Goal: Task Accomplishment & Management: Manage account settings

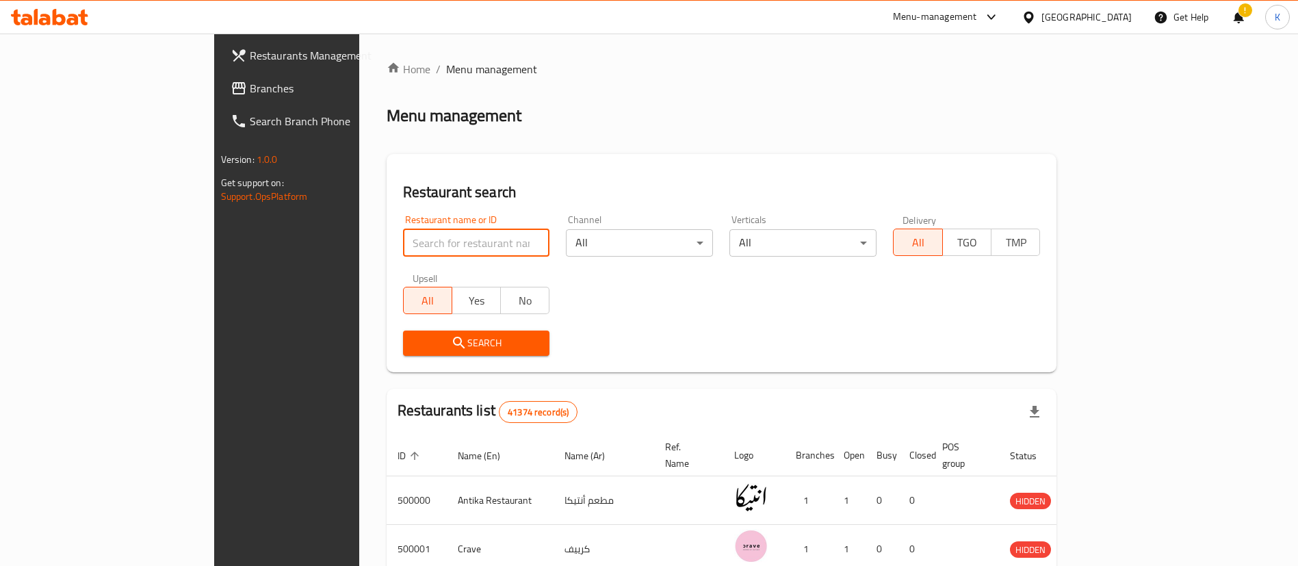
click at [423, 252] on input "search" at bounding box center [476, 242] width 147 height 27
type input "Cilantro"
click button "Search" at bounding box center [476, 343] width 147 height 25
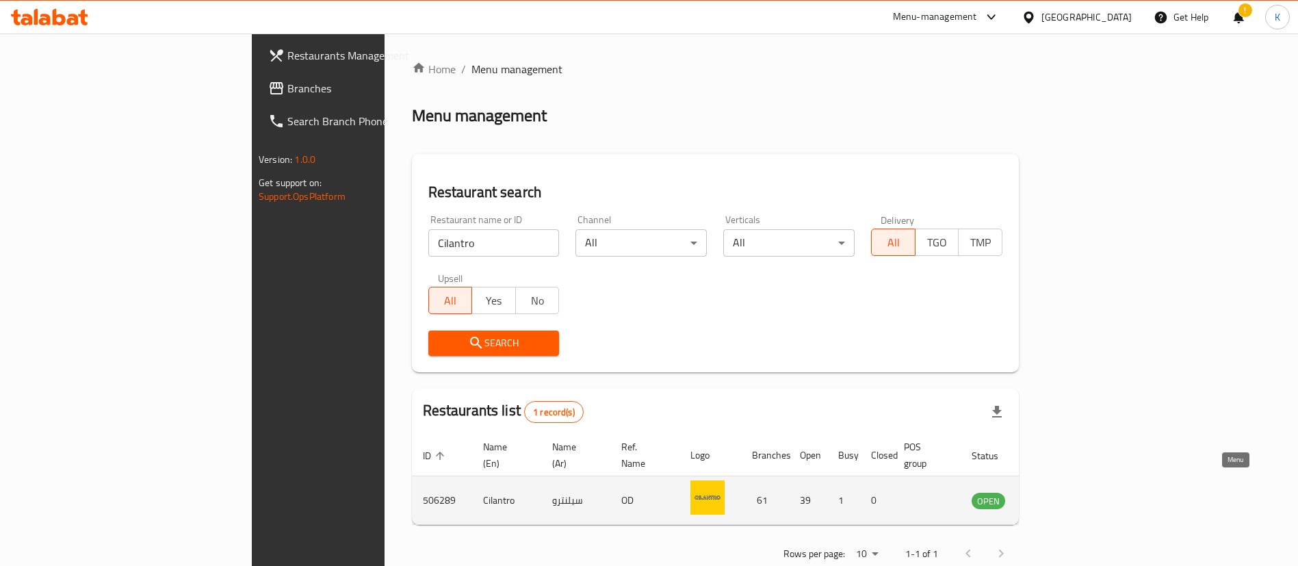
click at [1057, 498] on icon "enhanced table" at bounding box center [1054, 500] width 5 height 5
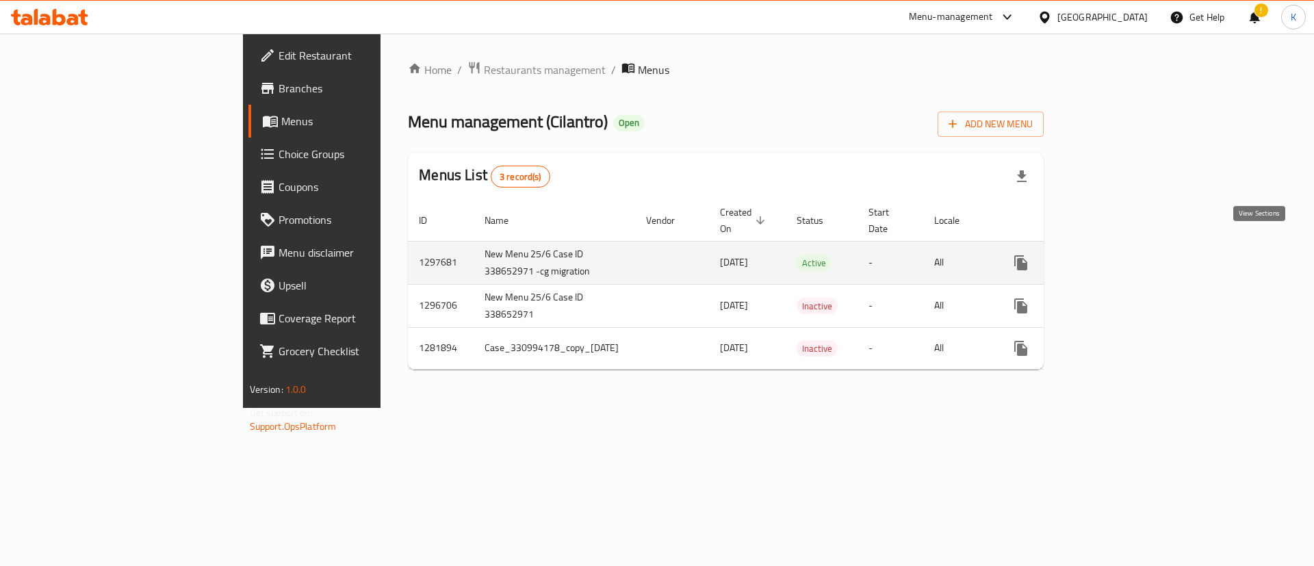
click at [1128, 255] on icon "enhanced table" at bounding box center [1119, 263] width 16 height 16
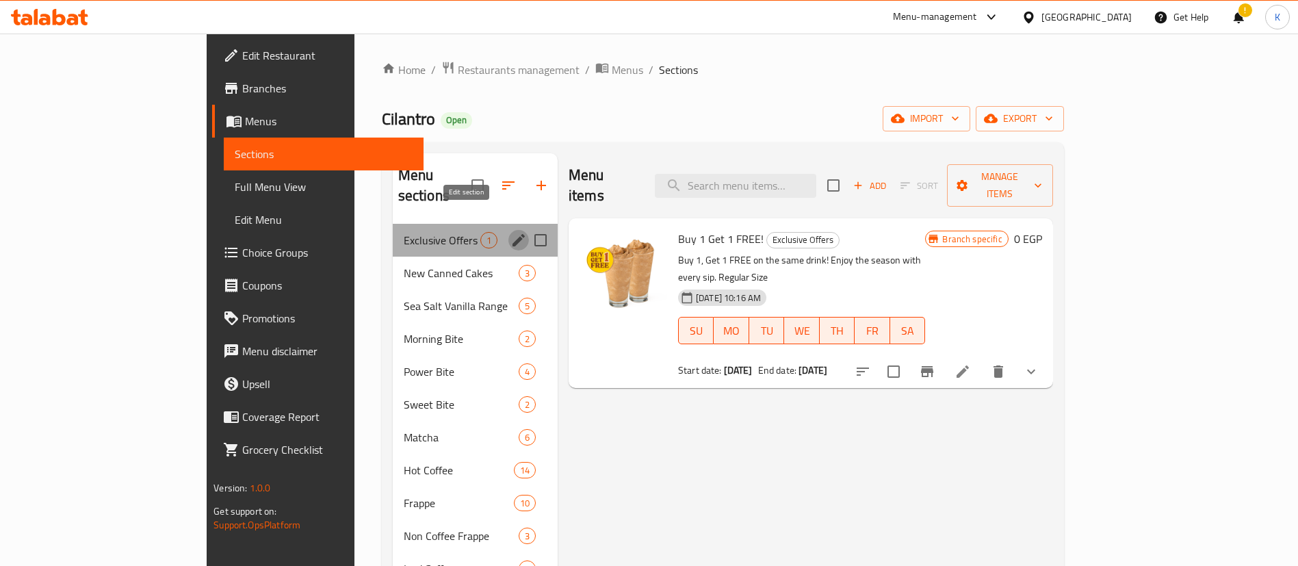
click at [510, 232] on icon "edit" at bounding box center [518, 240] width 16 height 16
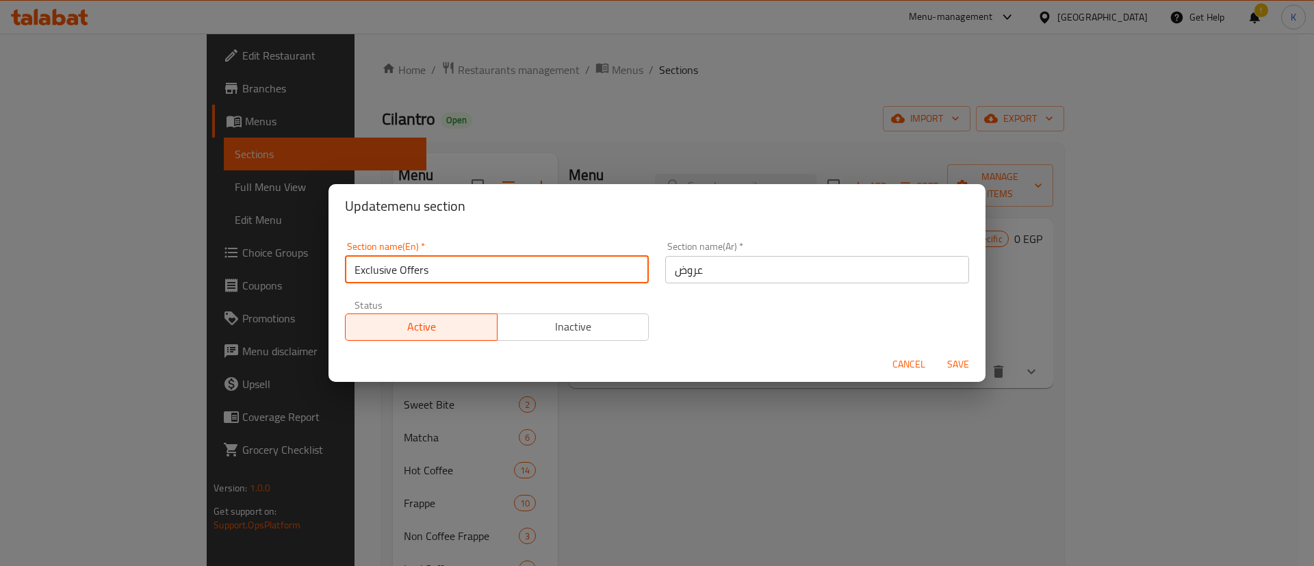
click at [488, 270] on input "Exclusive Offers" at bounding box center [497, 269] width 304 height 27
paste input "[DATE] Offer!"
type input "[DATE] Offer!"
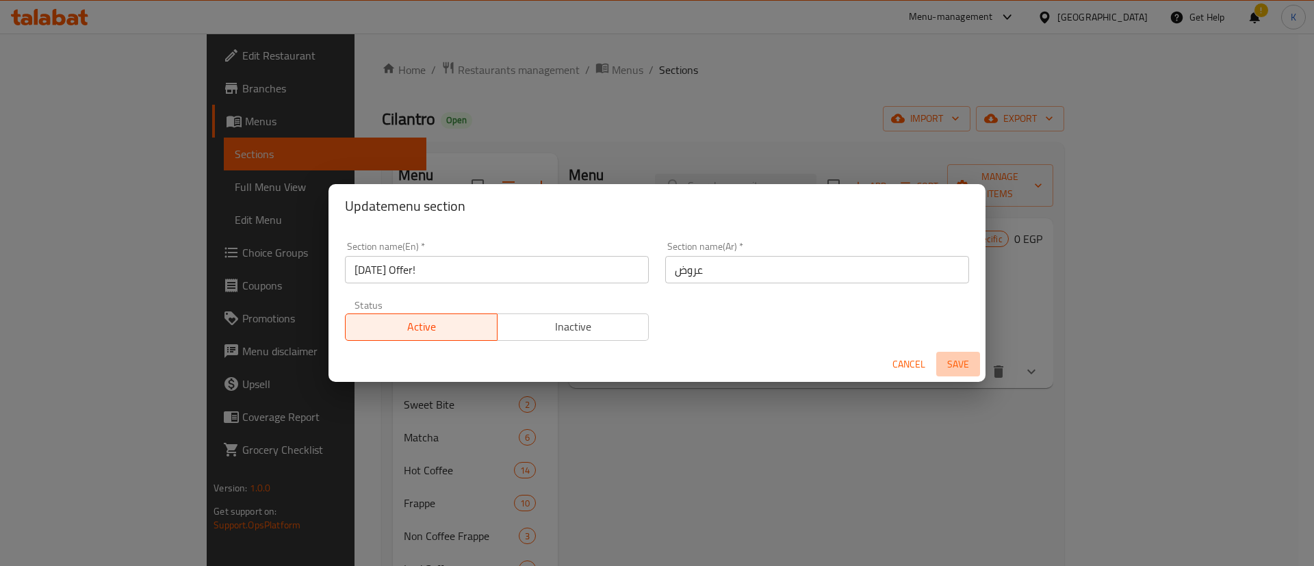
click at [960, 360] on span "Save" at bounding box center [958, 364] width 33 height 17
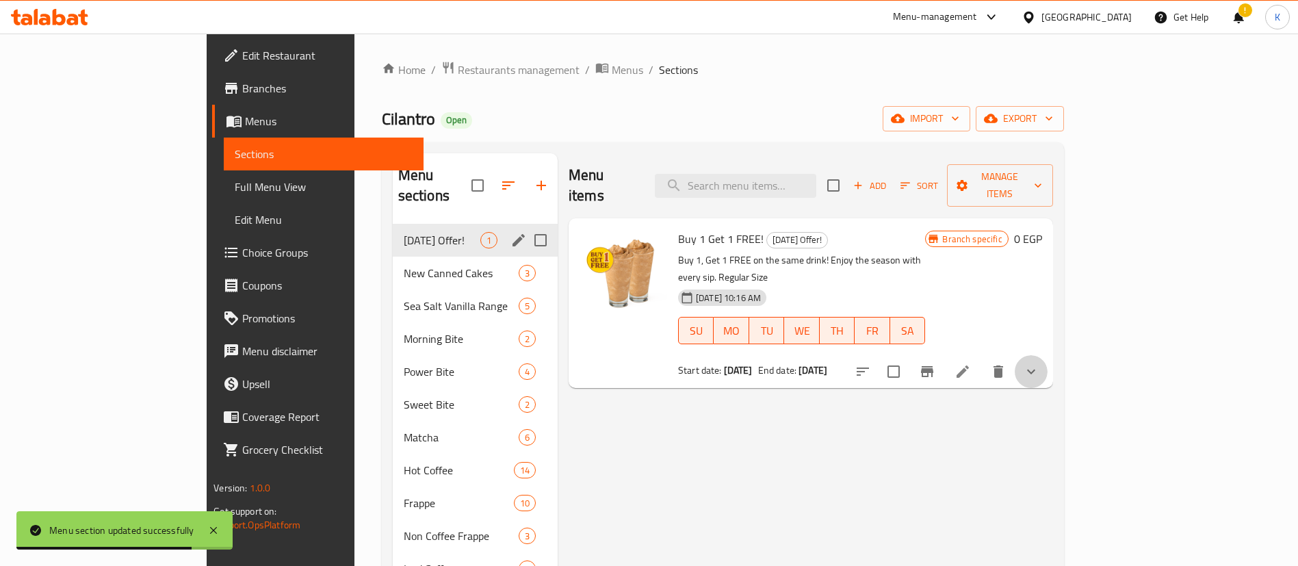
click at [1048, 355] on button "show more" at bounding box center [1031, 371] width 33 height 33
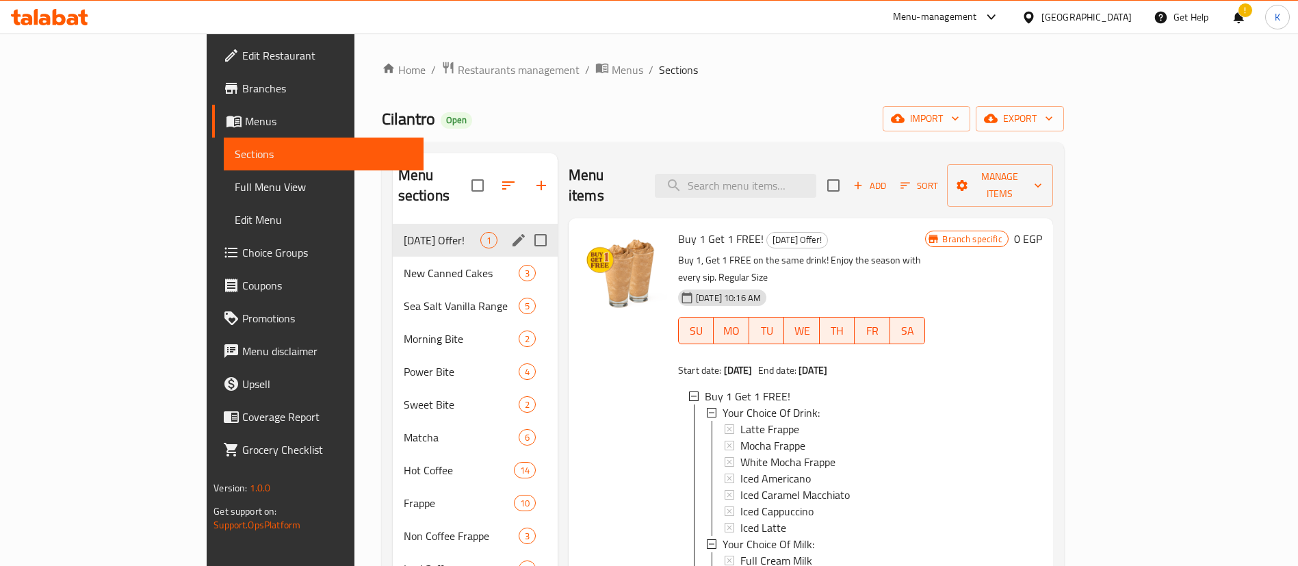
click at [242, 255] on span "Choice Groups" at bounding box center [327, 252] width 170 height 16
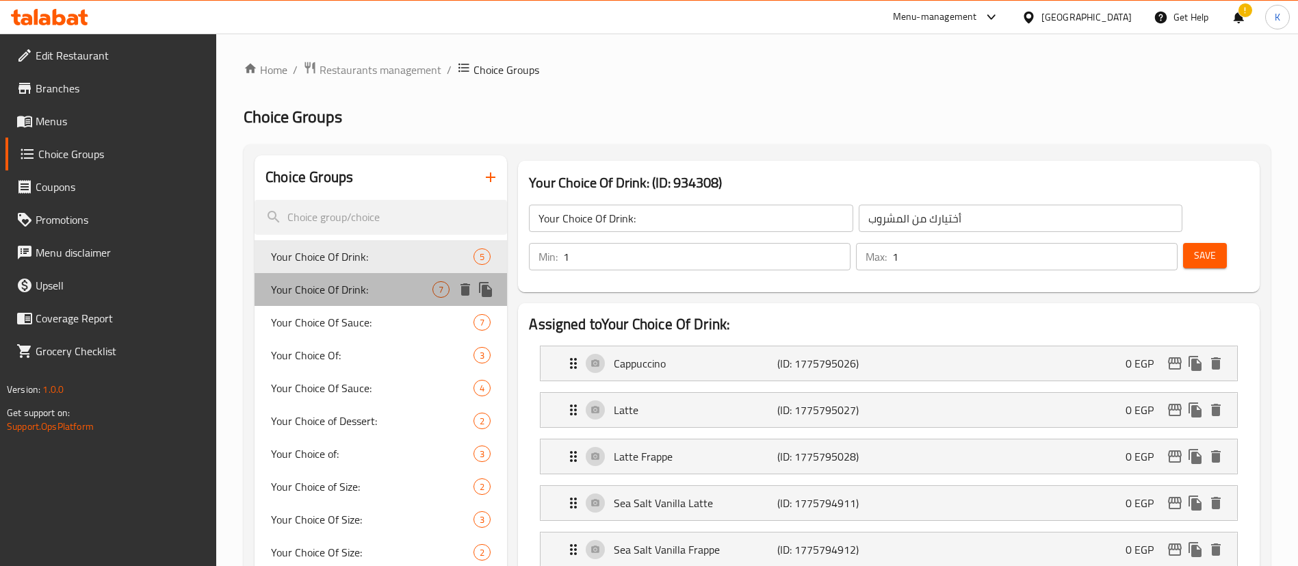
click at [372, 291] on span "Your Choice Of Drink:" at bounding box center [351, 289] width 161 height 16
type input "أختيارك من المشروب:"
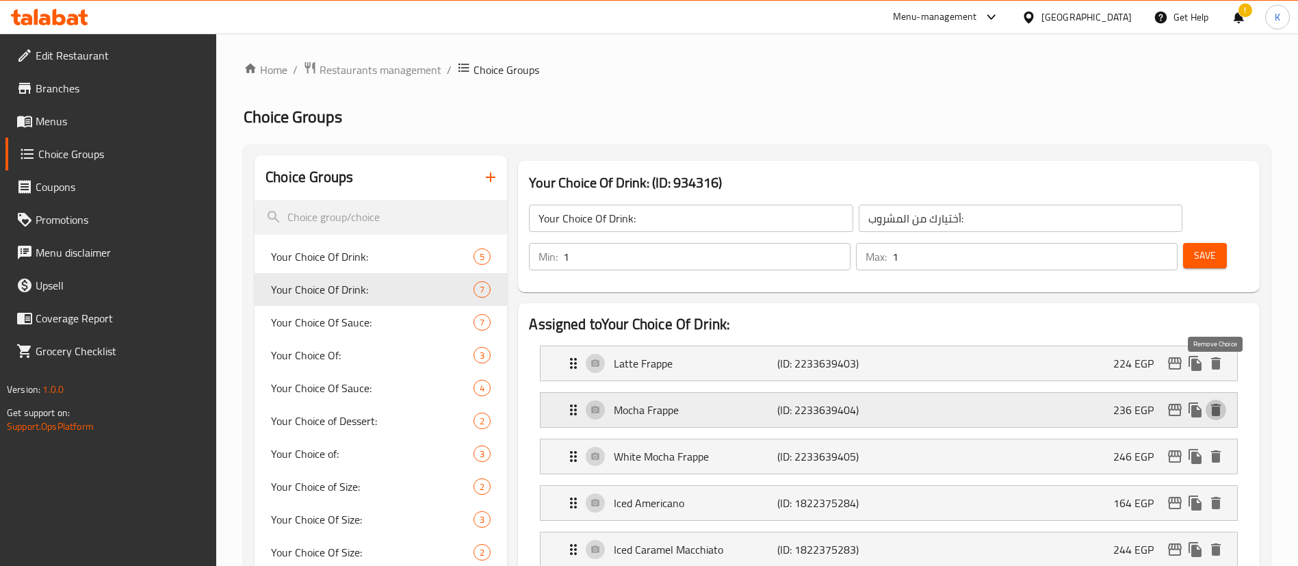
click at [1217, 404] on icon "delete" at bounding box center [1216, 410] width 10 height 12
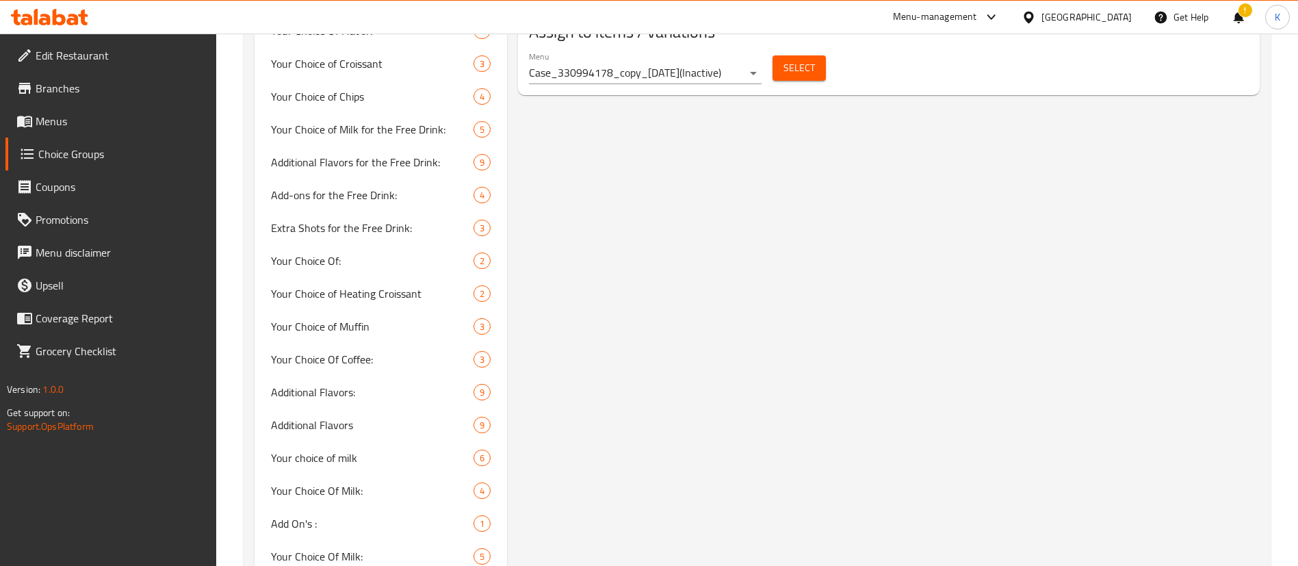
scroll to position [942, 0]
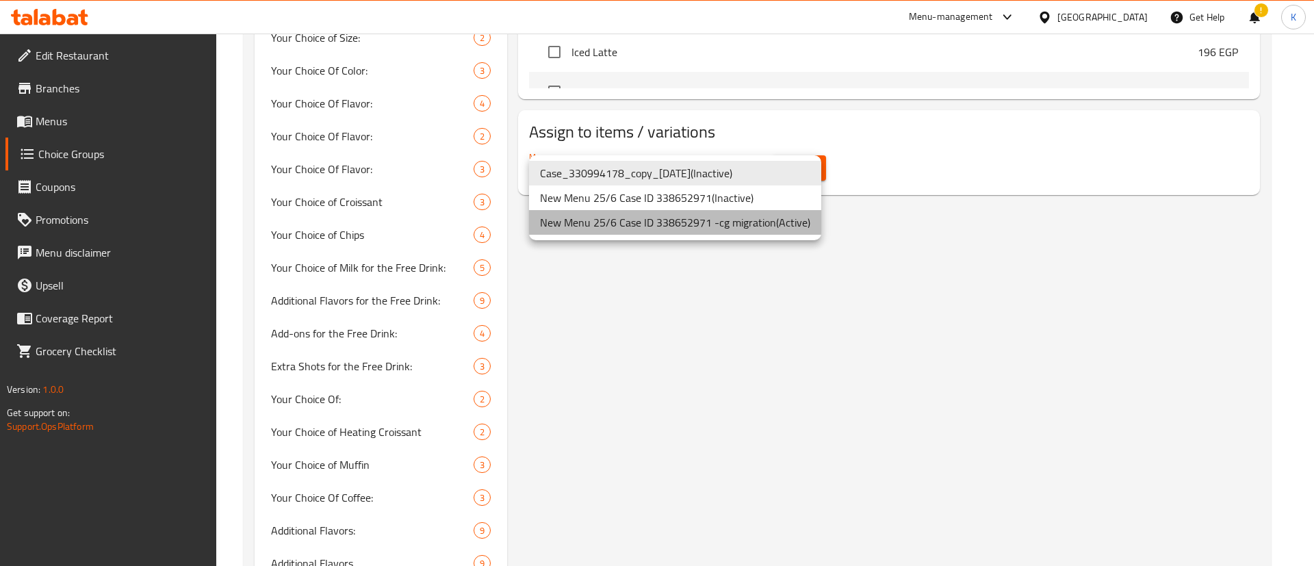
click at [706, 215] on li "New Menu 25/6 Case ID 338652971 -cg migration ( Active )" at bounding box center [675, 222] width 292 height 25
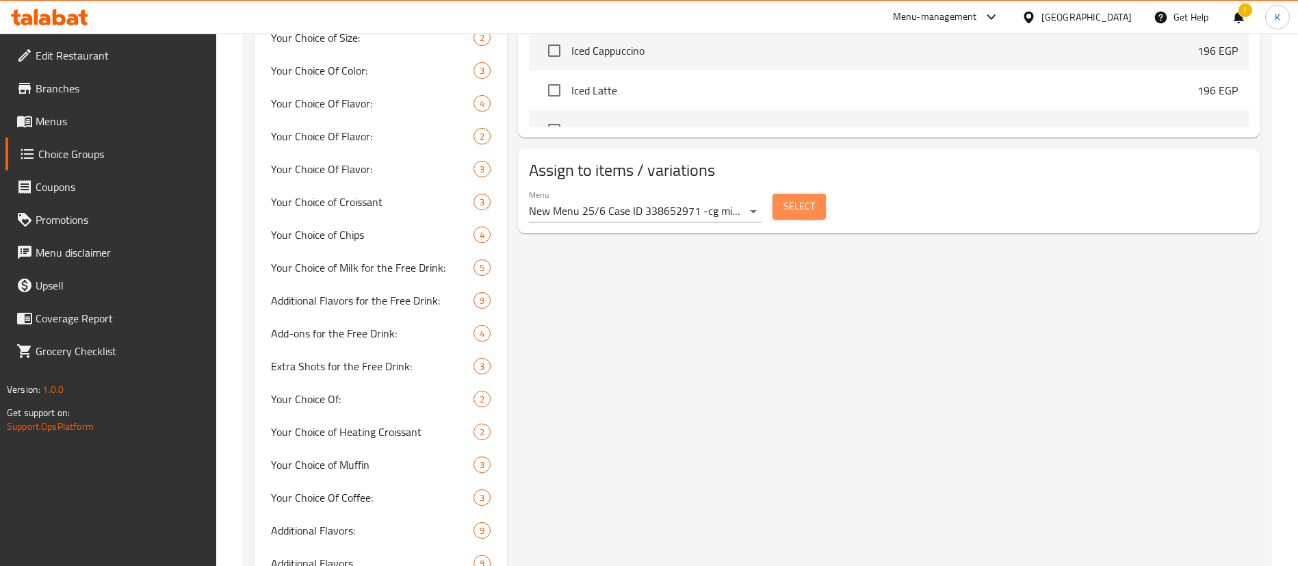
click at [806, 198] on span "Select" at bounding box center [799, 206] width 31 height 17
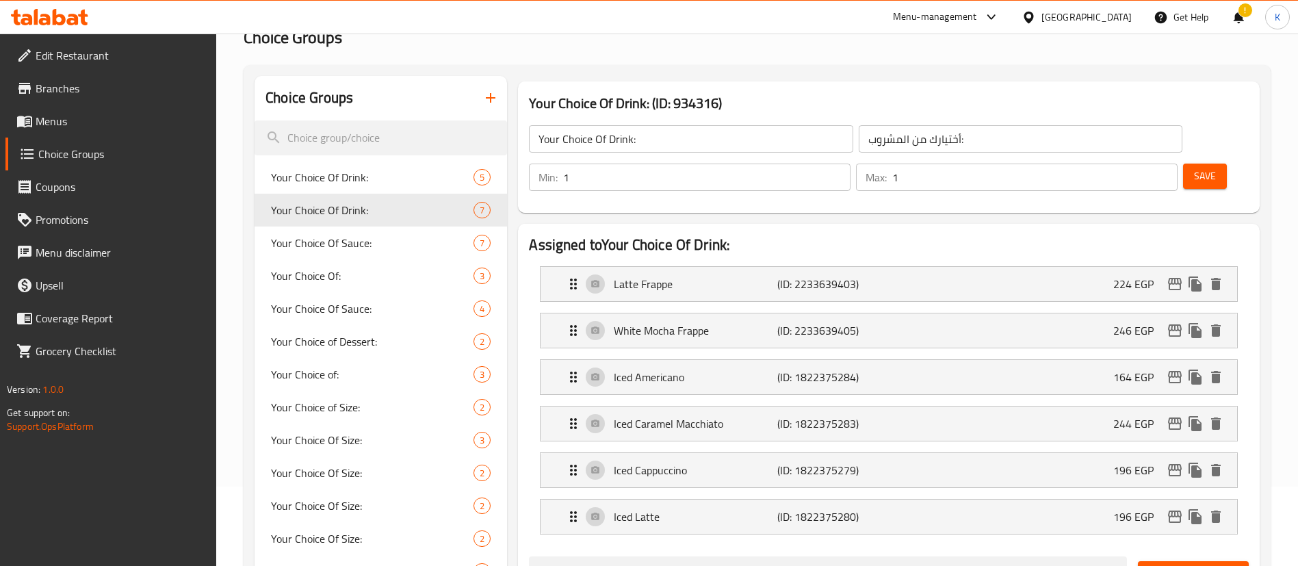
scroll to position [78, 0]
click at [1216, 419] on icon "delete" at bounding box center [1216, 425] width 10 height 12
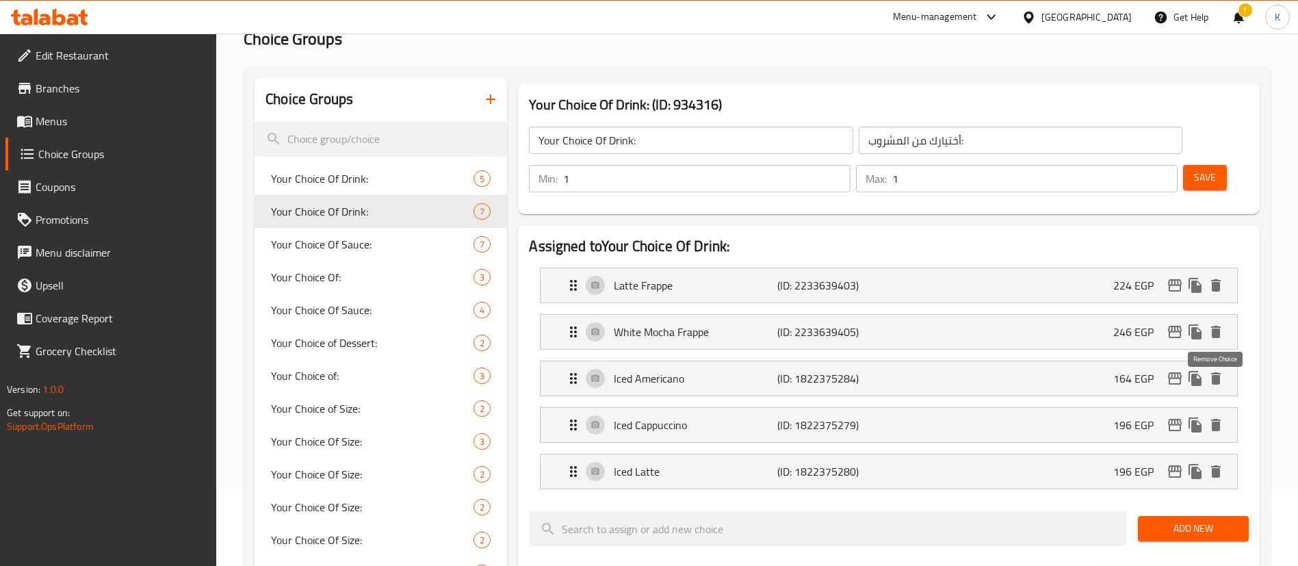
click at [1216, 419] on icon "delete" at bounding box center [1216, 425] width 10 height 12
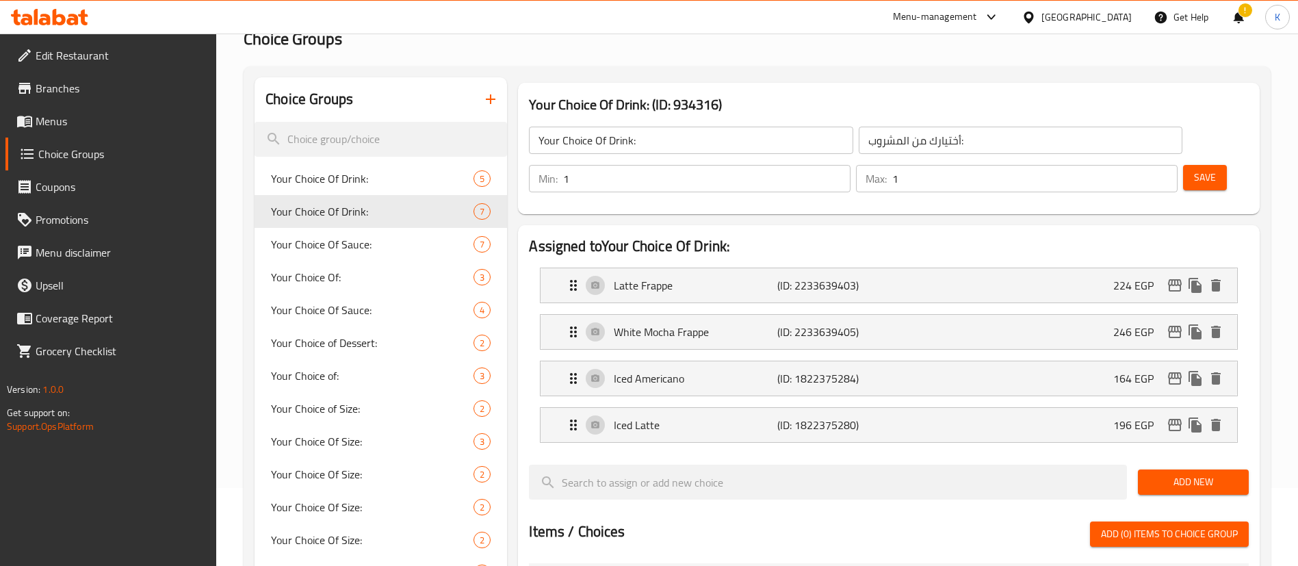
click at [1167, 474] on span "Add New" at bounding box center [1193, 482] width 89 height 17
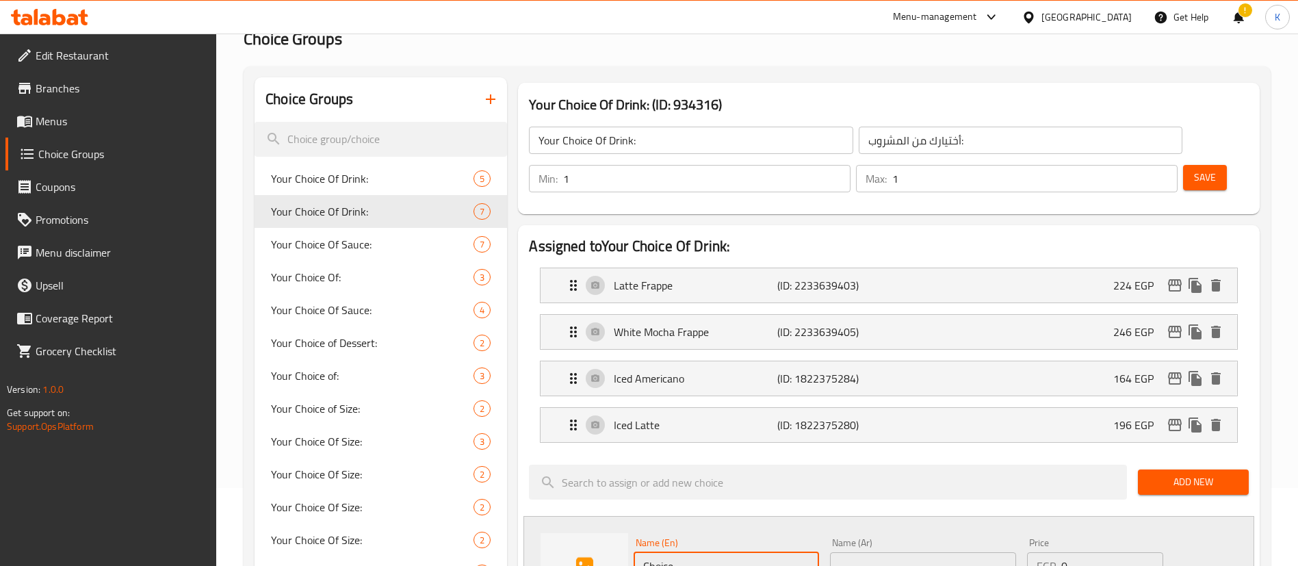
click at [701, 552] on input "Choice" at bounding box center [726, 565] width 185 height 27
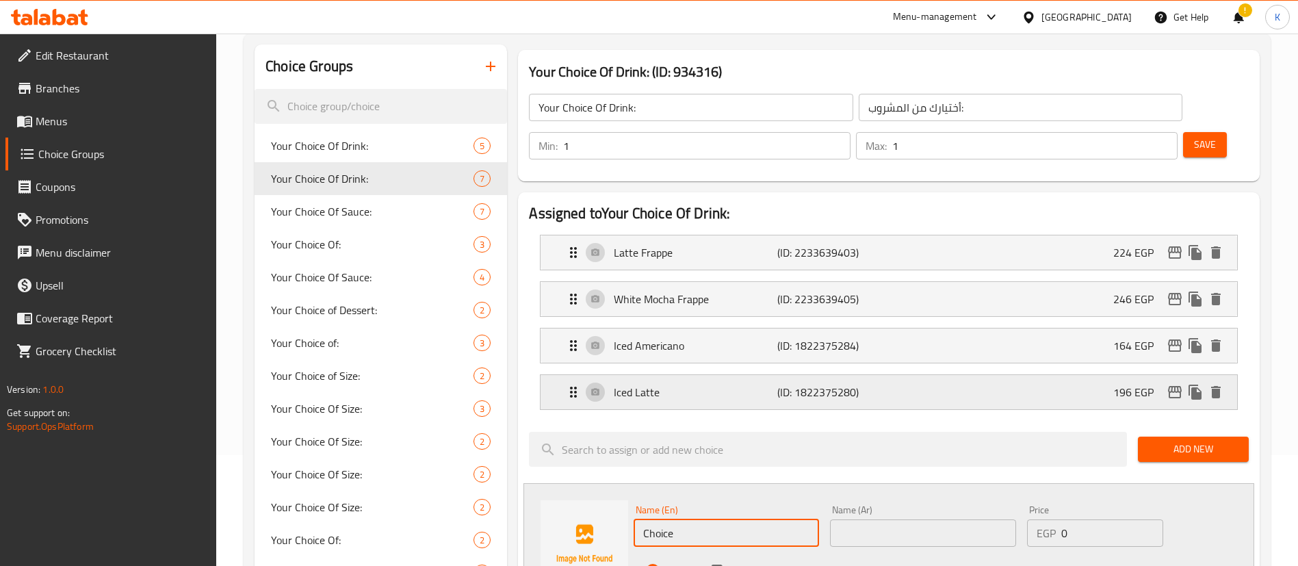
scroll to position [107, 0]
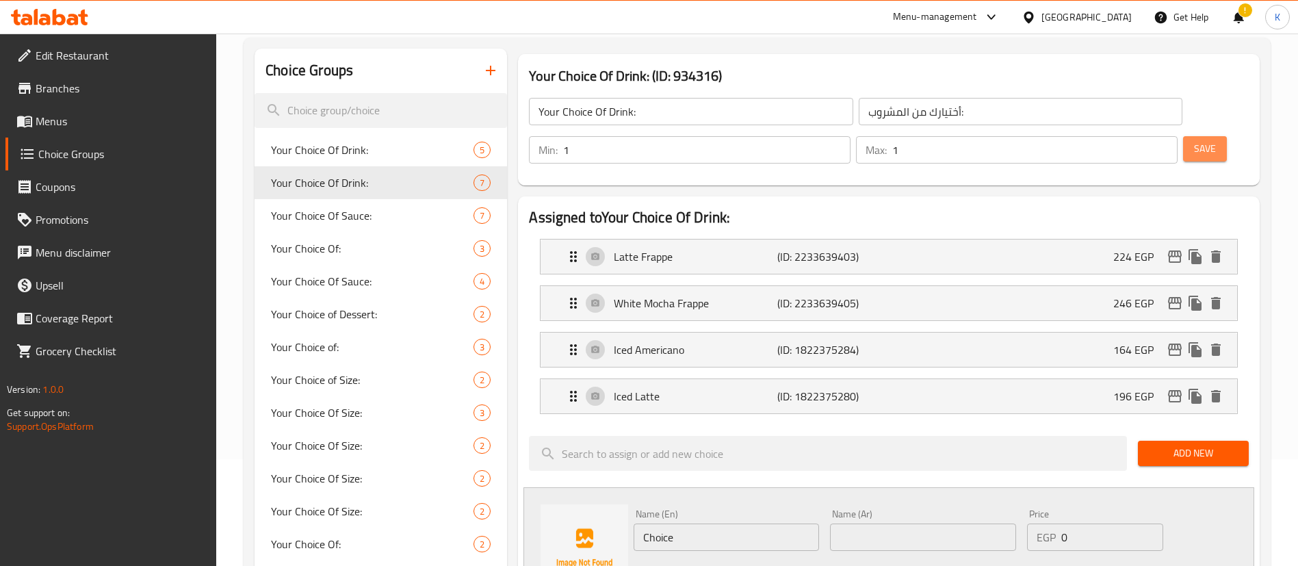
click at [1183, 136] on button "Save" at bounding box center [1205, 148] width 44 height 25
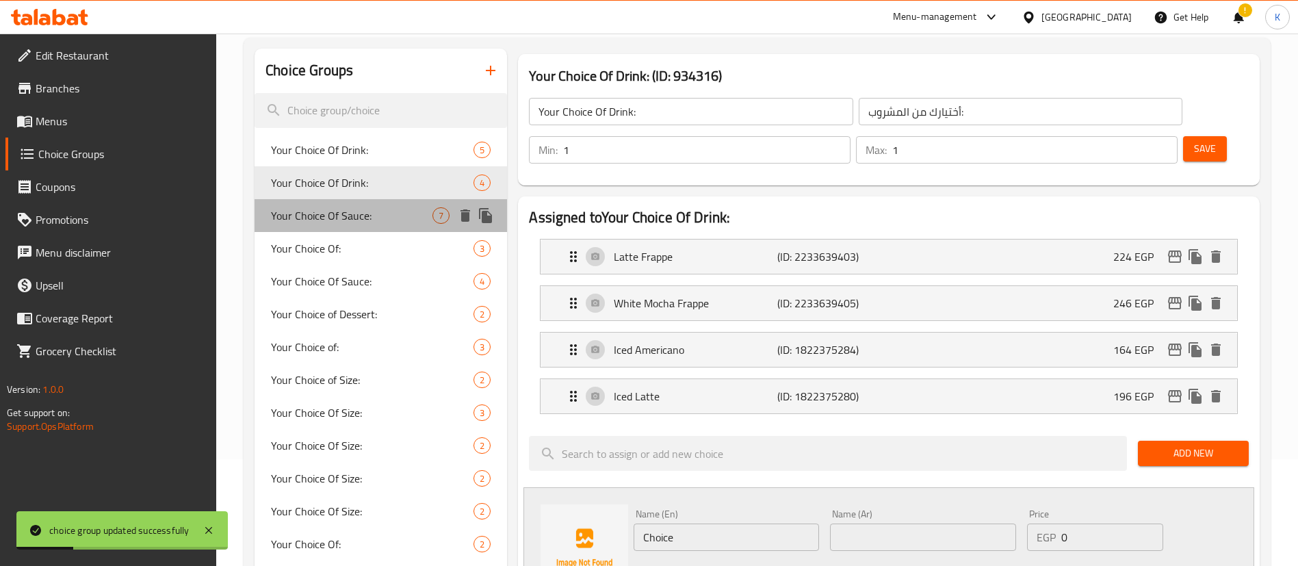
click at [329, 212] on span "Your Choice Of Sauce:" at bounding box center [351, 215] width 161 height 16
type input "Your Choice Of Sauce:"
type input "إختيارك من الصوص:"
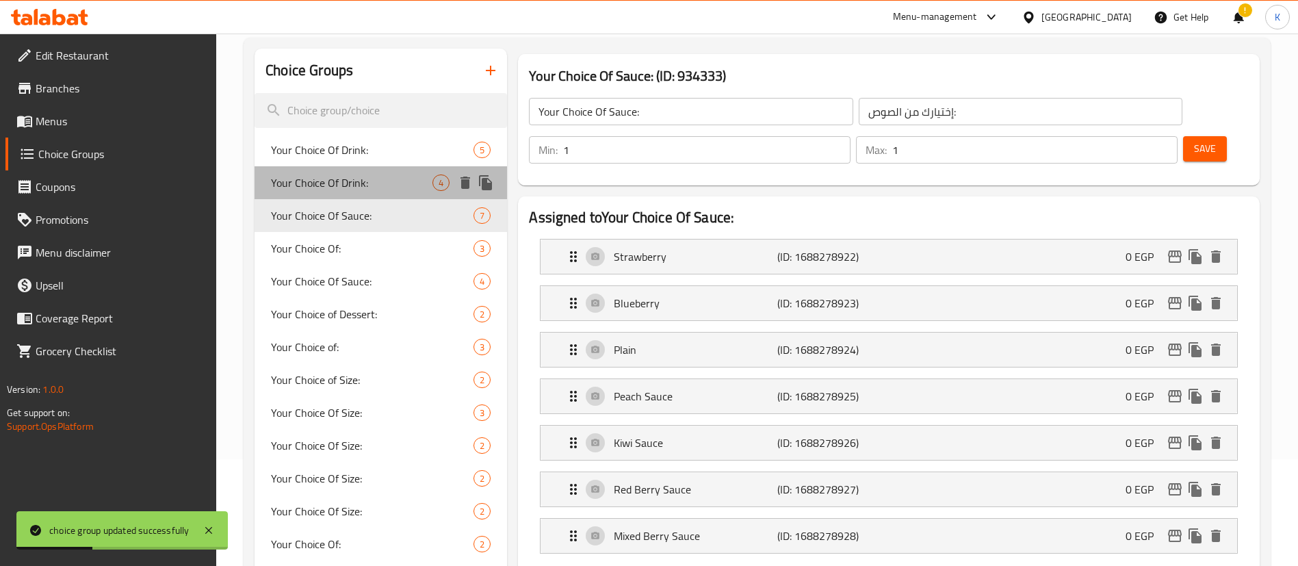
click at [312, 174] on span "Your Choice Of Drink:" at bounding box center [351, 182] width 161 height 16
type input "Your Choice Of Drink:"
type input "أختيارك من المشروب:"
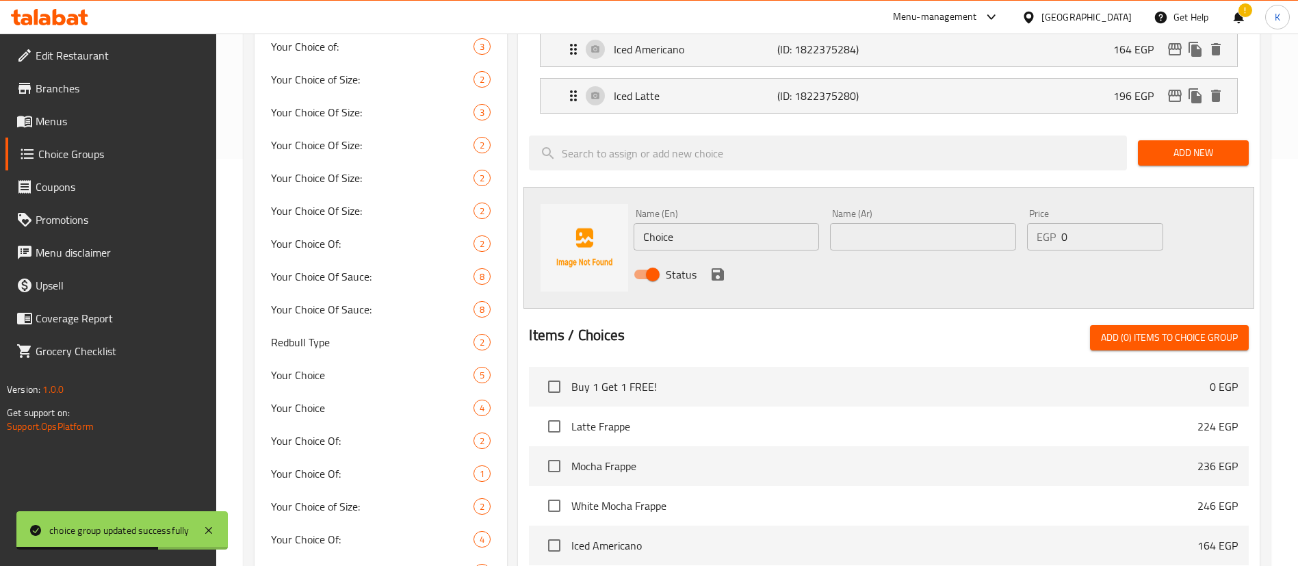
scroll to position [401, 0]
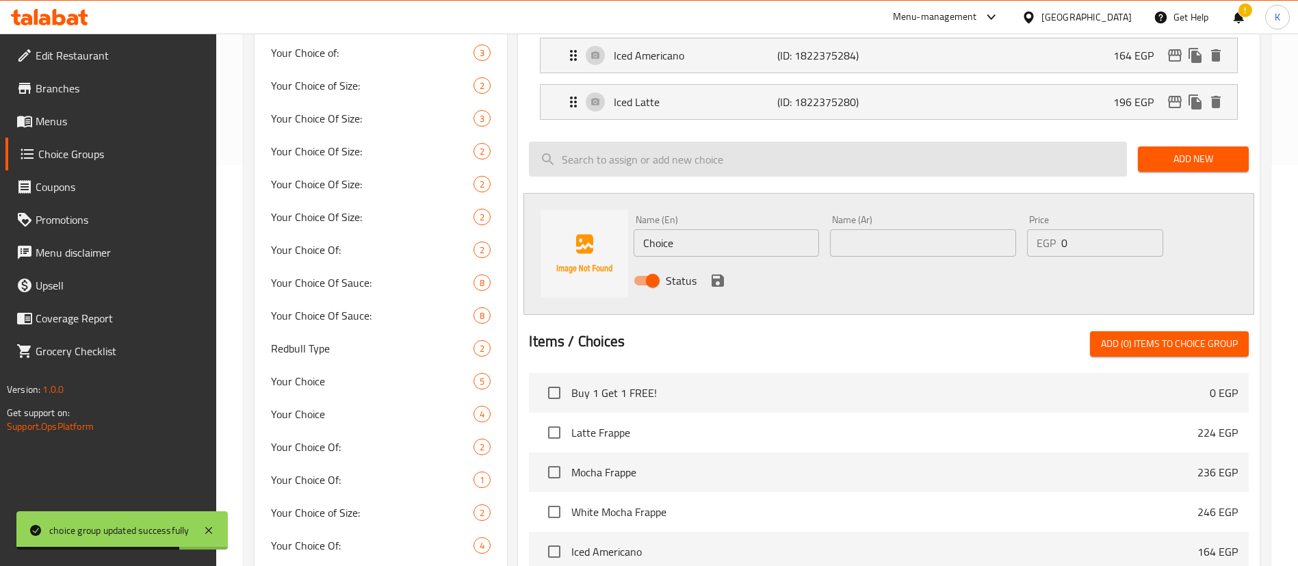
click at [645, 142] on input "search" at bounding box center [828, 159] width 598 height 35
paste input "Lite Latte Frappe"
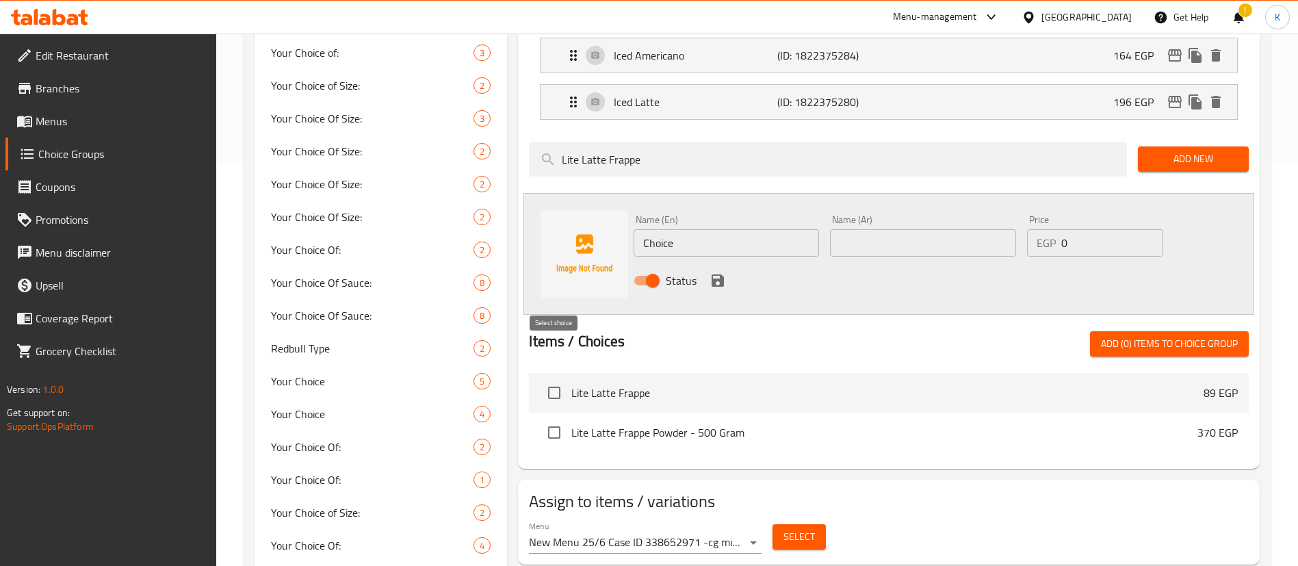
type input "Lite Latte Frappe"
click at [549, 378] on input "checkbox" at bounding box center [554, 392] width 29 height 29
click at [1139, 335] on span "Add (1) items to choice group" at bounding box center [1169, 343] width 137 height 17
checkbox input "false"
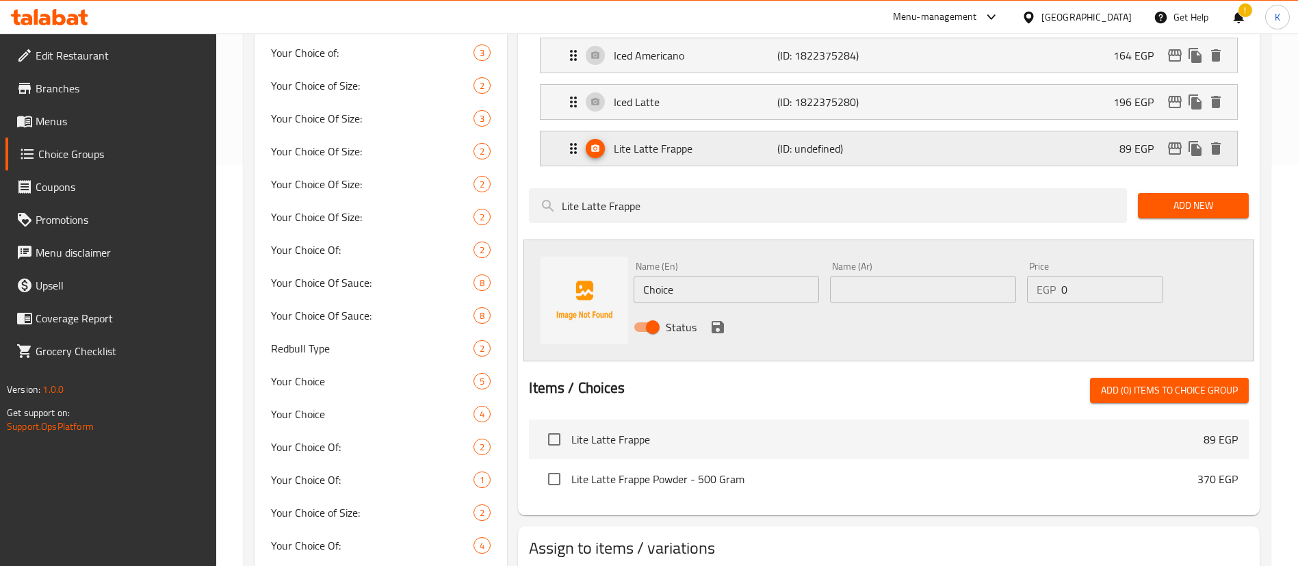
click at [1025, 131] on div "Lite Latte Frappe (ID: undefined) 89 EGP" at bounding box center [893, 148] width 656 height 34
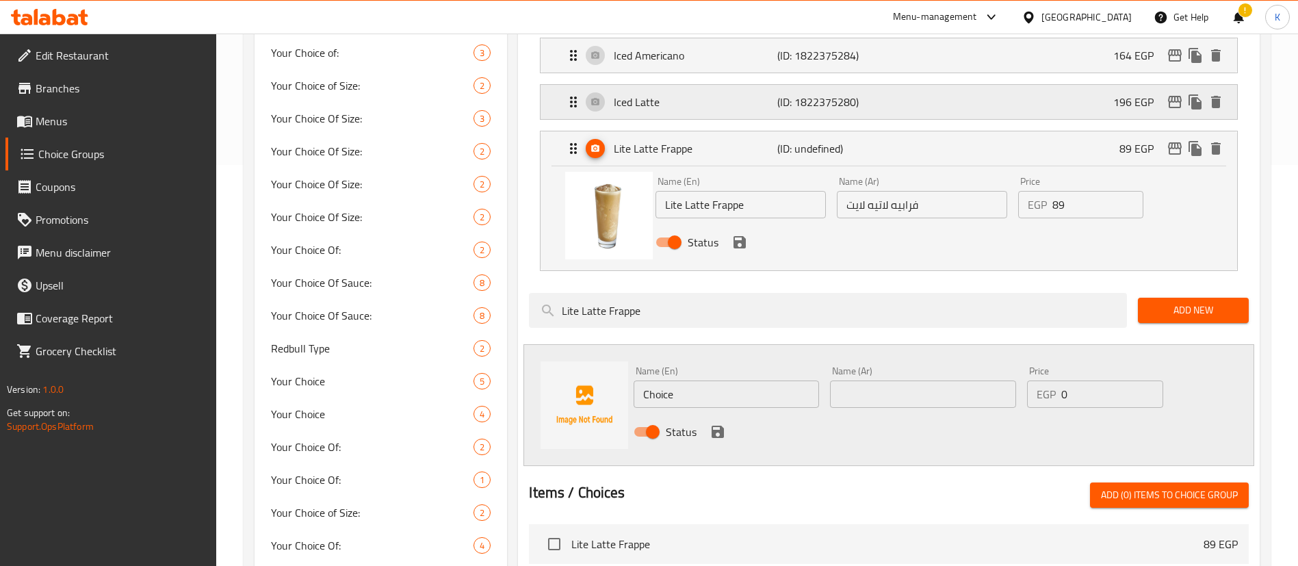
click at [688, 94] on p "Iced Latte" at bounding box center [695, 102] width 163 height 16
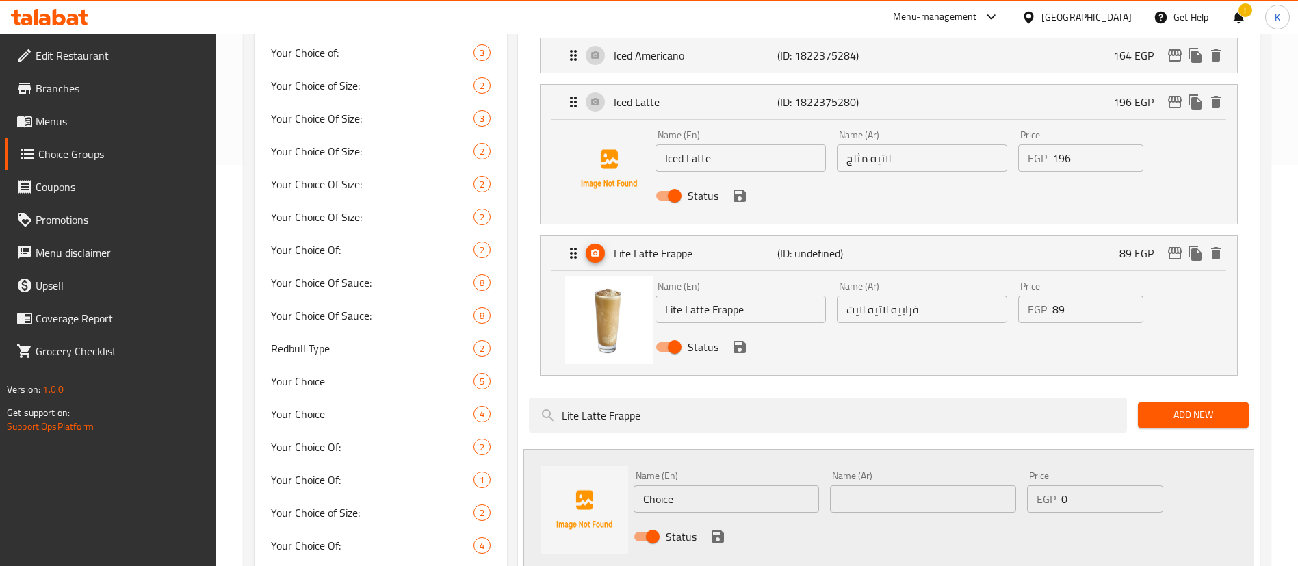
scroll to position [244, 0]
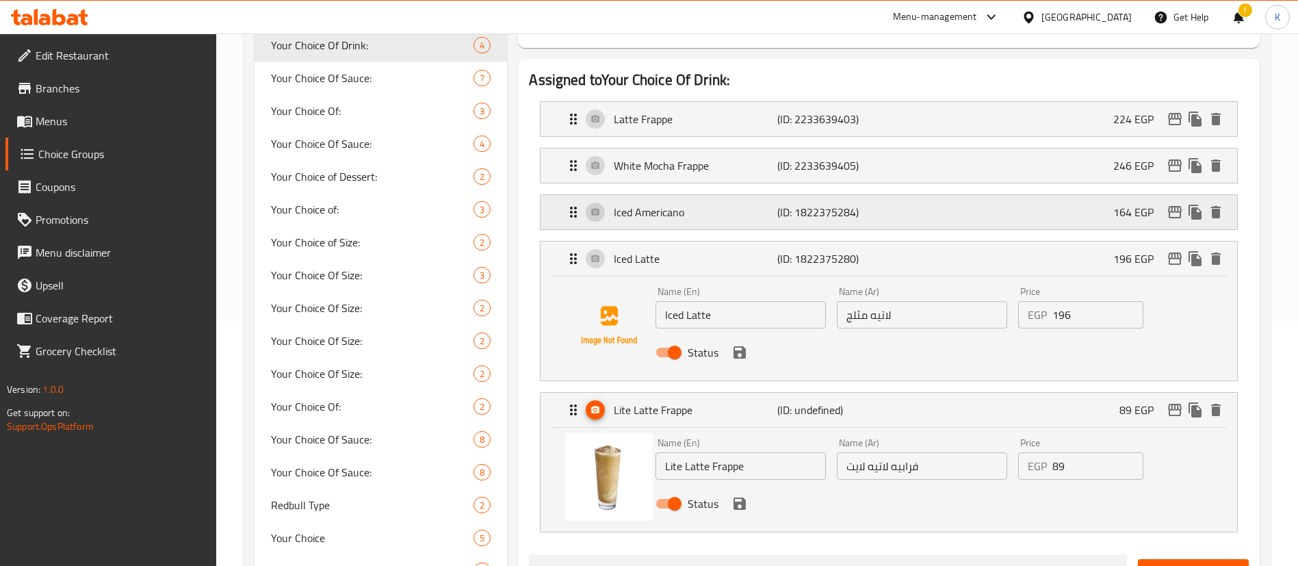
click at [700, 204] on p "Iced Americano" at bounding box center [695, 212] width 163 height 16
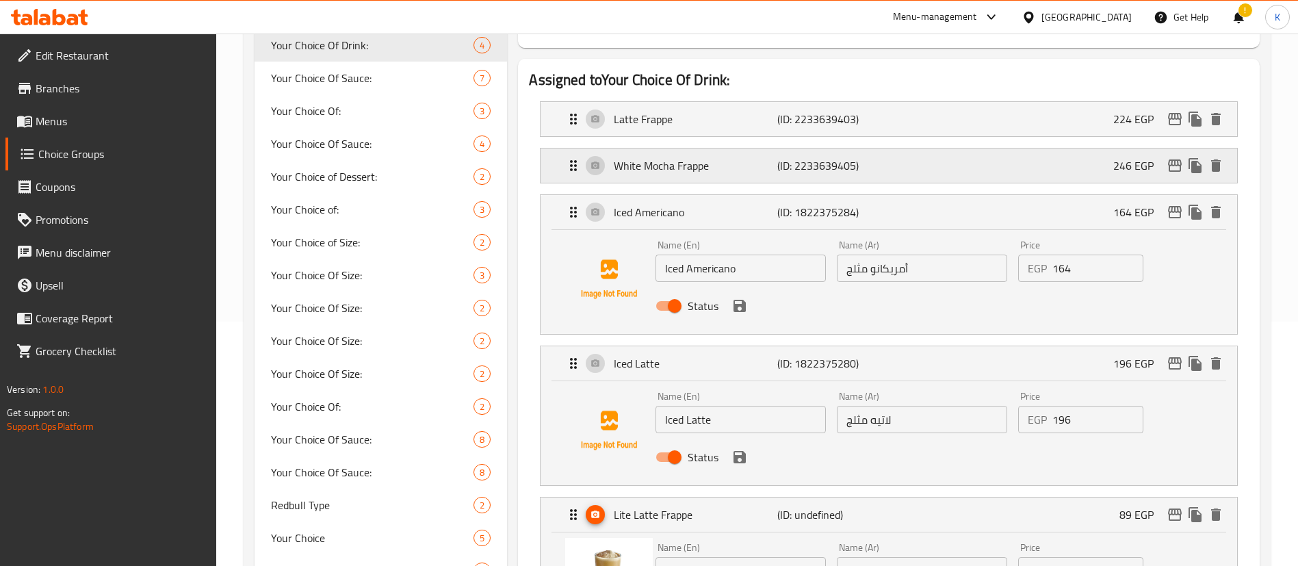
click at [688, 157] on p "White Mocha Frappe" at bounding box center [695, 165] width 163 height 16
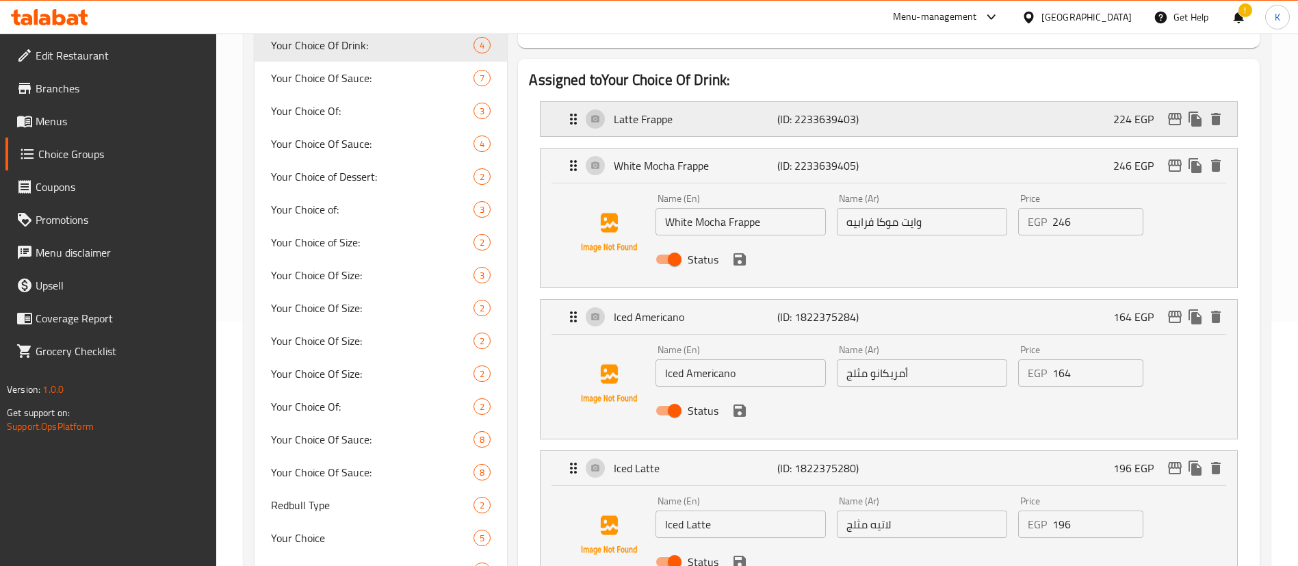
click at [676, 102] on div "Latte Frappe (ID: 2233639403) 224 EGP" at bounding box center [893, 119] width 656 height 34
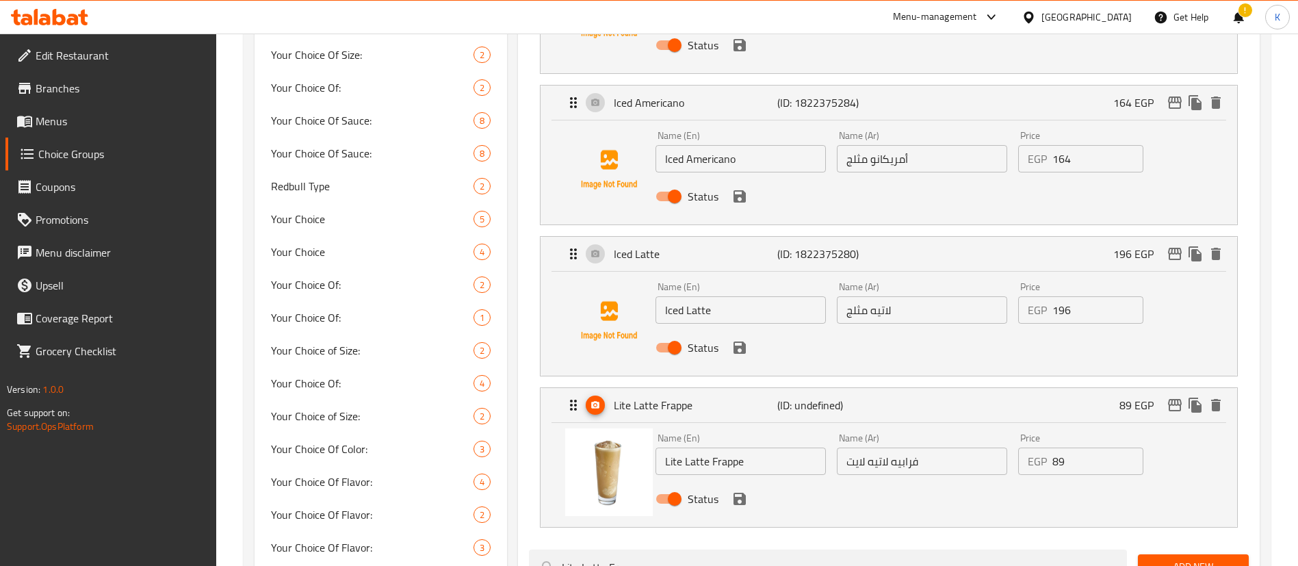
scroll to position [569, 0]
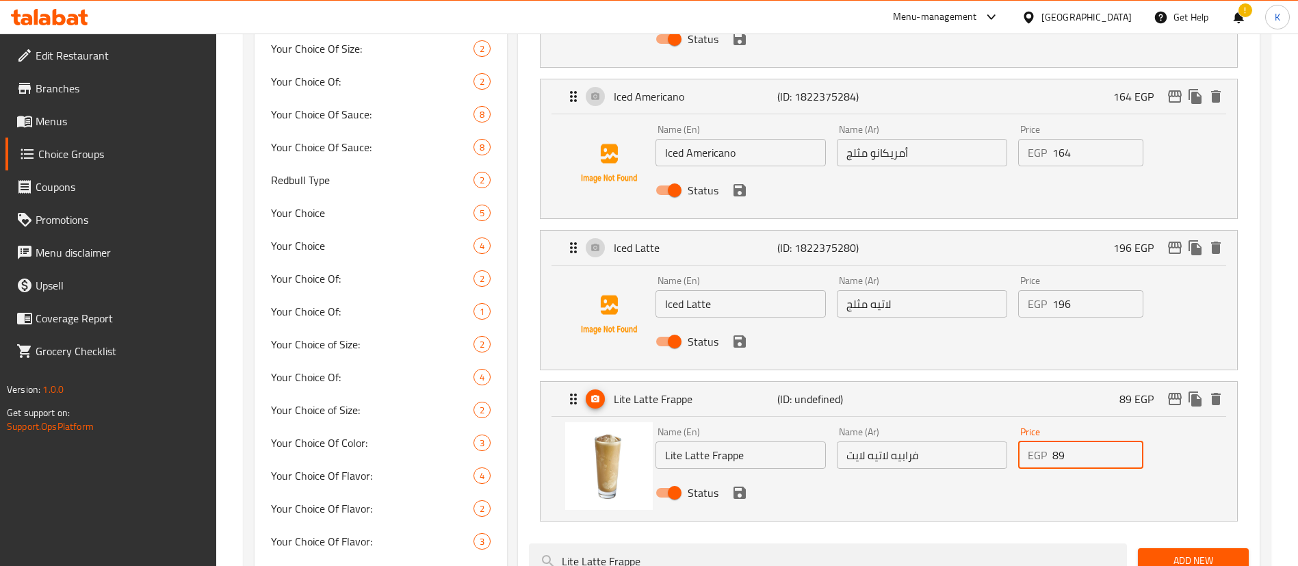
click at [1081, 441] on input "89" at bounding box center [1097, 454] width 91 height 27
paste input "224"
click at [742, 487] on icon "save" at bounding box center [740, 493] width 12 height 12
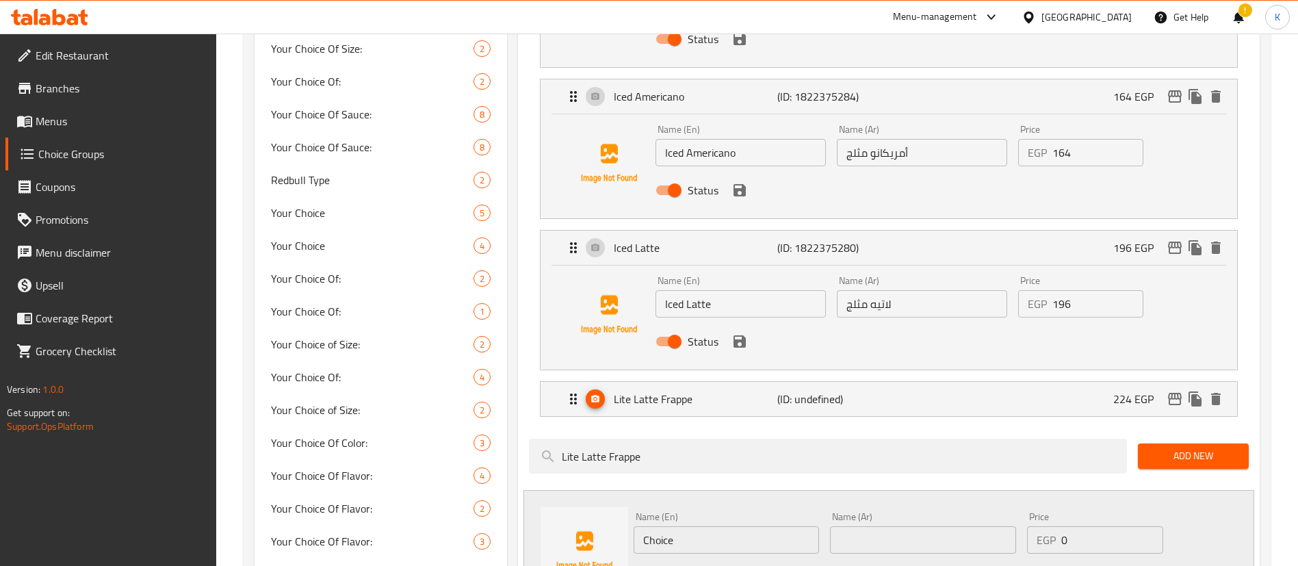
type input "224"
click at [1176, 393] on icon "edit" at bounding box center [1175, 399] width 14 height 12
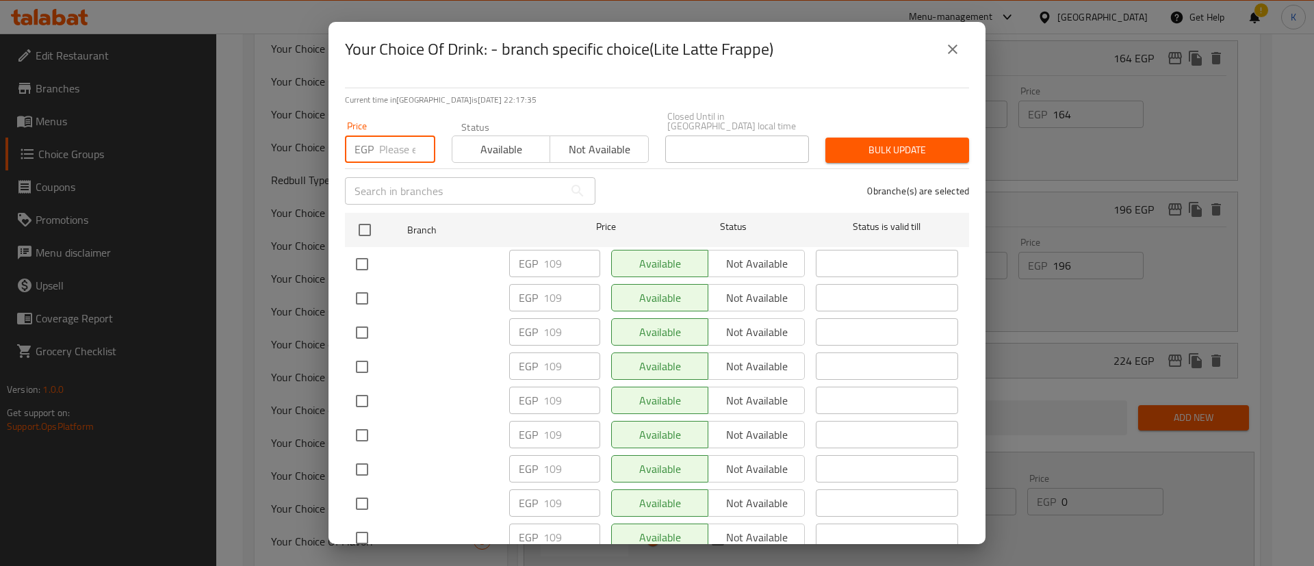
click at [390, 141] on input "number" at bounding box center [407, 148] width 56 height 27
paste input "224"
type input "224"
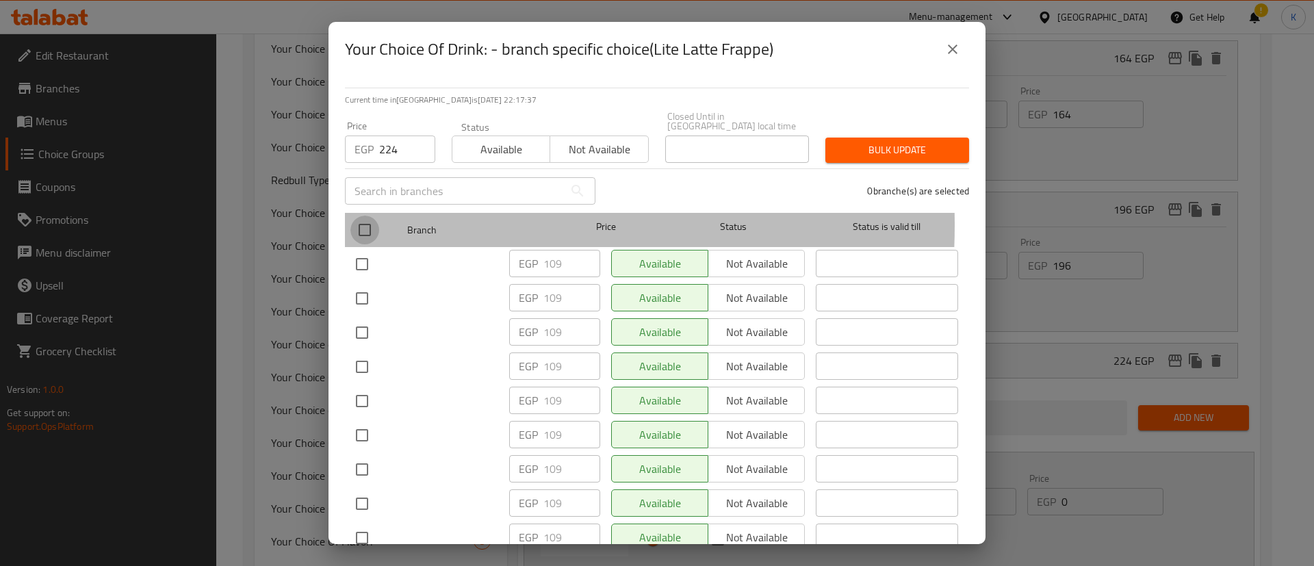
click at [373, 216] on input "checkbox" at bounding box center [364, 230] width 29 height 29
checkbox input "true"
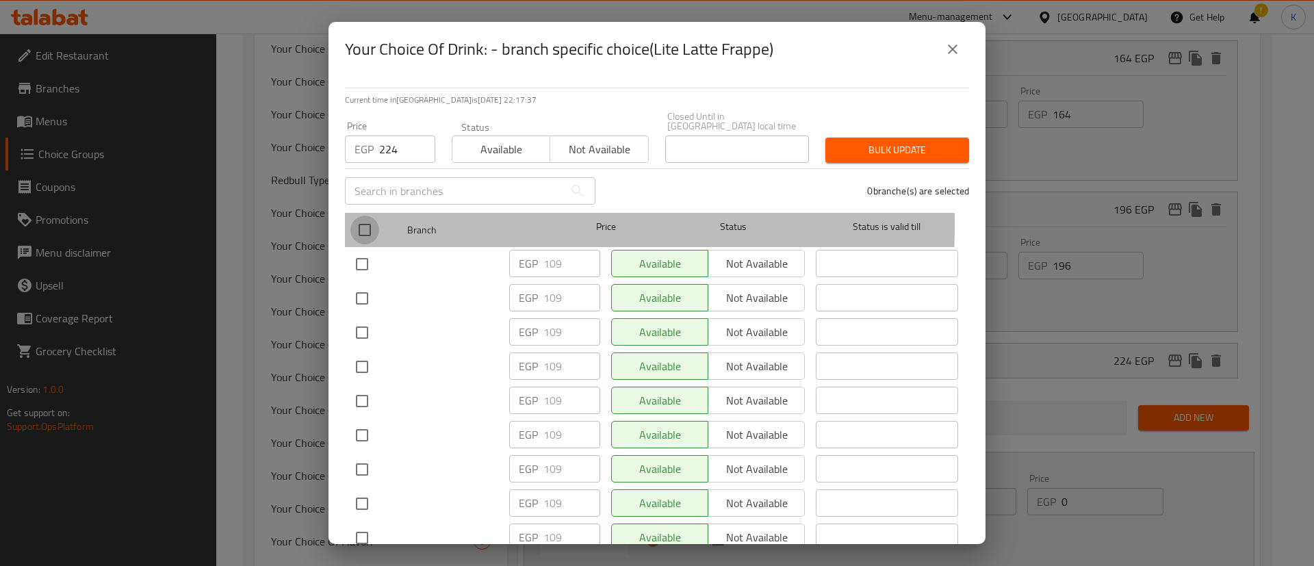
checkbox input "true"
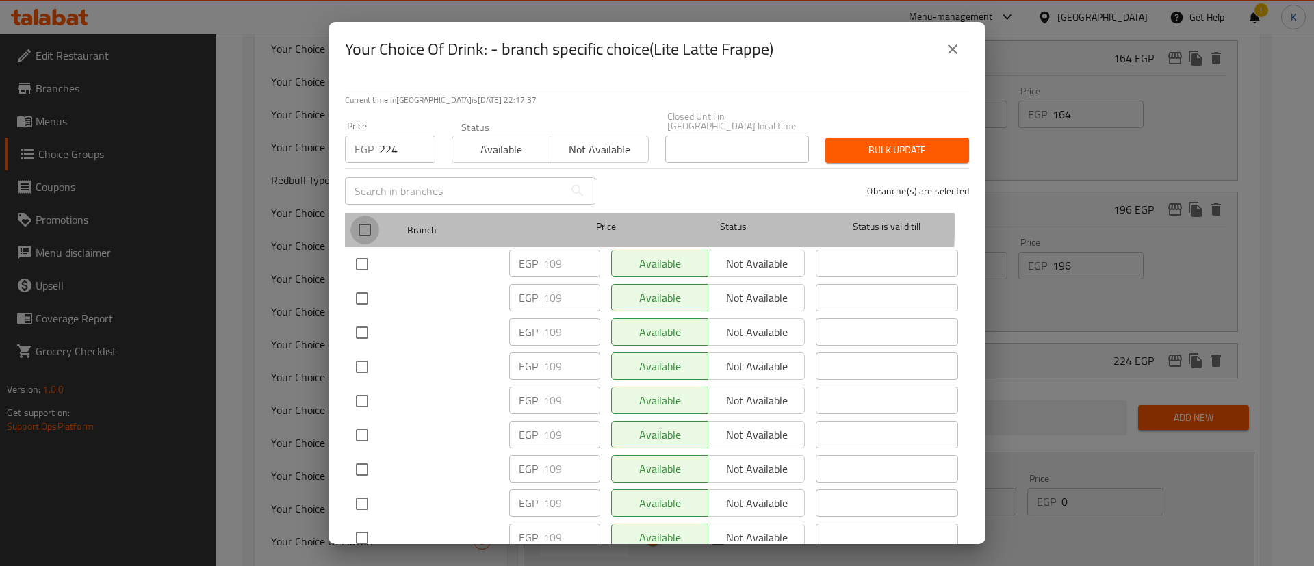
checkbox input "true"
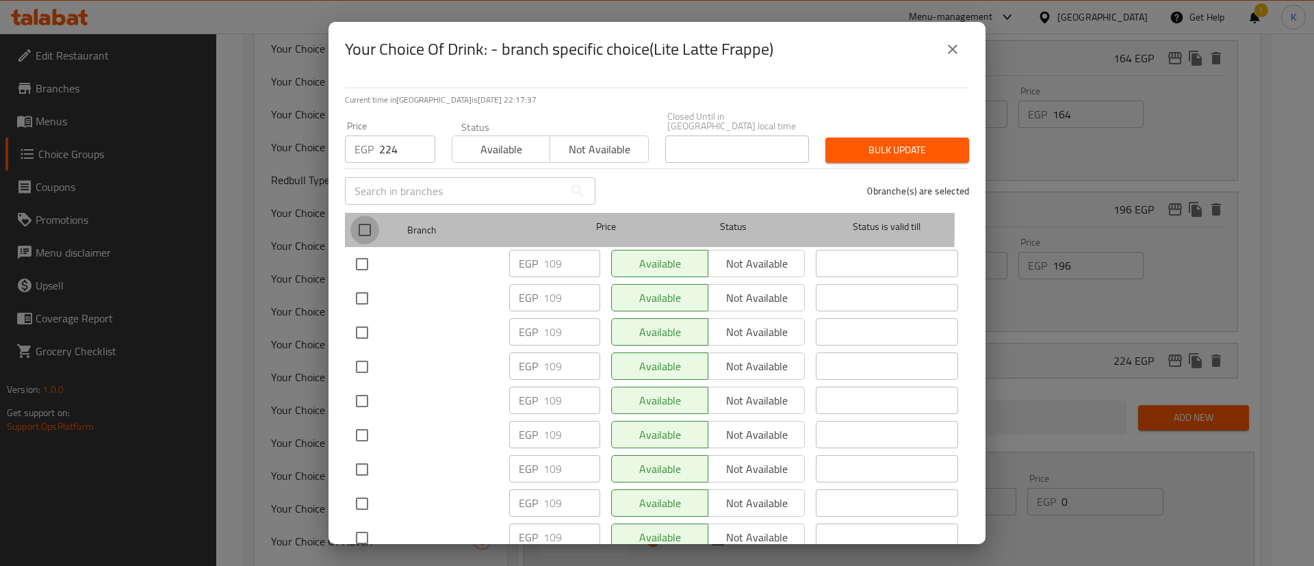
checkbox input "true"
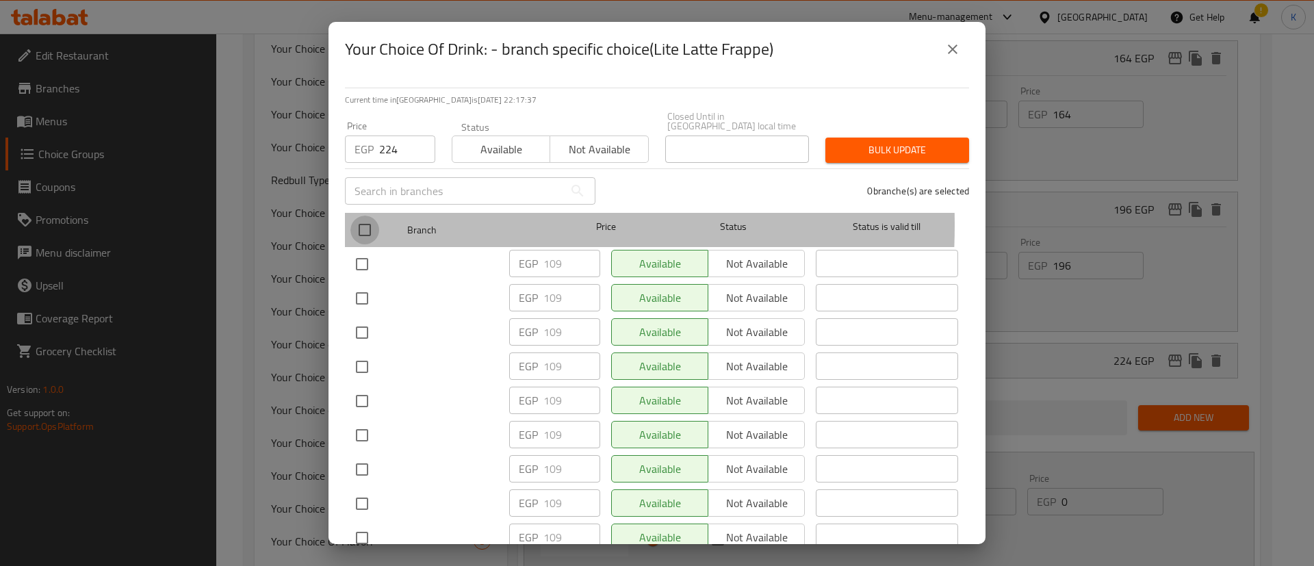
checkbox input "true"
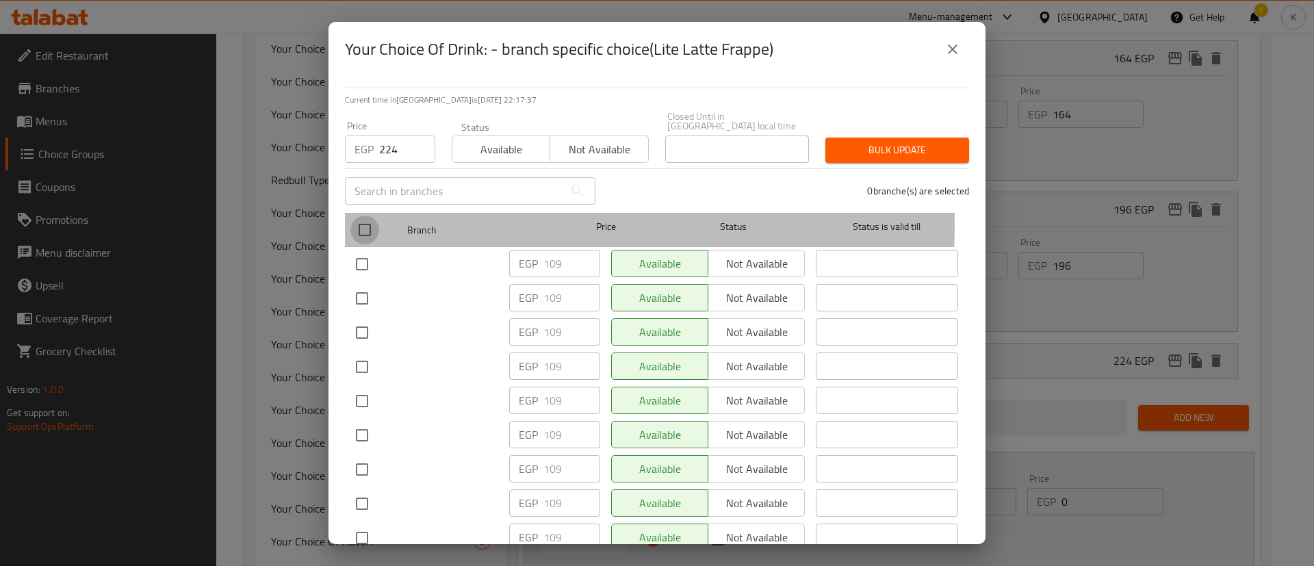
checkbox input "true"
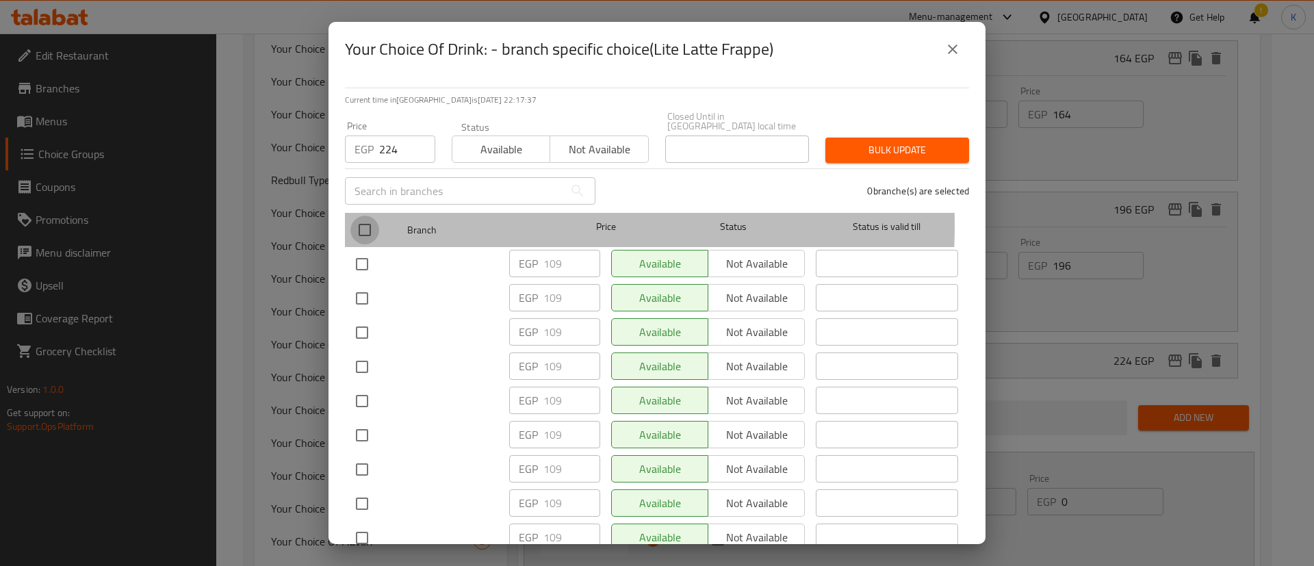
checkbox input "true"
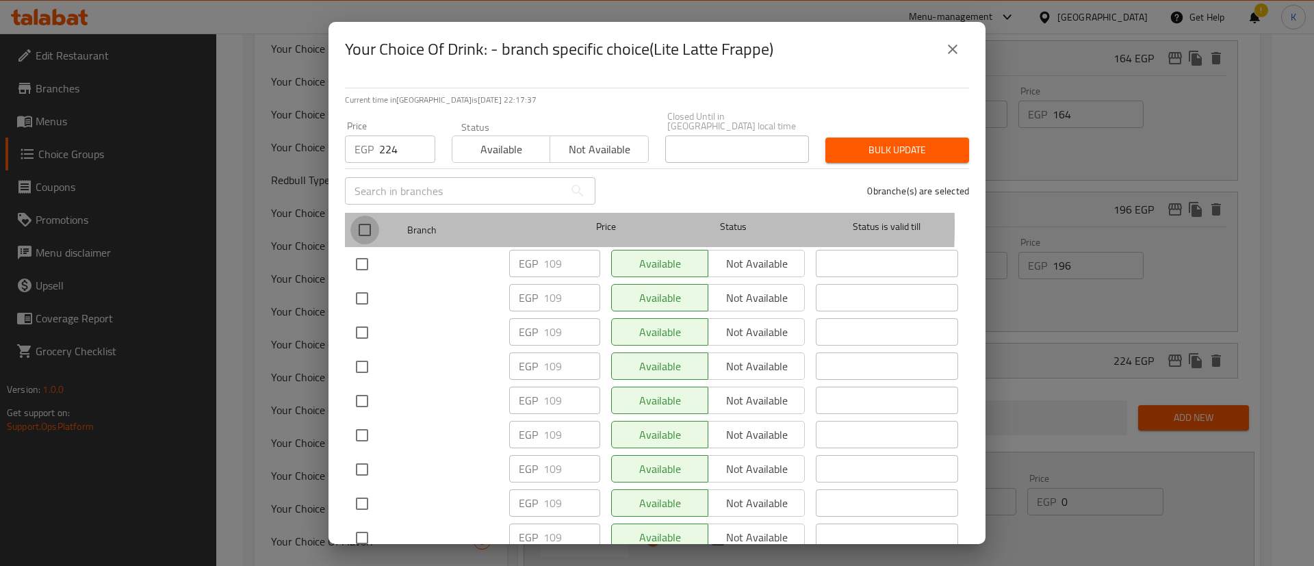
checkbox input "true"
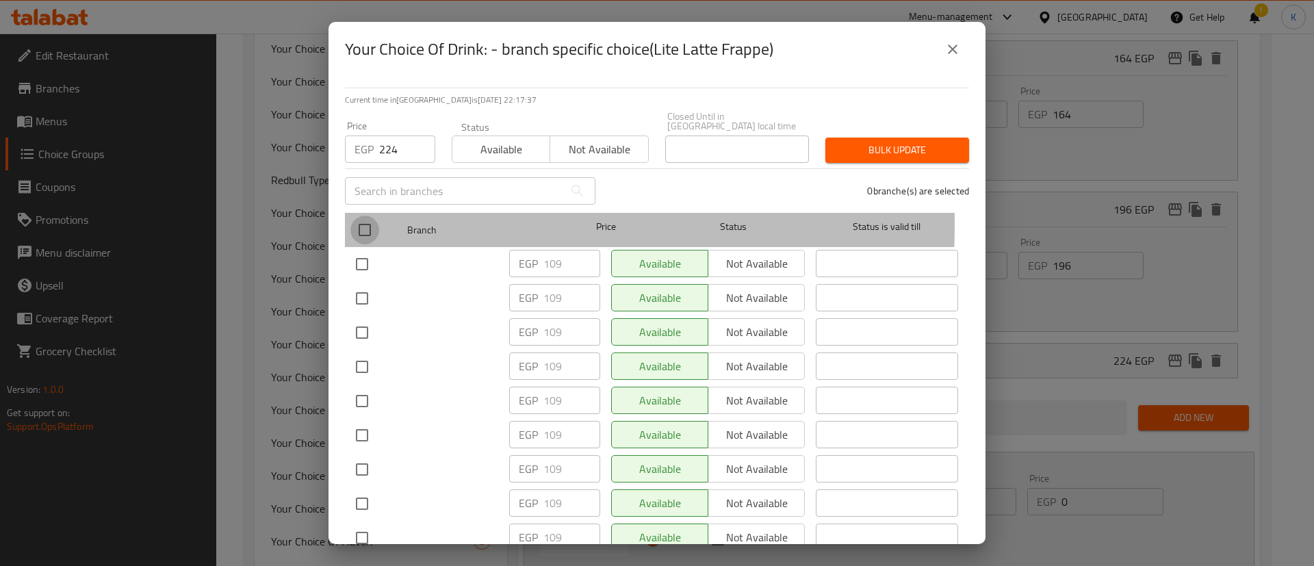
checkbox input "true"
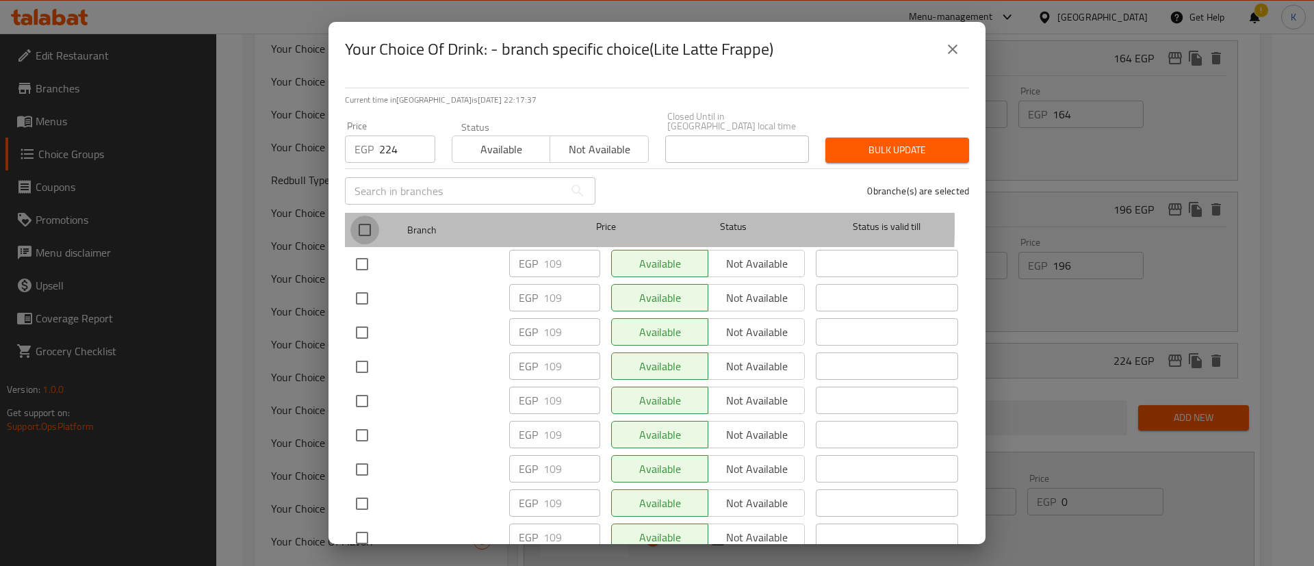
checkbox input "true"
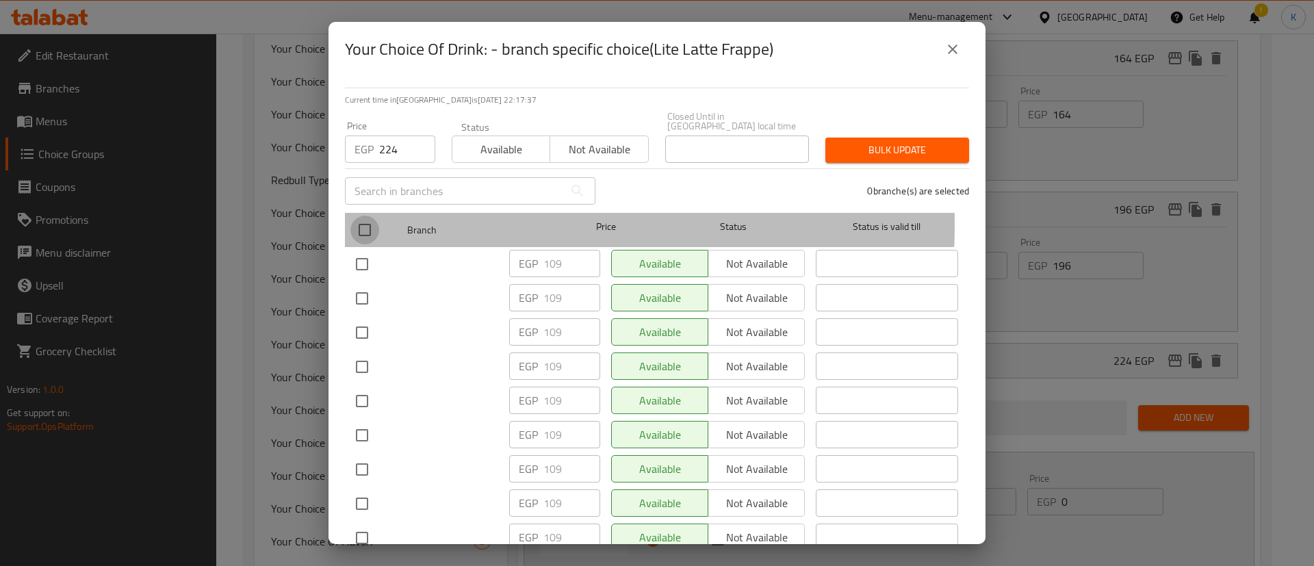
checkbox input "true"
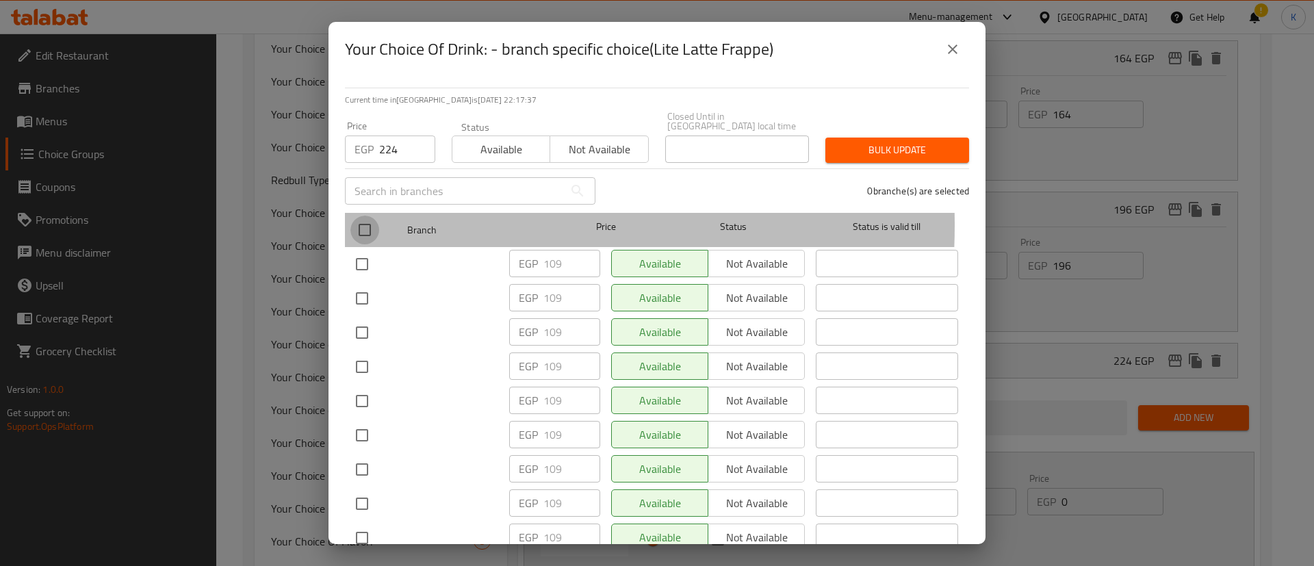
checkbox input "true"
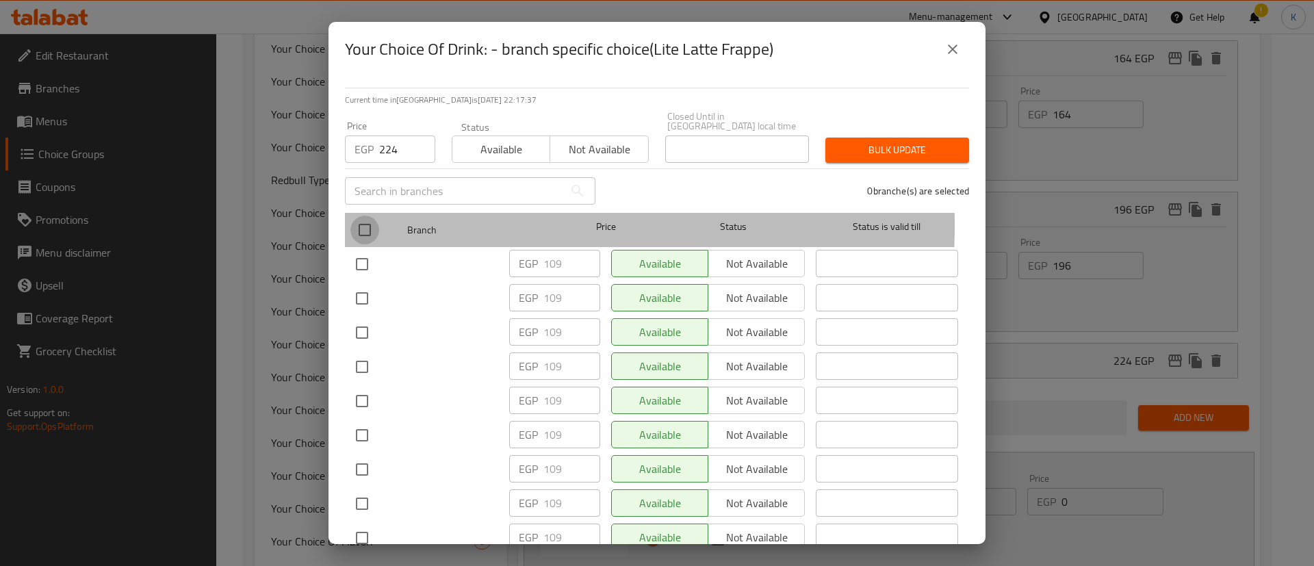
checkbox input "true"
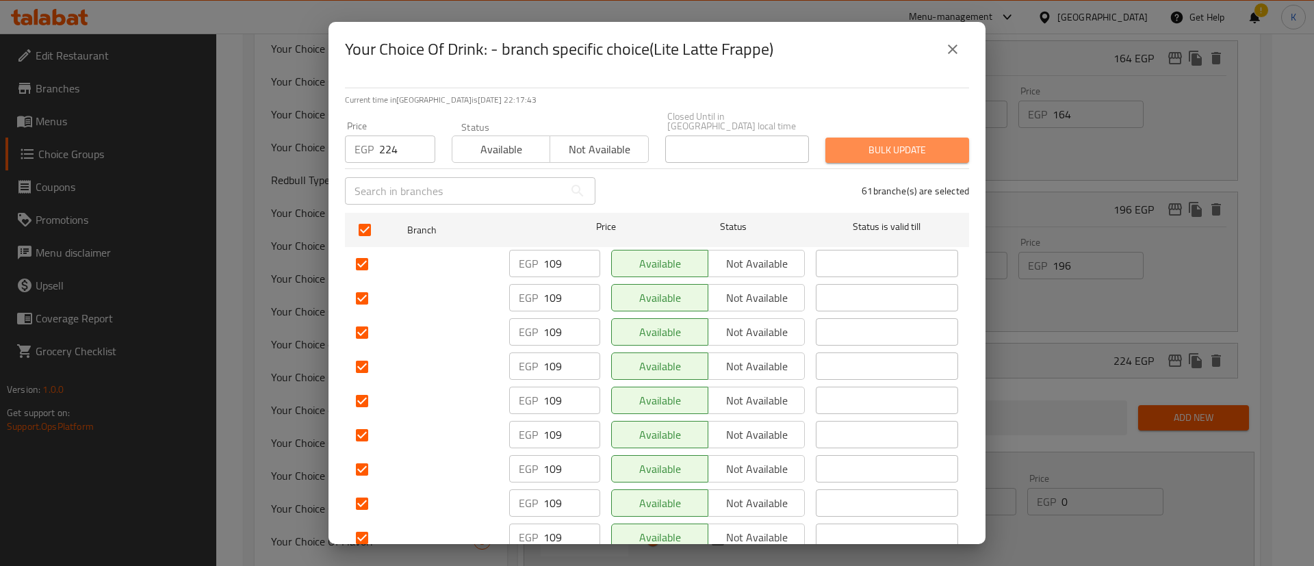
click at [905, 142] on span "Bulk update" at bounding box center [897, 150] width 122 height 17
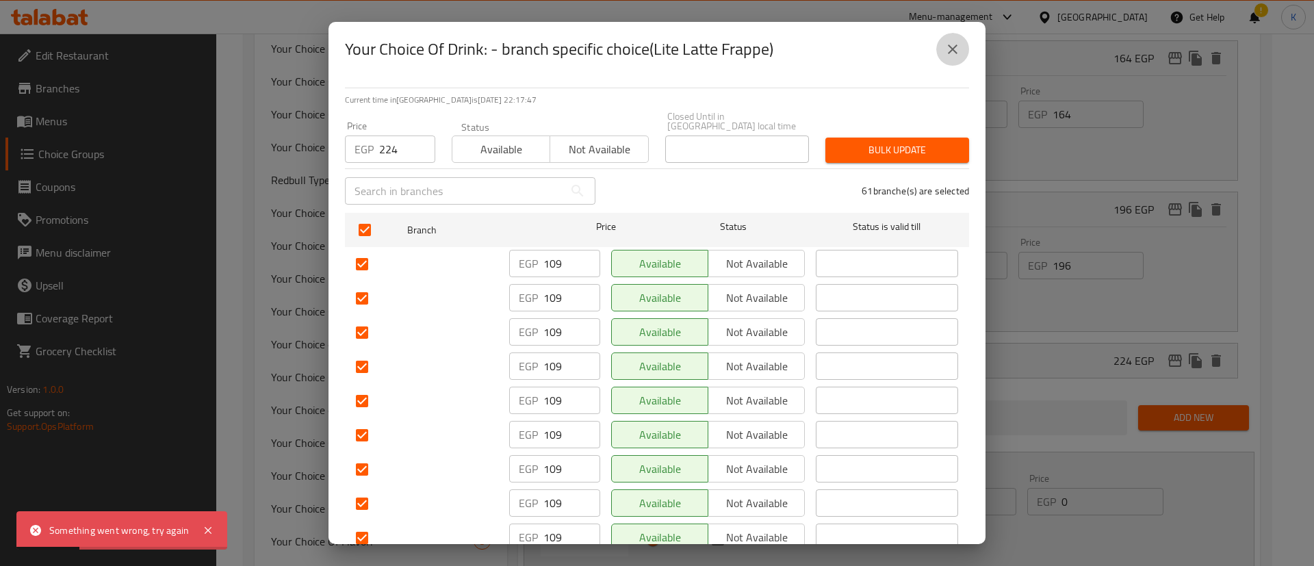
click at [951, 54] on icon "close" at bounding box center [952, 49] width 16 height 16
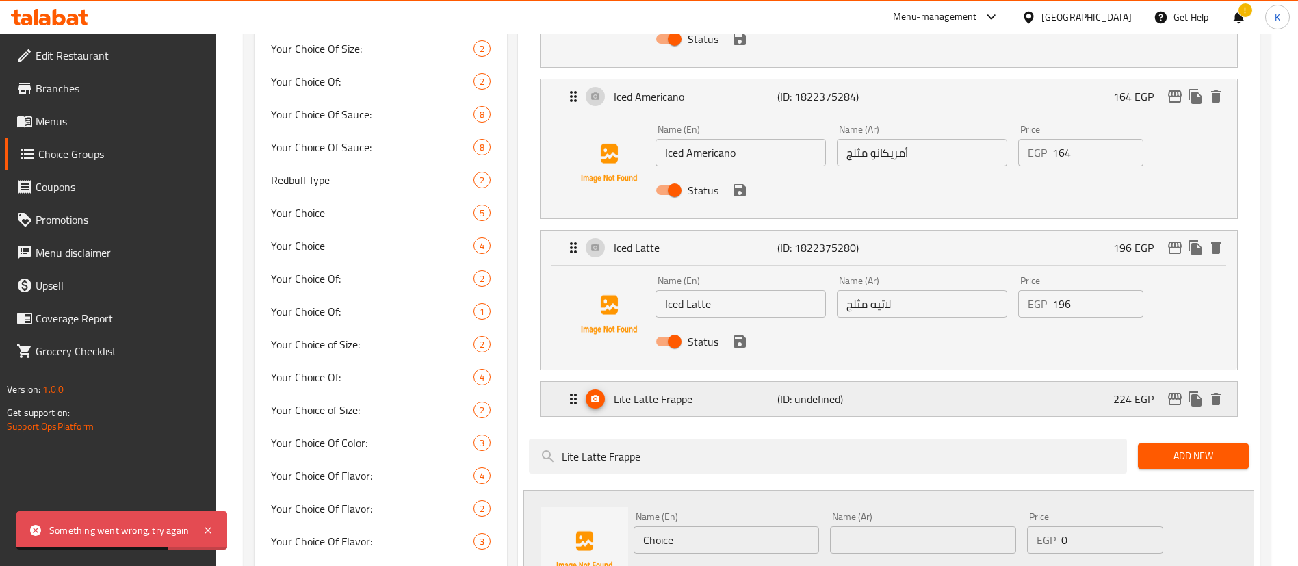
click at [824, 391] on p "(ID: undefined)" at bounding box center [831, 399] width 109 height 16
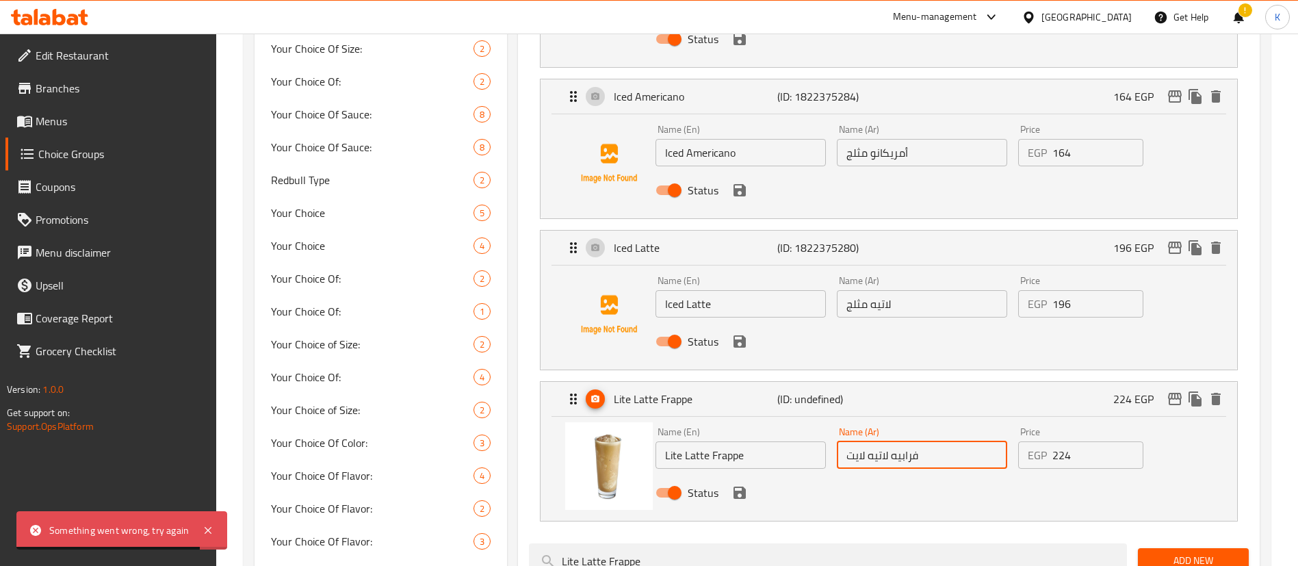
click at [929, 441] on input "فرابيه لاتيه لايت" at bounding box center [922, 454] width 170 height 27
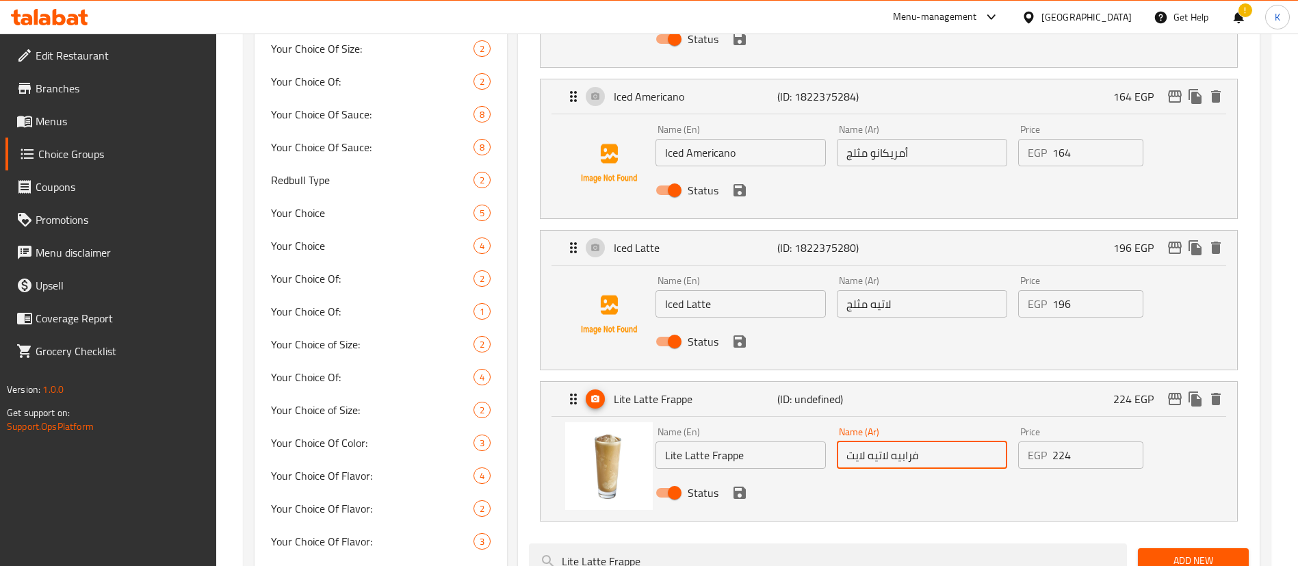
click at [766, 441] on input "Lite Latte Frappe" at bounding box center [741, 454] width 170 height 27
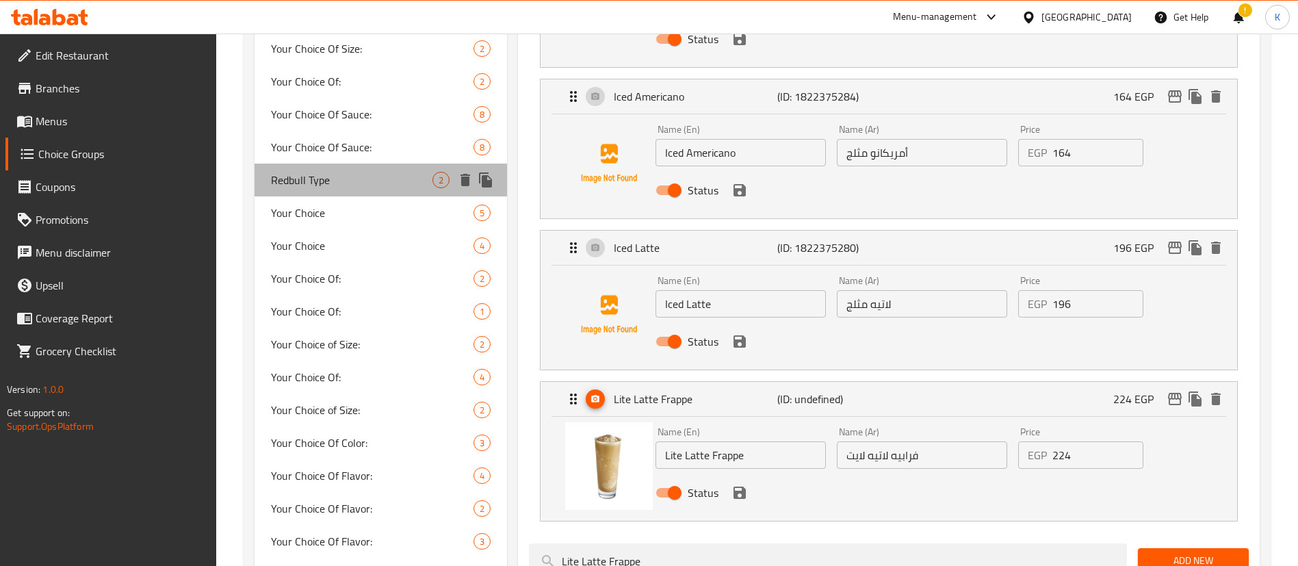
click at [321, 186] on span "Redbull Type" at bounding box center [351, 180] width 161 height 16
type input "Redbull Type"
type input "أختيارك من ريدبول"
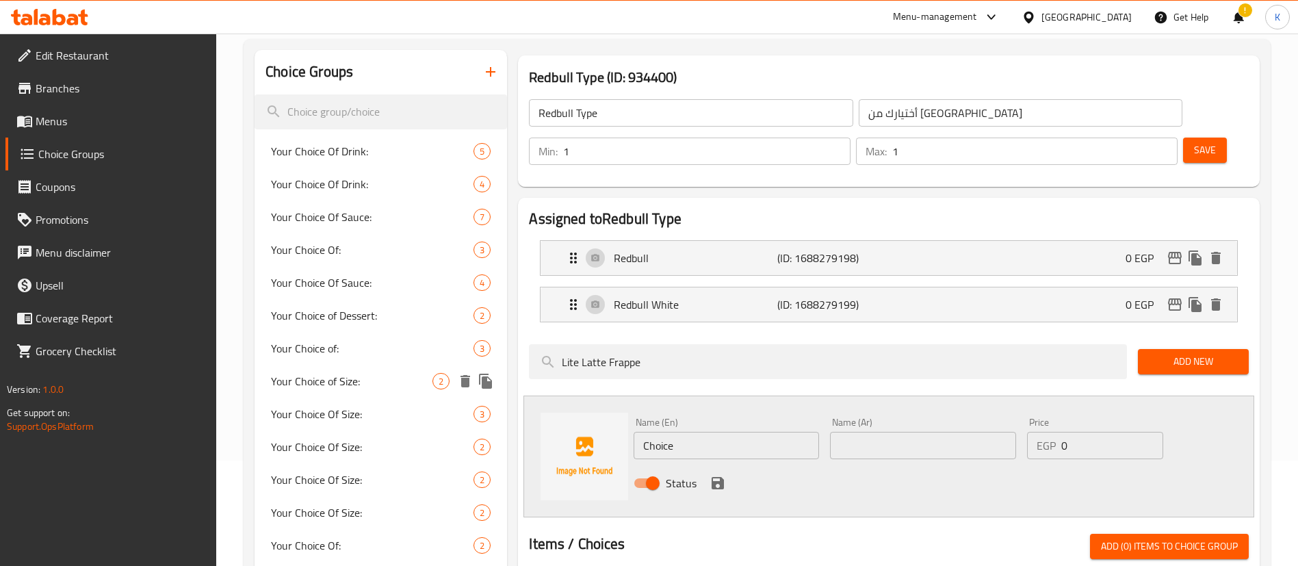
scroll to position [103, 0]
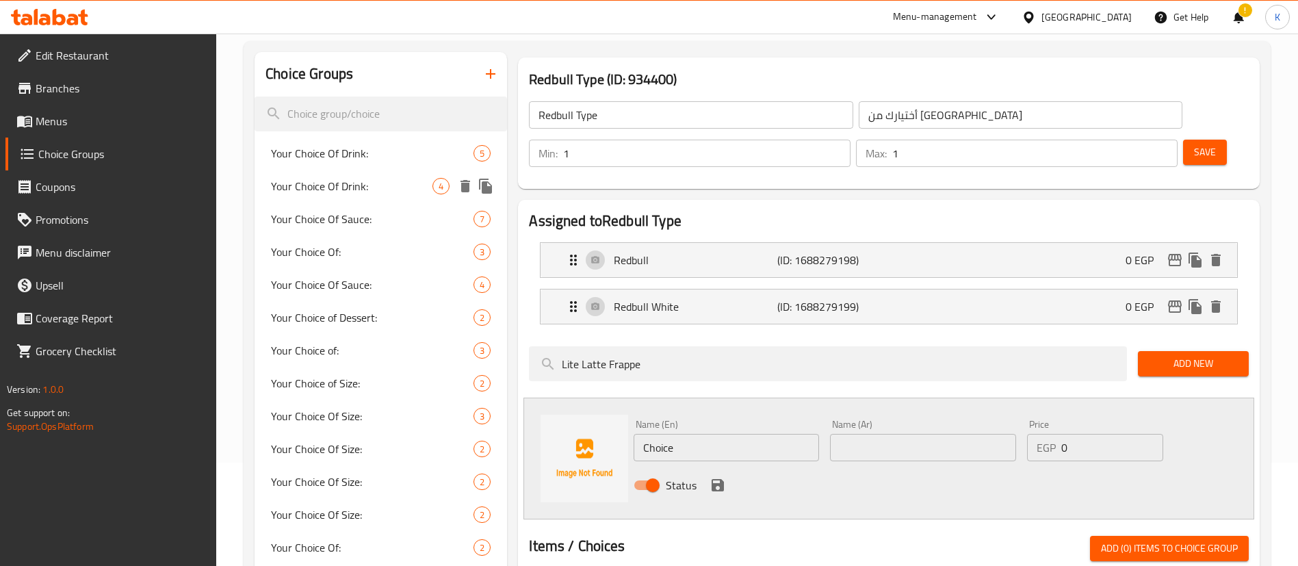
click at [321, 186] on span "Your Choice Of Drink:" at bounding box center [351, 186] width 161 height 16
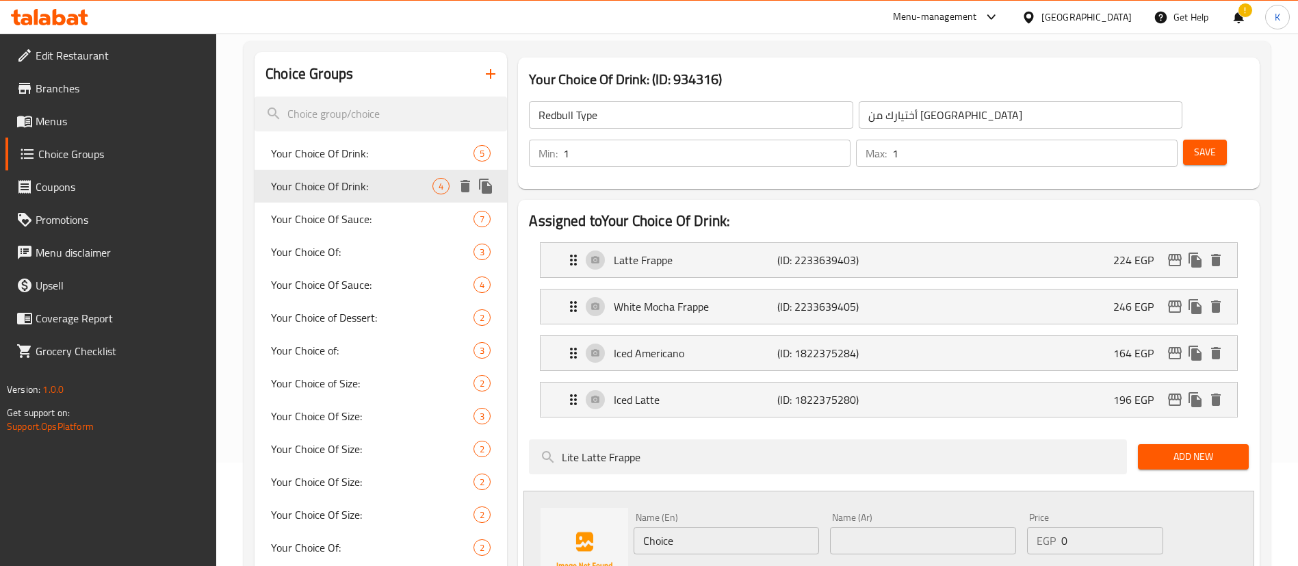
type input "Your Choice Of Drink:"
type input "أختيارك من المشروب:"
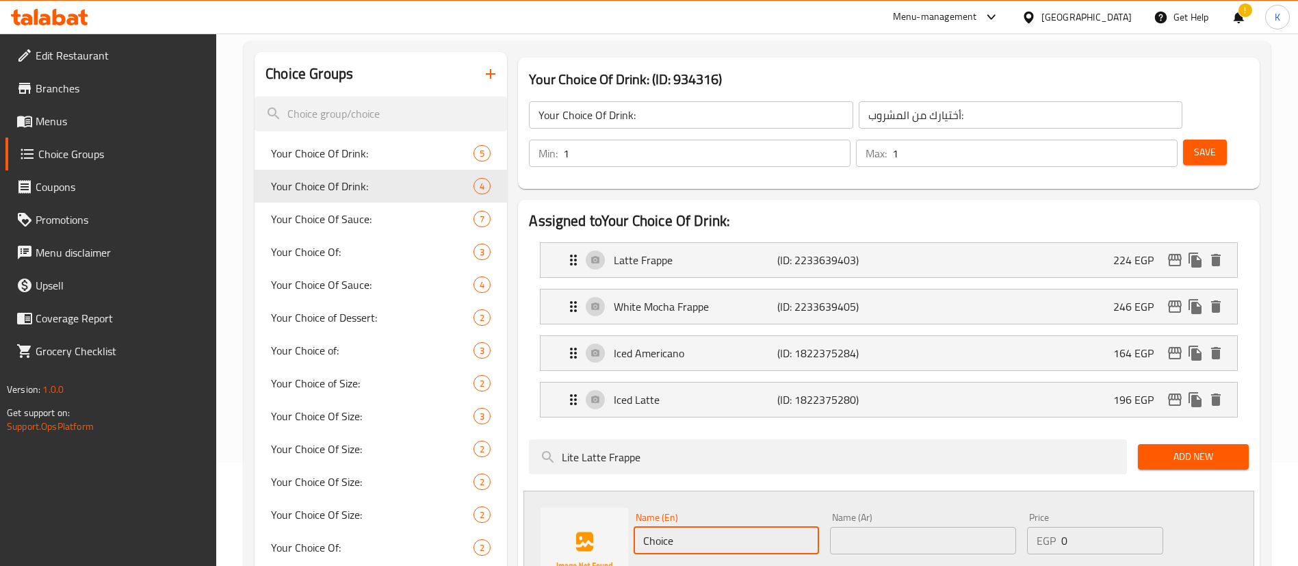
click at [748, 527] on input "Choice" at bounding box center [726, 540] width 185 height 27
paste input "Lite Latte Frapp"
type input "Lite Latte Frappe"
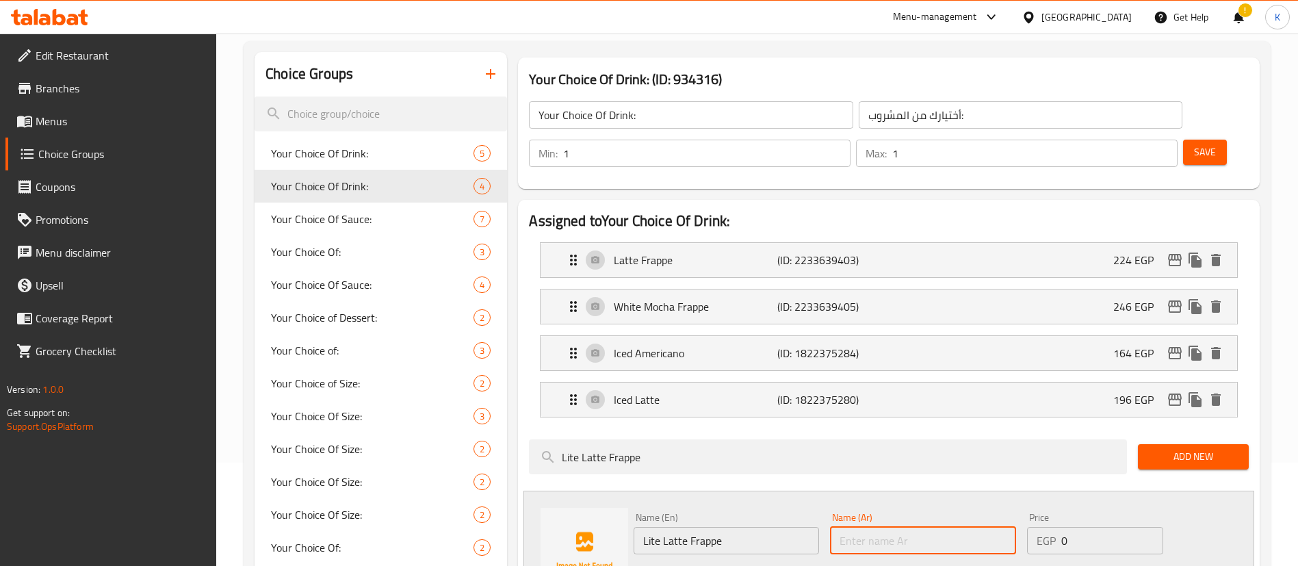
click at [883, 527] on input "text" at bounding box center [922, 540] width 185 height 27
paste input "فرابيه لاتيه لايت"
type input "فرابيه لاتيه لايت"
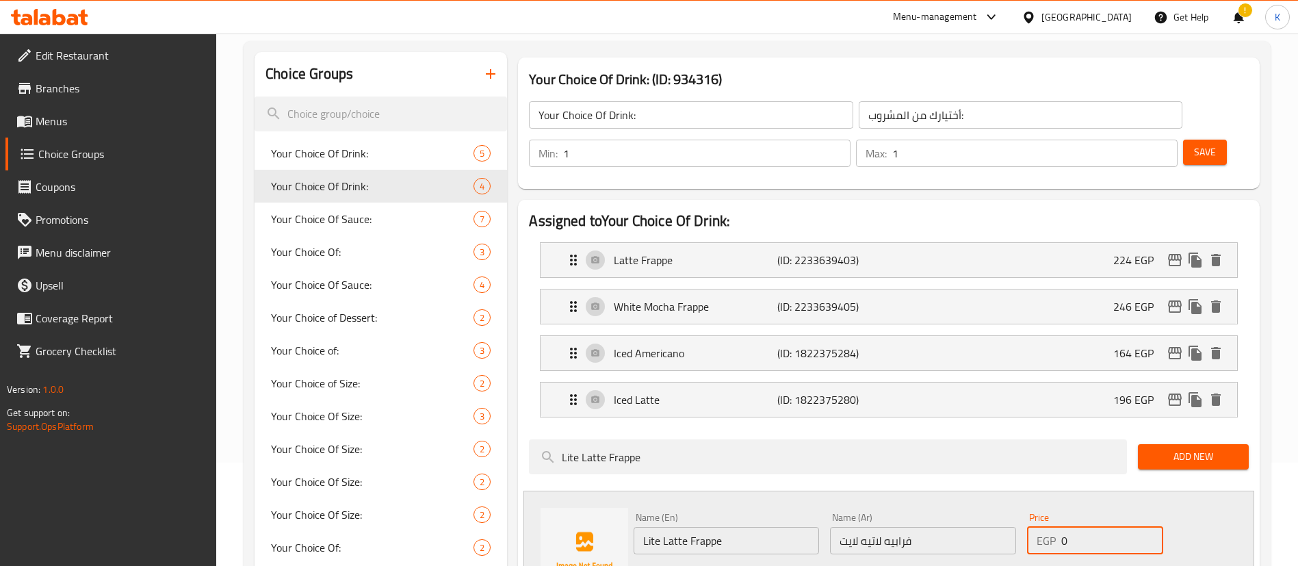
drag, startPoint x: 1085, startPoint y: 503, endPoint x: 1038, endPoint y: 502, distance: 46.5
click at [1038, 527] on div "EGP 0 Price" at bounding box center [1095, 540] width 136 height 27
type input "224"
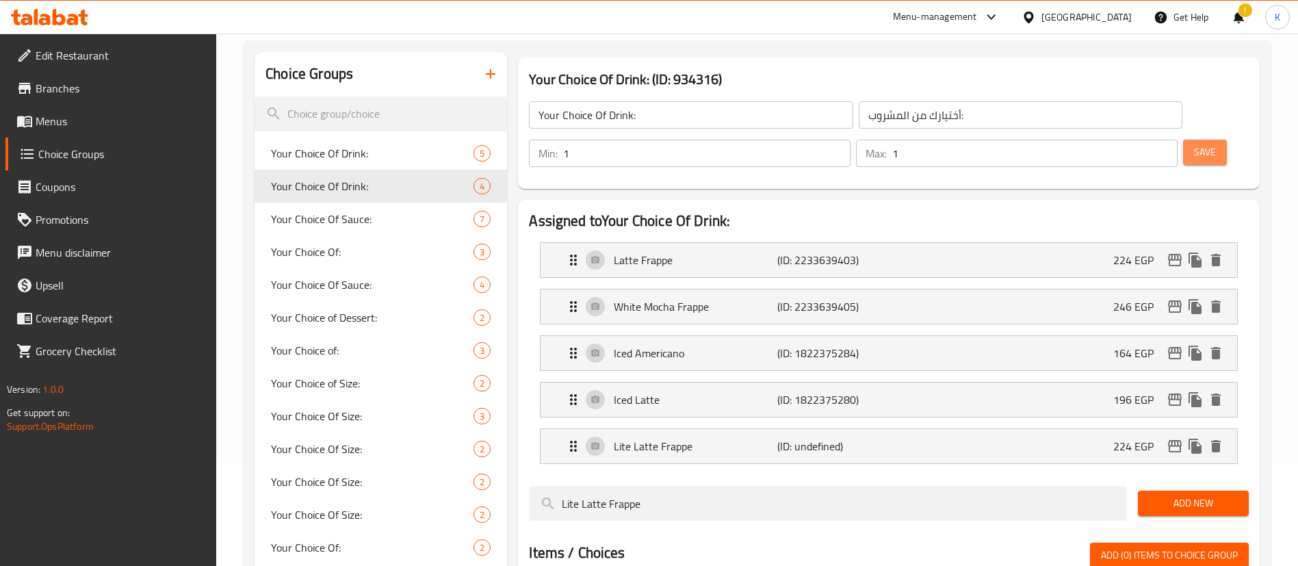
click at [1194, 144] on span "Save" at bounding box center [1205, 152] width 22 height 17
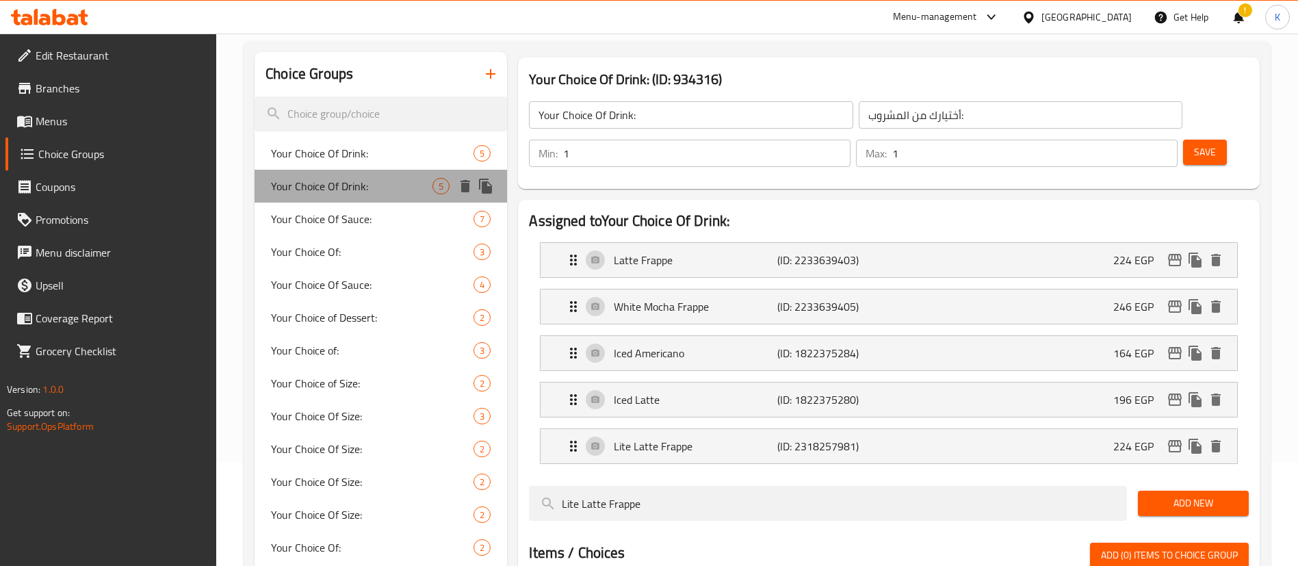
click at [346, 187] on span "Your Choice Of Drink:" at bounding box center [351, 186] width 161 height 16
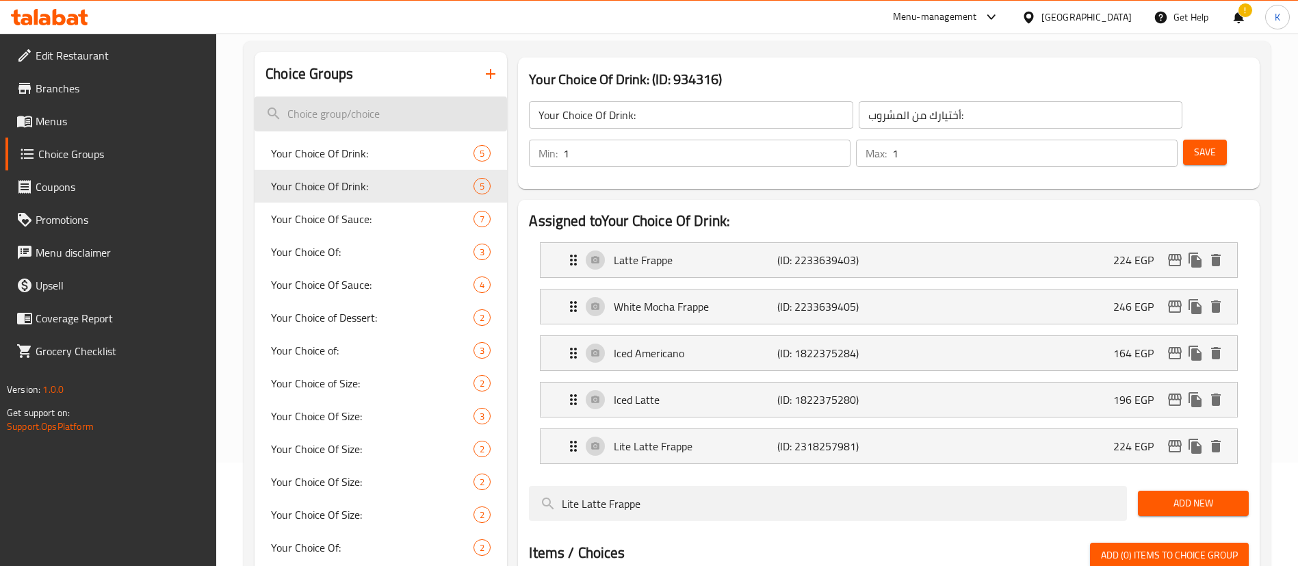
click at [372, 107] on input "search" at bounding box center [381, 113] width 253 height 35
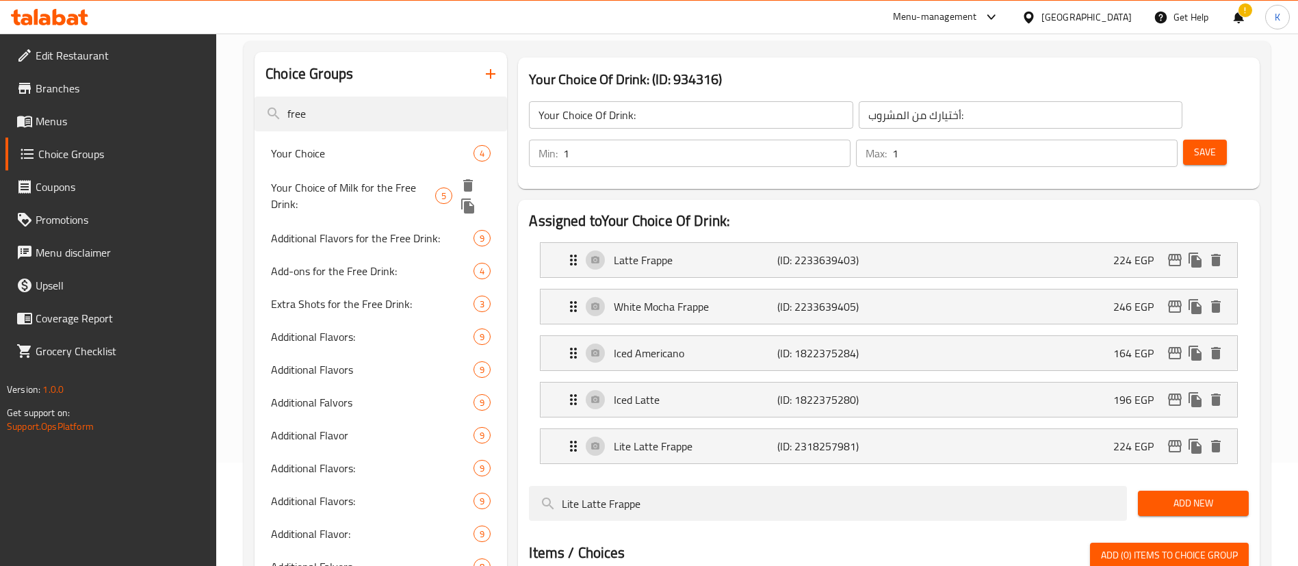
type input "free"
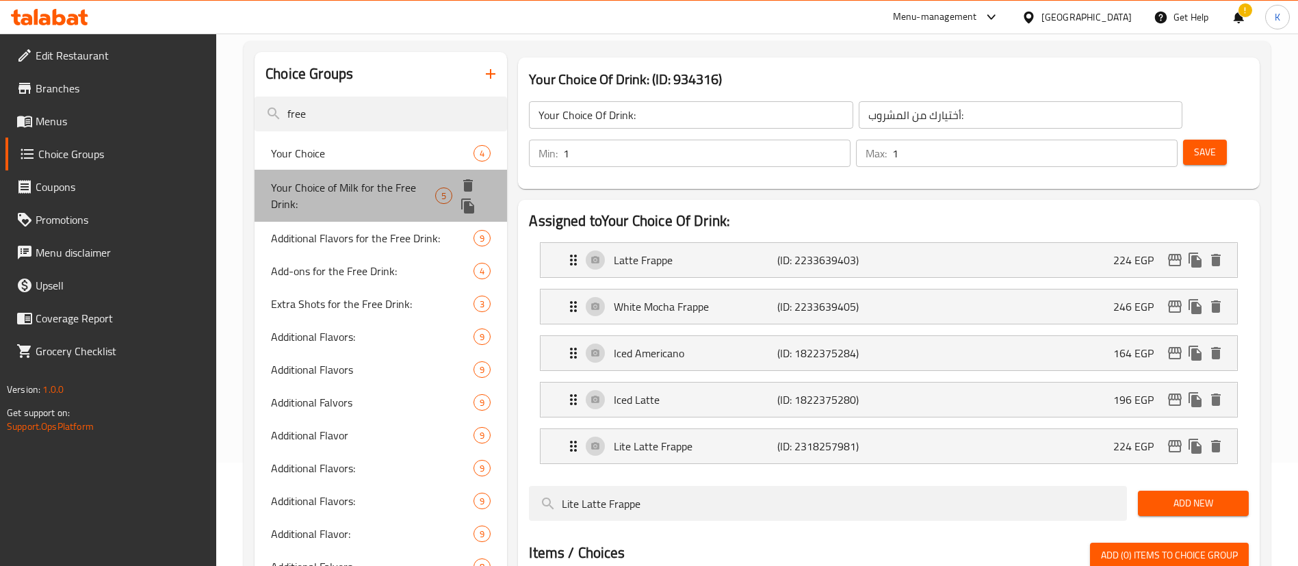
click at [374, 179] on span "Your Choice of Milk for the Free Drink:" at bounding box center [353, 195] width 164 height 33
type input "Your Choice of Milk for the Free Drink:"
type input "إختيارك من الحليب للمشروب المجاني:"
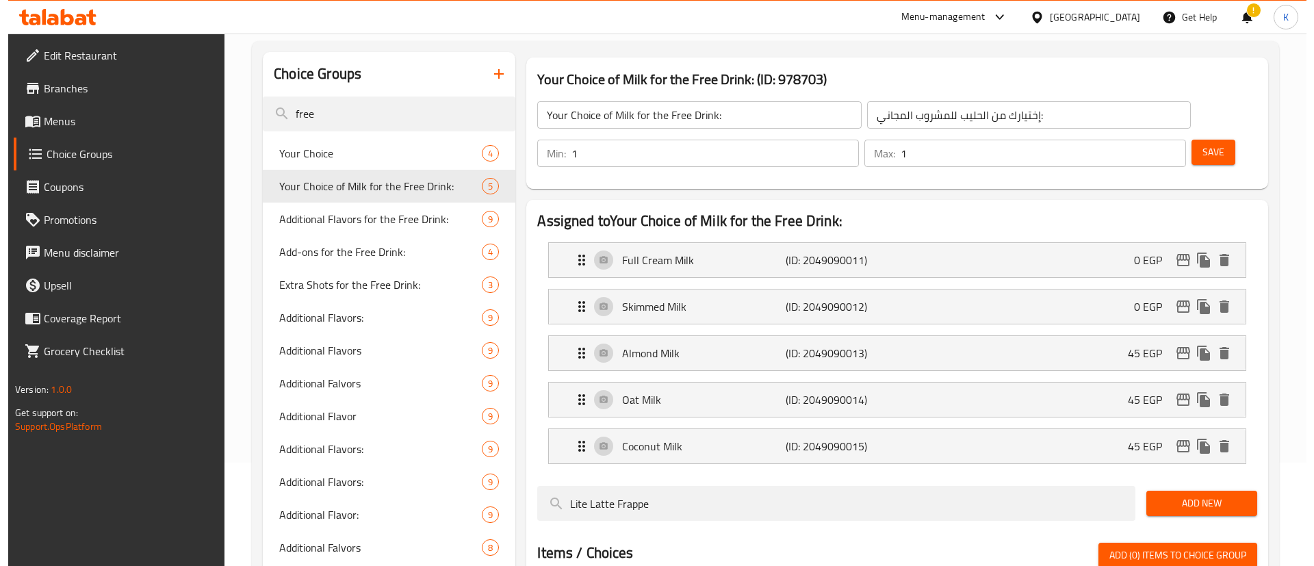
scroll to position [319, 0]
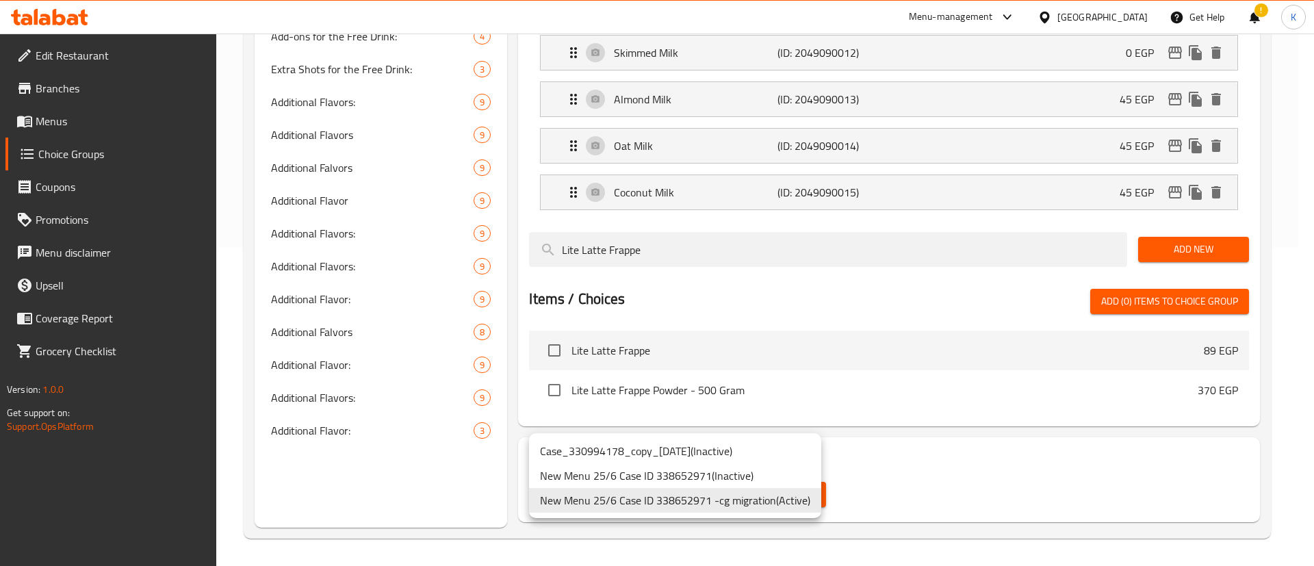
click at [875, 500] on div at bounding box center [657, 283] width 1314 height 566
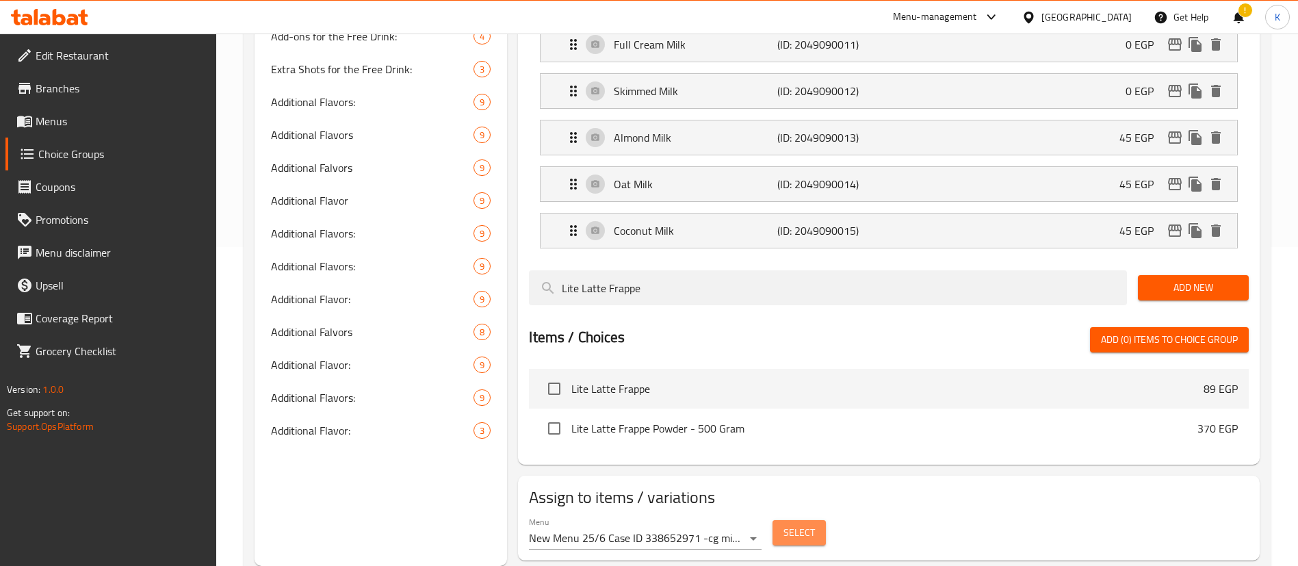
click at [802, 524] on span "Select" at bounding box center [799, 532] width 31 height 17
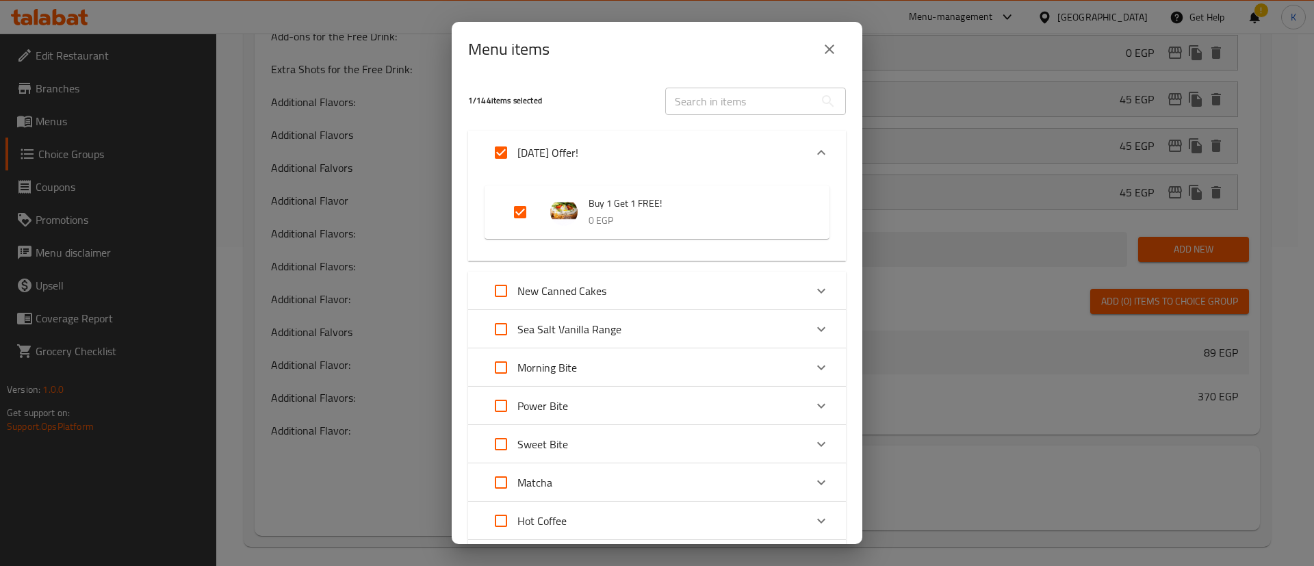
click at [504, 147] on input "Expand" at bounding box center [500, 152] width 33 height 33
checkbox input "false"
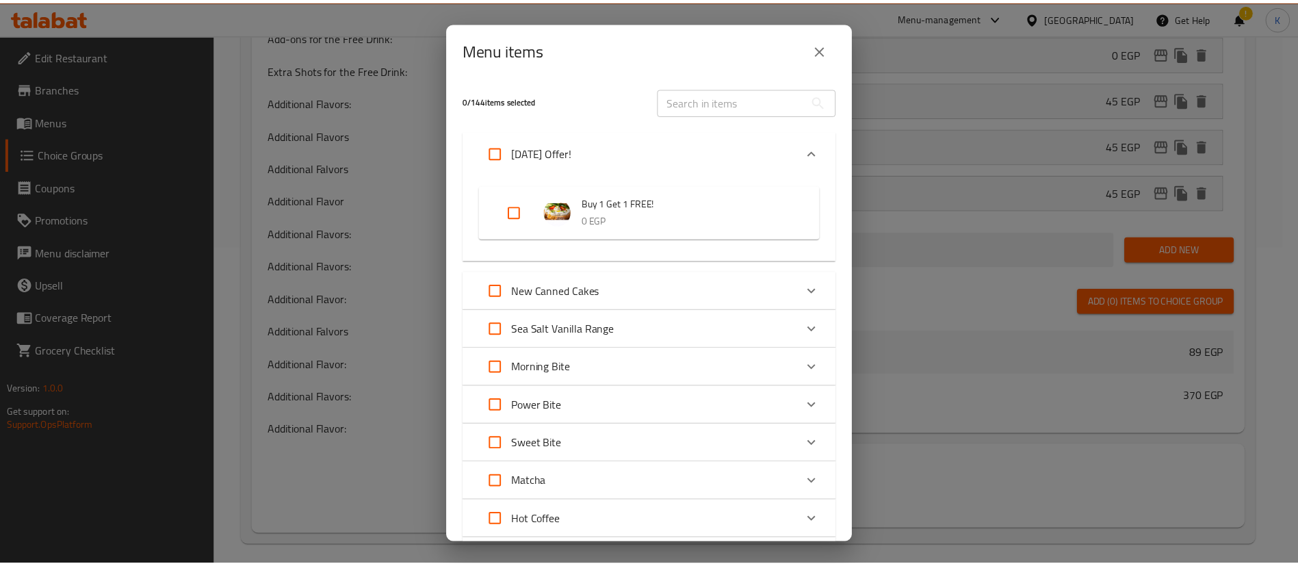
scroll to position [742, 0]
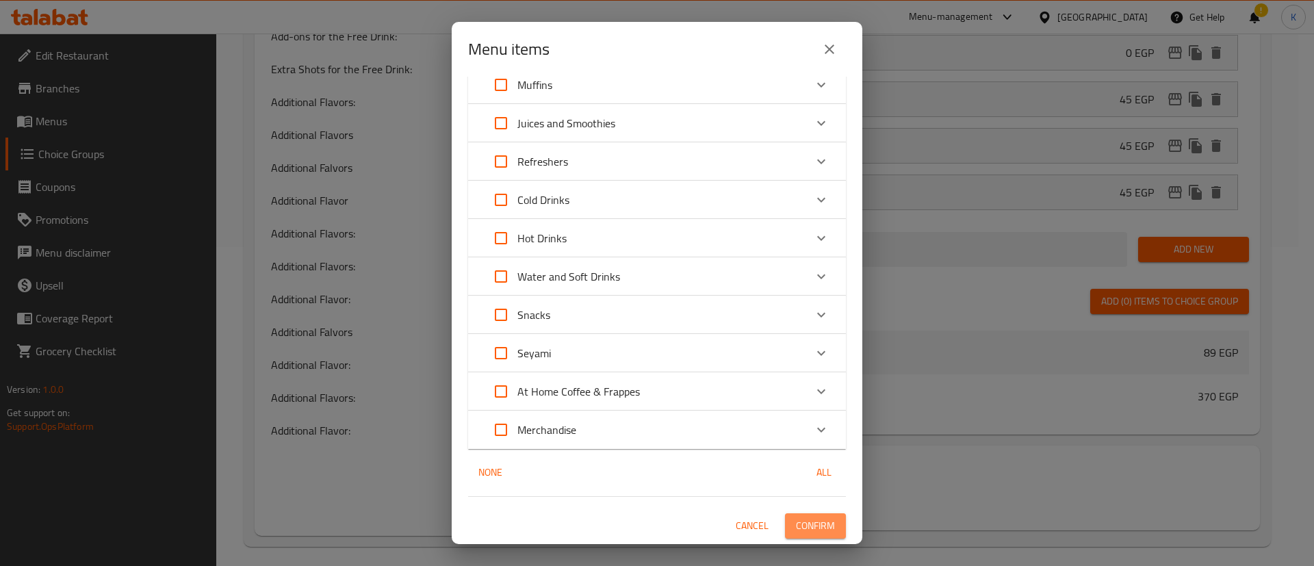
click at [797, 530] on span "Confirm" at bounding box center [815, 525] width 39 height 17
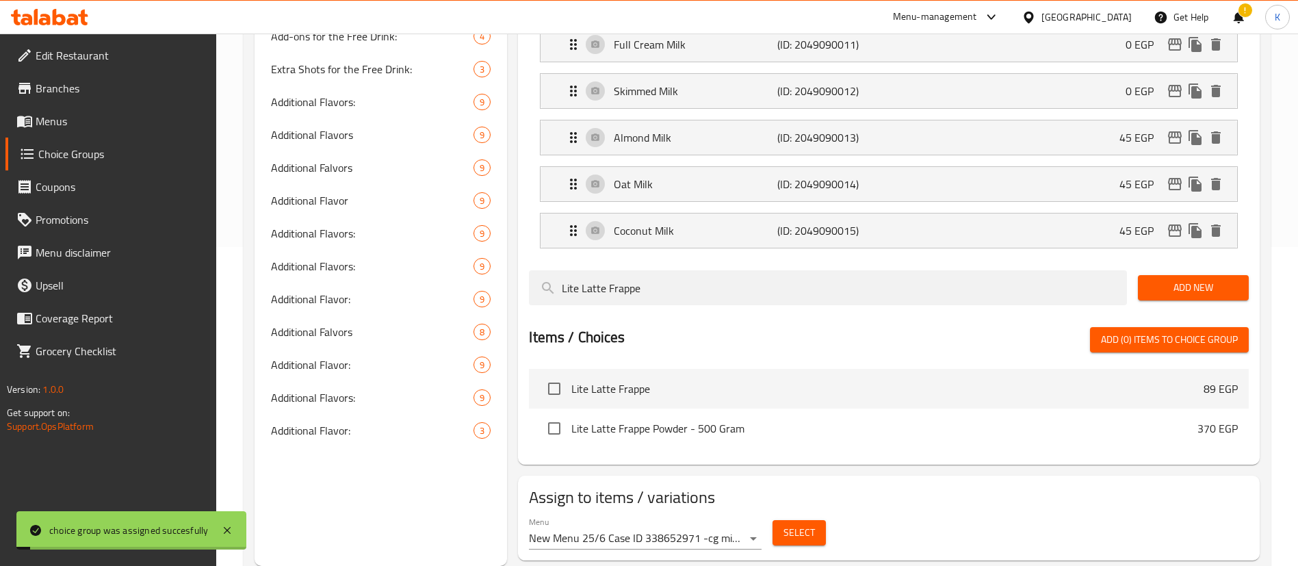
scroll to position [0, 0]
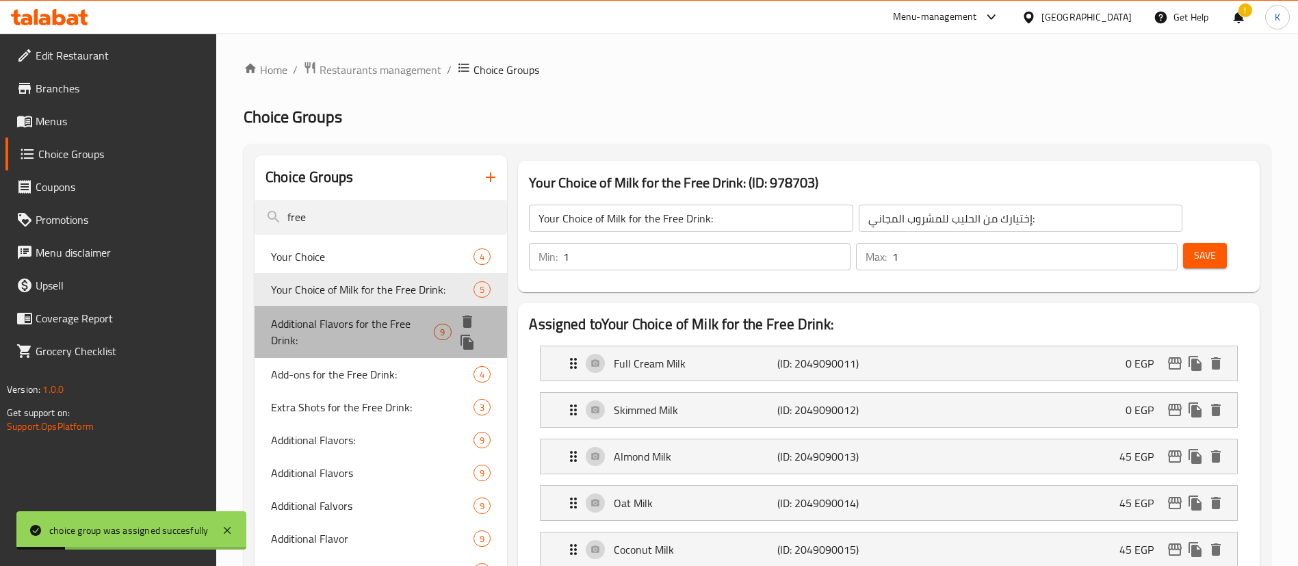
click at [366, 340] on span "Additional Flavors for the Free Drink:" at bounding box center [352, 331] width 163 height 33
type input "Additional Flavors for the Free Drink:"
type input "نكهات إضافية للمشروب المجاني:"
type input "0"
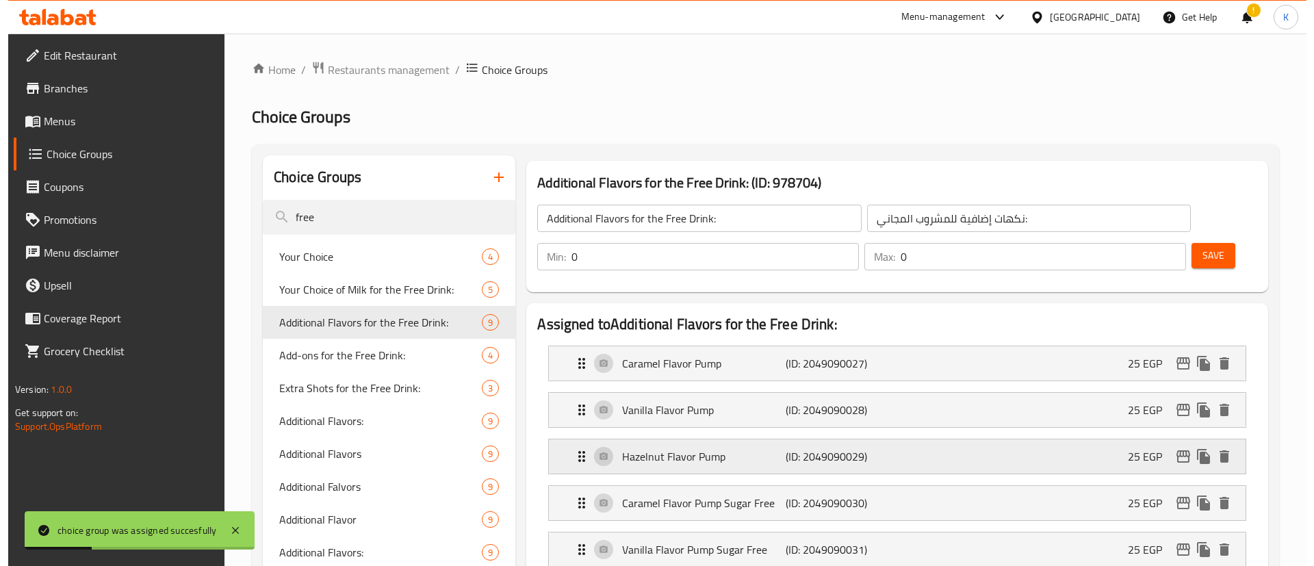
scroll to position [505, 0]
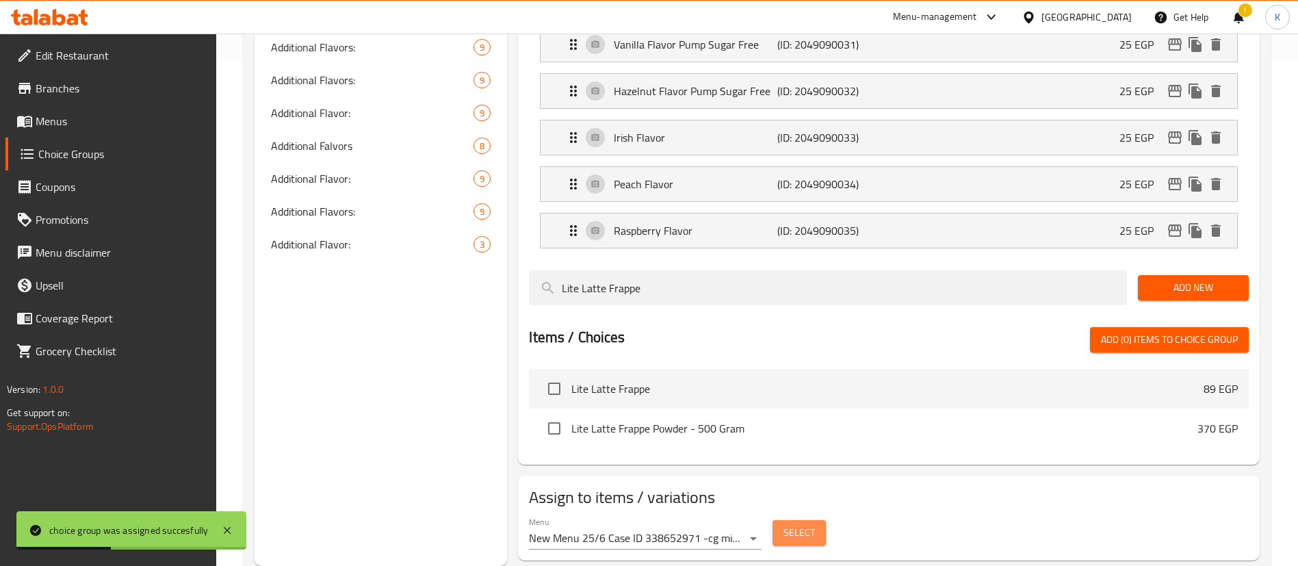
click at [797, 520] on button "Select" at bounding box center [799, 532] width 53 height 25
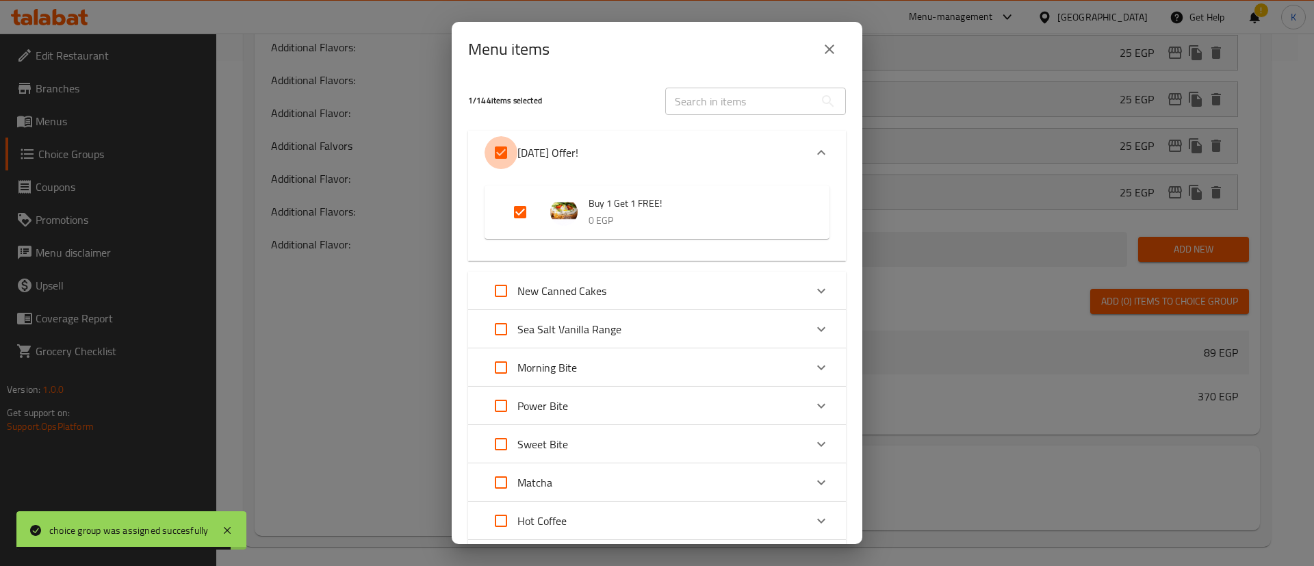
click at [493, 150] on input "Expand" at bounding box center [500, 152] width 33 height 33
checkbox input "false"
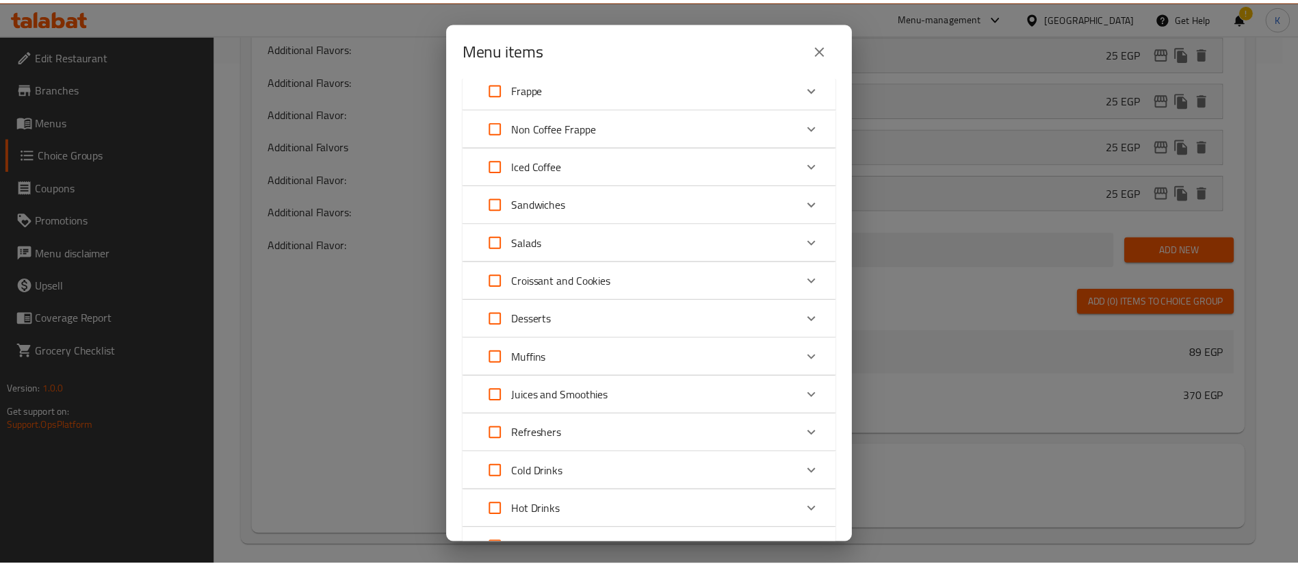
scroll to position [742, 0]
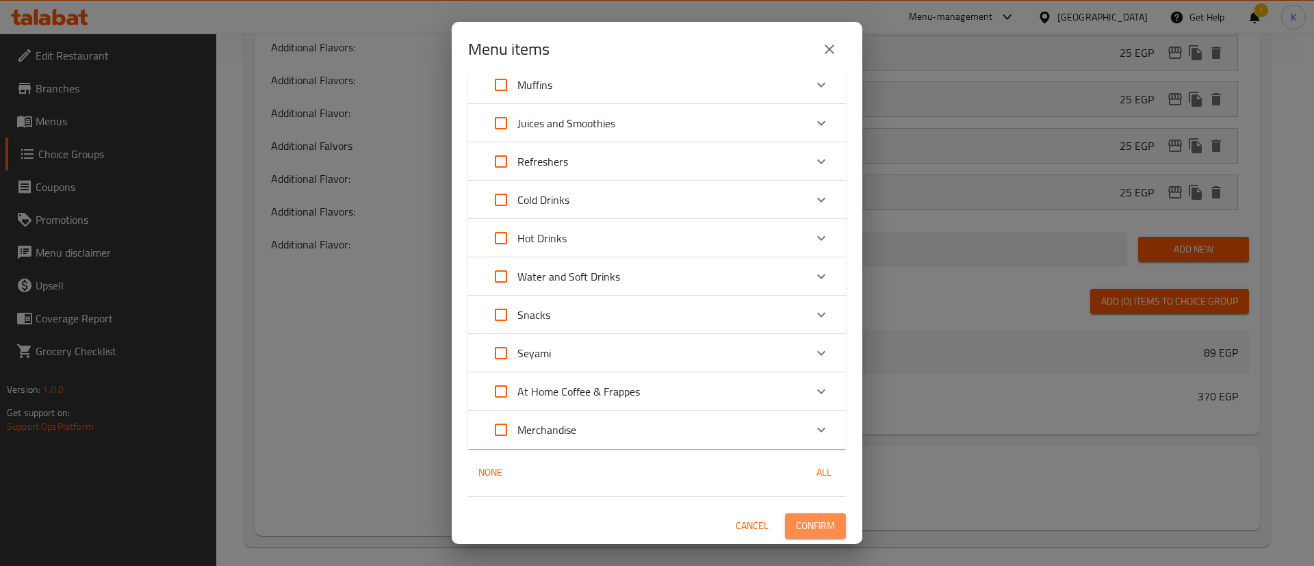
click at [797, 523] on span "Confirm" at bounding box center [815, 525] width 39 height 17
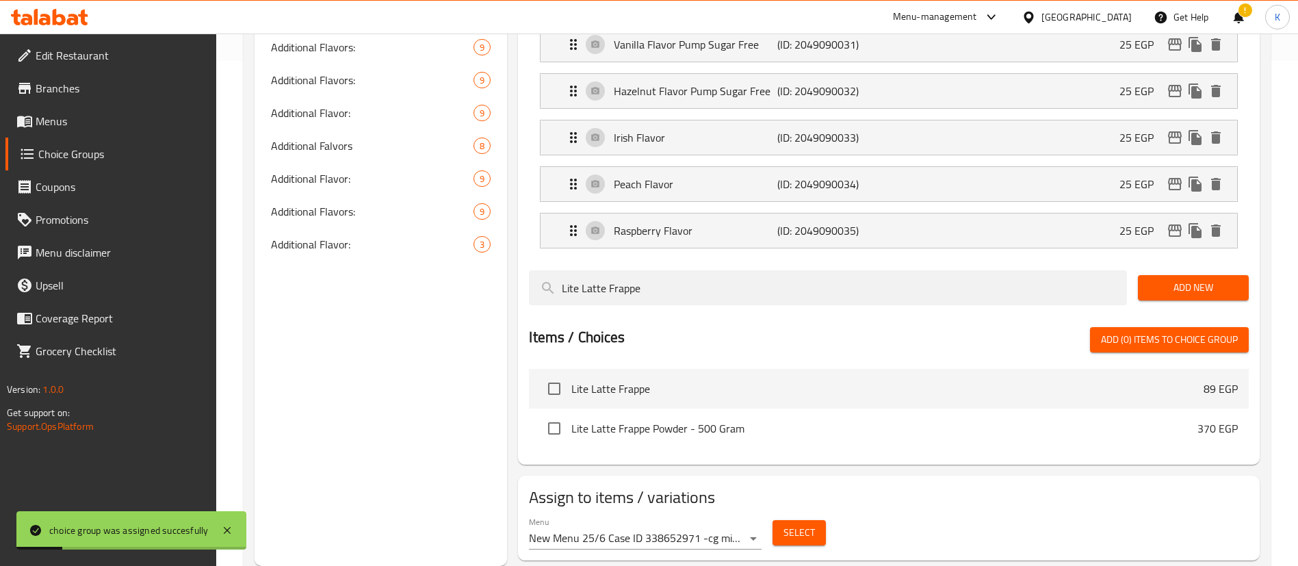
scroll to position [0, 0]
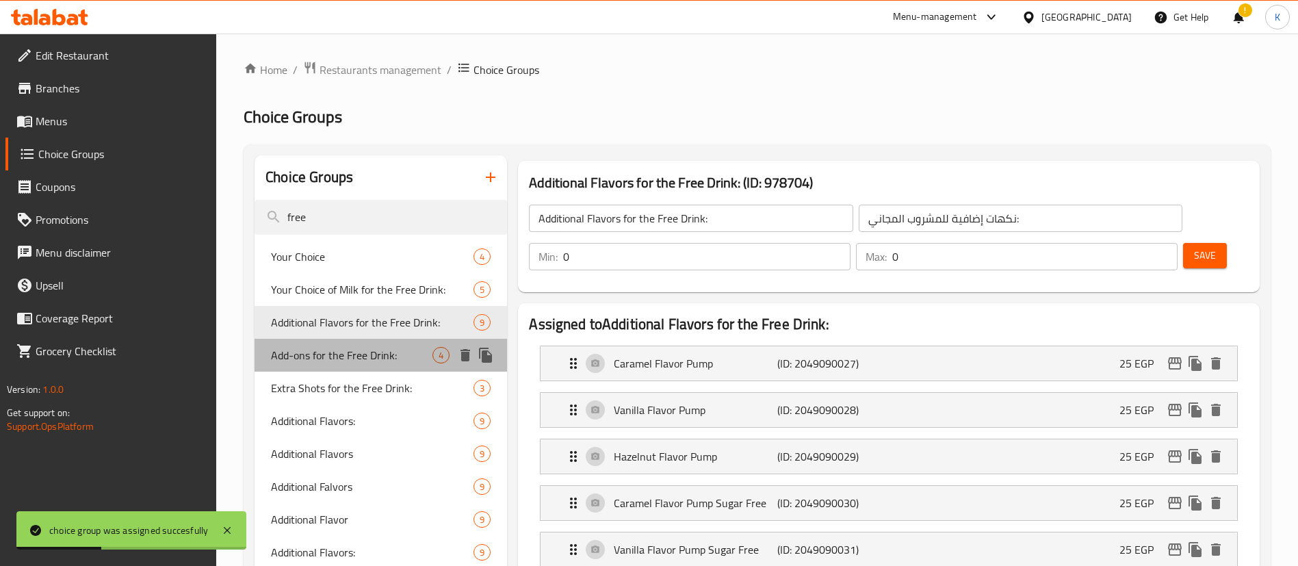
click at [378, 352] on span "Add-ons for the Free Drink:" at bounding box center [351, 355] width 161 height 16
type input "Add-ons for the Free Drink:"
type input "الإضافات للمشروب المجاني:"
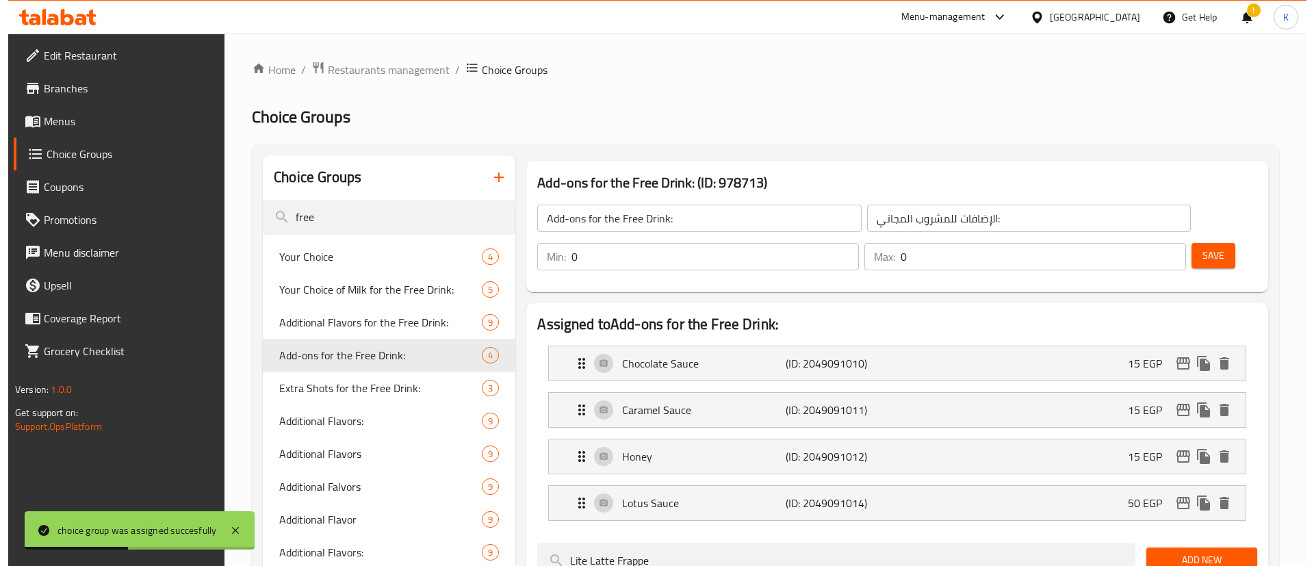
scroll to position [272, 0]
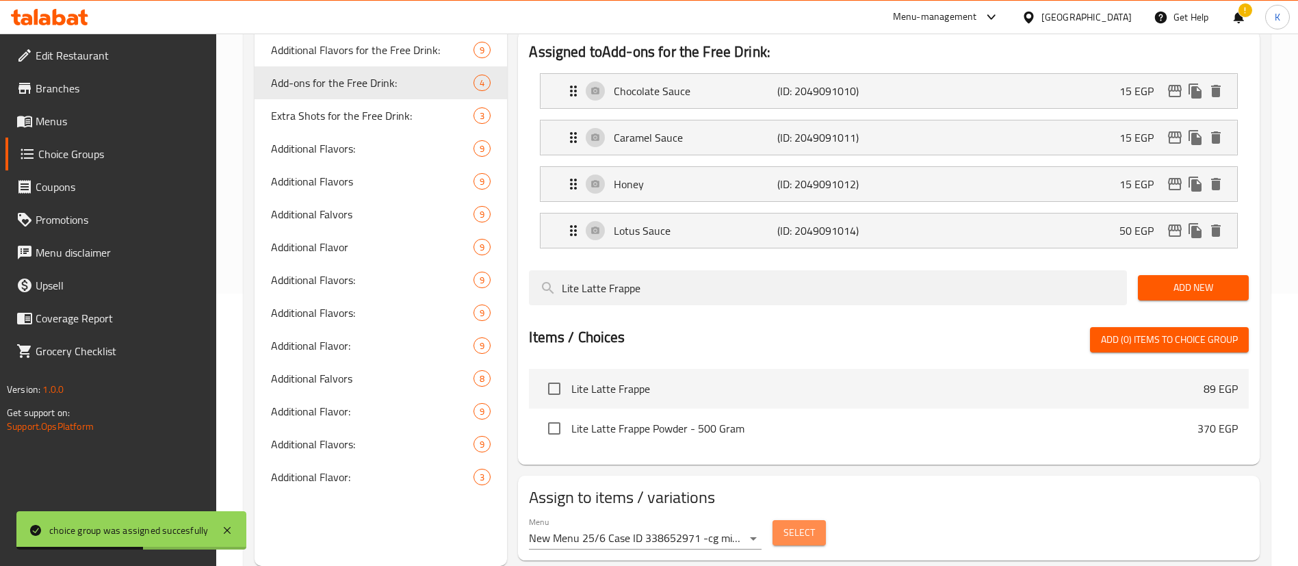
click at [799, 524] on span "Select" at bounding box center [799, 532] width 31 height 17
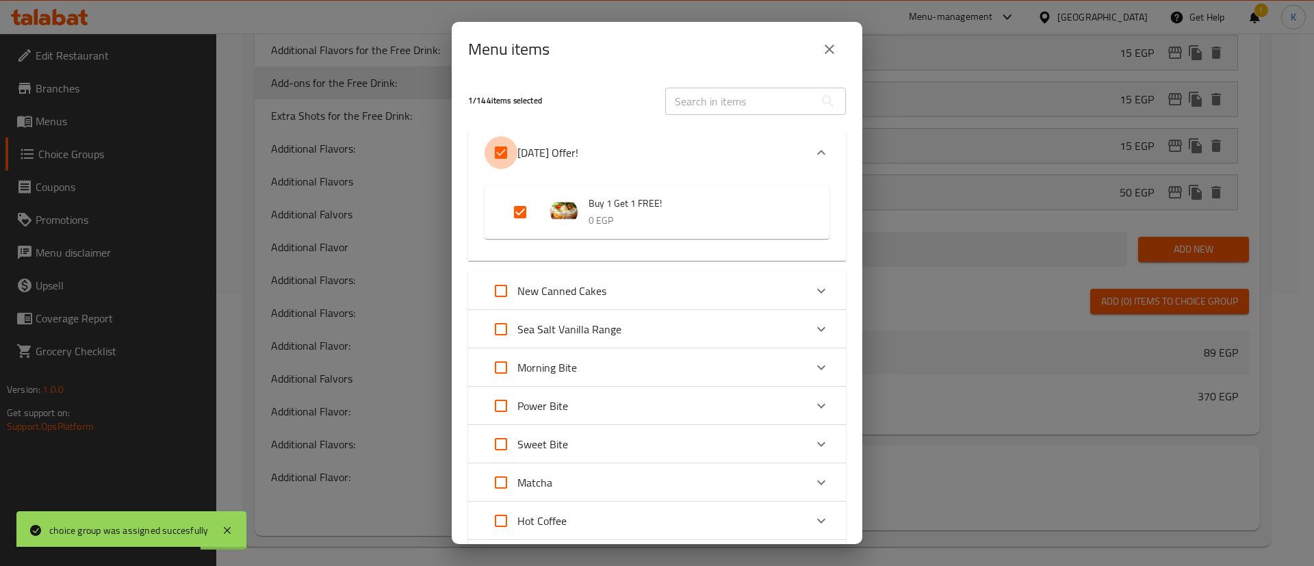
click at [497, 158] on input "Expand" at bounding box center [500, 152] width 33 height 33
checkbox input "false"
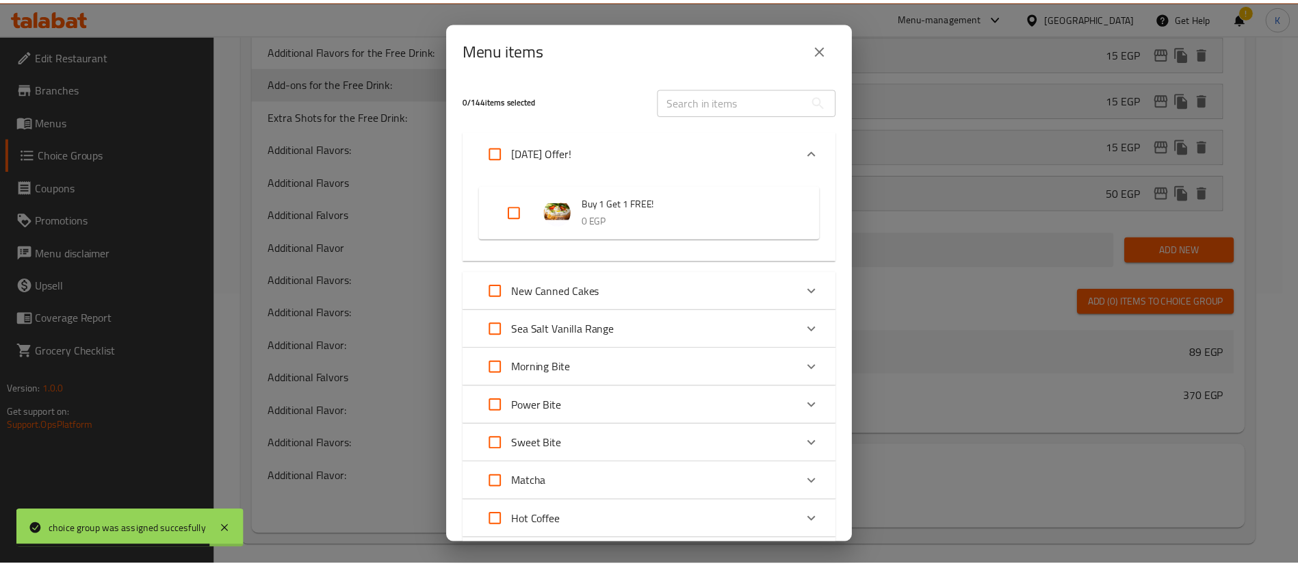
scroll to position [742, 0]
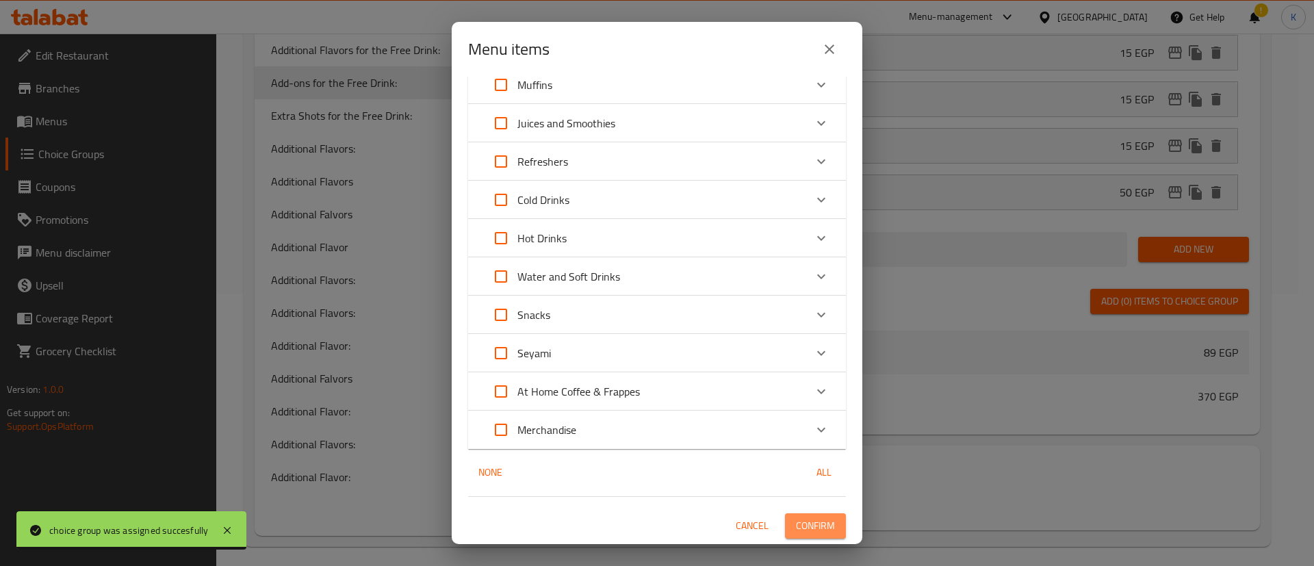
click at [796, 521] on span "Confirm" at bounding box center [815, 525] width 39 height 17
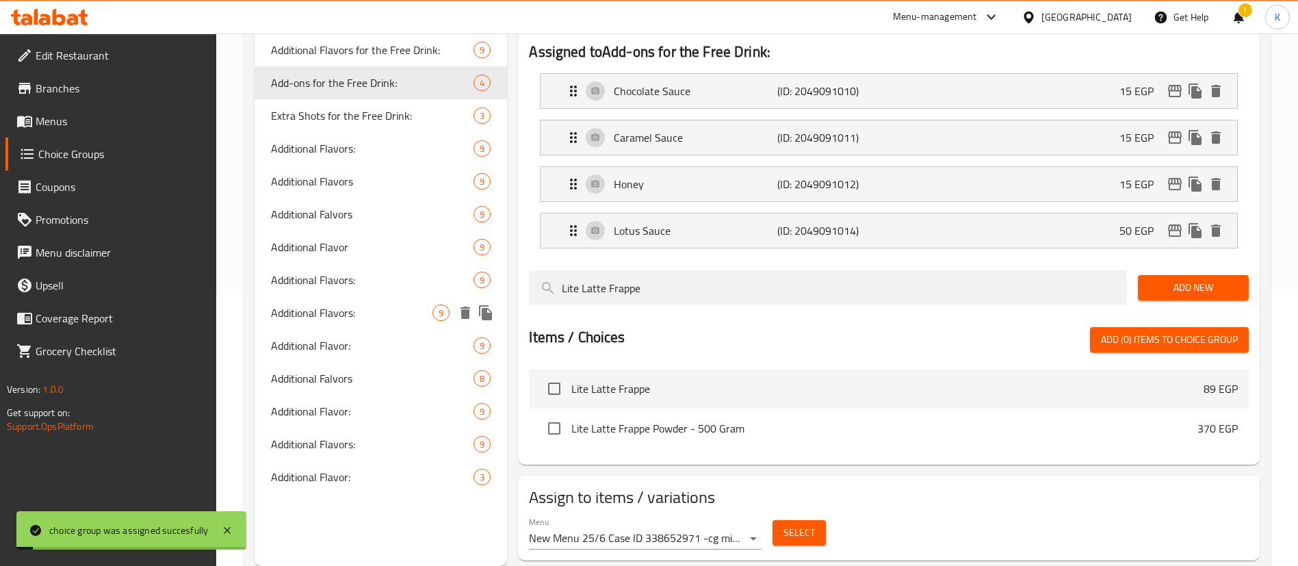
scroll to position [0, 0]
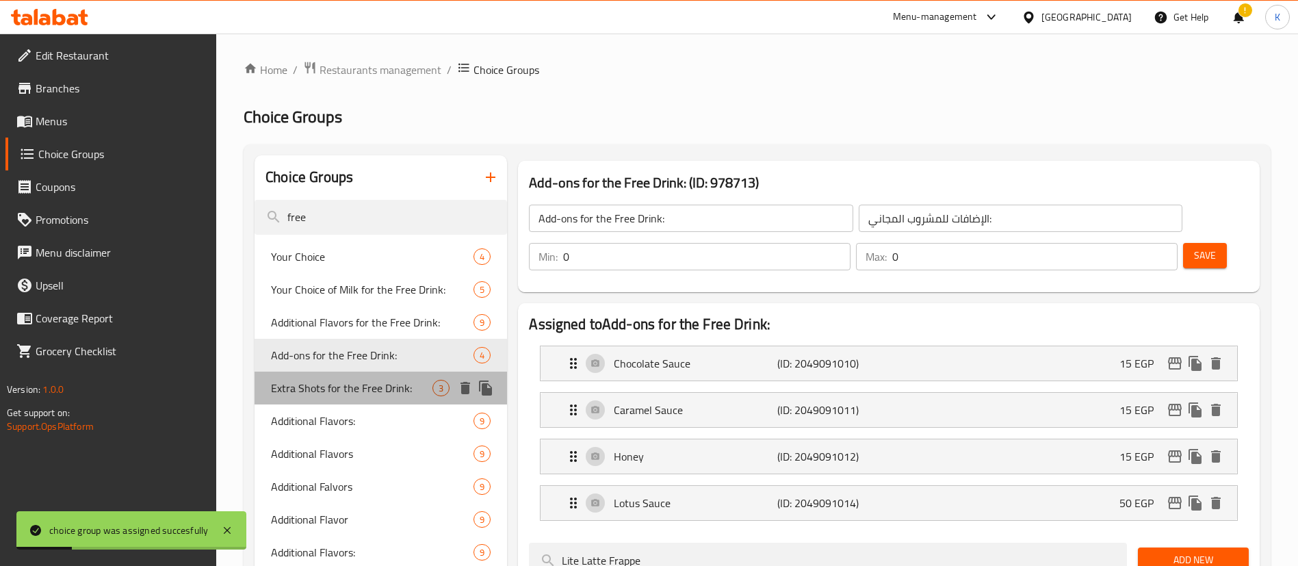
click at [326, 383] on span "Extra Shots for the Free Drink:" at bounding box center [351, 388] width 161 height 16
type input "Extra Shots for the Free Drink:"
type input "شوت إضافيةللمشروب المجاني:"
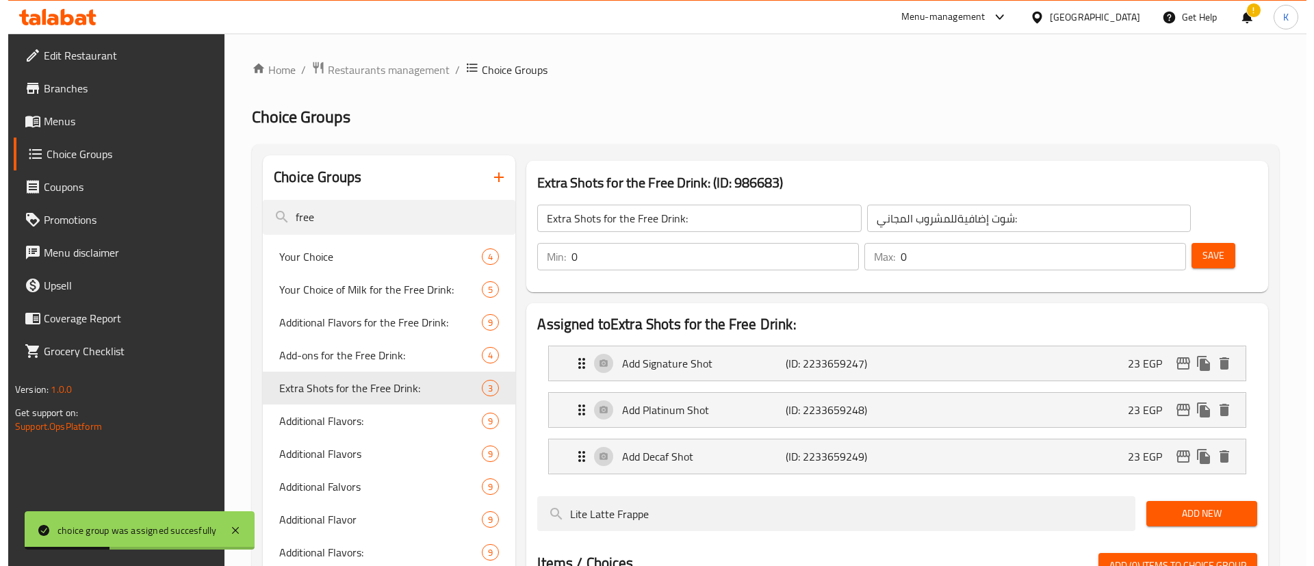
scroll to position [244, 0]
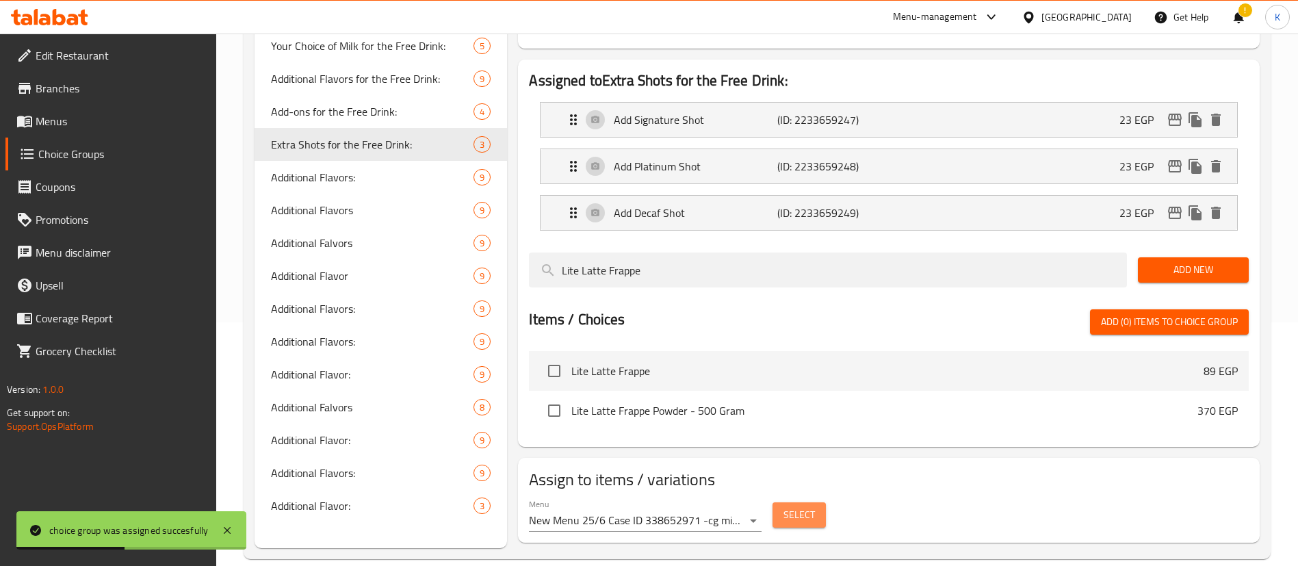
click at [797, 506] on span "Select" at bounding box center [799, 514] width 31 height 17
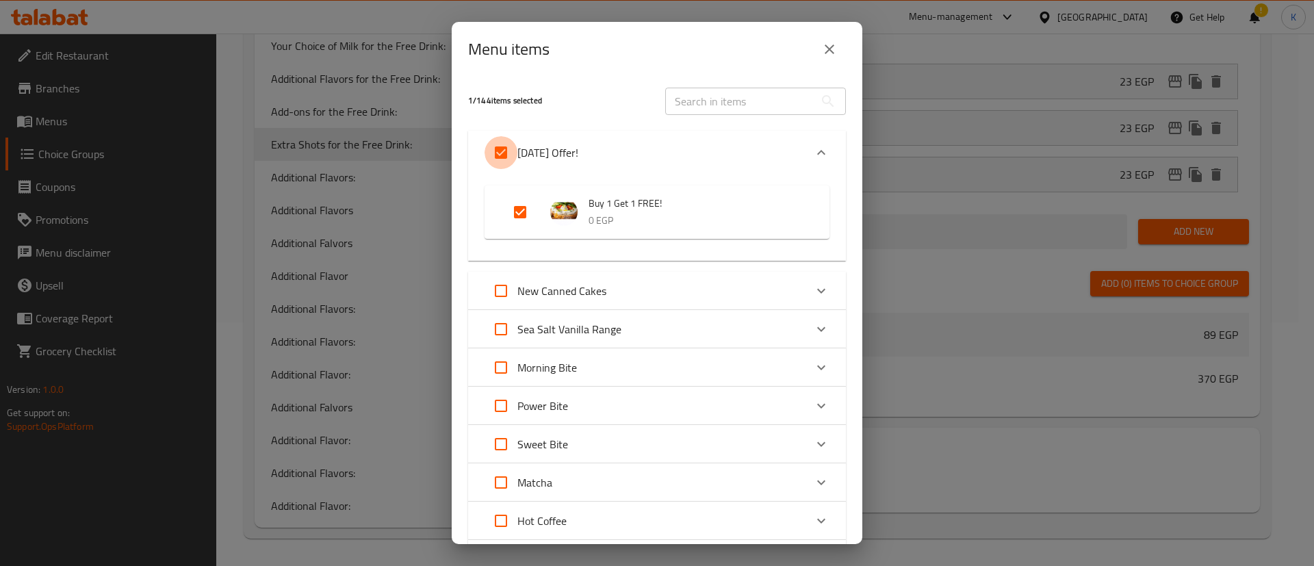
click at [502, 148] on input "Expand" at bounding box center [500, 152] width 33 height 33
checkbox input "false"
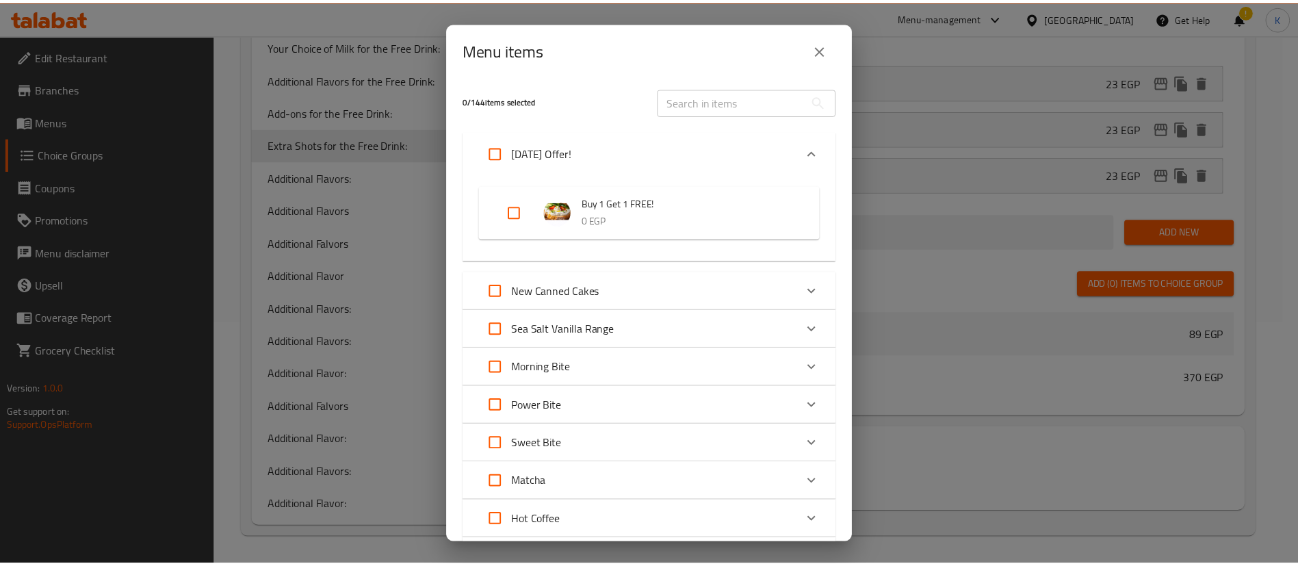
scroll to position [742, 0]
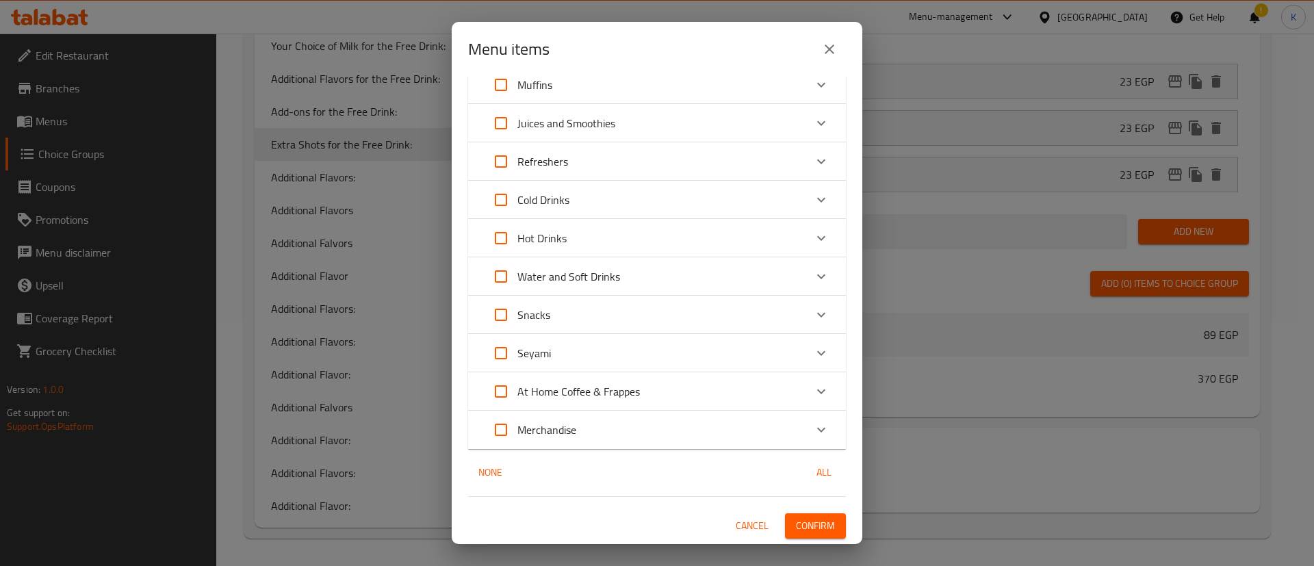
click at [795, 538] on button "Confirm" at bounding box center [815, 525] width 61 height 25
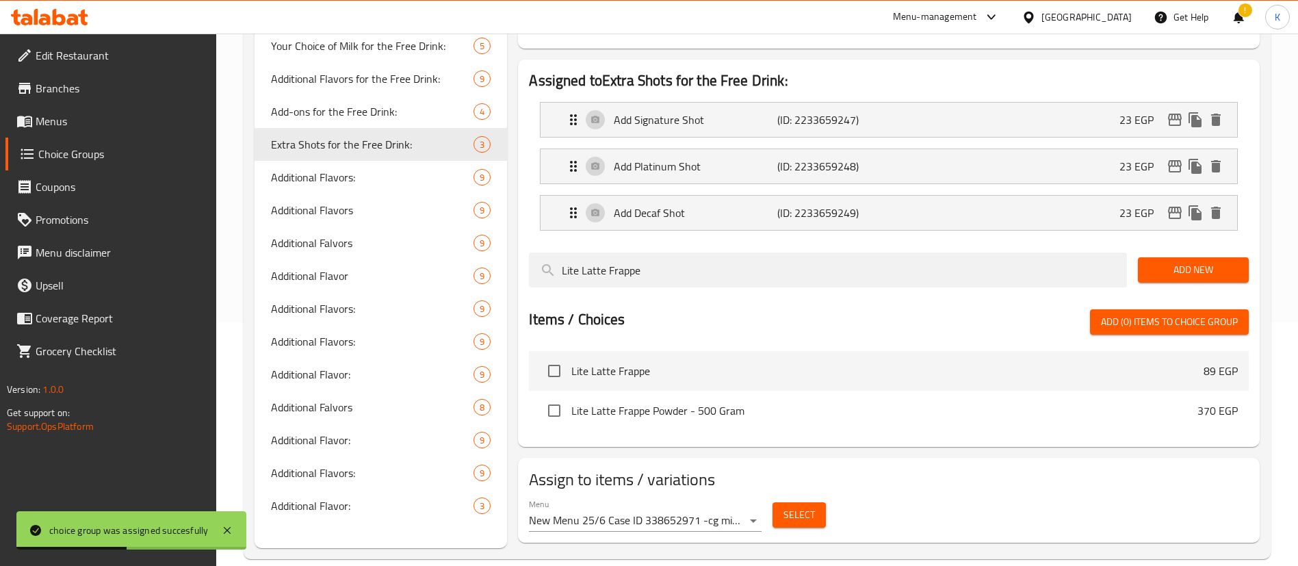
scroll to position [0, 0]
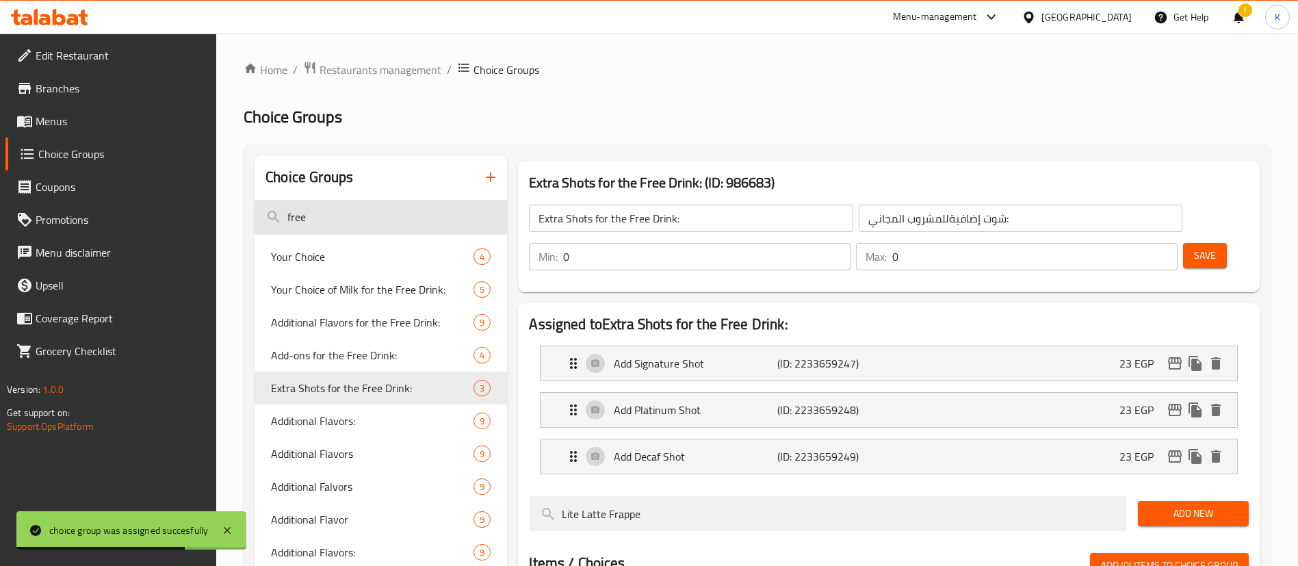
click at [352, 205] on input "free" at bounding box center [381, 217] width 253 height 35
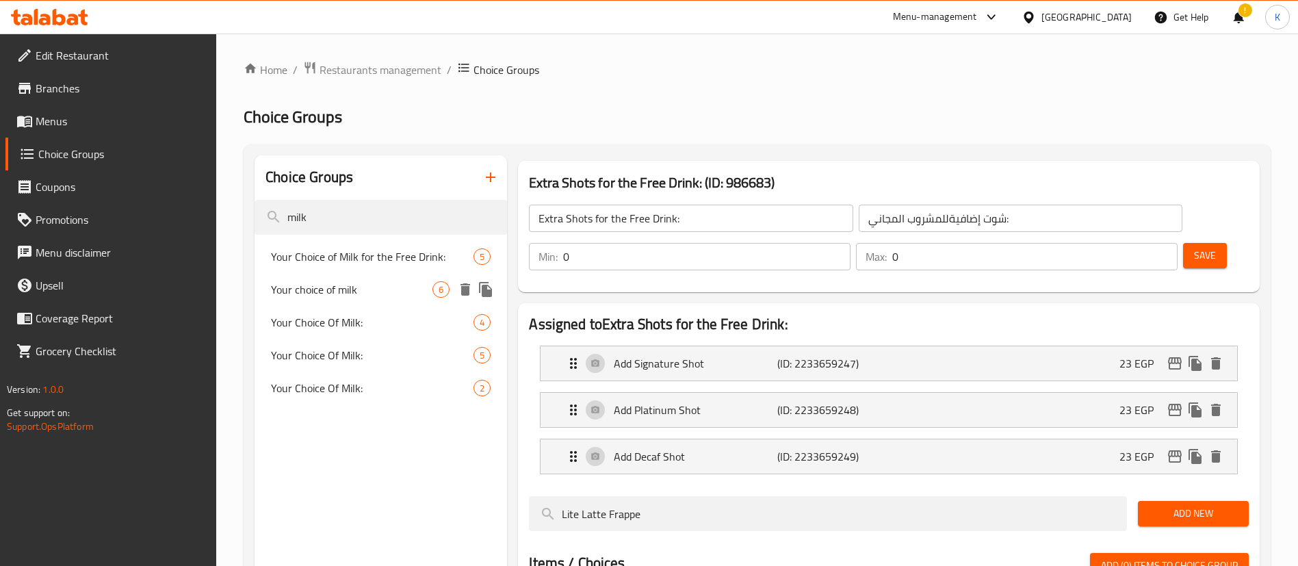
type input "milk"
click at [358, 288] on span "Your choice of milk" at bounding box center [351, 289] width 161 height 16
type input "Your choice of milk"
type input "إختيارك من الحليب"
type input "1"
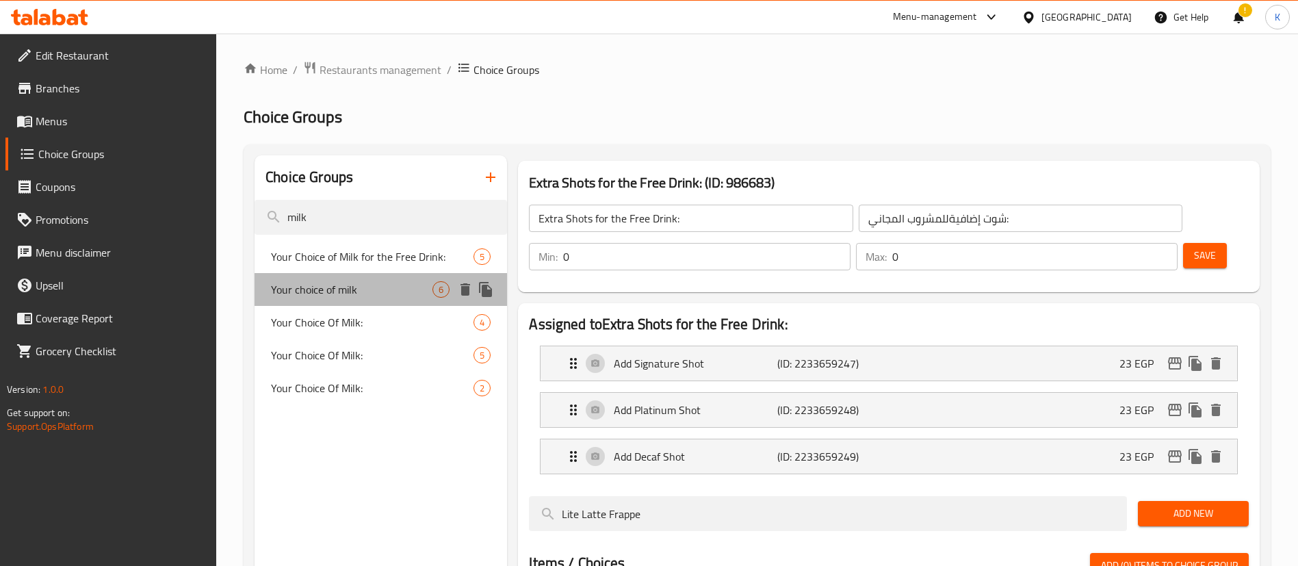
type input "1"
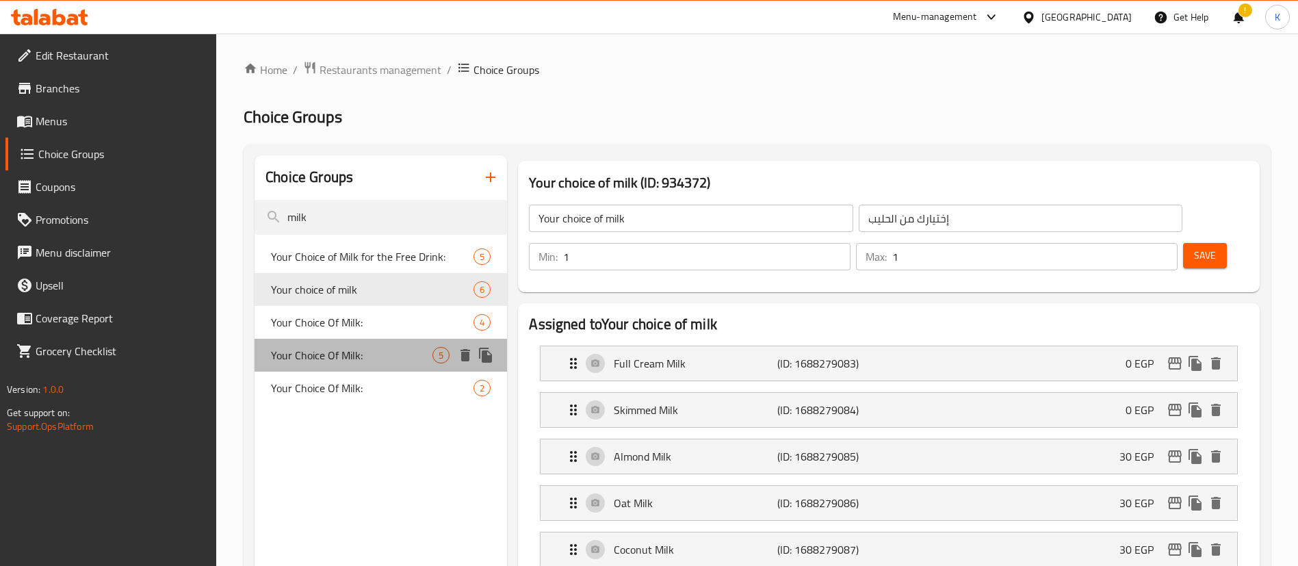
click at [353, 353] on span "Your Choice Of Milk:" at bounding box center [351, 355] width 161 height 16
type input "Your Choice Of Milk:"
type input "إختيارك من الحليب:"
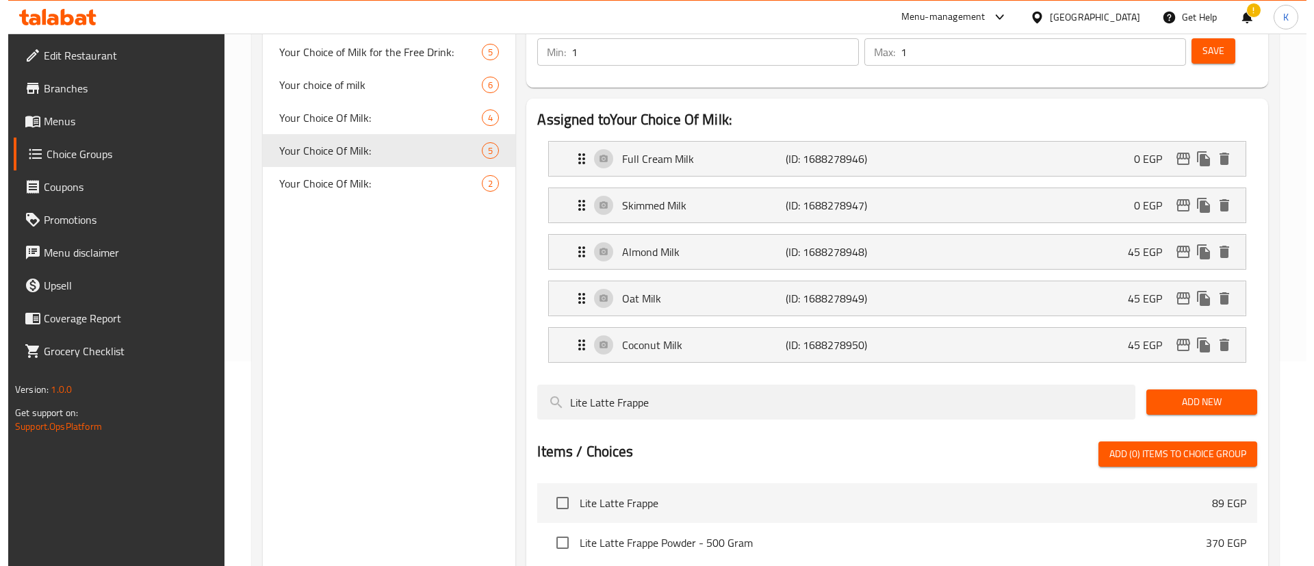
scroll to position [319, 0]
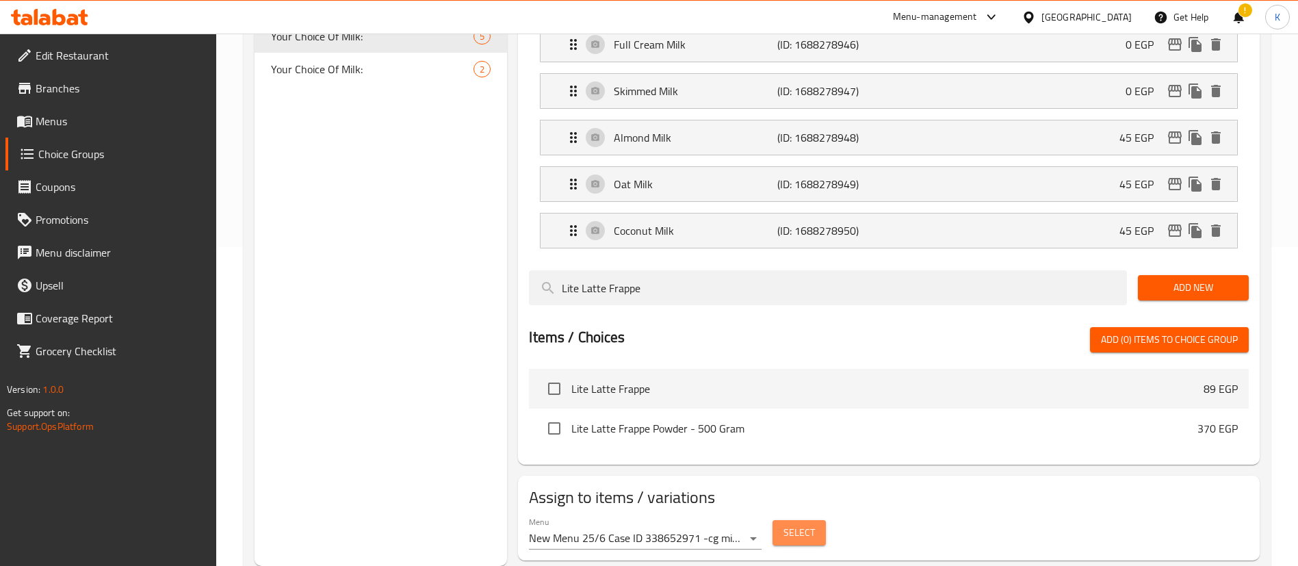
click at [816, 520] on button "Select" at bounding box center [799, 532] width 53 height 25
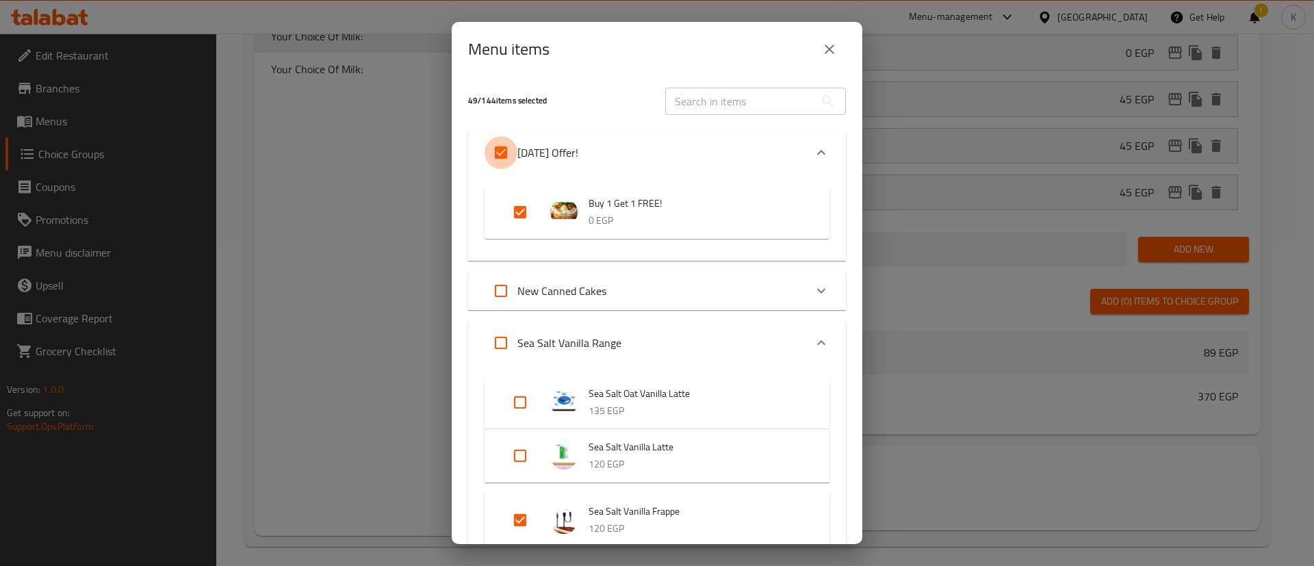
click at [500, 156] on input "Expand" at bounding box center [500, 152] width 33 height 33
checkbox input "false"
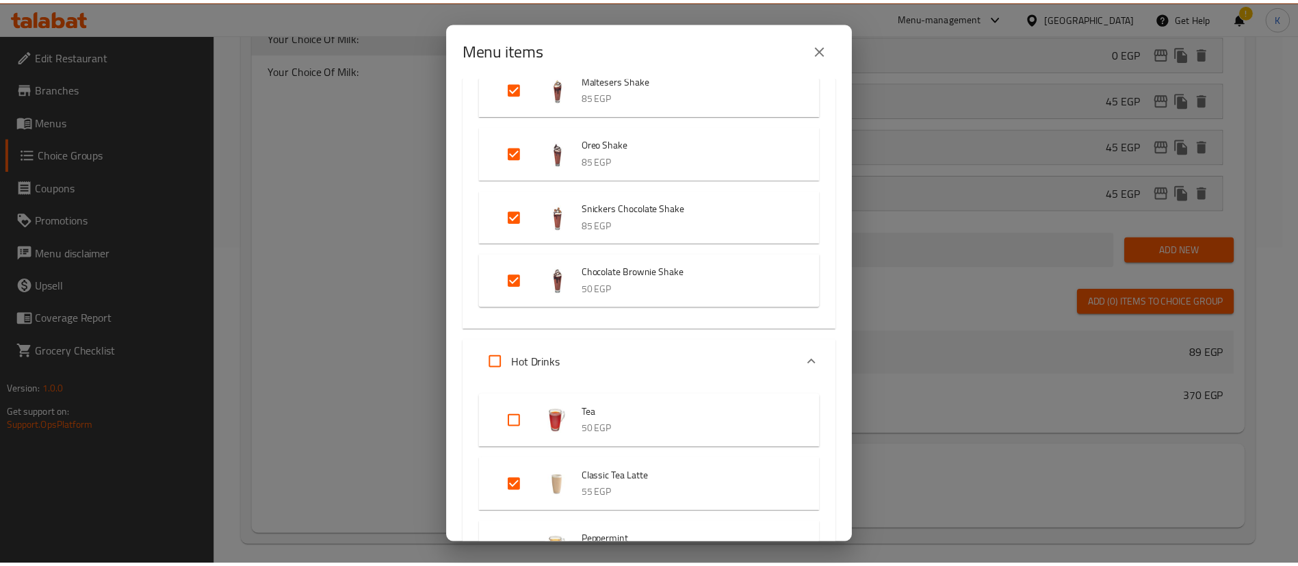
scroll to position [5388, 0]
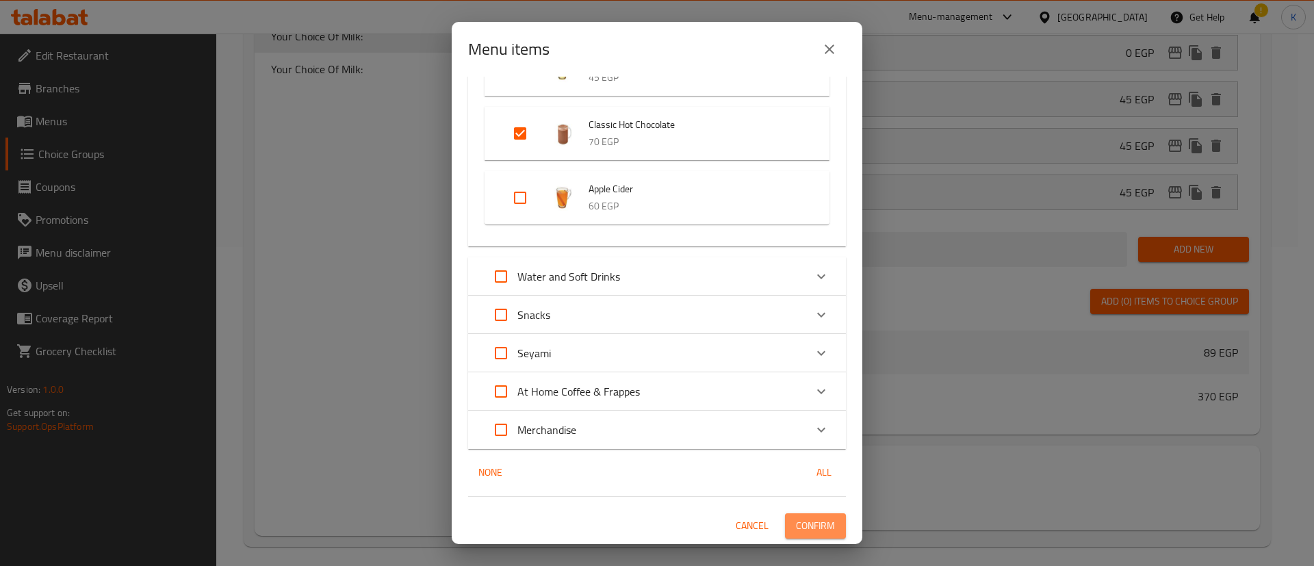
click at [796, 517] on span "Confirm" at bounding box center [815, 525] width 39 height 17
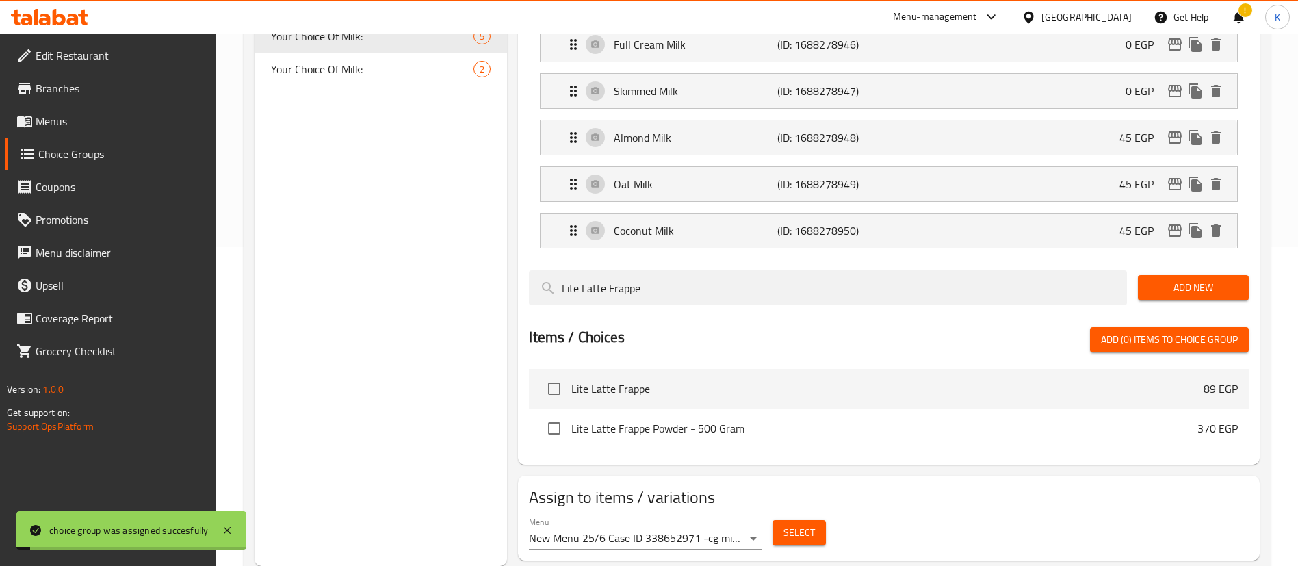
scroll to position [0, 0]
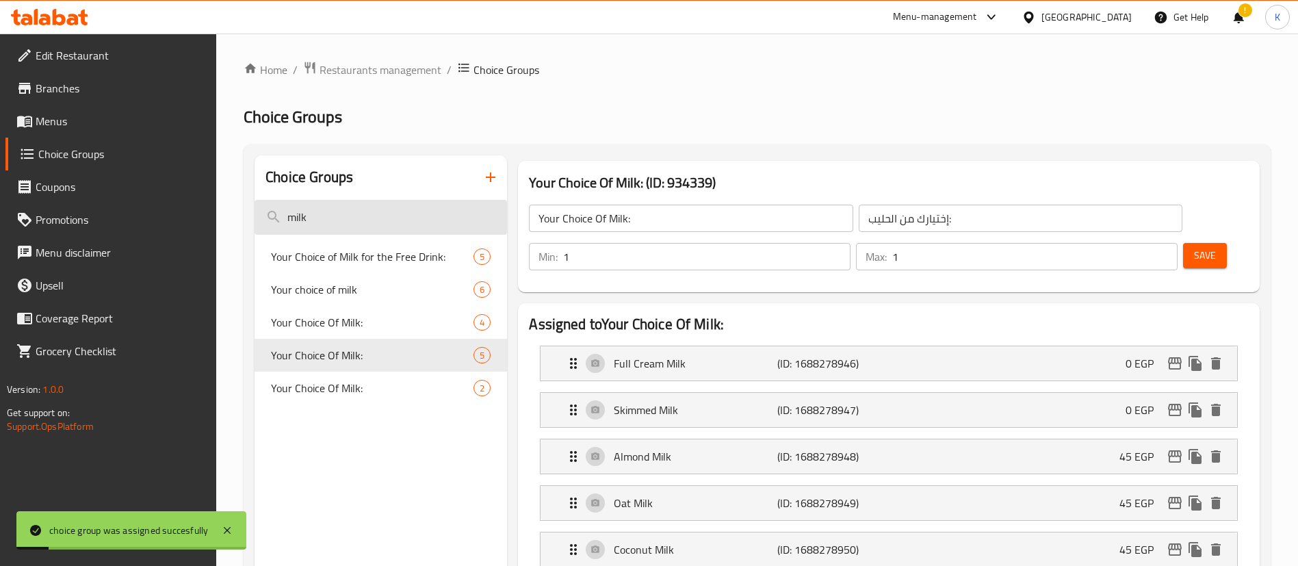
click at [376, 208] on input "milk" at bounding box center [381, 217] width 253 height 35
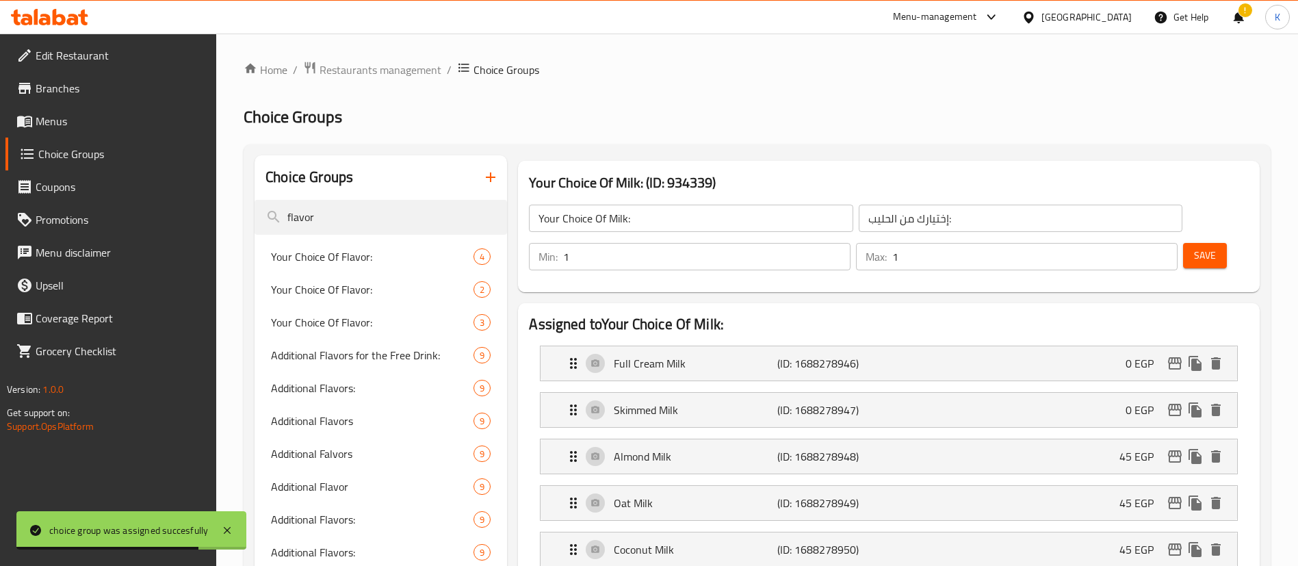
scroll to position [319, 0]
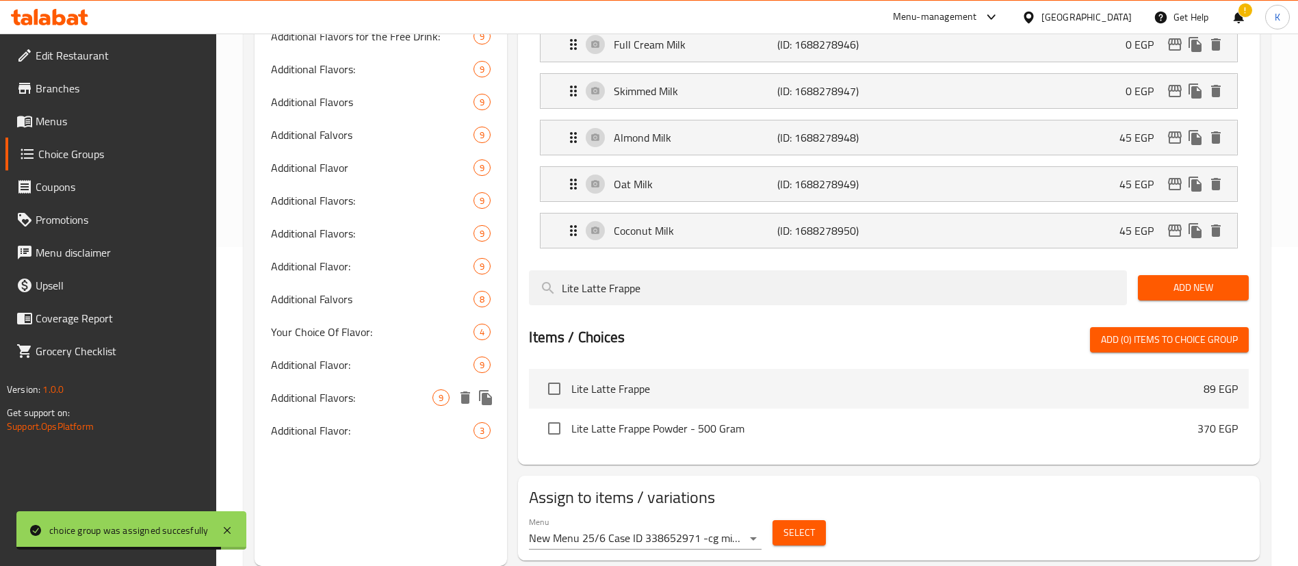
type input "flavor"
click at [336, 399] on span "Additional Flavors:" at bounding box center [351, 397] width 161 height 16
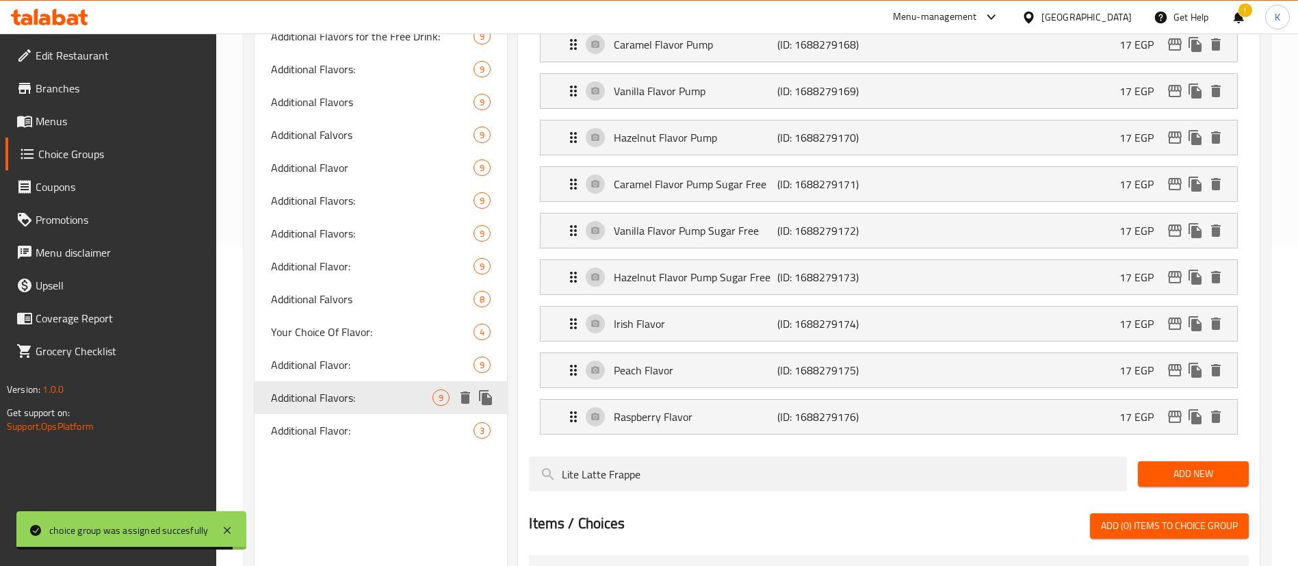
type input "Additional Flavors:"
type input "نكهات إضافية:"
type input "0"
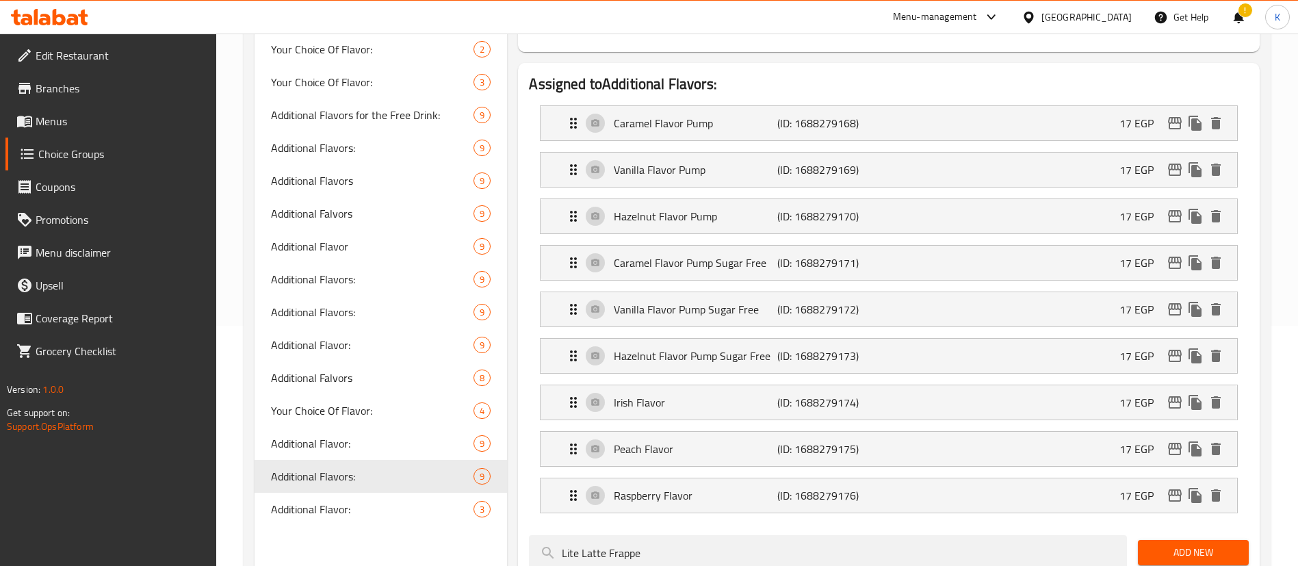
scroll to position [239, 0]
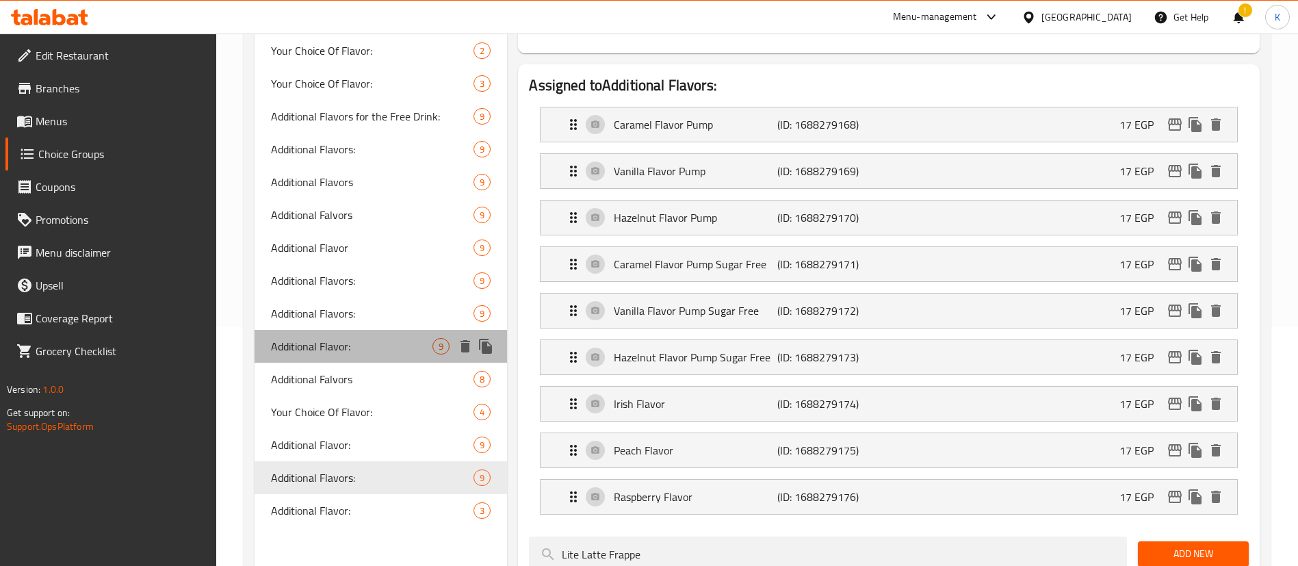
click at [339, 344] on span "Additional Flavor:" at bounding box center [351, 346] width 161 height 16
type input "Additional Flavor:"
type input "إضافة نكهة:"
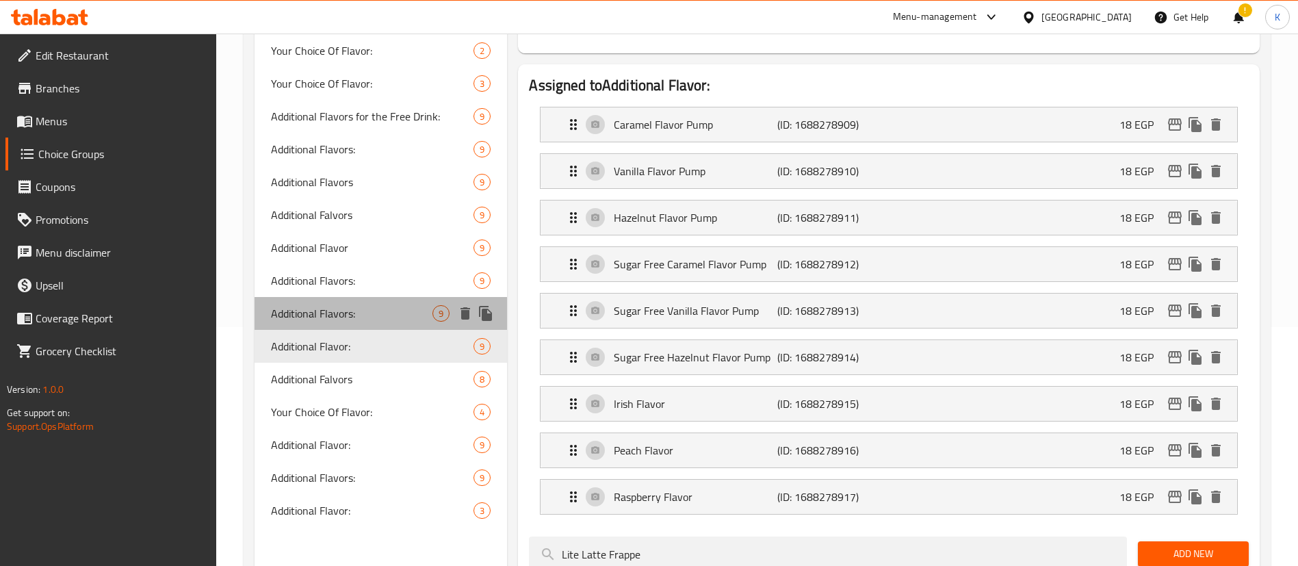
click at [339, 318] on span "Additional Flavors:" at bounding box center [351, 313] width 161 height 16
type input "Additional Flavors:"
type input "نكهات إضافية:"
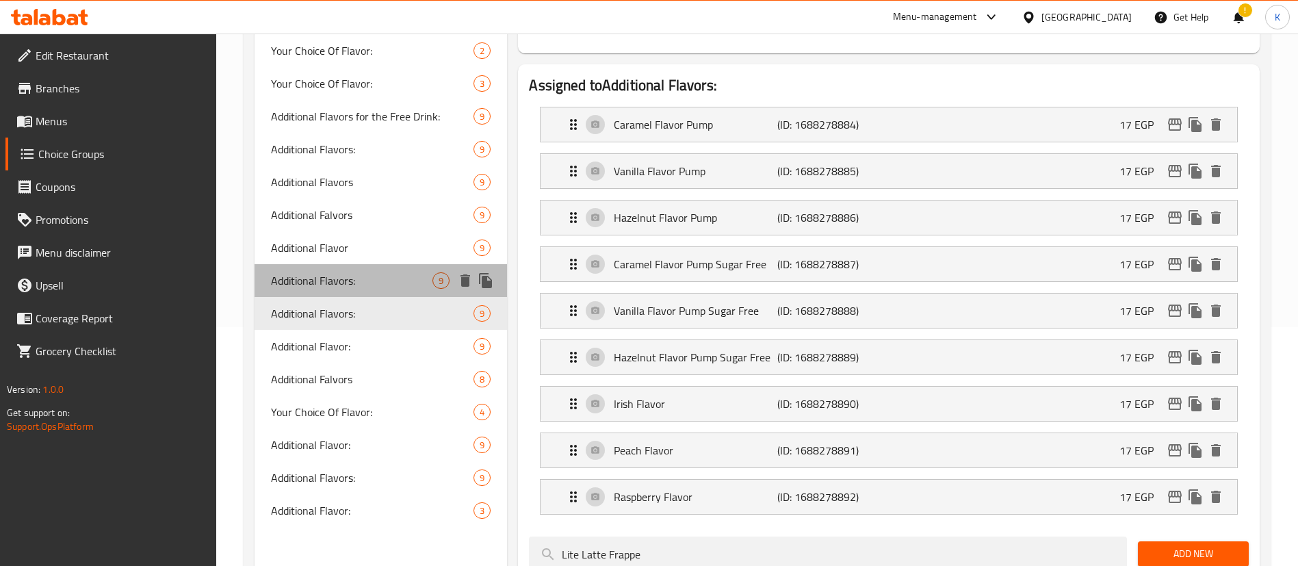
click at [333, 284] on span "Additional Flavors:" at bounding box center [351, 280] width 161 height 16
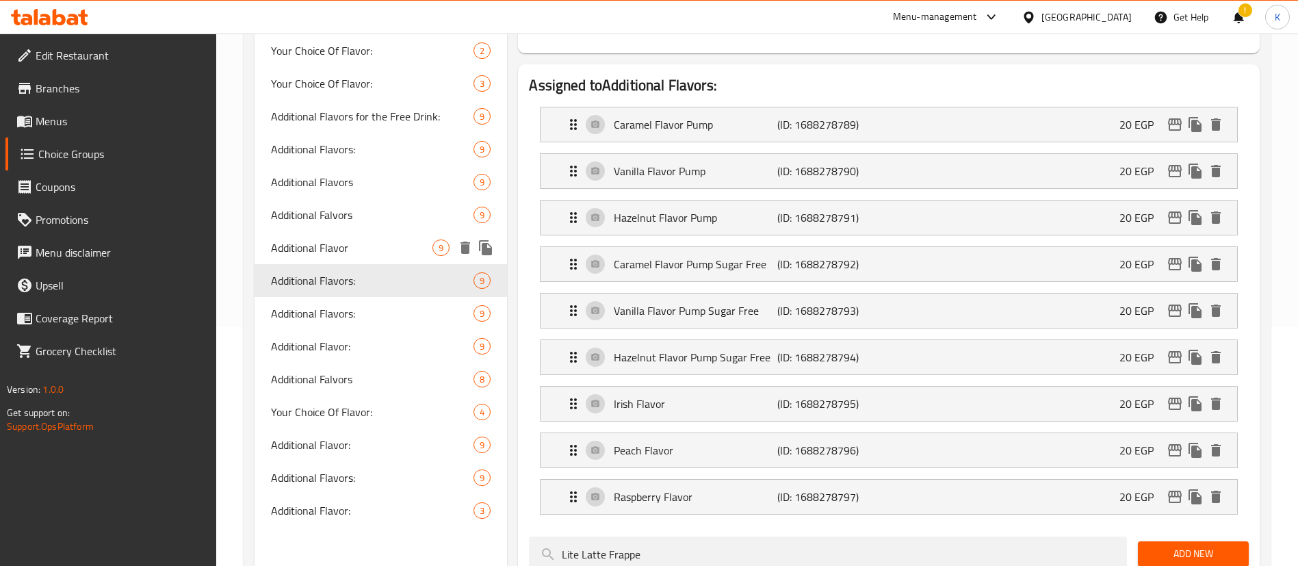
click at [328, 246] on span "Additional Flavor" at bounding box center [351, 248] width 161 height 16
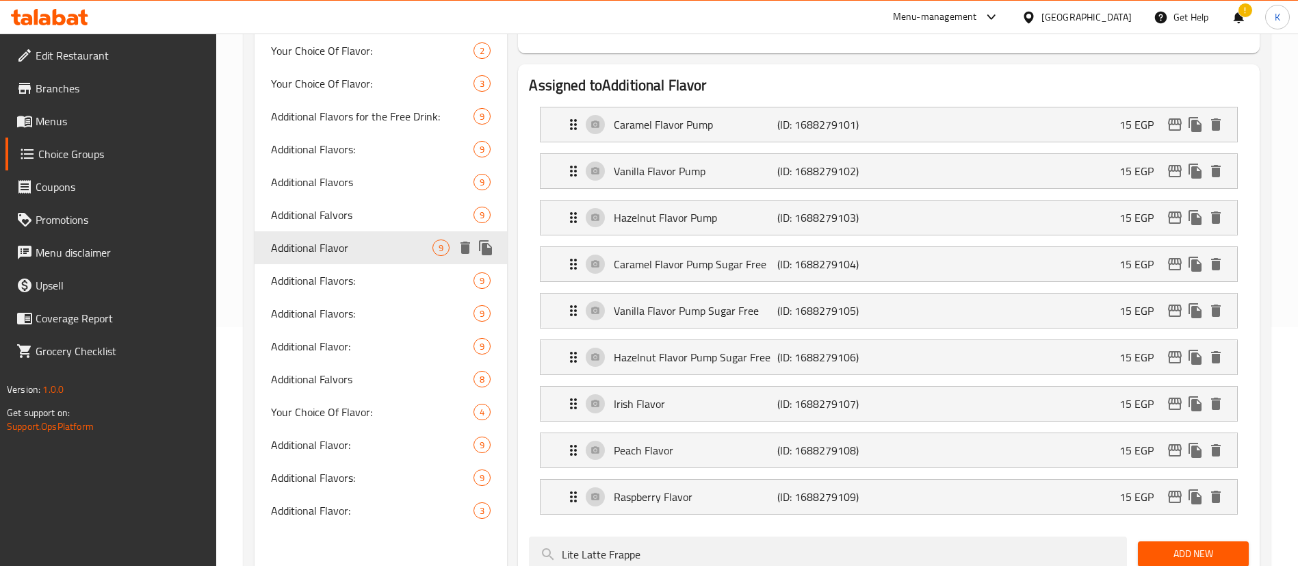
type input "Additional Flavor"
type input "نكهة إضافية"
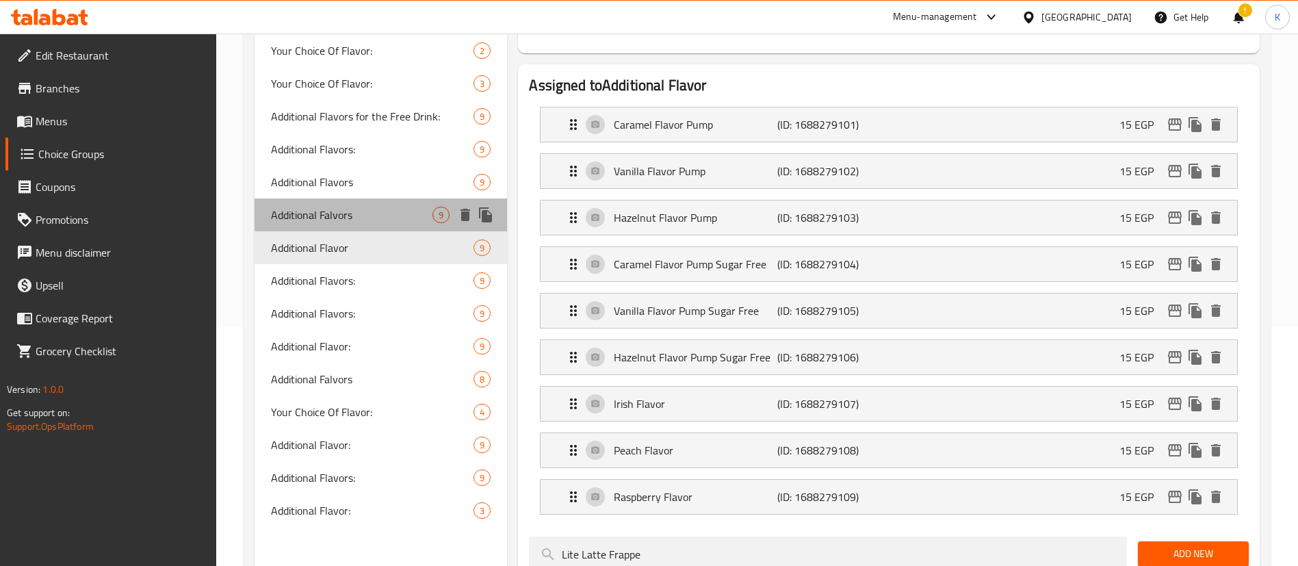
click at [316, 218] on span "Additional Falvors" at bounding box center [351, 215] width 161 height 16
type input "Additional Falvors"
type input "نكهات إضافية"
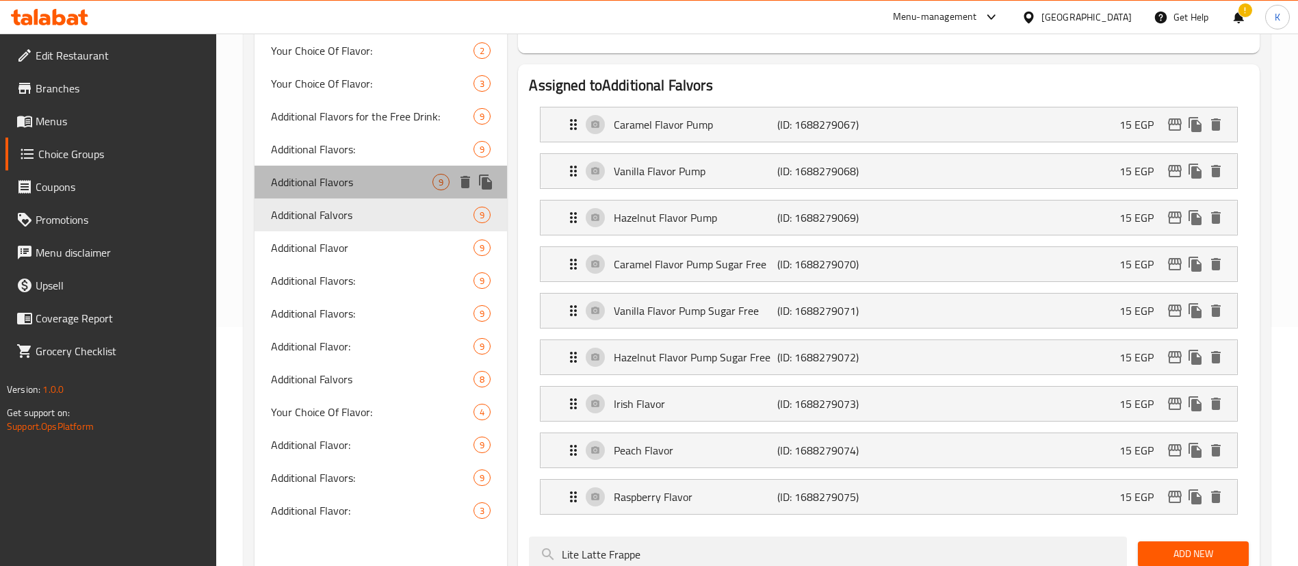
click at [317, 190] on span "Additional Flavors" at bounding box center [351, 182] width 161 height 16
type input "Additional Flavors"
type input "نكهة إضافية"
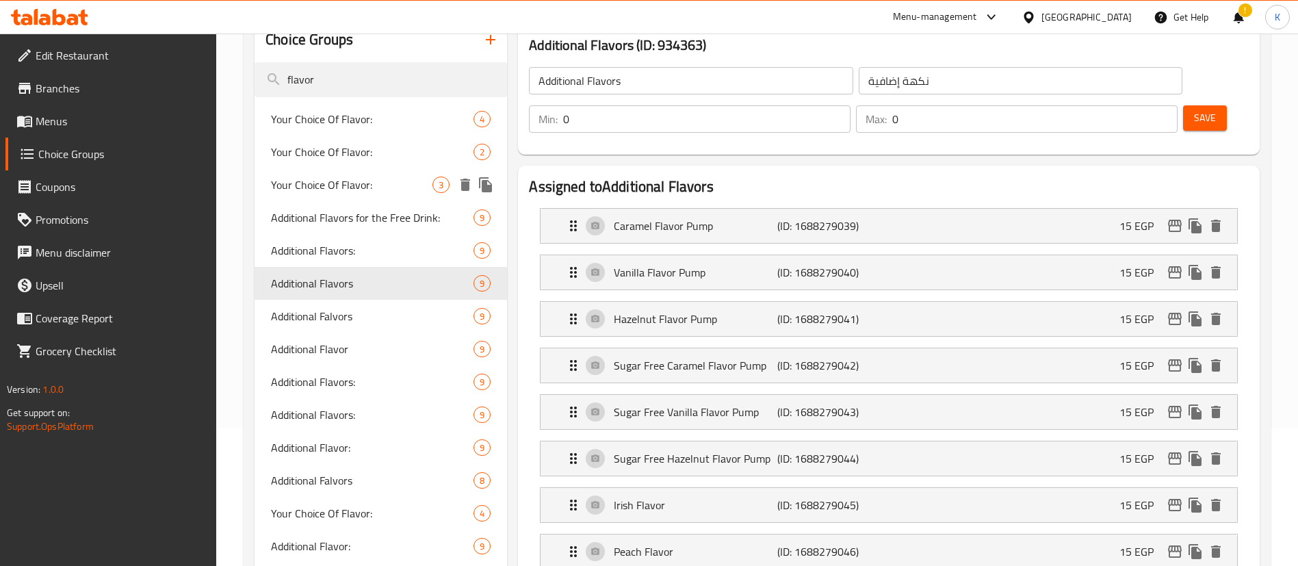
scroll to position [136, 0]
click at [333, 260] on span "Additional Flavors:" at bounding box center [351, 252] width 161 height 16
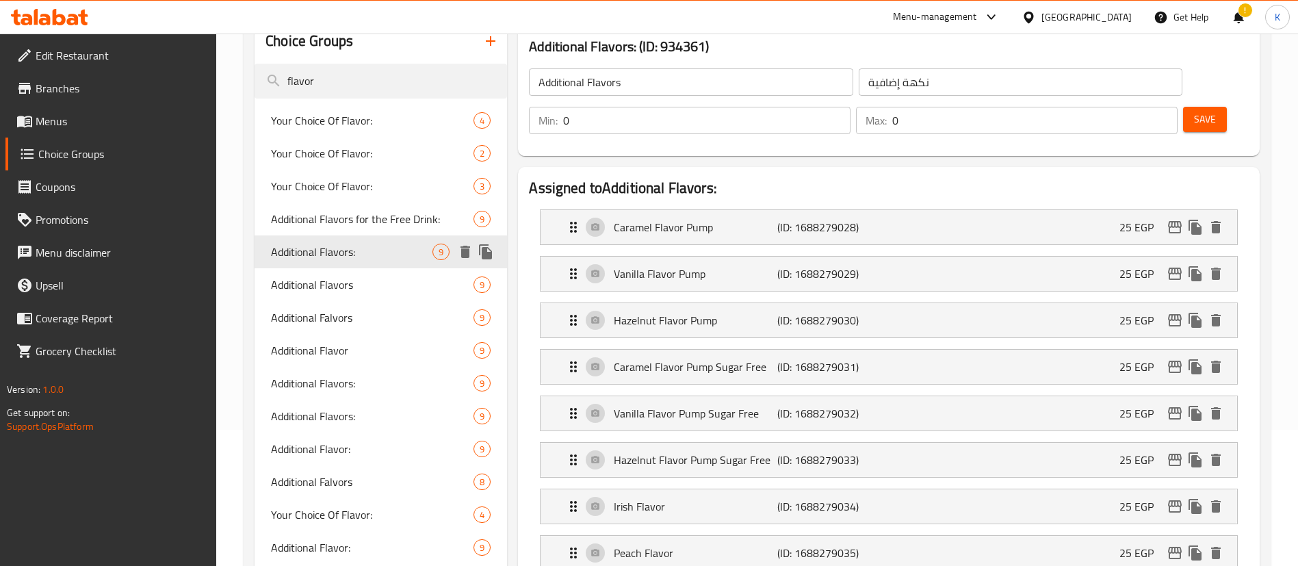
type input "Additional Flavors:"
type input "نكهات إضافية:"
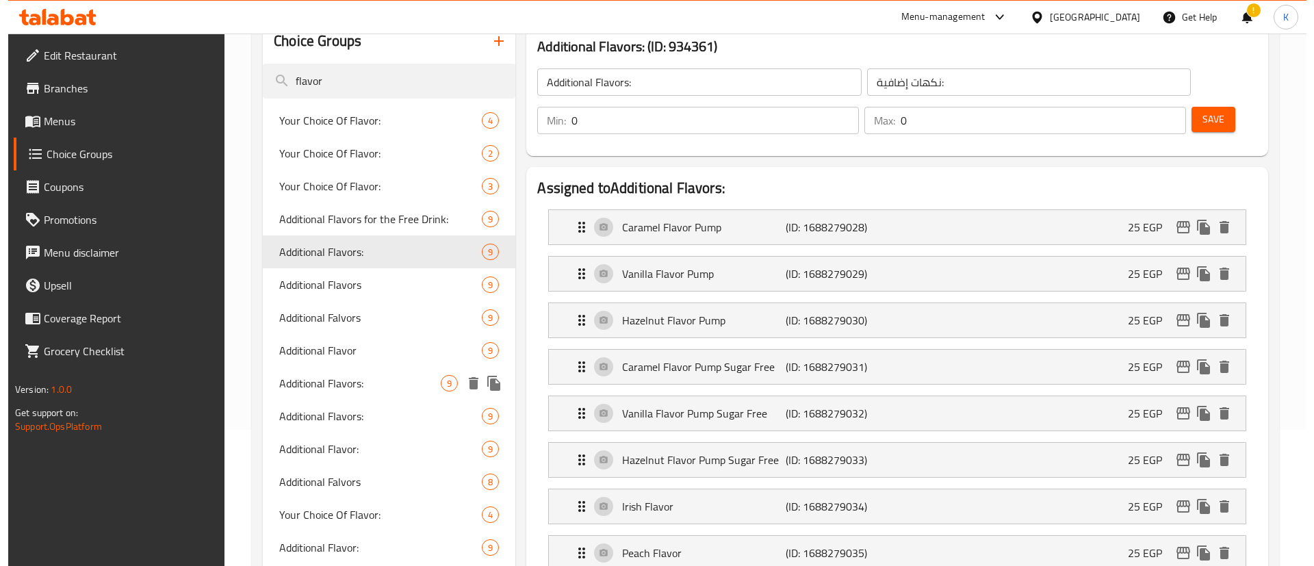
scroll to position [505, 0]
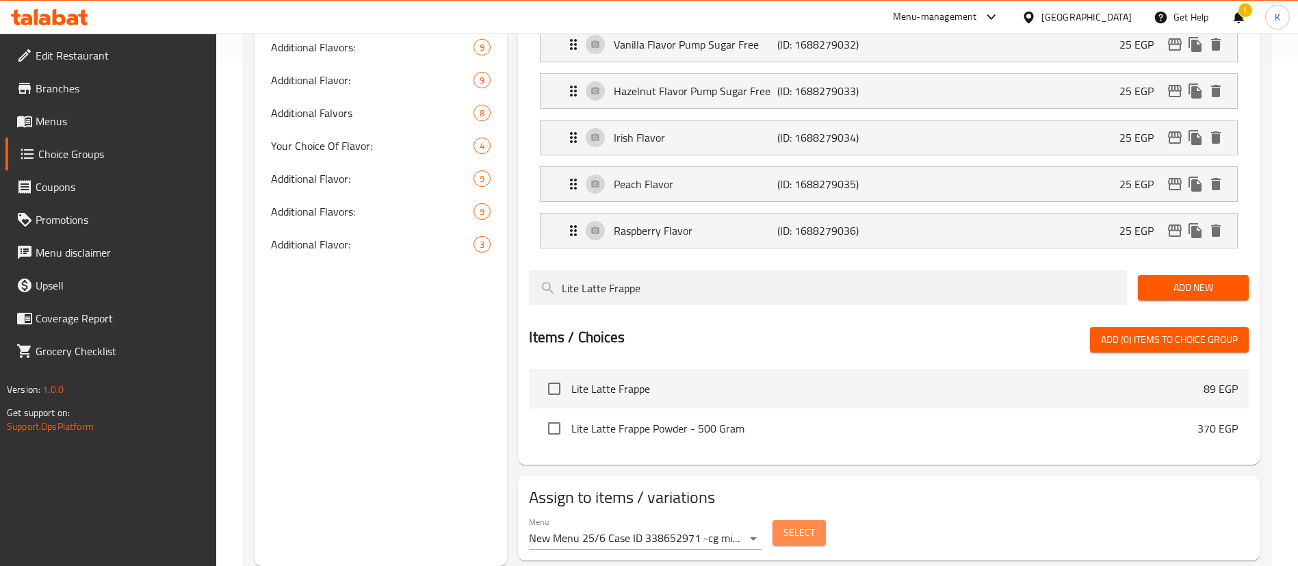
click at [784, 524] on span "Select" at bounding box center [799, 532] width 31 height 17
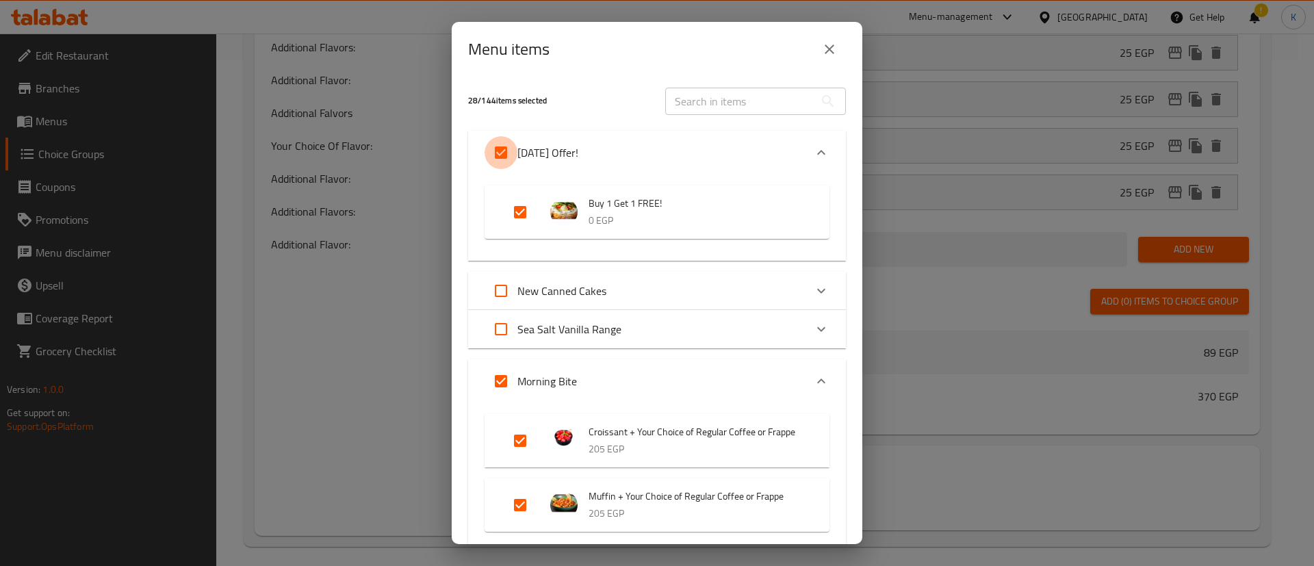
click at [504, 143] on input "Expand" at bounding box center [500, 152] width 33 height 33
checkbox input "false"
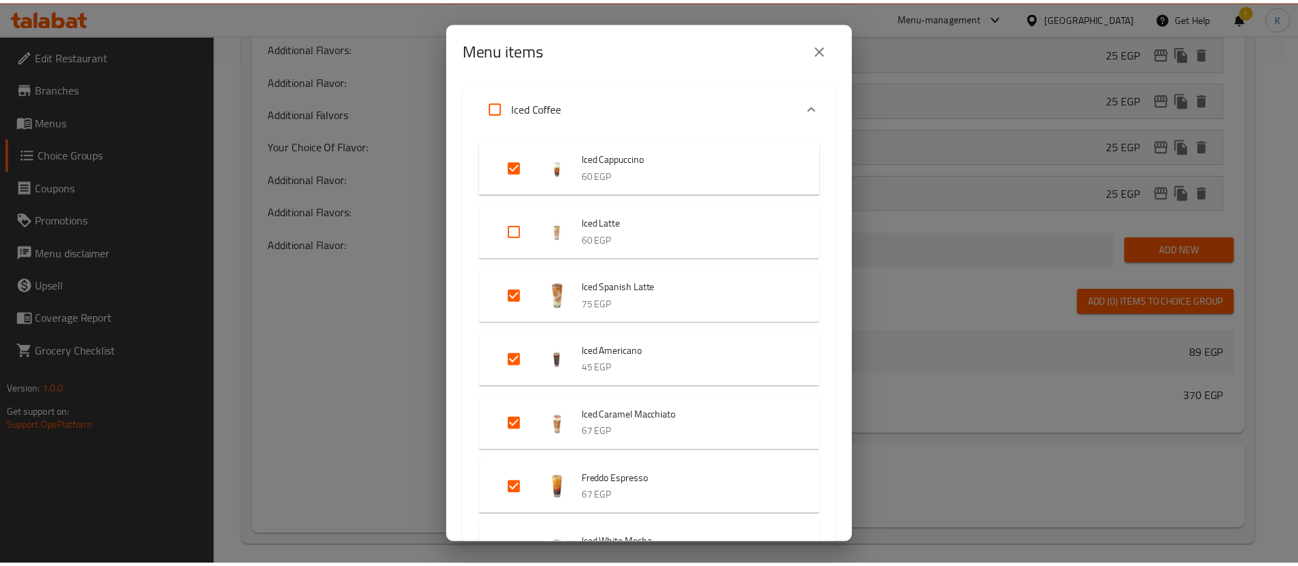
scroll to position [3946, 0]
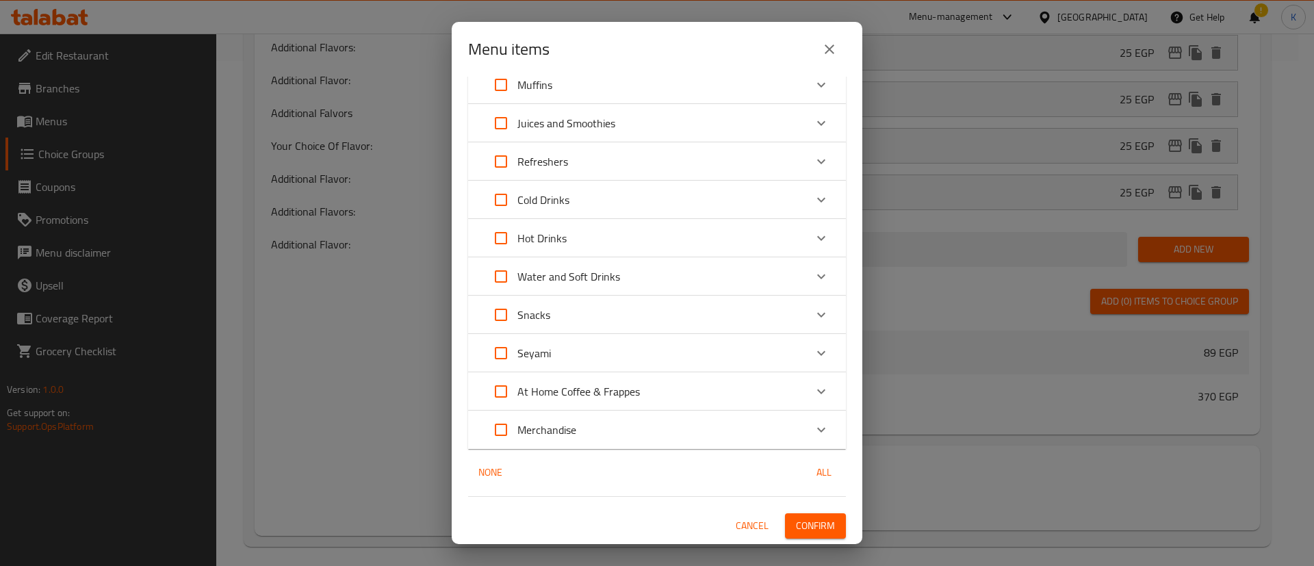
click at [814, 511] on div "27 / 144 items selected ​ International Coffee Day Offer! Buy 1 Get 1 FREE! 0 E…" at bounding box center [657, 310] width 411 height 467
click at [808, 522] on span "Confirm" at bounding box center [815, 525] width 39 height 17
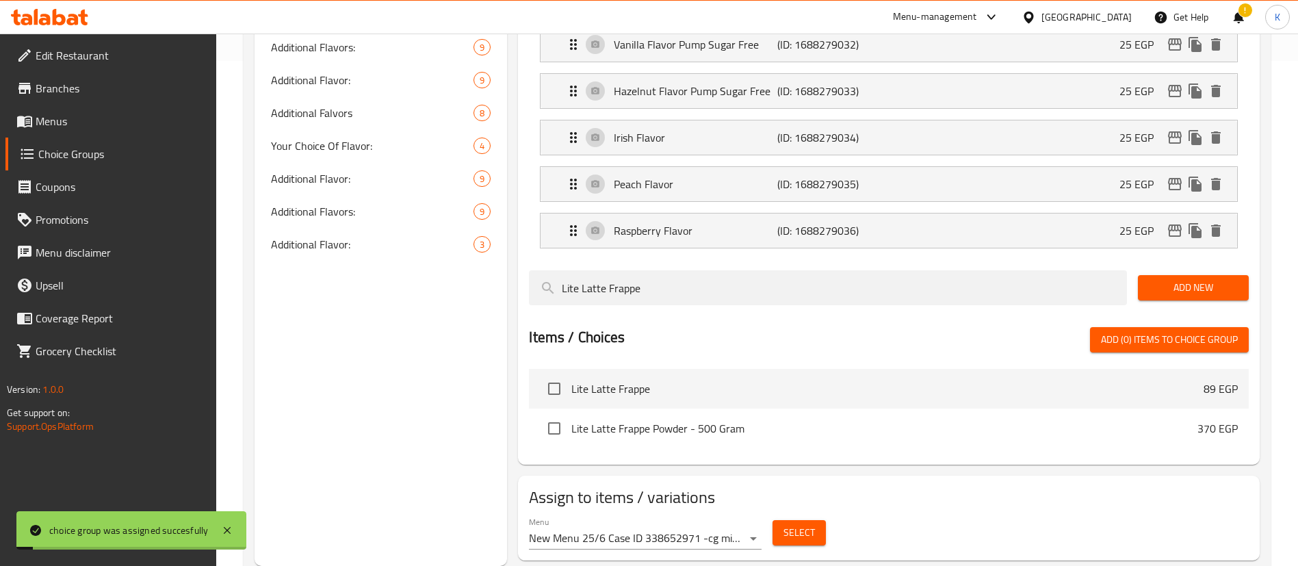
scroll to position [0, 0]
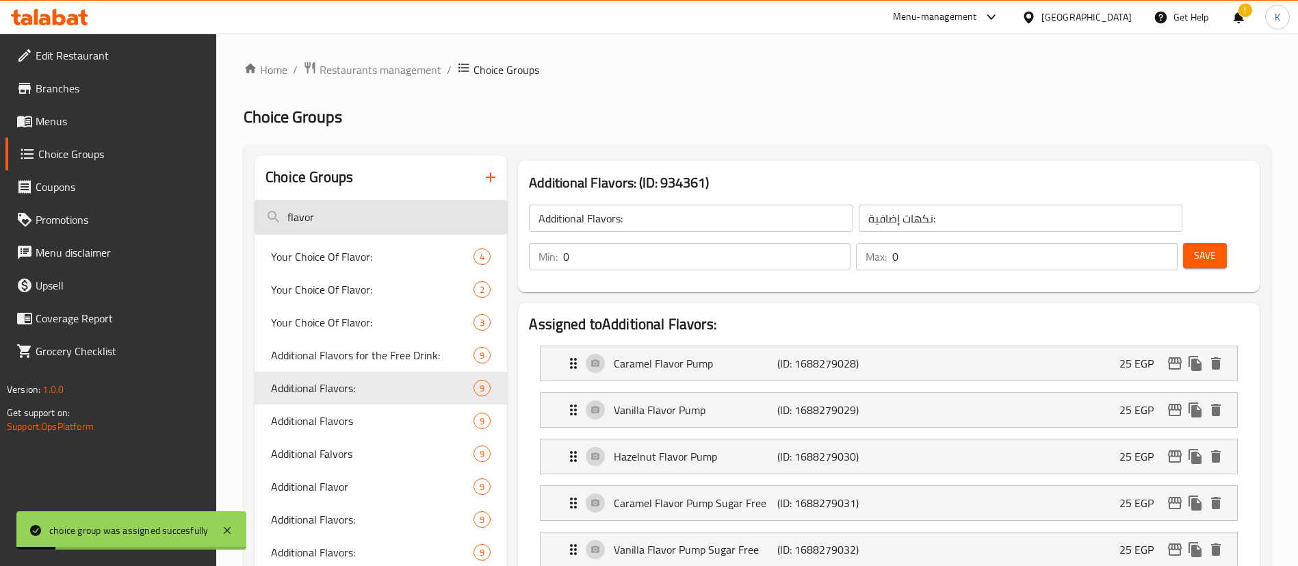
click at [318, 220] on input "flavor" at bounding box center [381, 217] width 253 height 35
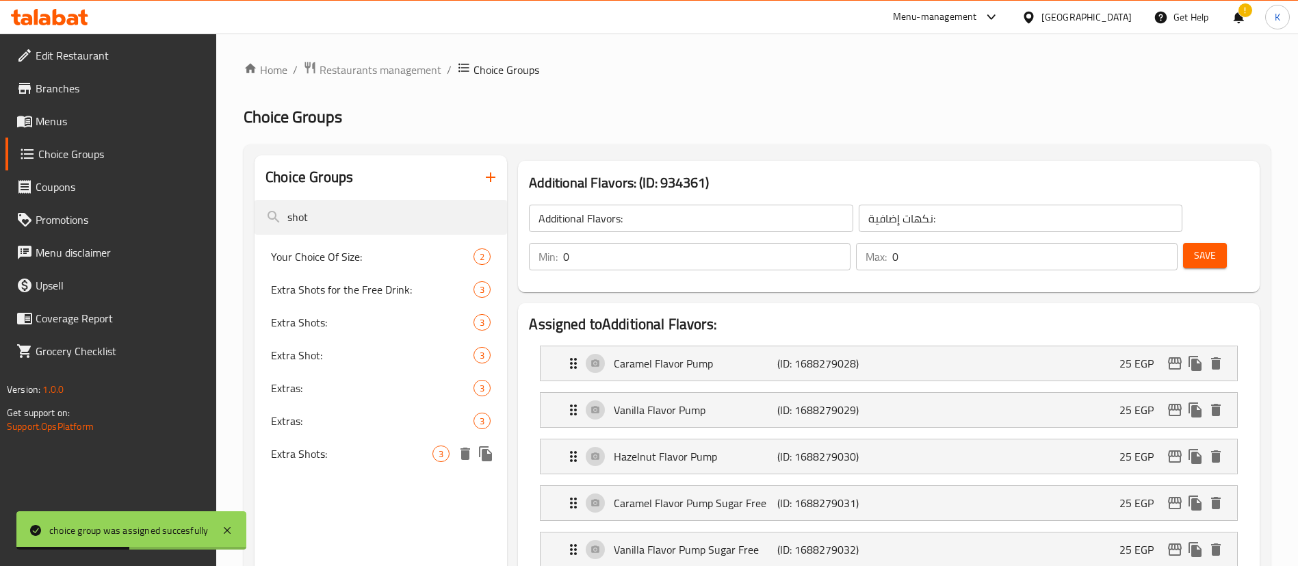
type input "shot"
click at [344, 455] on span "Extra Shots:" at bounding box center [351, 453] width 161 height 16
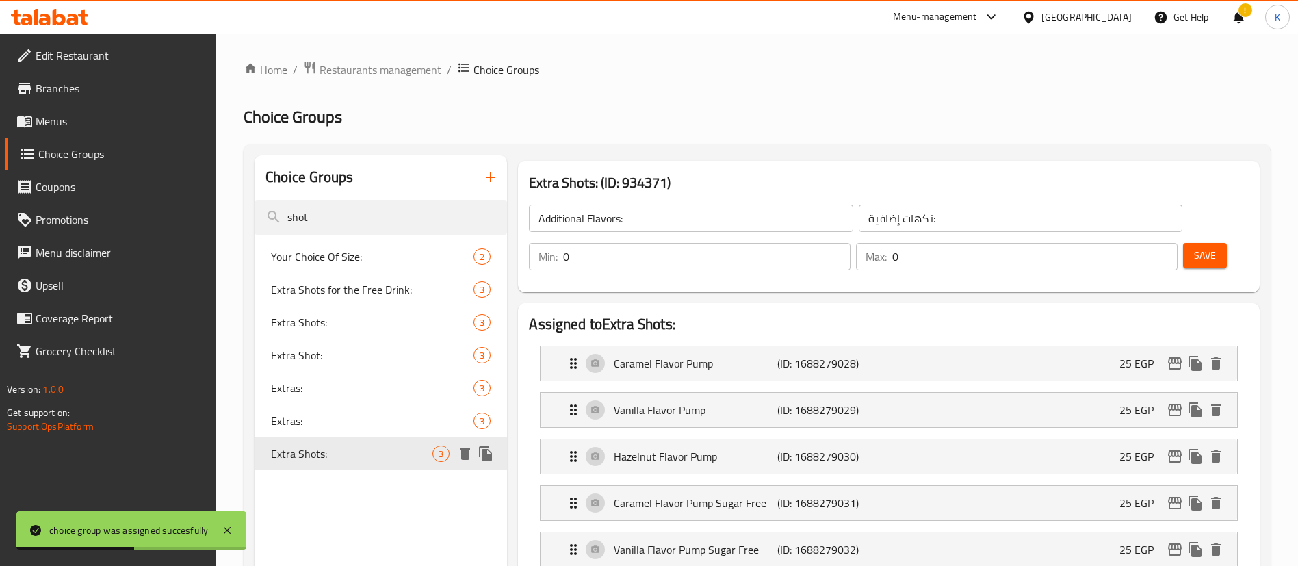
type input "Extra Shots:"
type input "شوت إضافي:"
type input "1"
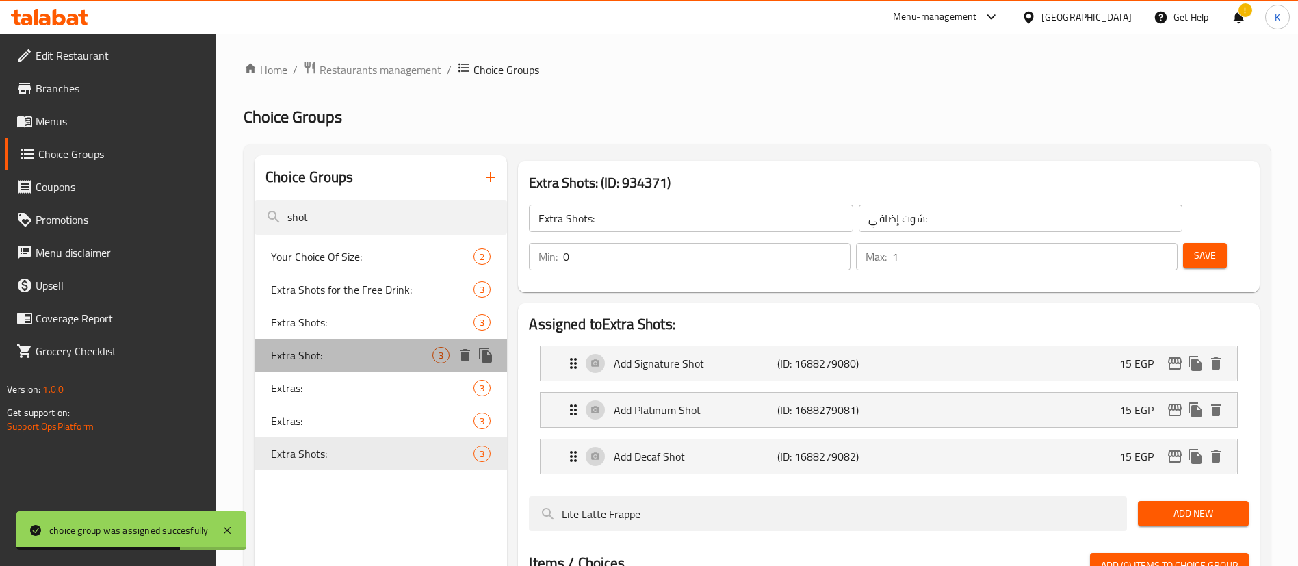
click at [318, 349] on span "Extra Shot:" at bounding box center [351, 355] width 161 height 16
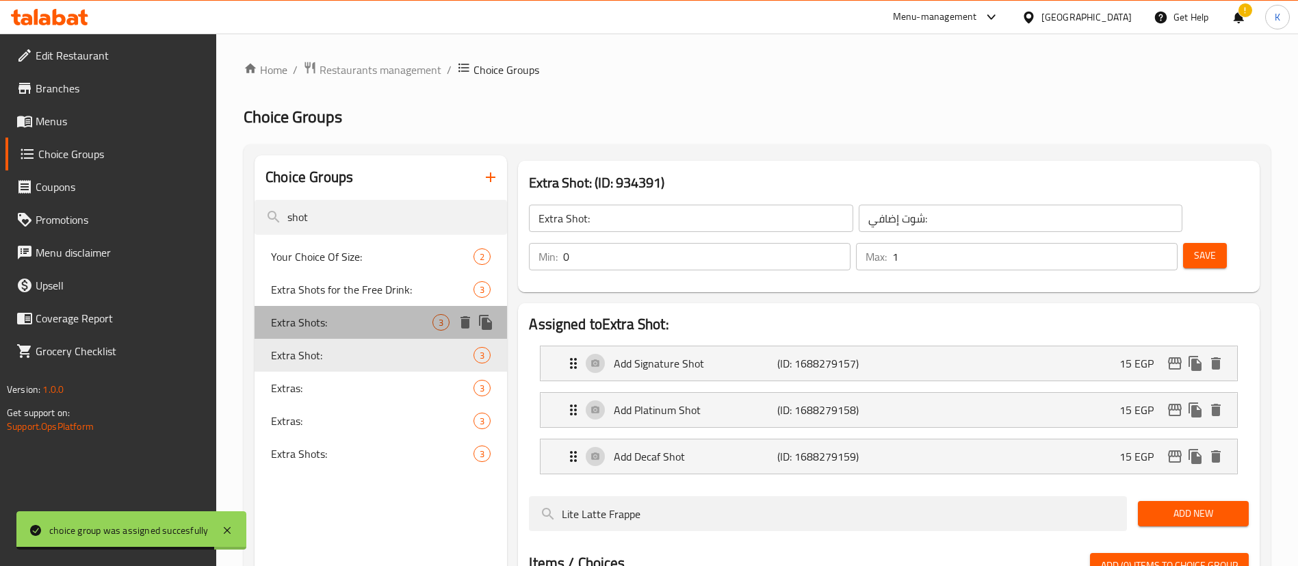
click at [318, 314] on span "Extra Shots:" at bounding box center [351, 322] width 161 height 16
type input "Extra Shots:"
type input "شوت إضافية:"
type input "0"
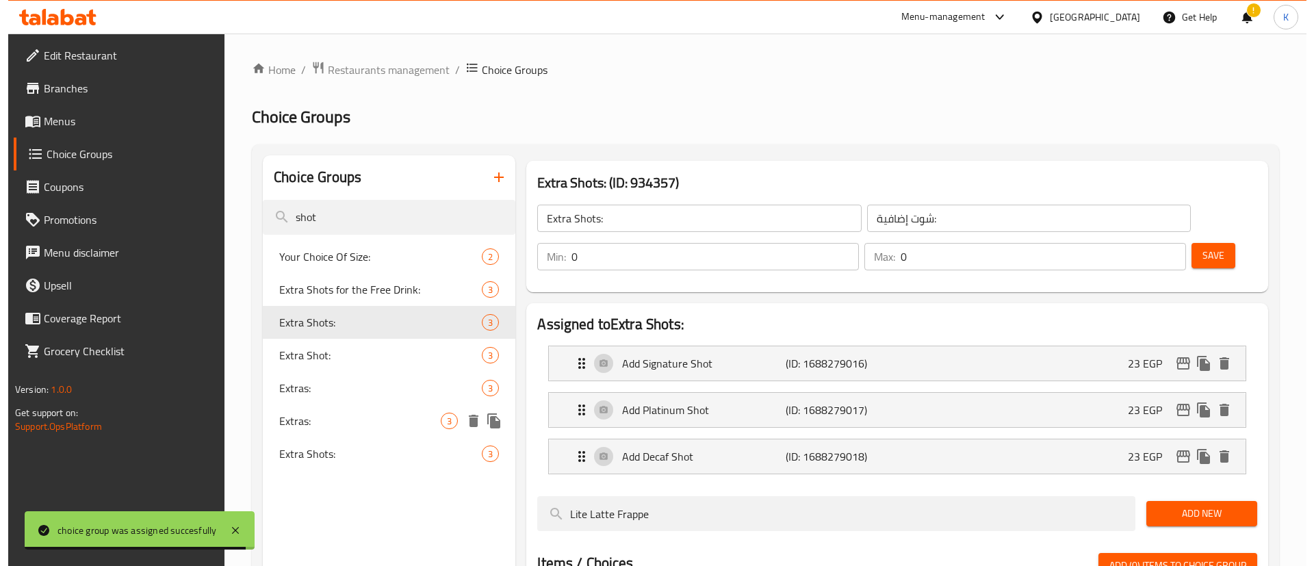
scroll to position [226, 0]
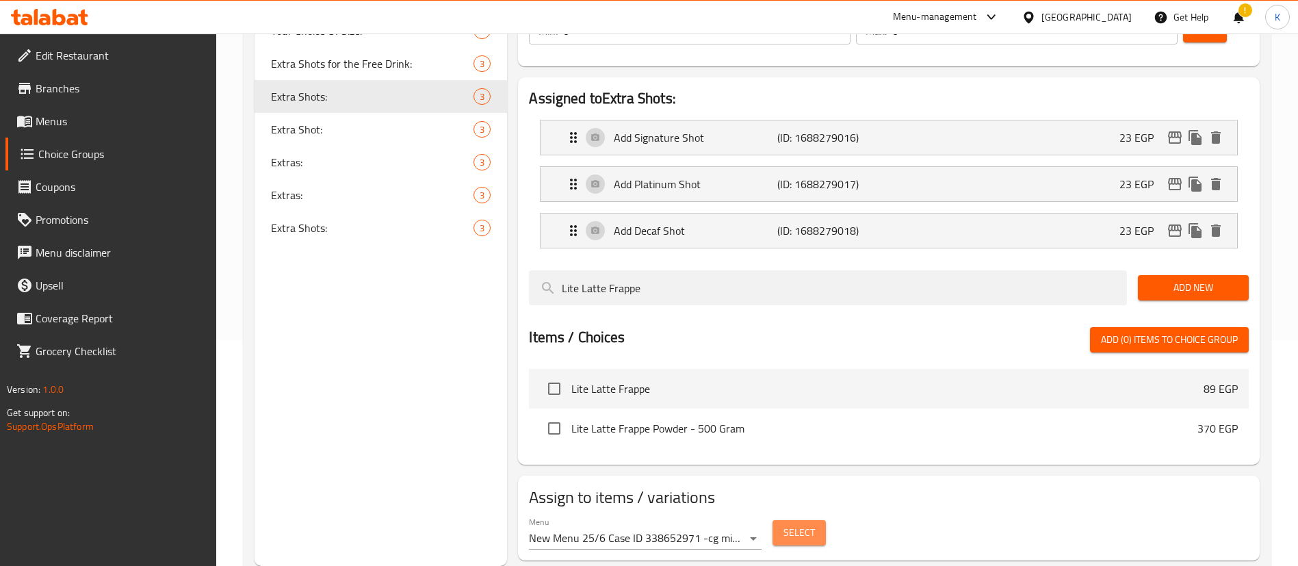
click at [812, 524] on span "Select" at bounding box center [799, 532] width 31 height 17
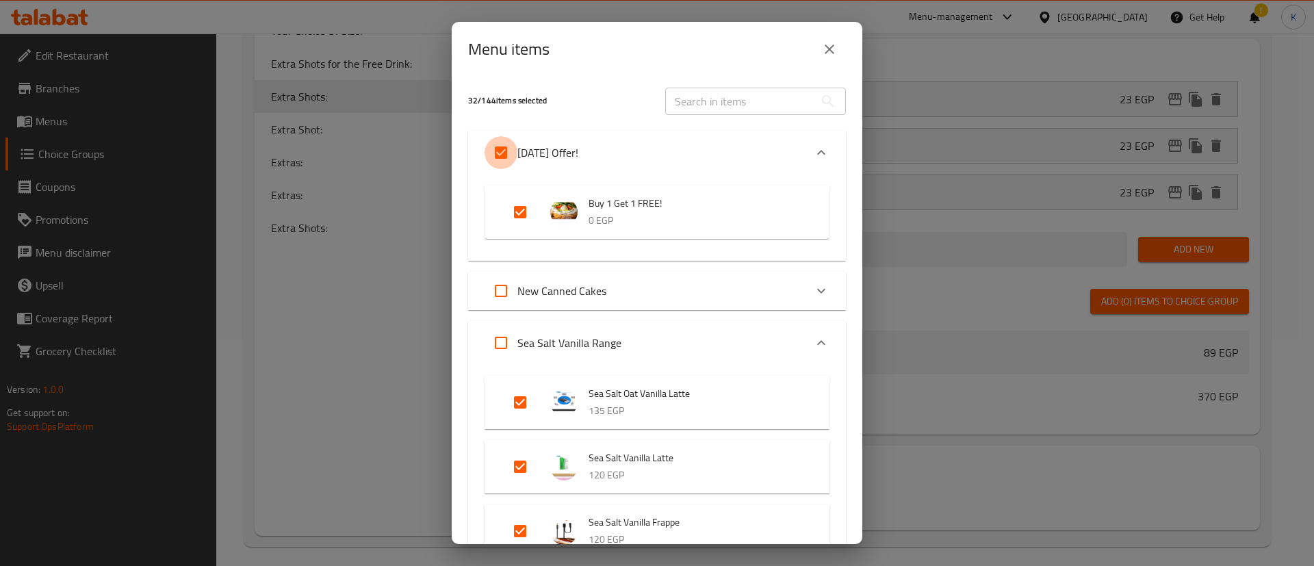
click at [501, 148] on input "Expand" at bounding box center [500, 152] width 33 height 33
checkbox input "false"
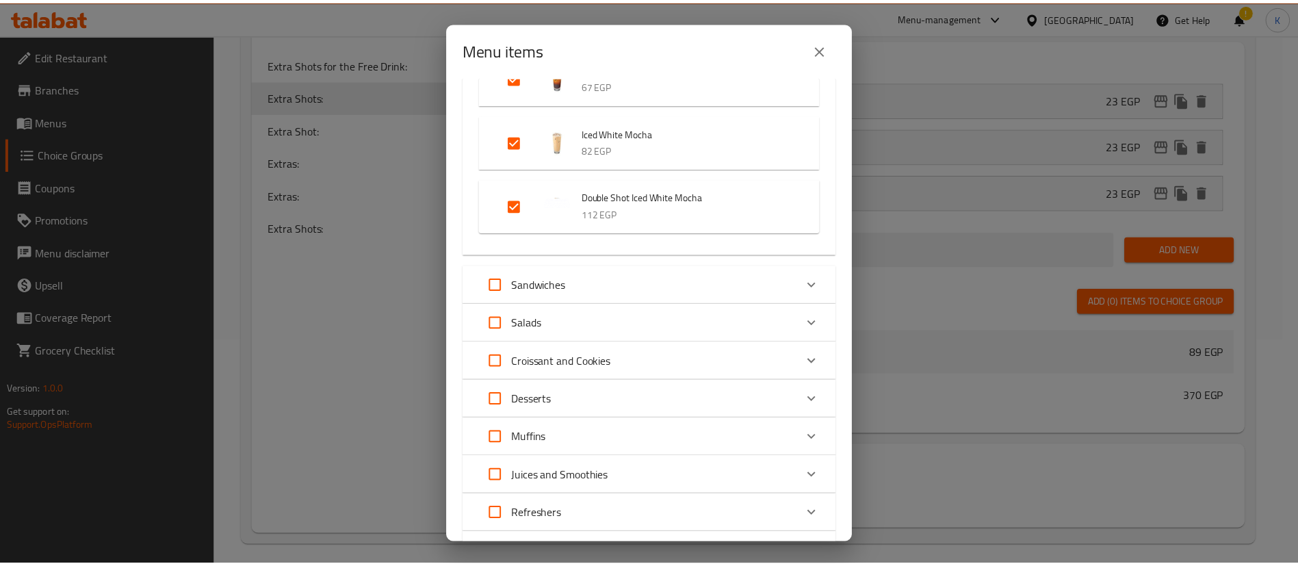
scroll to position [3926, 0]
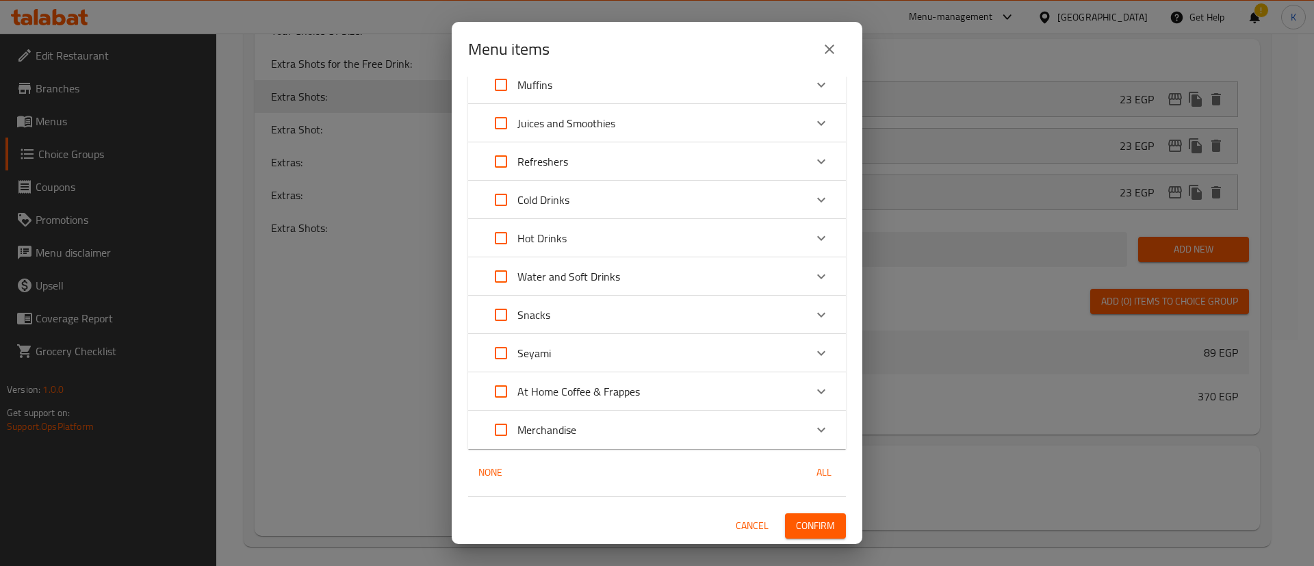
click at [806, 528] on span "Confirm" at bounding box center [815, 525] width 39 height 17
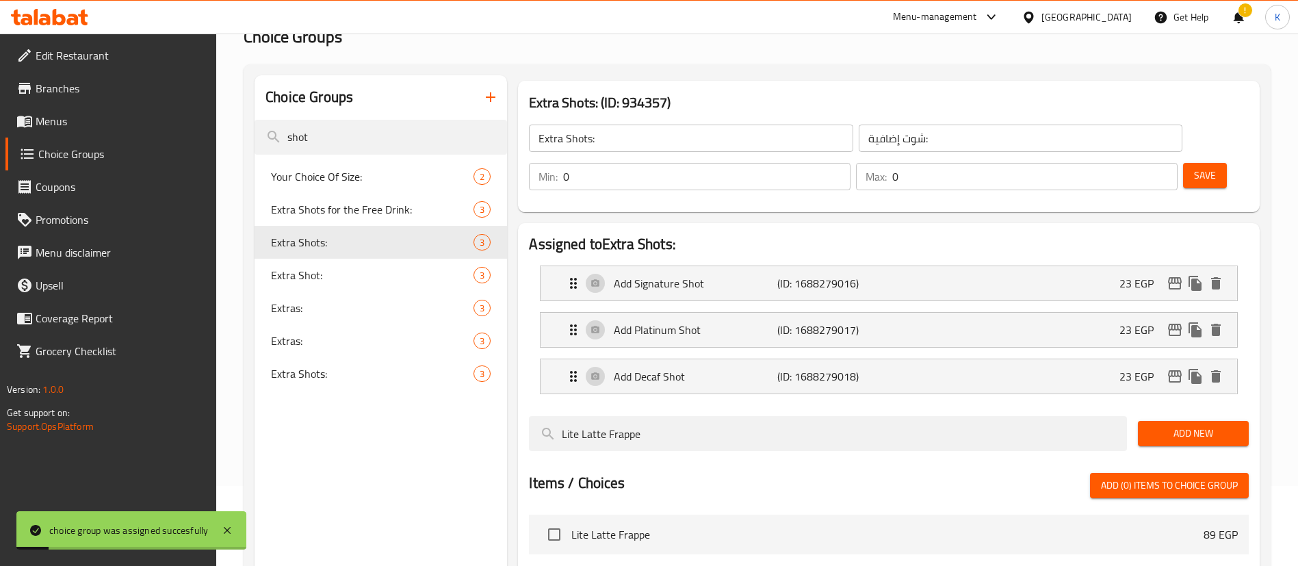
scroll to position [78, 0]
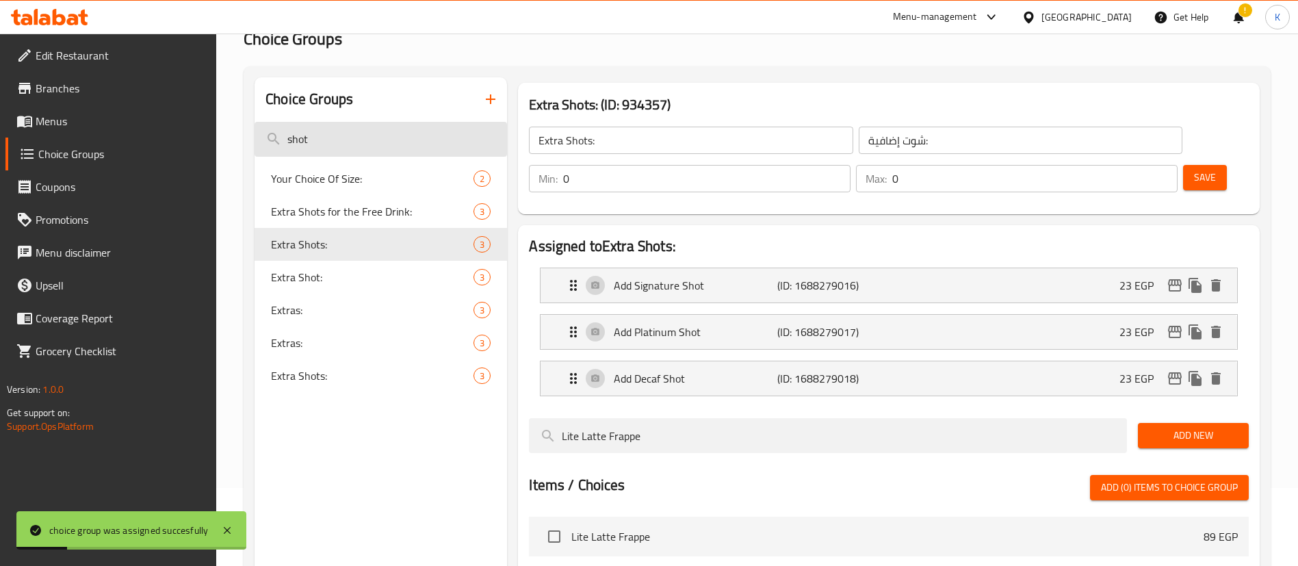
click at [348, 135] on input "shot" at bounding box center [381, 139] width 253 height 35
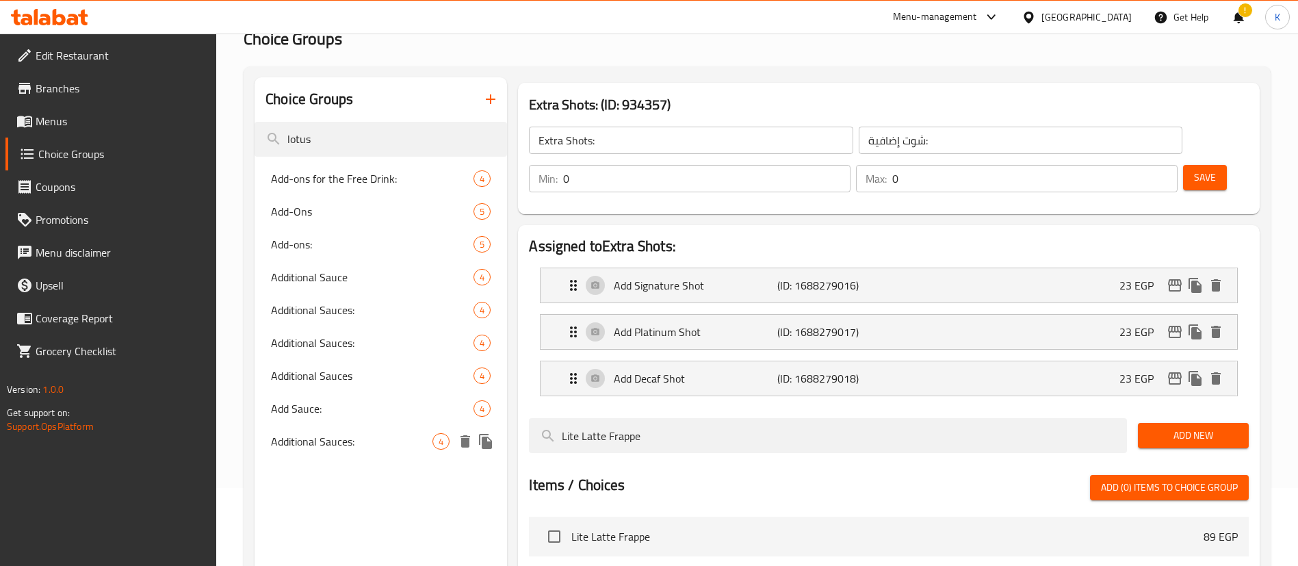
type input "lotus"
click at [350, 442] on span "Additional Sauces:" at bounding box center [351, 441] width 161 height 16
type input "Additional Sauces:"
type input "صوصات إضافية:"
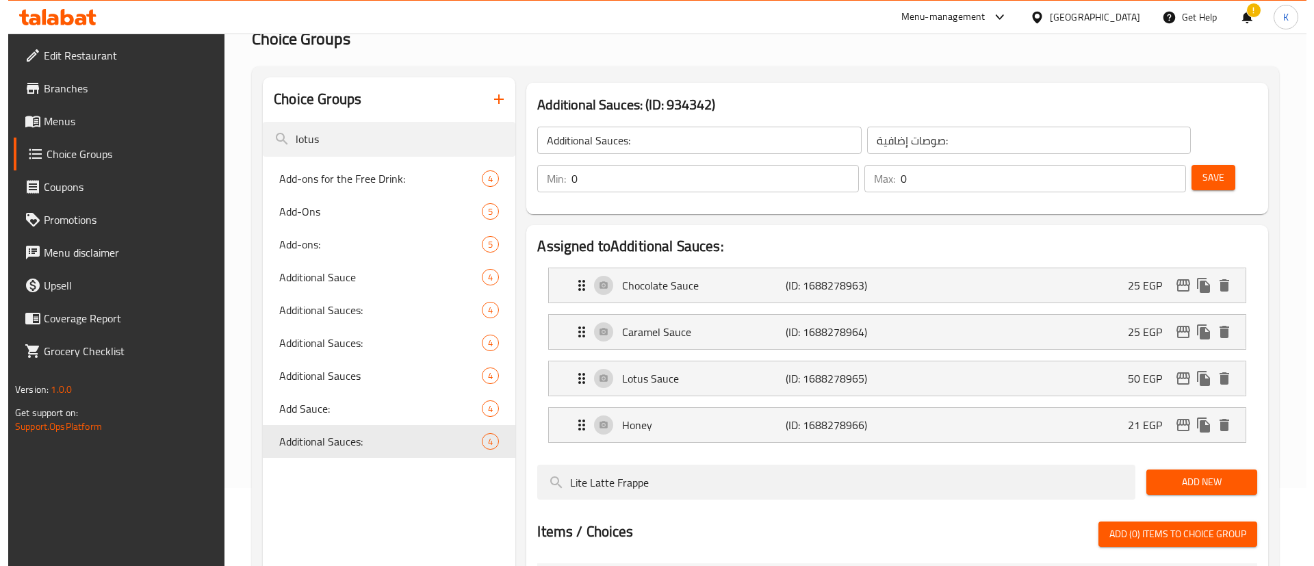
scroll to position [272, 0]
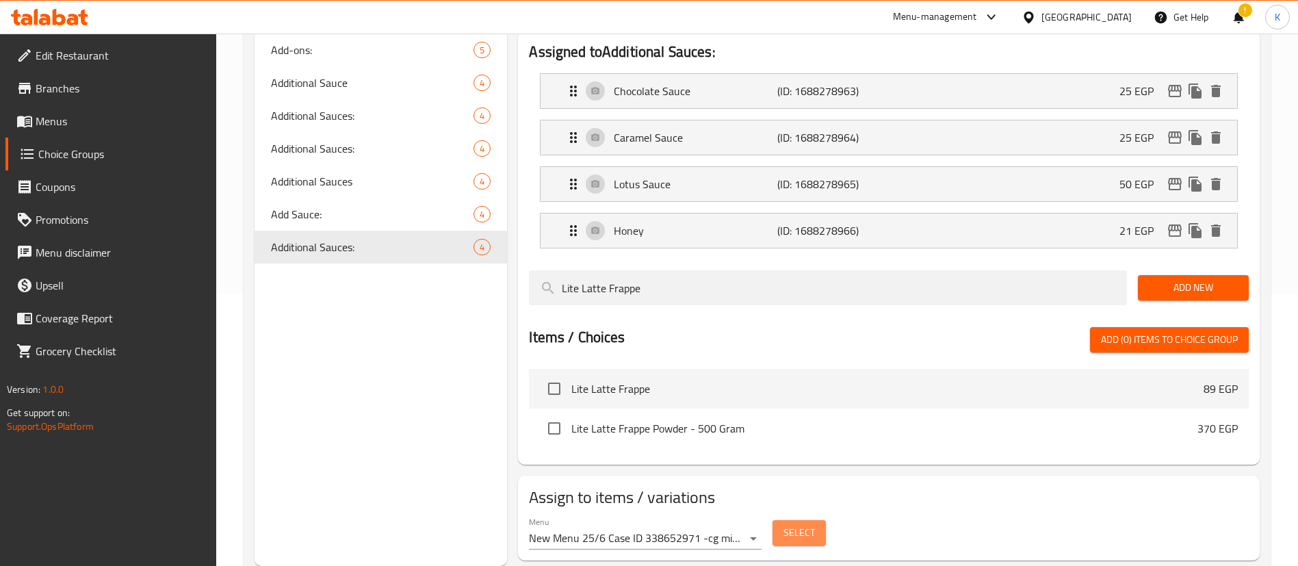
click at [808, 524] on span "Select" at bounding box center [799, 532] width 31 height 17
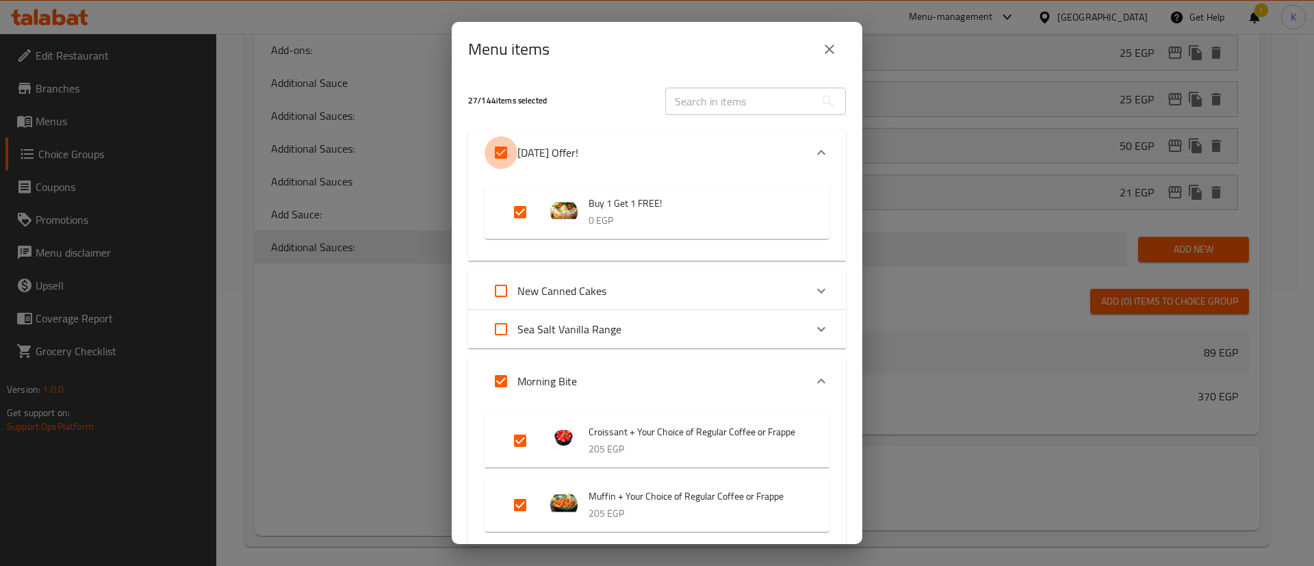
click at [515, 161] on input "Expand" at bounding box center [500, 152] width 33 height 33
checkbox input "false"
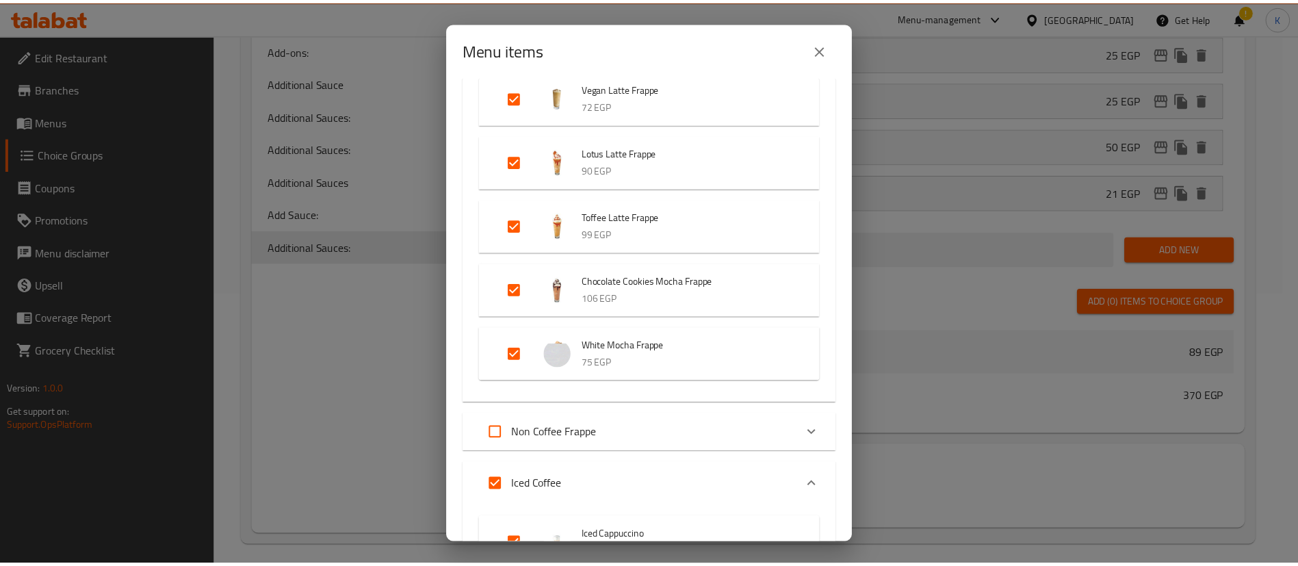
scroll to position [3935, 0]
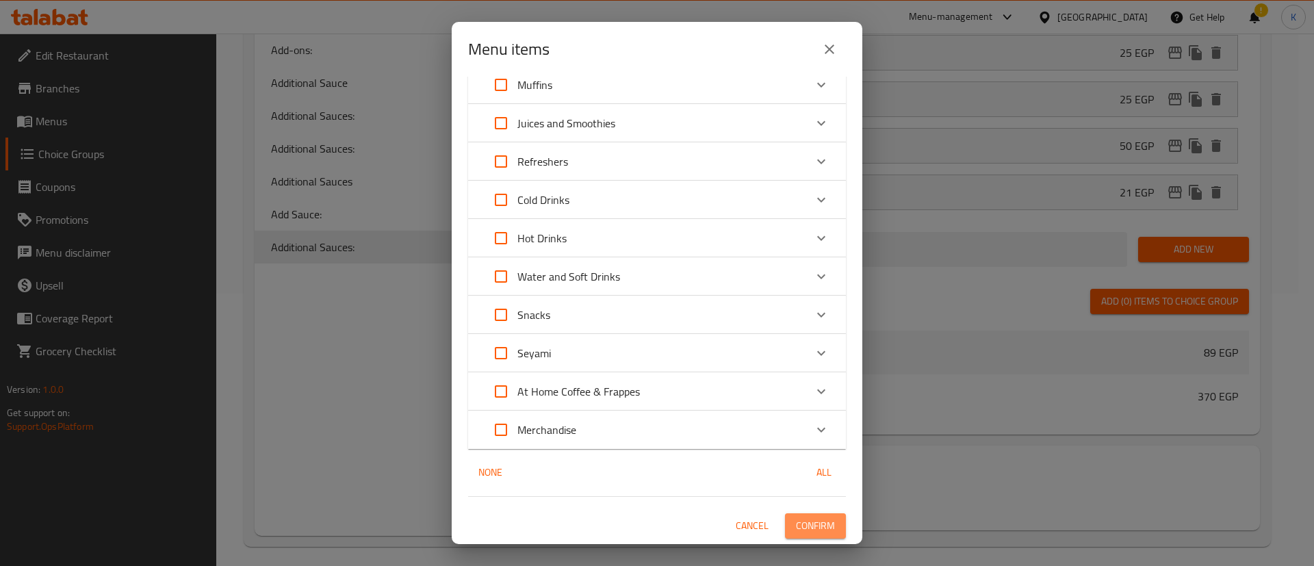
click at [805, 519] on span "Confirm" at bounding box center [815, 525] width 39 height 17
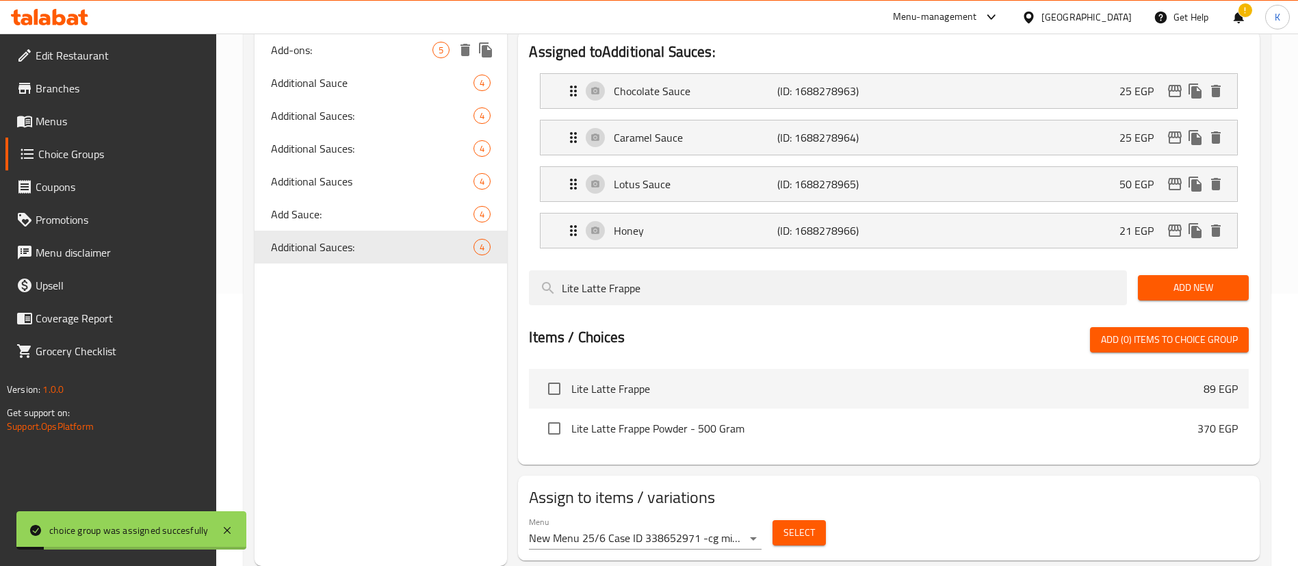
scroll to position [0, 0]
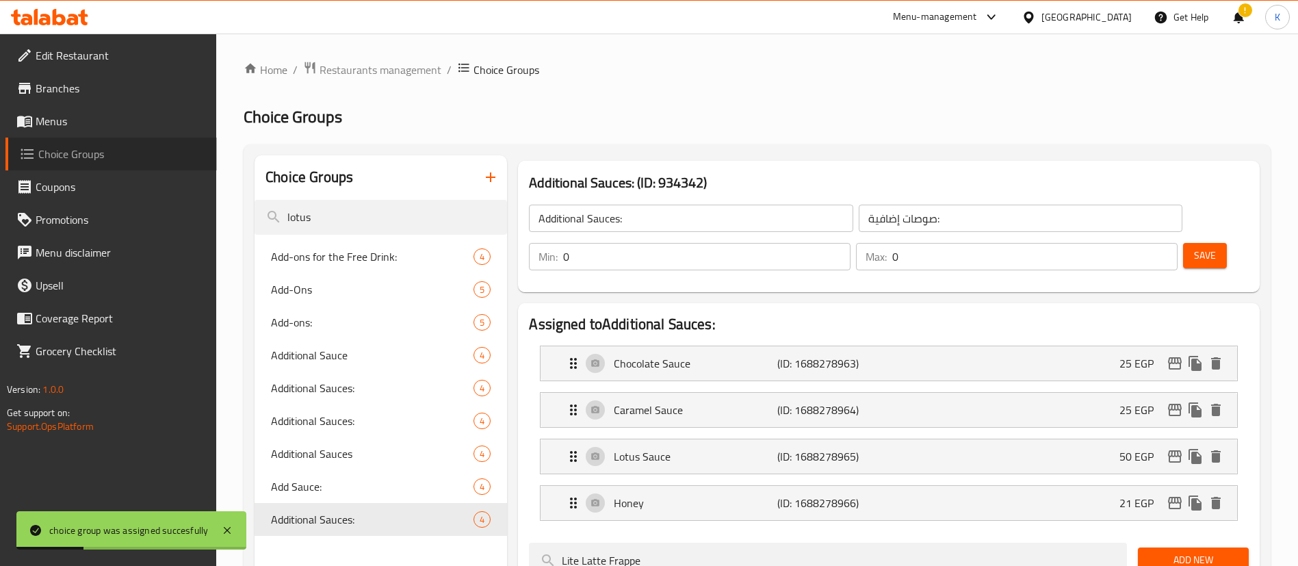
click at [96, 158] on span "Choice Groups" at bounding box center [122, 154] width 168 height 16
click at [68, 118] on span "Menus" at bounding box center [121, 121] width 170 height 16
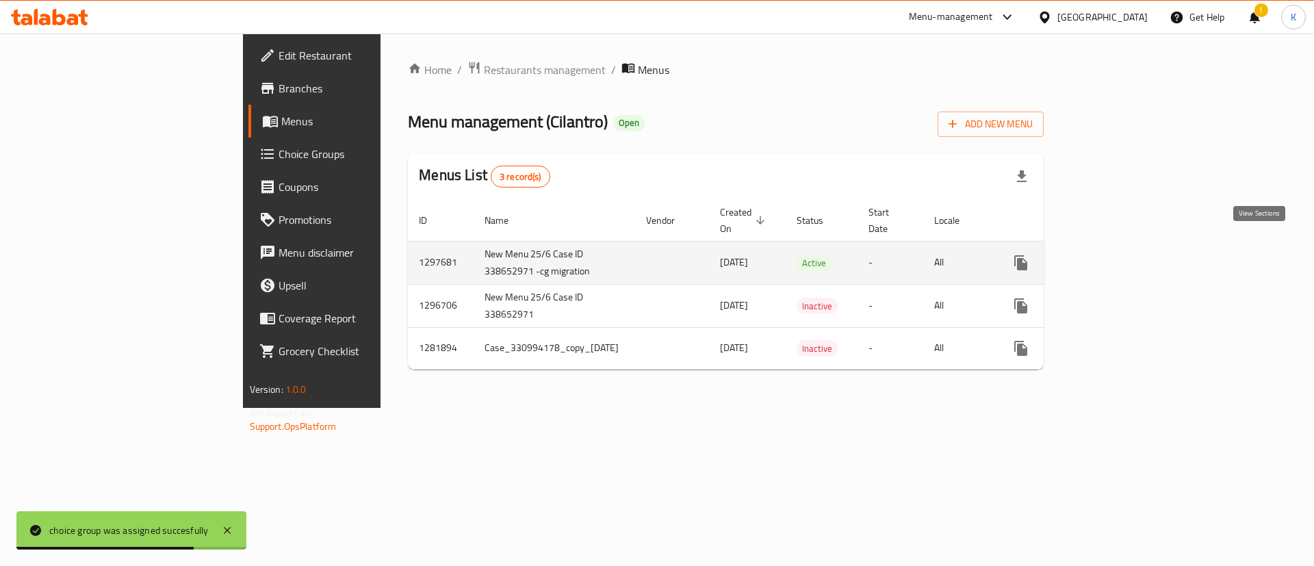
click at [1126, 257] on icon "enhanced table" at bounding box center [1119, 263] width 12 height 12
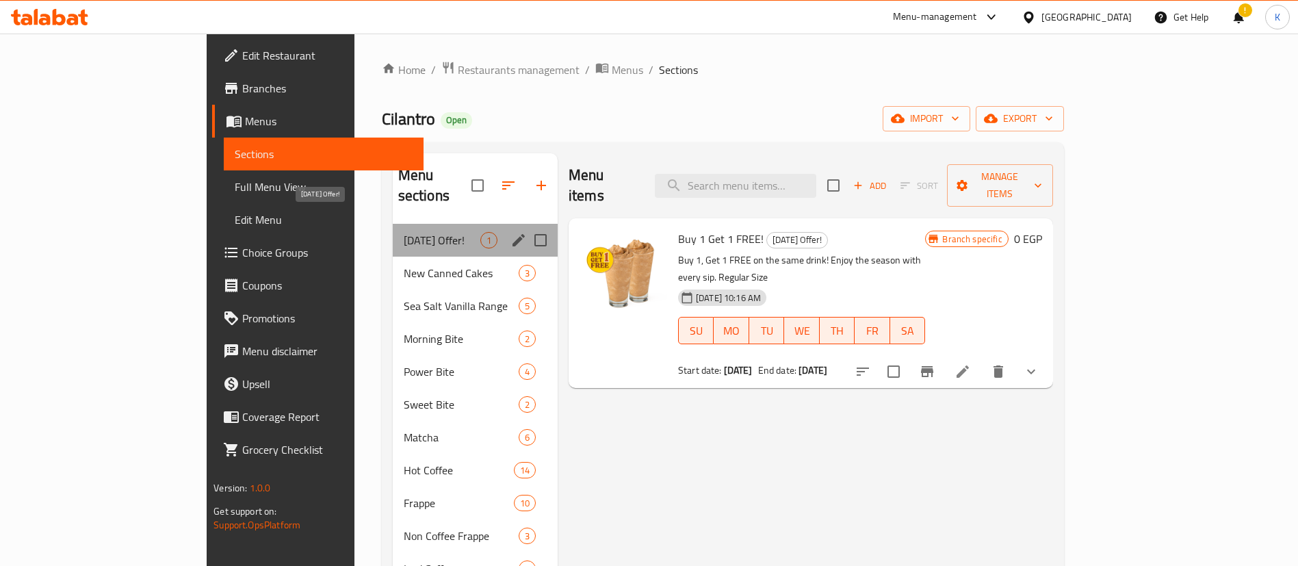
click at [404, 232] on span "[DATE] Offer!" at bounding box center [442, 240] width 77 height 16
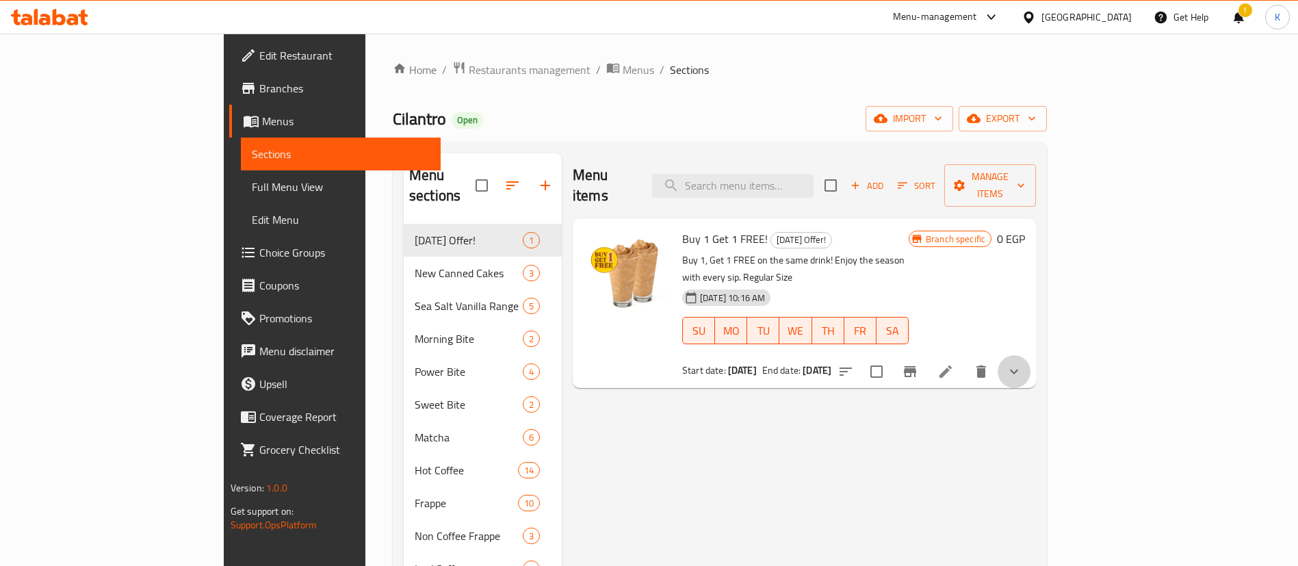
click at [1031, 355] on button "show more" at bounding box center [1014, 371] width 33 height 33
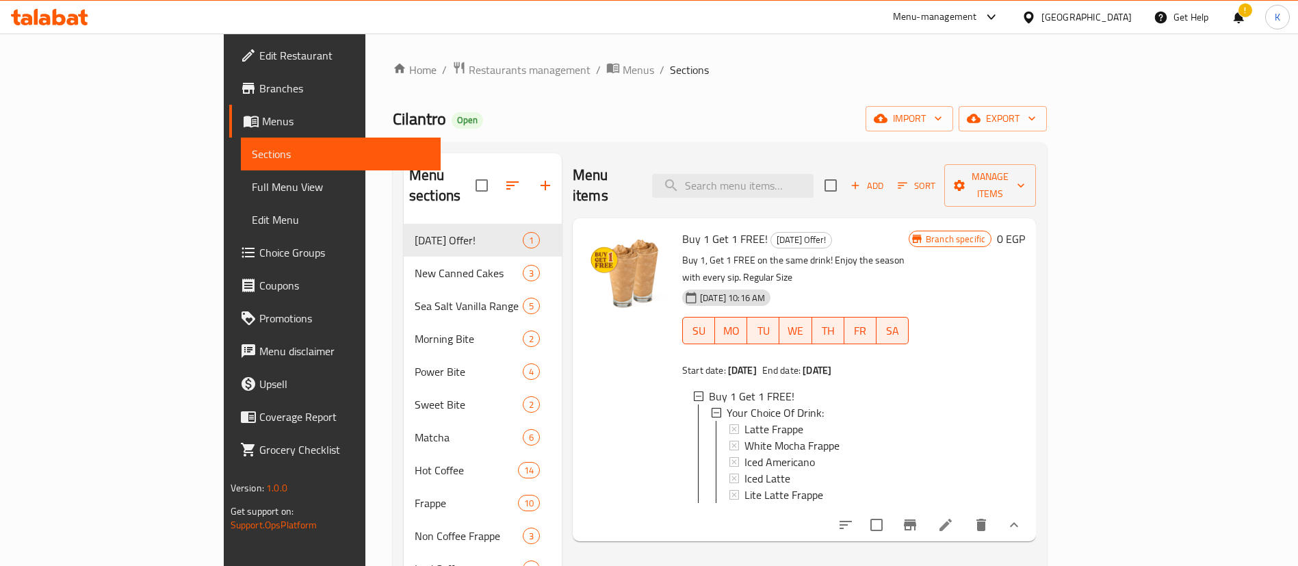
scroll to position [2, 0]
click at [954, 517] on icon at bounding box center [945, 525] width 16 height 16
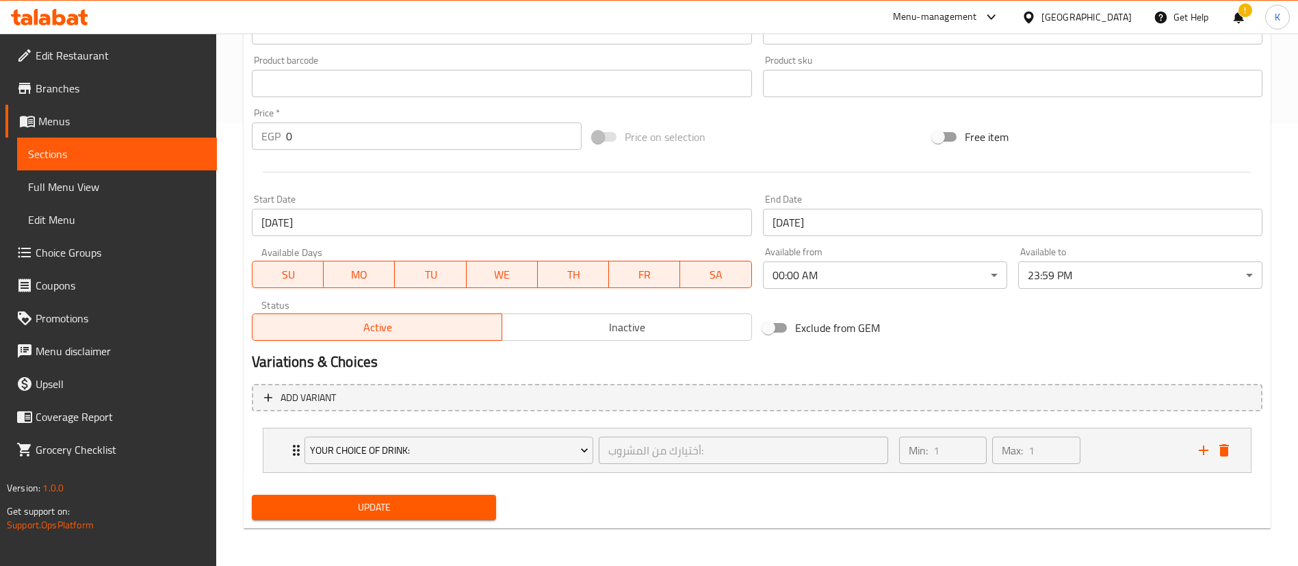
scroll to position [443, 0]
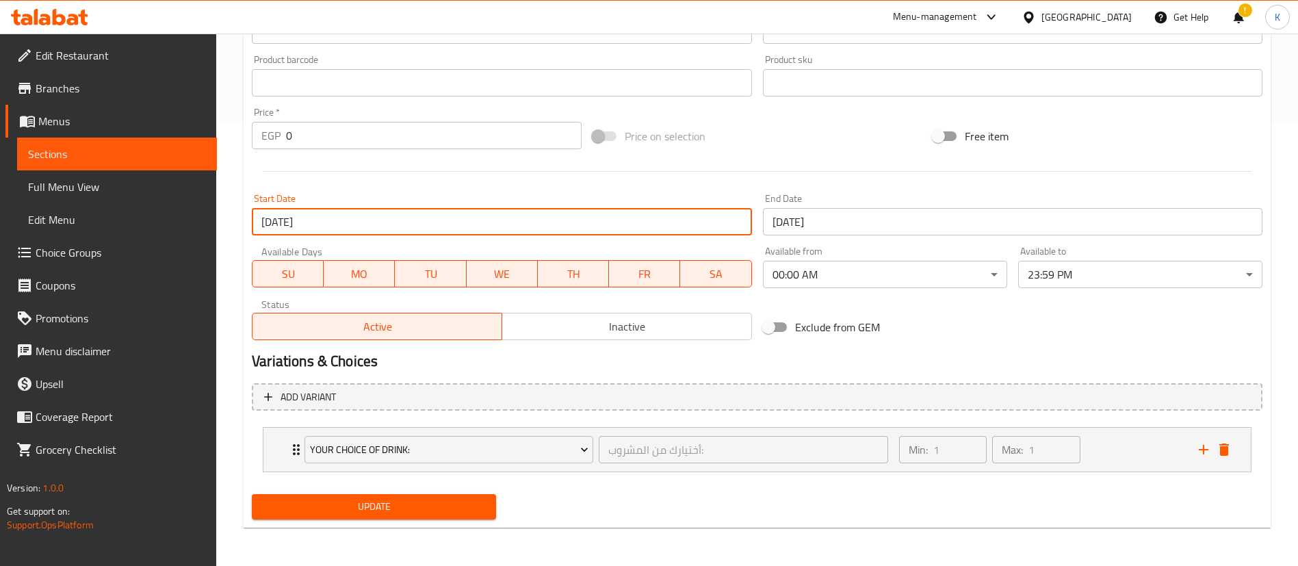
click at [334, 218] on input "11-09-2025" at bounding box center [502, 221] width 500 height 27
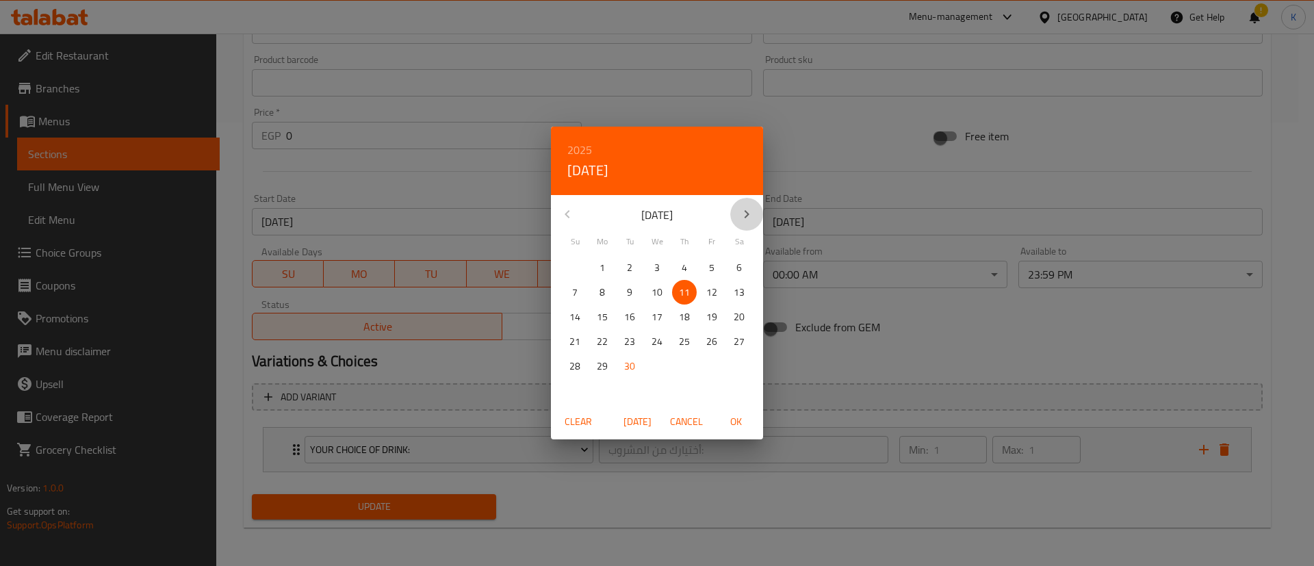
click at [753, 225] on button "button" at bounding box center [746, 214] width 33 height 33
click at [657, 263] on p "1" at bounding box center [656, 267] width 5 height 17
click at [736, 424] on span "OK" at bounding box center [735, 421] width 33 height 17
type input "[DATE]"
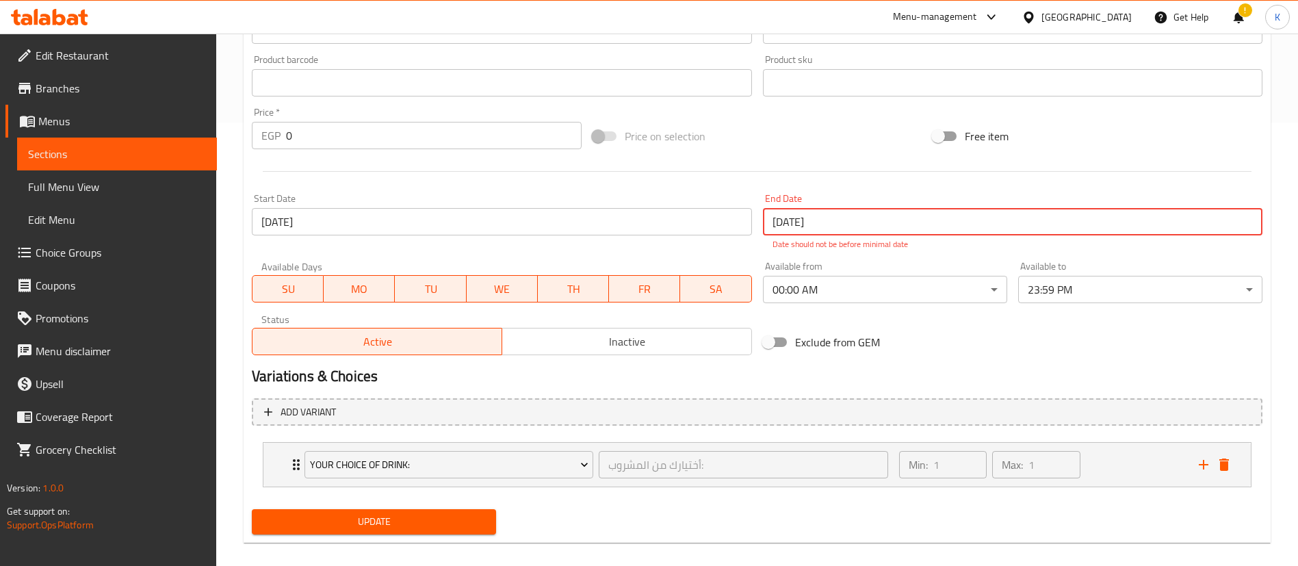
click at [862, 224] on input "11-09-2025" at bounding box center [1013, 221] width 500 height 27
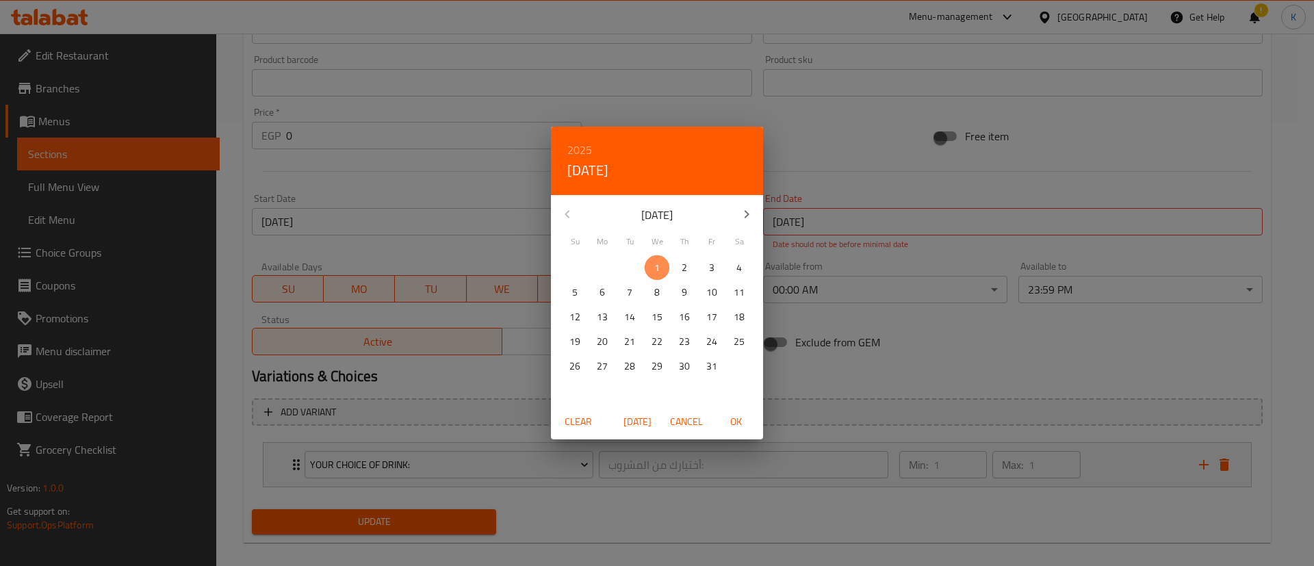
click at [658, 267] on p "1" at bounding box center [656, 267] width 5 height 17
click at [734, 419] on span "OK" at bounding box center [735, 421] width 33 height 17
type input "[DATE]"
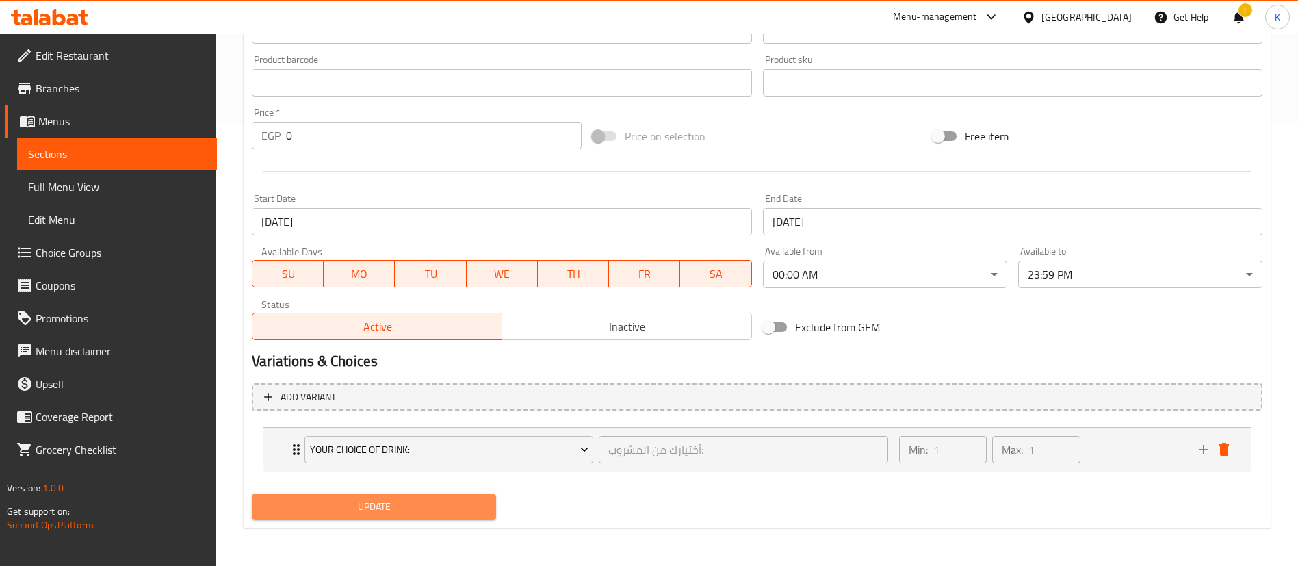
click at [331, 509] on span "Update" at bounding box center [374, 506] width 222 height 17
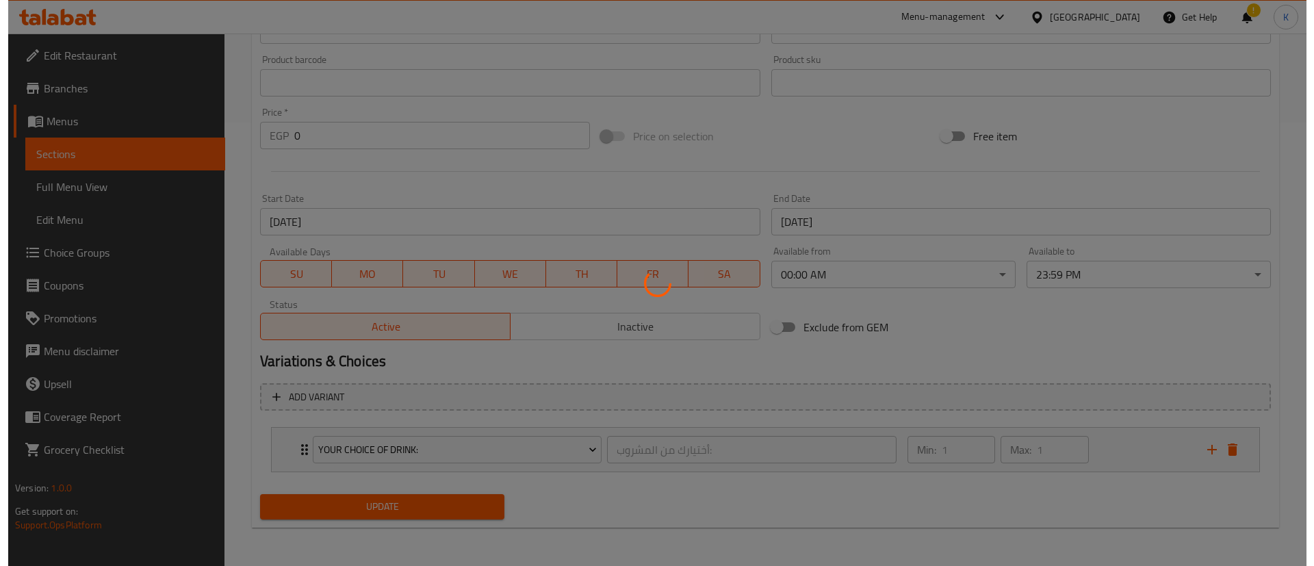
scroll to position [0, 0]
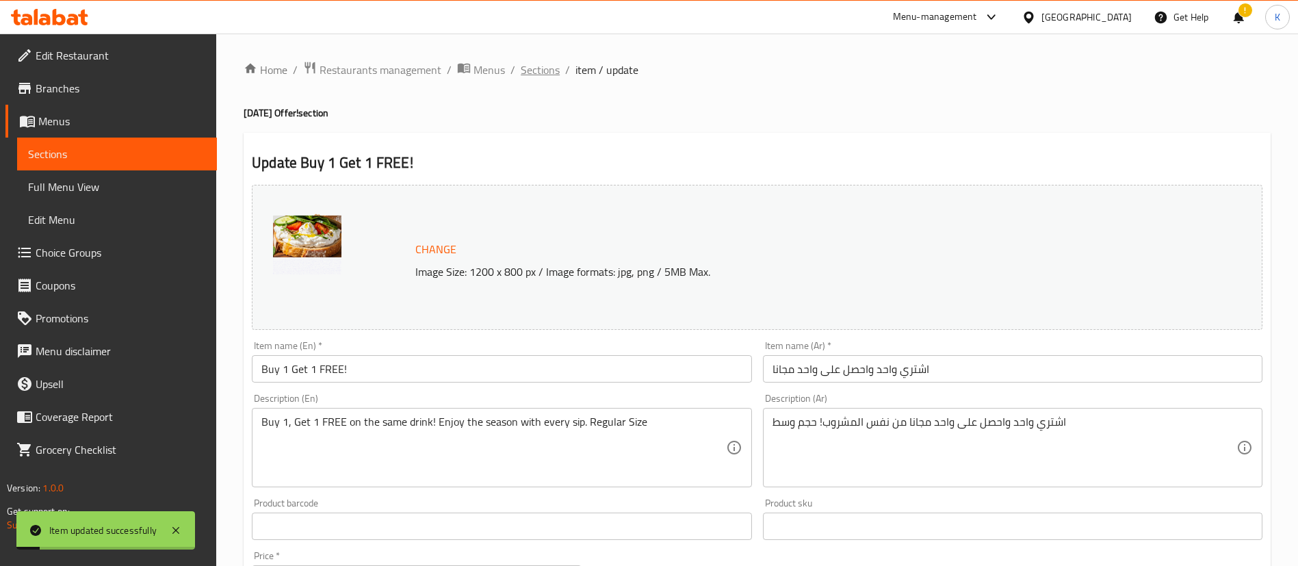
click at [548, 71] on span "Sections" at bounding box center [540, 70] width 39 height 16
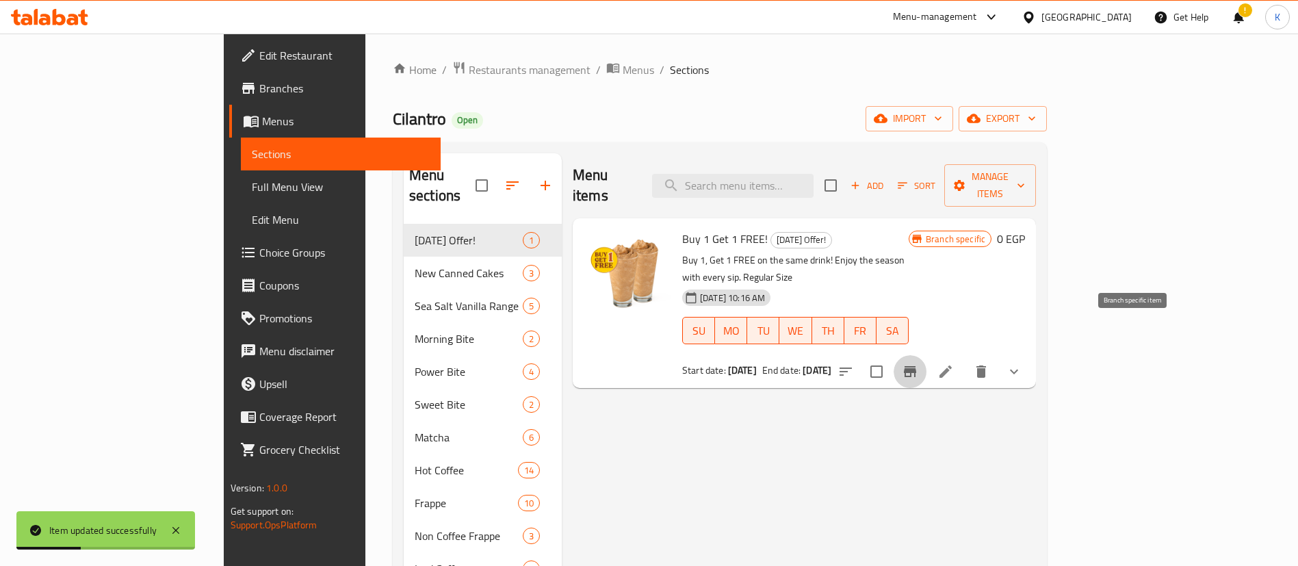
click at [918, 363] on icon "Branch-specific-item" at bounding box center [910, 371] width 16 height 16
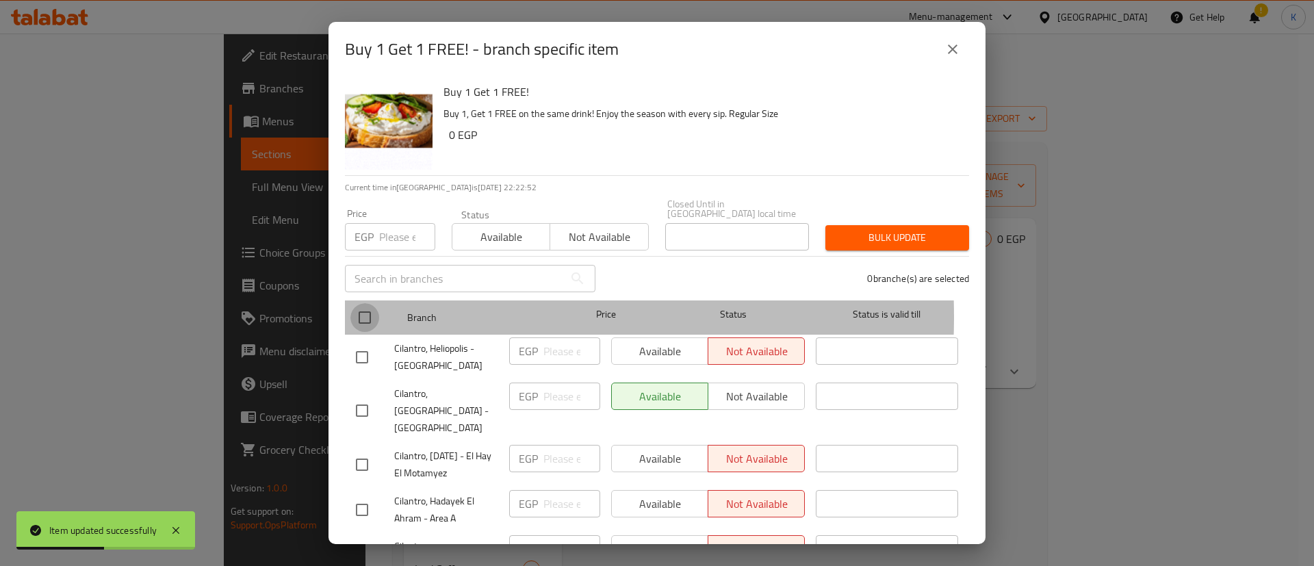
click at [372, 307] on input "checkbox" at bounding box center [364, 317] width 29 height 29
checkbox input "true"
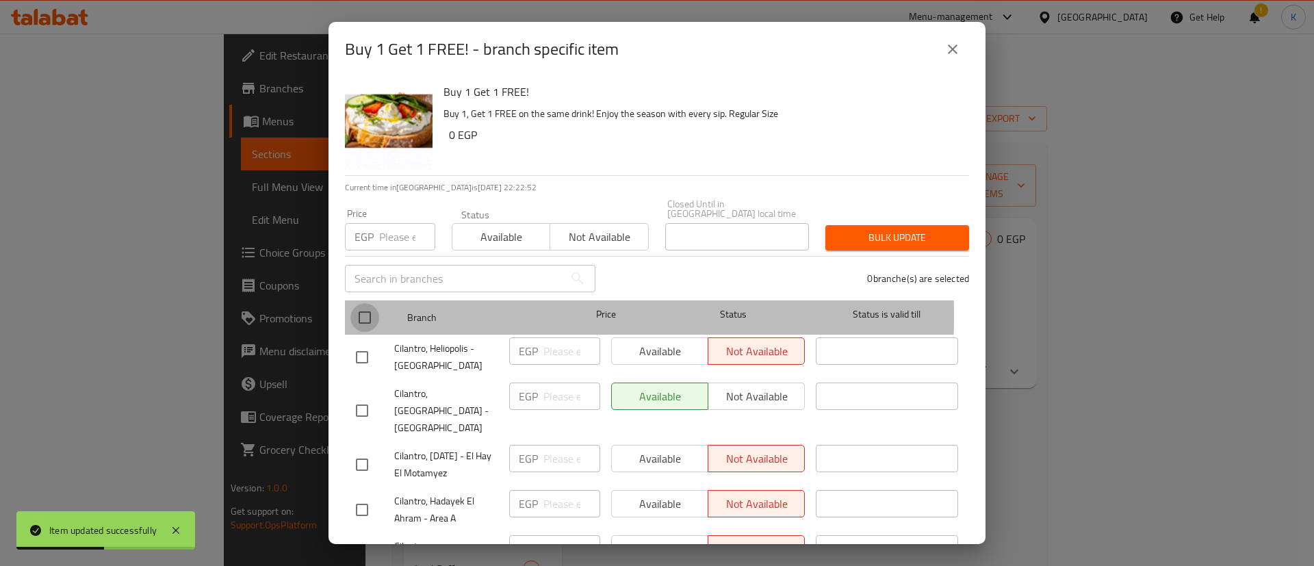
checkbox input "true"
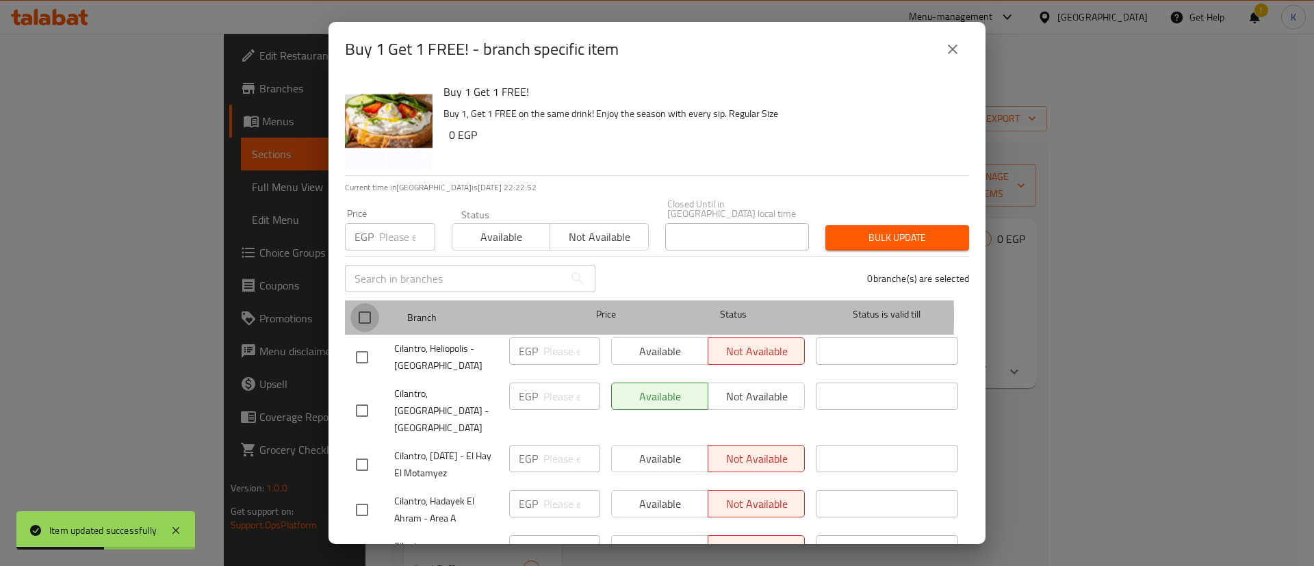
checkbox input "true"
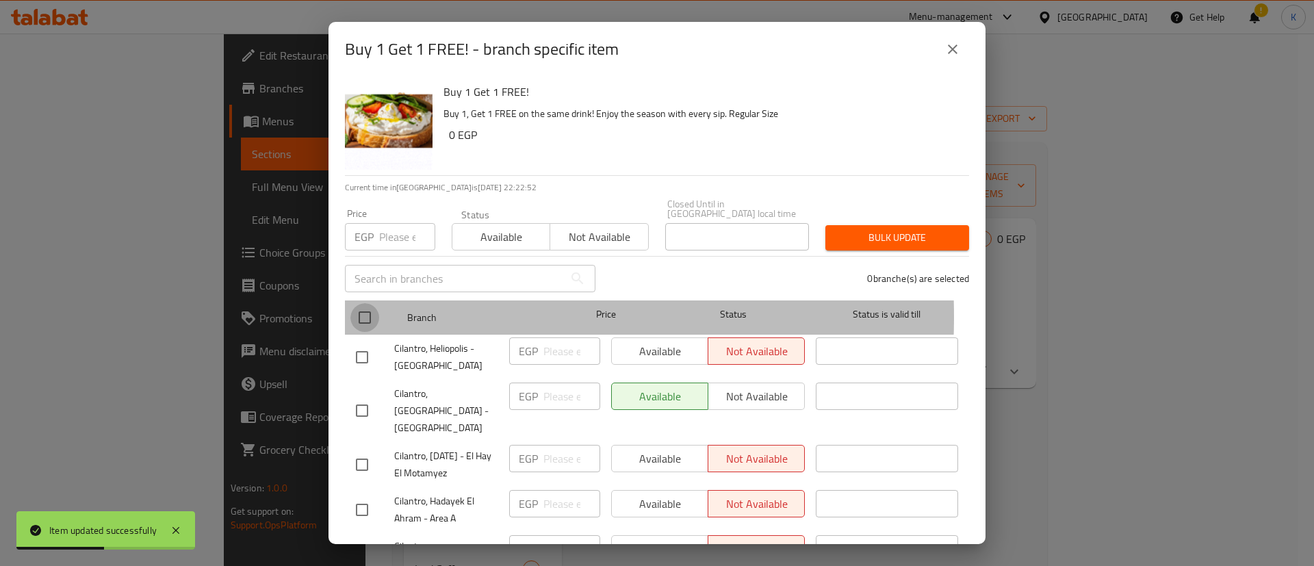
checkbox input "true"
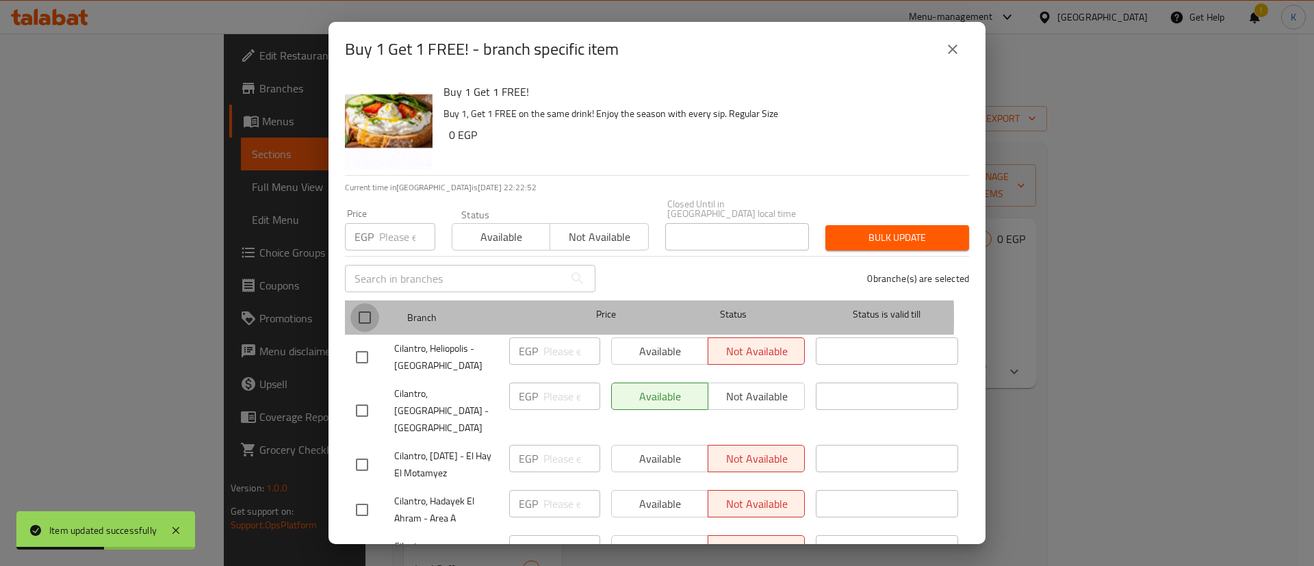
checkbox input "true"
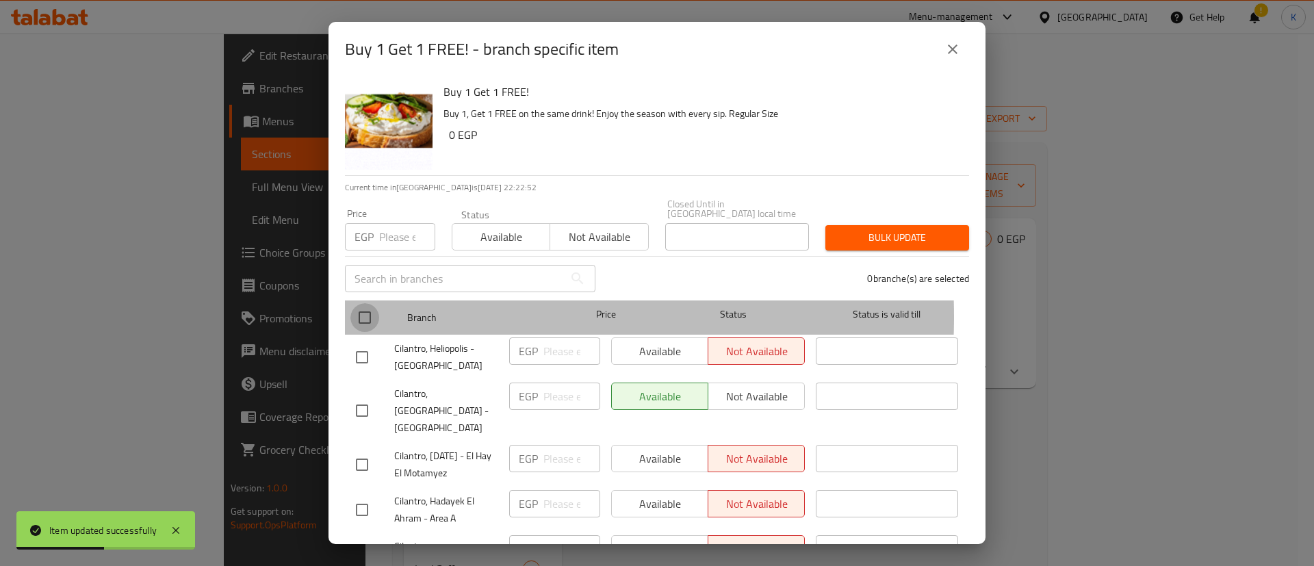
checkbox input "true"
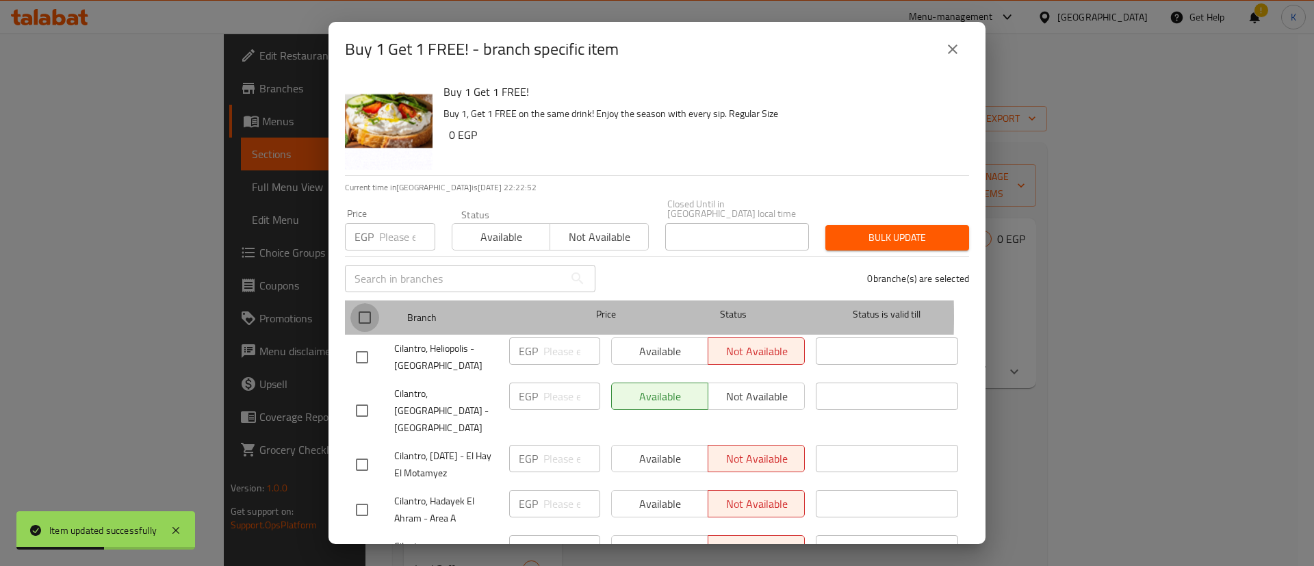
checkbox input "true"
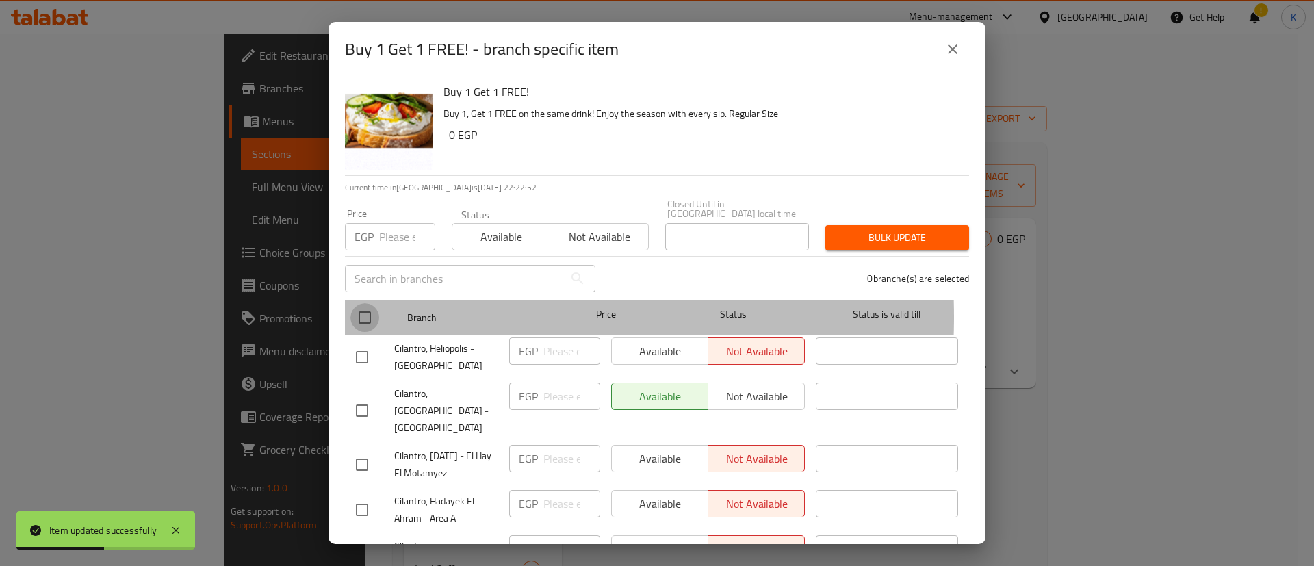
checkbox input "true"
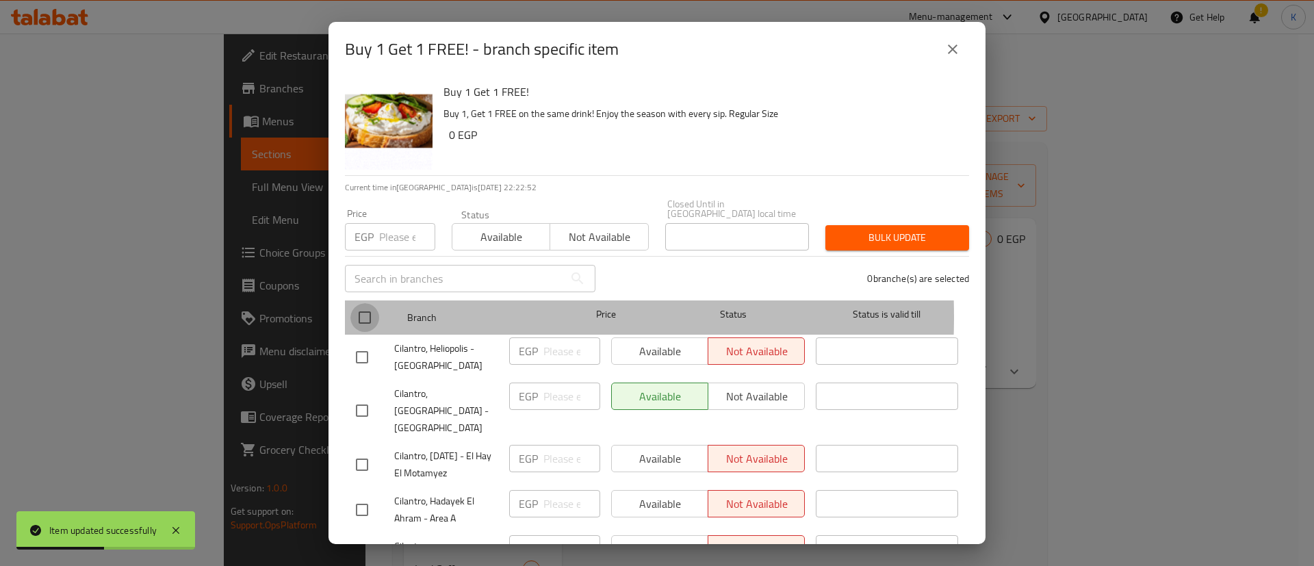
checkbox input "true"
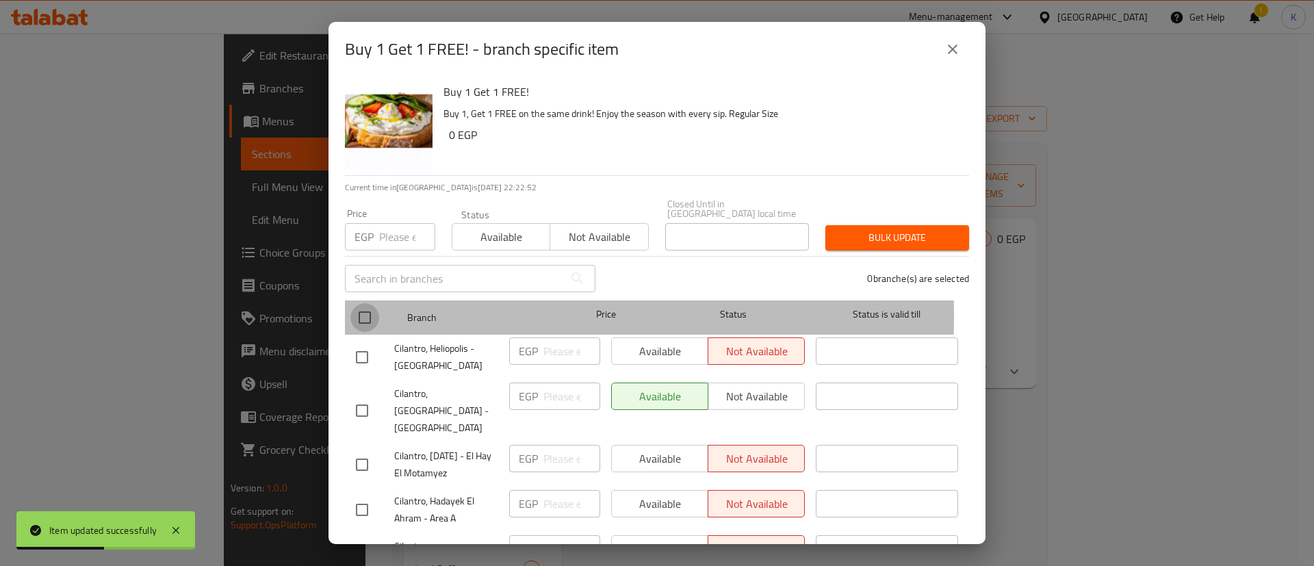
checkbox input "true"
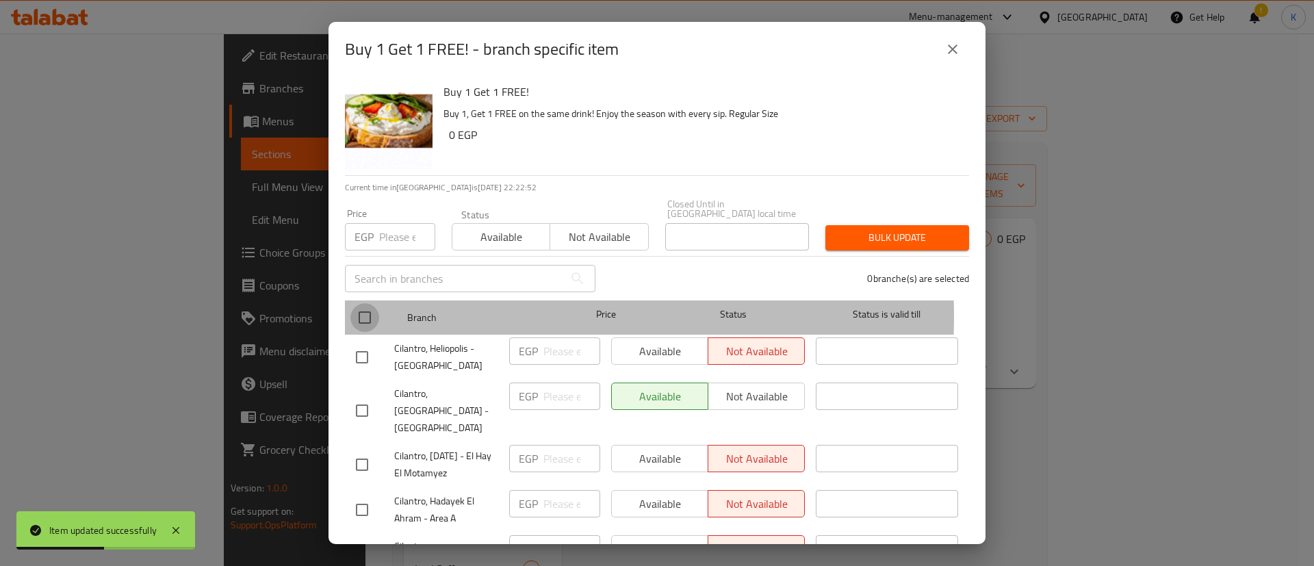
checkbox input "true"
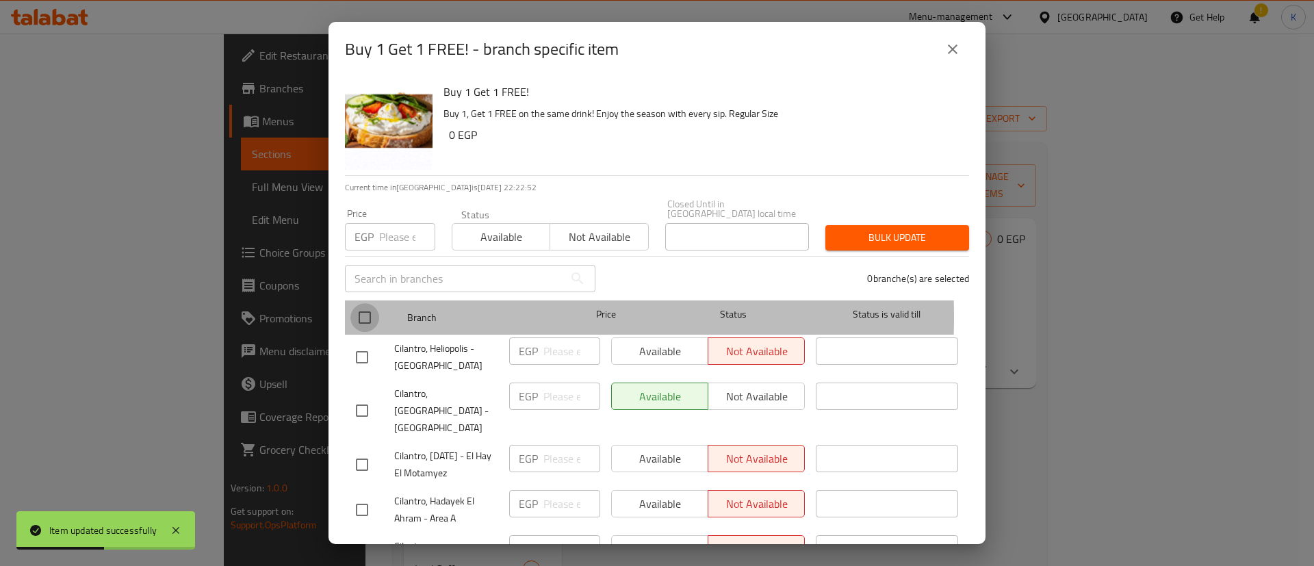
checkbox input "true"
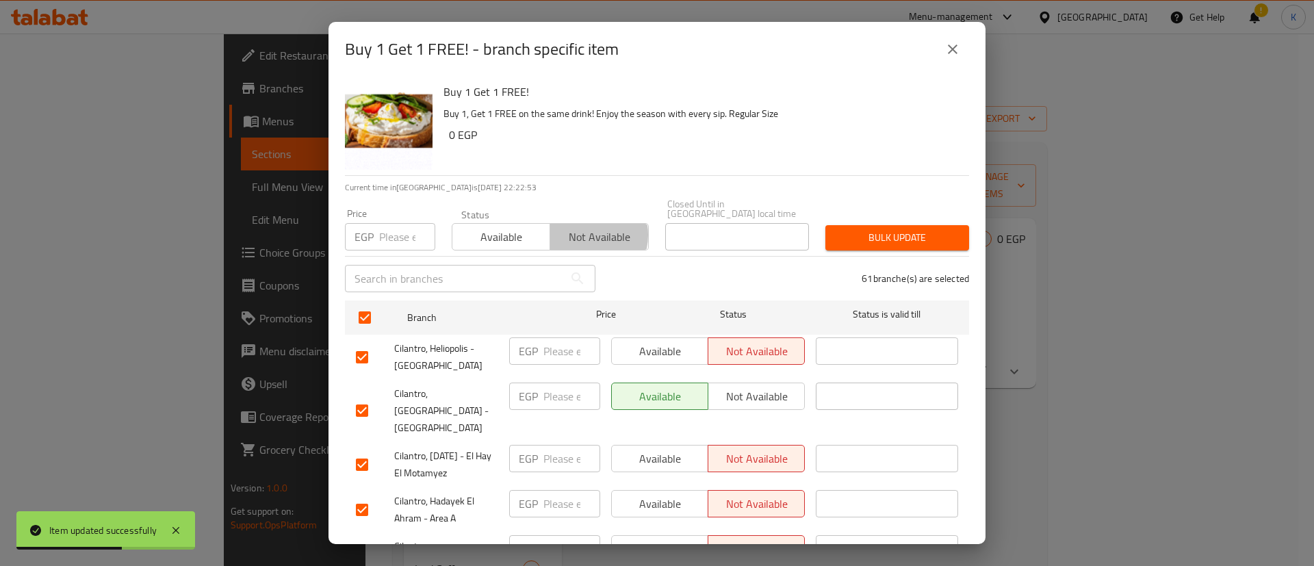
click at [579, 227] on span "Not available" at bounding box center [599, 237] width 87 height 20
click at [870, 229] on span "Bulk update" at bounding box center [897, 237] width 122 height 17
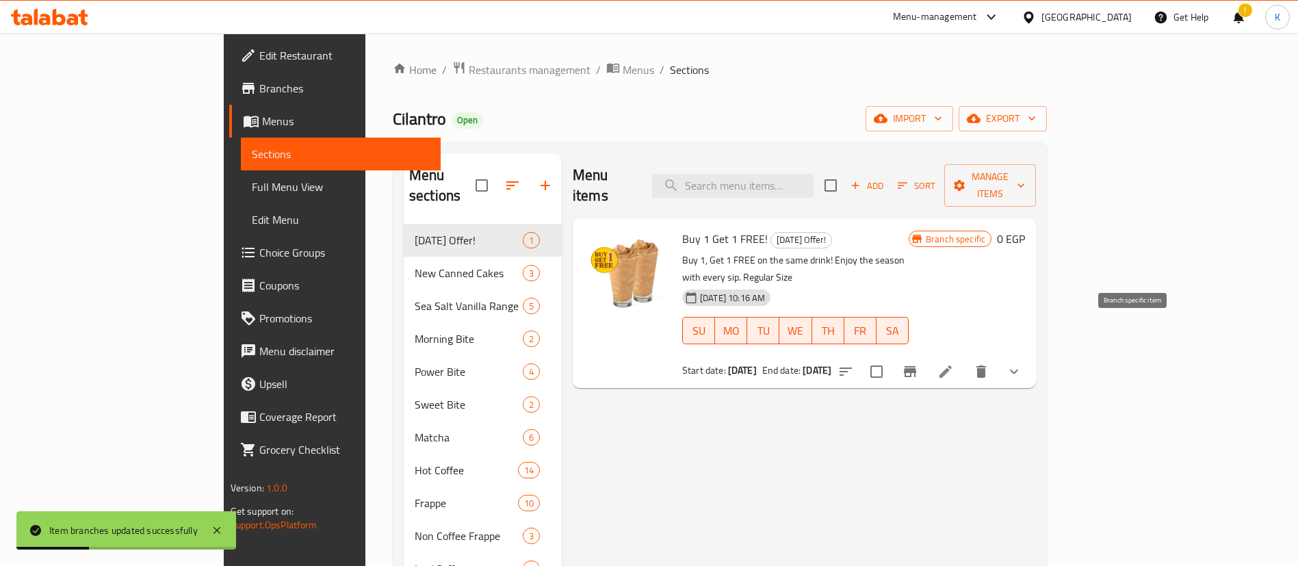
click at [918, 363] on icon "Branch-specific-item" at bounding box center [910, 371] width 16 height 16
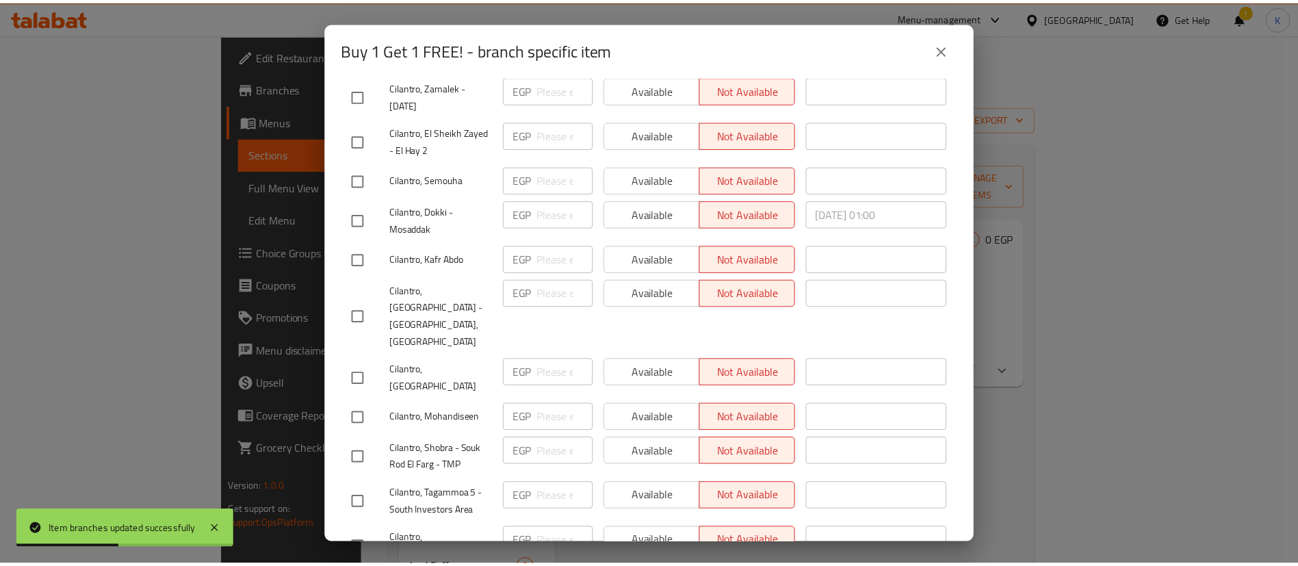
scroll to position [2476, 0]
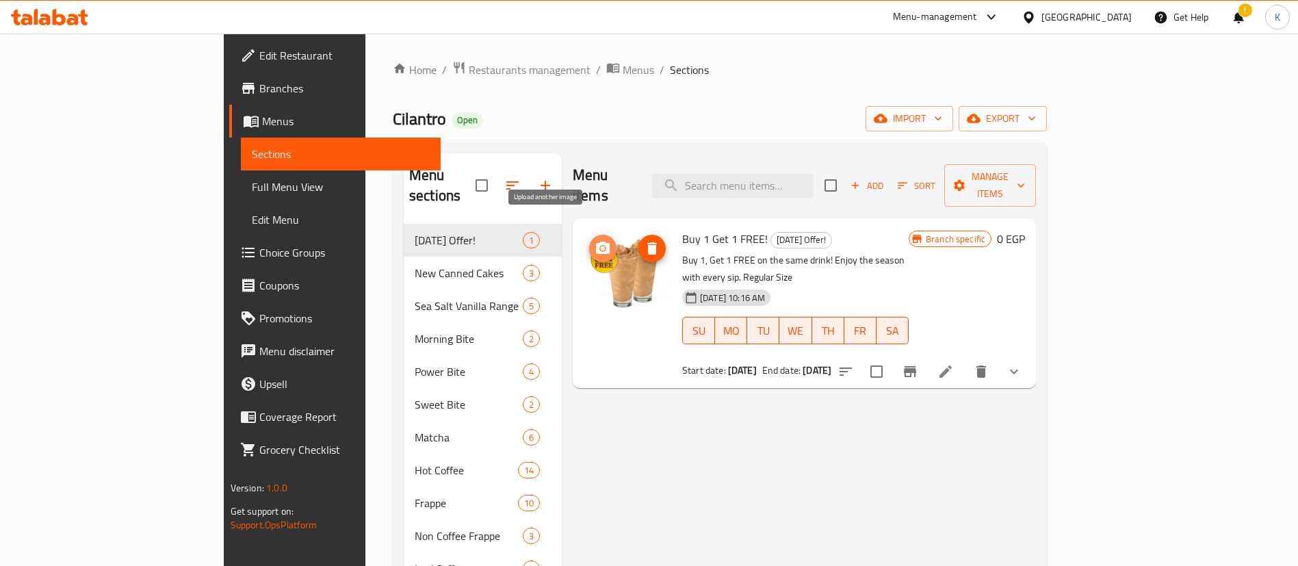
click at [596, 242] on icon "upload picture" at bounding box center [603, 248] width 14 height 12
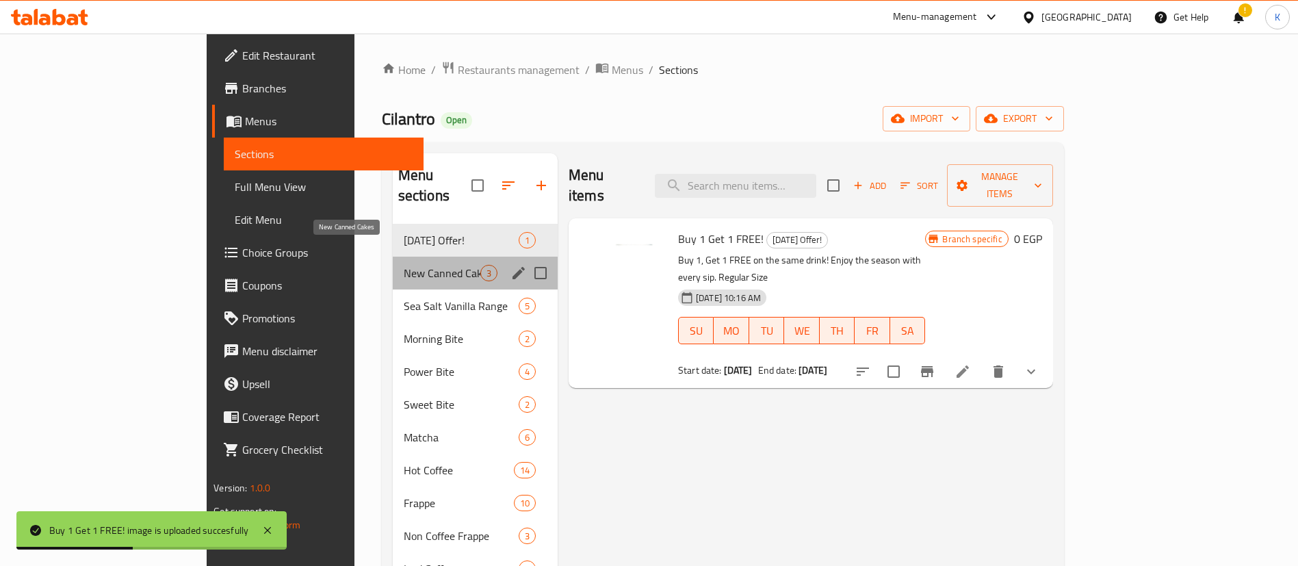
click at [404, 265] on span "New Canned Cakes" at bounding box center [442, 273] width 77 height 16
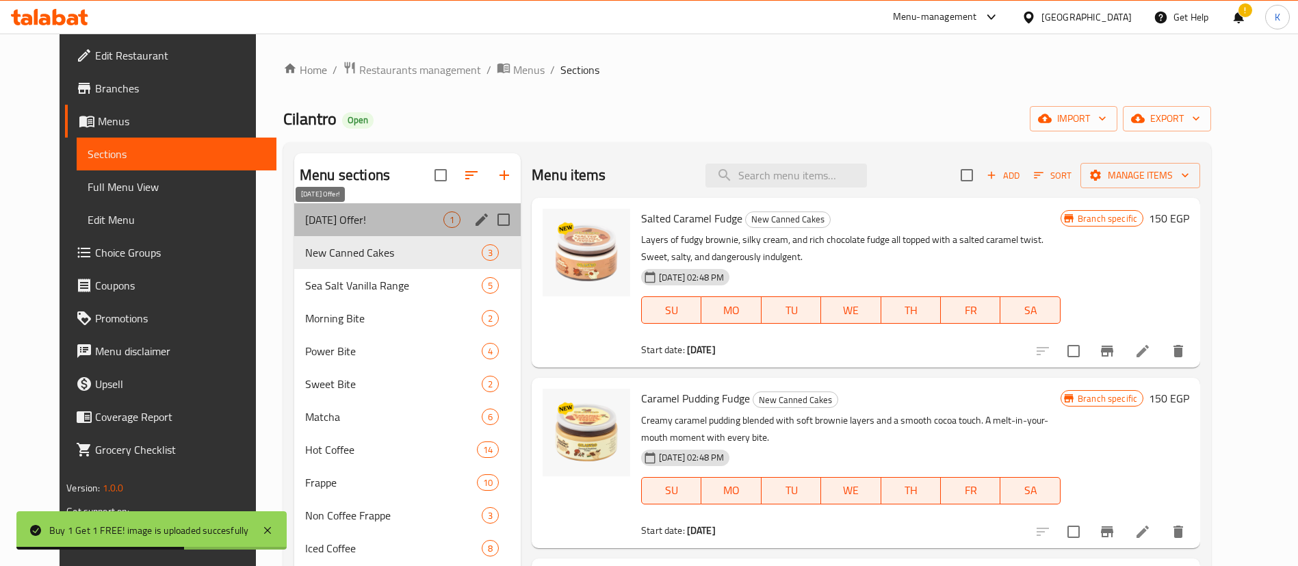
click at [349, 227] on span "[DATE] Offer!" at bounding box center [374, 219] width 138 height 16
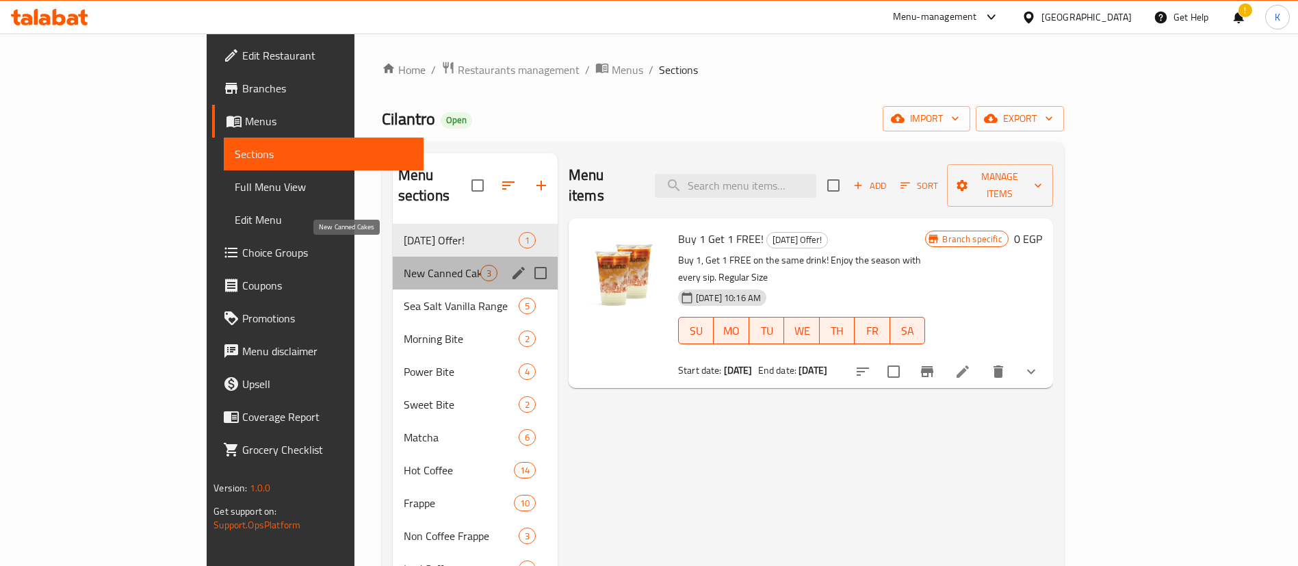
click at [404, 265] on span "New Canned Cakes" at bounding box center [442, 273] width 77 height 16
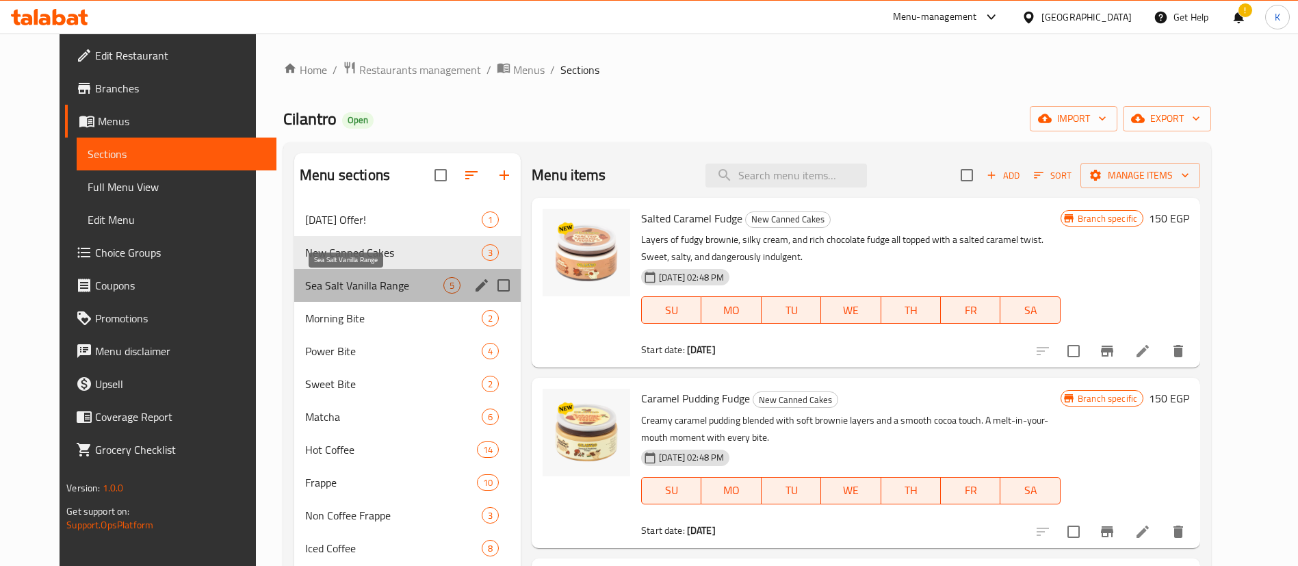
click at [319, 289] on span "Sea Salt Vanilla Range" at bounding box center [374, 285] width 138 height 16
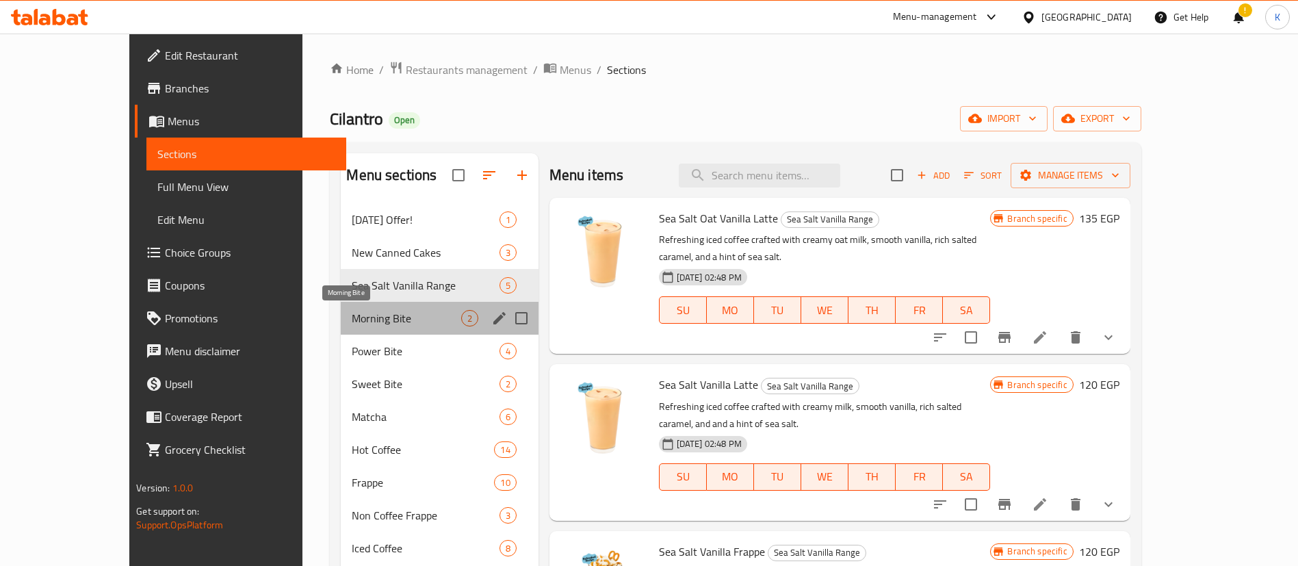
click at [352, 326] on span "Morning Bite" at bounding box center [406, 318] width 109 height 16
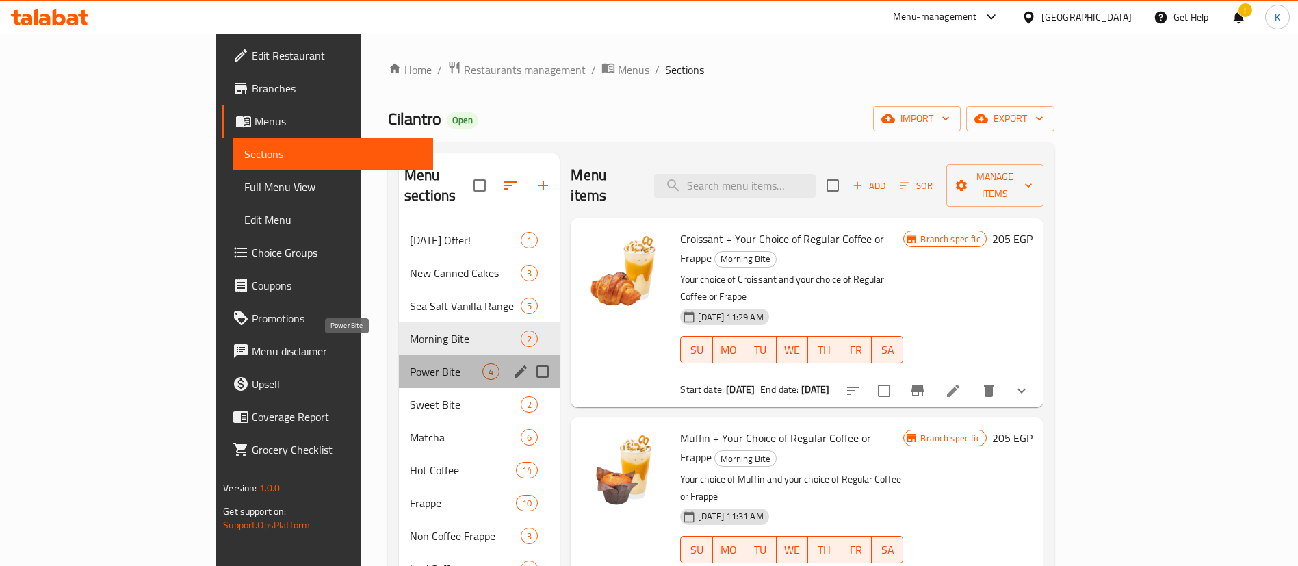
click at [410, 363] on span "Power Bite" at bounding box center [446, 371] width 73 height 16
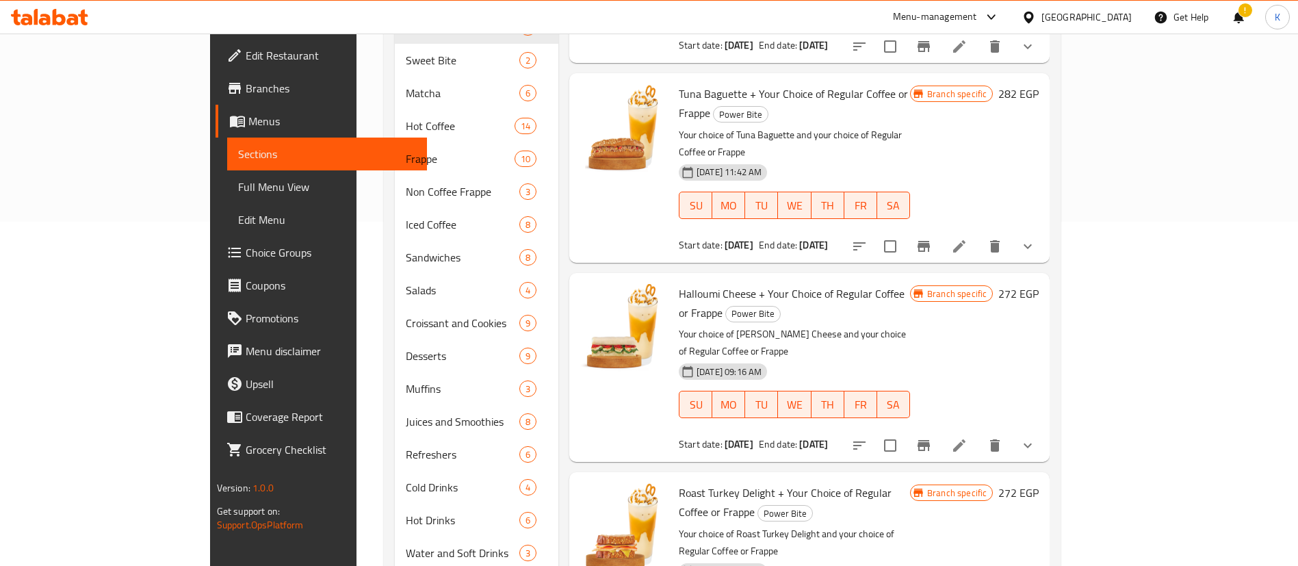
scroll to position [352, 0]
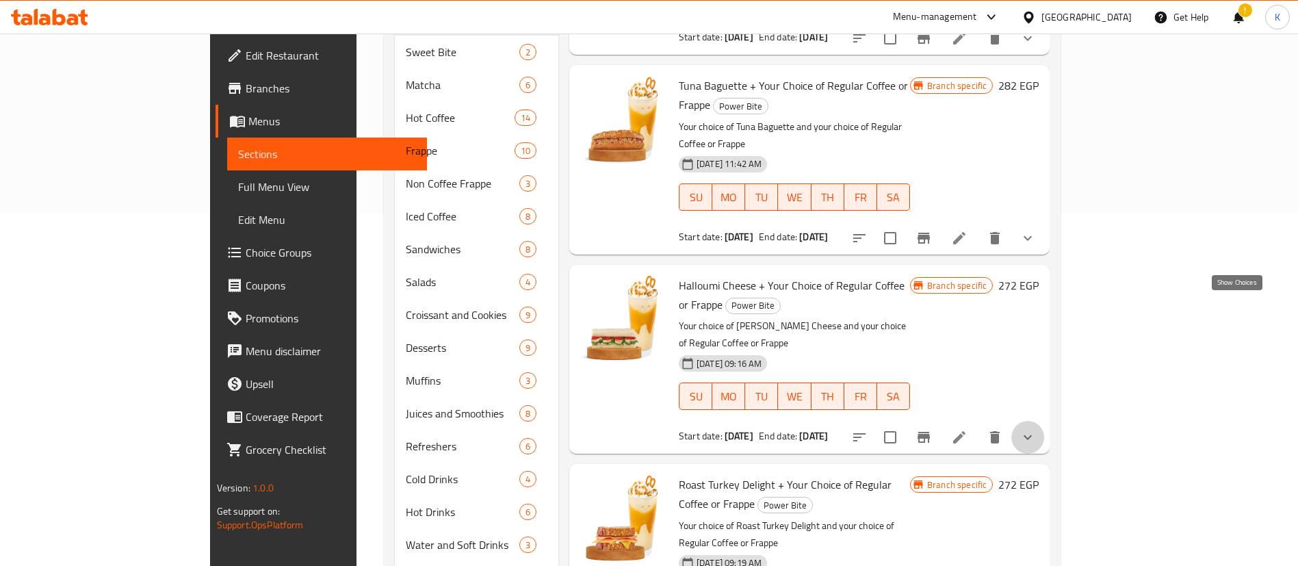
click at [1036, 429] on icon "show more" at bounding box center [1028, 437] width 16 height 16
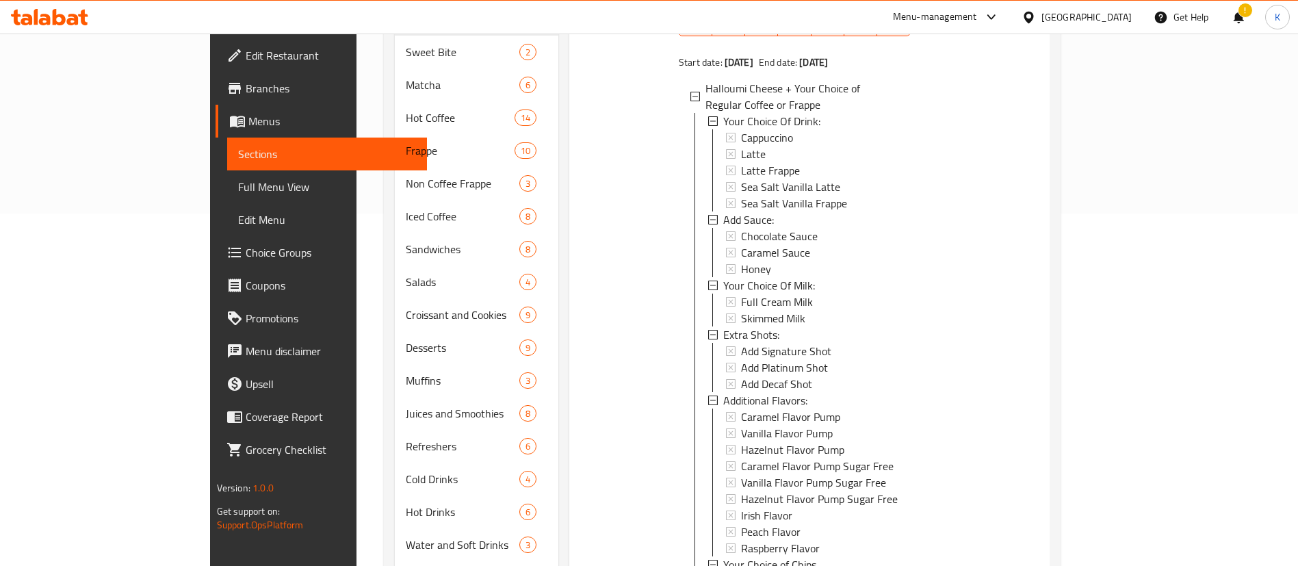
scroll to position [535, 0]
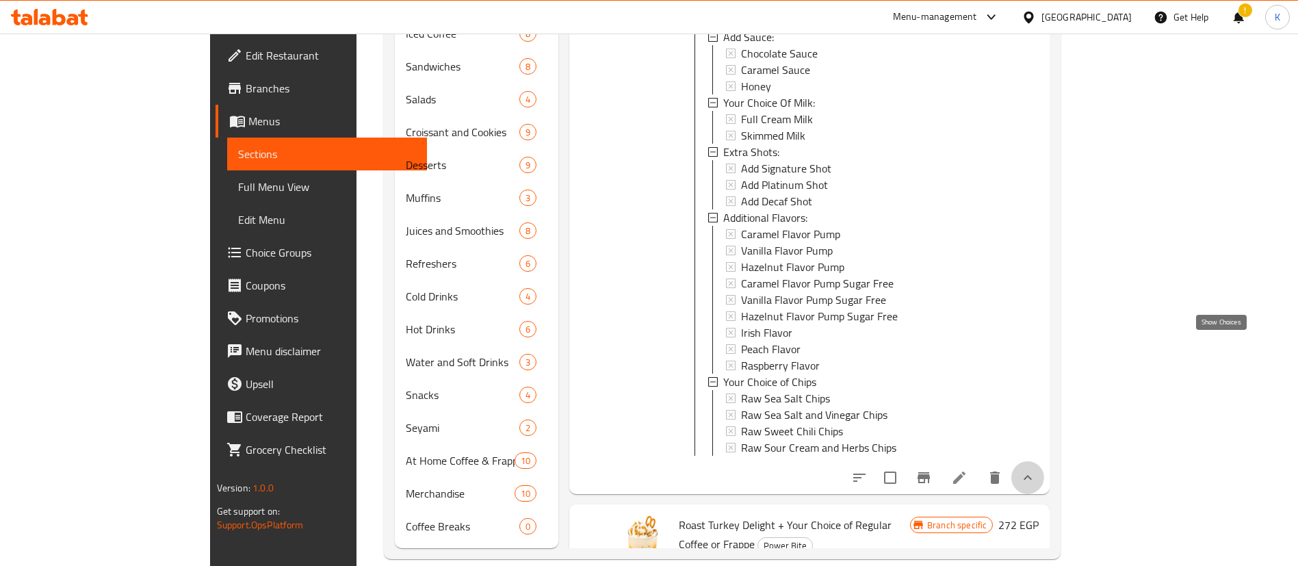
click at [1036, 469] on icon "show more" at bounding box center [1028, 477] width 16 height 16
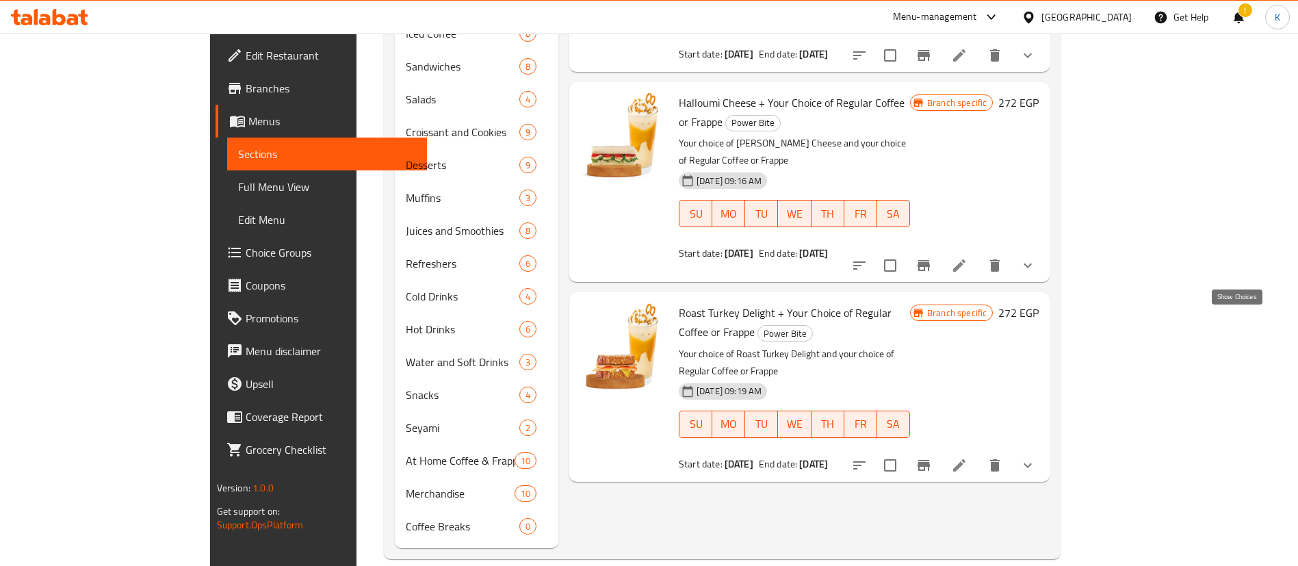
scroll to position [0, 0]
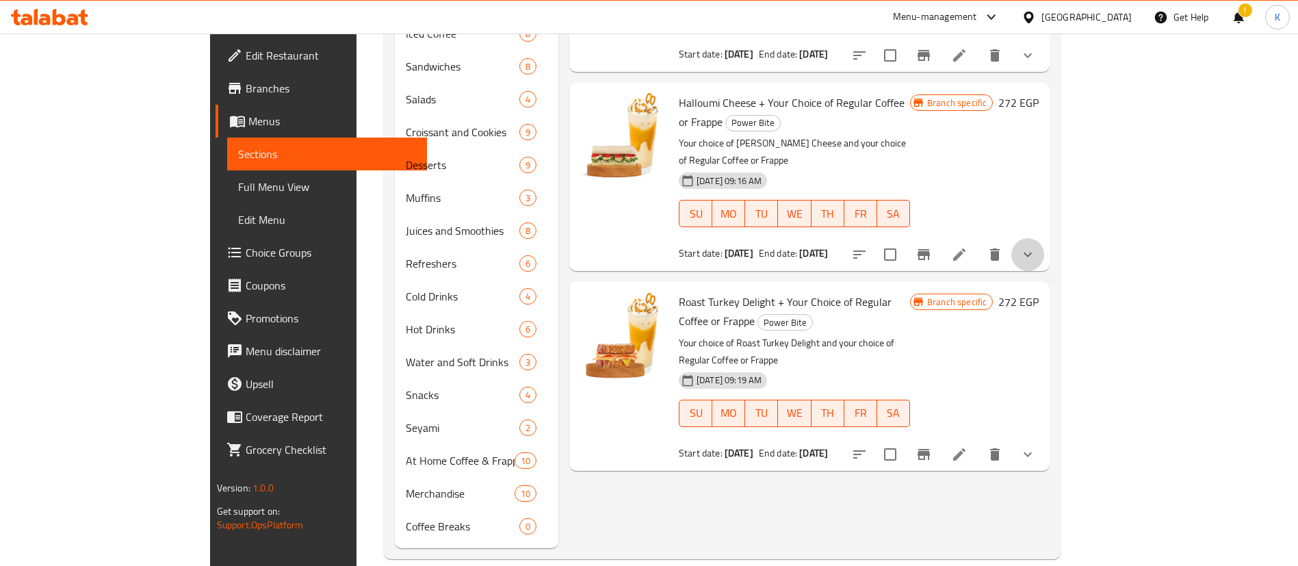
click at [1044, 238] on button "show more" at bounding box center [1027, 254] width 33 height 33
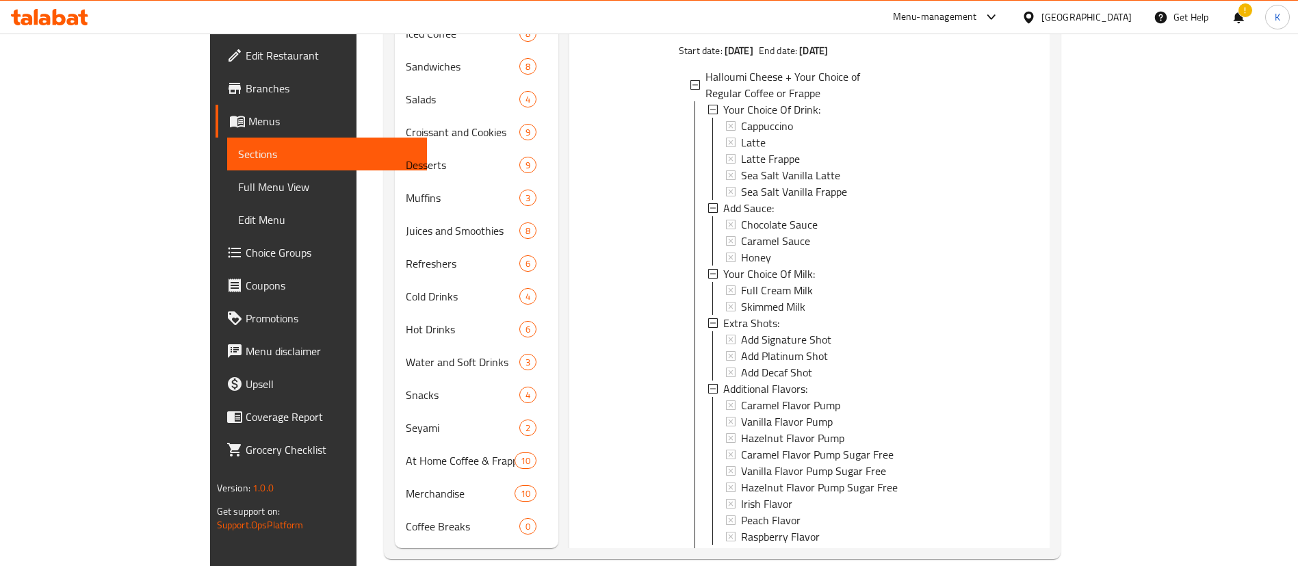
scroll to position [1, 0]
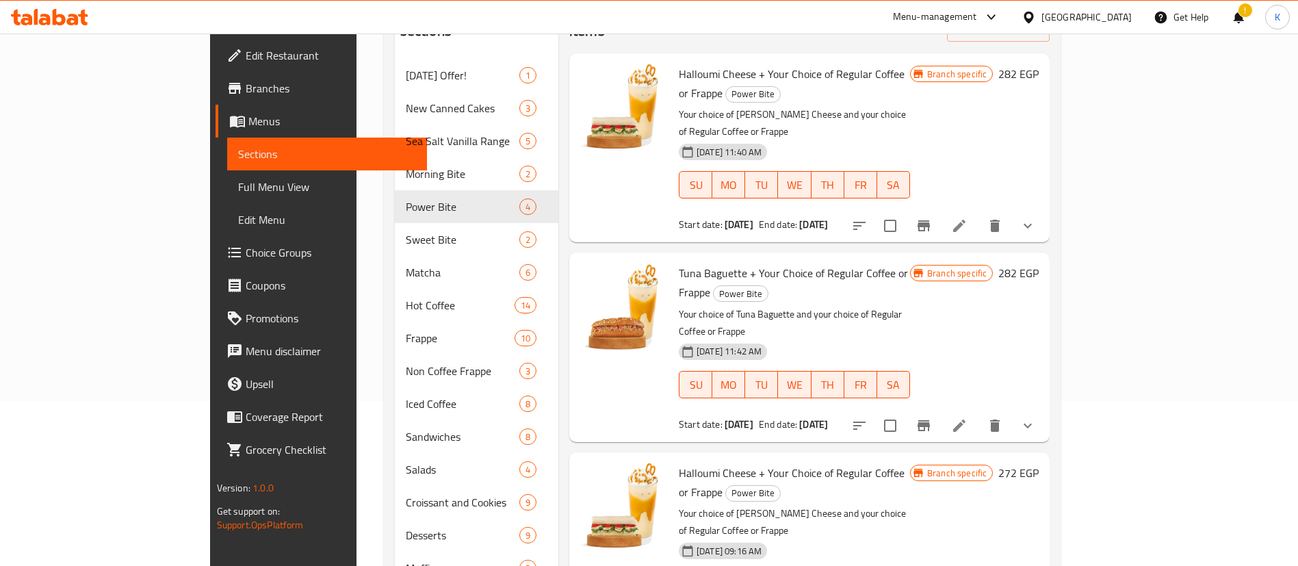
scroll to position [171, 0]
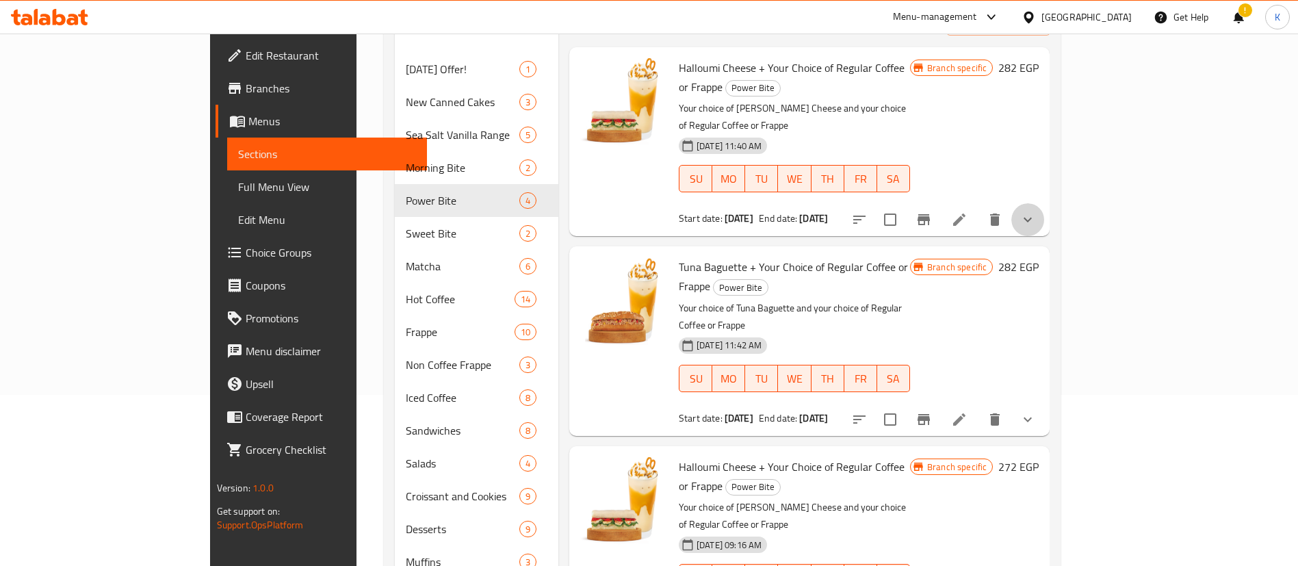
click at [1044, 203] on button "show more" at bounding box center [1027, 219] width 33 height 33
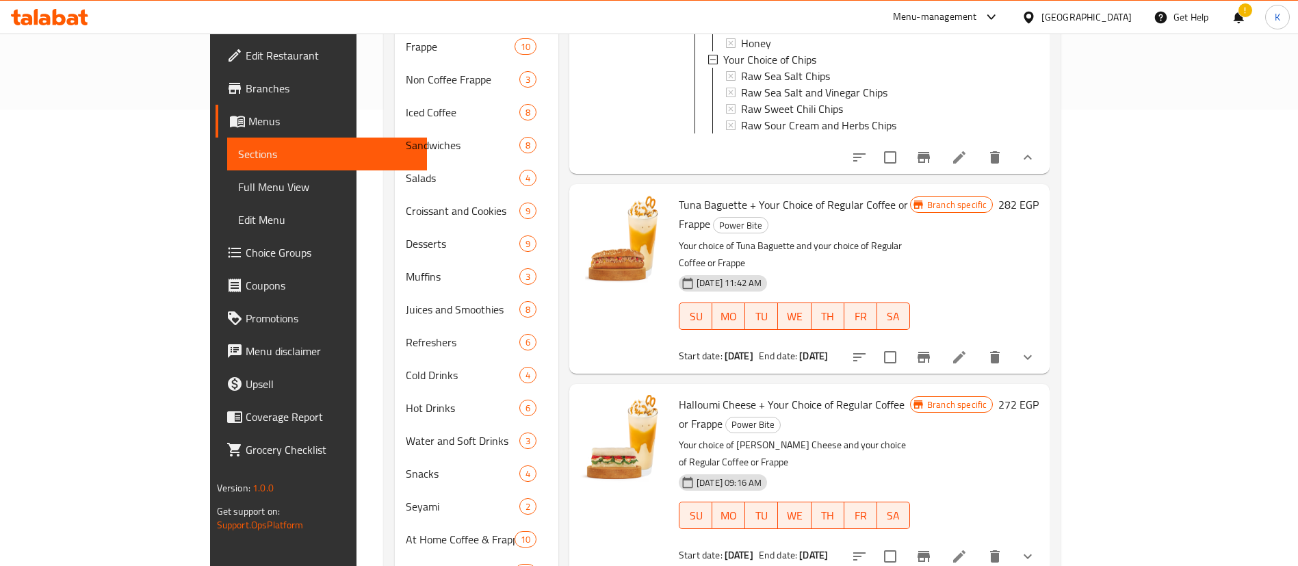
scroll to position [535, 0]
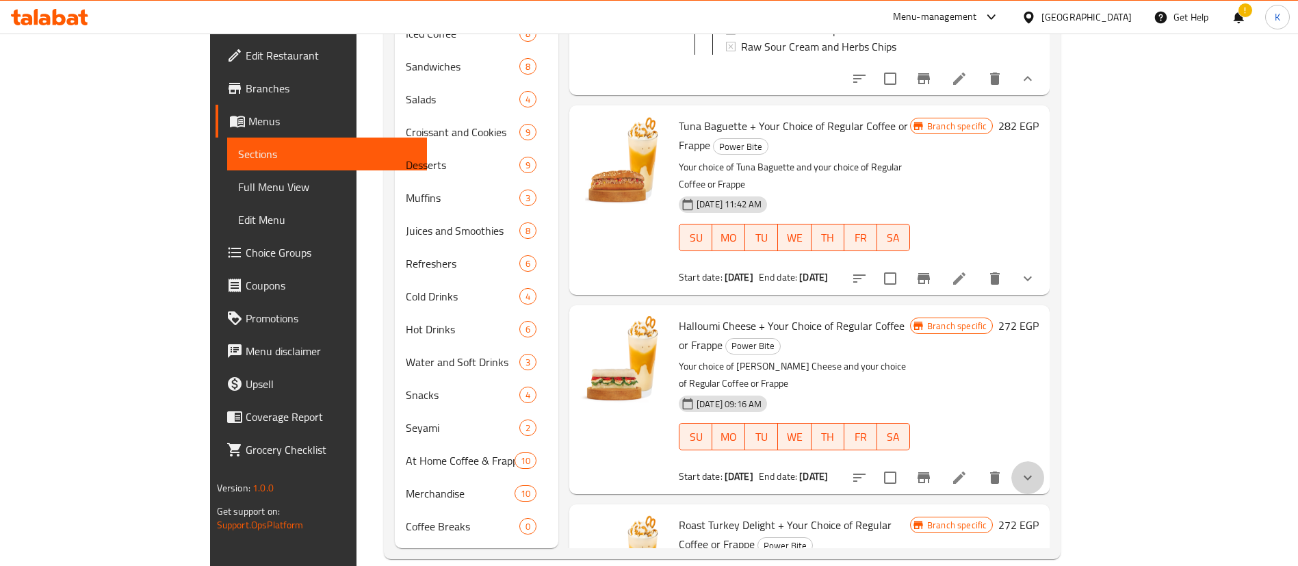
click at [1044, 461] on button "show more" at bounding box center [1027, 477] width 33 height 33
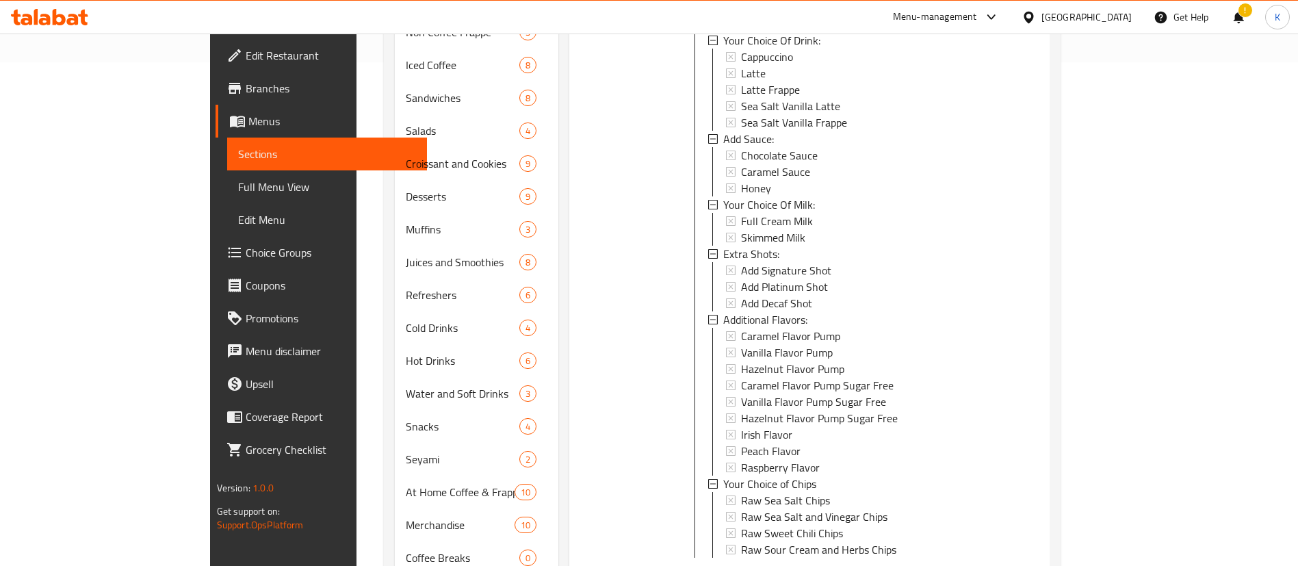
scroll to position [966, 0]
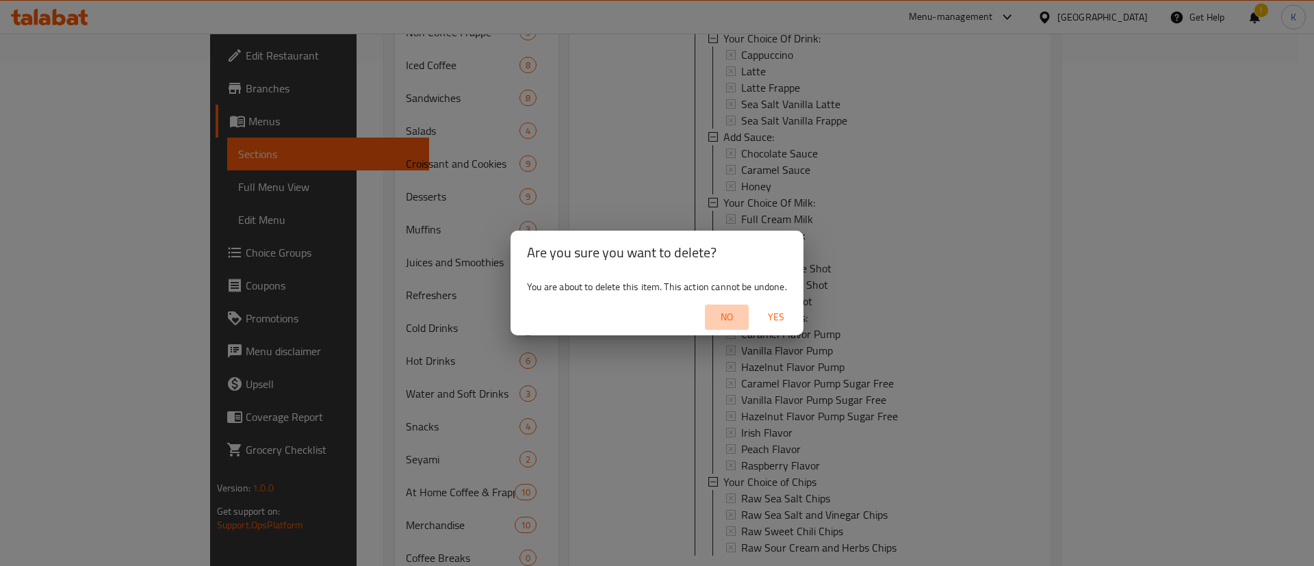
click at [736, 311] on span "No" at bounding box center [726, 317] width 33 height 17
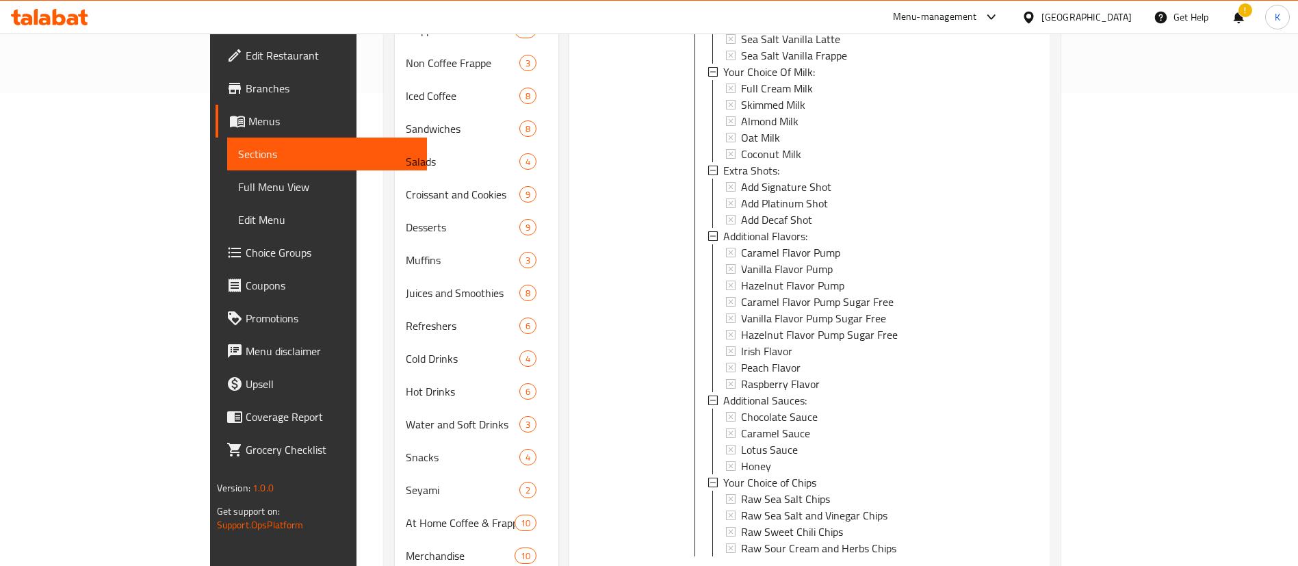
scroll to position [471, 0]
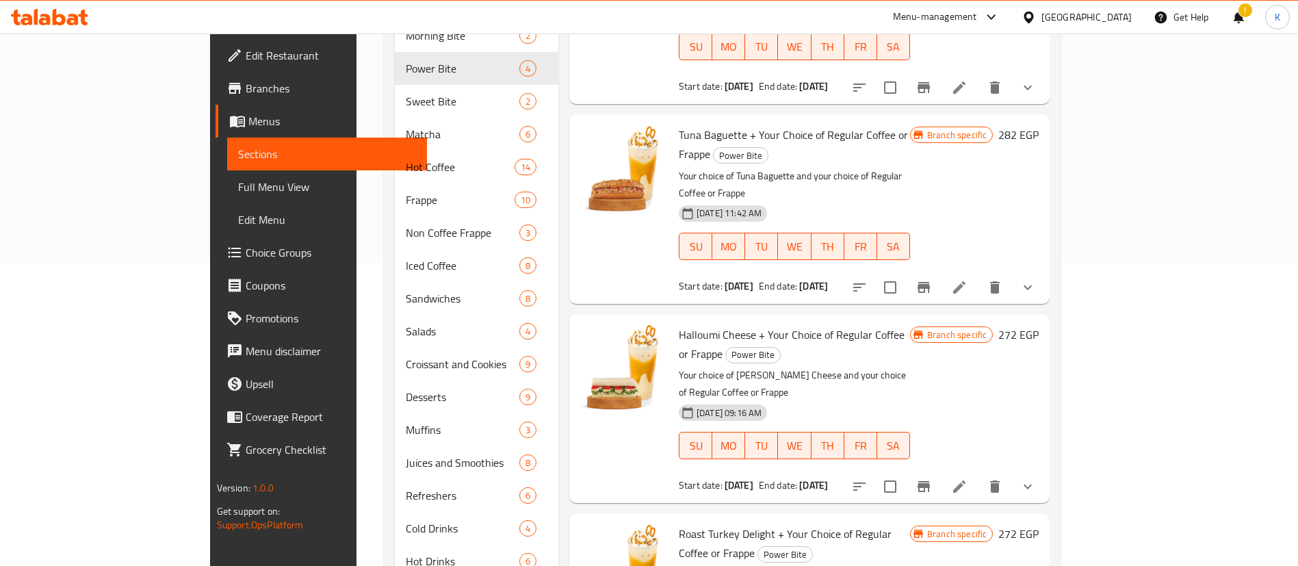
scroll to position [305, 0]
click at [1003, 476] on icon "delete" at bounding box center [995, 484] width 16 height 16
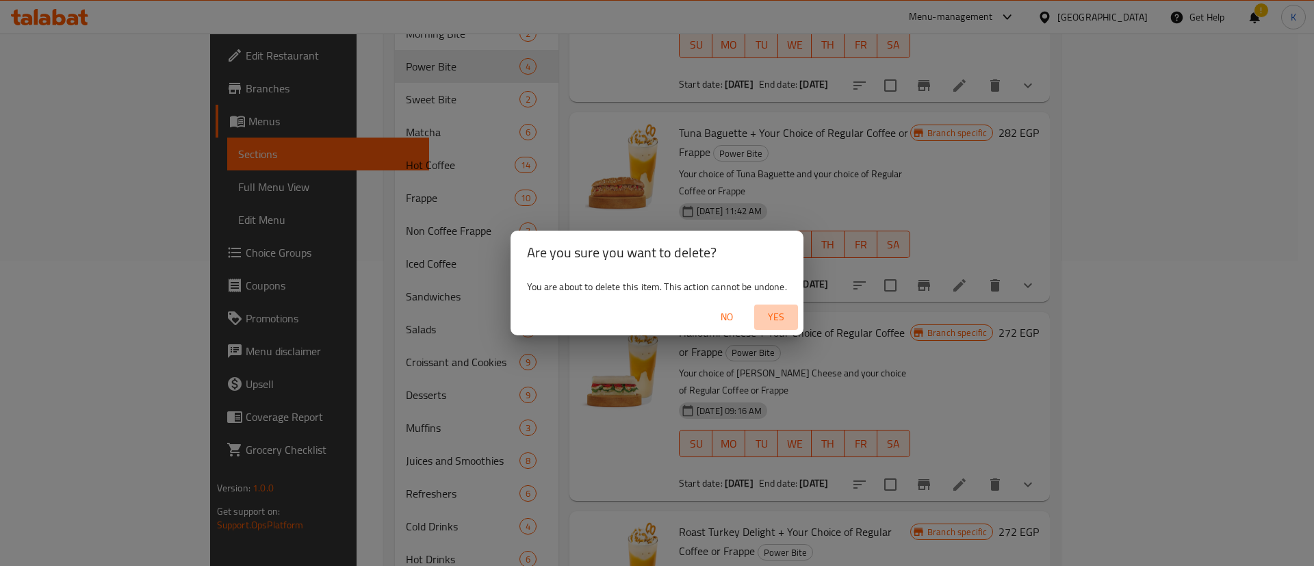
click at [762, 319] on span "Yes" at bounding box center [776, 317] width 33 height 17
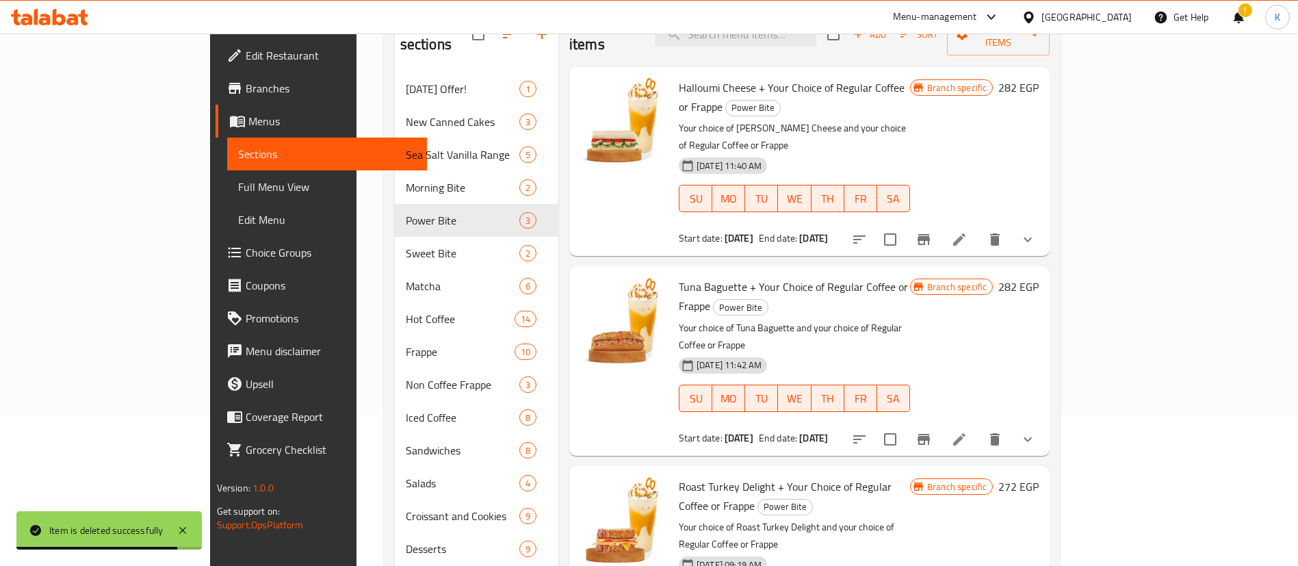
scroll to position [0, 0]
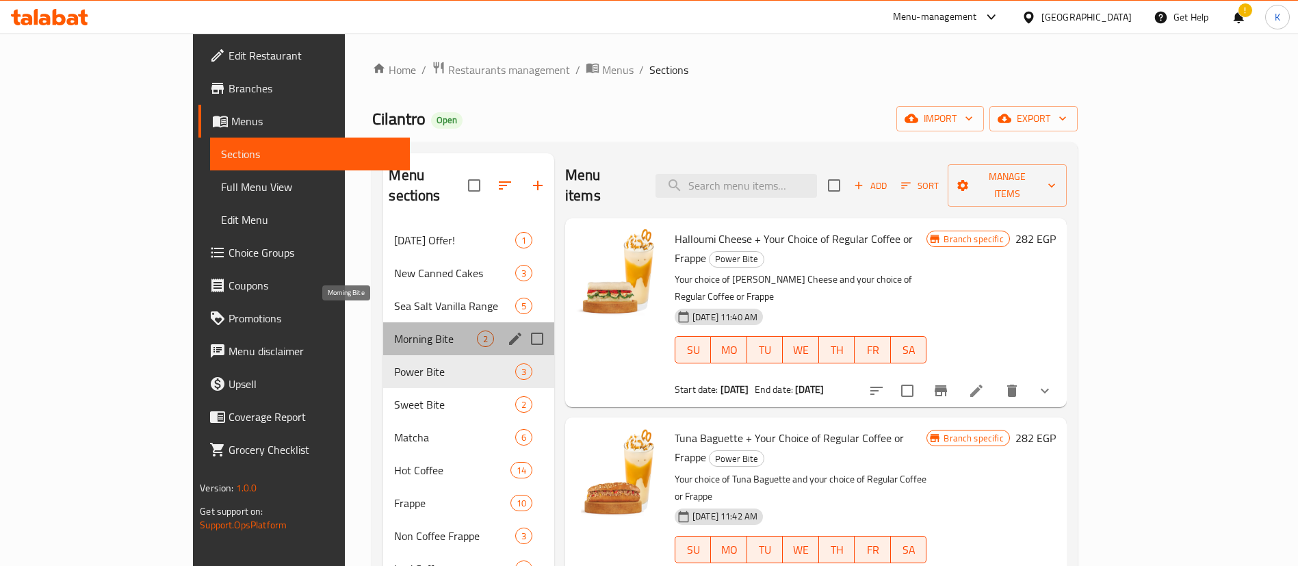
click at [394, 331] on span "Morning Bite" at bounding box center [435, 339] width 82 height 16
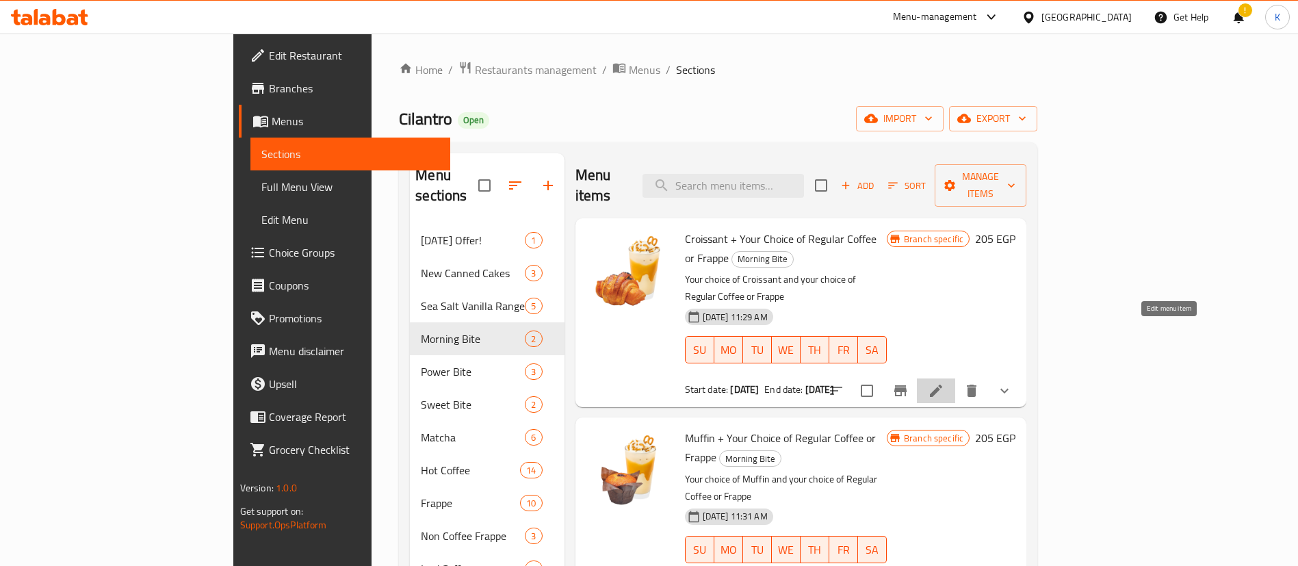
click at [944, 383] on icon at bounding box center [936, 391] width 16 height 16
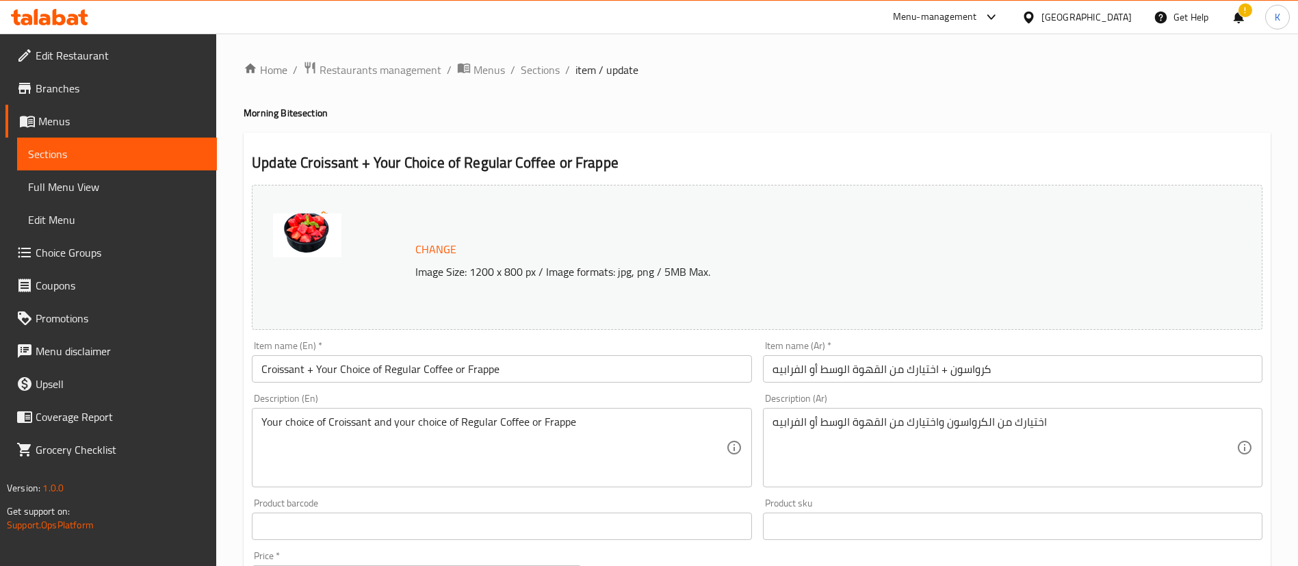
click at [339, 161] on h2 "Update Croissant + Your Choice of Regular Coffee or Frappe" at bounding box center [757, 163] width 1011 height 21
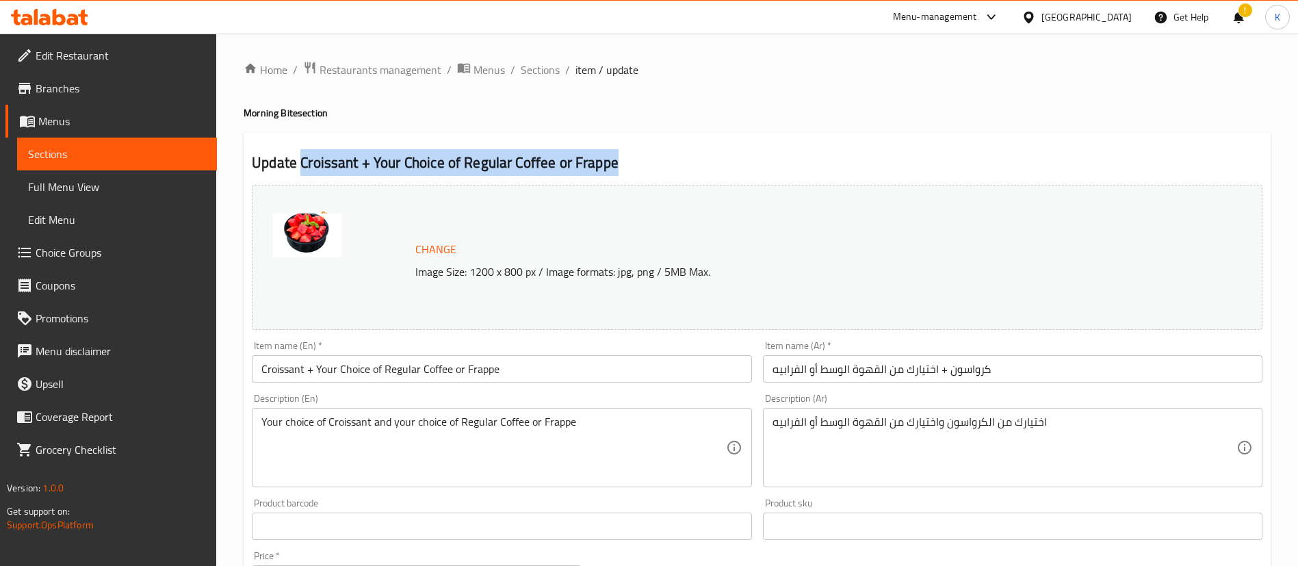
drag, startPoint x: 339, startPoint y: 161, endPoint x: 584, endPoint y: 168, distance: 245.1
click at [584, 168] on h2 "Update Croissant + Your Choice of Regular Coffee or Frappe" at bounding box center [757, 163] width 1011 height 21
copy h2 "Croissant + Your Choice of Regular Coffee or Frappe"
click at [533, 66] on span "Sections" at bounding box center [540, 70] width 39 height 16
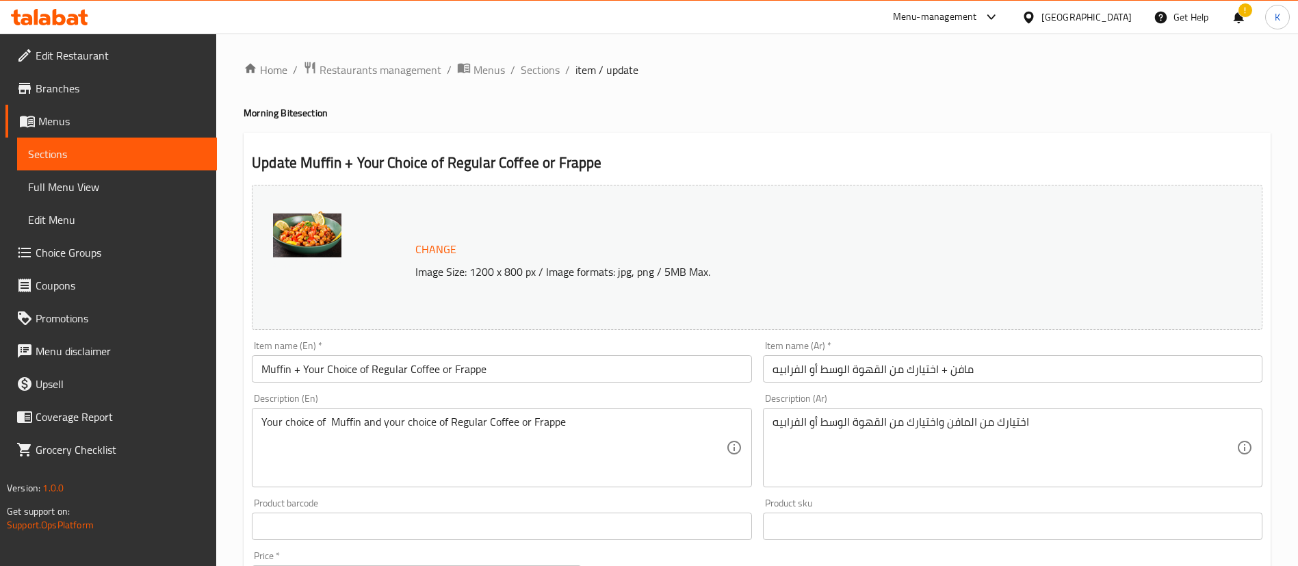
click at [326, 164] on h2 "Update Muffin + Your Choice of Regular Coffee or Frappe" at bounding box center [757, 163] width 1011 height 21
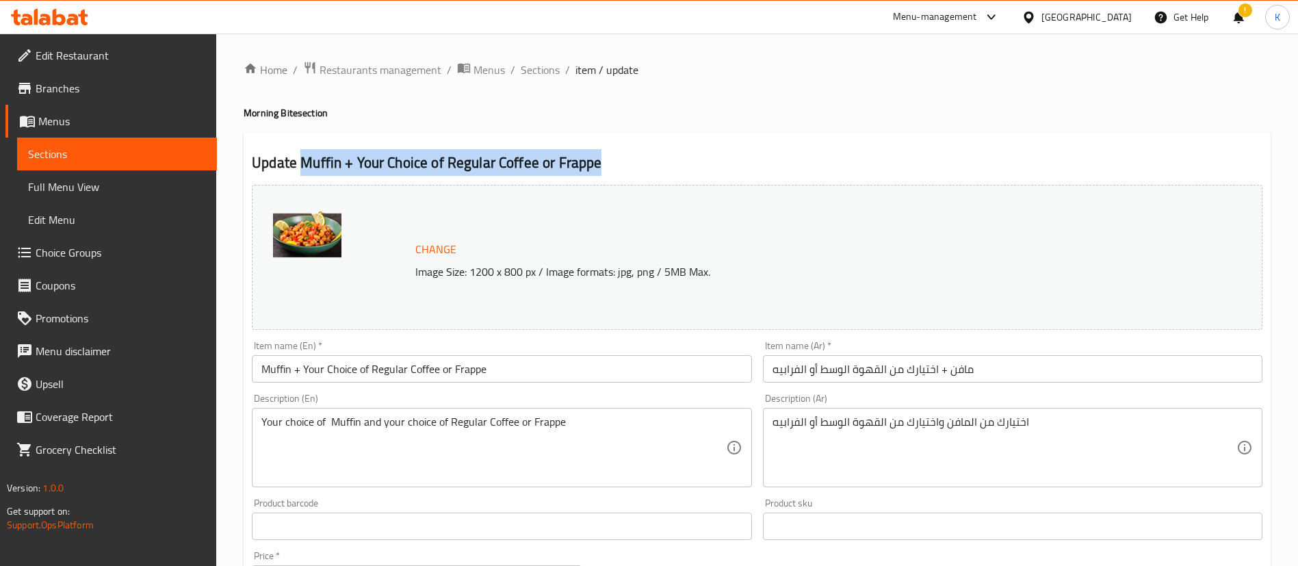
drag, startPoint x: 326, startPoint y: 164, endPoint x: 582, endPoint y: 171, distance: 256.0
click at [582, 171] on h2 "Update Muffin + Your Choice of Regular Coffee or Frappe" at bounding box center [757, 163] width 1011 height 21
copy h2 "Muffin + Your Choice of Regular Coffee or Frappe"
click at [547, 68] on span "Sections" at bounding box center [540, 70] width 39 height 16
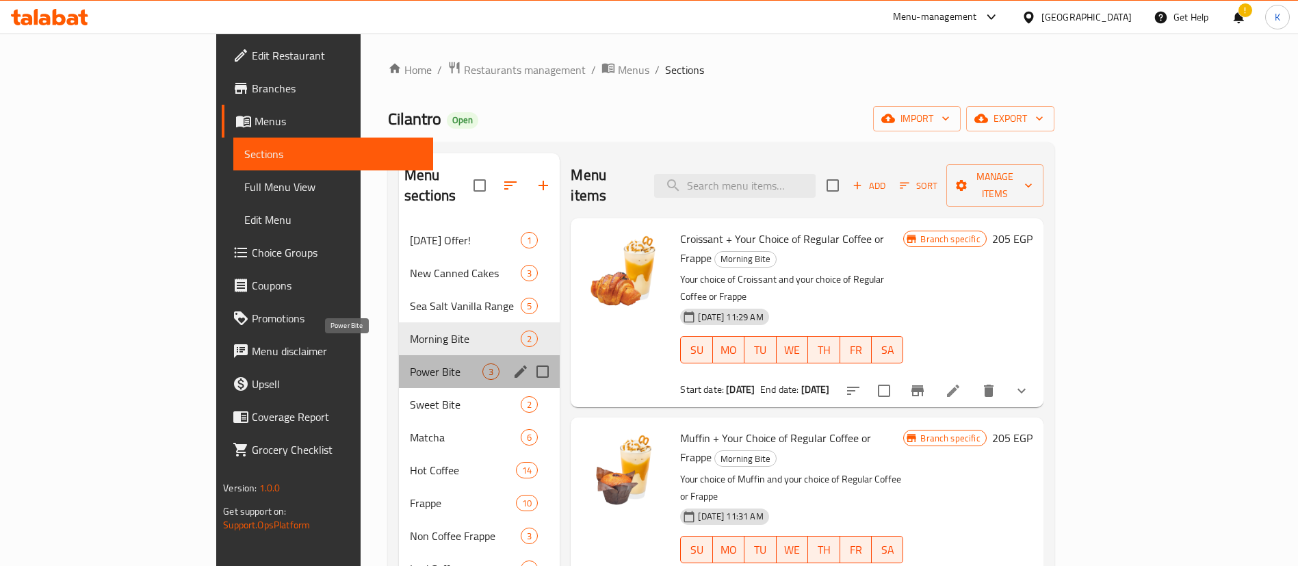
click at [410, 363] on span "Power Bite" at bounding box center [446, 371] width 73 height 16
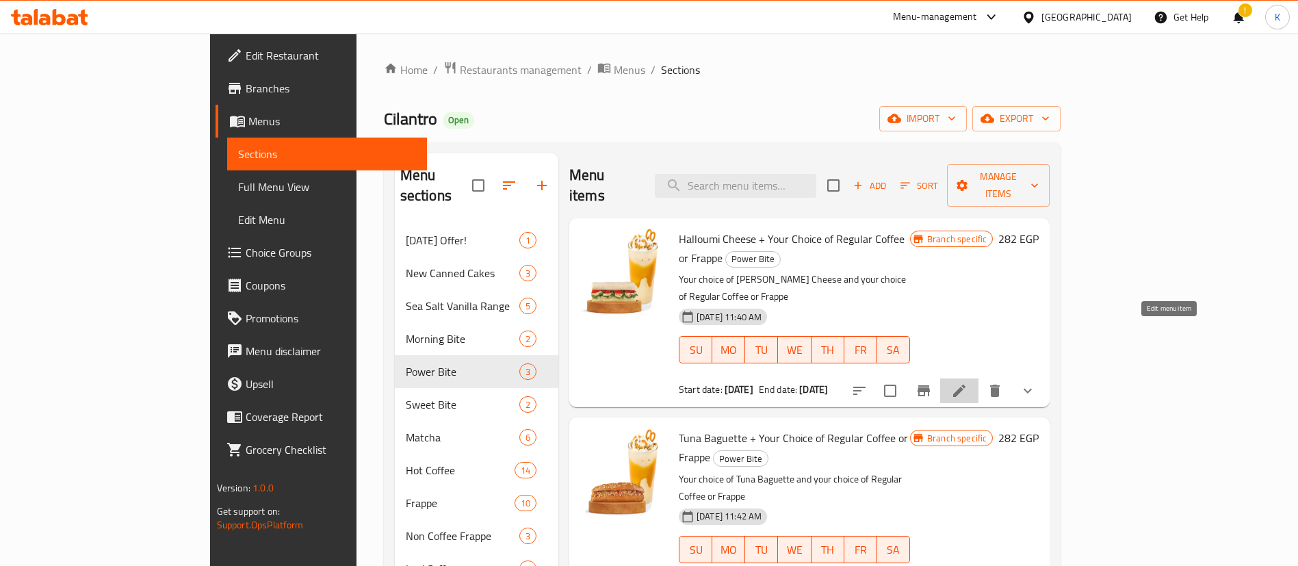
click at [966, 385] on icon at bounding box center [959, 391] width 12 height 12
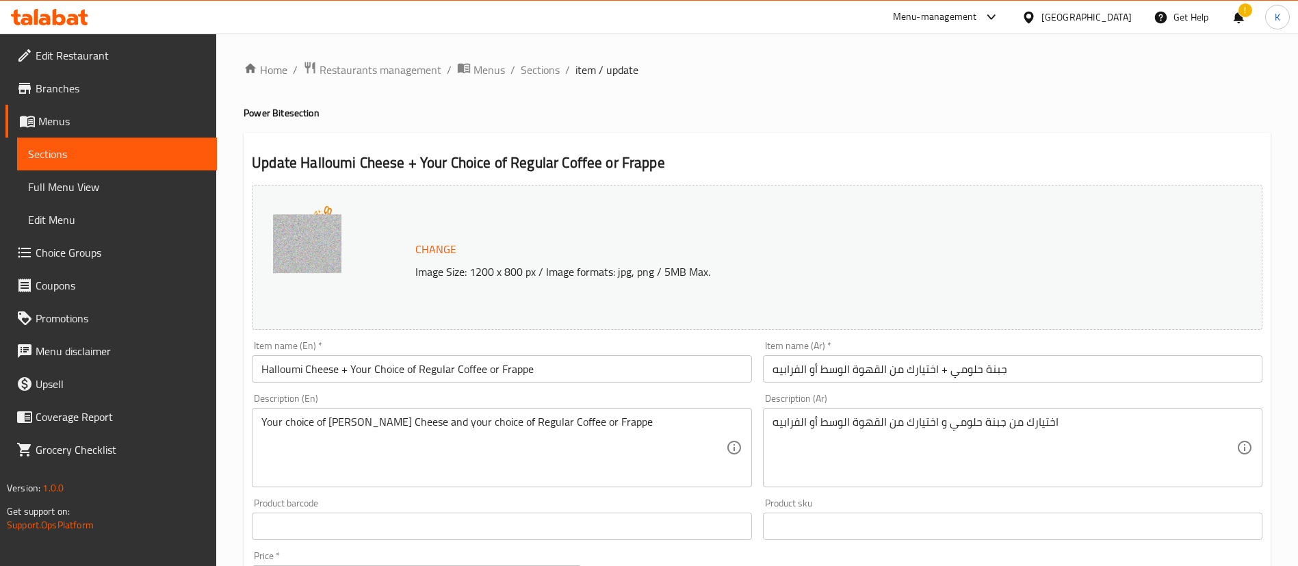
click at [333, 161] on h2 "Update Halloumi Cheese + Your Choice of Regular Coffee or Frappe" at bounding box center [757, 163] width 1011 height 21
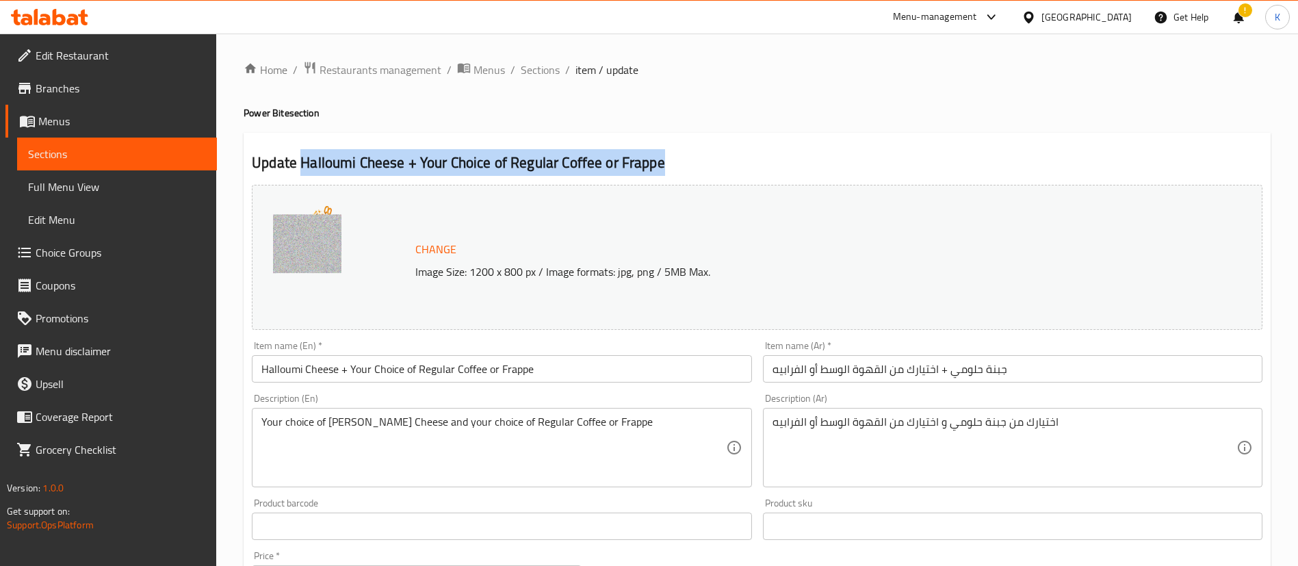
drag, startPoint x: 333, startPoint y: 161, endPoint x: 652, endPoint y: 133, distance: 320.1
copy h2 "Halloumi Cheese + Your Choice of Regular Coffee or Frappe"
click at [532, 66] on span "Sections" at bounding box center [540, 70] width 39 height 16
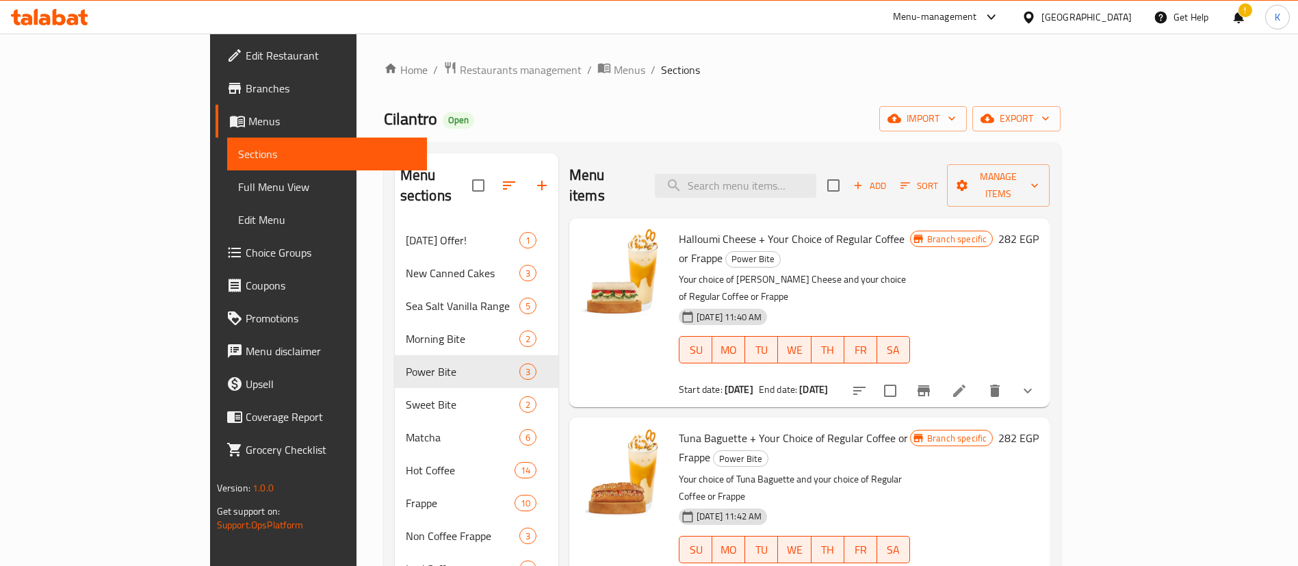
scroll to position [72, 0]
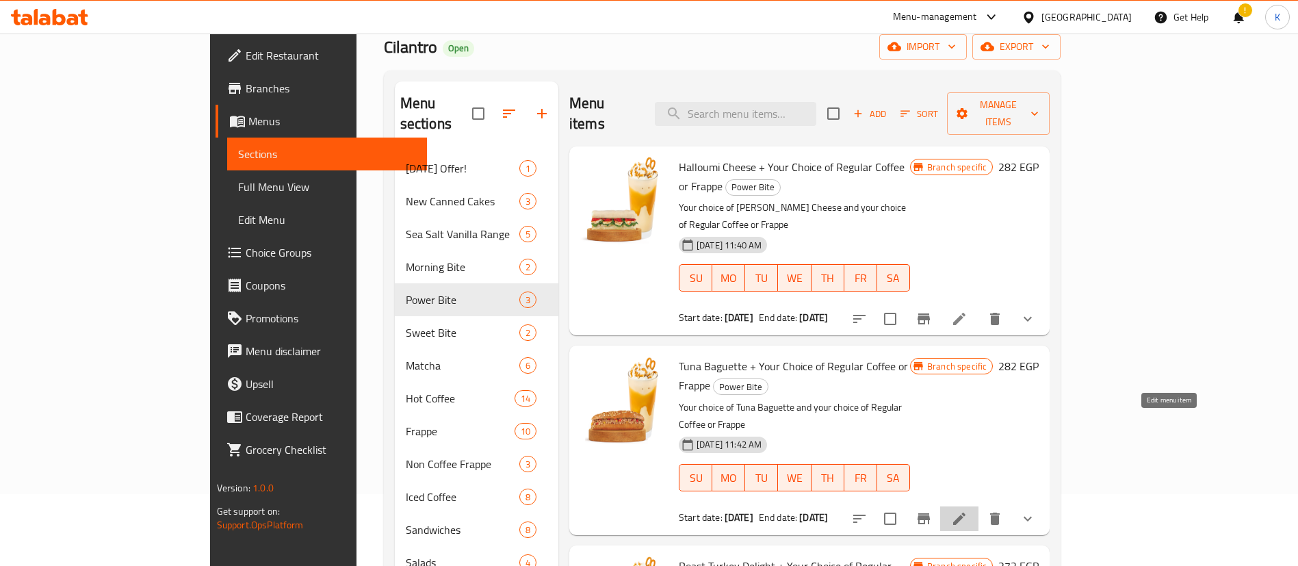
click at [966, 513] on icon at bounding box center [959, 519] width 12 height 12
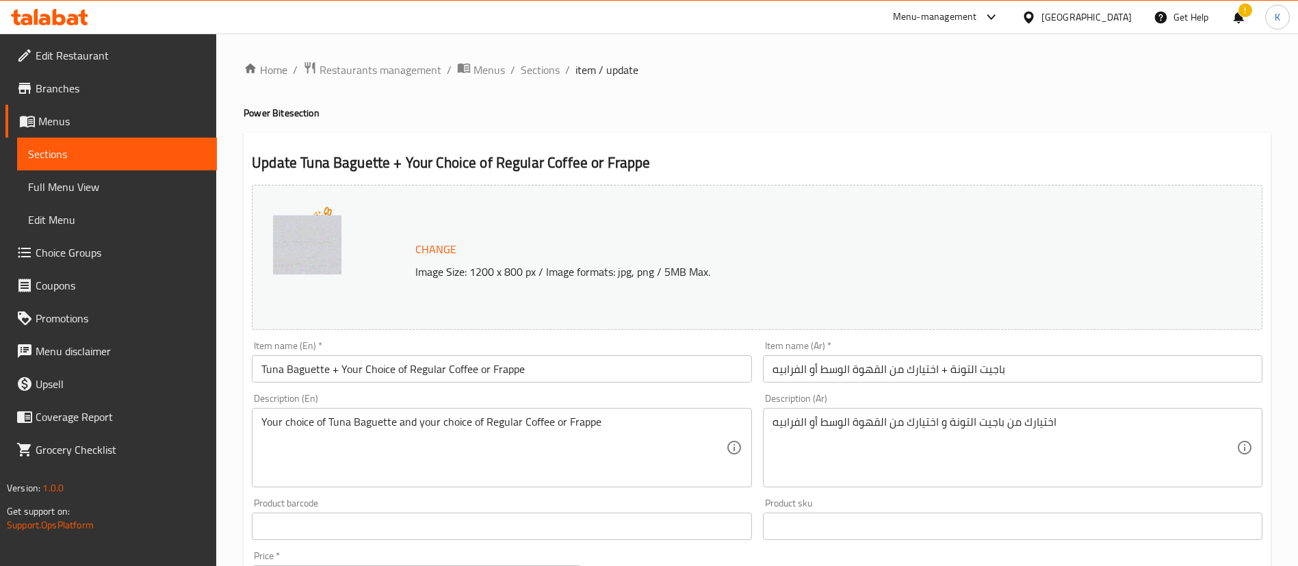
click at [315, 169] on h2 "Update Tuna Baguette + Your Choice of Regular Coffee or Frappe" at bounding box center [757, 163] width 1011 height 21
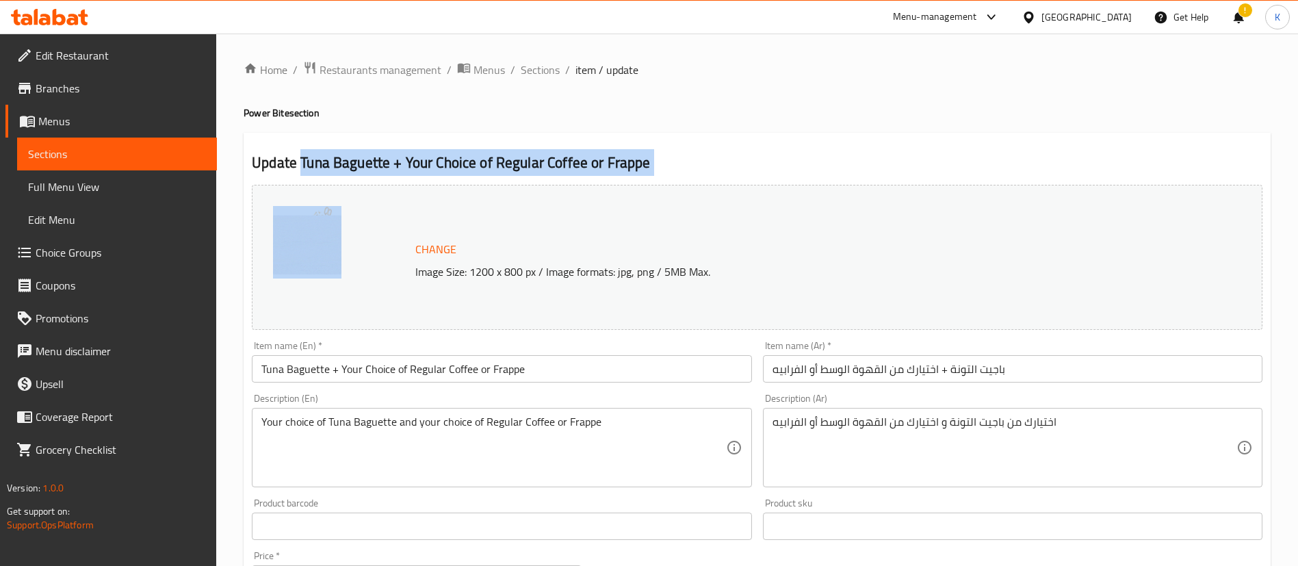
drag, startPoint x: 315, startPoint y: 169, endPoint x: 646, endPoint y: 153, distance: 330.9
click at [646, 153] on h2 "Update Tuna Baguette + Your Choice of Regular Coffee or Frappe" at bounding box center [757, 163] width 1011 height 21
copy div "Tuna Baguette + Your Choice of Regular Coffee or Frappe"
click at [541, 70] on span "Sections" at bounding box center [540, 70] width 39 height 16
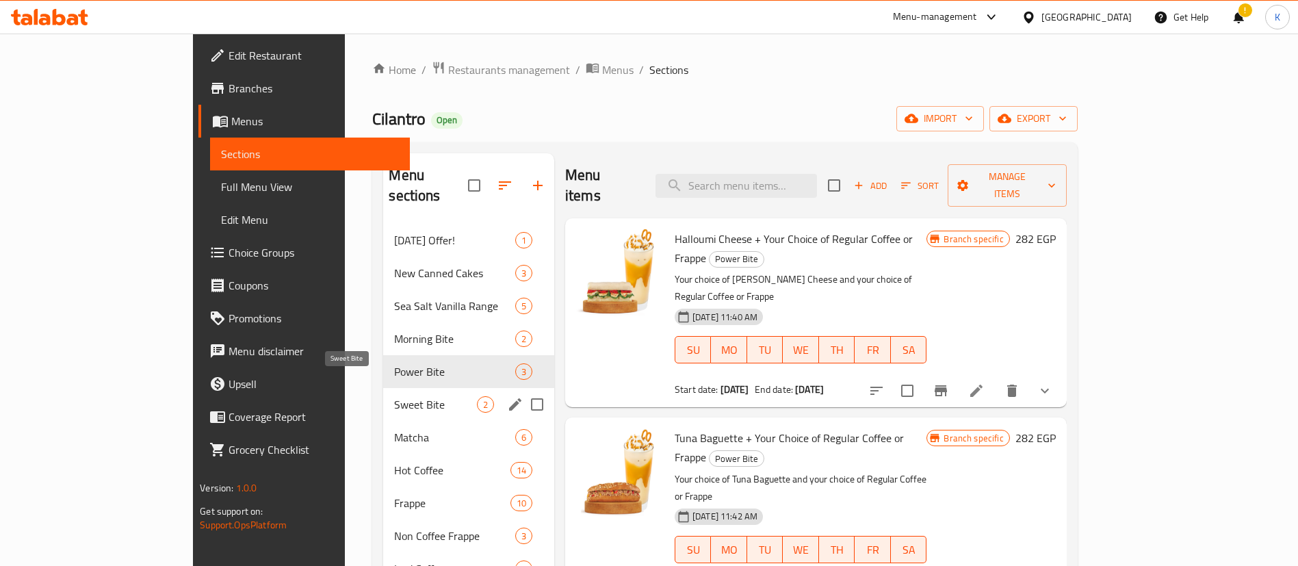
click at [394, 396] on span "Sweet Bite" at bounding box center [435, 404] width 82 height 16
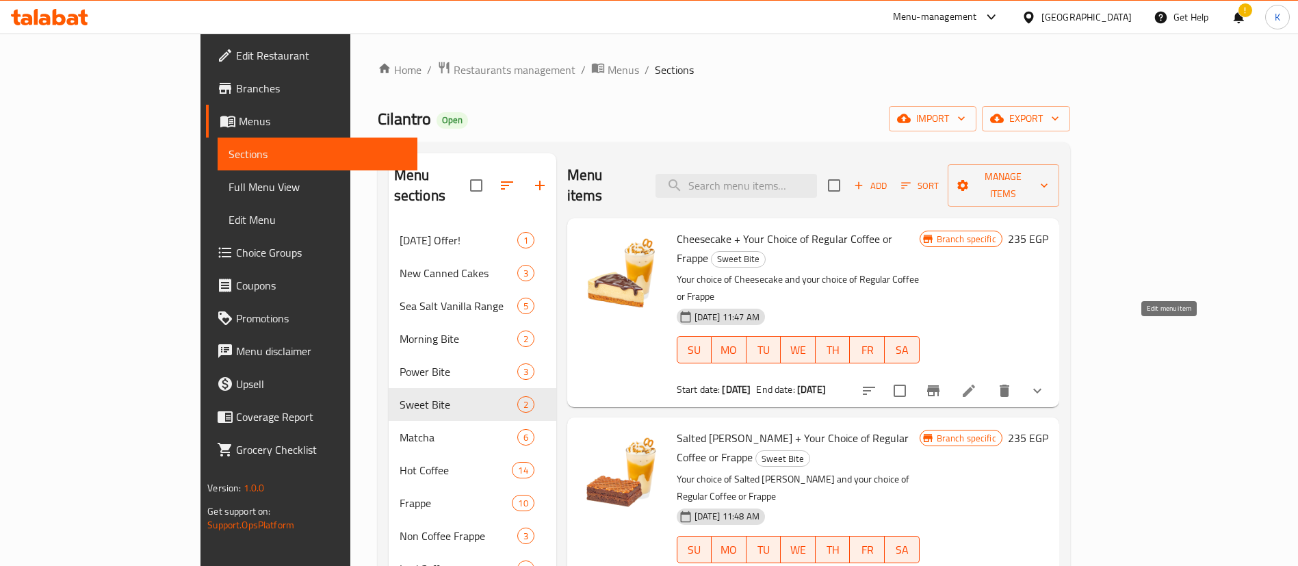
click at [977, 383] on icon at bounding box center [969, 391] width 16 height 16
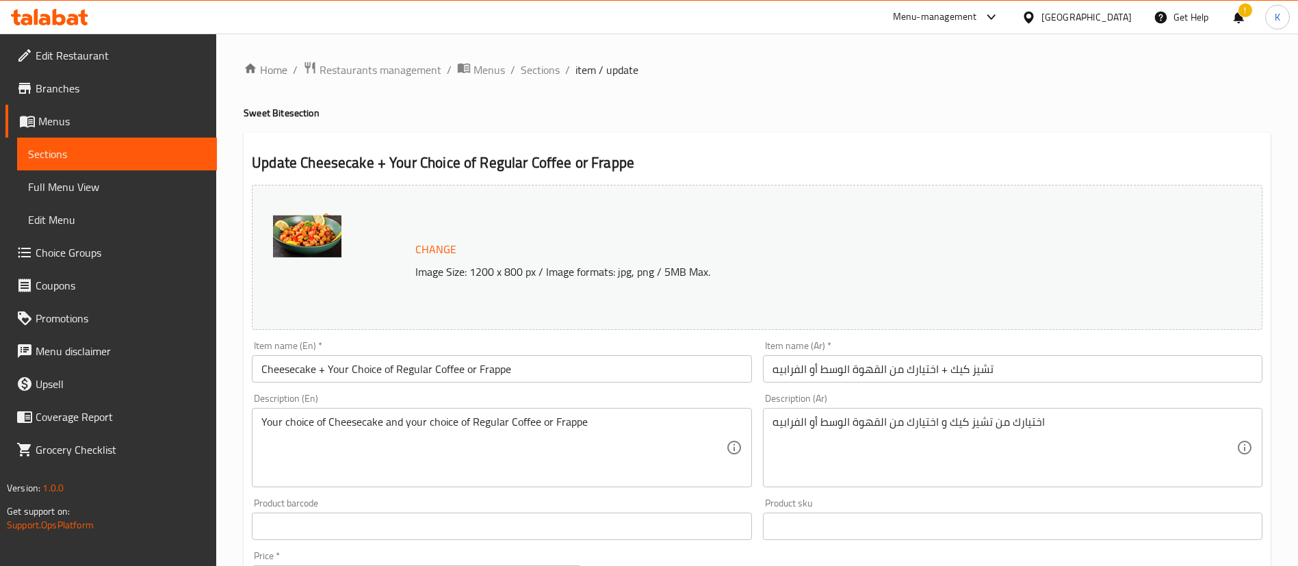
click at [328, 164] on h2 "Update Cheesecake + Your Choice of Regular Coffee or Frappe" at bounding box center [757, 163] width 1011 height 21
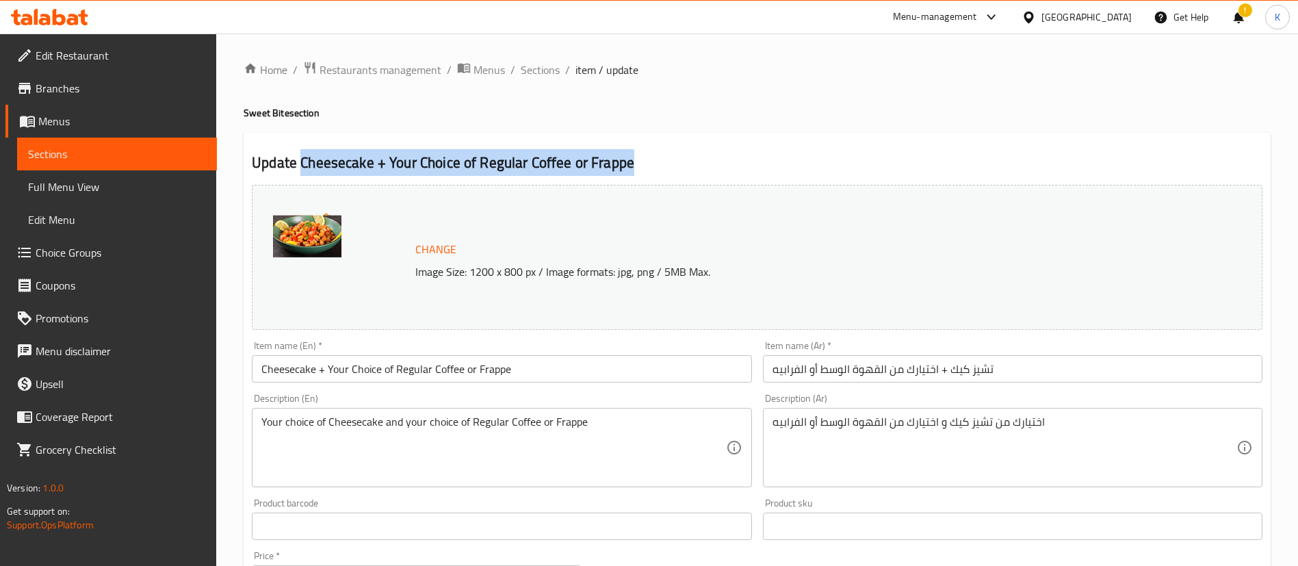
drag, startPoint x: 328, startPoint y: 164, endPoint x: 603, endPoint y: 166, distance: 274.4
click at [603, 166] on h2 "Update Cheesecake + Your Choice of Regular Coffee or Frappe" at bounding box center [757, 163] width 1011 height 21
copy h2 "Cheesecake + Your Choice of Regular Coffee or Frappe"
click at [543, 72] on span "Sections" at bounding box center [540, 70] width 39 height 16
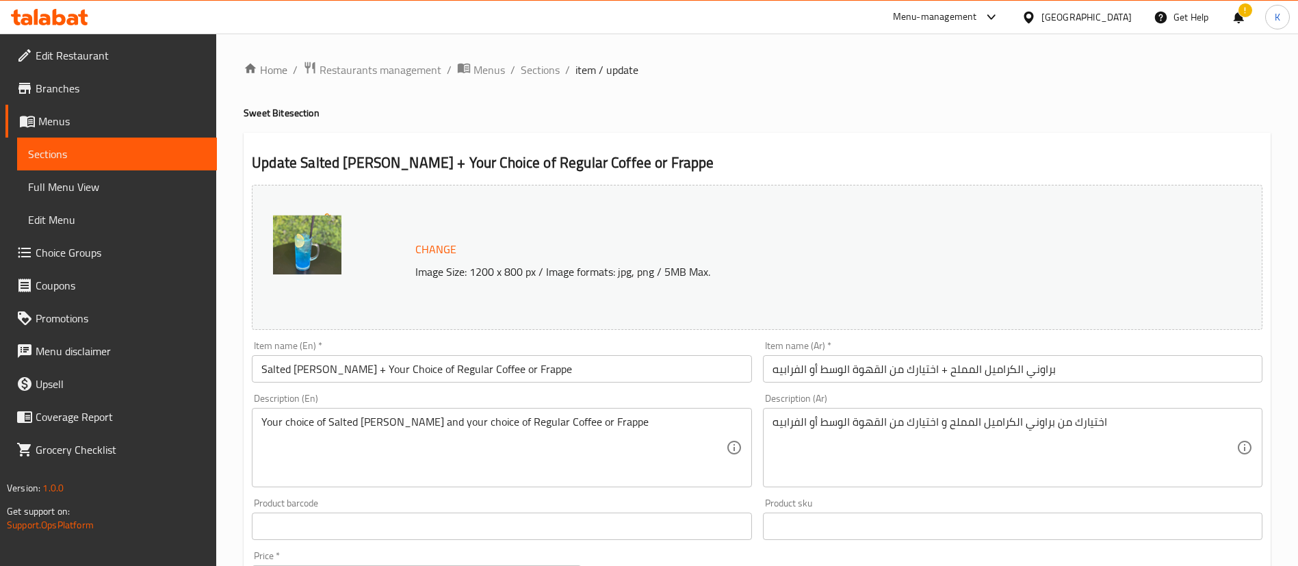
click at [321, 162] on h2 "Update Salted Caramel Brownie + Your Choice of Regular Coffee or Frappe" at bounding box center [757, 163] width 1011 height 21
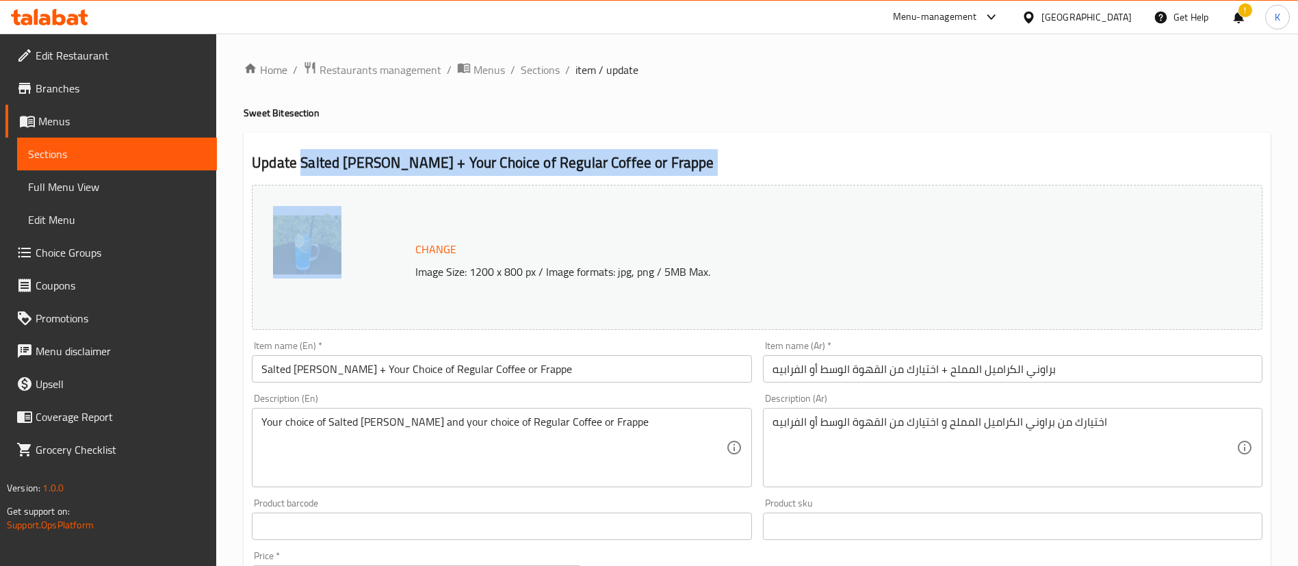
drag, startPoint x: 321, startPoint y: 162, endPoint x: 706, endPoint y: 156, distance: 385.3
click at [706, 156] on h2 "Update Salted Caramel Brownie + Your Choice of Regular Coffee or Frappe" at bounding box center [757, 163] width 1011 height 21
copy div "Salted [PERSON_NAME] + Your Choice of Regular Coffee or Frappe"
click at [526, 73] on span "Sections" at bounding box center [540, 70] width 39 height 16
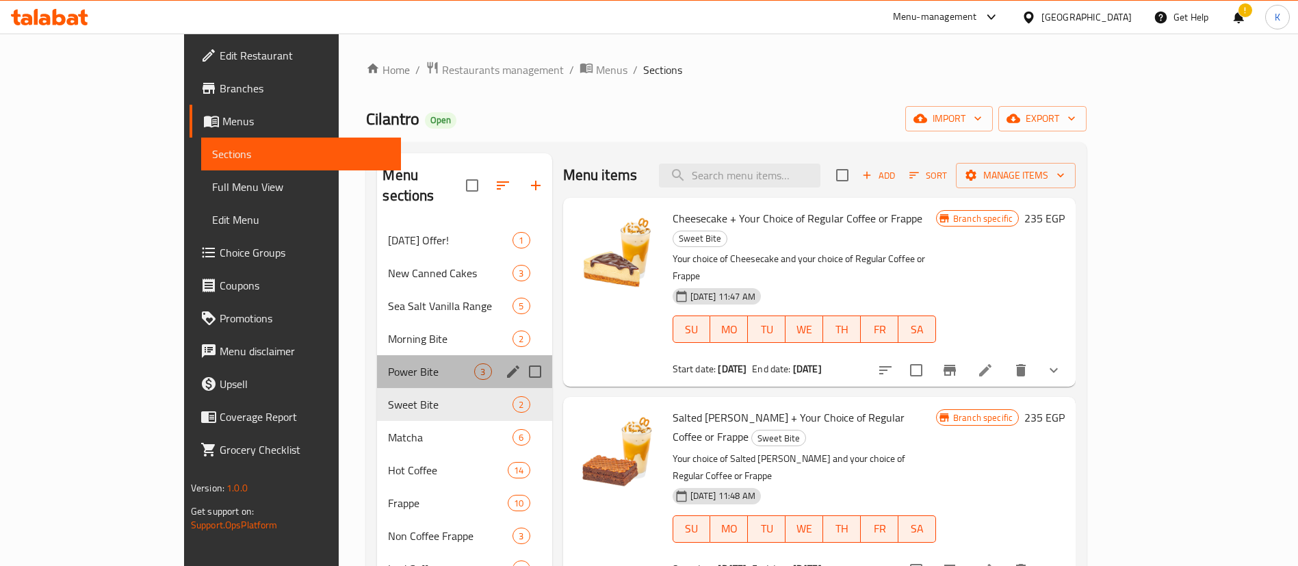
click at [377, 355] on div "Power Bite 3" at bounding box center [464, 371] width 174 height 33
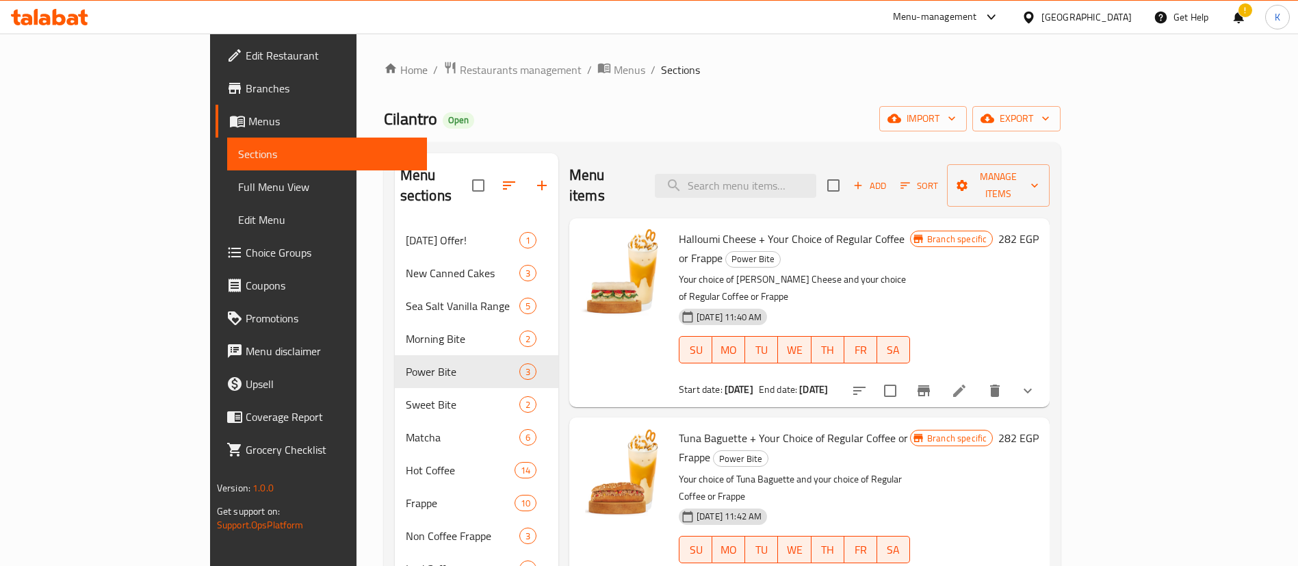
scroll to position [273, 0]
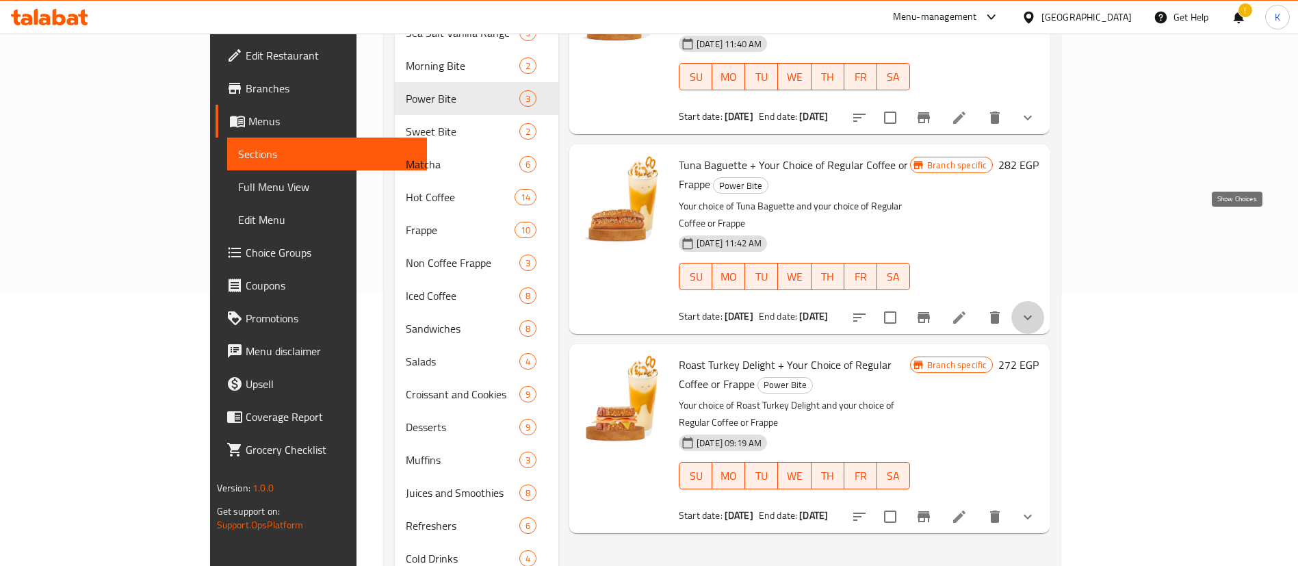
click at [1036, 309] on icon "show more" at bounding box center [1028, 317] width 16 height 16
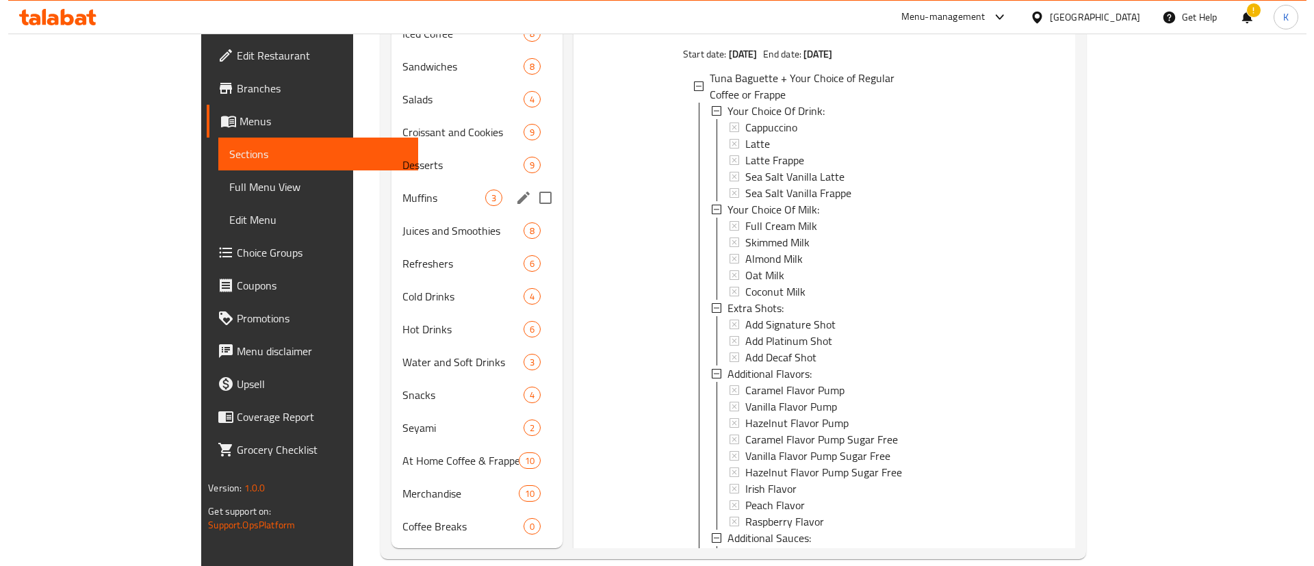
scroll to position [0, 0]
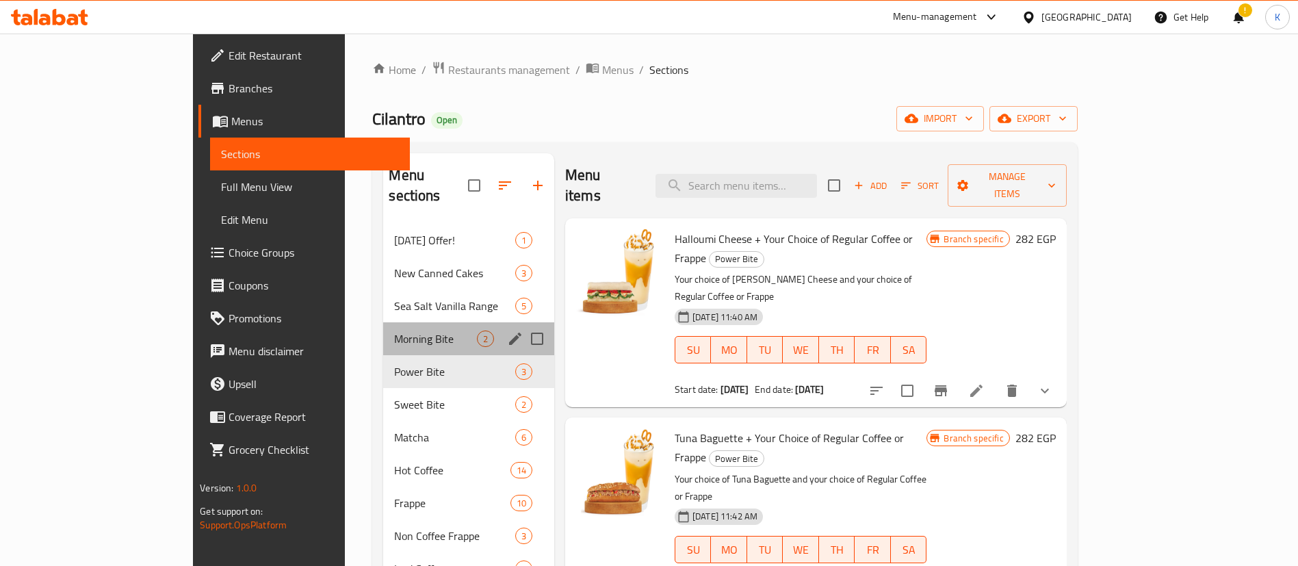
click at [383, 322] on div "Morning Bite 2" at bounding box center [468, 338] width 171 height 33
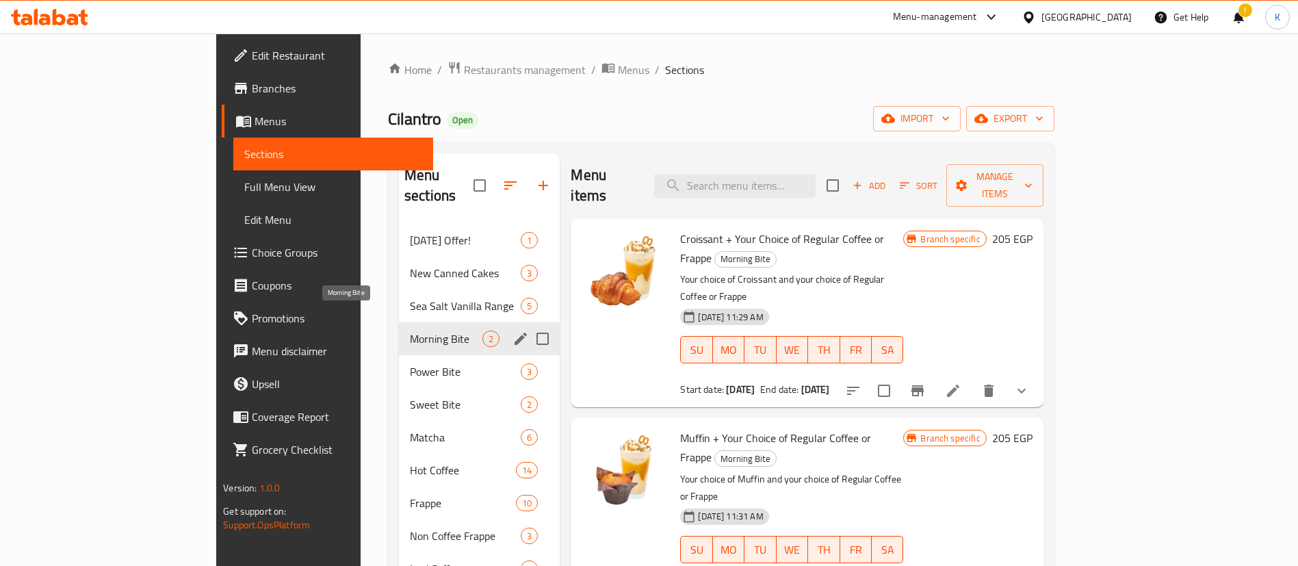
click at [410, 331] on span "Morning Bite" at bounding box center [446, 339] width 73 height 16
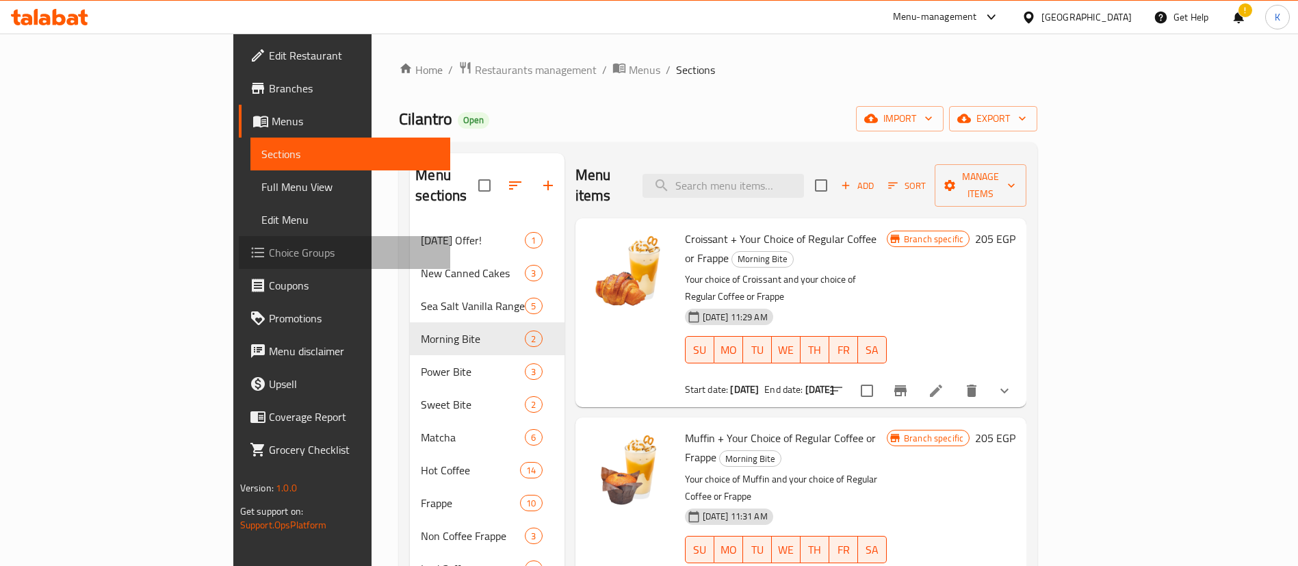
click at [269, 252] on span "Choice Groups" at bounding box center [354, 252] width 170 height 16
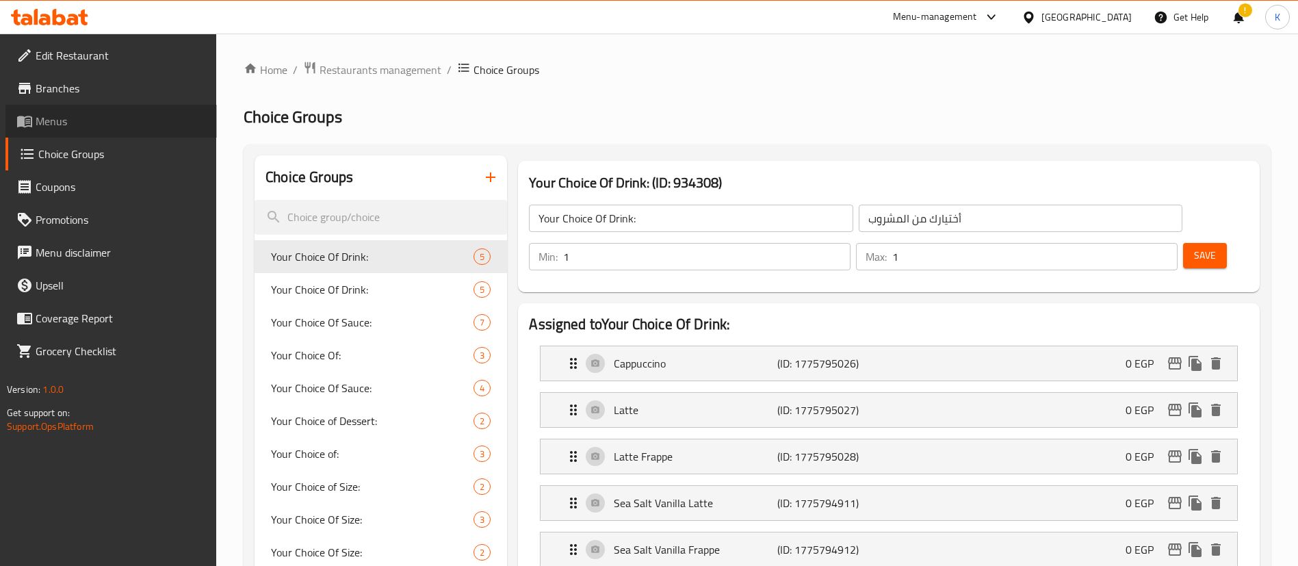
click at [49, 129] on span "Menus" at bounding box center [121, 121] width 170 height 16
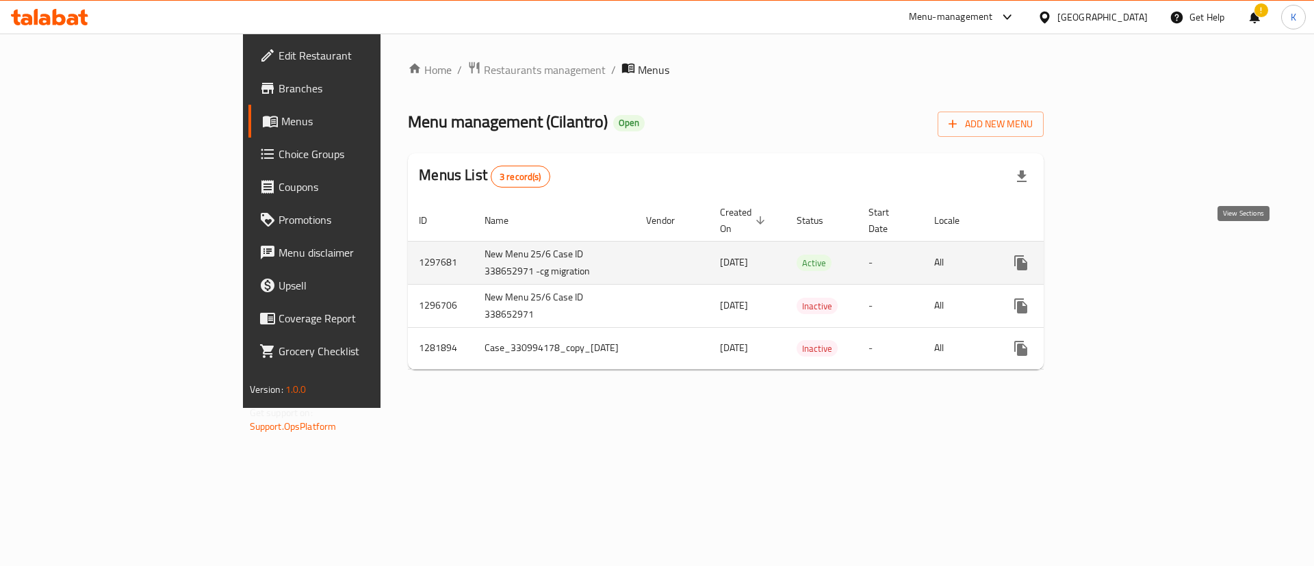
click at [1128, 255] on icon "enhanced table" at bounding box center [1119, 263] width 16 height 16
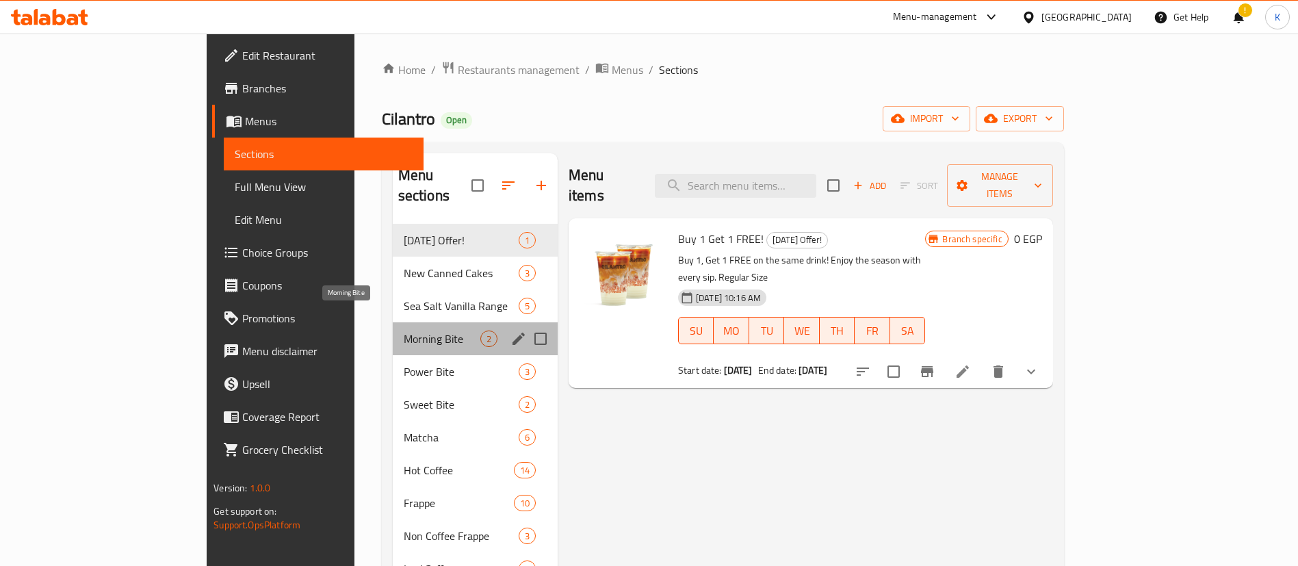
click at [404, 331] on span "Morning Bite" at bounding box center [442, 339] width 77 height 16
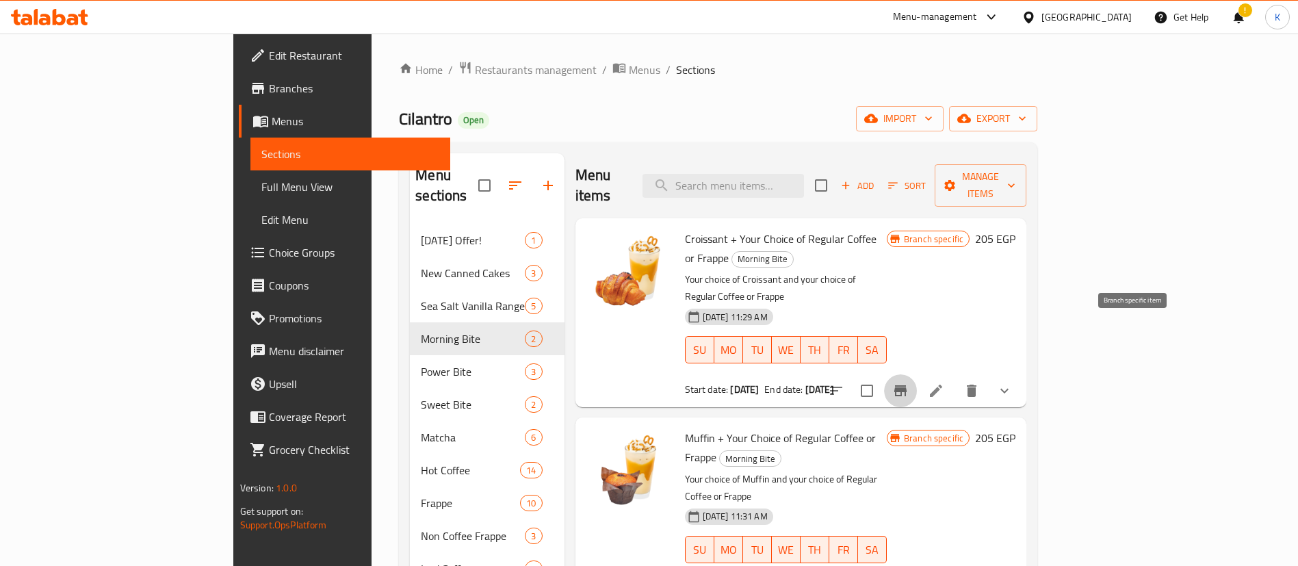
click at [917, 374] on button "Branch-specific-item" at bounding box center [900, 390] width 33 height 33
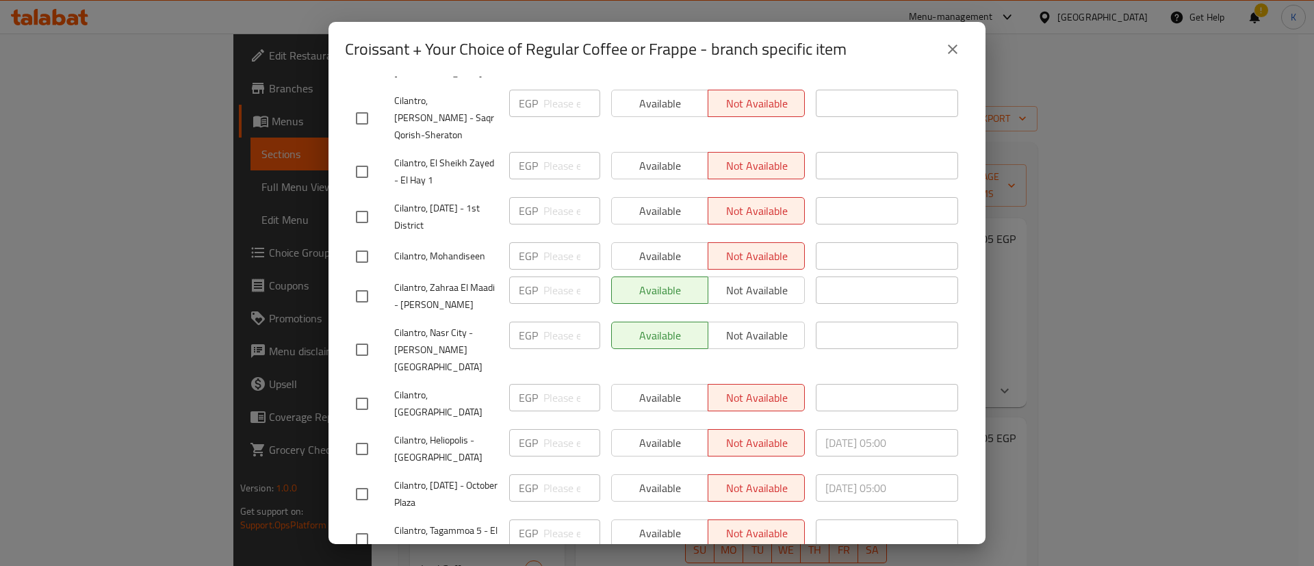
scroll to position [1759, 0]
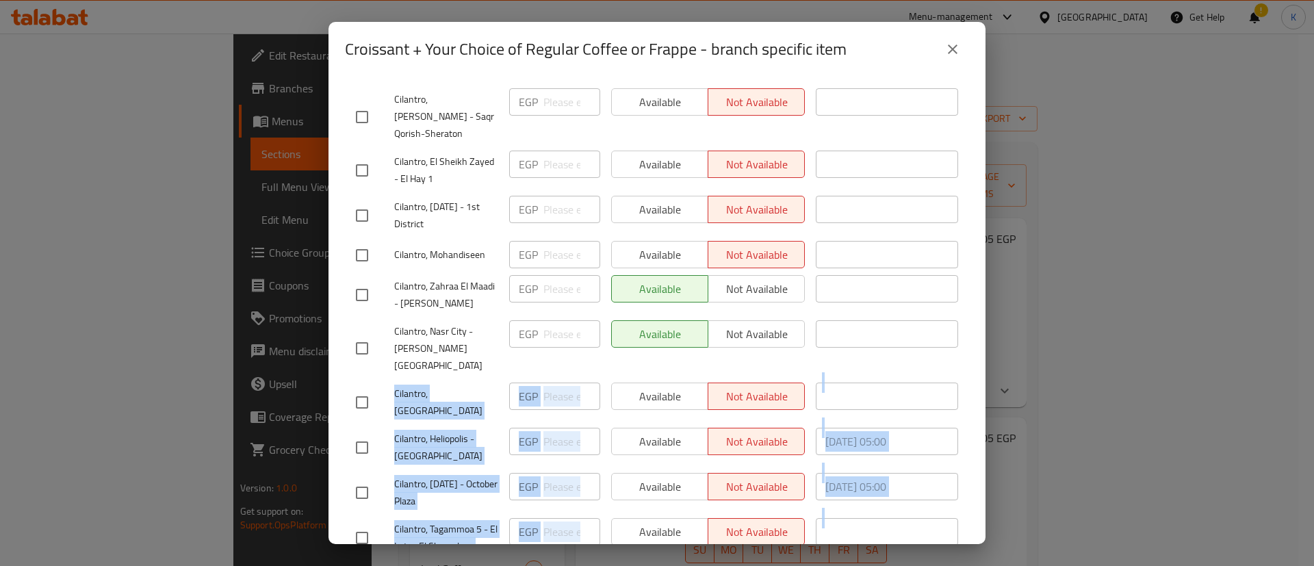
drag, startPoint x: 391, startPoint y: 218, endPoint x: 802, endPoint y: 405, distance: 452.0
click at [802, 405] on ul "Branch Price Status Status is valid till Cilantro, Shobra - Souk Rod El Farg - …" at bounding box center [657, 3] width 624 height 2934
copy ul "Cilantro, El Oubor Building EGP ​ Available Not available ​ Cilantro, Heliopoli…"
click at [432, 430] on span "Cilantro, Heliopolis - [GEOGRAPHIC_DATA]" at bounding box center [446, 447] width 104 height 34
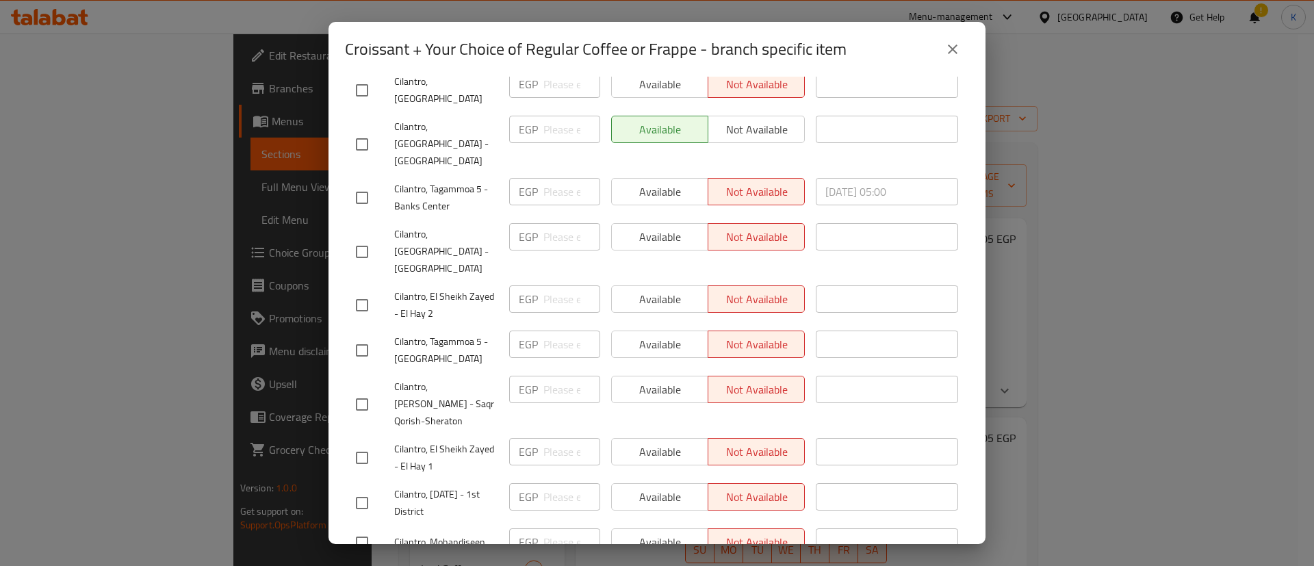
scroll to position [1524, 0]
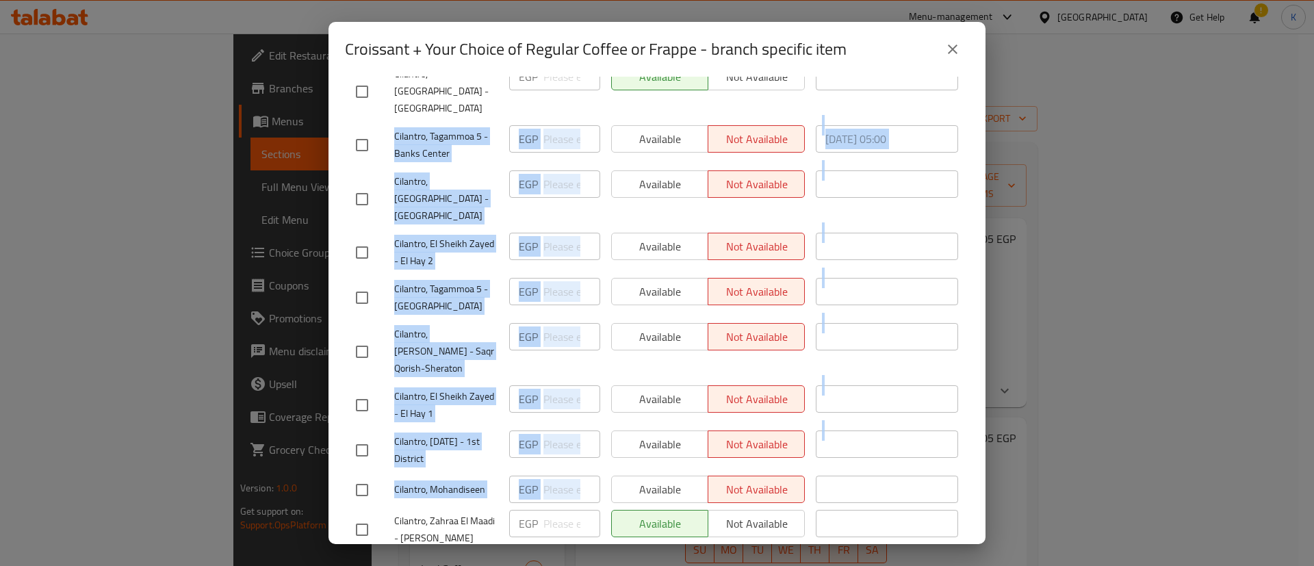
drag, startPoint x: 391, startPoint y: 183, endPoint x: 685, endPoint y: 322, distance: 324.8
click at [685, 322] on ul "Branch Price Status Status is valid till Cilantro, Shobra - Souk Rod El Farg - …" at bounding box center [657, 238] width 624 height 2934
copy ul "Cilantro, Tagammoa 5 - Banks Center EGP ​ Available Not available ​ Cilantro, H…"
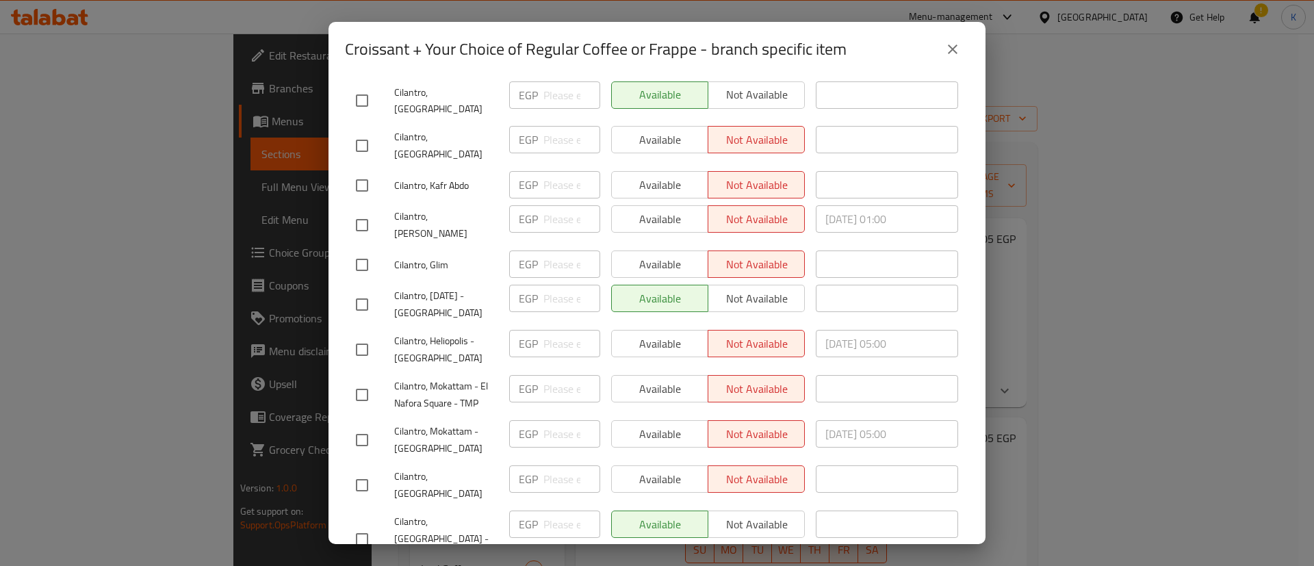
scroll to position [1076, 0]
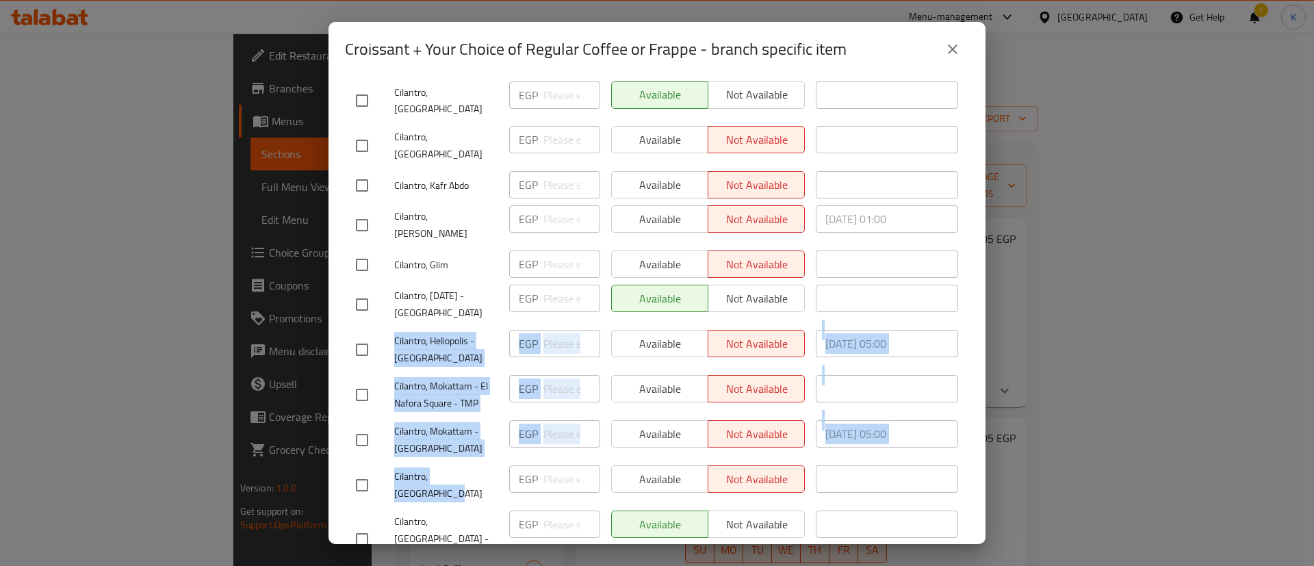
drag, startPoint x: 393, startPoint y: 228, endPoint x: 483, endPoint y: 376, distance: 173.8
copy ul "Cilantro, Heliopolis - Baron EGP ​ Available Not available ​ Cilantro, Mokattam…"
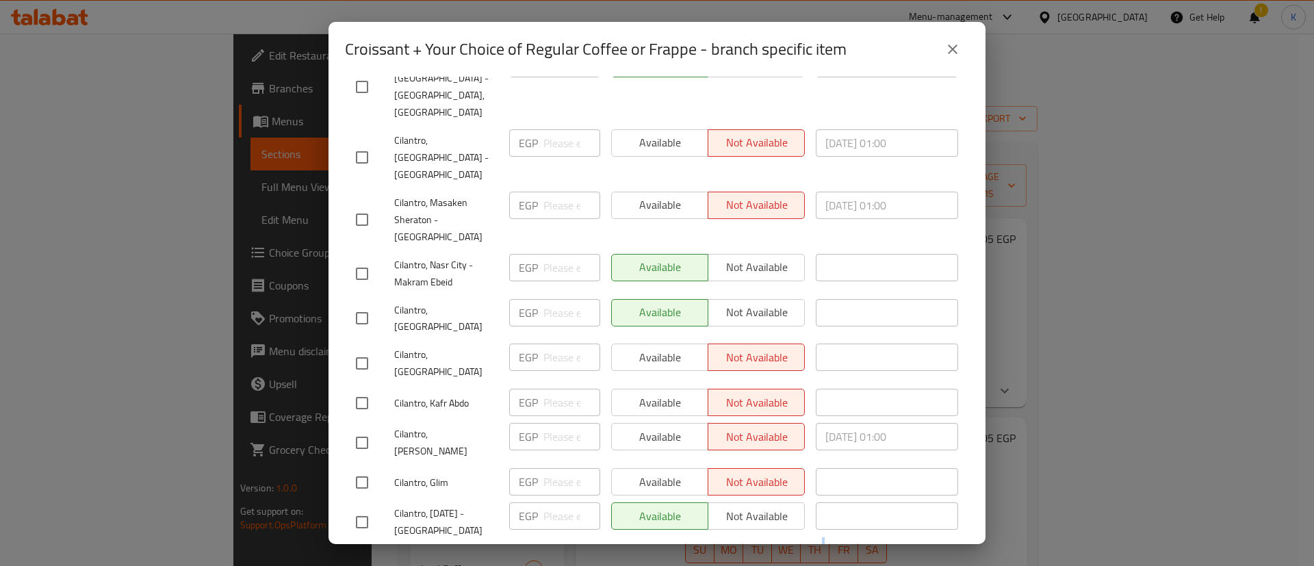
scroll to position [848, 0]
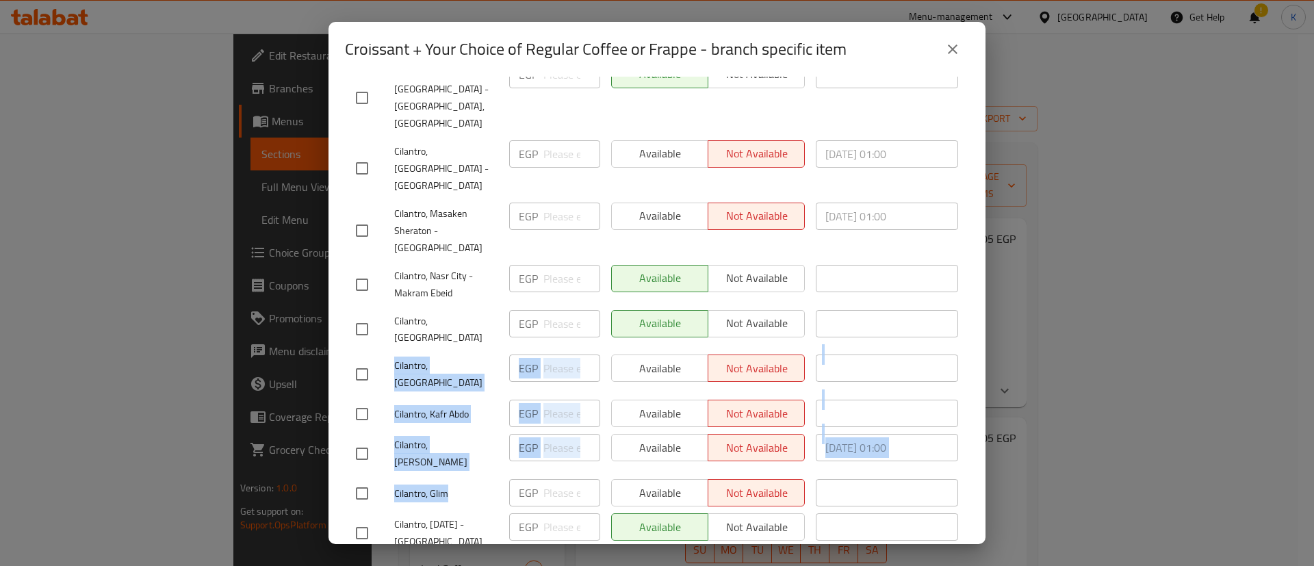
drag, startPoint x: 389, startPoint y: 273, endPoint x: 483, endPoint y: 389, distance: 149.8
copy ul "Cilantro, Smart Village EGP ​ Available Not available ​ Cilantro, Kafr Abdo EGP…"
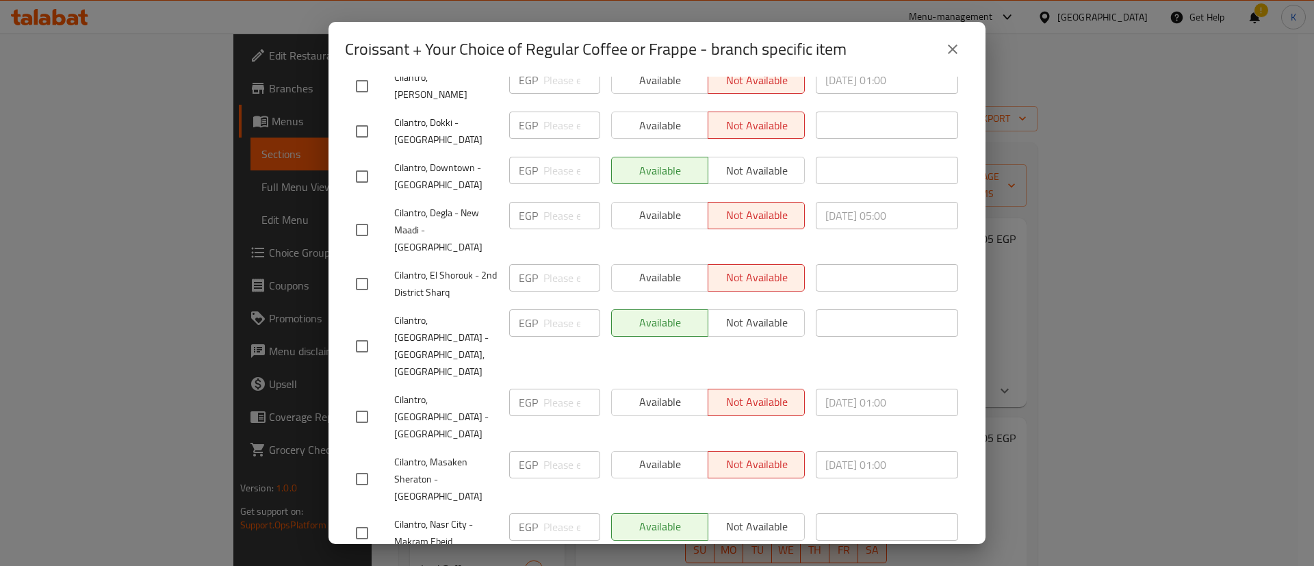
scroll to position [593, 0]
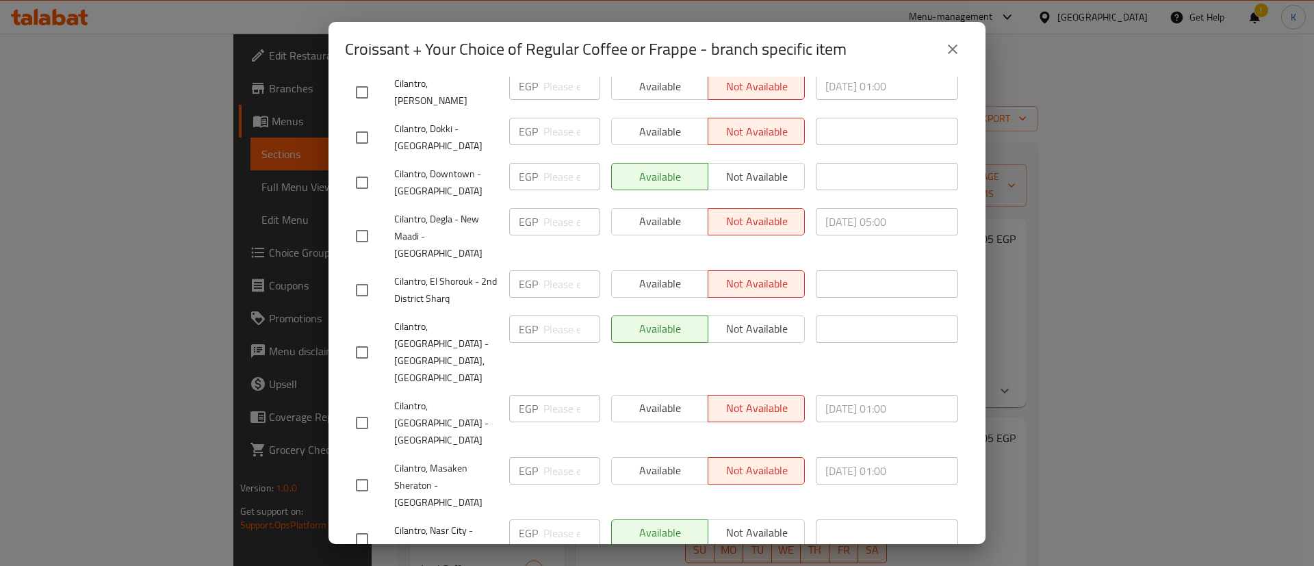
drag, startPoint x: 391, startPoint y: 336, endPoint x: 470, endPoint y: 415, distance: 111.8
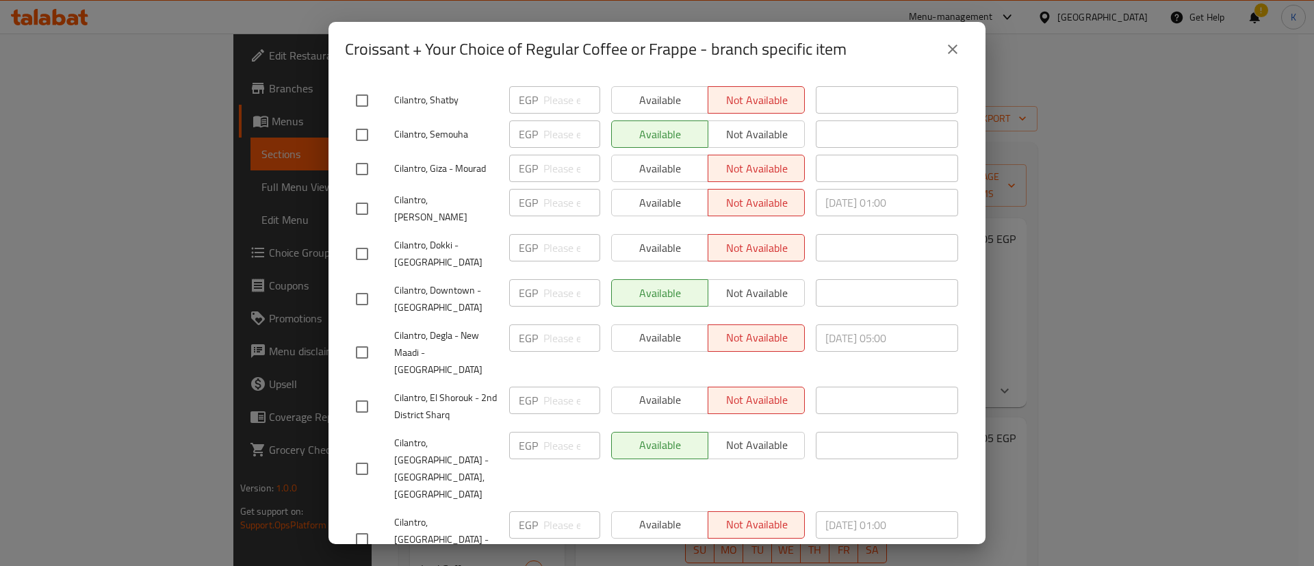
scroll to position [473, 0]
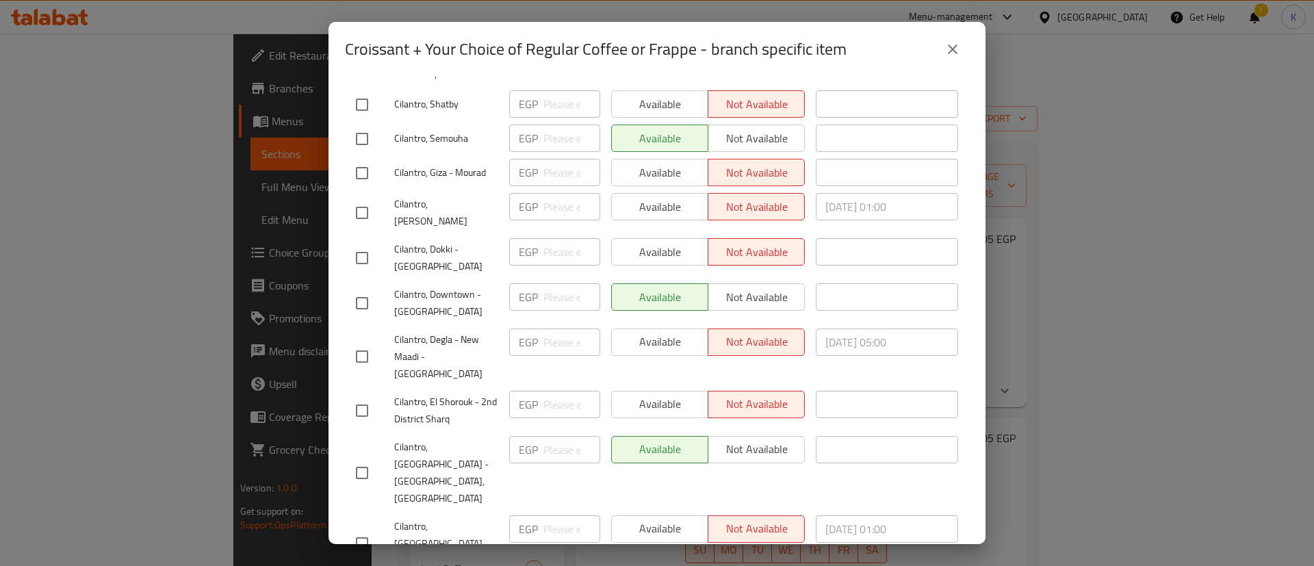
click at [387, 323] on div "Cilantro, Degla - New Maadi - [GEOGRAPHIC_DATA]" at bounding box center [426, 357] width 153 height 68
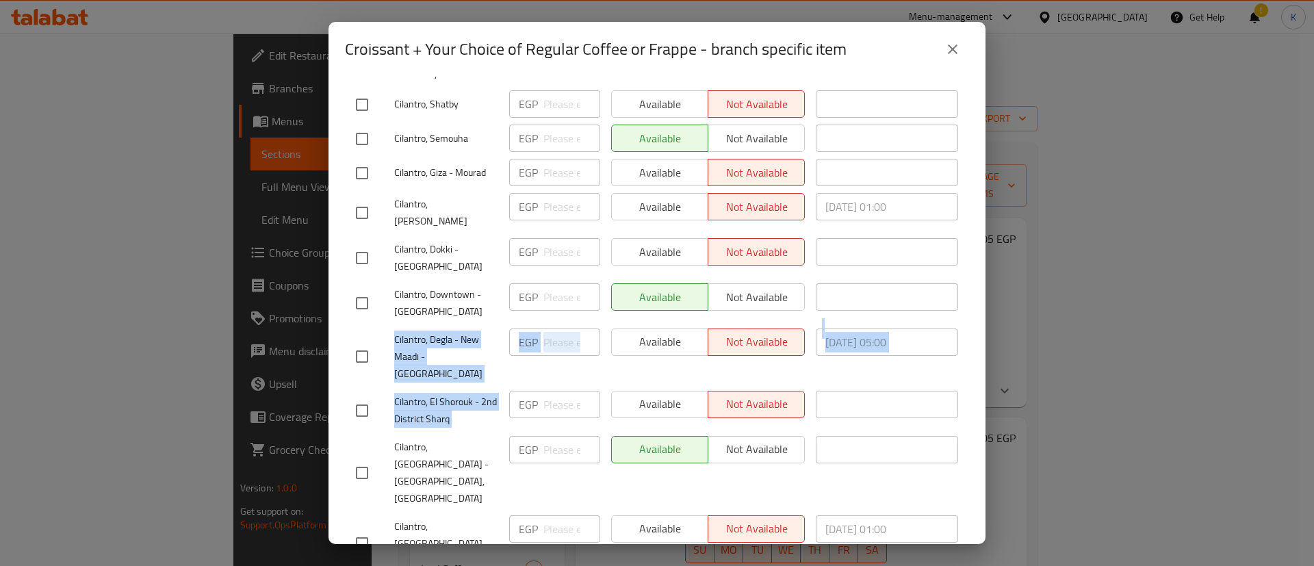
drag, startPoint x: 387, startPoint y: 307, endPoint x: 466, endPoint y: 377, distance: 106.2
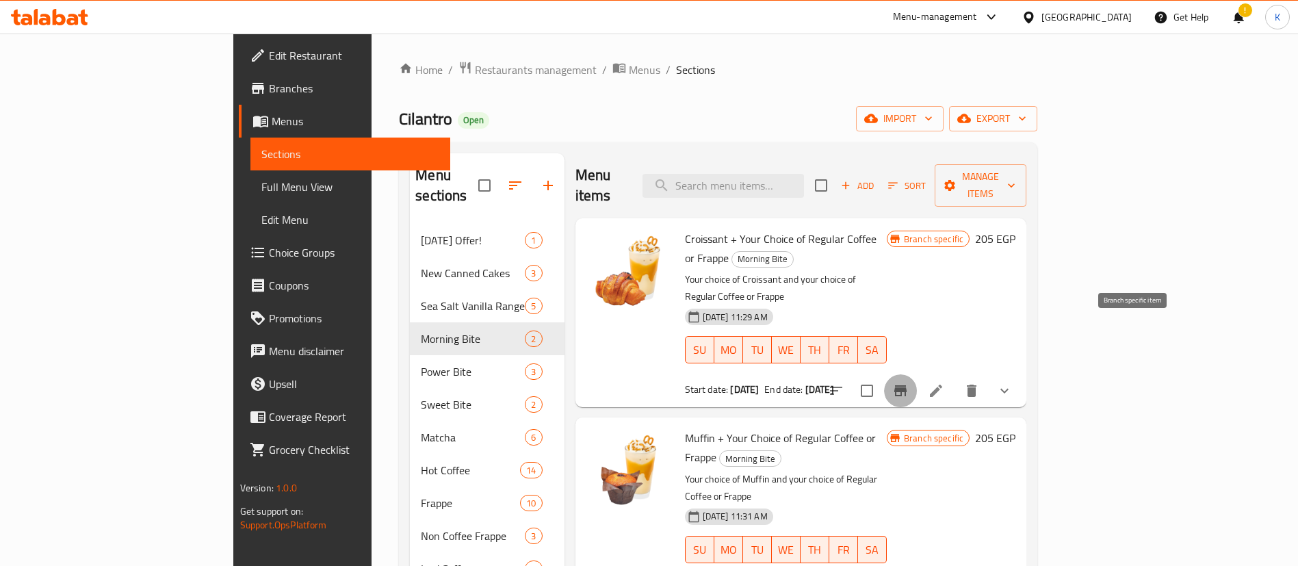
click at [917, 374] on button "Branch-specific-item" at bounding box center [900, 390] width 33 height 33
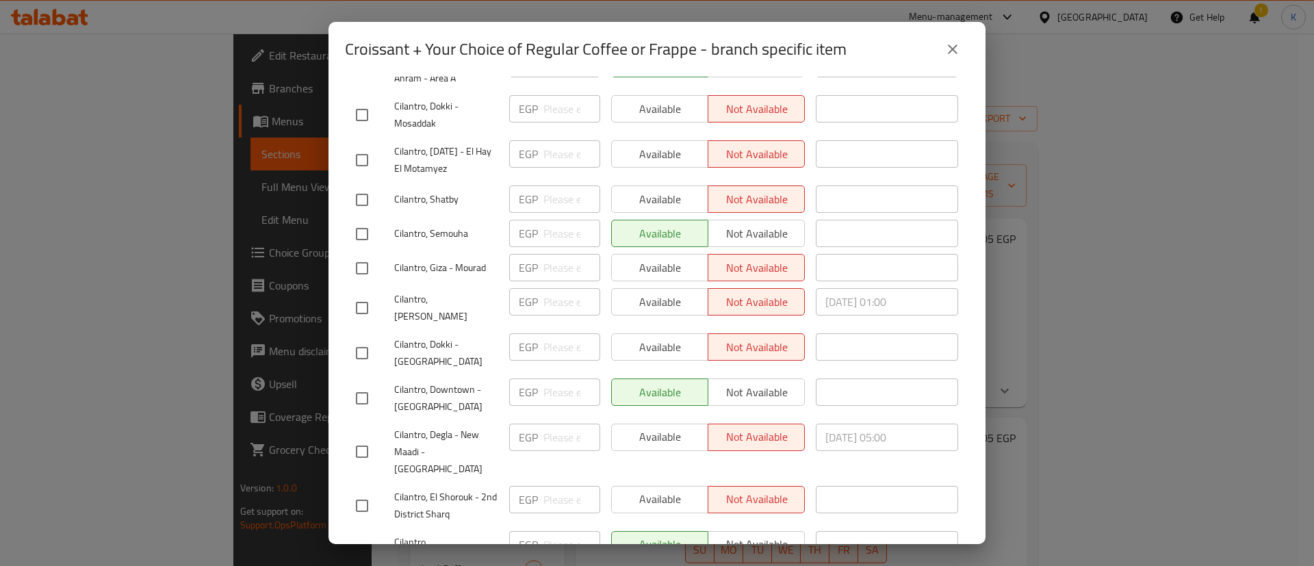
scroll to position [370, 0]
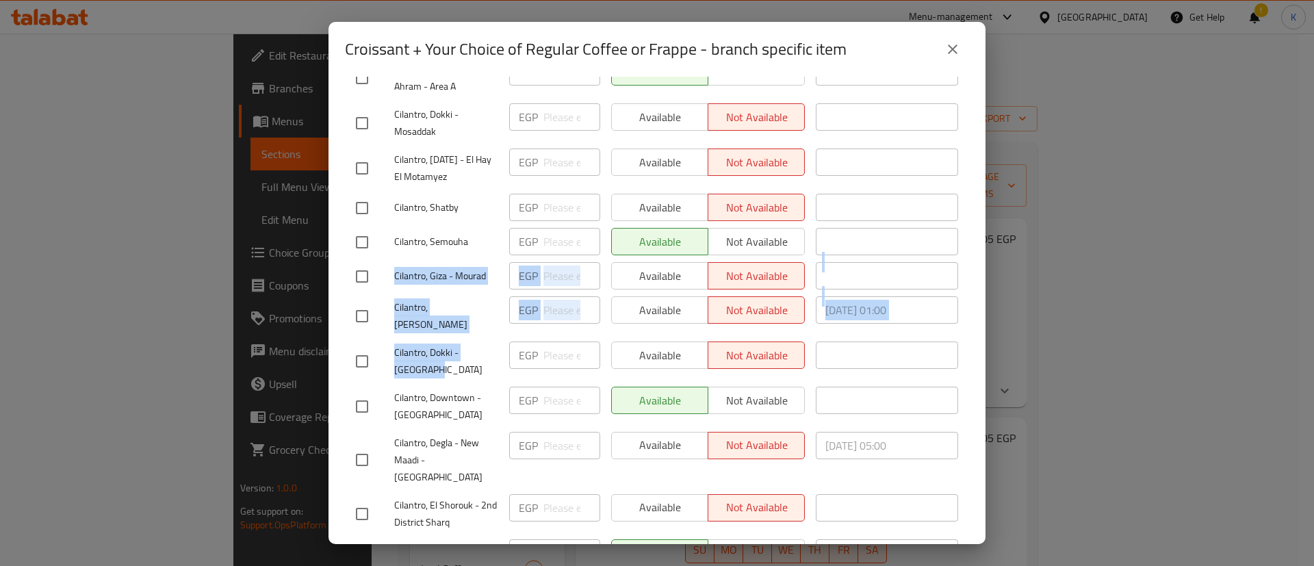
drag, startPoint x: 395, startPoint y: 265, endPoint x: 465, endPoint y: 358, distance: 116.7
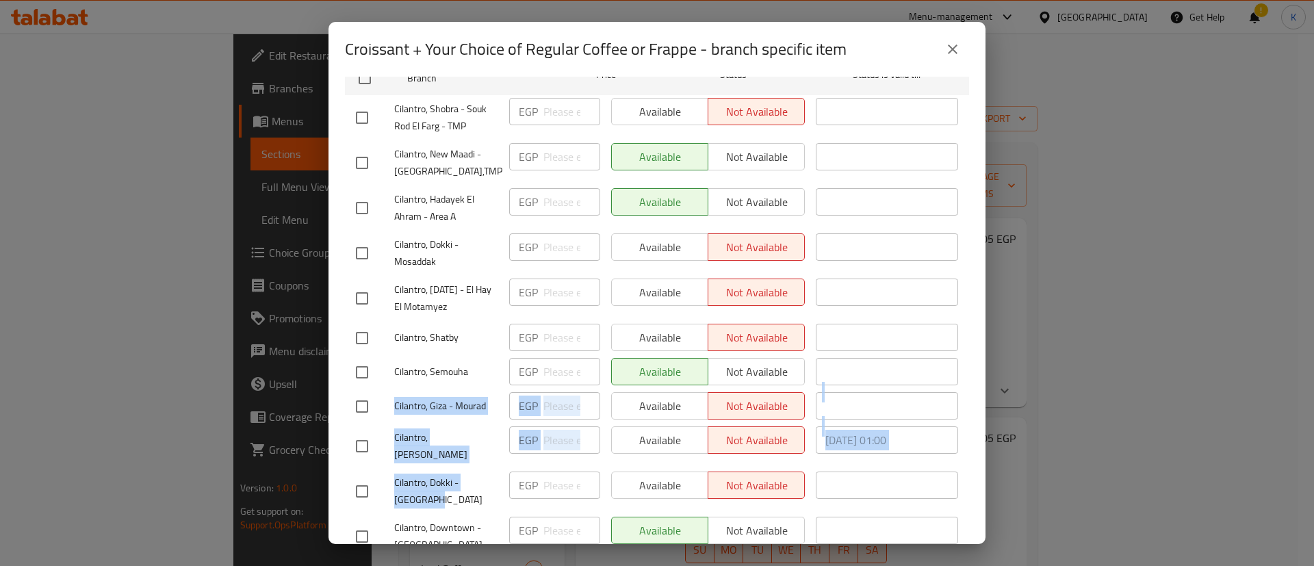
scroll to position [197, 0]
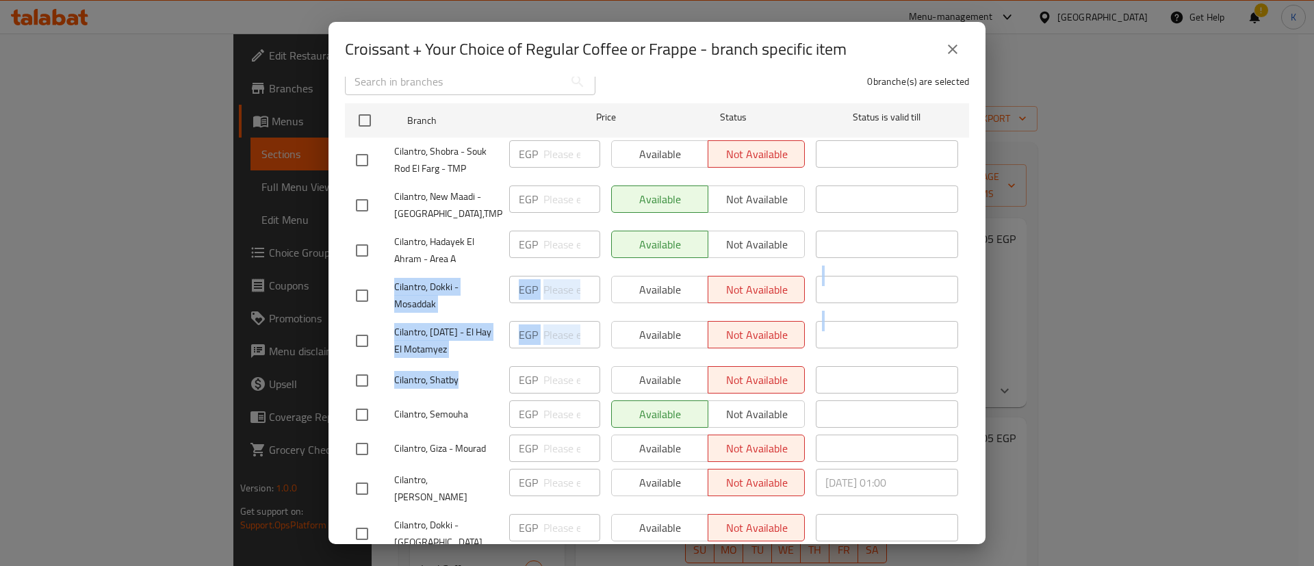
drag, startPoint x: 387, startPoint y: 274, endPoint x: 486, endPoint y: 375, distance: 140.8
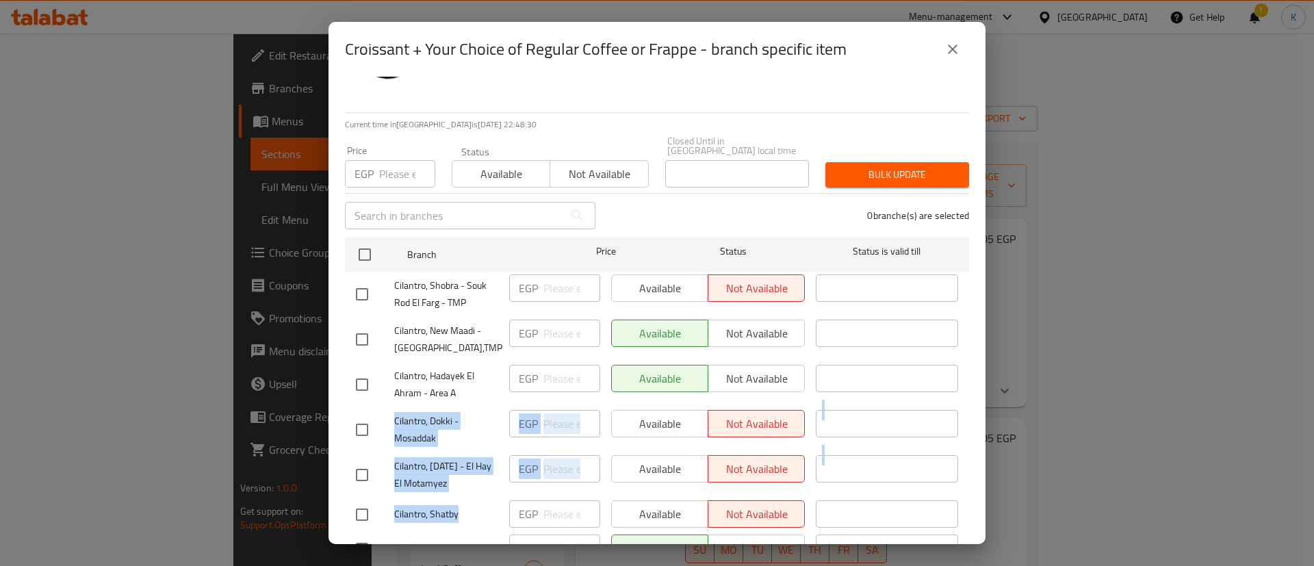
scroll to position [49, 0]
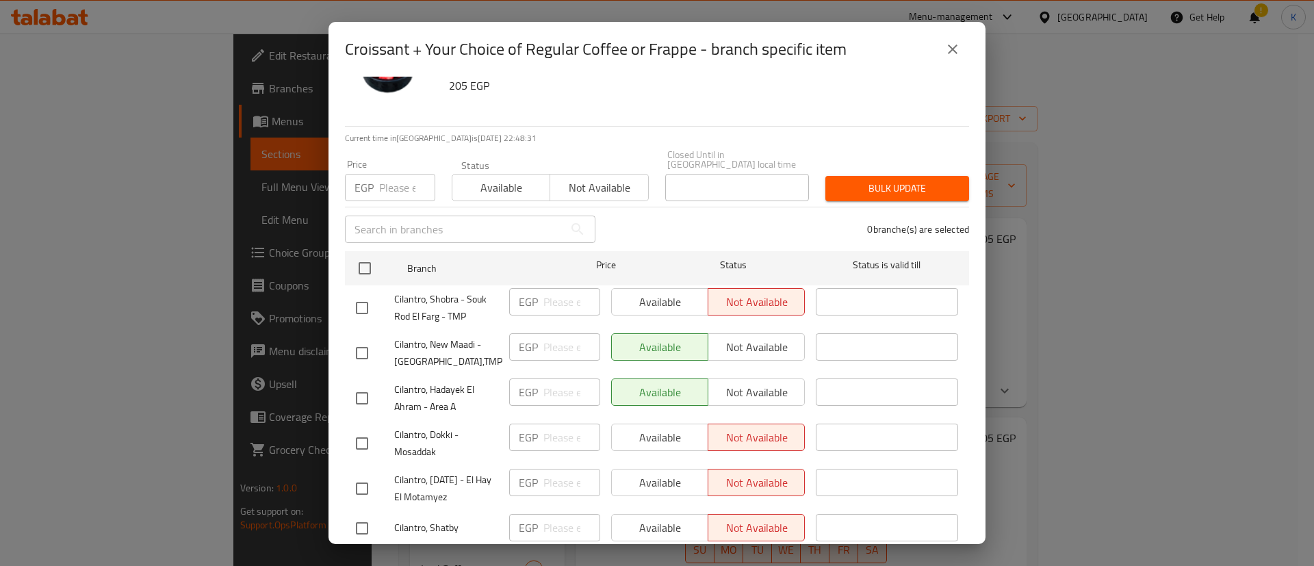
click at [401, 294] on span "Cilantro, Shobra - Souk Rod El Farg - TMP" at bounding box center [446, 308] width 104 height 34
drag, startPoint x: 401, startPoint y: 294, endPoint x: 435, endPoint y: 299, distance: 34.0
click at [435, 299] on span "Cilantro, Shobra - Souk Rod El Farg - TMP" at bounding box center [446, 308] width 104 height 34
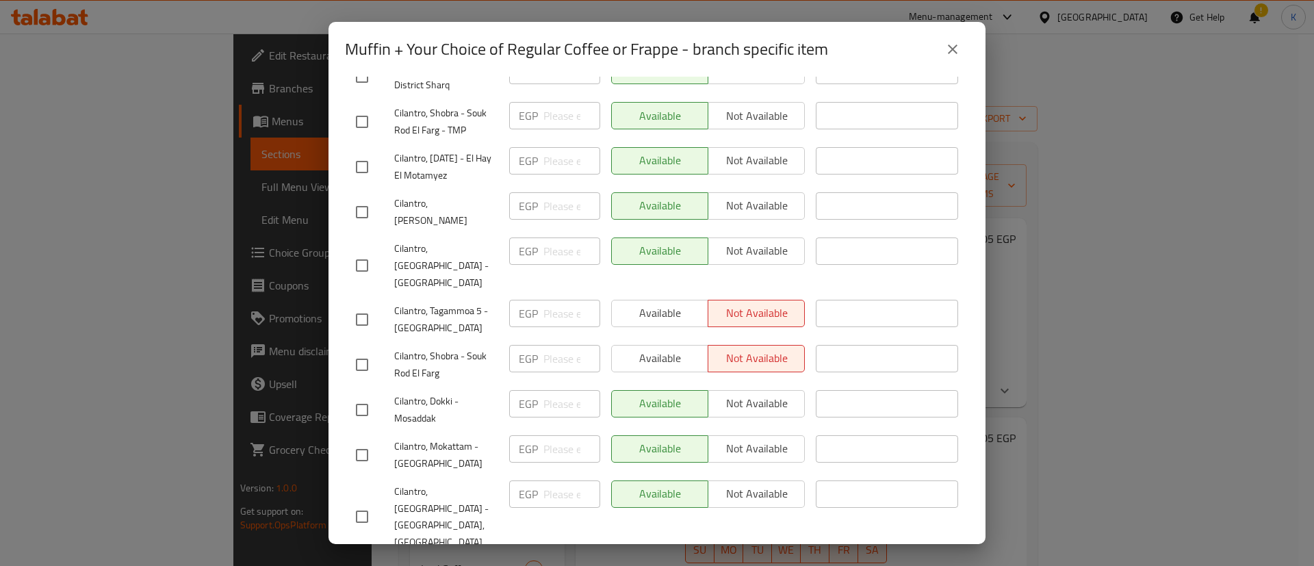
scroll to position [570, 0]
click at [448, 301] on span "Cilantro, Tagammoa 5 - [GEOGRAPHIC_DATA]" at bounding box center [446, 318] width 104 height 34
drag, startPoint x: 393, startPoint y: 268, endPoint x: 465, endPoint y: 292, distance: 75.7
click at [465, 293] on div "Cilantro, Tagammoa 5 - [GEOGRAPHIC_DATA]" at bounding box center [426, 318] width 153 height 51
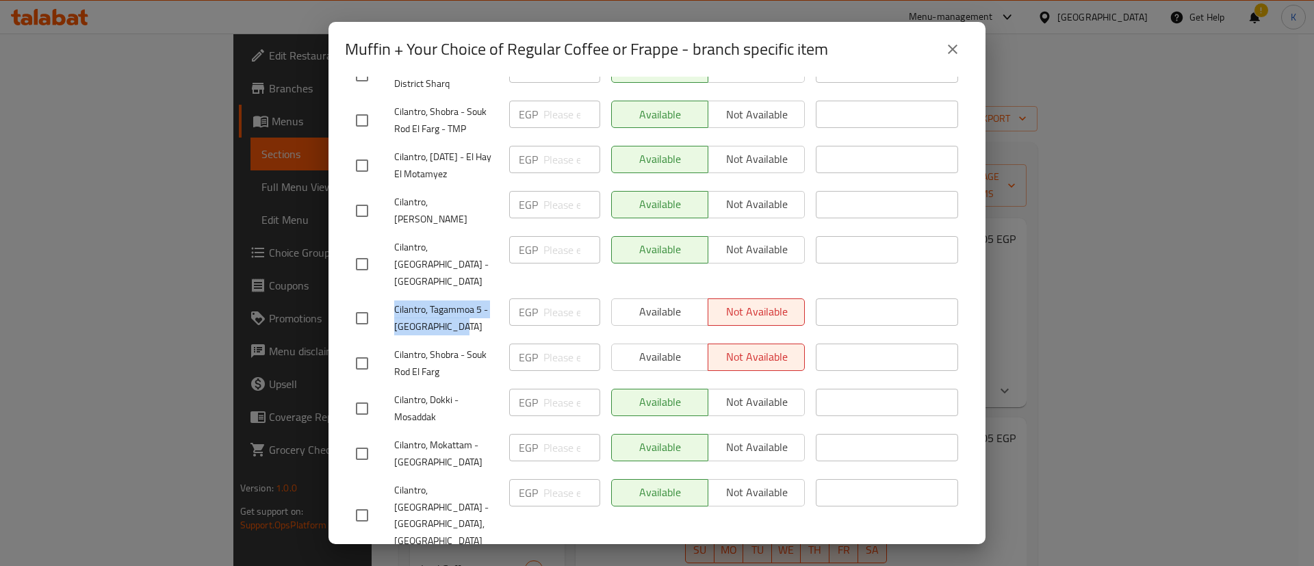
click at [400, 301] on span "Cilantro, Tagammoa 5 - [GEOGRAPHIC_DATA]" at bounding box center [446, 318] width 104 height 34
drag, startPoint x: 396, startPoint y: 274, endPoint x: 447, endPoint y: 330, distance: 76.0
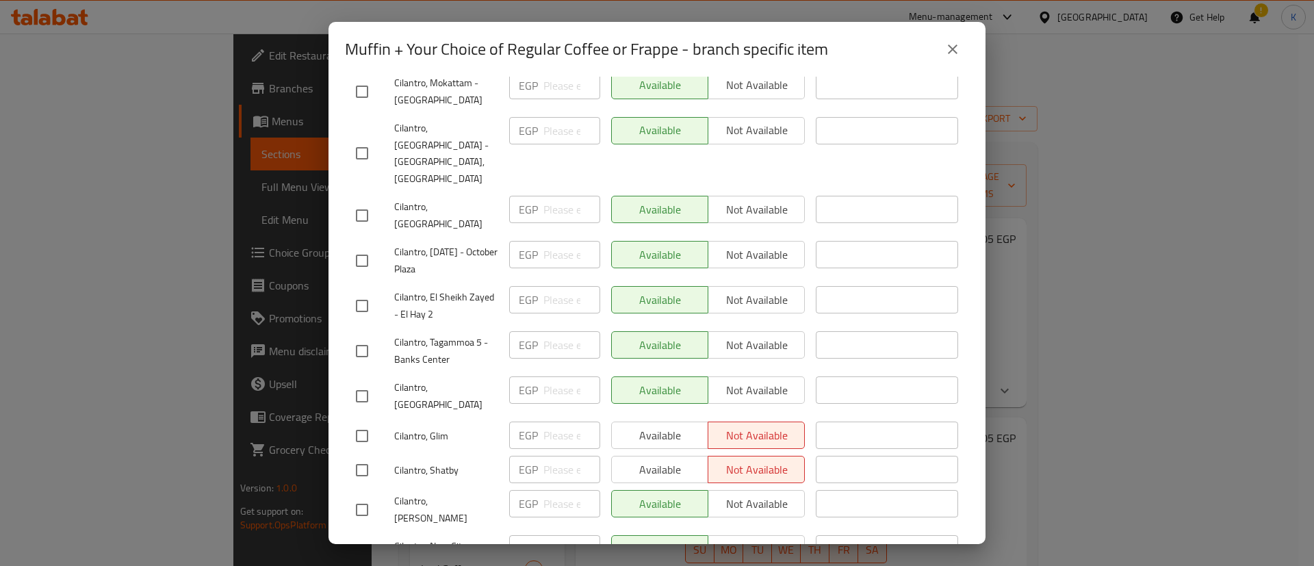
scroll to position [938, 0]
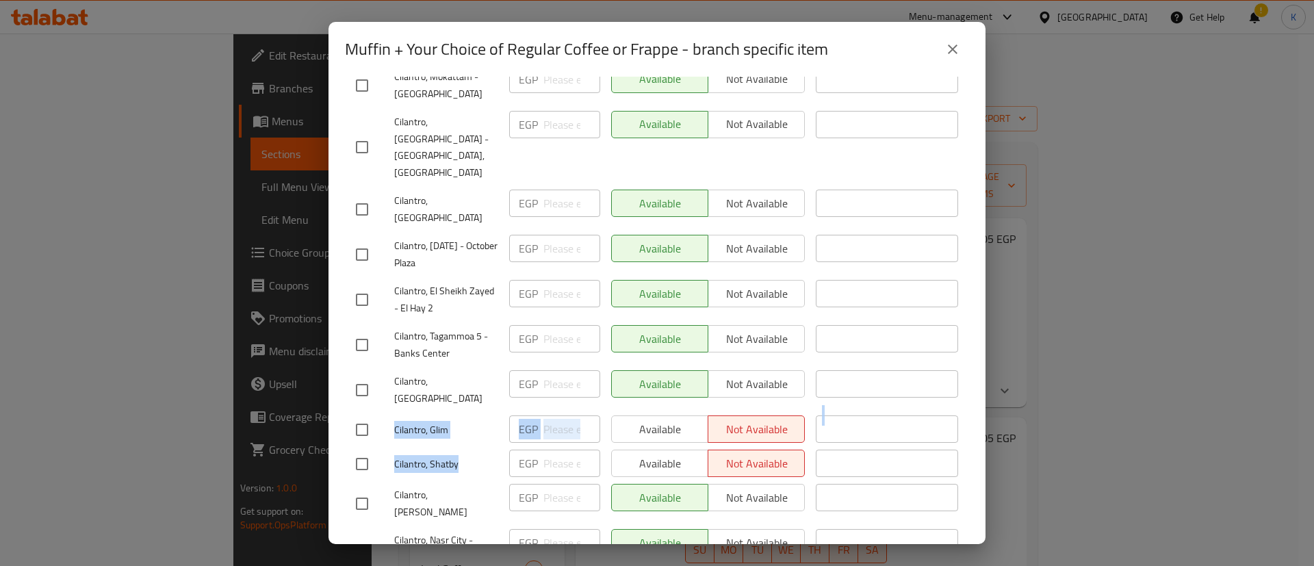
drag, startPoint x: 385, startPoint y: 348, endPoint x: 459, endPoint y: 378, distance: 79.8
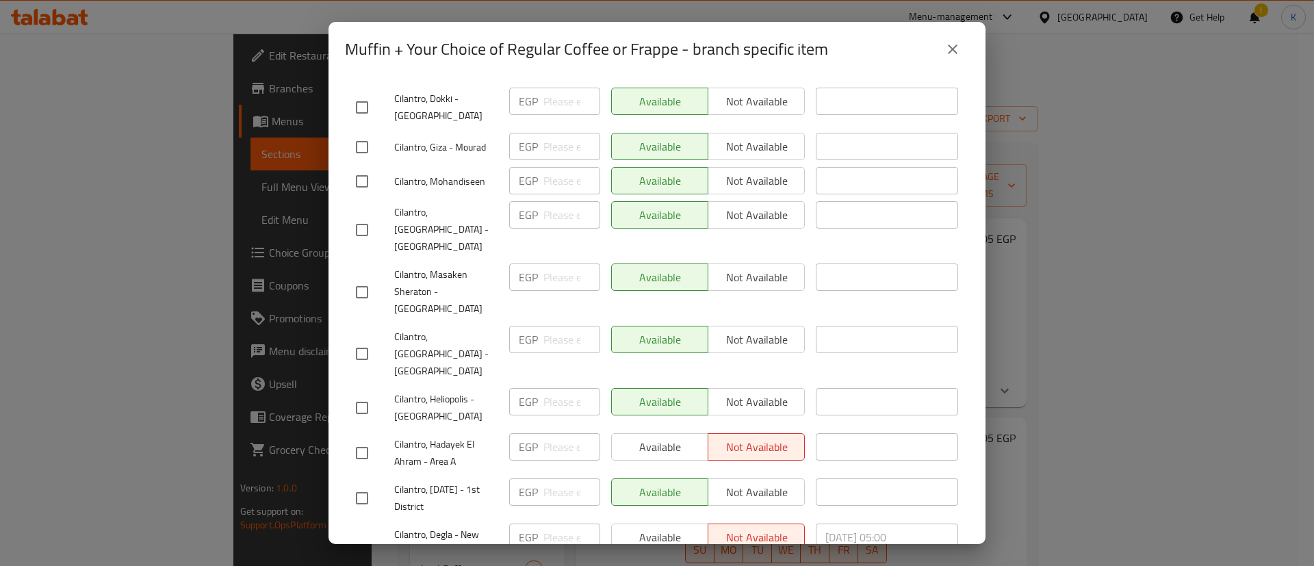
scroll to position [1615, 0]
click at [404, 432] on span "Cilantro, Hadayek El Ahram - Area A" at bounding box center [446, 449] width 104 height 34
click at [405, 523] on span "Cilantro, Degla - New Maadi - [GEOGRAPHIC_DATA]" at bounding box center [446, 548] width 104 height 51
drag, startPoint x: 405, startPoint y: 381, endPoint x: 482, endPoint y: 395, distance: 77.9
click at [482, 523] on span "Cilantro, Degla - New Maadi - [GEOGRAPHIC_DATA]" at bounding box center [446, 548] width 104 height 51
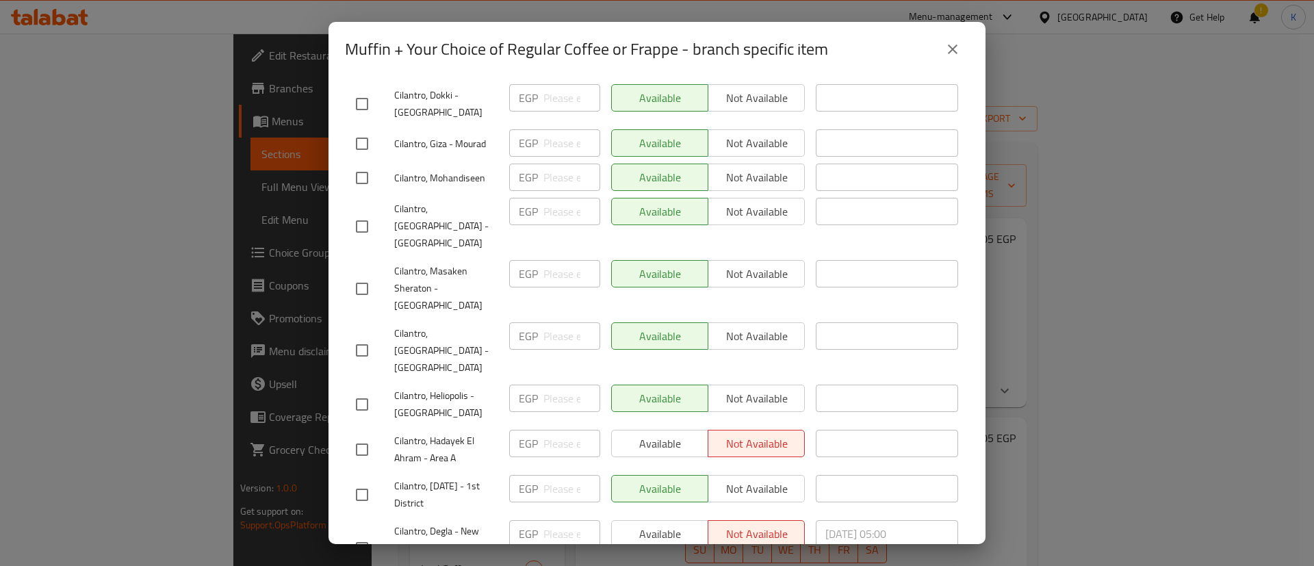
drag, startPoint x: 401, startPoint y: 426, endPoint x: 460, endPoint y: 424, distance: 58.9
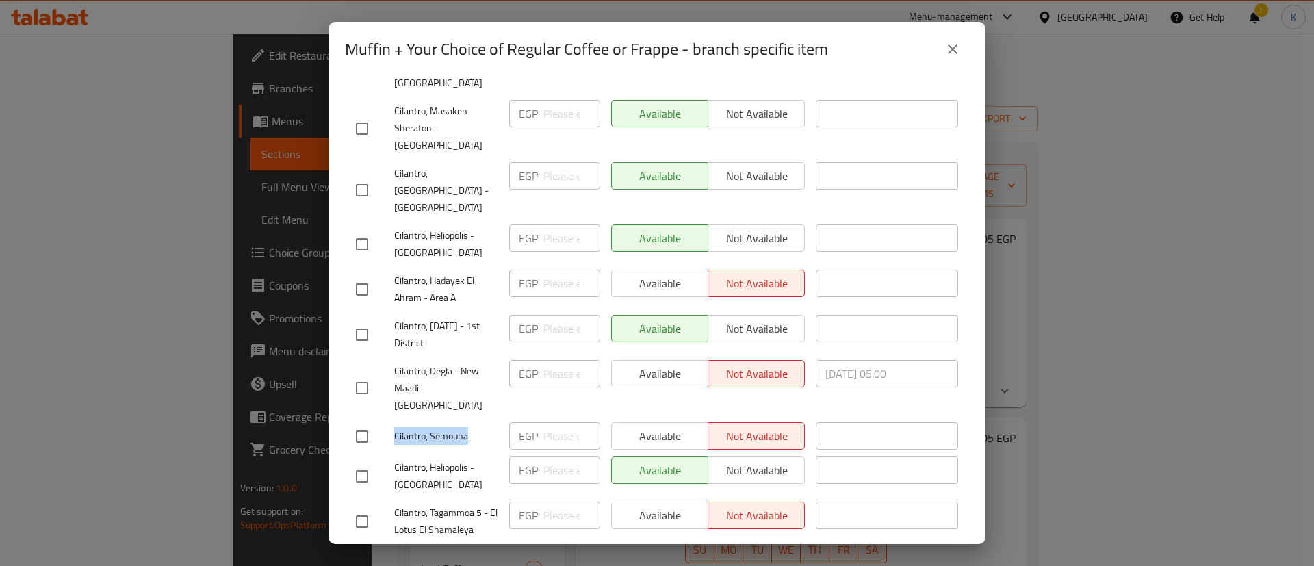
scroll to position [1776, 0]
click at [402, 504] on span "Cilantro, Tagammoa 5 - El Lotus El Shamaleya" at bounding box center [446, 521] width 104 height 34
drag, startPoint x: 402, startPoint y: 344, endPoint x: 469, endPoint y: 359, distance: 68.7
click at [469, 504] on span "Cilantro, Tagammoa 5 - El Lotus El Shamaleya" at bounding box center [446, 521] width 104 height 34
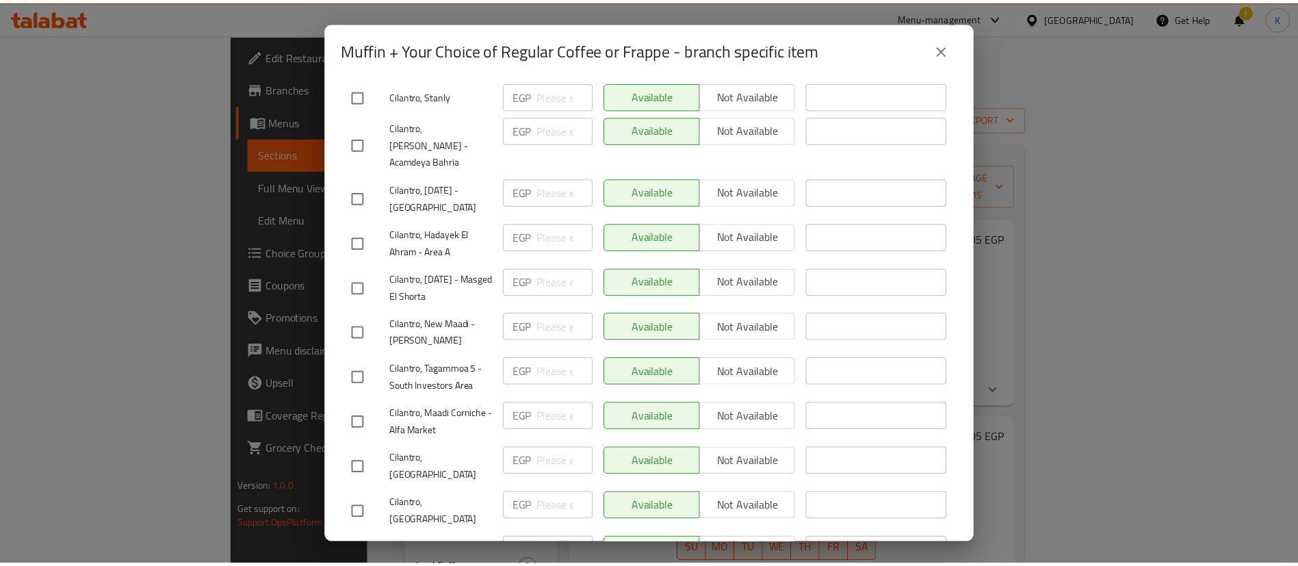
scroll to position [2476, 0]
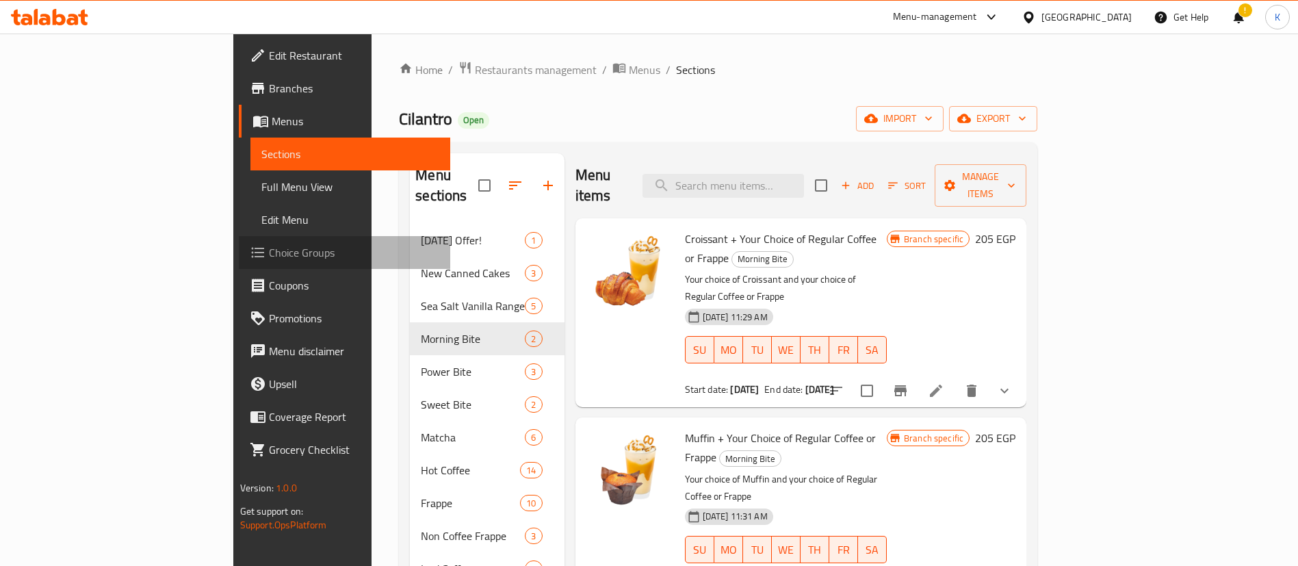
click at [269, 246] on span "Choice Groups" at bounding box center [354, 252] width 170 height 16
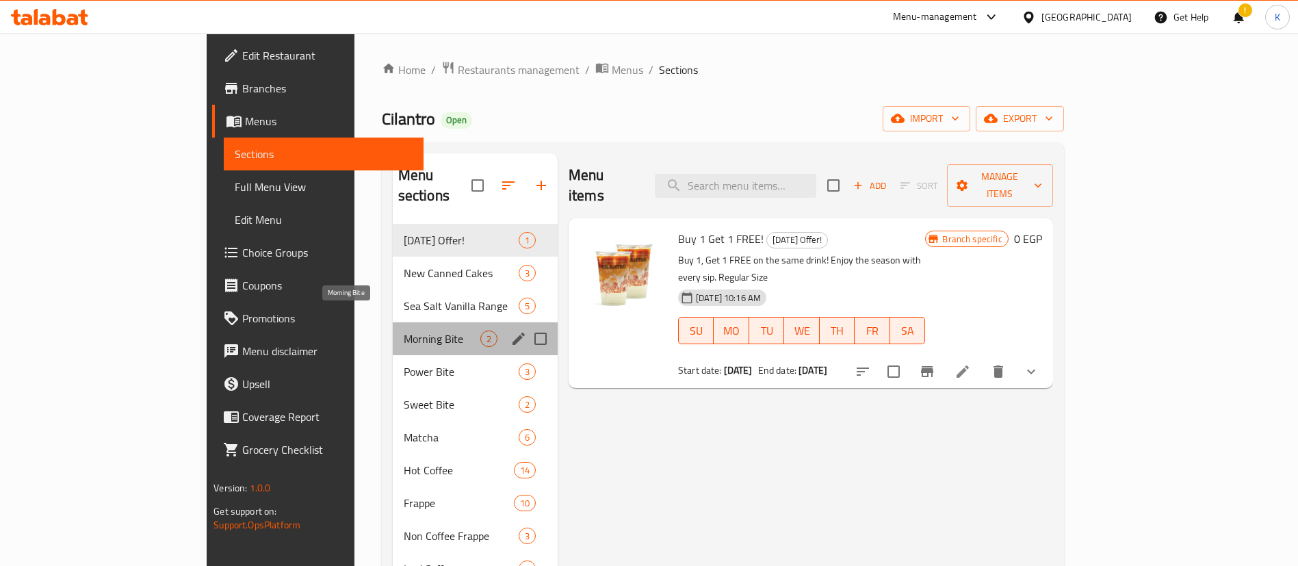
click at [404, 331] on span "Morning Bite" at bounding box center [442, 339] width 77 height 16
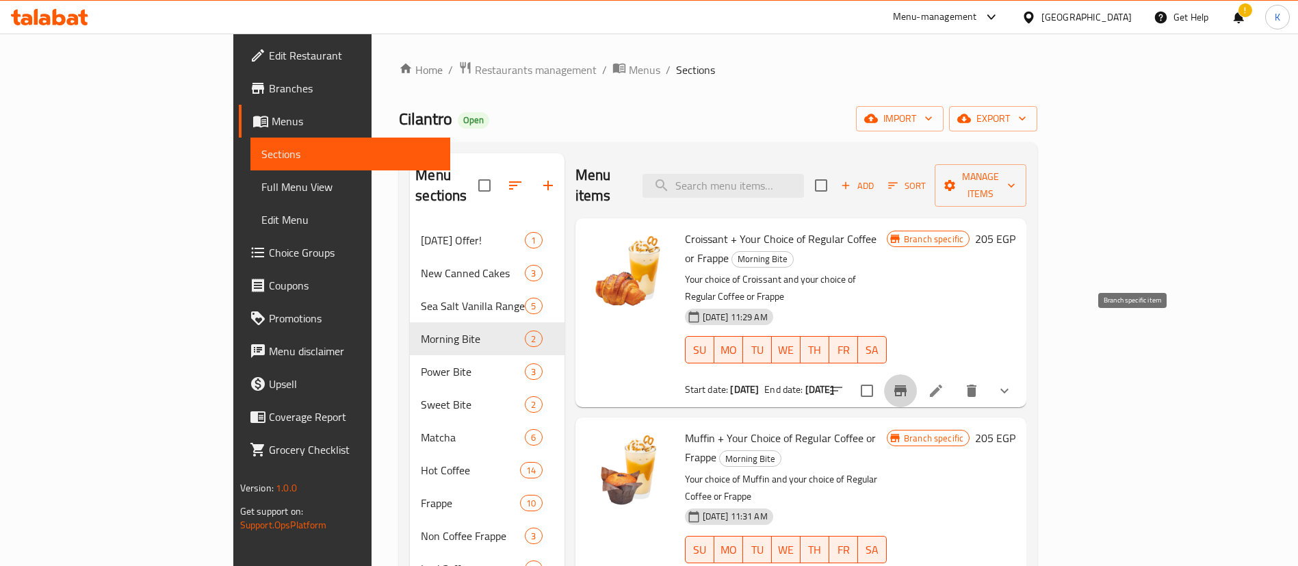
click at [909, 383] on icon "Branch-specific-item" at bounding box center [900, 391] width 16 height 16
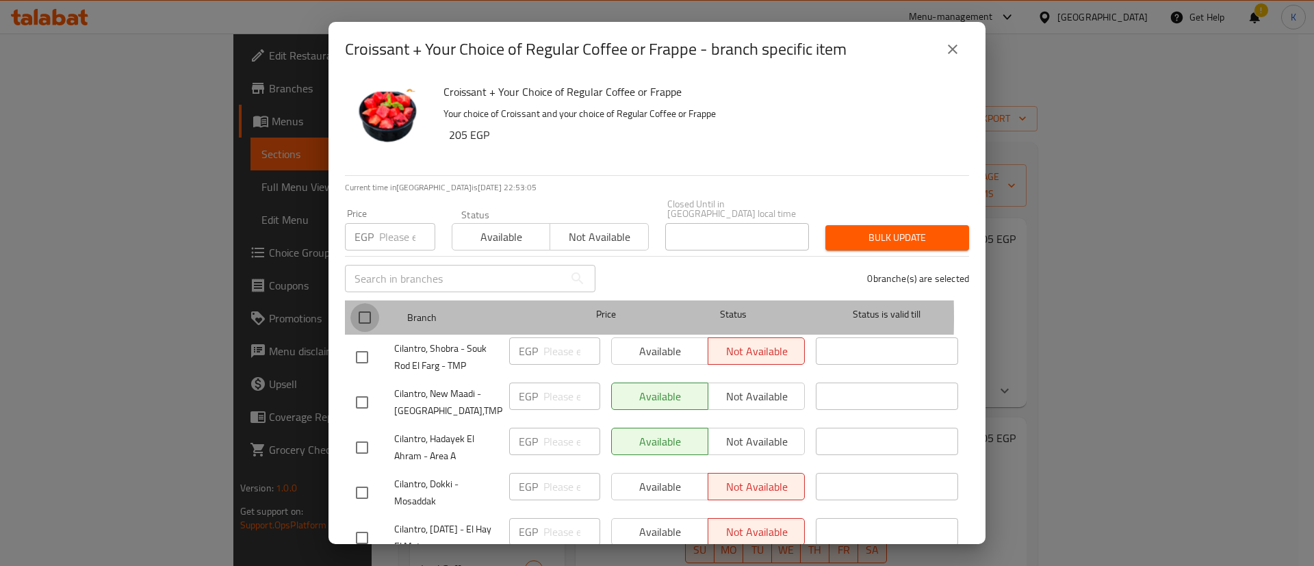
click at [363, 308] on input "checkbox" at bounding box center [364, 317] width 29 height 29
checkbox input "true"
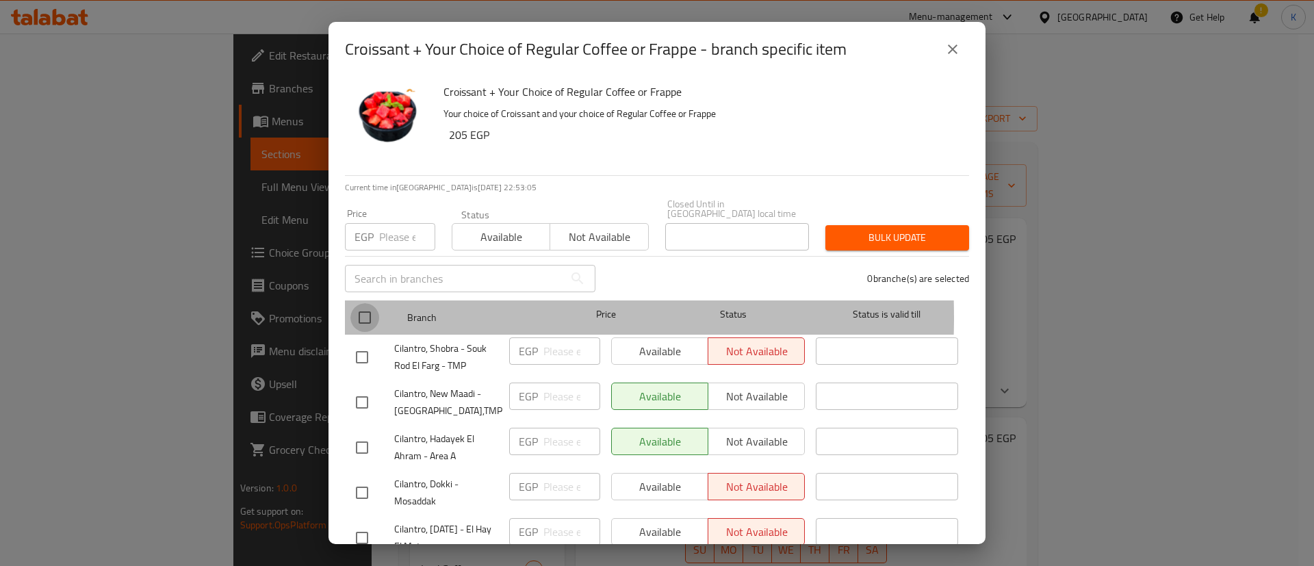
checkbox input "true"
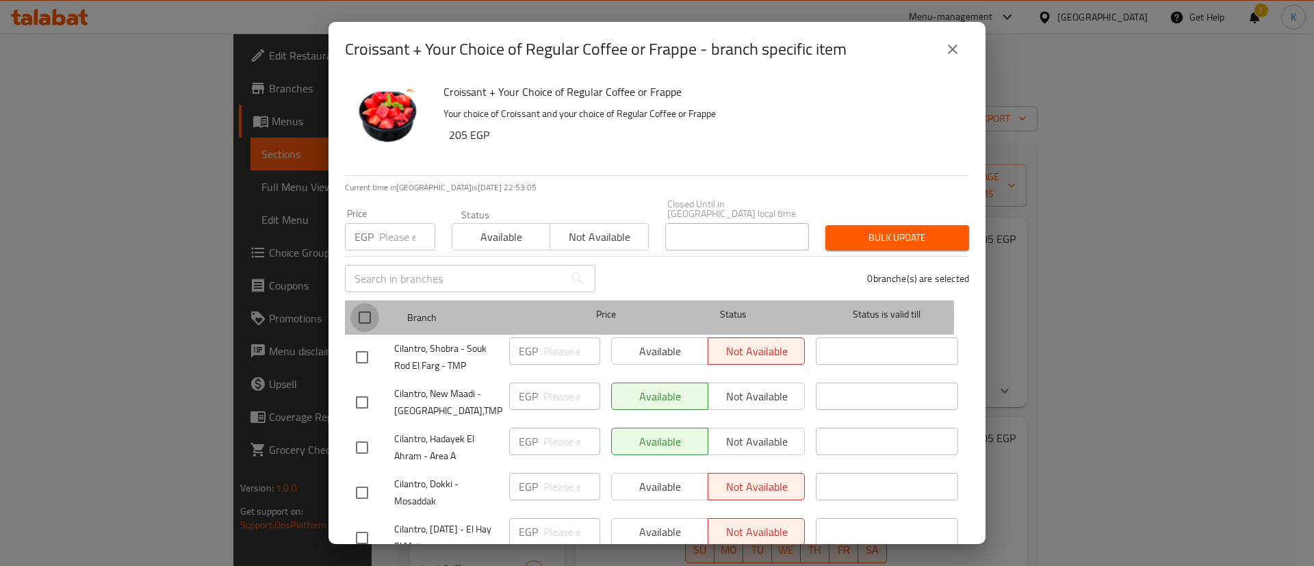
checkbox input "true"
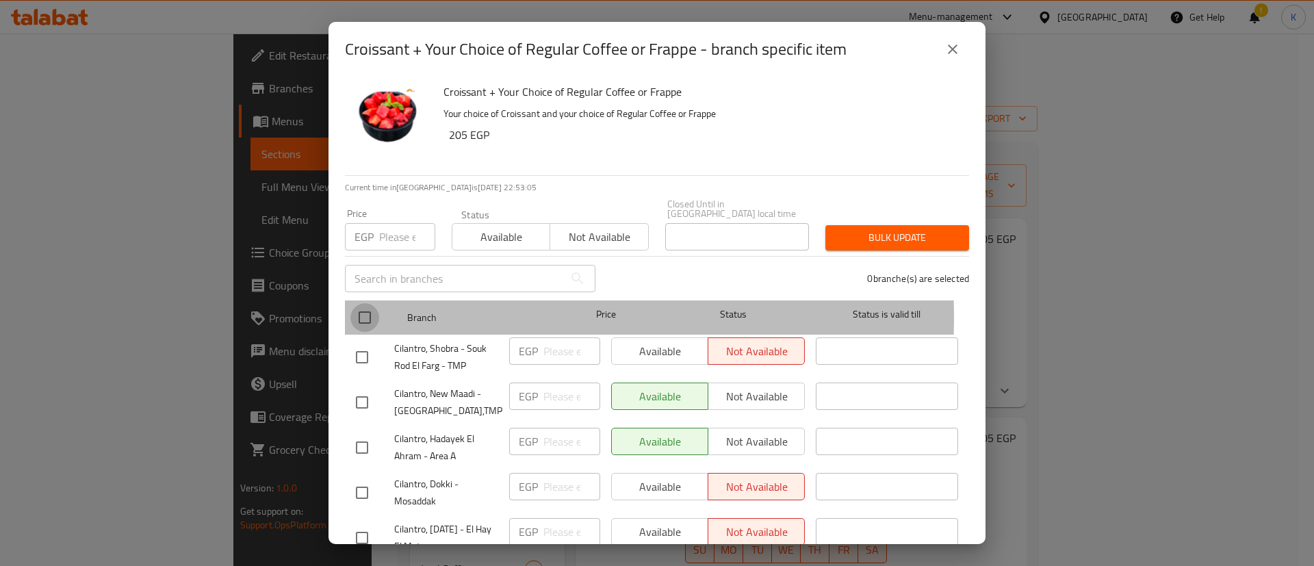
checkbox input "true"
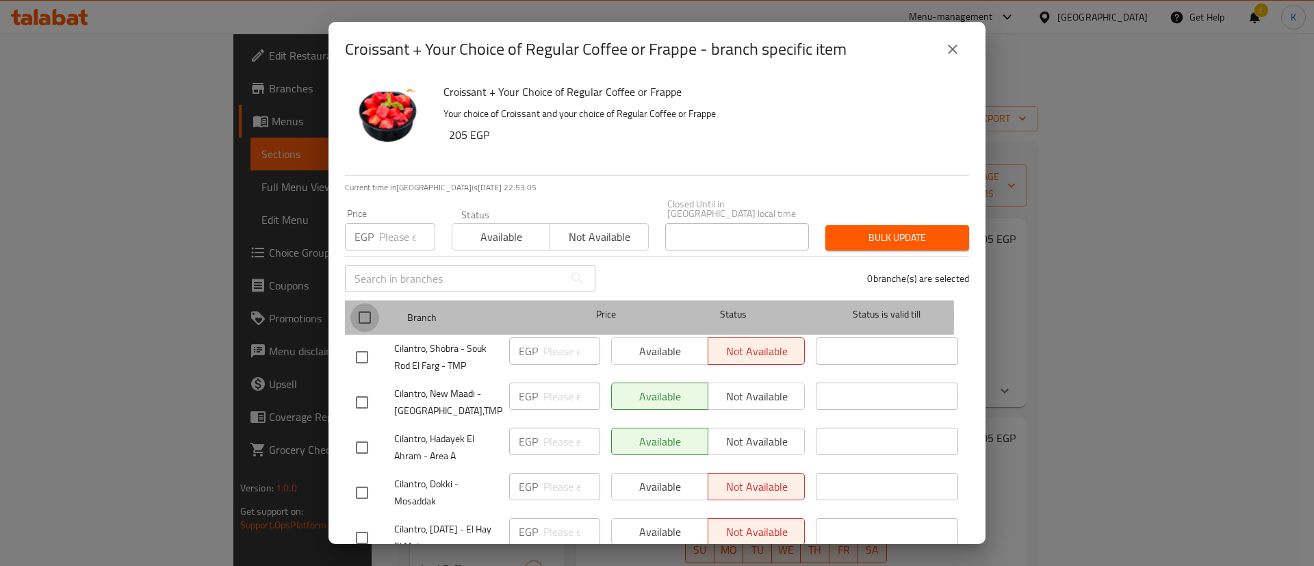
checkbox input "true"
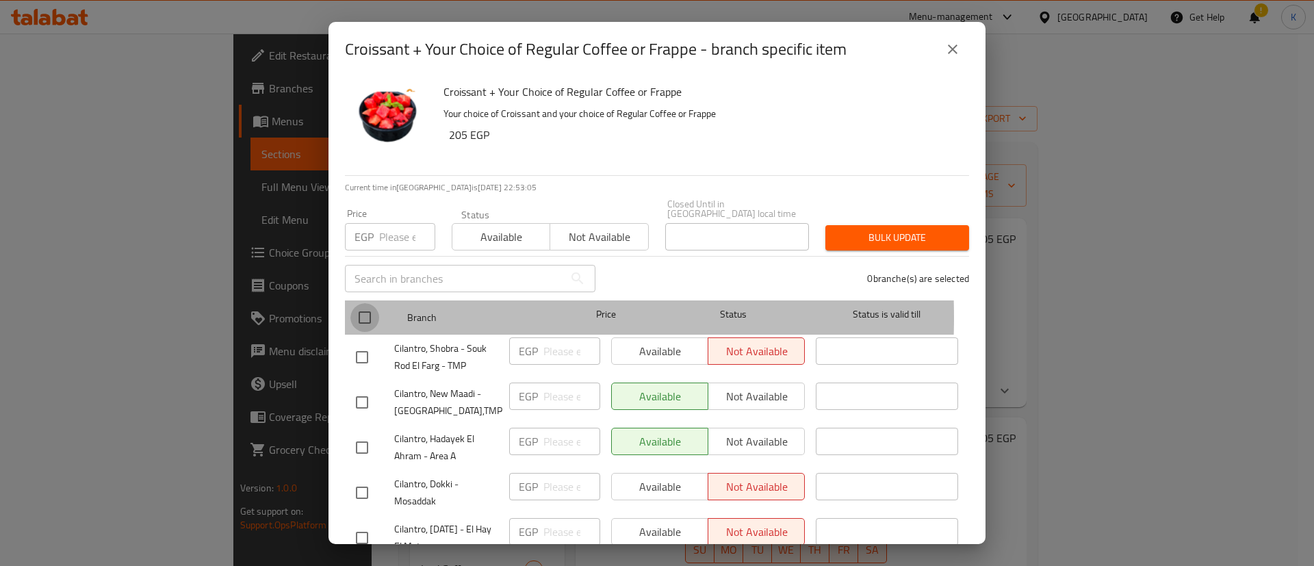
checkbox input "true"
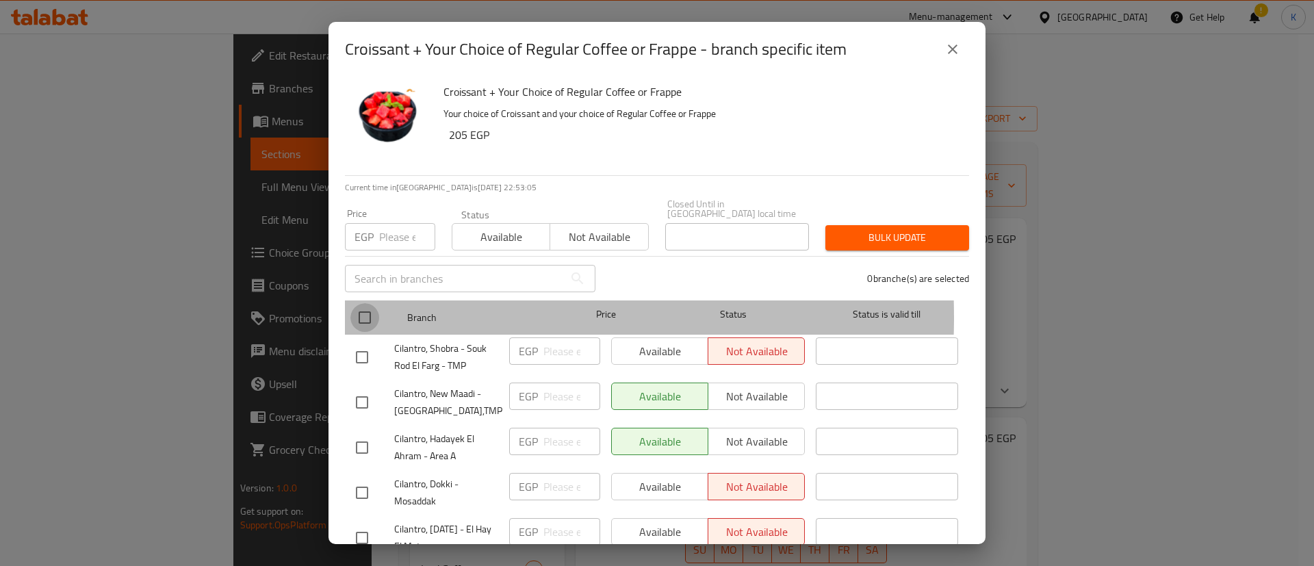
checkbox input "true"
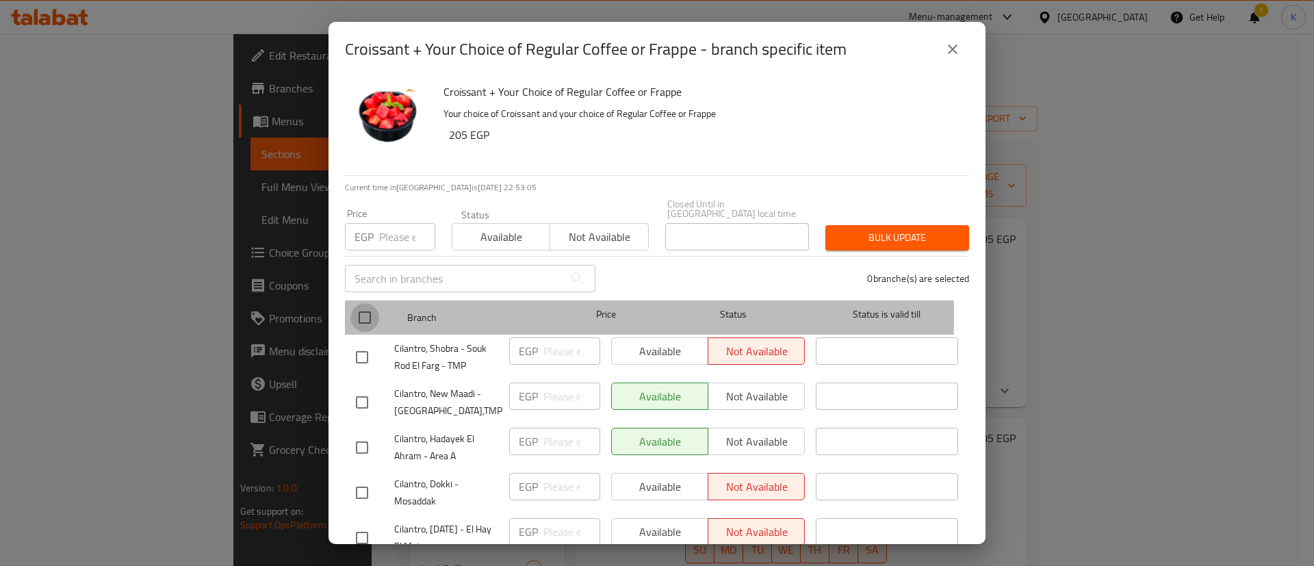
checkbox input "true"
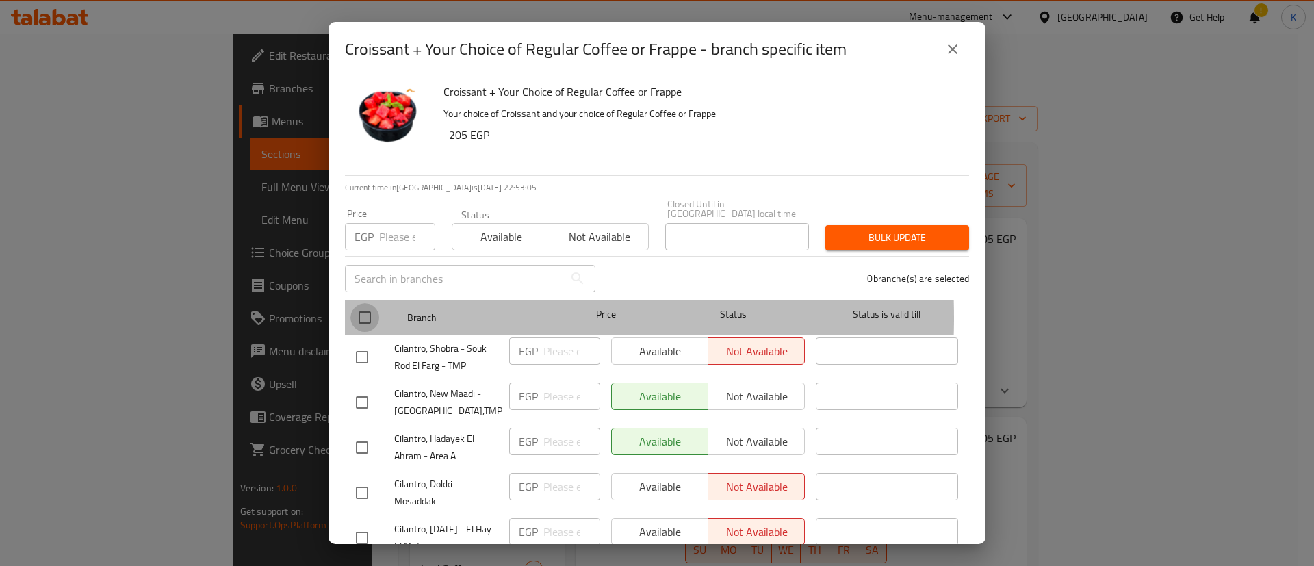
checkbox input "true"
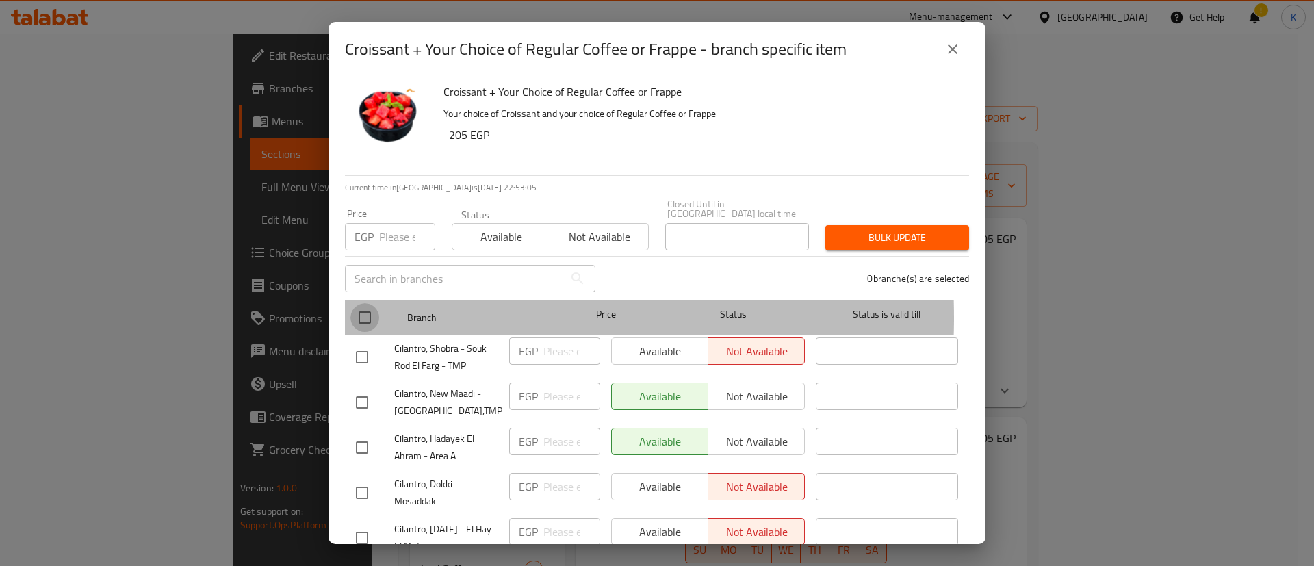
checkbox input "true"
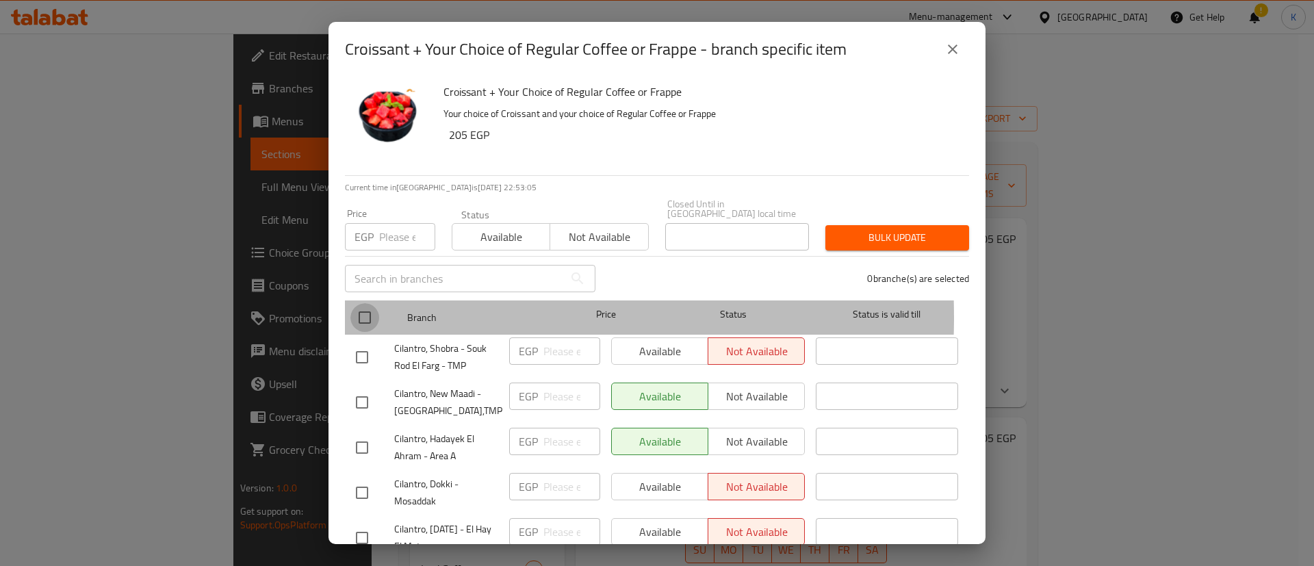
checkbox input "true"
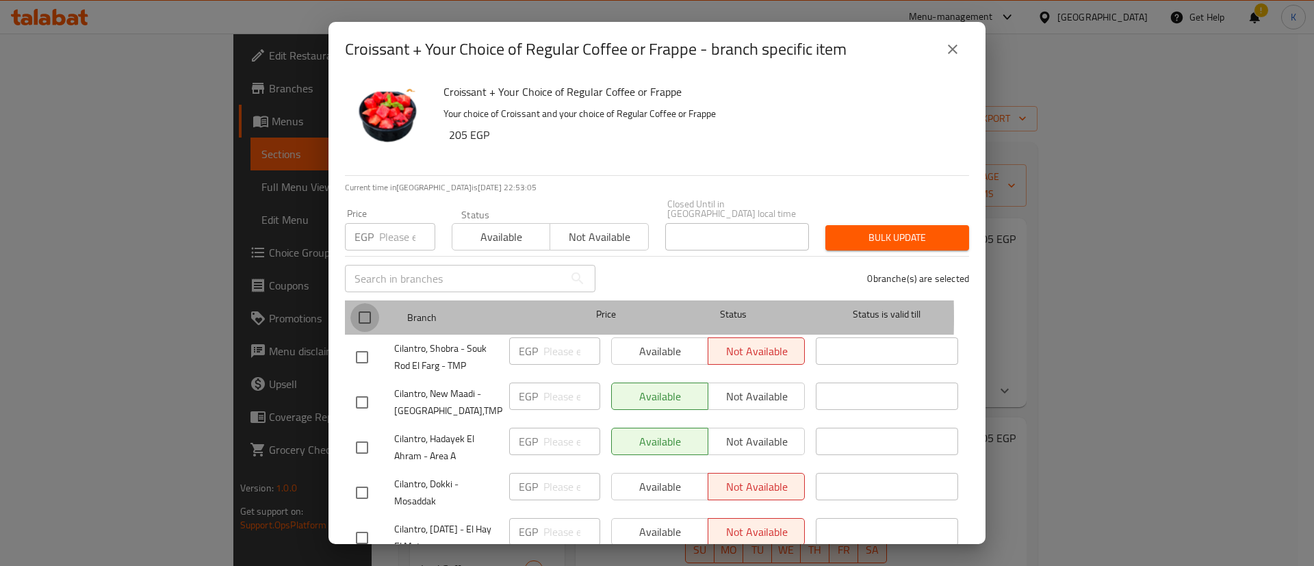
checkbox input "true"
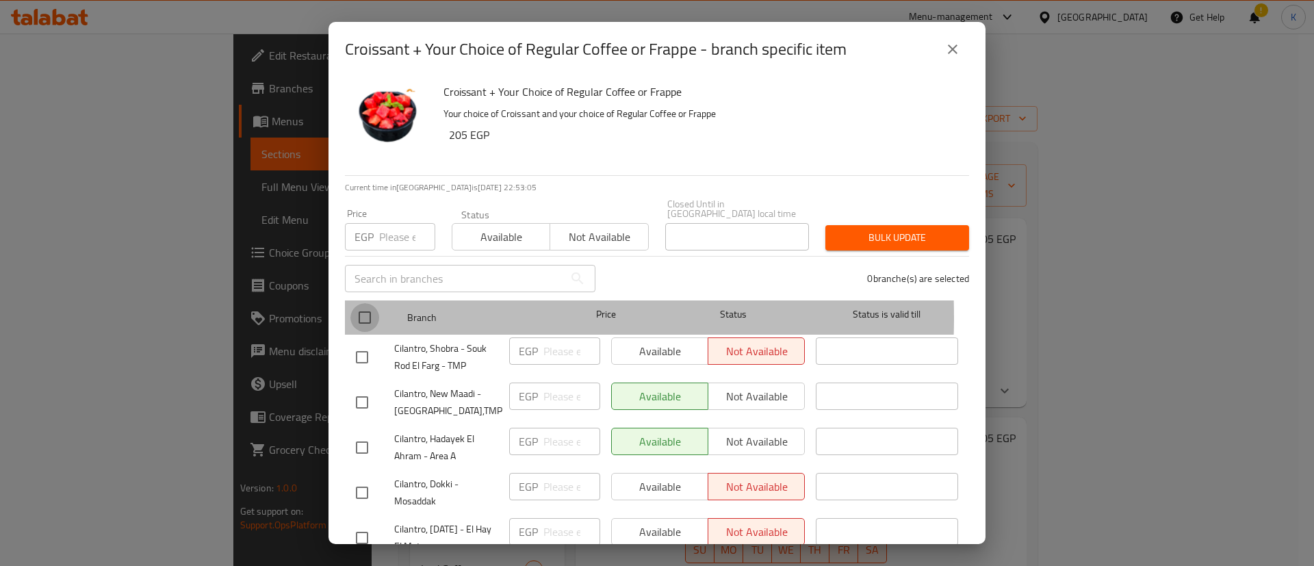
checkbox input "true"
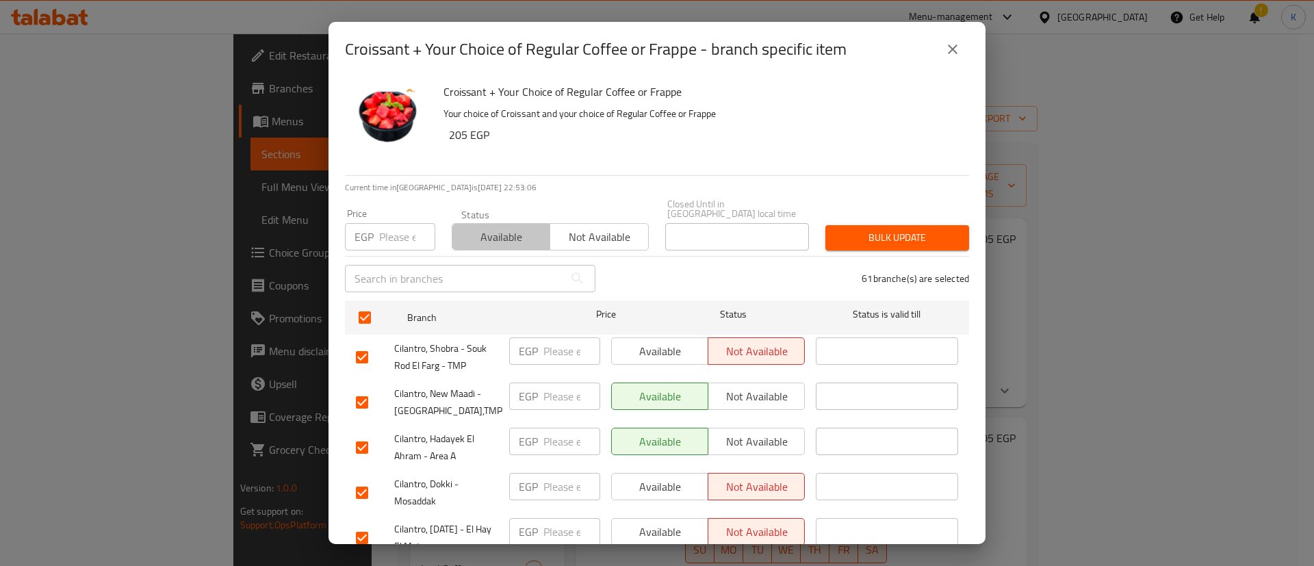
click at [521, 227] on span "Available" at bounding box center [501, 237] width 87 height 20
click at [866, 229] on span "Bulk update" at bounding box center [897, 237] width 122 height 17
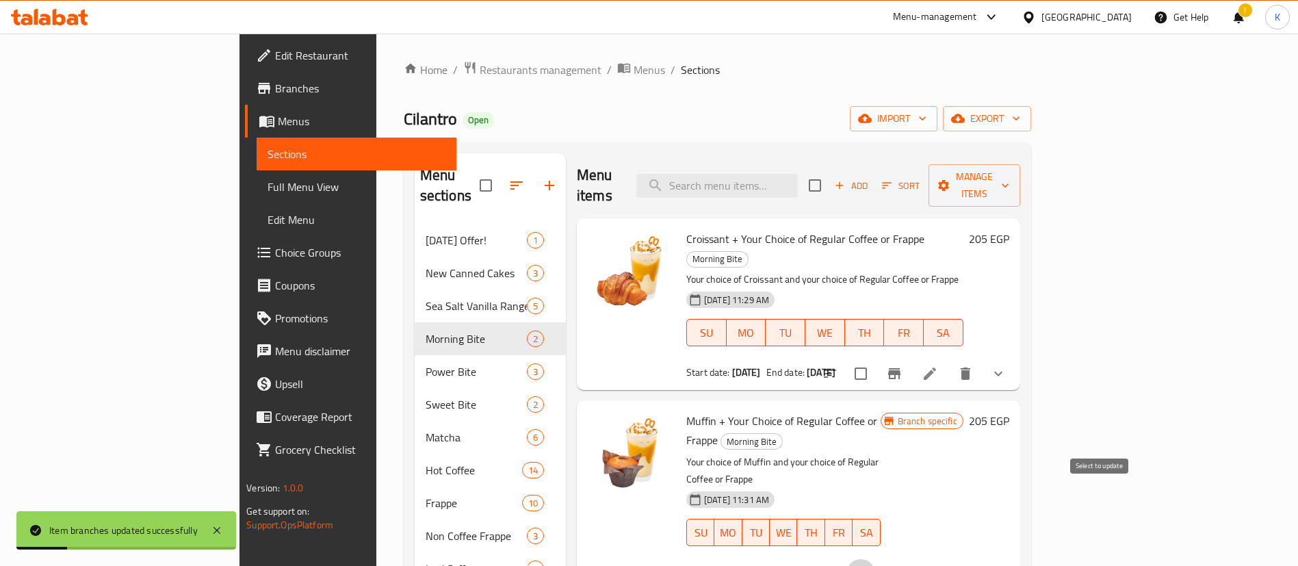
click at [875, 559] on input "checkbox" at bounding box center [860, 573] width 29 height 29
checkbox input "false"
click at [911, 557] on button "Branch-specific-item" at bounding box center [894, 573] width 33 height 33
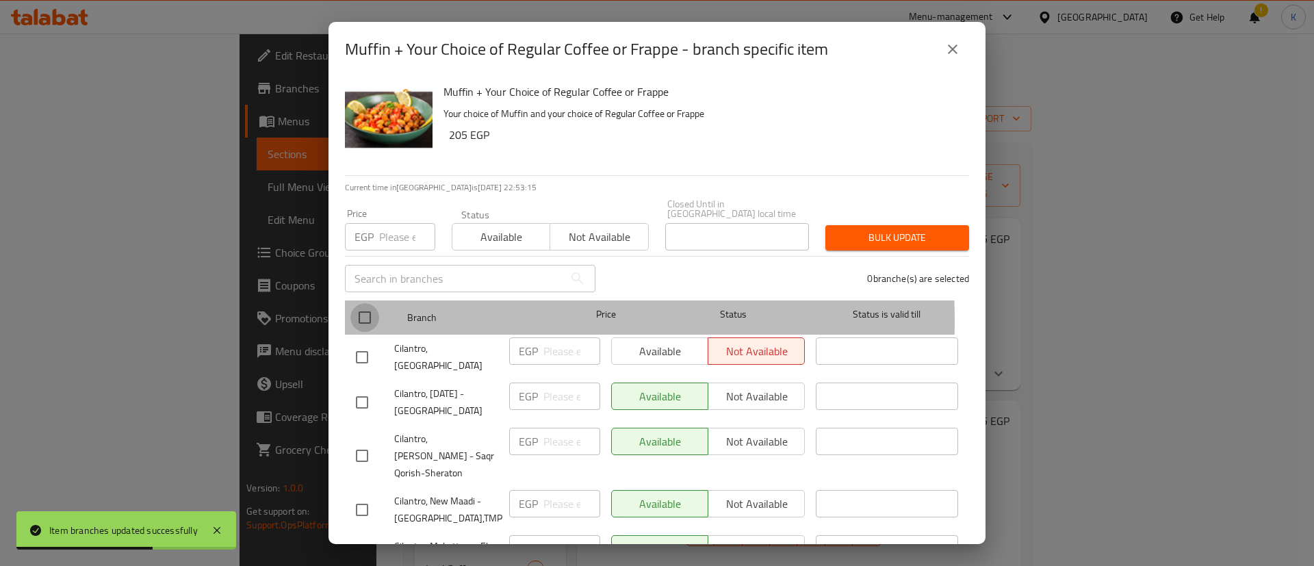
click at [372, 311] on input "checkbox" at bounding box center [364, 317] width 29 height 29
checkbox input "true"
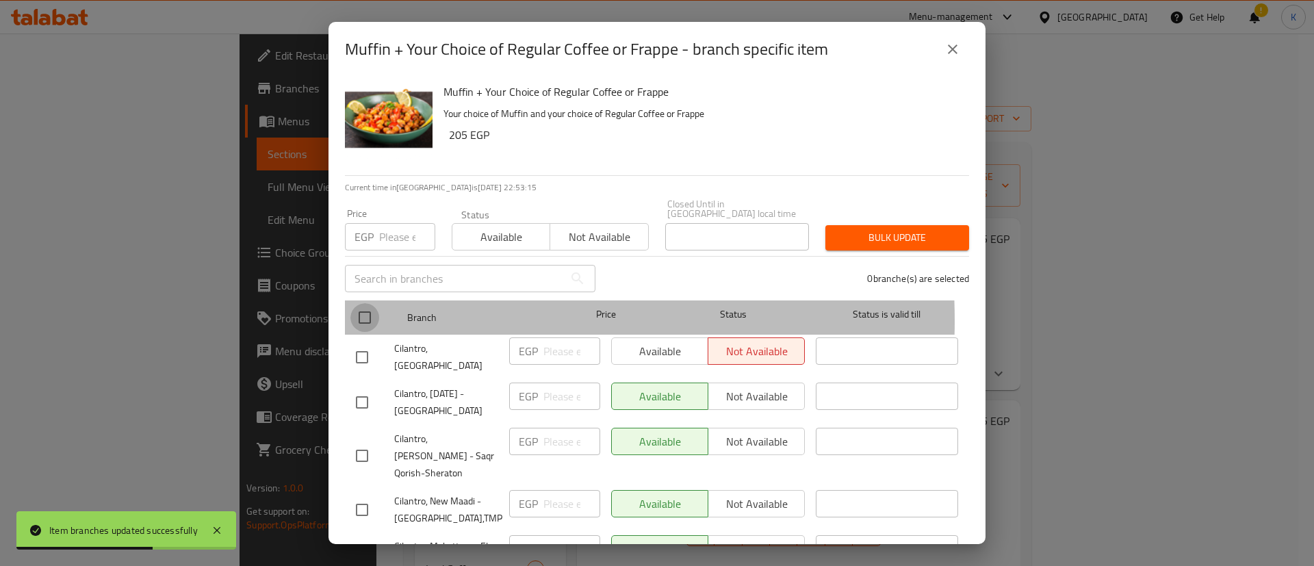
checkbox input "true"
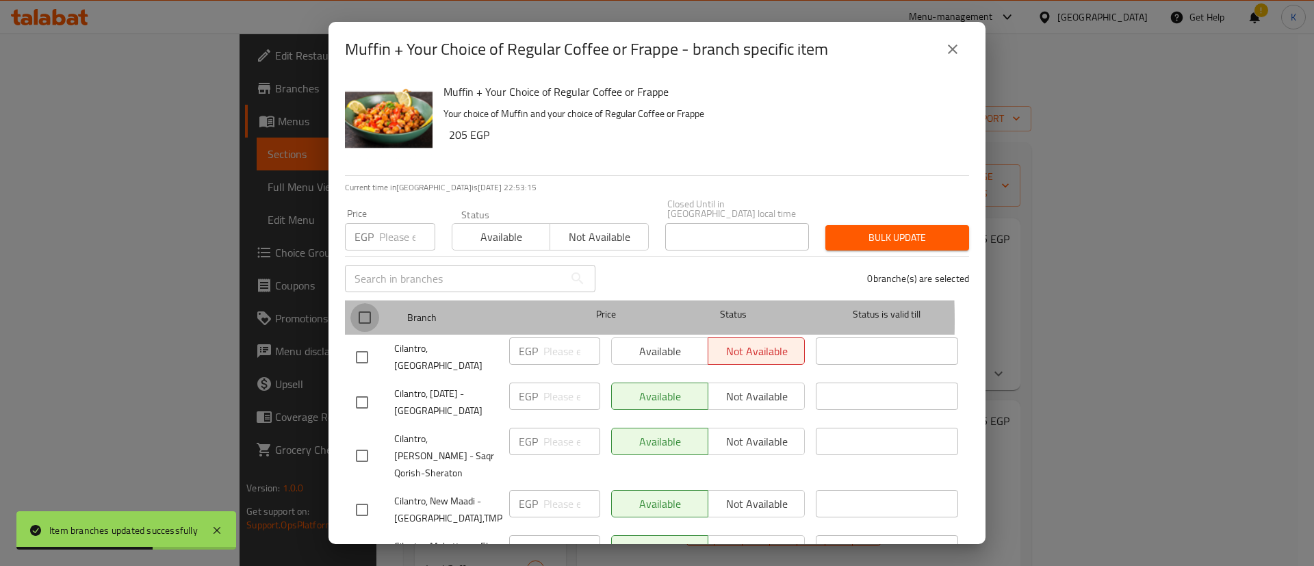
checkbox input "true"
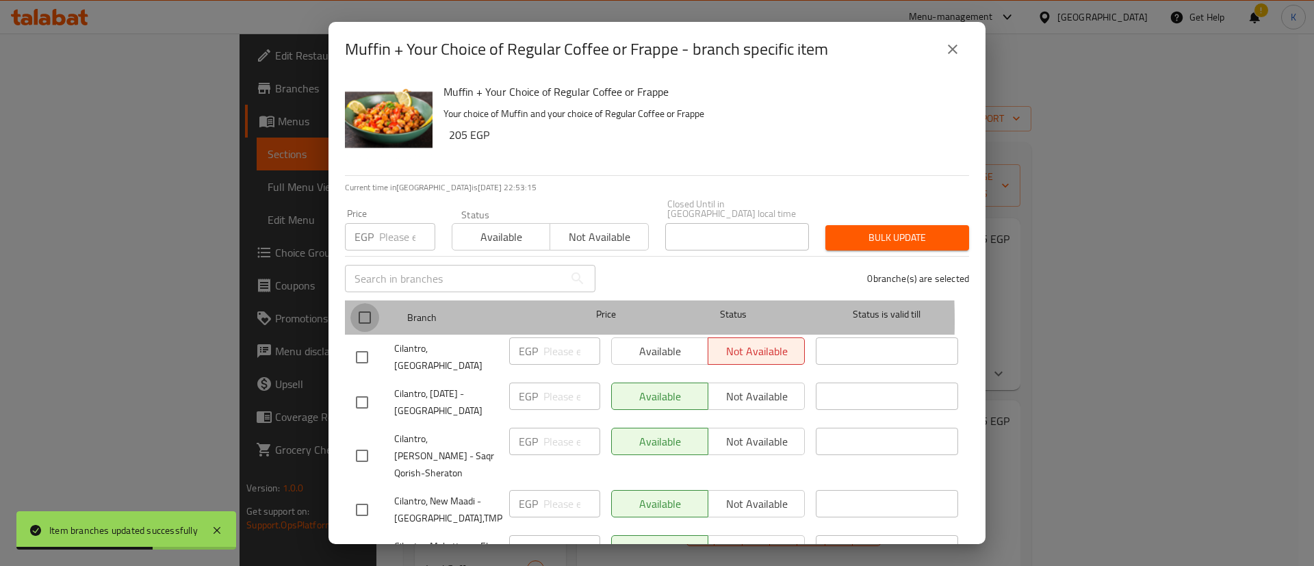
checkbox input "true"
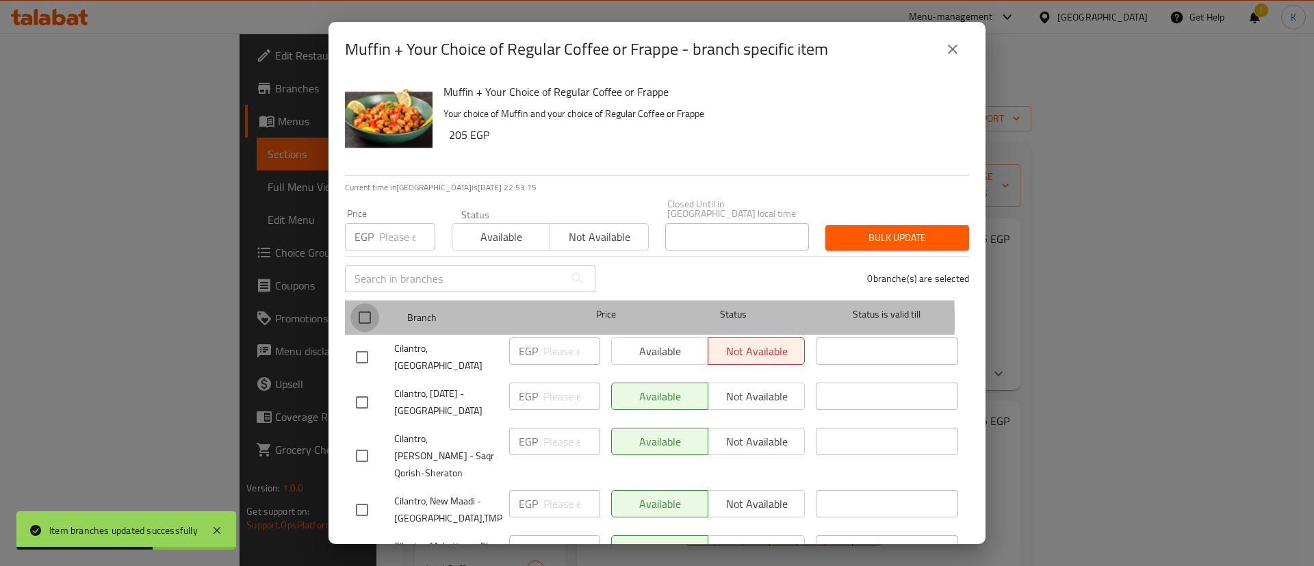
checkbox input "true"
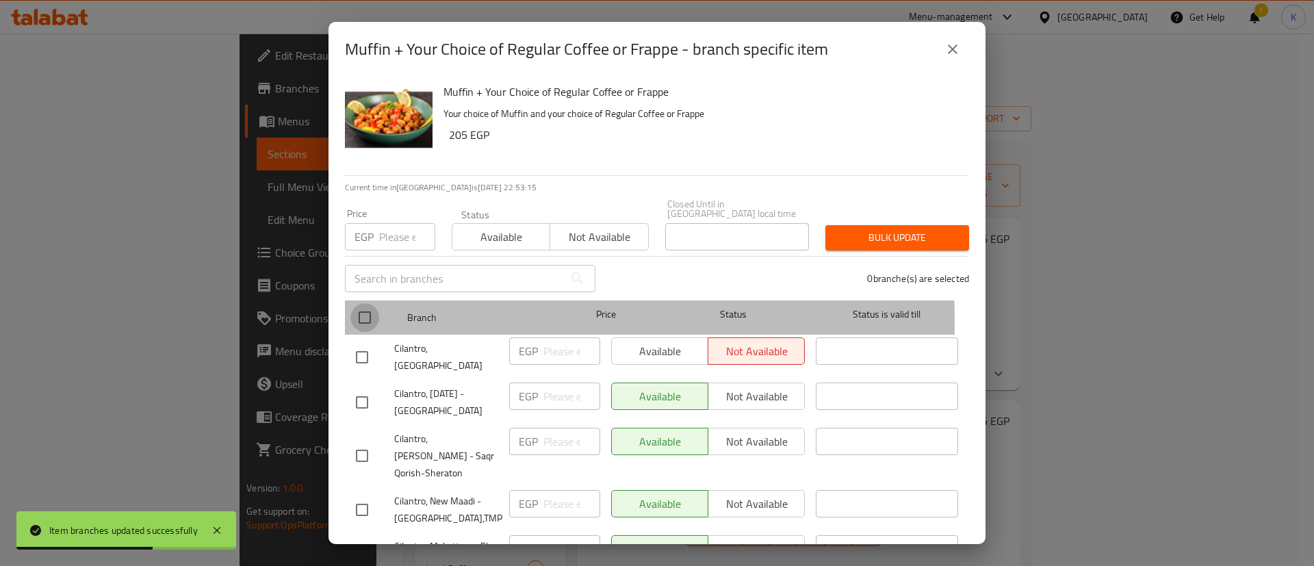
checkbox input "true"
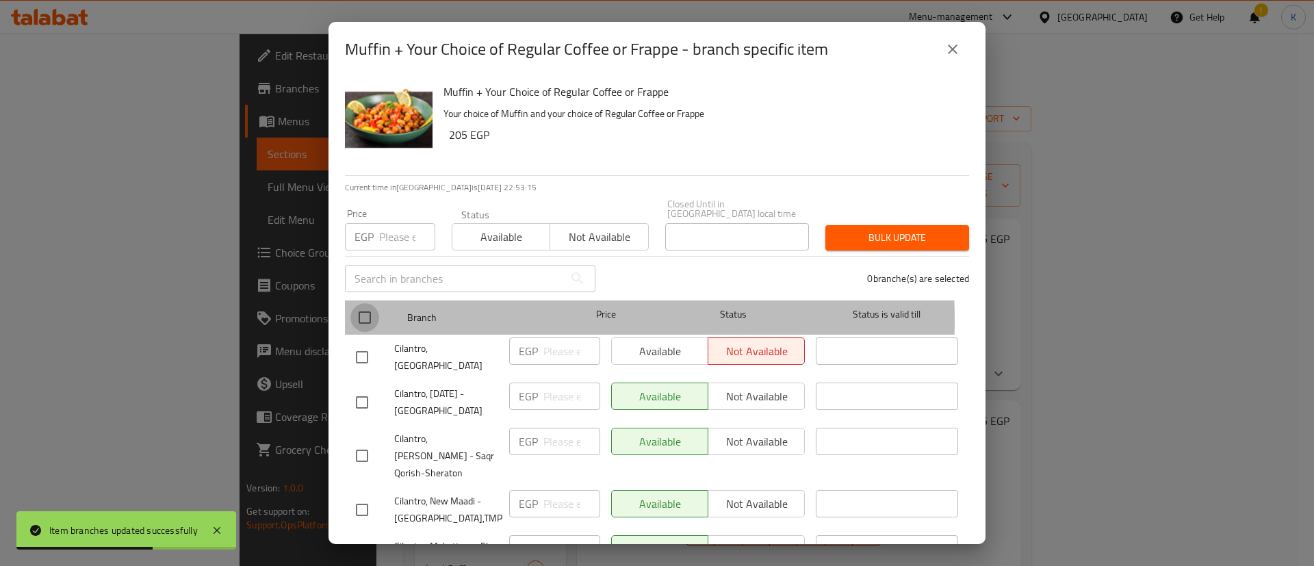
checkbox input "true"
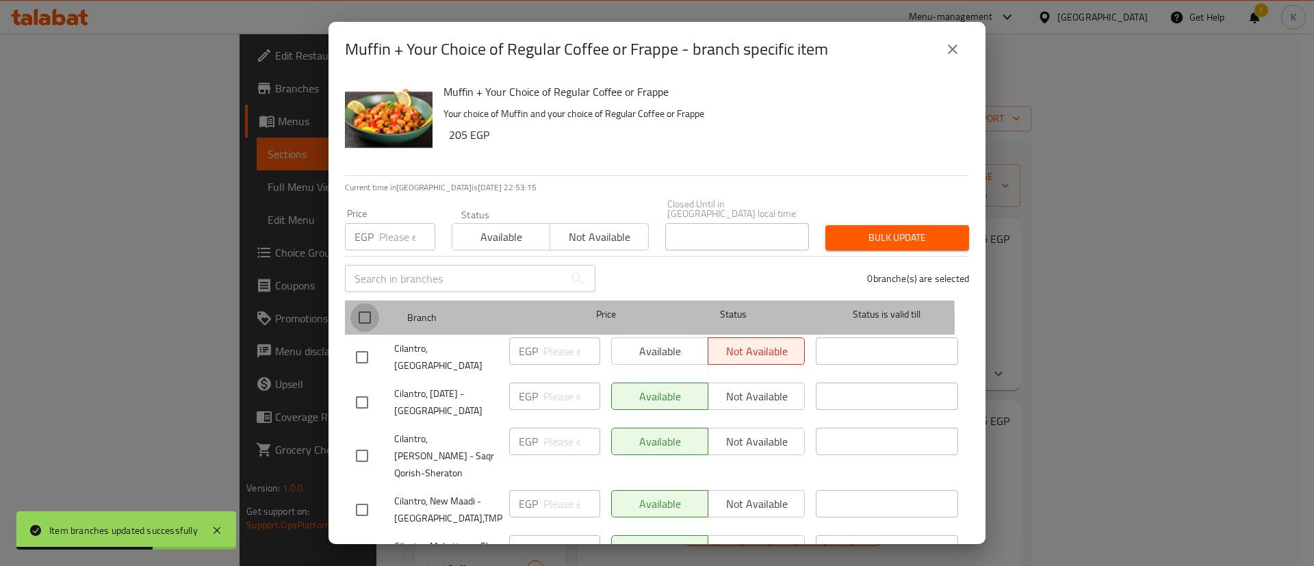
checkbox input "true"
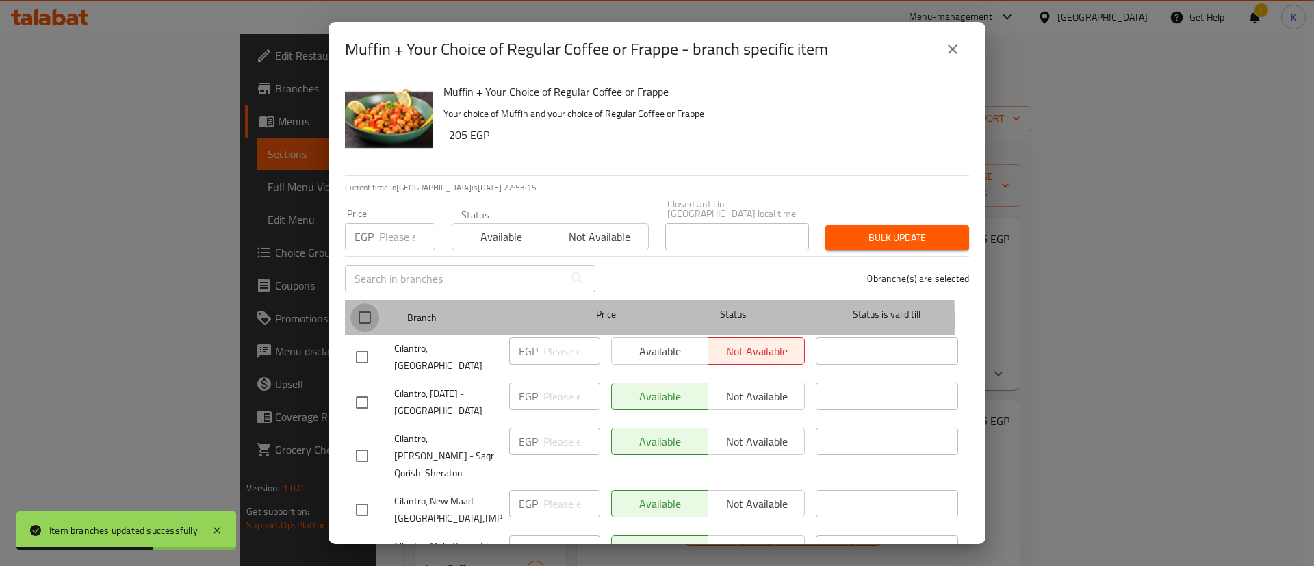
checkbox input "true"
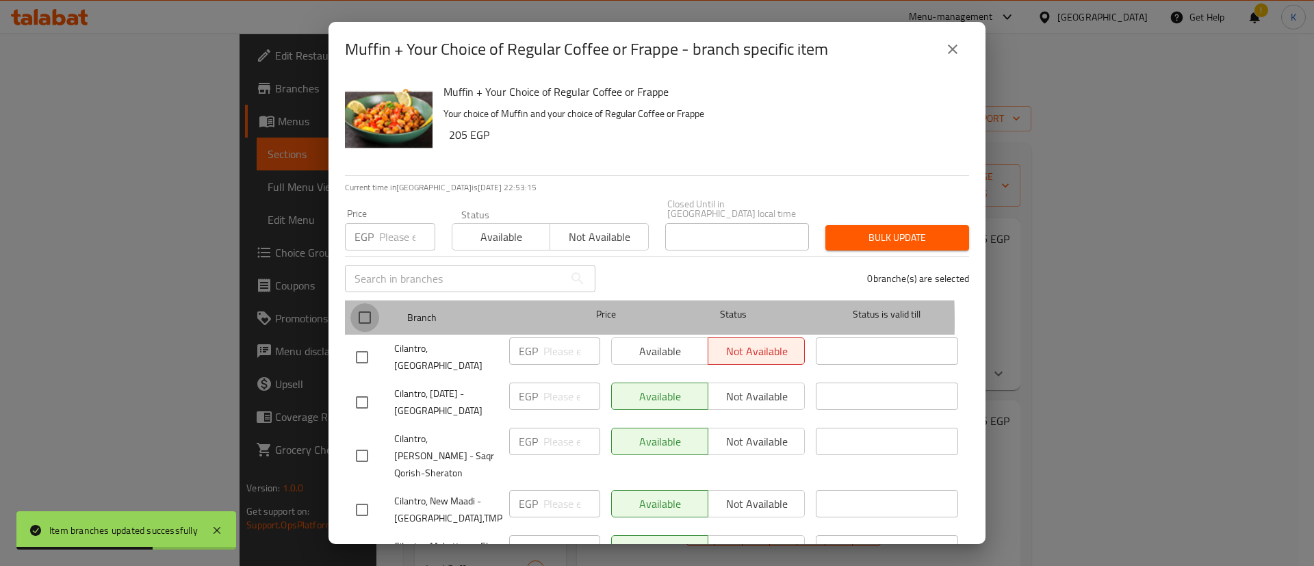
checkbox input "true"
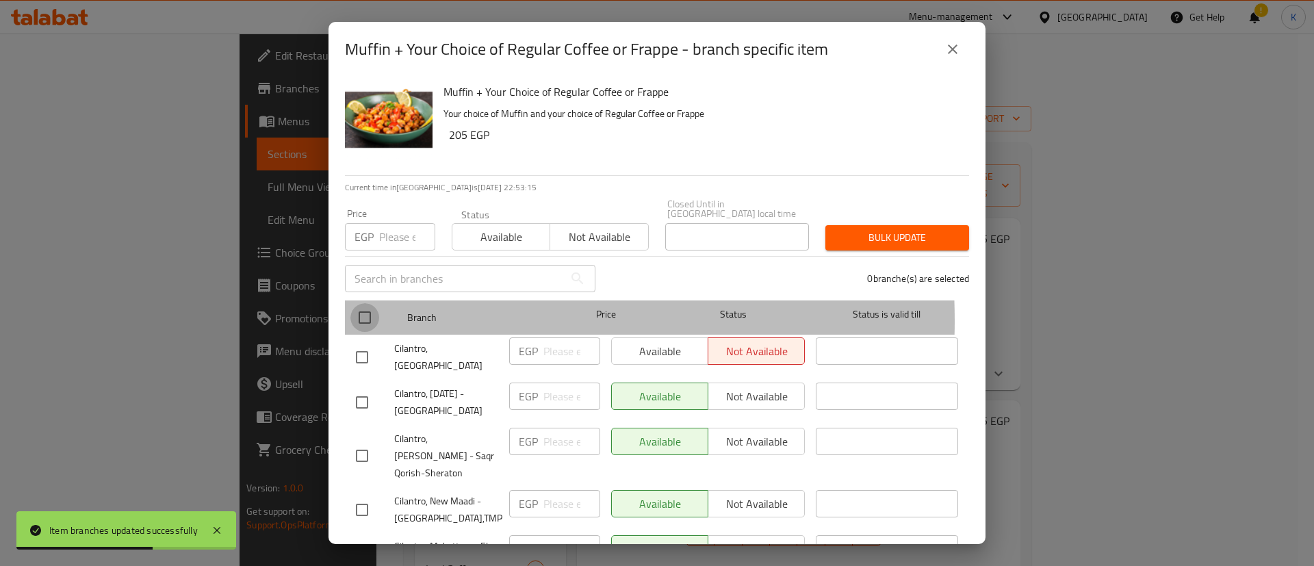
checkbox input "true"
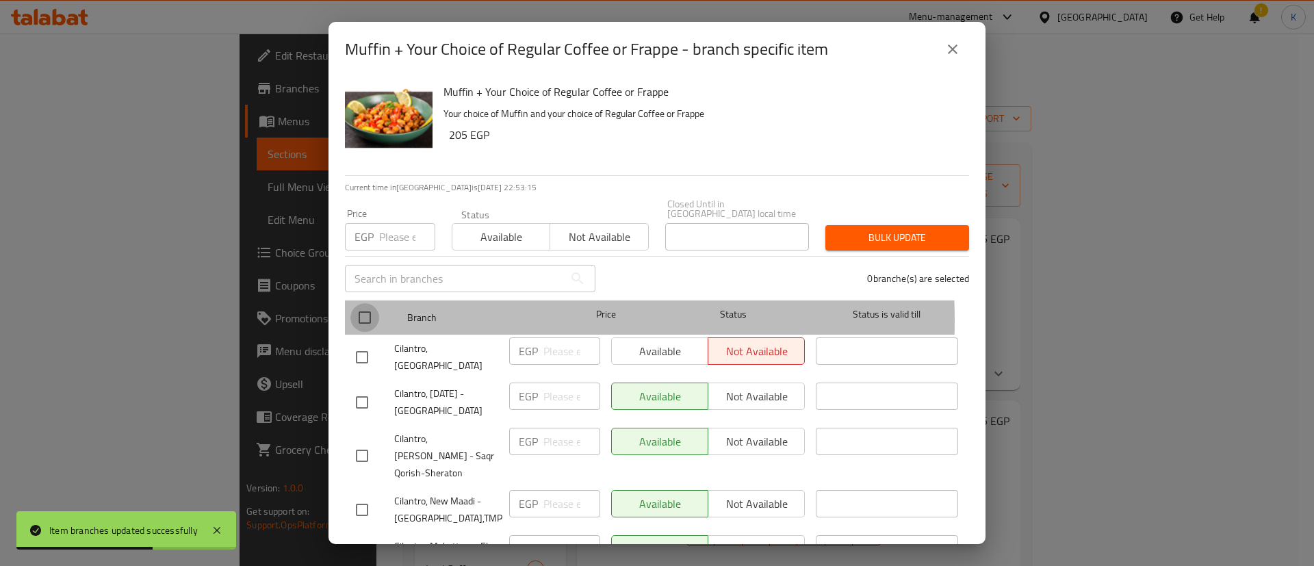
checkbox input "true"
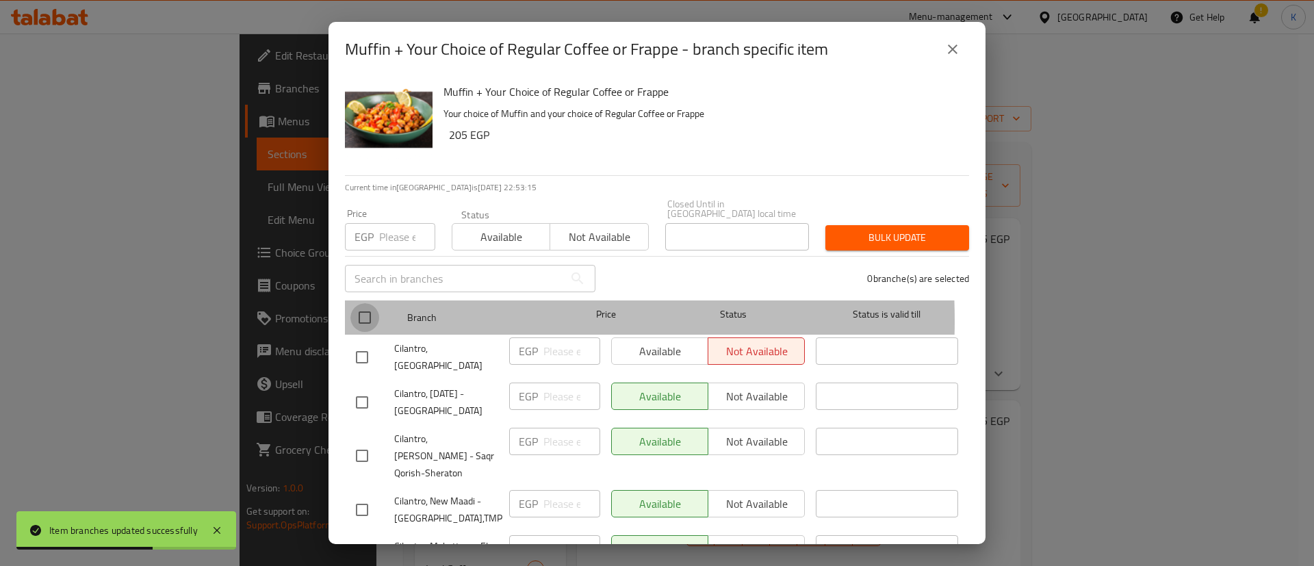
checkbox input "true"
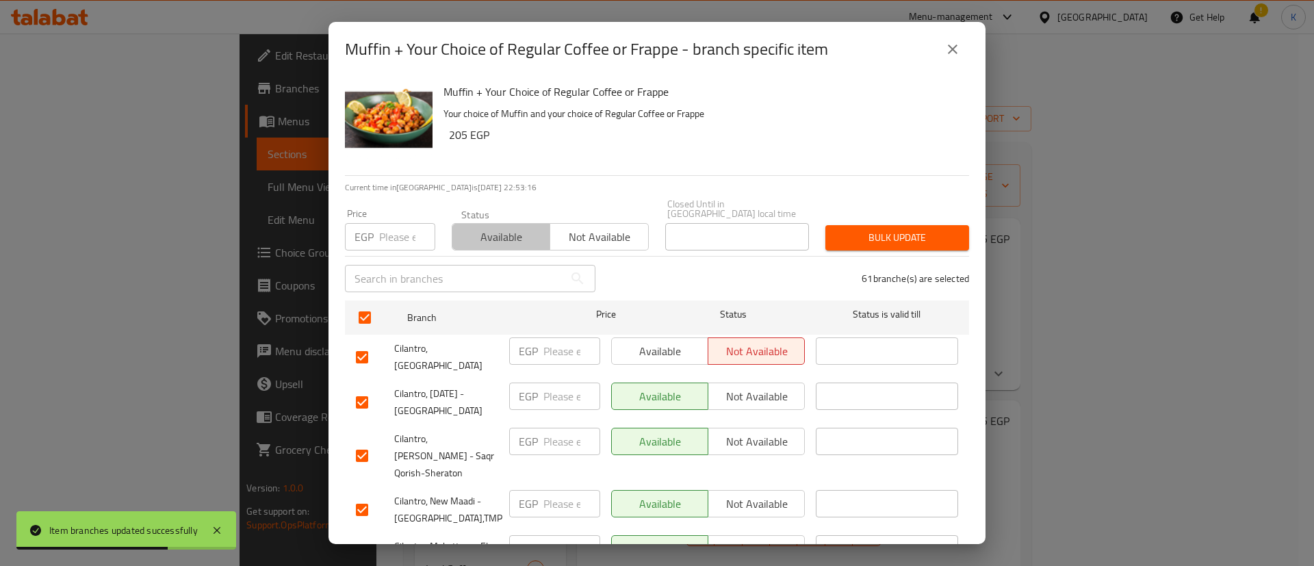
click at [513, 227] on span "Available" at bounding box center [501, 237] width 87 height 20
click at [883, 230] on span "Bulk update" at bounding box center [897, 237] width 122 height 17
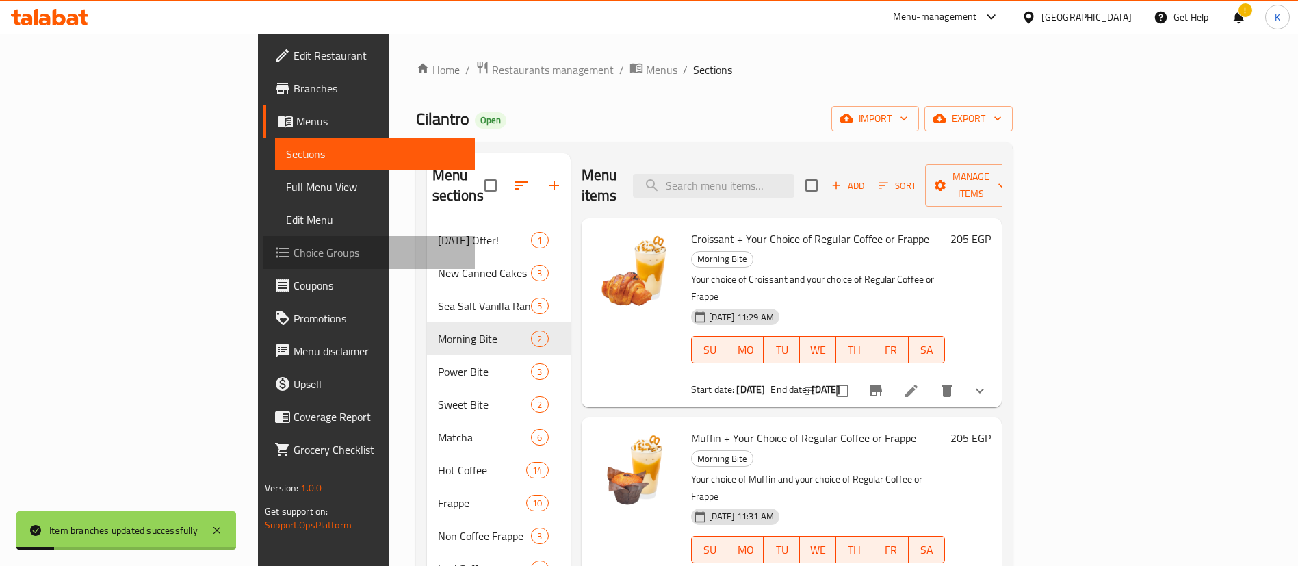
click at [294, 255] on span "Choice Groups" at bounding box center [379, 252] width 170 height 16
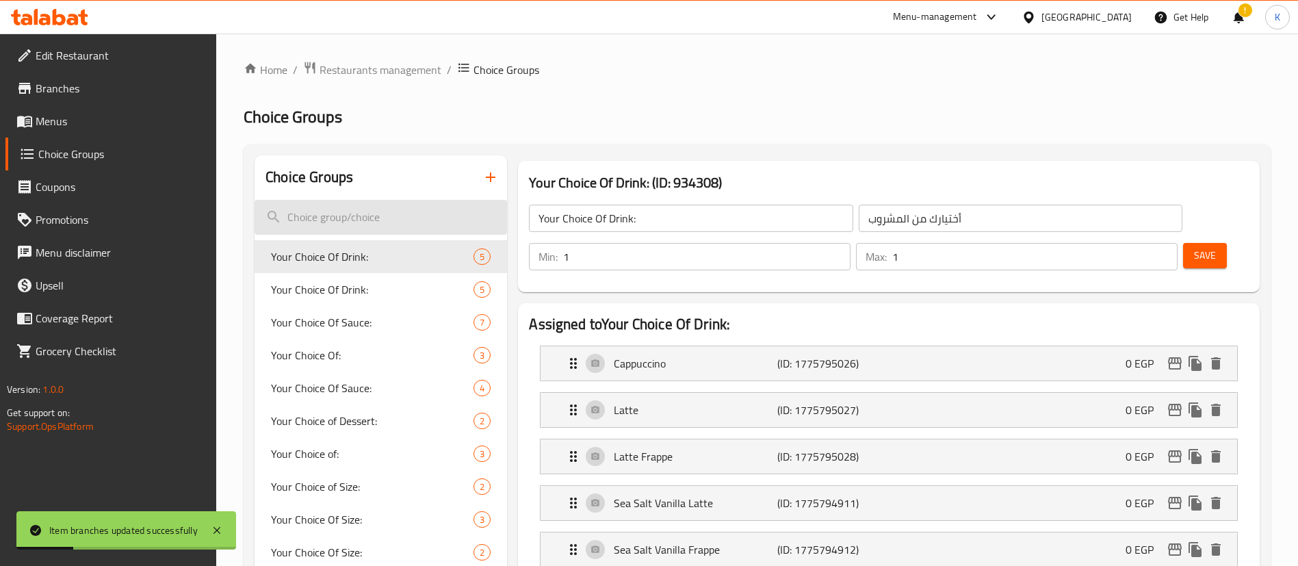
click at [380, 210] on input "search" at bounding box center [381, 217] width 253 height 35
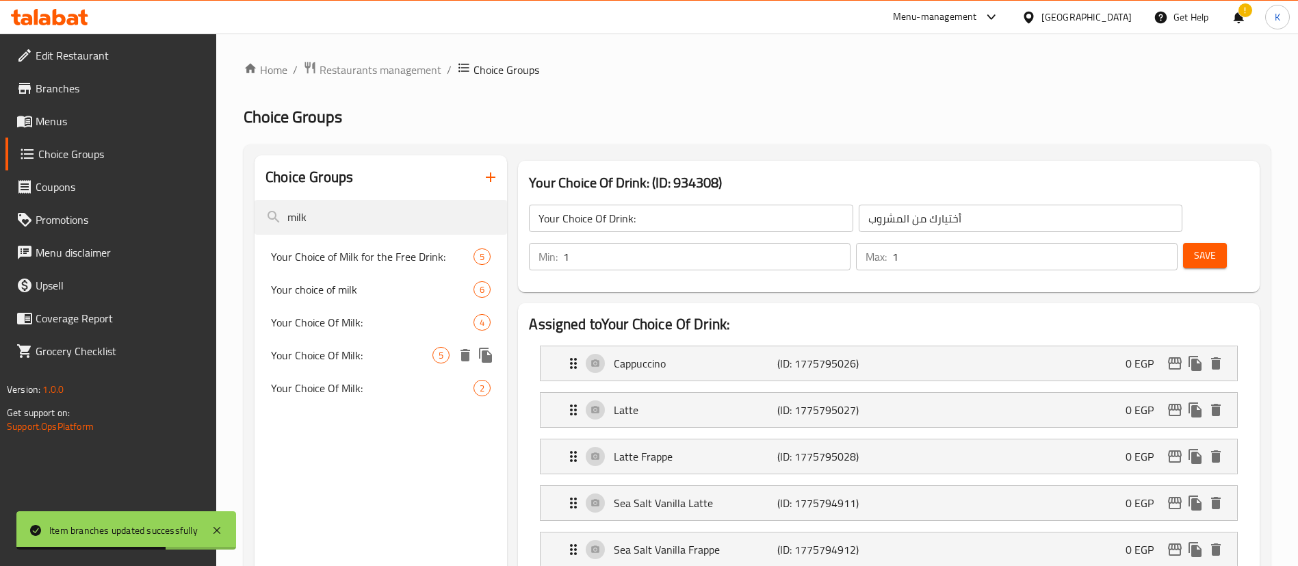
type input "milk"
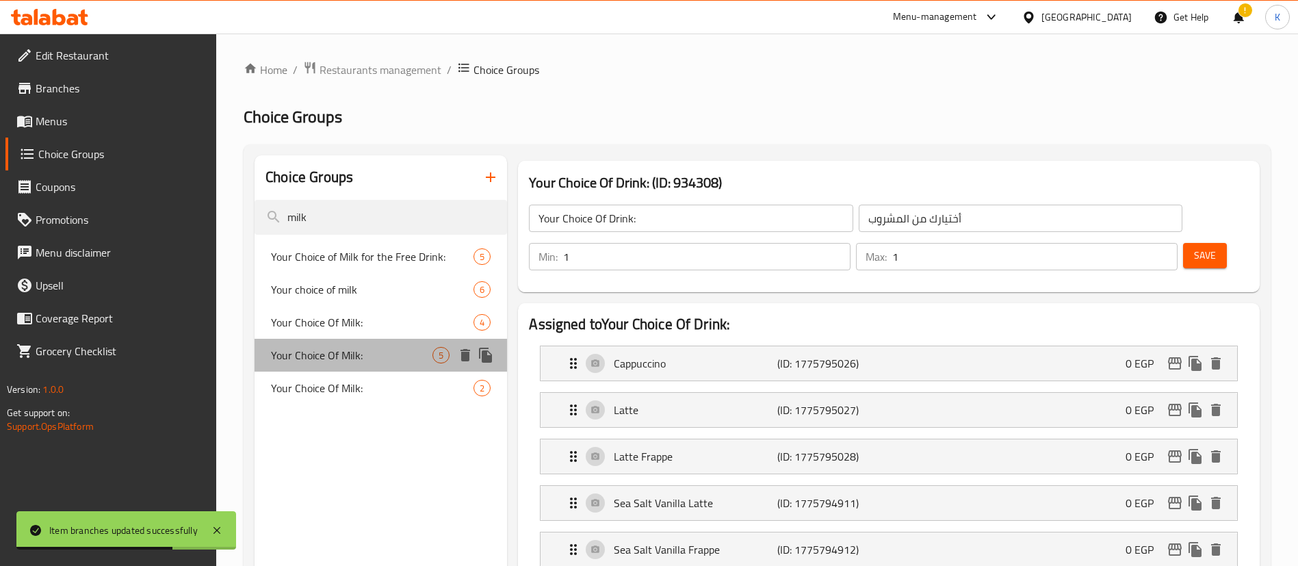
click at [342, 356] on span "Your Choice Of Milk:" at bounding box center [351, 355] width 161 height 16
type input "Your Choice Of Milk:"
type input "إختيارك من الحليب:"
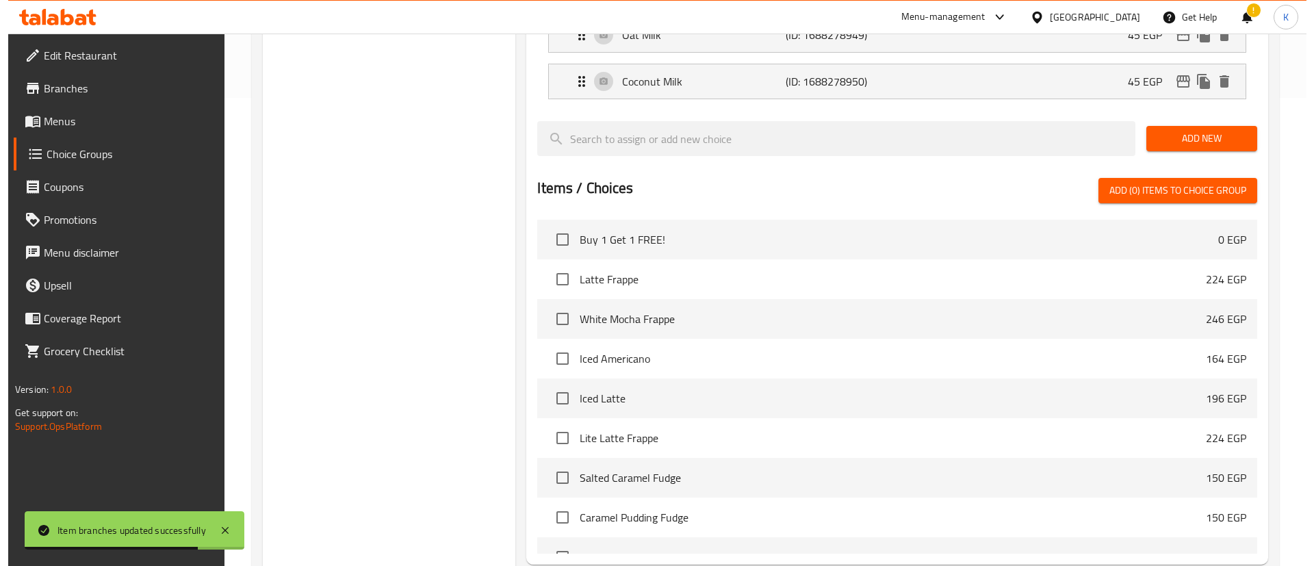
scroll to position [568, 0]
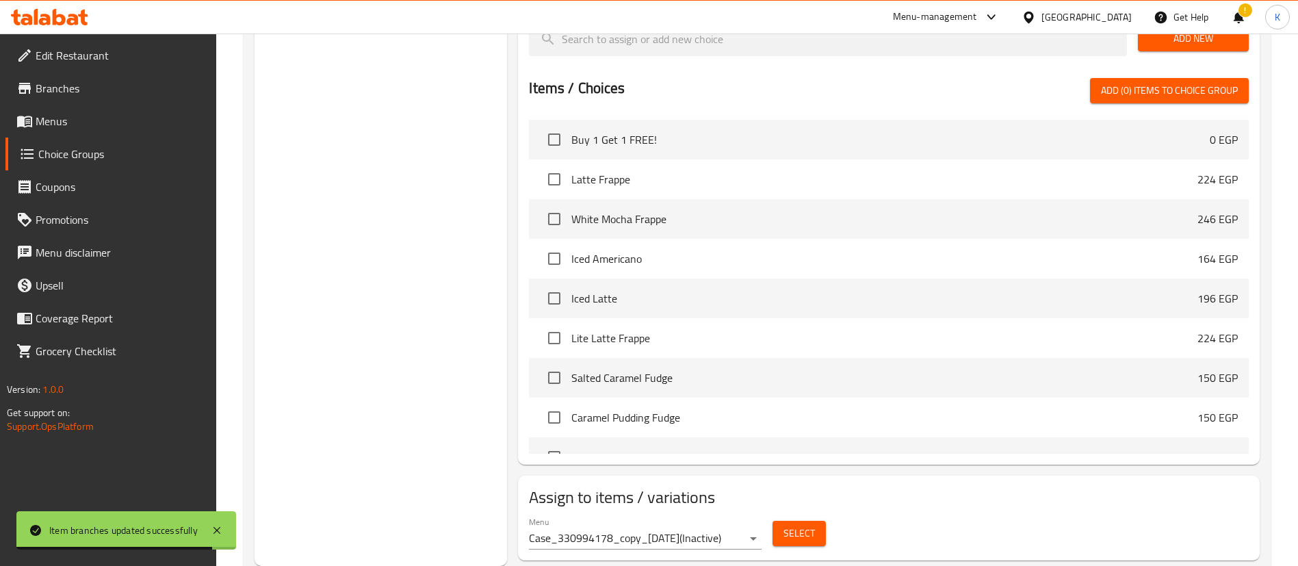
click at [702, 513] on div "Menu Case_330994178_copy_[DATE] ( Inactive )" at bounding box center [645, 533] width 244 height 44
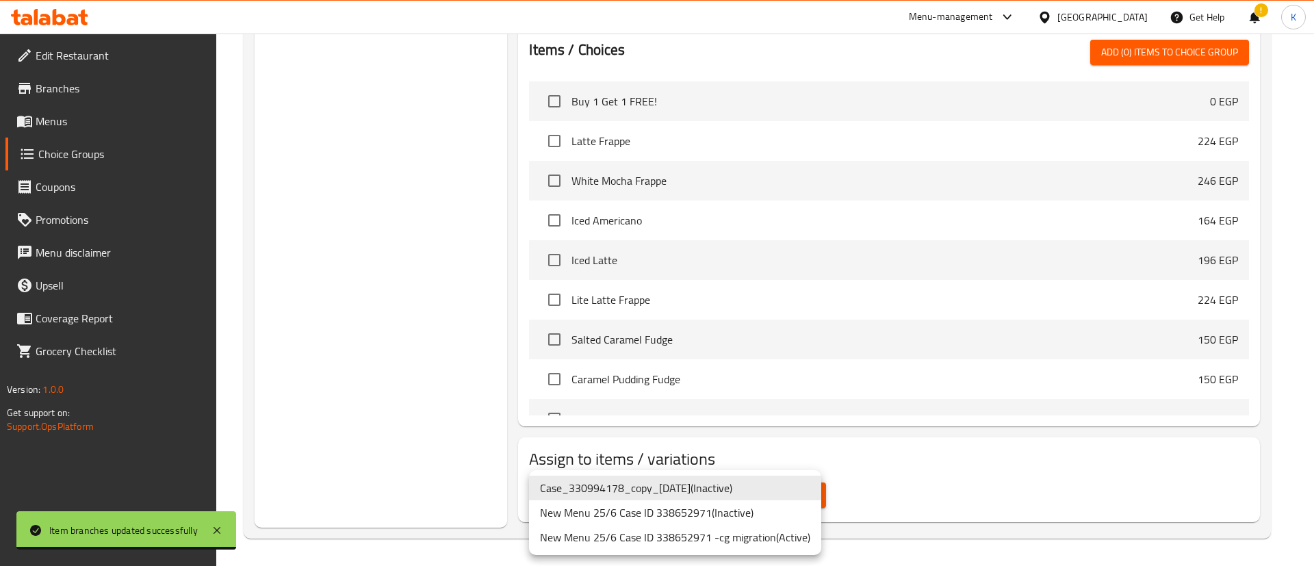
drag, startPoint x: 678, startPoint y: 494, endPoint x: 738, endPoint y: 543, distance: 77.4
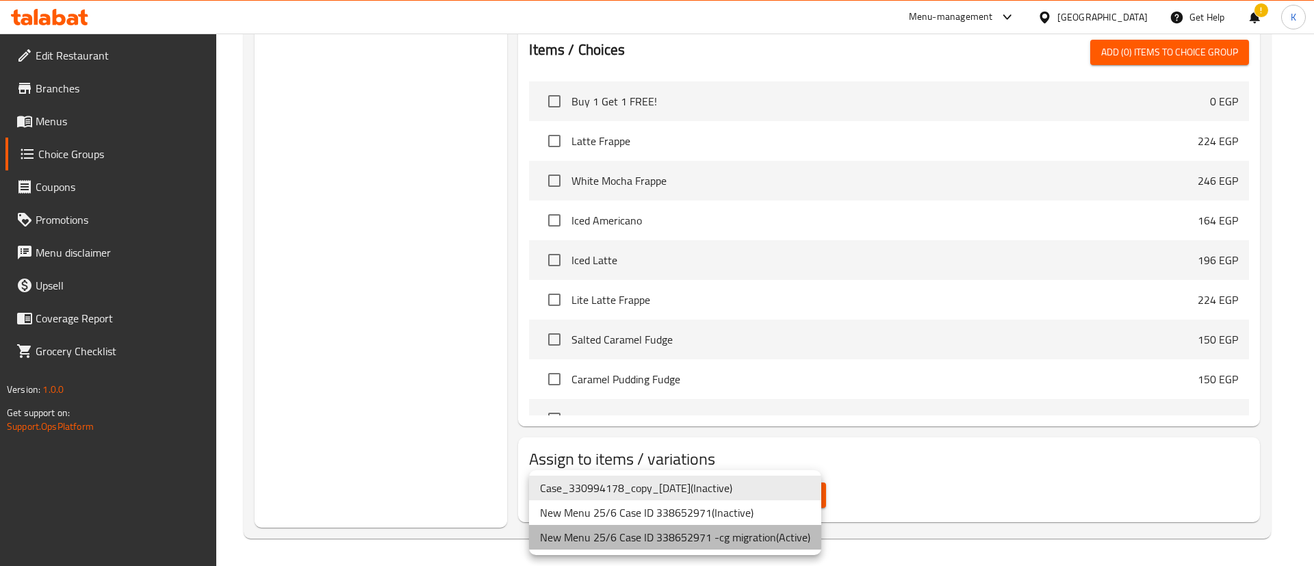
click at [738, 543] on li "New Menu 25/6 Case ID 338652971 -cg migration ( Active )" at bounding box center [675, 537] width 292 height 25
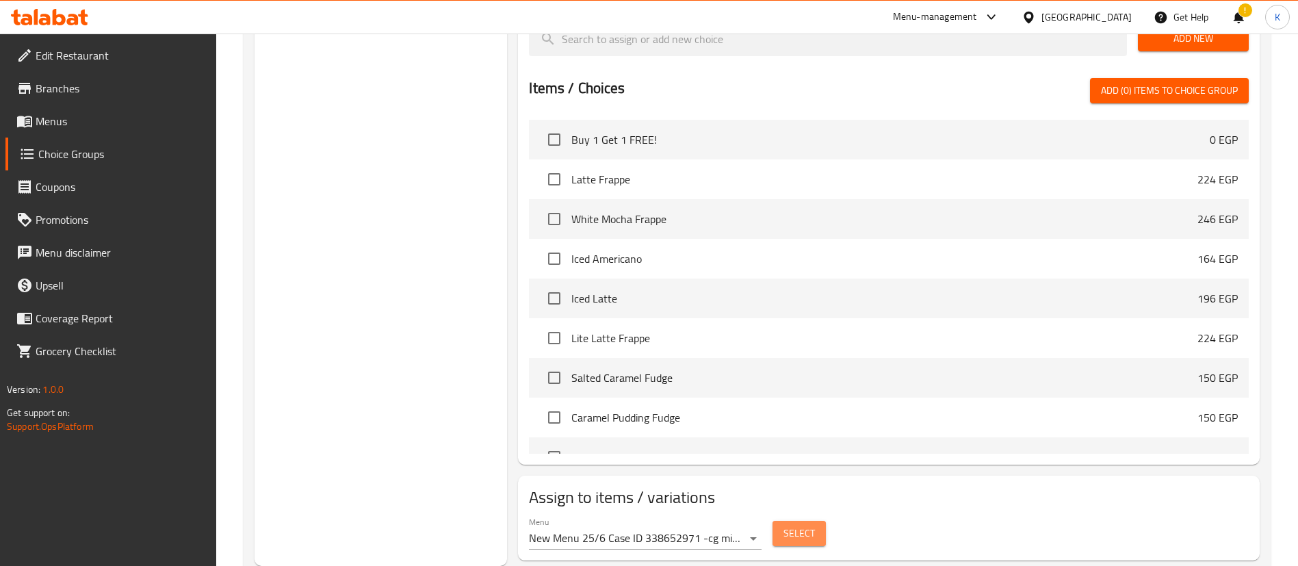
click at [796, 525] on span "Select" at bounding box center [799, 533] width 31 height 17
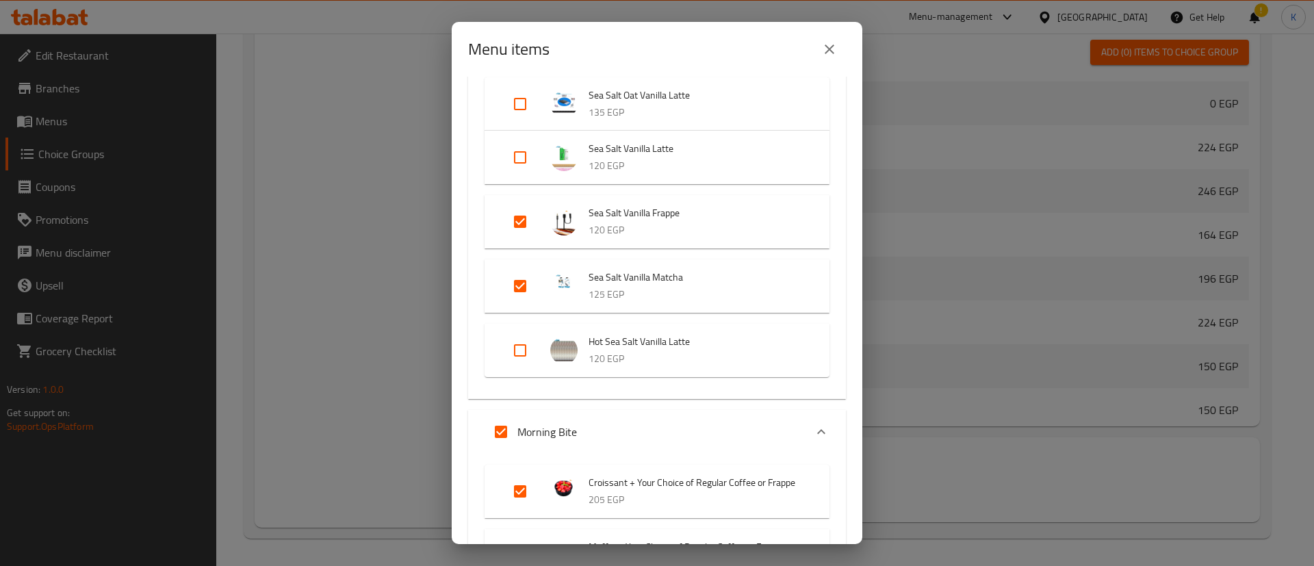
scroll to position [390, 0]
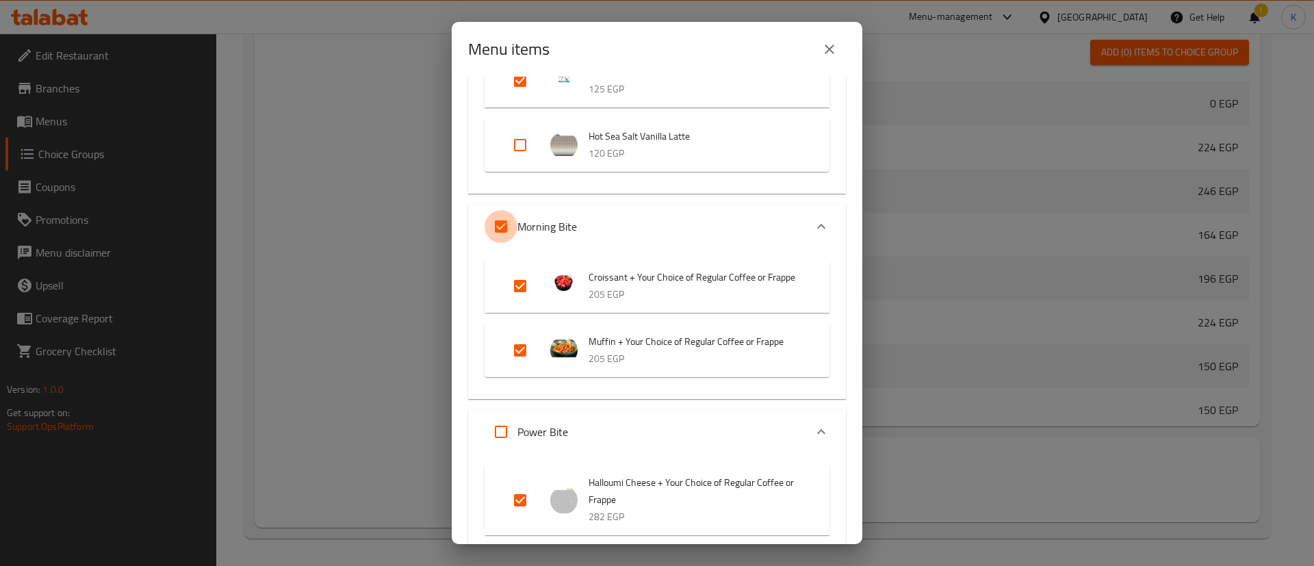
click at [497, 216] on input "Expand" at bounding box center [500, 226] width 33 height 33
checkbox input "false"
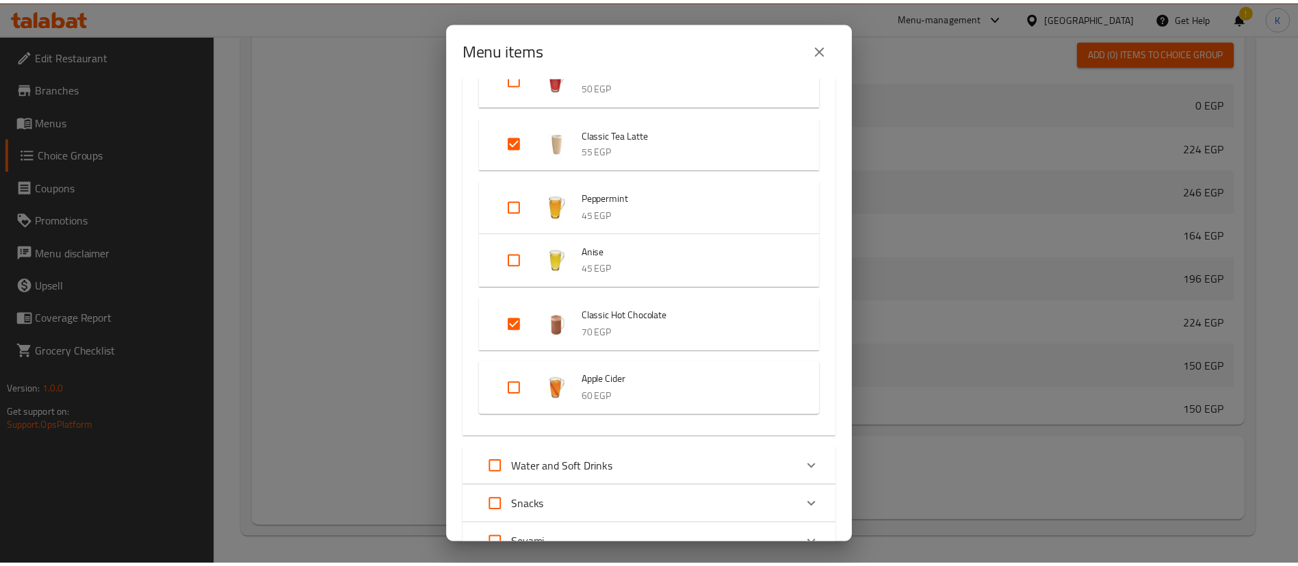
scroll to position [5204, 0]
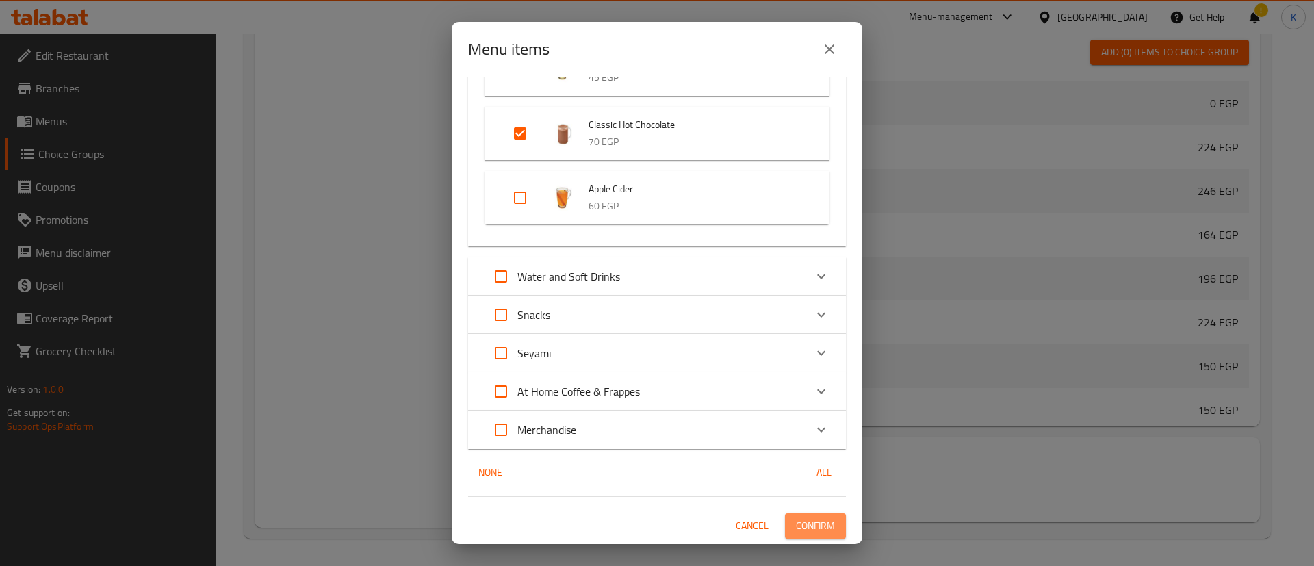
click at [800, 526] on span "Confirm" at bounding box center [815, 525] width 39 height 17
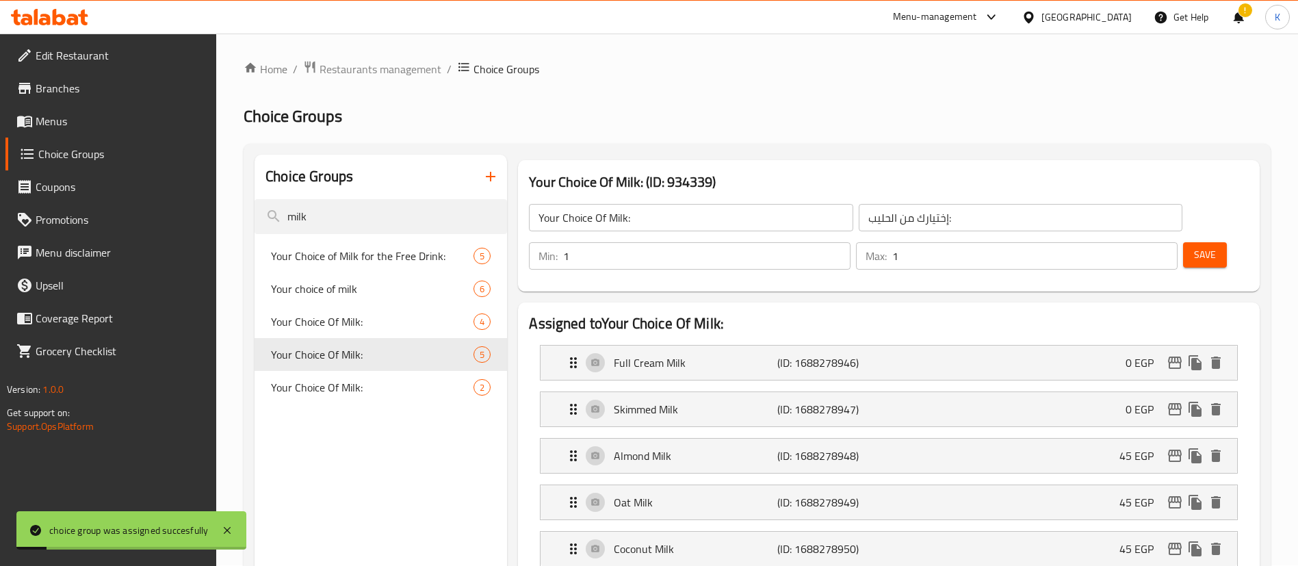
scroll to position [0, 0]
click at [324, 220] on input "milk" at bounding box center [381, 217] width 253 height 35
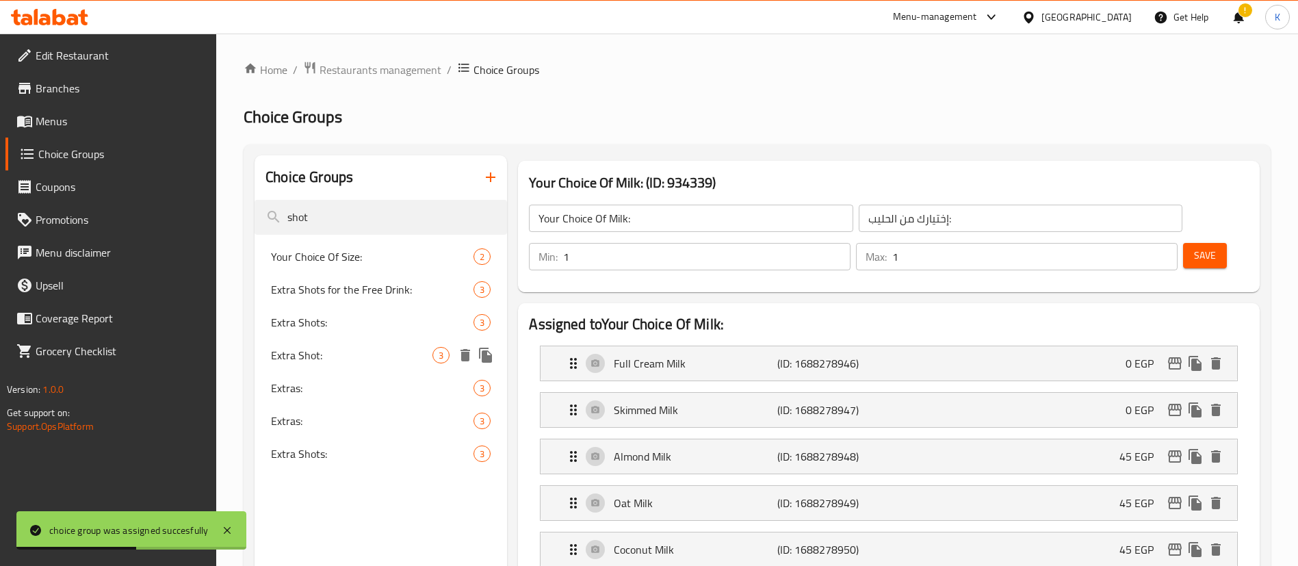
type input "shot"
click at [320, 350] on span "Extra Shot:" at bounding box center [351, 355] width 161 height 16
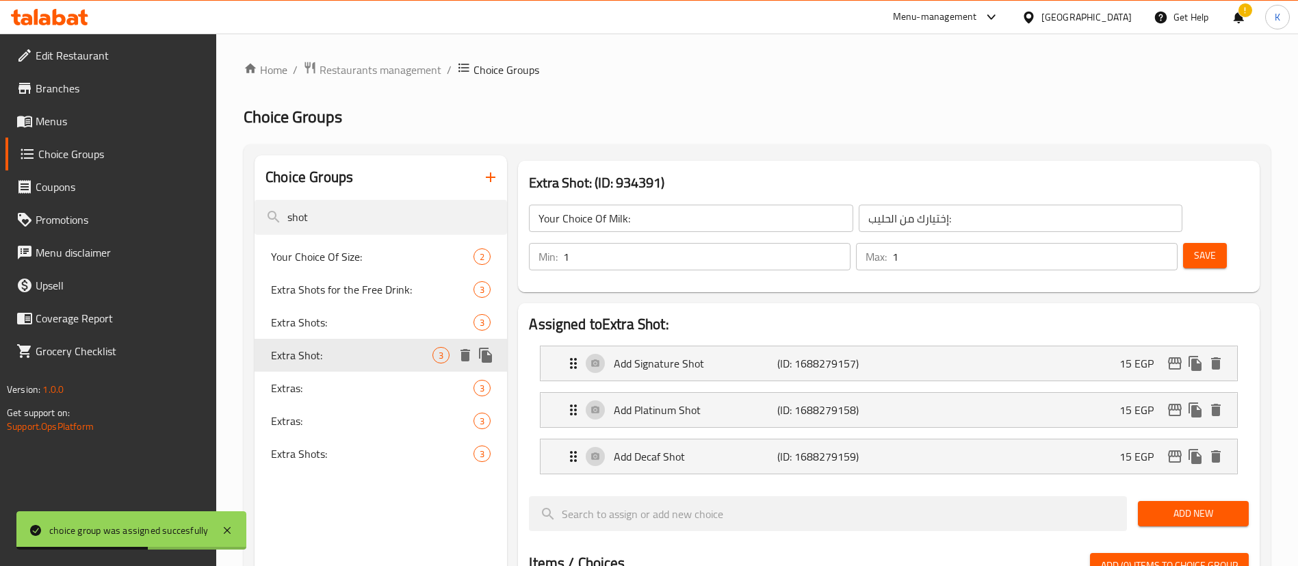
type input "Extra Shot:"
type input "شوت إضافي:"
type input "0"
click at [332, 335] on div "Extra Shots: 3" at bounding box center [381, 322] width 253 height 33
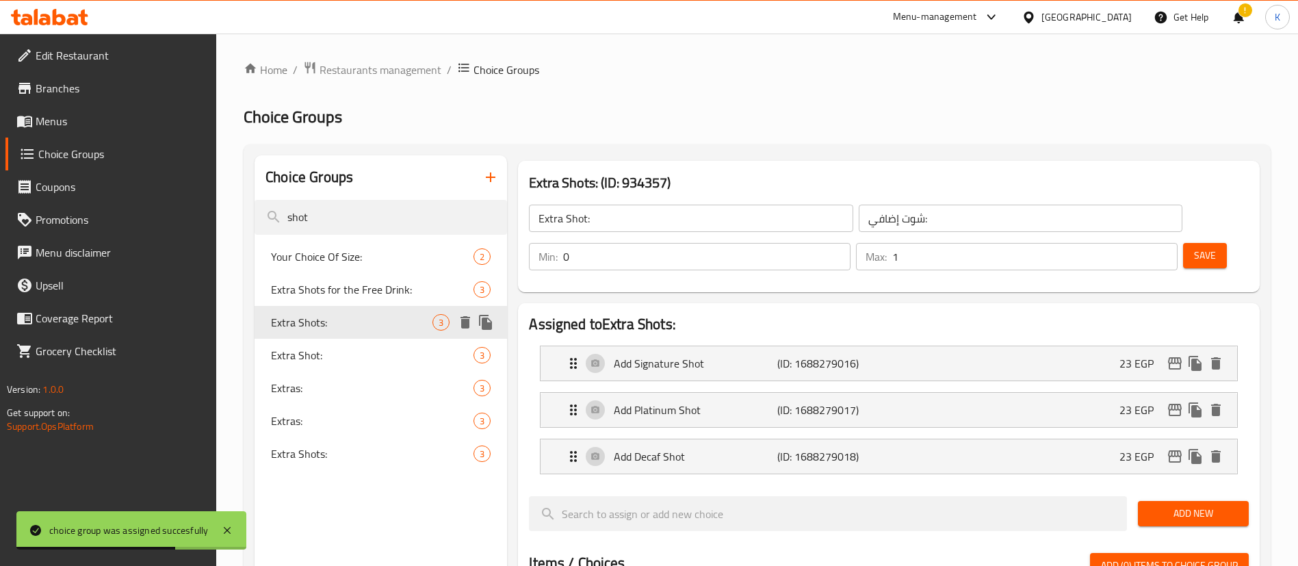
type input "Extra Shots:"
type input "شوت إضافية:"
type input "0"
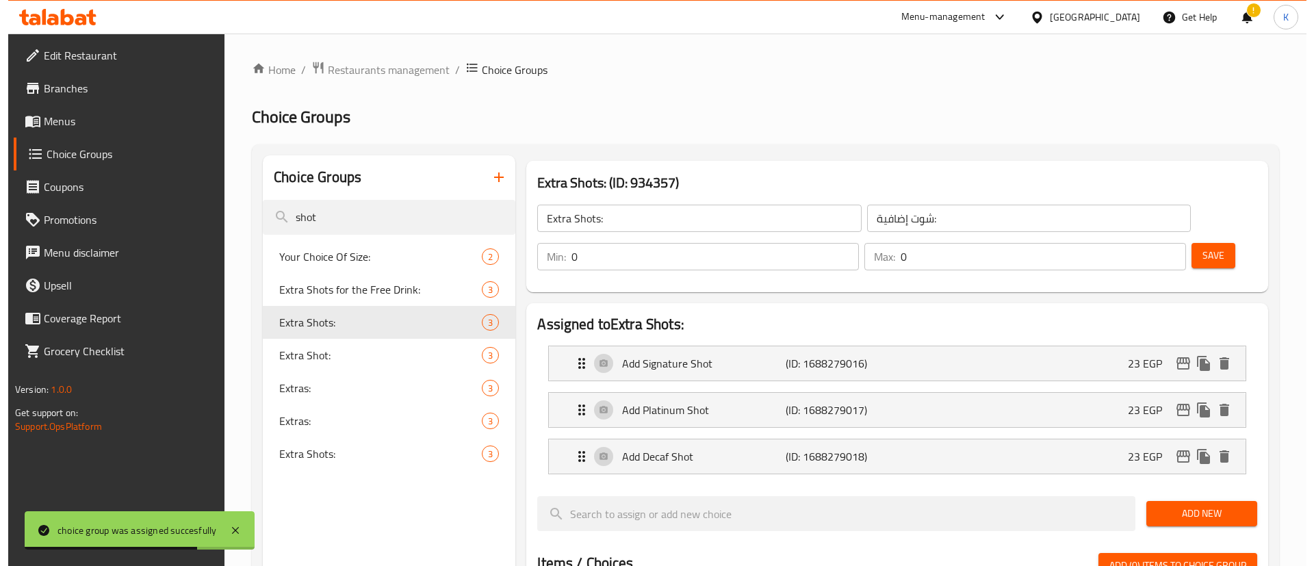
scroll to position [475, 0]
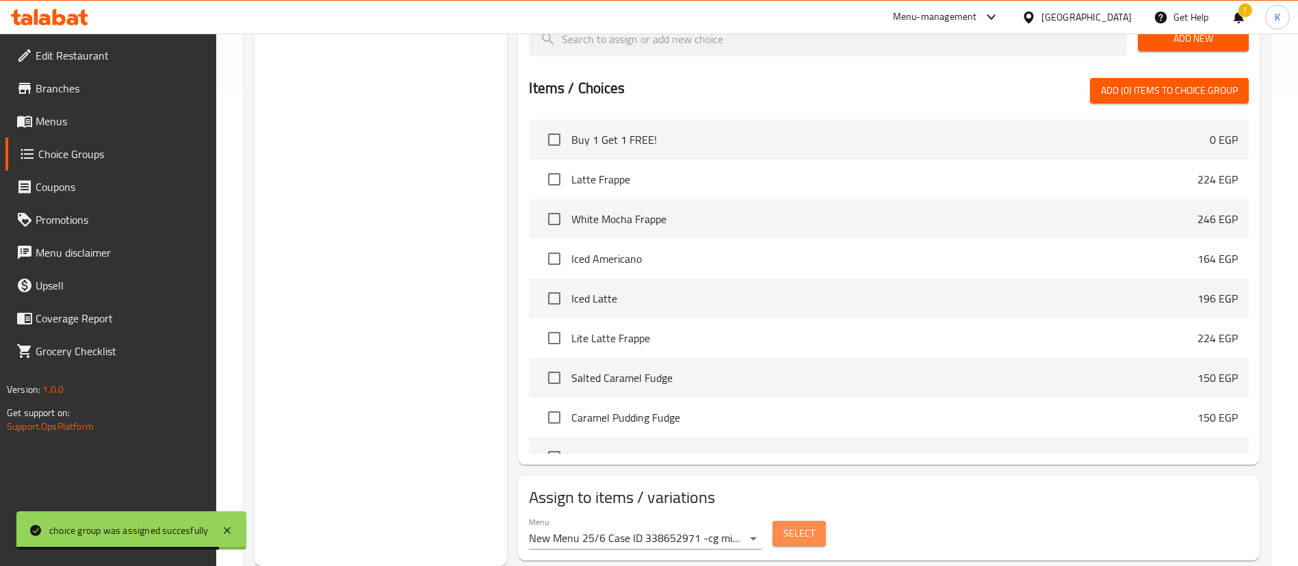
click at [803, 521] on button "Select" at bounding box center [799, 533] width 53 height 25
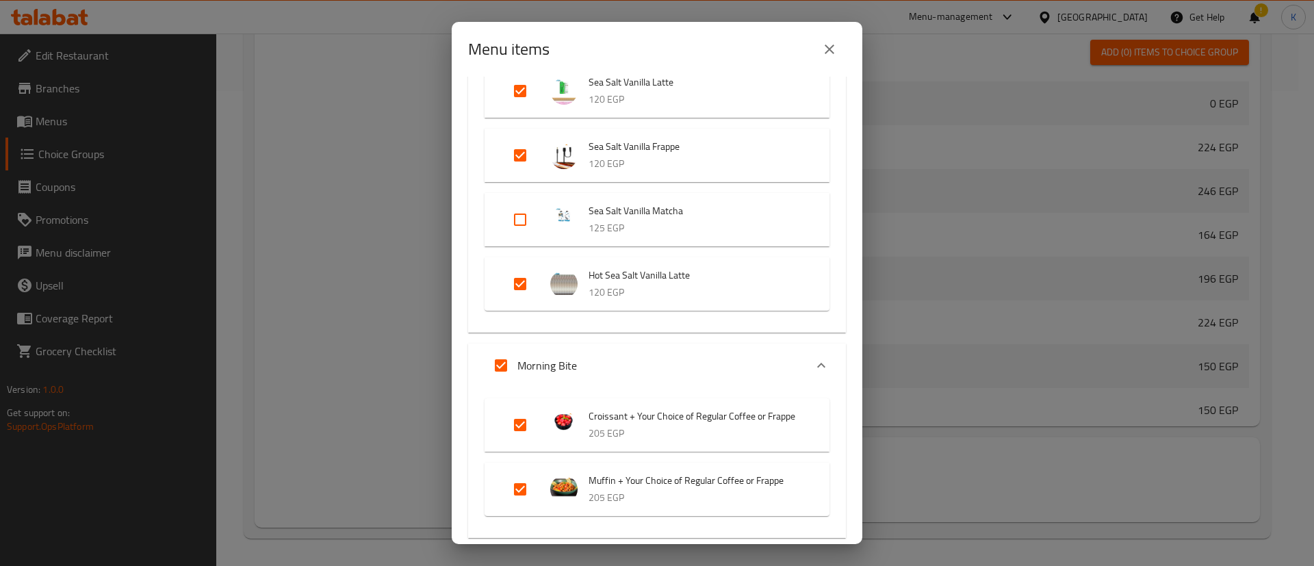
scroll to position [263, 0]
click at [504, 364] on input "Expand" at bounding box center [500, 364] width 33 height 33
checkbox input "false"
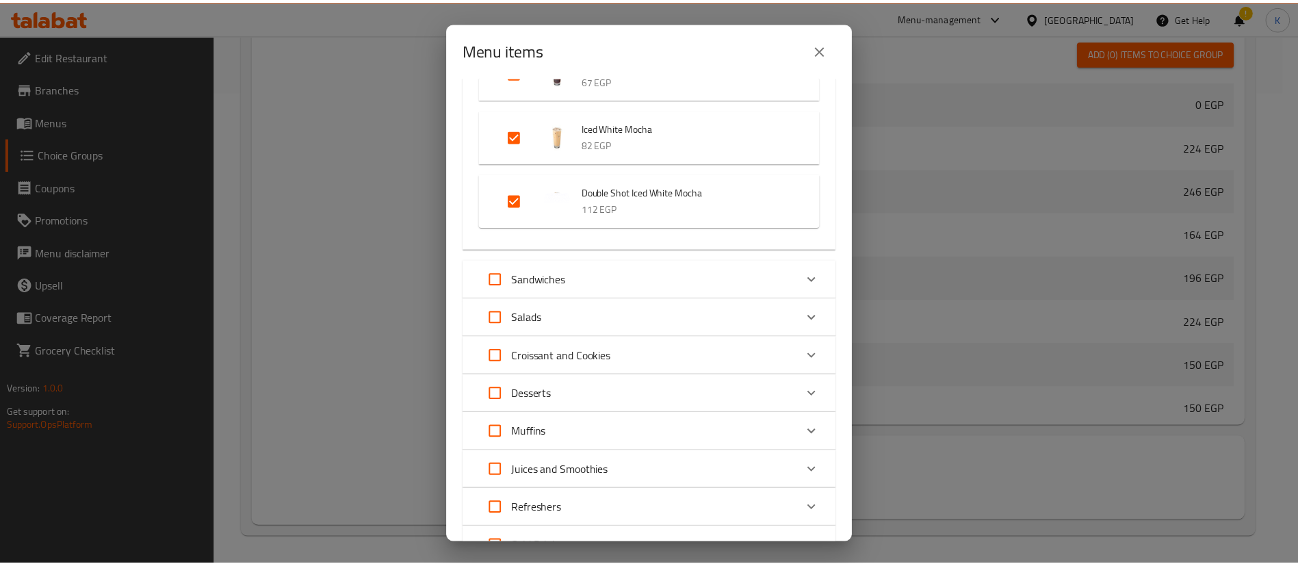
scroll to position [3731, 0]
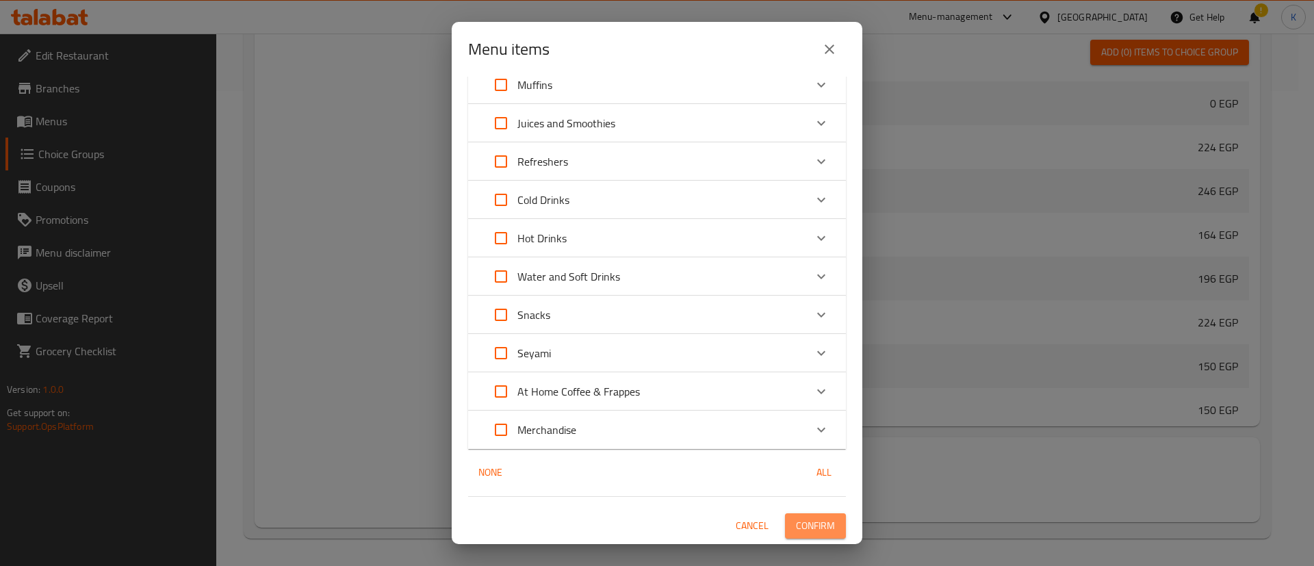
click at [799, 531] on span "Confirm" at bounding box center [815, 525] width 39 height 17
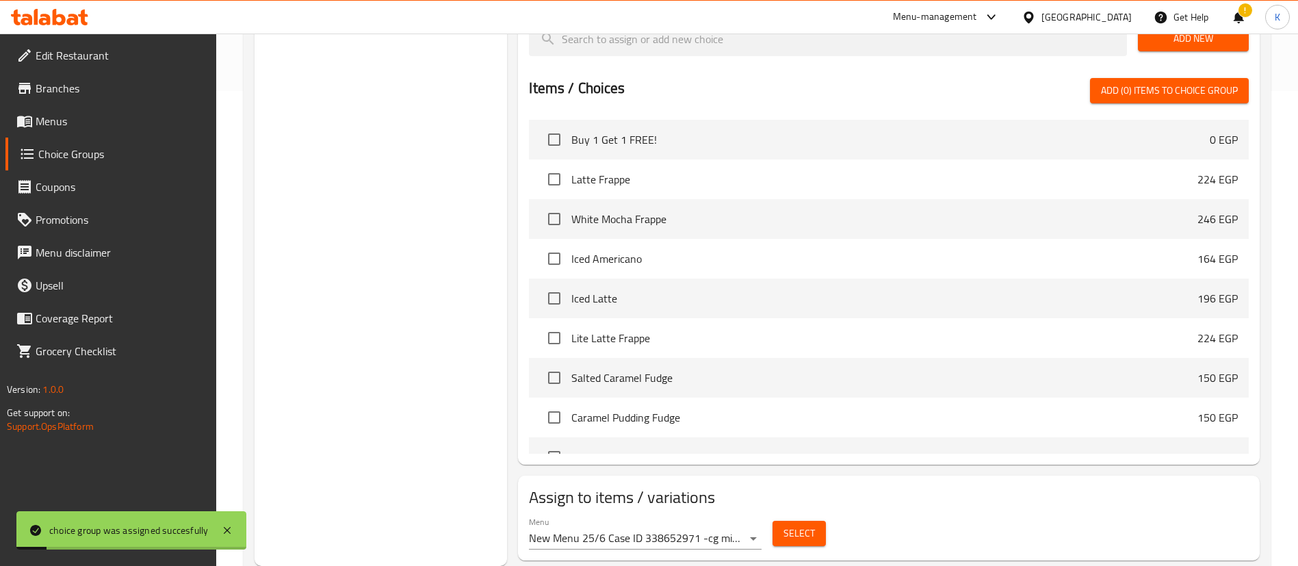
scroll to position [0, 0]
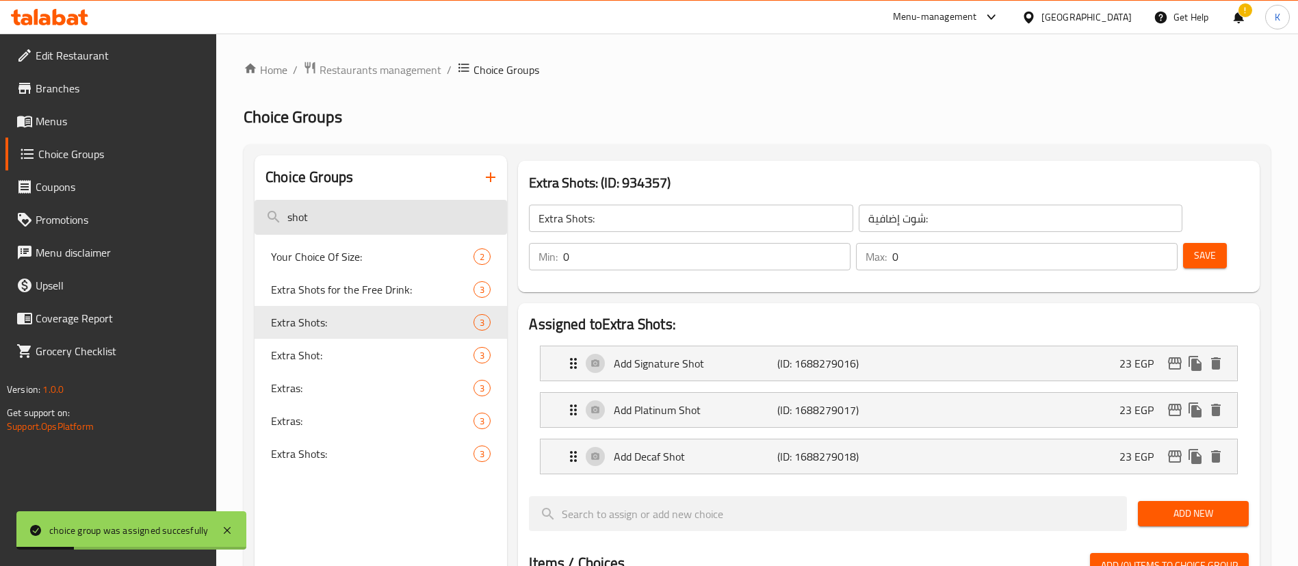
click at [341, 218] on input "shot" at bounding box center [381, 217] width 253 height 35
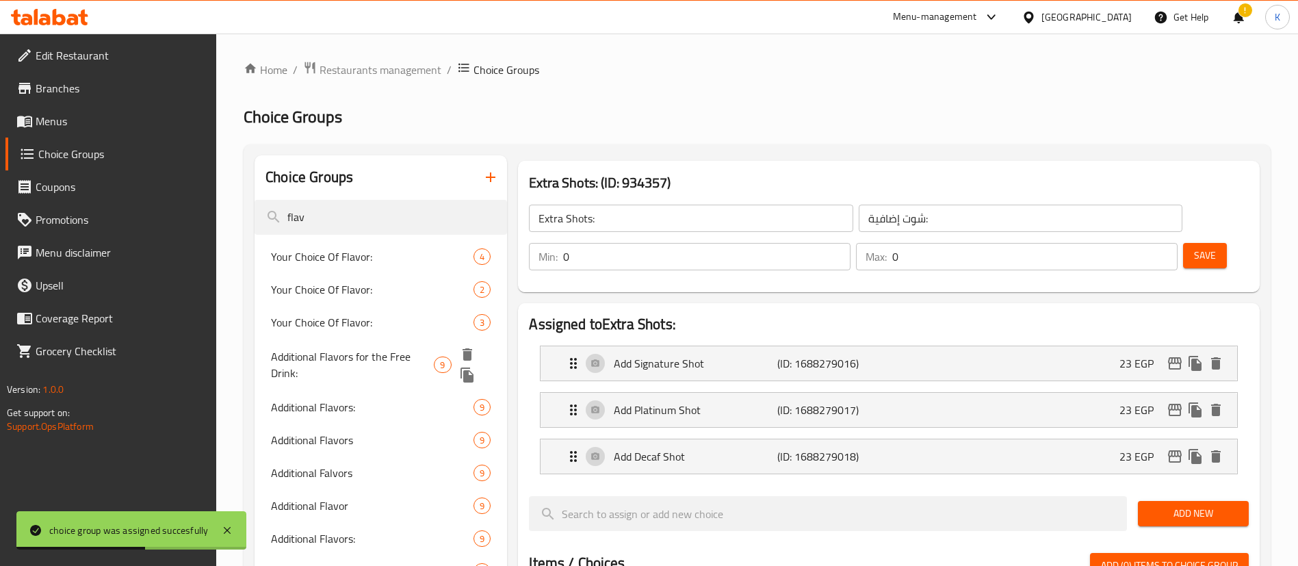
type input "flav"
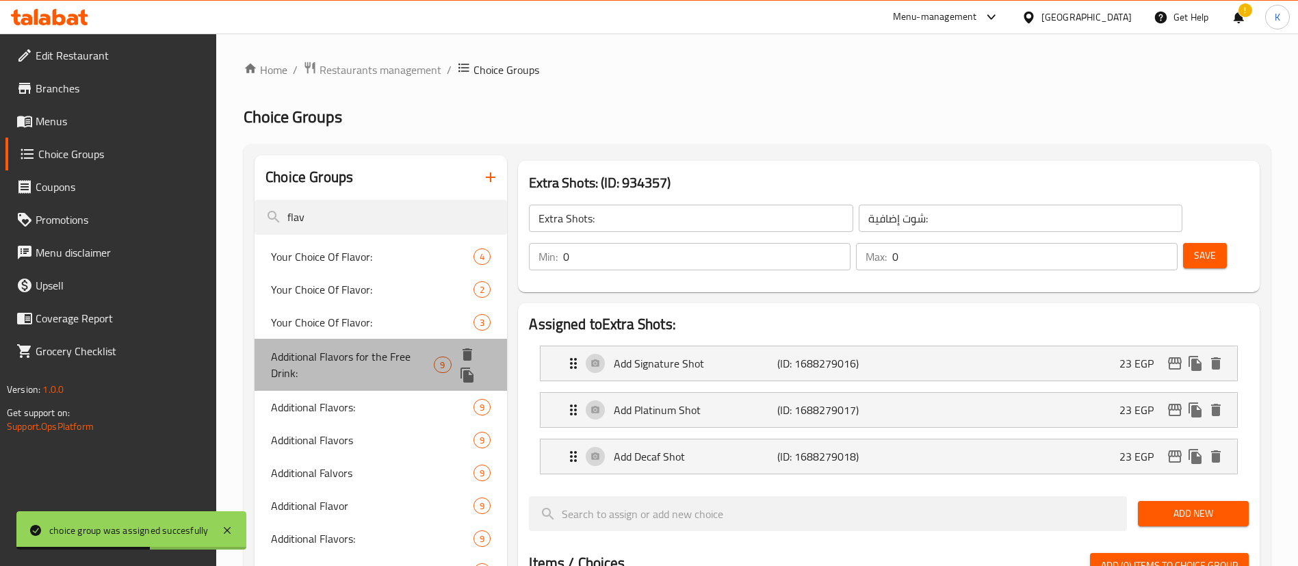
click at [351, 384] on div "Additional Flavors for the Free Drink: 9" at bounding box center [381, 365] width 253 height 52
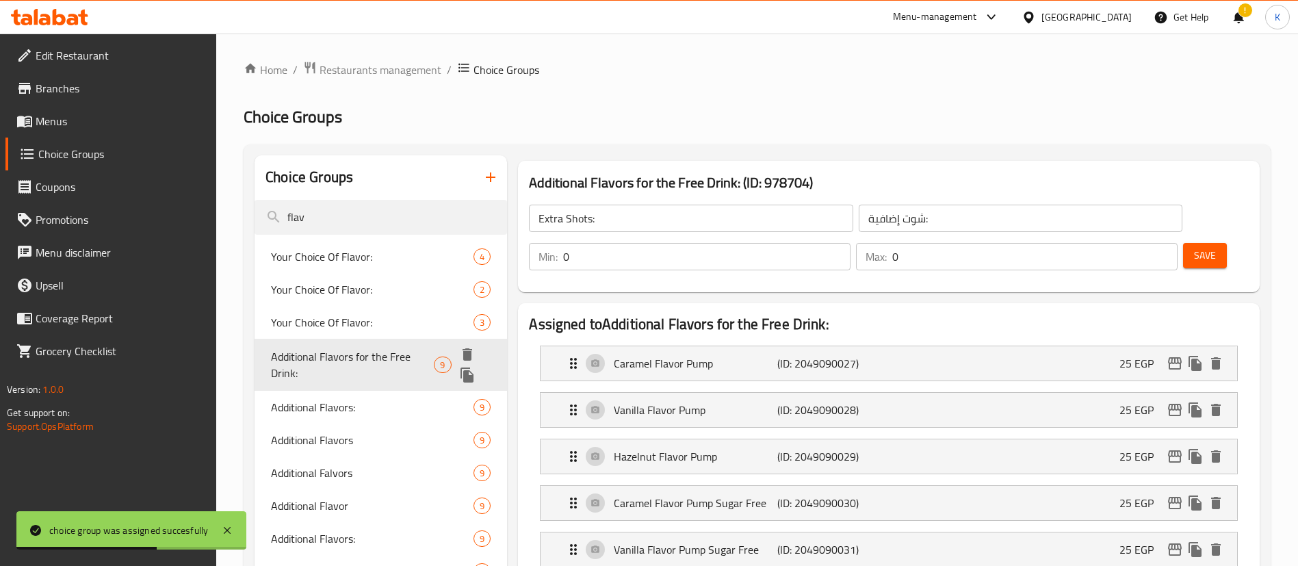
type input "Additional Flavors for the Free Drink:"
type input "نكهات إضافية للمشروب المجاني:"
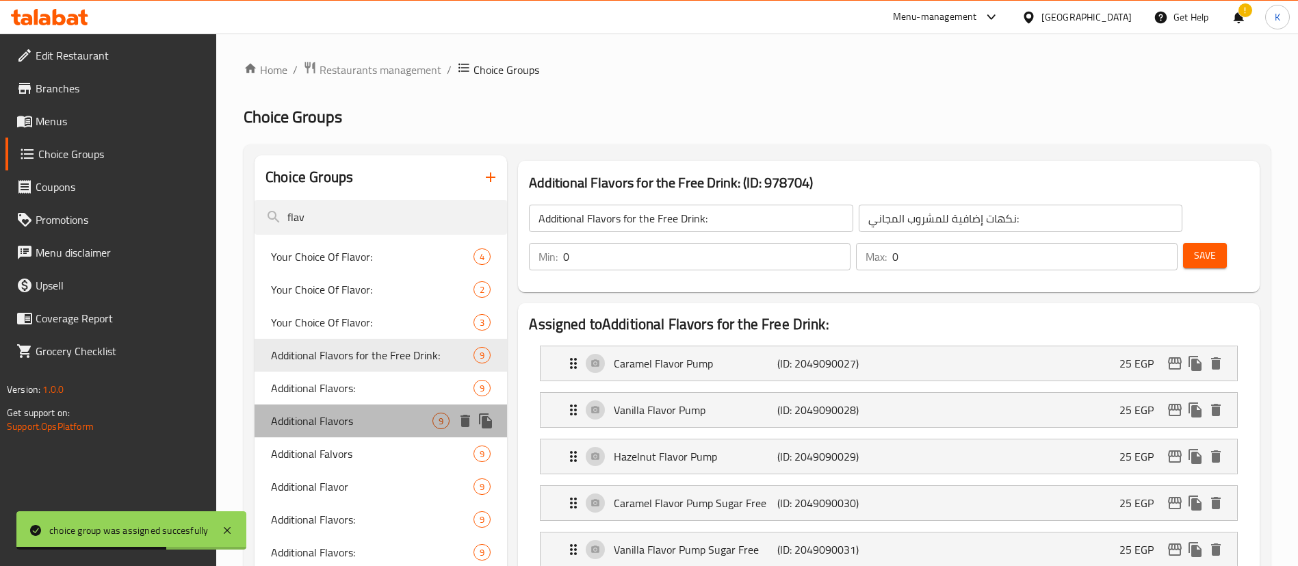
click at [341, 419] on span "Additional Flavors" at bounding box center [351, 421] width 161 height 16
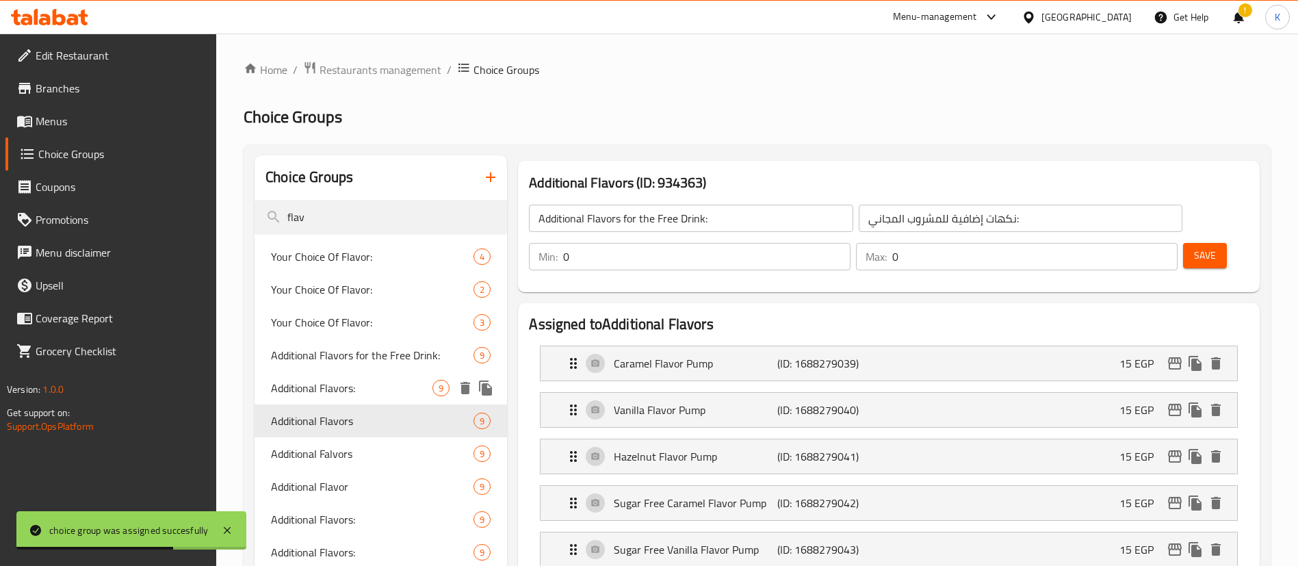
type input "Additional Flavors"
type input "نكهة إضافية"
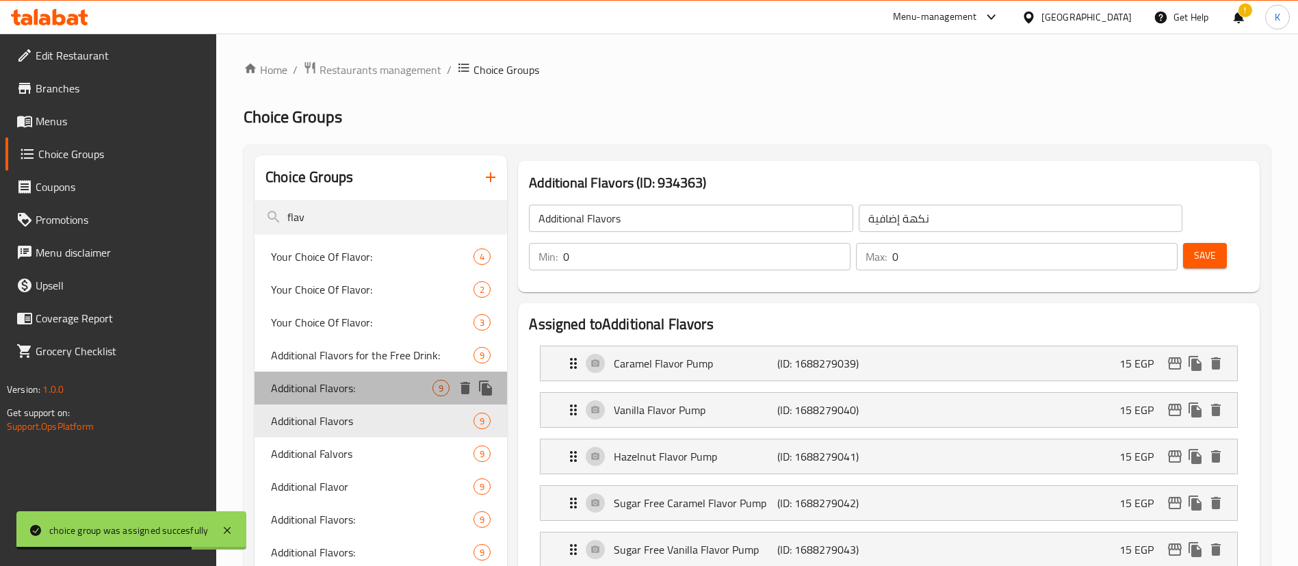
click at [331, 385] on span "Additional Flavors:" at bounding box center [351, 388] width 161 height 16
type input "Additional Flavors:"
type input "نكهات إضافية:"
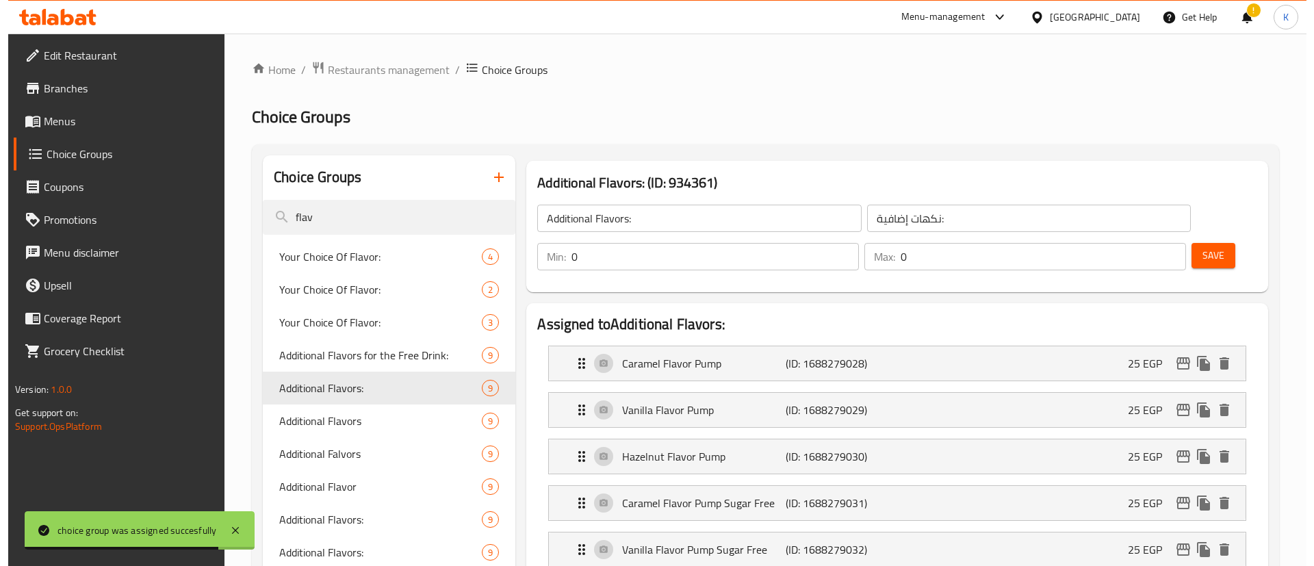
scroll to position [754, 0]
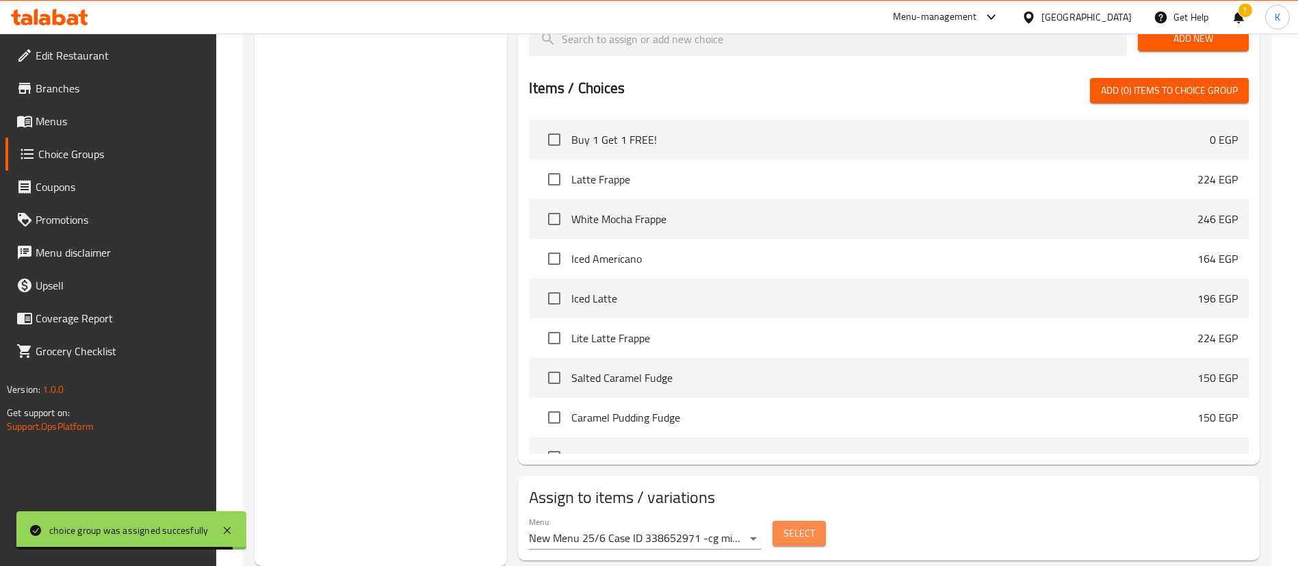
click at [780, 521] on button "Select" at bounding box center [799, 533] width 53 height 25
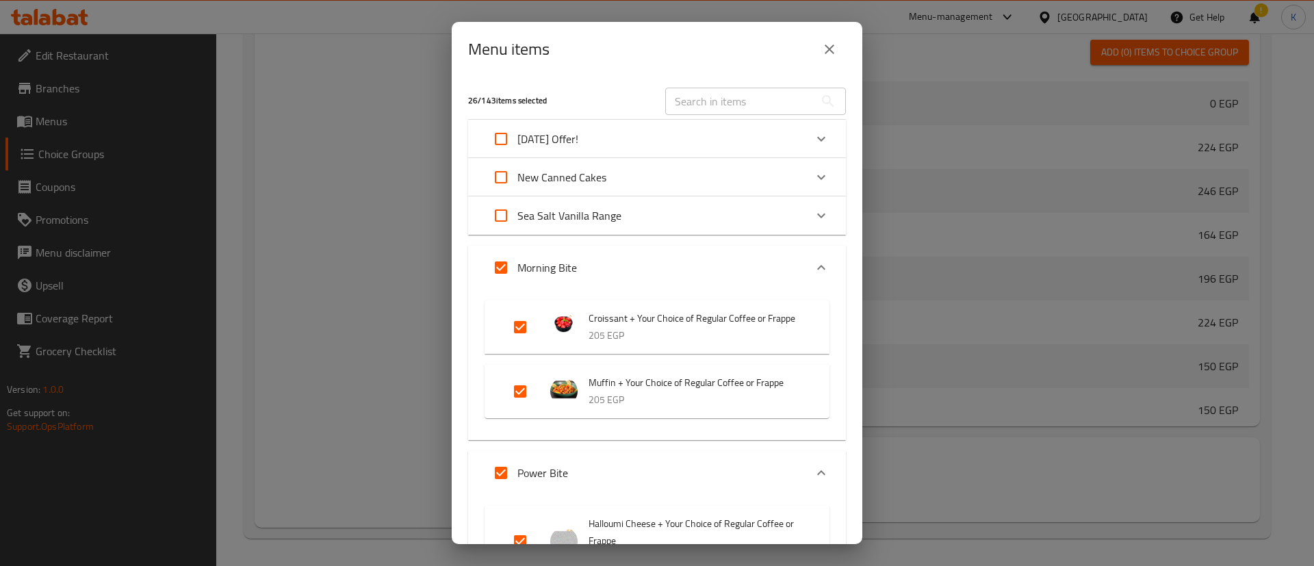
click at [504, 274] on input "Expand" at bounding box center [500, 267] width 33 height 33
checkbox input "false"
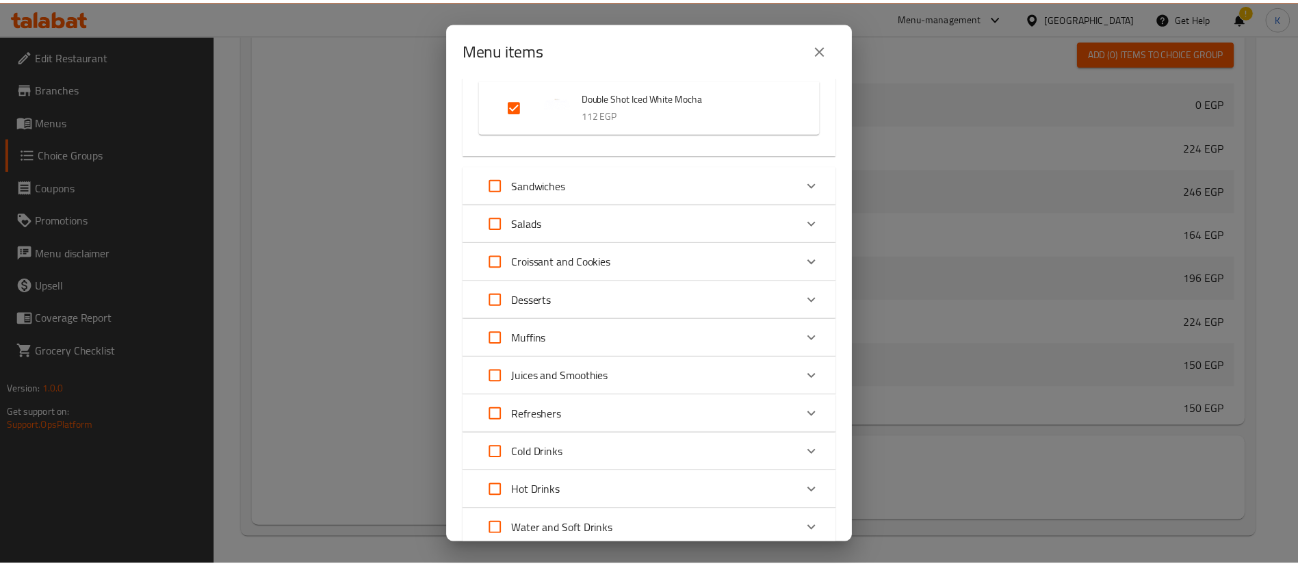
scroll to position [3751, 0]
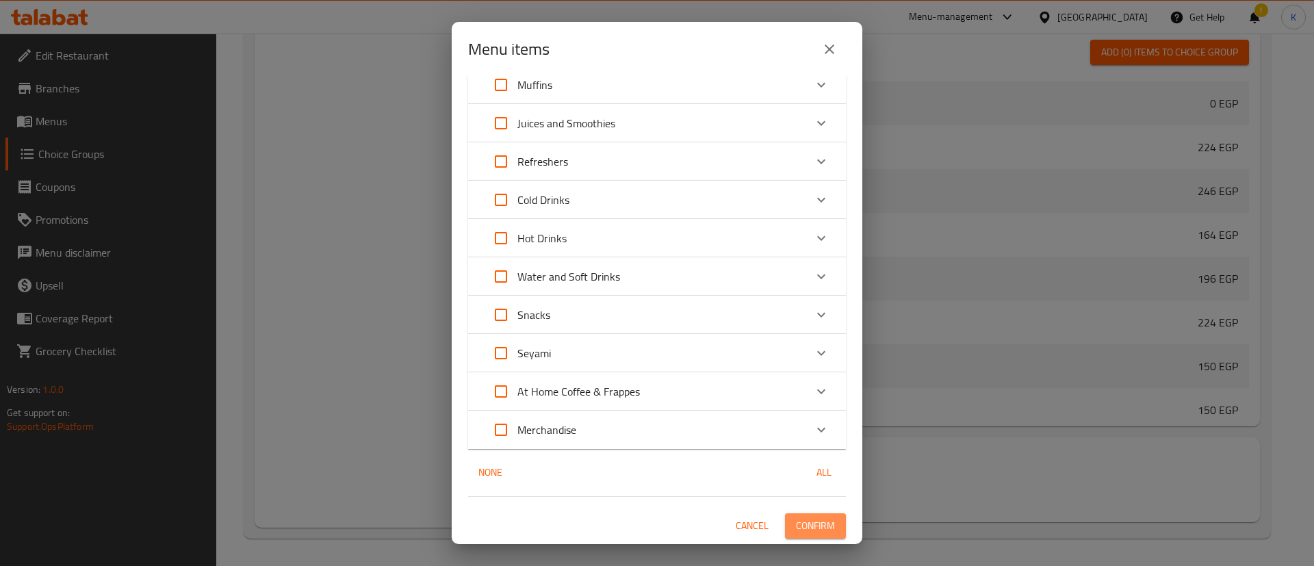
click at [803, 517] on span "Confirm" at bounding box center [815, 525] width 39 height 17
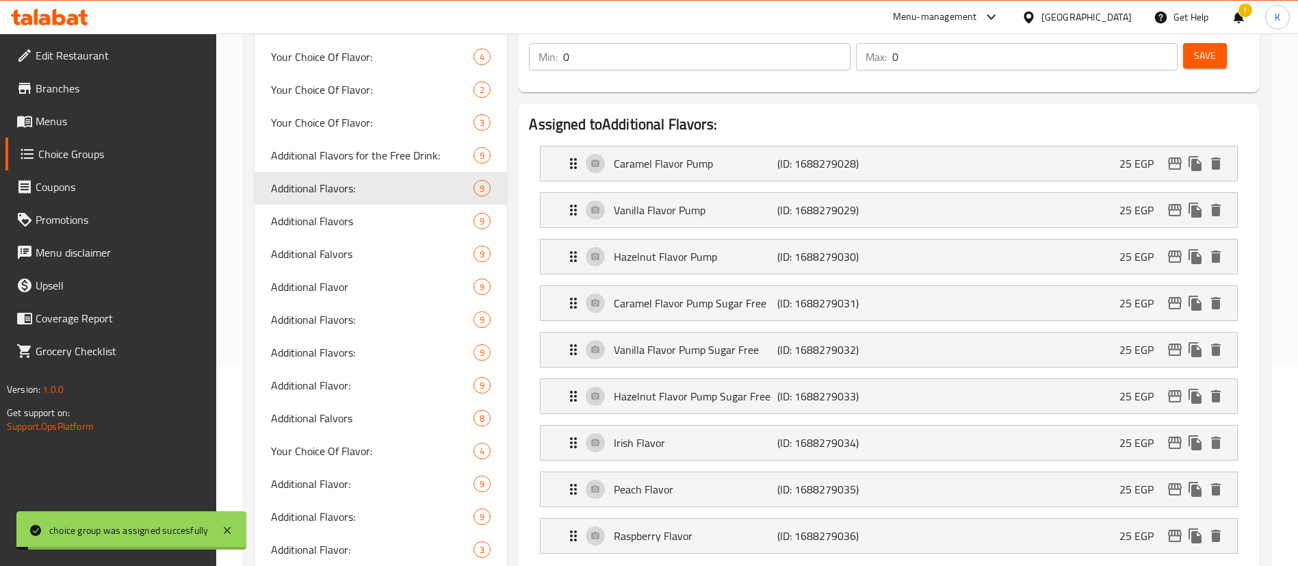
scroll to position [0, 0]
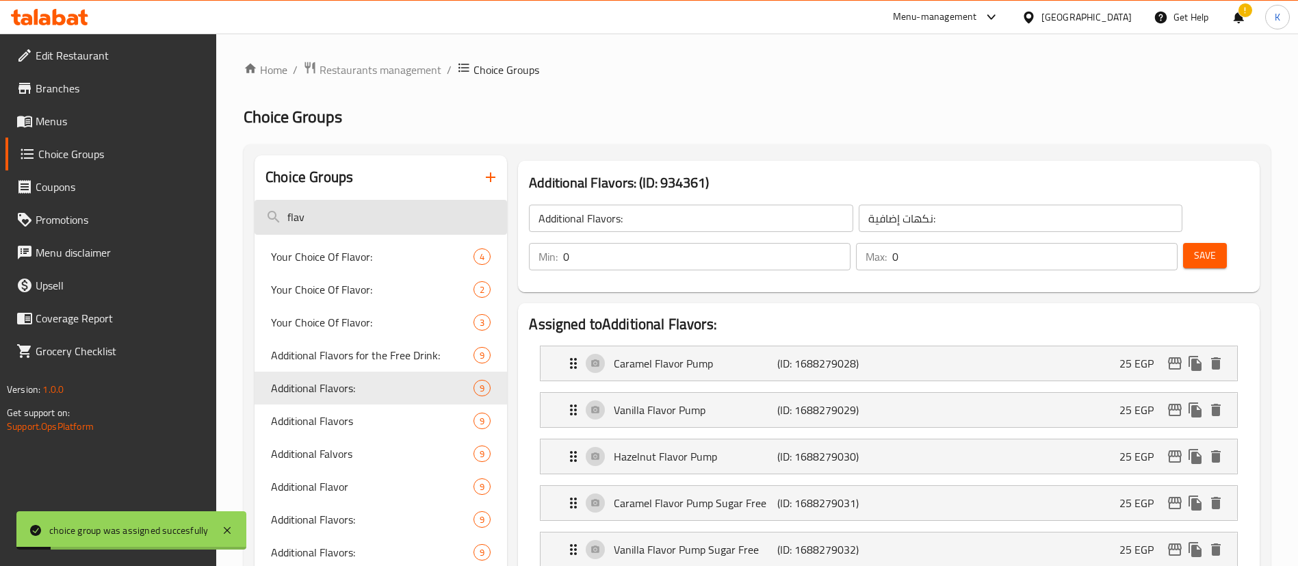
click at [365, 205] on input "flav" at bounding box center [381, 217] width 253 height 35
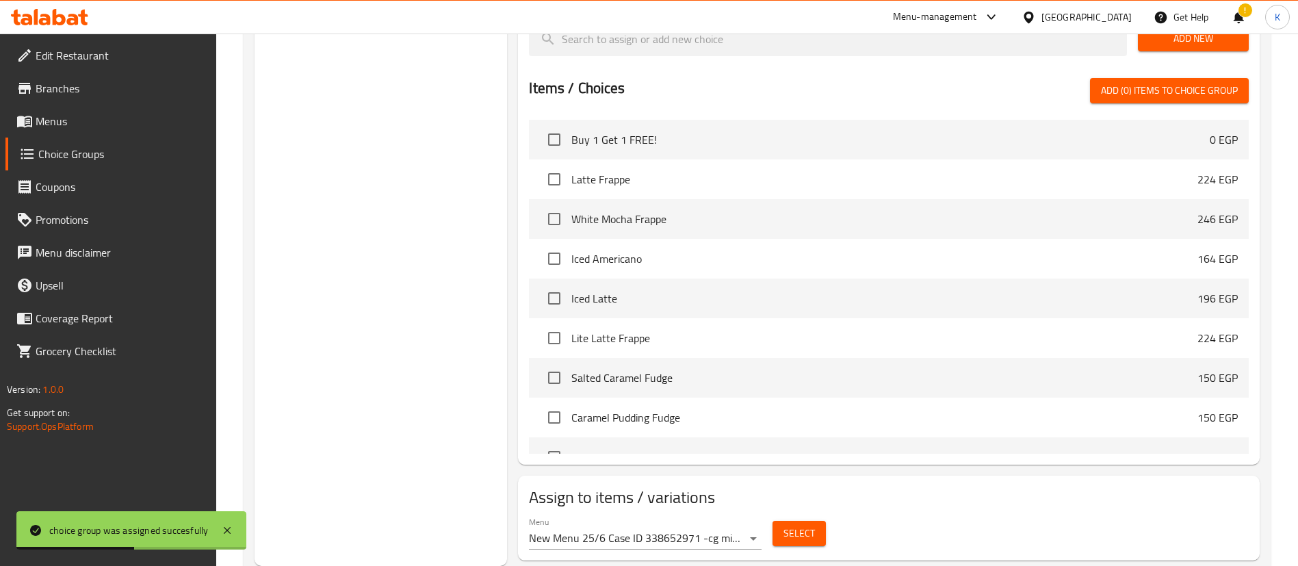
scroll to position [445, 0]
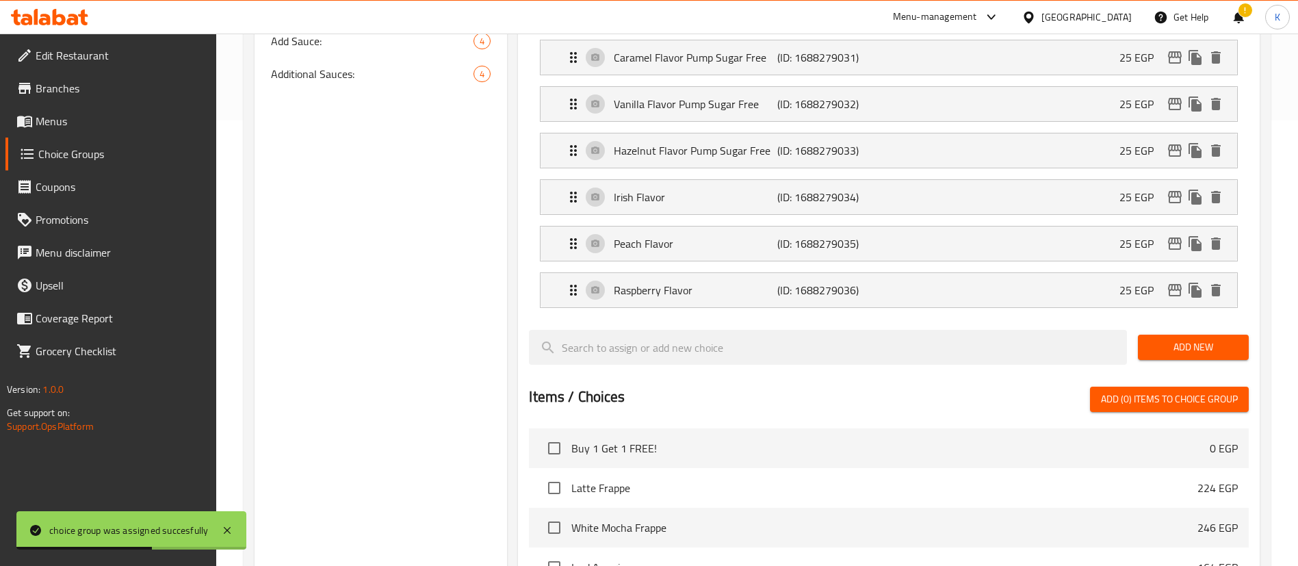
type input "lot"
click at [363, 89] on div "Additional Sauces: 4" at bounding box center [381, 73] width 253 height 33
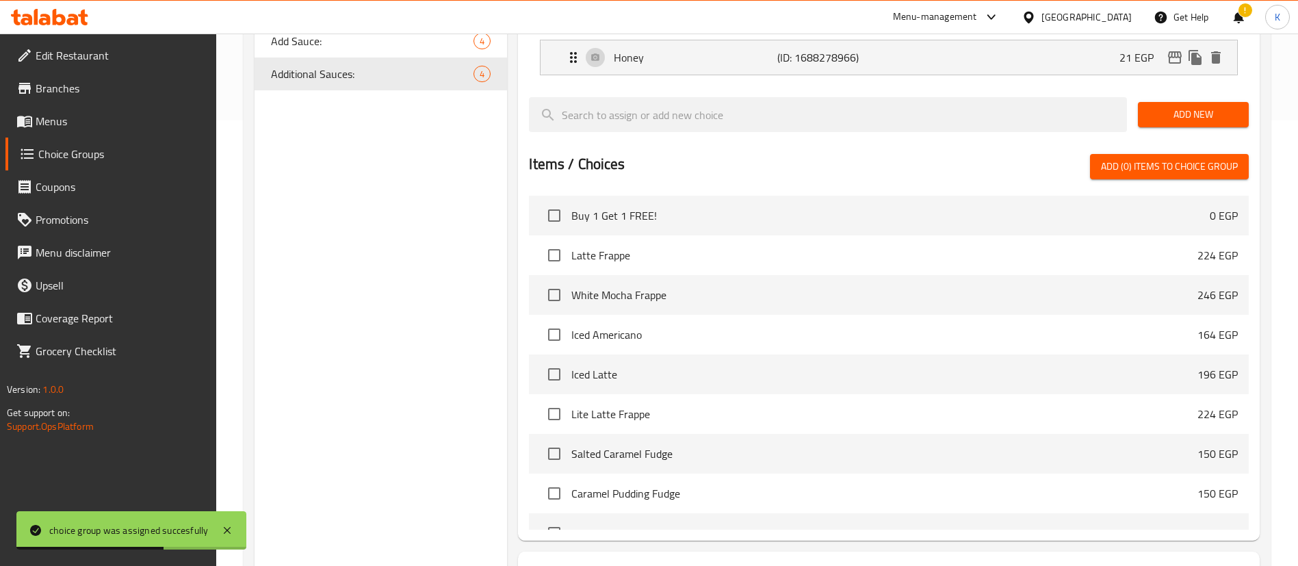
type input "Additional Sauces:"
type input "صوصات إضافية:"
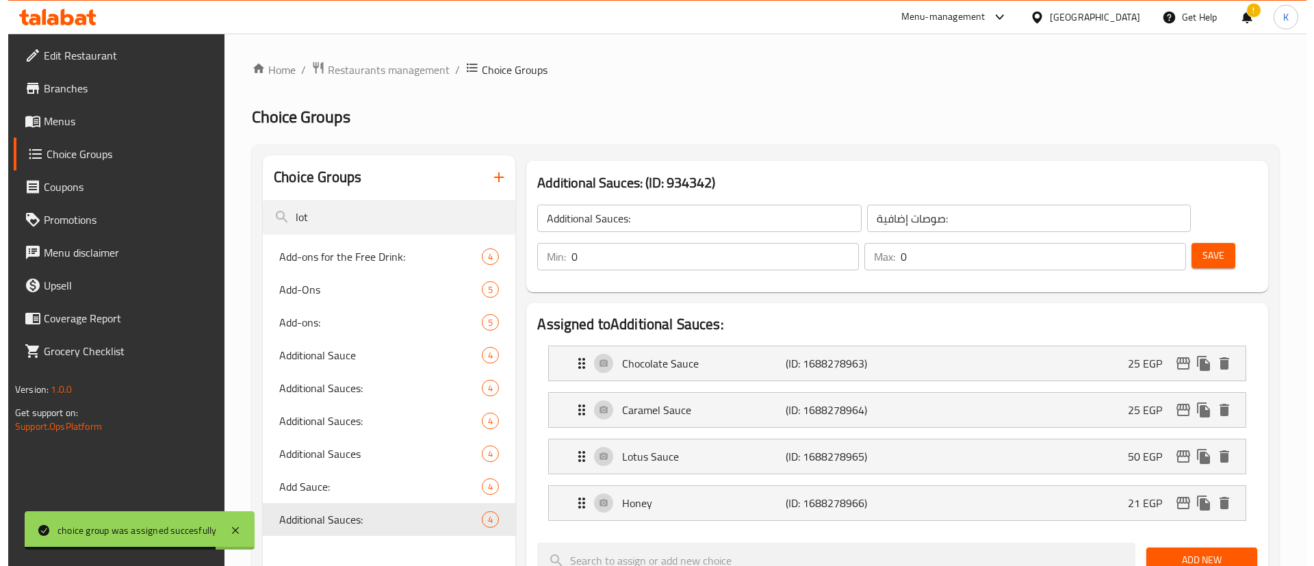
scroll to position [521, 0]
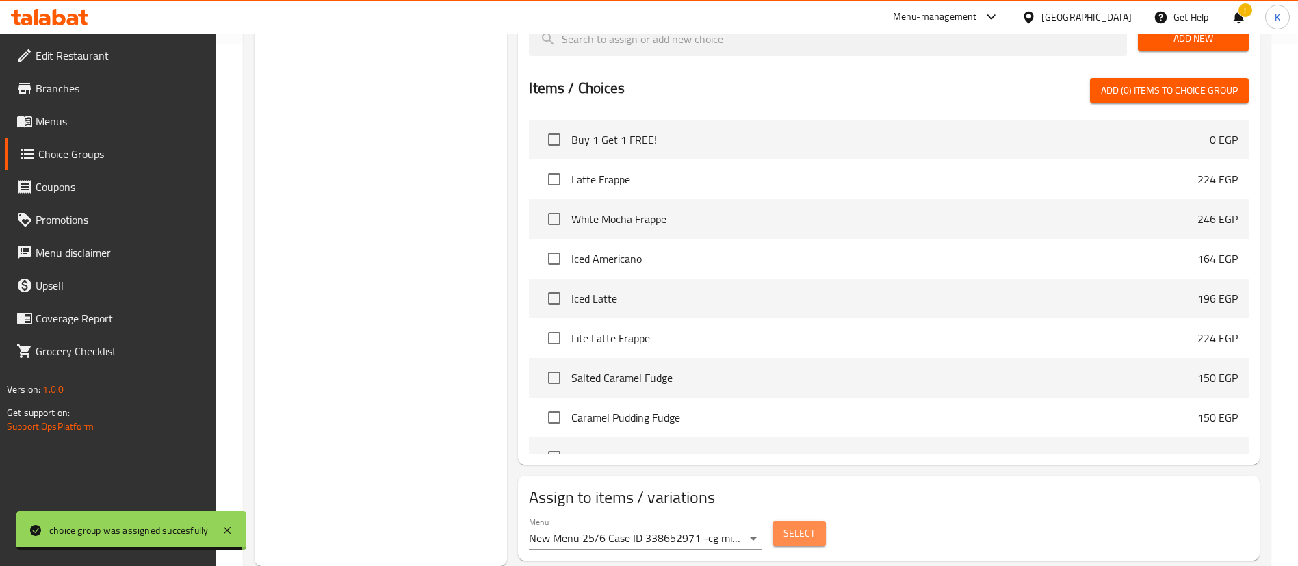
click at [793, 525] on span "Select" at bounding box center [799, 533] width 31 height 17
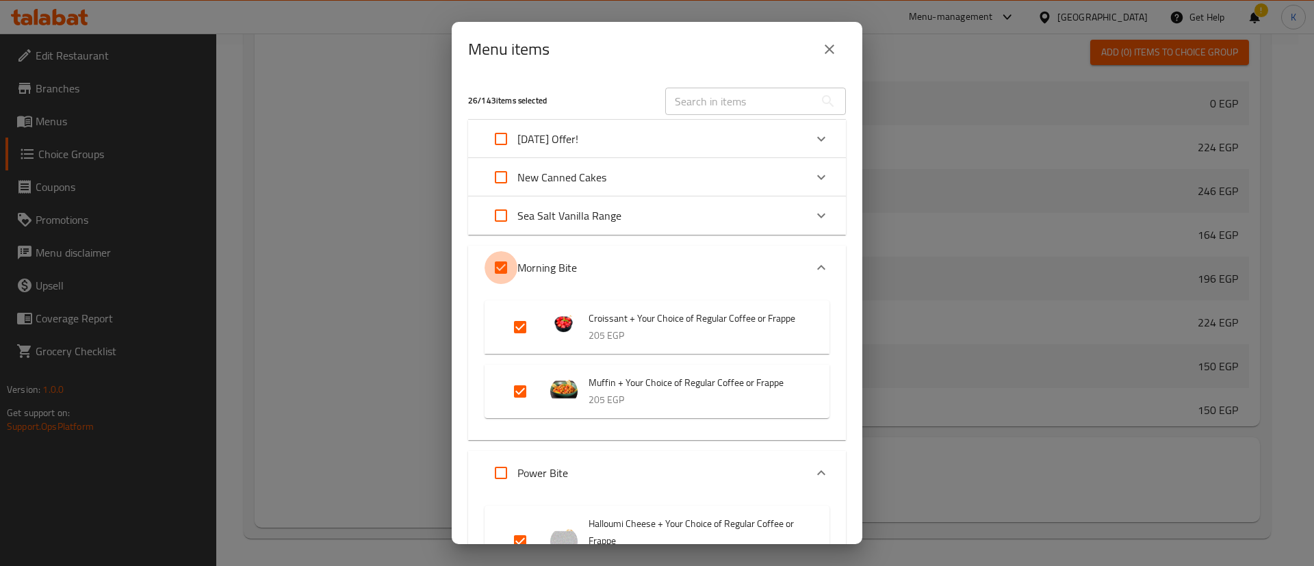
click at [500, 261] on input "Expand" at bounding box center [500, 267] width 33 height 33
checkbox input "false"
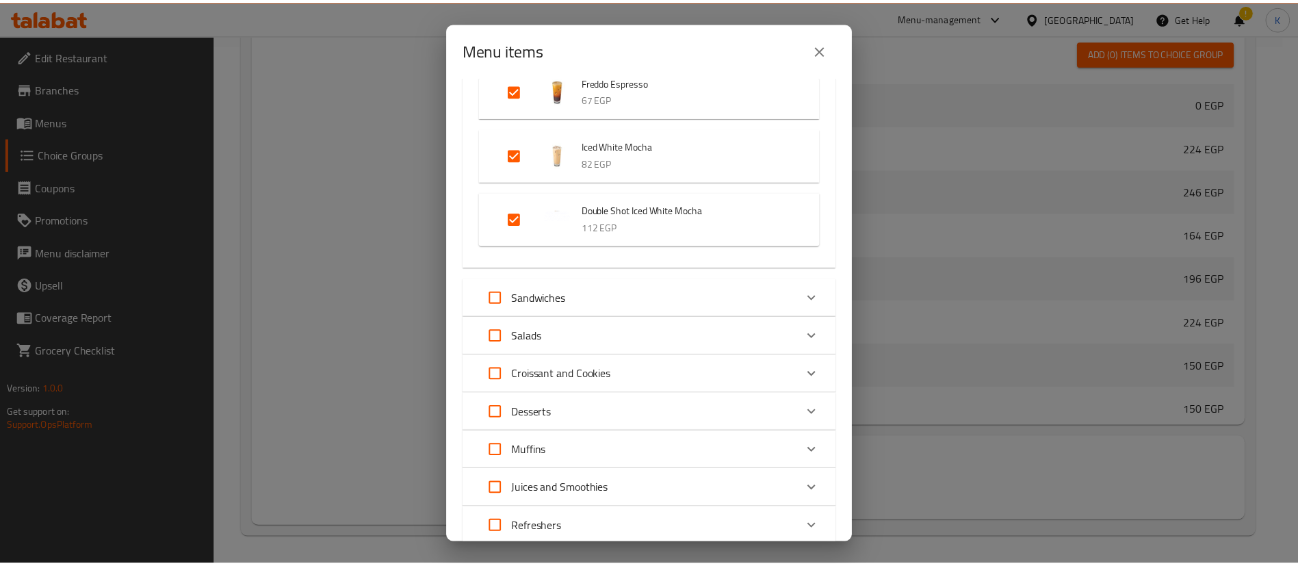
scroll to position [3751, 0]
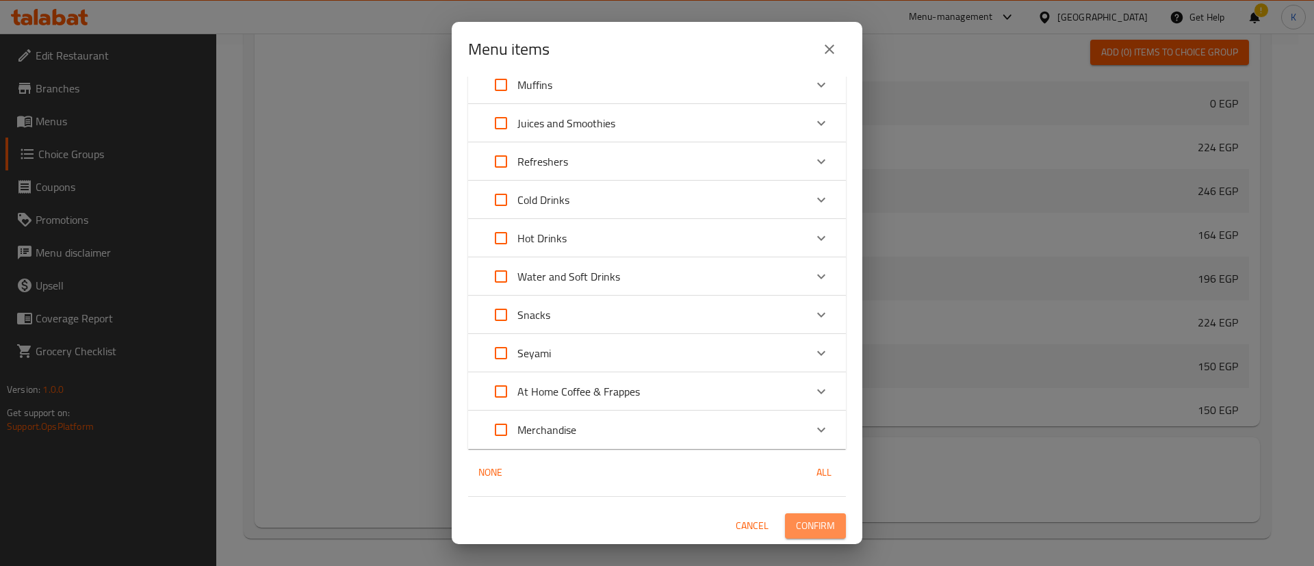
click at [803, 526] on span "Confirm" at bounding box center [815, 525] width 39 height 17
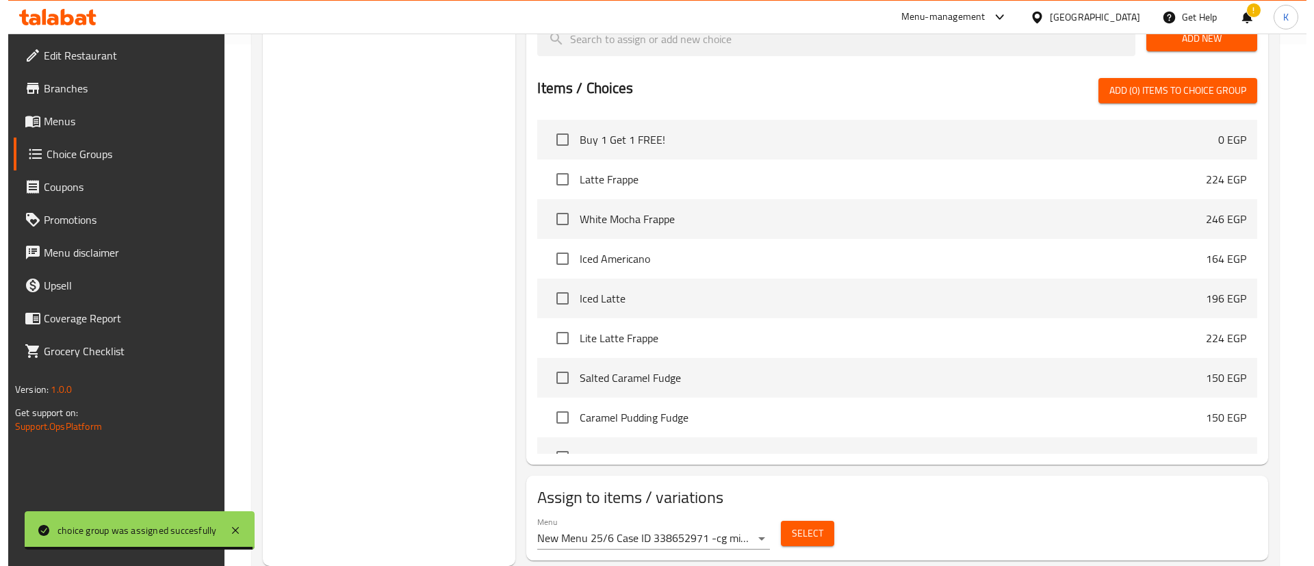
scroll to position [0, 0]
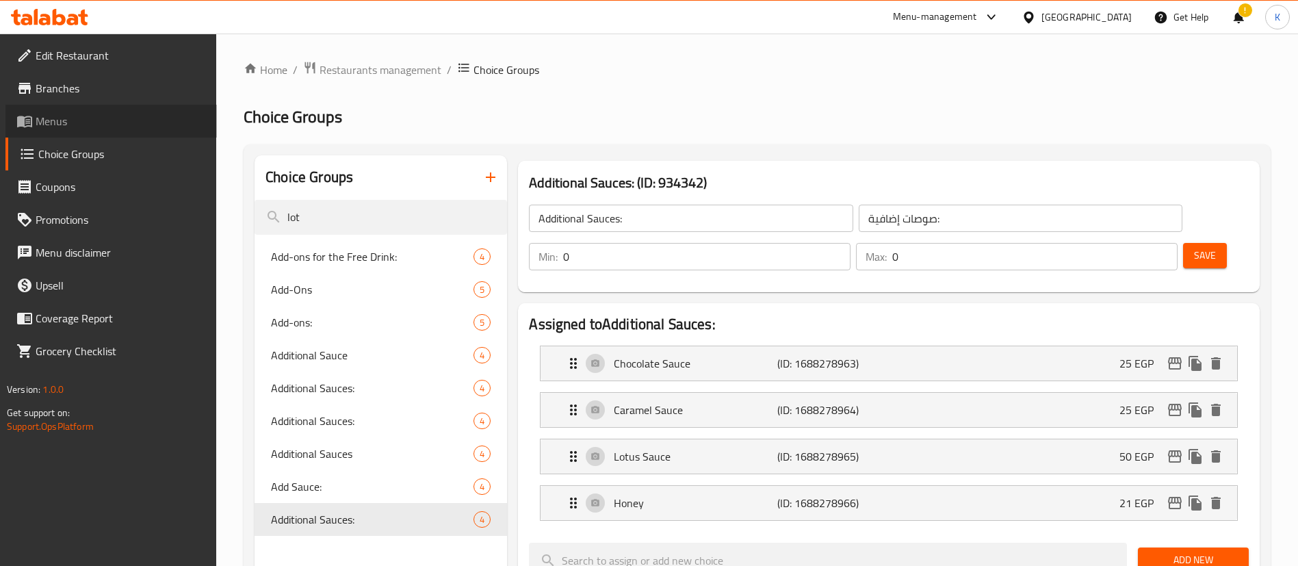
click at [125, 122] on span "Menus" at bounding box center [121, 121] width 170 height 16
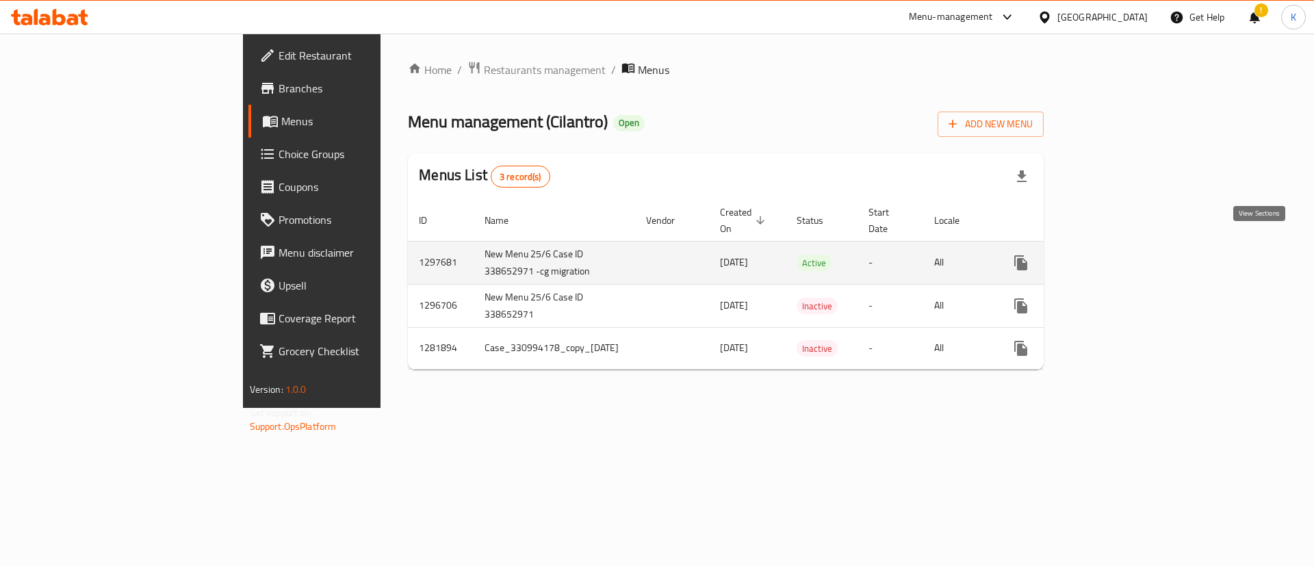
click at [1136, 246] on link "enhanced table" at bounding box center [1119, 262] width 33 height 33
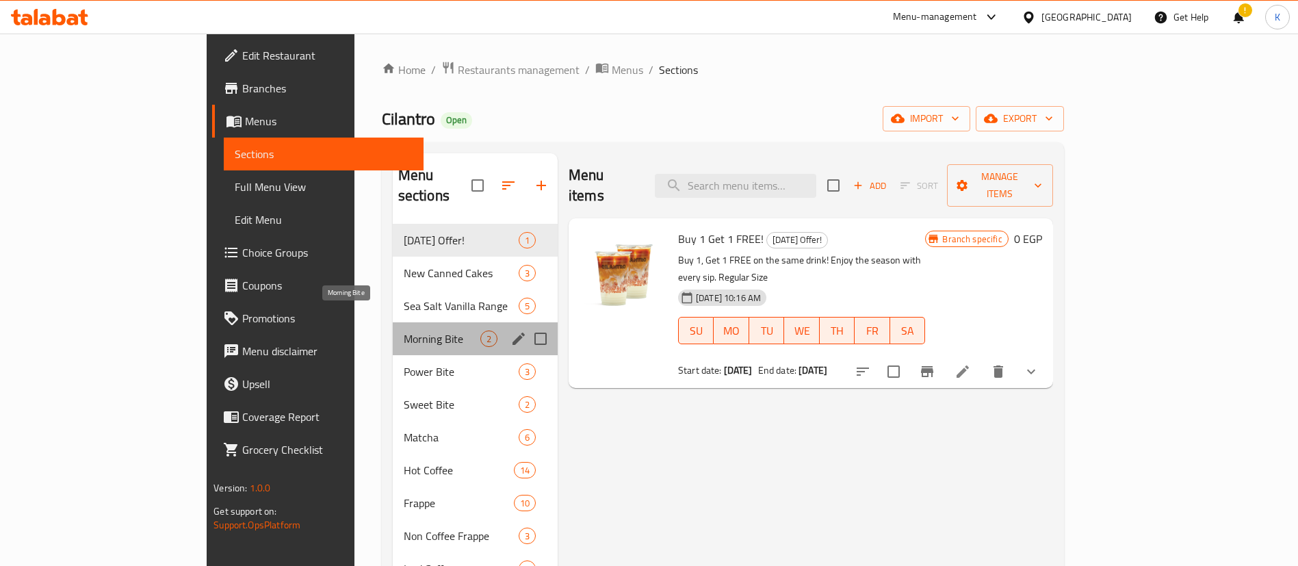
click at [404, 331] on span "Morning Bite" at bounding box center [442, 339] width 77 height 16
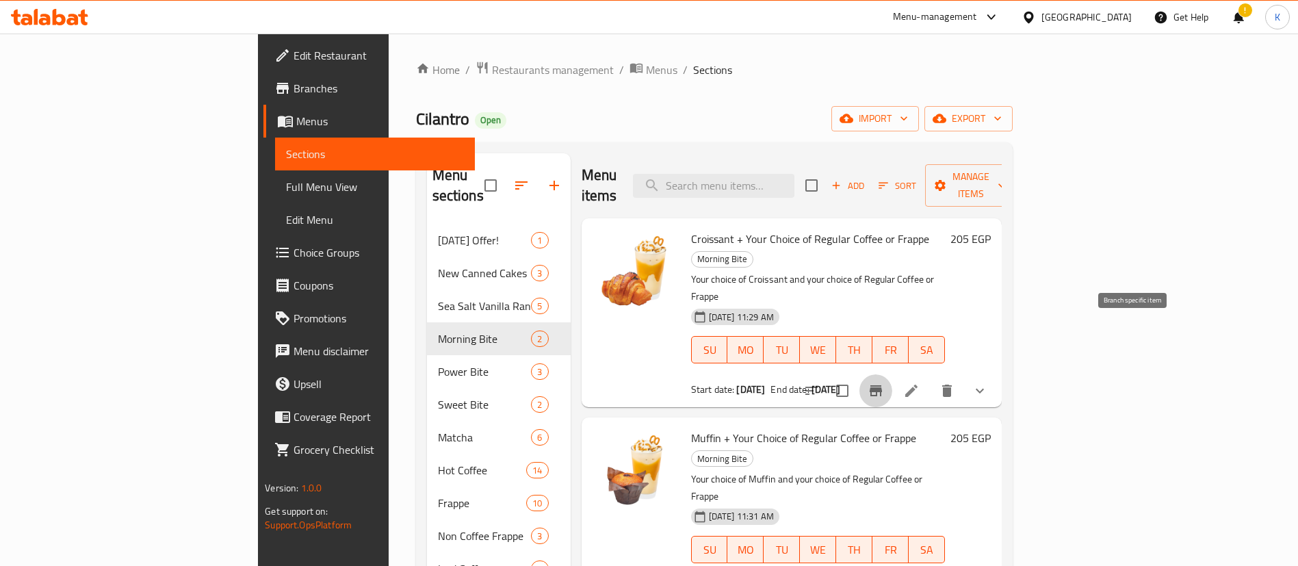
click at [882, 385] on icon "Branch-specific-item" at bounding box center [876, 390] width 12 height 11
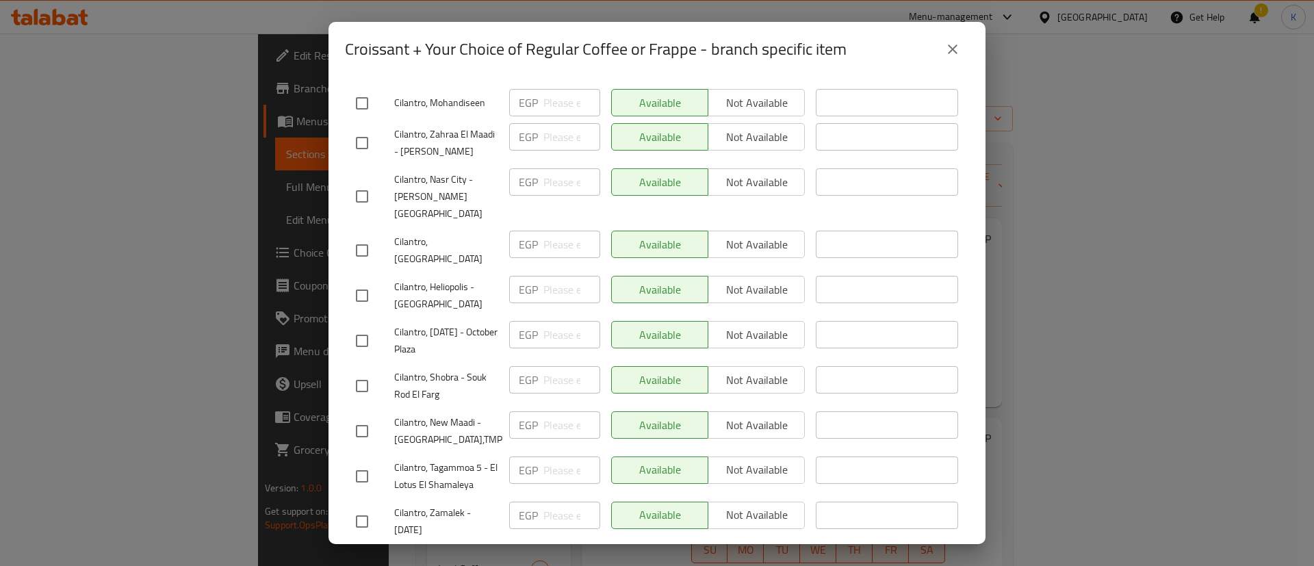
scroll to position [2476, 0]
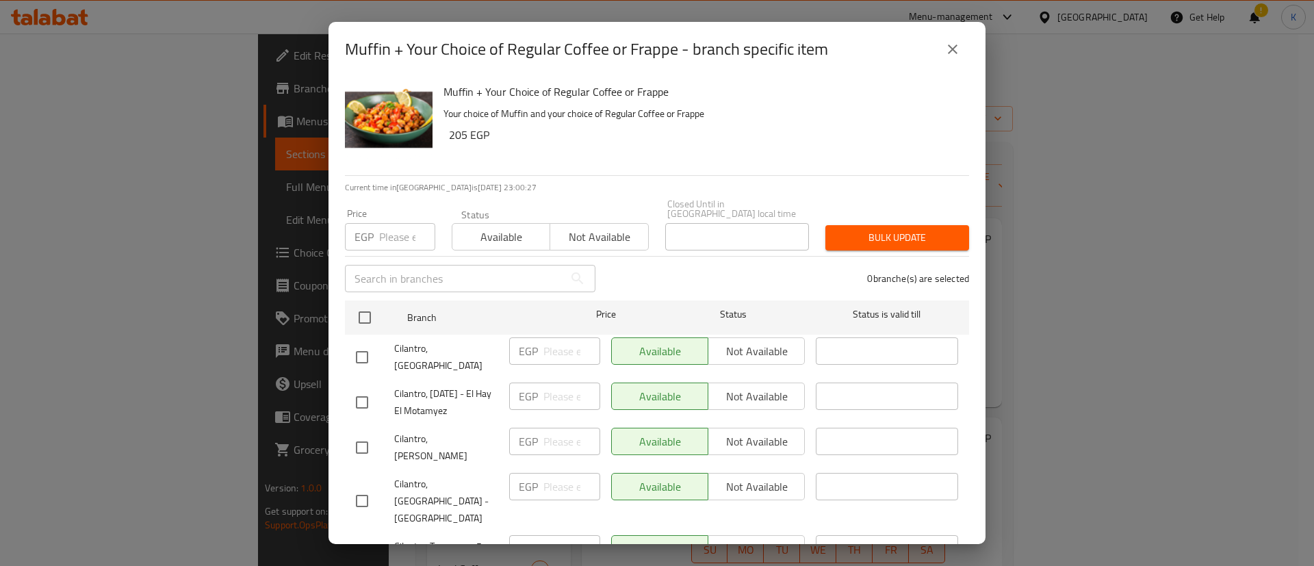
click at [352, 541] on input "checkbox" at bounding box center [362, 555] width 29 height 29
checkbox input "true"
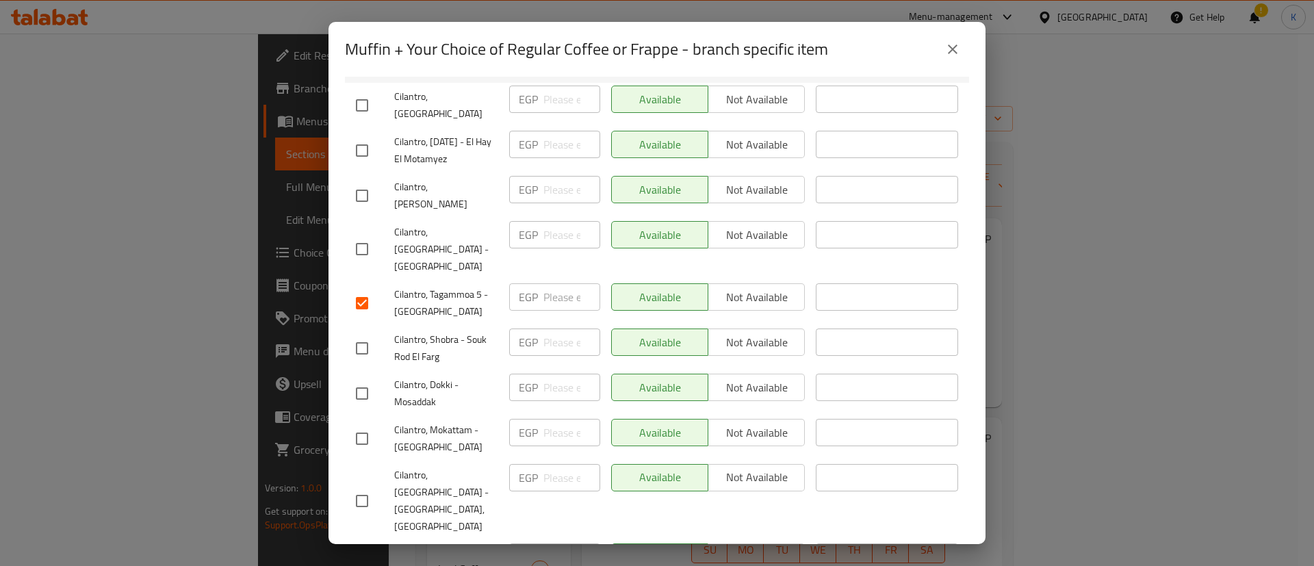
click at [363, 334] on input "checkbox" at bounding box center [362, 348] width 29 height 29
checkbox input "true"
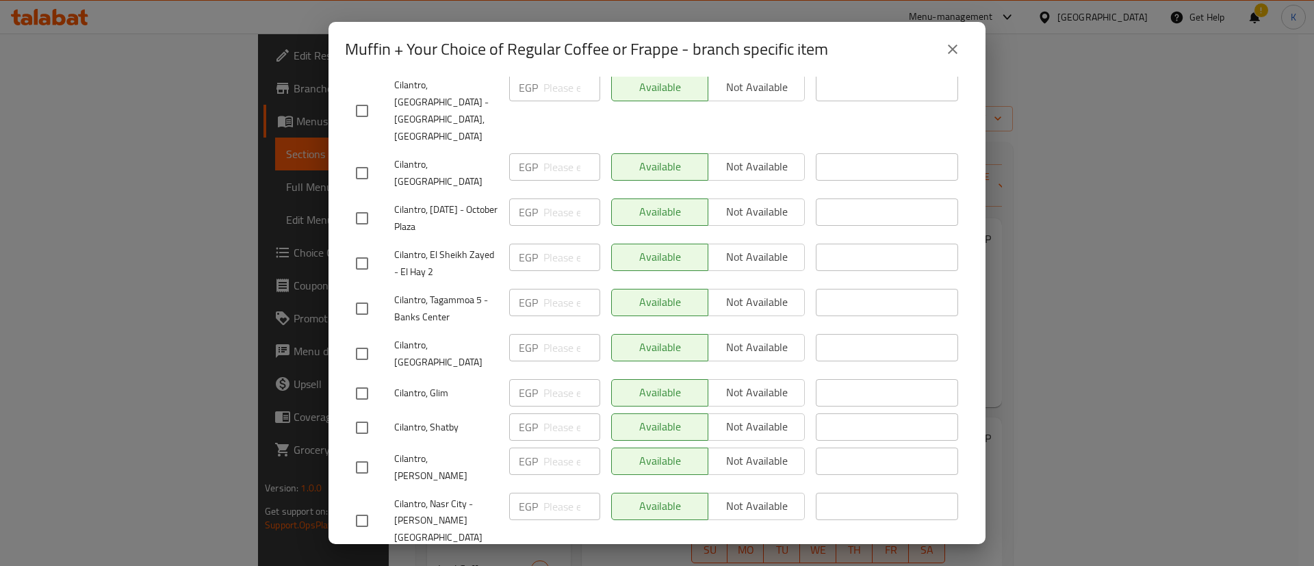
click at [363, 379] on input "checkbox" at bounding box center [362, 393] width 29 height 29
checkbox input "true"
click at [365, 413] on input "checkbox" at bounding box center [362, 427] width 29 height 29
checkbox input "true"
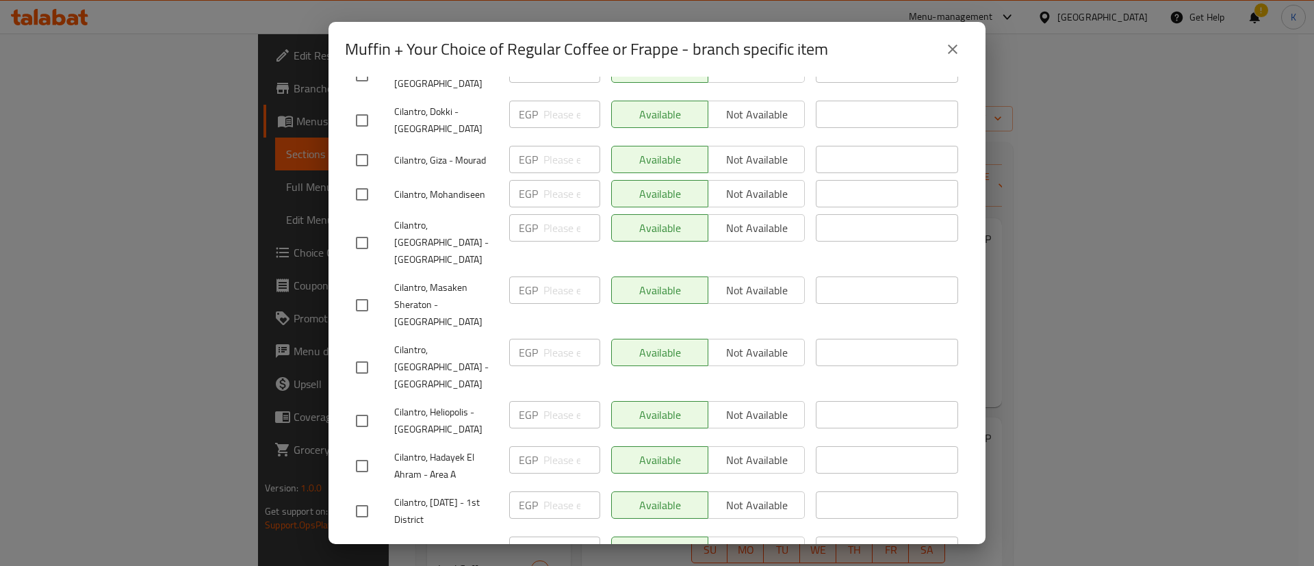
click at [352, 452] on input "checkbox" at bounding box center [362, 466] width 29 height 29
checkbox input "true"
click at [363, 551] on input "checkbox" at bounding box center [362, 565] width 29 height 29
checkbox input "true"
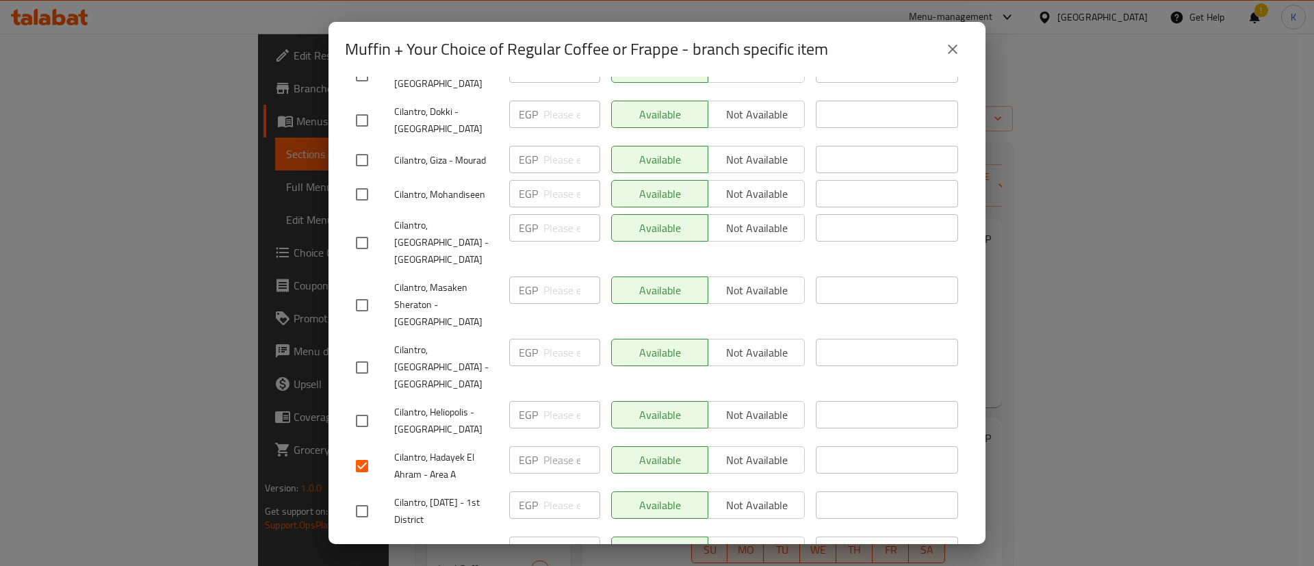
checkbox input "true"
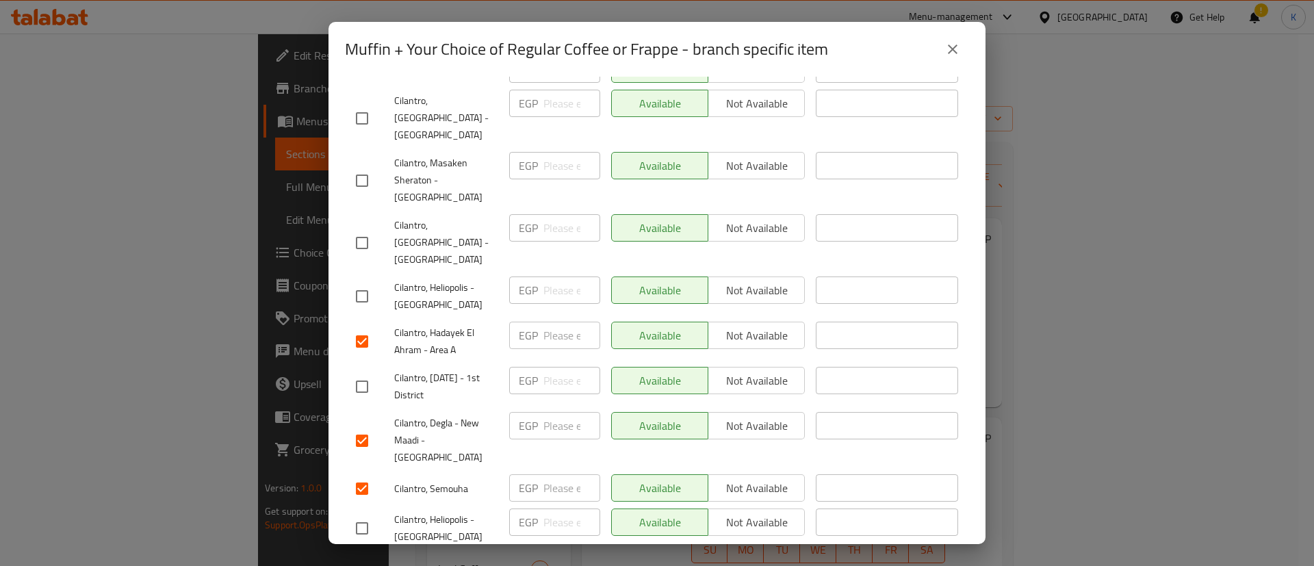
scroll to position [1345, 0]
click at [365, 559] on input "checkbox" at bounding box center [362, 573] width 29 height 29
checkbox input "false"
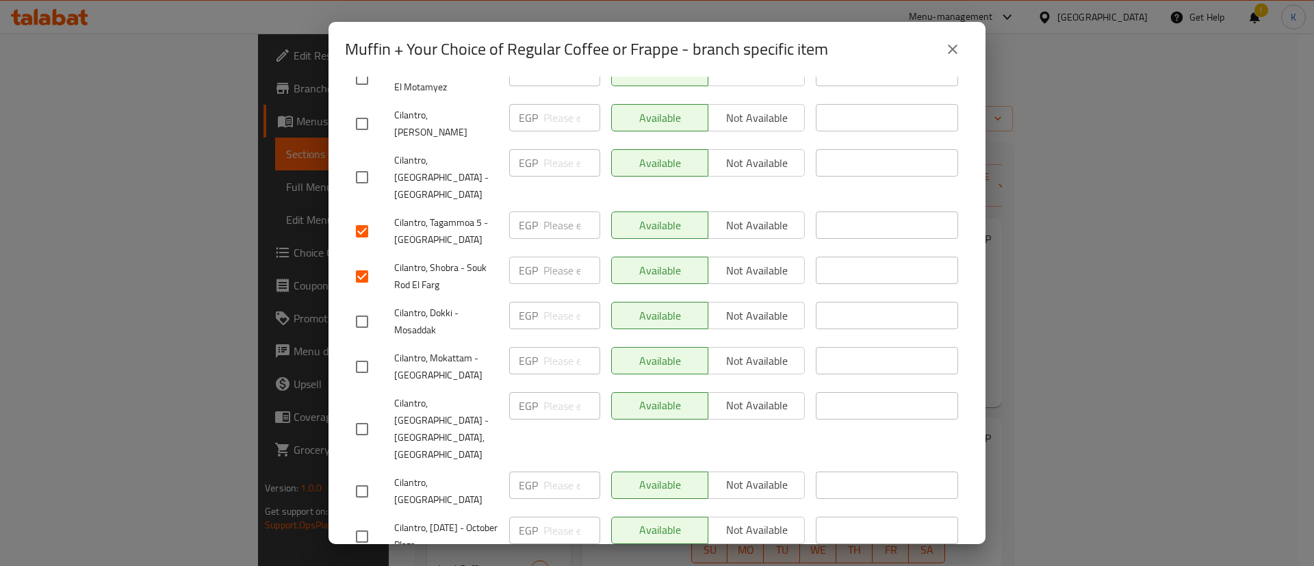
scroll to position [0, 0]
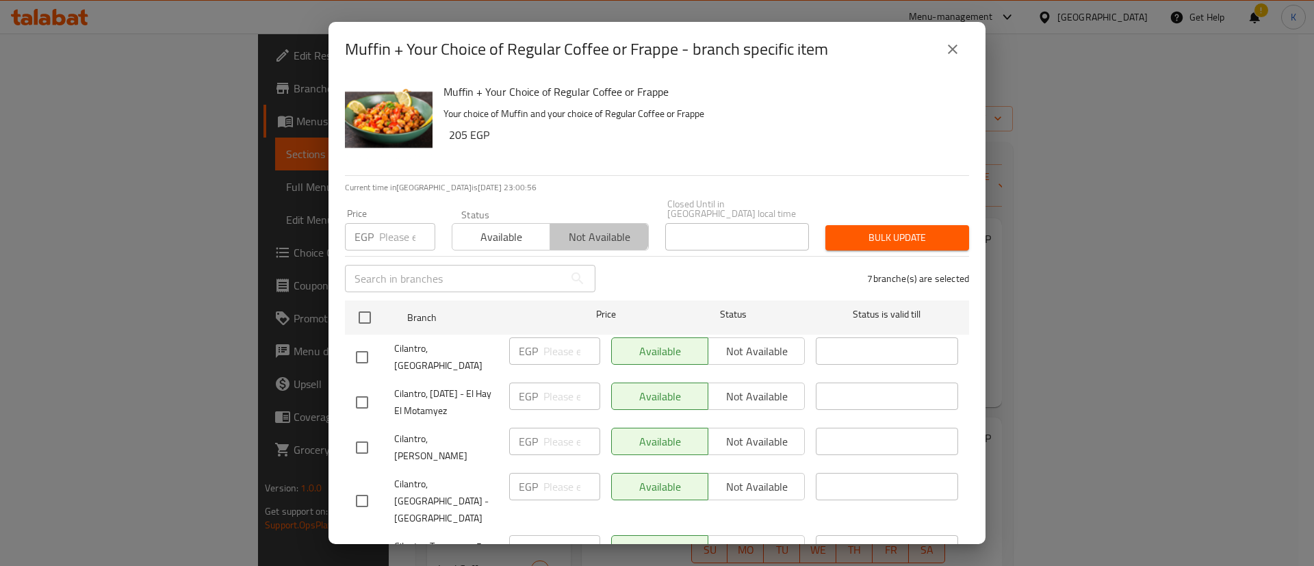
click at [592, 227] on span "Not available" at bounding box center [599, 237] width 87 height 20
click at [867, 229] on span "Bulk update" at bounding box center [897, 237] width 122 height 17
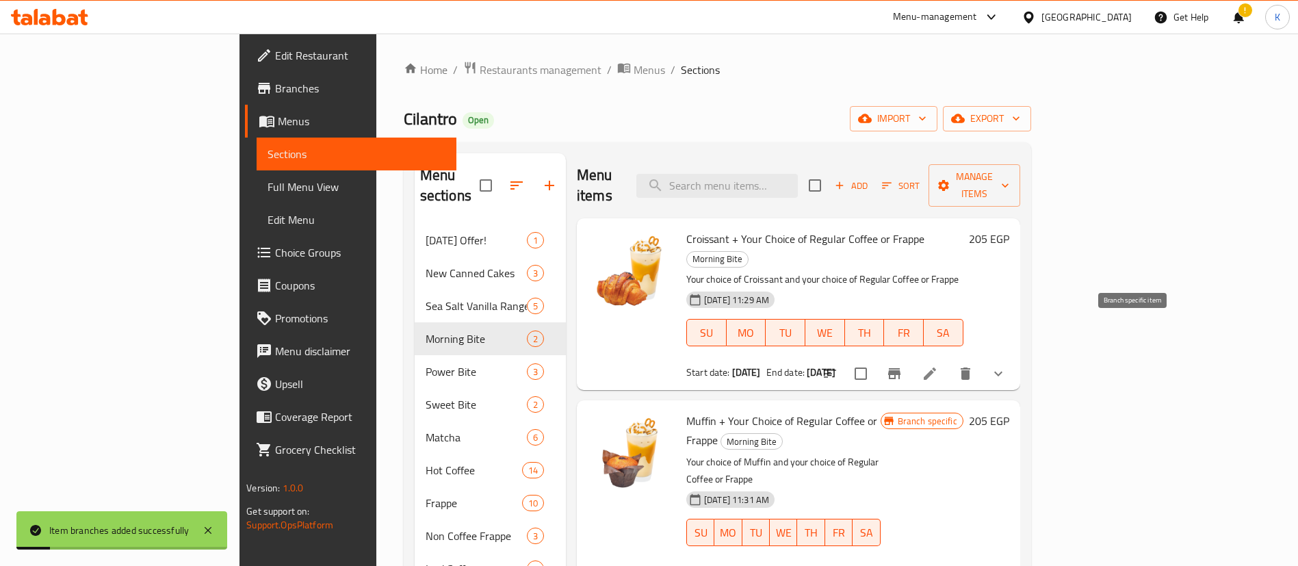
click at [903, 365] on icon "Branch-specific-item" at bounding box center [894, 373] width 16 height 16
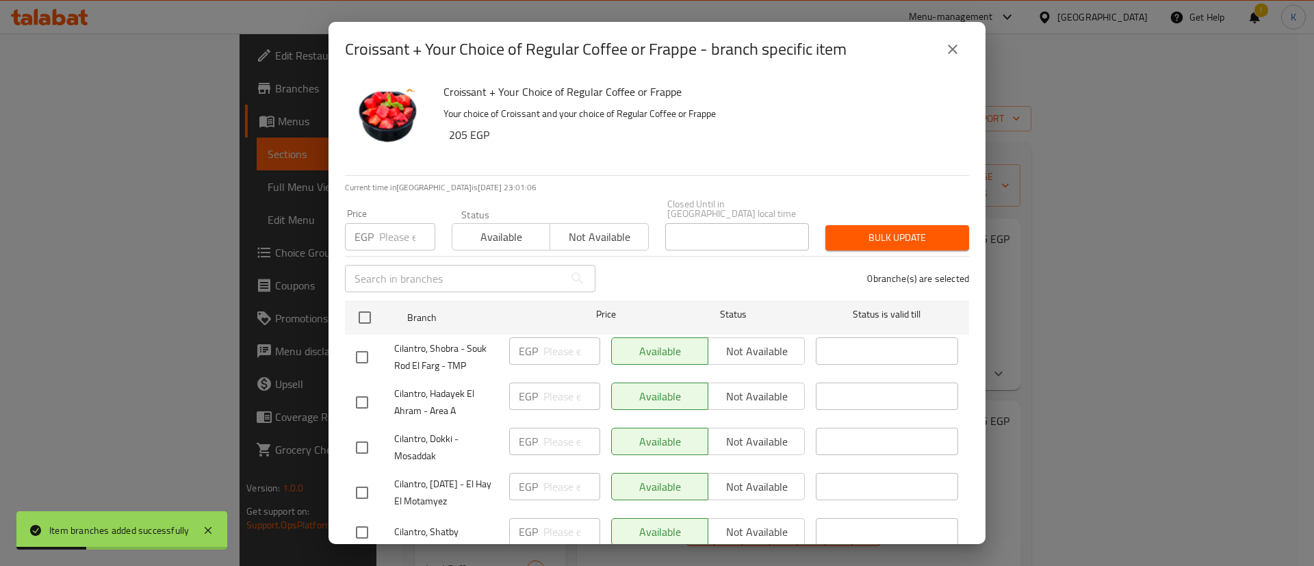
scroll to position [1678, 0]
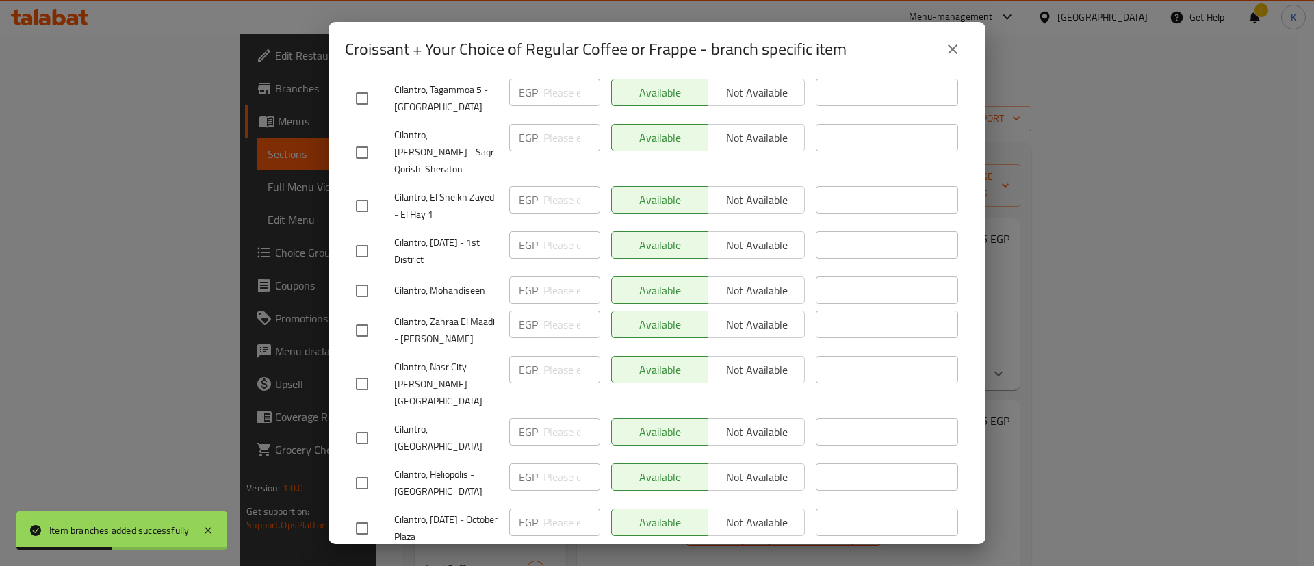
click at [364, 469] on input "checkbox" at bounding box center [362, 483] width 29 height 29
checkbox input "true"
click at [358, 514] on input "checkbox" at bounding box center [362, 528] width 29 height 29
checkbox input "true"
click at [354, 559] on input "checkbox" at bounding box center [362, 573] width 29 height 29
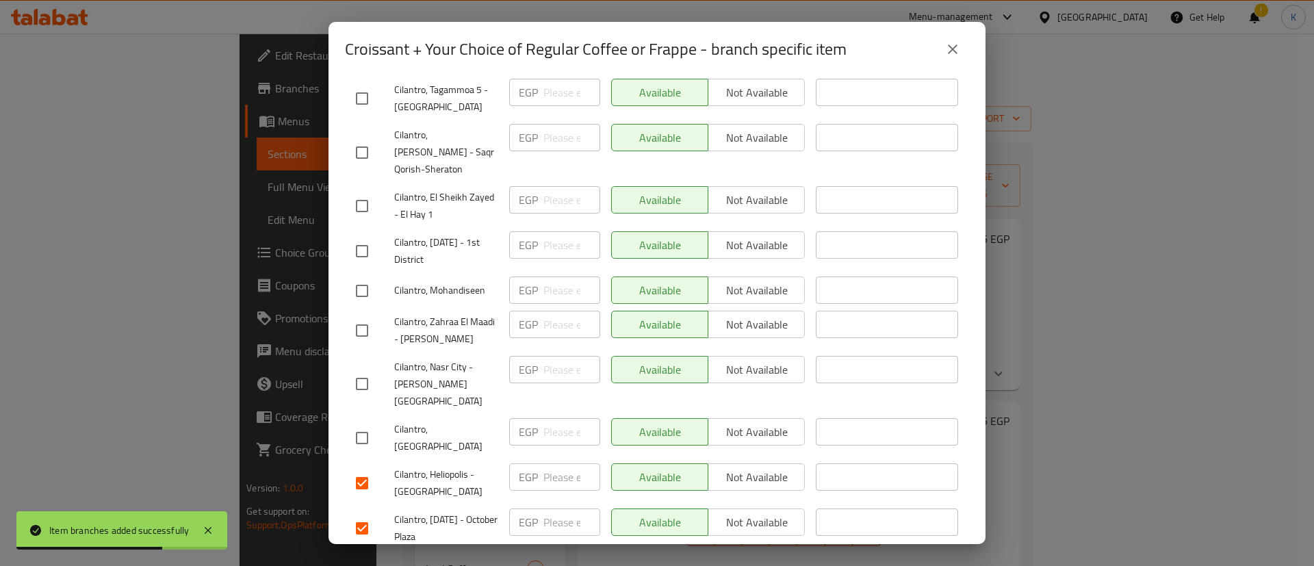
checkbox input "true"
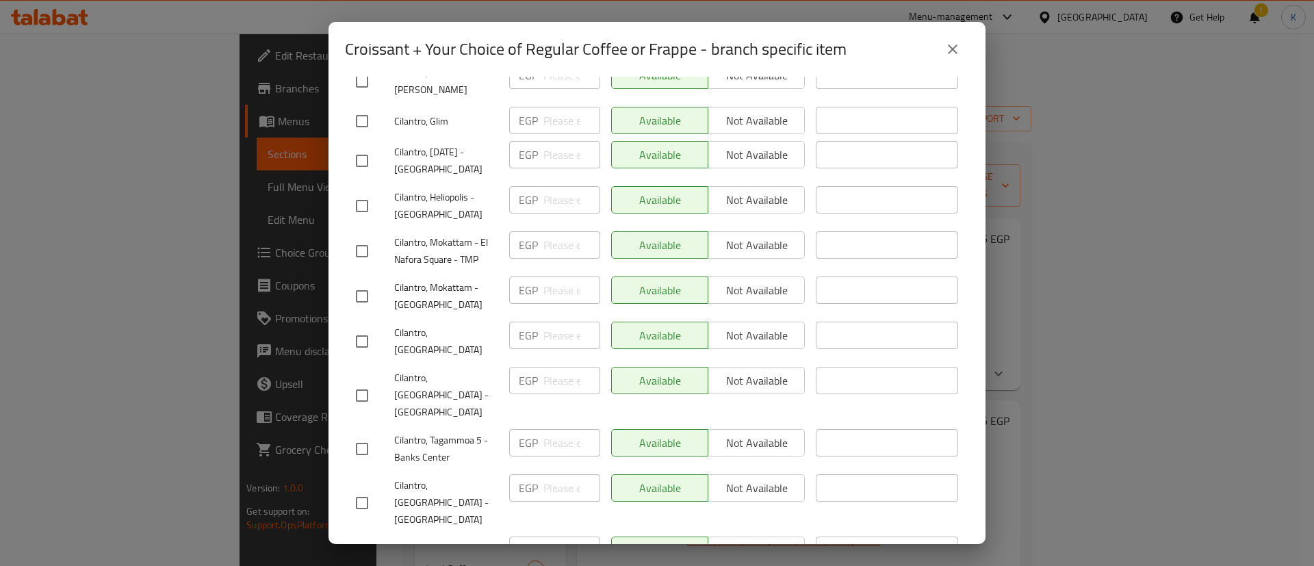
click at [357, 435] on input "checkbox" at bounding box center [362, 449] width 29 height 29
checkbox input "true"
click at [361, 489] on input "checkbox" at bounding box center [362, 503] width 29 height 29
checkbox input "true"
click at [364, 542] on input "checkbox" at bounding box center [362, 556] width 29 height 29
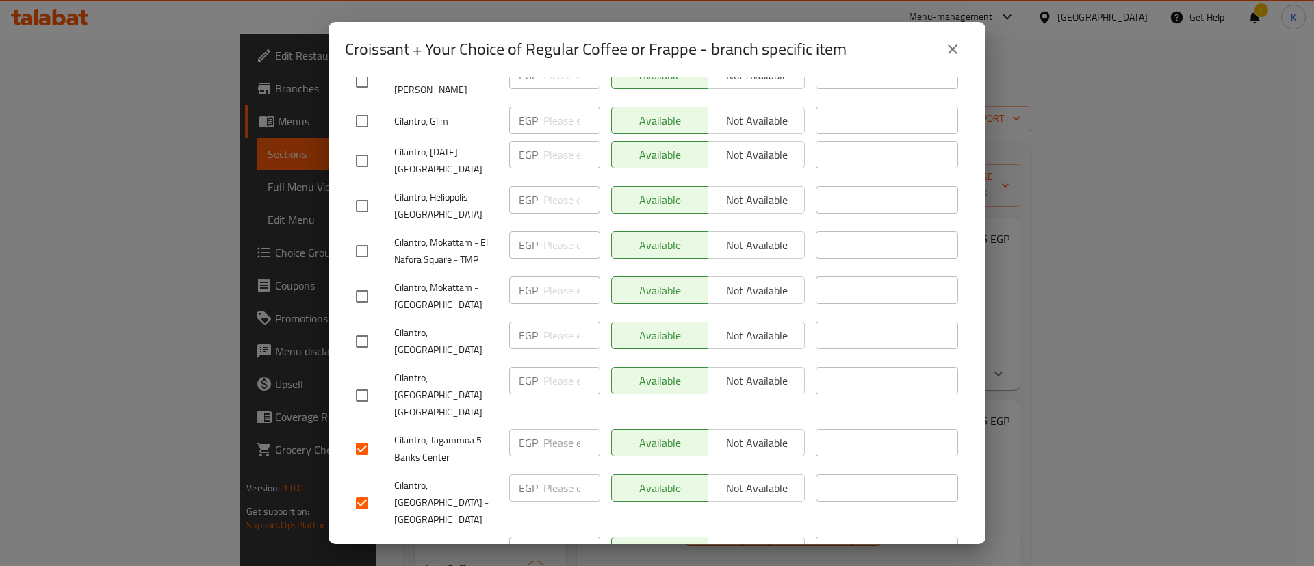
checkbox input "true"
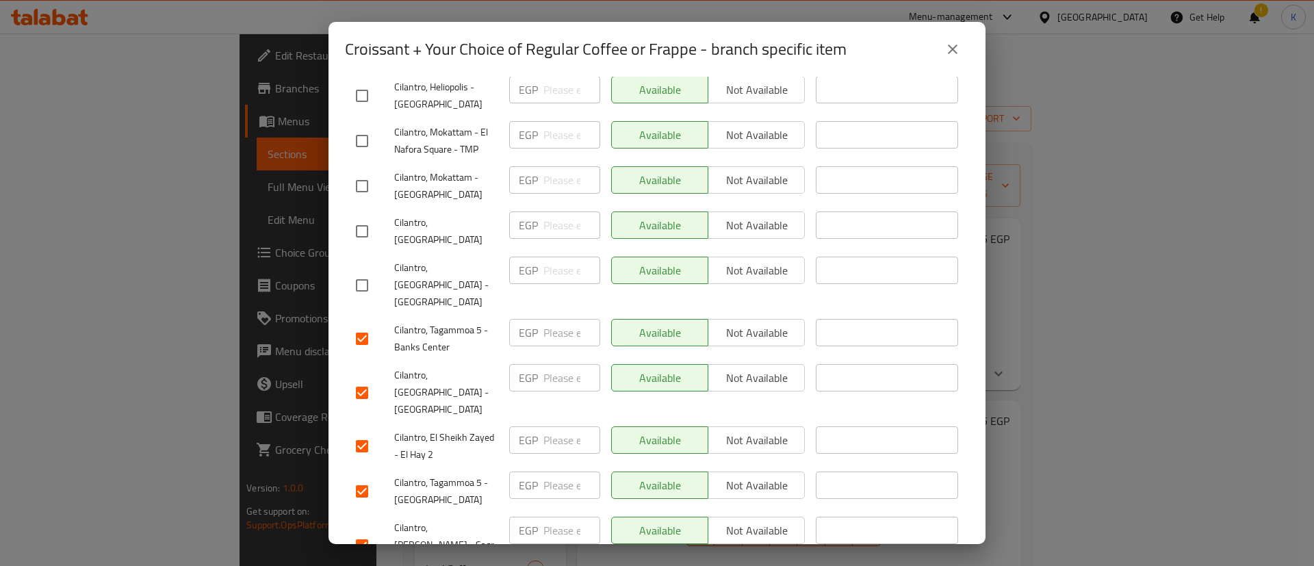
scroll to position [960, 0]
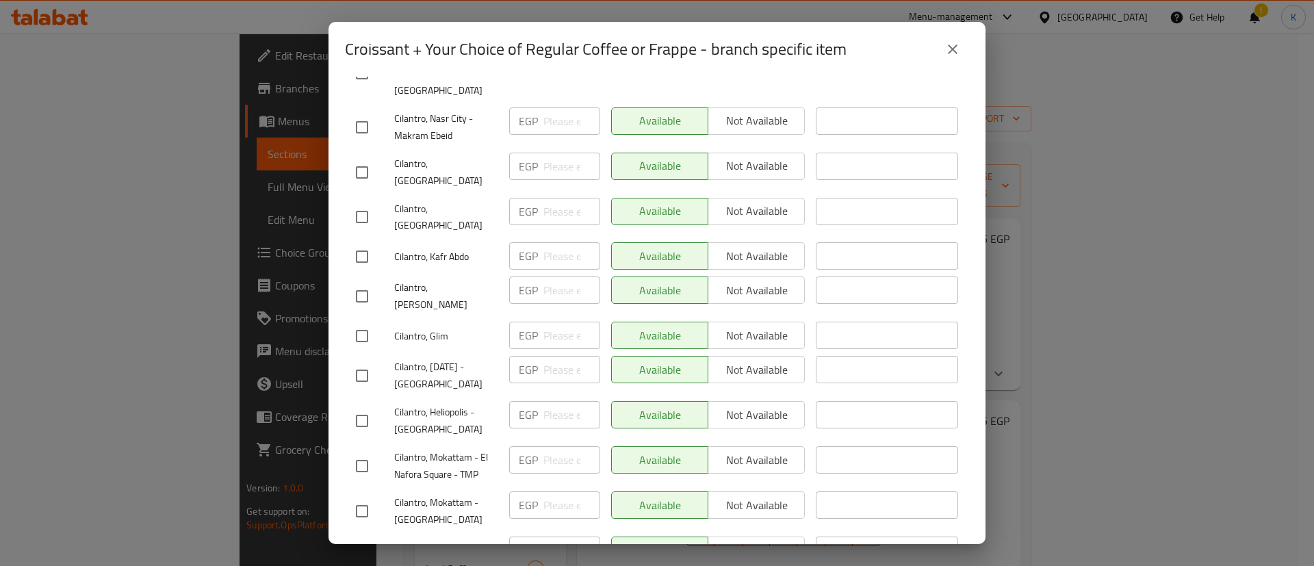
click at [359, 406] on input "checkbox" at bounding box center [362, 420] width 29 height 29
checkbox input "true"
click at [359, 497] on input "checkbox" at bounding box center [362, 511] width 29 height 29
checkbox input "true"
click at [361, 542] on input "checkbox" at bounding box center [362, 556] width 29 height 29
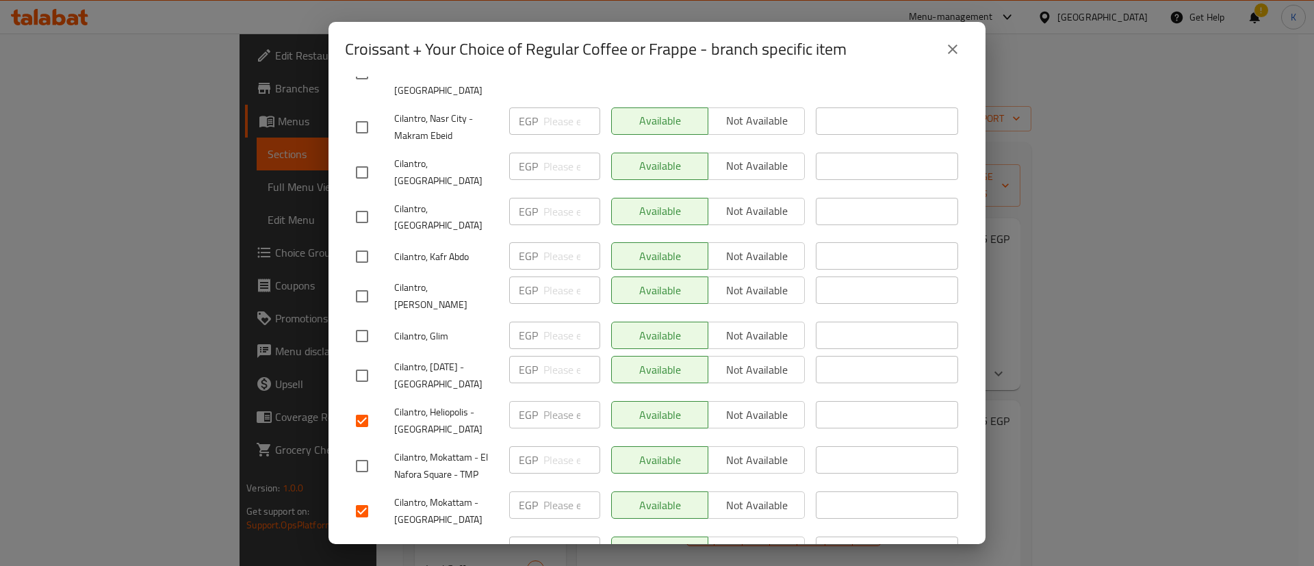
checkbox input "true"
click at [368, 203] on input "checkbox" at bounding box center [362, 217] width 29 height 29
checkbox input "true"
drag, startPoint x: 367, startPoint y: 156, endPoint x: 367, endPoint y: 197, distance: 41.1
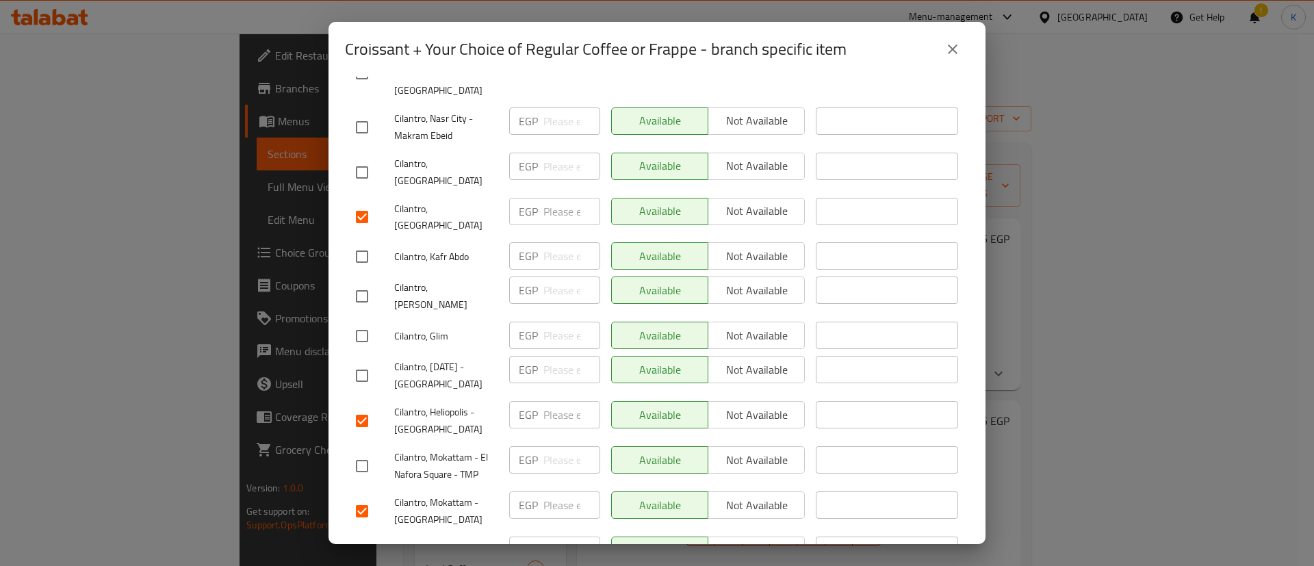
click at [367, 282] on input "checkbox" at bounding box center [362, 296] width 29 height 29
checkbox input "true"
click at [363, 242] on input "checkbox" at bounding box center [362, 256] width 29 height 29
checkbox input "true"
click at [361, 322] on input "checkbox" at bounding box center [362, 336] width 29 height 29
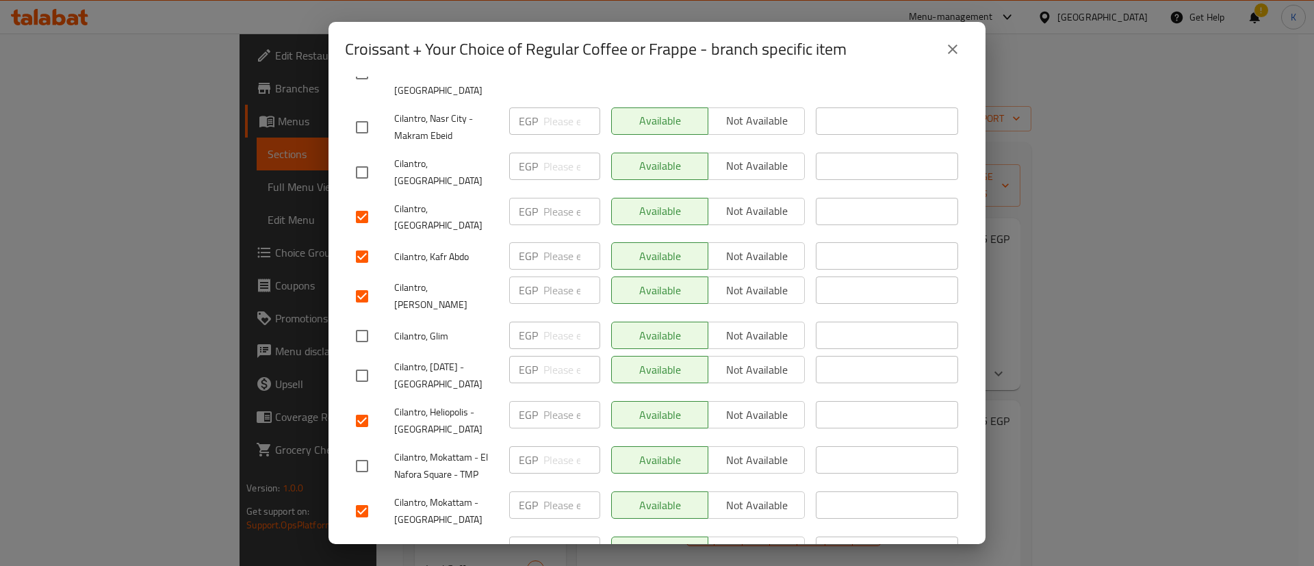
checkbox input "true"
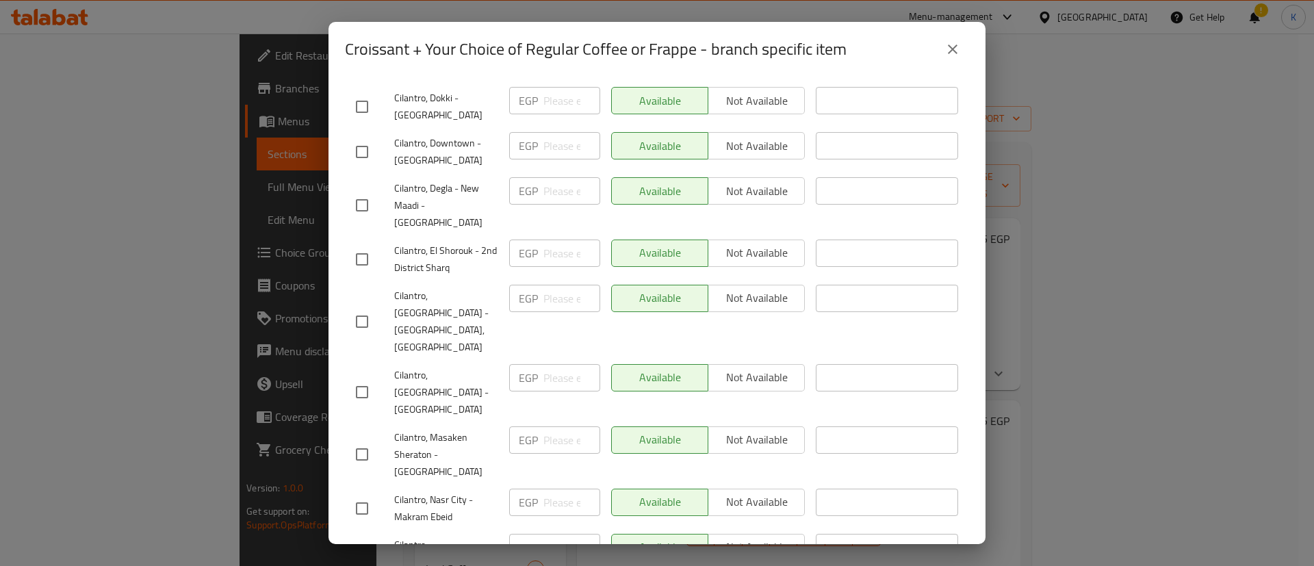
scroll to position [580, 0]
click at [367, 376] on input "checkbox" at bounding box center [362, 390] width 29 height 29
checkbox input "true"
click at [362, 439] on input "checkbox" at bounding box center [362, 453] width 29 height 29
checkbox input "true"
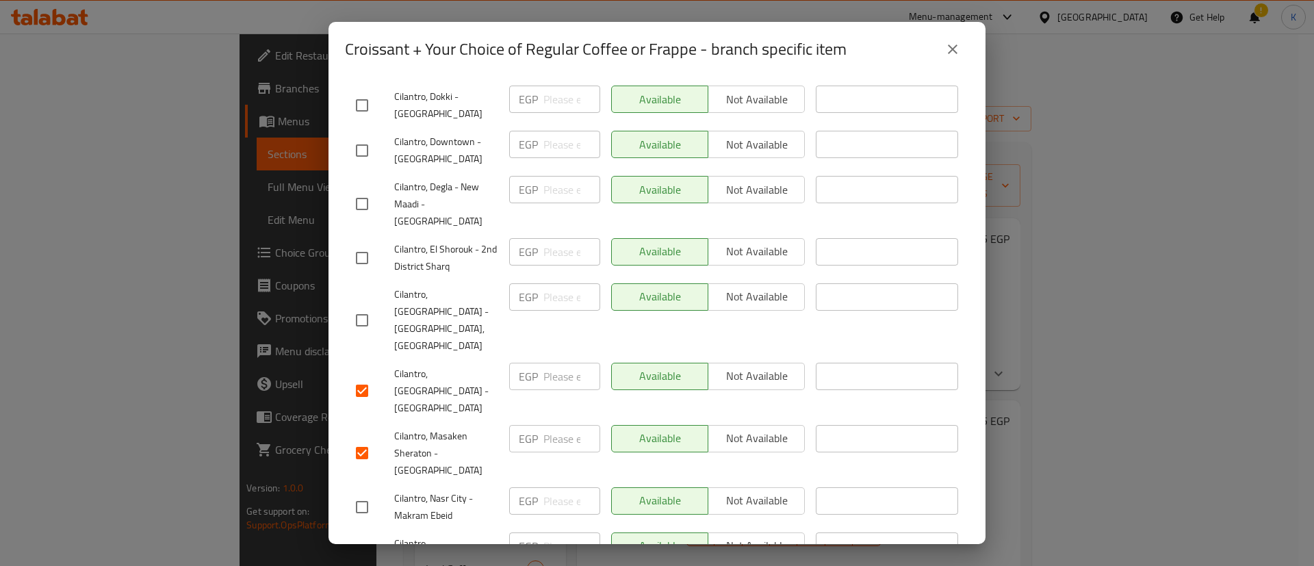
click at [359, 190] on input "checkbox" at bounding box center [362, 204] width 29 height 29
checkbox input "true"
click at [359, 244] on input "checkbox" at bounding box center [362, 258] width 29 height 29
checkbox input "true"
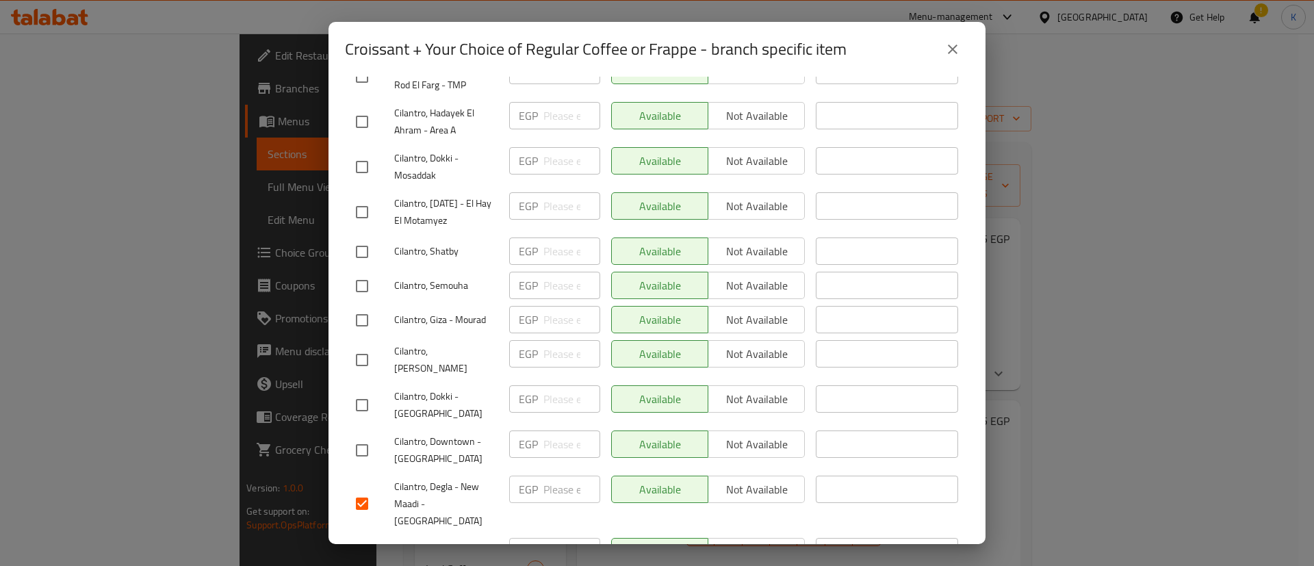
click at [355, 311] on input "checkbox" at bounding box center [362, 320] width 29 height 29
checkbox input "true"
click at [372, 346] on input "checkbox" at bounding box center [362, 360] width 29 height 29
checkbox input "true"
click at [363, 391] on input "checkbox" at bounding box center [362, 405] width 29 height 29
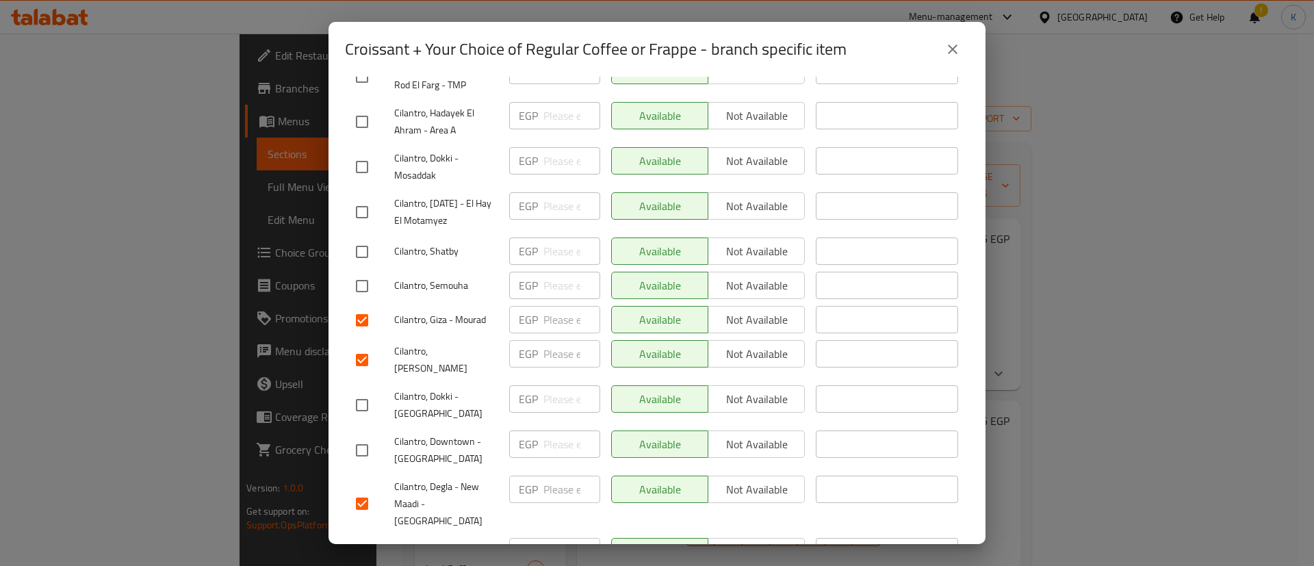
checkbox input "true"
click at [357, 153] on input "checkbox" at bounding box center [362, 167] width 29 height 29
checkbox input "true"
click at [363, 198] on input "checkbox" at bounding box center [362, 212] width 29 height 29
checkbox input "true"
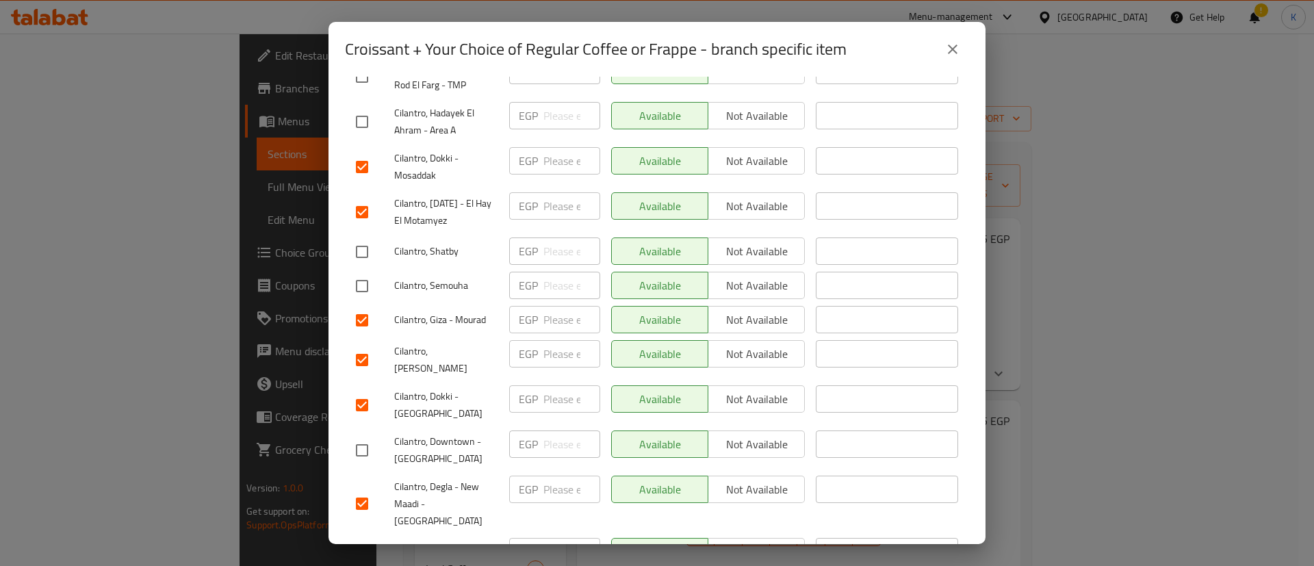
click at [367, 244] on input "checkbox" at bounding box center [362, 251] width 29 height 29
checkbox input "true"
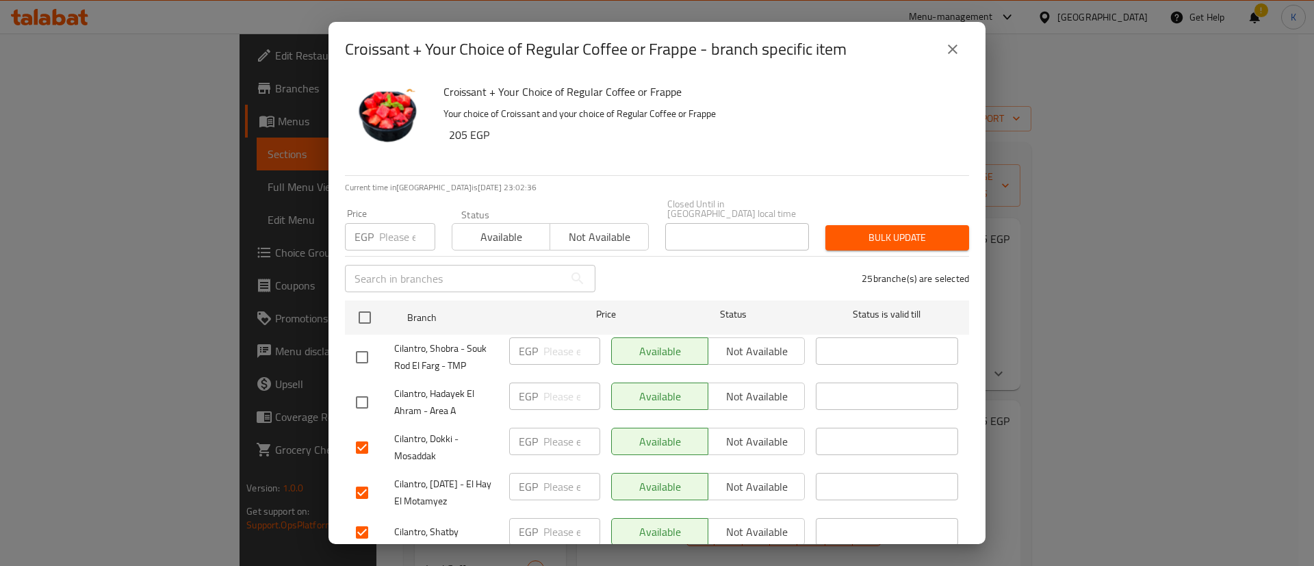
click at [591, 211] on div "Available Not available" at bounding box center [550, 229] width 197 height 41
click at [591, 227] on span "Not available" at bounding box center [599, 237] width 87 height 20
click at [851, 229] on span "Bulk update" at bounding box center [897, 237] width 122 height 17
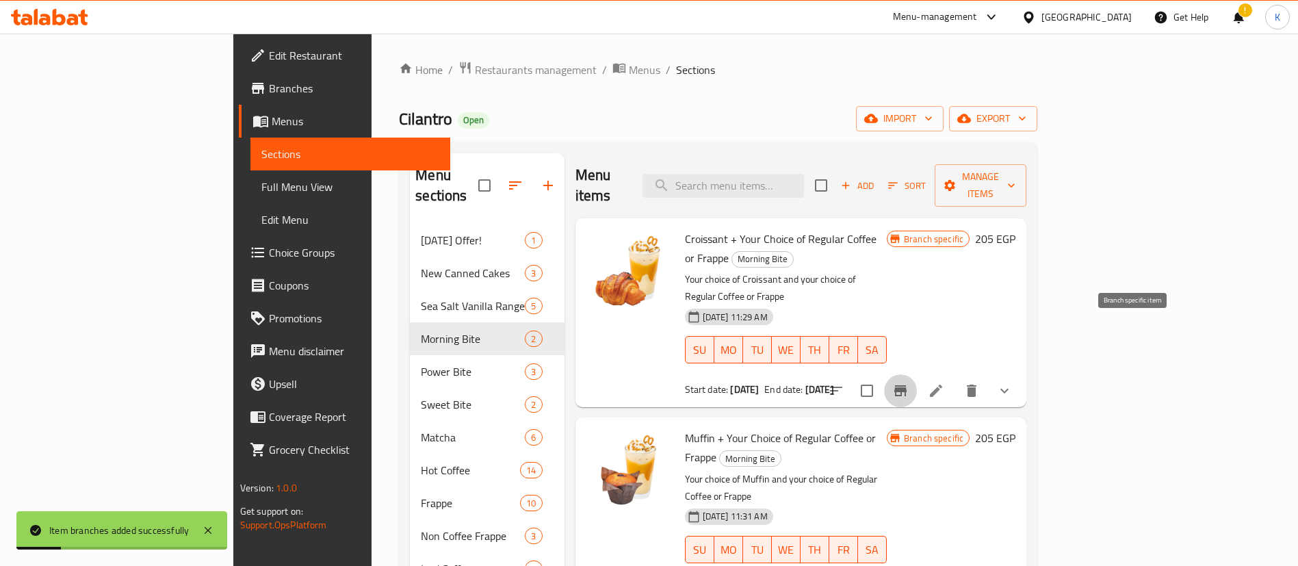
click at [907, 385] on icon "Branch-specific-item" at bounding box center [900, 390] width 12 height 11
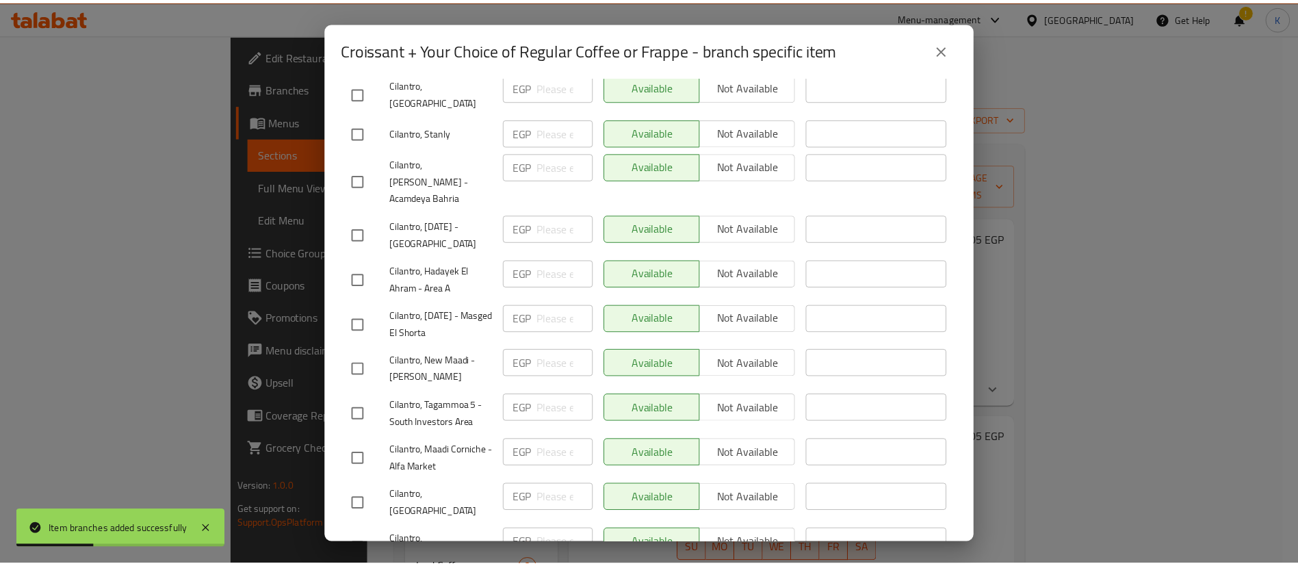
scroll to position [2476, 0]
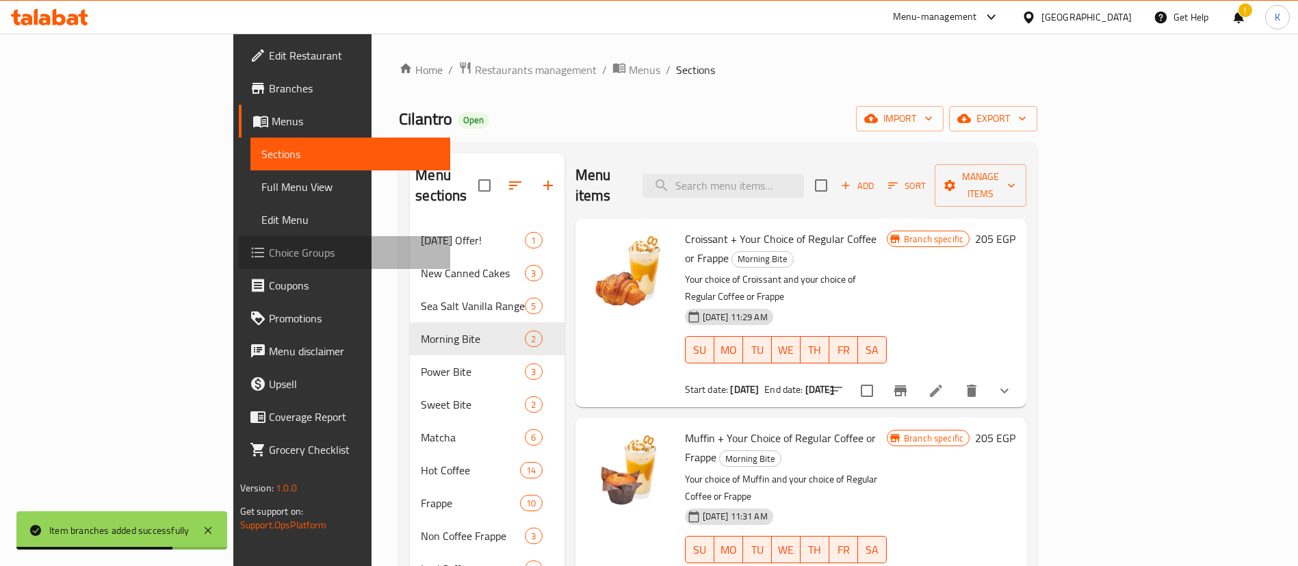
click at [269, 246] on span "Choice Groups" at bounding box center [354, 252] width 170 height 16
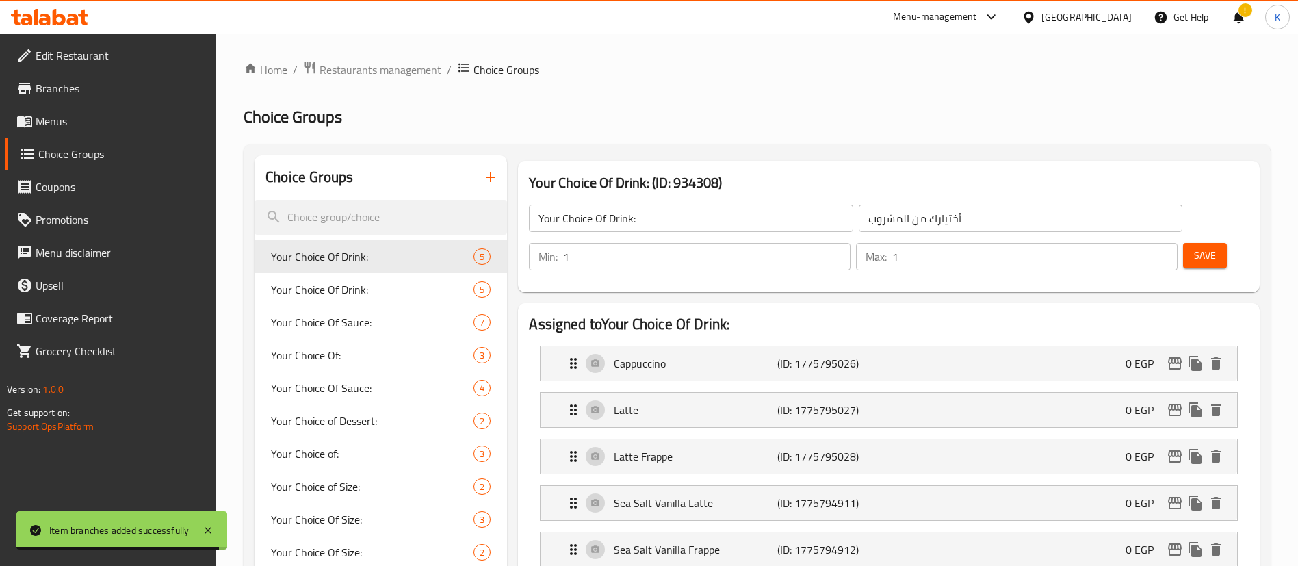
click at [325, 223] on input "search" at bounding box center [381, 217] width 253 height 35
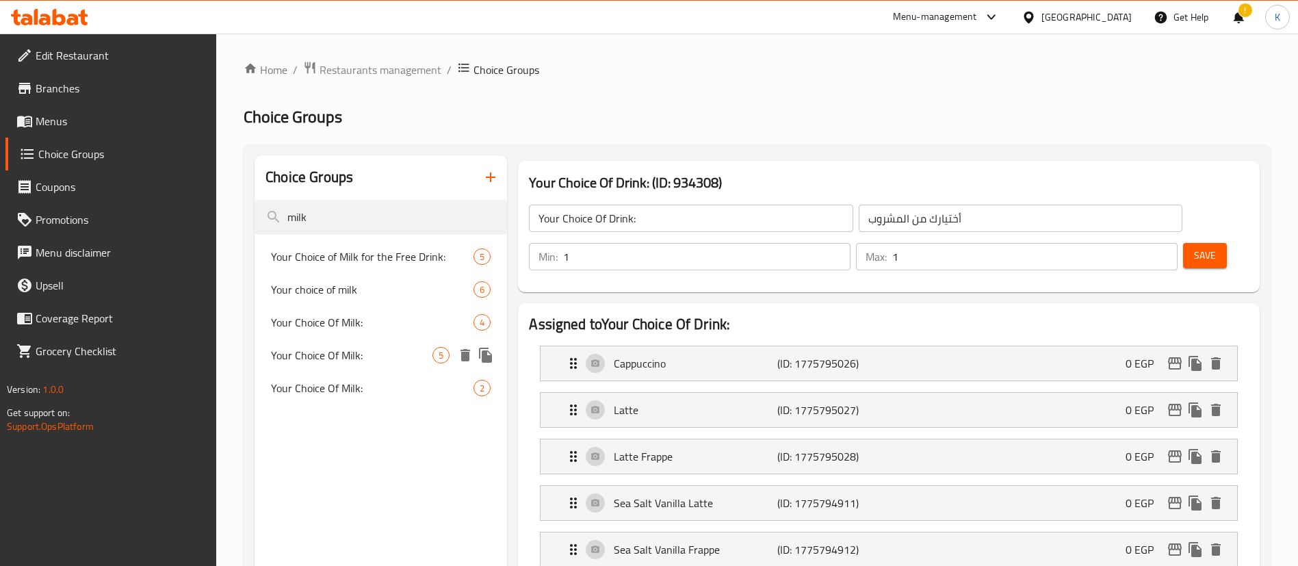
type input "milk"
click at [347, 353] on span "Your Choice Of Milk:" at bounding box center [351, 355] width 161 height 16
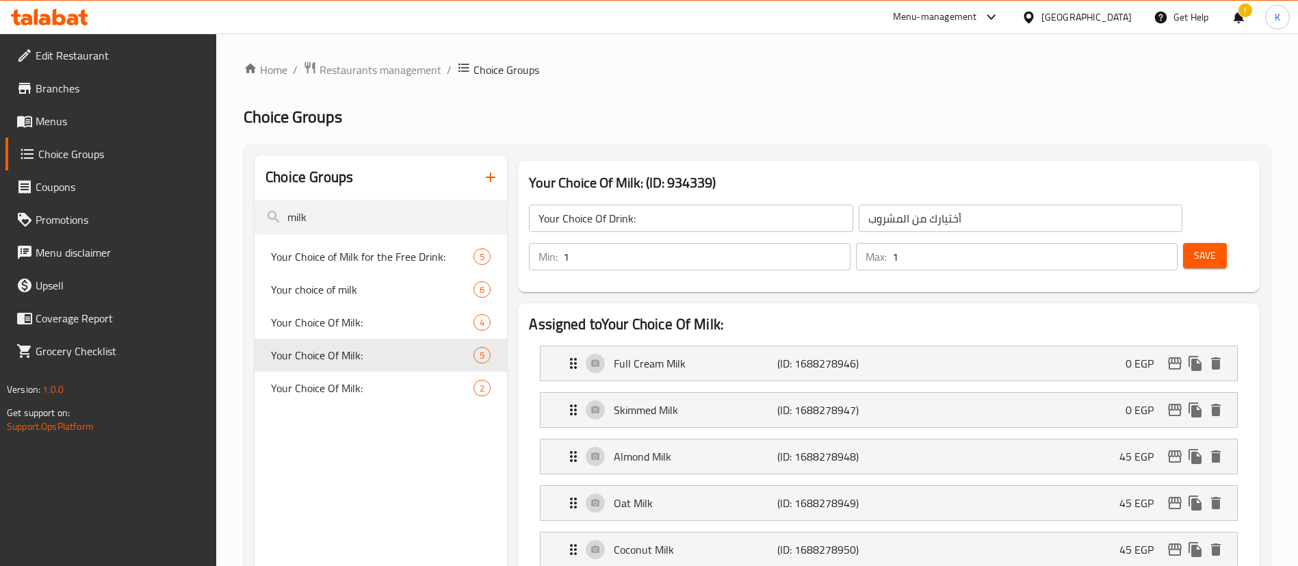
type input "Your Choice Of Milk:"
type input "إختيارك من الحليب:"
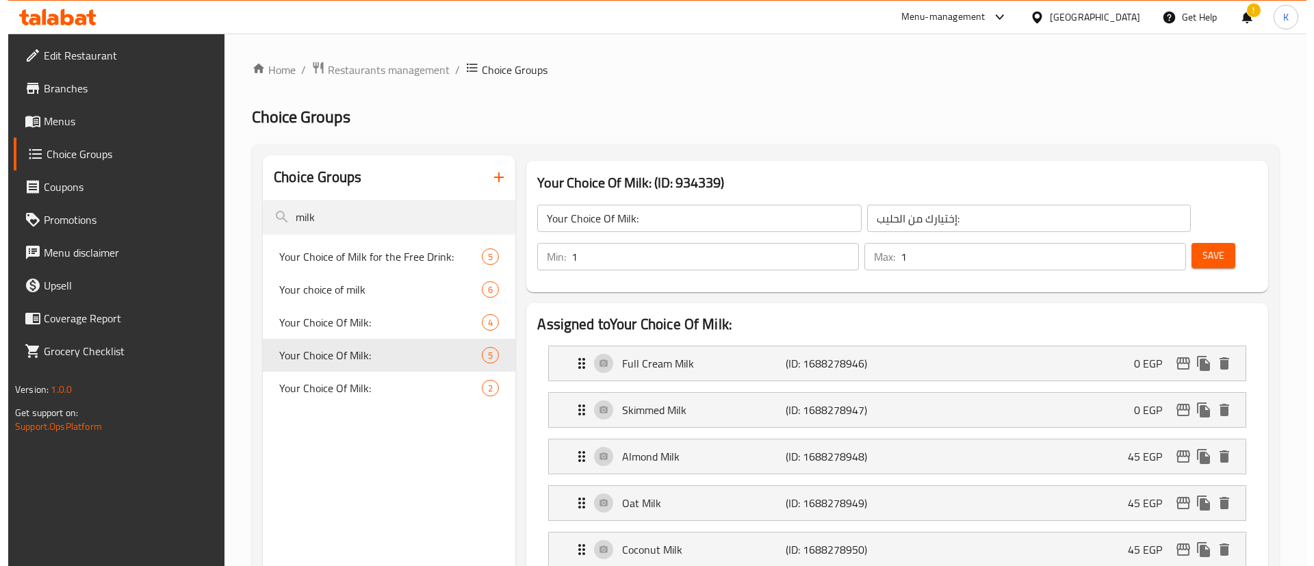
scroll to position [568, 0]
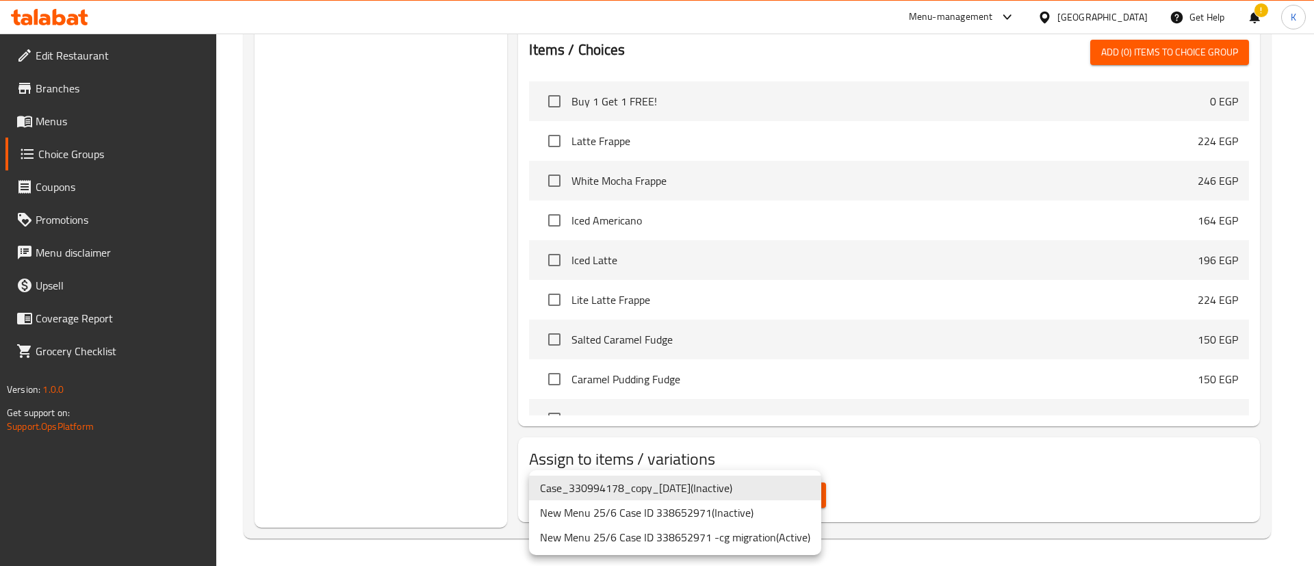
click at [756, 540] on li "New Menu 25/6 Case ID 338652971 -cg migration ( Active )" at bounding box center [675, 537] width 292 height 25
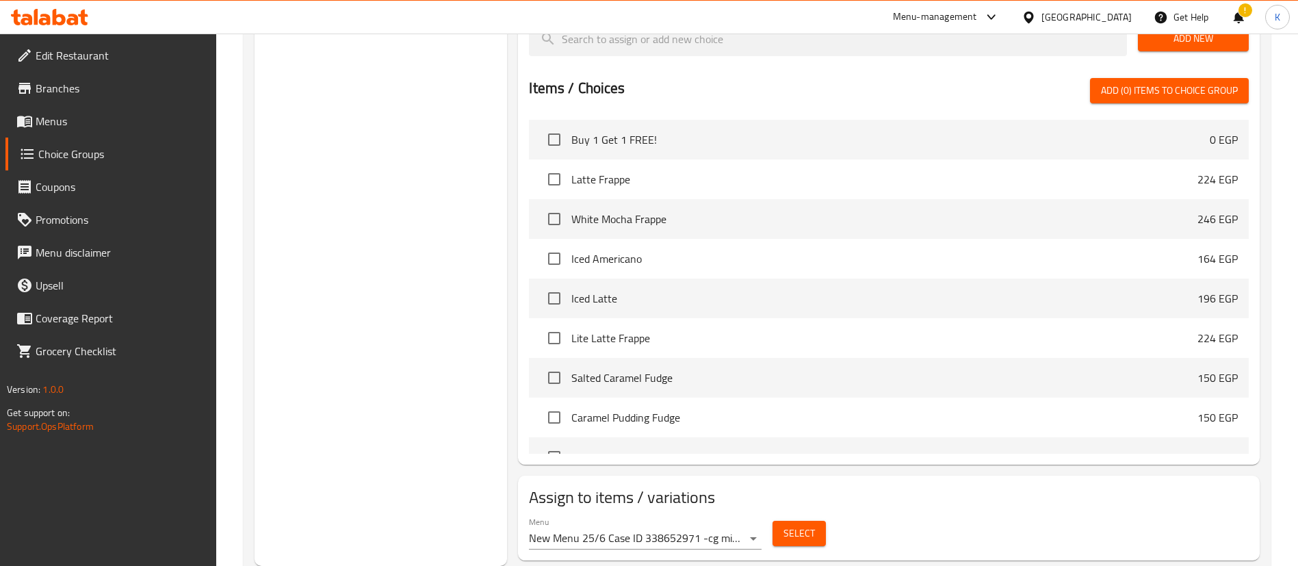
click at [799, 515] on div "Select" at bounding box center [799, 533] width 64 height 36
click at [796, 525] on span "Select" at bounding box center [799, 533] width 31 height 17
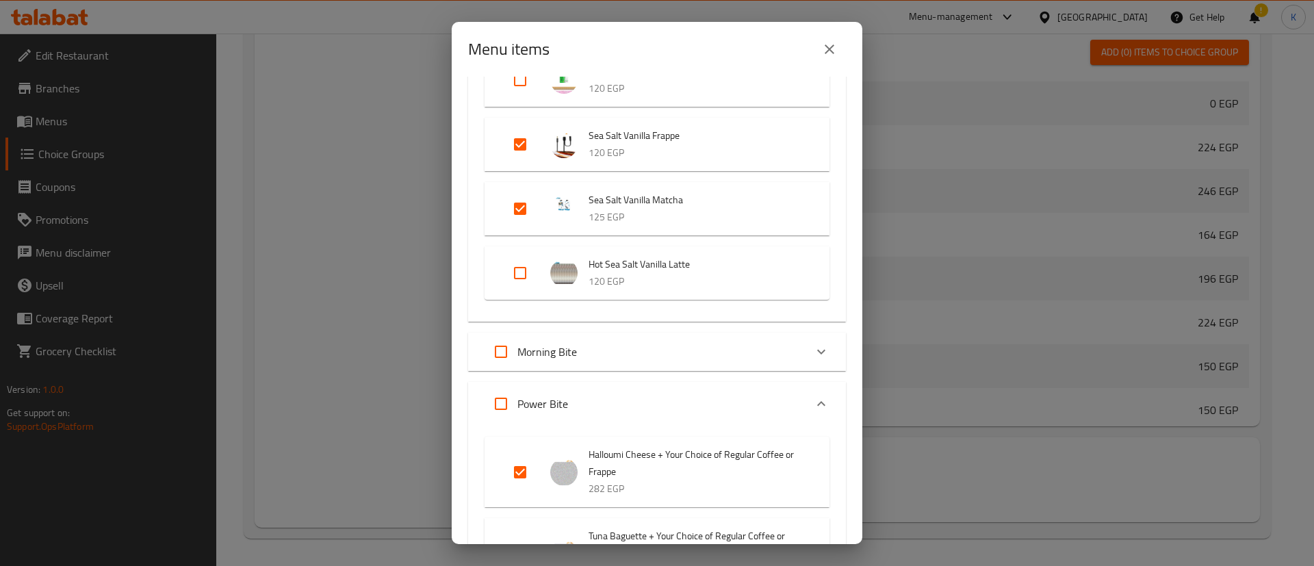
scroll to position [264, 0]
click at [506, 352] on input "Expand" at bounding box center [500, 349] width 33 height 33
checkbox input "true"
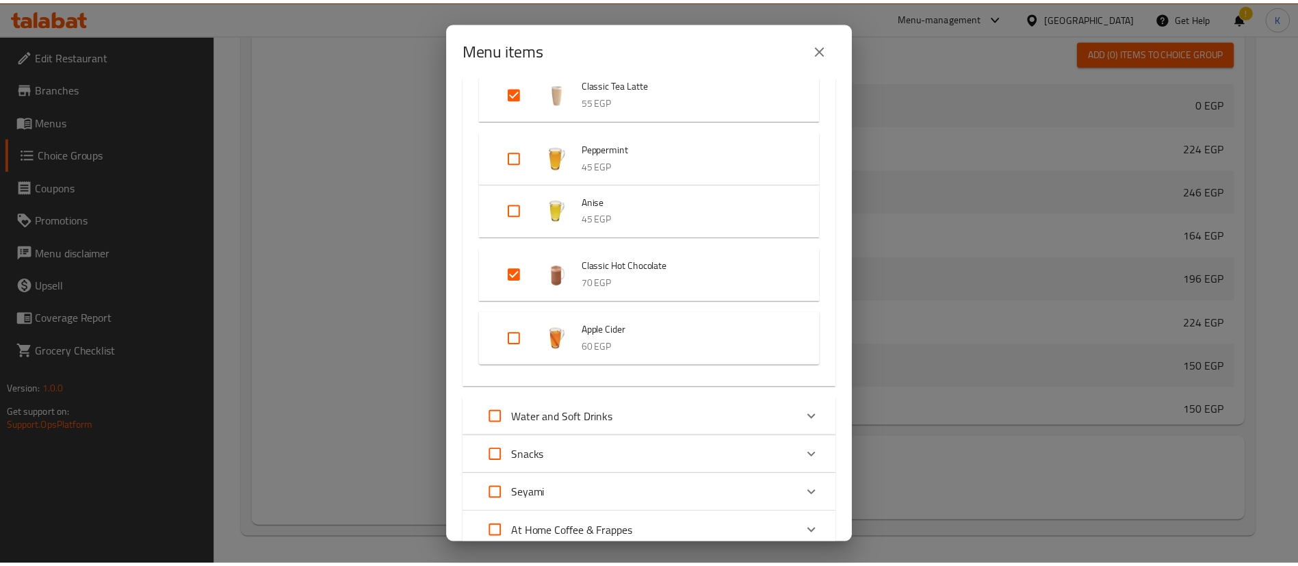
scroll to position [5031, 0]
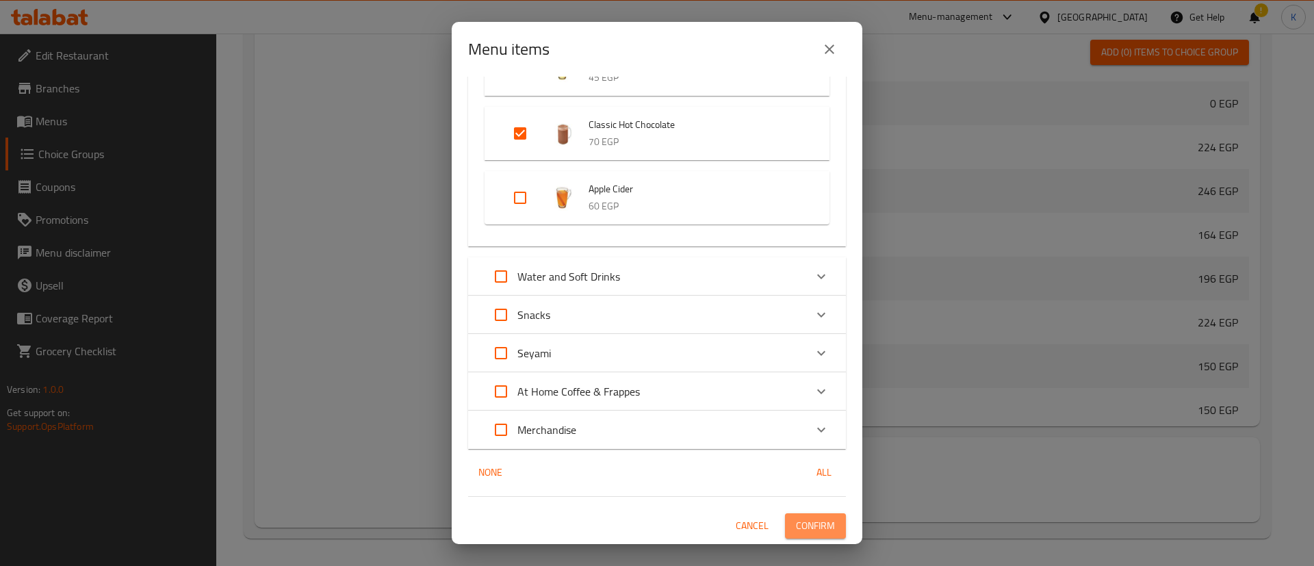
click at [804, 528] on span "Confirm" at bounding box center [815, 525] width 39 height 17
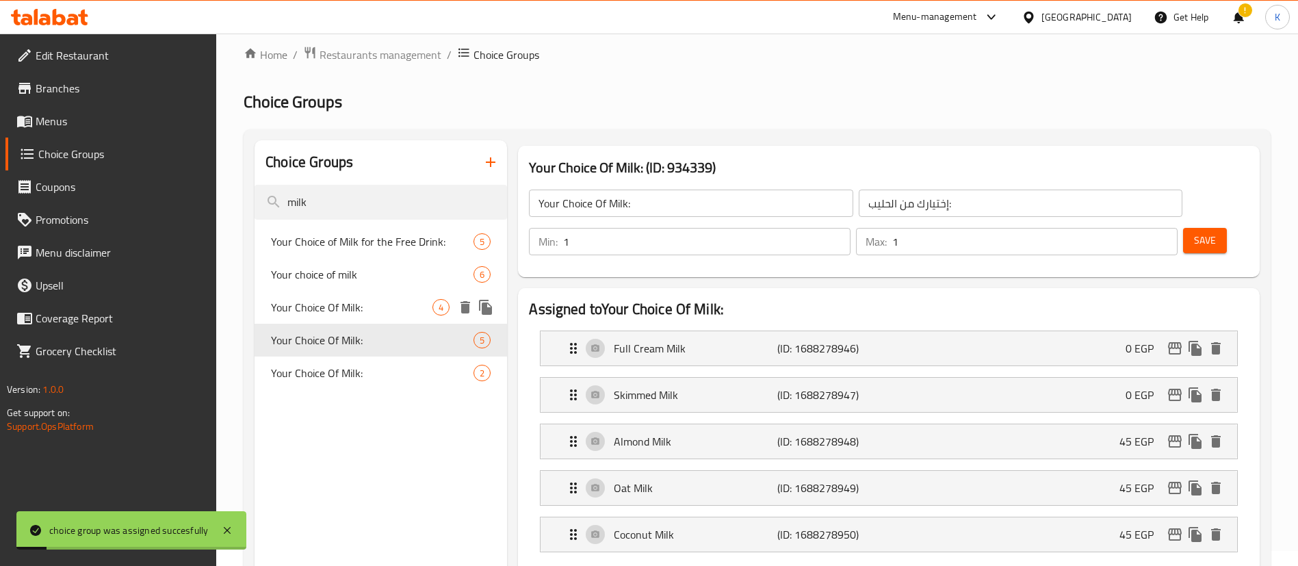
scroll to position [0, 0]
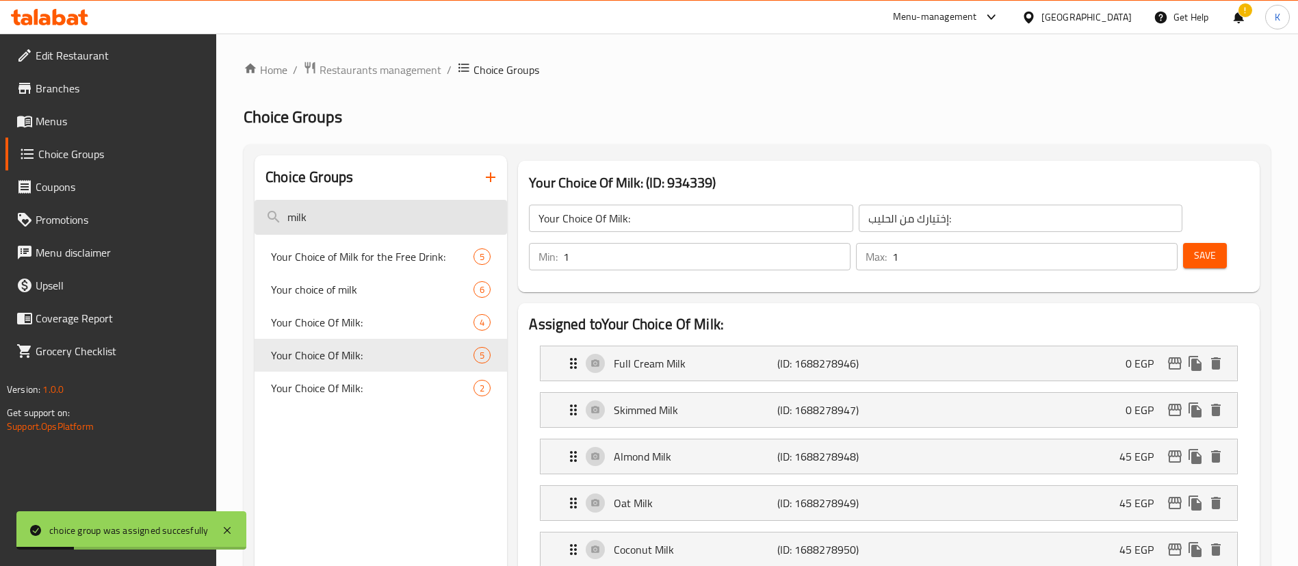
click at [392, 216] on input "milk" at bounding box center [381, 217] width 253 height 35
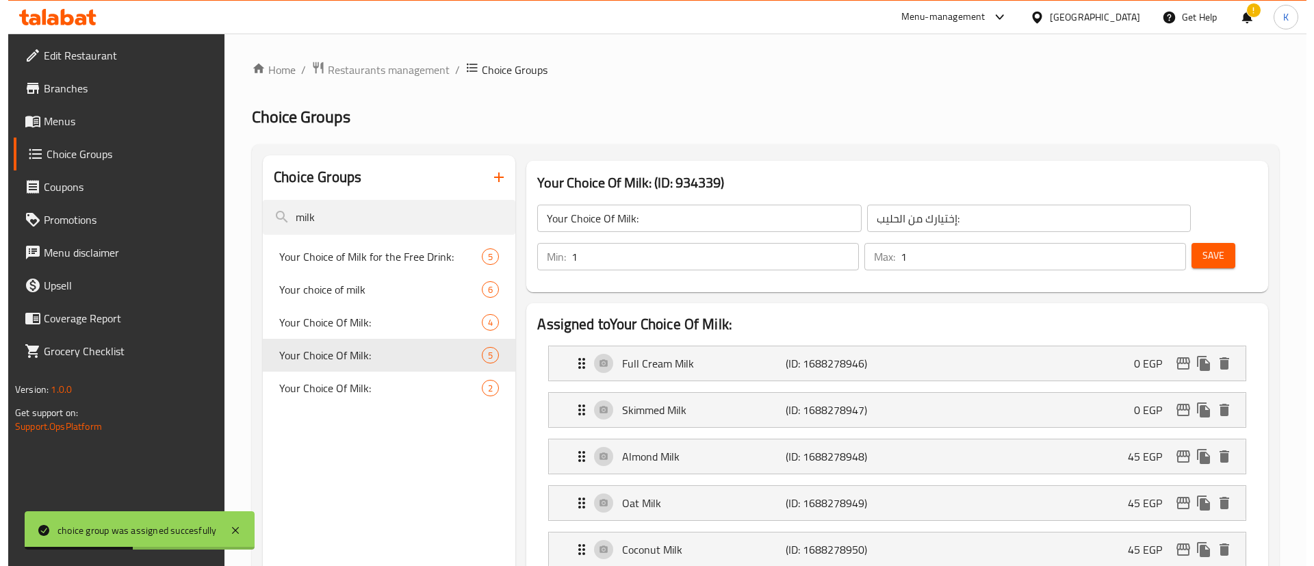
scroll to position [568, 0]
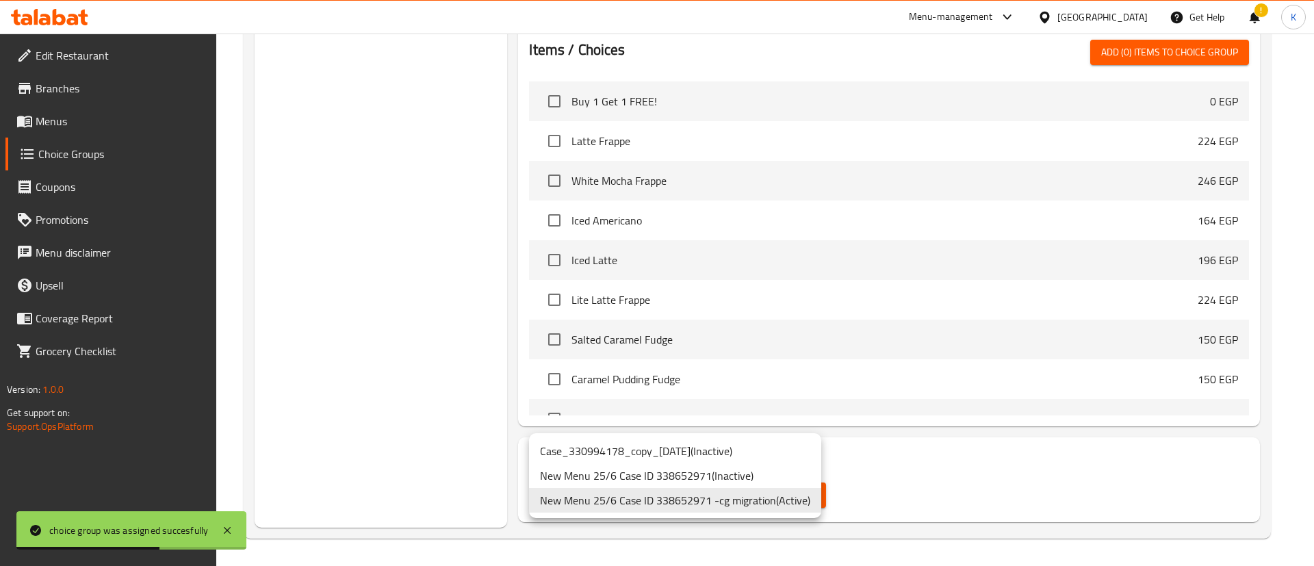
click at [917, 477] on div at bounding box center [657, 283] width 1314 height 566
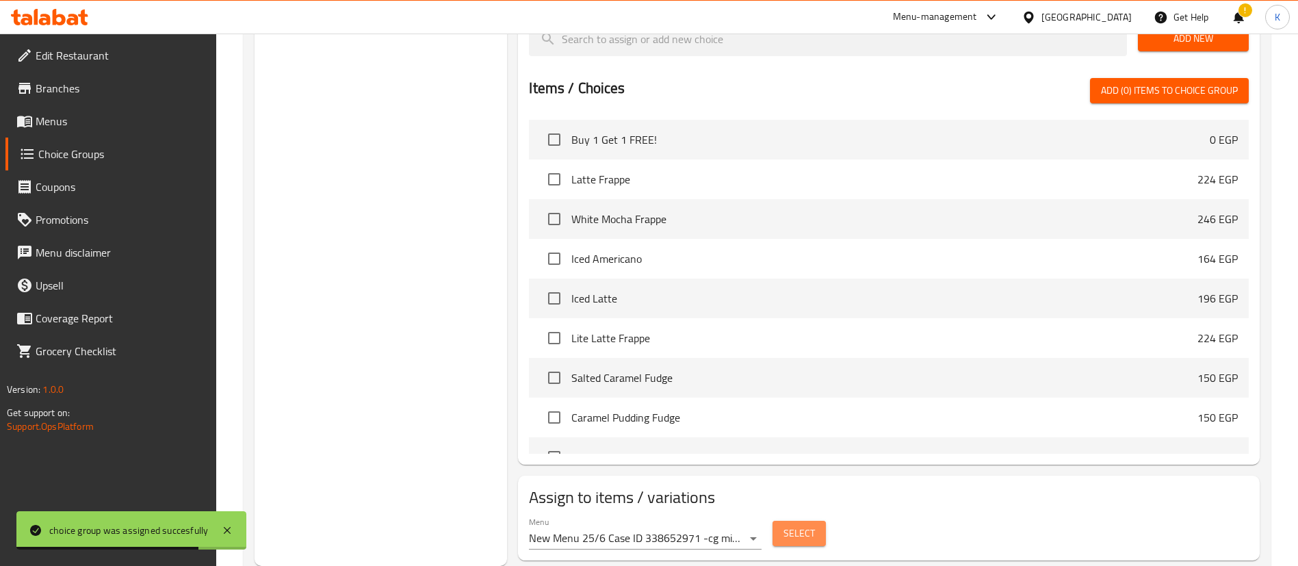
click at [824, 521] on button "Select" at bounding box center [799, 533] width 53 height 25
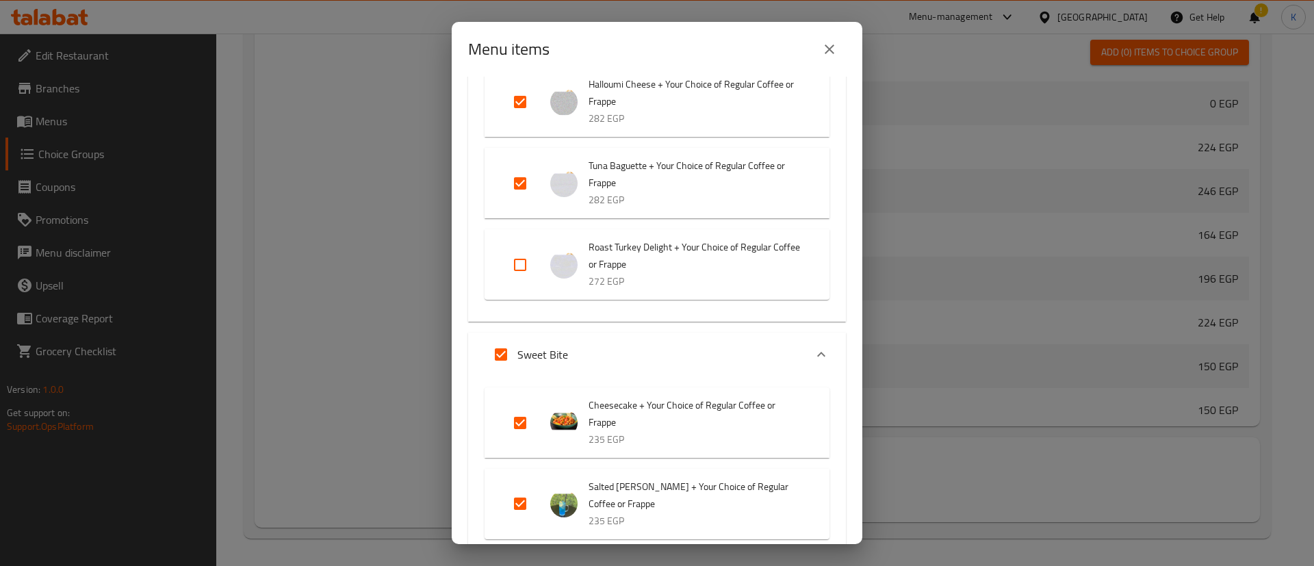
scroll to position [704, 0]
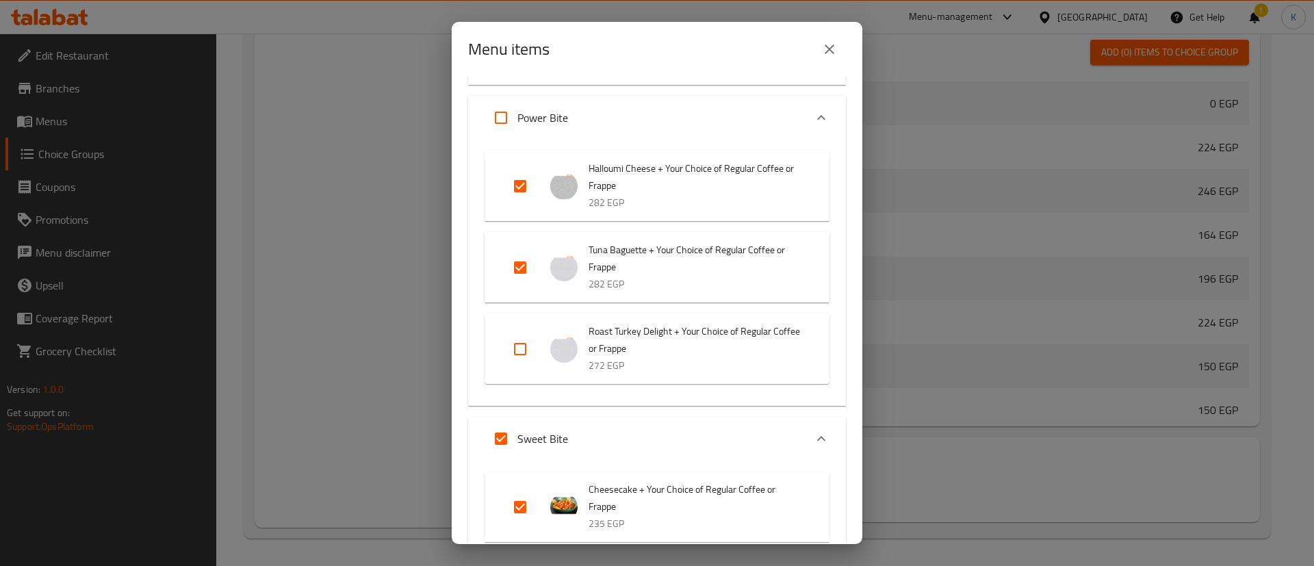
click at [519, 203] on input "Expand" at bounding box center [520, 186] width 33 height 33
checkbox input "false"
click at [521, 280] on input "Expand" at bounding box center [520, 267] width 33 height 33
checkbox input "false"
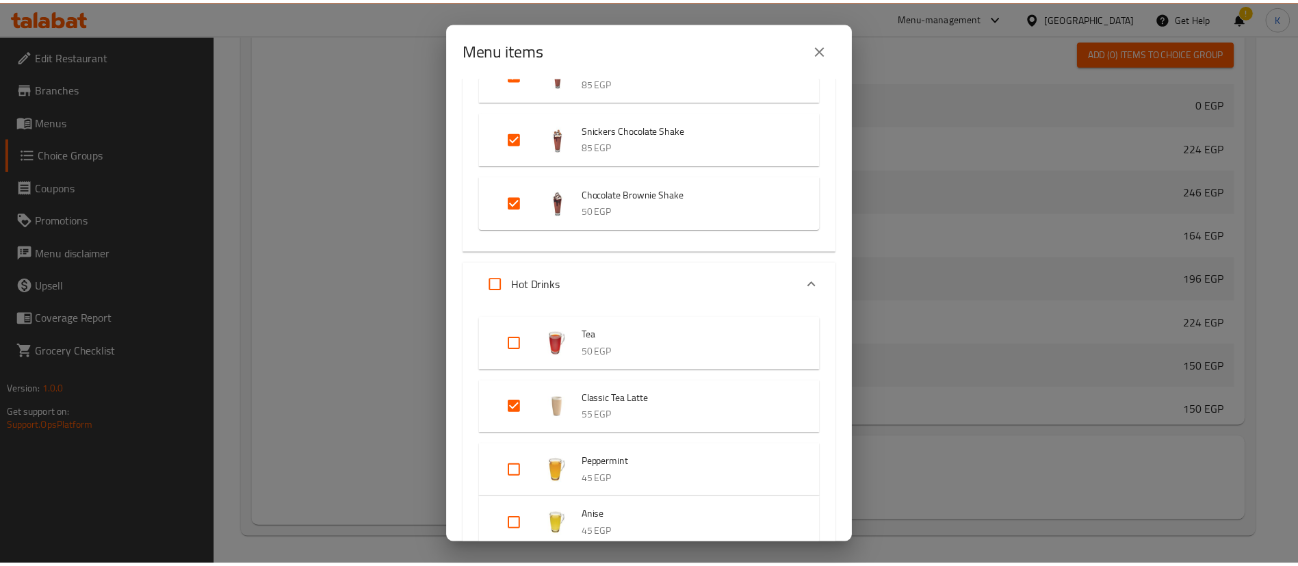
scroll to position [5182, 0]
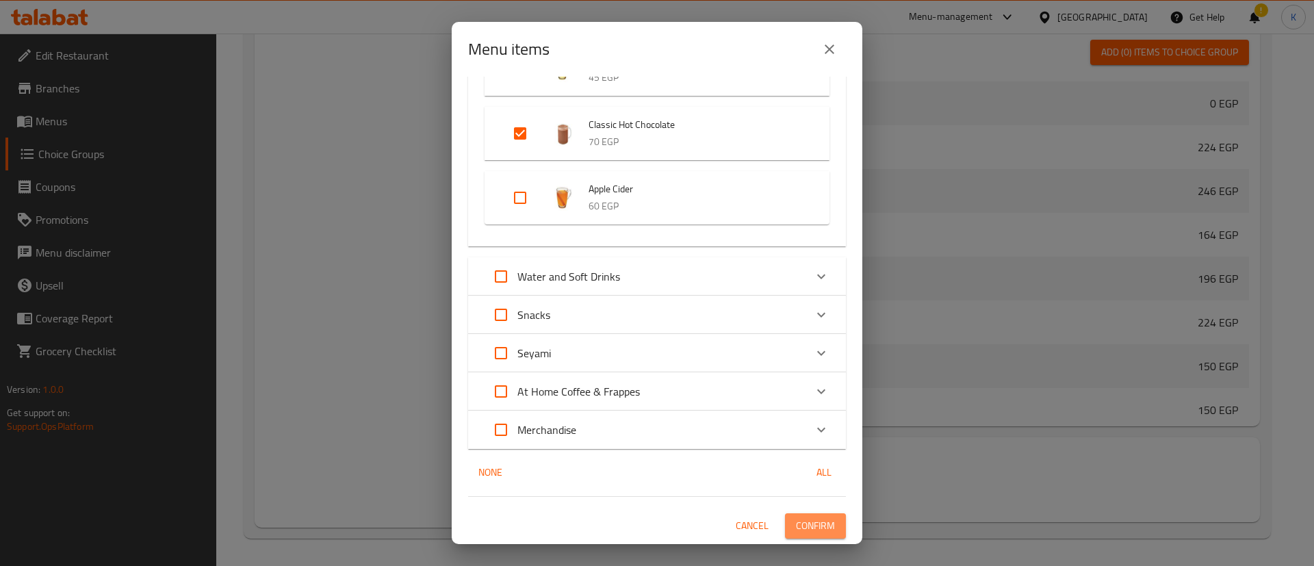
click at [796, 528] on span "Confirm" at bounding box center [815, 525] width 39 height 17
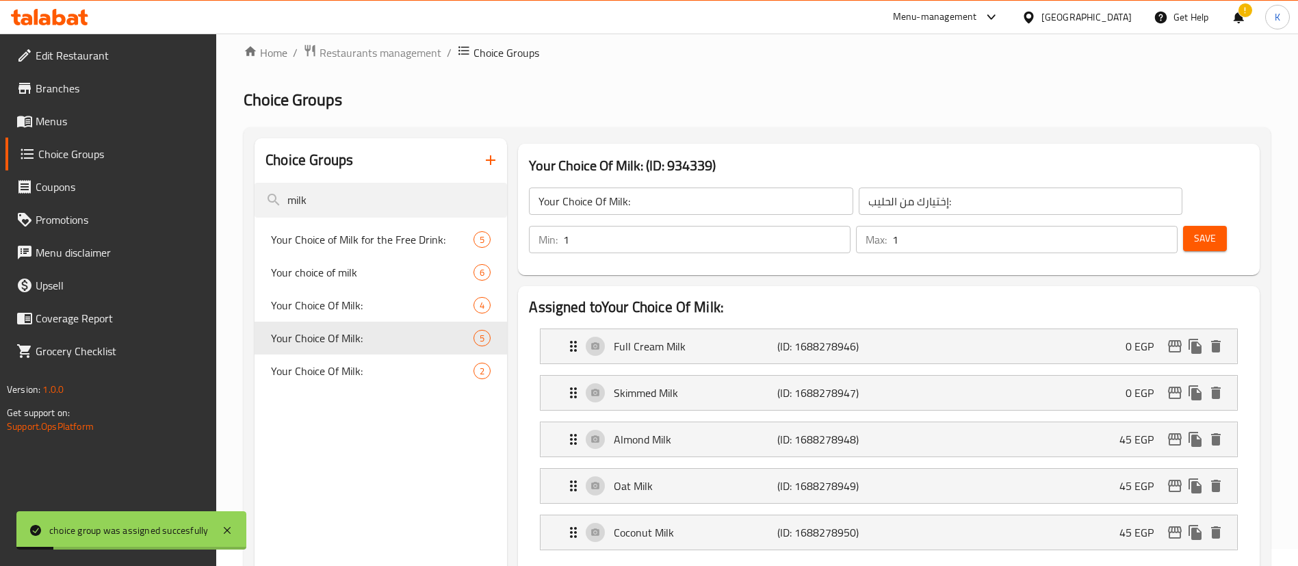
scroll to position [0, 0]
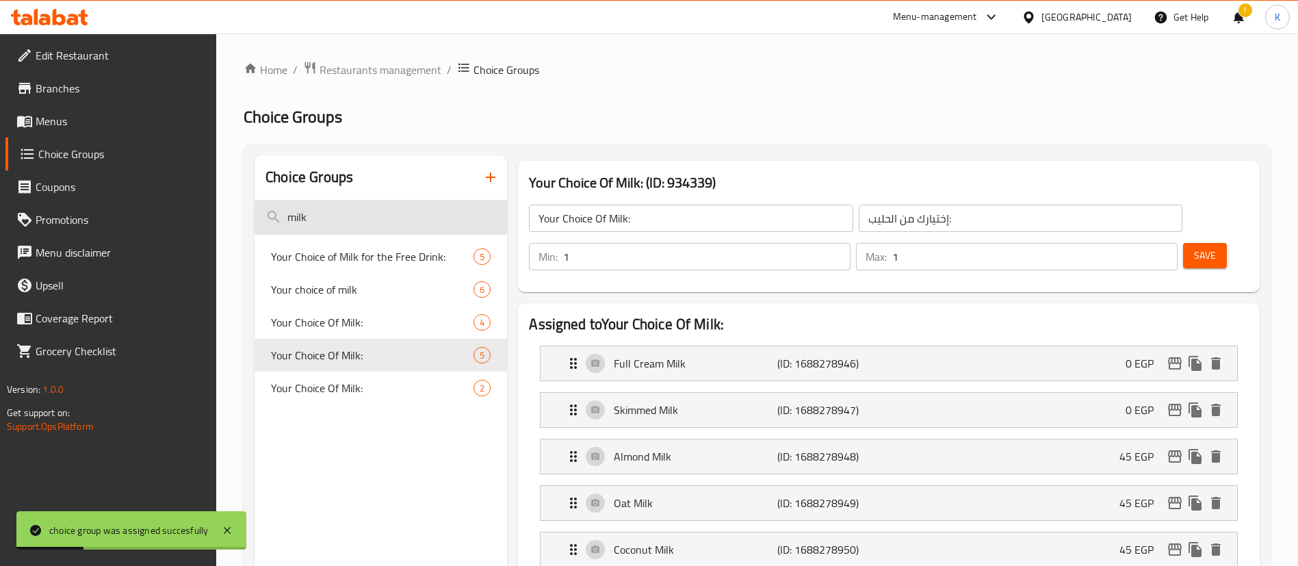
click at [370, 216] on input "milk" at bounding box center [381, 217] width 253 height 35
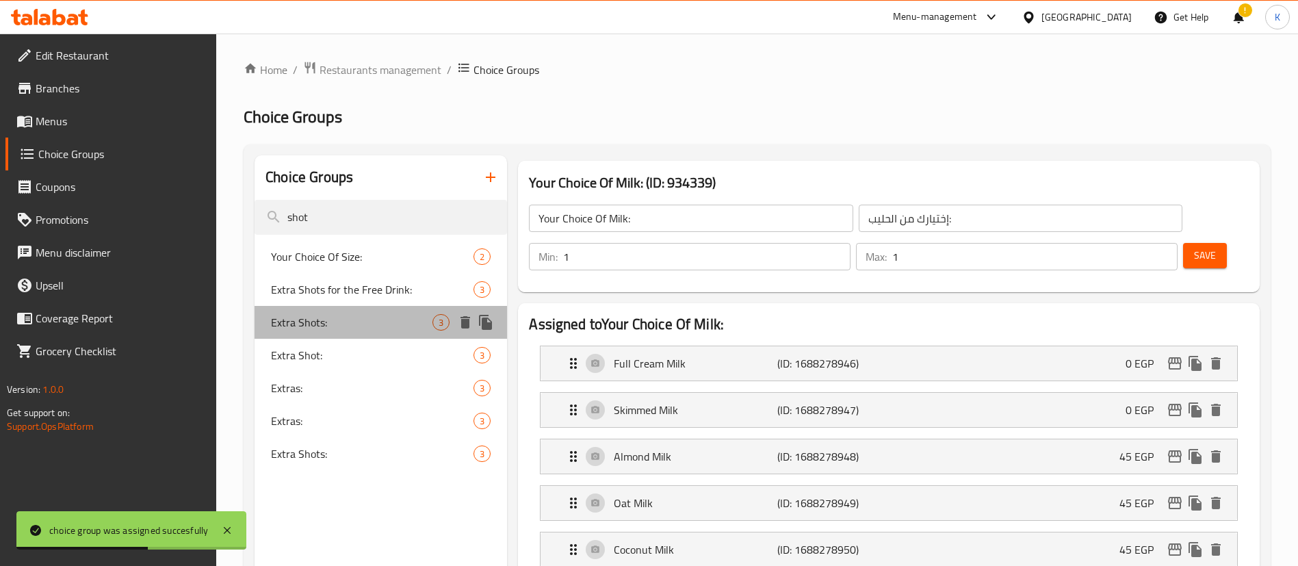
click at [372, 331] on div "Extra Shots: 3" at bounding box center [381, 322] width 253 height 33
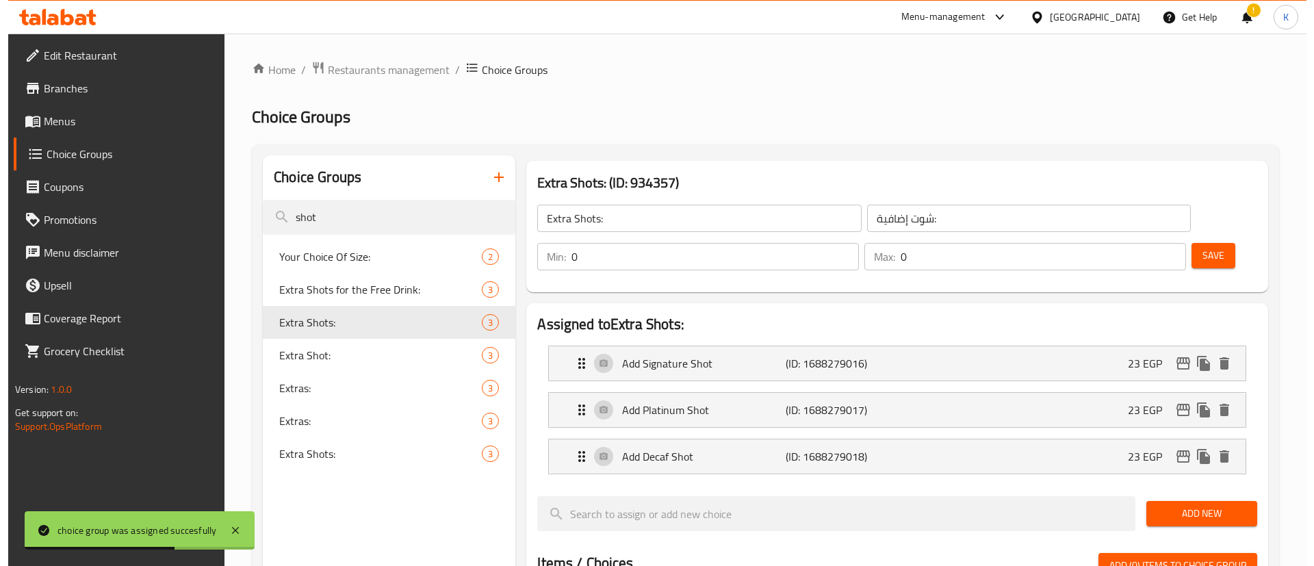
scroll to position [475, 0]
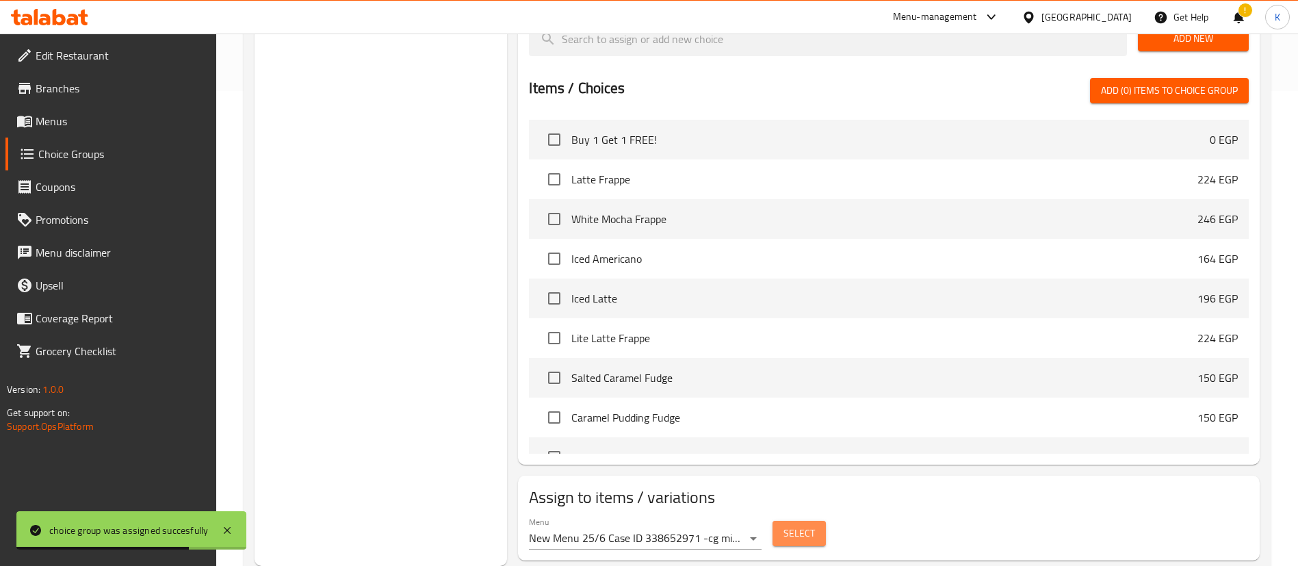
click at [784, 525] on span "Select" at bounding box center [799, 533] width 31 height 17
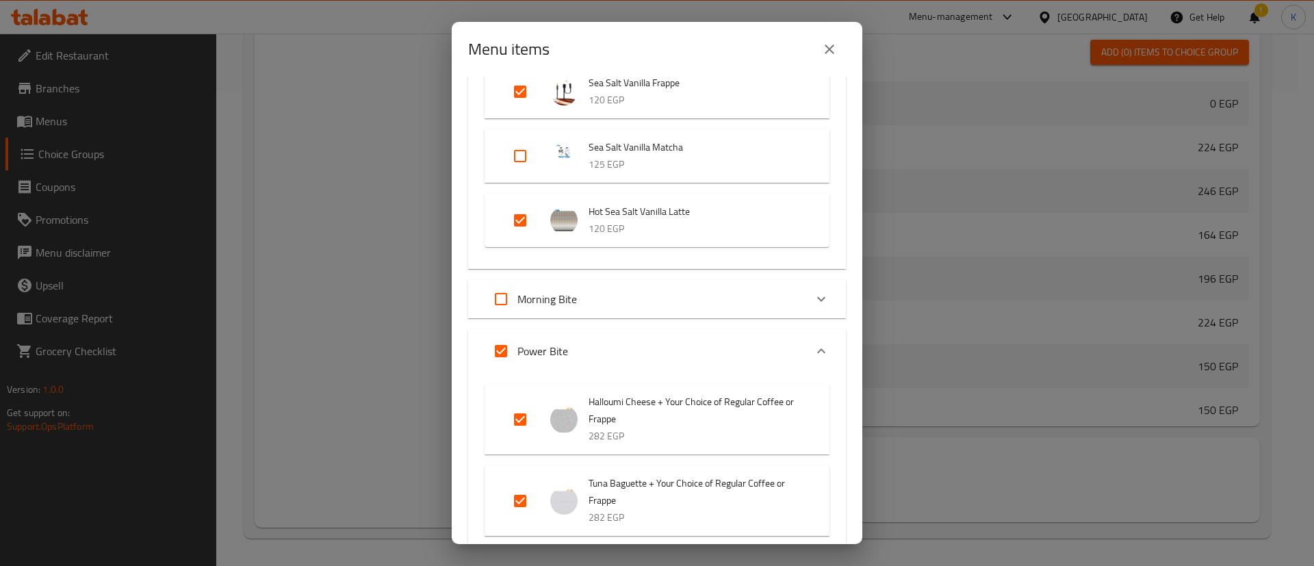
scroll to position [316, 0]
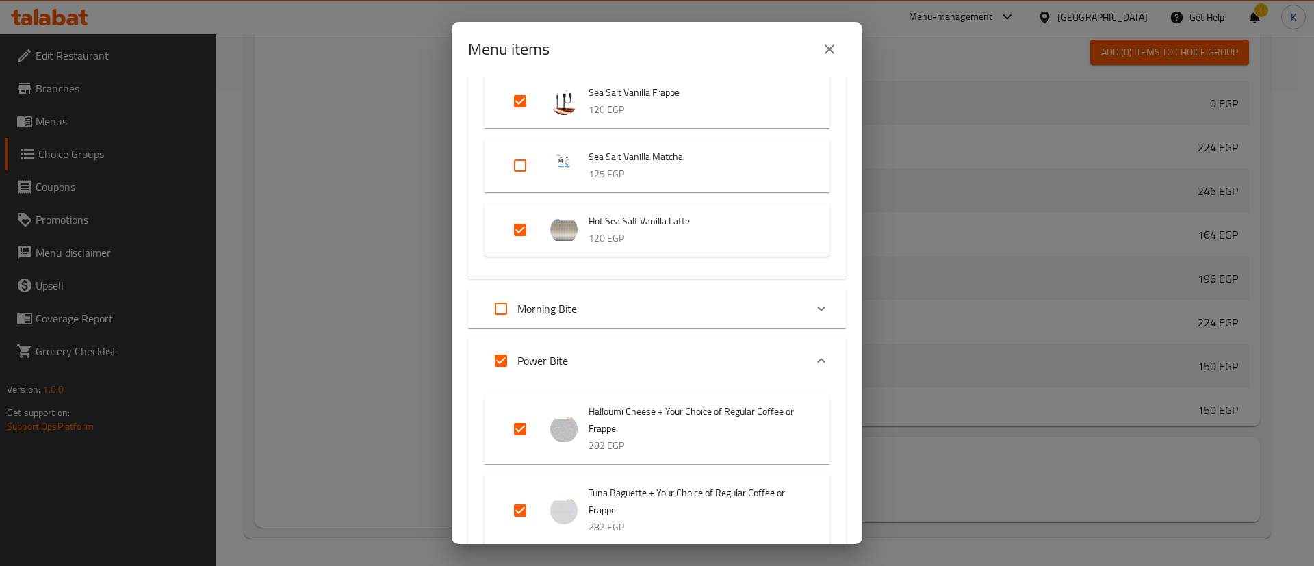
click at [502, 306] on input "Expand" at bounding box center [500, 308] width 33 height 33
click at [497, 361] on input "Expand" at bounding box center [500, 360] width 33 height 33
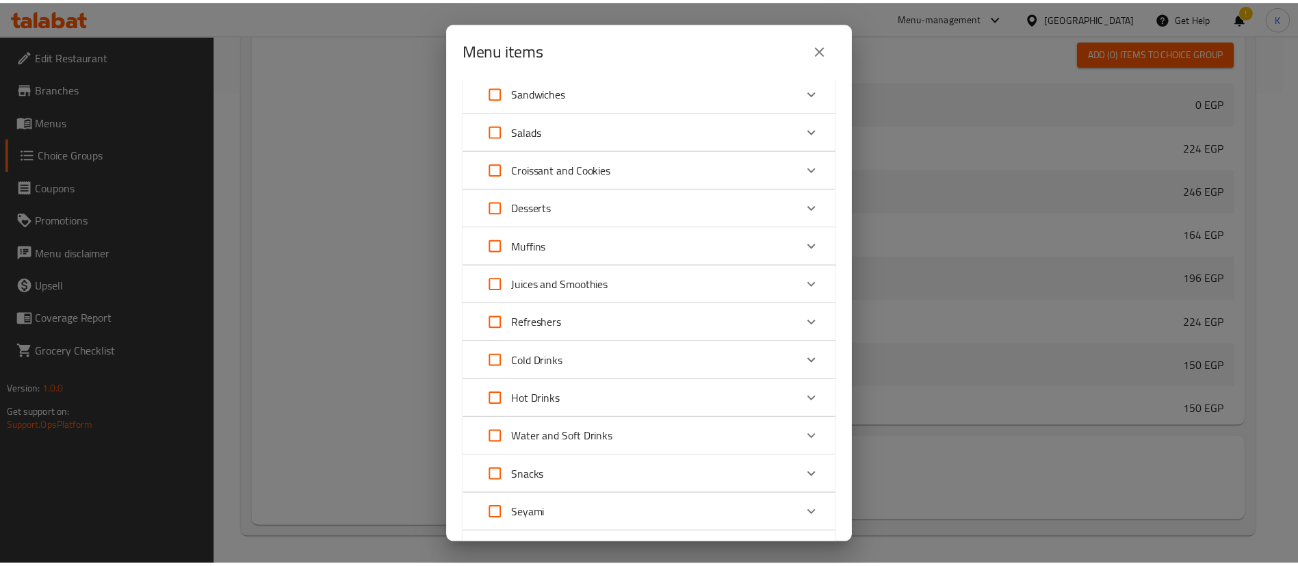
scroll to position [3558, 0]
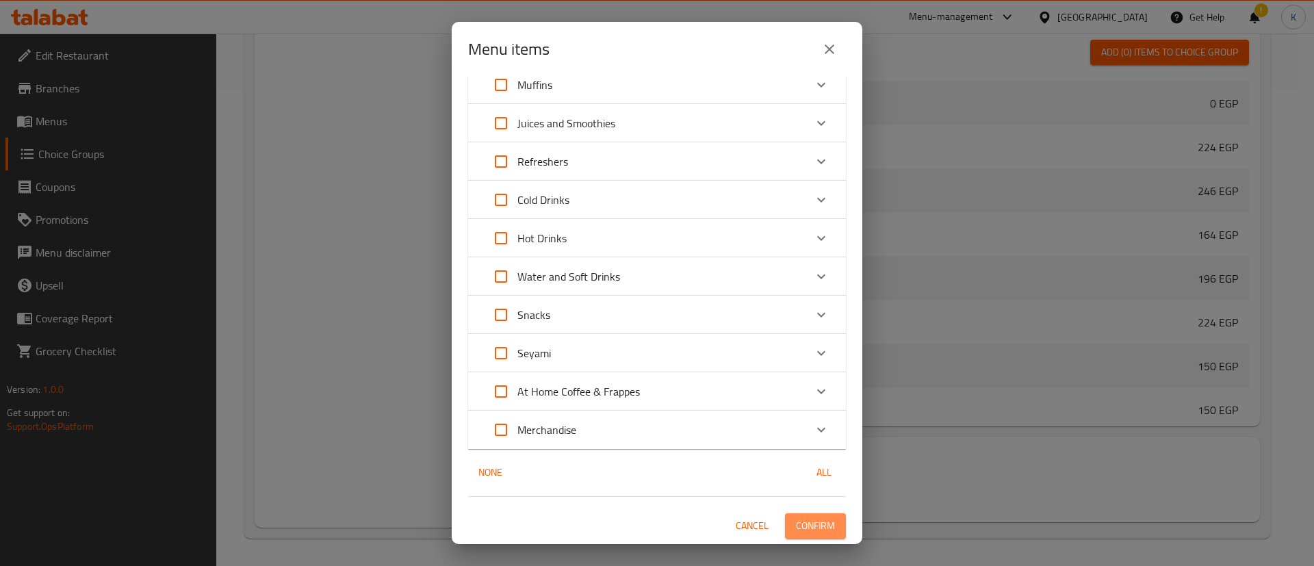
click at [796, 523] on span "Confirm" at bounding box center [815, 525] width 39 height 17
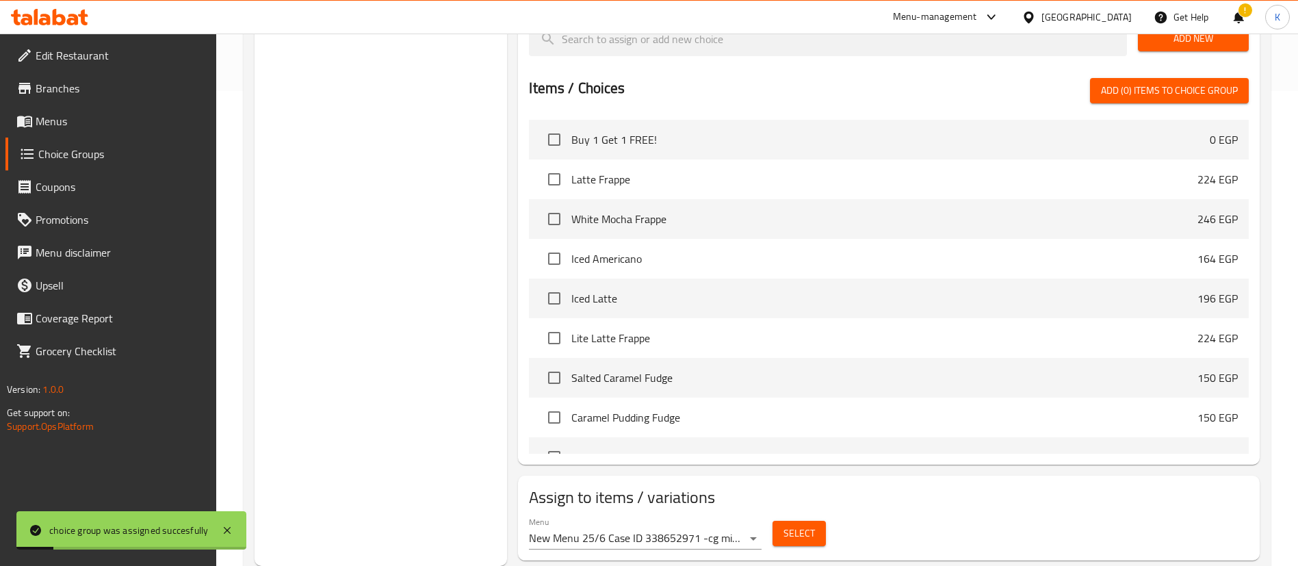
scroll to position [0, 0]
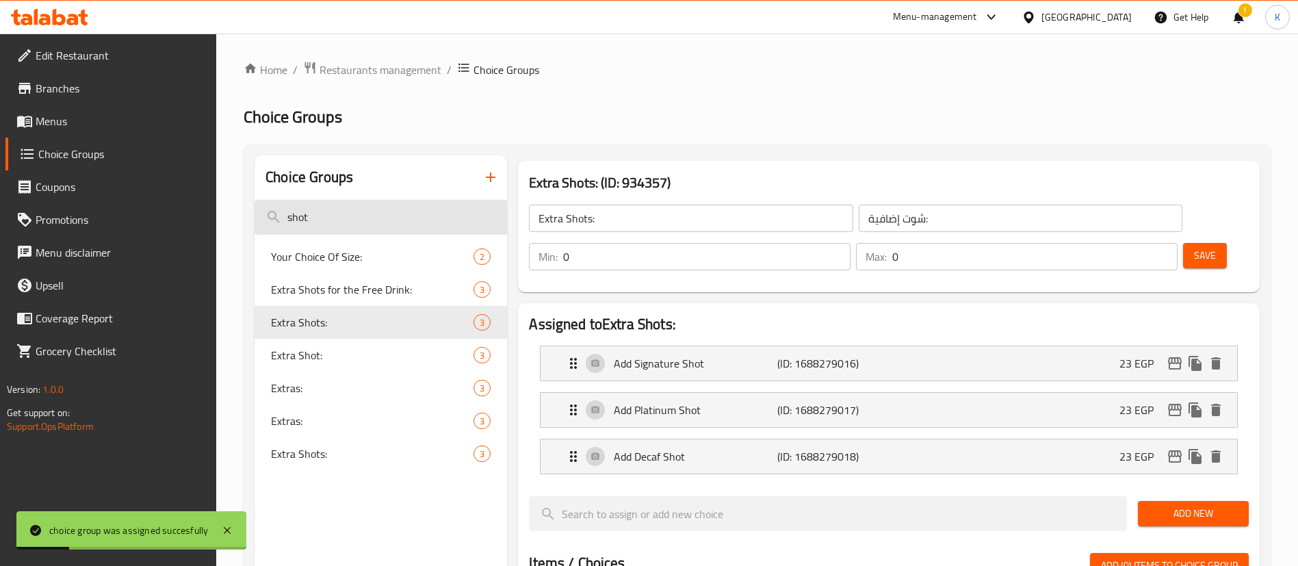
click at [351, 211] on input "shot" at bounding box center [381, 217] width 253 height 35
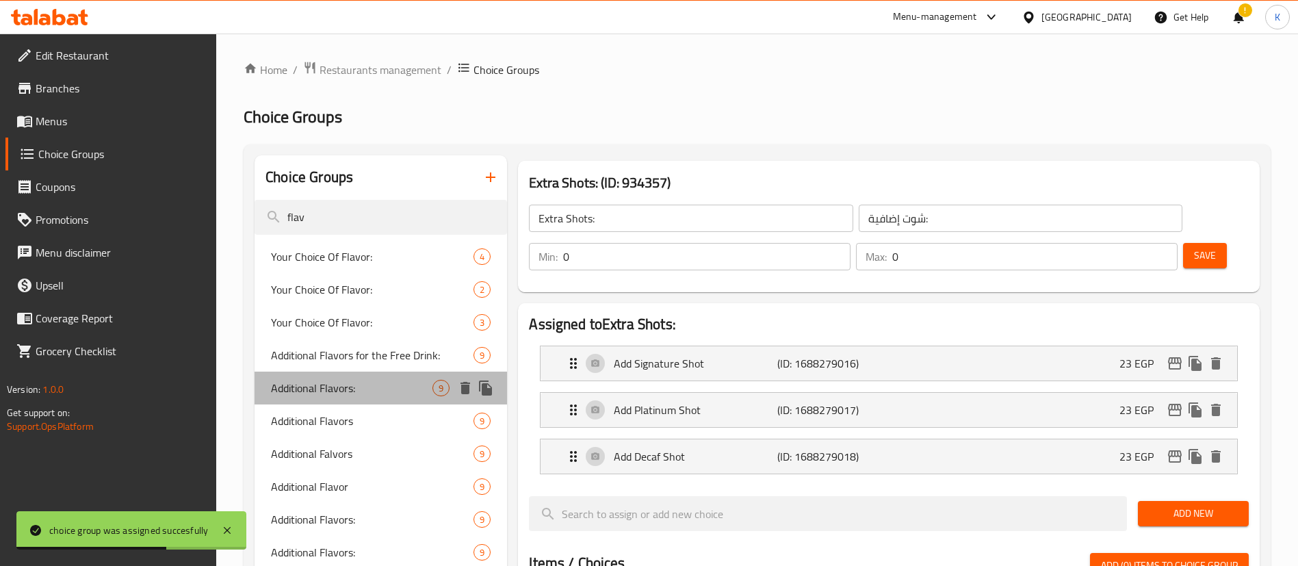
click at [365, 387] on span "Additional Flavors:" at bounding box center [351, 388] width 161 height 16
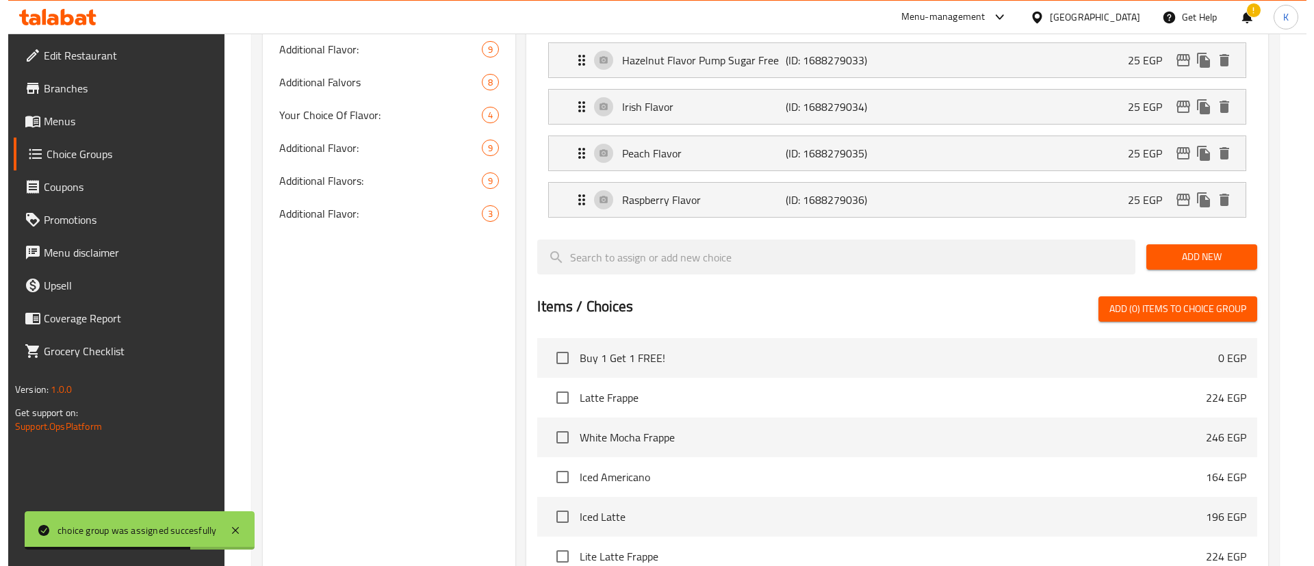
scroll to position [754, 0]
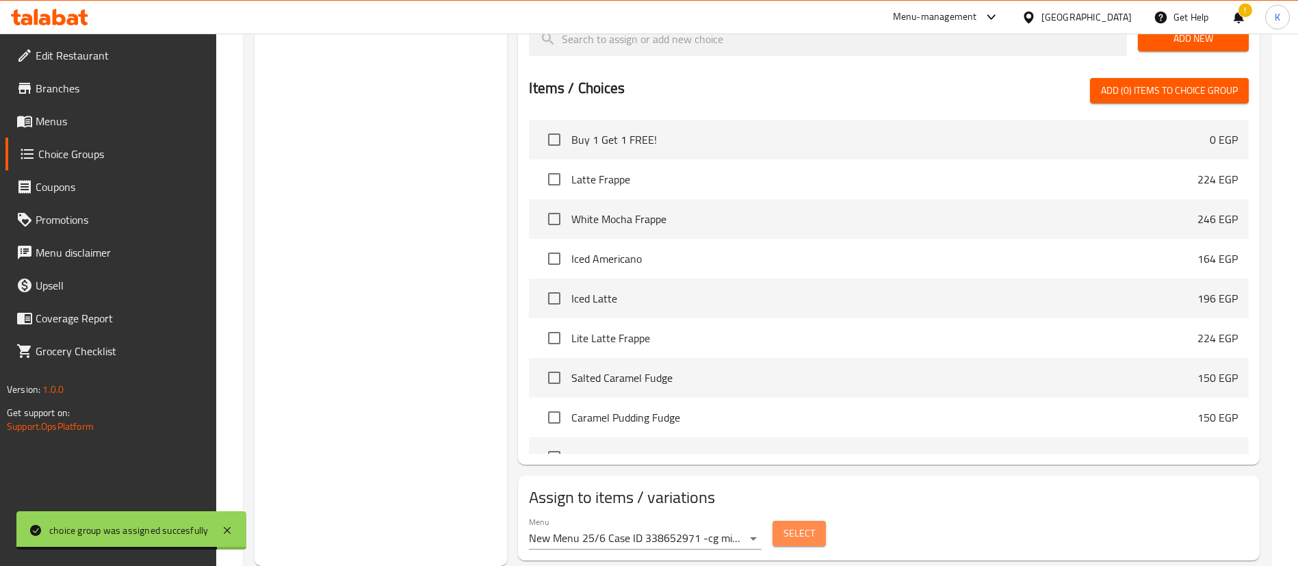
click at [808, 525] on span "Select" at bounding box center [799, 533] width 31 height 17
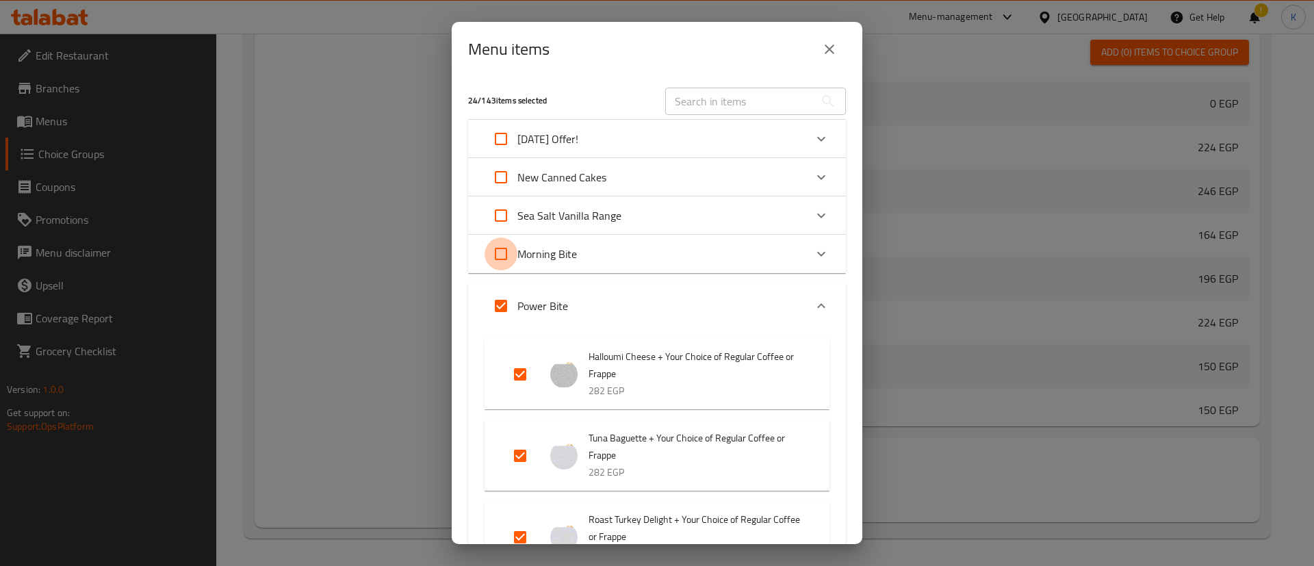
click at [507, 253] on input "Expand" at bounding box center [500, 253] width 33 height 33
click at [492, 307] on input "Expand" at bounding box center [500, 305] width 33 height 33
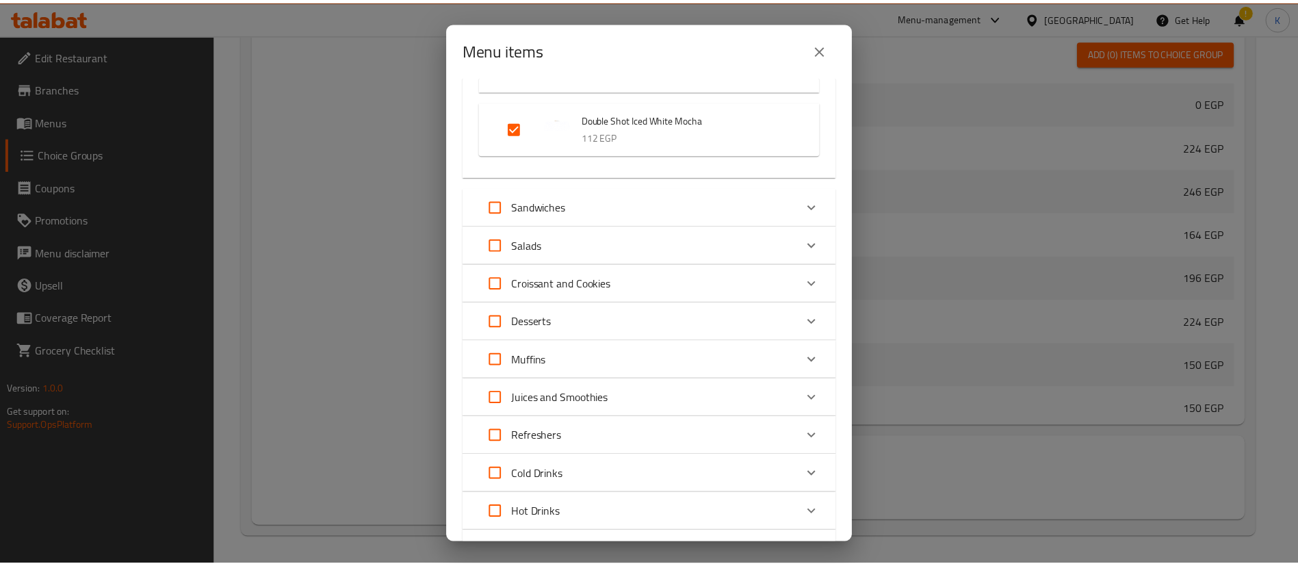
scroll to position [3567, 0]
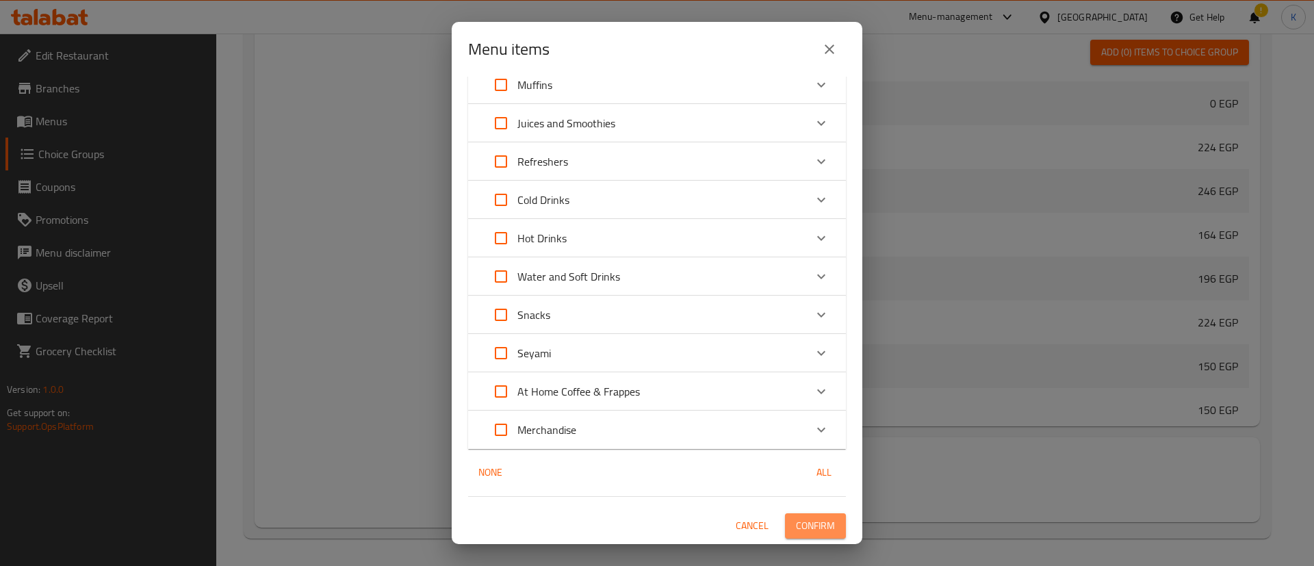
click at [817, 513] on button "Confirm" at bounding box center [815, 525] width 61 height 25
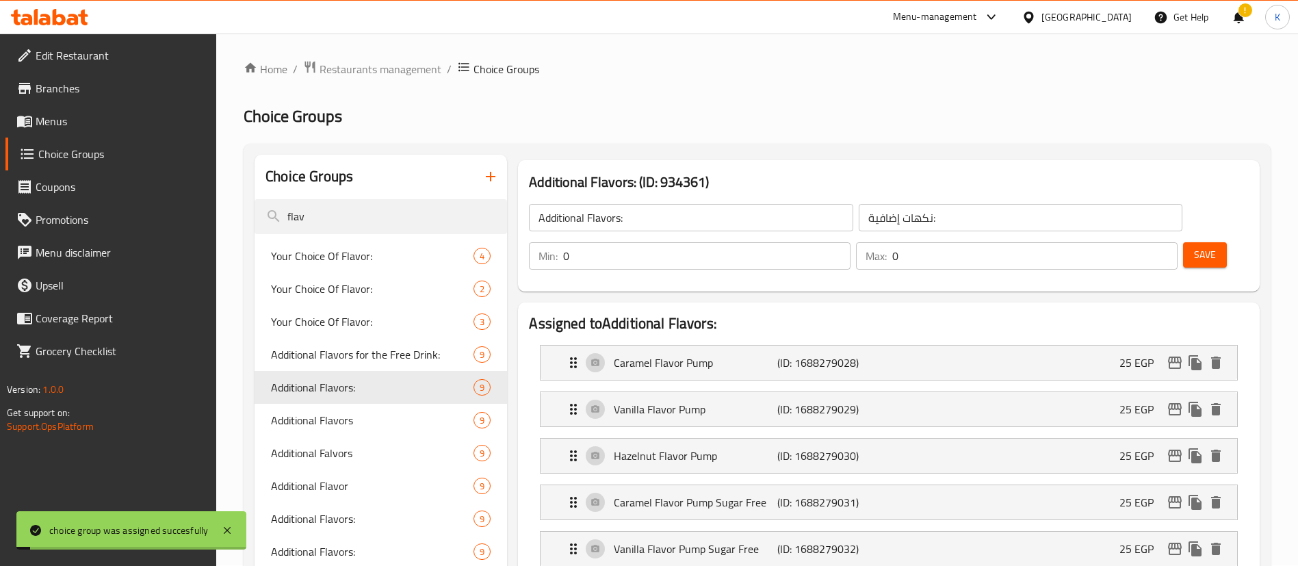
scroll to position [0, 0]
click at [333, 227] on input "flav" at bounding box center [381, 217] width 253 height 35
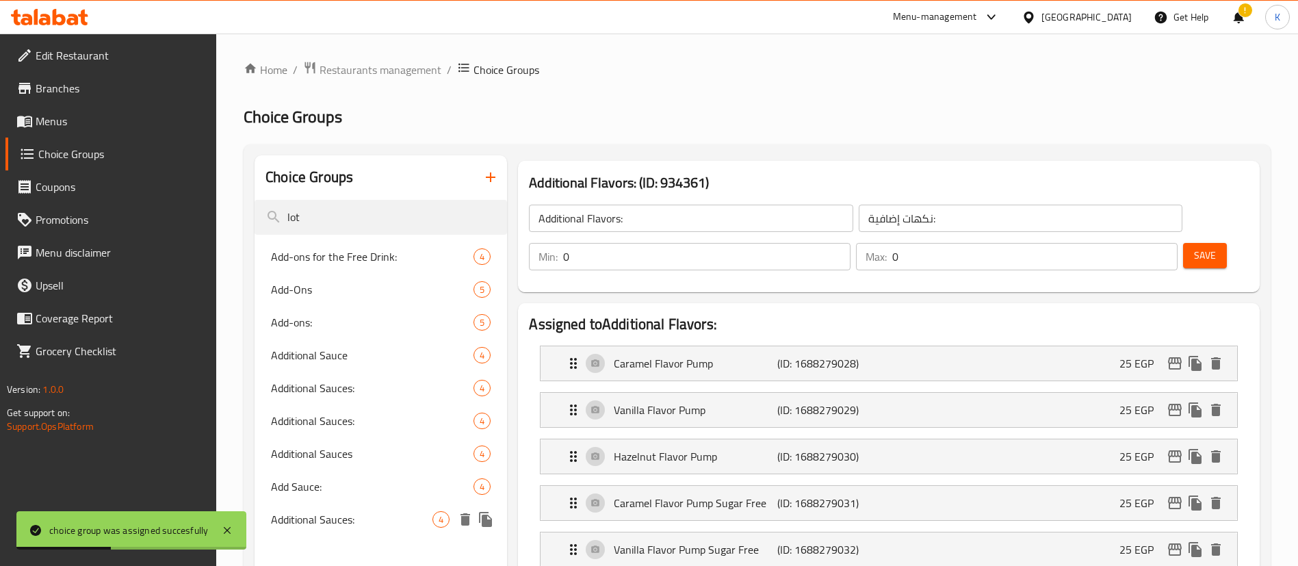
click at [347, 526] on span "Additional Sauces:" at bounding box center [351, 519] width 161 height 16
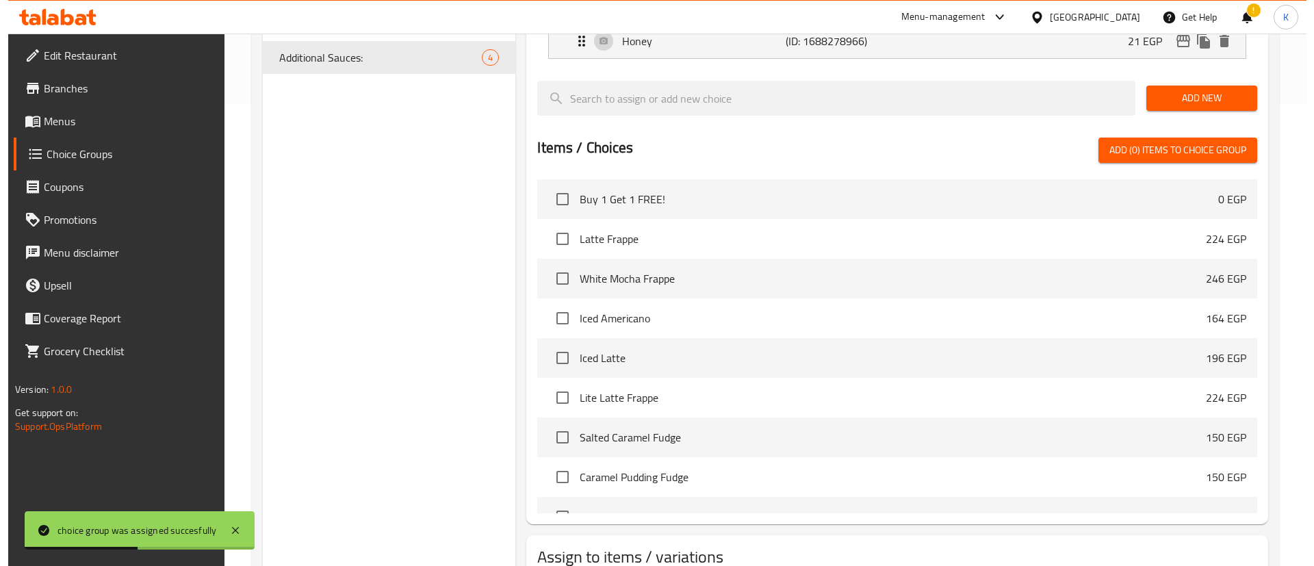
scroll to position [521, 0]
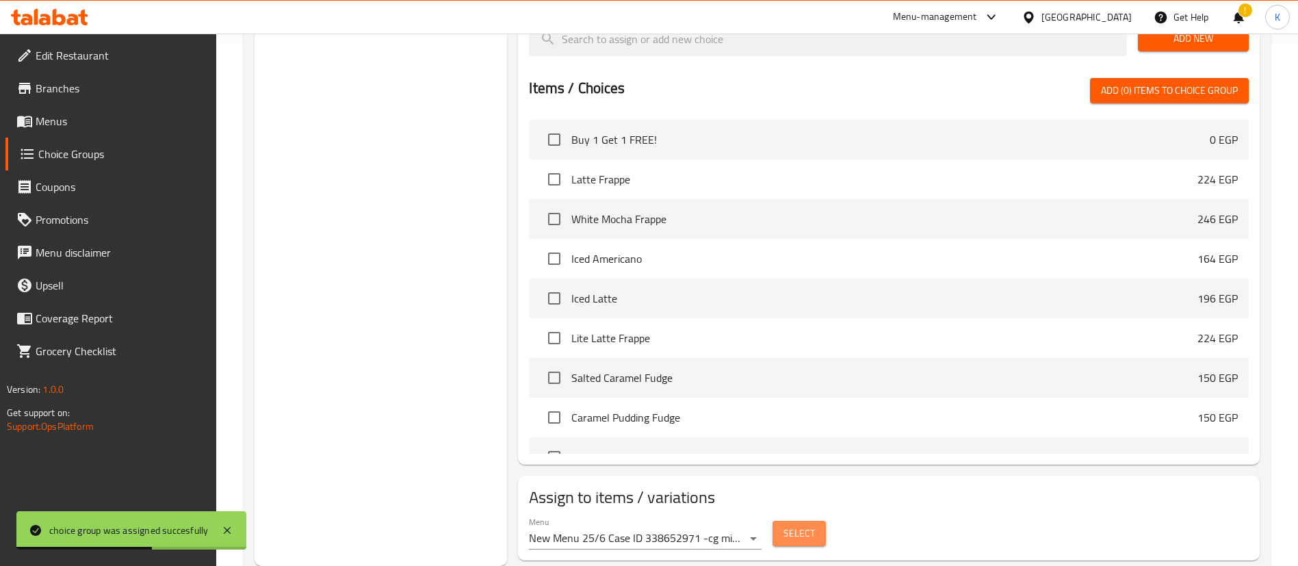
click at [820, 521] on button "Select" at bounding box center [799, 533] width 53 height 25
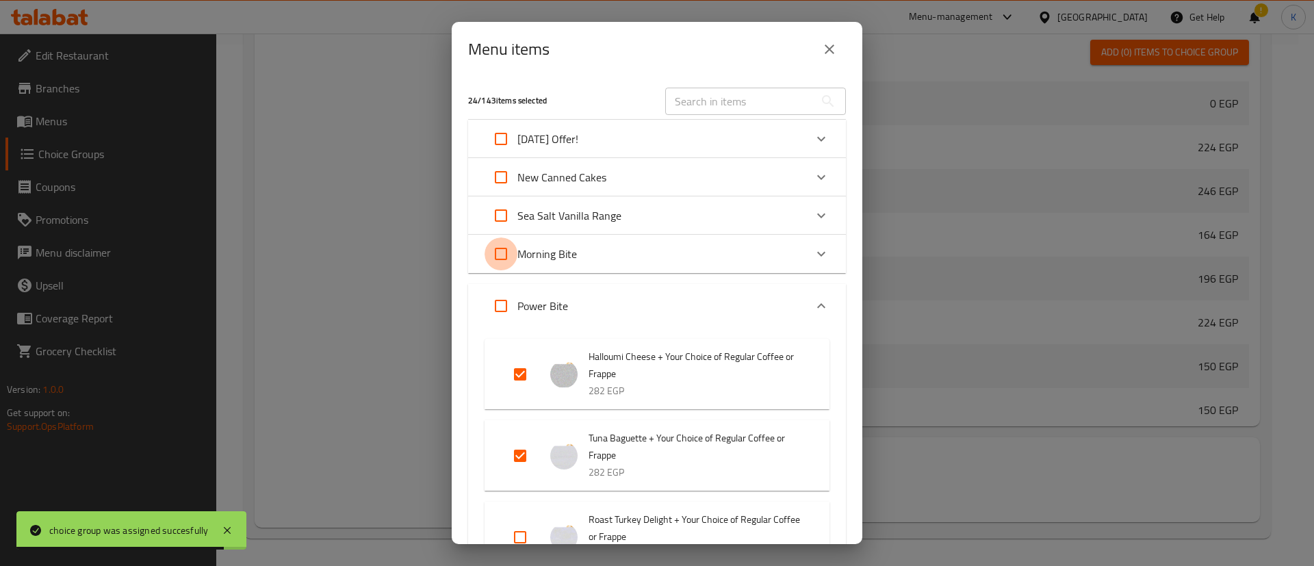
click at [508, 255] on input "Expand" at bounding box center [500, 253] width 33 height 33
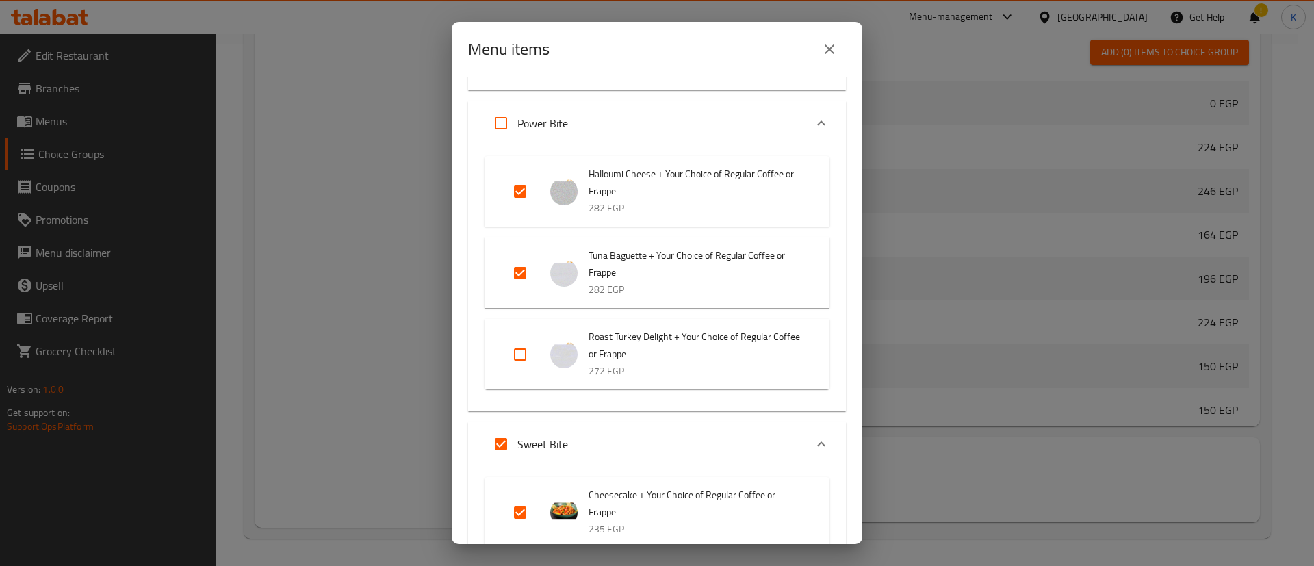
drag, startPoint x: 514, startPoint y: 188, endPoint x: 515, endPoint y: 266, distance: 77.3
click at [515, 266] on ul "Halloumi Cheese + Your Choice of Regular Coffee or Frappe 282 EGP Tuna Baguette…" at bounding box center [656, 273] width 345 height 244
click at [515, 266] on input "Expand" at bounding box center [520, 273] width 33 height 33
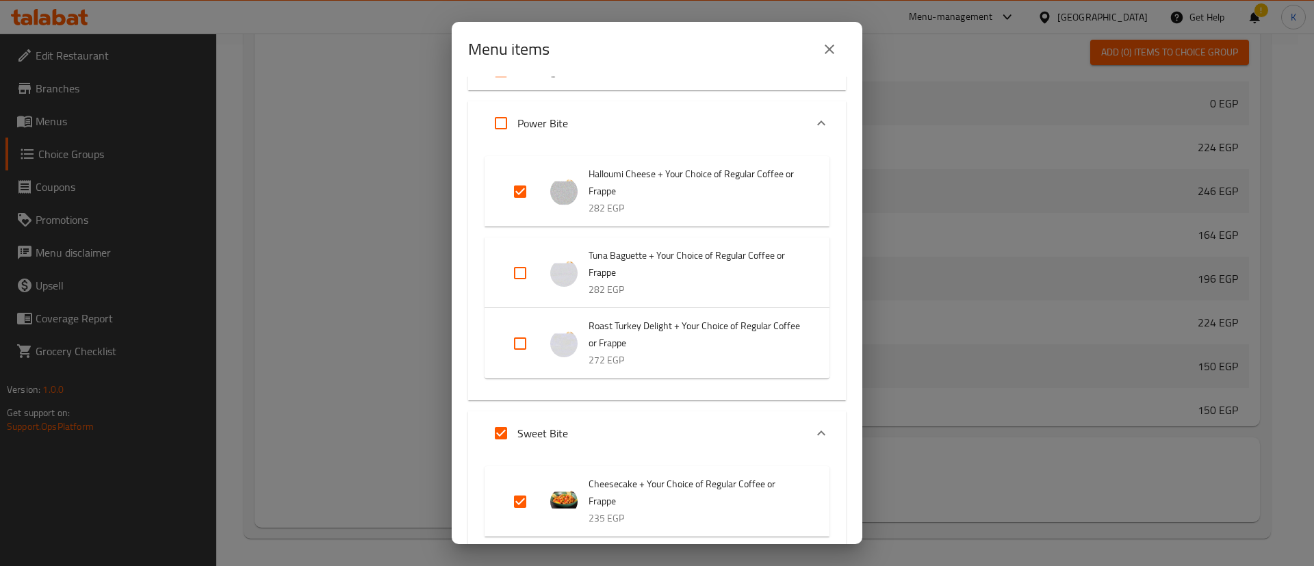
click at [523, 200] on input "Expand" at bounding box center [520, 191] width 33 height 33
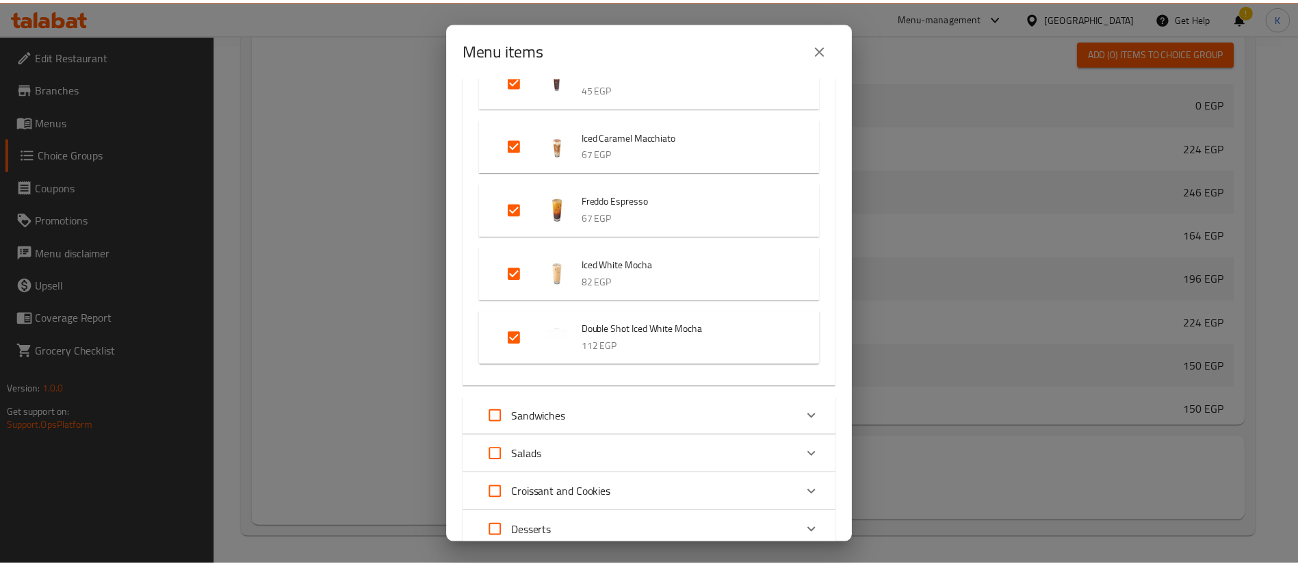
scroll to position [3545, 0]
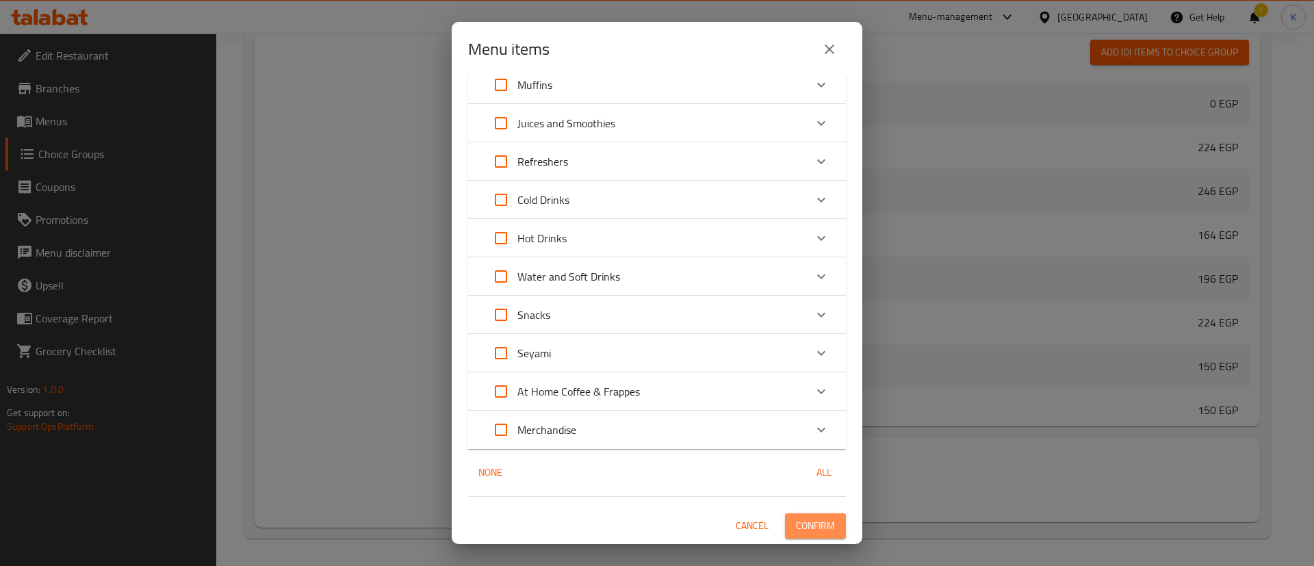
click at [788, 536] on button "Confirm" at bounding box center [815, 525] width 61 height 25
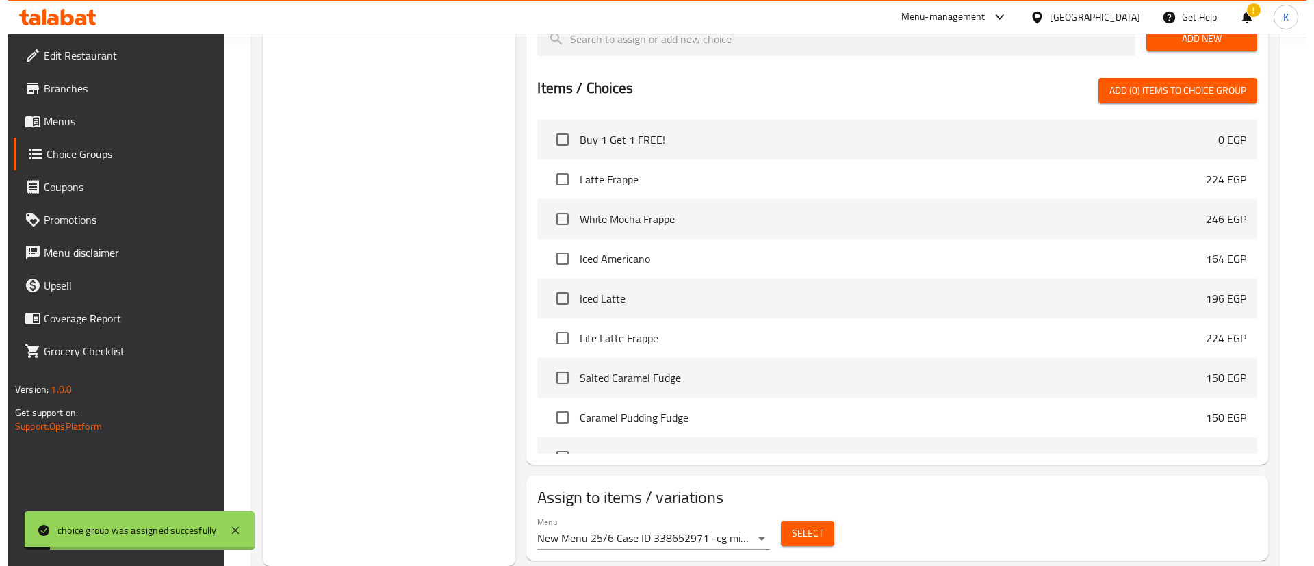
scroll to position [0, 0]
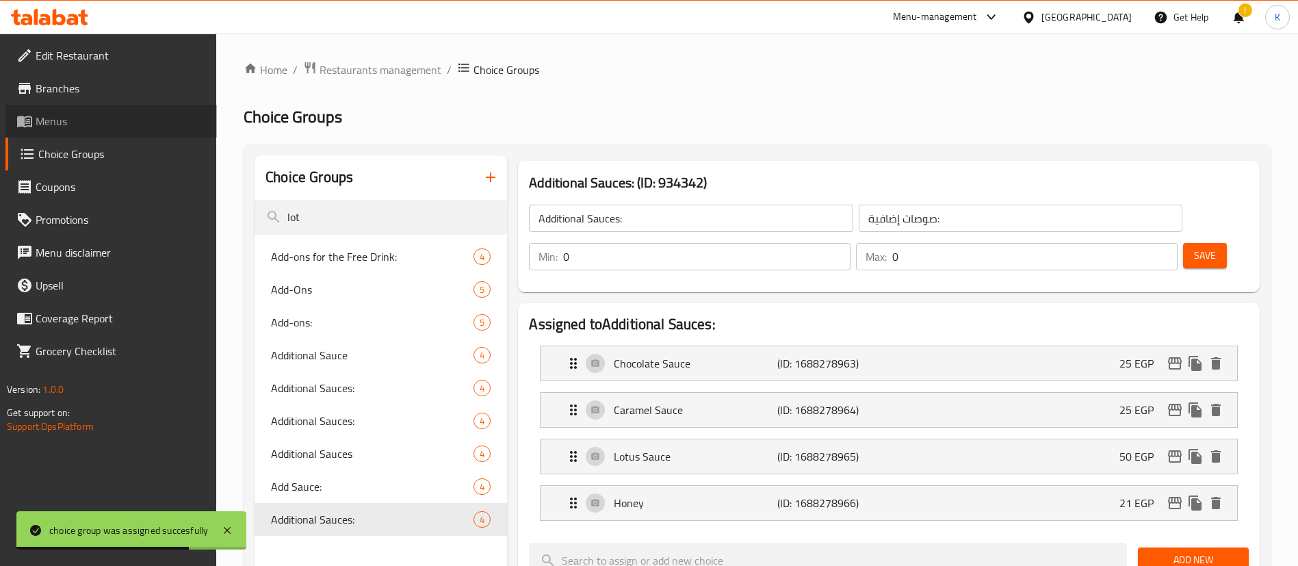
click at [90, 121] on span "Menus" at bounding box center [121, 121] width 170 height 16
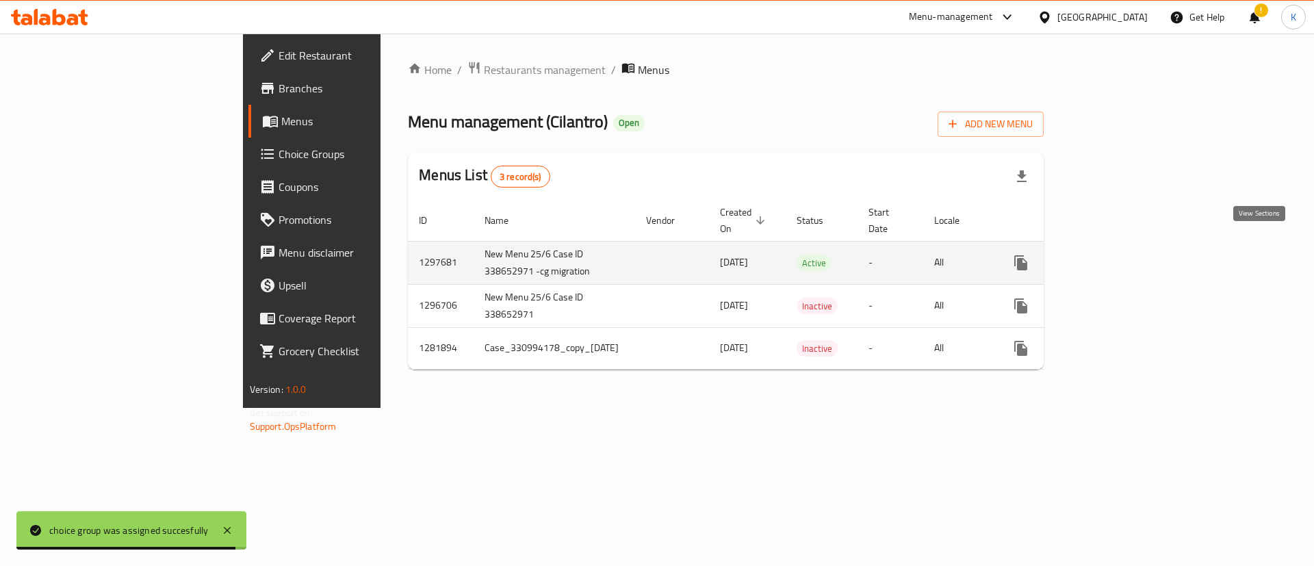
click at [1136, 246] on link "enhanced table" at bounding box center [1119, 262] width 33 height 33
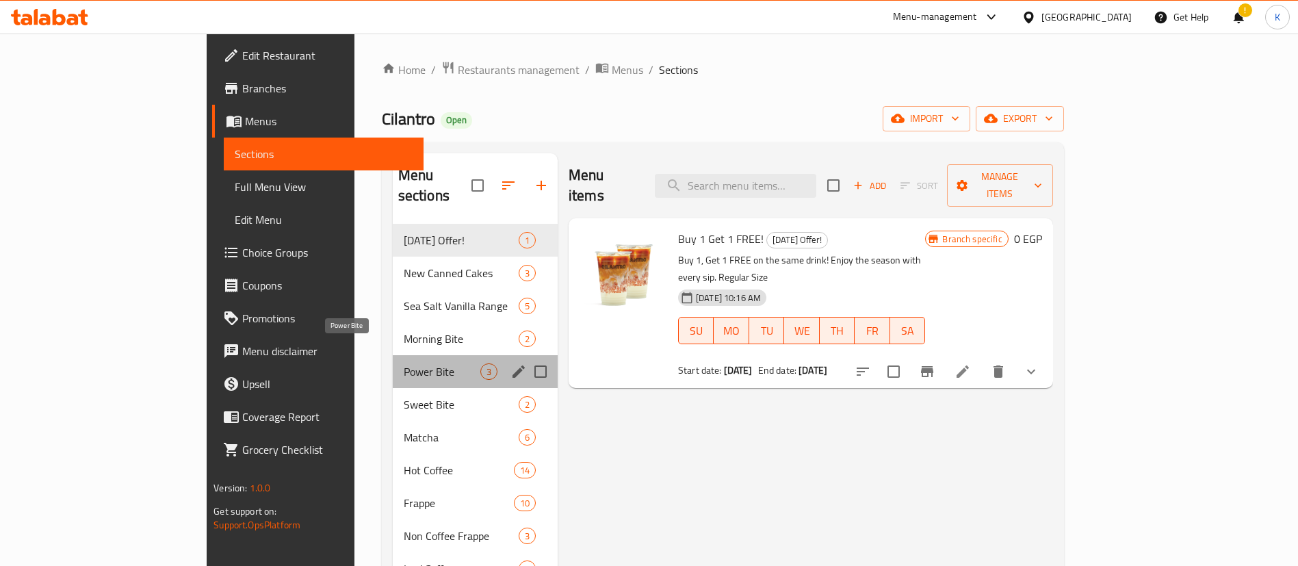
click at [404, 363] on span "Power Bite" at bounding box center [442, 371] width 77 height 16
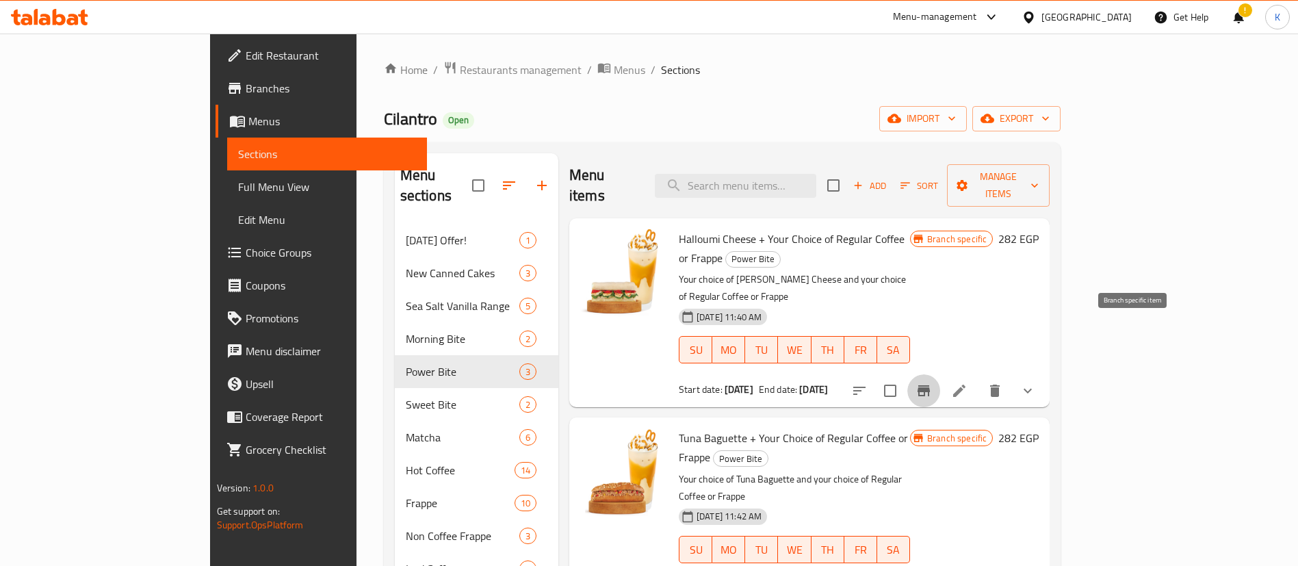
click at [940, 374] on button "Branch-specific-item" at bounding box center [923, 390] width 33 height 33
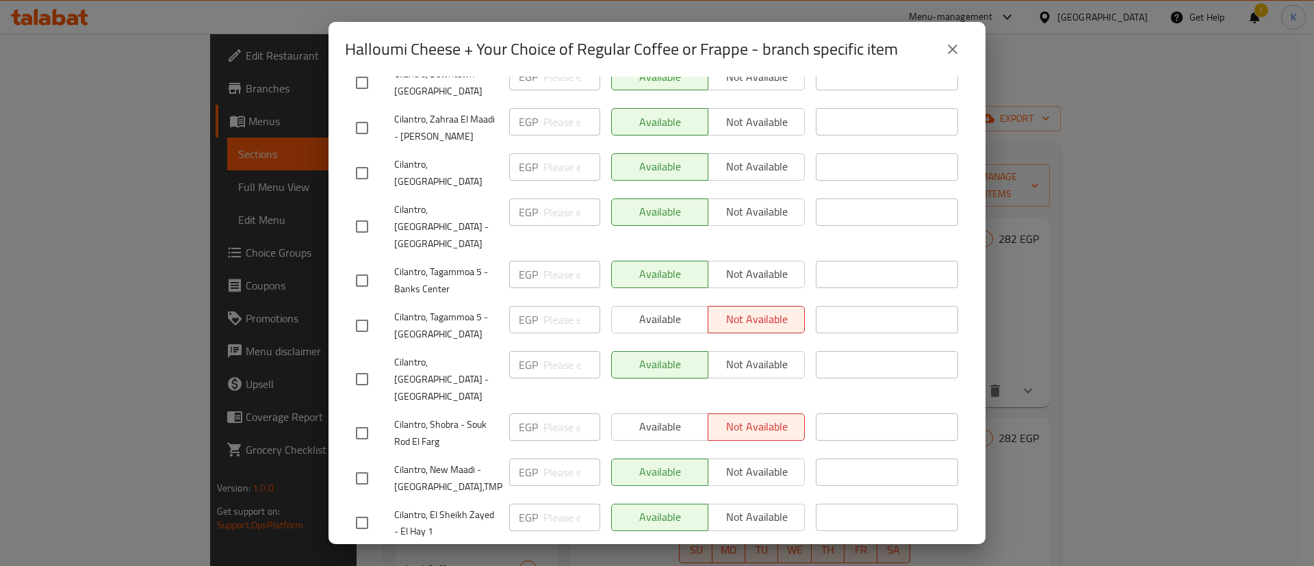
scroll to position [558, 0]
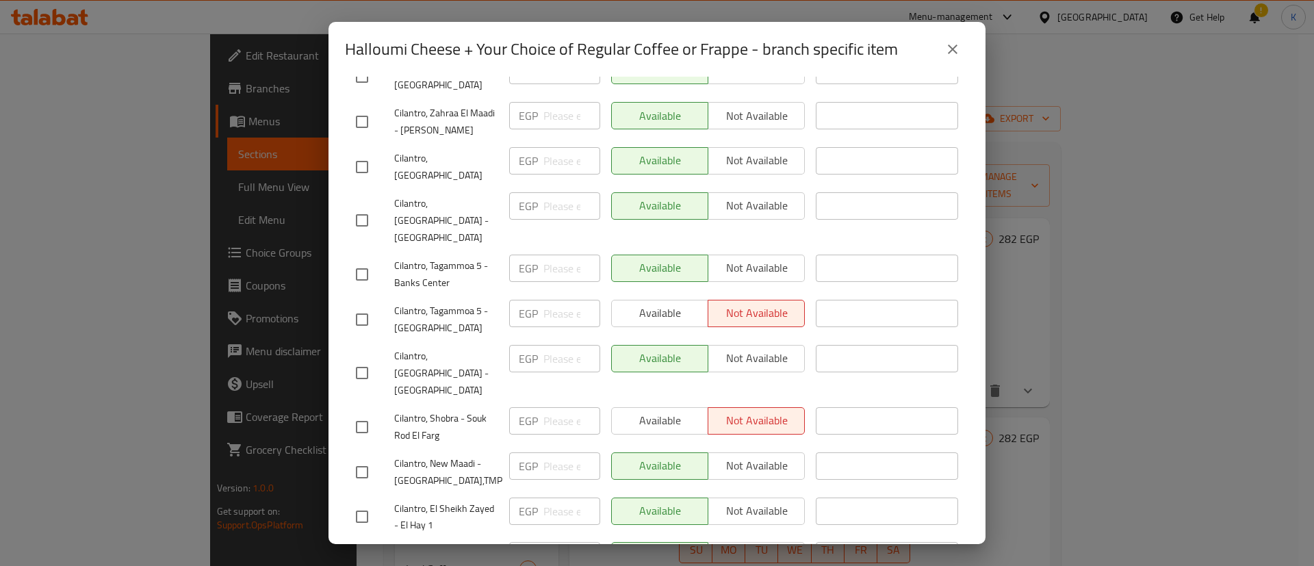
click at [424, 302] on span "Cilantro, Tagammoa 5 - [GEOGRAPHIC_DATA]" at bounding box center [446, 319] width 104 height 34
copy span "Cilantro, Tagammoa 5 - [GEOGRAPHIC_DATA]"
click at [424, 302] on span "Cilantro, Tagammoa 5 - [GEOGRAPHIC_DATA]" at bounding box center [446, 319] width 104 height 34
click at [414, 410] on span "Cilantro, Shobra - Souk Rod El Farg" at bounding box center [446, 427] width 104 height 34
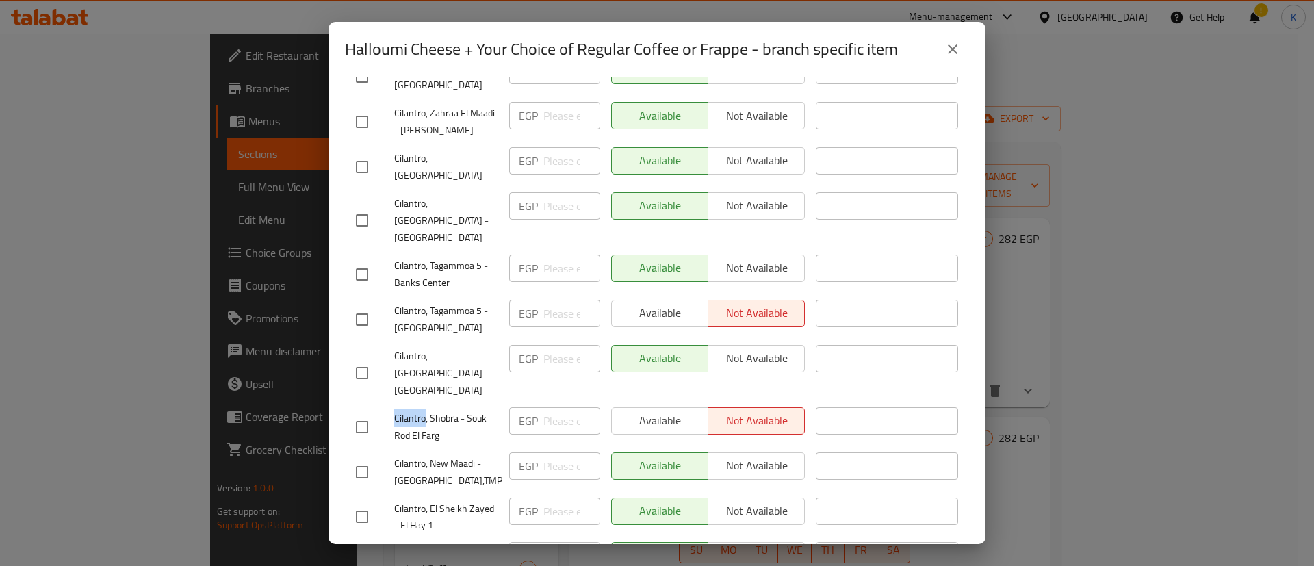
click at [414, 410] on span "Cilantro, Shobra - Souk Rod El Farg" at bounding box center [446, 427] width 104 height 34
copy span "Cilantro"
click at [414, 410] on span "Cilantro, Shobra - Souk Rod El Farg" at bounding box center [446, 427] width 104 height 34
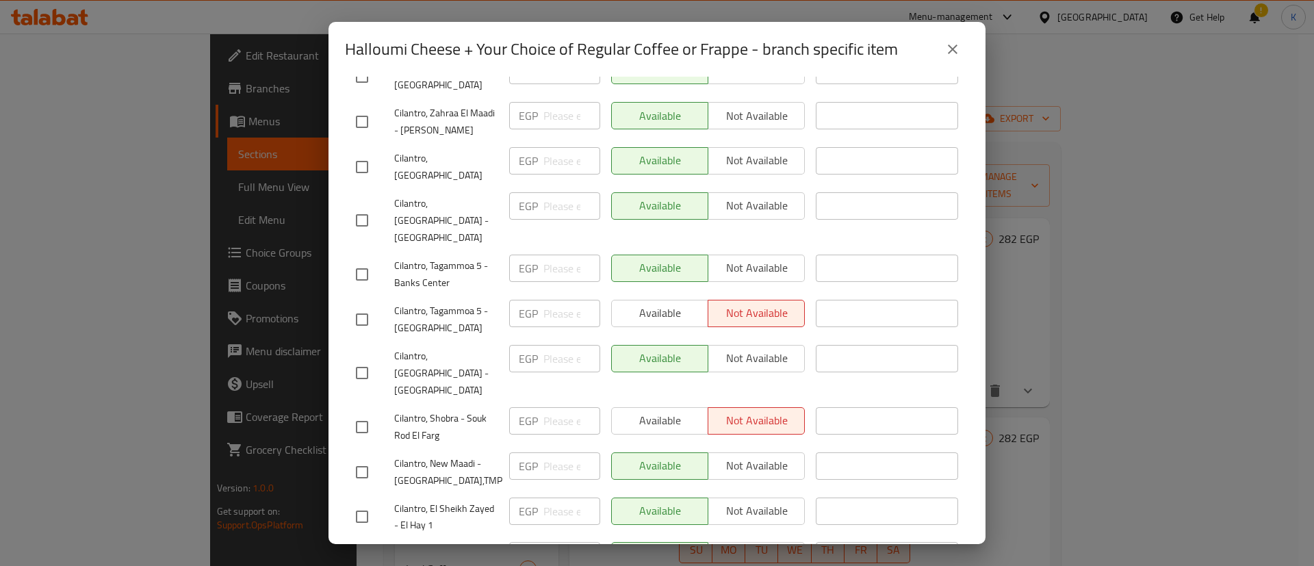
copy span "Cilantro"
copy span "Cilantro, [GEOGRAPHIC_DATA]"
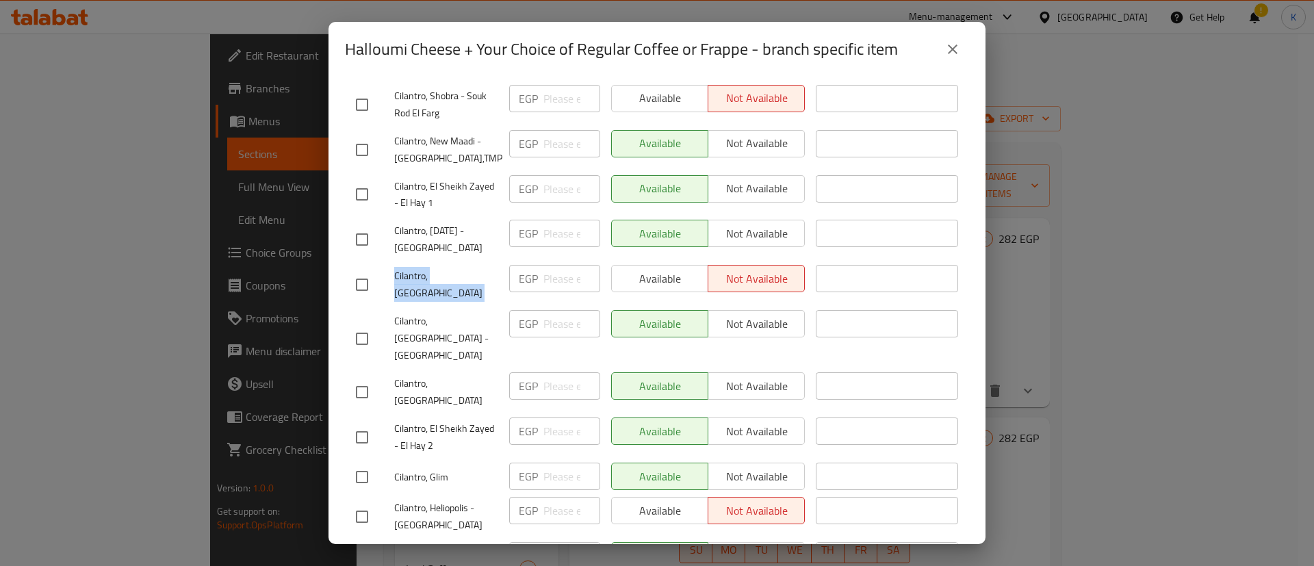
scroll to position [882, 0]
click at [411, 497] on span "Cilantro, Heliopolis - [GEOGRAPHIC_DATA]" at bounding box center [446, 514] width 104 height 34
copy span "Cilantro"
click at [411, 497] on span "Cilantro, Heliopolis - [GEOGRAPHIC_DATA]" at bounding box center [446, 514] width 104 height 34
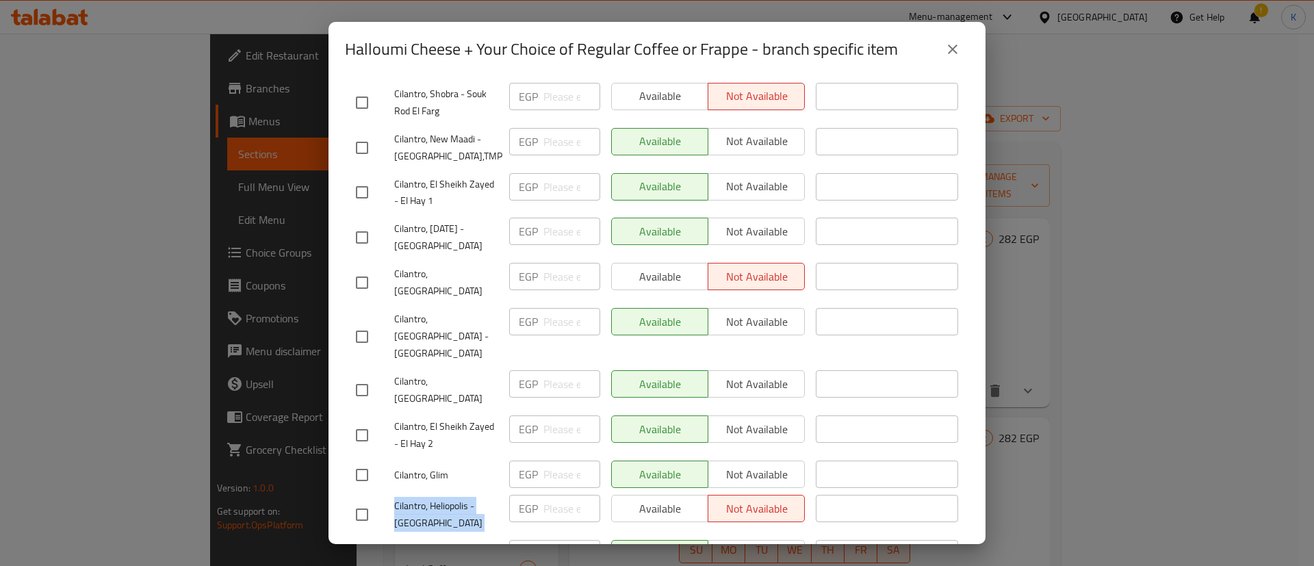
click at [409, 497] on span "Cilantro, Heliopolis - [GEOGRAPHIC_DATA]" at bounding box center [446, 514] width 104 height 34
copy span "Cilantro, Heliopolis - [GEOGRAPHIC_DATA]"
click at [409, 497] on span "Cilantro, Heliopolis - [GEOGRAPHIC_DATA]" at bounding box center [446, 514] width 104 height 34
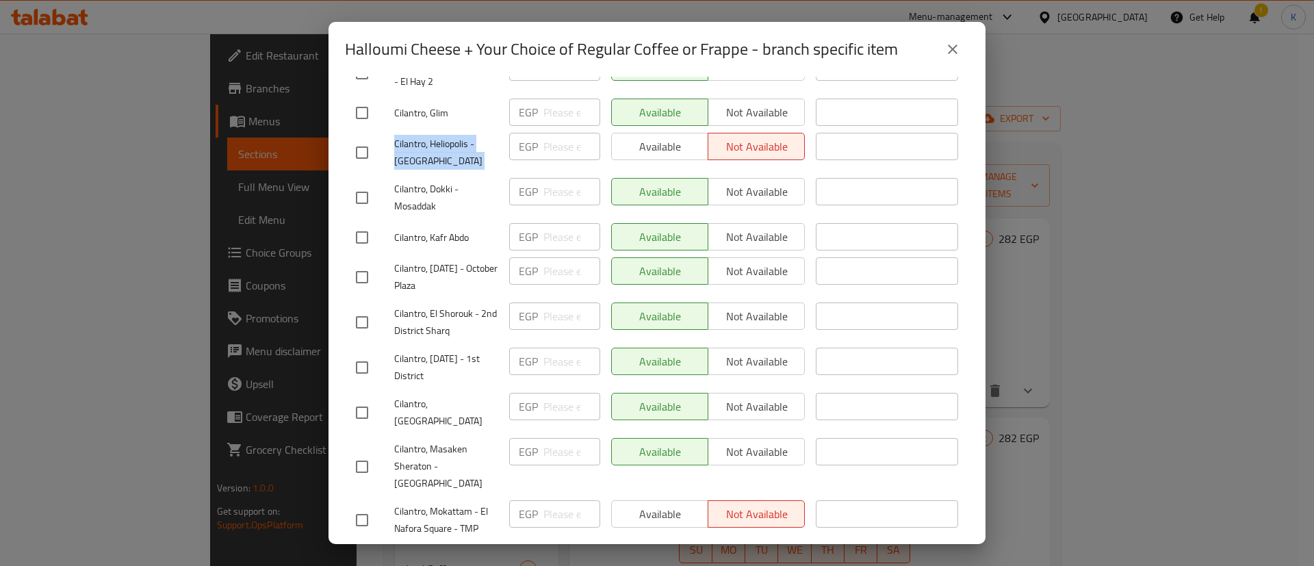
scroll to position [1276, 0]
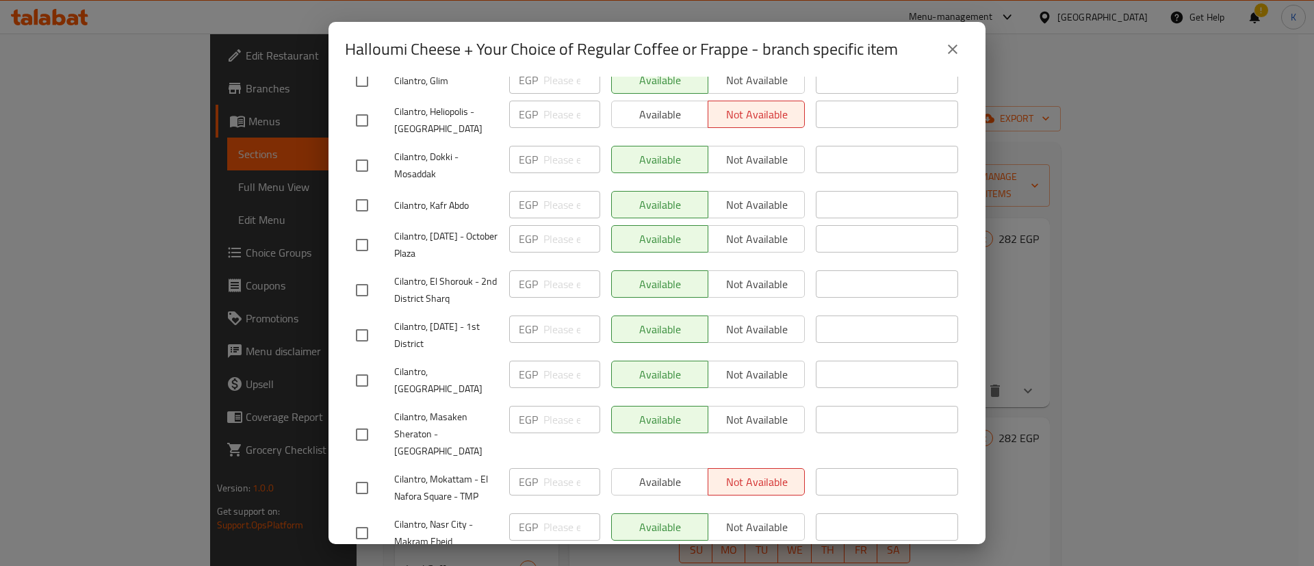
copy span "Cilantro, Mokattam - [GEOGRAPHIC_DATA]"
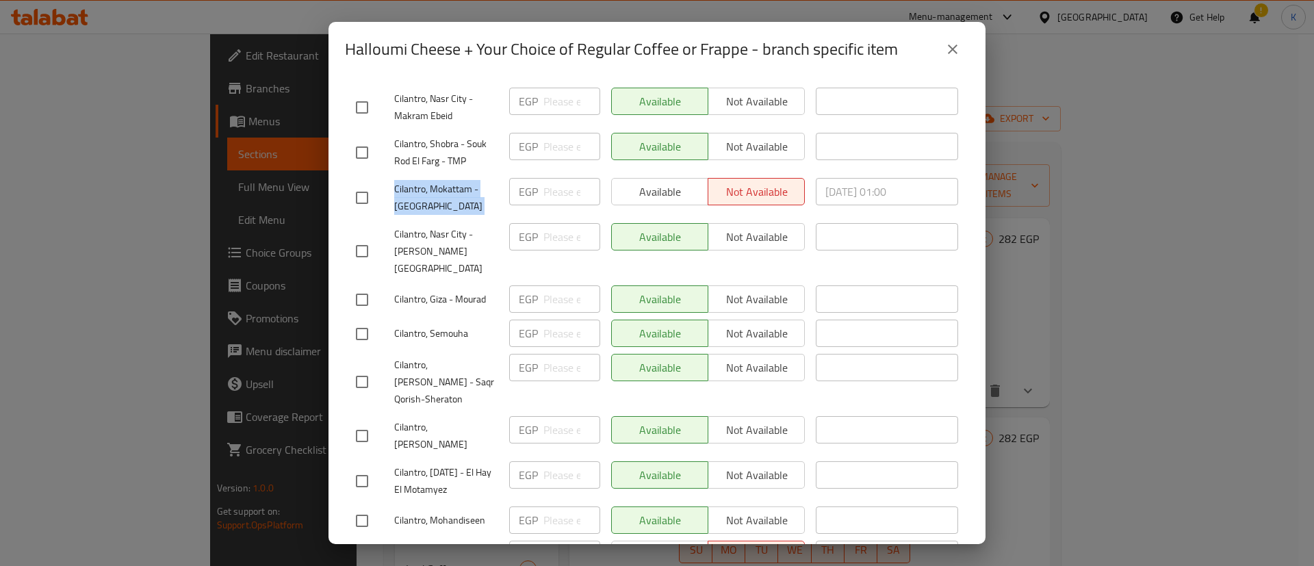
scroll to position [1710, 0]
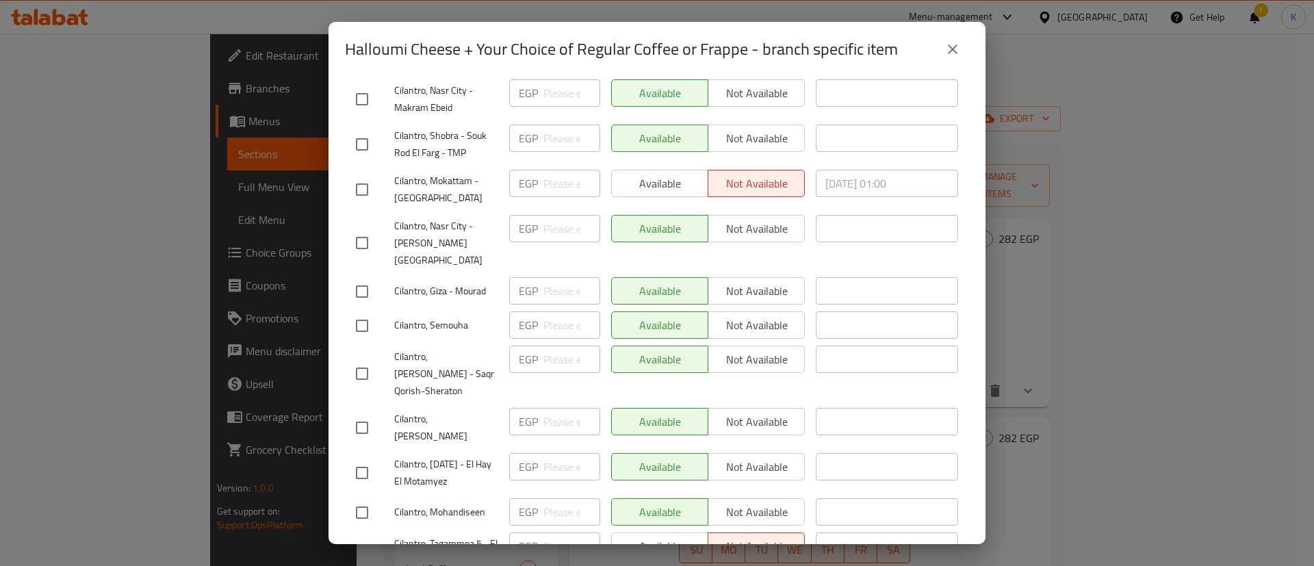
click at [405, 535] on span "Cilantro, Tagammoa 5 - El Lotus El Shamaleya" at bounding box center [446, 552] width 104 height 34
copy span "Cilantro, Tagammoa 5 - El Lotus El Shamaleya"
click at [405, 535] on span "Cilantro, Tagammoa 5 - El Lotus El Shamaleya" at bounding box center [446, 552] width 104 height 34
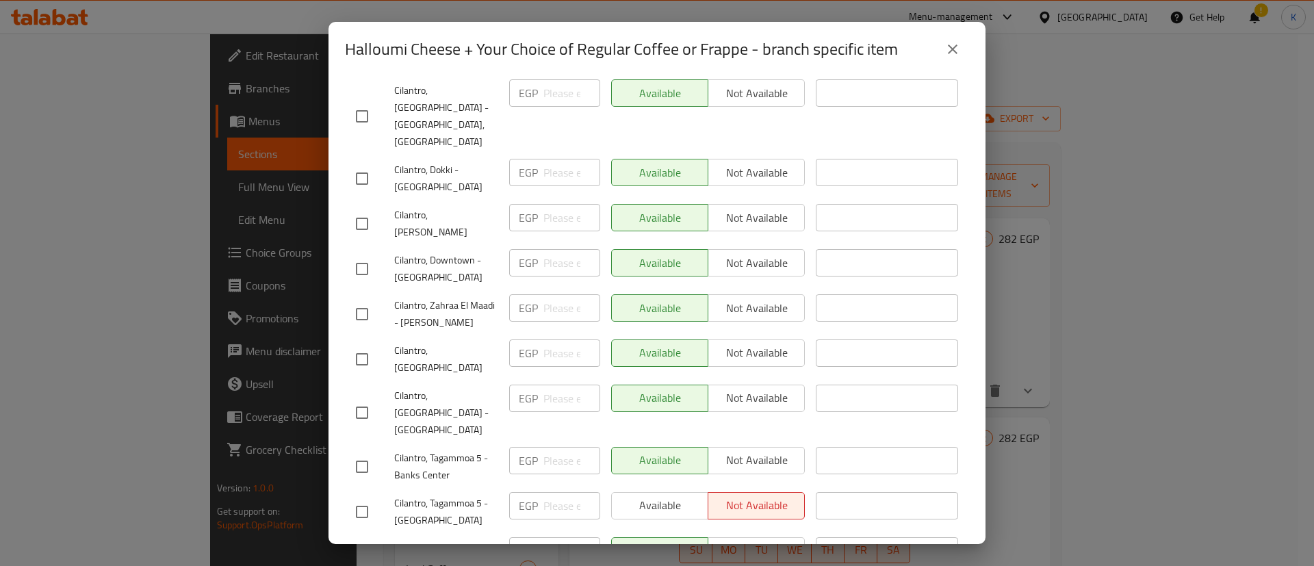
scroll to position [0, 0]
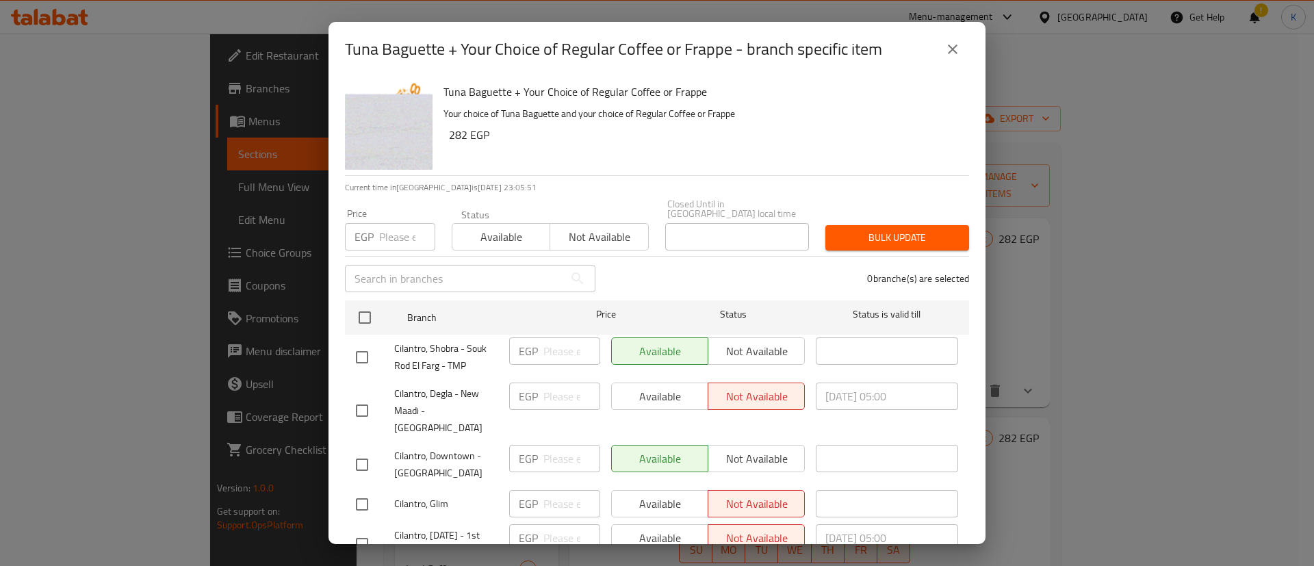
click at [404, 391] on span "Cilantro, Degla - New Maadi - [GEOGRAPHIC_DATA]" at bounding box center [446, 410] width 104 height 51
copy span "Cilantro, Degla - New Maadi - [GEOGRAPHIC_DATA]"
click at [404, 391] on span "Cilantro, Degla - New Maadi - [GEOGRAPHIC_DATA]" at bounding box center [446, 410] width 104 height 51
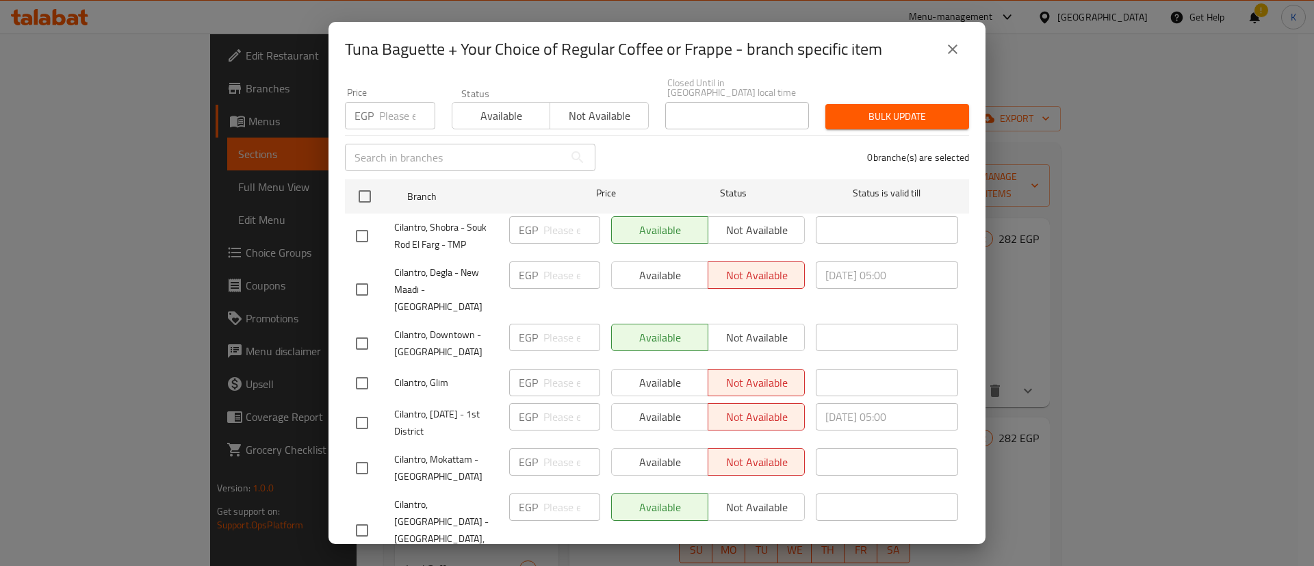
click at [391, 369] on div at bounding box center [375, 383] width 38 height 29
copy span "Cilantro, Glim"
click at [391, 369] on div at bounding box center [375, 383] width 38 height 29
click at [407, 406] on span "Cilantro, [DATE] - 1st District" at bounding box center [446, 423] width 104 height 34
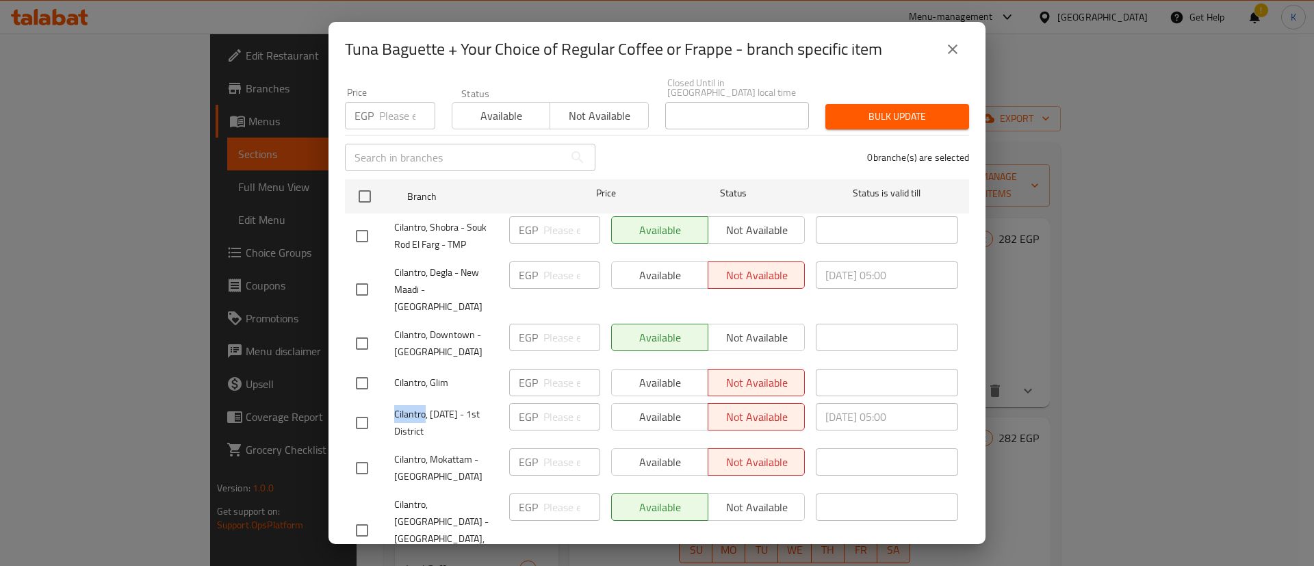
click at [407, 406] on span "Cilantro, [DATE] - 1st District" at bounding box center [446, 423] width 104 height 34
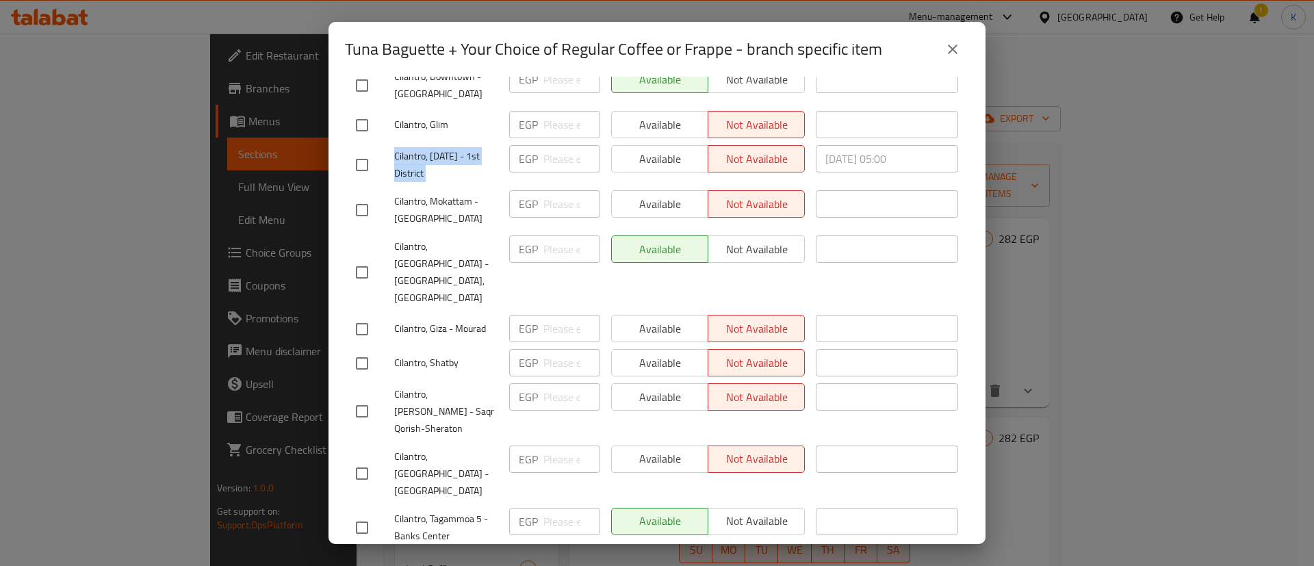
scroll to position [380, 0]
click at [421, 309] on div "Cilantro, Giza - Mourad" at bounding box center [426, 329] width 153 height 40
click at [421, 354] on span "Cilantro, Shatby" at bounding box center [446, 362] width 104 height 17
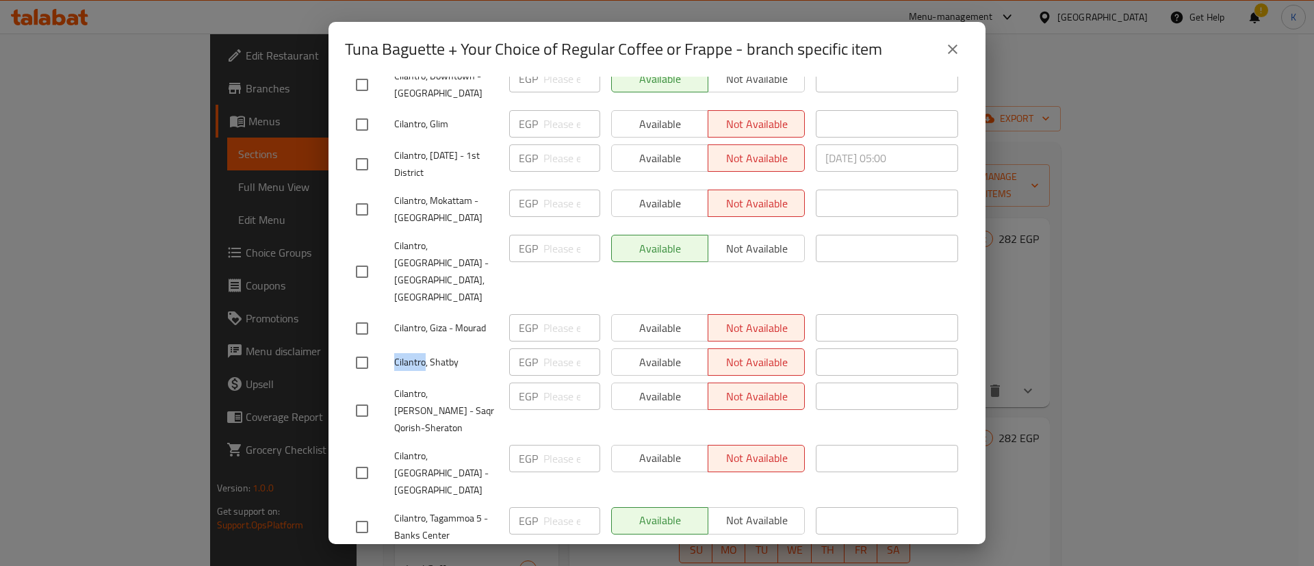
click at [421, 354] on span "Cilantro, Shatby" at bounding box center [446, 362] width 104 height 17
click at [404, 385] on span "Cilantro, [PERSON_NAME] - Saqr Qorish-Sheraton" at bounding box center [446, 410] width 104 height 51
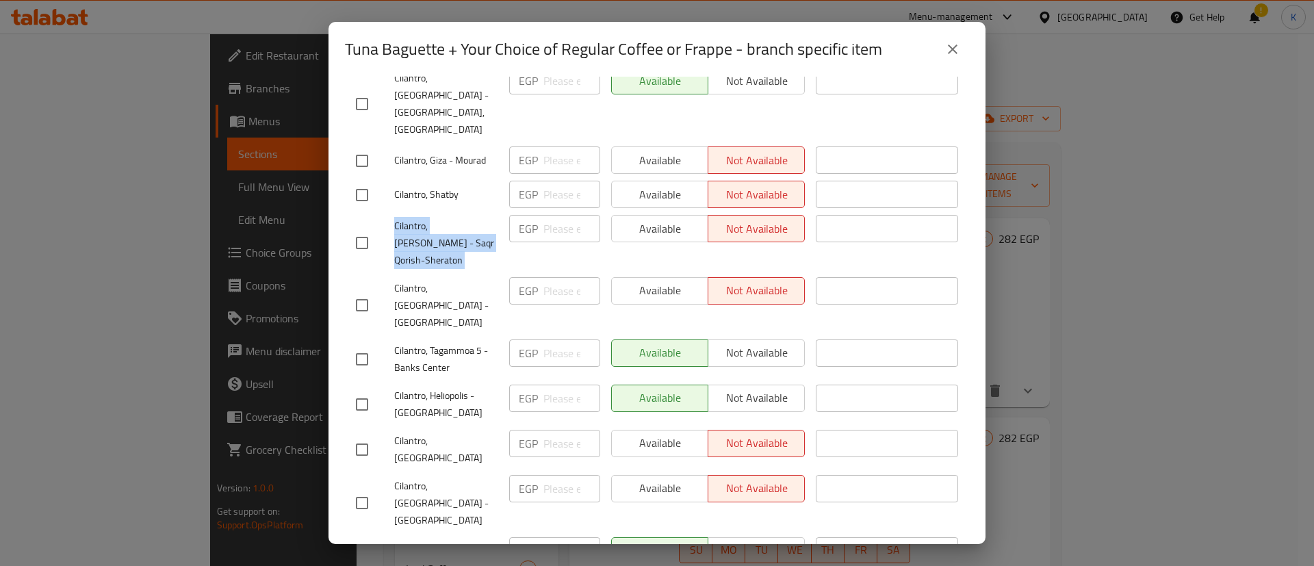
scroll to position [591, 0]
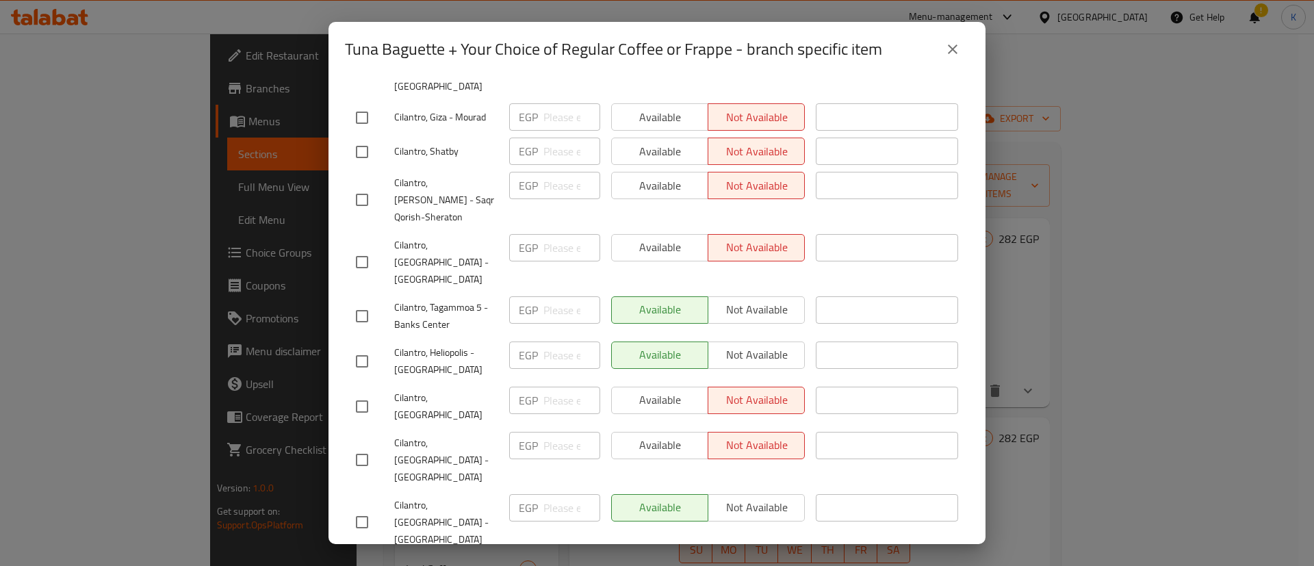
click at [409, 389] on span "Cilantro, [GEOGRAPHIC_DATA]" at bounding box center [446, 406] width 104 height 34
click at [408, 435] on span "Cilantro, [GEOGRAPHIC_DATA] - [GEOGRAPHIC_DATA]" at bounding box center [446, 460] width 104 height 51
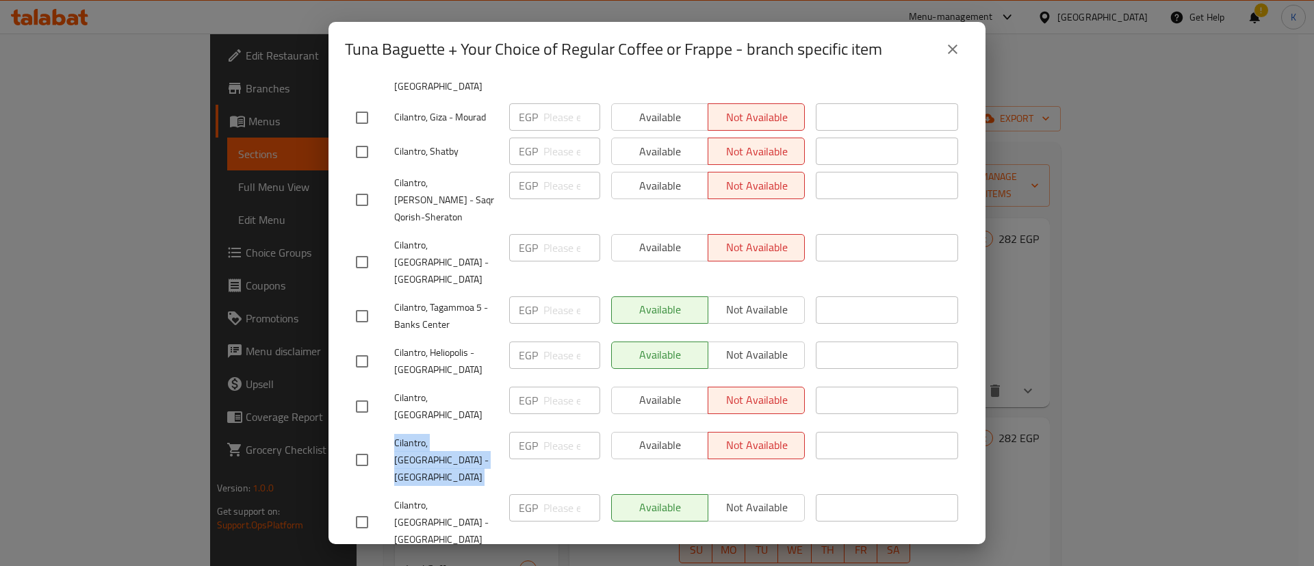
click at [408, 435] on span "Cilantro, [GEOGRAPHIC_DATA] - [GEOGRAPHIC_DATA]" at bounding box center [446, 460] width 104 height 51
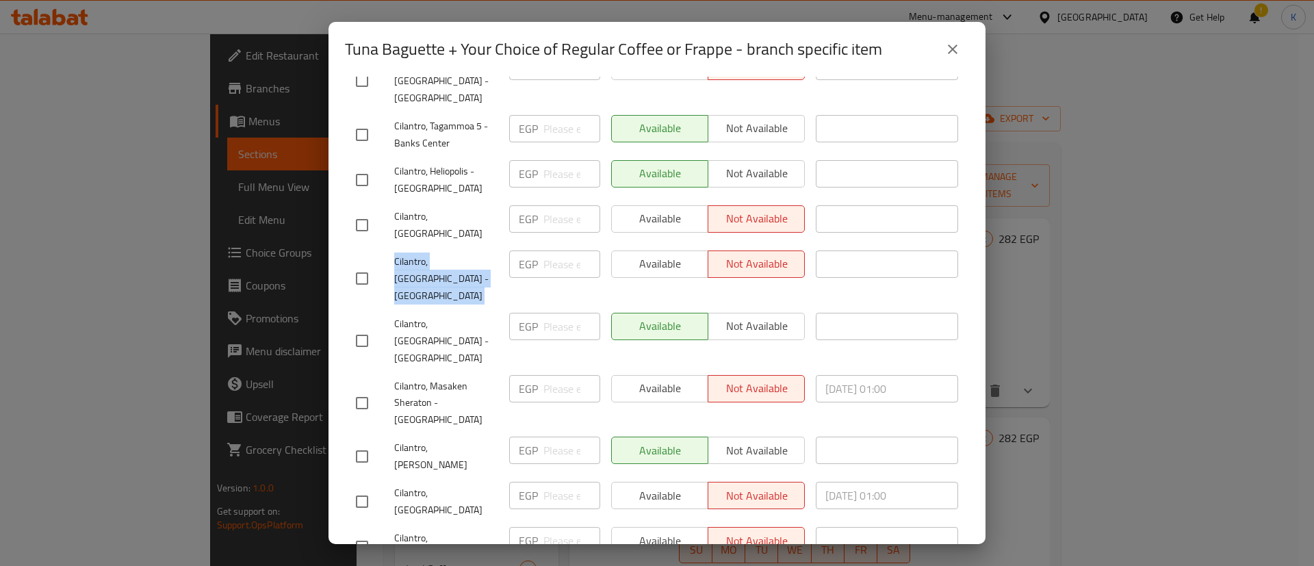
scroll to position [775, 0]
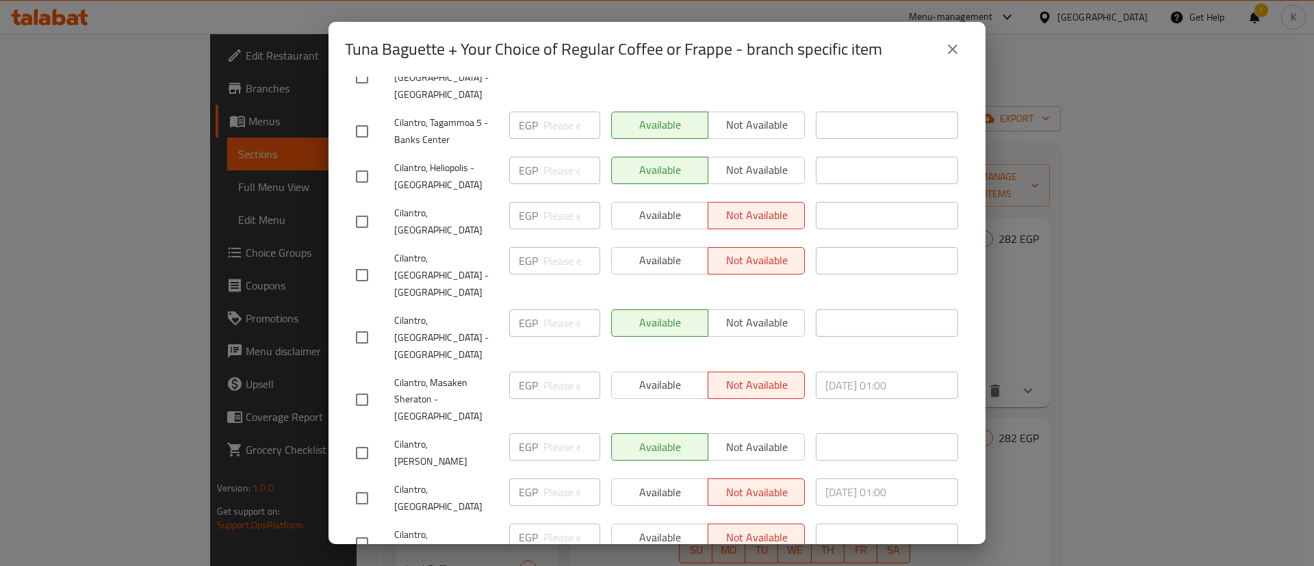
click at [400, 374] on span "Cilantro, Masaken Sheraton - [GEOGRAPHIC_DATA]" at bounding box center [446, 399] width 104 height 51
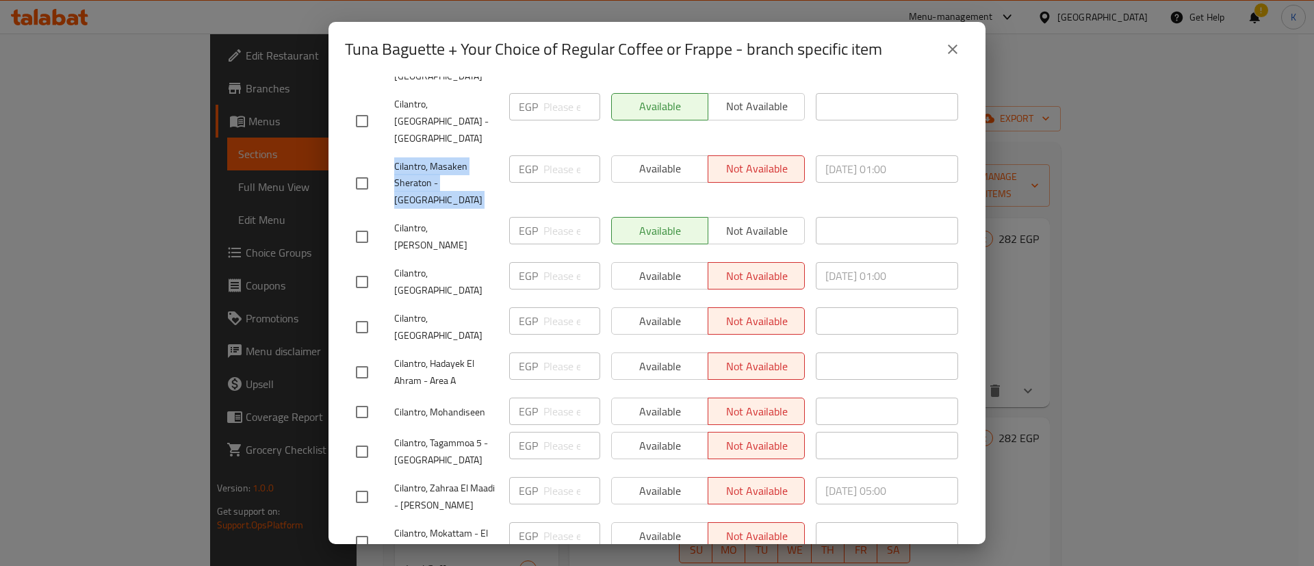
scroll to position [981, 0]
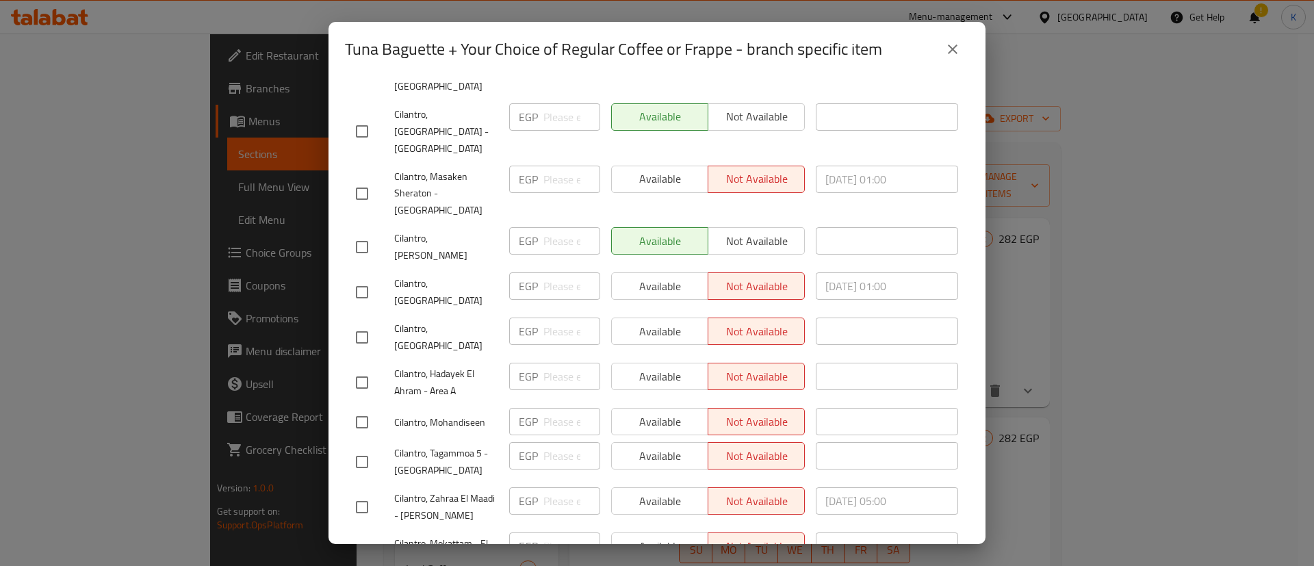
click at [402, 320] on span "Cilantro, [GEOGRAPHIC_DATA]" at bounding box center [446, 337] width 104 height 34
click at [411, 365] on span "Cilantro, Hadayek El Ahram - Area A" at bounding box center [446, 382] width 104 height 34
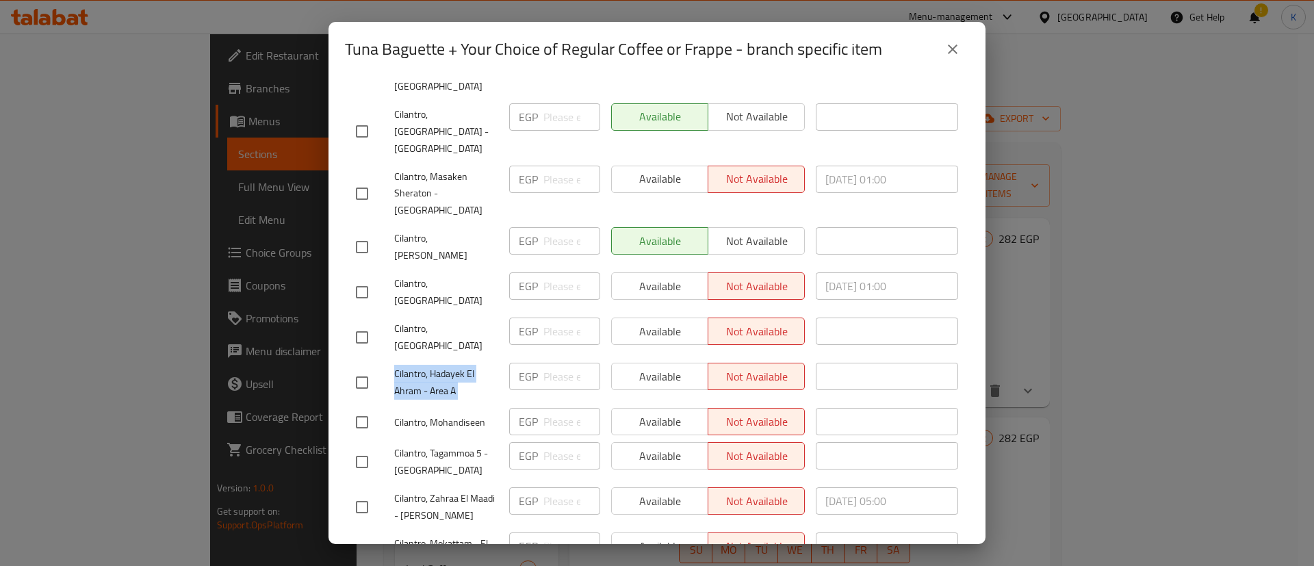
click at [411, 365] on span "Cilantro, Hadayek El Ahram - Area A" at bounding box center [446, 382] width 104 height 34
click at [419, 275] on span "Cilantro, [GEOGRAPHIC_DATA]" at bounding box center [446, 292] width 104 height 34
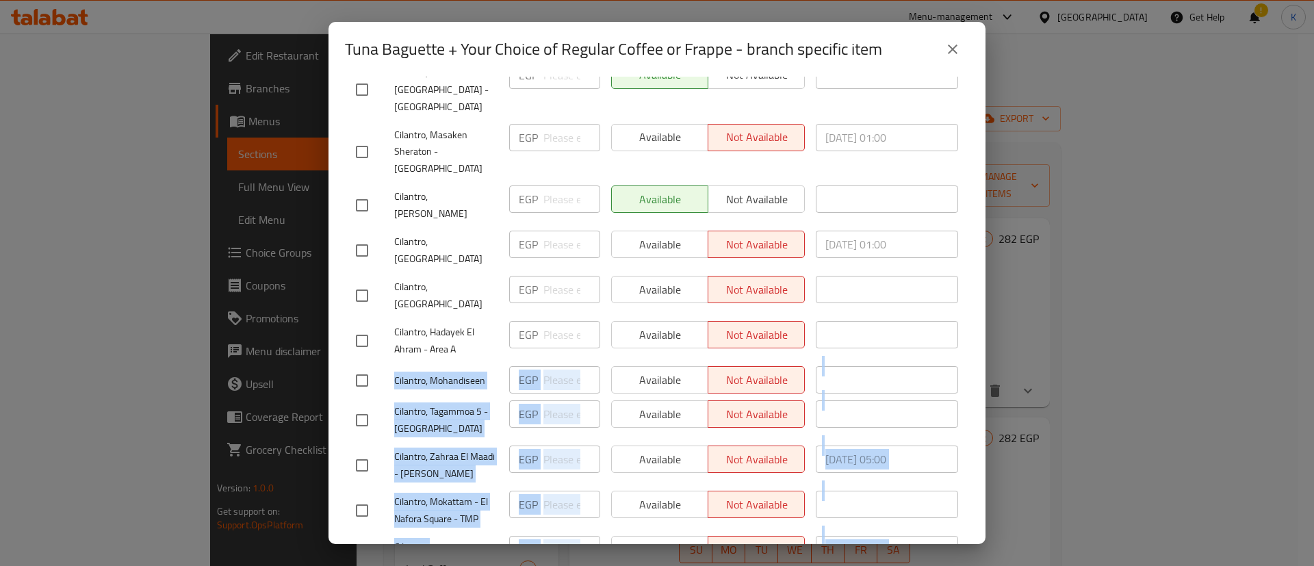
scroll to position [1047, 0]
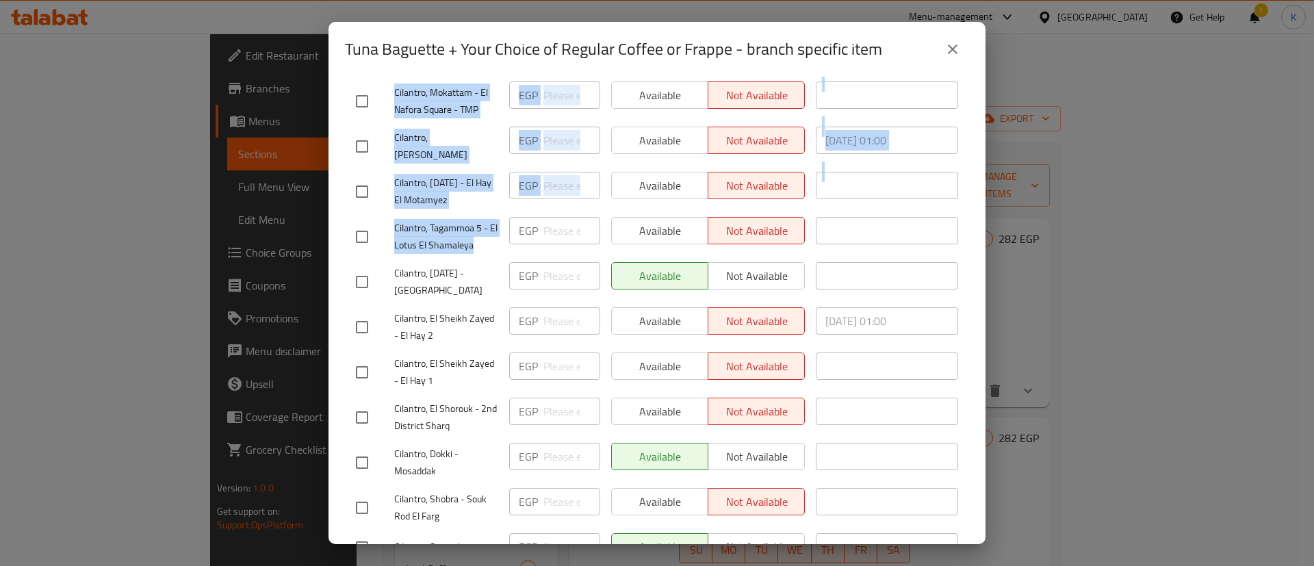
scroll to position [1280, 0]
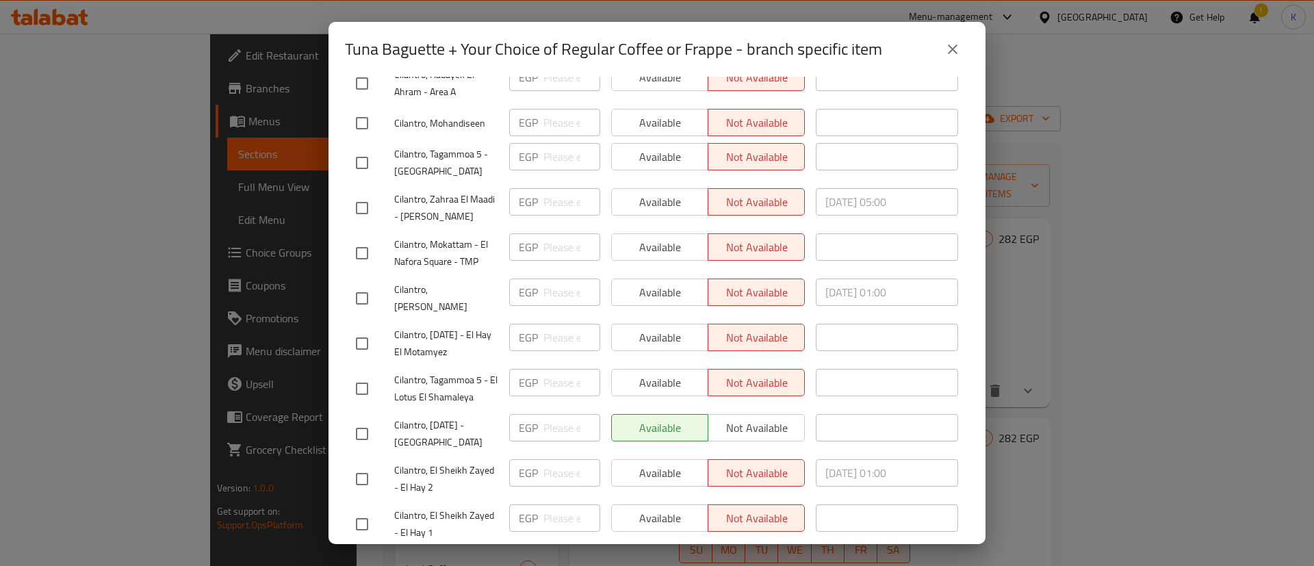
click at [441, 462] on span "Cilantro, El Sheikh Zayed - El Hay 2" at bounding box center [446, 479] width 104 height 34
click at [421, 507] on span "Cilantro, El Sheikh Zayed - El Hay 1" at bounding box center [446, 524] width 104 height 34
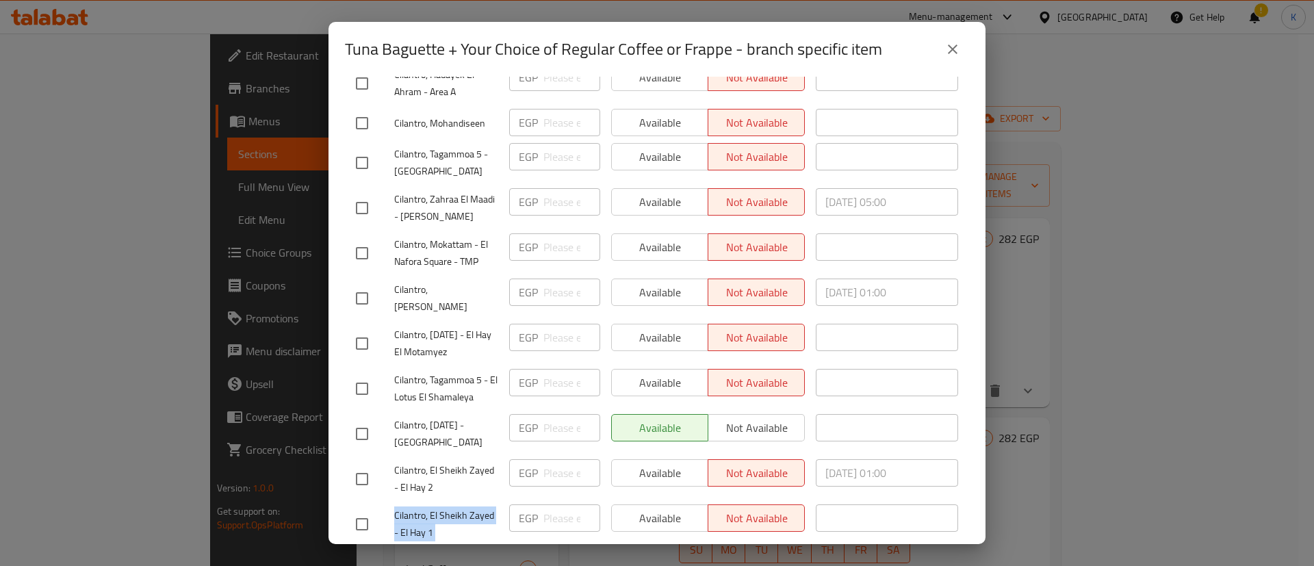
click at [421, 507] on span "Cilantro, El Sheikh Zayed - El Hay 1" at bounding box center [446, 524] width 104 height 34
click at [414, 544] on div "Cilantro, El Shorouk - 2nd District Sharq" at bounding box center [426, 569] width 153 height 51
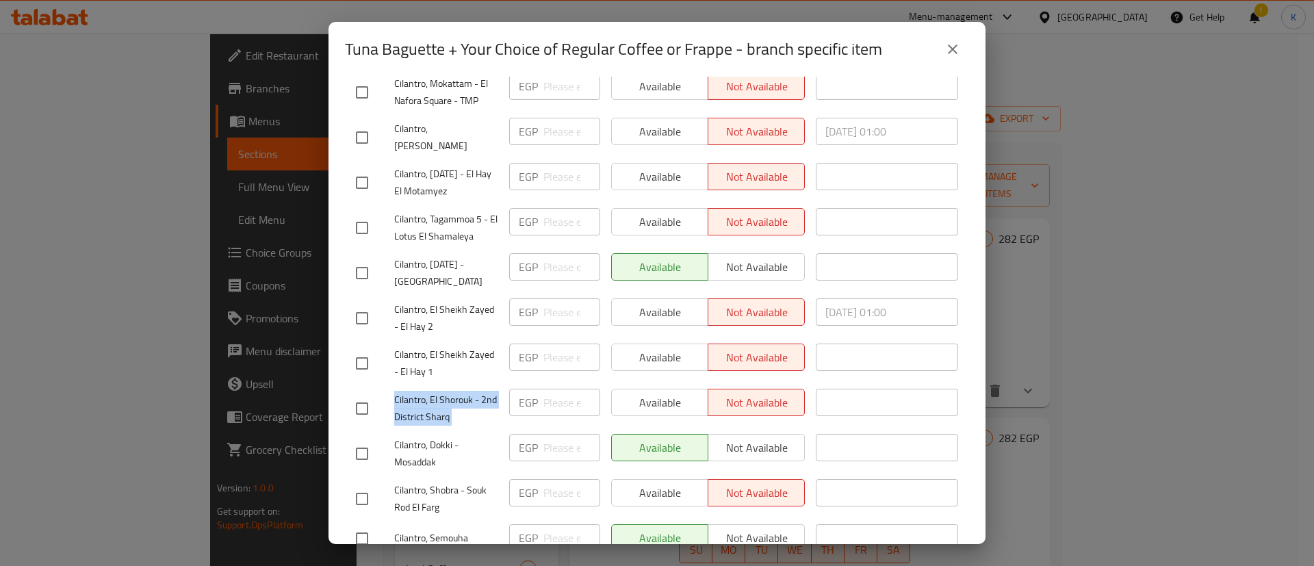
scroll to position [1459, 0]
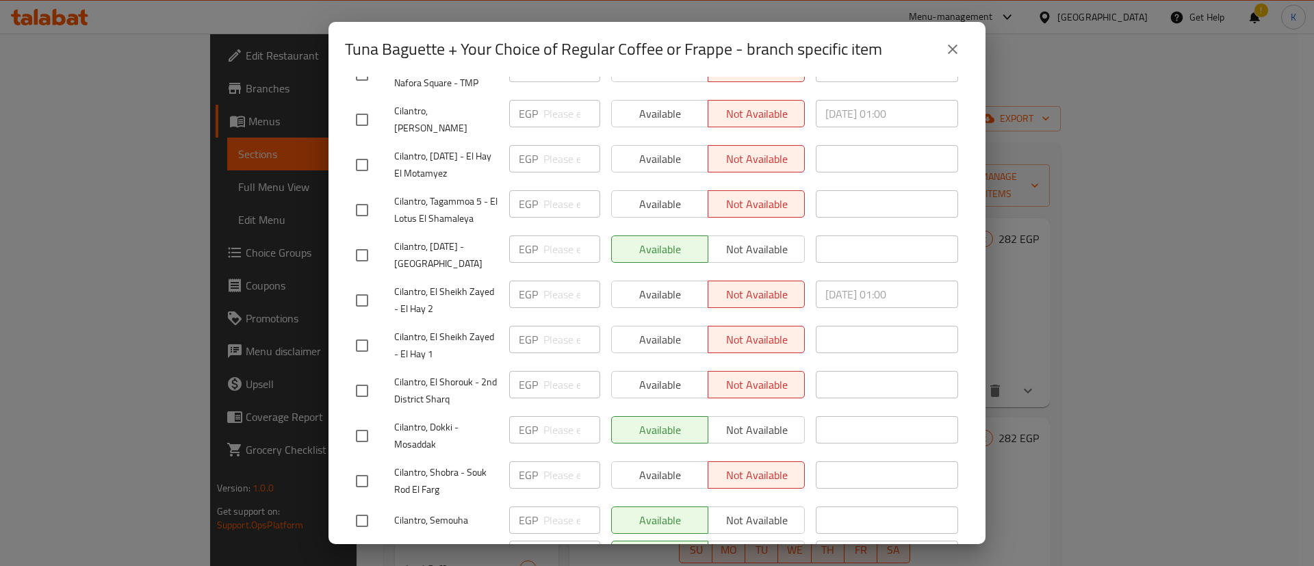
click at [406, 464] on span "Cilantro, Shobra - Souk Rod El Farg" at bounding box center [446, 481] width 104 height 34
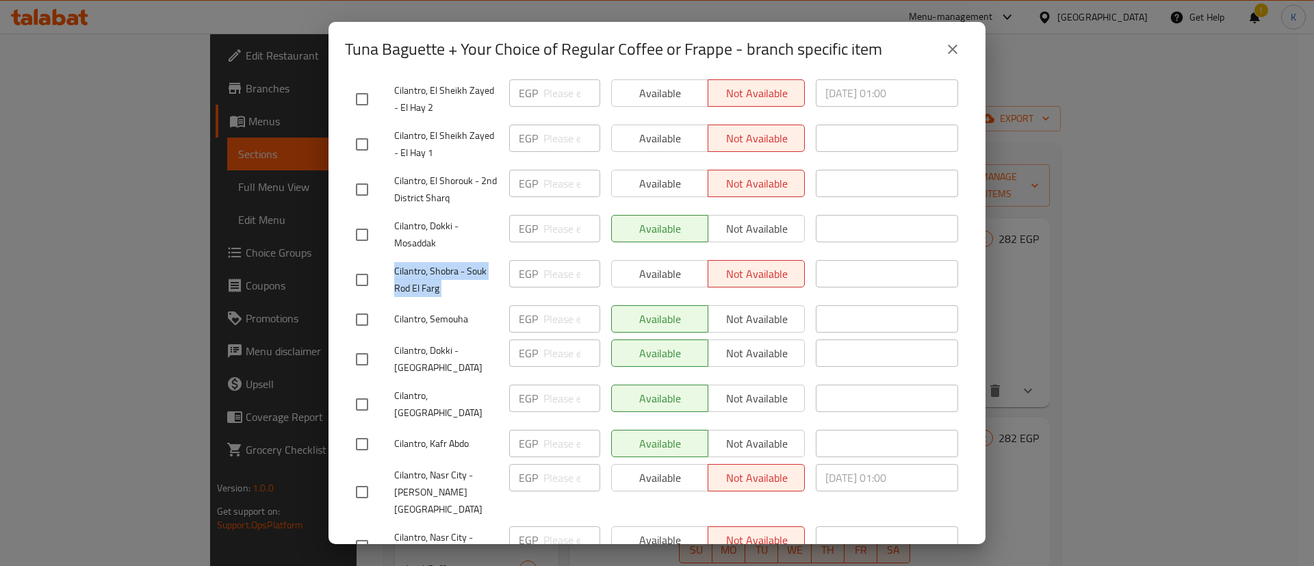
scroll to position [1661, 0]
click at [393, 477] on div at bounding box center [375, 491] width 38 height 29
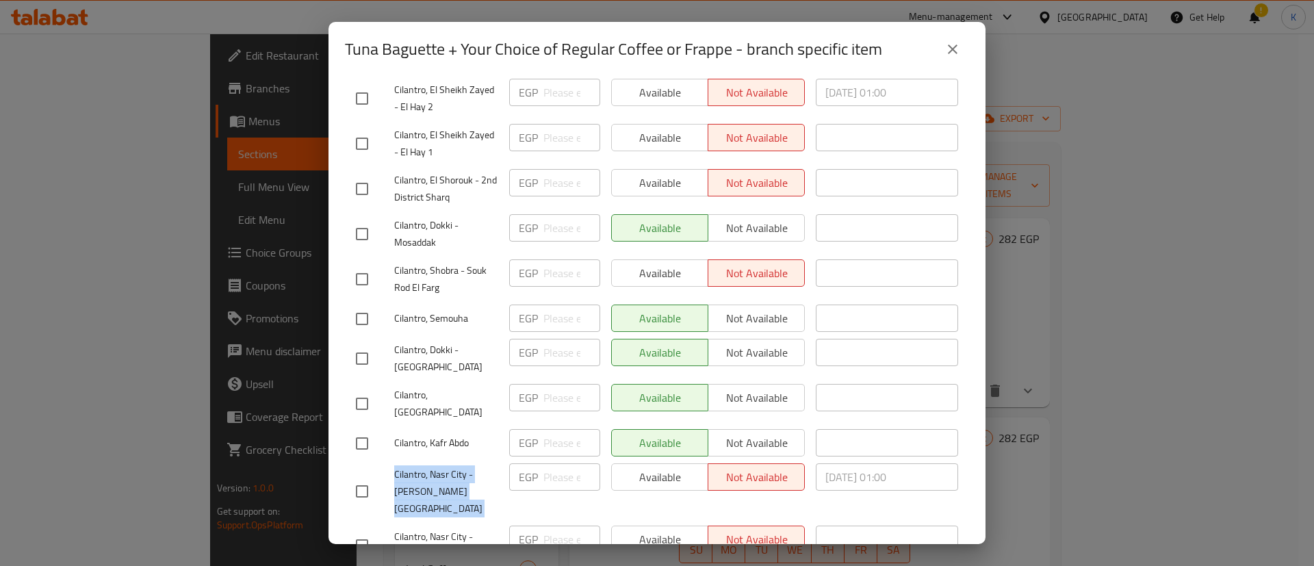
click at [393, 477] on div at bounding box center [375, 491] width 38 height 29
click at [404, 528] on span "Cilantro, Nasr City - Makram Ebeid" at bounding box center [446, 545] width 104 height 34
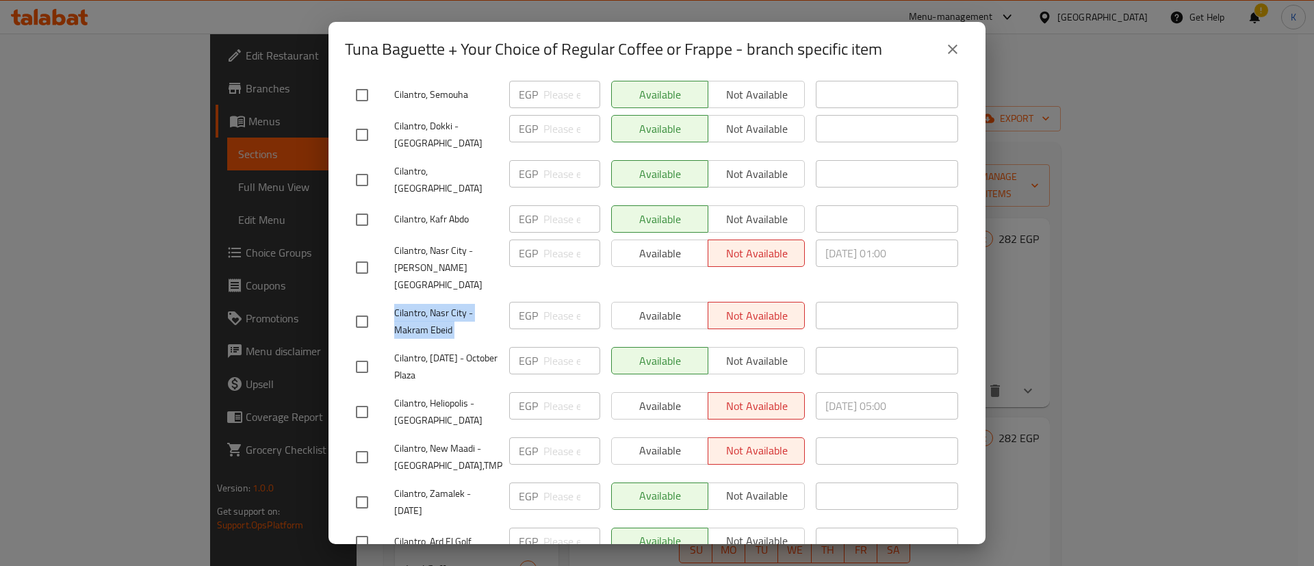
scroll to position [1882, 0]
click at [404, 397] on span "Cilantro, Heliopolis - [GEOGRAPHIC_DATA]" at bounding box center [446, 414] width 104 height 34
click at [431, 442] on span "Cilantro, New Maadi - [GEOGRAPHIC_DATA],TMP" at bounding box center [446, 459] width 104 height 34
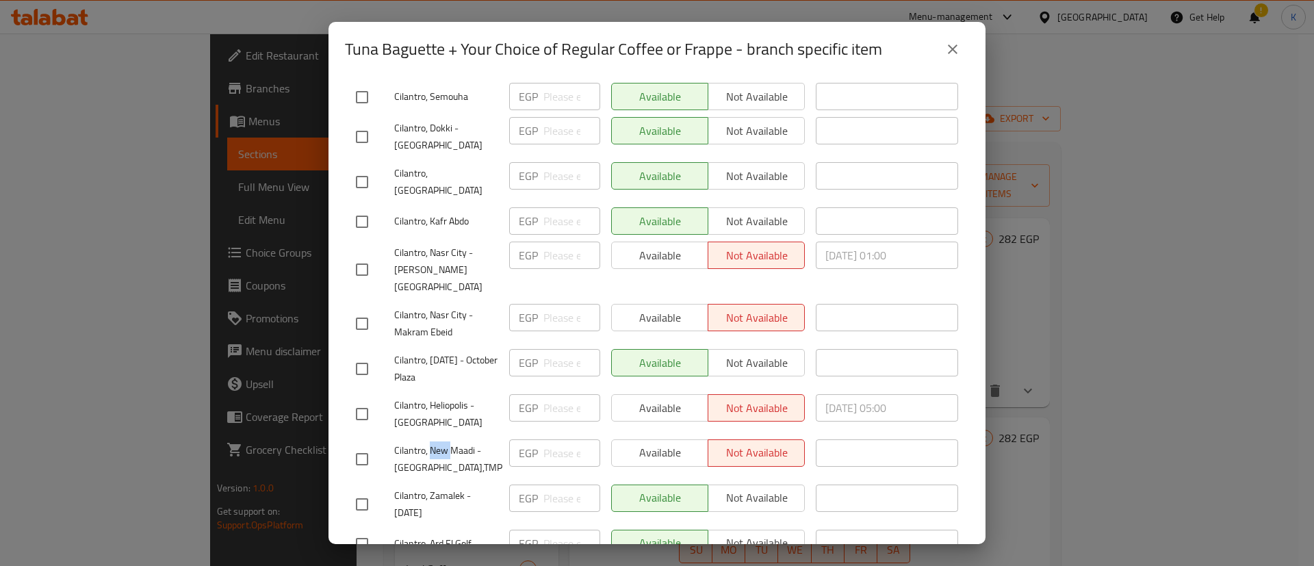
click at [431, 442] on span "Cilantro, New Maadi - [GEOGRAPHIC_DATA],TMP" at bounding box center [446, 459] width 104 height 34
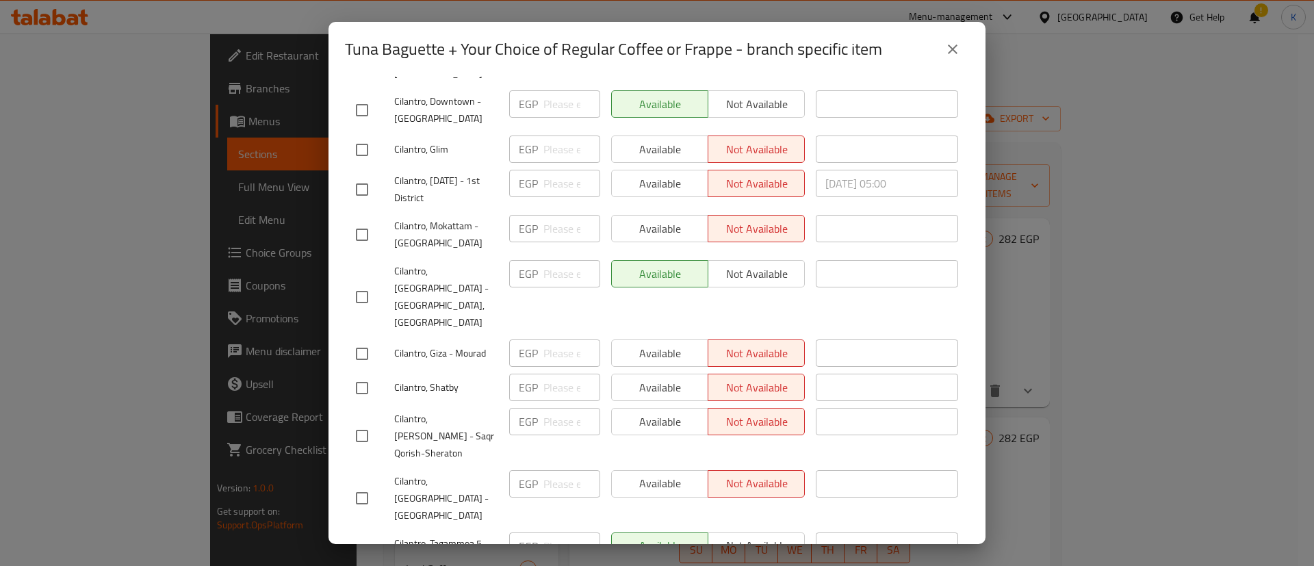
scroll to position [0, 0]
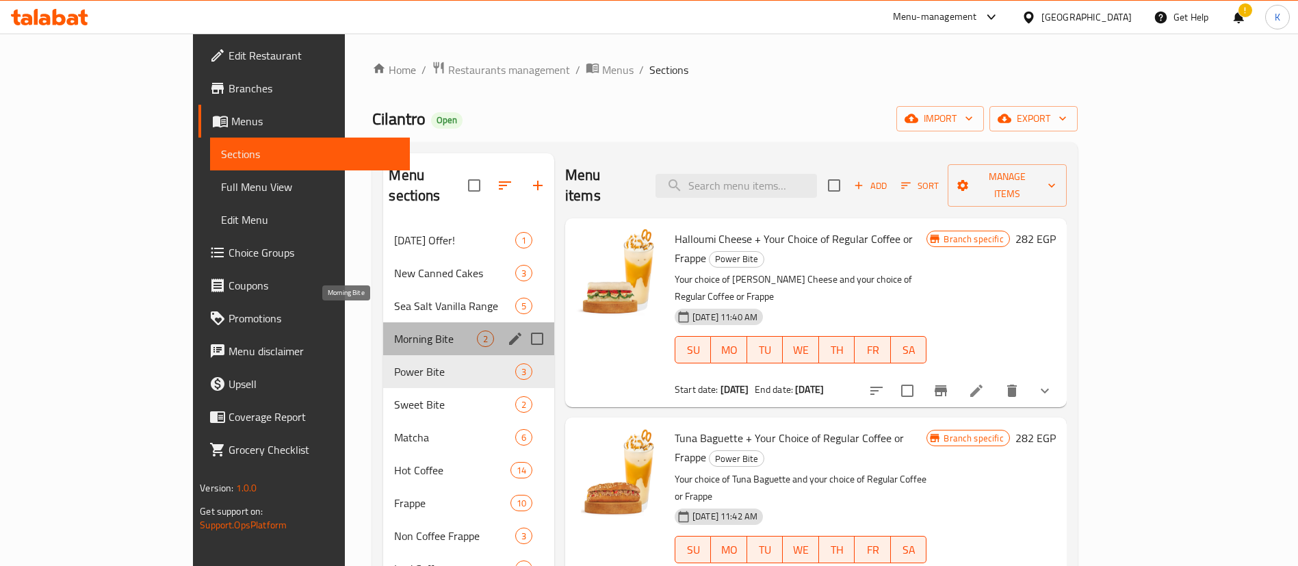
click at [394, 331] on span "Morning Bite" at bounding box center [435, 339] width 82 height 16
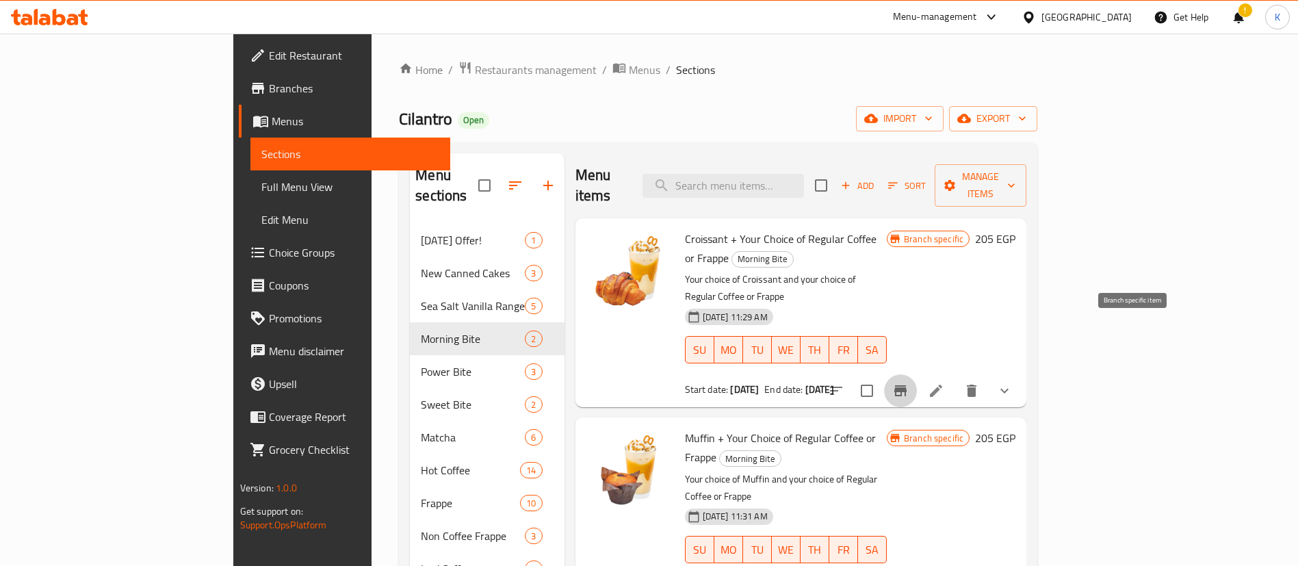
click at [909, 383] on icon "Branch-specific-item" at bounding box center [900, 391] width 16 height 16
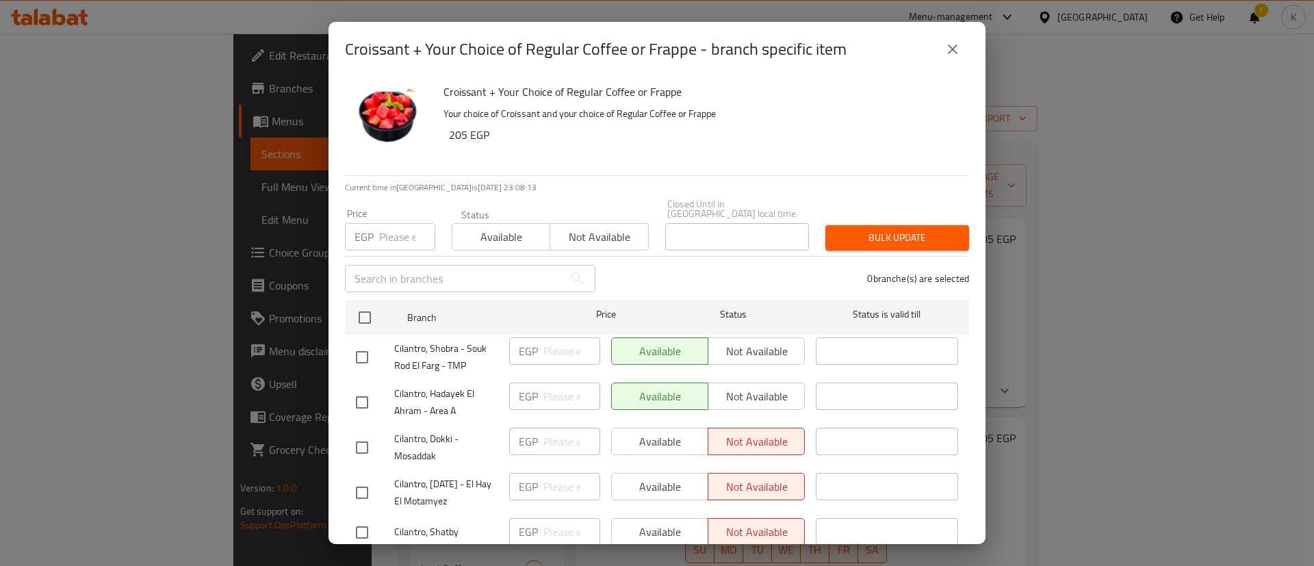
scroll to position [1633, 0]
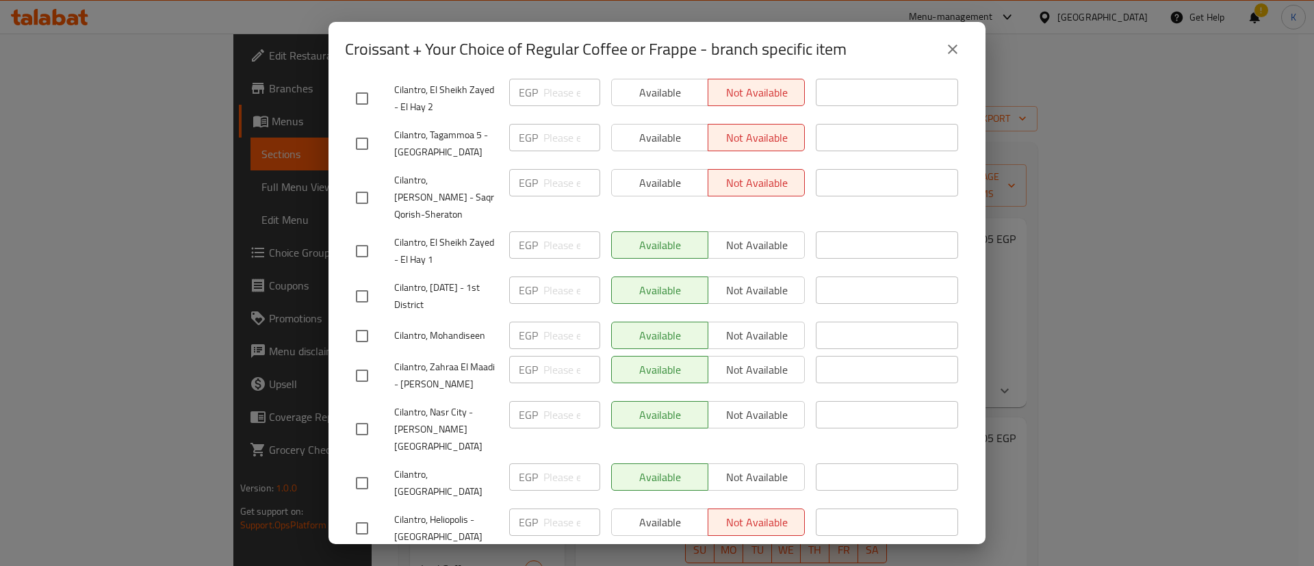
click at [348, 469] on input "checkbox" at bounding box center [362, 483] width 29 height 29
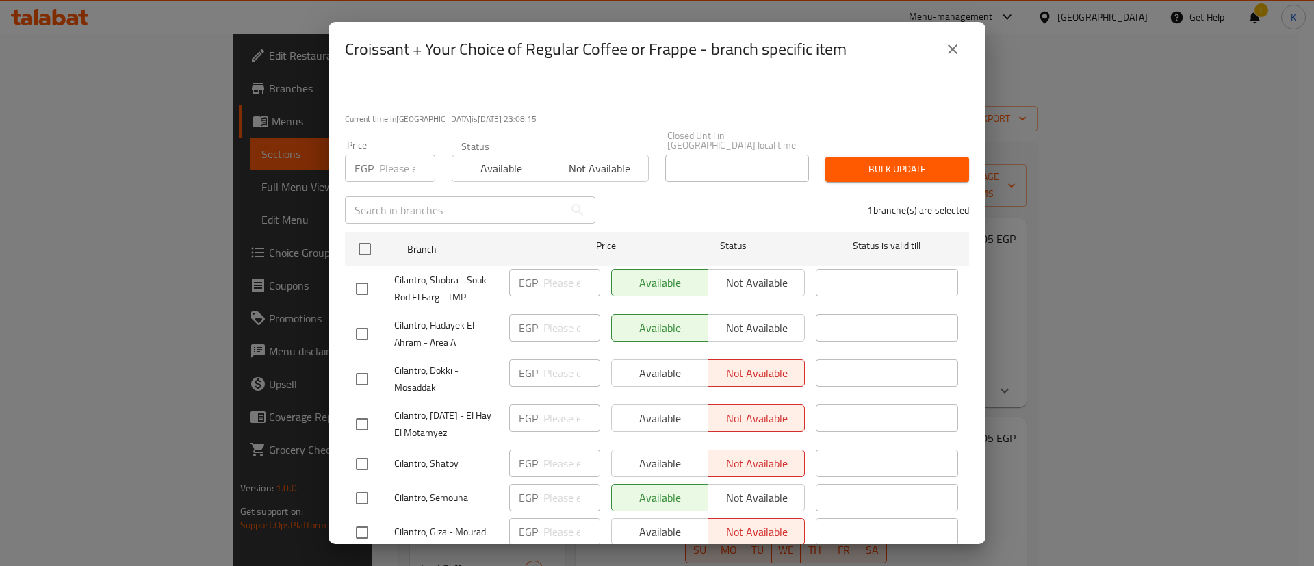
scroll to position [0, 0]
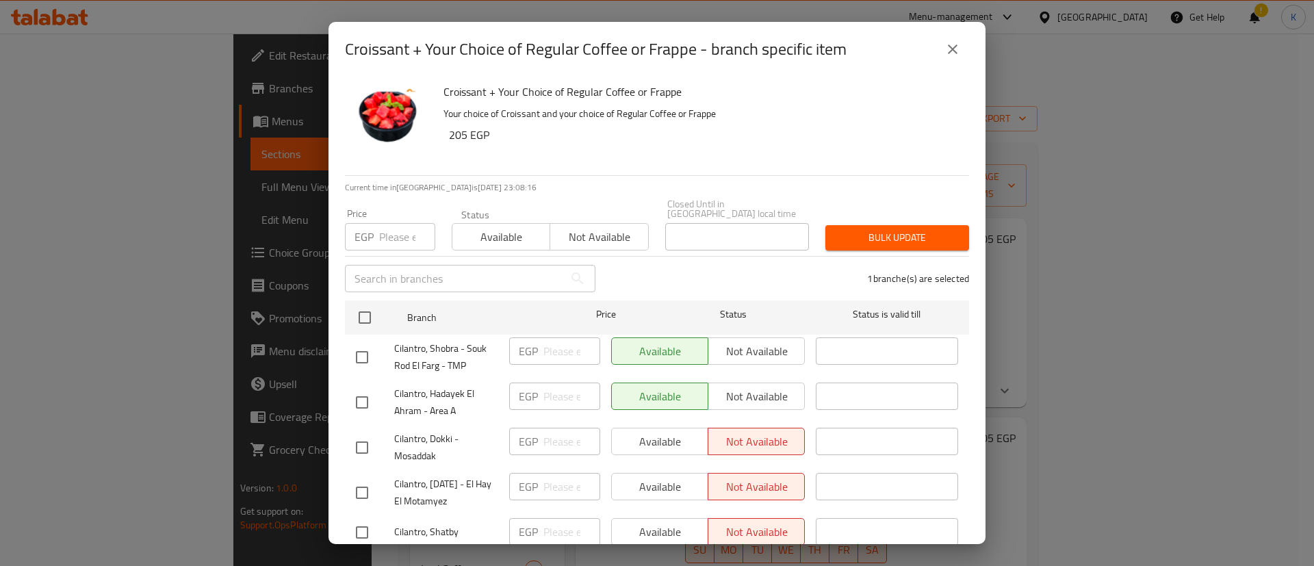
click at [618, 227] on span "Not available" at bounding box center [599, 237] width 87 height 20
click at [842, 229] on span "Bulk update" at bounding box center [897, 237] width 122 height 17
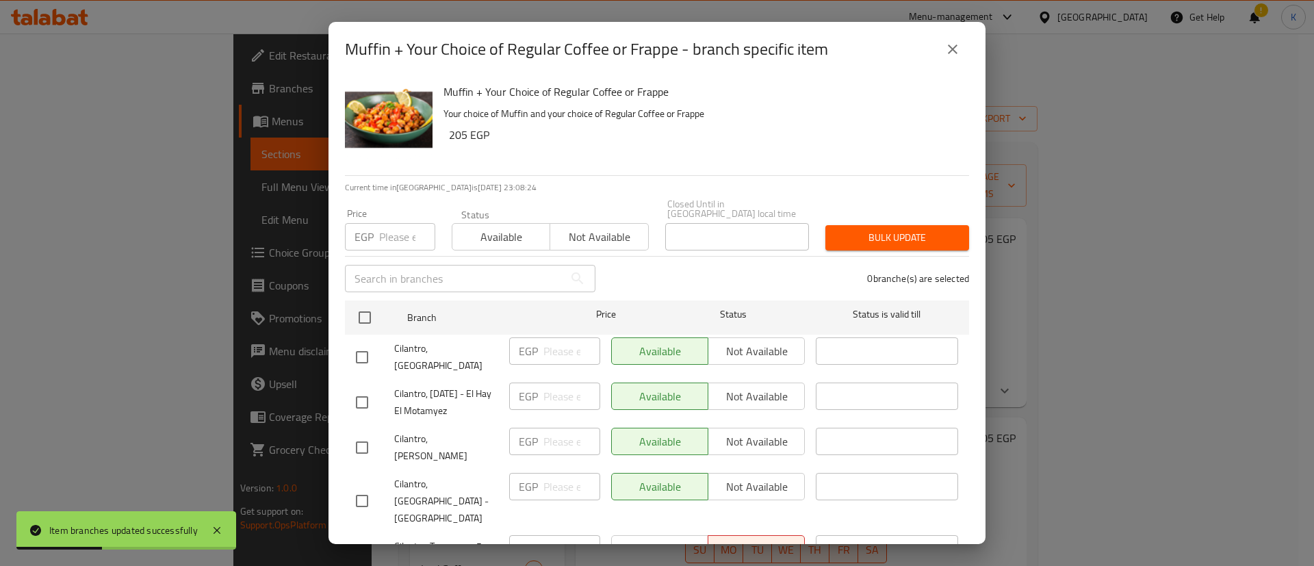
click at [363, 358] on input "checkbox" at bounding box center [362, 357] width 29 height 29
click at [594, 232] on span "Not available" at bounding box center [599, 237] width 87 height 20
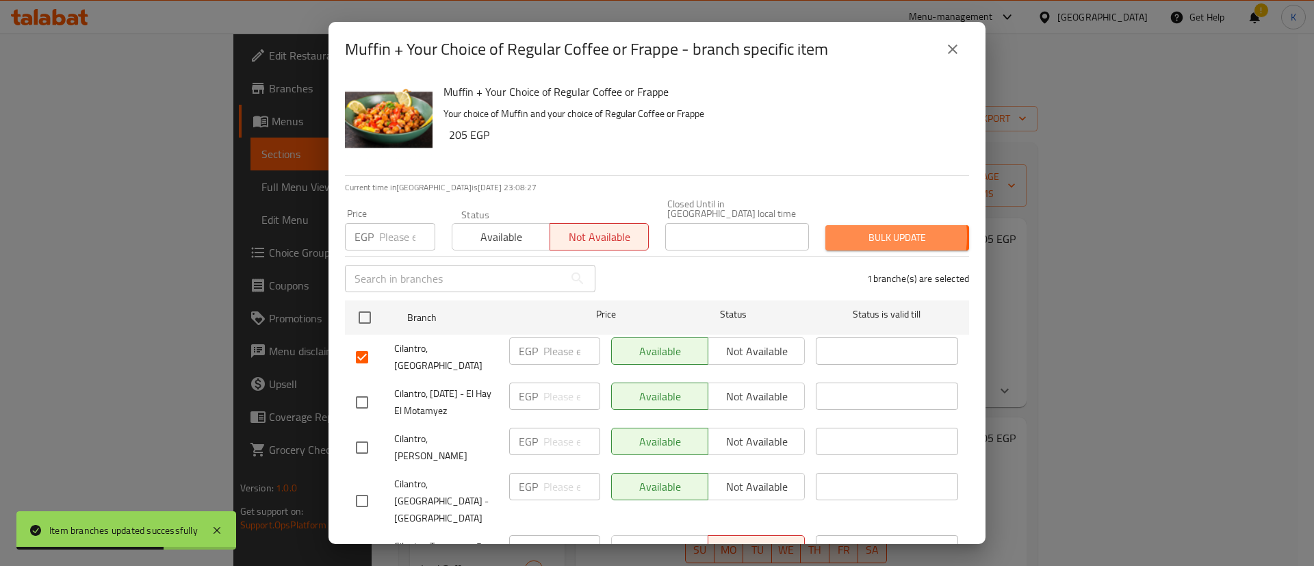
click at [851, 229] on span "Bulk update" at bounding box center [897, 237] width 122 height 17
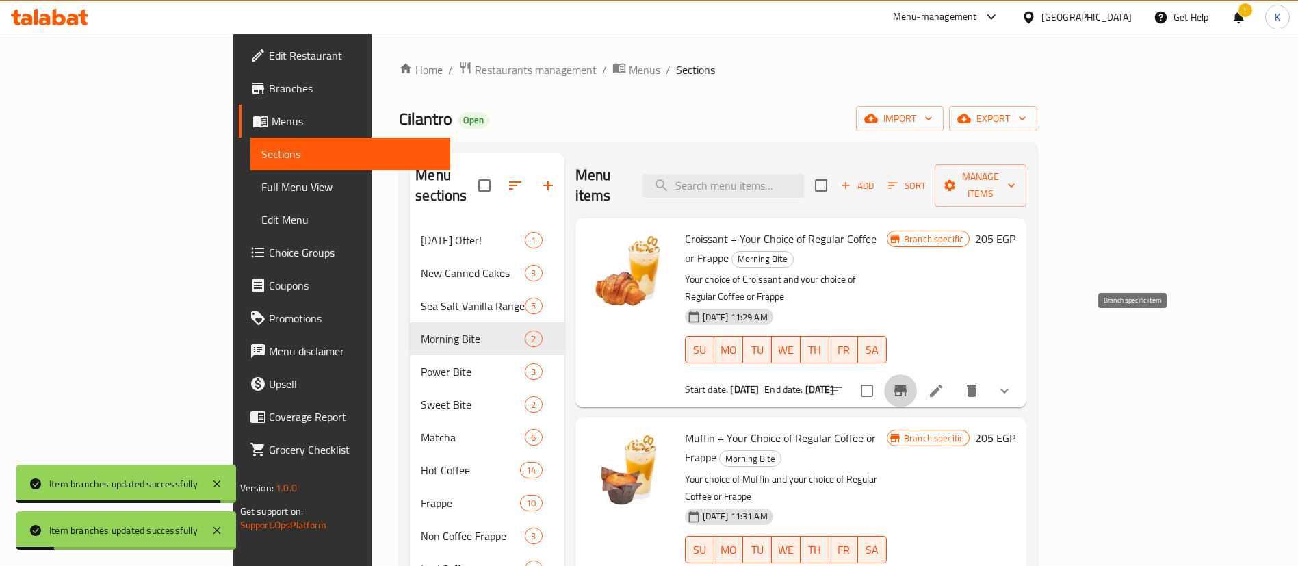
click at [909, 383] on icon "Branch-specific-item" at bounding box center [900, 391] width 16 height 16
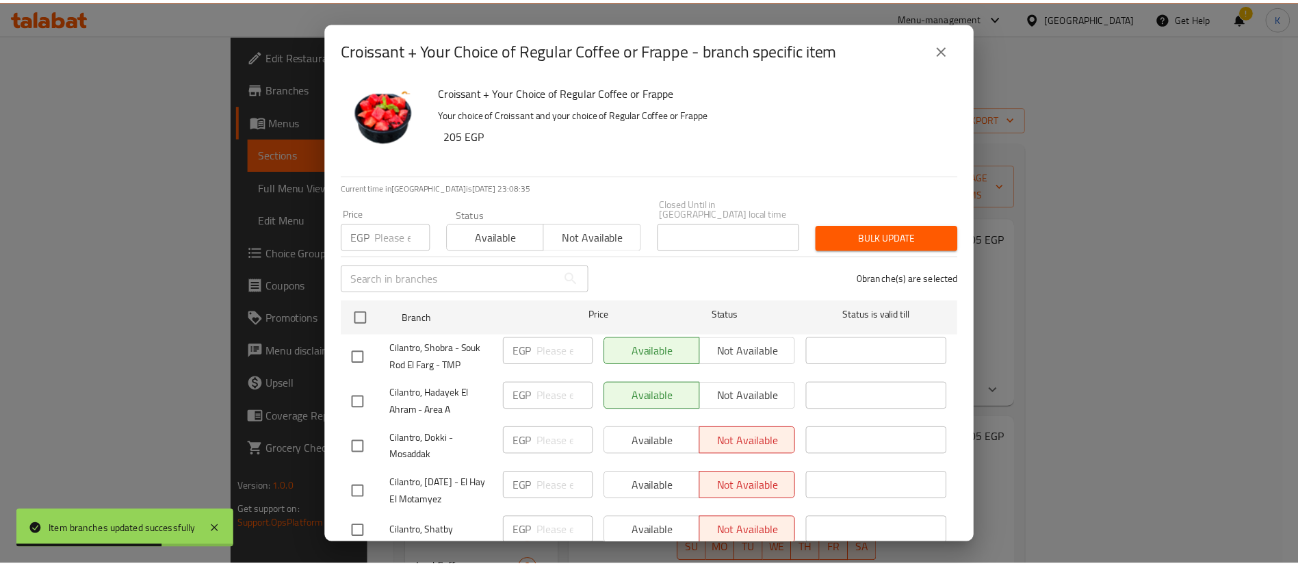
scroll to position [1633, 0]
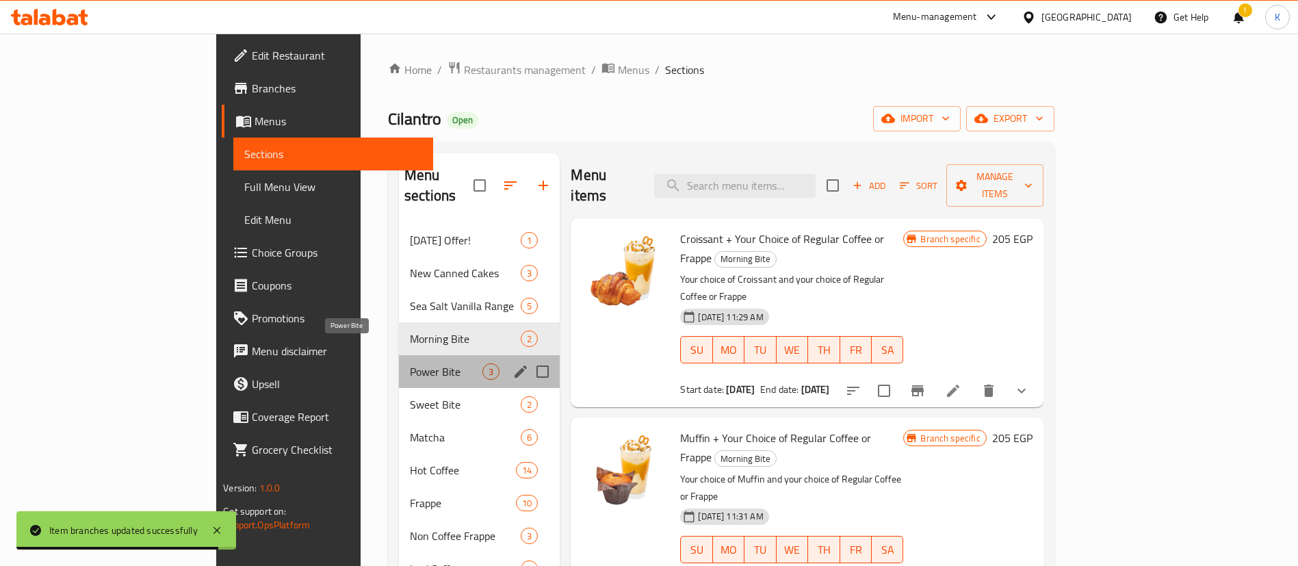
click at [410, 363] on span "Power Bite" at bounding box center [446, 371] width 73 height 16
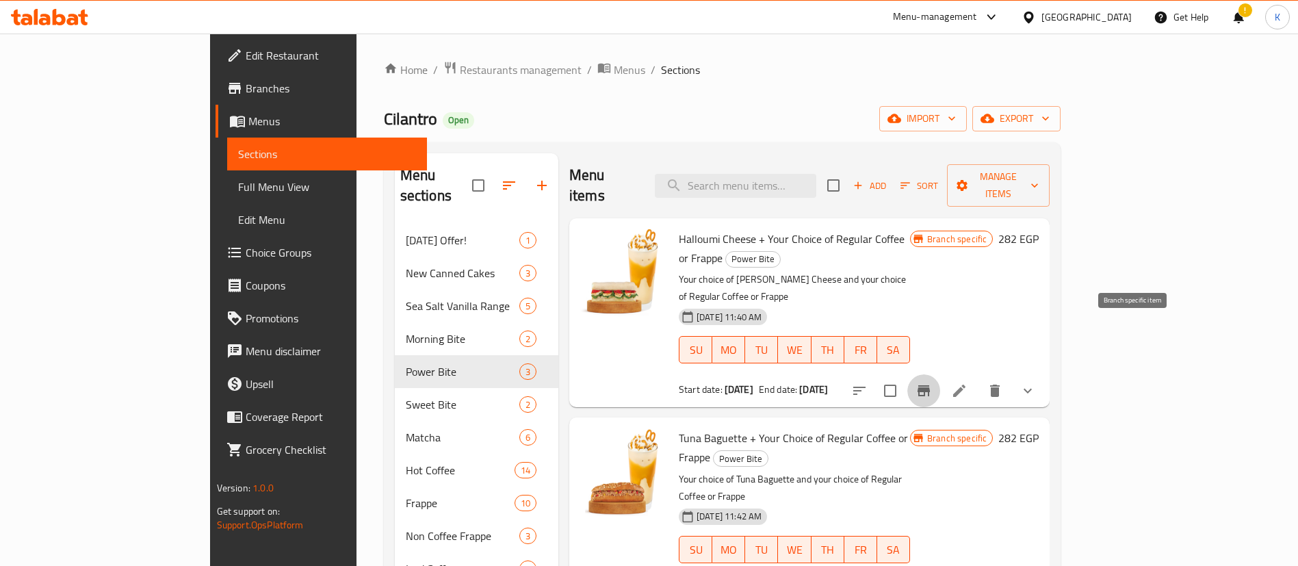
click at [932, 383] on icon "Branch-specific-item" at bounding box center [924, 391] width 16 height 16
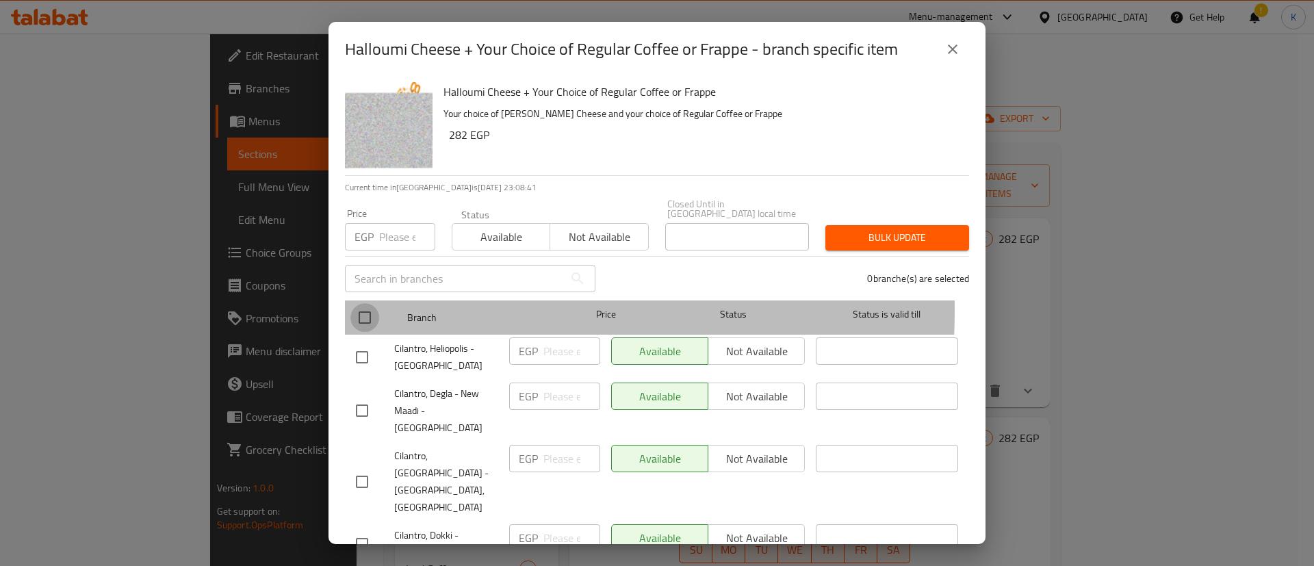
click at [357, 303] on input "checkbox" at bounding box center [364, 317] width 29 height 29
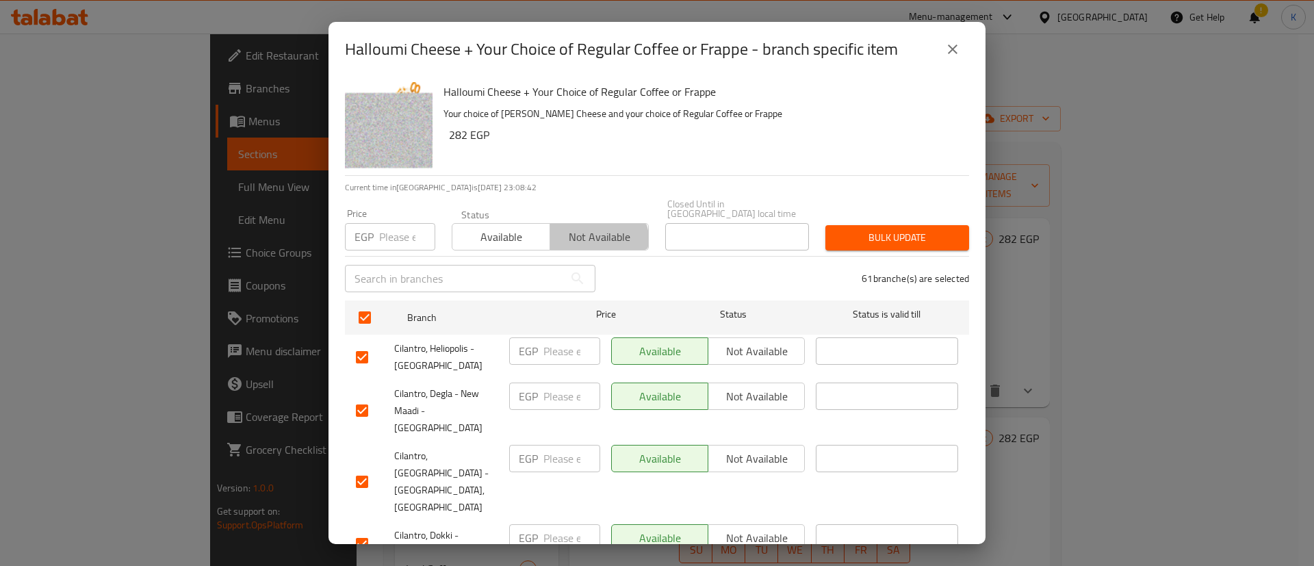
click at [559, 240] on button "Not available" at bounding box center [598, 236] width 99 height 27
click at [504, 227] on span "Available" at bounding box center [501, 237] width 87 height 20
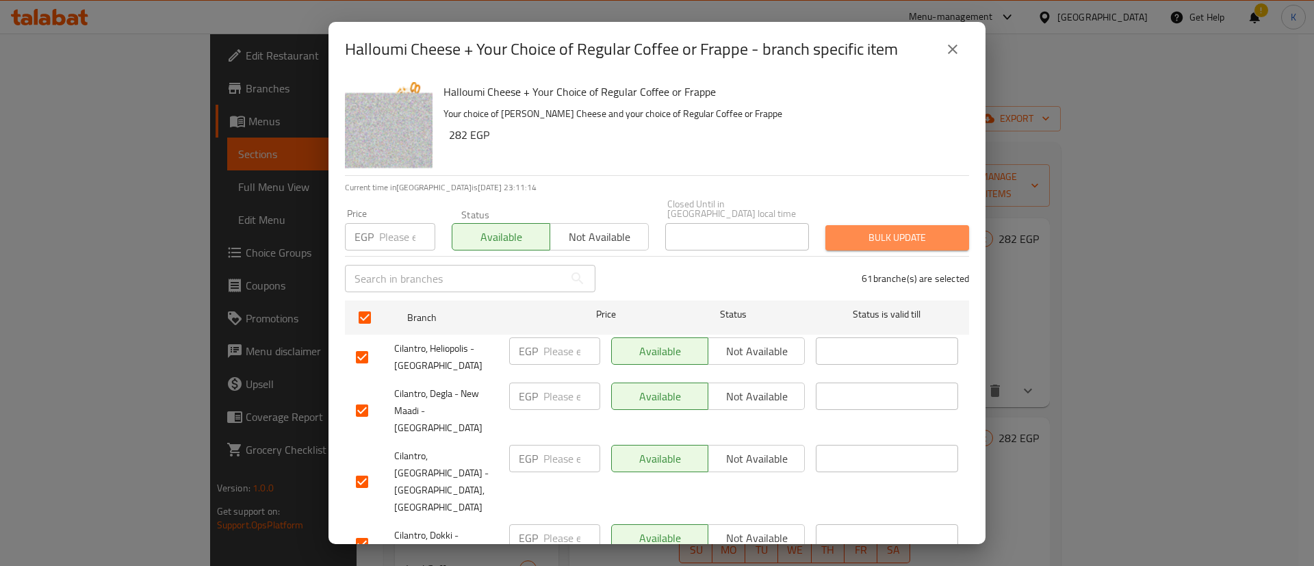
click at [887, 231] on span "Bulk update" at bounding box center [897, 237] width 122 height 17
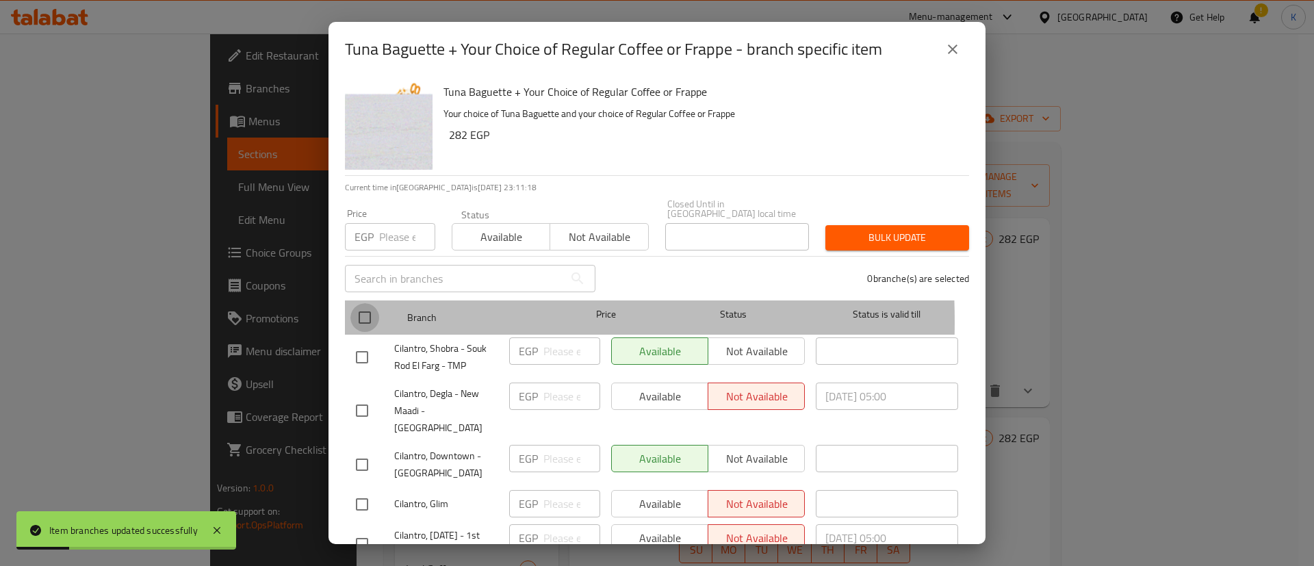
click at [352, 312] on input "checkbox" at bounding box center [364, 317] width 29 height 29
click at [495, 227] on span "Available" at bounding box center [501, 237] width 87 height 20
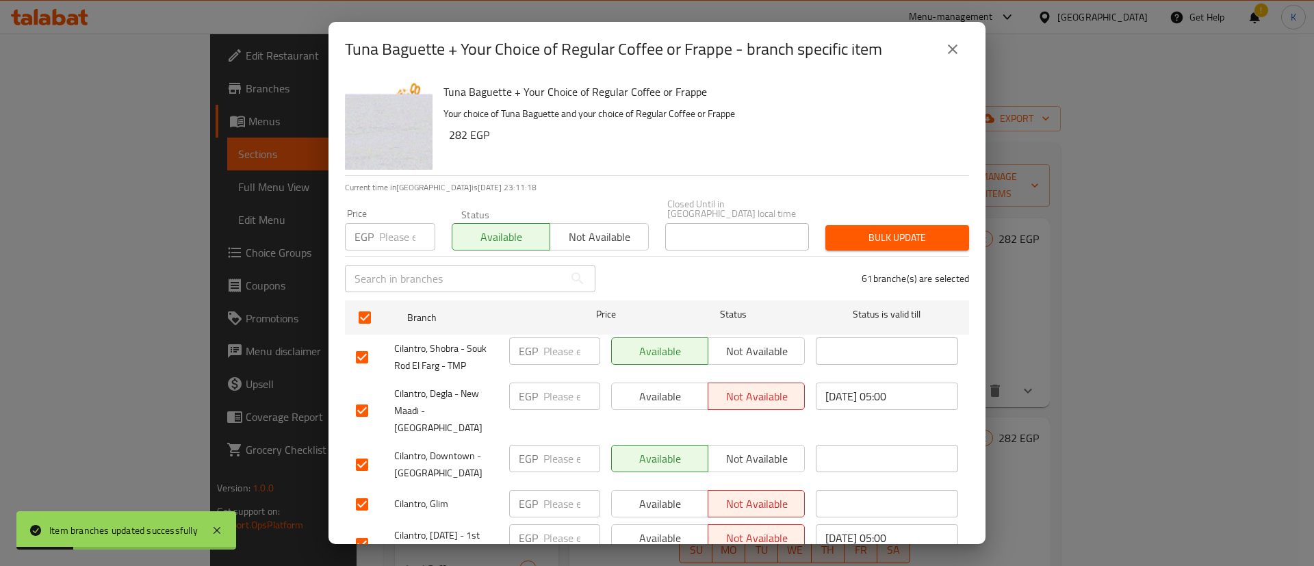
click at [847, 229] on span "Bulk update" at bounding box center [897, 237] width 122 height 17
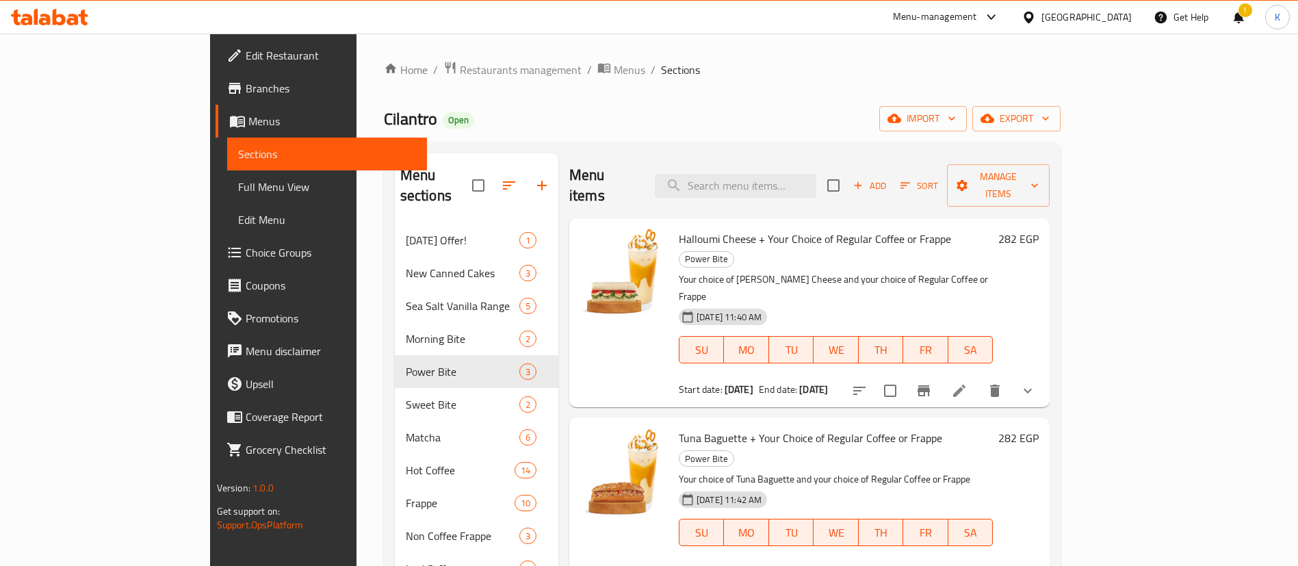
click at [246, 253] on span "Choice Groups" at bounding box center [331, 252] width 170 height 16
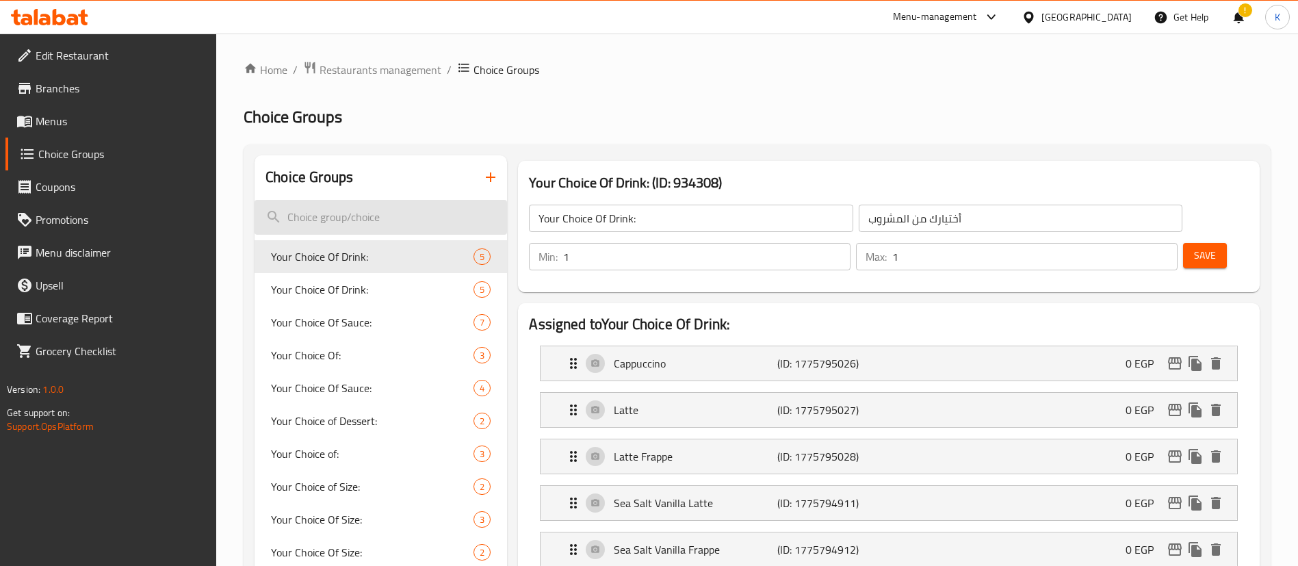
click at [381, 211] on input "search" at bounding box center [381, 217] width 253 height 35
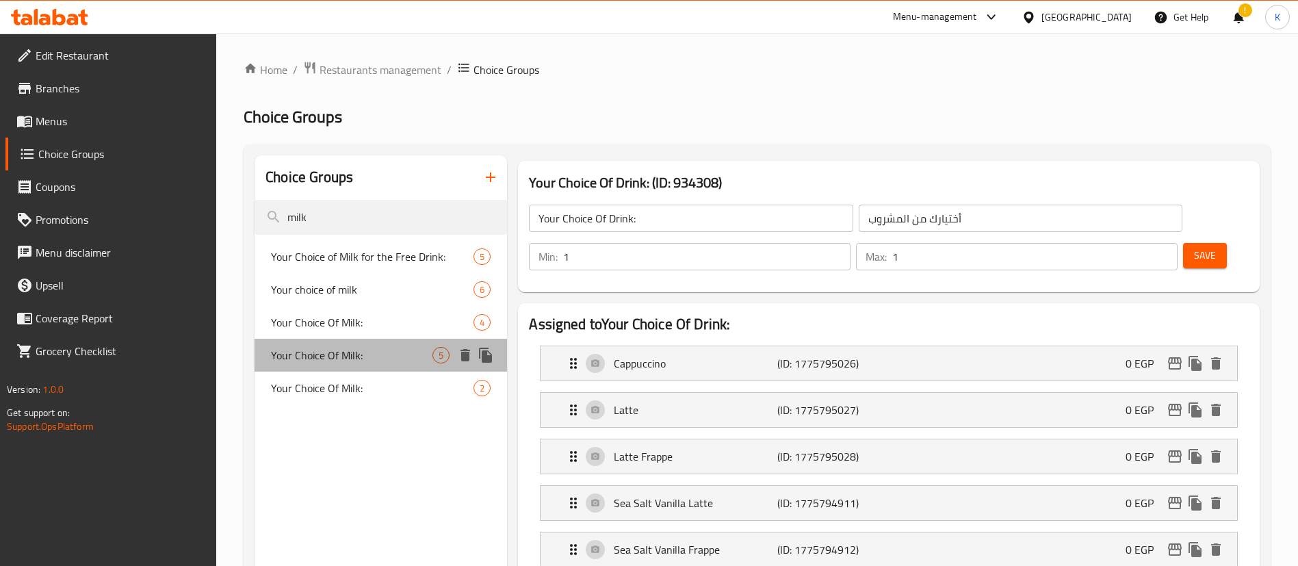
click at [359, 348] on span "Your Choice Of Milk:" at bounding box center [351, 355] width 161 height 16
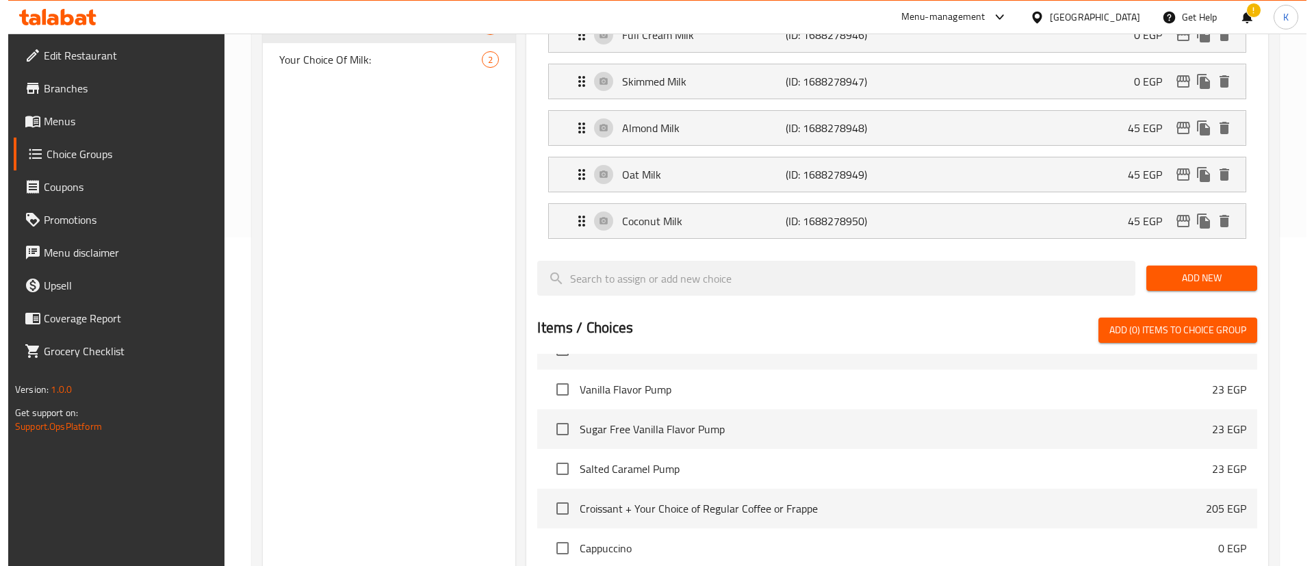
scroll to position [568, 0]
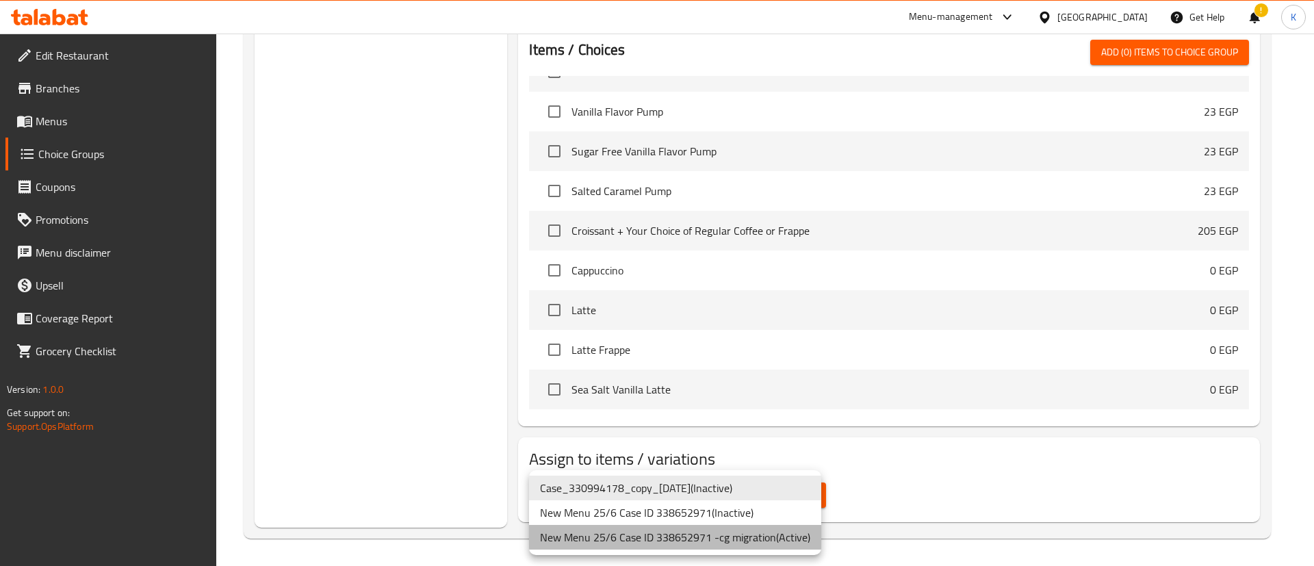
click at [762, 543] on li "New Menu 25/6 Case ID 338652971 -cg migration ( Active )" at bounding box center [675, 537] width 292 height 25
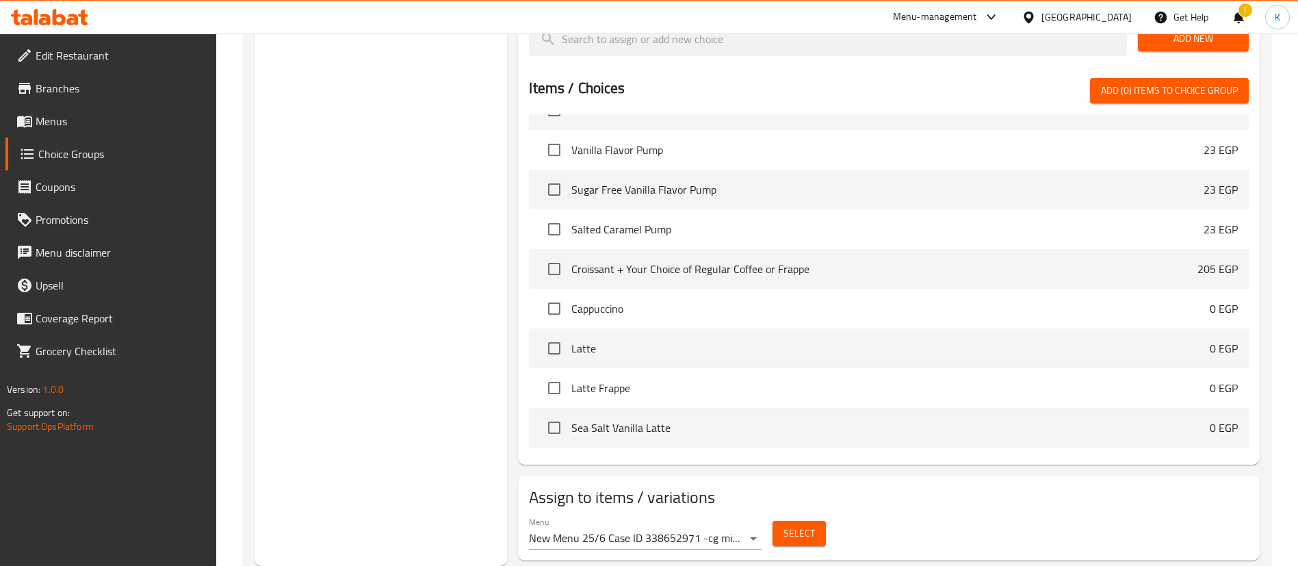
click at [789, 515] on div "Select" at bounding box center [799, 533] width 64 height 36
click at [785, 525] on span "Select" at bounding box center [799, 533] width 31 height 17
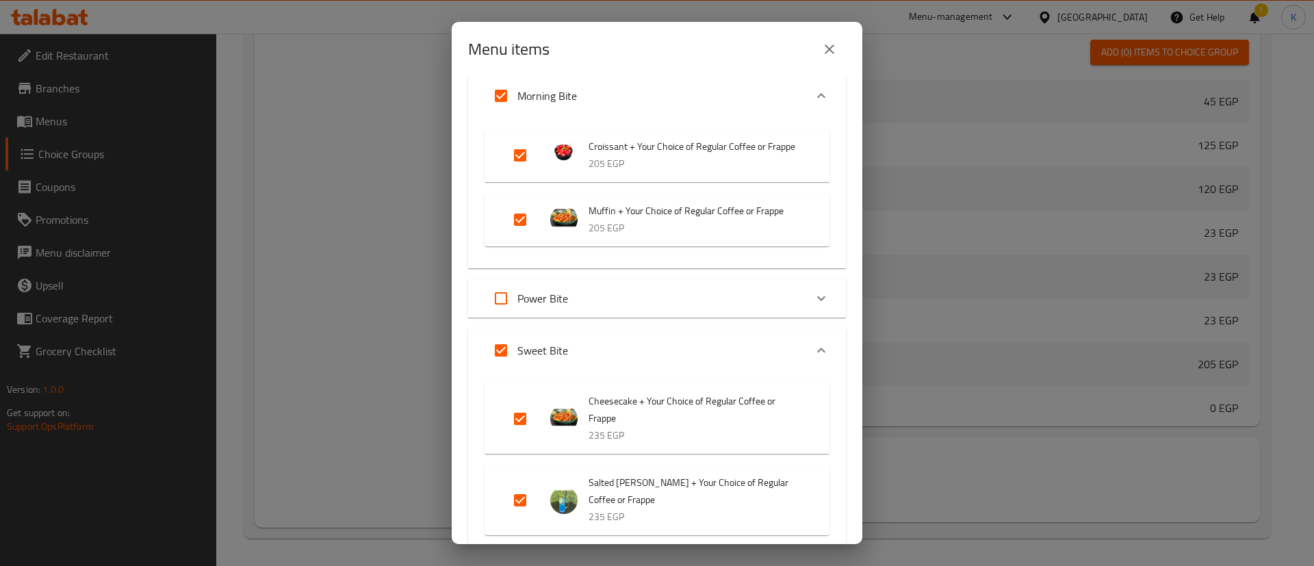
scroll to position [607, 0]
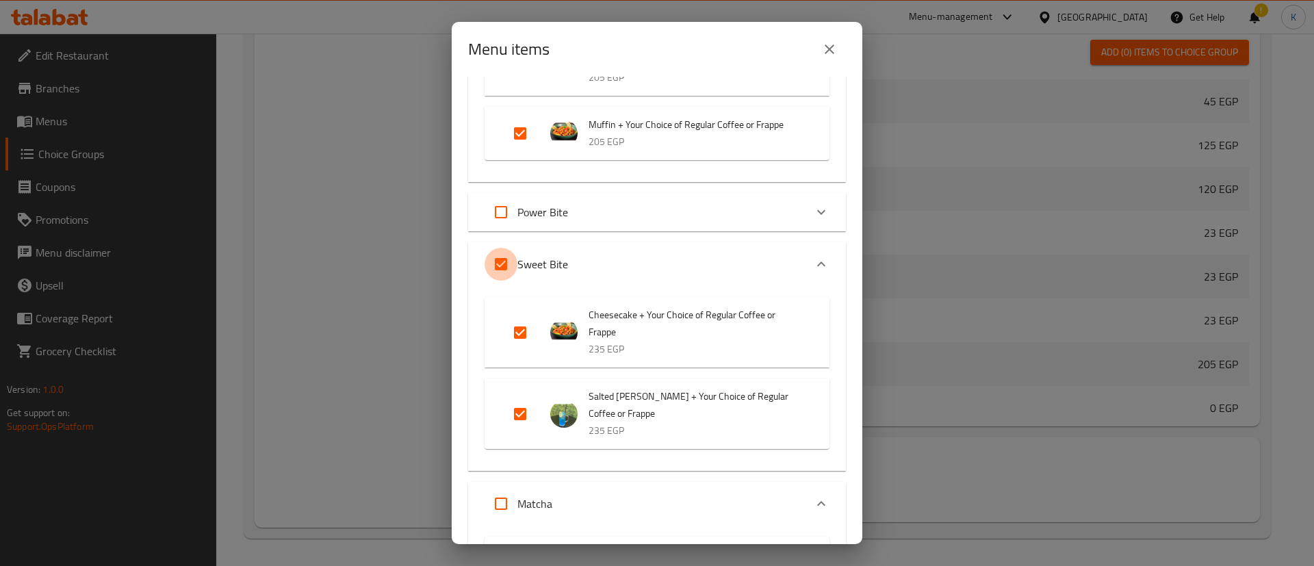
click at [497, 274] on input "Expand" at bounding box center [500, 264] width 33 height 33
click at [805, 229] on div "Expand" at bounding box center [821, 212] width 33 height 33
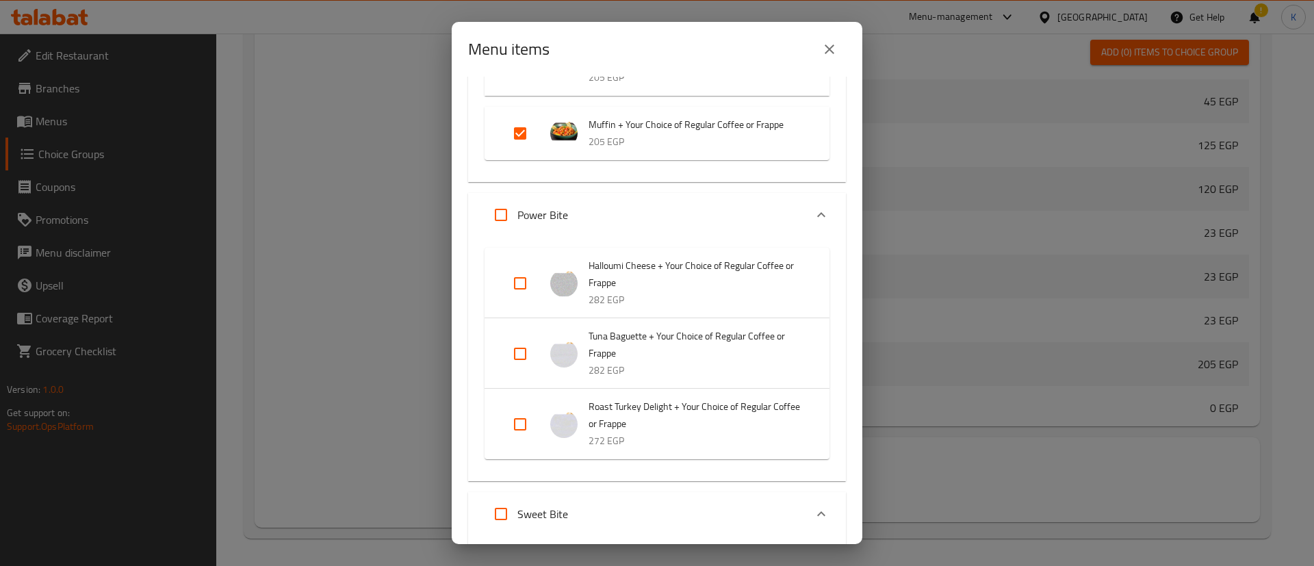
click at [513, 294] on input "Expand" at bounding box center [520, 283] width 33 height 33
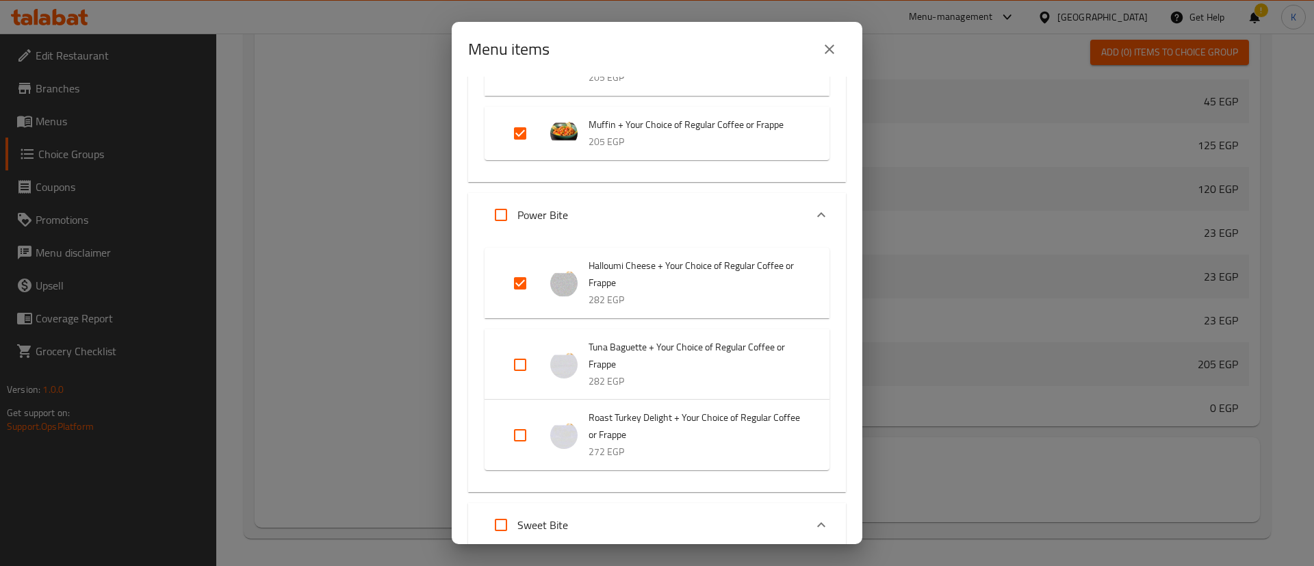
click at [514, 375] on input "Expand" at bounding box center [520, 364] width 33 height 33
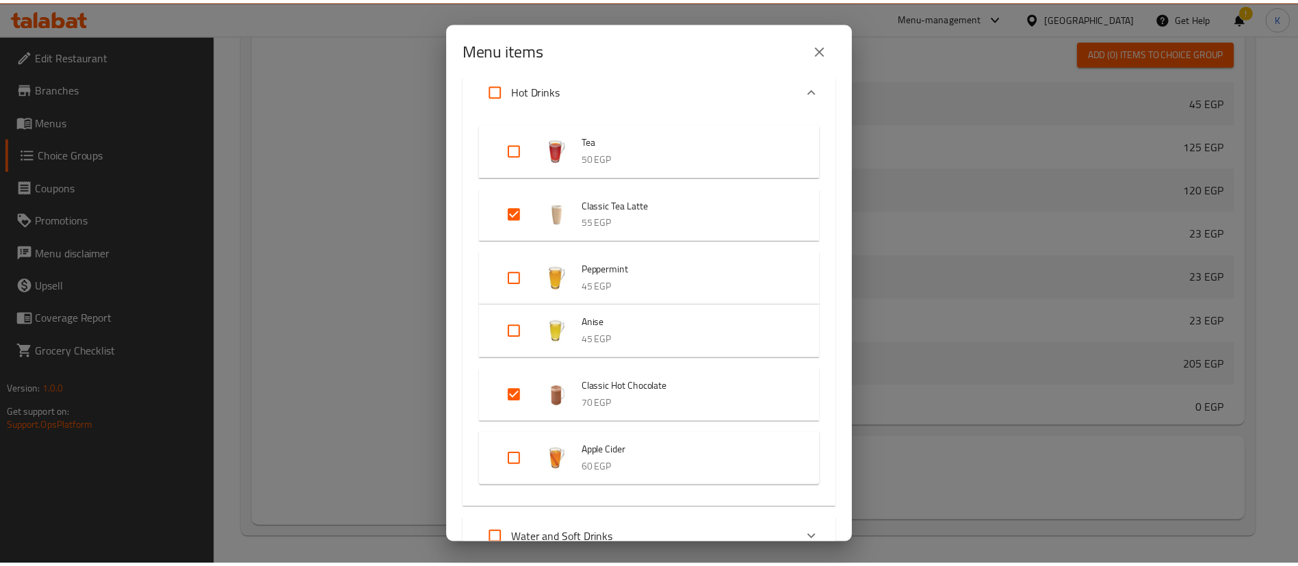
scroll to position [5204, 0]
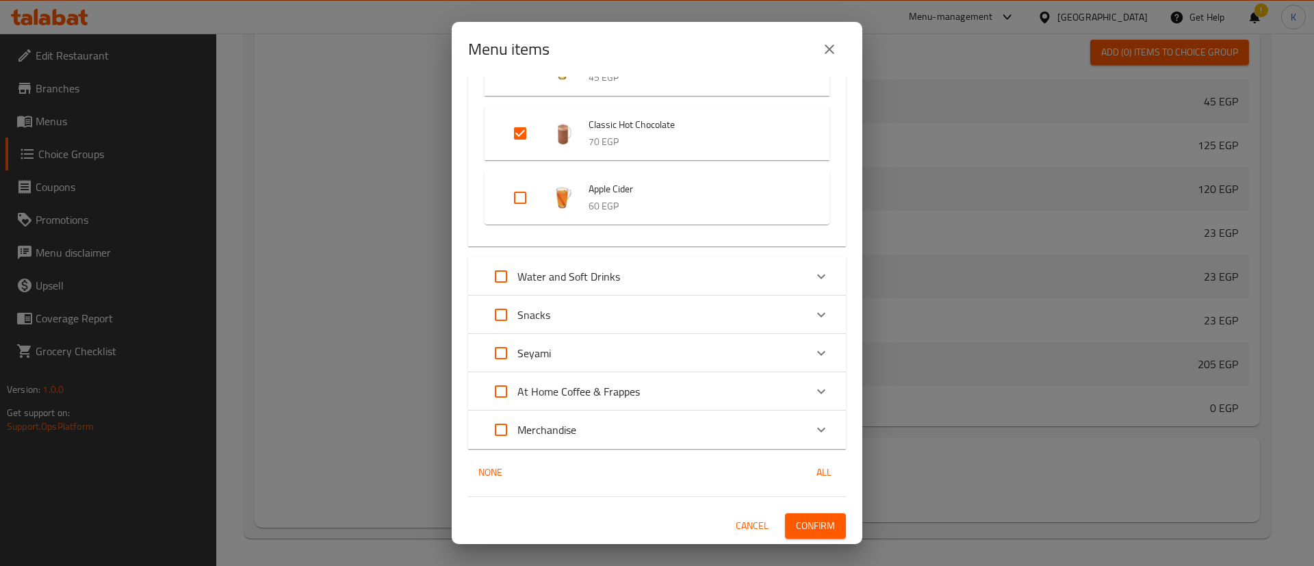
click at [812, 539] on div "46 / 143 items selected ​ [DATE] Offer! Buy 1 Get 1 FREE! 0 EGP New Canned Cake…" at bounding box center [657, 310] width 411 height 467
click at [807, 532] on span "Confirm" at bounding box center [815, 525] width 39 height 17
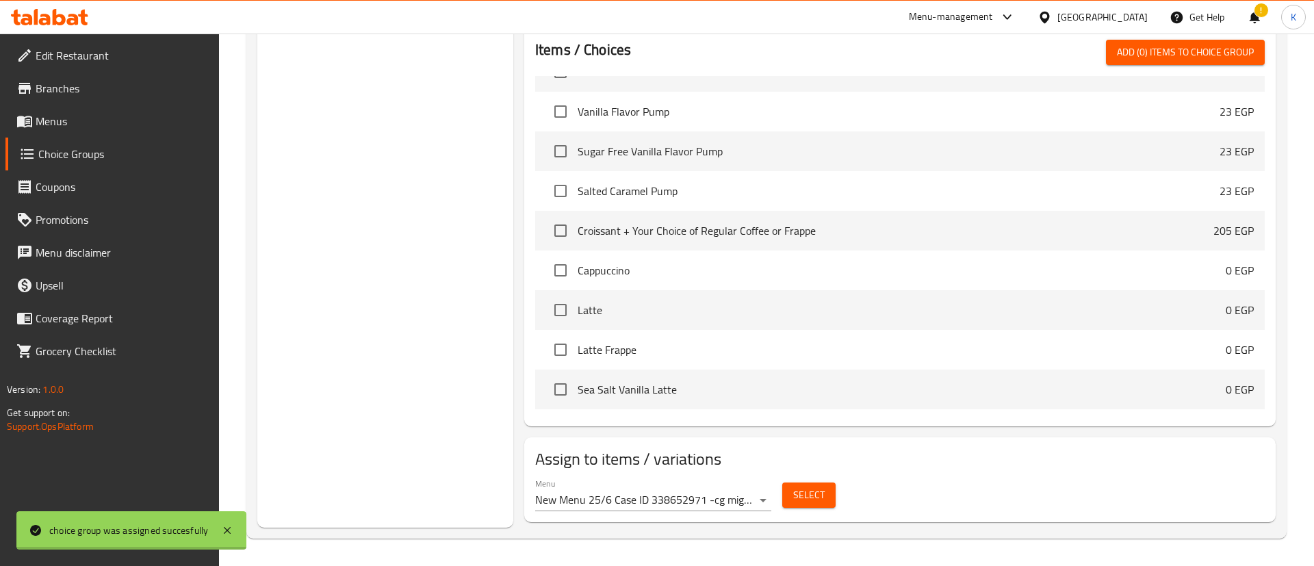
scroll to position [1038, 0]
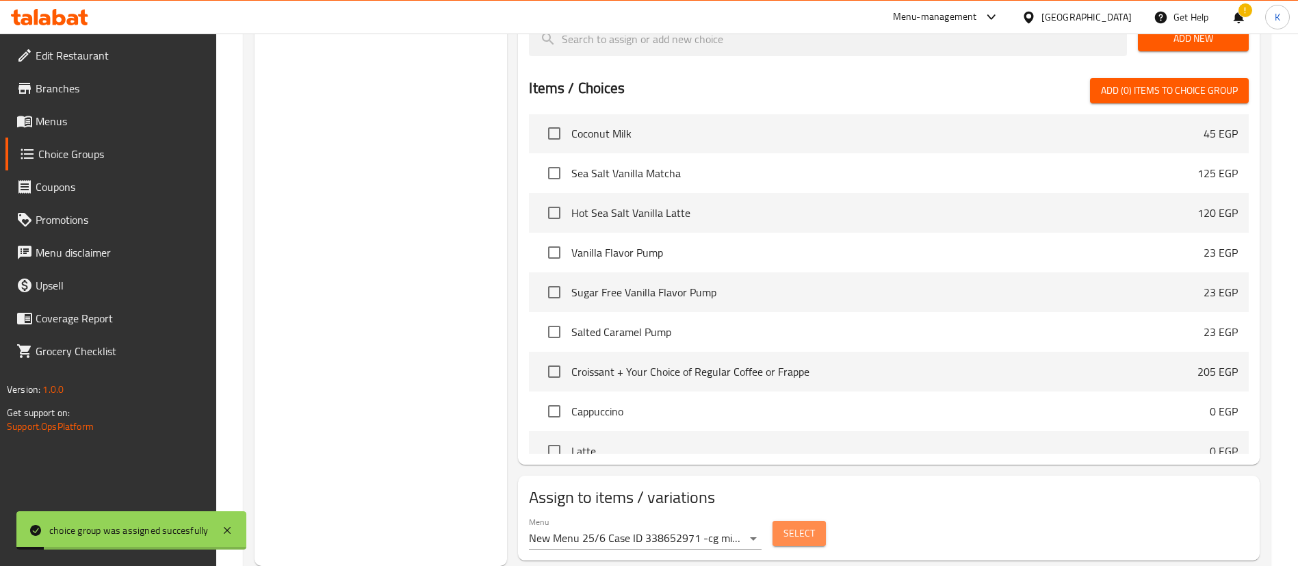
click at [800, 521] on button "Select" at bounding box center [799, 533] width 53 height 25
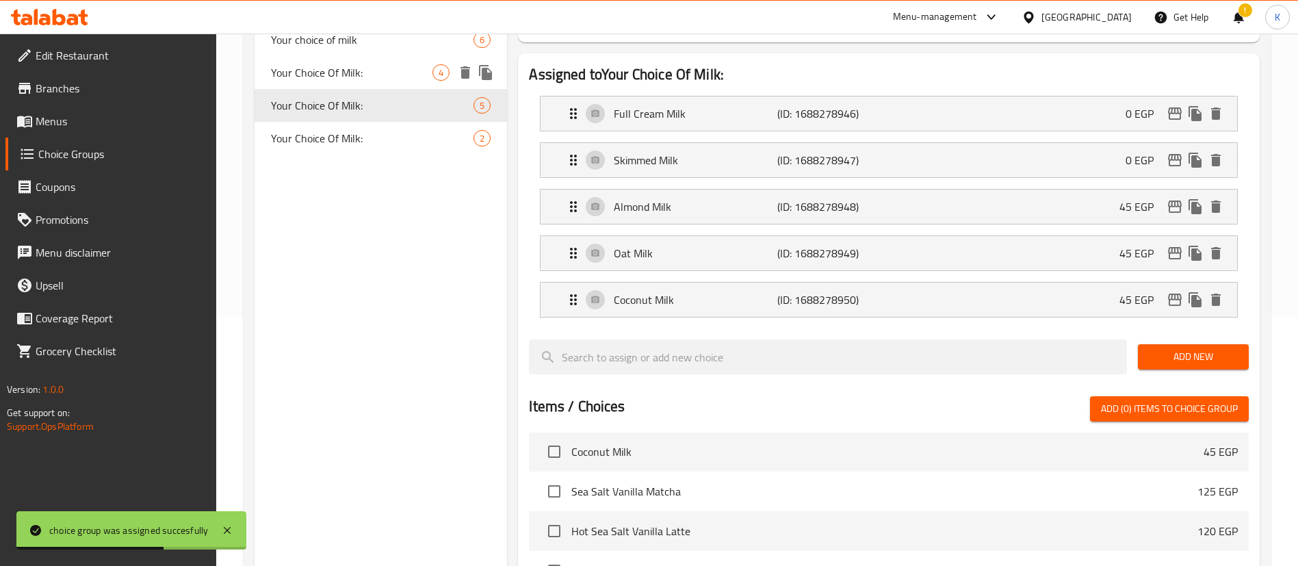
scroll to position [81, 0]
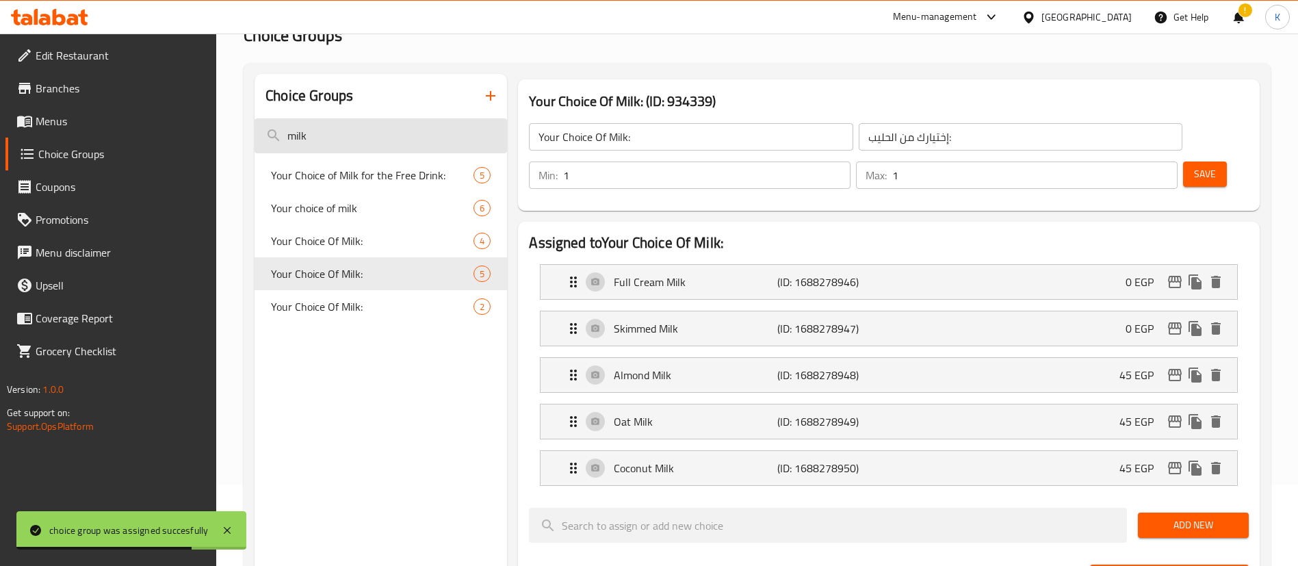
click at [400, 138] on input "milk" at bounding box center [381, 135] width 253 height 35
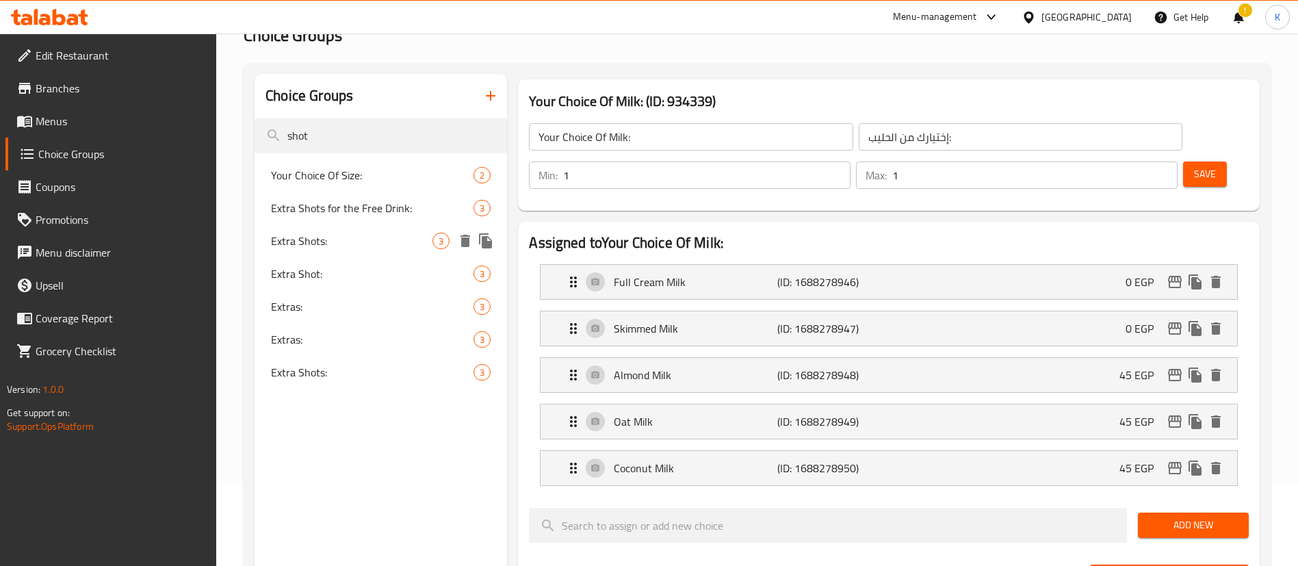
click at [346, 245] on span "Extra Shots:" at bounding box center [351, 241] width 161 height 16
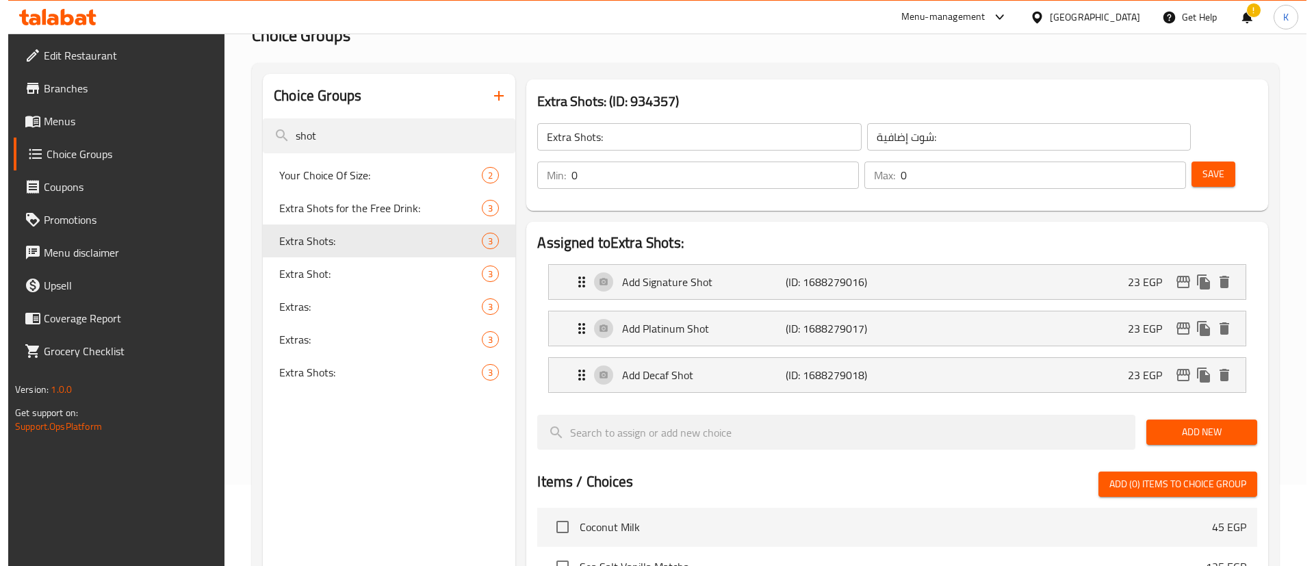
scroll to position [475, 0]
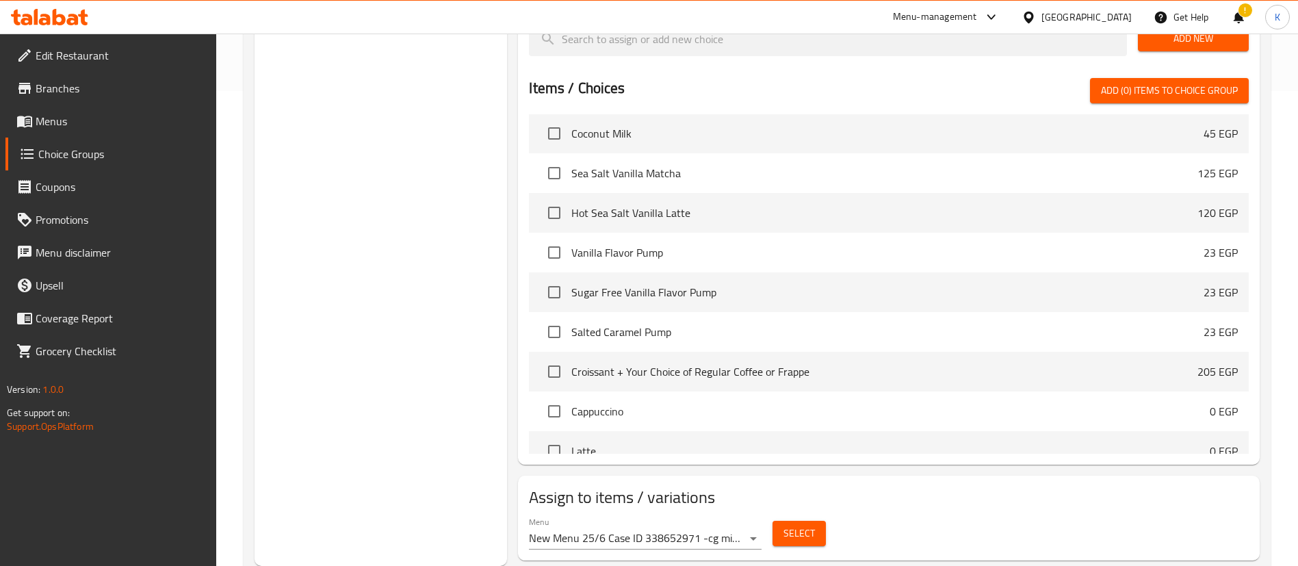
click at [814, 521] on button "Select" at bounding box center [799, 533] width 53 height 25
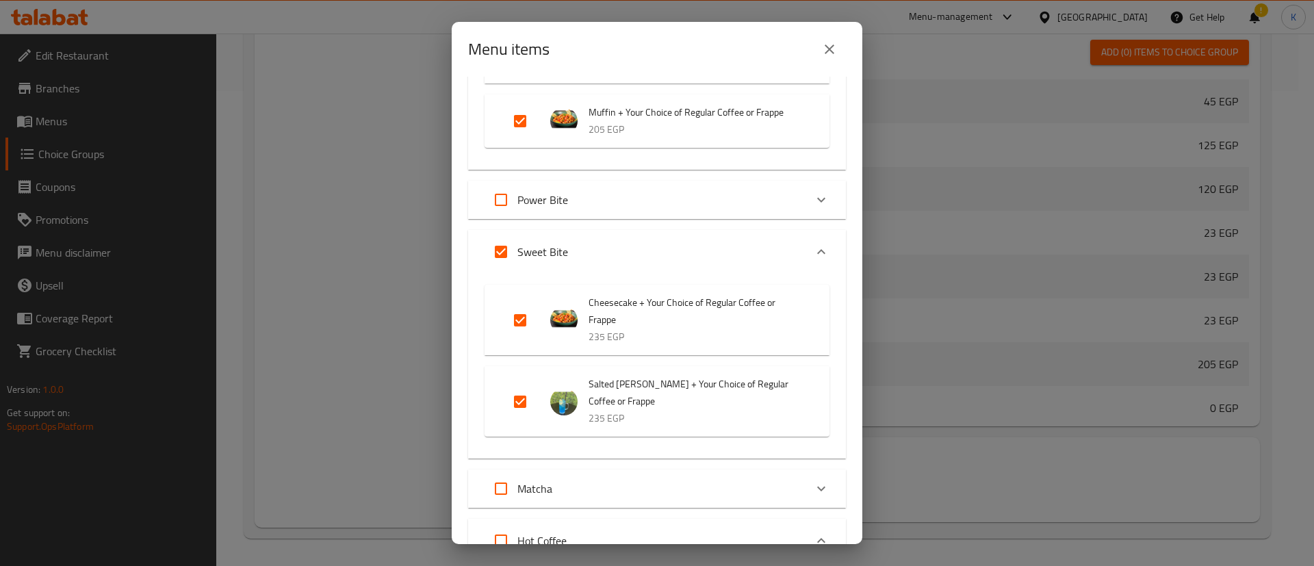
scroll to position [636, 0]
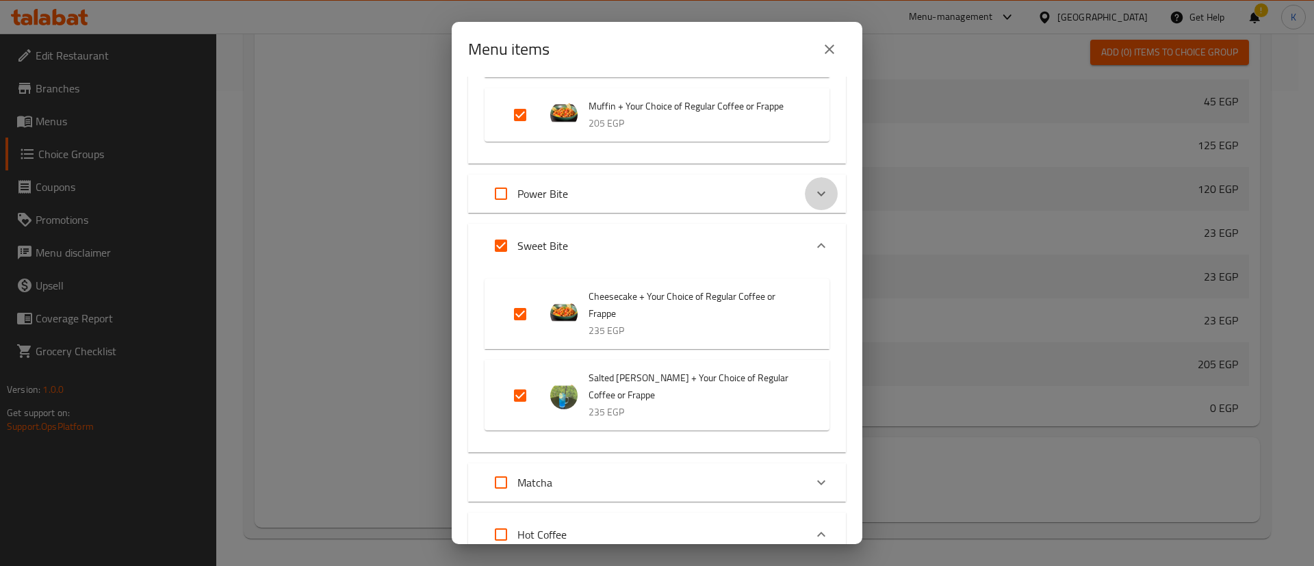
click at [805, 200] on div "Expand" at bounding box center [821, 193] width 33 height 33
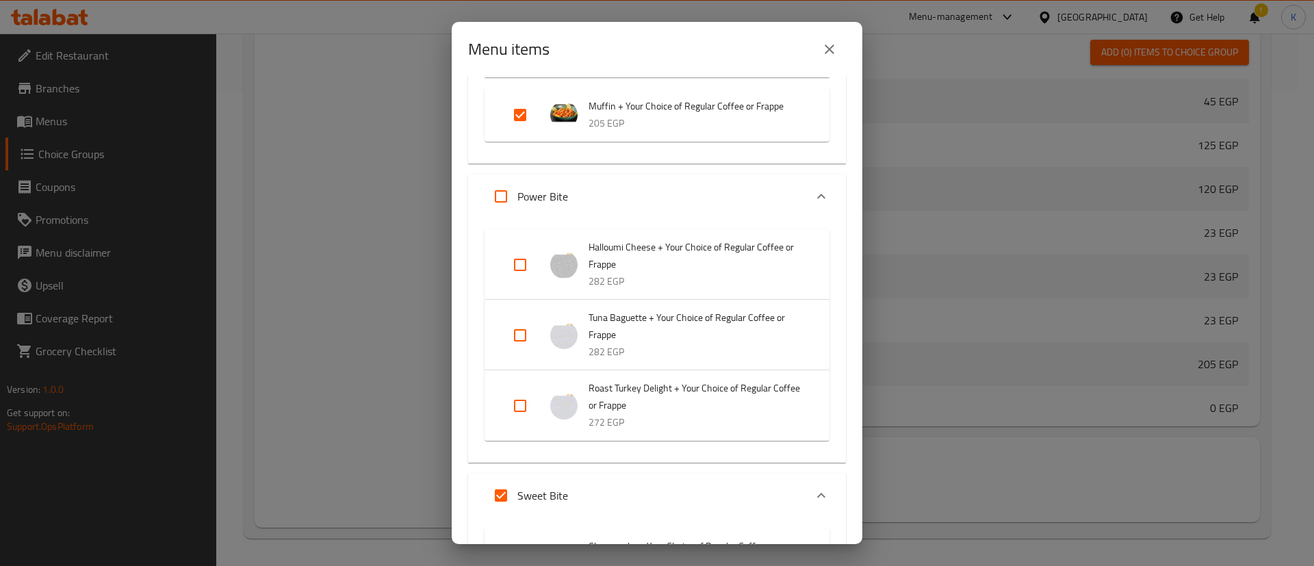
click at [521, 273] on input "Expand" at bounding box center [520, 264] width 33 height 33
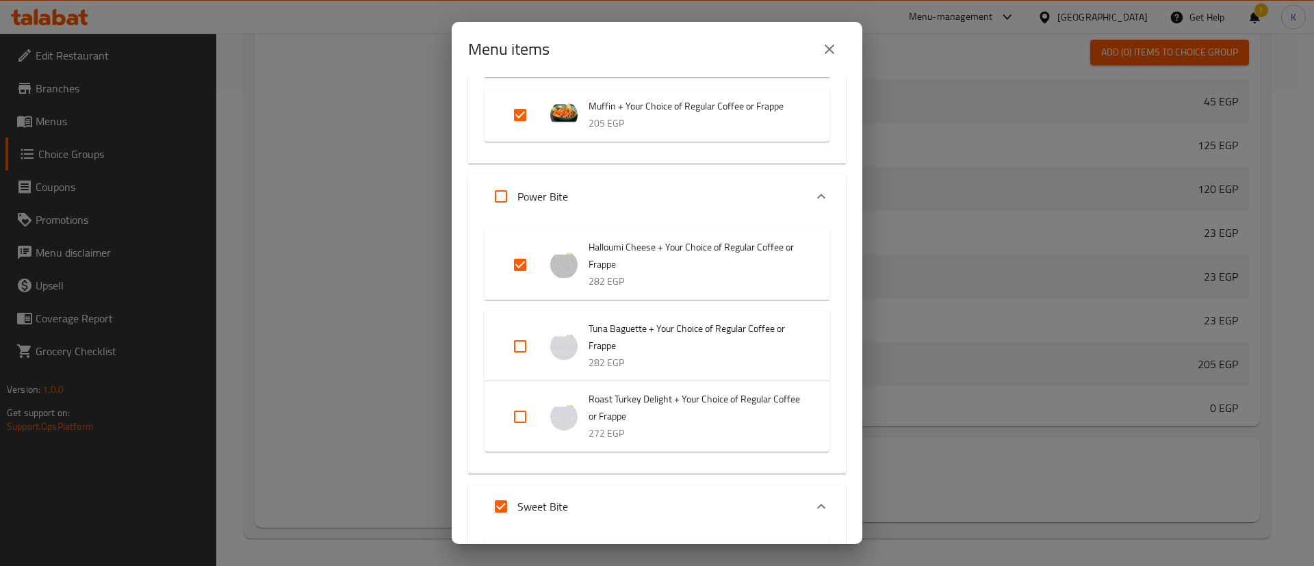
click at [526, 363] on input "Expand" at bounding box center [520, 346] width 33 height 33
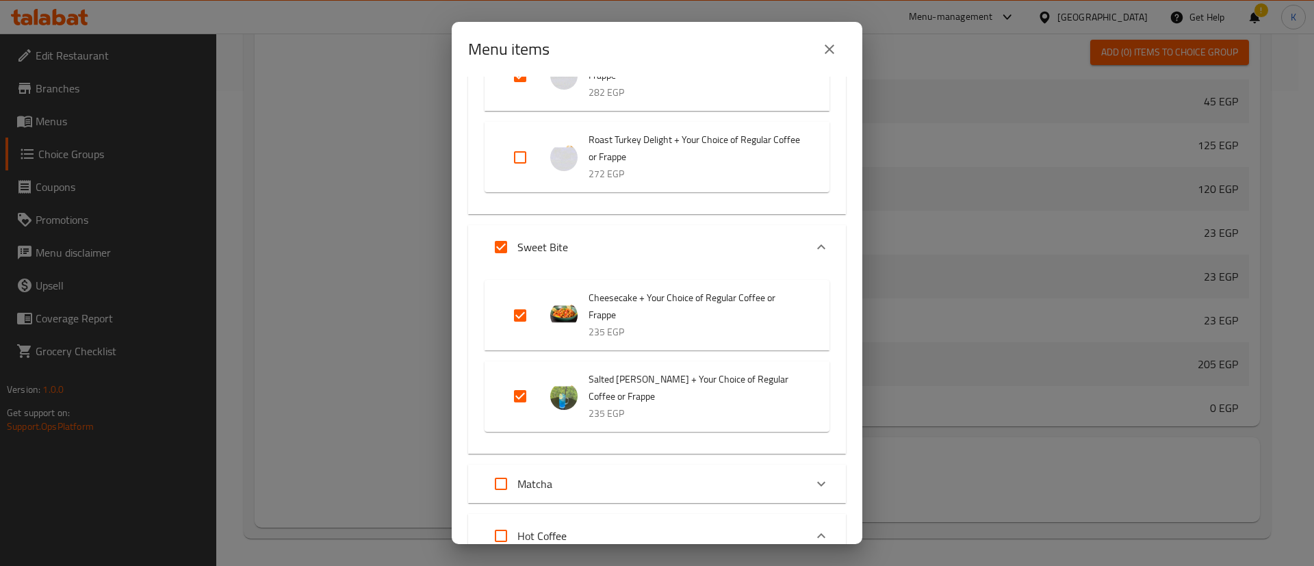
scroll to position [907, 0]
click at [499, 263] on input "Expand" at bounding box center [500, 246] width 33 height 33
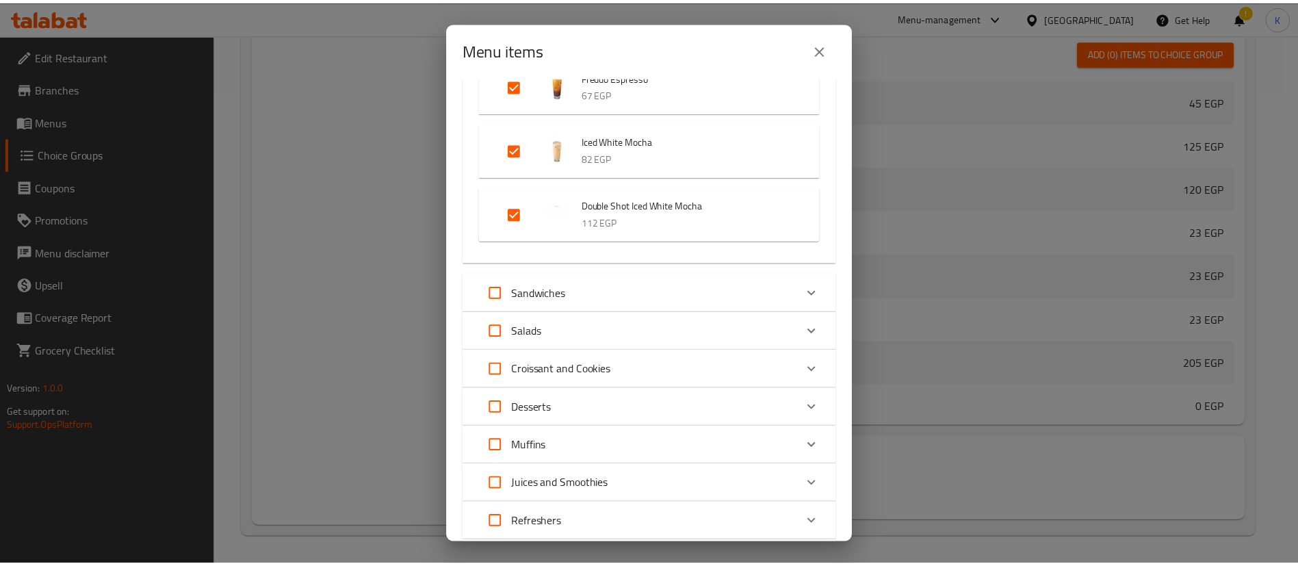
scroll to position [3731, 0]
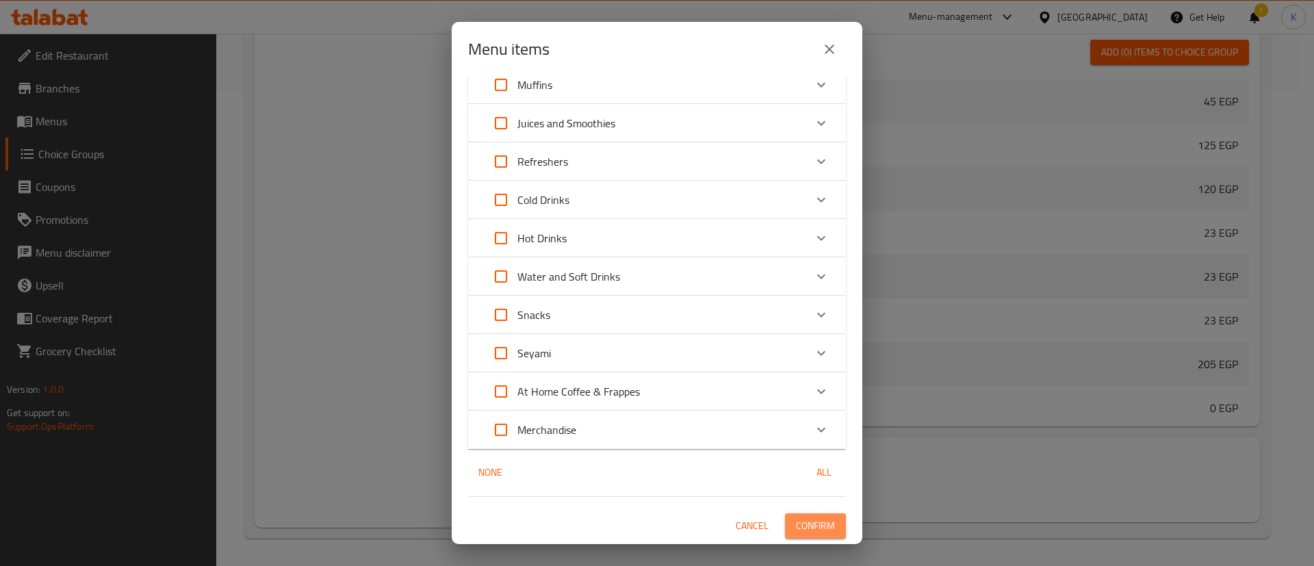
click at [818, 529] on span "Confirm" at bounding box center [815, 525] width 39 height 17
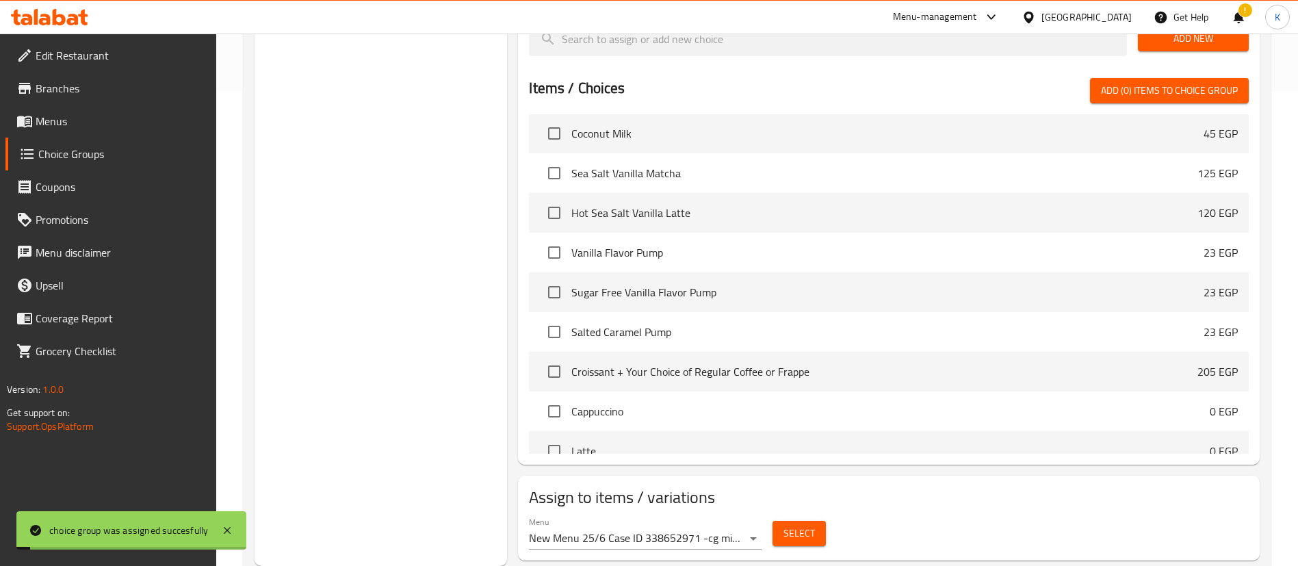
scroll to position [0, 0]
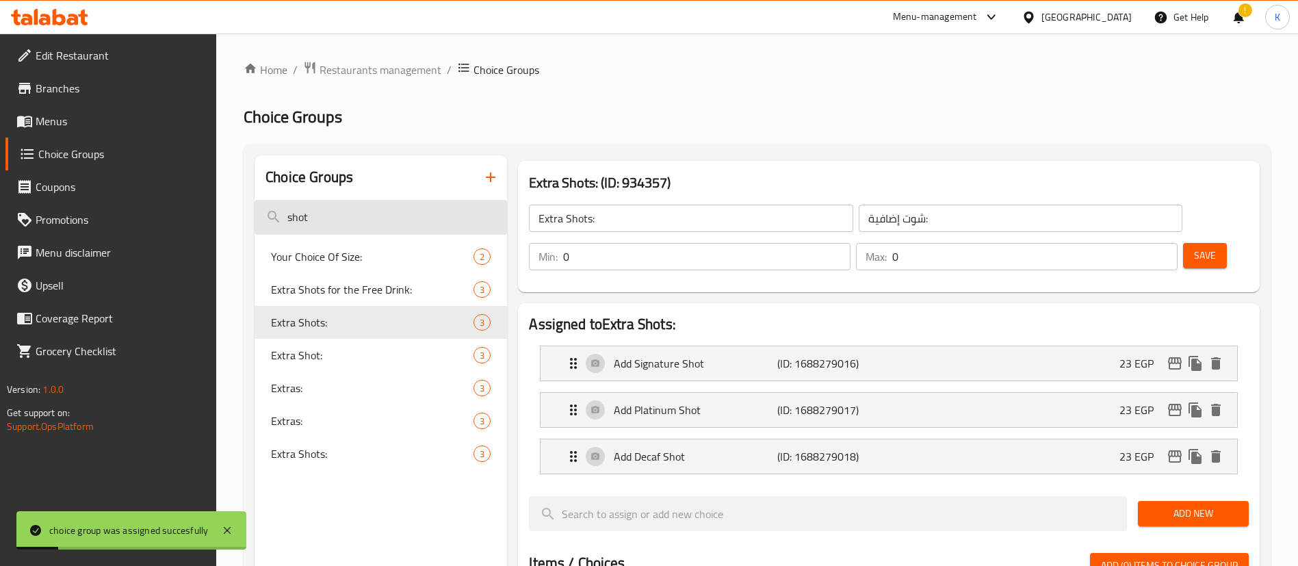
click at [375, 202] on input "shot" at bounding box center [381, 217] width 253 height 35
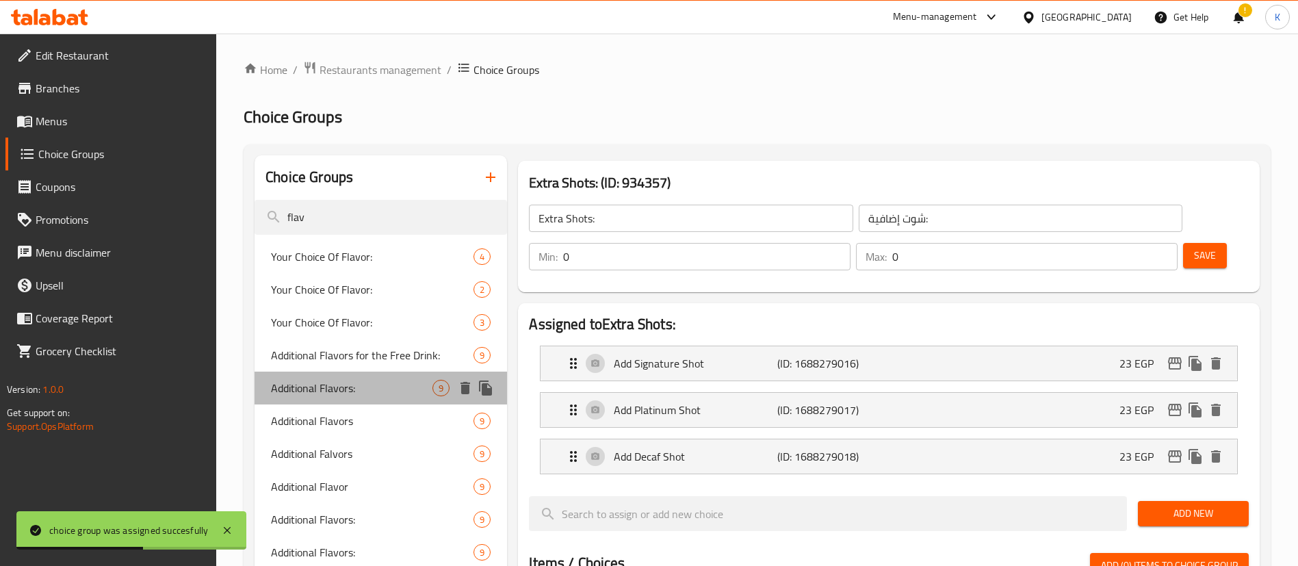
click at [354, 402] on div "Additional Flavors: 9" at bounding box center [381, 388] width 253 height 33
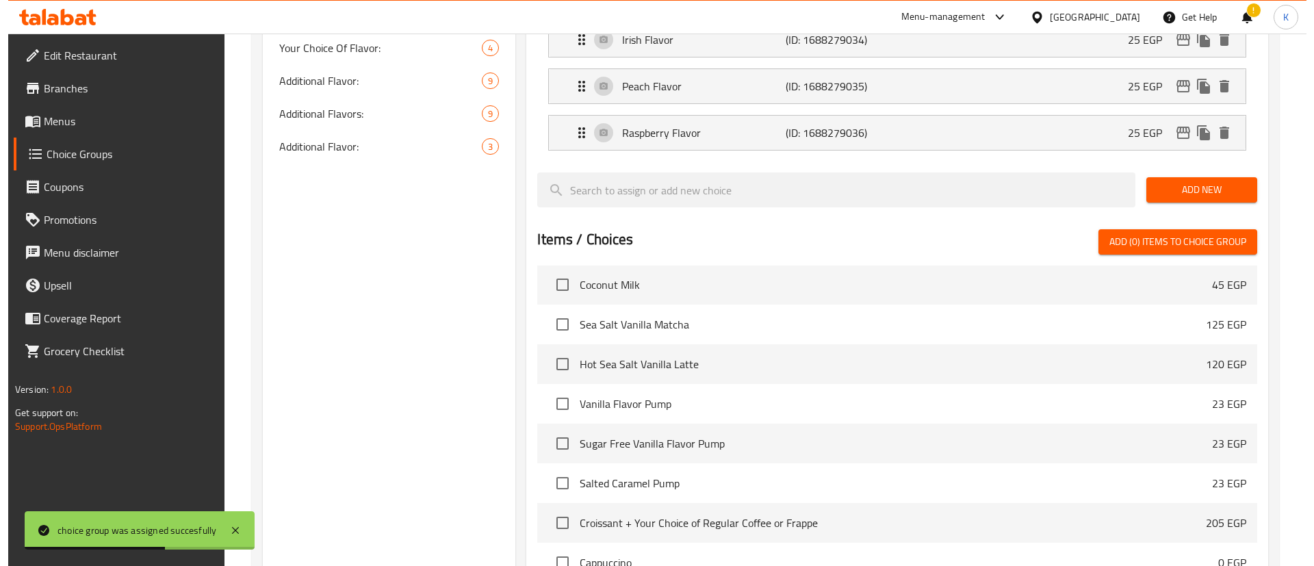
scroll to position [754, 0]
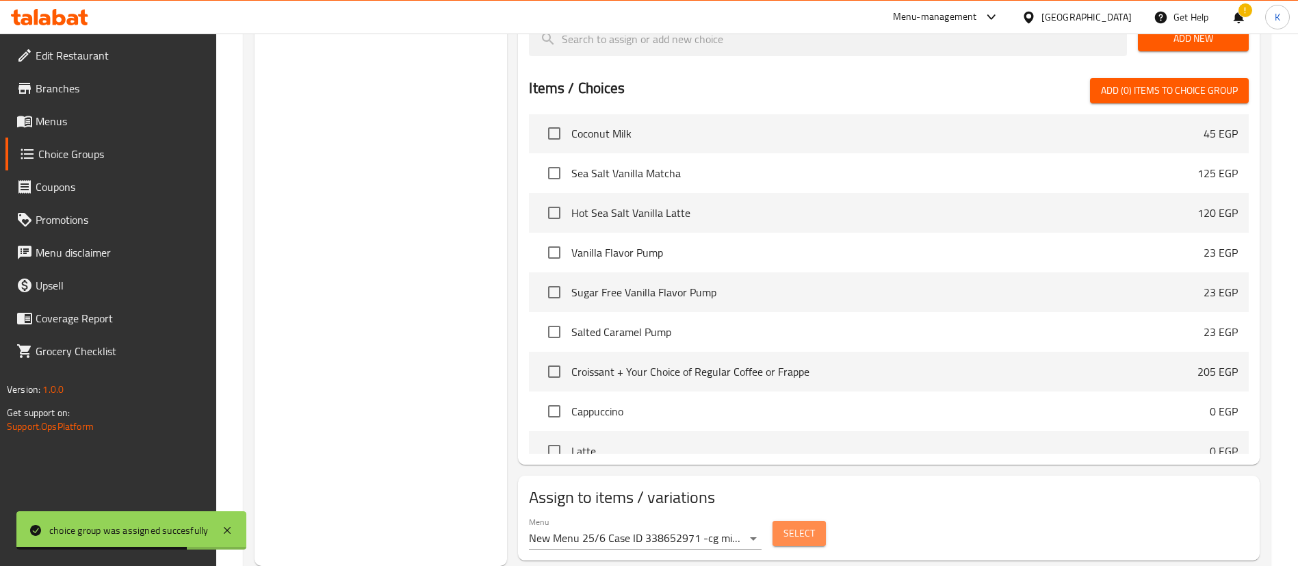
click at [805, 525] on span "Select" at bounding box center [799, 533] width 31 height 17
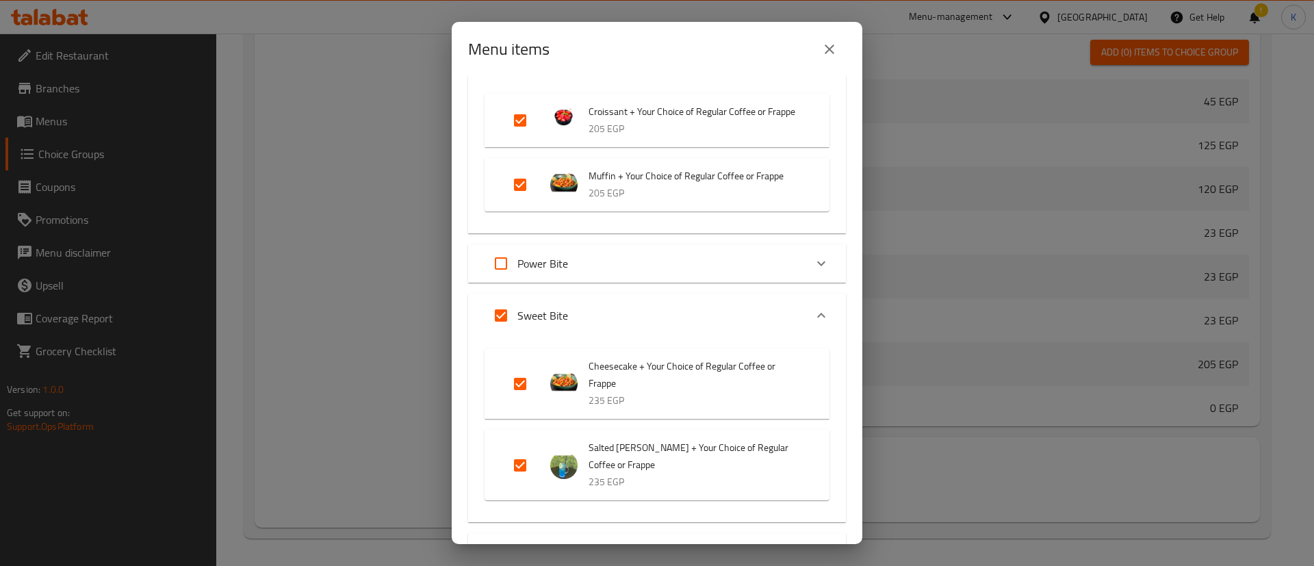
scroll to position [207, 0]
click at [620, 279] on div "Power Bite" at bounding box center [644, 262] width 320 height 33
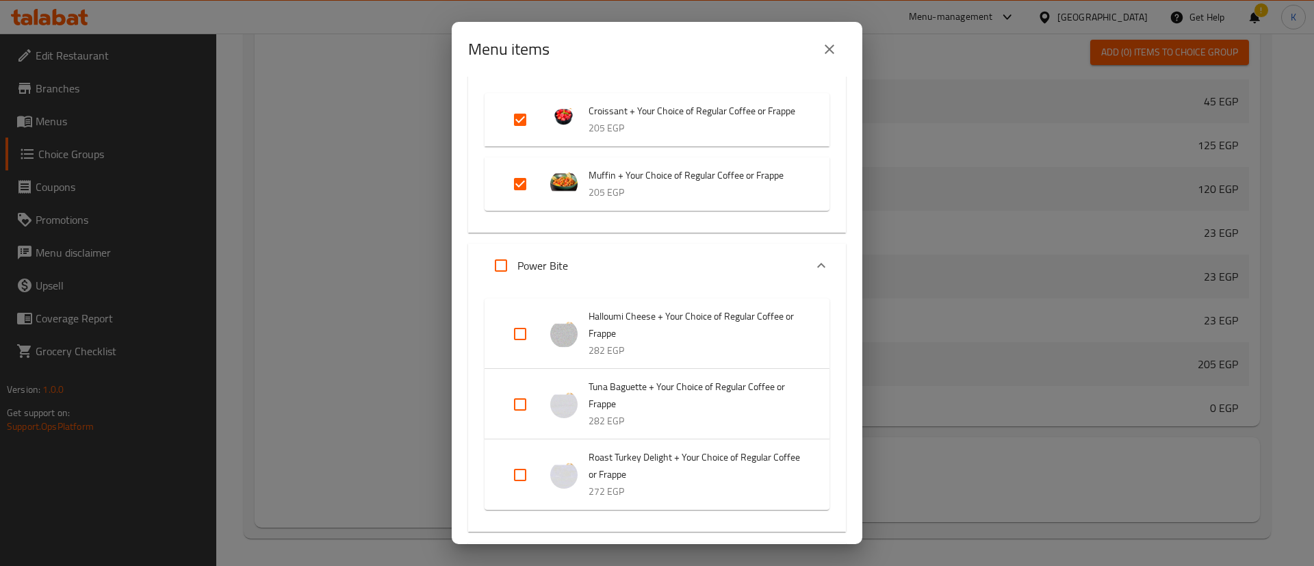
click at [504, 343] on input "Expand" at bounding box center [520, 334] width 33 height 33
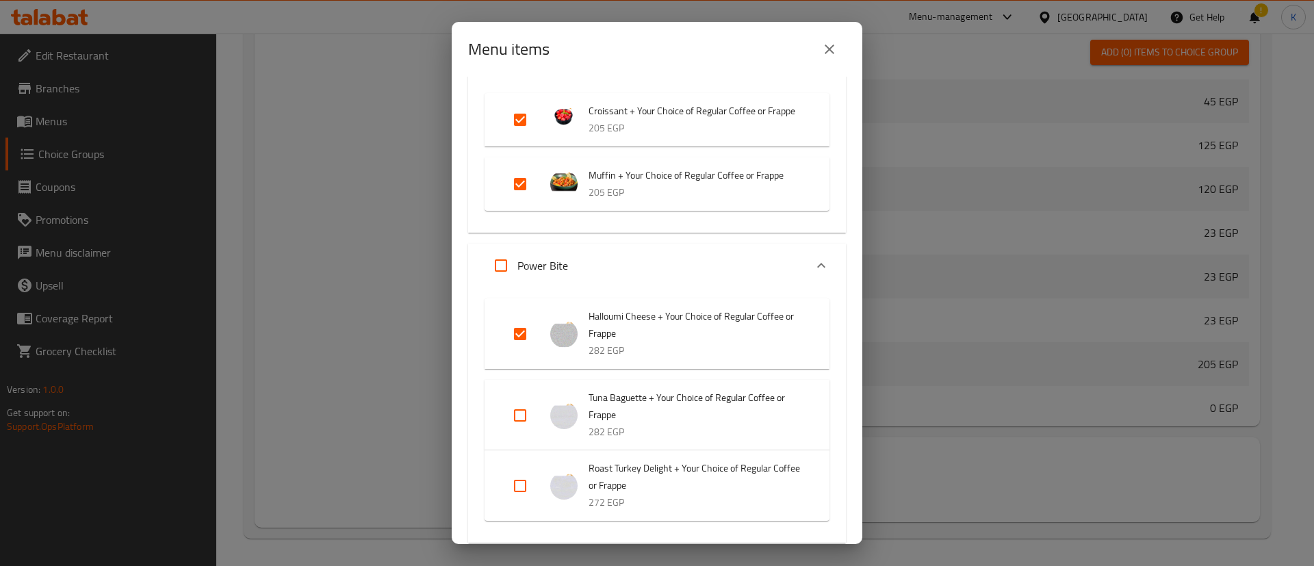
click at [521, 422] on input "Expand" at bounding box center [520, 415] width 33 height 33
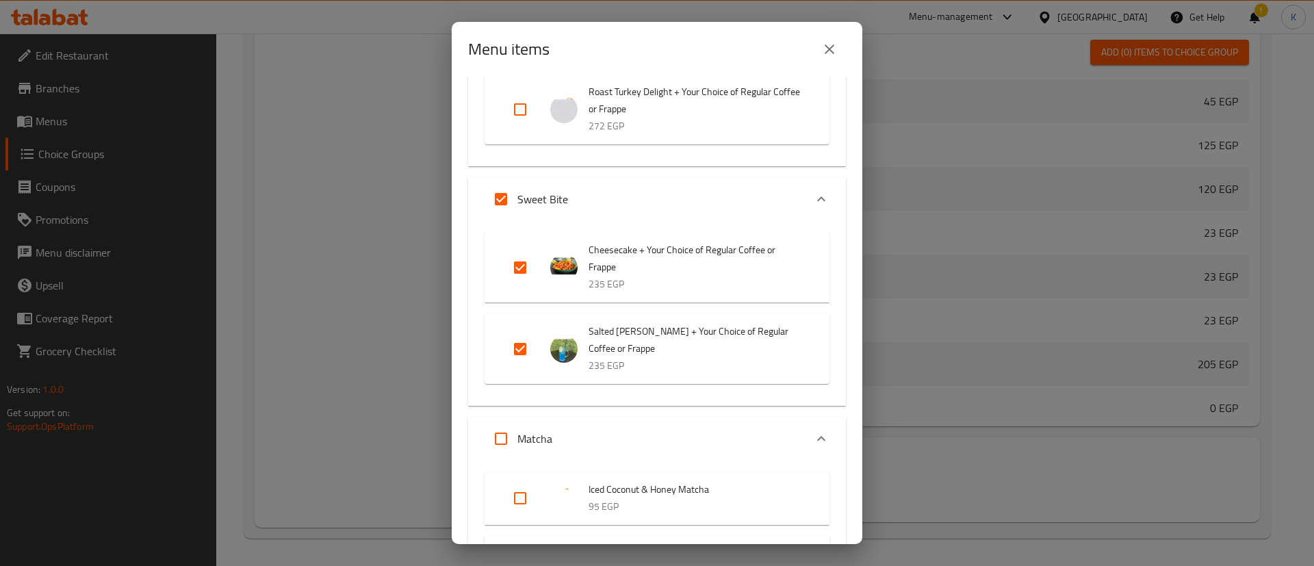
scroll to position [634, 0]
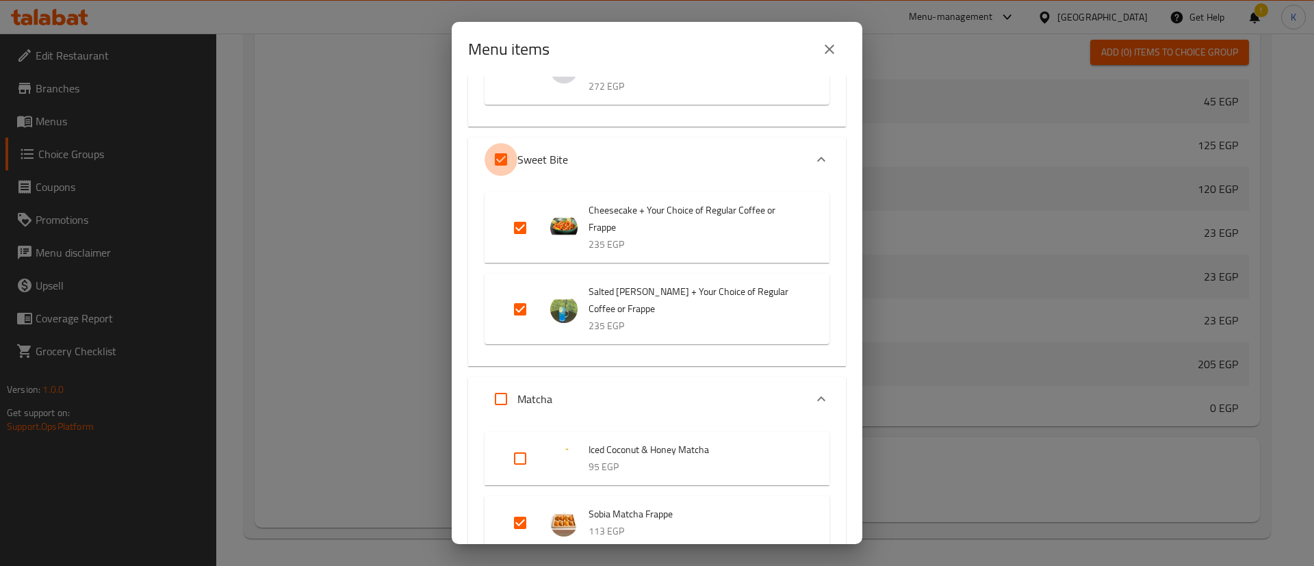
click at [505, 176] on input "Expand" at bounding box center [500, 159] width 33 height 33
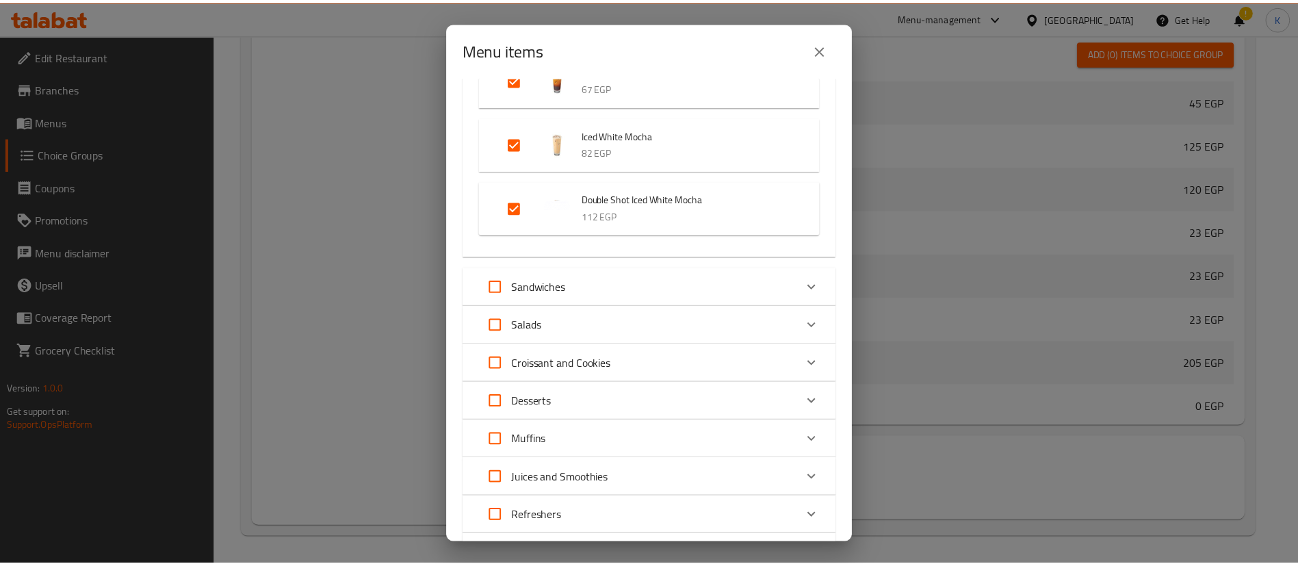
scroll to position [3751, 0]
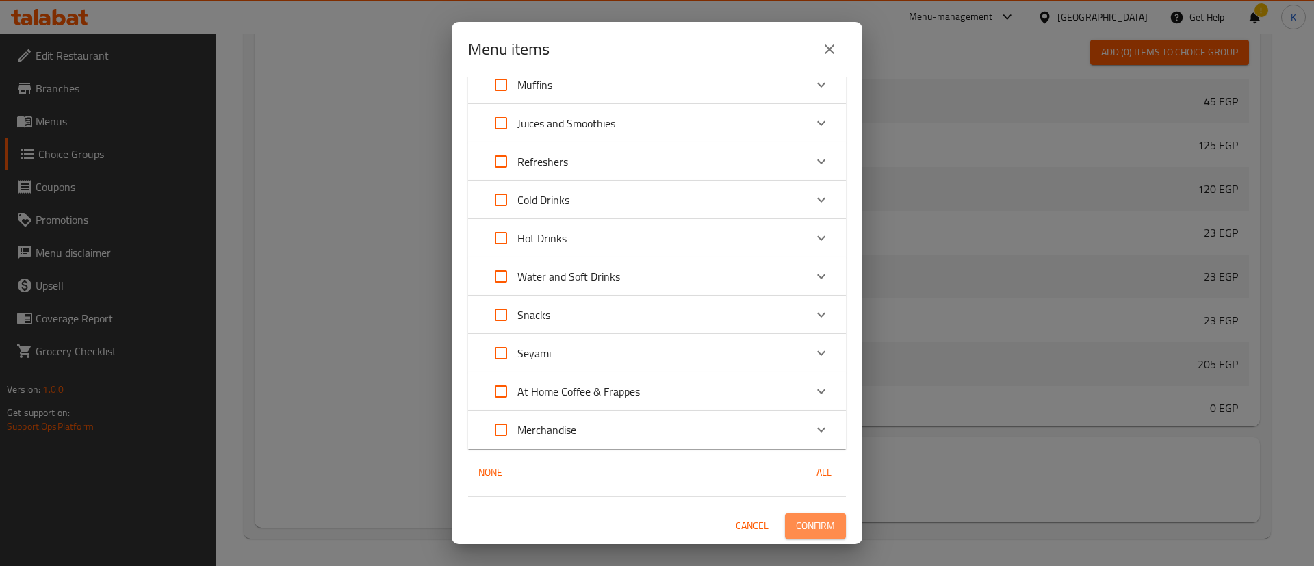
click at [796, 532] on span "Confirm" at bounding box center [815, 525] width 39 height 17
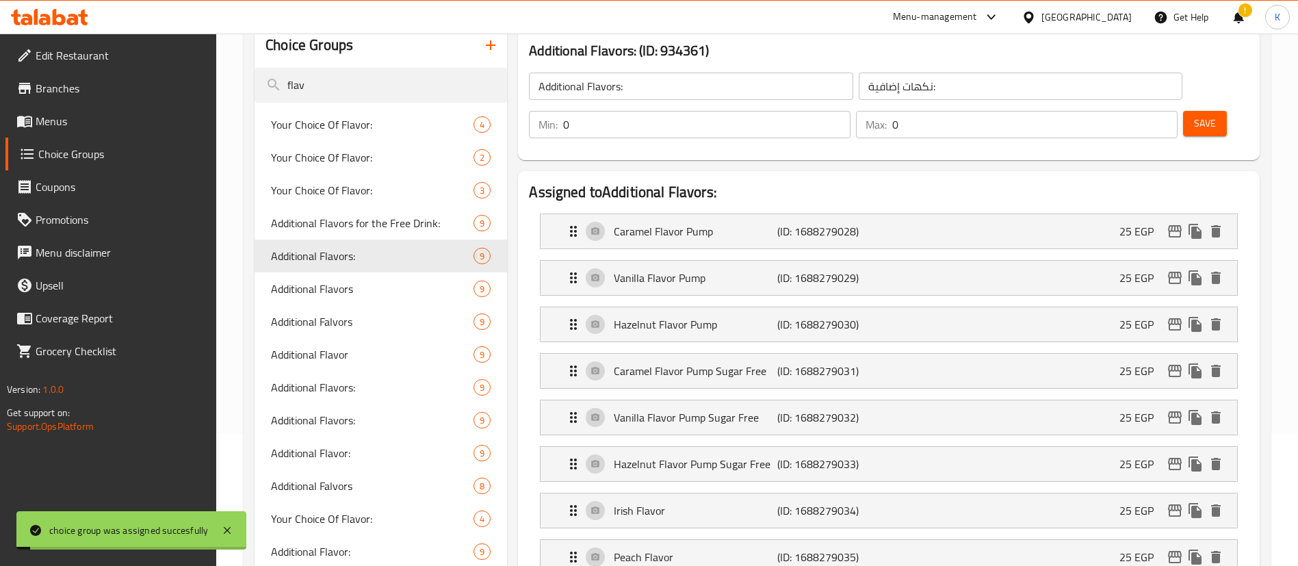
scroll to position [0, 0]
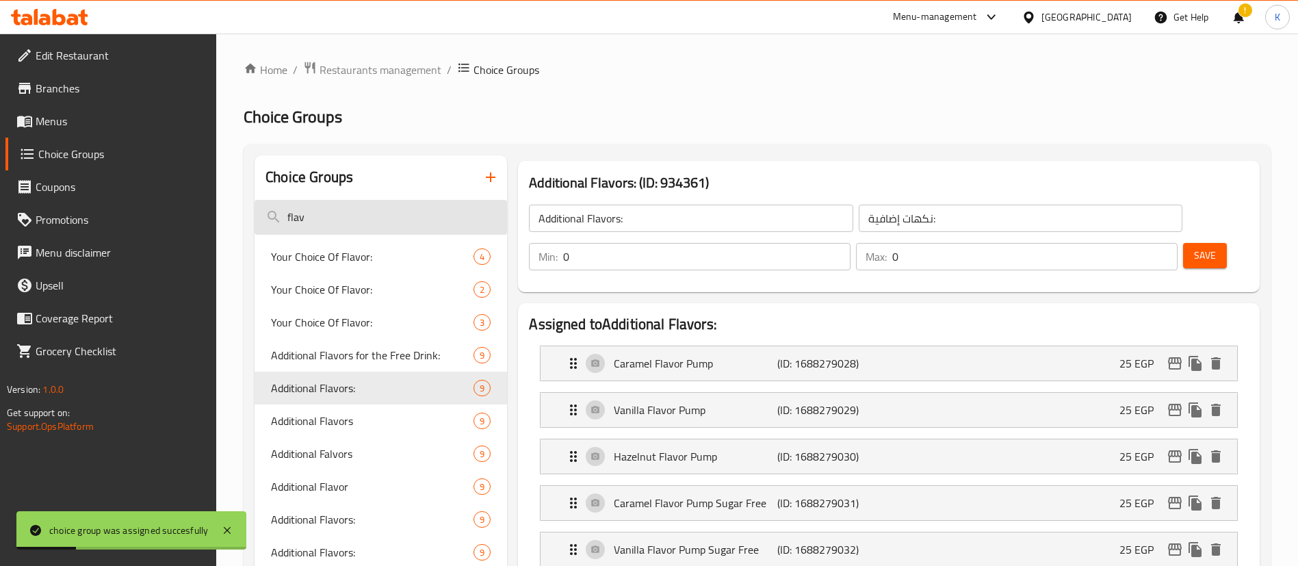
click at [368, 220] on input "flav" at bounding box center [381, 217] width 253 height 35
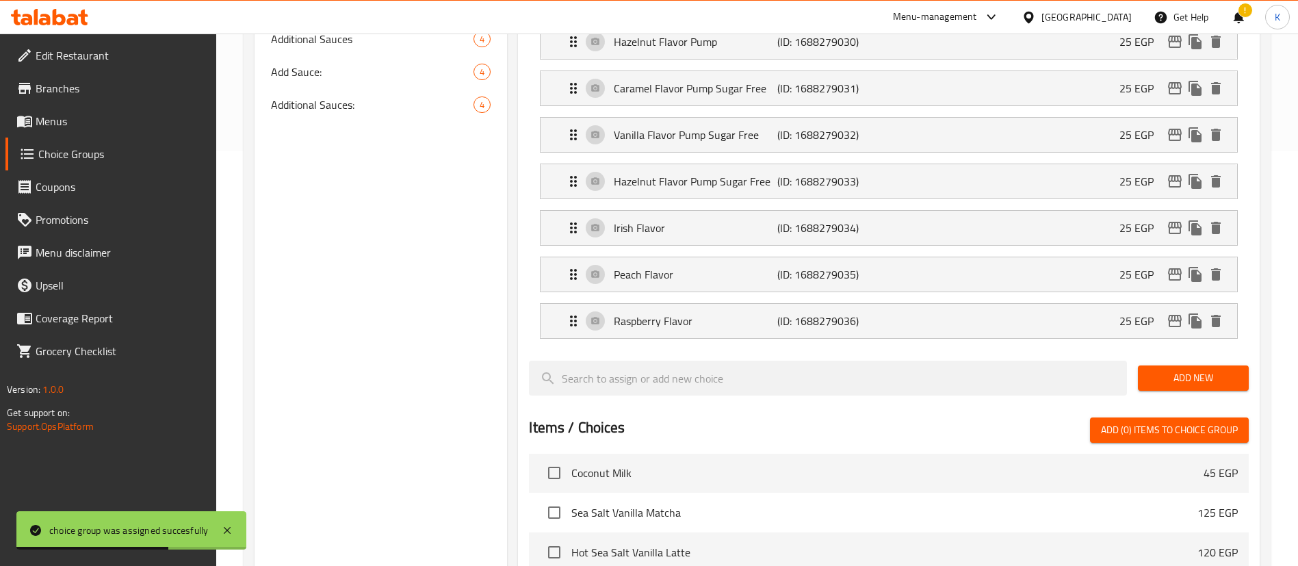
scroll to position [380, 0]
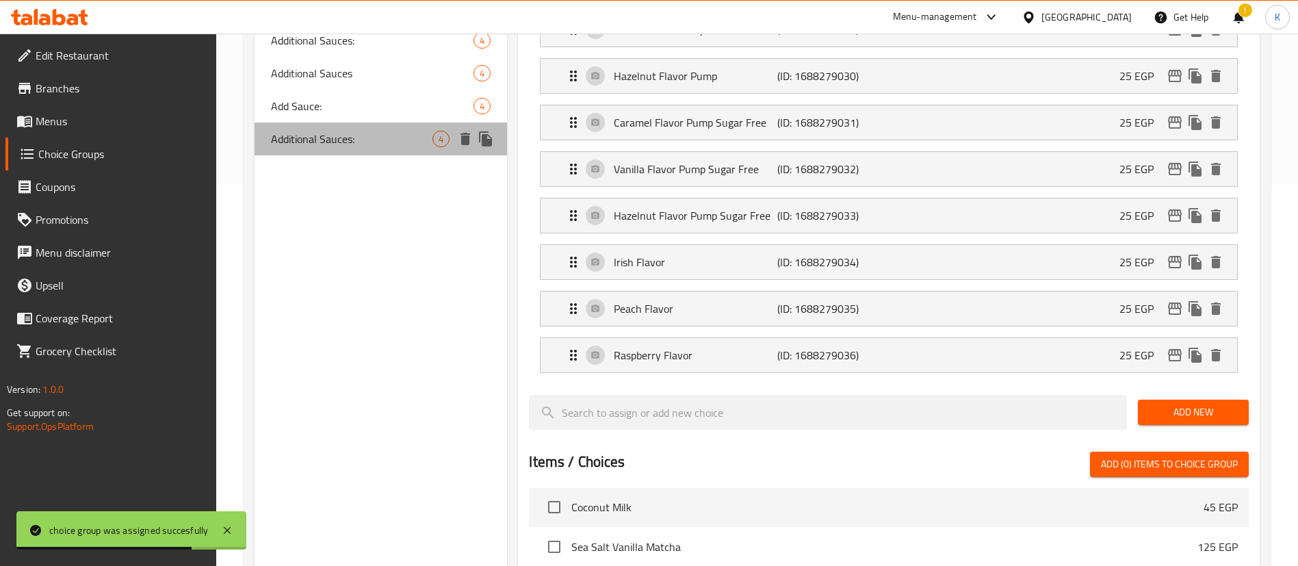
click at [343, 147] on span "Additional Sauces:" at bounding box center [351, 139] width 161 height 16
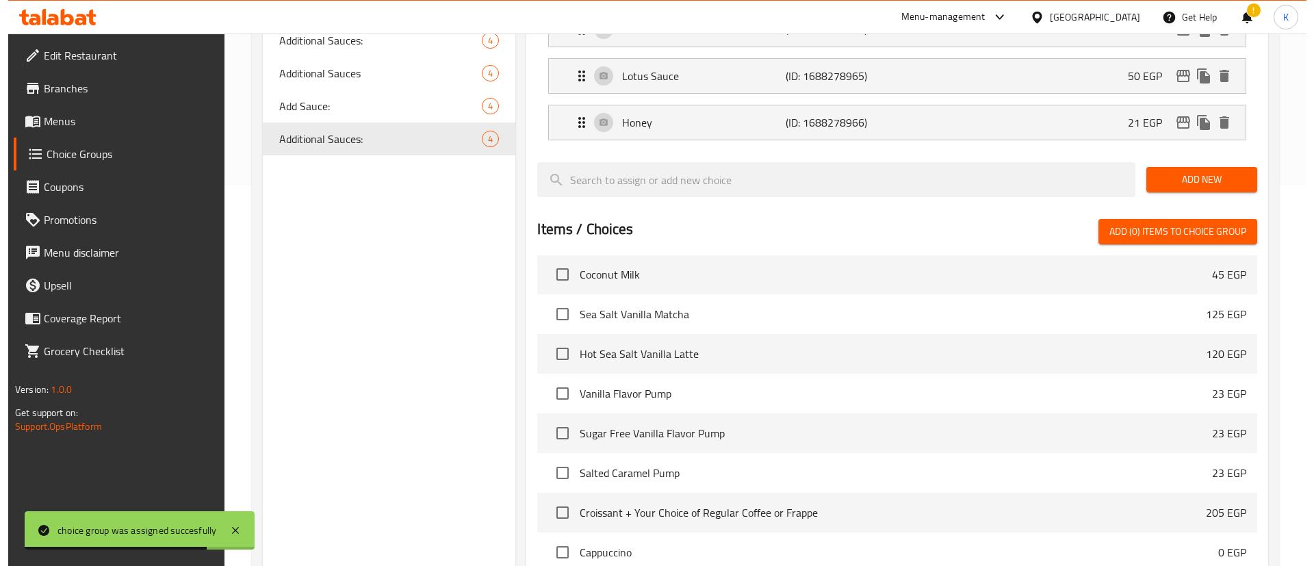
scroll to position [521, 0]
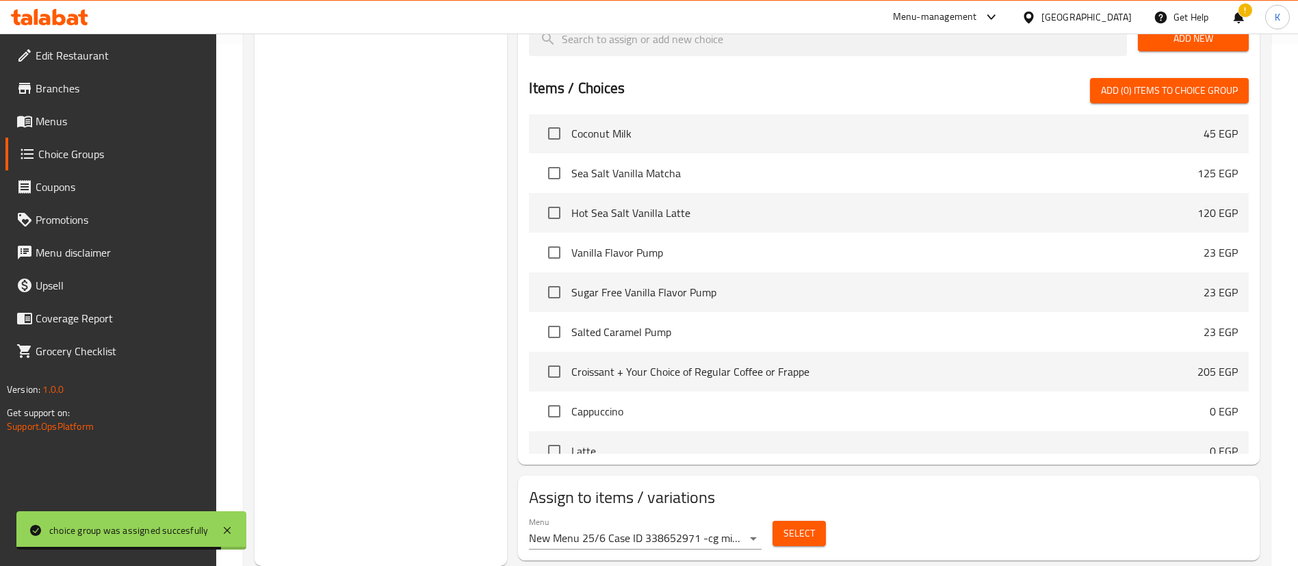
click at [797, 525] on span "Select" at bounding box center [799, 533] width 31 height 17
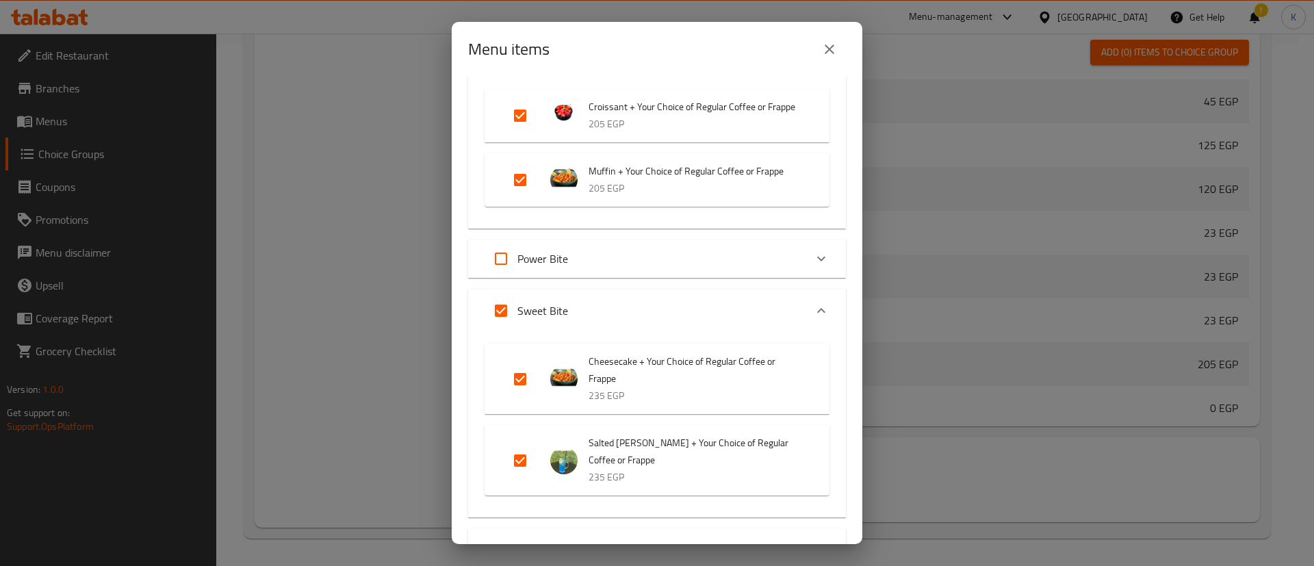
scroll to position [213, 0]
click at [487, 326] on input "Expand" at bounding box center [500, 309] width 33 height 33
click at [686, 274] on div "Power Bite" at bounding box center [644, 257] width 320 height 33
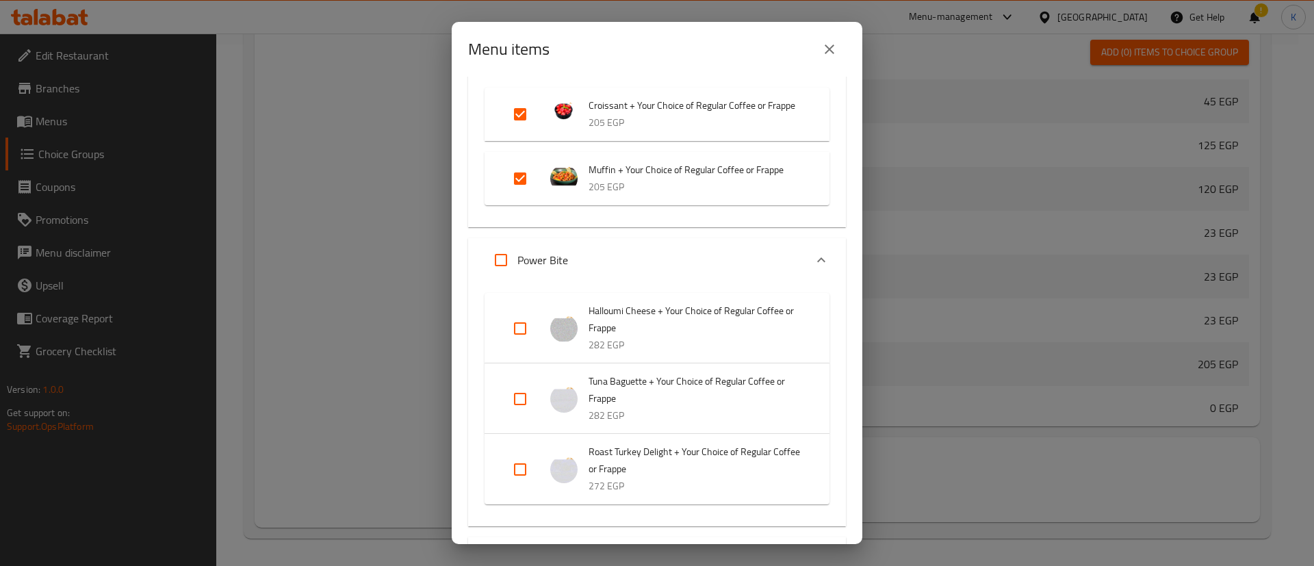
click at [521, 342] on input "Expand" at bounding box center [520, 328] width 33 height 33
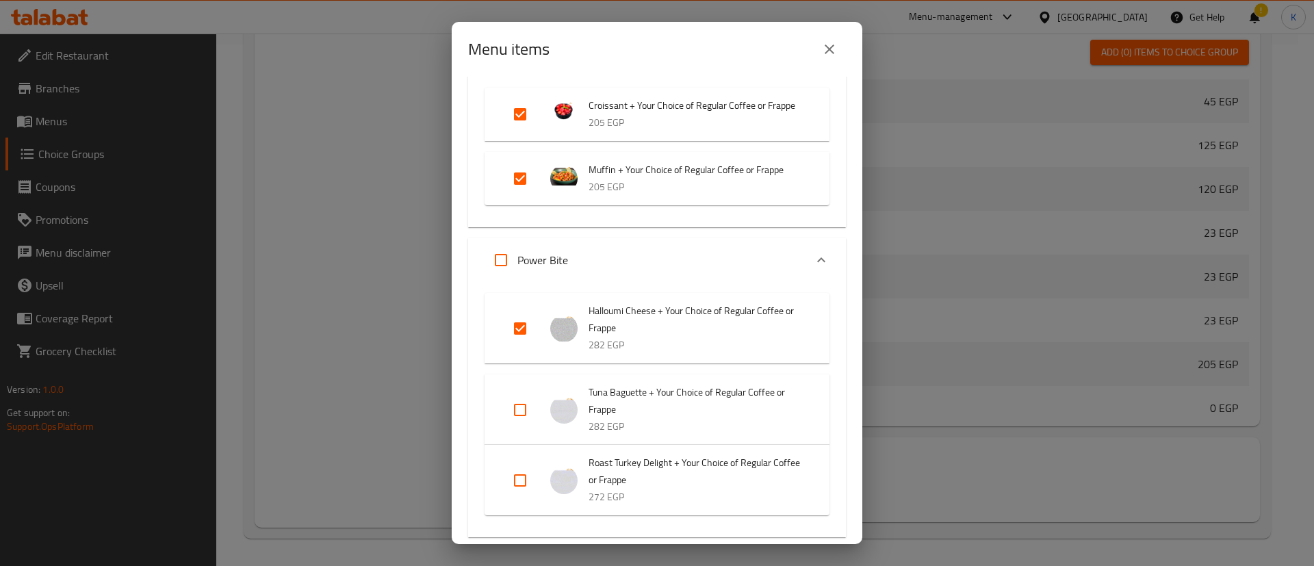
click at [519, 406] on li "Tuna Baguette + Your Choice of Regular Coffee or Frappe 282 EGP" at bounding box center [657, 409] width 312 height 65
click at [527, 420] on input "Expand" at bounding box center [520, 409] width 33 height 33
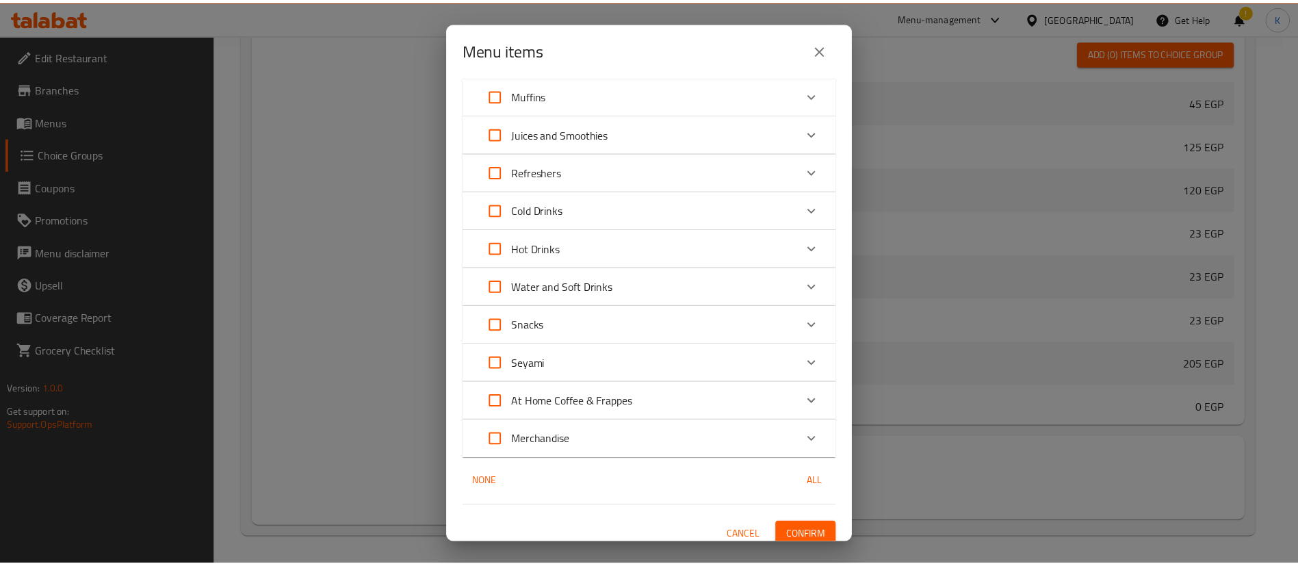
scroll to position [3740, 0]
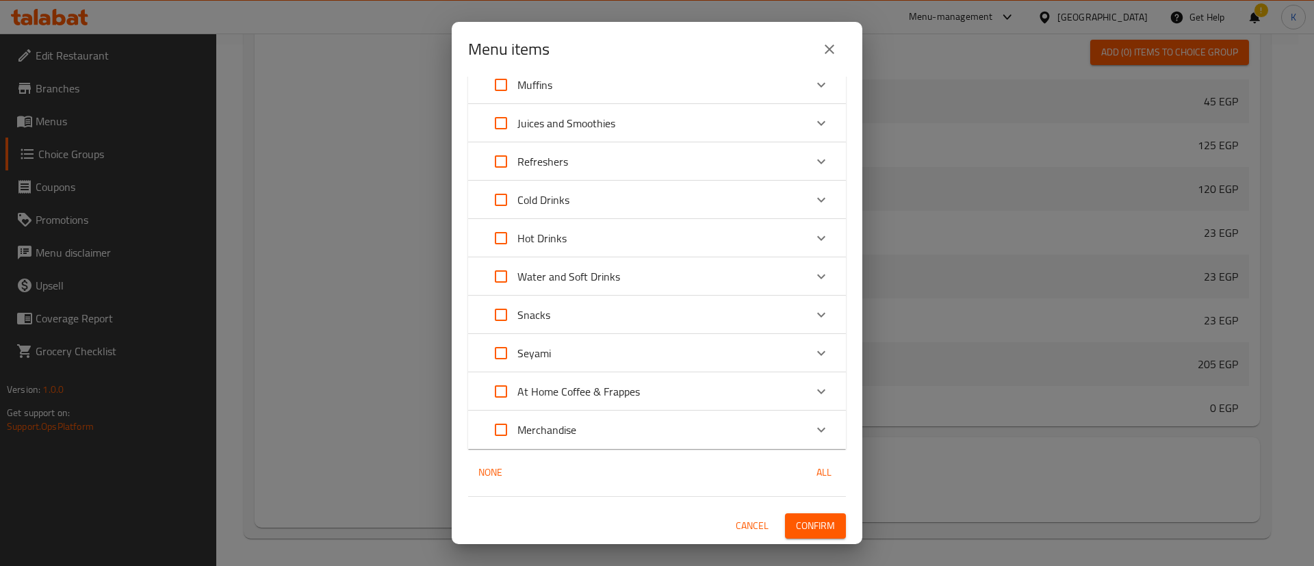
click at [796, 525] on span "Confirm" at bounding box center [815, 525] width 39 height 17
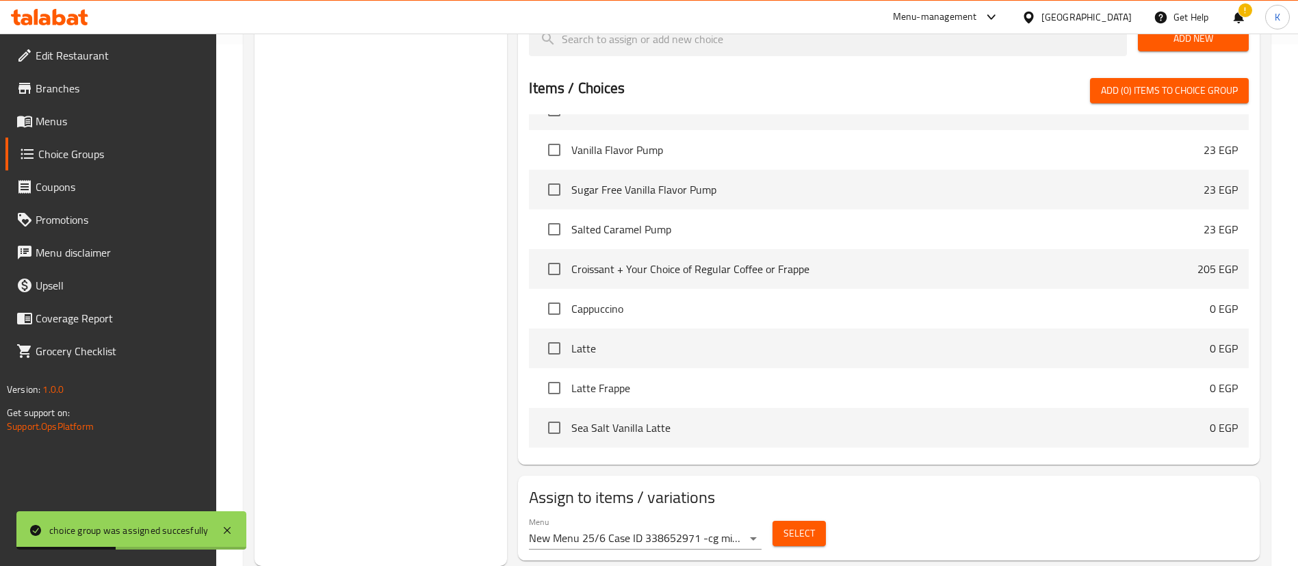
scroll to position [1038, 0]
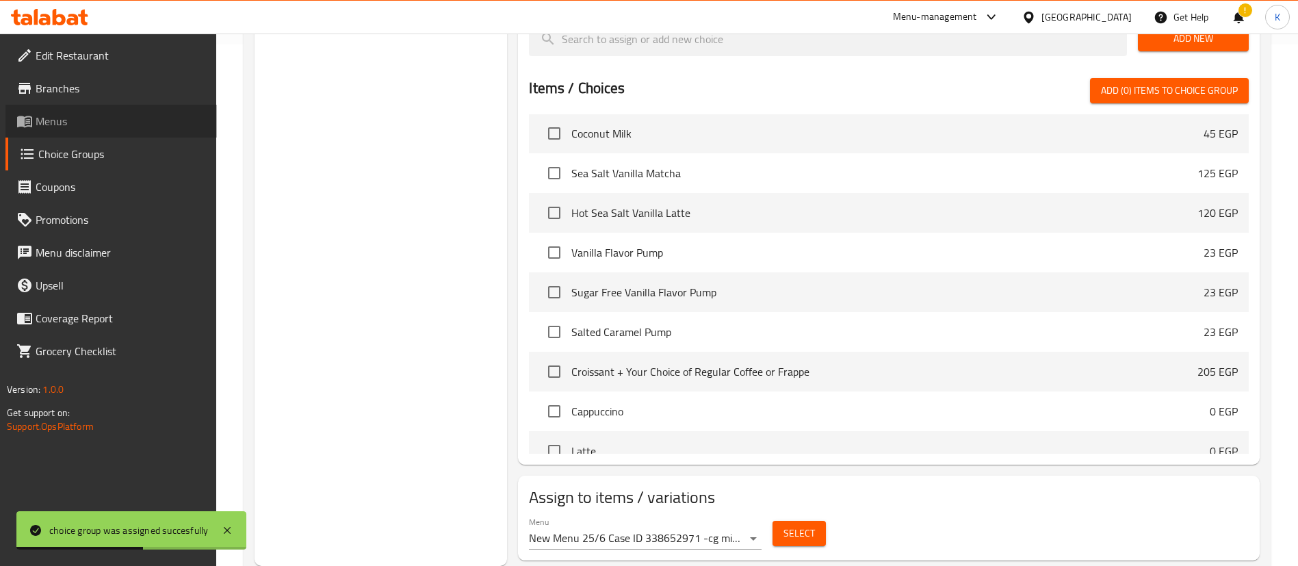
click at [116, 107] on link "Menus" at bounding box center [110, 121] width 211 height 33
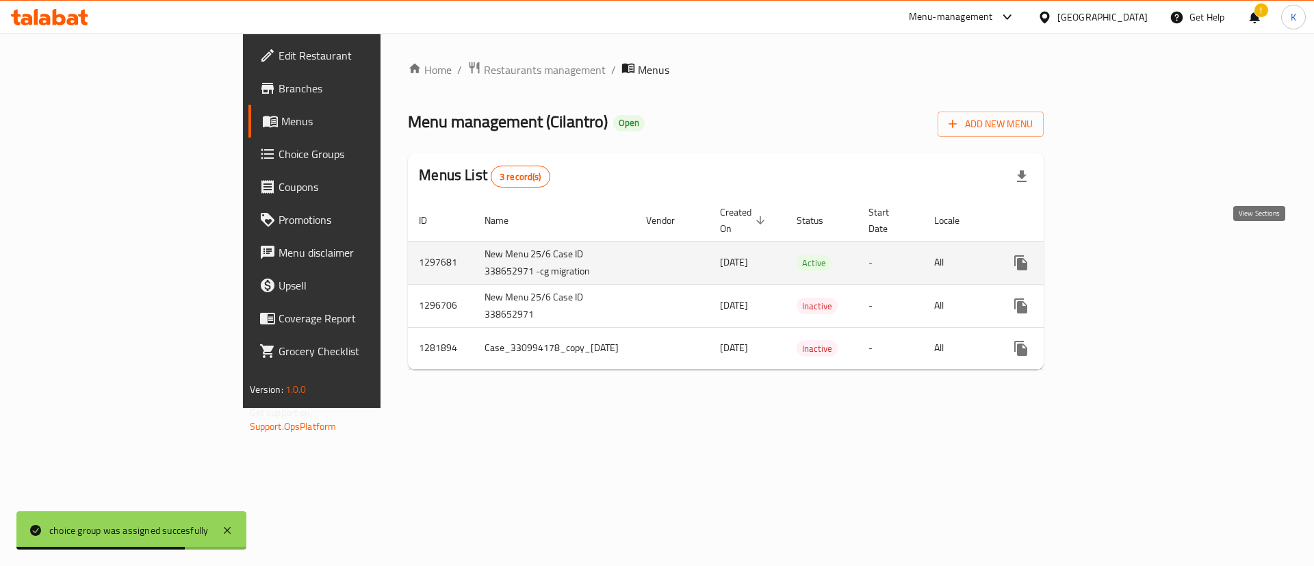
click at [1136, 246] on link "enhanced table" at bounding box center [1119, 262] width 33 height 33
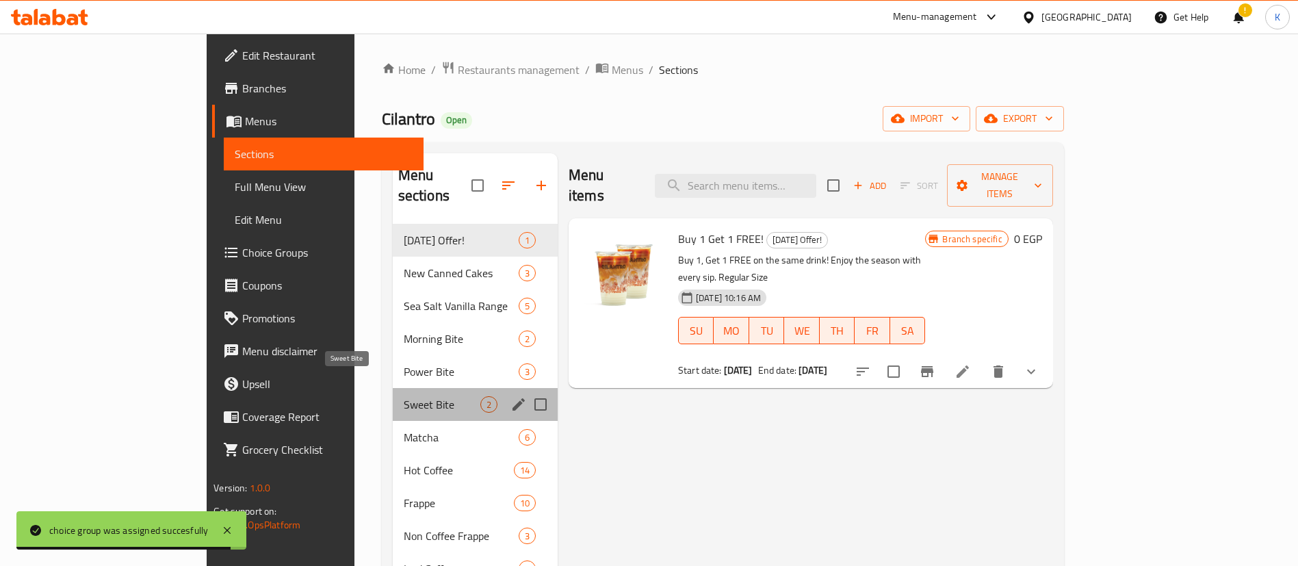
click at [404, 396] on span "Sweet Bite" at bounding box center [442, 404] width 77 height 16
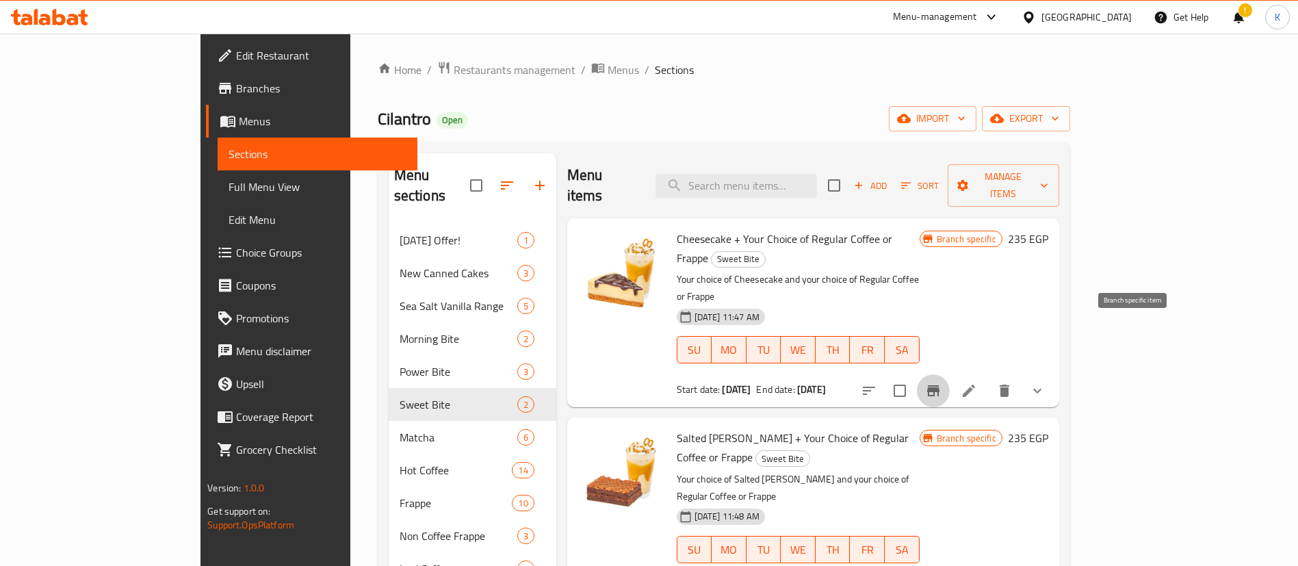
click at [940, 385] on icon "Branch-specific-item" at bounding box center [933, 390] width 12 height 11
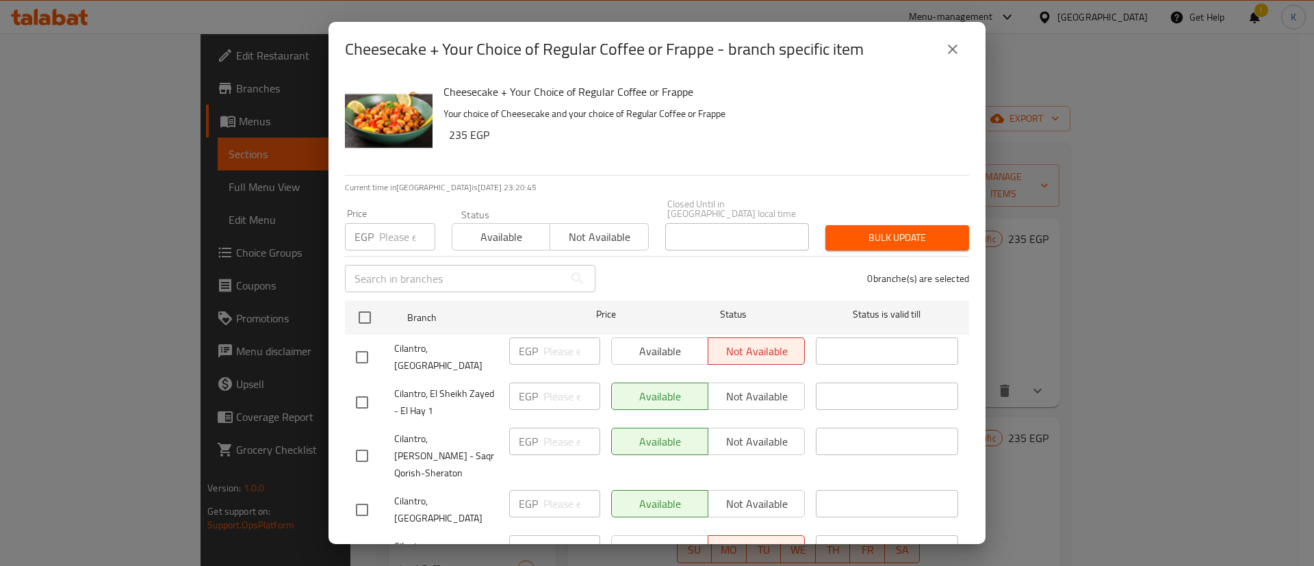
click at [450, 341] on span "Cilantro, [GEOGRAPHIC_DATA]" at bounding box center [446, 357] width 104 height 34
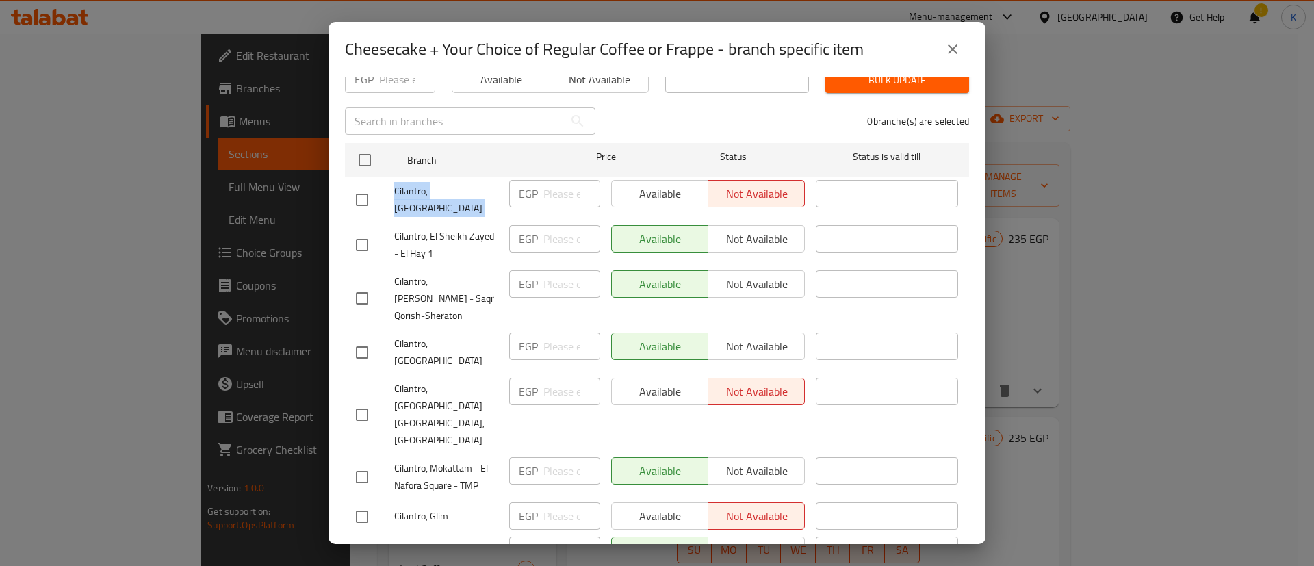
scroll to position [158, 0]
click at [432, 380] on span "Cilantro, [GEOGRAPHIC_DATA] - [GEOGRAPHIC_DATA],[GEOGRAPHIC_DATA]" at bounding box center [446, 414] width 104 height 68
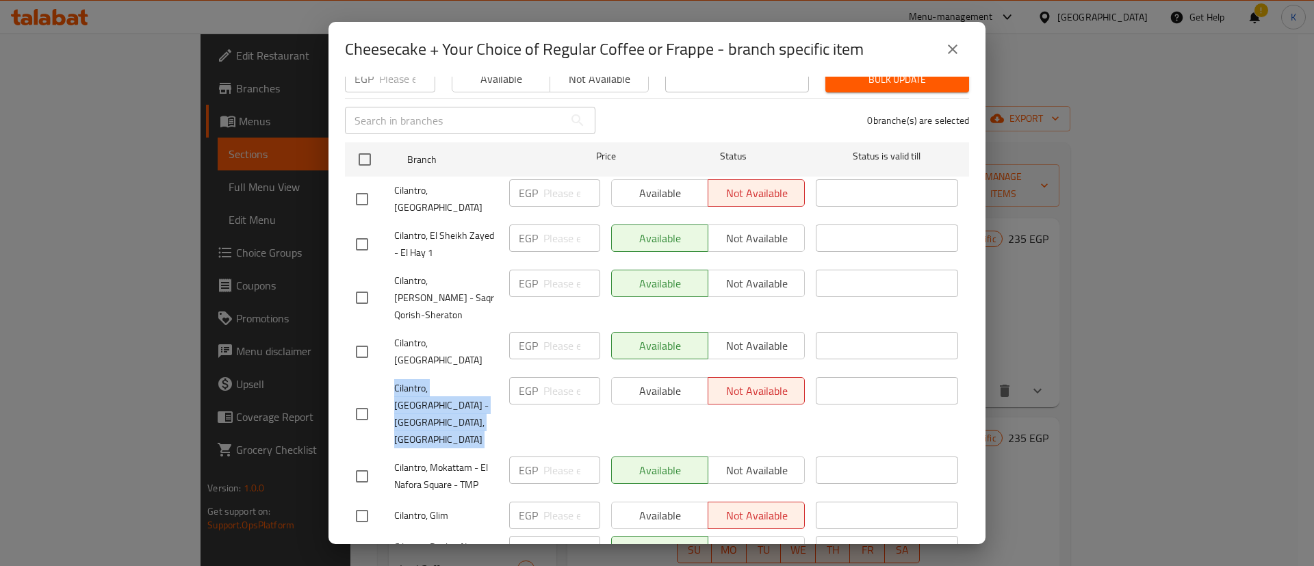
click at [432, 380] on span "Cilantro, [GEOGRAPHIC_DATA] - [GEOGRAPHIC_DATA],[GEOGRAPHIC_DATA]" at bounding box center [446, 414] width 104 height 68
click at [437, 507] on span "Cilantro, Glim" at bounding box center [446, 515] width 104 height 17
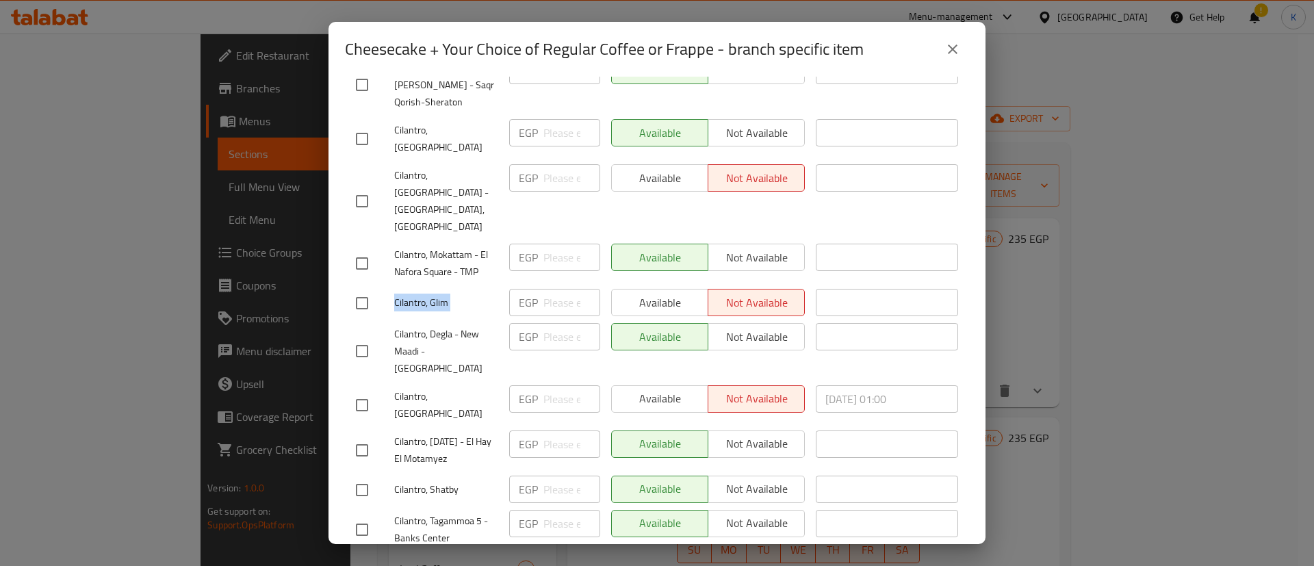
scroll to position [404, 0]
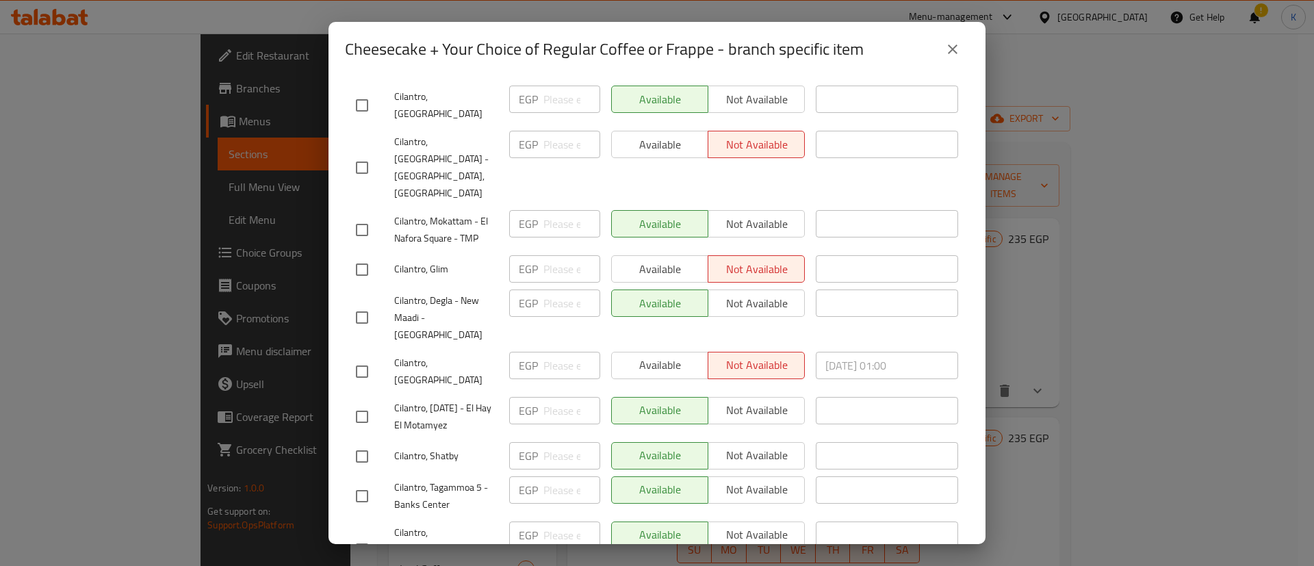
click at [433, 354] on span "Cilantro, [GEOGRAPHIC_DATA]" at bounding box center [446, 371] width 104 height 34
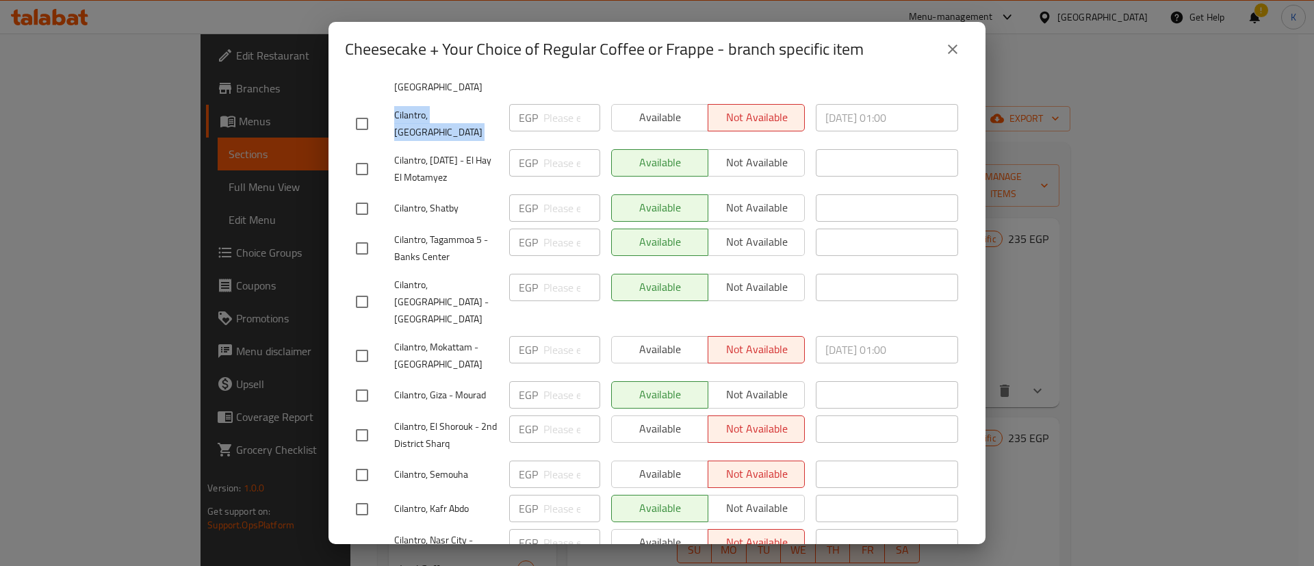
scroll to position [657, 0]
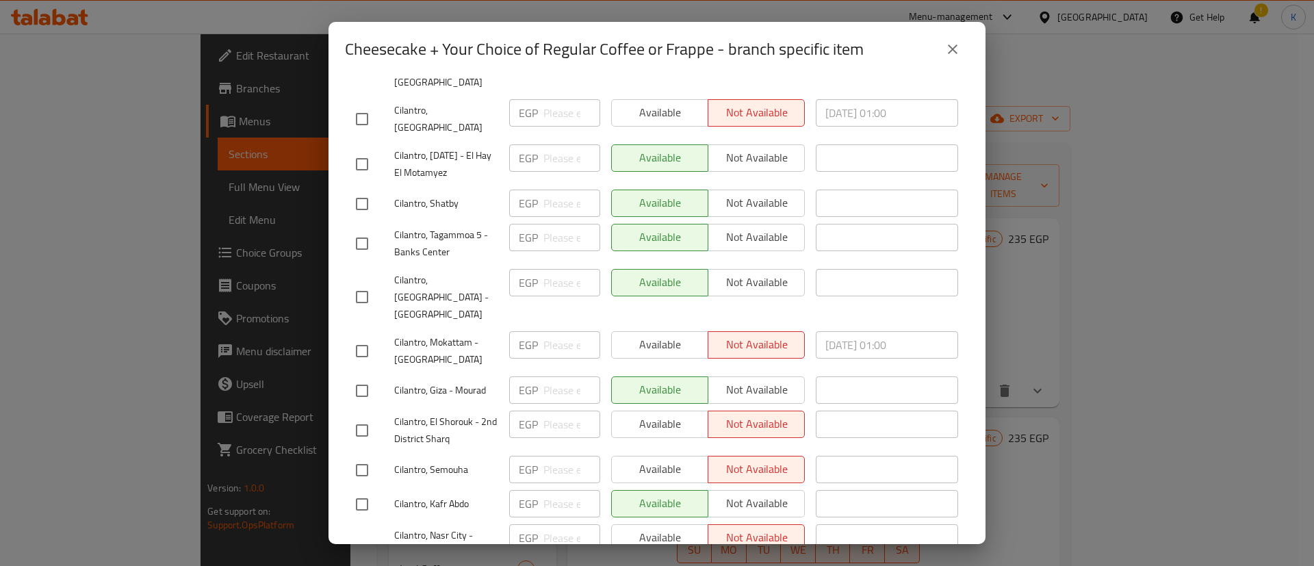
click at [443, 334] on span "Cilantro, Mokattam - [GEOGRAPHIC_DATA]" at bounding box center [446, 351] width 104 height 34
click at [419, 413] on span "Cilantro, El Shorouk - 2nd District Sharq" at bounding box center [446, 430] width 104 height 34
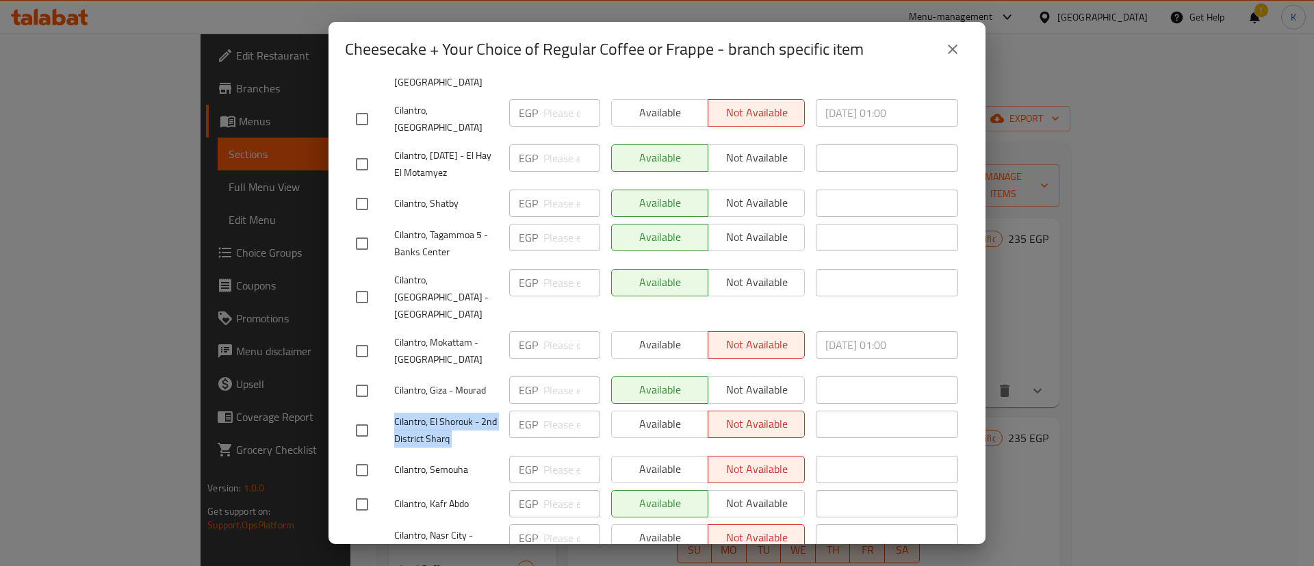
click at [419, 413] on span "Cilantro, El Shorouk - 2nd District Sharq" at bounding box center [446, 430] width 104 height 34
click at [406, 461] on span "Cilantro, Semouha" at bounding box center [446, 469] width 104 height 17
click at [433, 527] on span "Cilantro, Nasr City - [PERSON_NAME][GEOGRAPHIC_DATA]" at bounding box center [446, 552] width 104 height 51
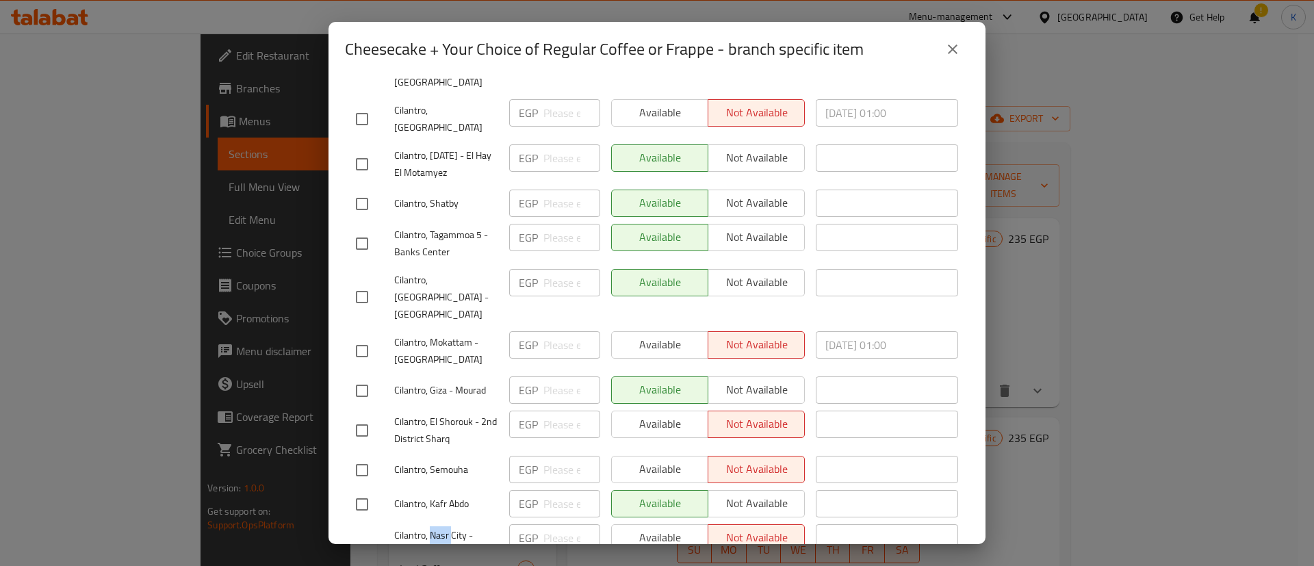
click at [433, 527] on span "Cilantro, Nasr City - [PERSON_NAME][GEOGRAPHIC_DATA]" at bounding box center [446, 552] width 104 height 51
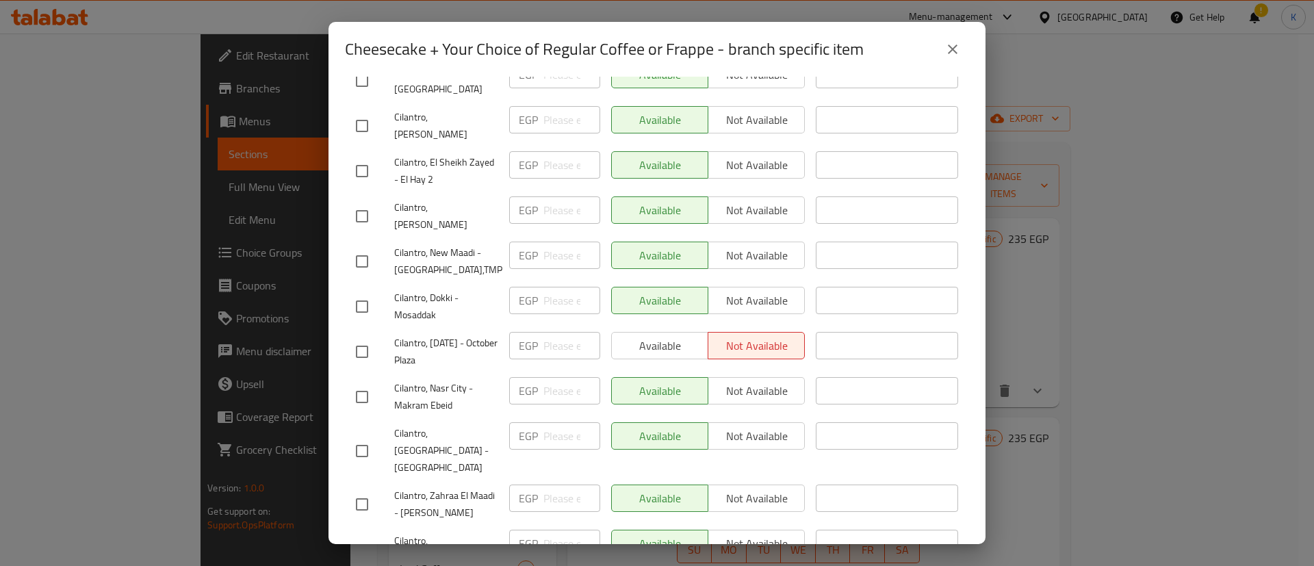
scroll to position [1273, 0]
click at [408, 326] on div "Cilantro, [DATE] - October Plaza" at bounding box center [426, 351] width 153 height 51
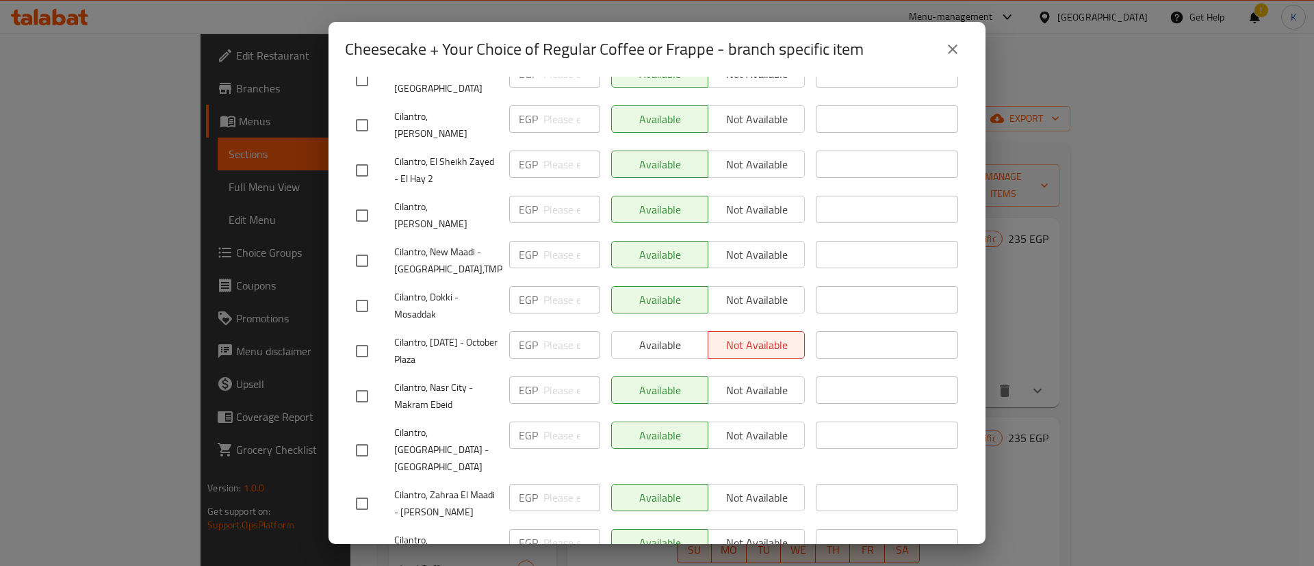
click at [424, 334] on span "Cilantro, [DATE] - October Plaza" at bounding box center [446, 351] width 104 height 34
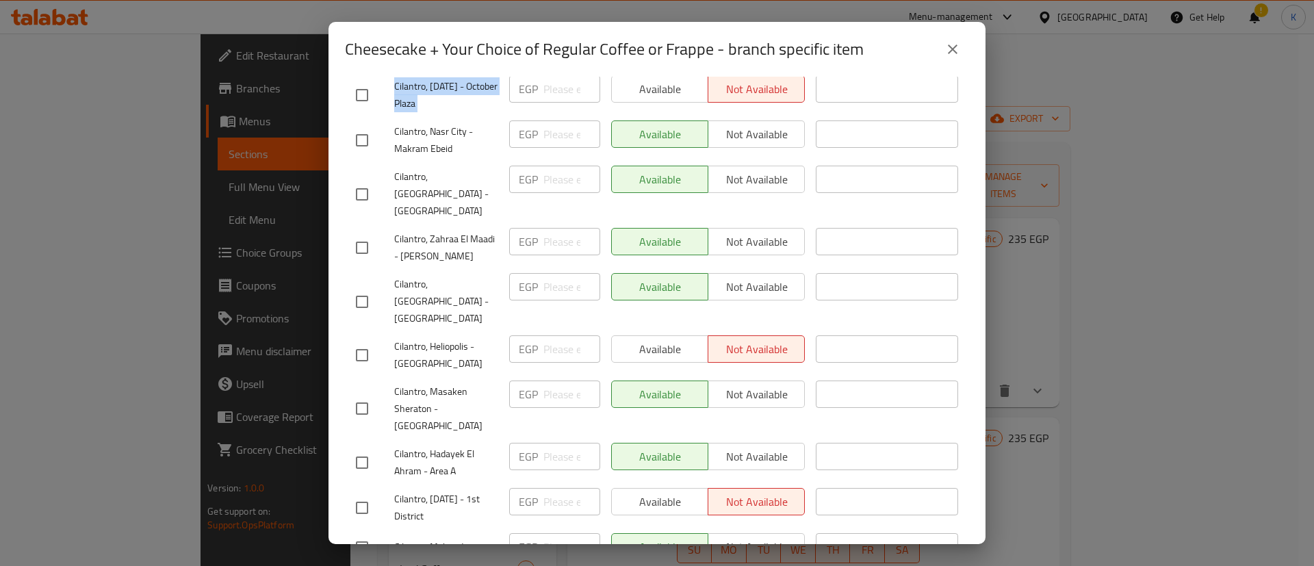
scroll to position [1529, 0]
click at [420, 490] on span "Cilantro, [DATE] - 1st District" at bounding box center [446, 507] width 104 height 34
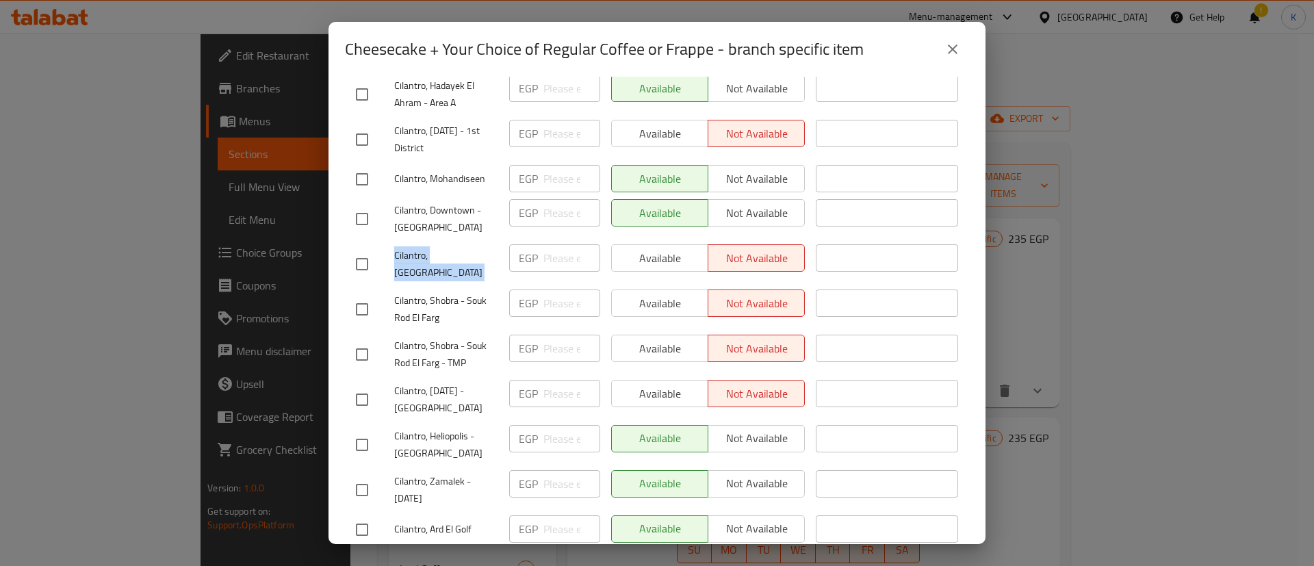
scroll to position [1899, 0]
click at [427, 290] on span "Cilantro, Shobra - Souk Rod El Farg" at bounding box center [446, 307] width 104 height 34
click at [416, 380] on span "Cilantro, [DATE] - [GEOGRAPHIC_DATA]" at bounding box center [446, 397] width 104 height 34
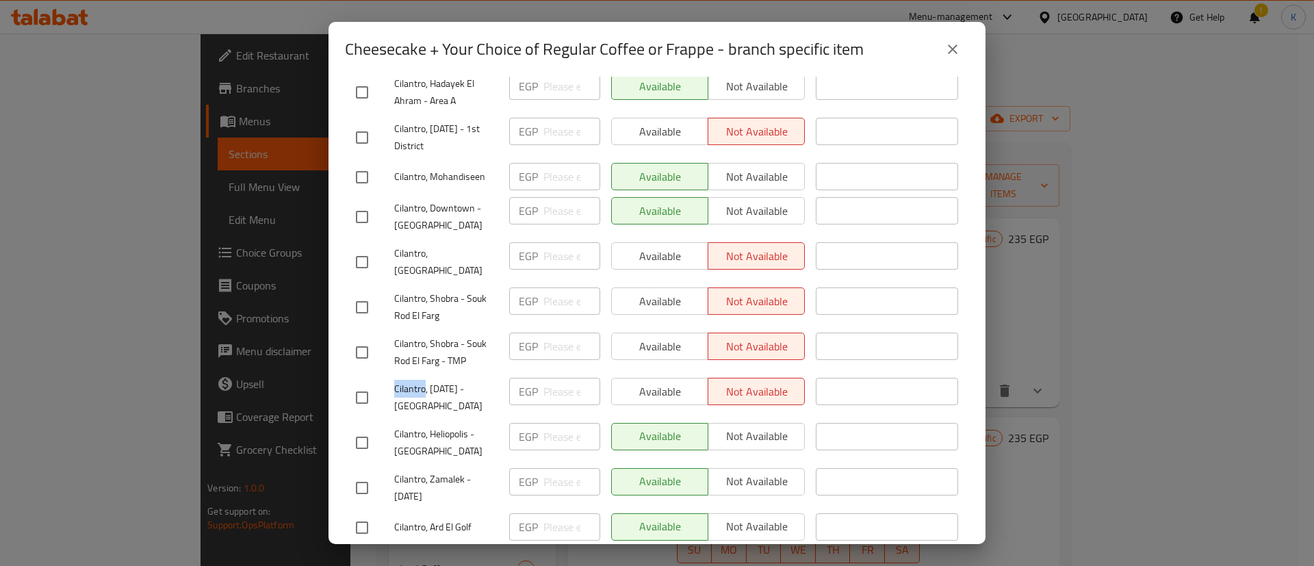
click at [416, 380] on span "Cilantro, [DATE] - [GEOGRAPHIC_DATA]" at bounding box center [446, 397] width 104 height 34
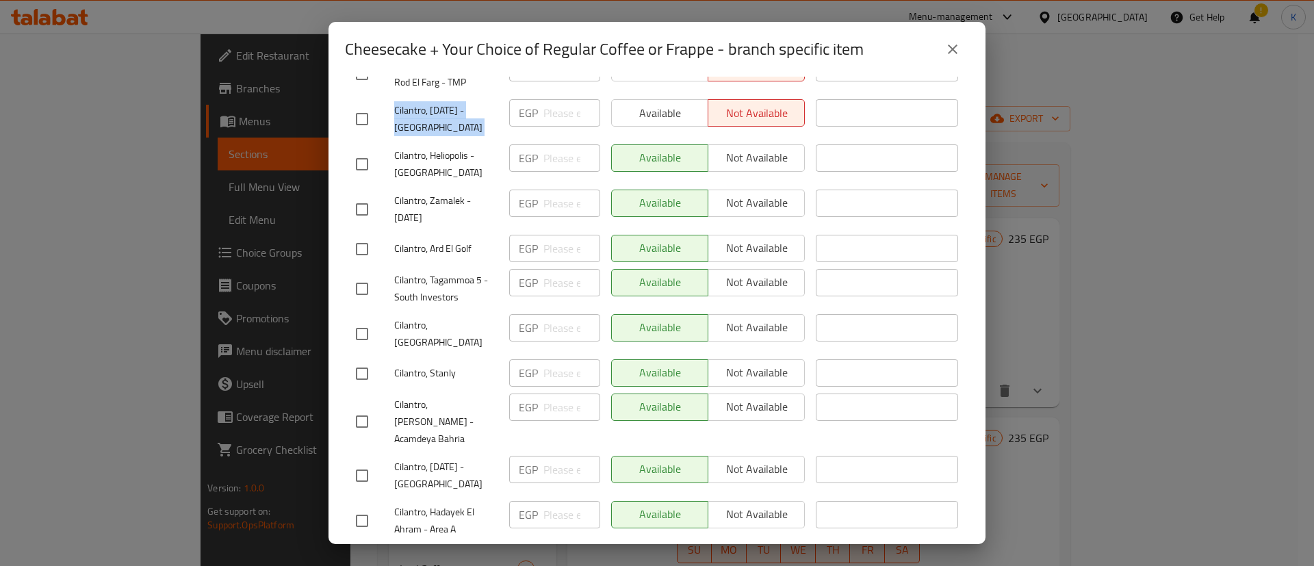
scroll to position [2476, 0]
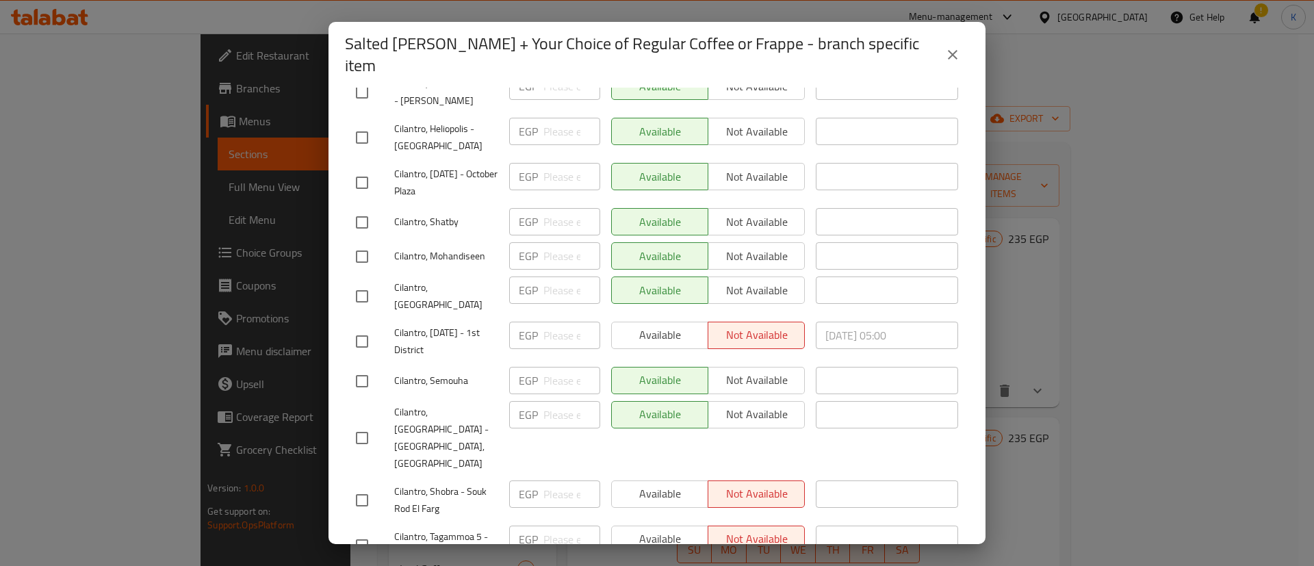
scroll to position [429, 0]
click at [419, 324] on span "Cilantro, [DATE] - 1st District" at bounding box center [446, 341] width 104 height 34
click at [442, 482] on span "Cilantro, Shobra - Souk Rod El Farg" at bounding box center [446, 499] width 104 height 34
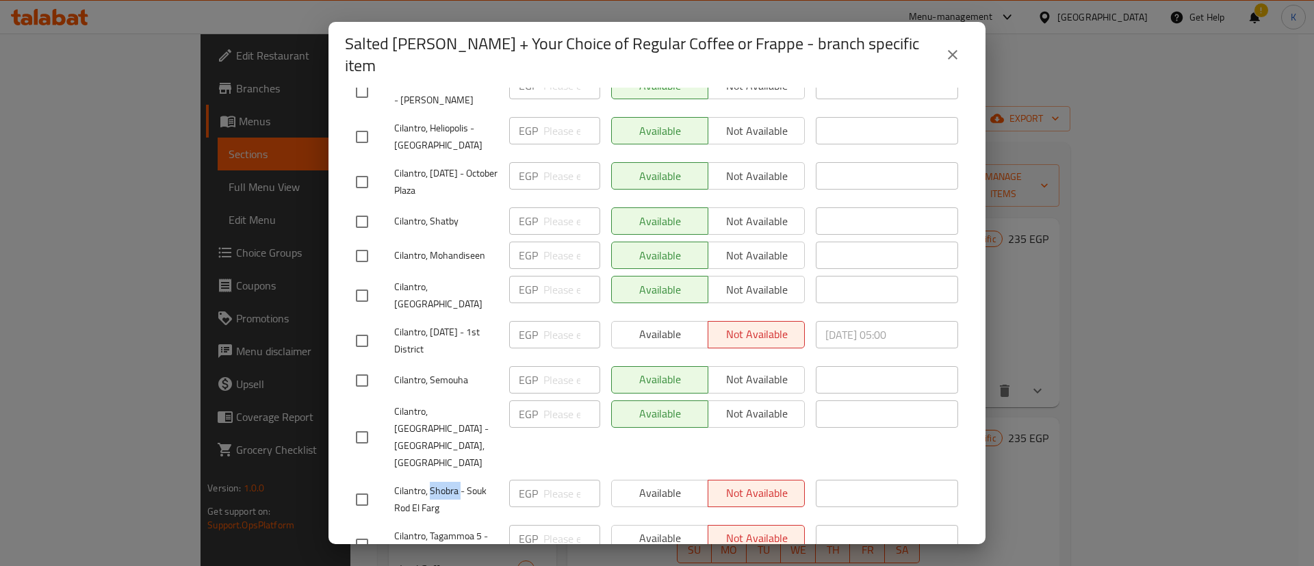
click at [442, 482] on span "Cilantro, Shobra - Souk Rod El Farg" at bounding box center [446, 499] width 104 height 34
click at [456, 528] on span "Cilantro, Tagammoa 5 - [GEOGRAPHIC_DATA]" at bounding box center [446, 545] width 104 height 34
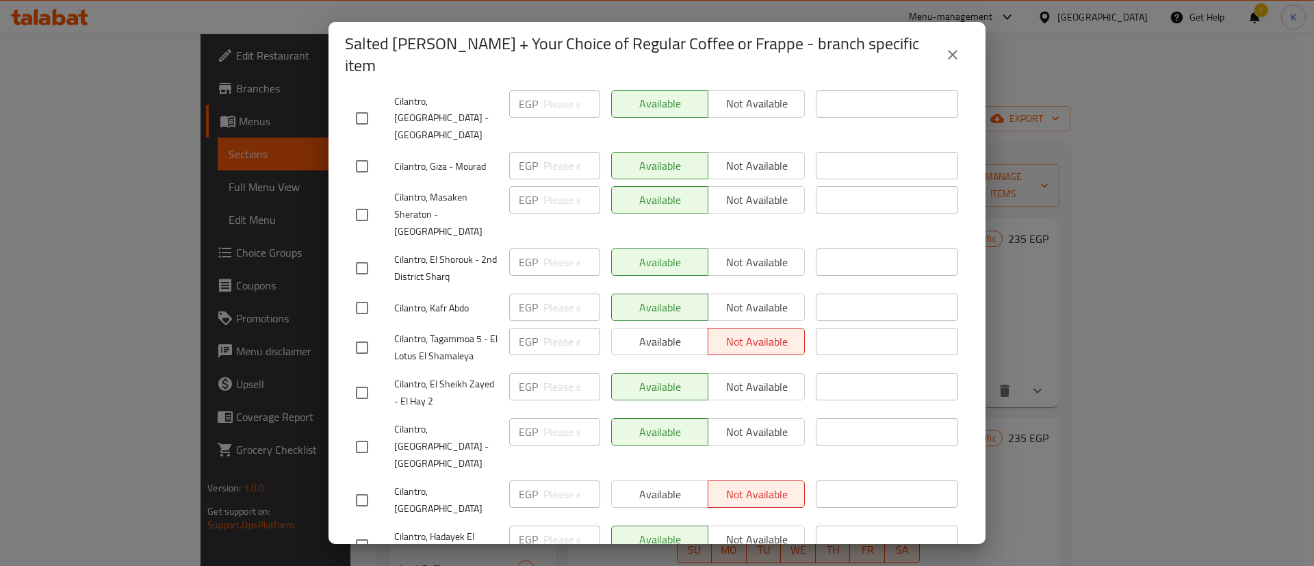
scroll to position [1045, 0]
click at [451, 330] on span "Cilantro, Tagammoa 5 - El Lotus El Shamaleya" at bounding box center [446, 347] width 104 height 34
click at [429, 482] on span "Cilantro, [GEOGRAPHIC_DATA]" at bounding box center [446, 499] width 104 height 34
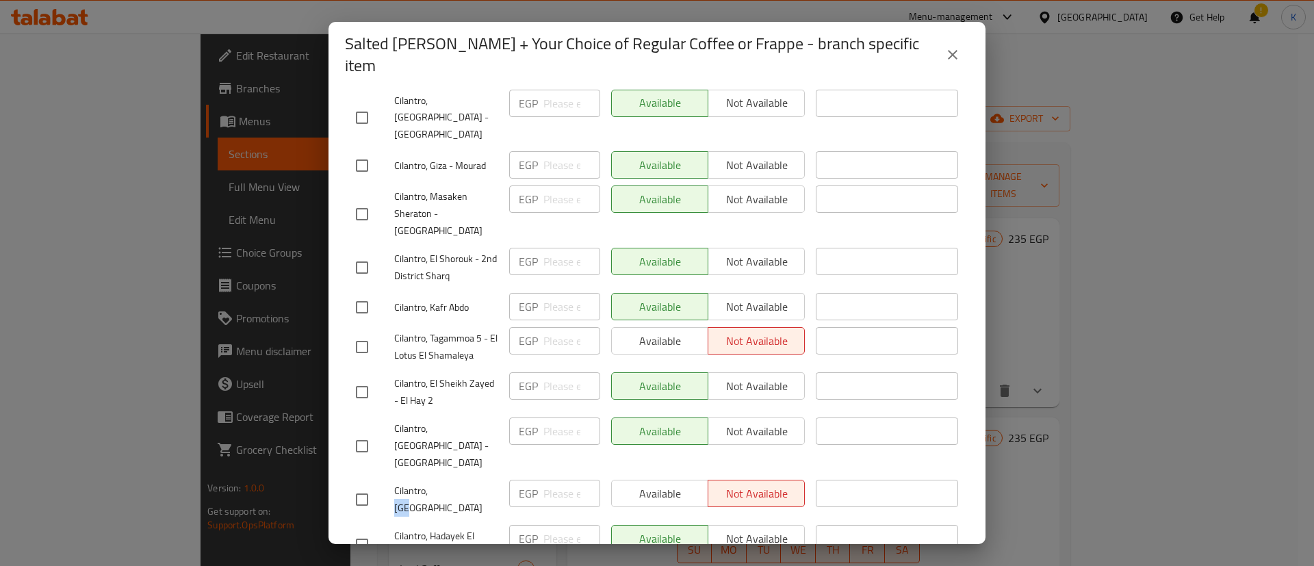
click at [429, 482] on span "Cilantro, [GEOGRAPHIC_DATA]" at bounding box center [446, 499] width 104 height 34
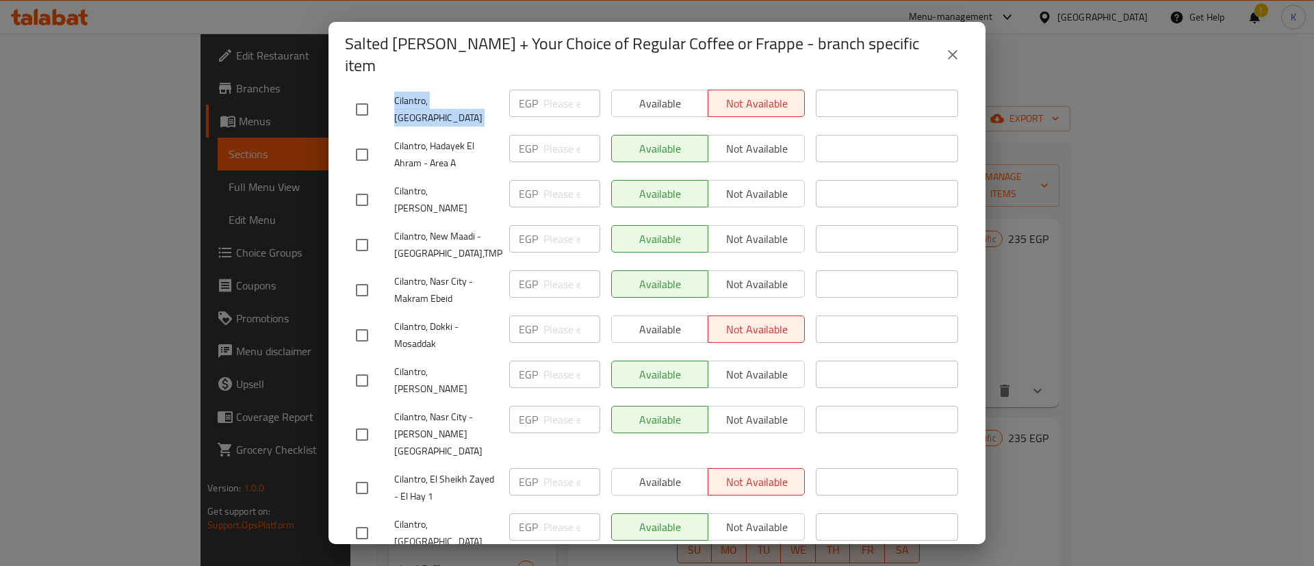
scroll to position [1436, 0]
click at [411, 317] on span "Cilantro, Dokki - Mosaddak" at bounding box center [446, 334] width 104 height 34
click at [450, 469] on span "Cilantro, El Sheikh Zayed - El Hay 1" at bounding box center [446, 486] width 104 height 34
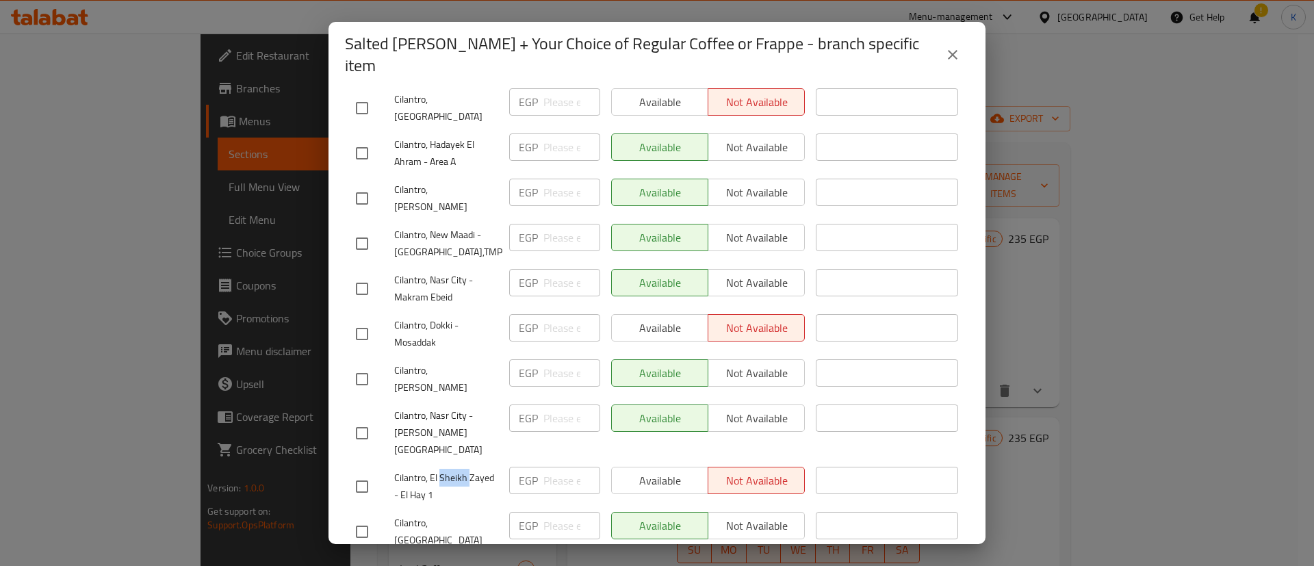
click at [450, 469] on span "Cilantro, El Sheikh Zayed - El Hay 1" at bounding box center [446, 486] width 104 height 34
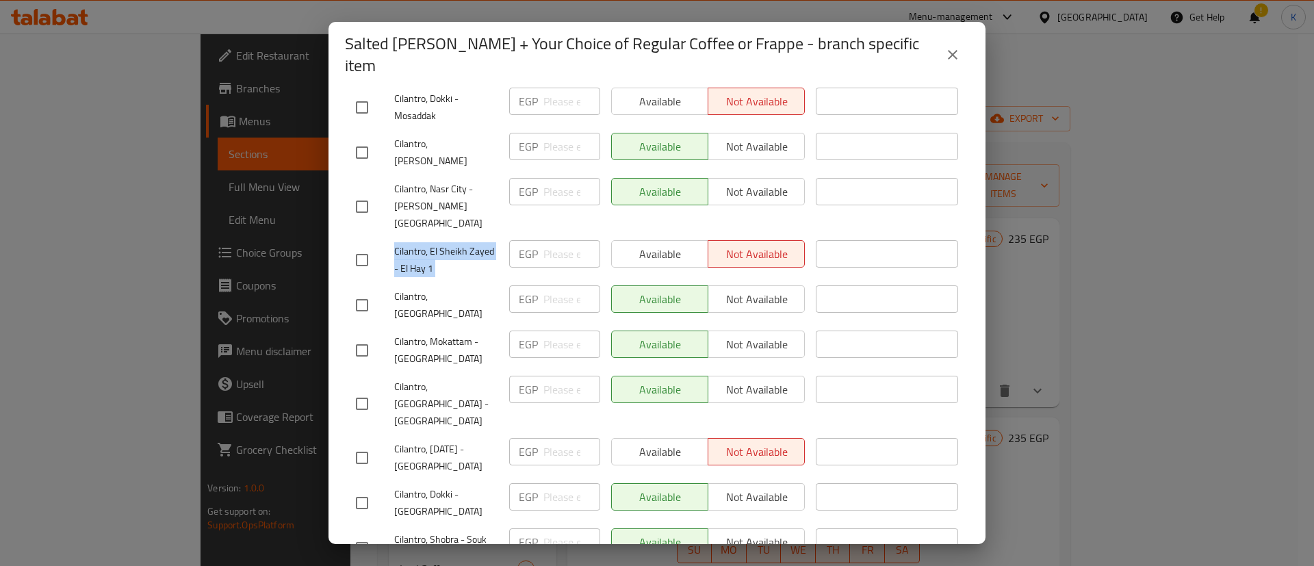
scroll to position [1664, 0]
click at [413, 439] on span "Cilantro, [DATE] - [GEOGRAPHIC_DATA]" at bounding box center [446, 456] width 104 height 34
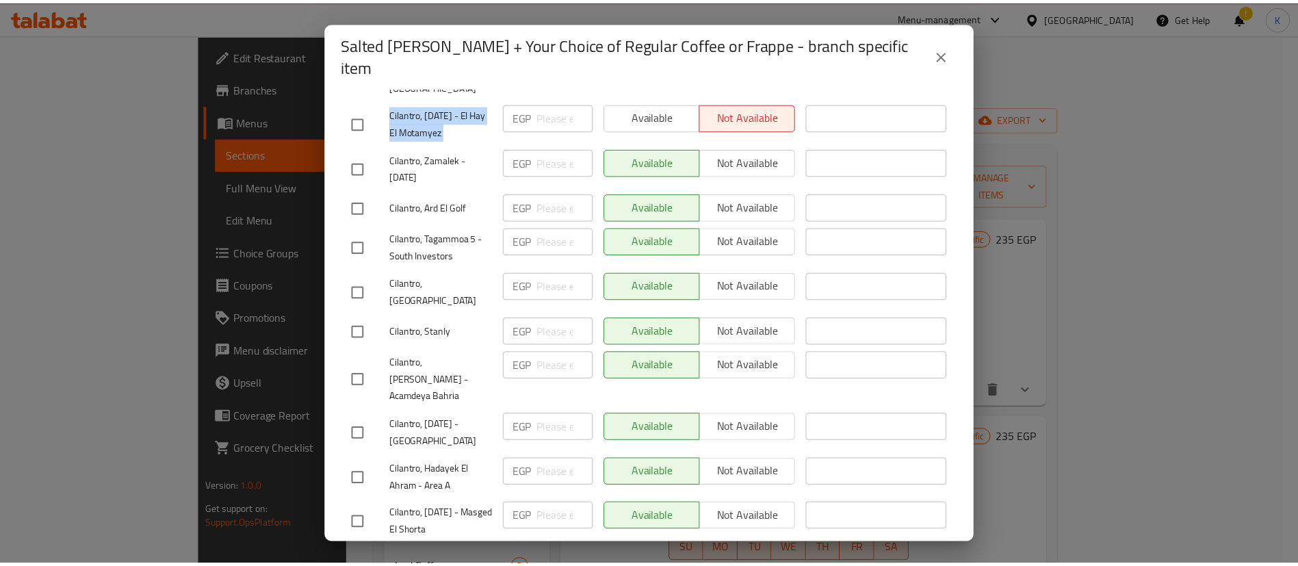
scroll to position [2486, 0]
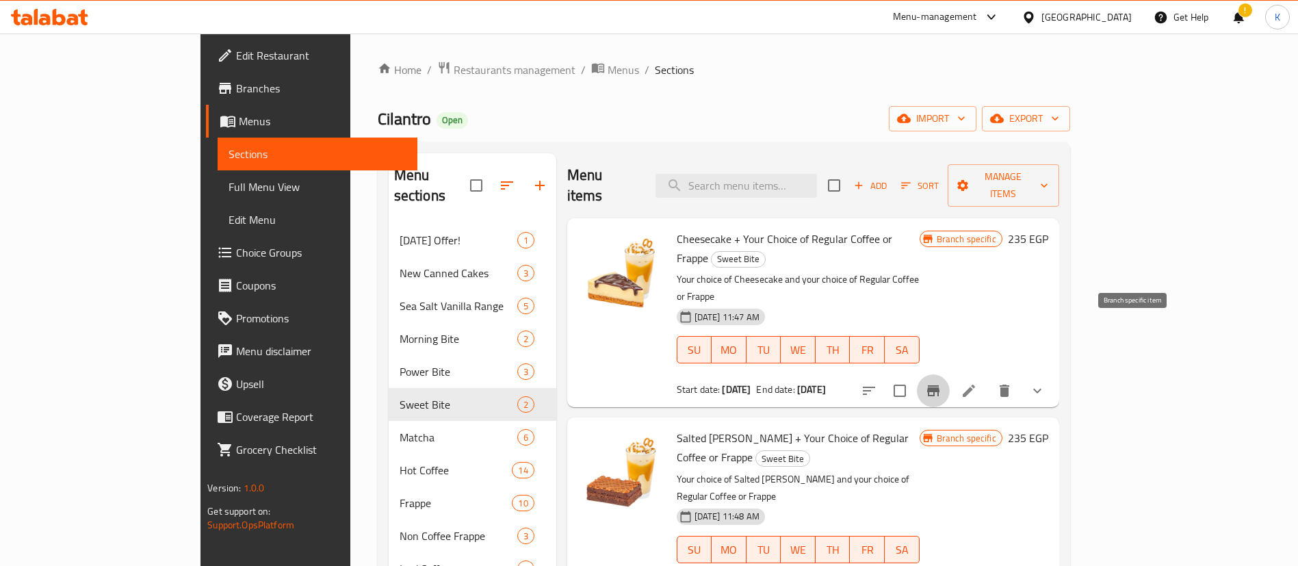
click at [950, 374] on button "Branch-specific-item" at bounding box center [933, 390] width 33 height 33
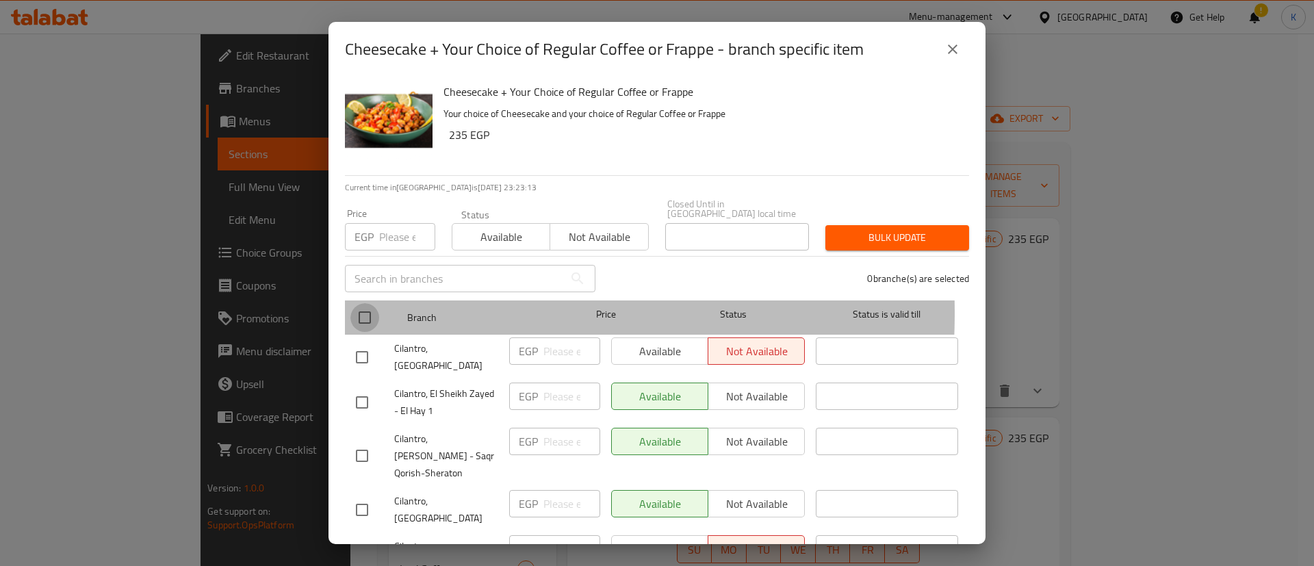
click at [363, 303] on input "checkbox" at bounding box center [364, 317] width 29 height 29
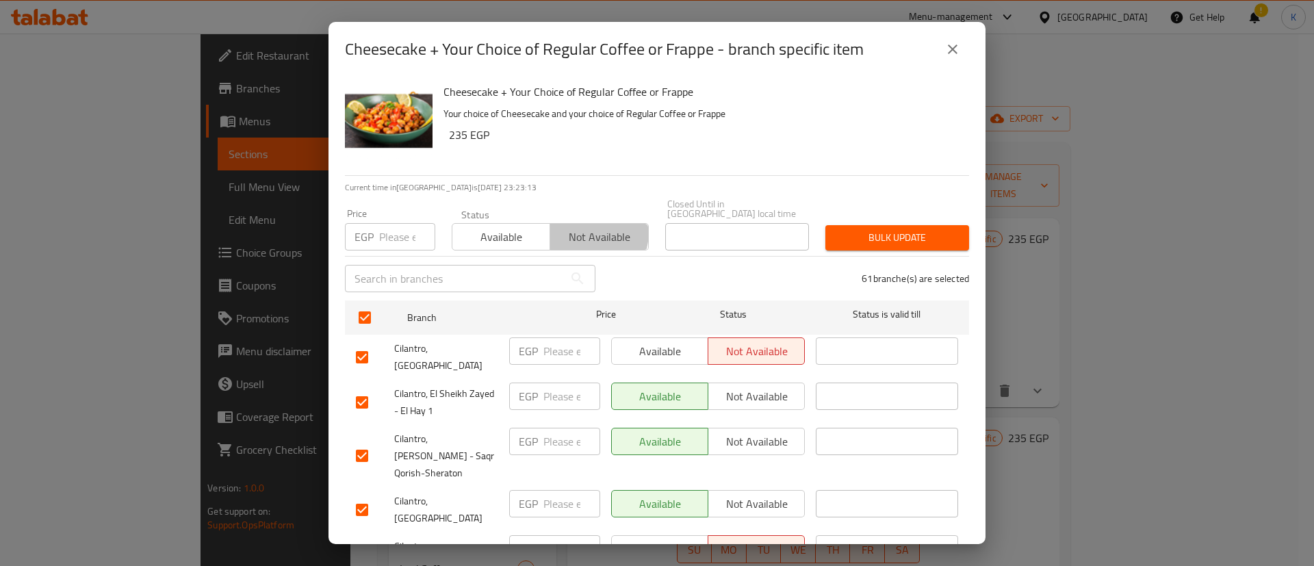
click at [575, 227] on span "Not available" at bounding box center [599, 237] width 87 height 20
click at [513, 227] on span "Available" at bounding box center [501, 237] width 87 height 20
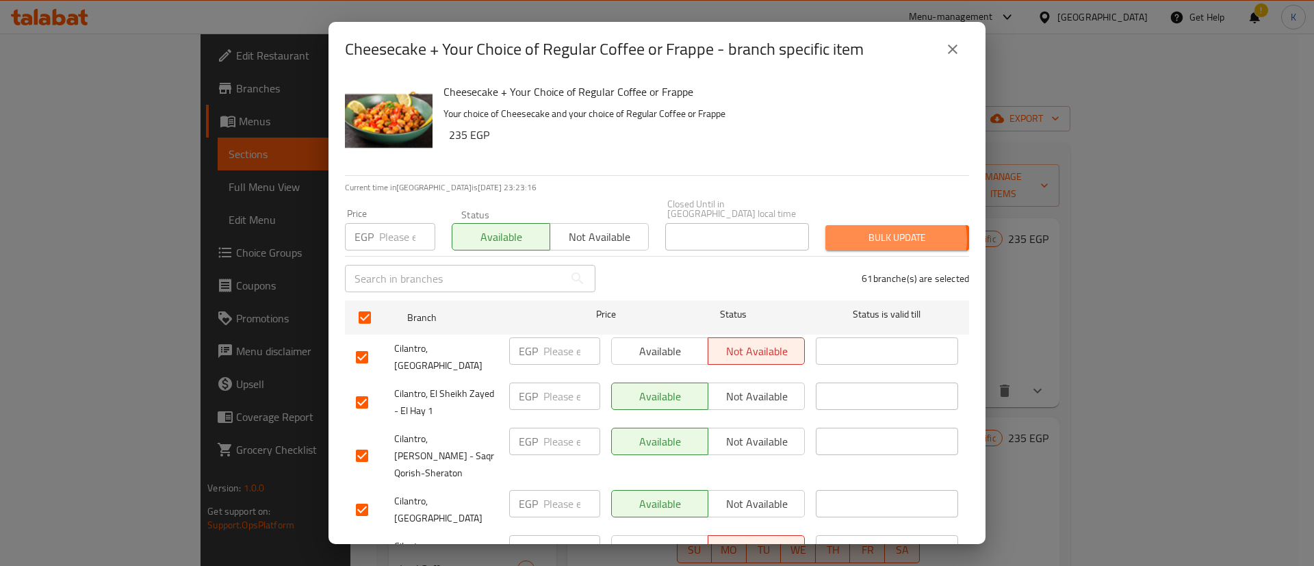
click at [880, 230] on span "Bulk update" at bounding box center [897, 237] width 122 height 17
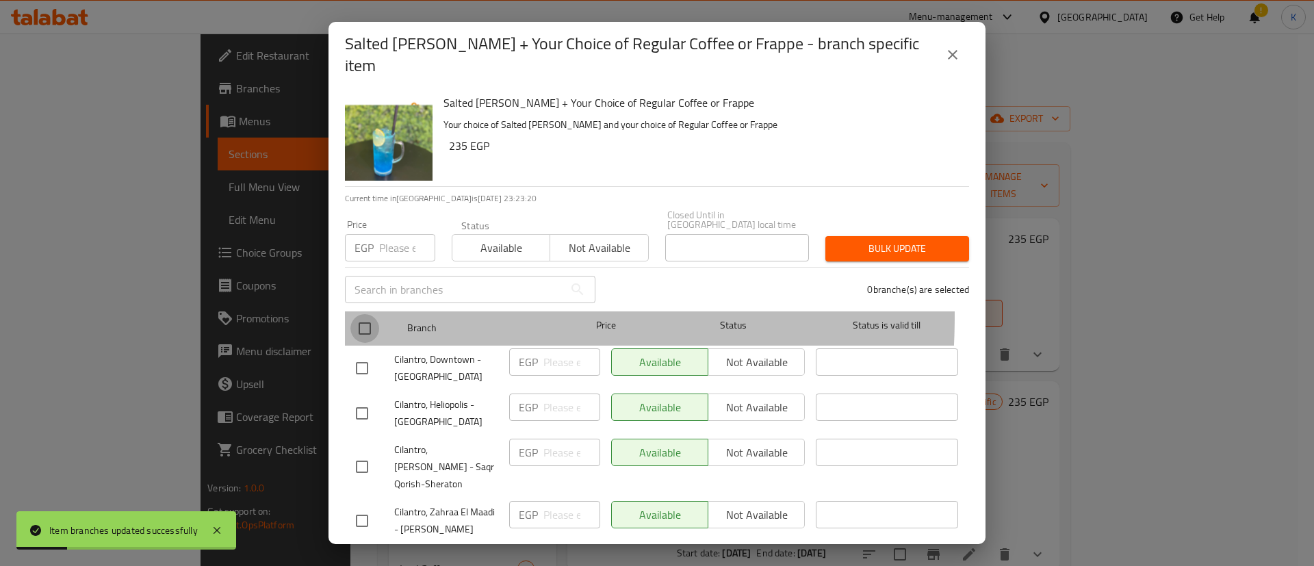
click at [362, 314] on input "checkbox" at bounding box center [364, 328] width 29 height 29
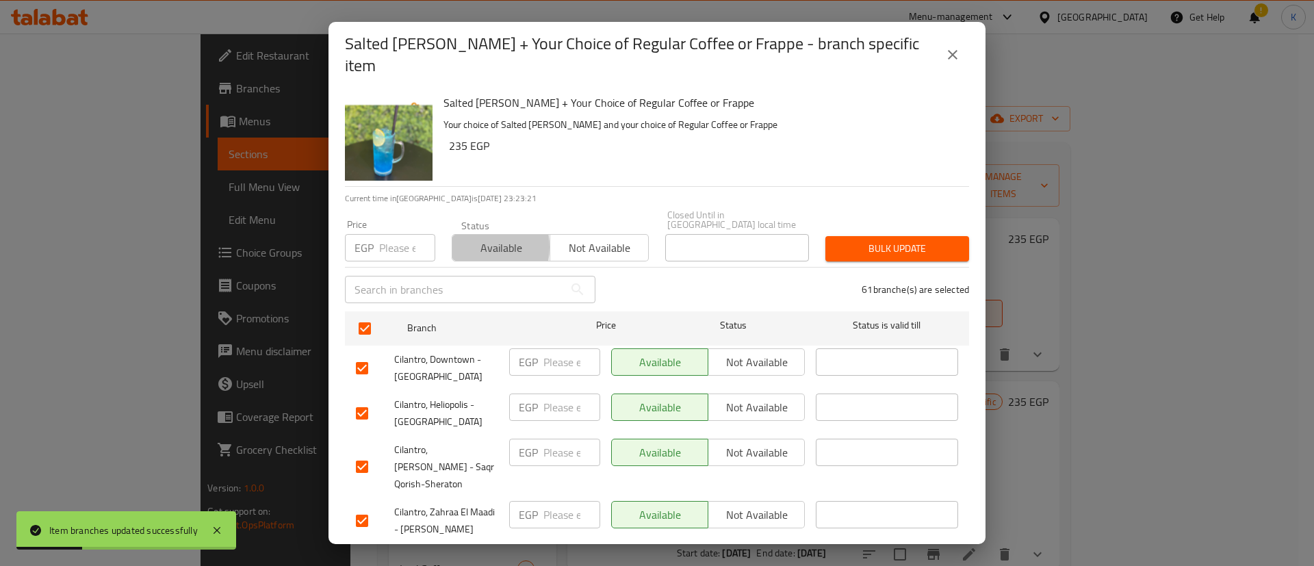
click at [462, 238] on span "Available" at bounding box center [501, 248] width 87 height 20
click at [840, 242] on span "Bulk update" at bounding box center [897, 248] width 122 height 17
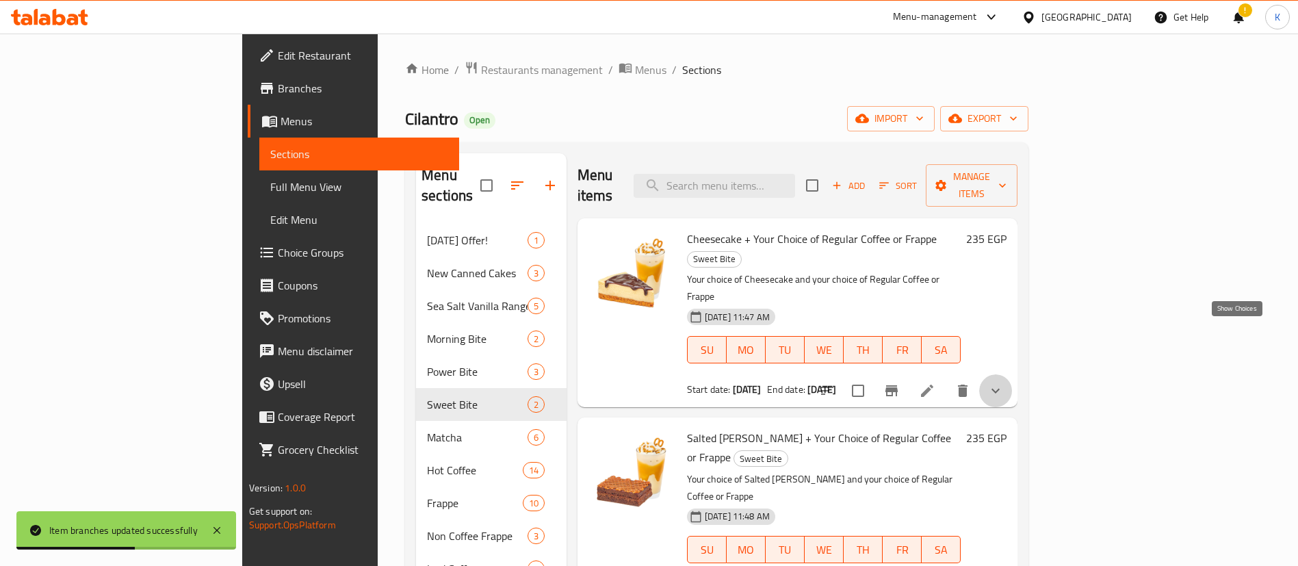
click at [1004, 383] on icon "show more" at bounding box center [995, 391] width 16 height 16
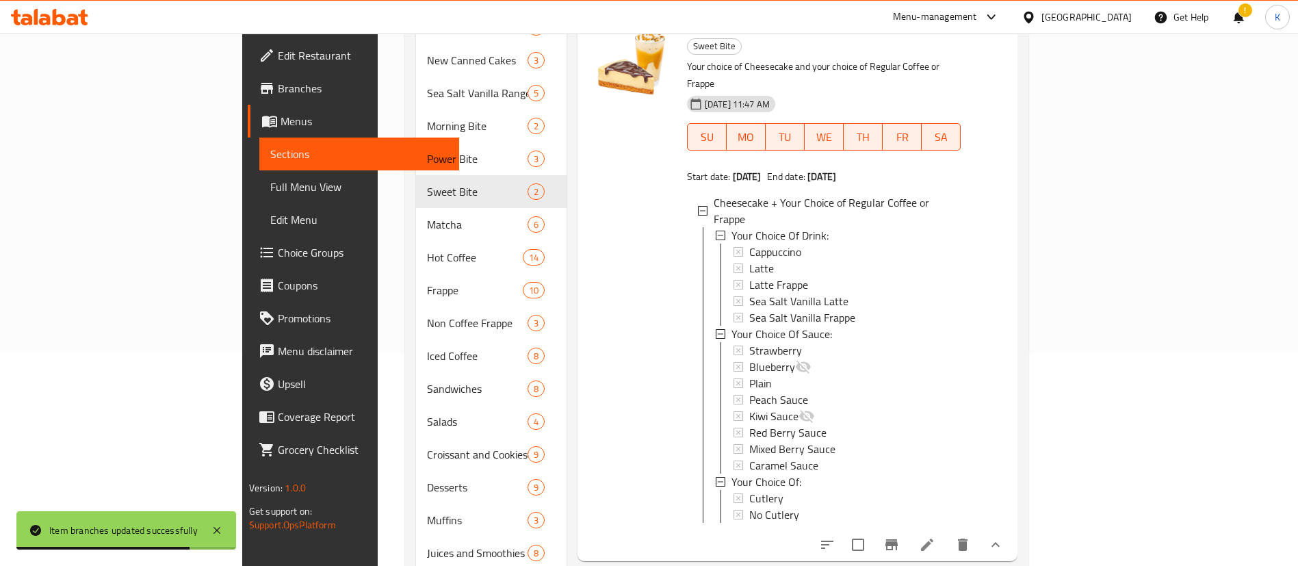
scroll to position [535, 0]
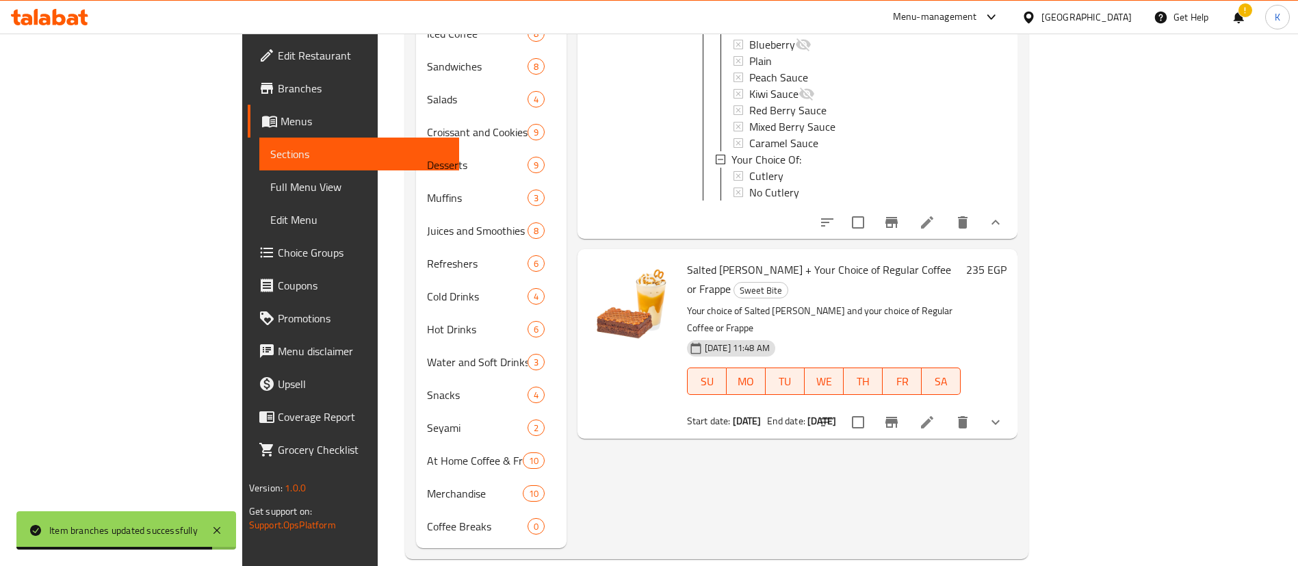
click at [1012, 406] on div at bounding box center [911, 422] width 201 height 33
click at [1004, 414] on icon "show more" at bounding box center [995, 422] width 16 height 16
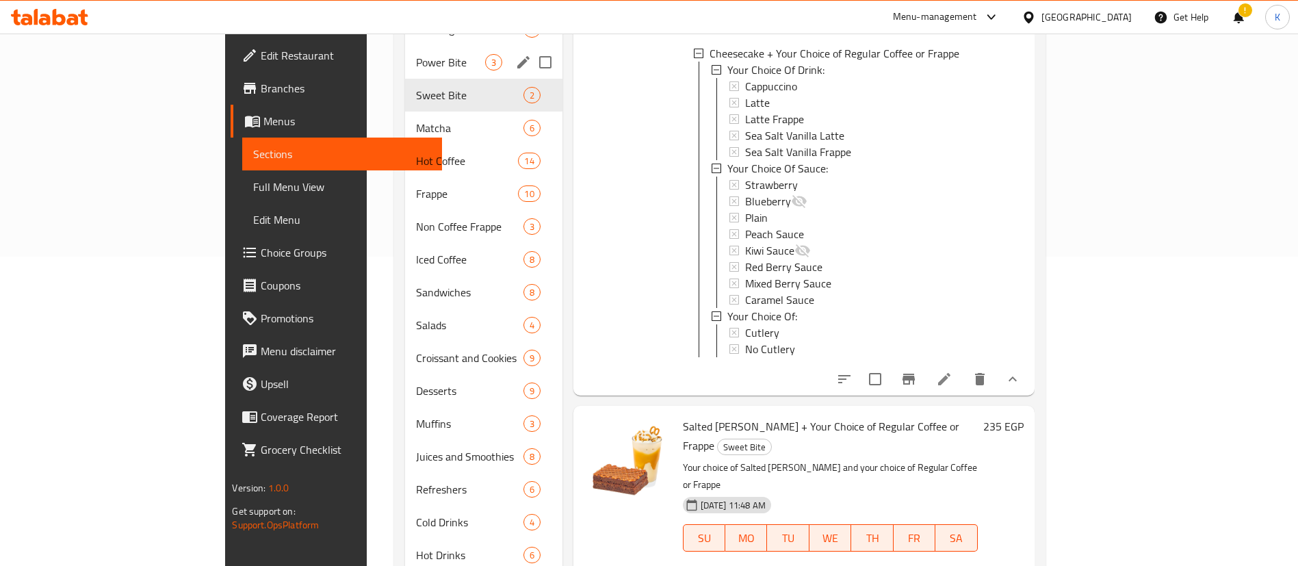
scroll to position [132, 0]
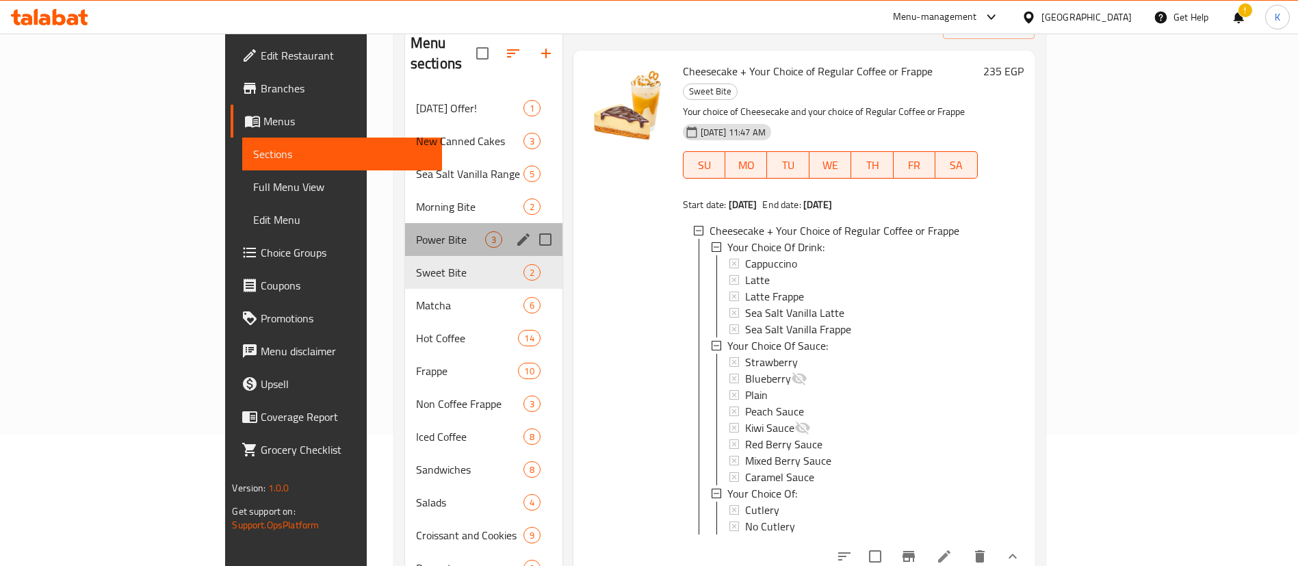
click at [405, 229] on div "Power Bite 3" at bounding box center [483, 239] width 157 height 33
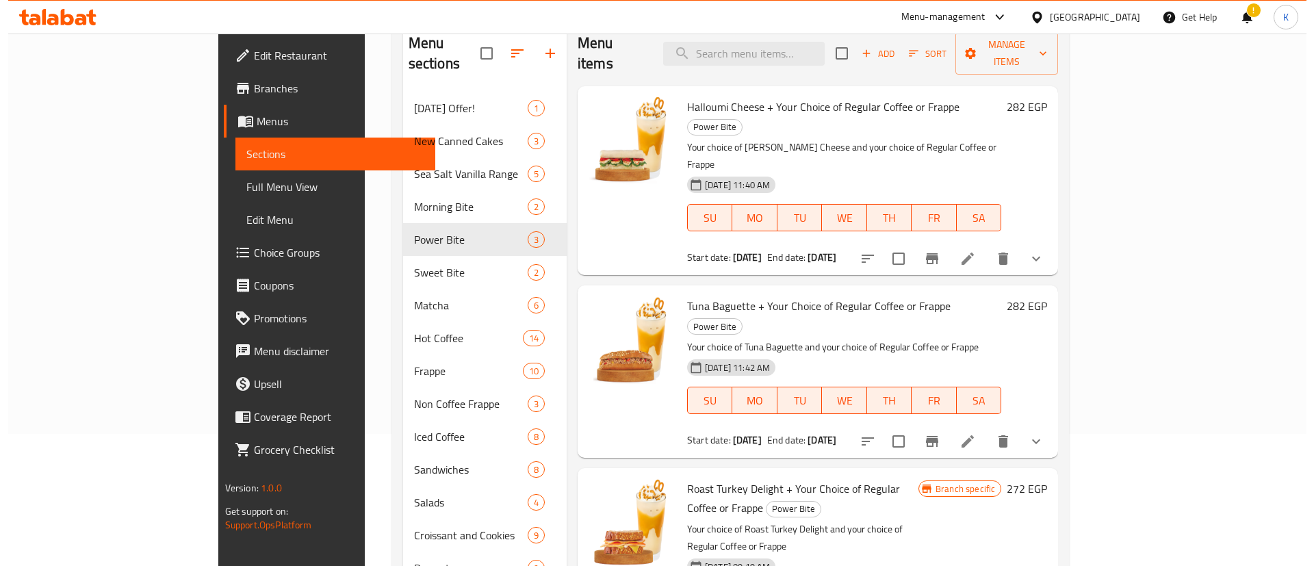
scroll to position [54, 0]
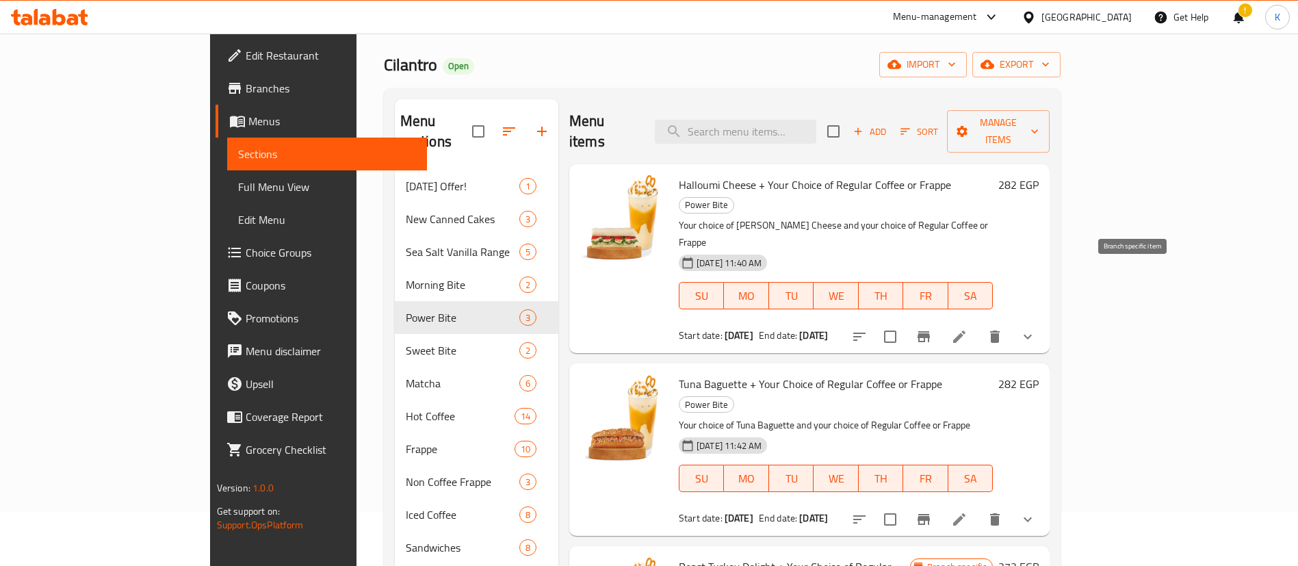
click at [940, 320] on button "Branch-specific-item" at bounding box center [923, 336] width 33 height 33
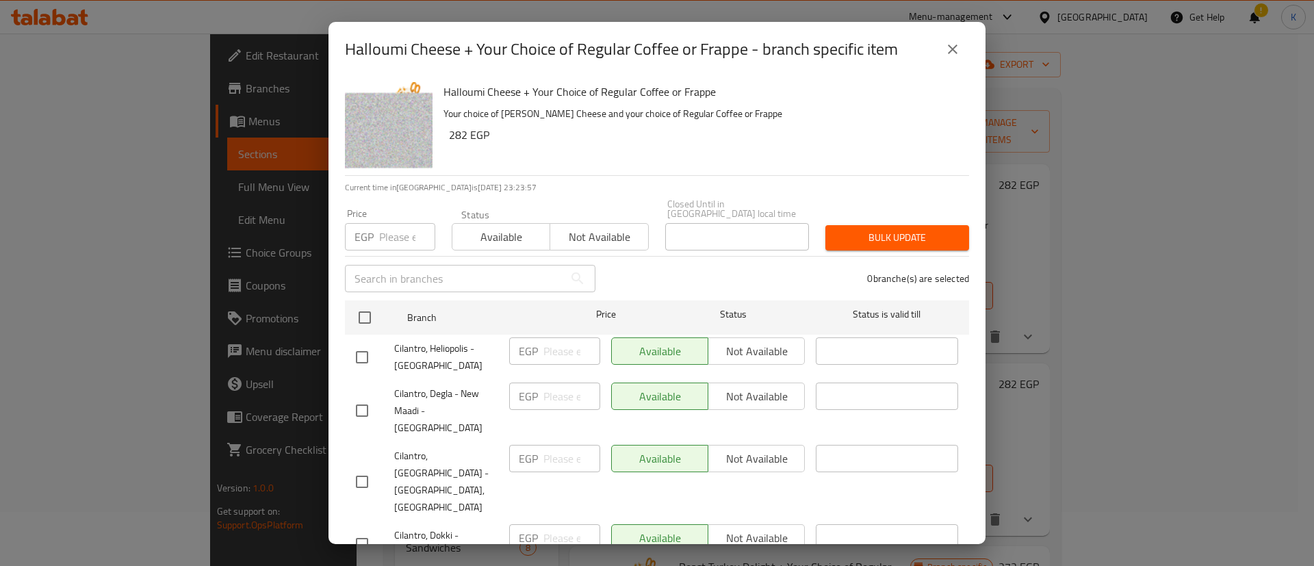
scroll to position [568, 0]
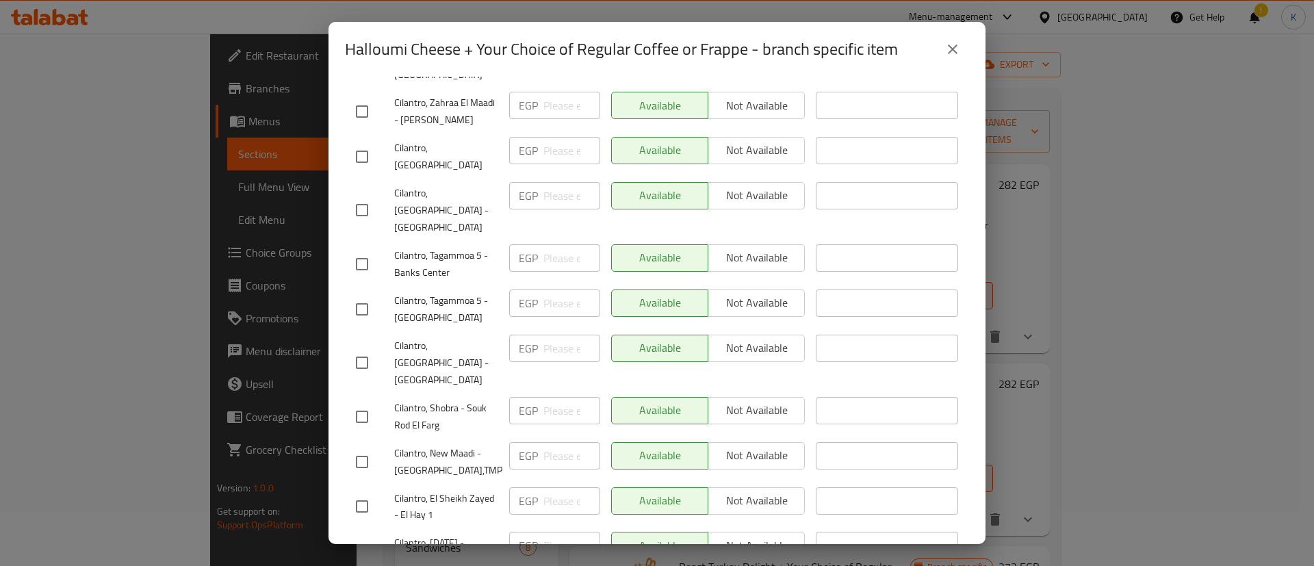
click at [362, 402] on input "checkbox" at bounding box center [362, 416] width 29 height 29
click at [362, 448] on input "checkbox" at bounding box center [362, 462] width 29 height 29
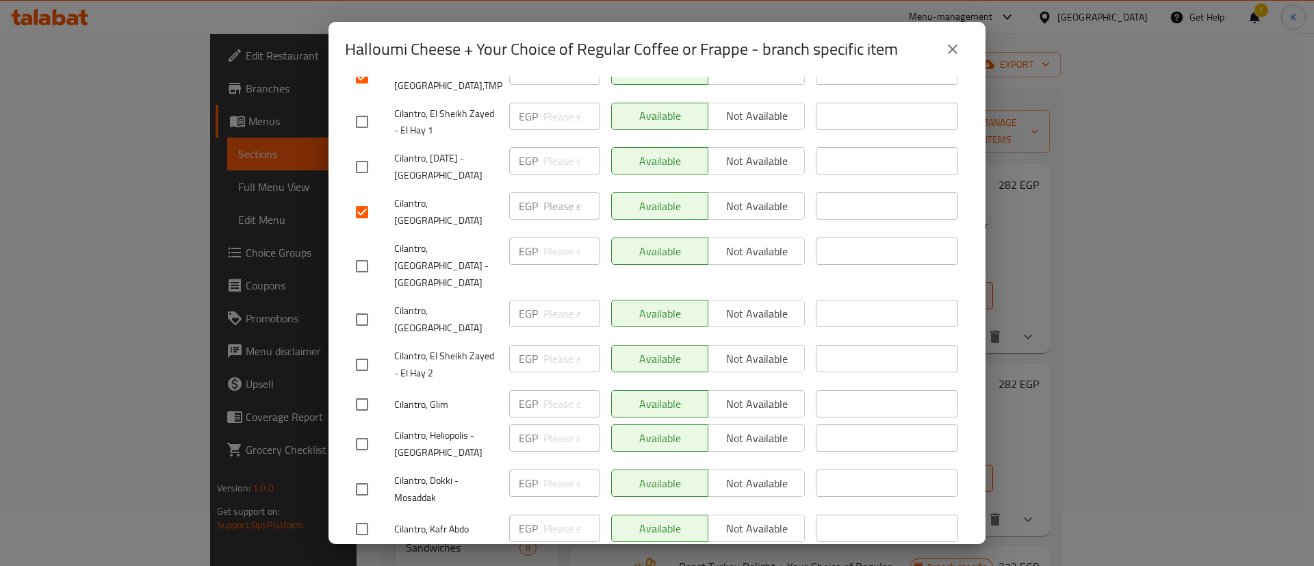
click at [373, 430] on input "checkbox" at bounding box center [362, 444] width 29 height 29
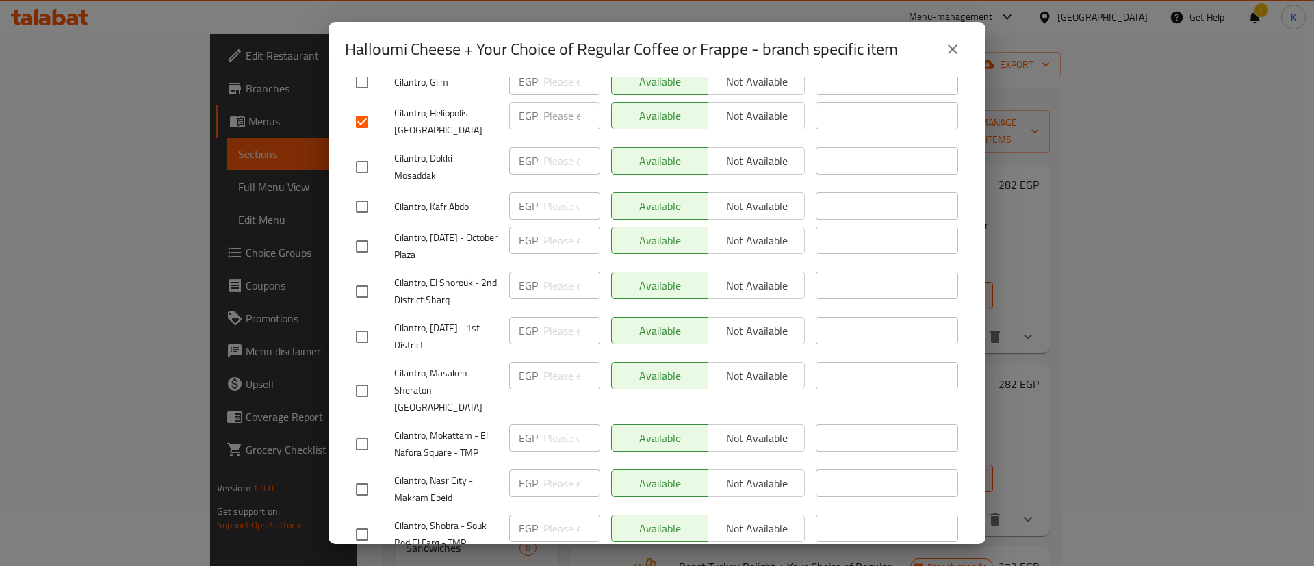
click at [359, 430] on input "checkbox" at bounding box center [362, 444] width 29 height 29
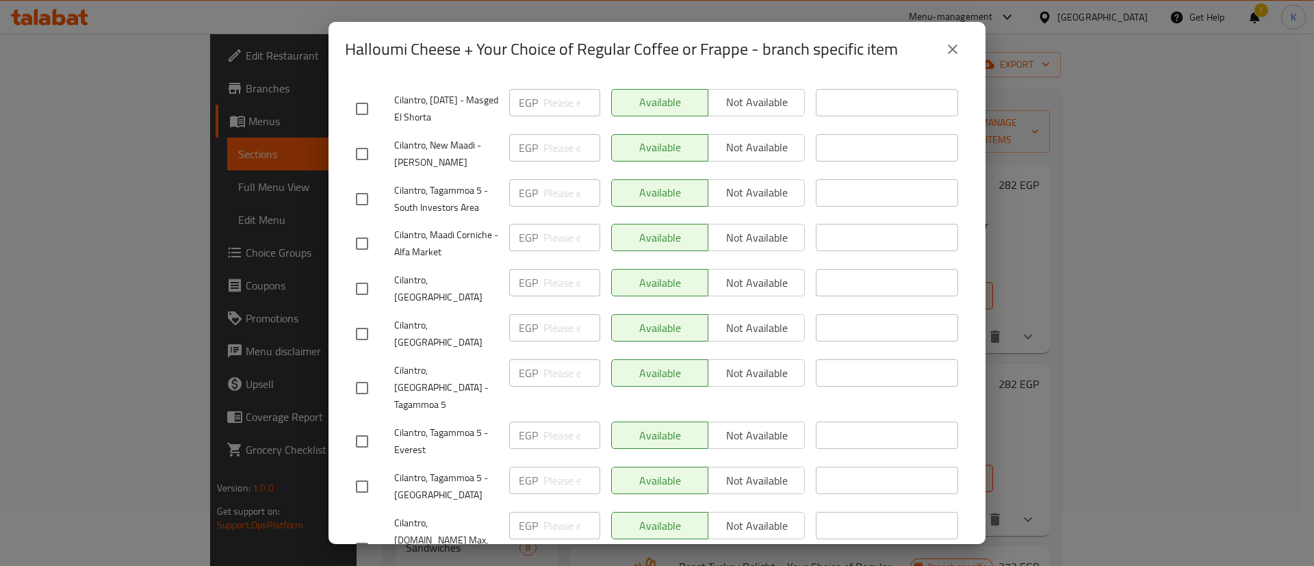
scroll to position [342, 0]
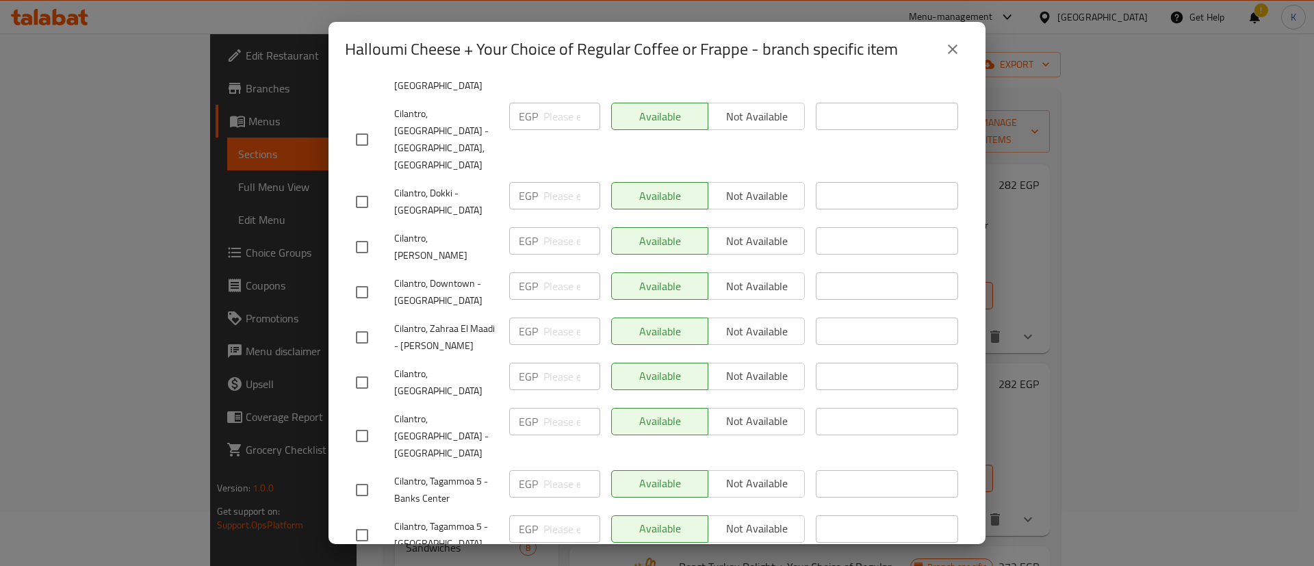
click at [360, 368] on input "checkbox" at bounding box center [362, 382] width 29 height 29
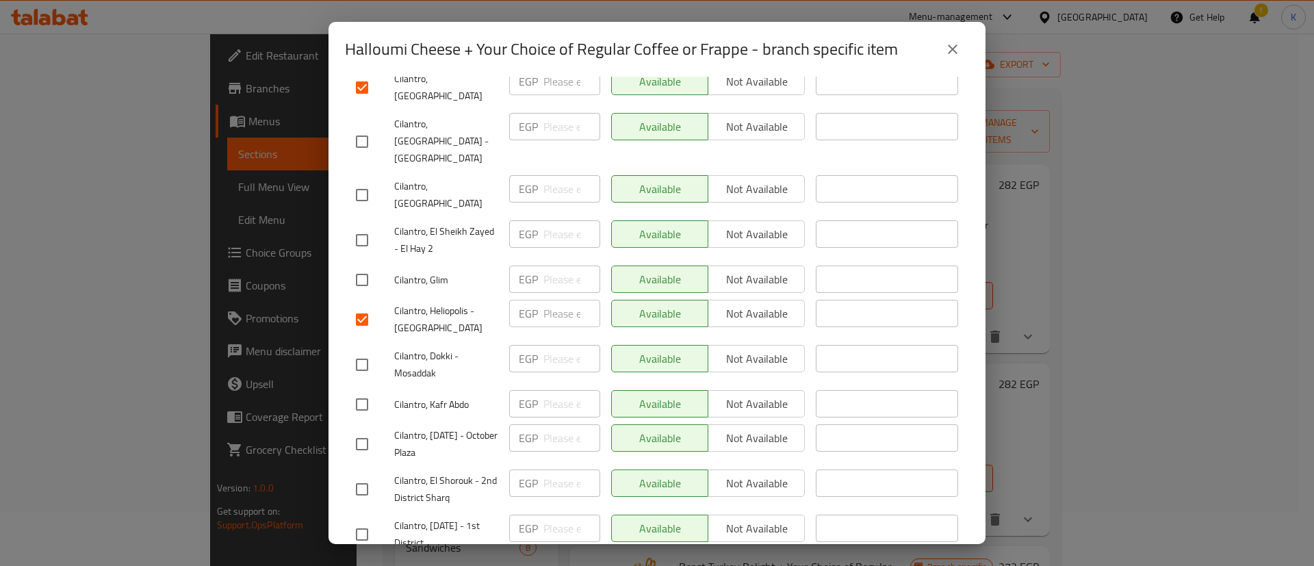
click at [359, 430] on input "checkbox" at bounding box center [362, 444] width 29 height 29
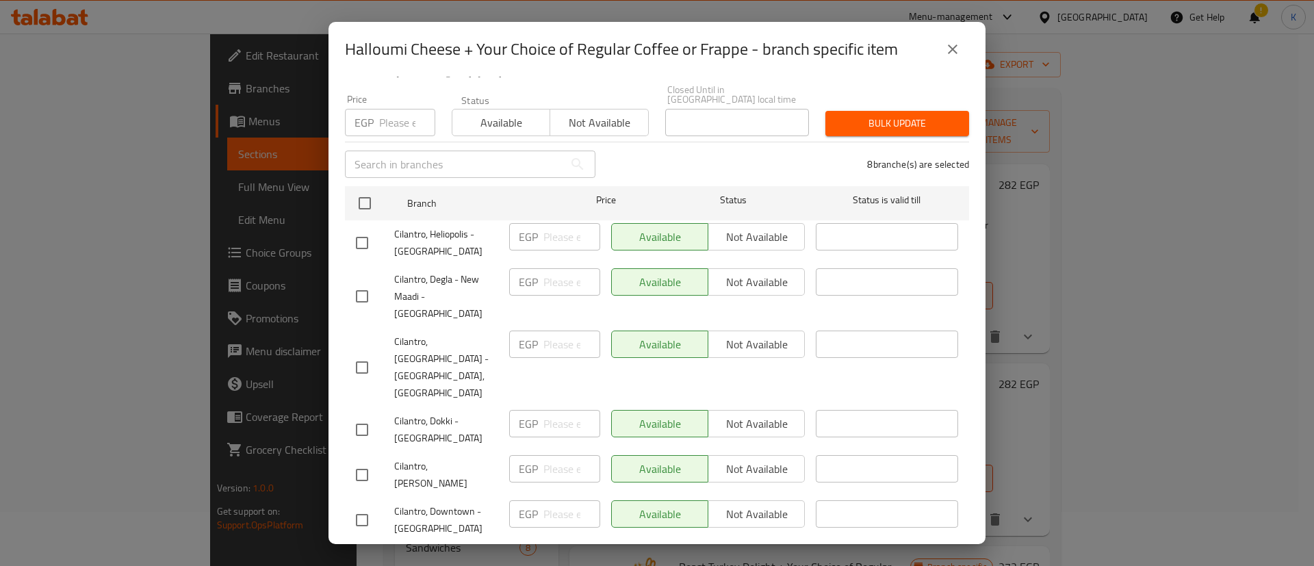
scroll to position [0, 0]
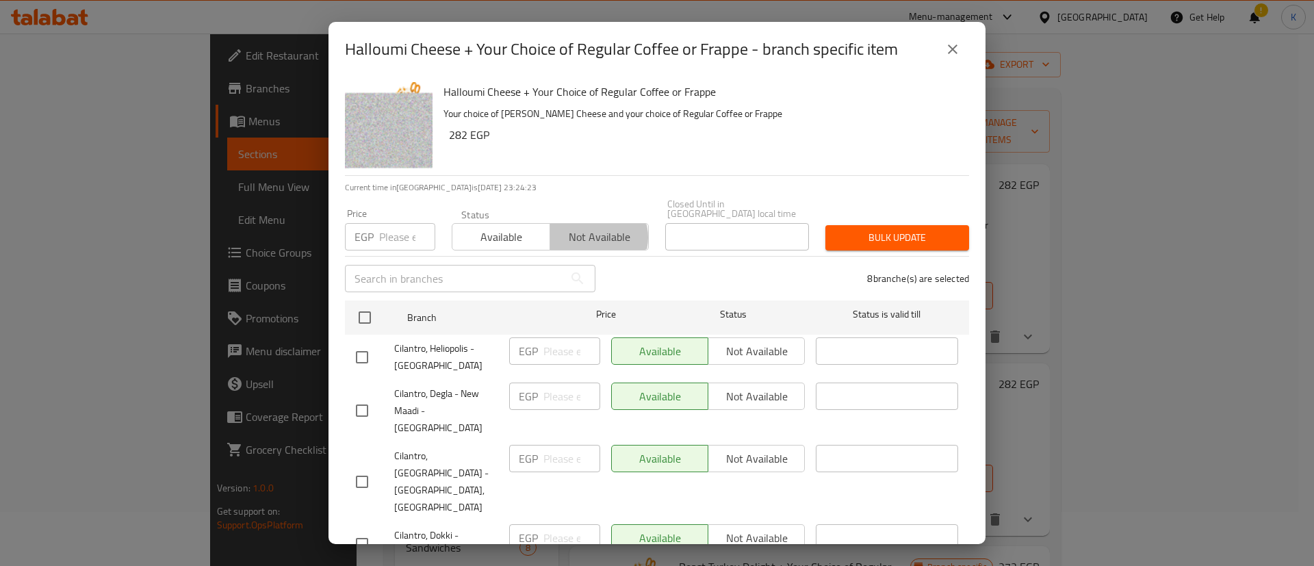
click at [588, 228] on span "Not available" at bounding box center [599, 237] width 87 height 20
click at [907, 229] on span "Bulk update" at bounding box center [897, 237] width 122 height 17
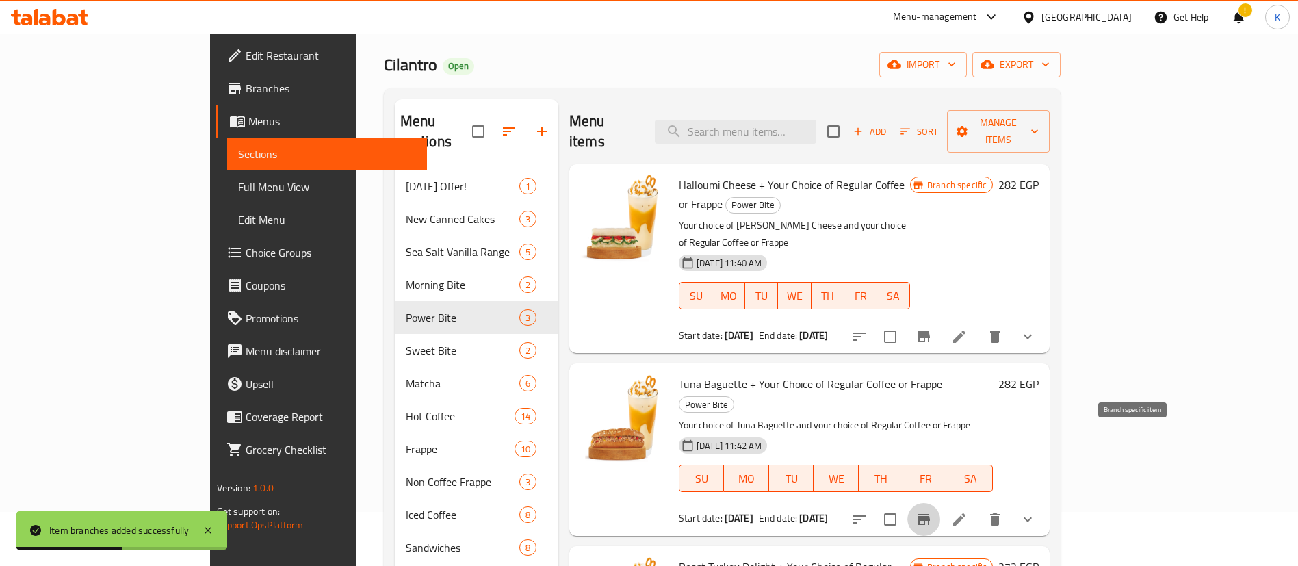
click at [940, 503] on button "Branch-specific-item" at bounding box center [923, 519] width 33 height 33
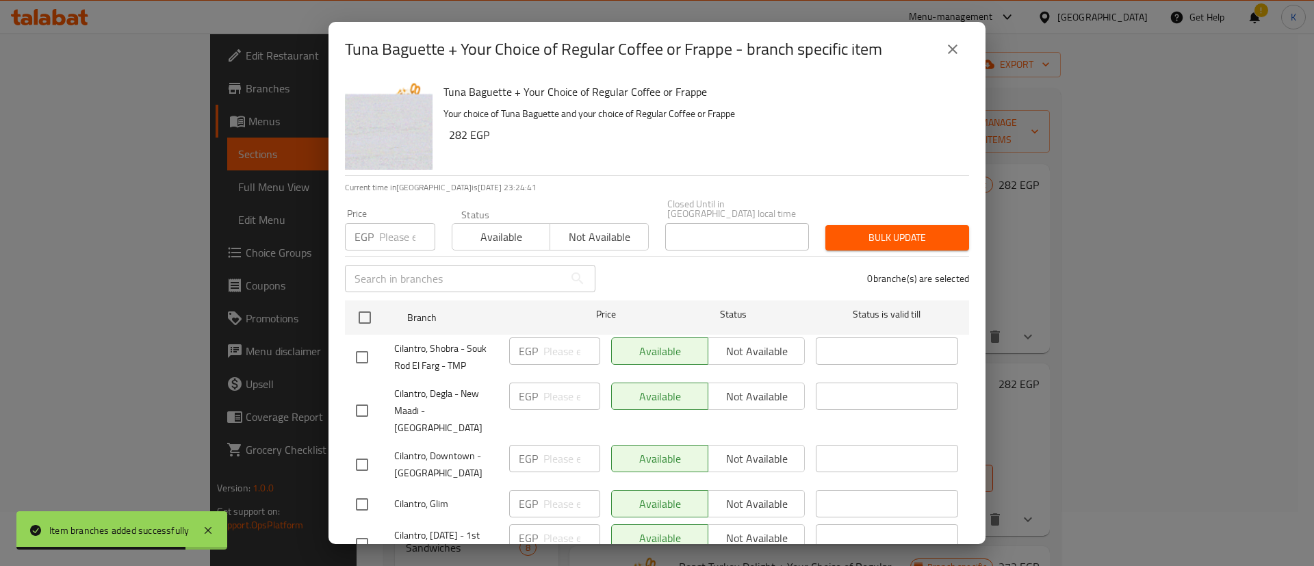
click at [356, 490] on input "checkbox" at bounding box center [362, 504] width 29 height 29
click at [357, 530] on input "checkbox" at bounding box center [362, 544] width 29 height 29
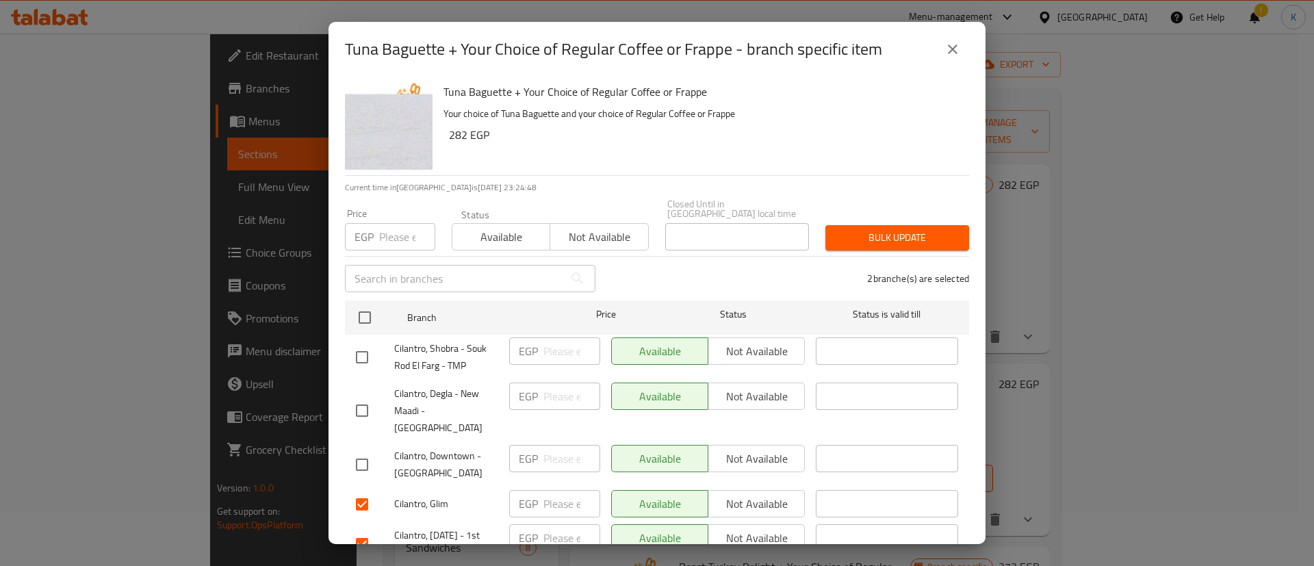
scroll to position [337, 0]
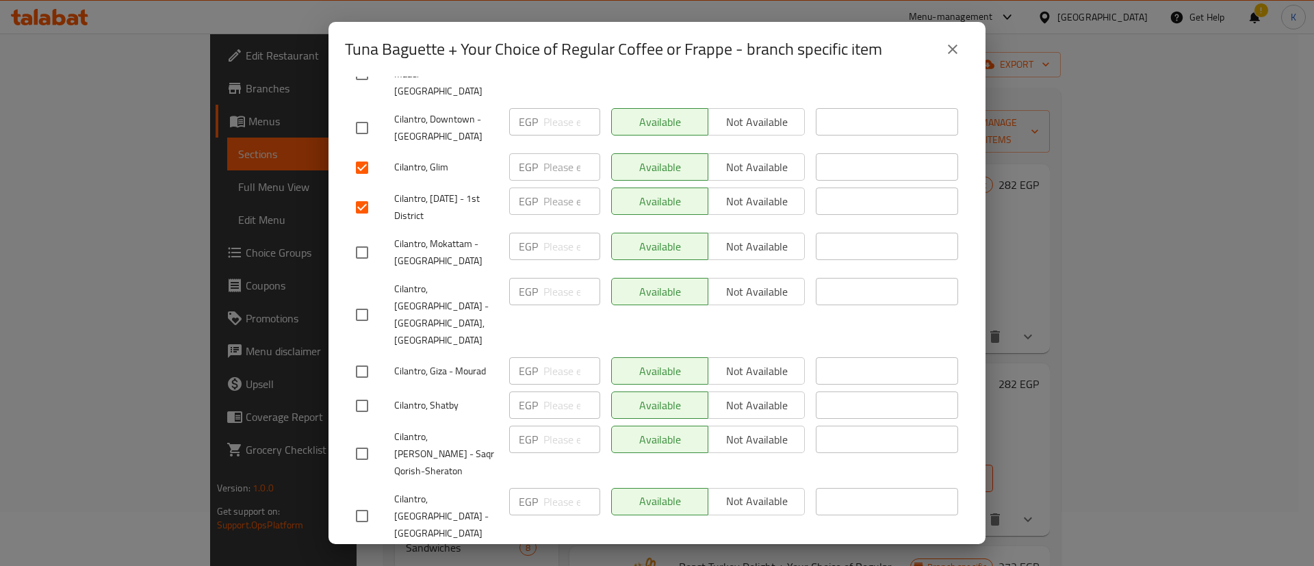
click at [368, 357] on input "checkbox" at bounding box center [362, 371] width 29 height 29
click at [361, 391] on input "checkbox" at bounding box center [362, 405] width 29 height 29
click at [363, 439] on input "checkbox" at bounding box center [362, 453] width 29 height 29
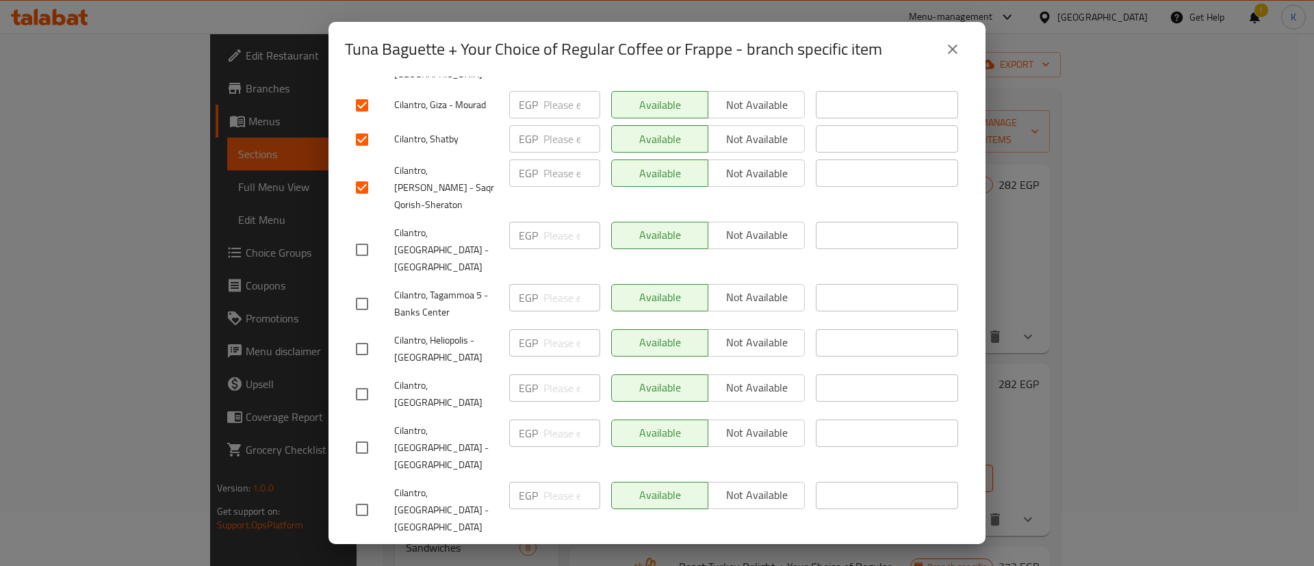
click at [372, 380] on input "checkbox" at bounding box center [362, 394] width 29 height 29
click at [359, 558] on input "checkbox" at bounding box center [362, 572] width 29 height 29
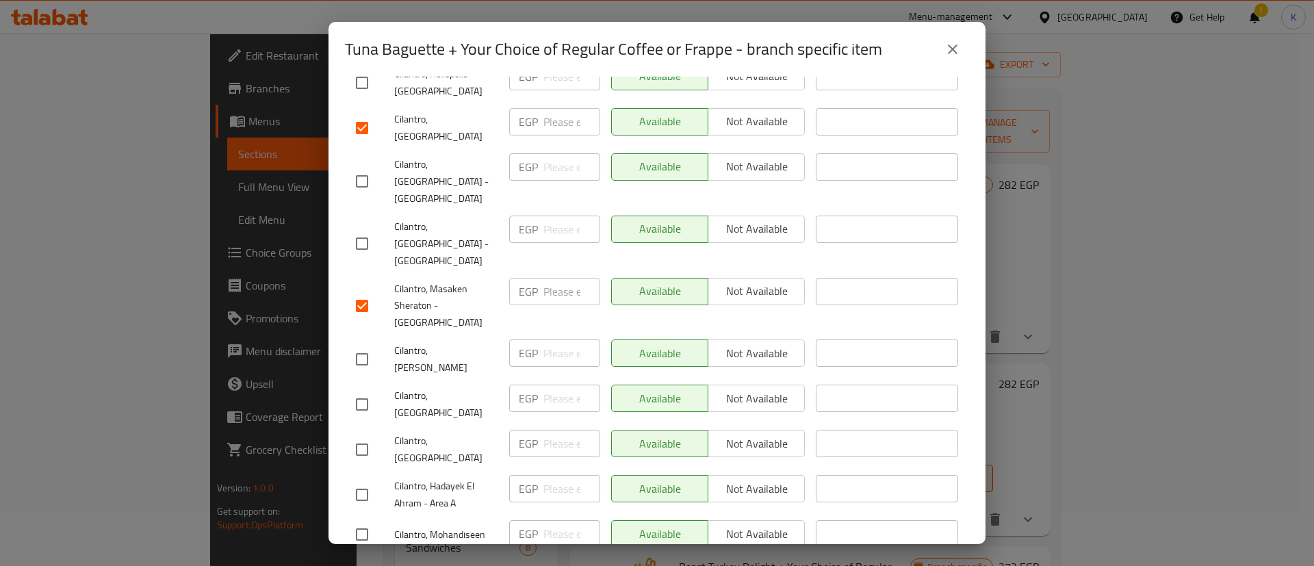
click at [365, 435] on input "checkbox" at bounding box center [362, 449] width 29 height 29
click at [368, 480] on input "checkbox" at bounding box center [362, 494] width 29 height 29
click at [367, 390] on input "checkbox" at bounding box center [362, 404] width 29 height 29
click at [370, 520] on input "checkbox" at bounding box center [362, 534] width 29 height 29
click at [362, 560] on input "checkbox" at bounding box center [362, 574] width 29 height 29
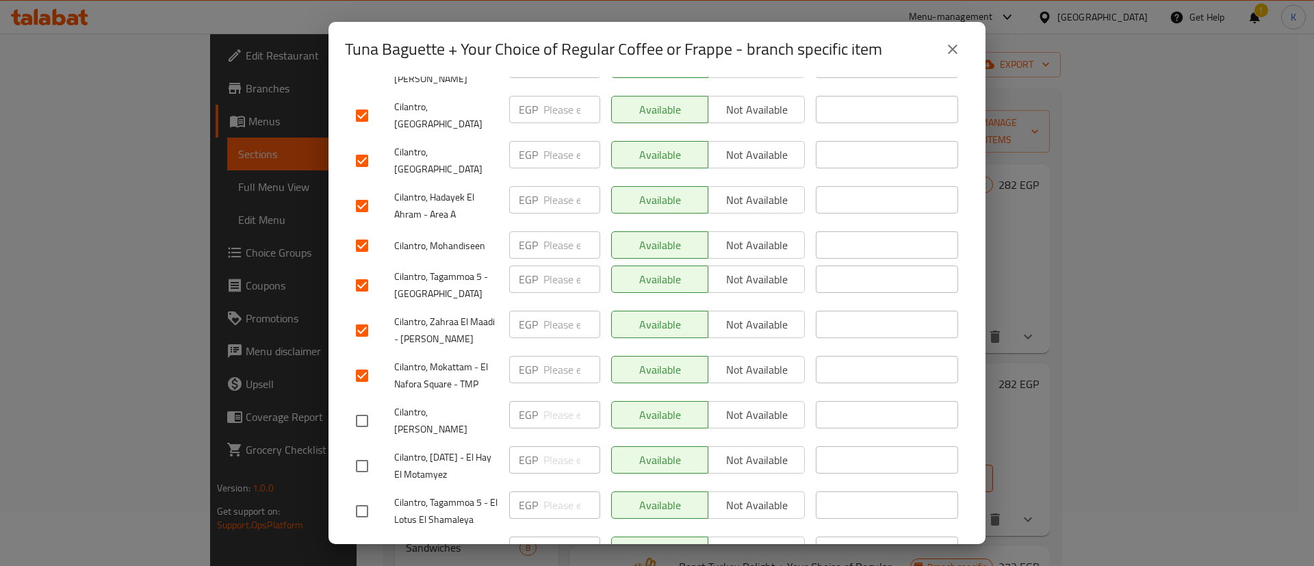
click at [363, 452] on input "checkbox" at bounding box center [362, 466] width 29 height 29
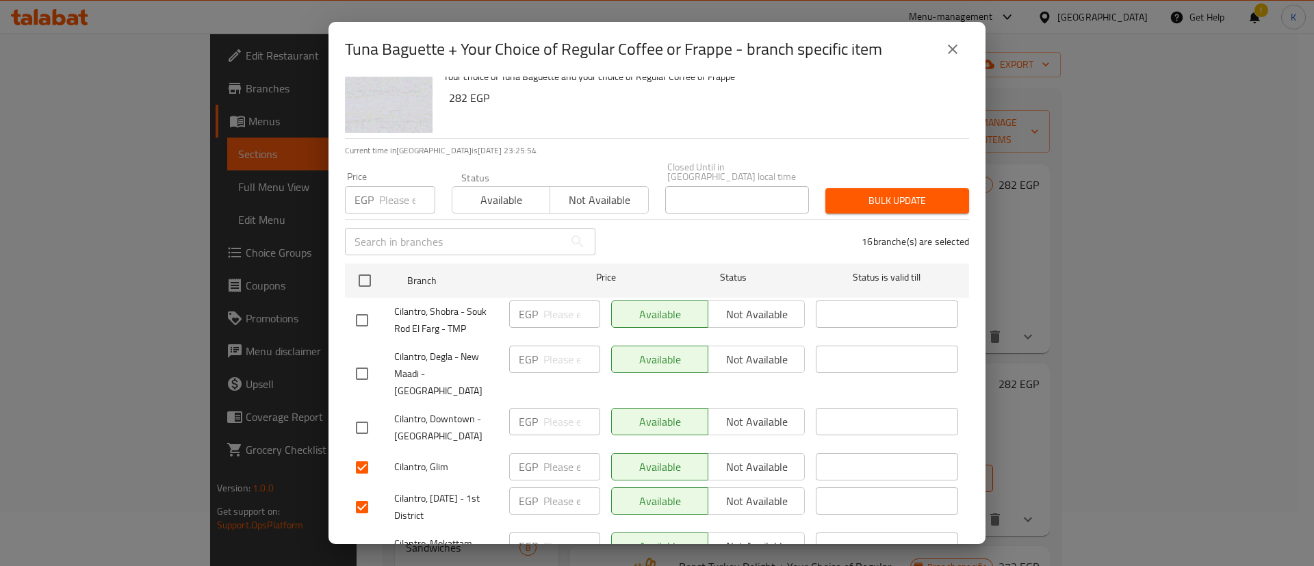
click at [364, 313] on input "checkbox" at bounding box center [362, 320] width 29 height 29
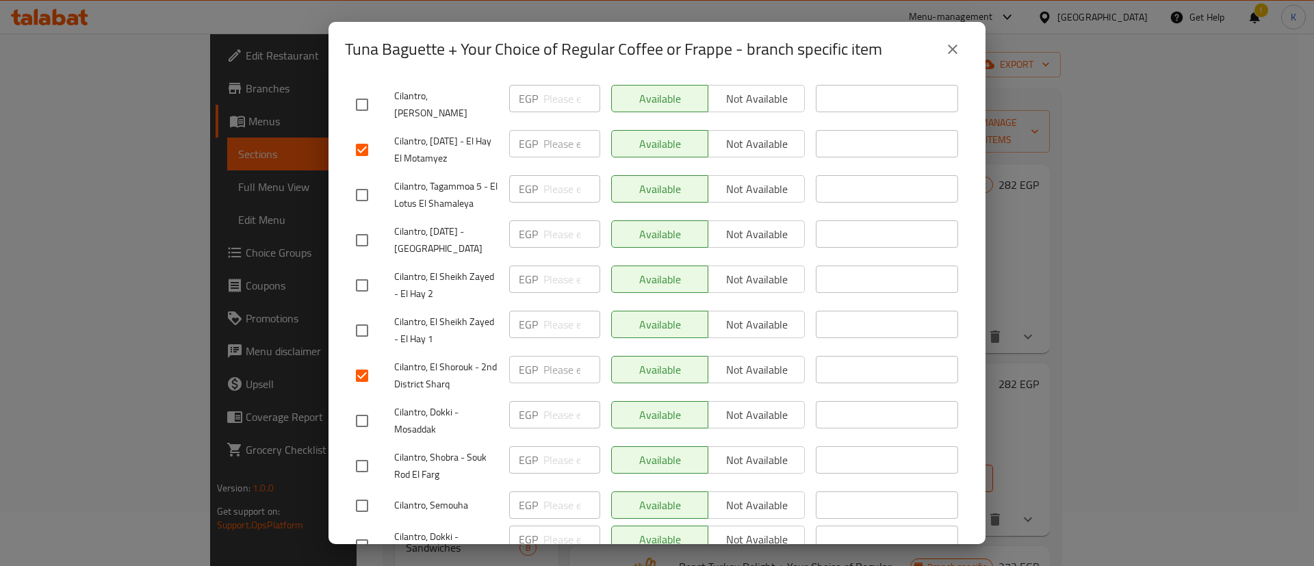
click at [364, 452] on input "checkbox" at bounding box center [362, 466] width 29 height 29
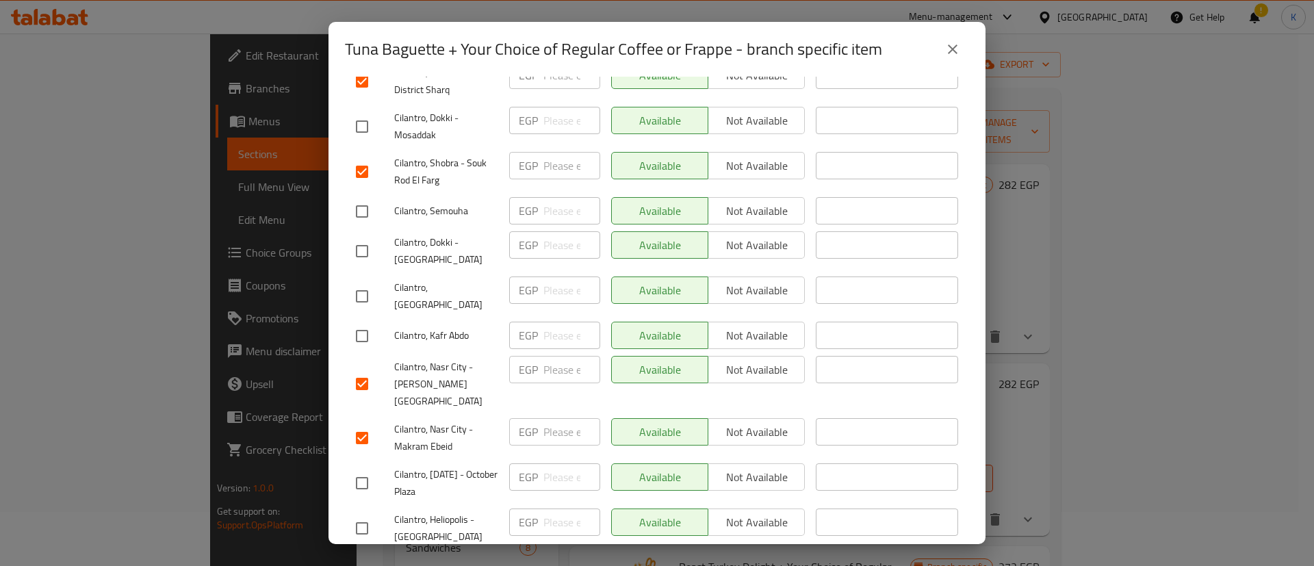
click at [350, 469] on input "checkbox" at bounding box center [362, 483] width 29 height 29
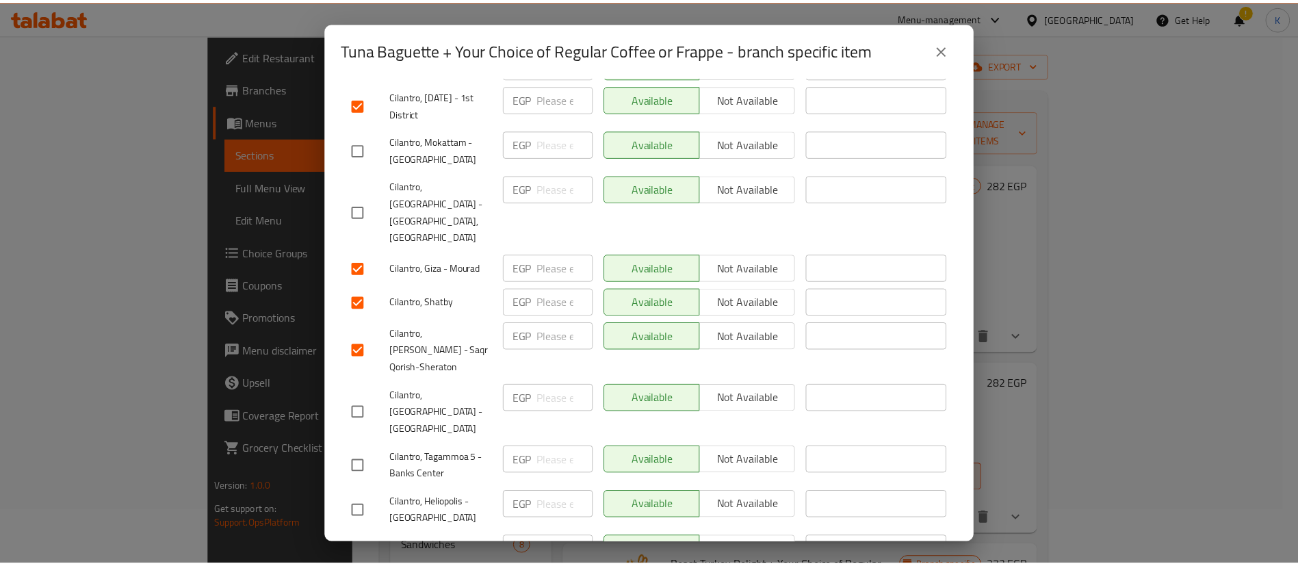
scroll to position [0, 0]
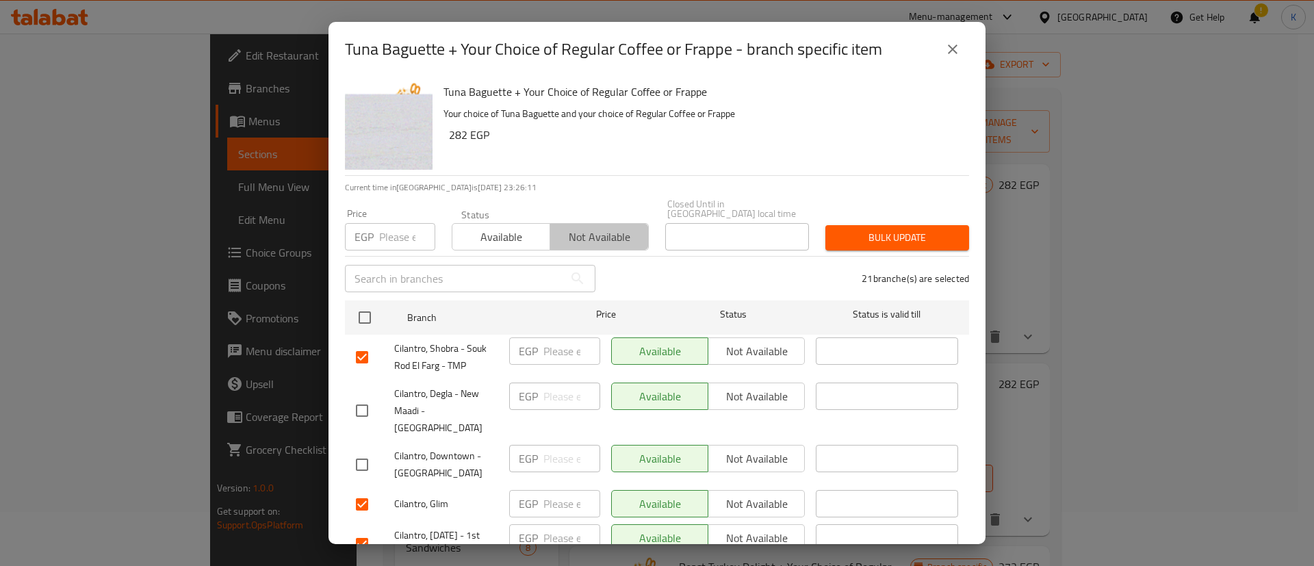
click at [596, 229] on span "Not available" at bounding box center [599, 237] width 87 height 20
click at [873, 233] on span "Bulk update" at bounding box center [897, 237] width 122 height 17
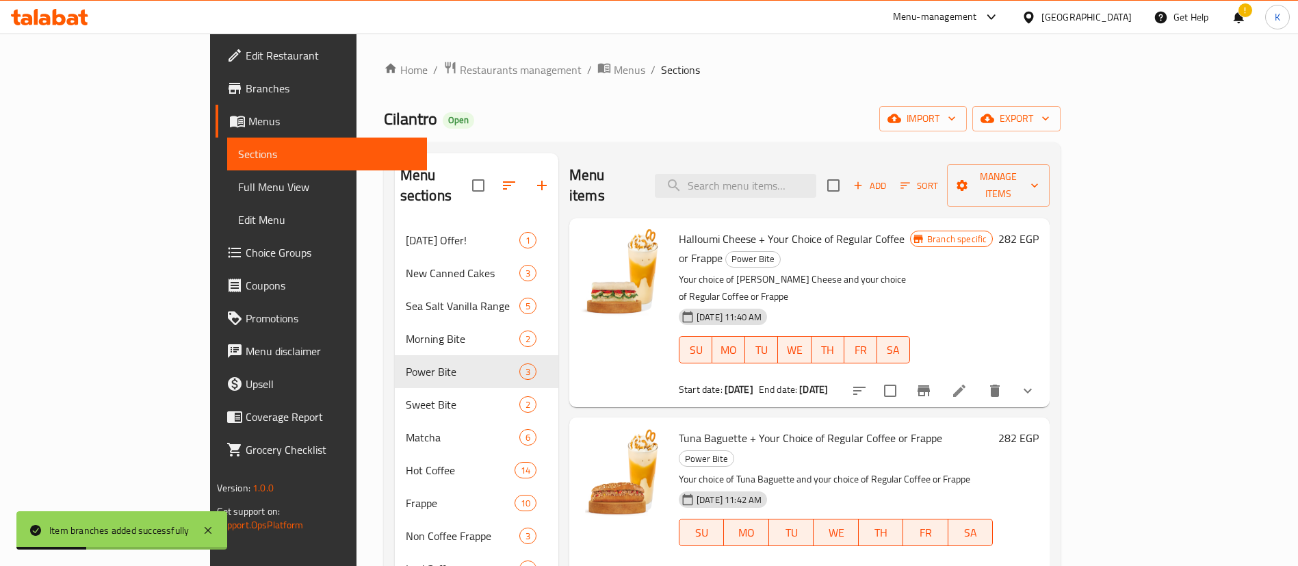
scroll to position [54, 0]
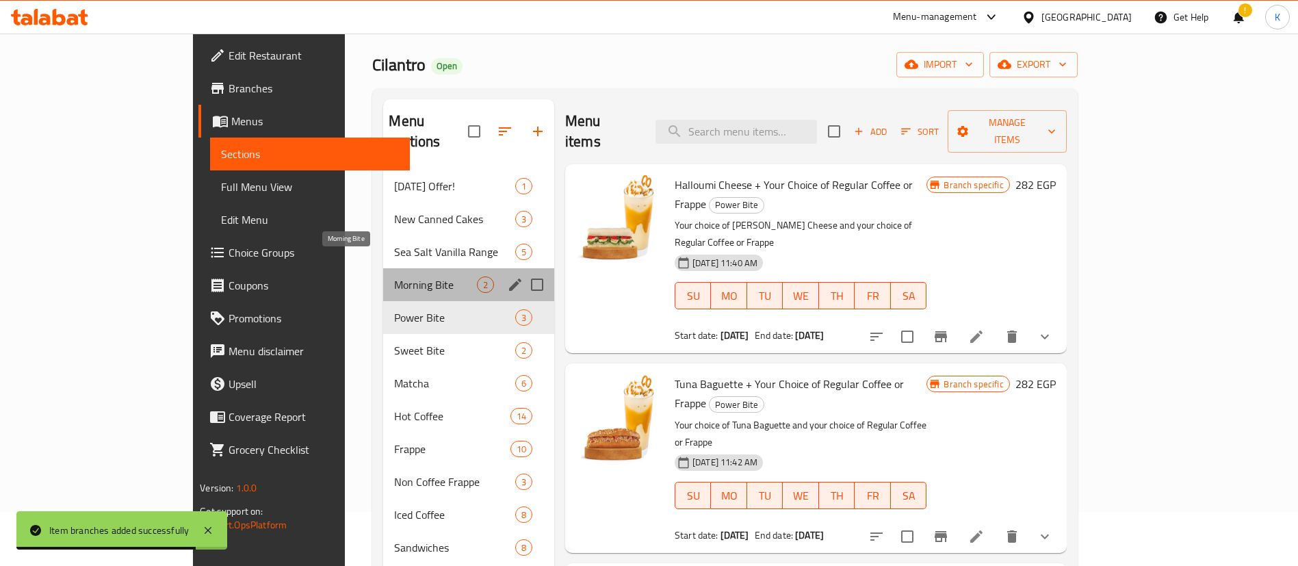
click at [394, 276] on span "Morning Bite" at bounding box center [435, 284] width 82 height 16
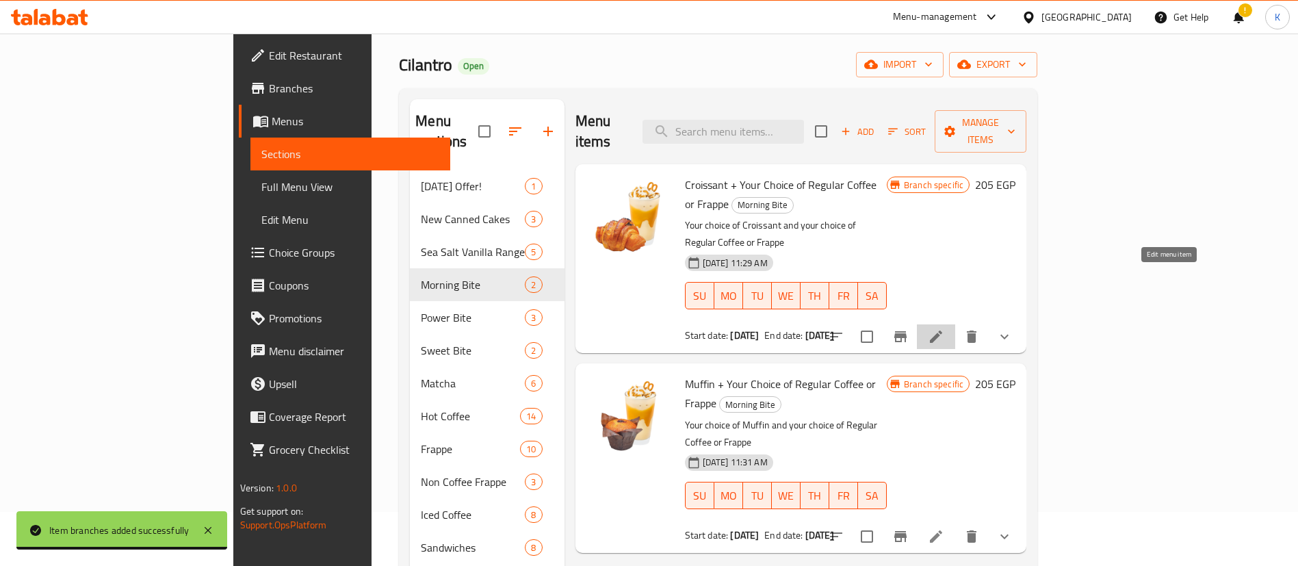
click at [944, 328] on icon at bounding box center [936, 336] width 16 height 16
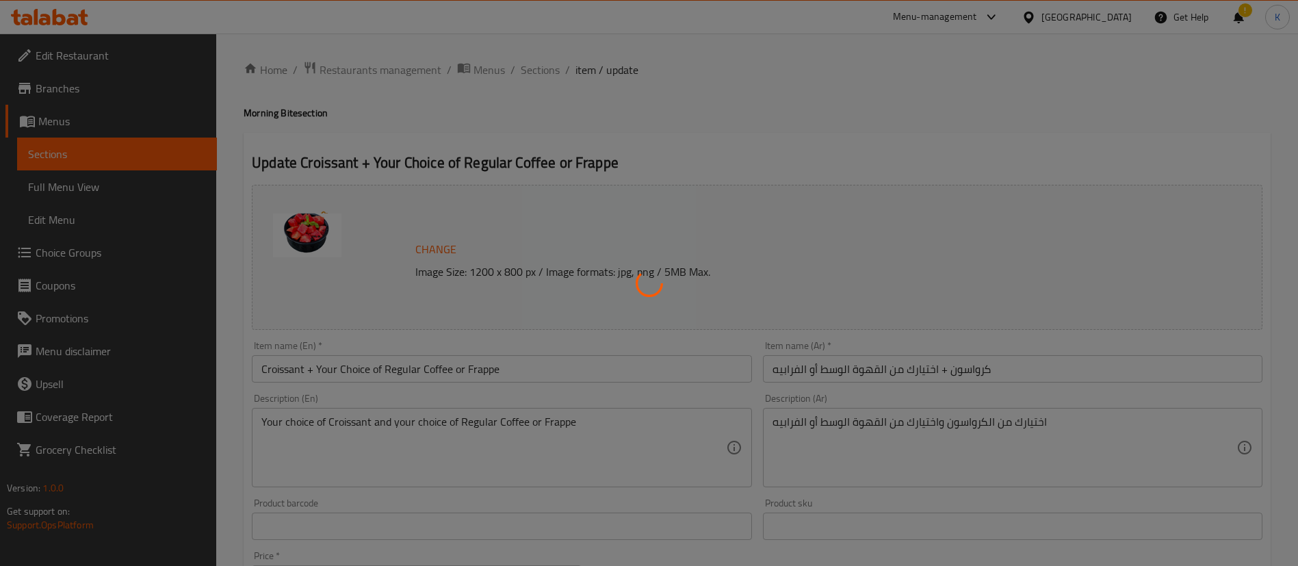
type input "أختيارك من المشروب"
type input "1"
type input "إختيارك من الحليب:"
type input "1"
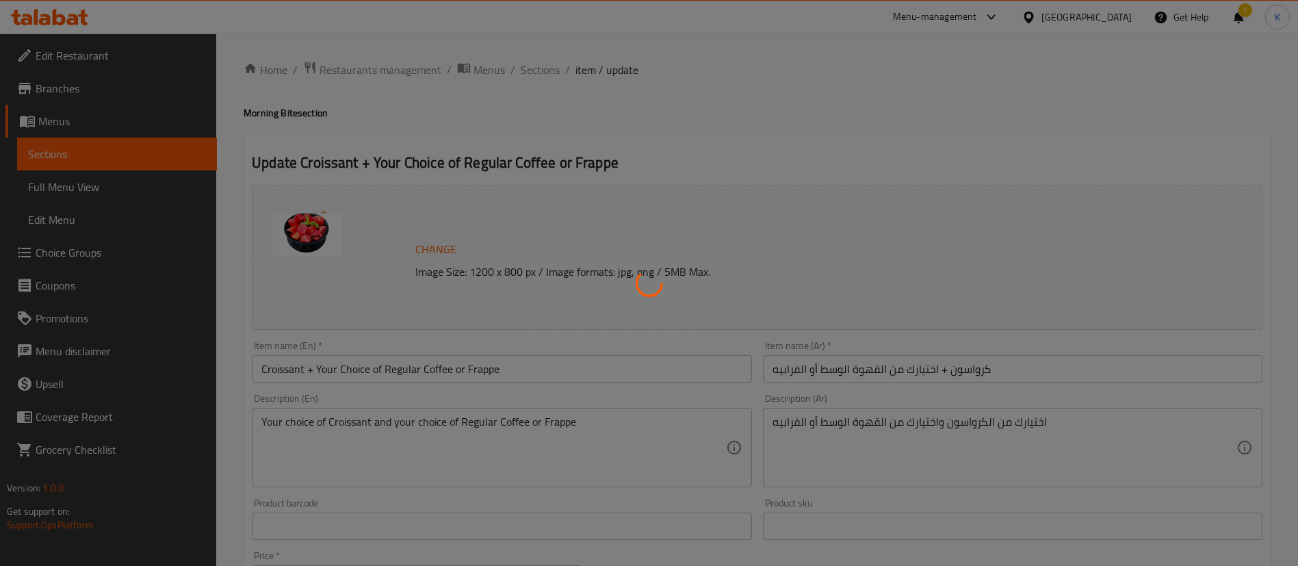
type input "1"
type input "صوصات إضافية:"
type input "0"
type input "شوت إضافية:"
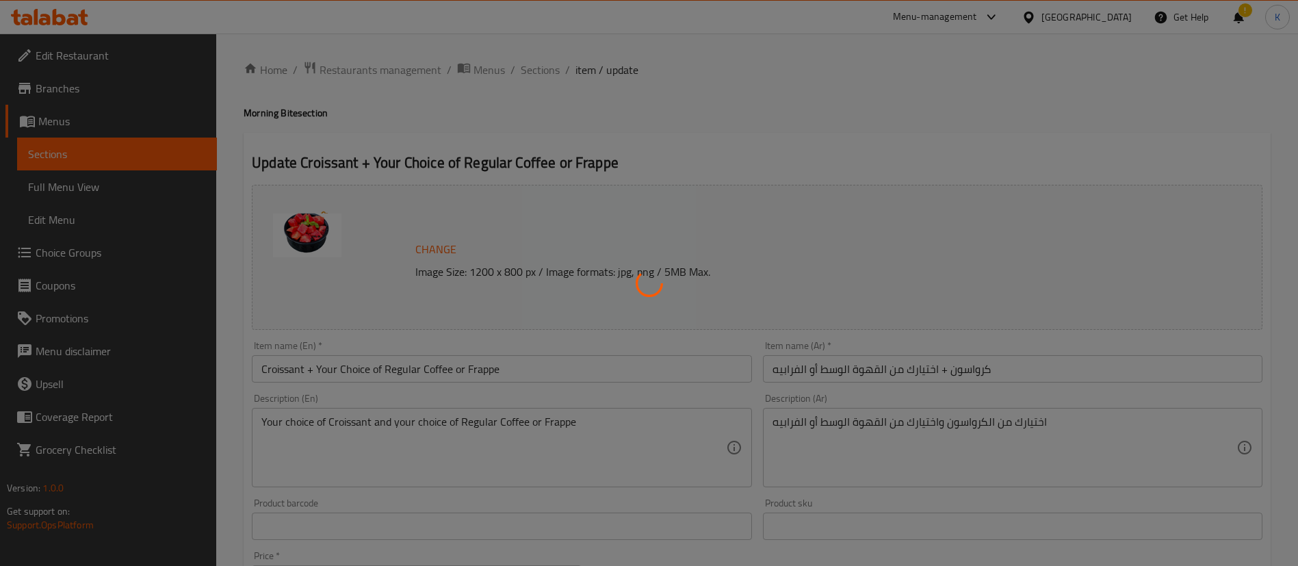
type input "0"
type input "نكهات إضافية:"
type input "0"
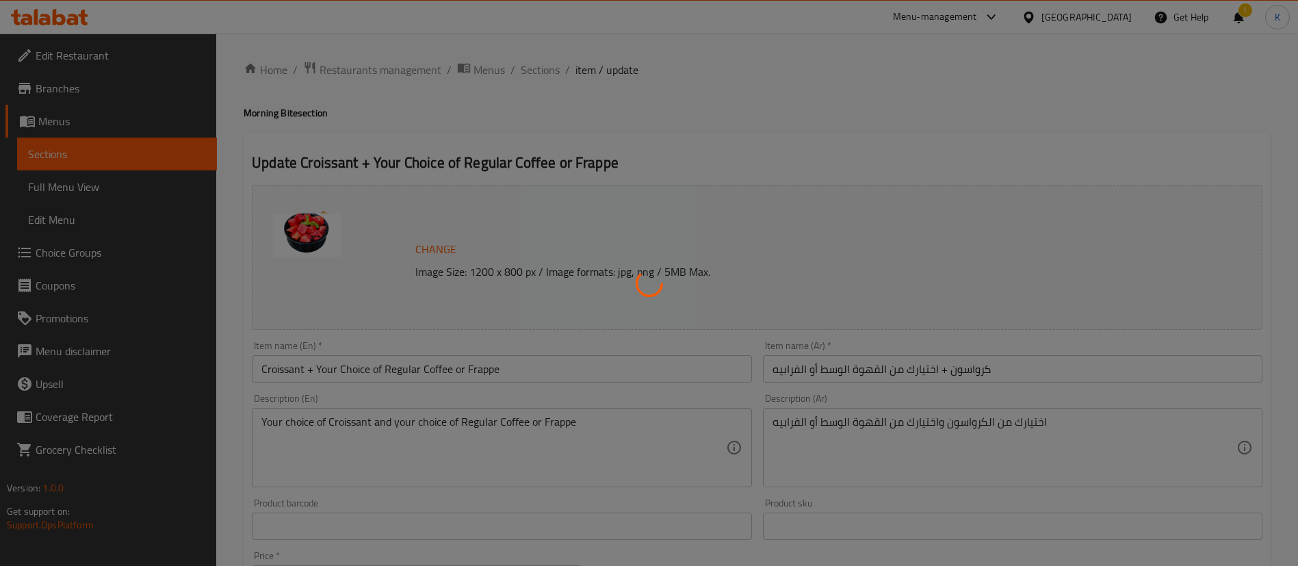
type input "اختيارك من الكرواسون"
type input "1"
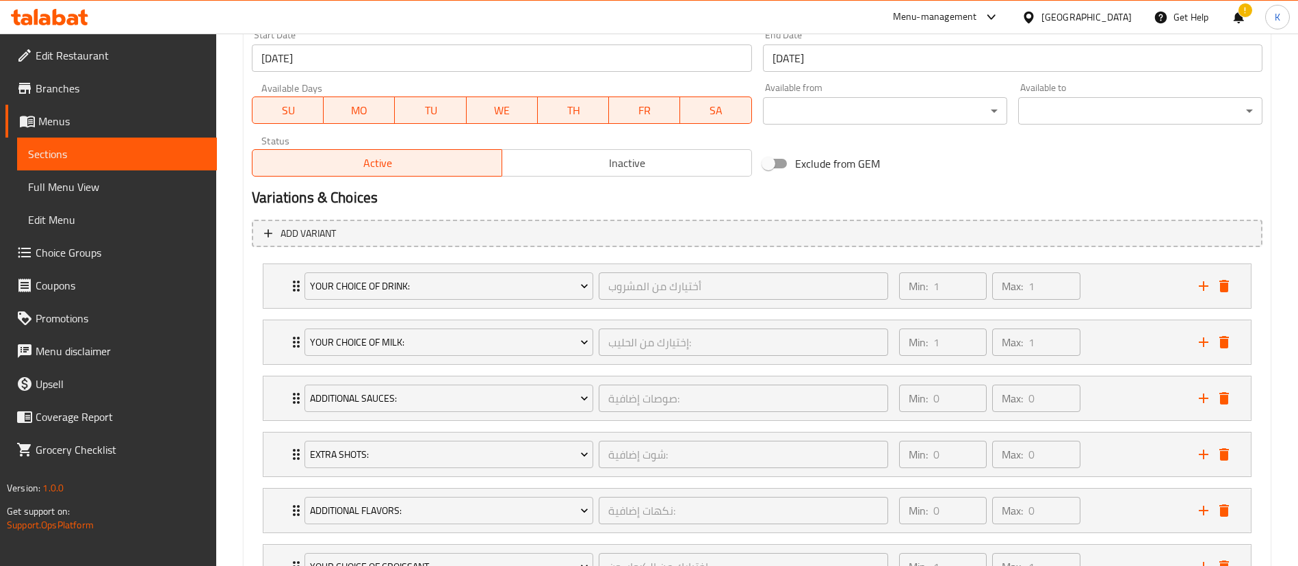
scroll to position [724, 0]
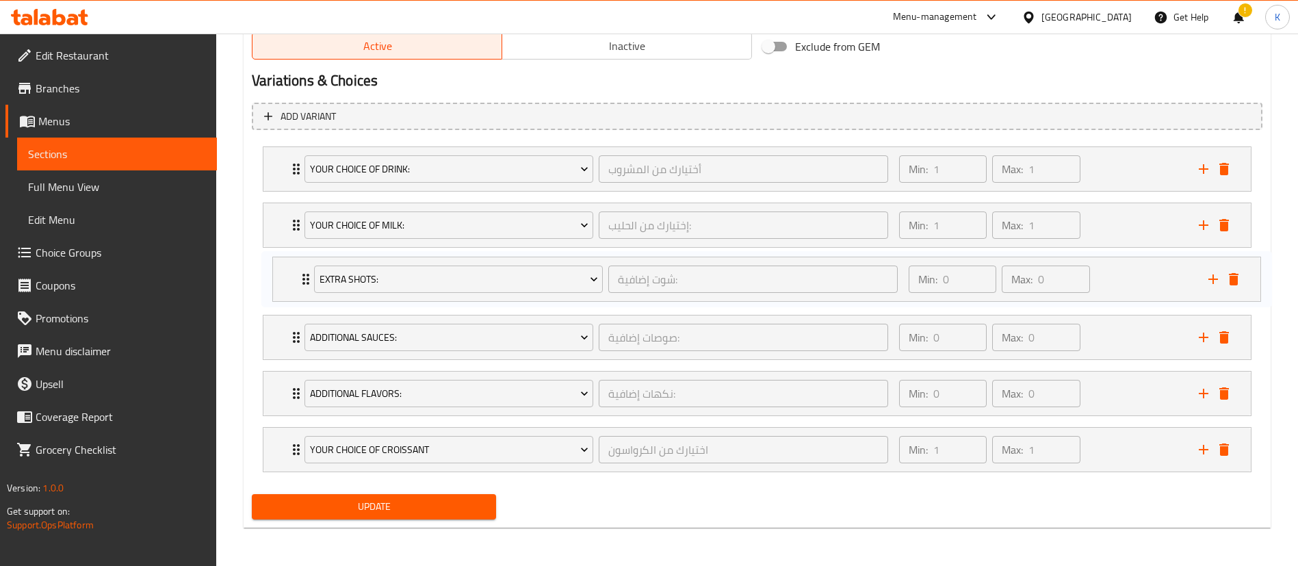
drag, startPoint x: 276, startPoint y: 338, endPoint x: 286, endPoint y: 273, distance: 65.7
click at [286, 273] on div "Your Choice Of Drink: أختيارك من المشروب ​ Min: 1 ​ Max: 1 ​ Cappuccino (ID: 17…" at bounding box center [757, 309] width 1011 height 337
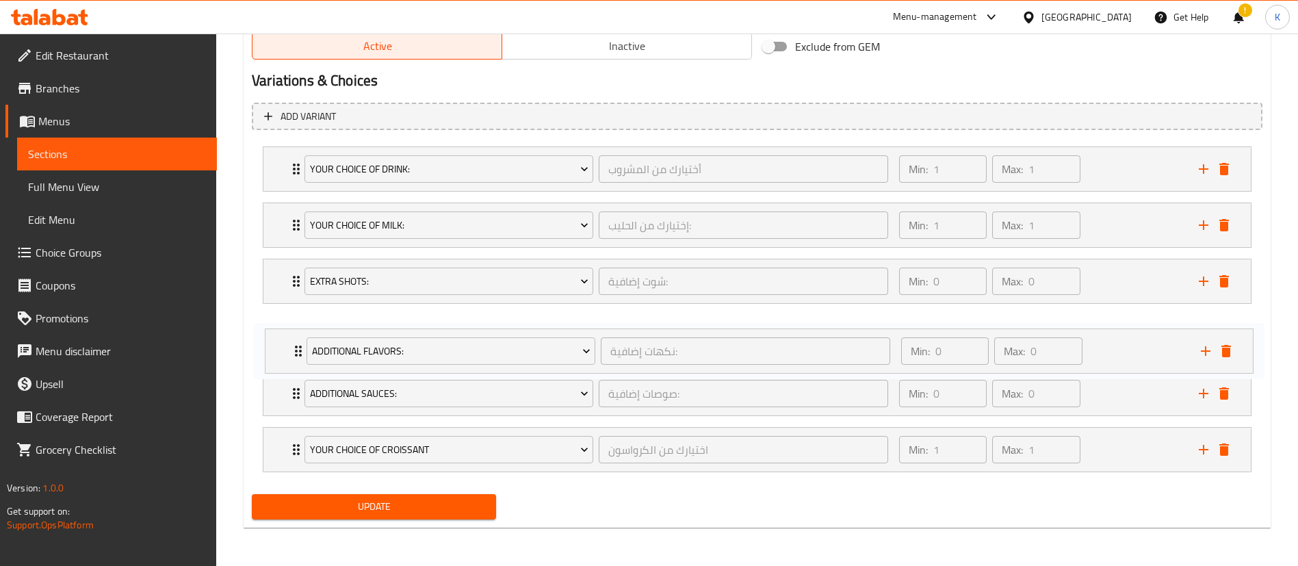
drag, startPoint x: 284, startPoint y: 391, endPoint x: 286, endPoint y: 344, distance: 47.9
click at [286, 344] on div "Your Choice Of Drink: أختيارك من المشروب ​ Min: 1 ​ Max: 1 ​ Cappuccino (ID: 17…" at bounding box center [757, 309] width 1011 height 337
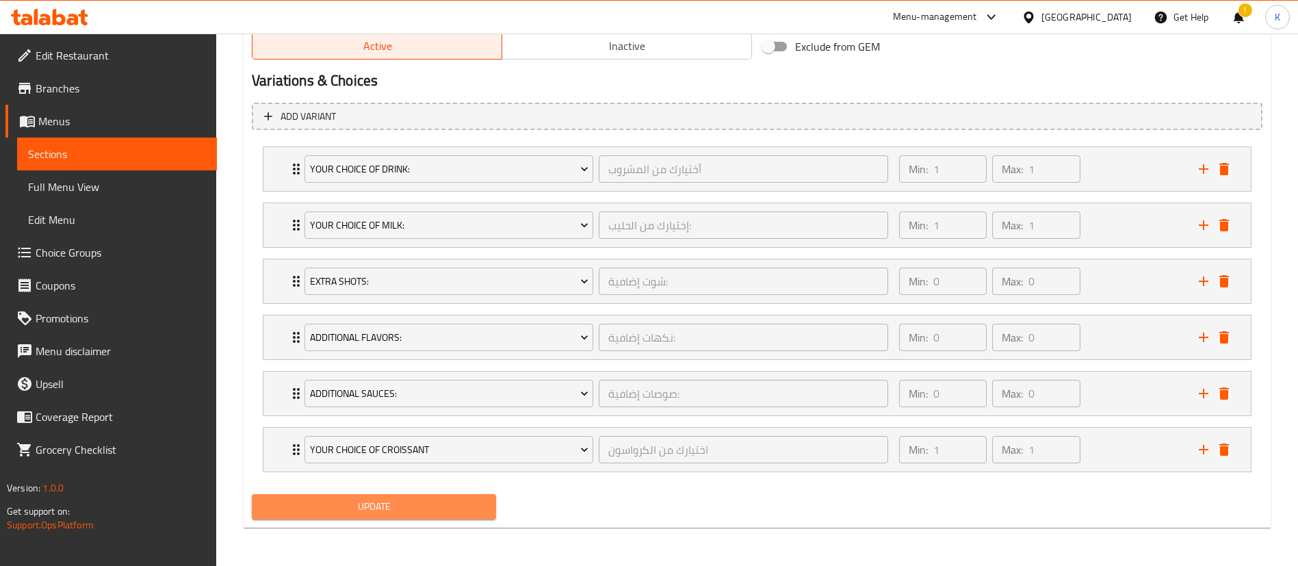
click at [385, 513] on span "Update" at bounding box center [374, 506] width 222 height 17
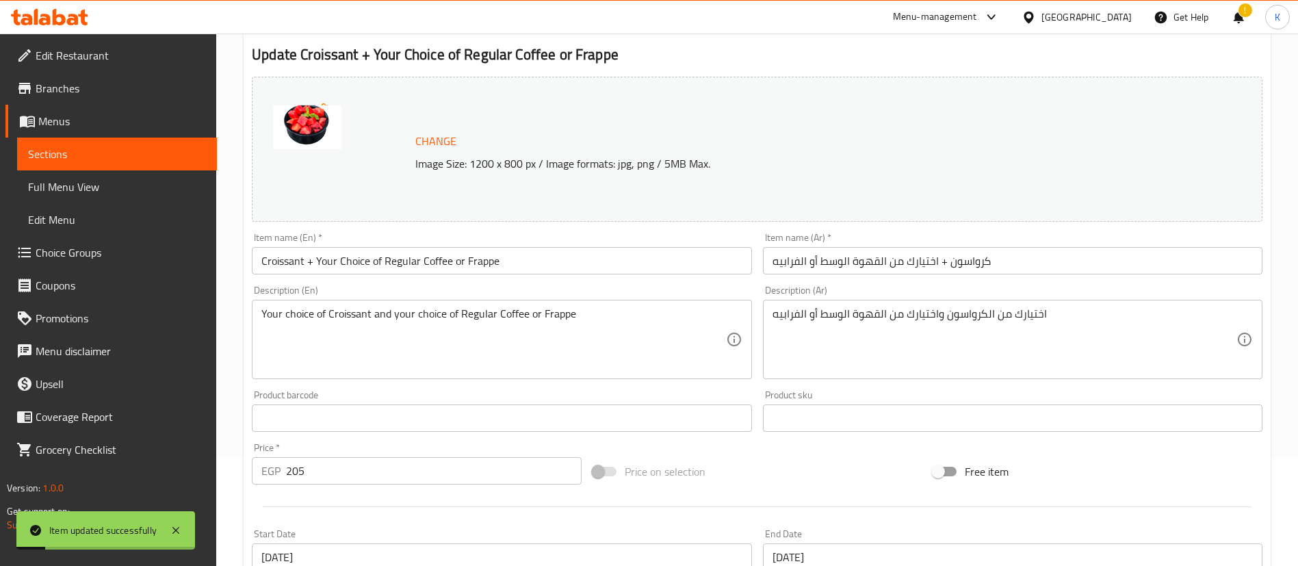
scroll to position [0, 0]
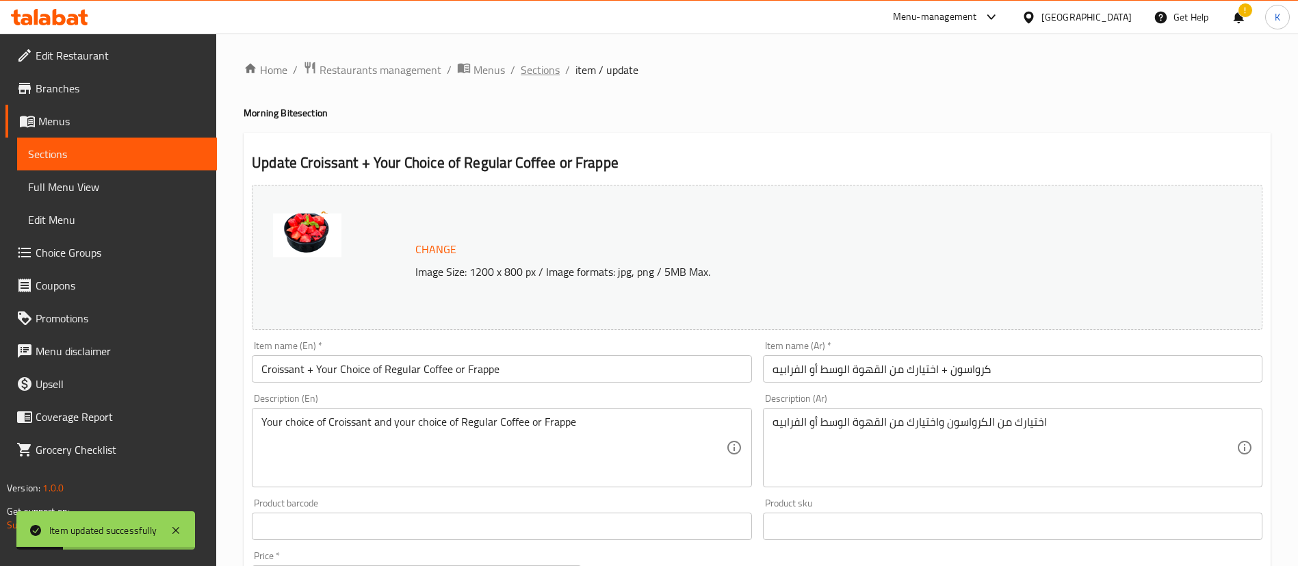
click at [539, 66] on span "Sections" at bounding box center [540, 70] width 39 height 16
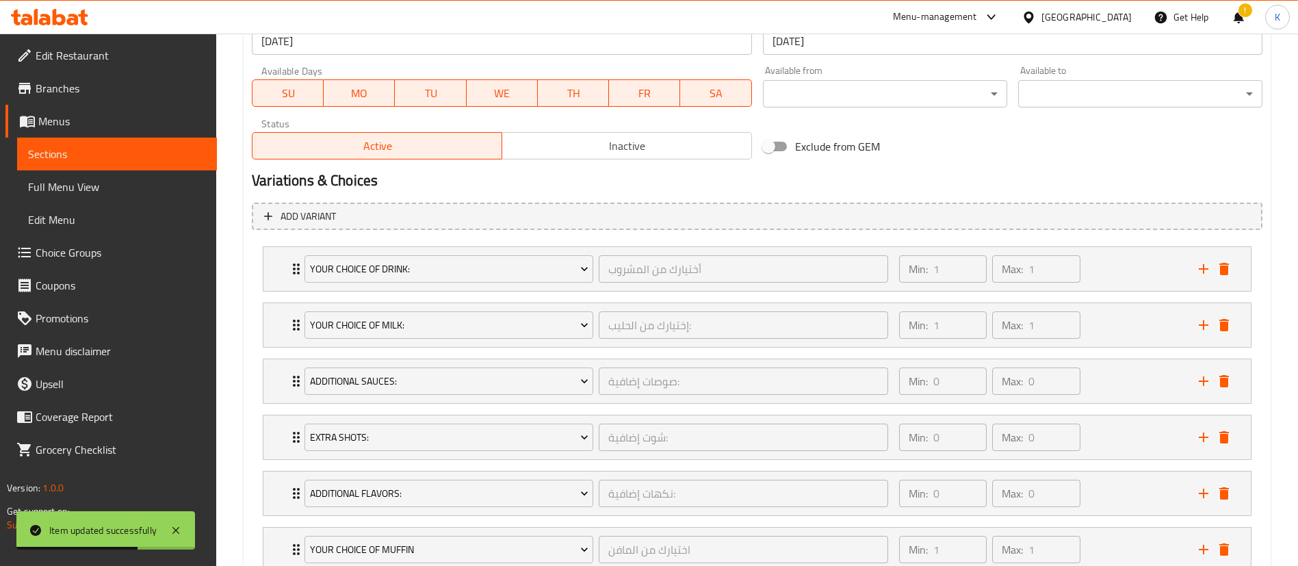
scroll to position [724, 0]
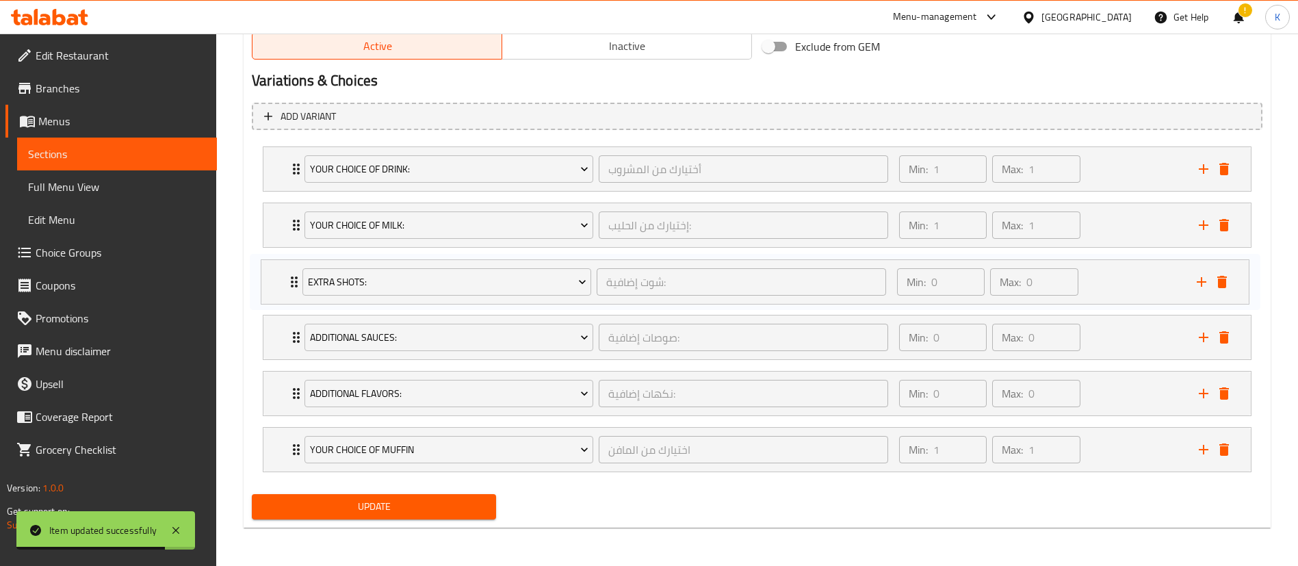
drag, startPoint x: 286, startPoint y: 344, endPoint x: 284, endPoint y: 281, distance: 63.0
click at [284, 281] on div "Your Choice Of Drink: أختيارك من المشروب ​ Min: 1 ​ Max: 1 ​ Cappuccino (ID: 17…" at bounding box center [757, 309] width 1011 height 337
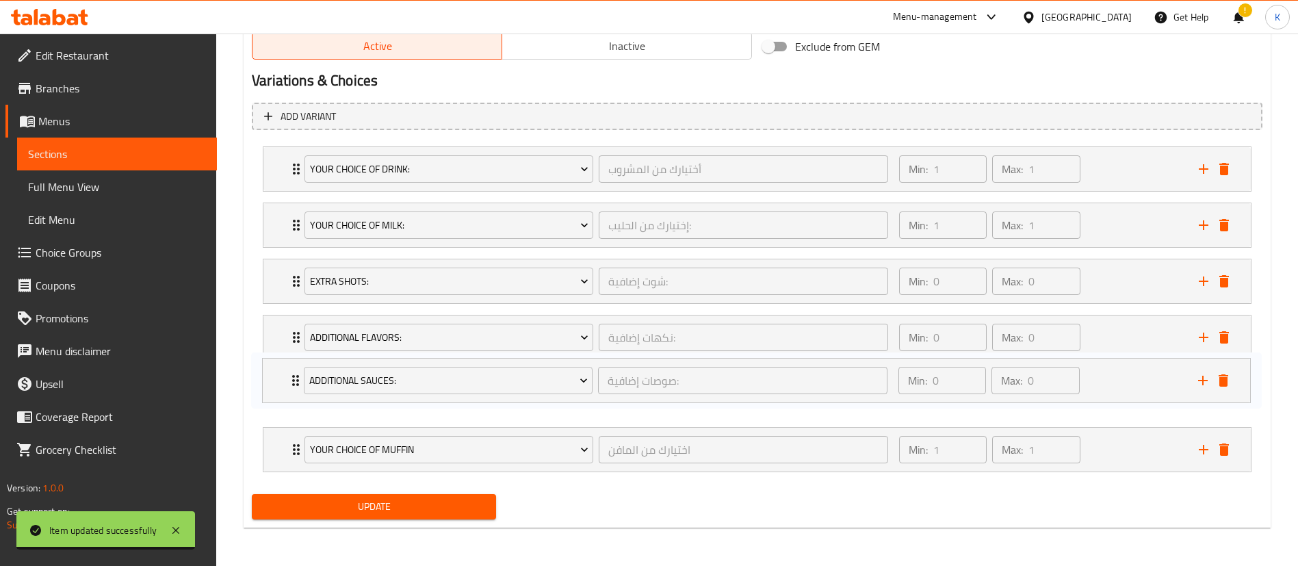
drag, startPoint x: 282, startPoint y: 343, endPoint x: 281, endPoint y: 393, distance: 50.6
click at [281, 393] on div "Your Choice Of Drink: أختيارك من المشروب ​ Min: 1 ​ Max: 1 ​ Cappuccino (ID: 17…" at bounding box center [757, 309] width 1011 height 337
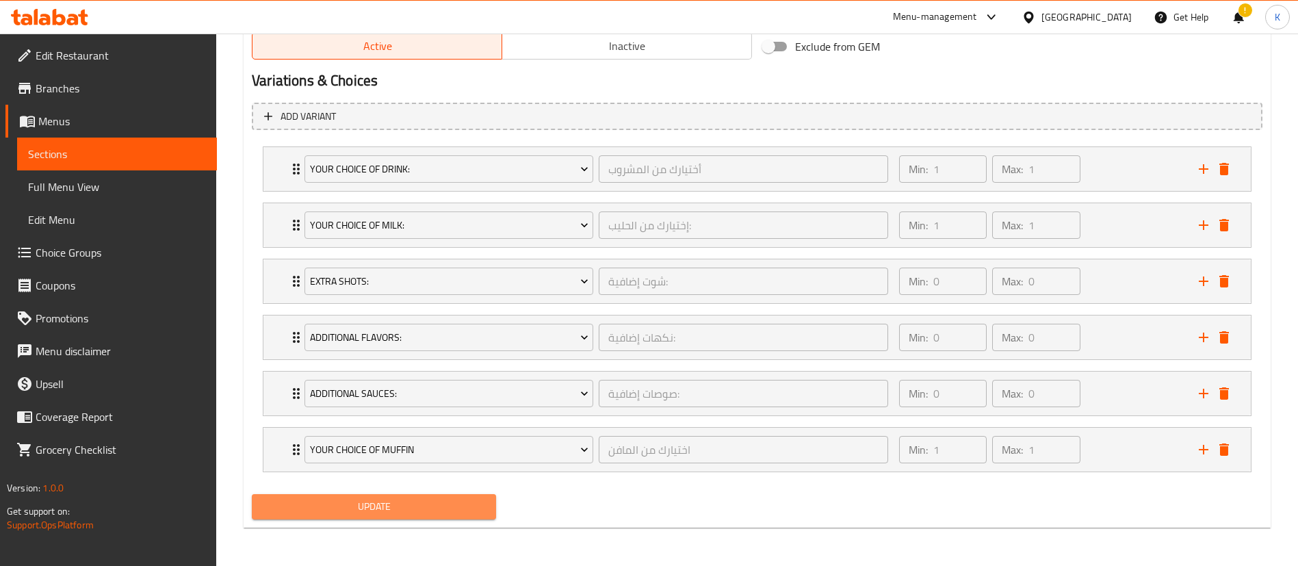
click at [374, 508] on span "Update" at bounding box center [374, 506] width 222 height 17
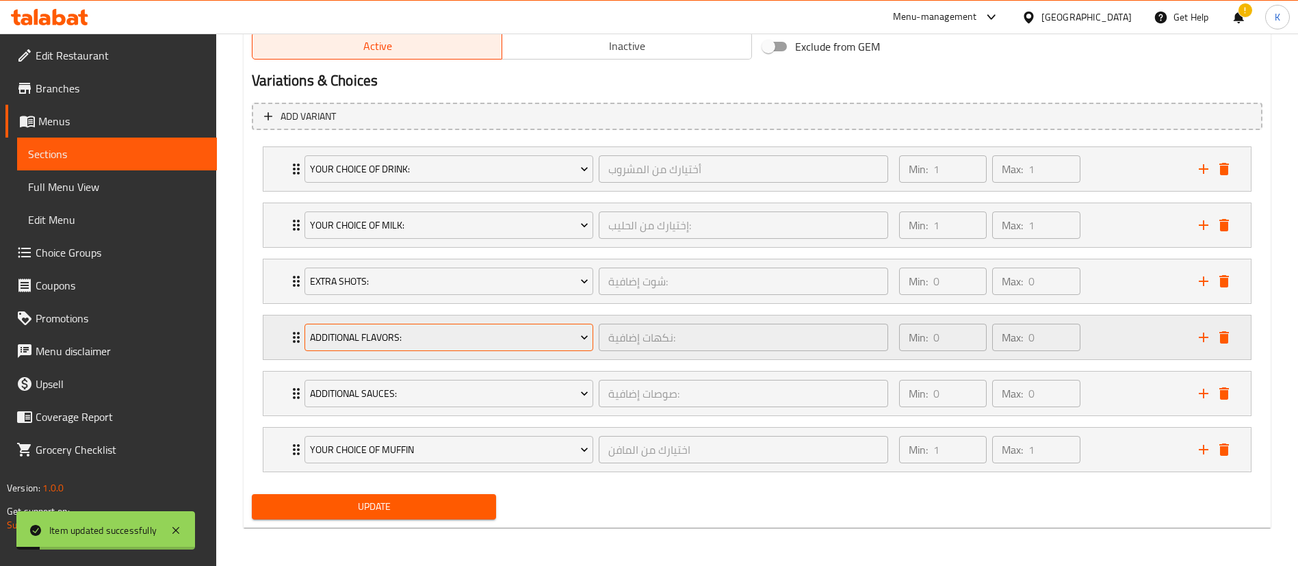
scroll to position [0, 0]
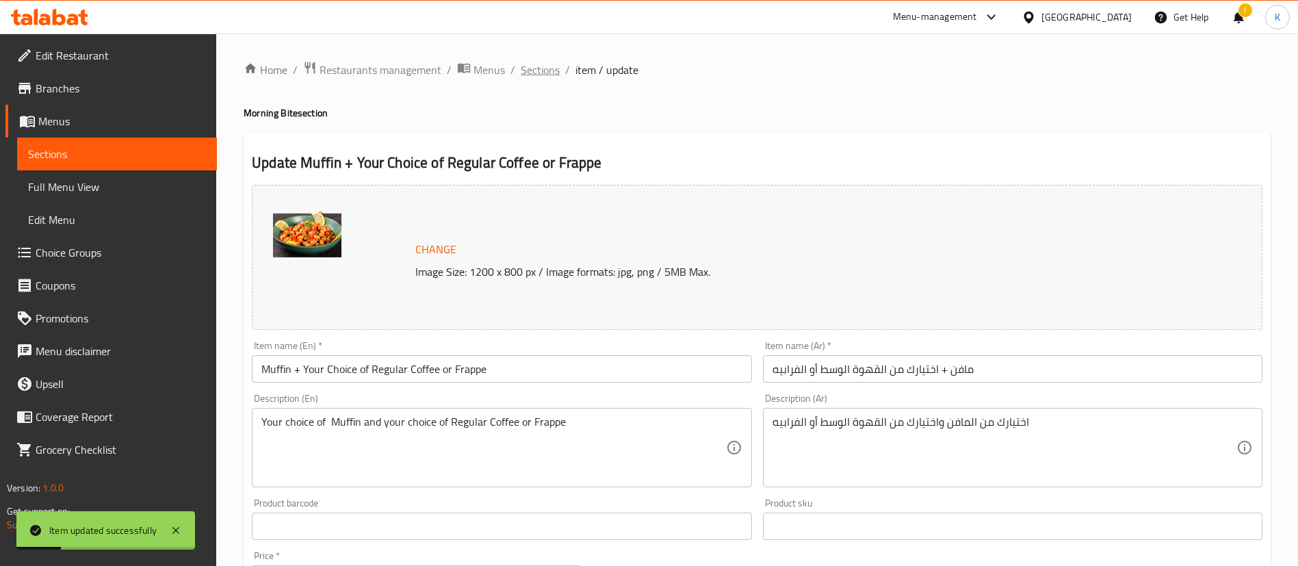
click at [532, 73] on span "Sections" at bounding box center [540, 70] width 39 height 16
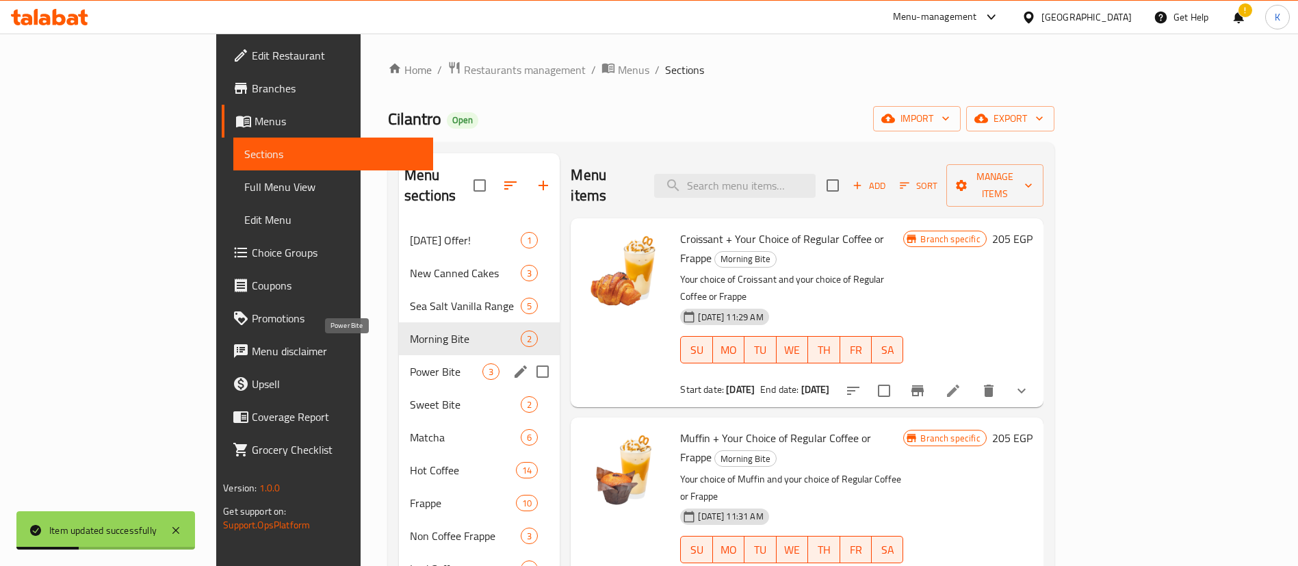
click at [410, 363] on span "Power Bite" at bounding box center [446, 371] width 73 height 16
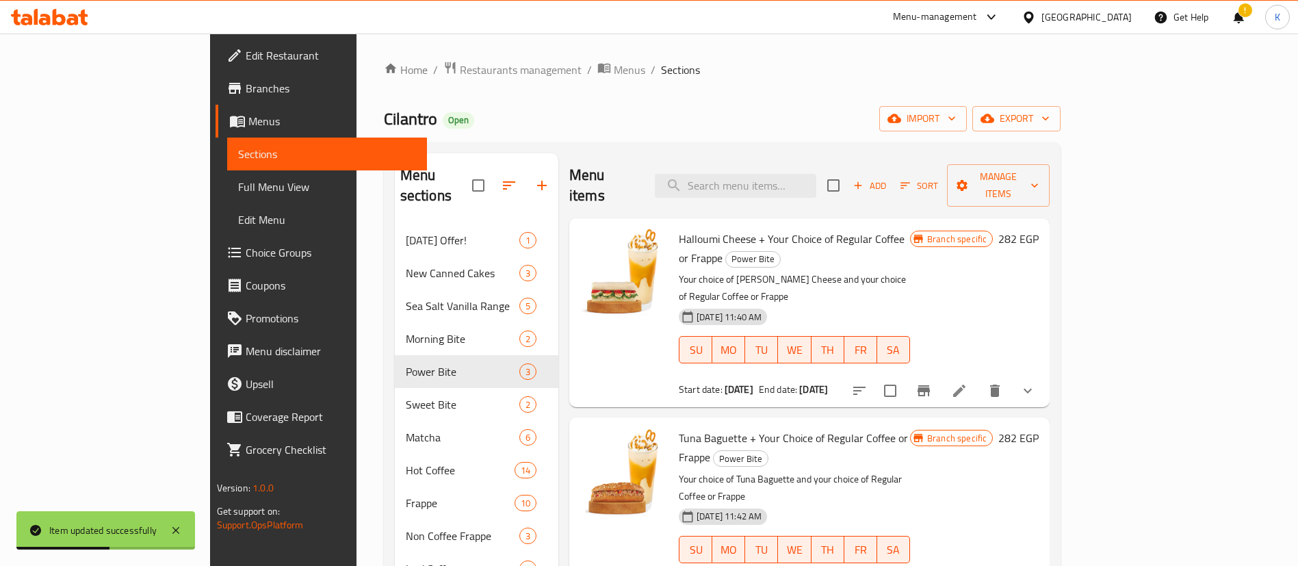
click at [1044, 374] on div at bounding box center [943, 390] width 201 height 33
click at [968, 383] on icon at bounding box center [959, 391] width 16 height 16
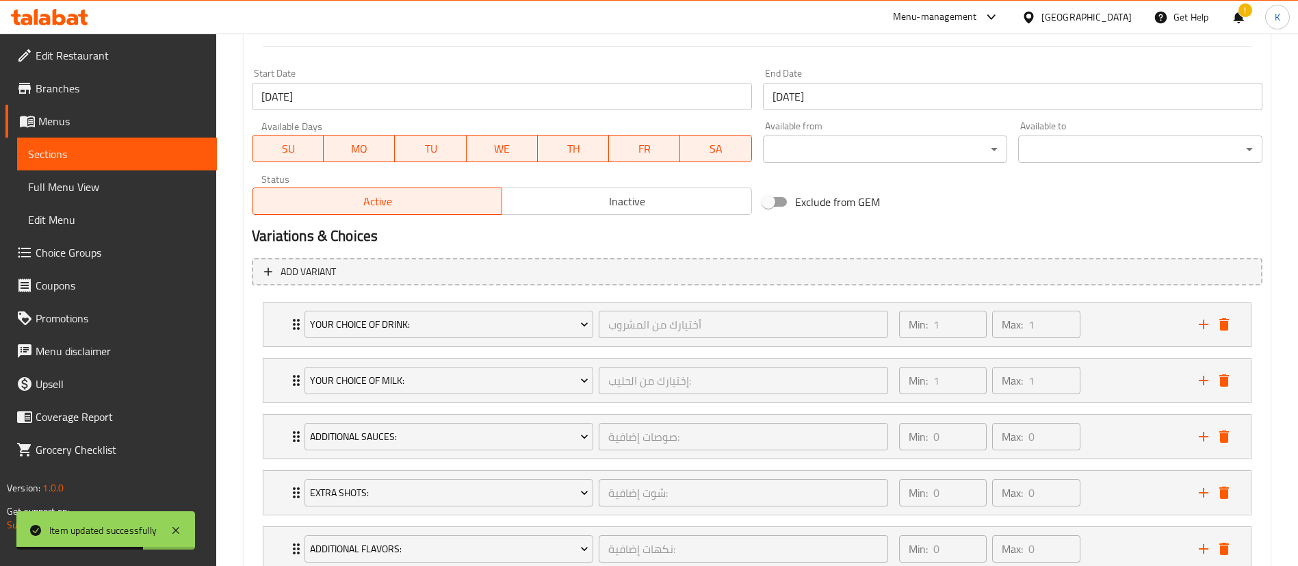
scroll to position [724, 0]
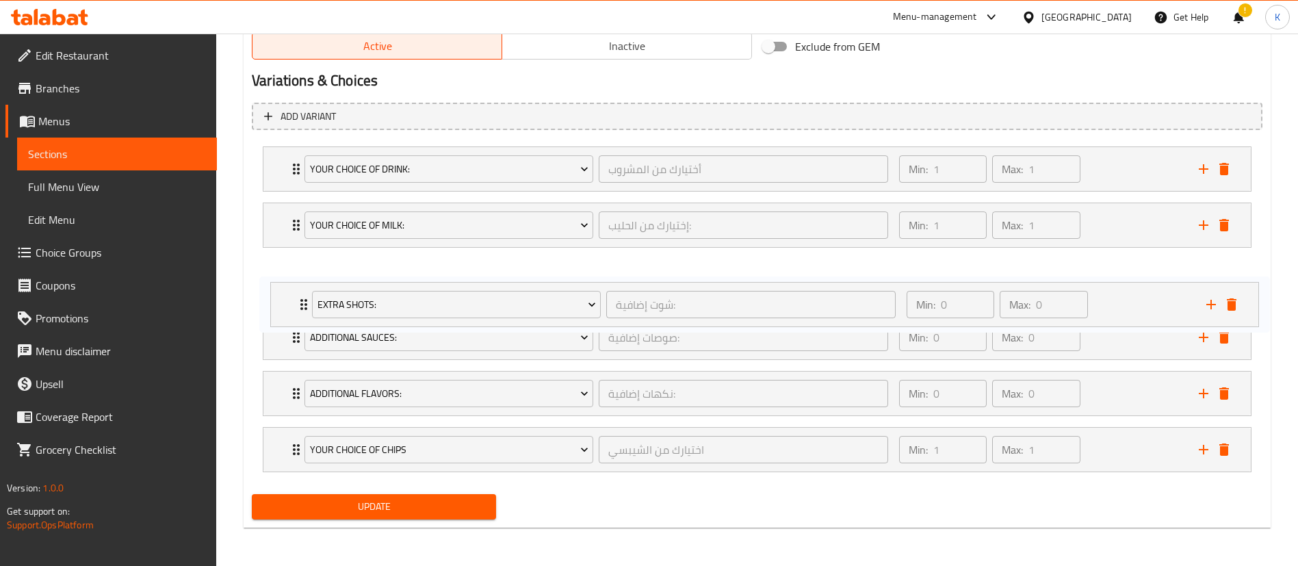
drag, startPoint x: 279, startPoint y: 338, endPoint x: 287, endPoint y: 296, distance: 42.5
click at [287, 296] on div "Your Choice Of Drink: أختيارك من المشروب ​ Min: 1 ​ Max: 1 ​ Cappuccino (ID: 17…" at bounding box center [757, 309] width 1011 height 337
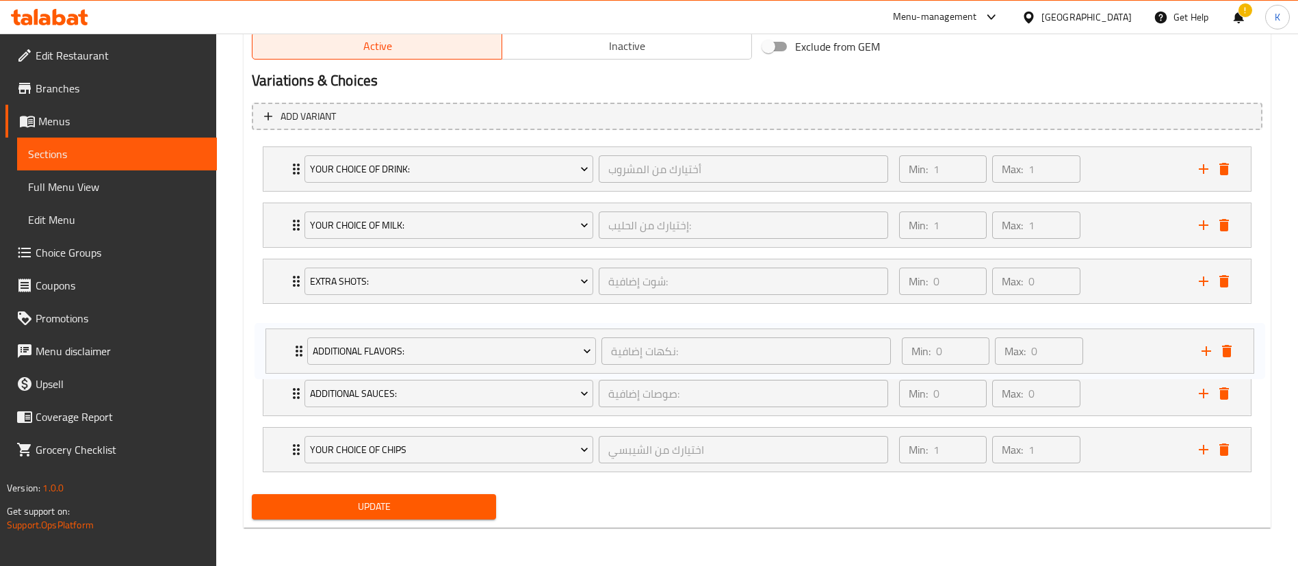
drag, startPoint x: 276, startPoint y: 396, endPoint x: 279, endPoint y: 343, distance: 52.8
click at [279, 343] on div "Your Choice Of Drink: أختيارك من المشروب ​ Min: 1 ​ Max: 1 ​ Cappuccino (ID: 17…" at bounding box center [757, 309] width 1011 height 337
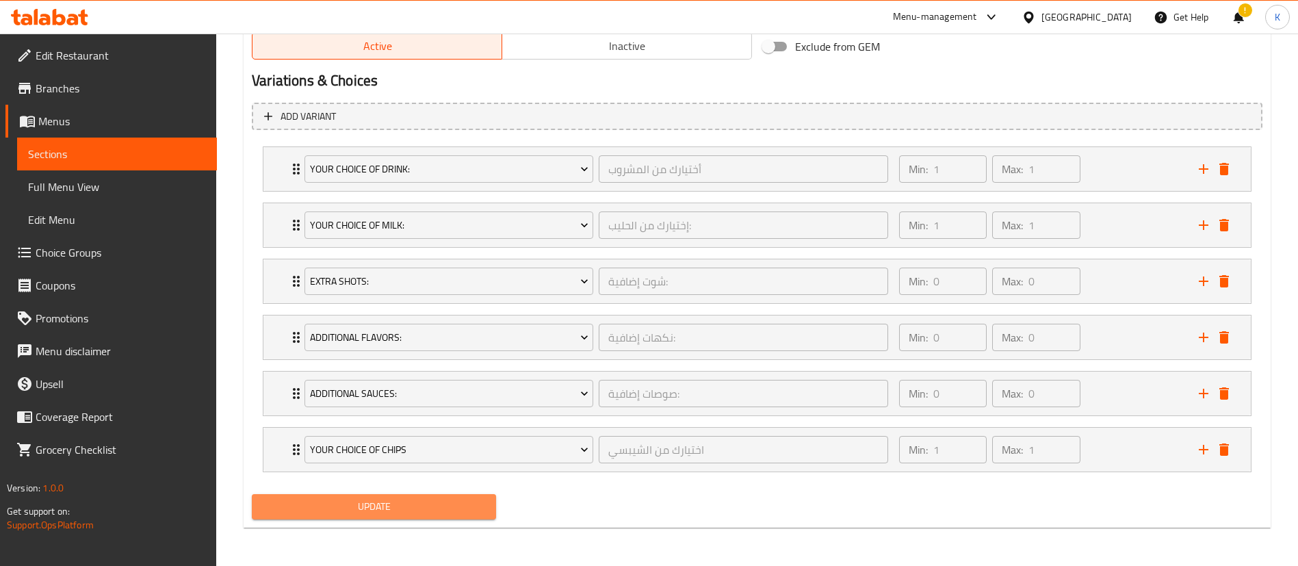
click at [354, 514] on span "Update" at bounding box center [374, 506] width 222 height 17
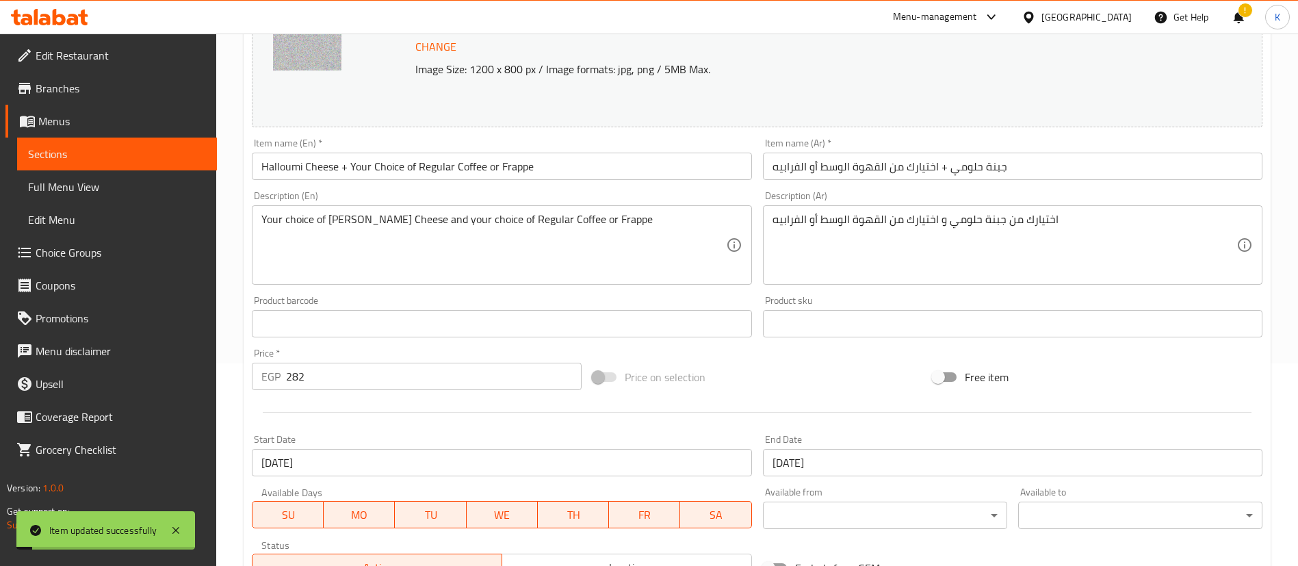
scroll to position [0, 0]
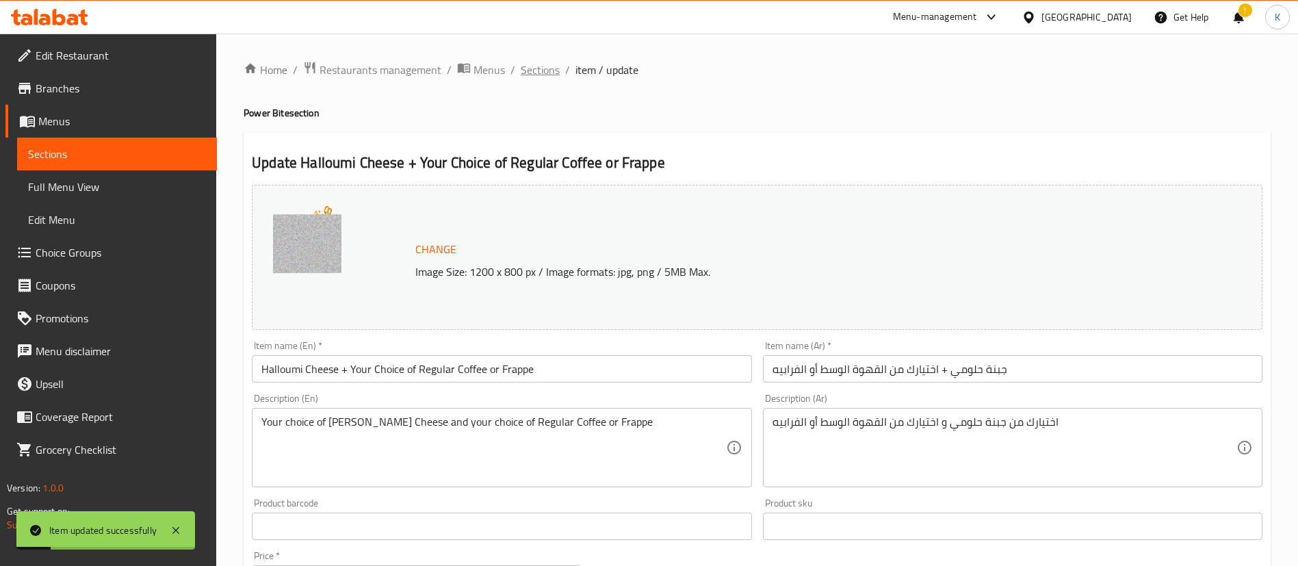
click at [536, 72] on span "Sections" at bounding box center [540, 70] width 39 height 16
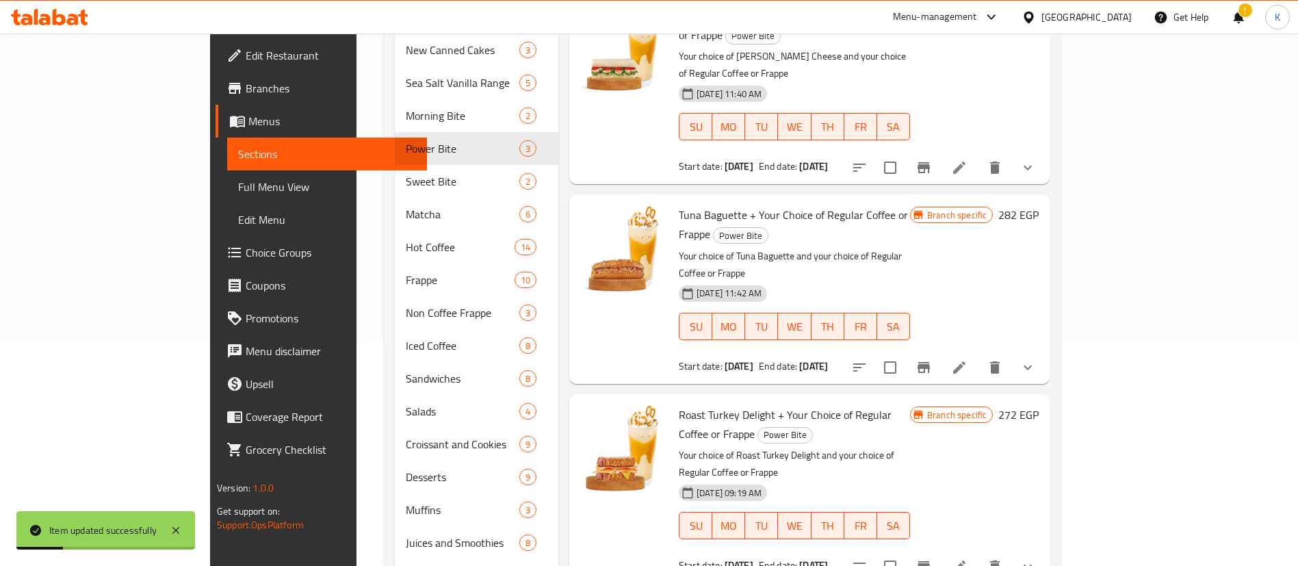
scroll to position [233, 0]
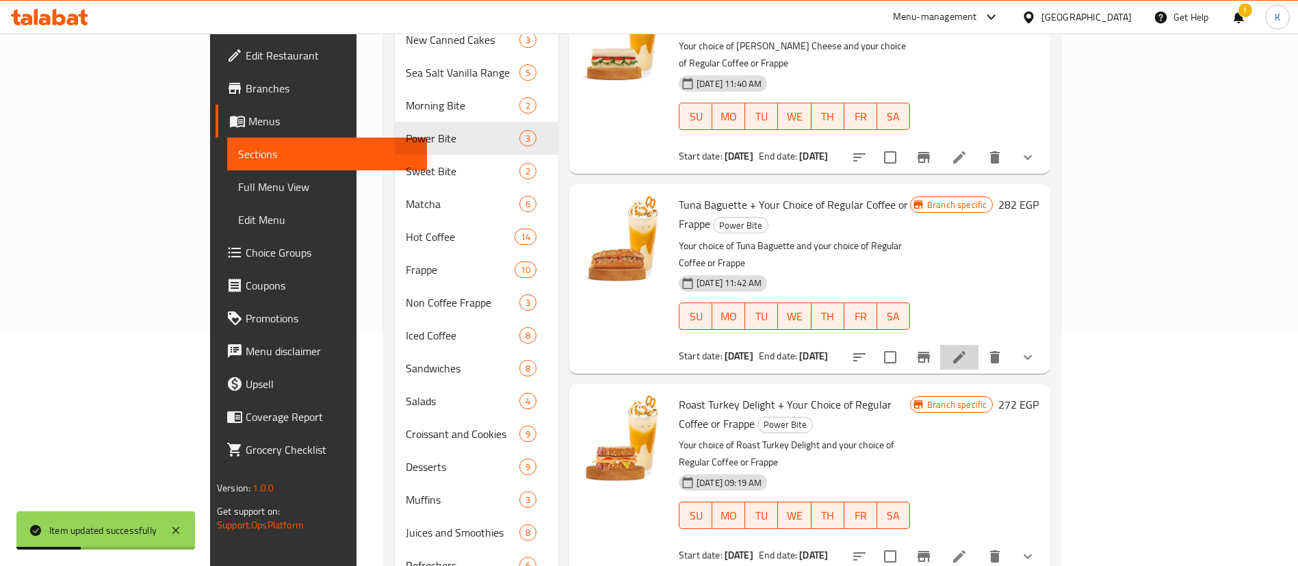
click at [979, 345] on li at bounding box center [959, 357] width 38 height 25
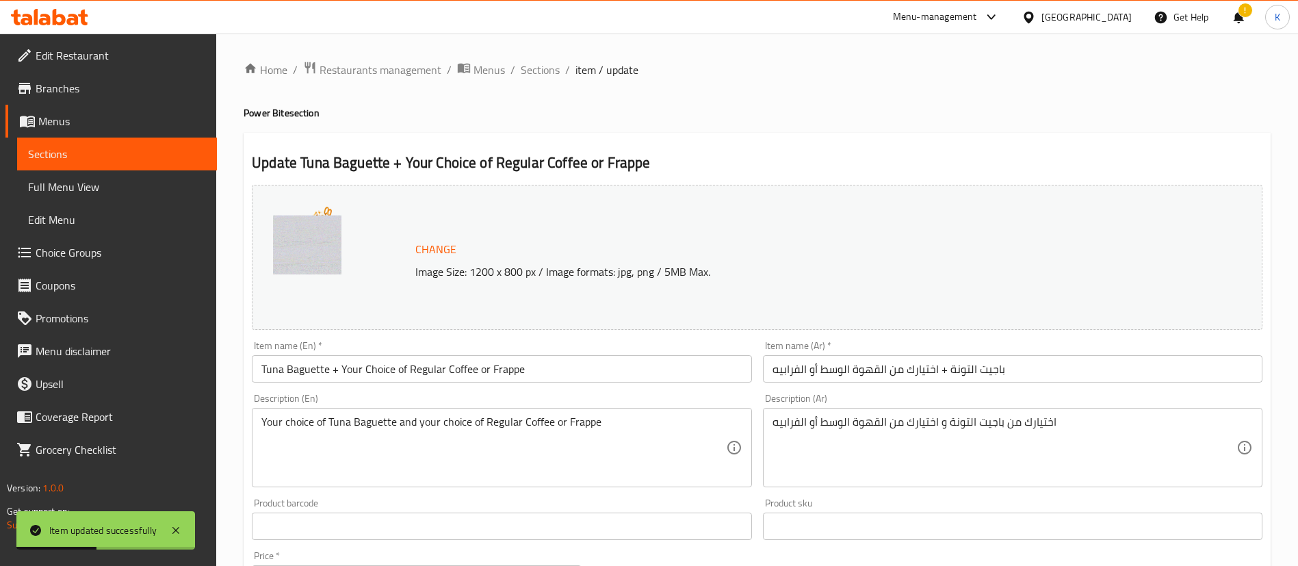
scroll to position [724, 0]
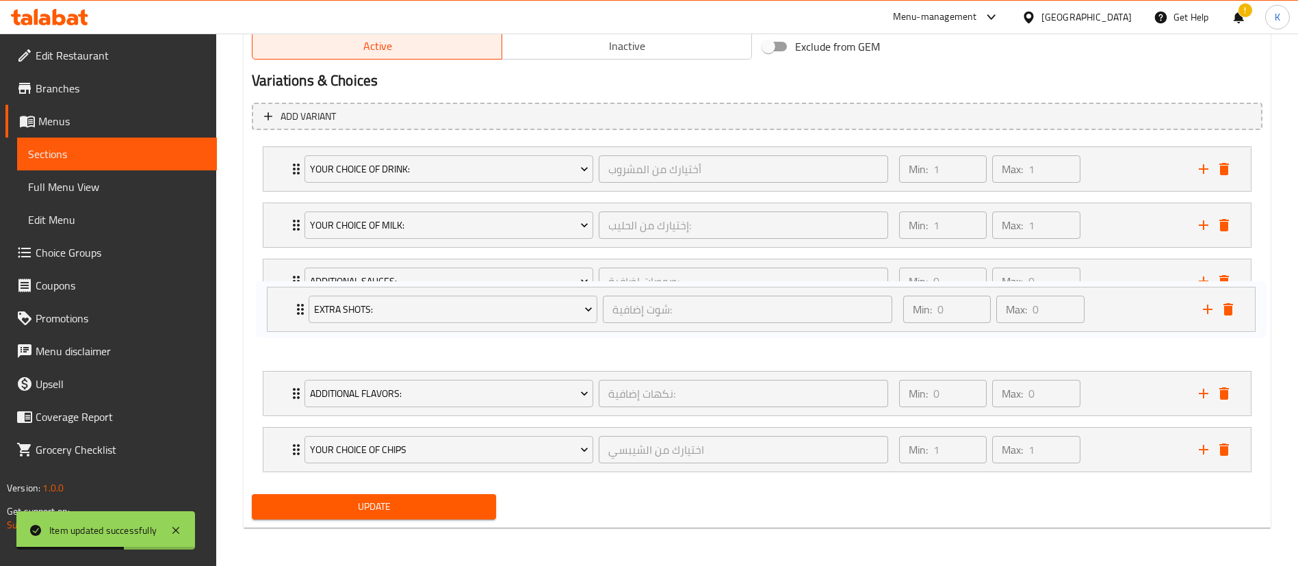
drag, startPoint x: 274, startPoint y: 329, endPoint x: 280, endPoint y: 280, distance: 49.6
click at [280, 280] on div "Your Choice Of Drink: أختيارك من المشروب ​ Min: 1 ​ Max: 1 ​ Cappuccino (ID: 17…" at bounding box center [757, 309] width 1011 height 337
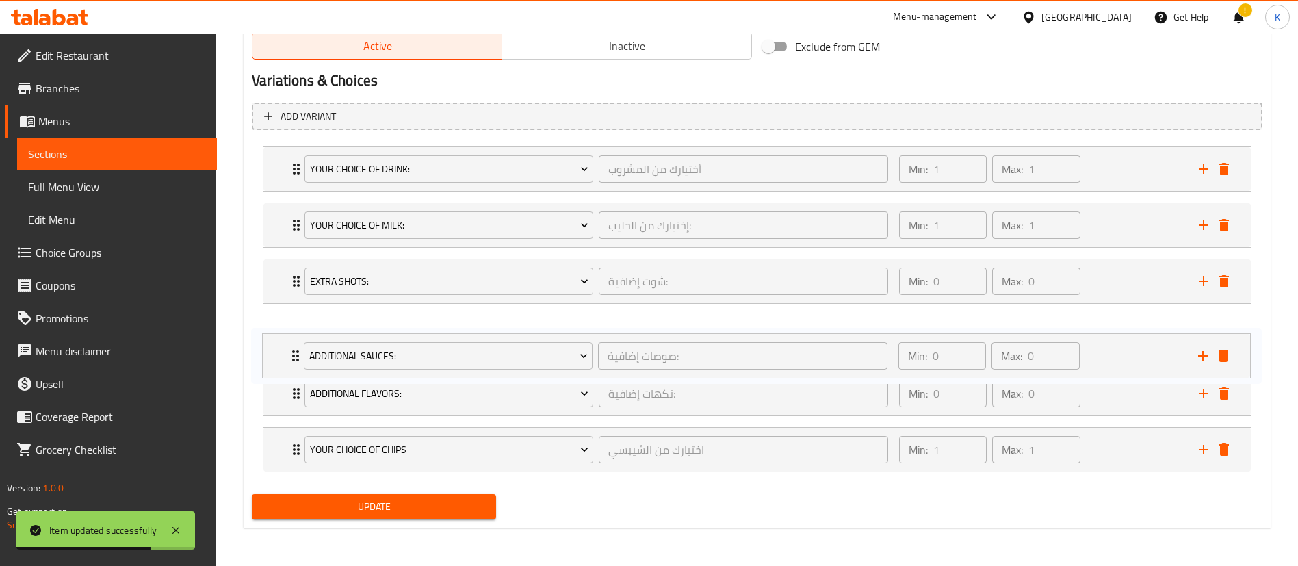
drag, startPoint x: 283, startPoint y: 339, endPoint x: 281, endPoint y: 380, distance: 40.4
click at [281, 380] on div "Your Choice Of Drink: أختيارك من المشروب ​ Min: 1 ​ Max: 1 ​ Cappuccino (ID: 17…" at bounding box center [757, 309] width 1011 height 337
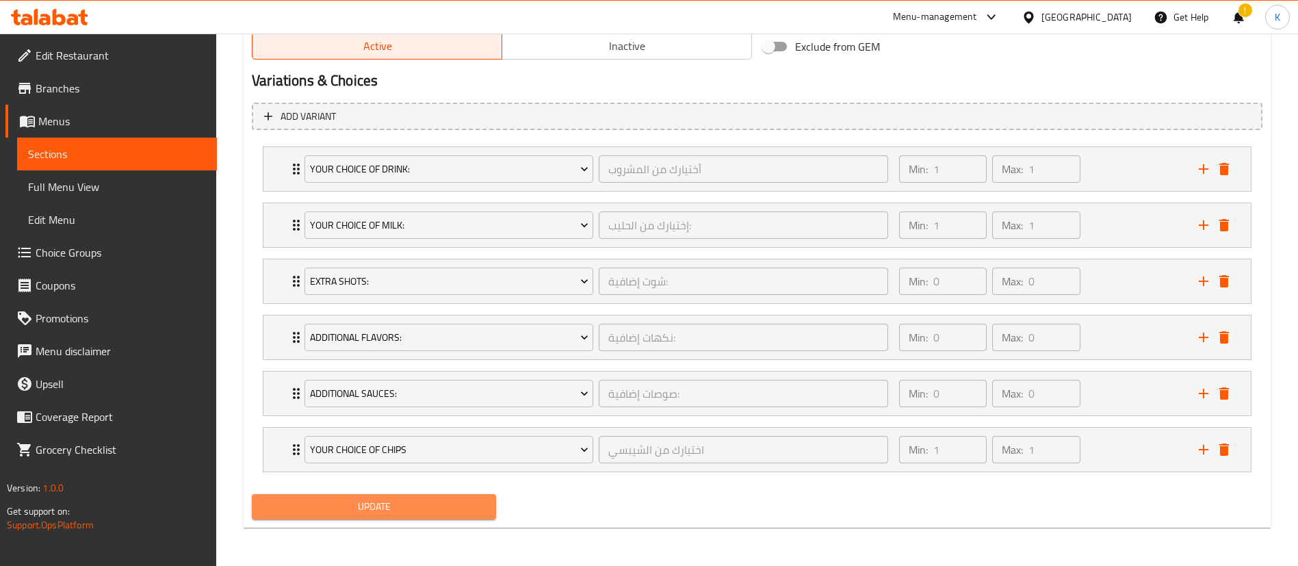
click at [390, 499] on span "Update" at bounding box center [374, 506] width 222 height 17
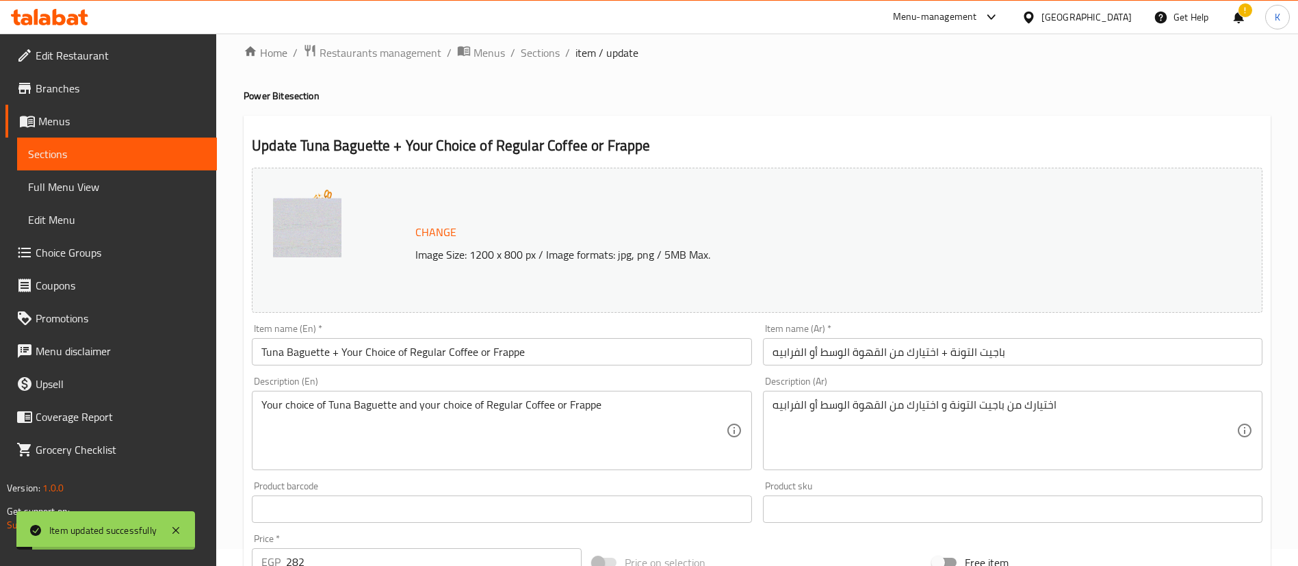
scroll to position [0, 0]
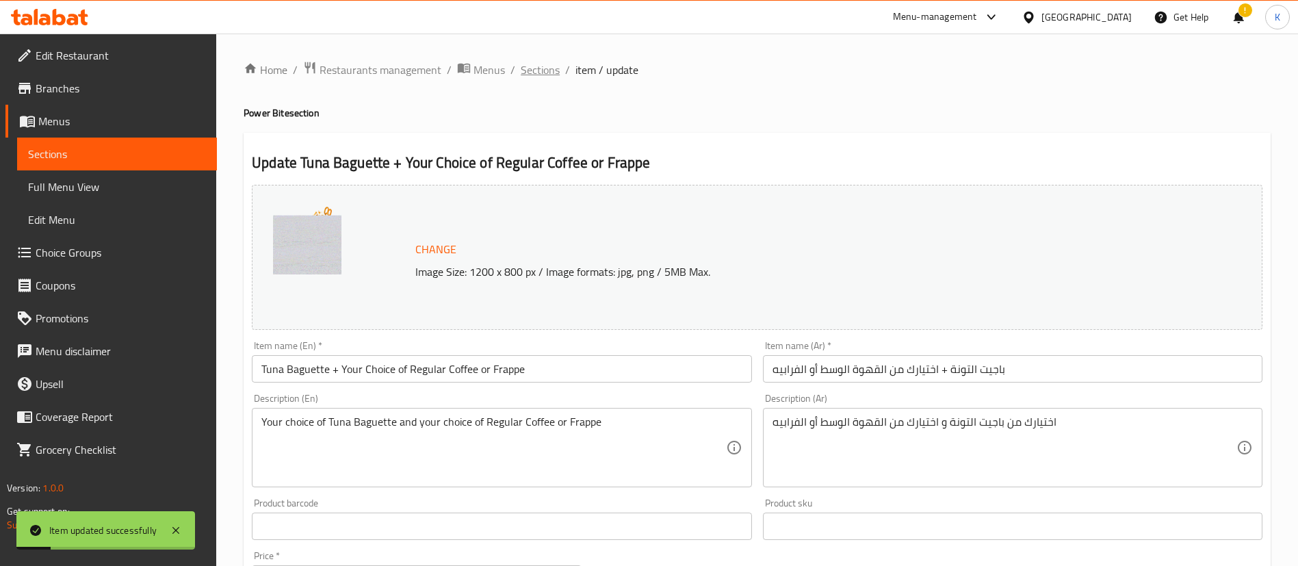
click at [538, 62] on span "Sections" at bounding box center [540, 70] width 39 height 16
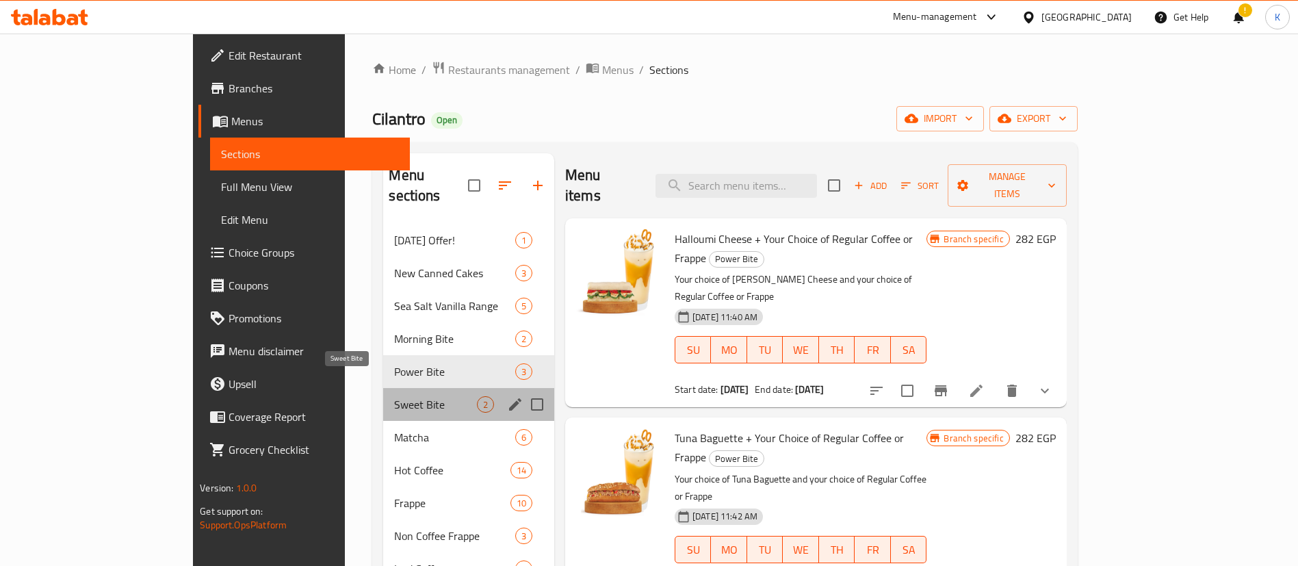
click at [394, 396] on span "Sweet Bite" at bounding box center [435, 404] width 82 height 16
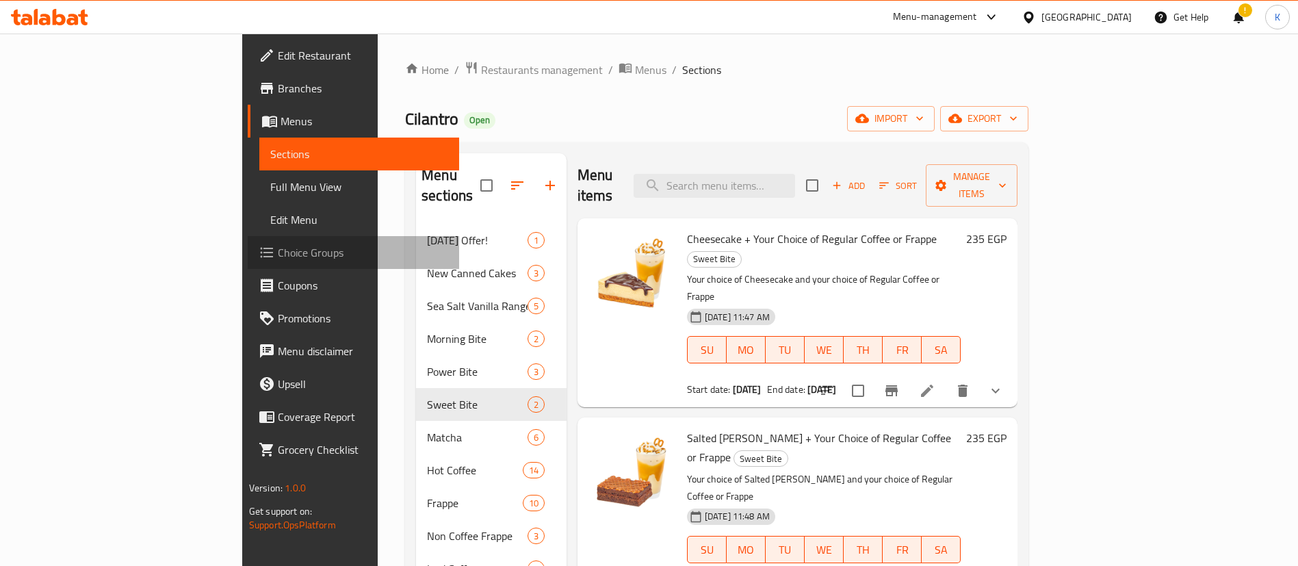
click at [278, 247] on span "Choice Groups" at bounding box center [363, 252] width 170 height 16
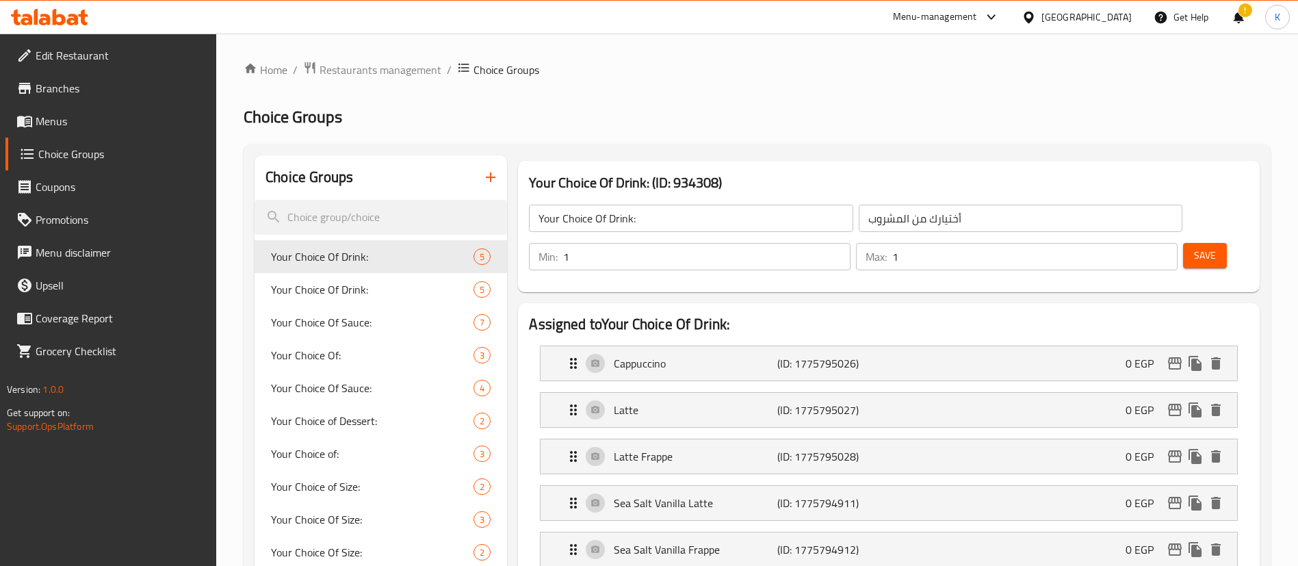
click at [400, 218] on input "search" at bounding box center [381, 217] width 253 height 35
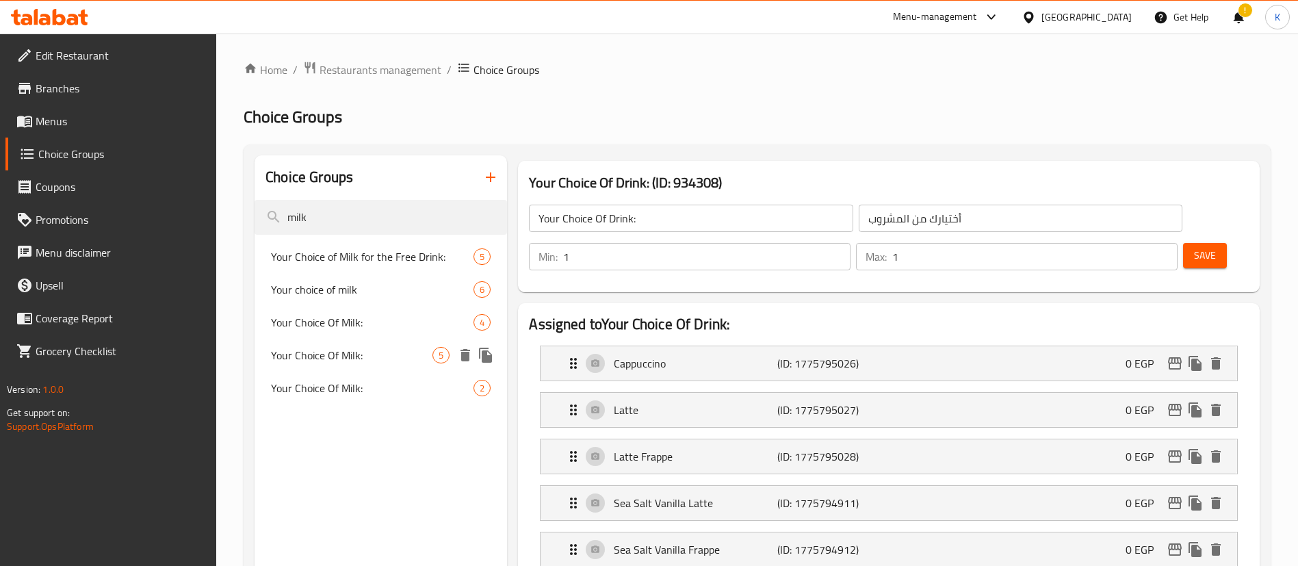
type input "milk"
click at [352, 353] on span "Your Choice Of Milk:" at bounding box center [351, 355] width 161 height 16
type input "Your Choice Of Milk:"
type input "إختيارك من الحليب:"
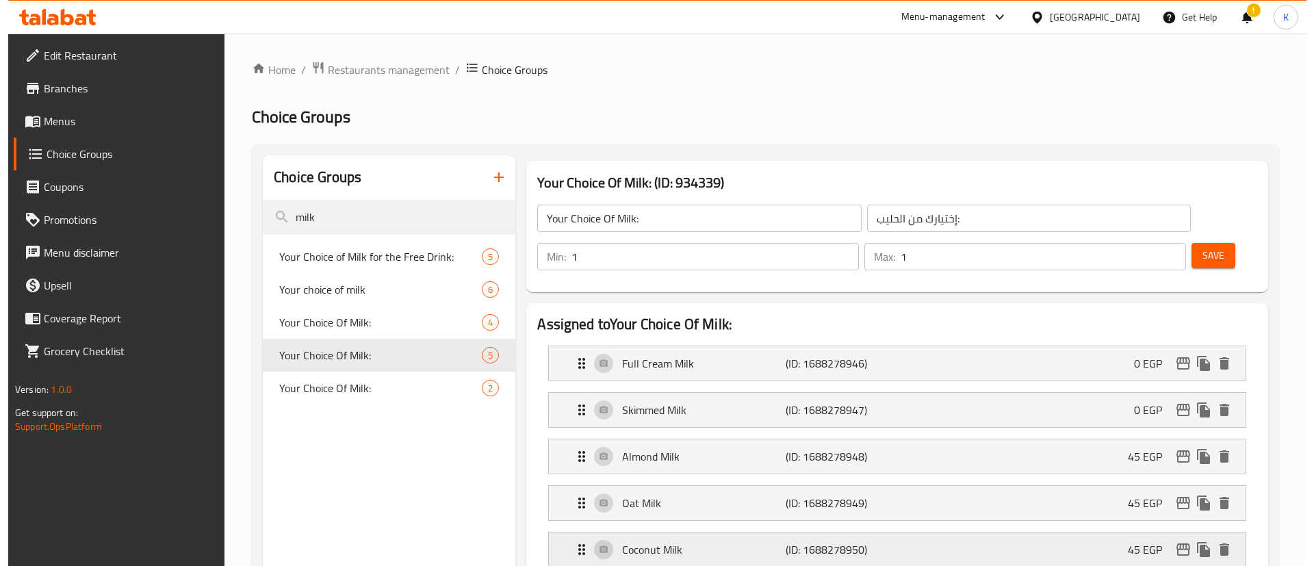
scroll to position [568, 0]
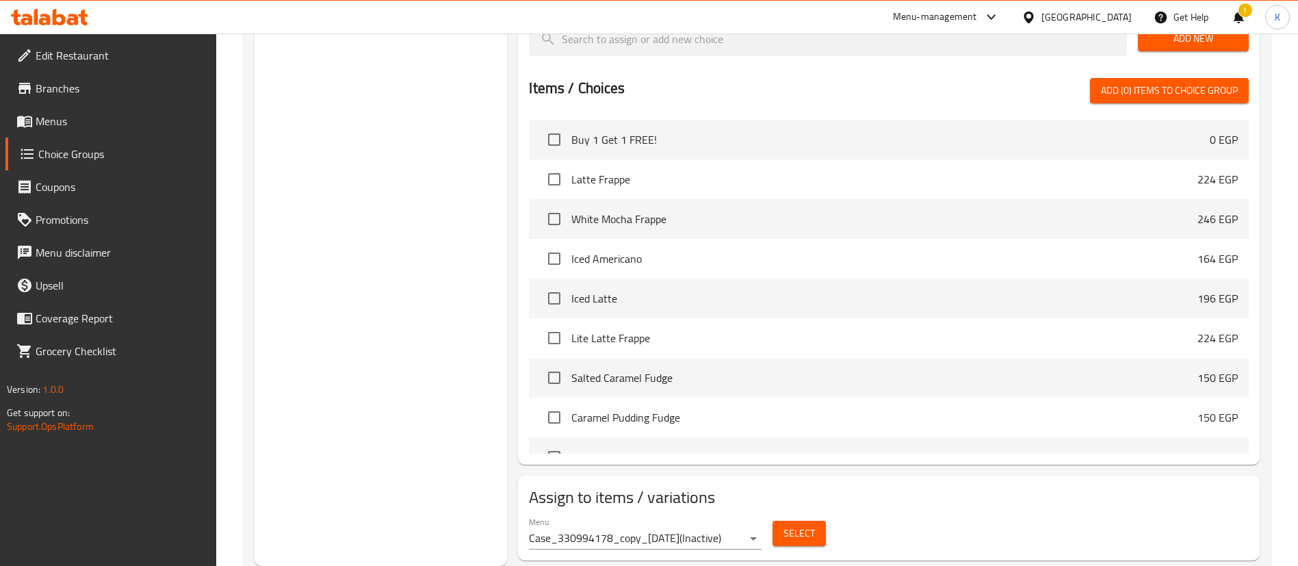
drag, startPoint x: 722, startPoint y: 518, endPoint x: 712, endPoint y: 502, distance: 19.0
click at [712, 502] on div "Assign to items / variations Menu Case_330994178_copy_28/03/2025 ( Inactive ) S…" at bounding box center [889, 518] width 742 height 85
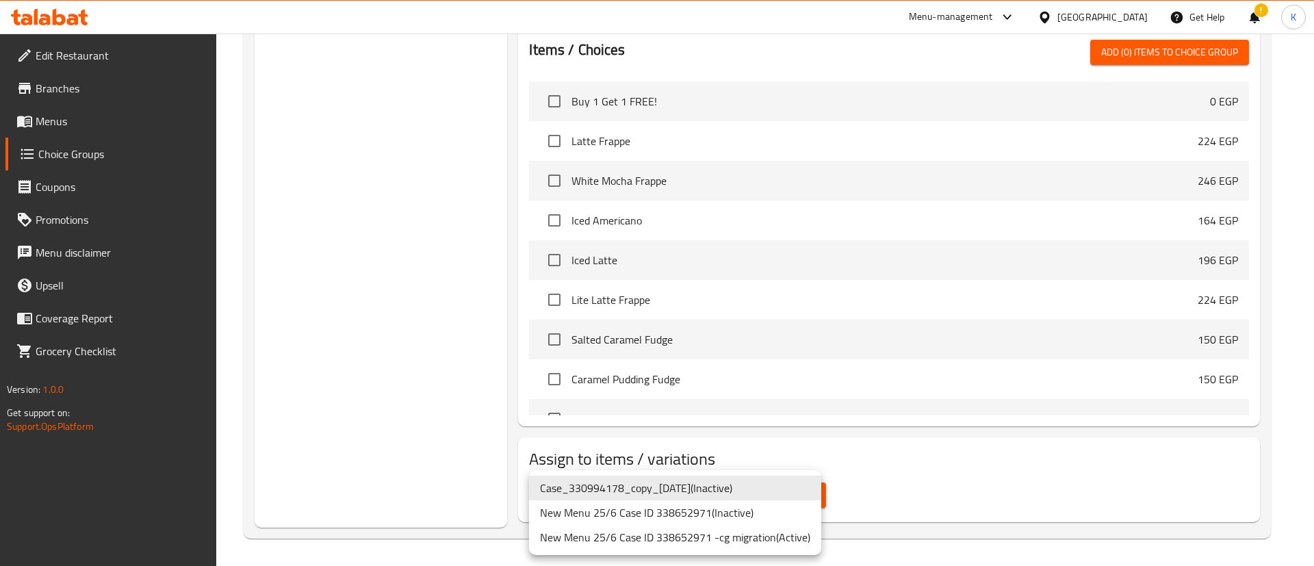
click at [740, 540] on li "New Menu 25/6 Case ID 338652971 -cg migration ( Active )" at bounding box center [675, 537] width 292 height 25
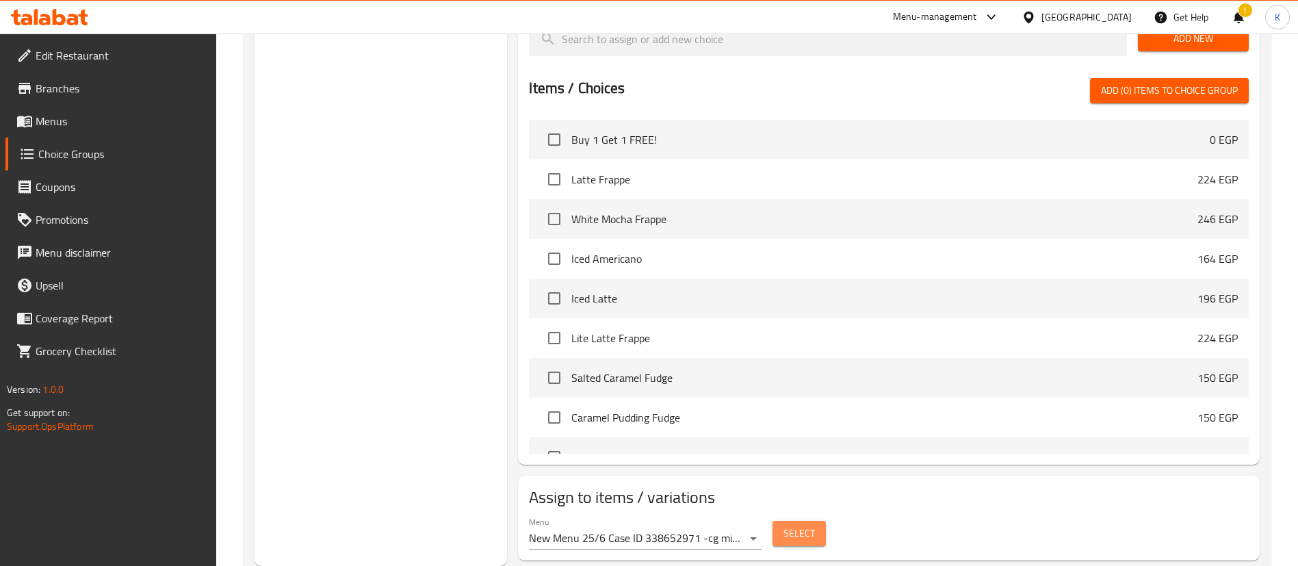
click at [797, 525] on span "Select" at bounding box center [799, 533] width 31 height 17
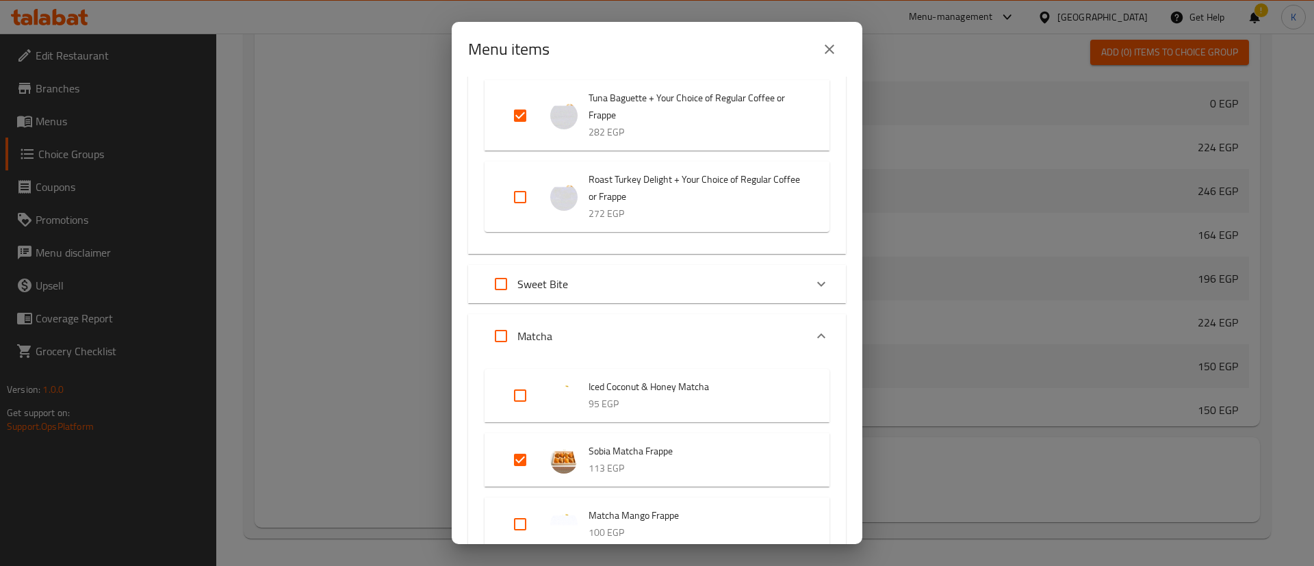
scroll to position [859, 0]
click at [502, 294] on input "Expand" at bounding box center [500, 280] width 33 height 33
checkbox input "true"
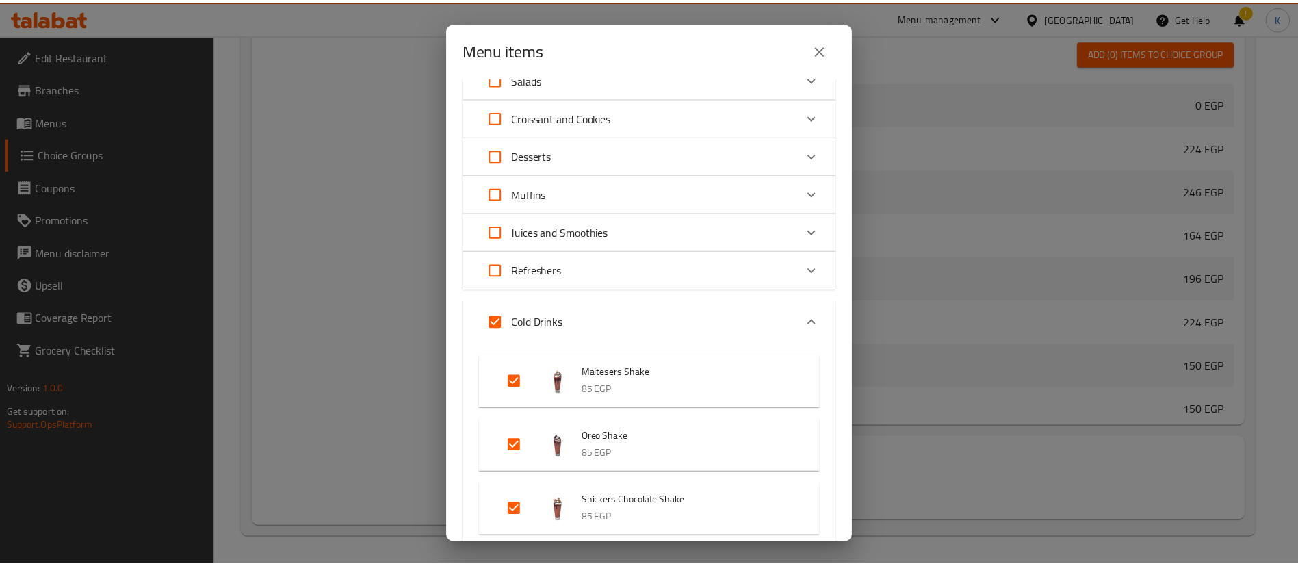
scroll to position [5014, 0]
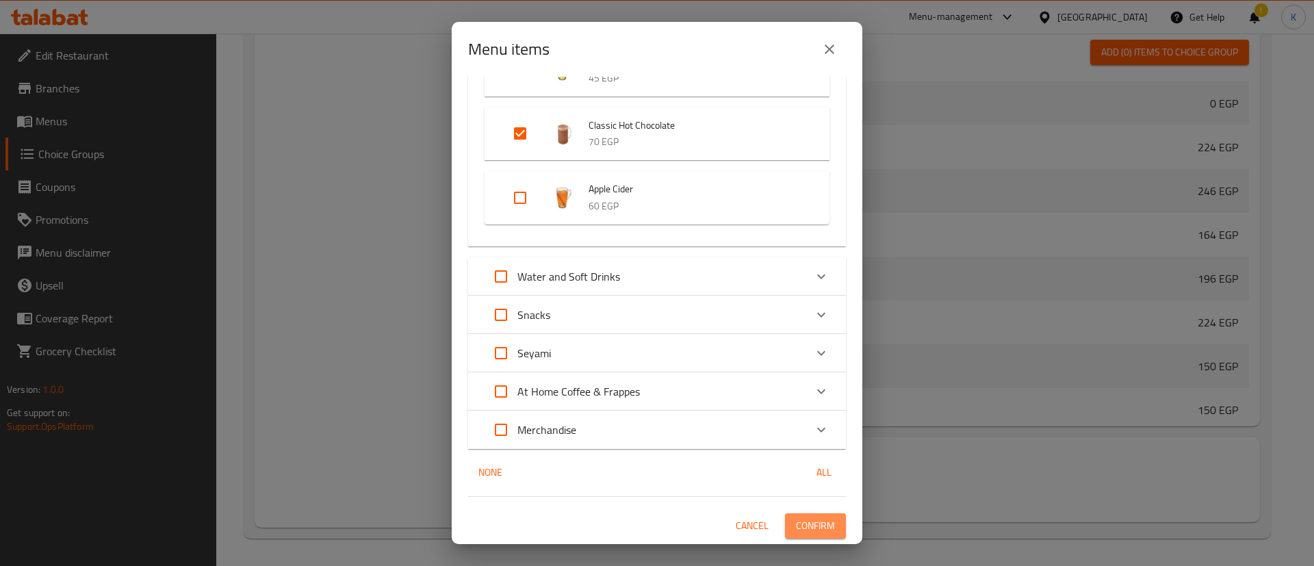
click at [798, 527] on span "Confirm" at bounding box center [815, 525] width 39 height 17
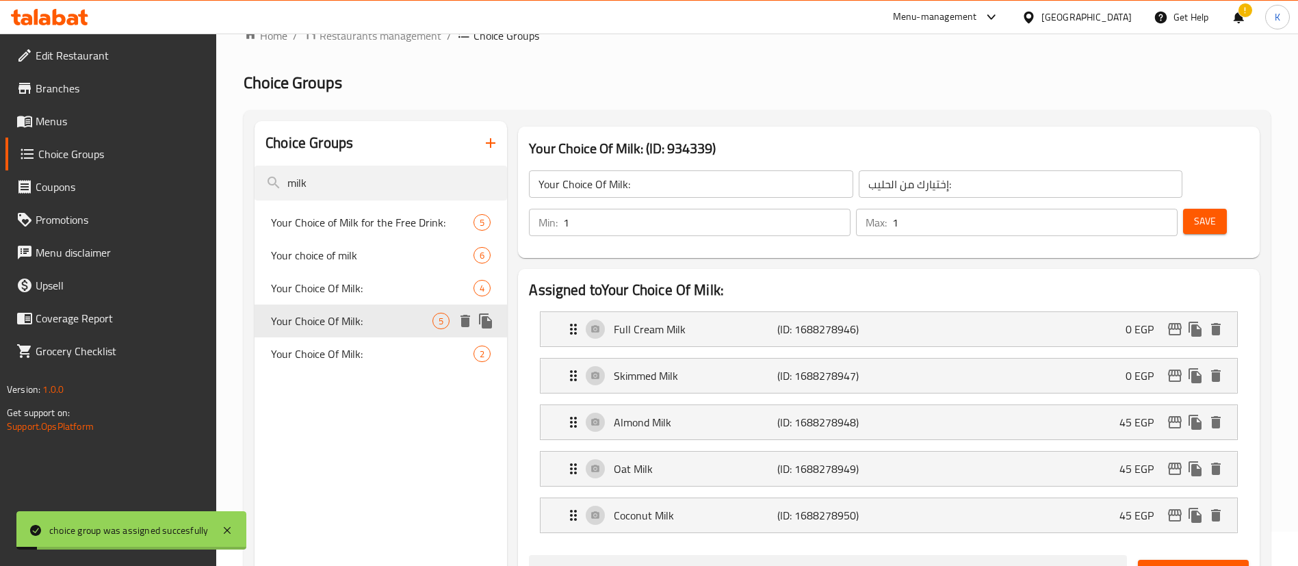
scroll to position [0, 0]
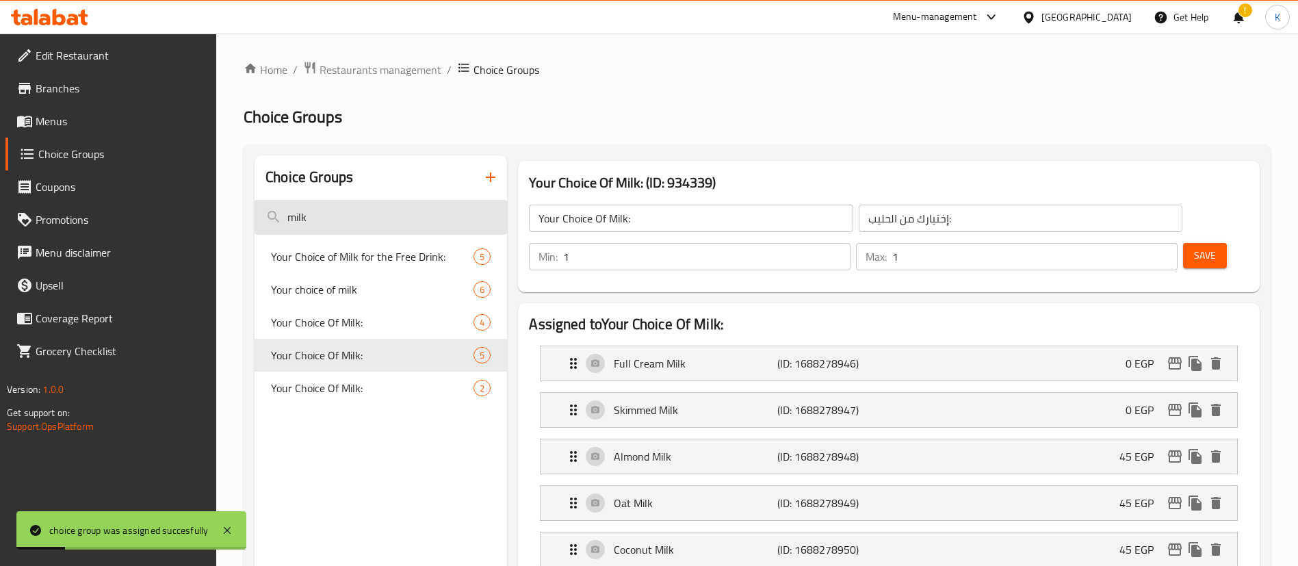
click at [346, 207] on input "milk" at bounding box center [381, 217] width 253 height 35
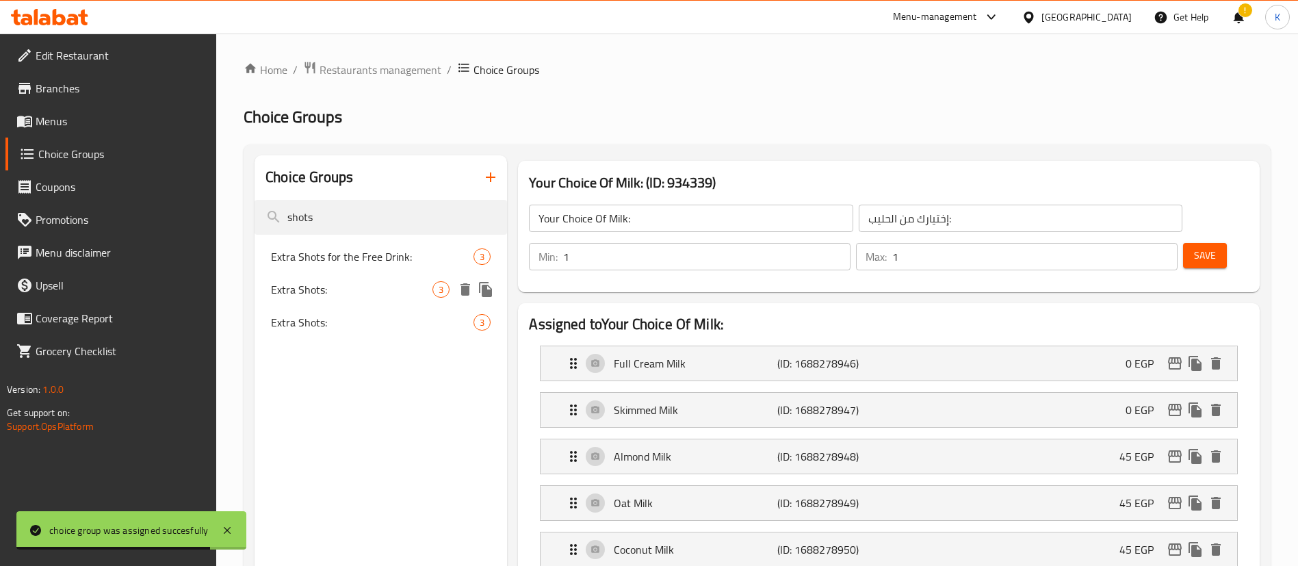
type input "shots"
click at [343, 285] on span "Extra Shots:" at bounding box center [351, 289] width 161 height 16
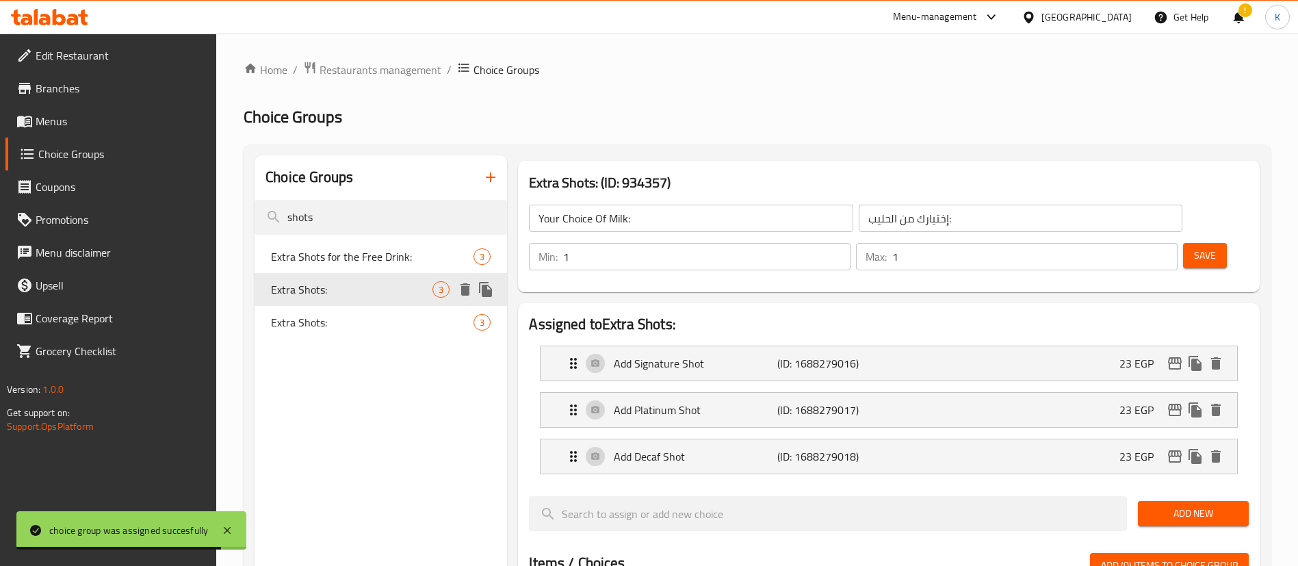
type input "Extra Shots:"
type input "شوت إضافية:"
type input "0"
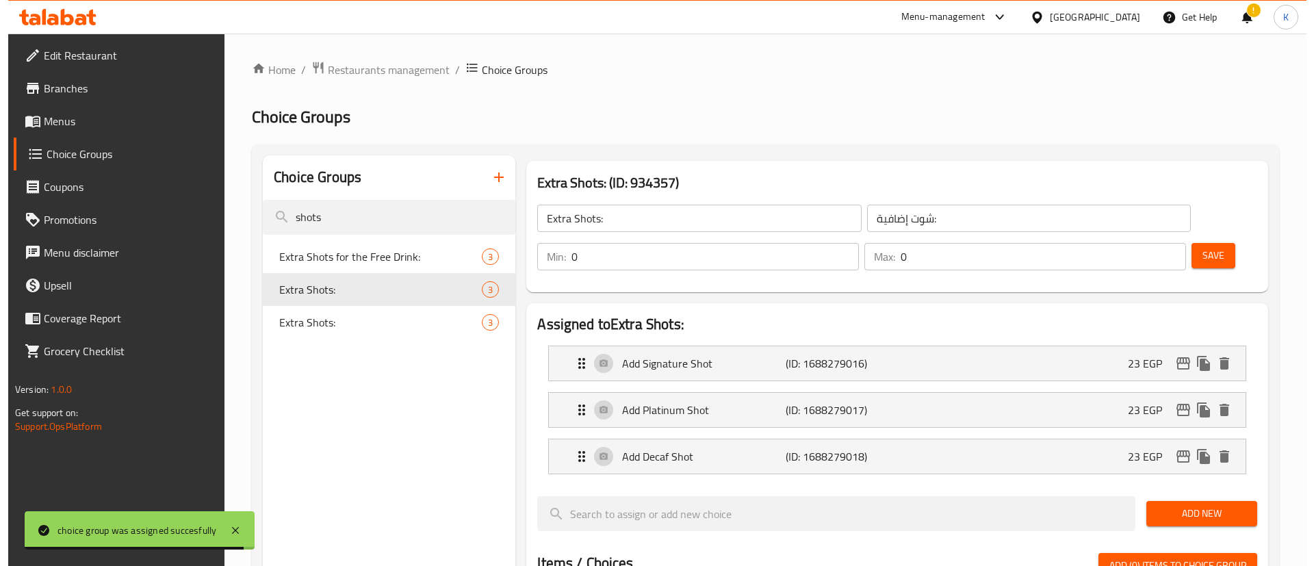
scroll to position [475, 0]
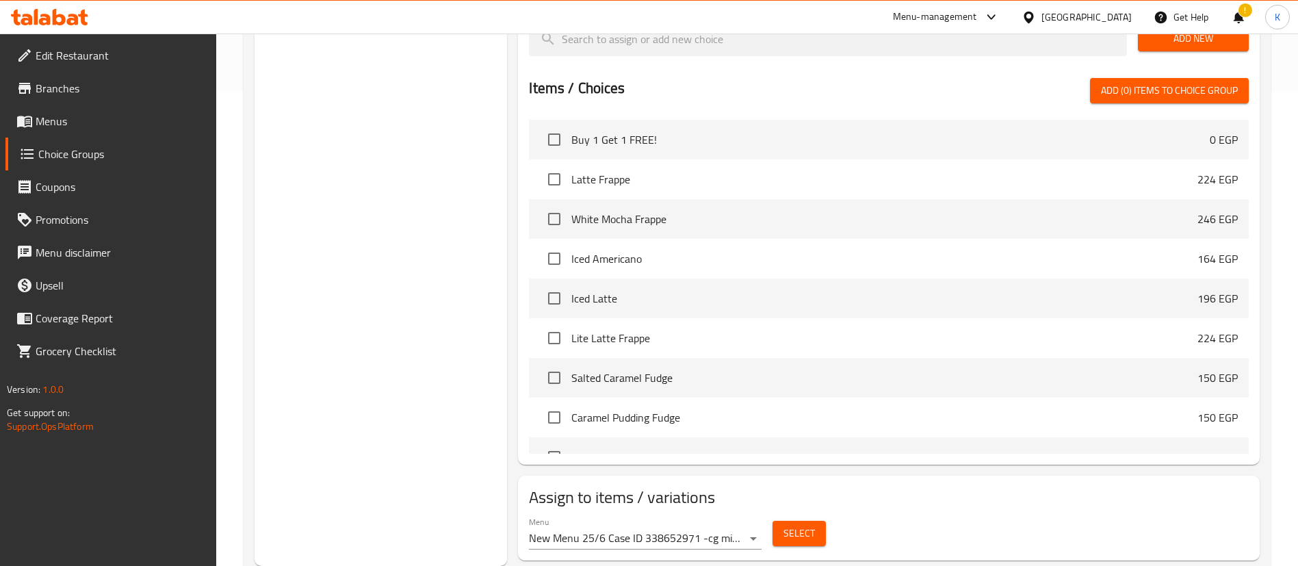
click at [794, 515] on div "Select" at bounding box center [799, 533] width 64 height 36
click at [787, 525] on span "Select" at bounding box center [799, 533] width 31 height 17
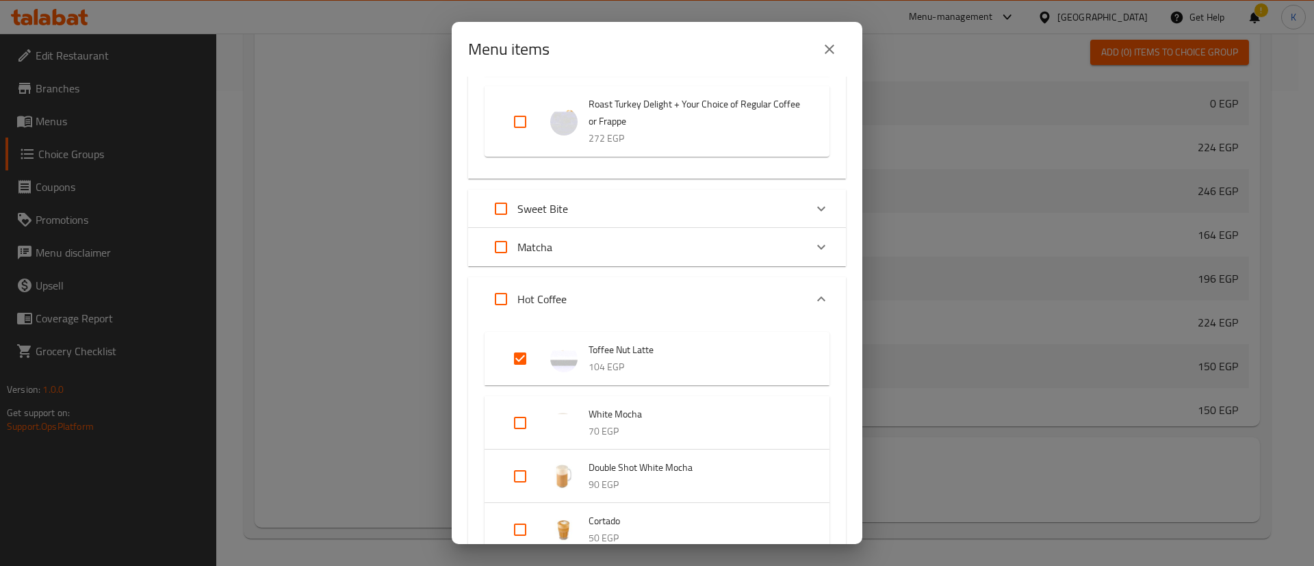
scroll to position [946, 0]
click at [495, 217] on input "Expand" at bounding box center [500, 205] width 33 height 33
checkbox input "true"
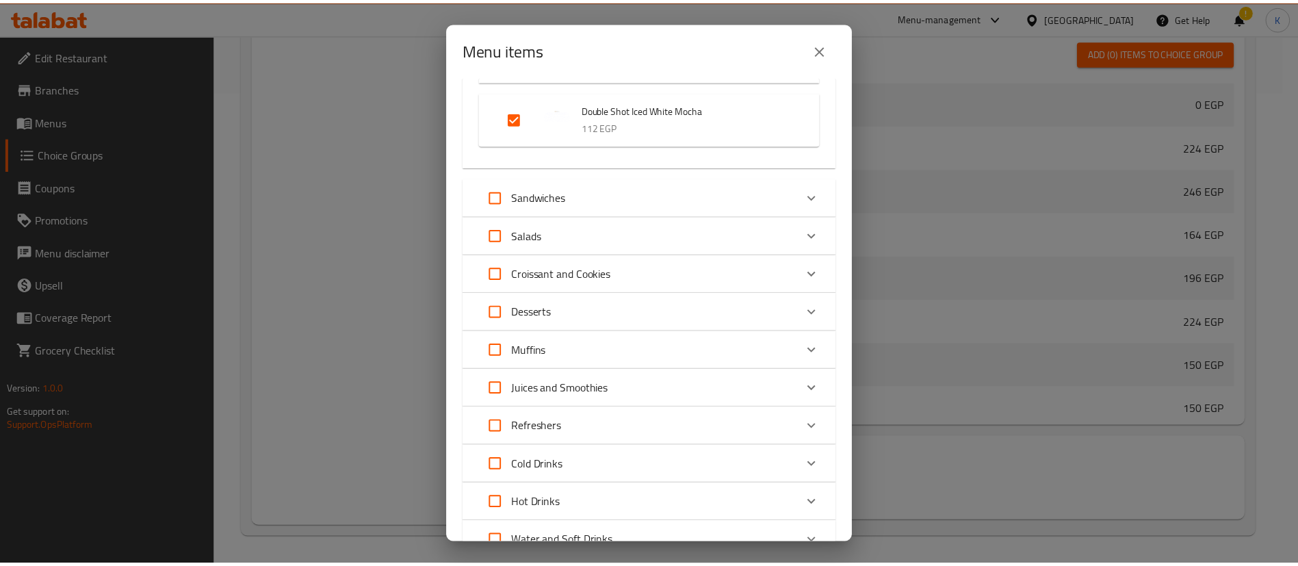
scroll to position [3530, 0]
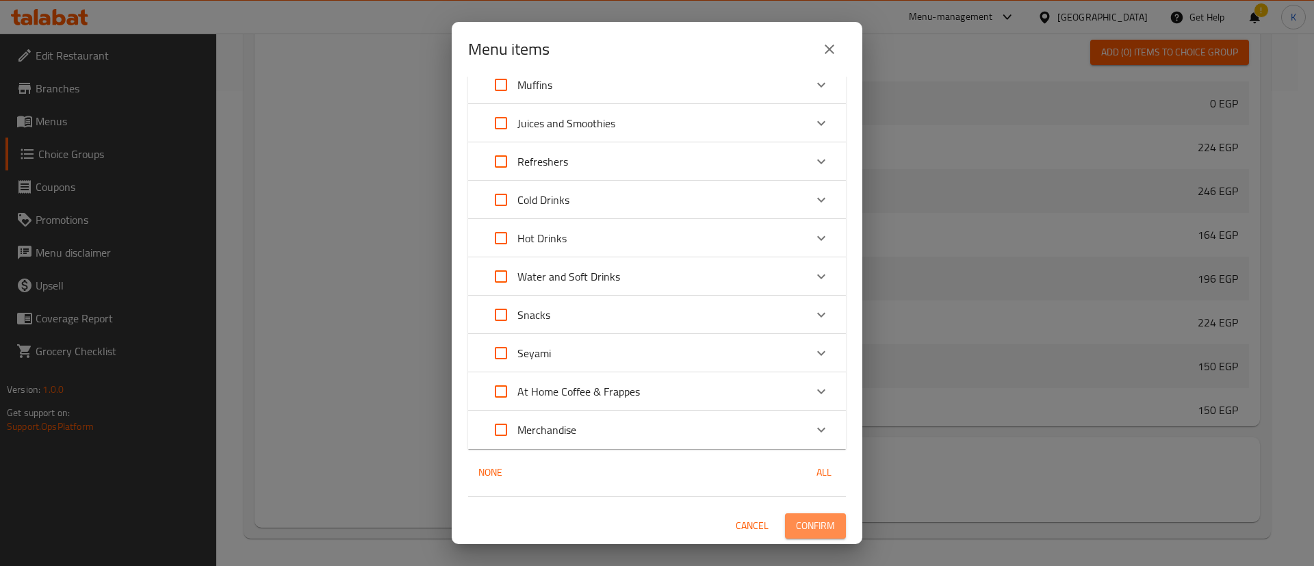
click at [804, 532] on span "Confirm" at bounding box center [815, 525] width 39 height 17
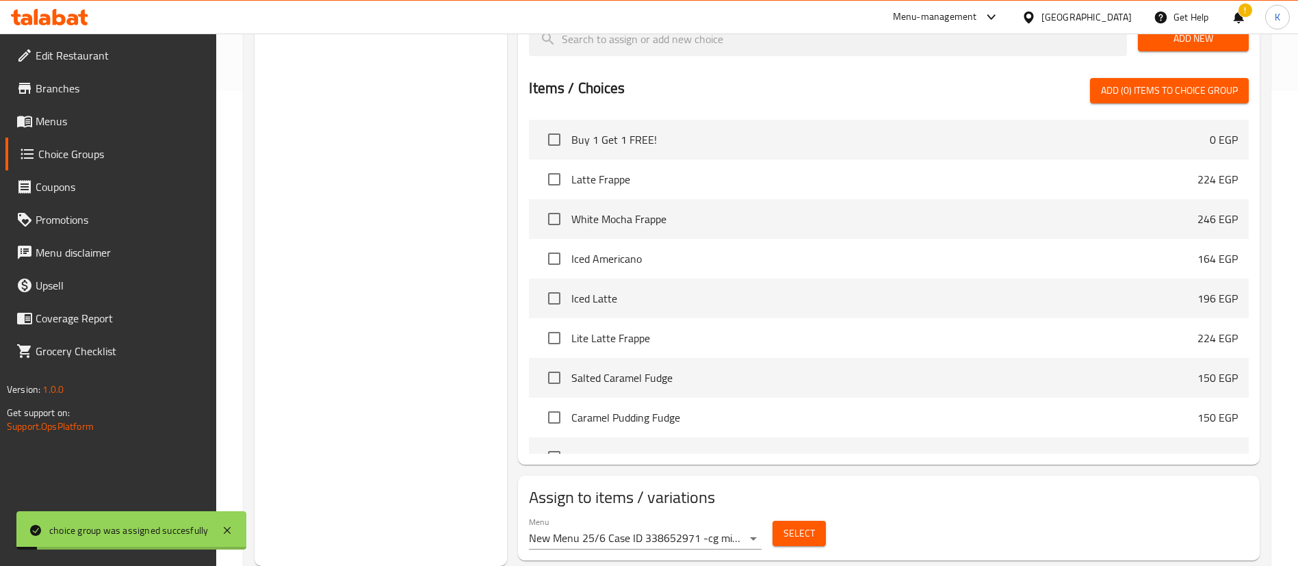
scroll to position [0, 0]
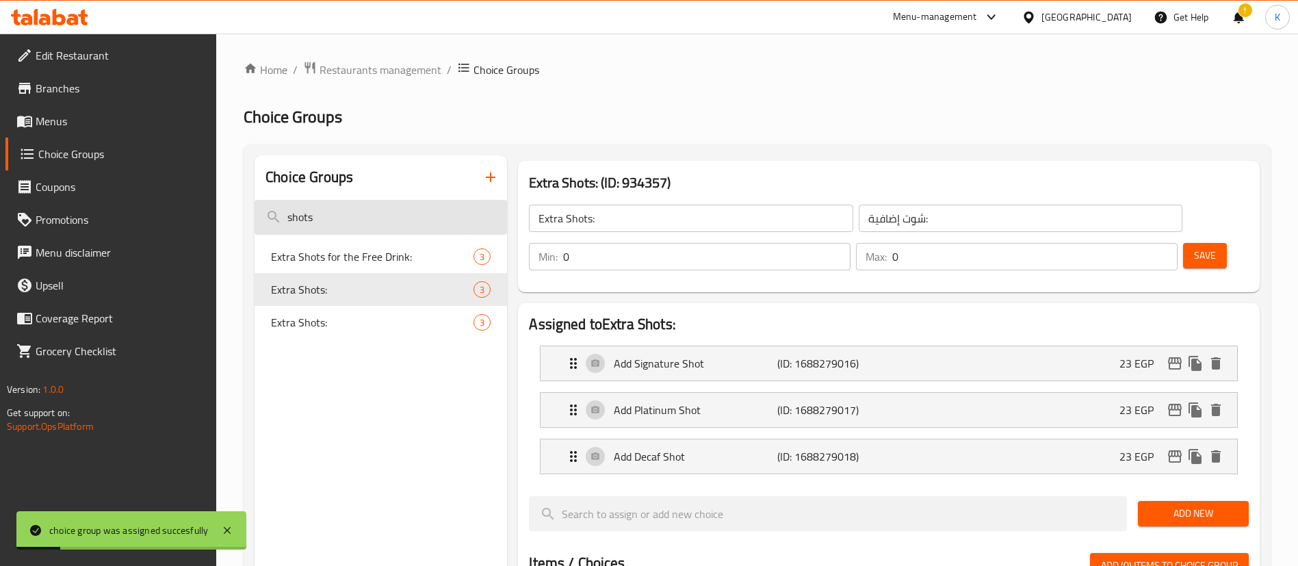
click at [365, 215] on input "shots" at bounding box center [381, 217] width 253 height 35
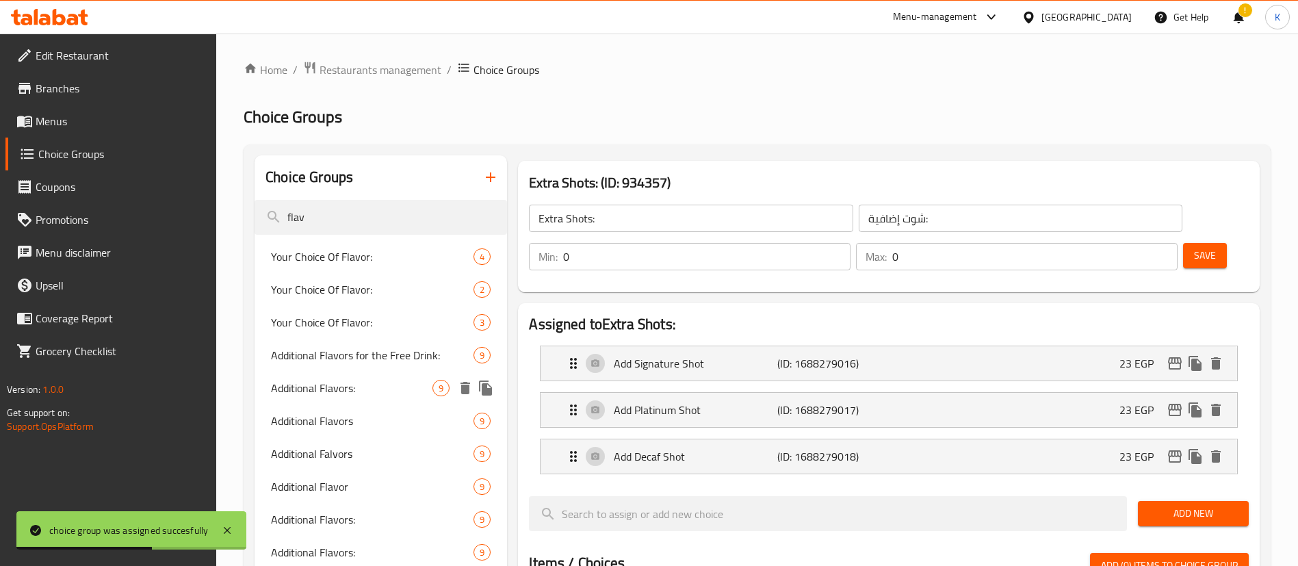
type input "flav"
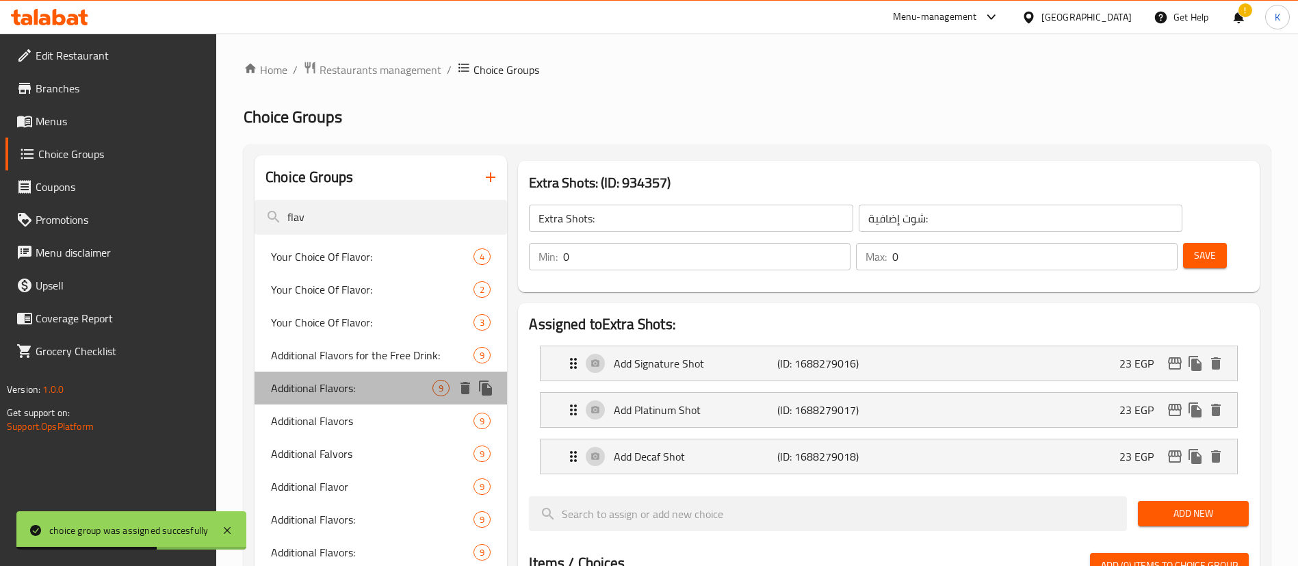
click at [344, 392] on span "Additional Flavors:" at bounding box center [351, 388] width 161 height 16
type input "Additional Flavors:"
type input "نكهات إضافية:"
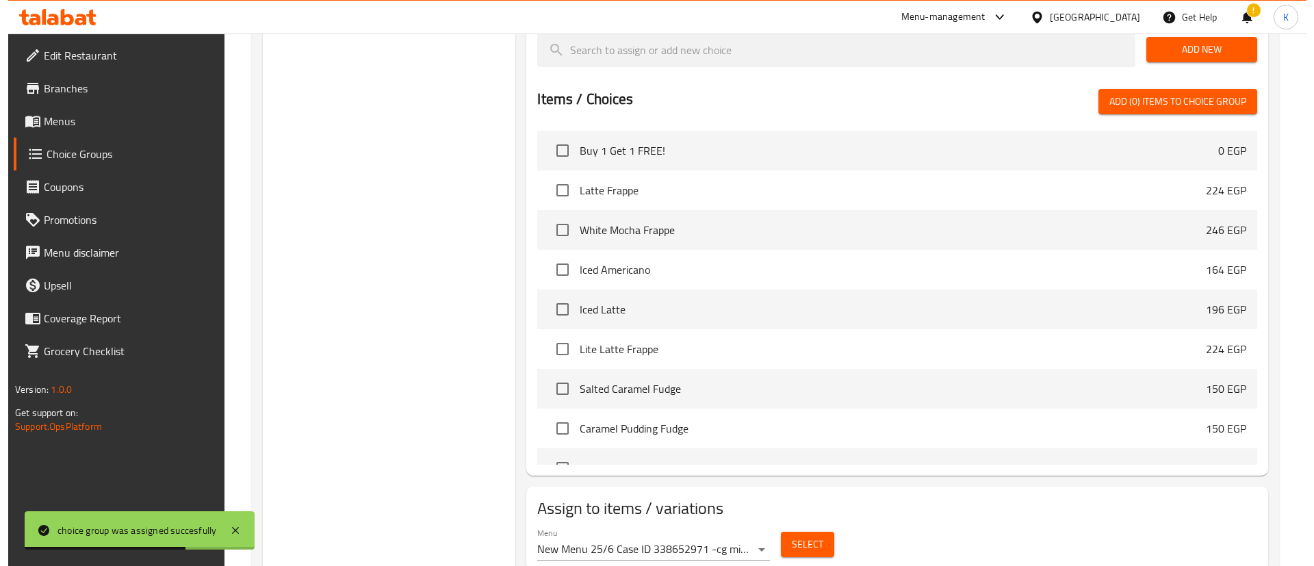
scroll to position [754, 0]
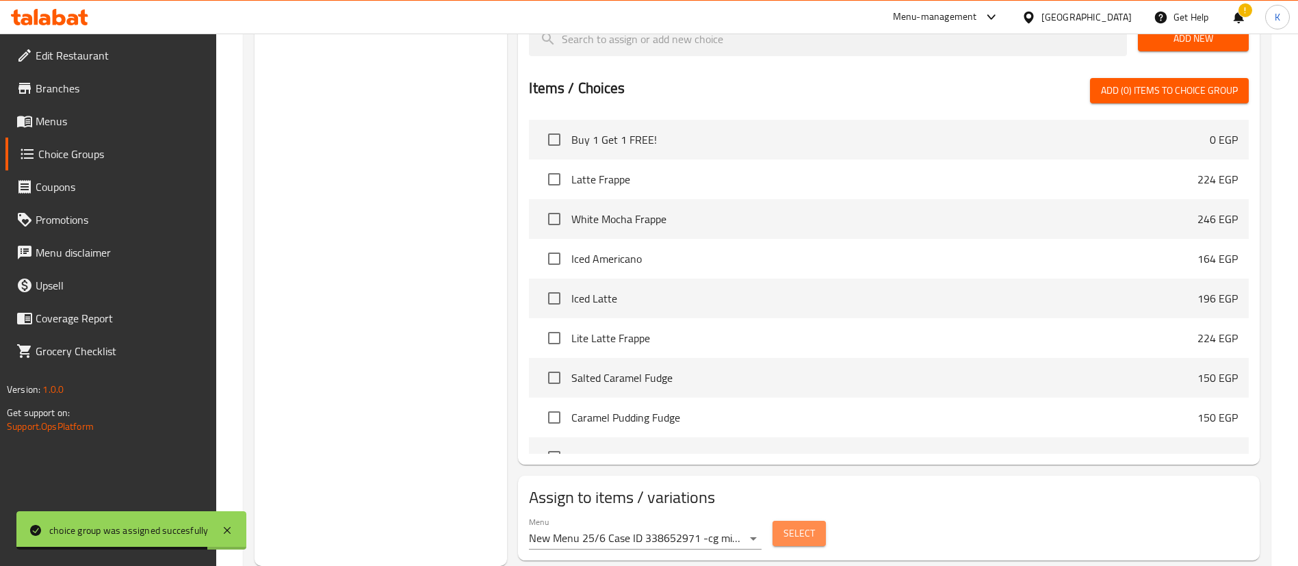
click at [792, 525] on span "Select" at bounding box center [799, 533] width 31 height 17
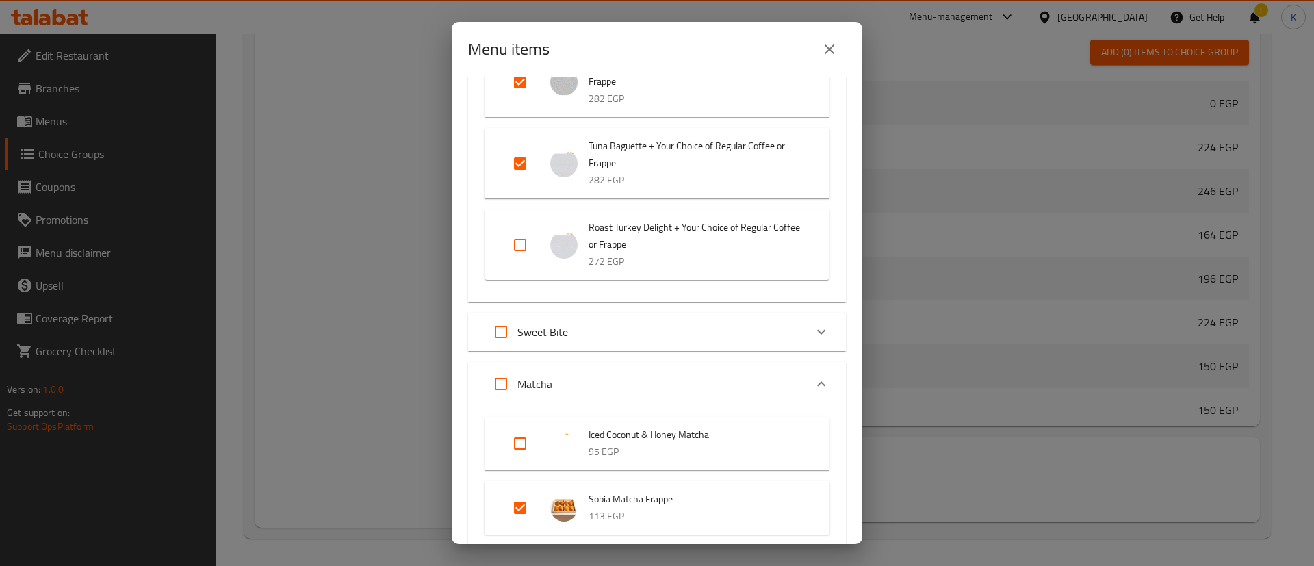
scroll to position [474, 0]
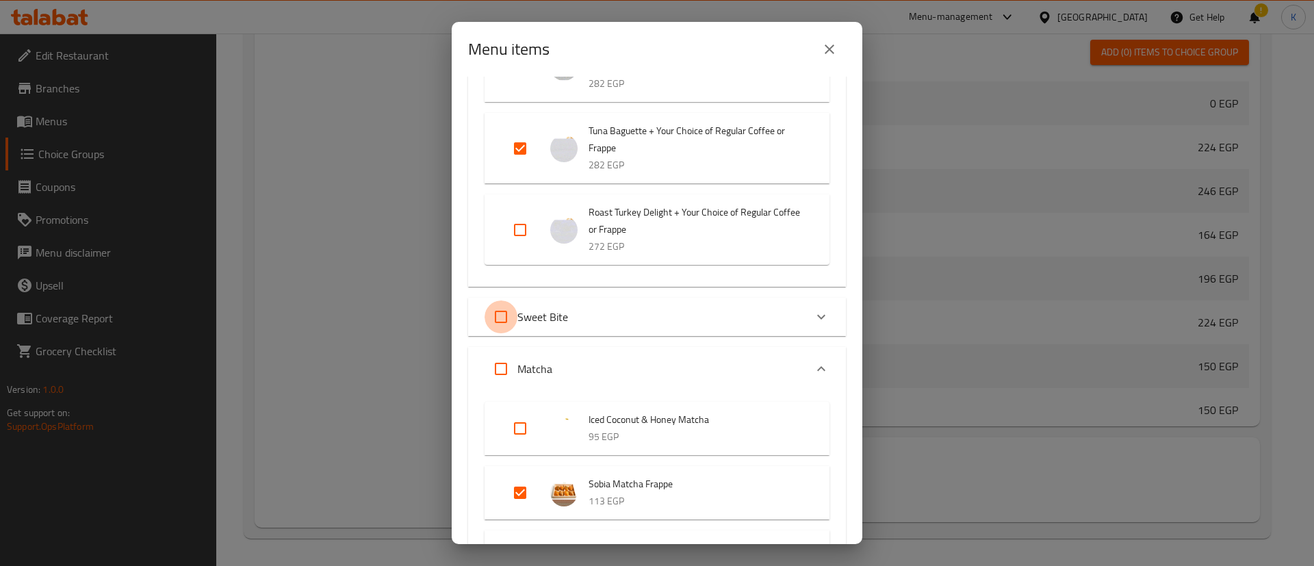
click at [510, 333] on input "Expand" at bounding box center [500, 316] width 33 height 33
checkbox input "true"
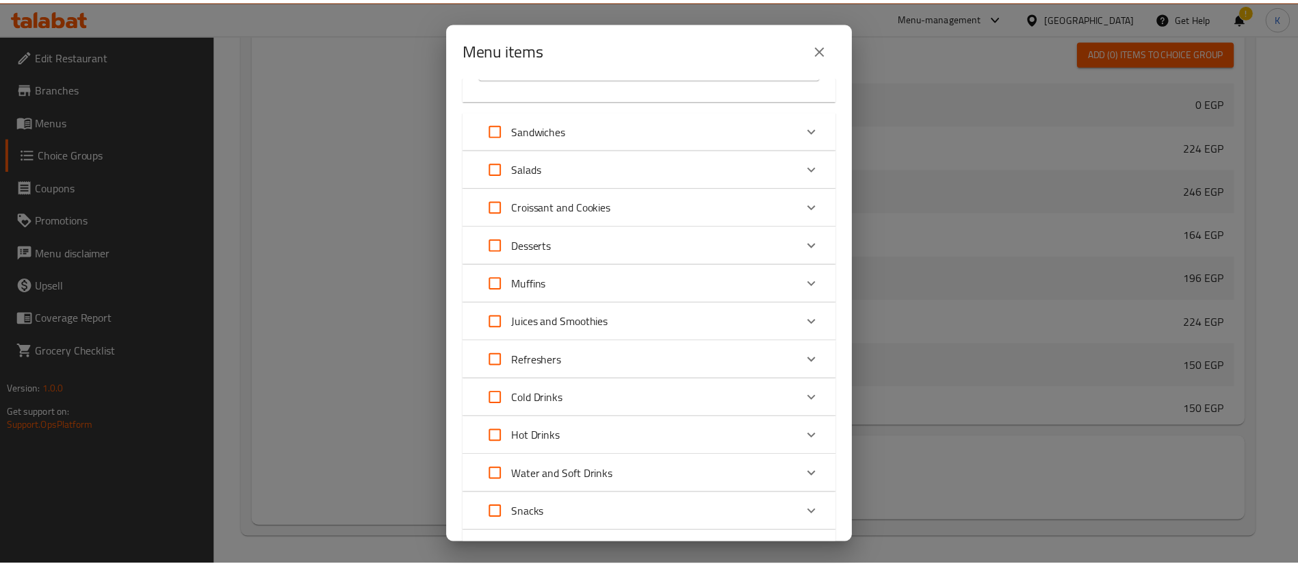
scroll to position [3561, 0]
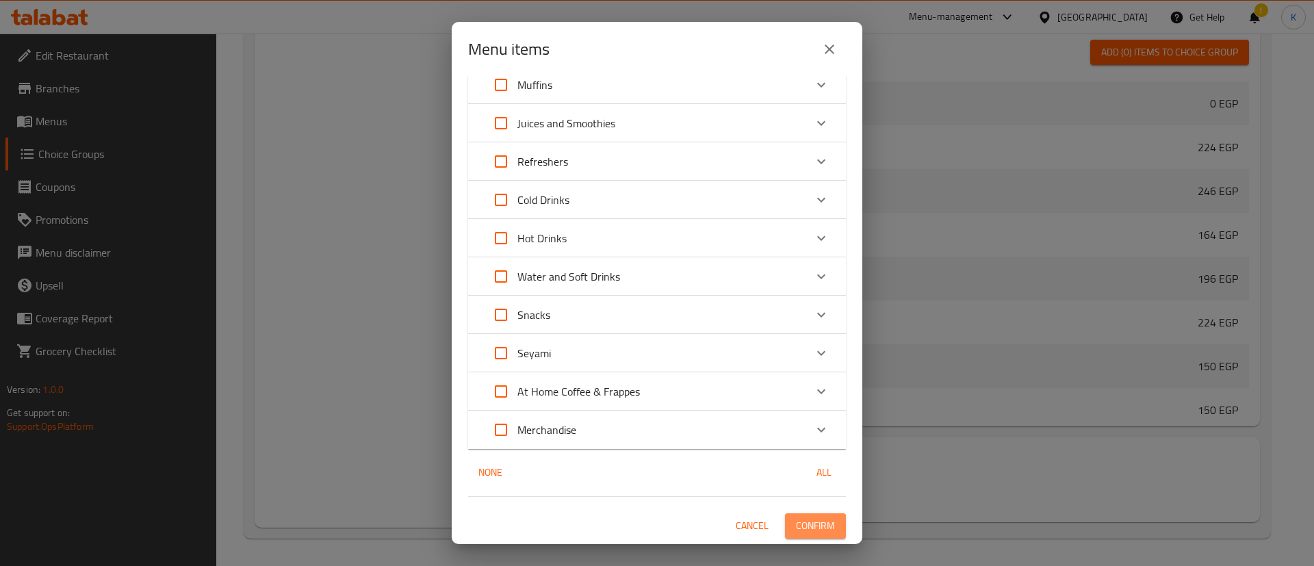
click at [799, 528] on span "Confirm" at bounding box center [815, 525] width 39 height 17
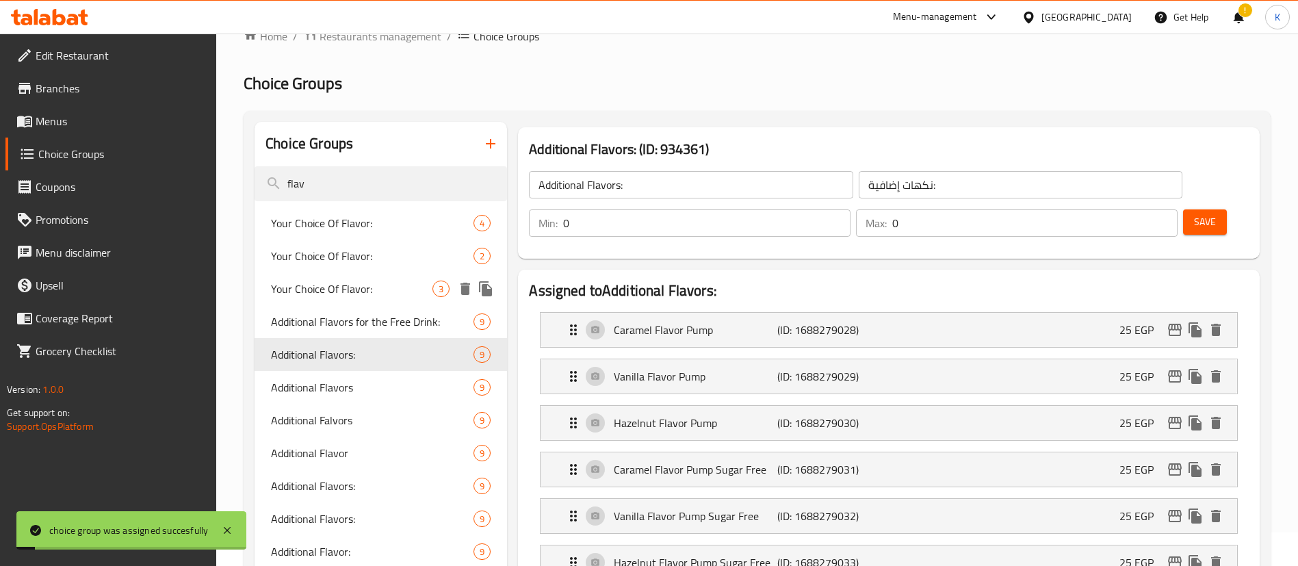
scroll to position [0, 0]
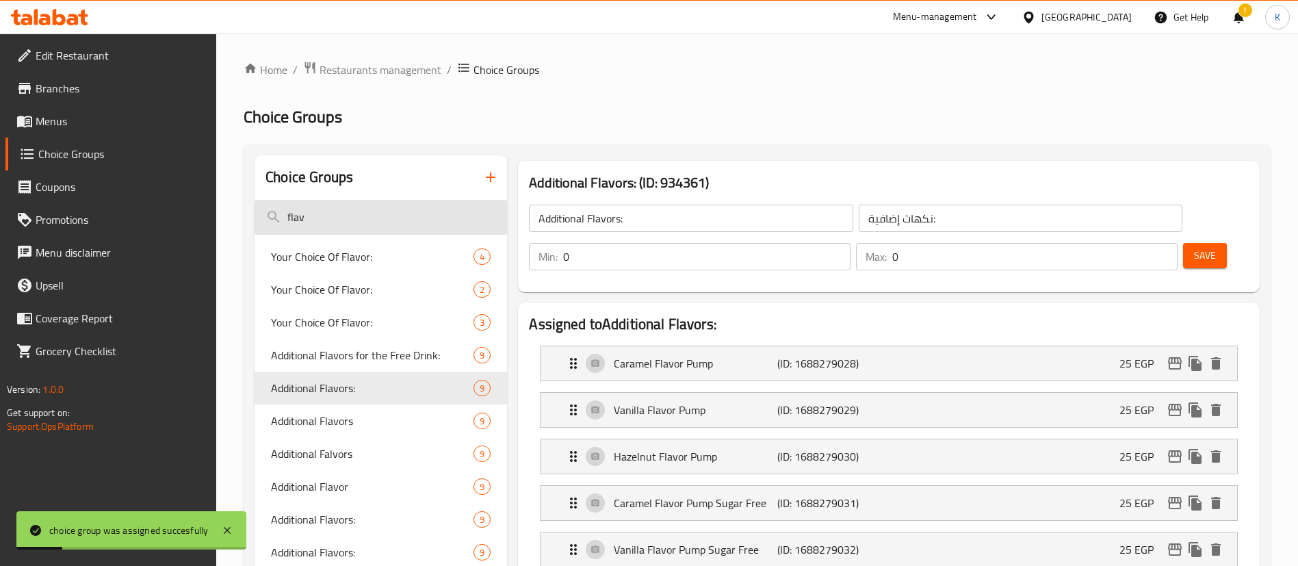
click at [328, 217] on input "flav" at bounding box center [381, 217] width 253 height 35
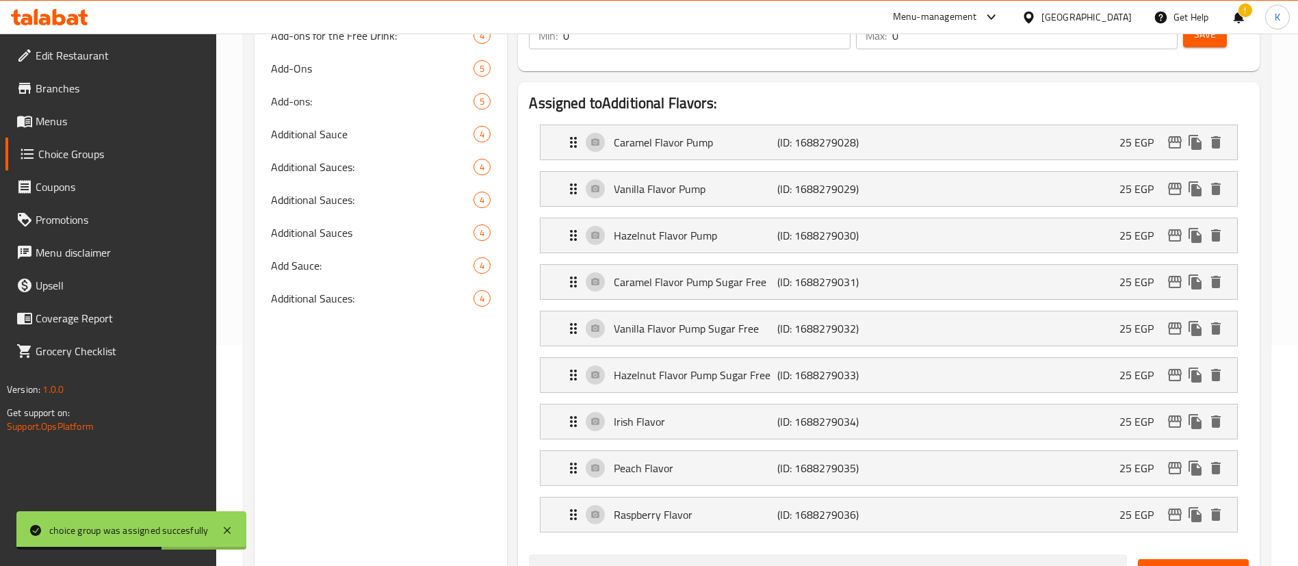
scroll to position [222, 0]
type input "lot"
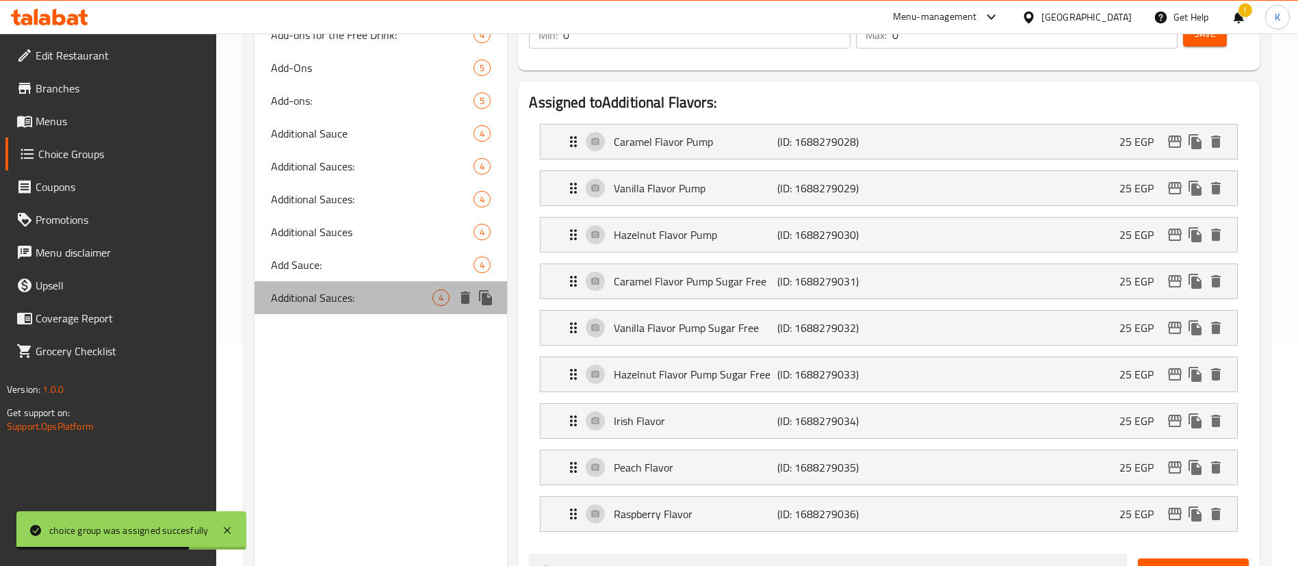
click at [322, 302] on span "Additional Sauces:" at bounding box center [351, 297] width 161 height 16
type input "Additional Sauces:"
type input "صوصات إضافية:"
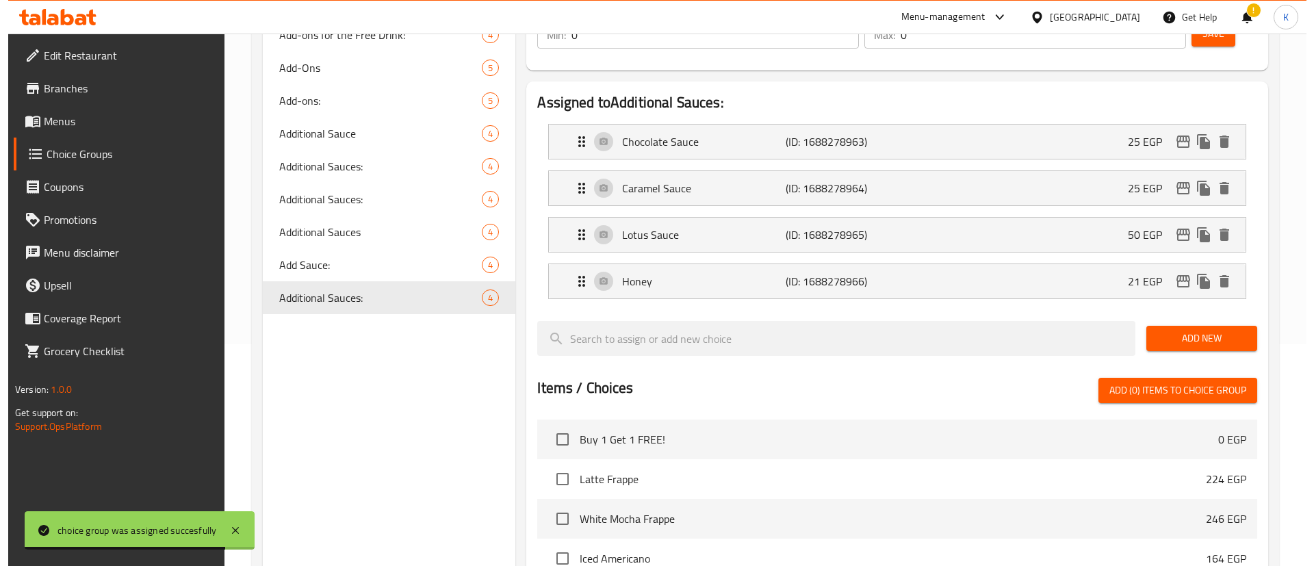
scroll to position [521, 0]
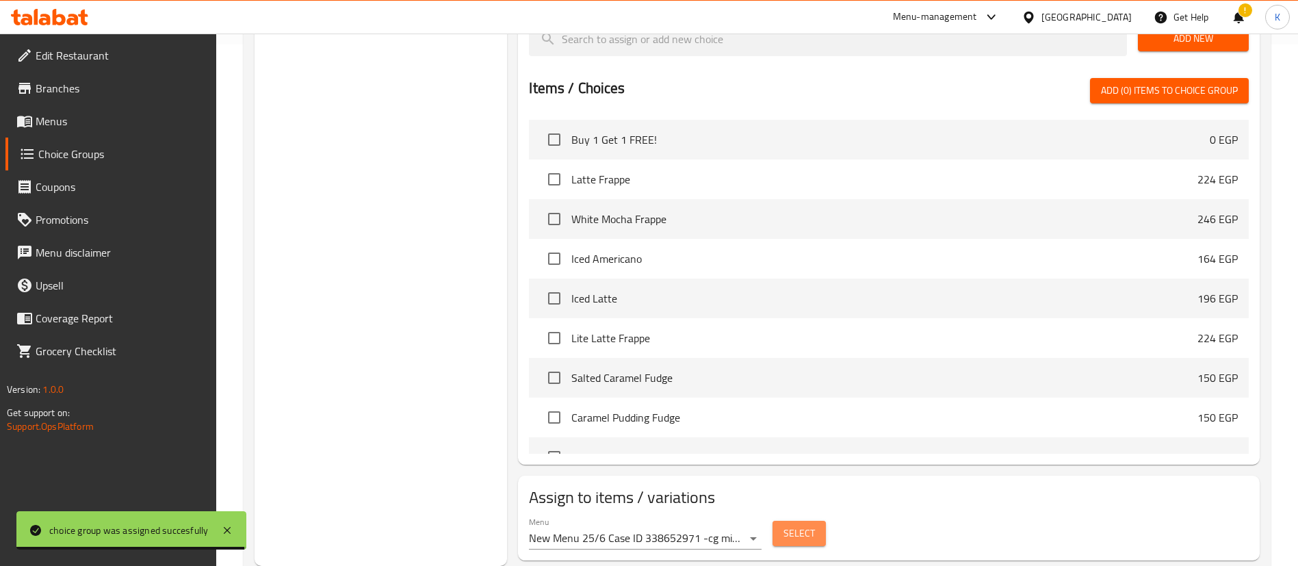
click at [801, 525] on span "Select" at bounding box center [799, 533] width 31 height 17
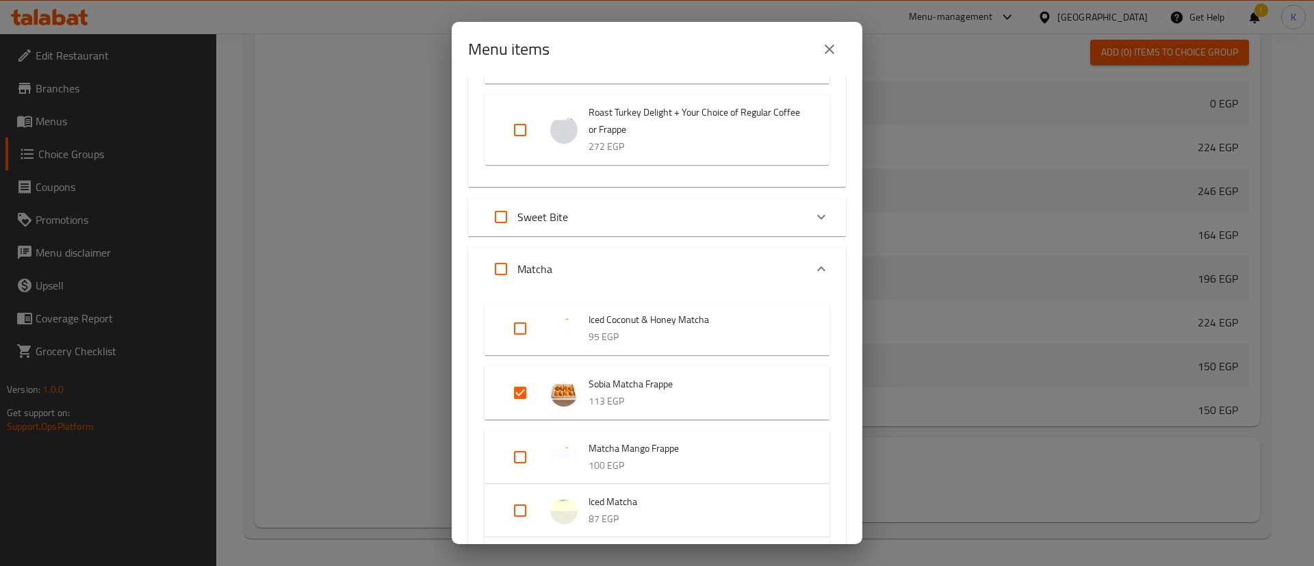
scroll to position [578, 0]
click at [503, 228] on input "Expand" at bounding box center [500, 212] width 33 height 33
checkbox input "true"
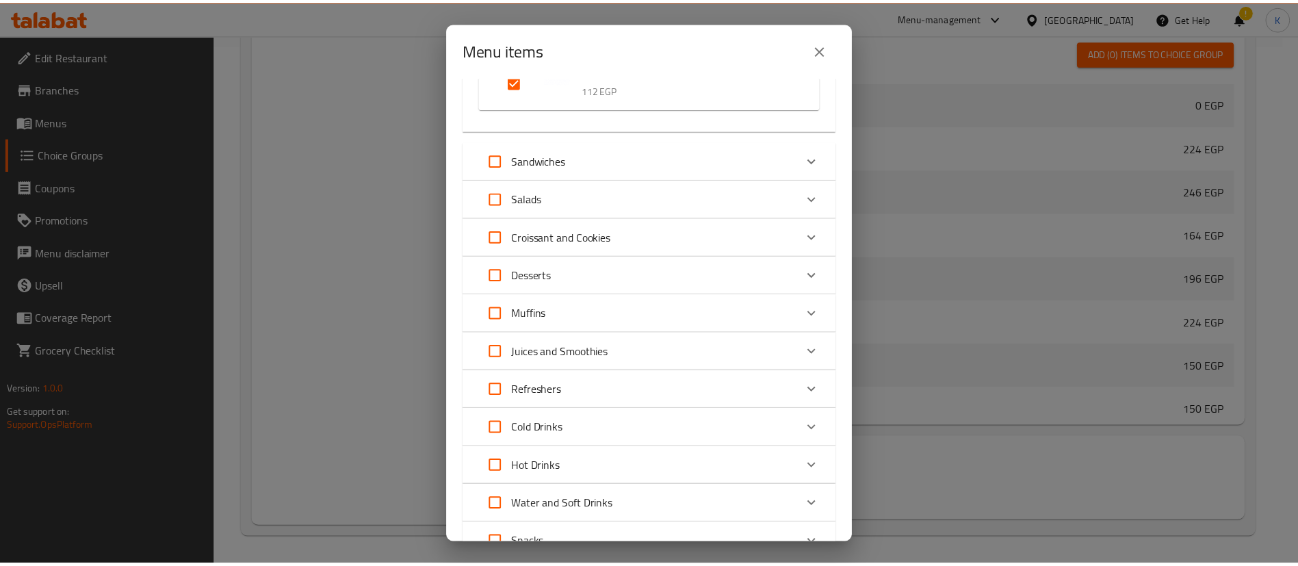
scroll to position [3561, 0]
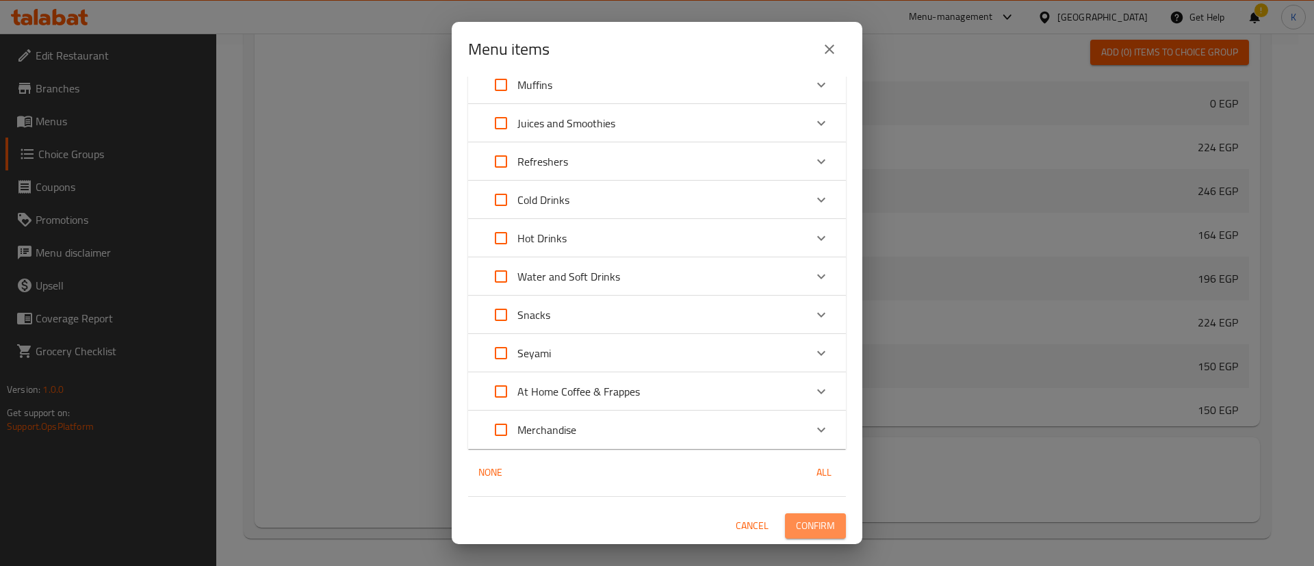
click at [810, 522] on span "Confirm" at bounding box center [815, 525] width 39 height 17
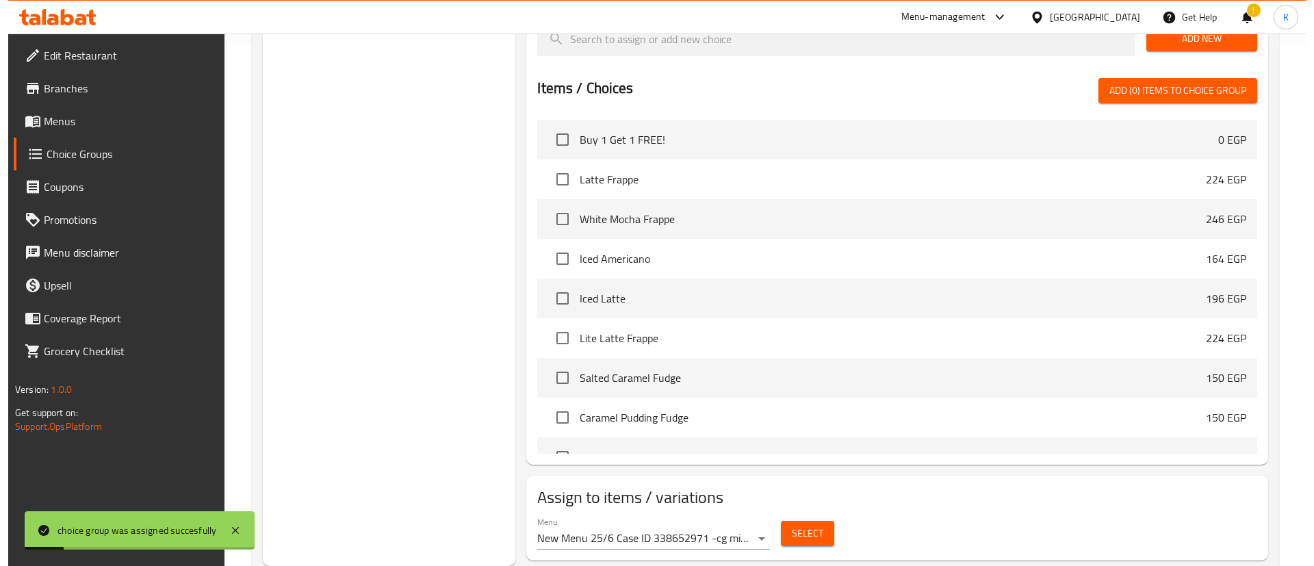
scroll to position [0, 0]
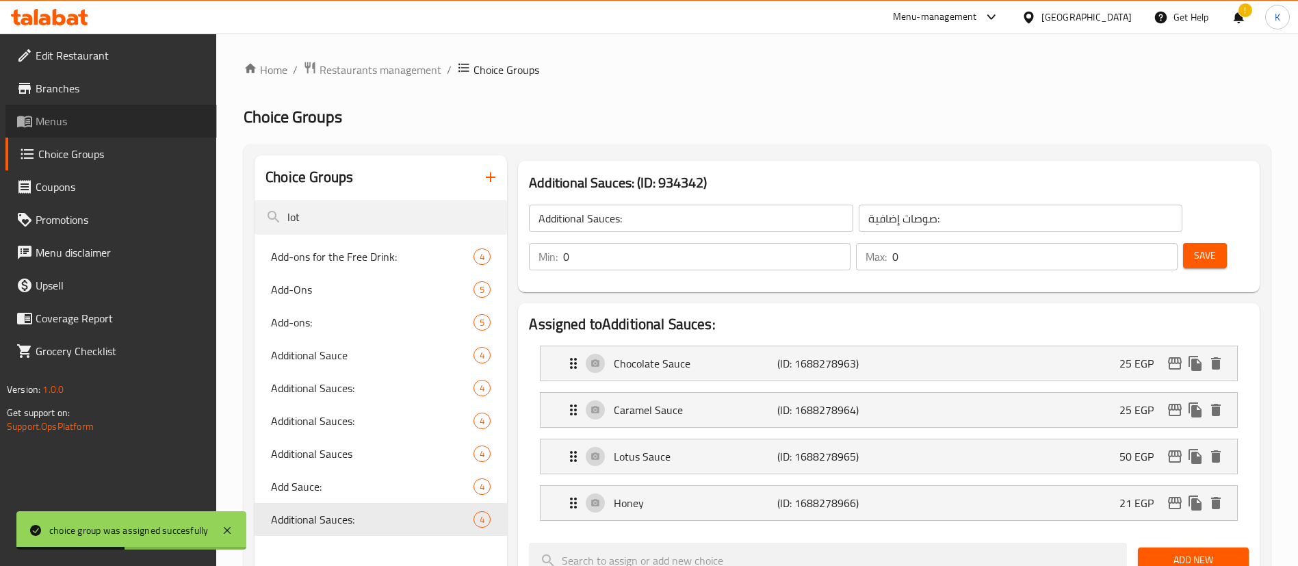
click at [54, 127] on span "Menus" at bounding box center [121, 121] width 170 height 16
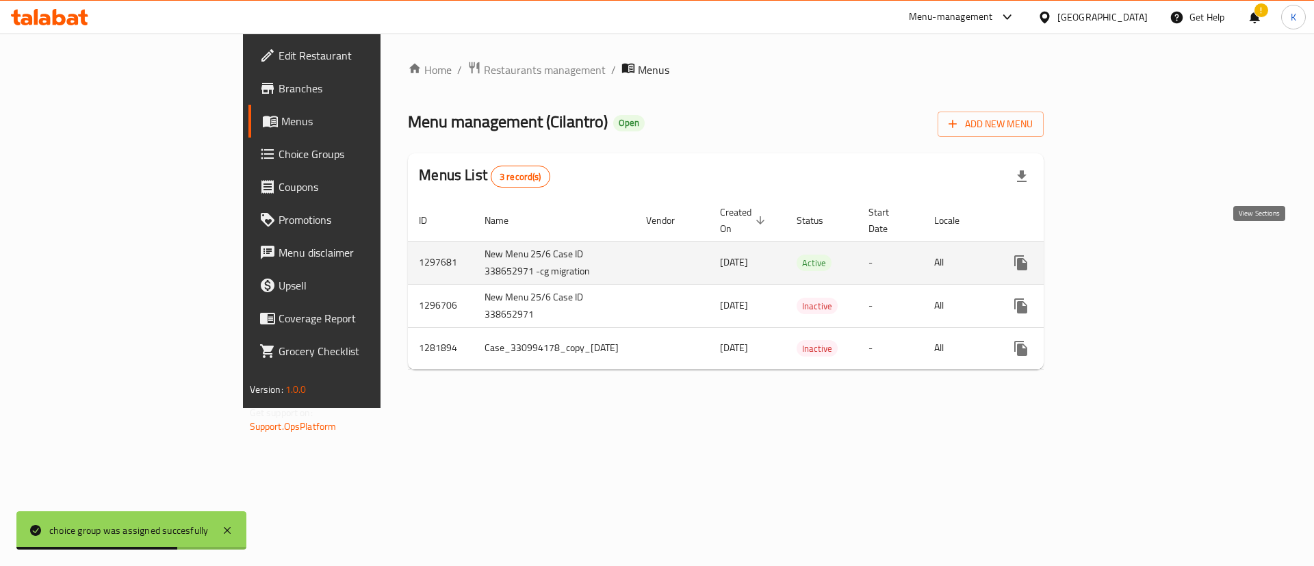
click at [1136, 246] on link "enhanced table" at bounding box center [1119, 262] width 33 height 33
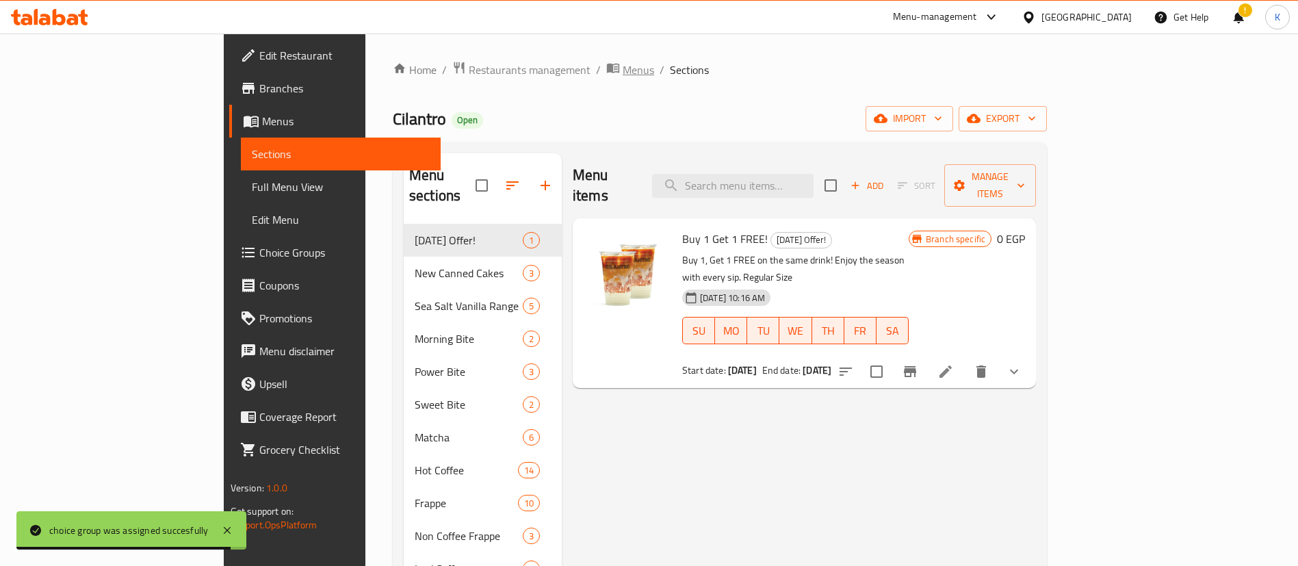
click at [623, 70] on span "Menus" at bounding box center [638, 70] width 31 height 16
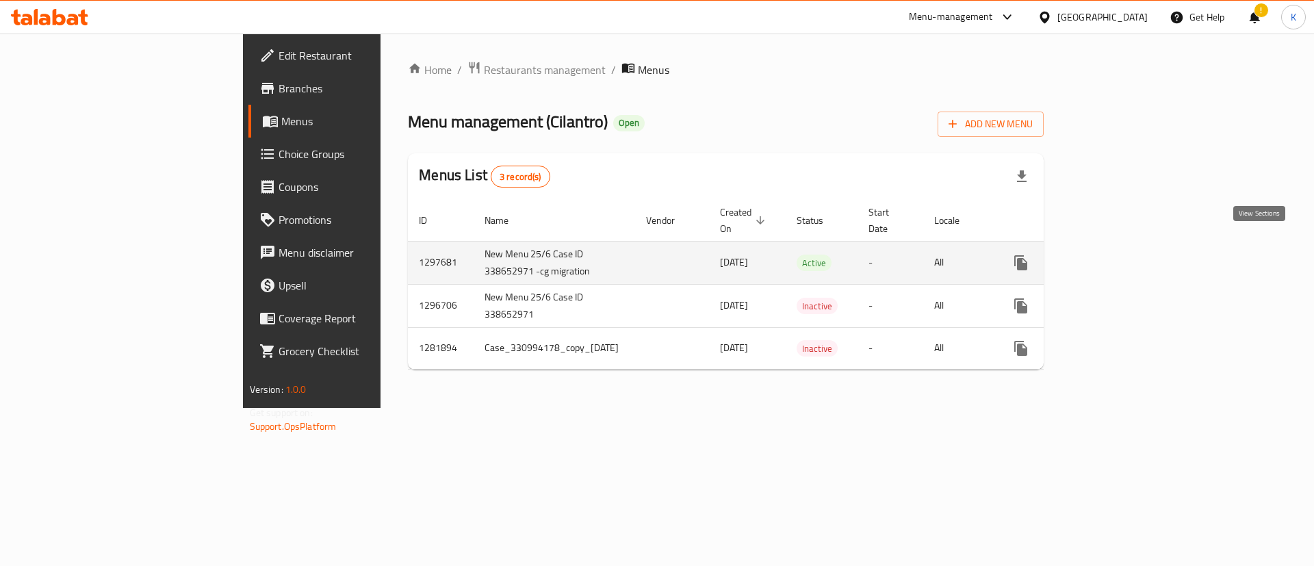
click at [1136, 246] on link "enhanced table" at bounding box center [1119, 262] width 33 height 33
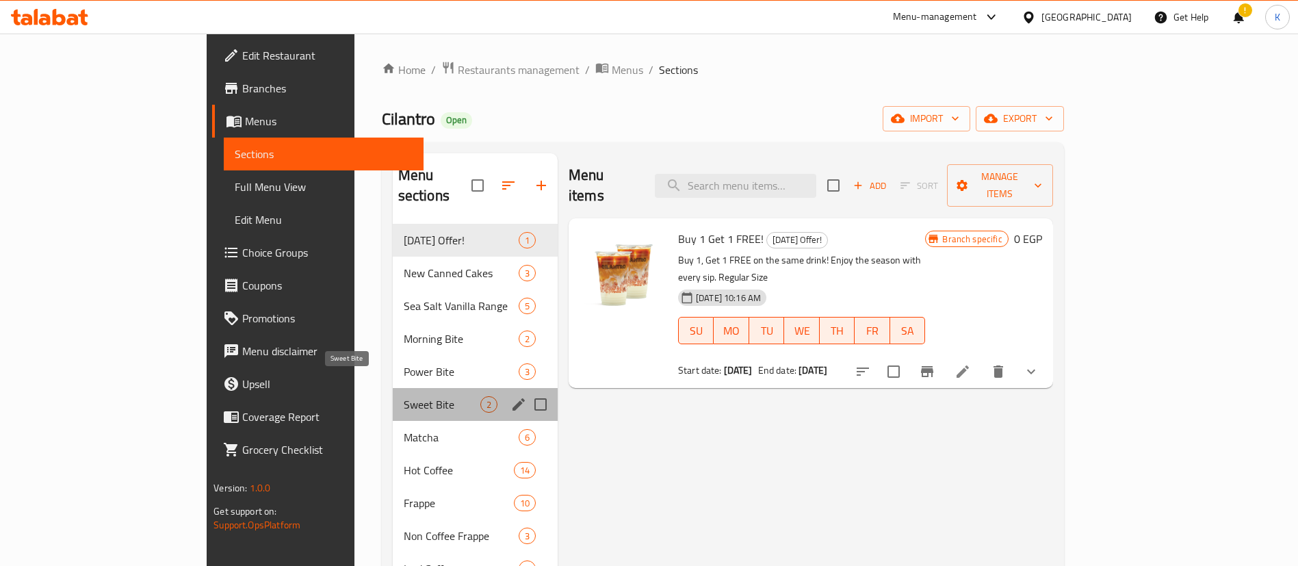
click at [404, 396] on span "Sweet Bite" at bounding box center [442, 404] width 77 height 16
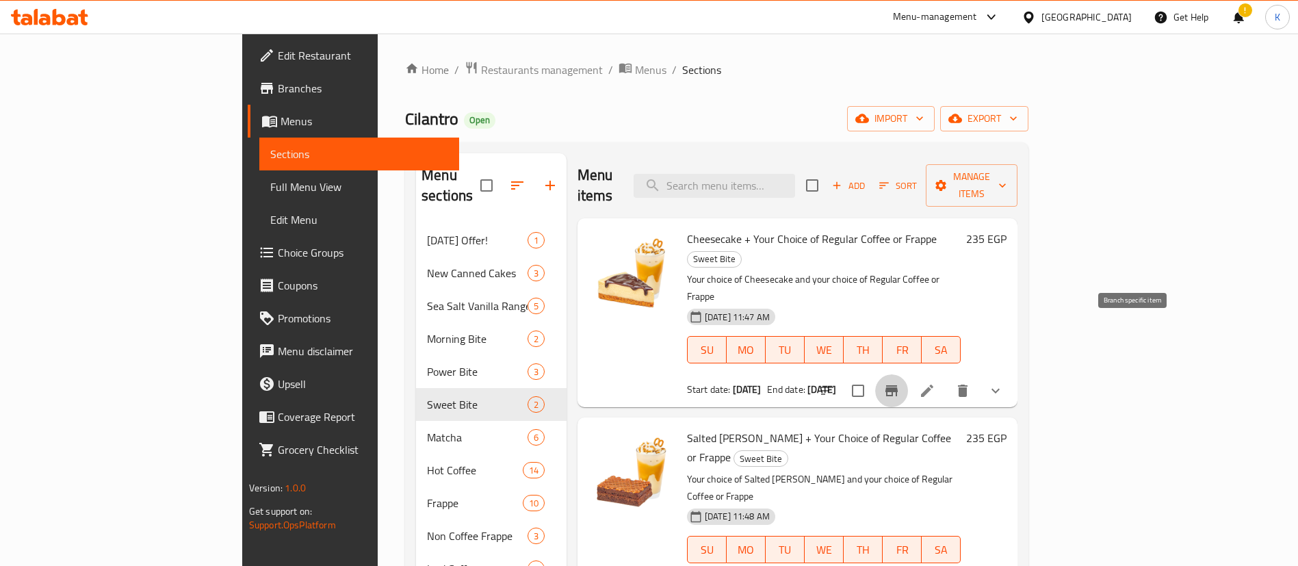
click at [908, 374] on button "Branch-specific-item" at bounding box center [891, 390] width 33 height 33
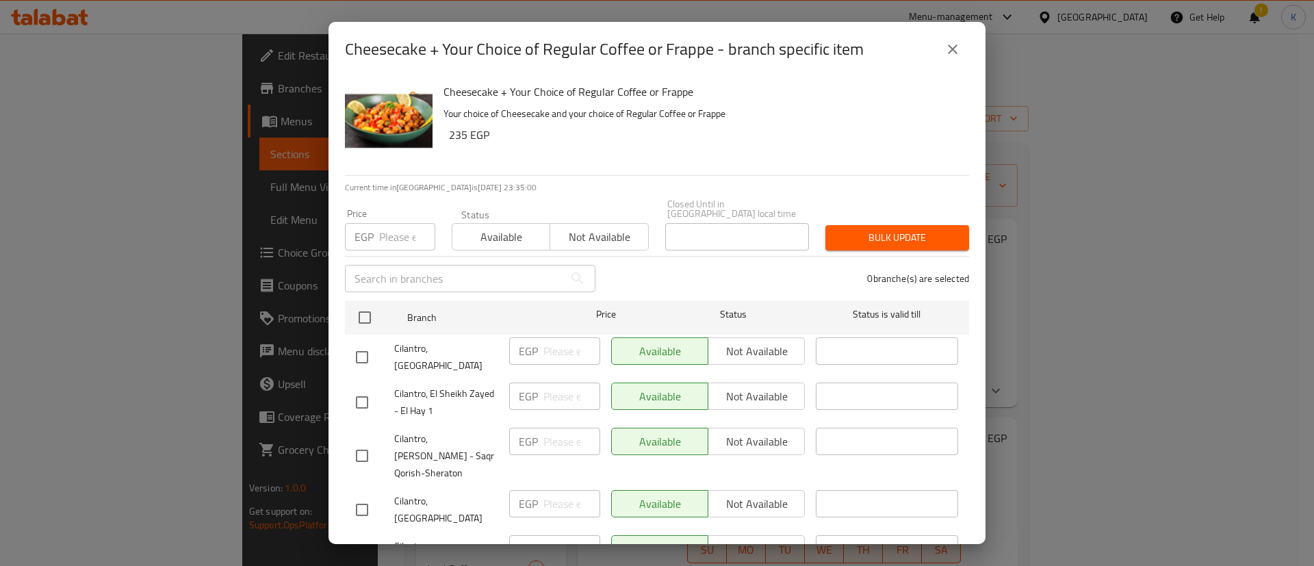
click at [352, 345] on input "checkbox" at bounding box center [362, 357] width 29 height 29
checkbox input "true"
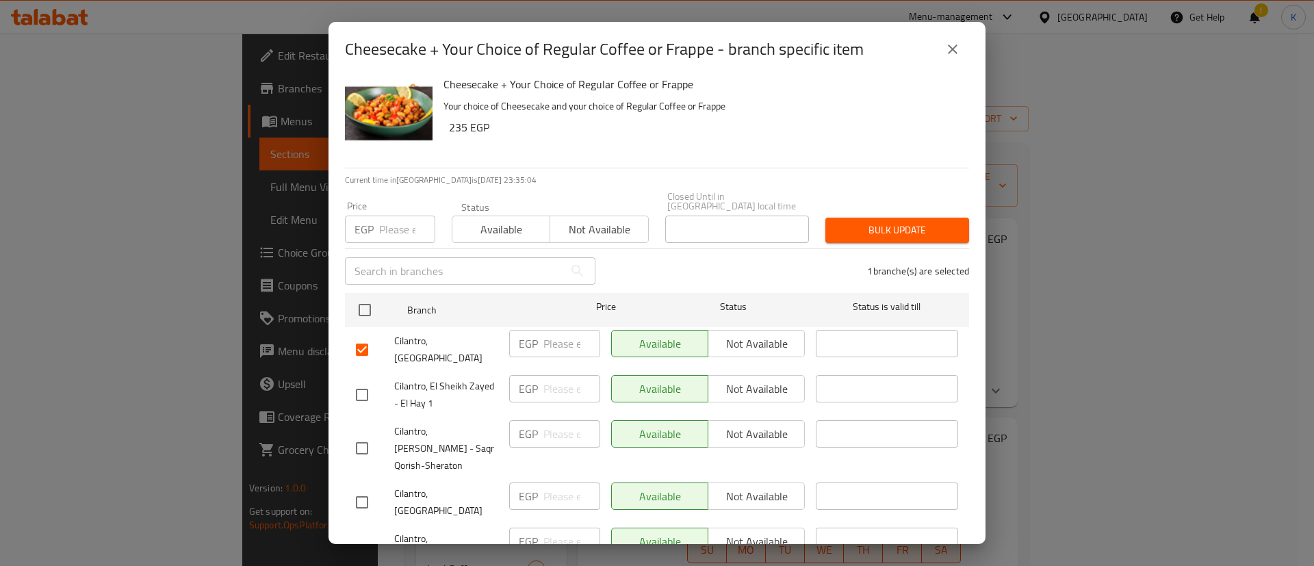
click at [370, 550] on input "checkbox" at bounding box center [362, 564] width 29 height 29
checkbox input "true"
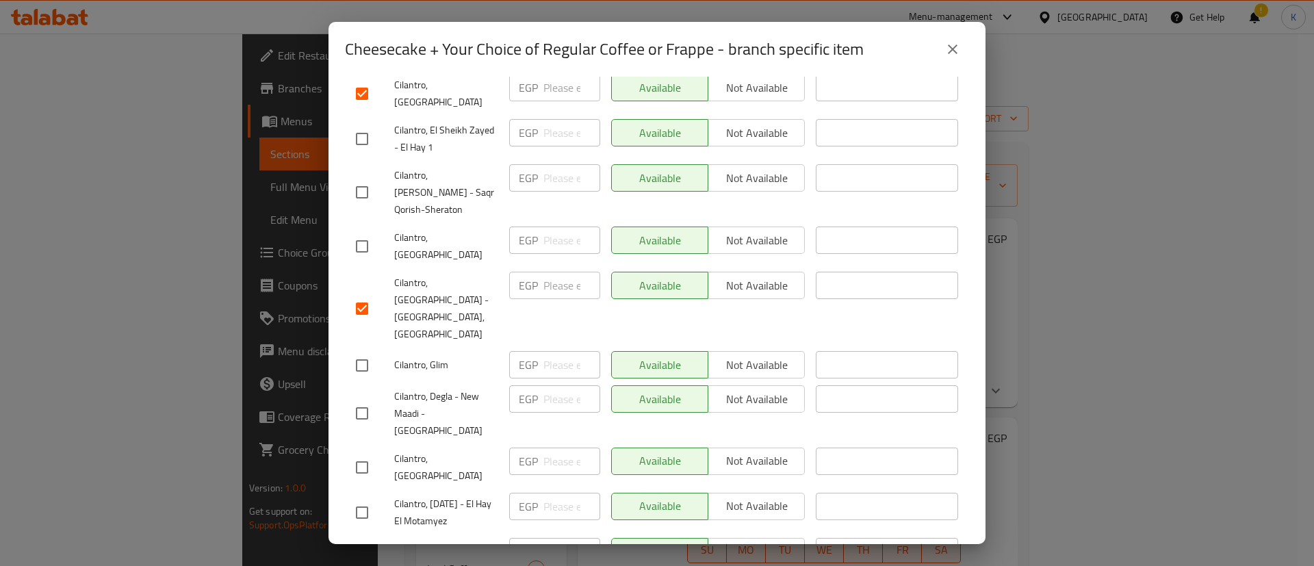
click at [363, 351] on input "checkbox" at bounding box center [362, 365] width 29 height 29
checkbox input "true"
click at [365, 453] on input "checkbox" at bounding box center [362, 467] width 29 height 29
checkbox input "true"
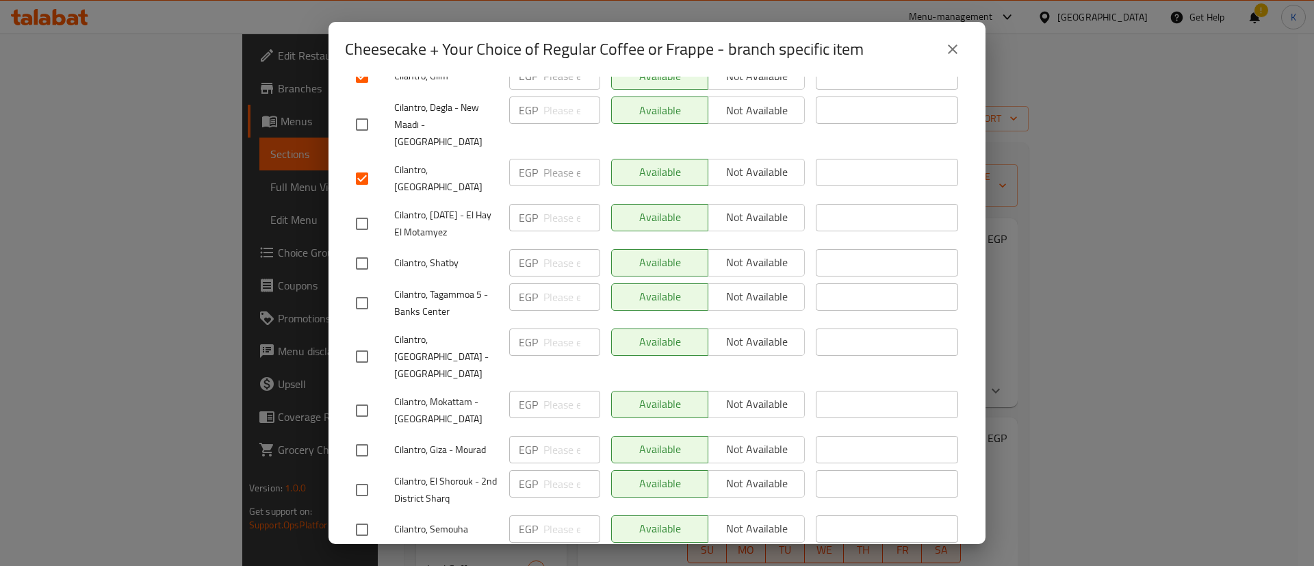
click at [363, 396] on input "checkbox" at bounding box center [362, 410] width 29 height 29
checkbox input "true"
click at [368, 476] on input "checkbox" at bounding box center [362, 490] width 29 height 29
checkbox input "true"
click at [374, 515] on input "checkbox" at bounding box center [362, 529] width 29 height 29
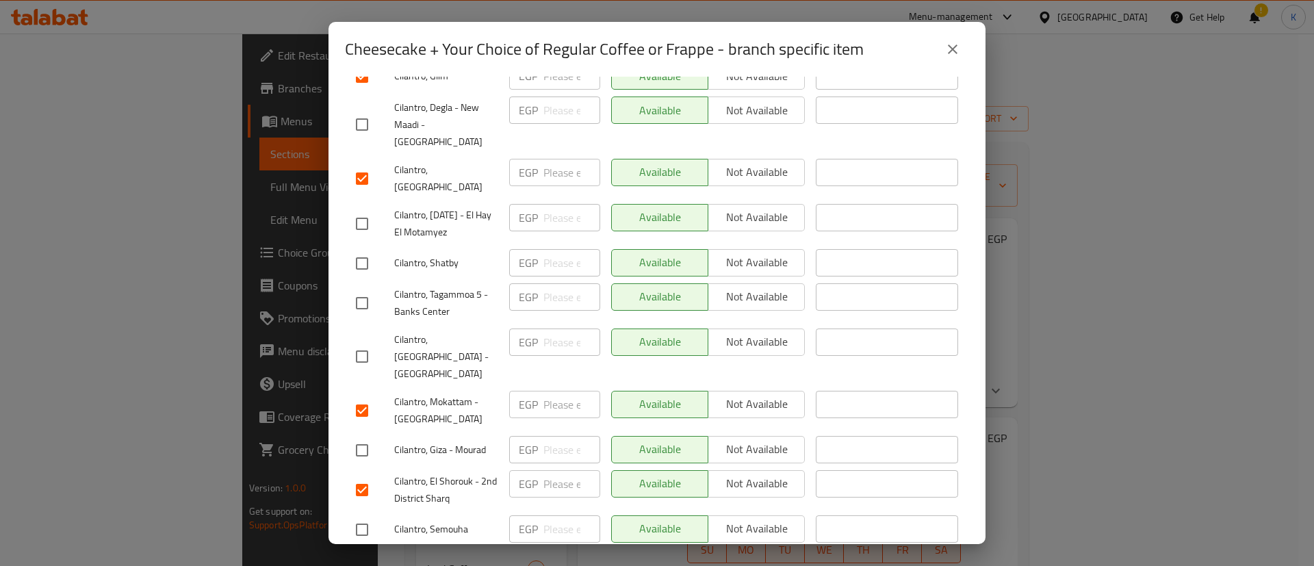
checkbox input "true"
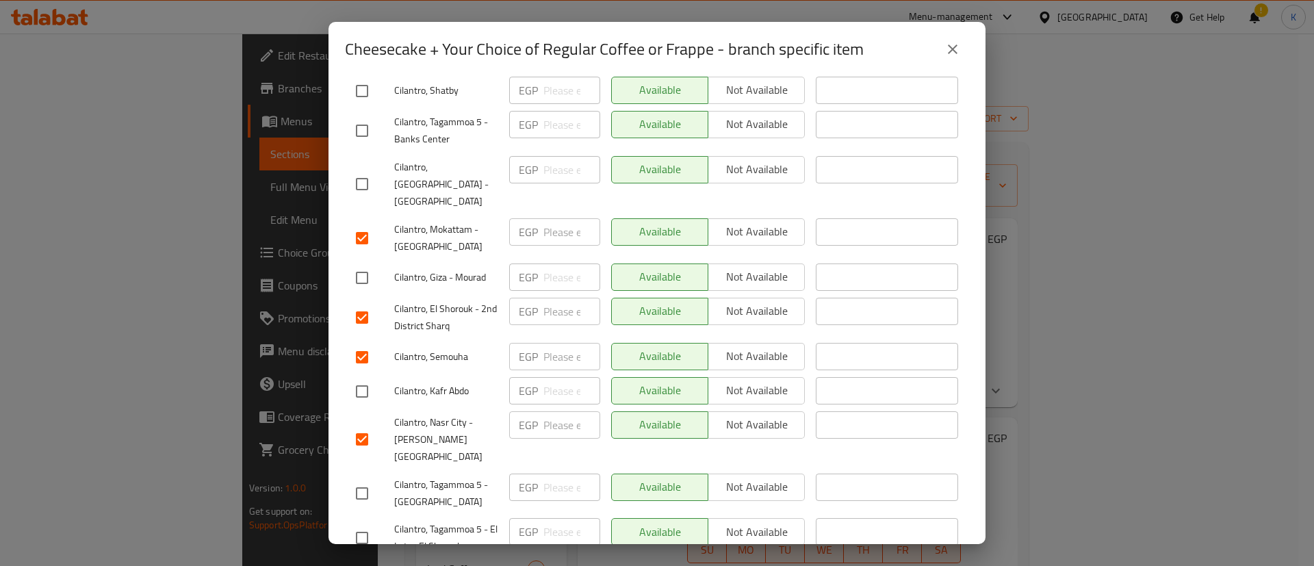
scroll to position [727, 0]
click at [365, 477] on input "checkbox" at bounding box center [362, 491] width 29 height 29
checkbox input "true"
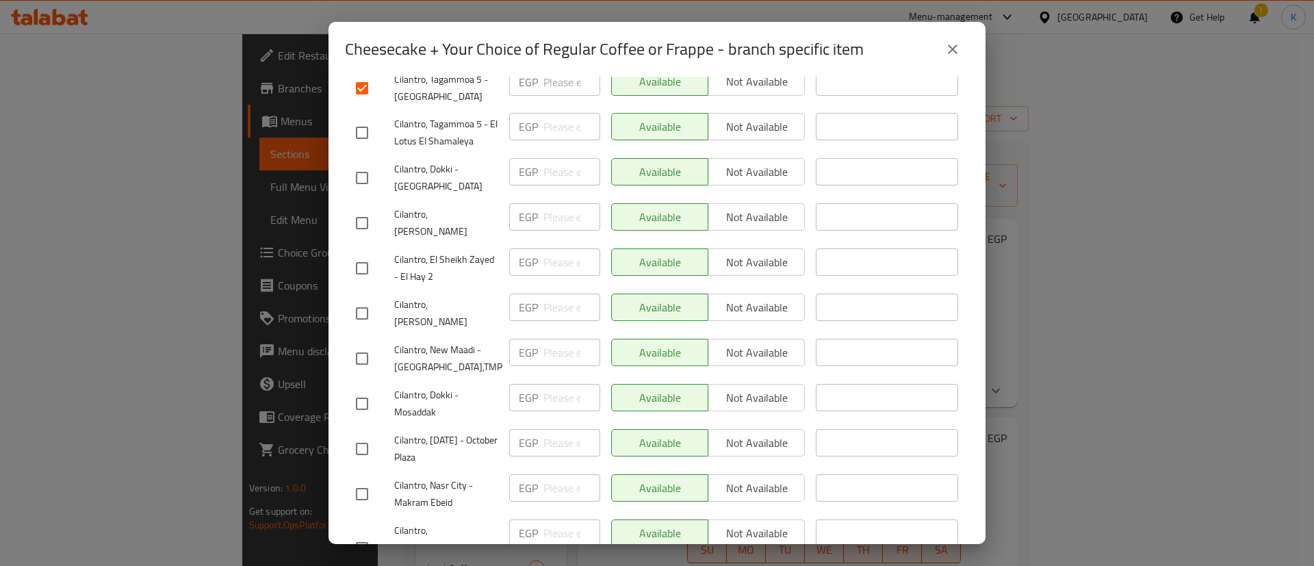
click at [362, 435] on input "checkbox" at bounding box center [362, 449] width 29 height 29
checkbox input "true"
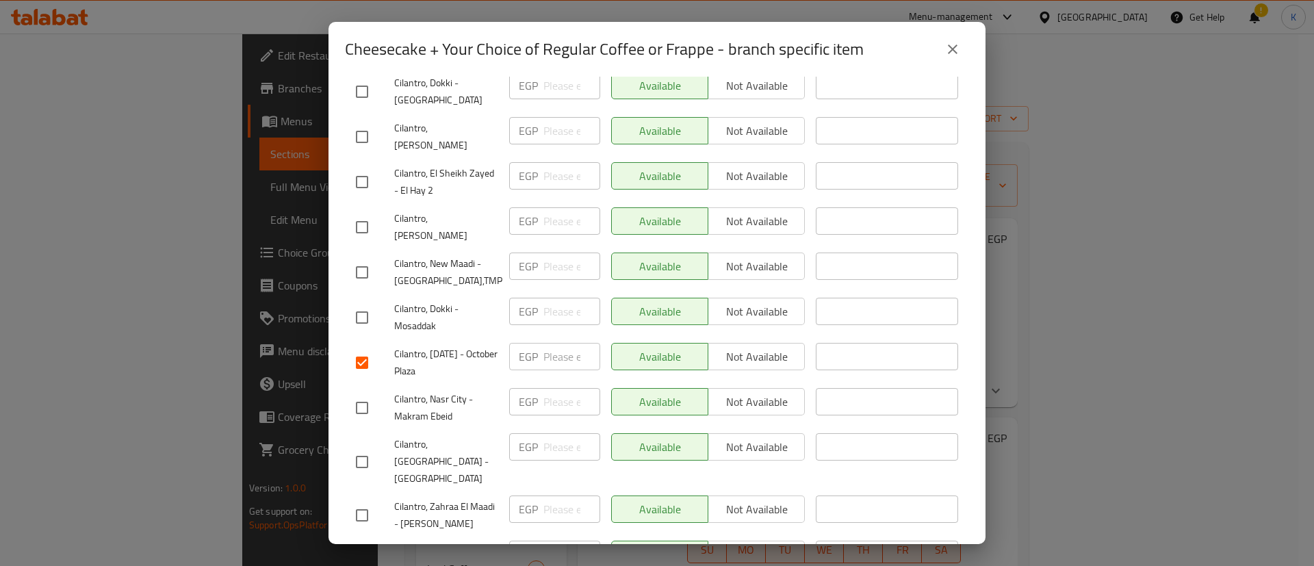
scroll to position [1218, 0]
checkbox input "true"
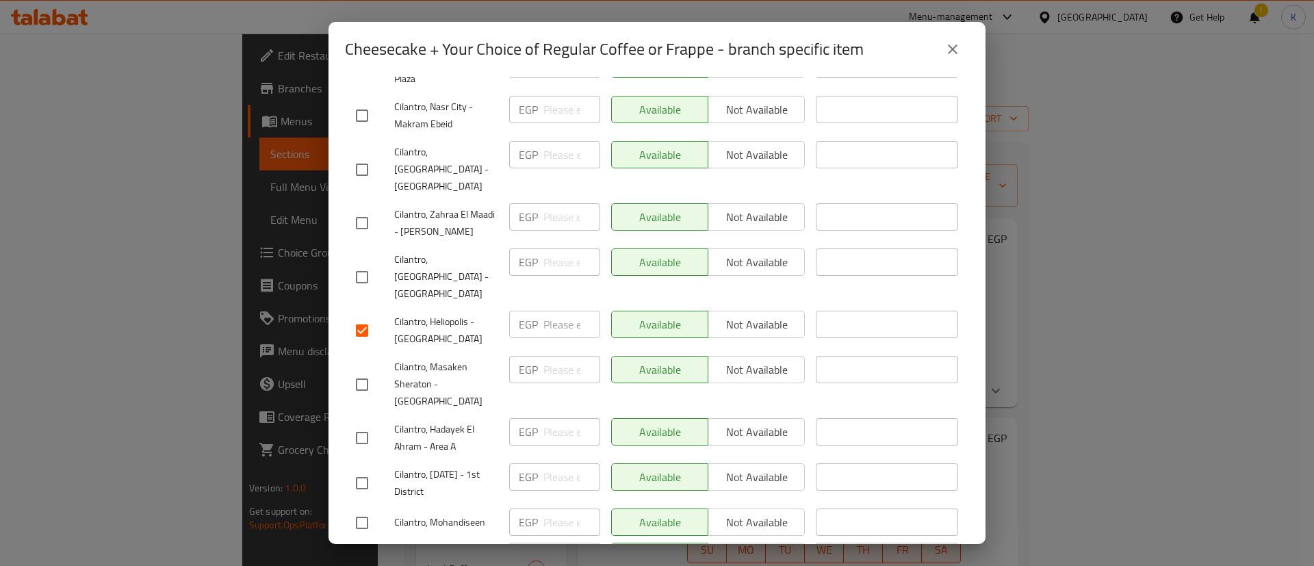
click at [361, 469] on input "checkbox" at bounding box center [362, 483] width 29 height 29
checkbox input "true"
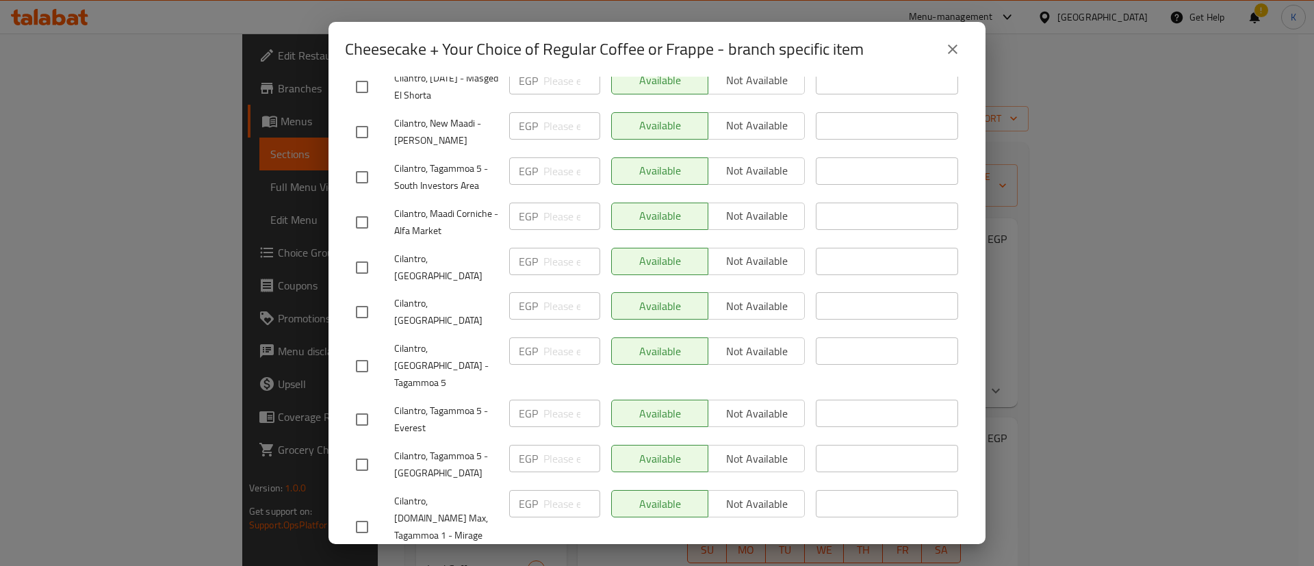
checkbox input "true"
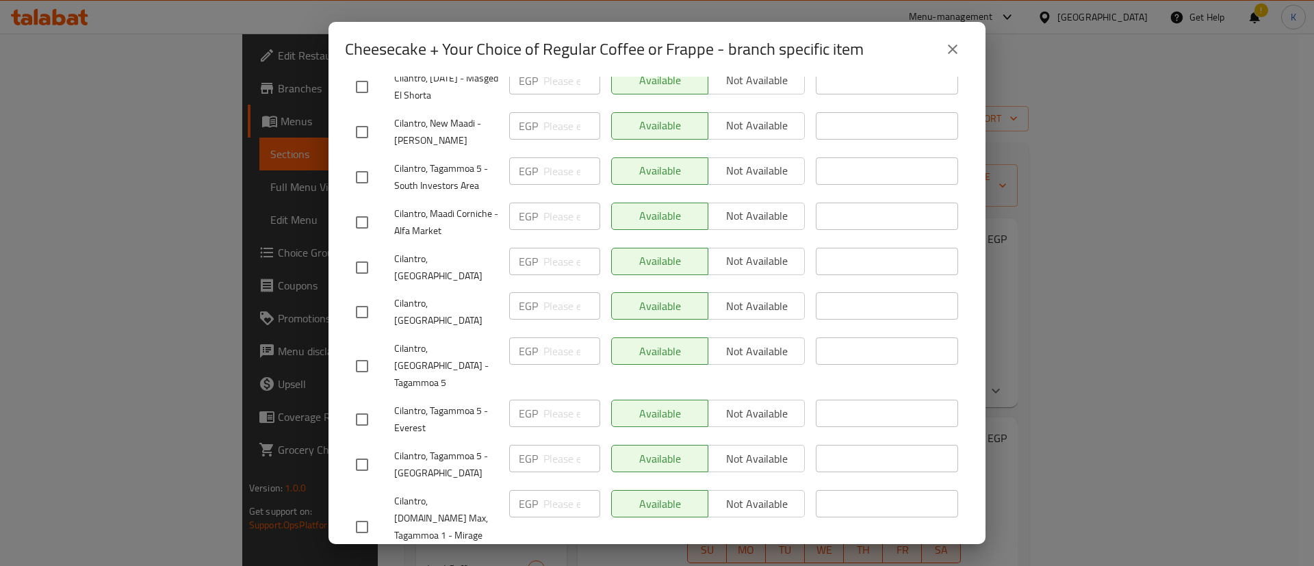
checkbox input "true"
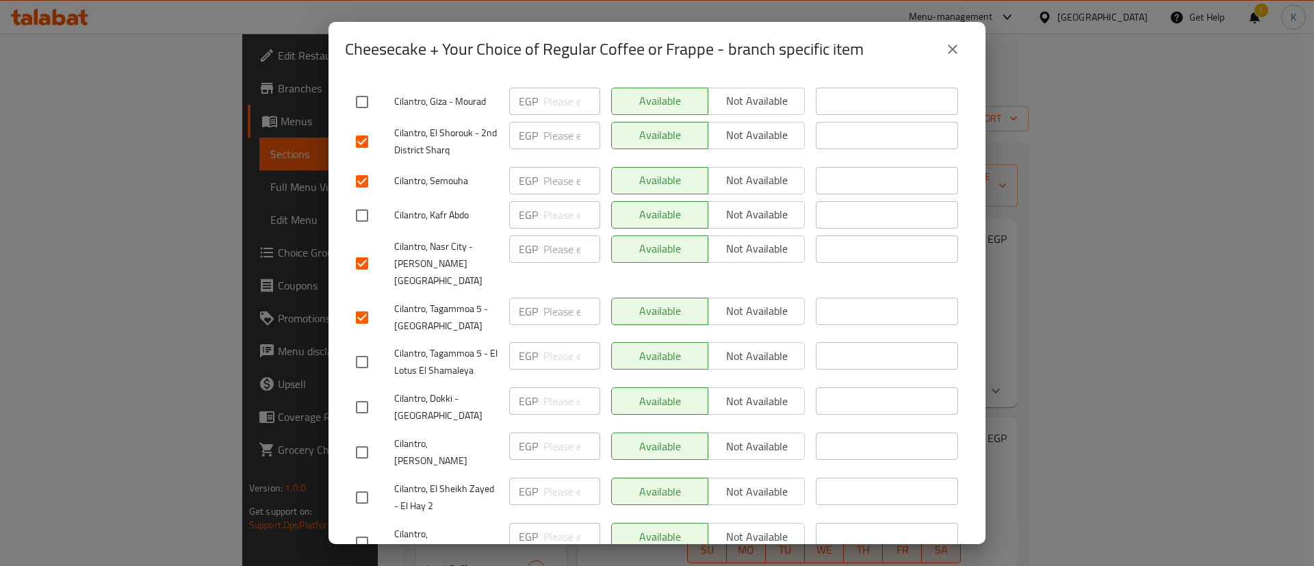
scroll to position [0, 0]
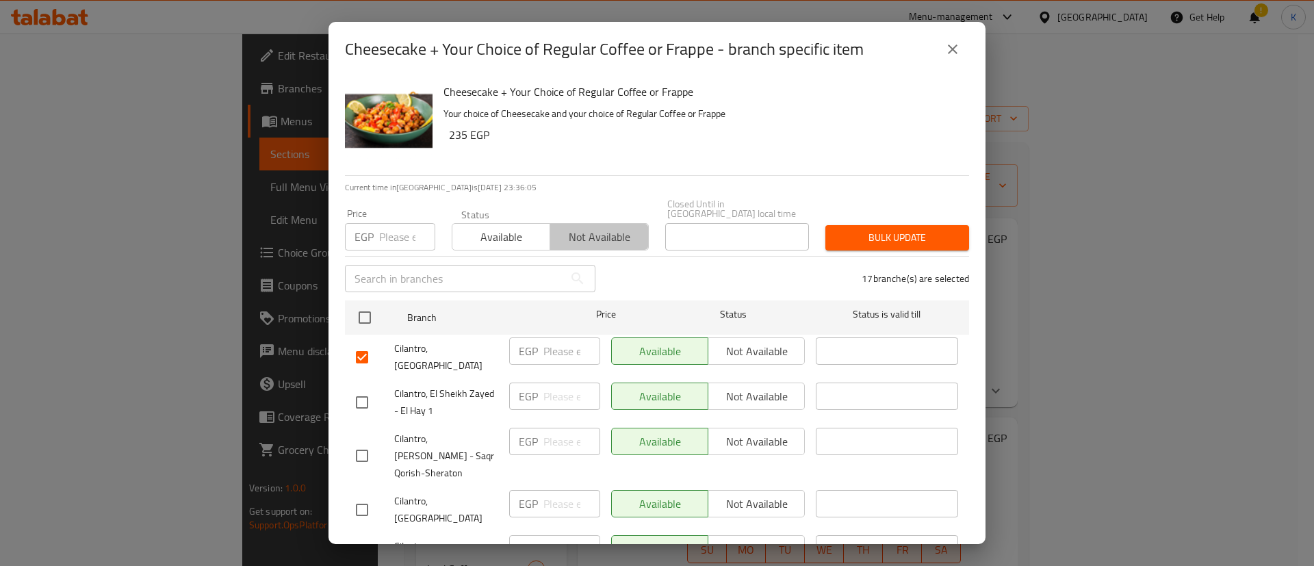
click at [617, 227] on span "Not available" at bounding box center [599, 237] width 87 height 20
click at [845, 229] on span "Bulk update" at bounding box center [897, 237] width 122 height 17
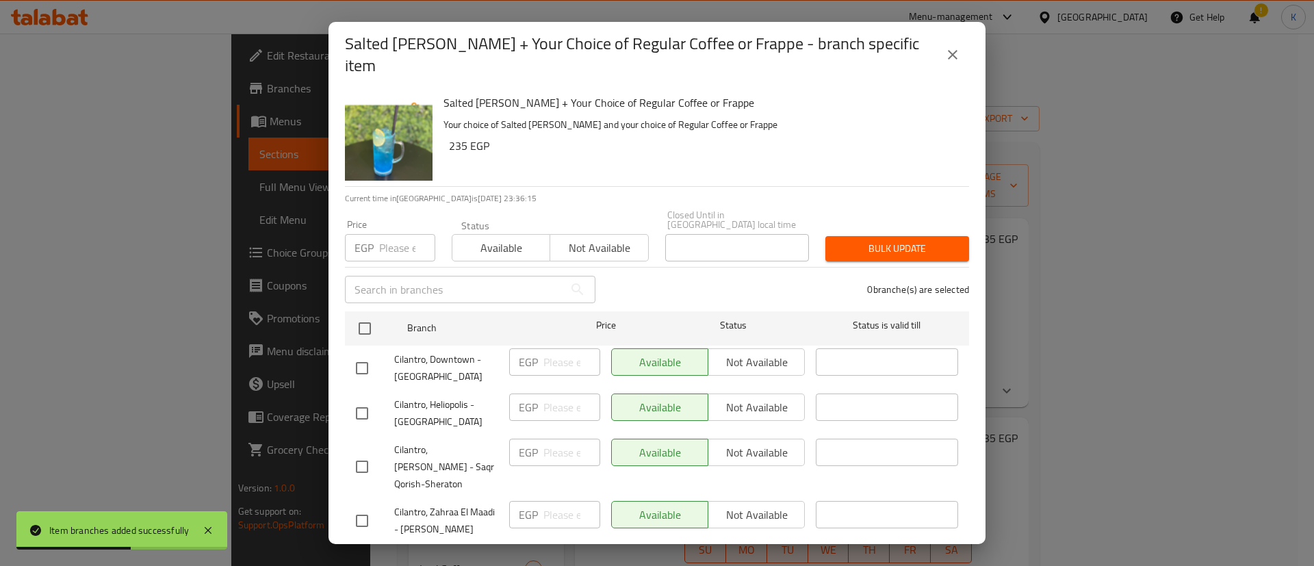
scroll to position [444, 0]
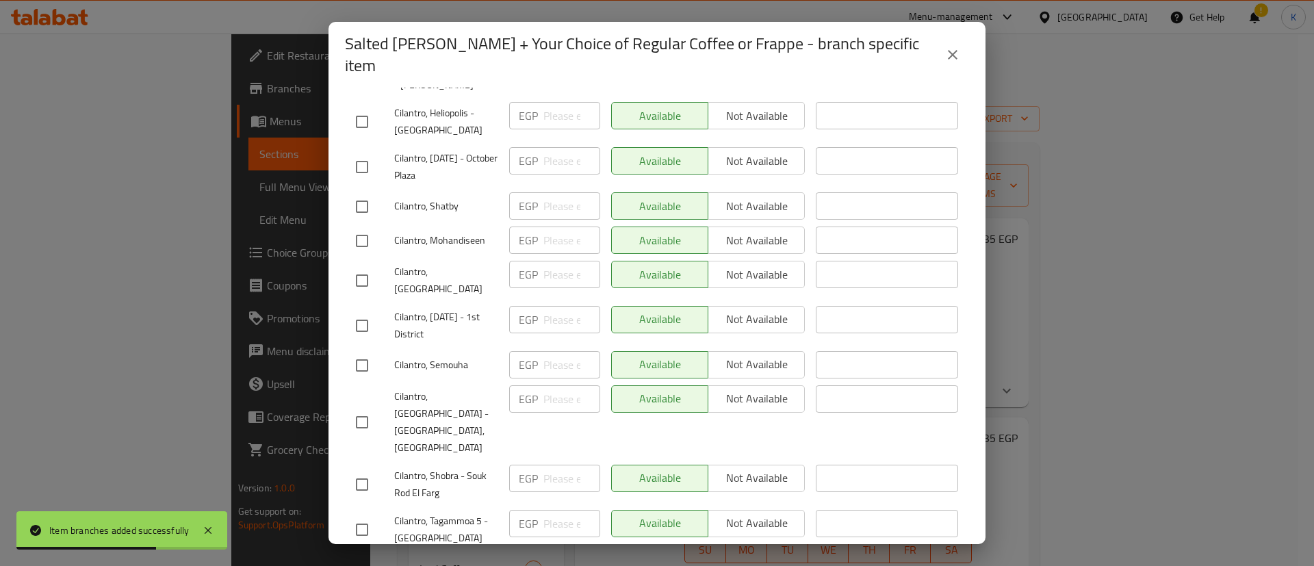
click at [365, 315] on input "checkbox" at bounding box center [362, 325] width 29 height 29
checkbox input "true"
click at [372, 470] on input "checkbox" at bounding box center [362, 484] width 29 height 29
checkbox input "true"
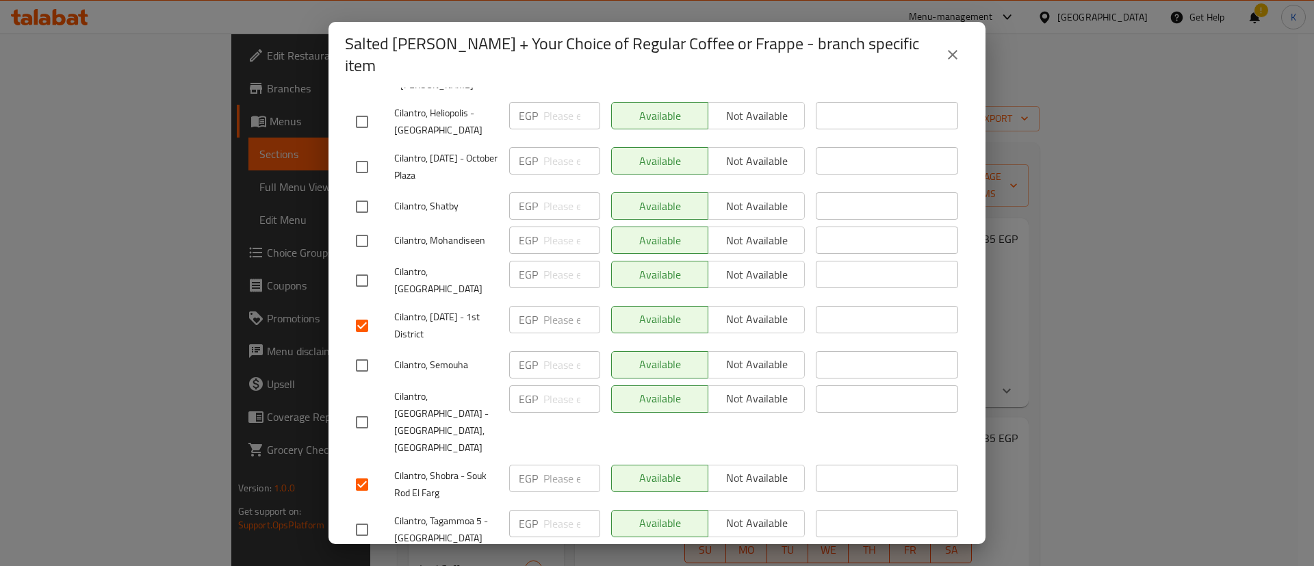
click at [376, 515] on input "checkbox" at bounding box center [362, 529] width 29 height 29
checkbox input "true"
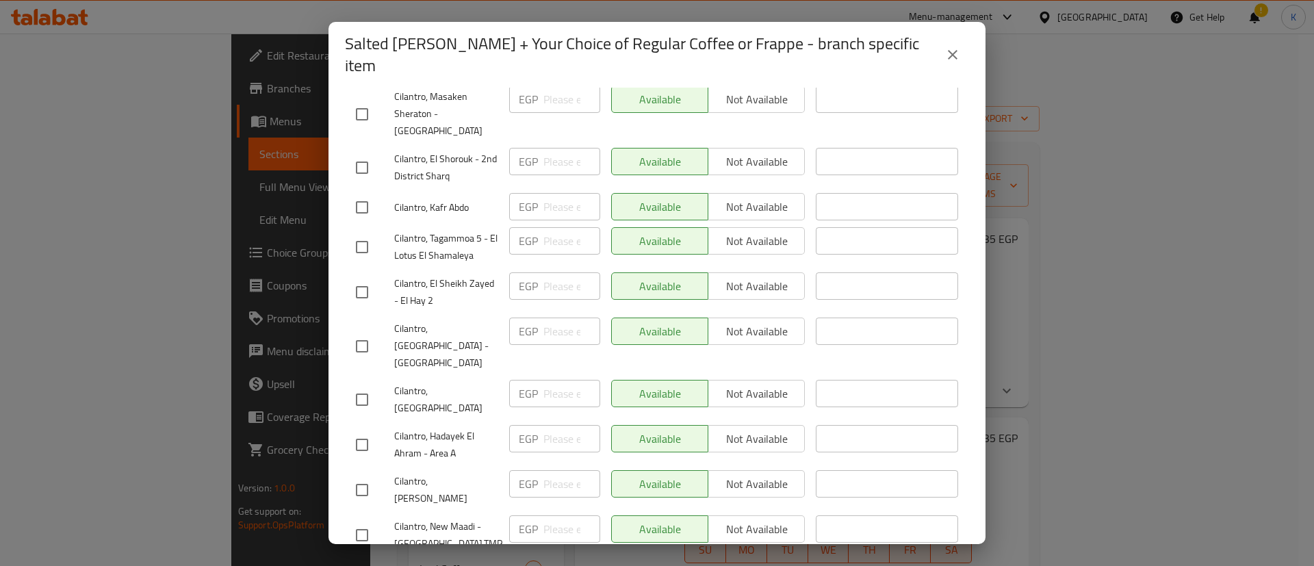
click at [365, 385] on input "checkbox" at bounding box center [362, 399] width 29 height 29
checkbox input "true"
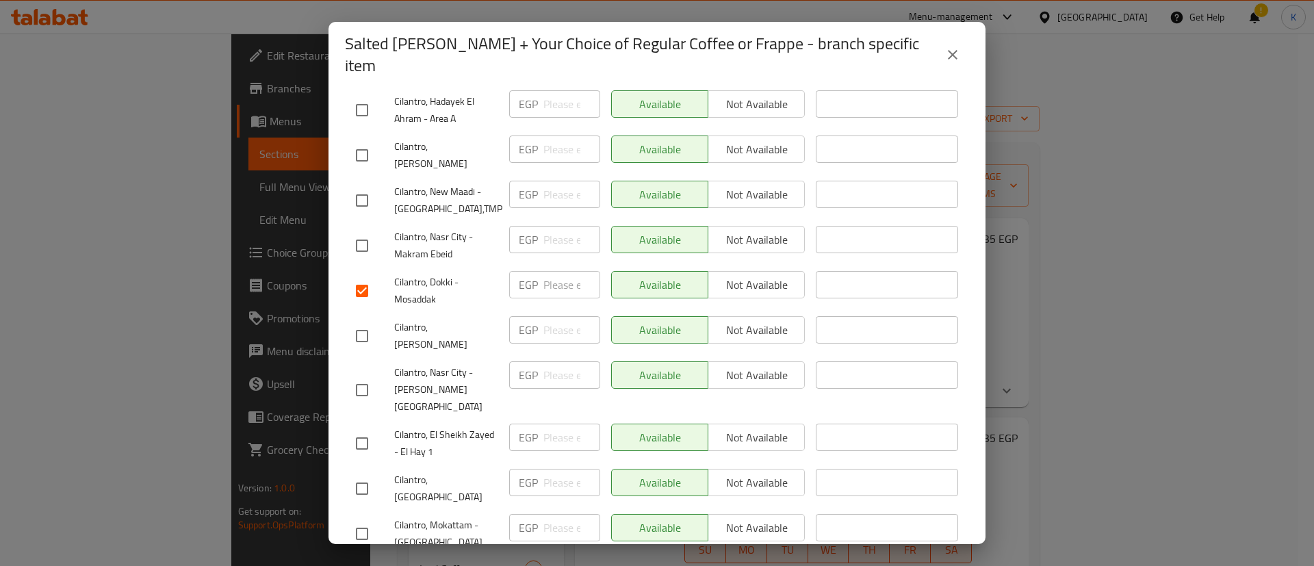
click at [358, 429] on input "checkbox" at bounding box center [362, 443] width 29 height 29
checkbox input "true"
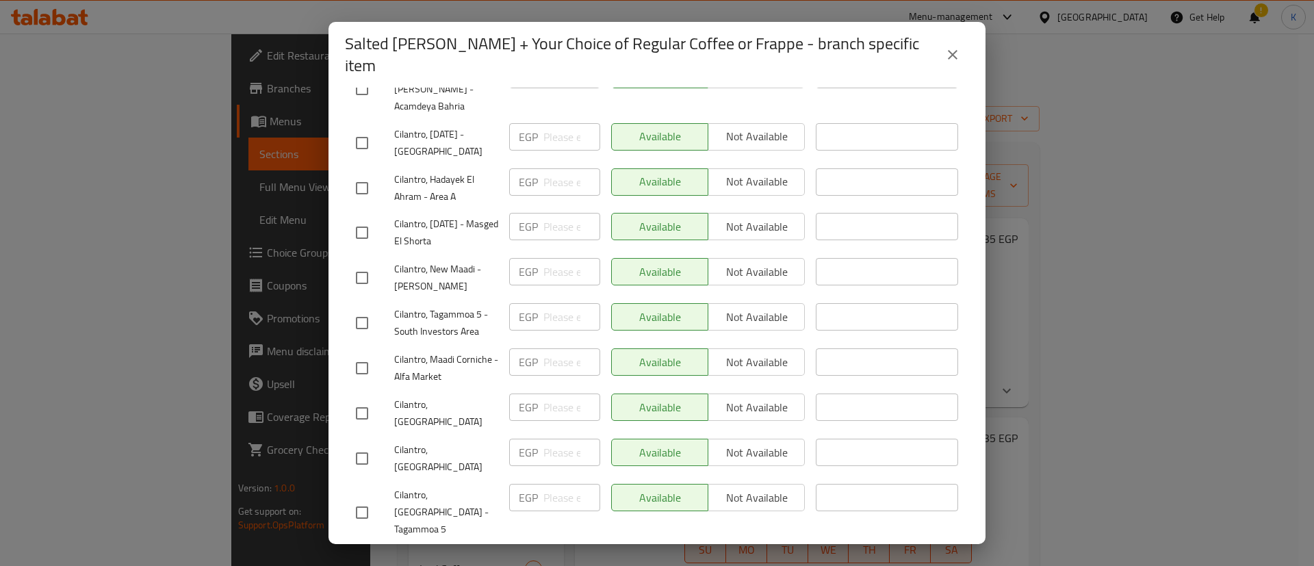
checkbox input "true"
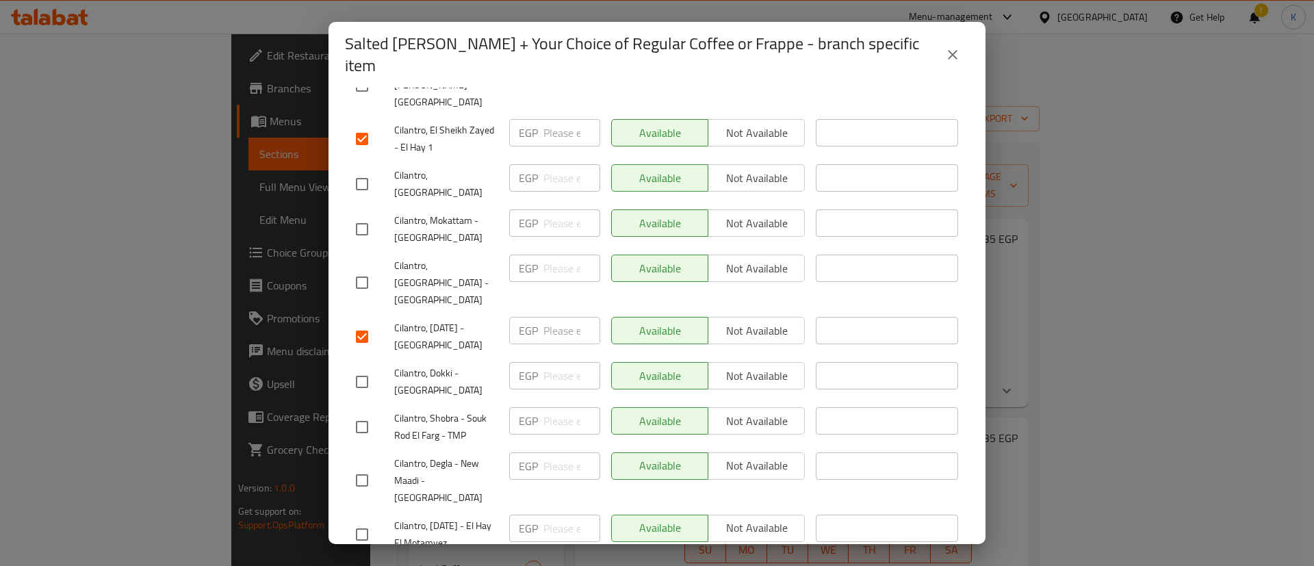
click at [365, 466] on input "checkbox" at bounding box center [362, 480] width 29 height 29
checkbox input "true"
click at [355, 520] on input "checkbox" at bounding box center [362, 534] width 29 height 29
checkbox input "true"
click at [359, 413] on input "checkbox" at bounding box center [362, 427] width 29 height 29
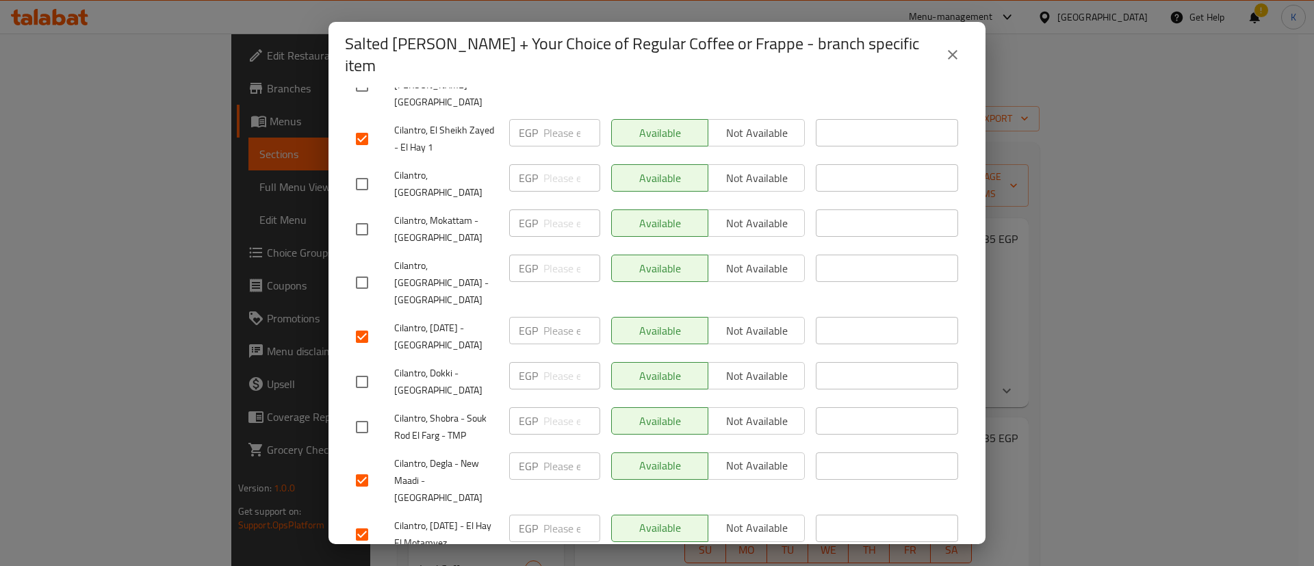
checkbox input "true"
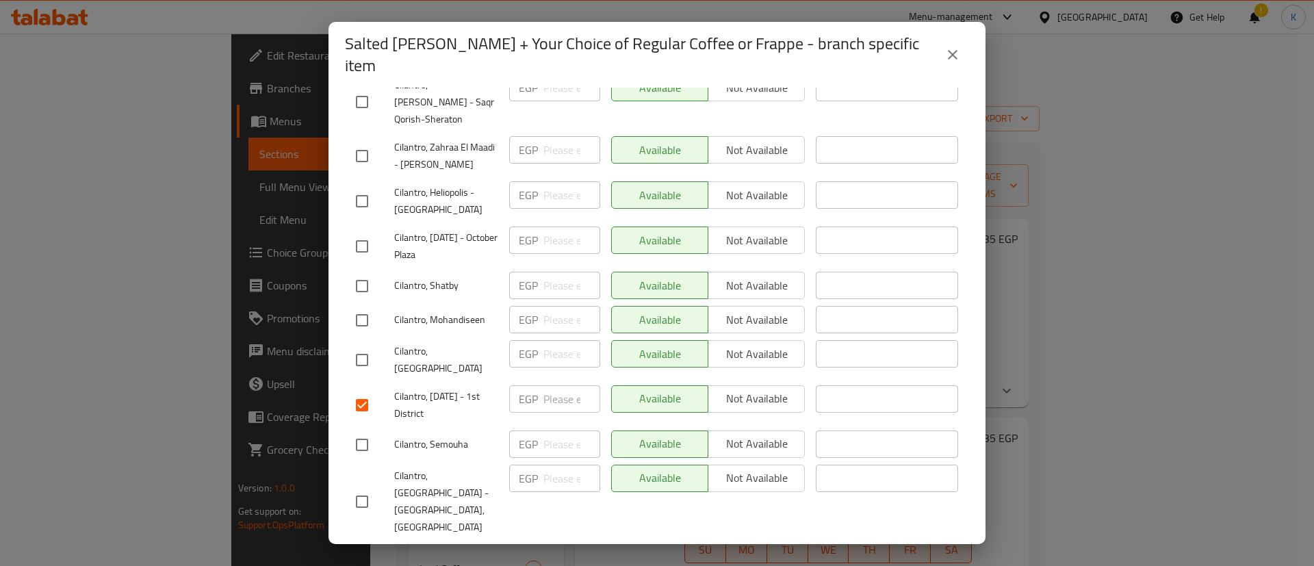
scroll to position [0, 0]
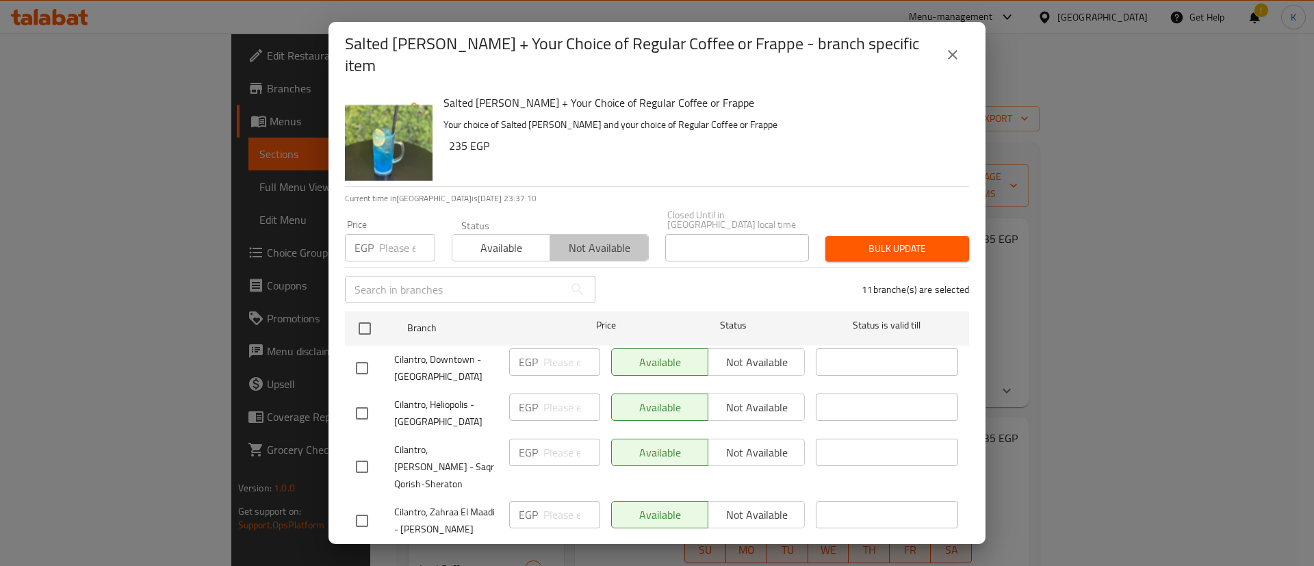
click at [619, 243] on span "Not available" at bounding box center [599, 248] width 87 height 20
click at [851, 242] on span "Bulk update" at bounding box center [897, 248] width 122 height 17
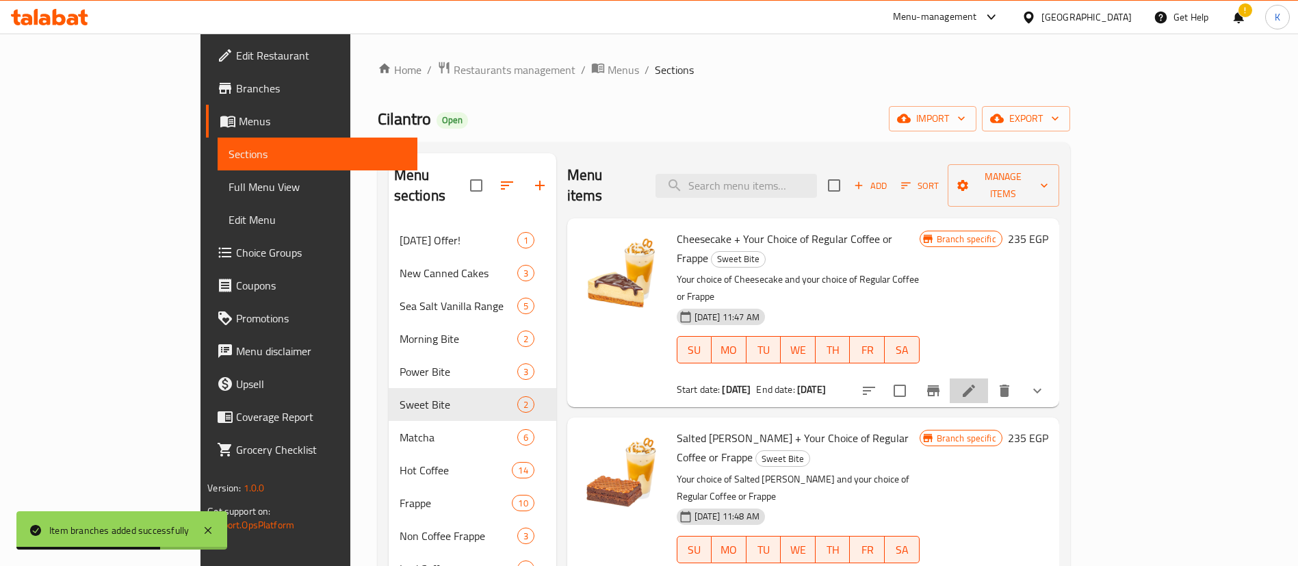
click at [988, 378] on li at bounding box center [969, 390] width 38 height 25
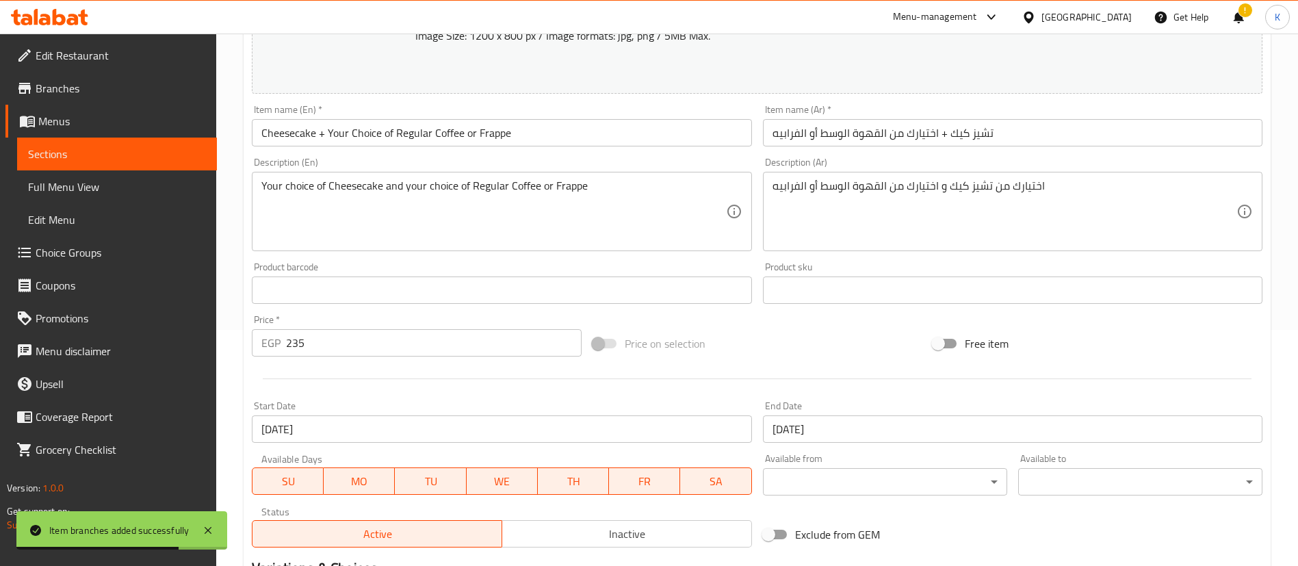
scroll to position [780, 0]
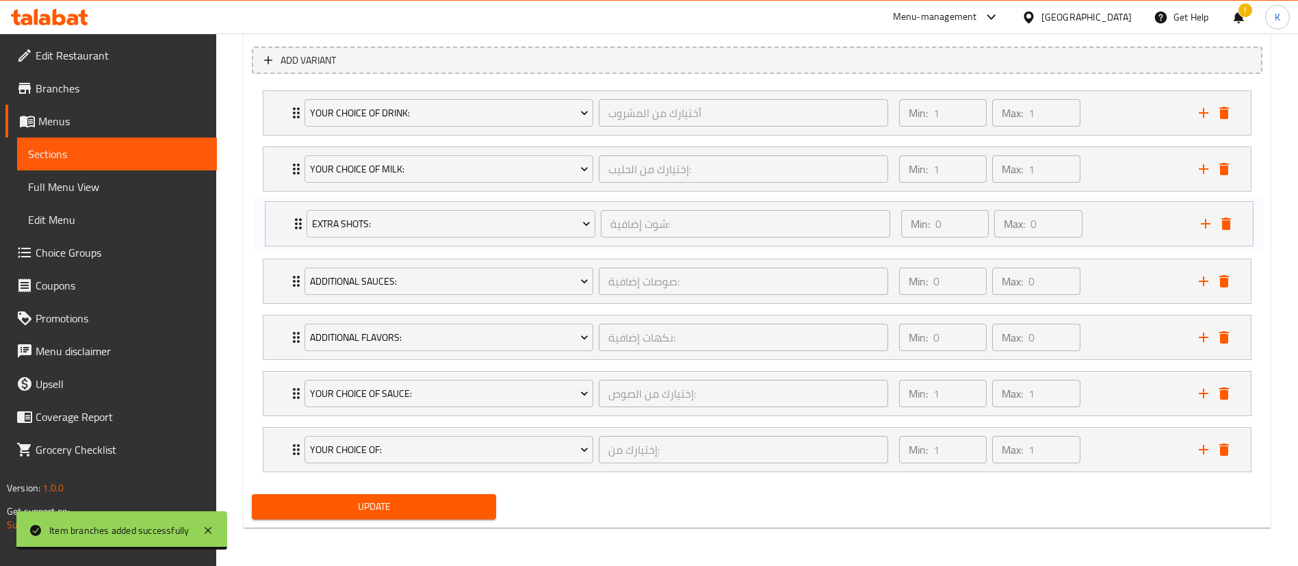
drag, startPoint x: 287, startPoint y: 287, endPoint x: 289, endPoint y: 224, distance: 63.0
click at [289, 224] on div "Your Choice Of Drink: أختيارك من المشروب ​ Min: 1 ​ Max: 1 ​ Cappuccino (ID: 17…" at bounding box center [757, 281] width 1011 height 393
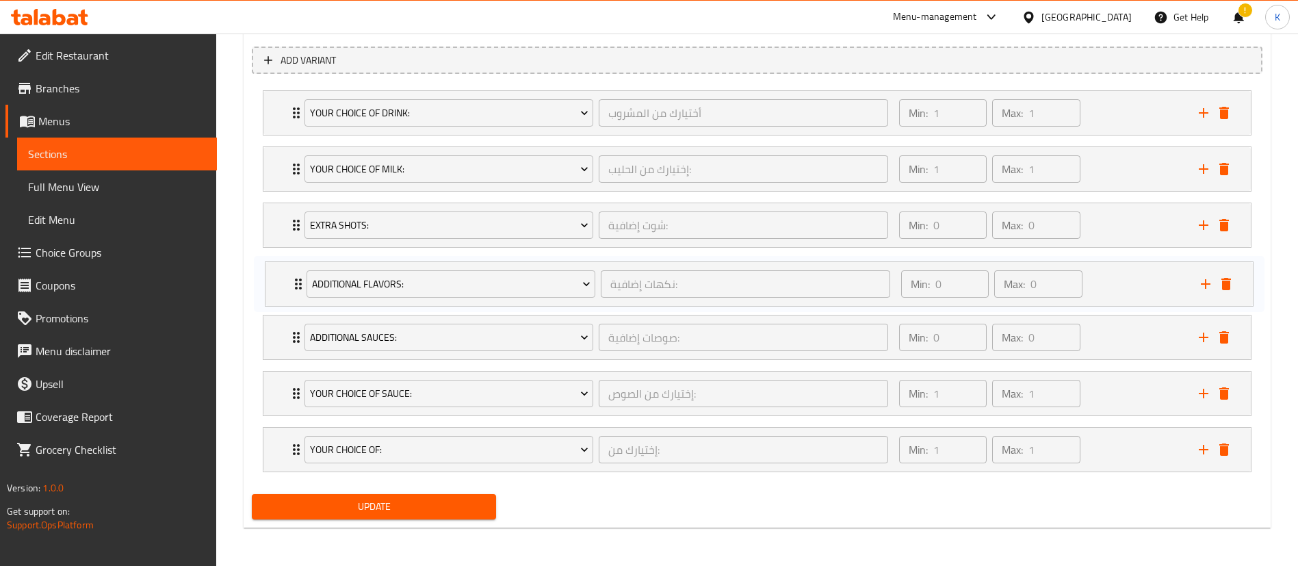
drag, startPoint x: 277, startPoint y: 331, endPoint x: 279, endPoint y: 274, distance: 56.8
click at [279, 274] on div "Your Choice Of Drink: أختيارك من المشروب ​ Min: 1 ​ Max: 1 ​ Cappuccino (ID: 17…" at bounding box center [757, 281] width 1011 height 393
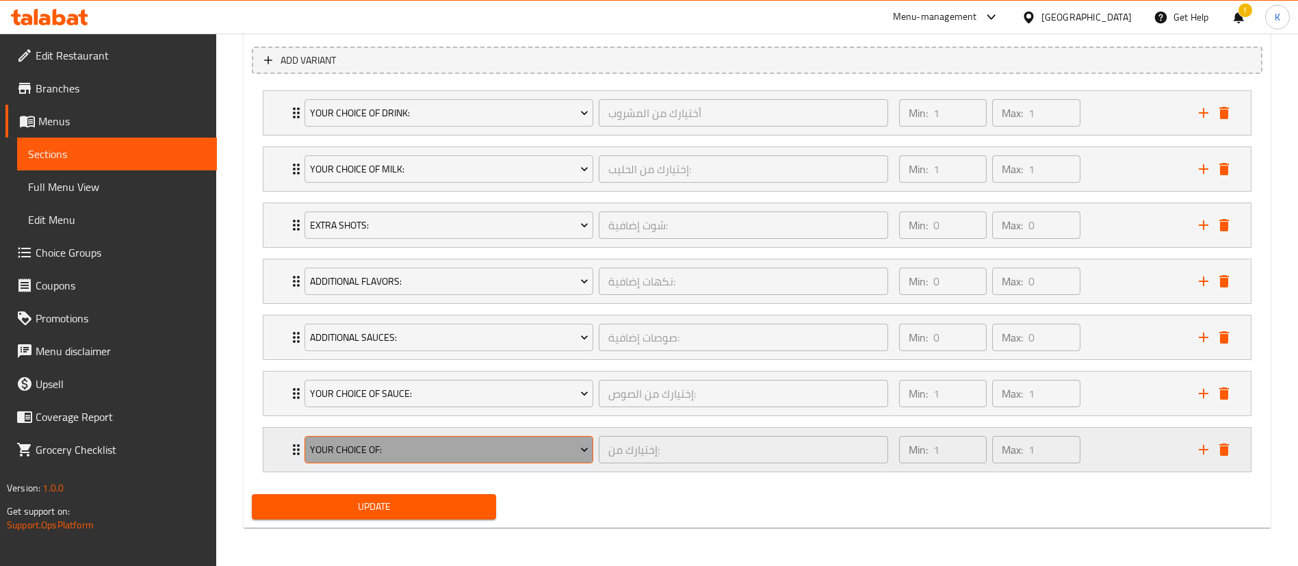
click at [582, 463] on button "Your Choice Of:" at bounding box center [449, 449] width 289 height 27
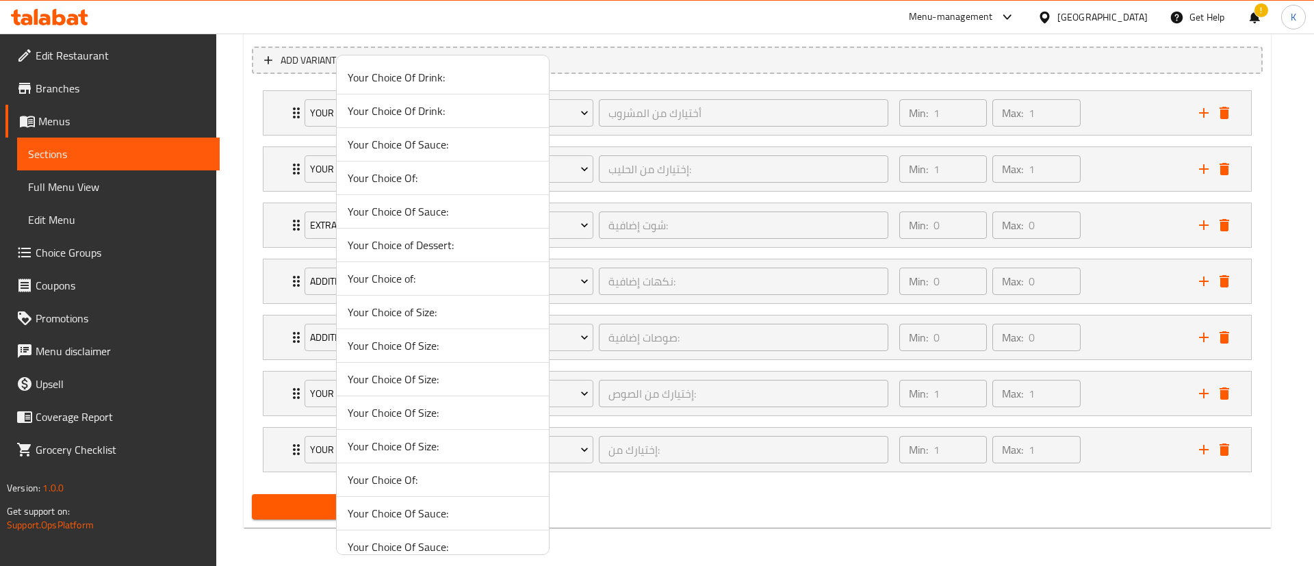
click at [693, 469] on div at bounding box center [657, 283] width 1314 height 566
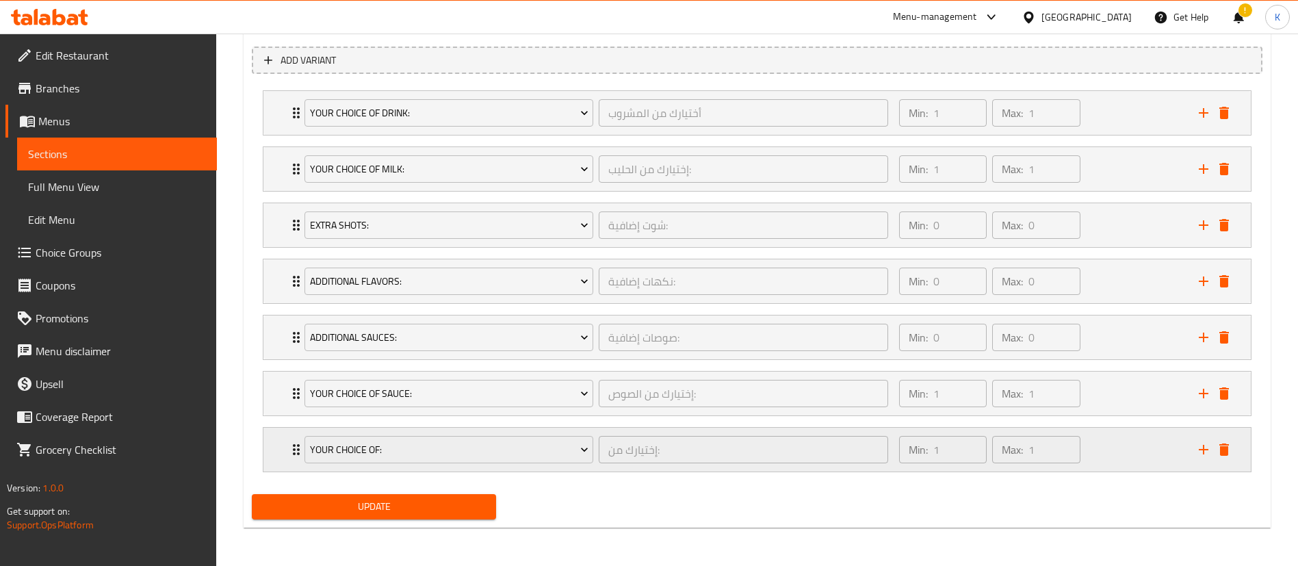
click at [1109, 451] on div "Min: 1 ​ Max: 1 ​" at bounding box center [1041, 450] width 300 height 44
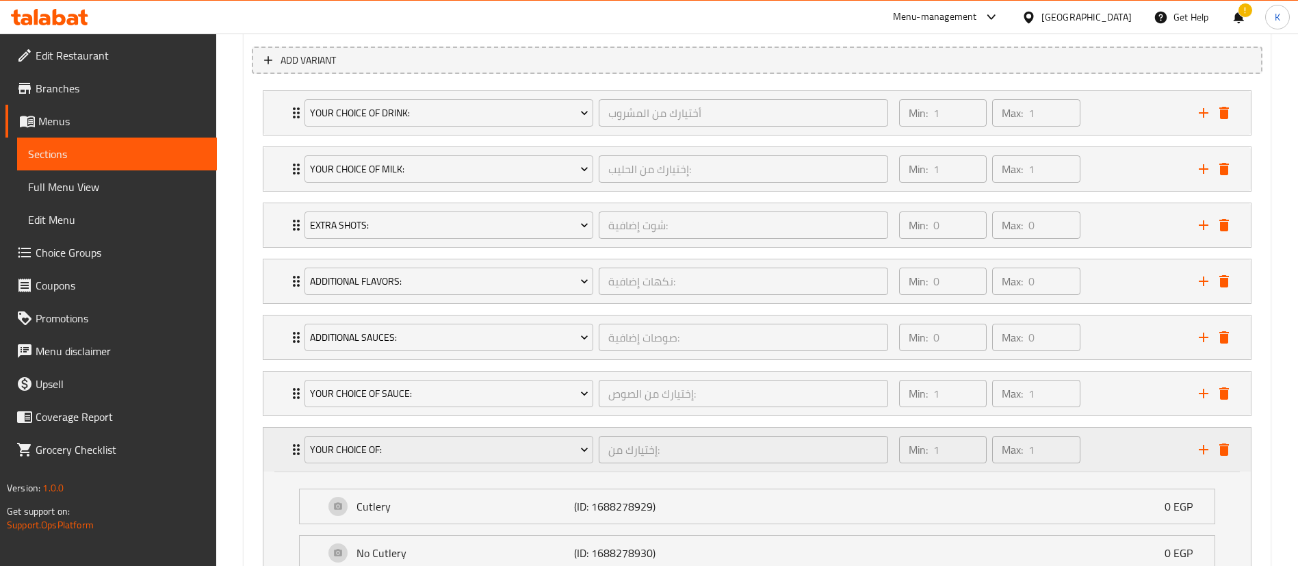
click at [1109, 451] on div "Min: 1 ​ Max: 1 ​" at bounding box center [1041, 450] width 300 height 44
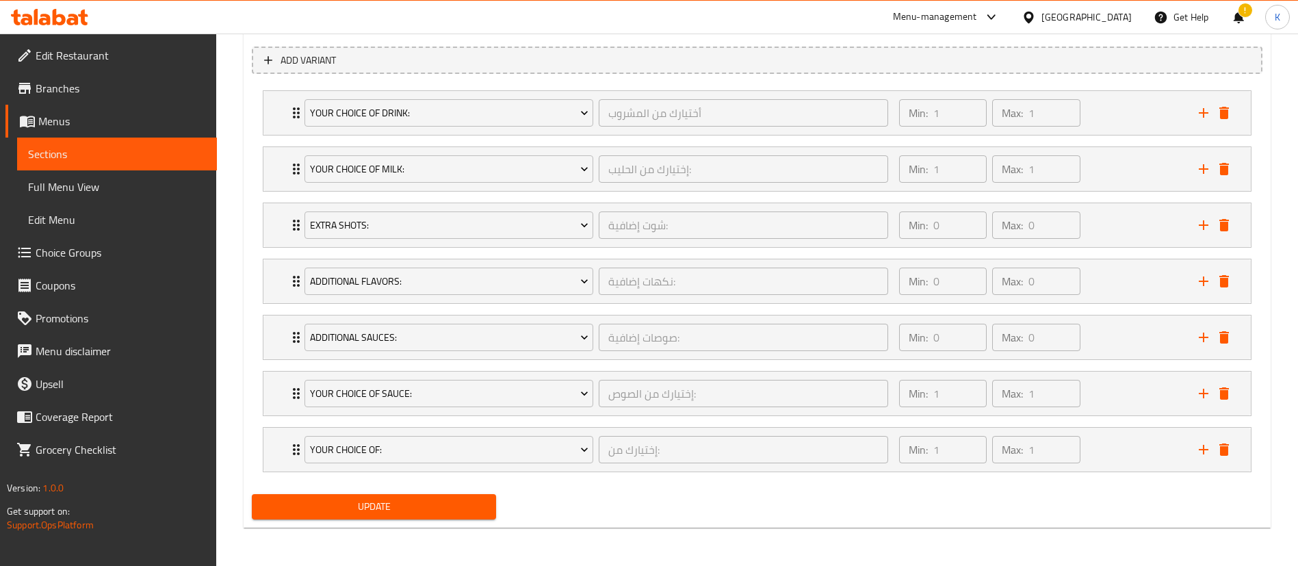
click at [398, 503] on span "Update" at bounding box center [374, 506] width 222 height 17
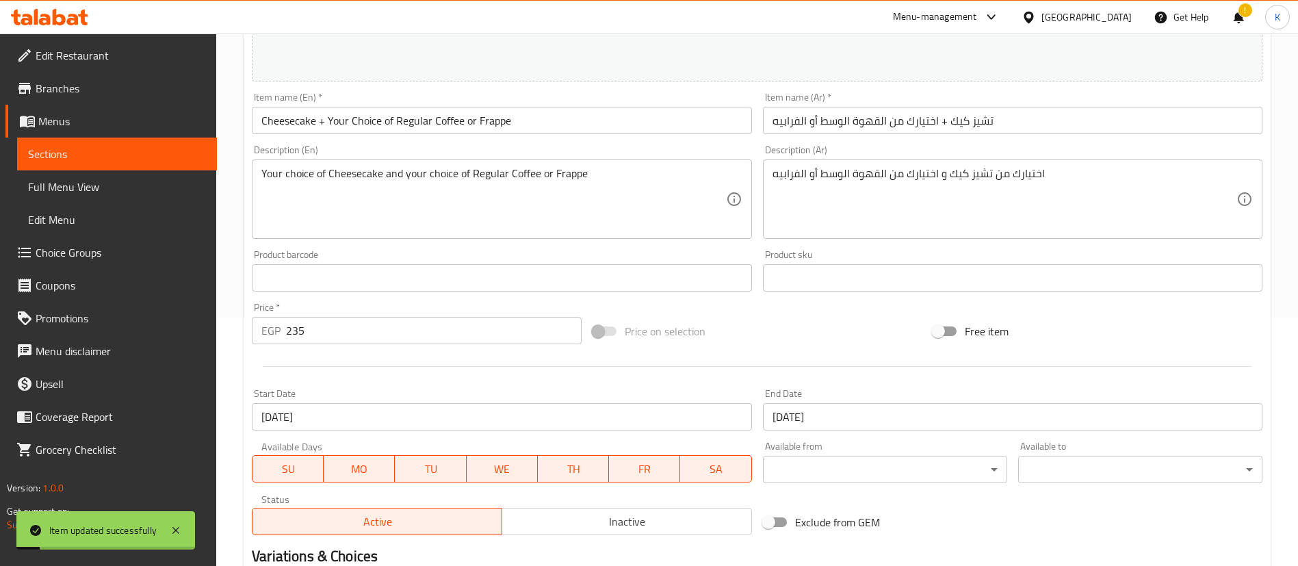
scroll to position [0, 0]
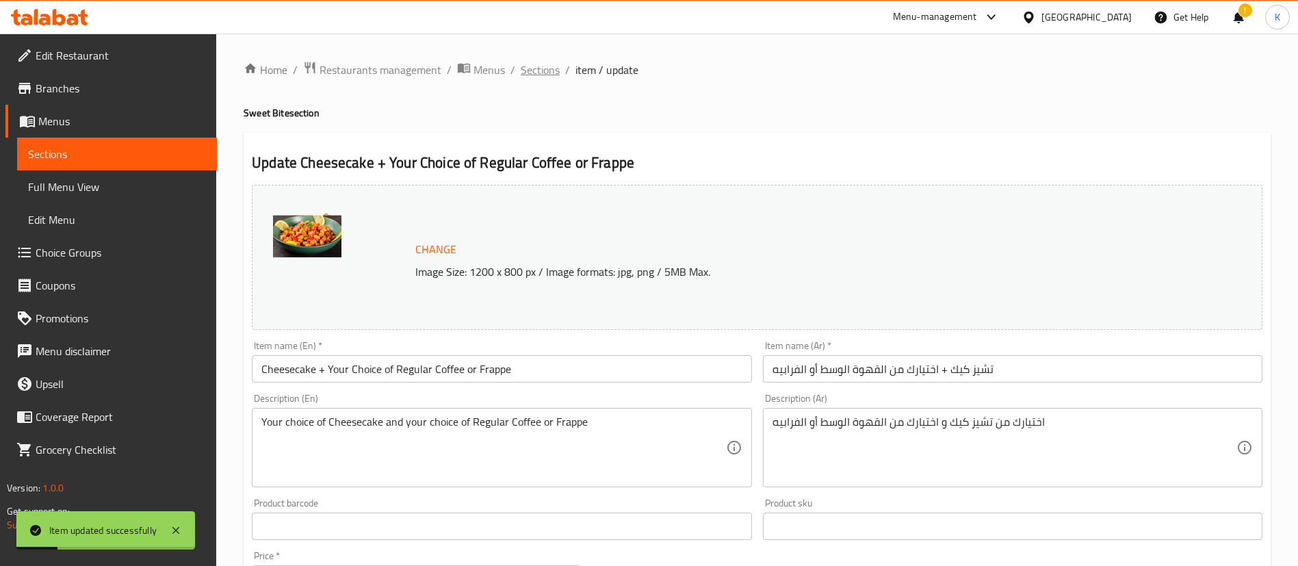
click at [537, 63] on span "Sections" at bounding box center [540, 70] width 39 height 16
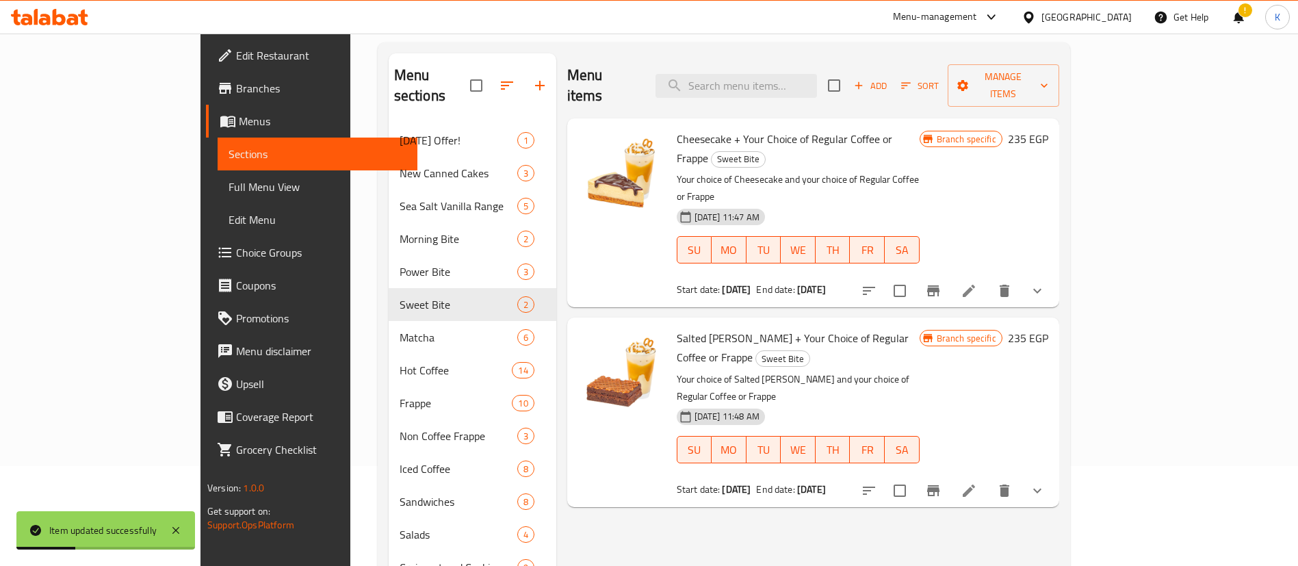
scroll to position [106, 0]
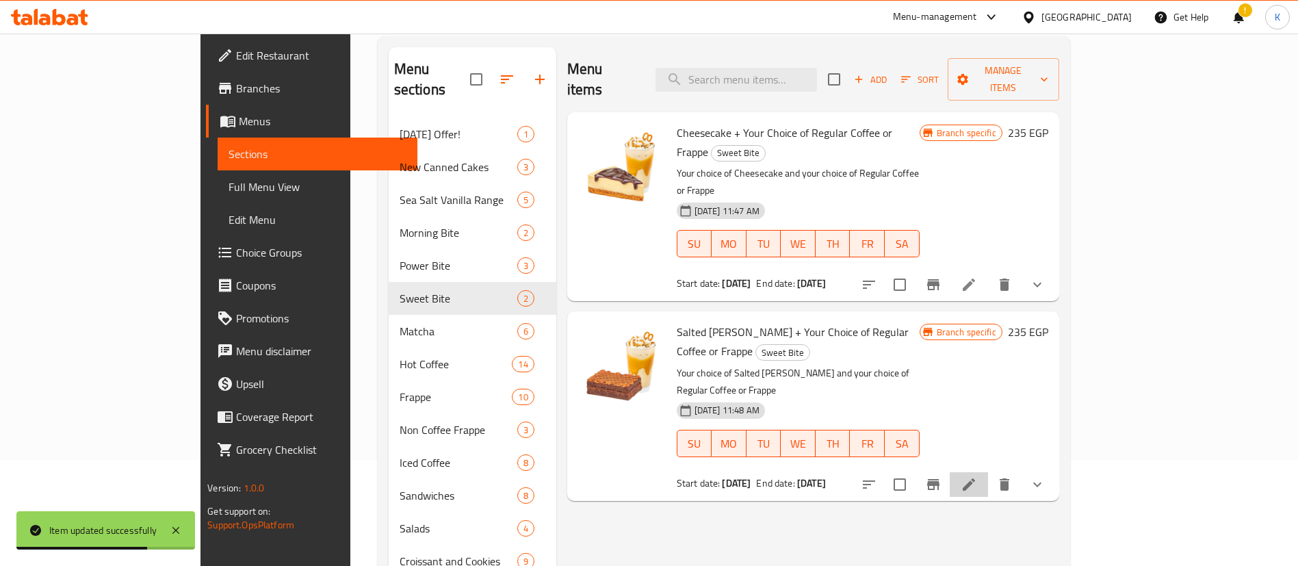
click at [988, 472] on li at bounding box center [969, 484] width 38 height 25
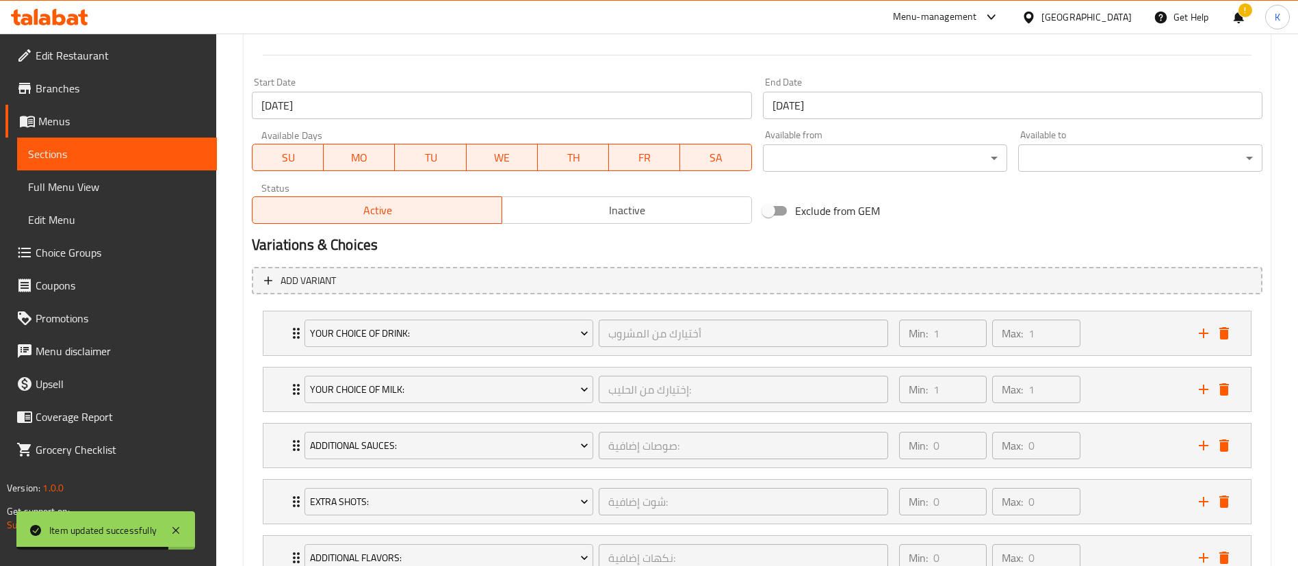
scroll to position [724, 0]
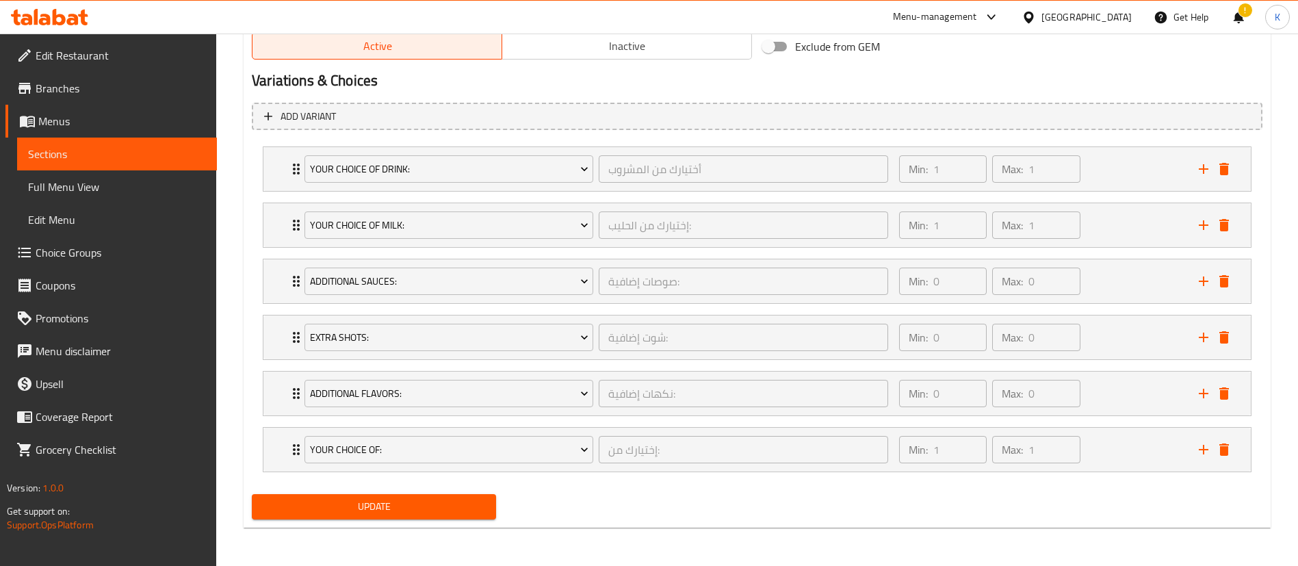
drag, startPoint x: 276, startPoint y: 341, endPoint x: 296, endPoint y: 305, distance: 41.3
click at [285, 276] on div "Your Choice Of Drink: أختيارك من المشروب ​ Min: 1 ​ Max: 1 ​ Cappuccino (ID: 17…" at bounding box center [757, 309] width 1011 height 337
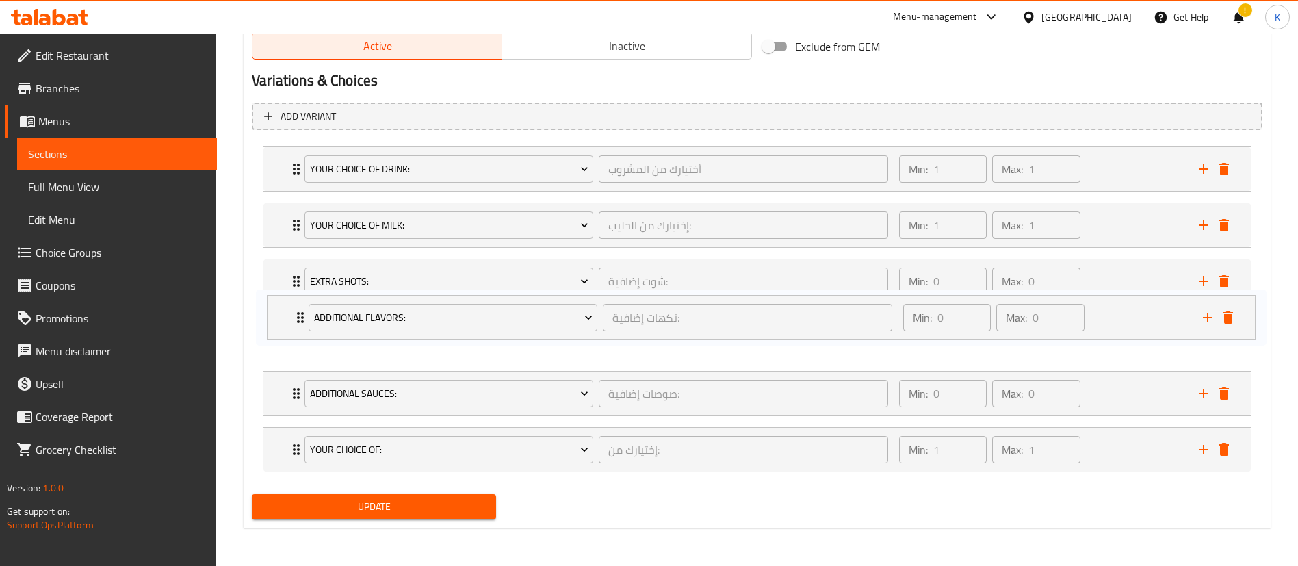
drag, startPoint x: 278, startPoint y: 404, endPoint x: 282, endPoint y: 320, distance: 83.6
click at [282, 320] on div "Your Choice Of Drink: أختيارك من المشروب ​ Min: 1 ​ Max: 1 ​ Cappuccino (ID: 17…" at bounding box center [757, 309] width 1011 height 337
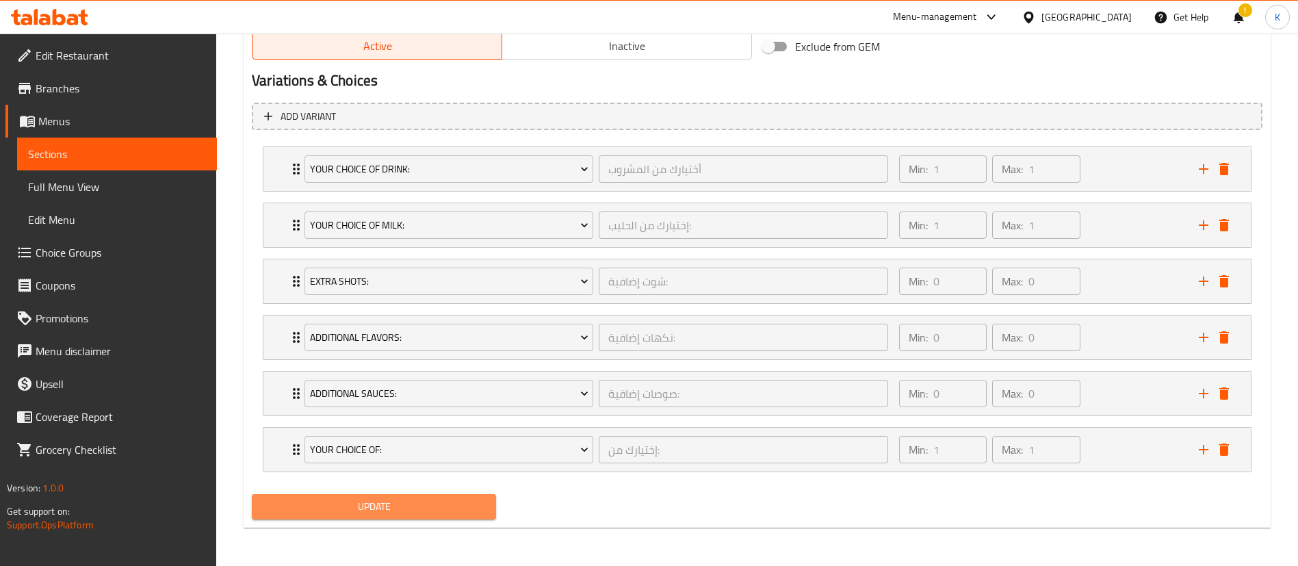
click at [331, 512] on span "Update" at bounding box center [374, 506] width 222 height 17
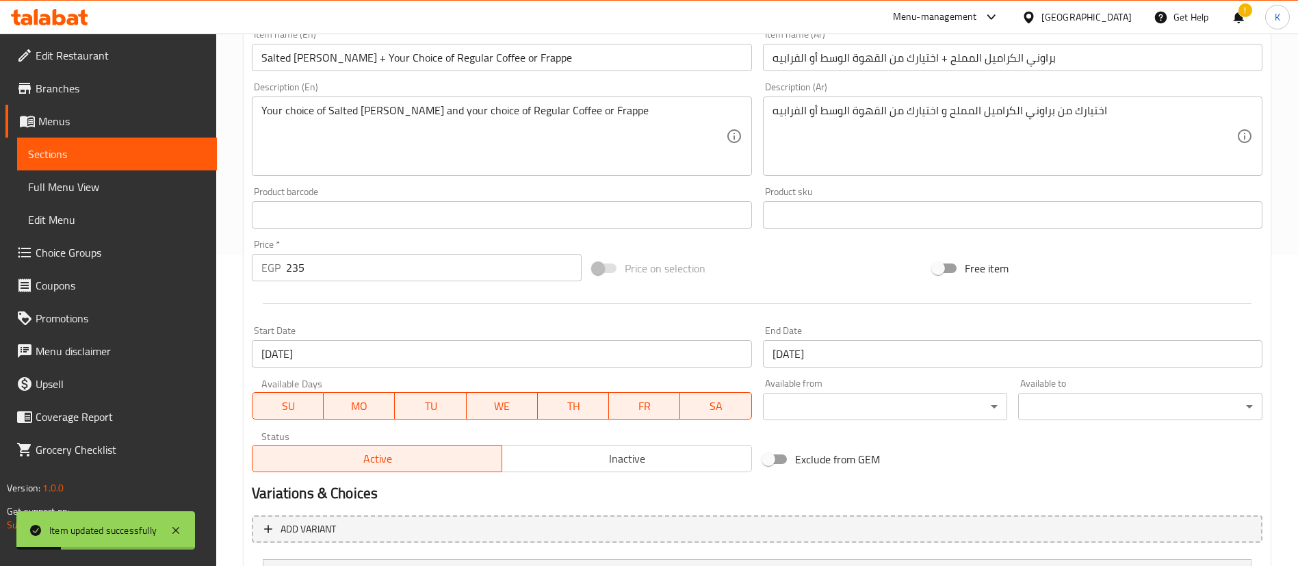
scroll to position [320, 0]
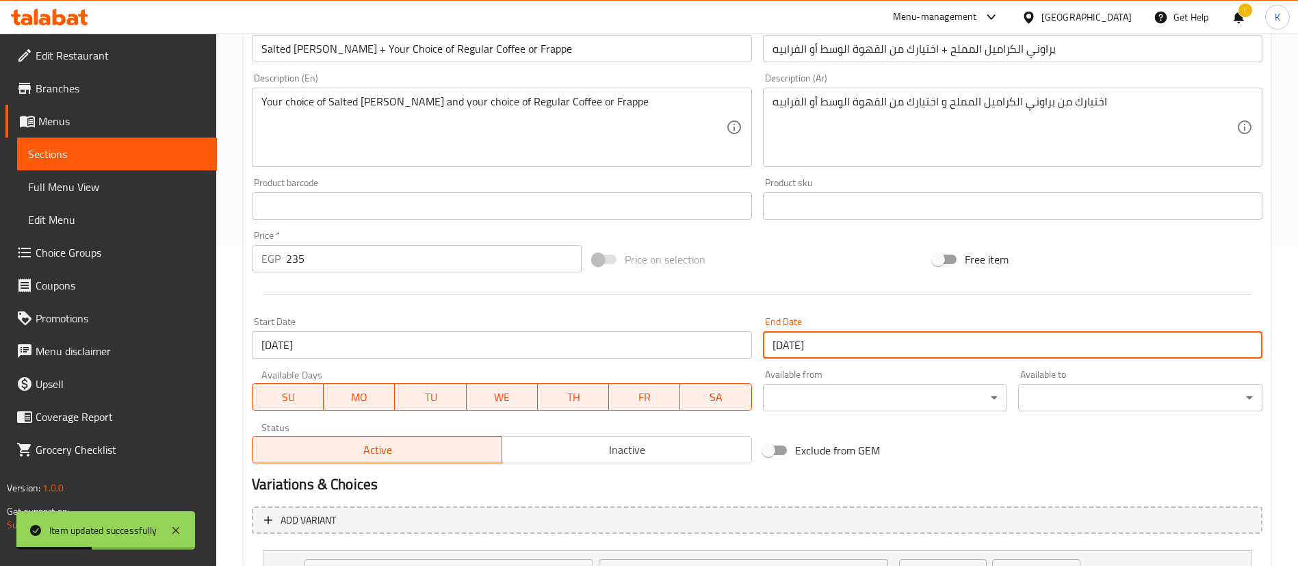
drag, startPoint x: 784, startPoint y: 344, endPoint x: 755, endPoint y: 344, distance: 29.4
click at [755, 344] on div "Change Image Size: 1200 x 800 px / Image formats: jpg, png / 5MB Max. Item name…" at bounding box center [757, 164] width 1022 height 610
click at [802, 347] on input "[DATE]" at bounding box center [1013, 344] width 500 height 27
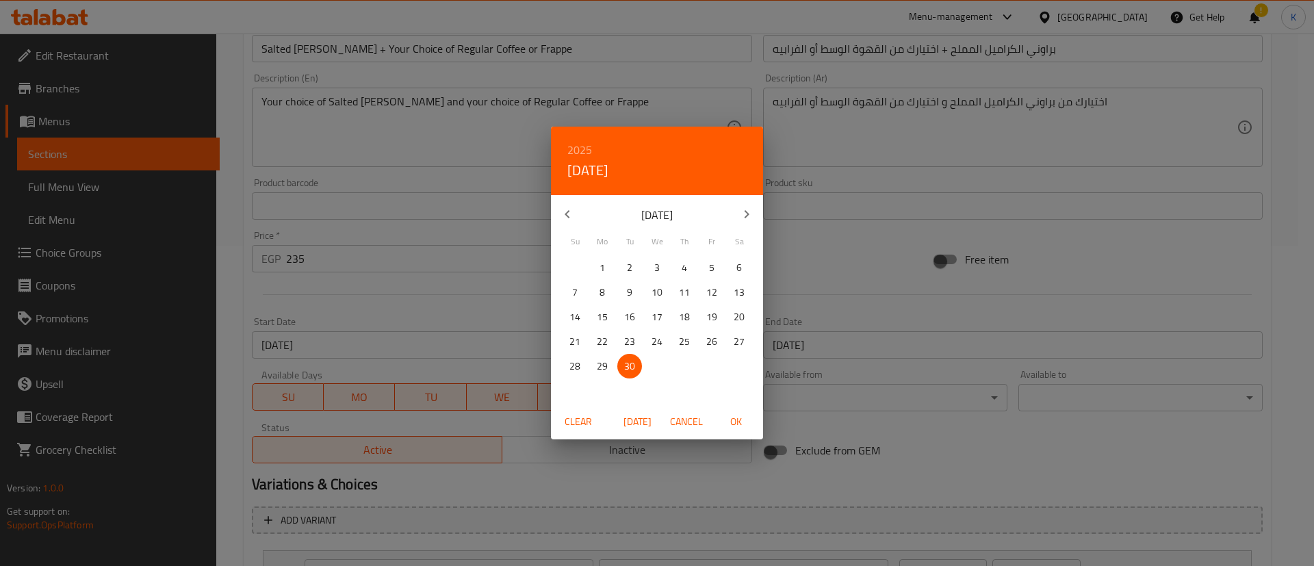
click at [740, 204] on button "button" at bounding box center [746, 214] width 33 height 33
click at [706, 363] on p "31" at bounding box center [711, 366] width 11 height 17
click at [682, 372] on p "30" at bounding box center [684, 366] width 11 height 17
click at [708, 365] on p "31" at bounding box center [711, 366] width 11 height 17
click at [690, 365] on span "30" at bounding box center [684, 366] width 25 height 17
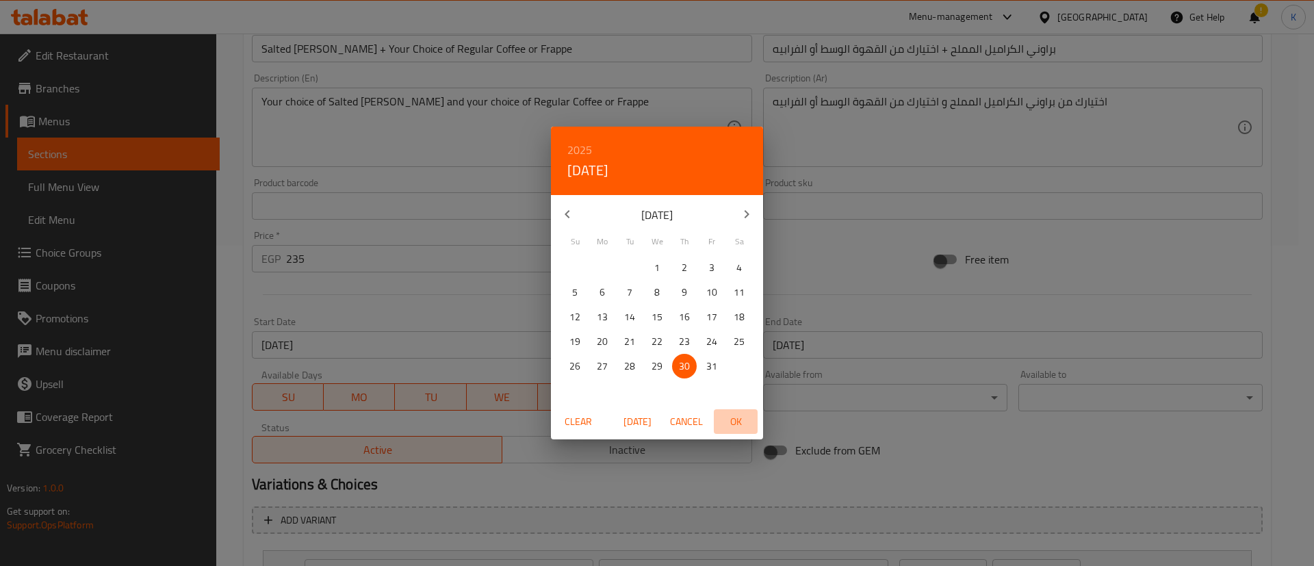
click at [755, 425] on button "OK" at bounding box center [736, 421] width 44 height 25
type input "30-10-2025"
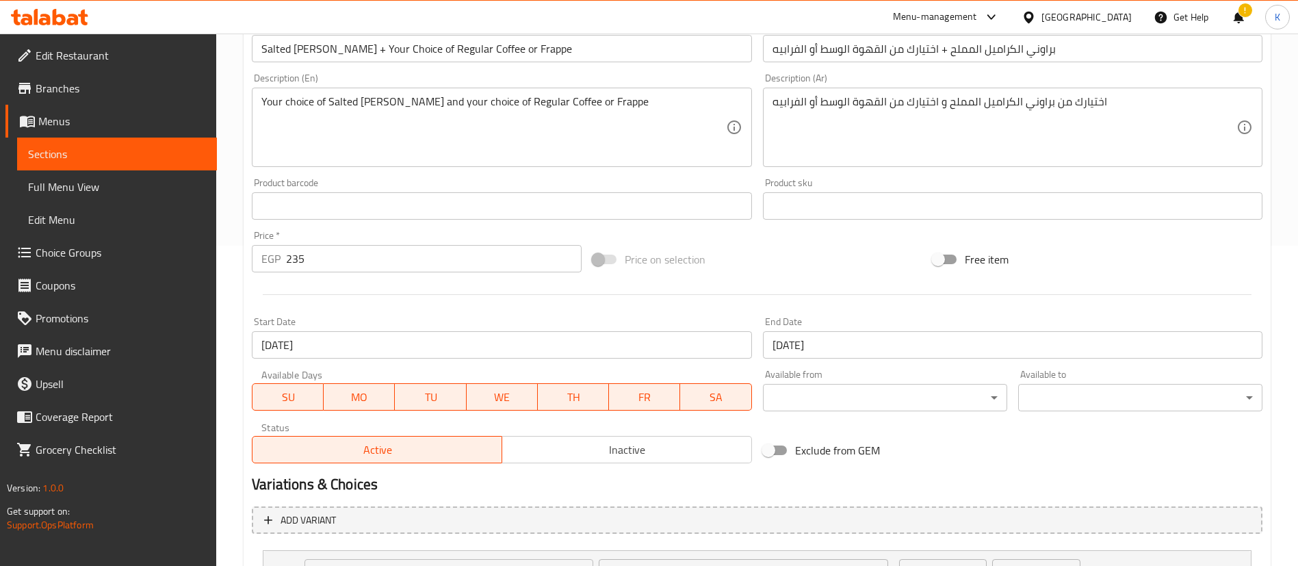
click at [829, 273] on div "Price on selection" at bounding box center [757, 259] width 341 height 37
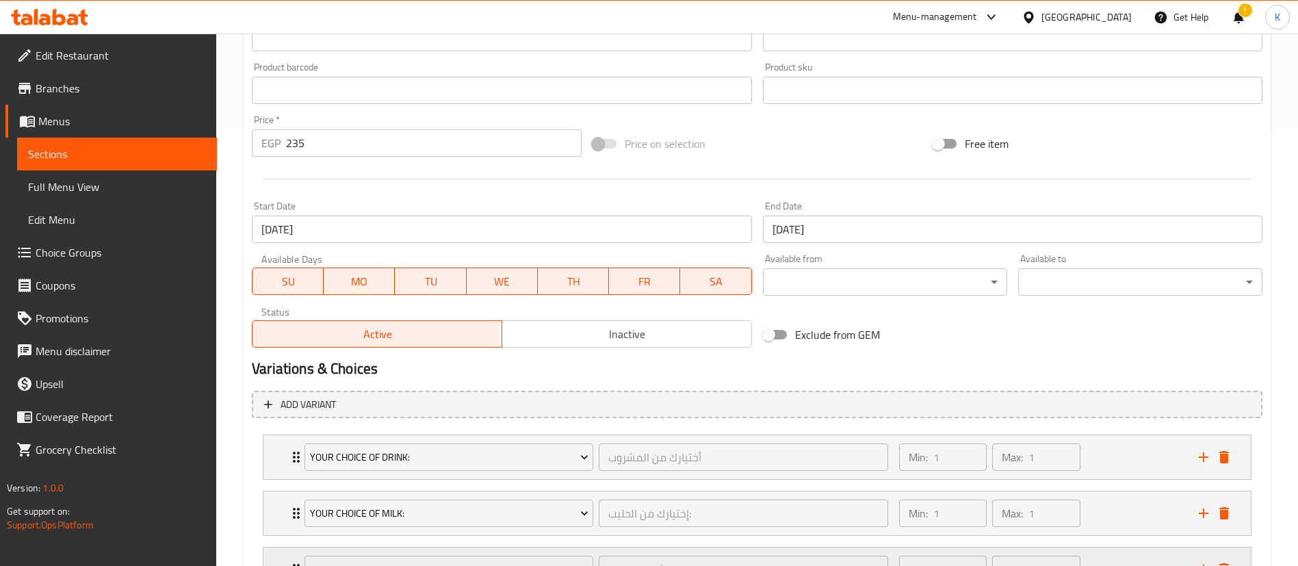
scroll to position [724, 0]
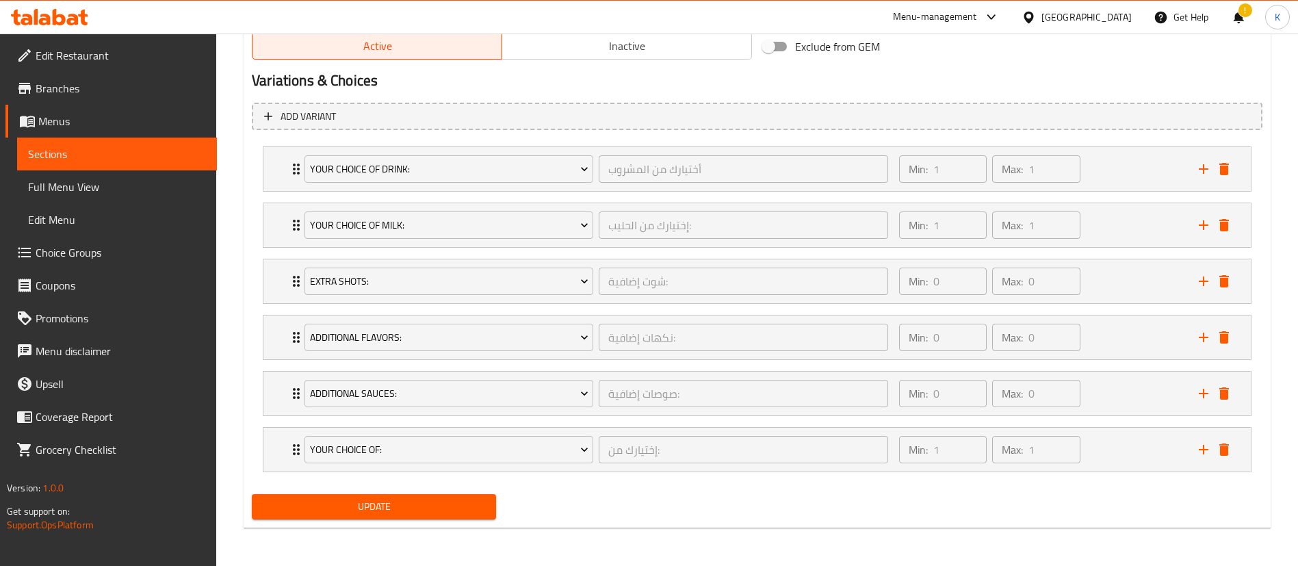
click at [399, 510] on span "Update" at bounding box center [374, 506] width 222 height 17
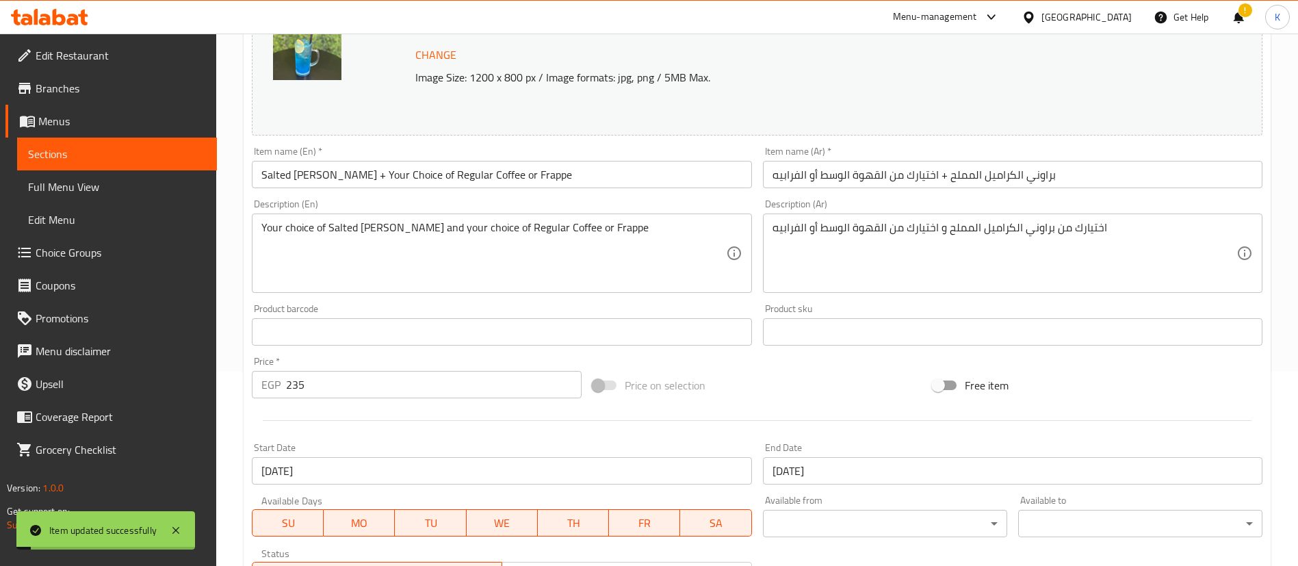
scroll to position [0, 0]
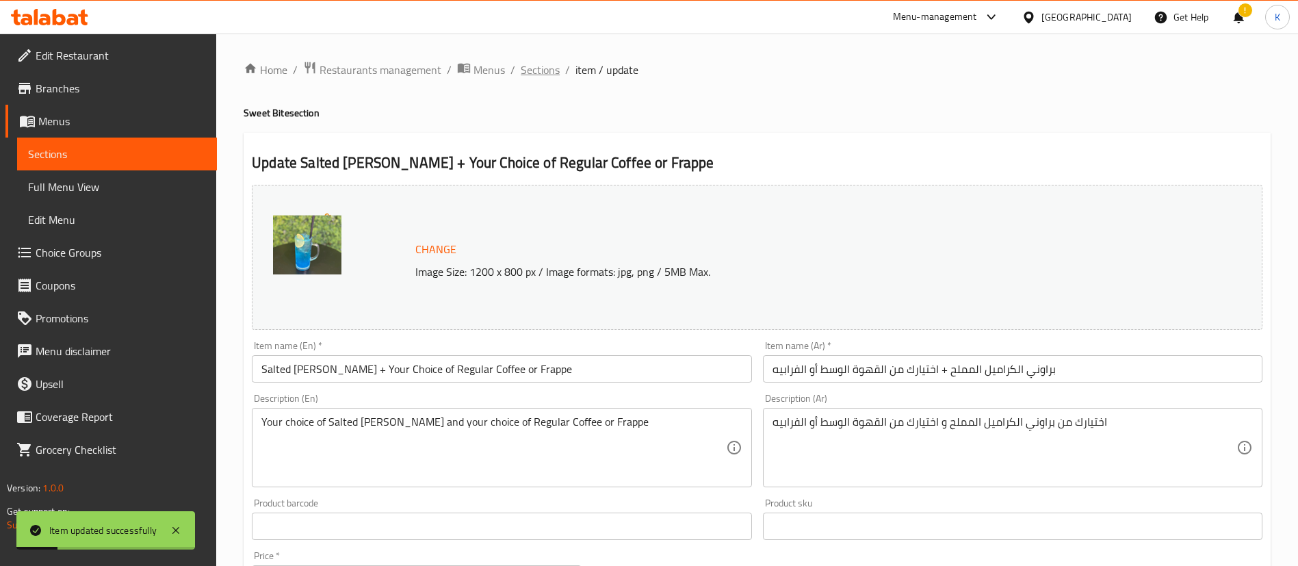
click at [556, 66] on span "Sections" at bounding box center [540, 70] width 39 height 16
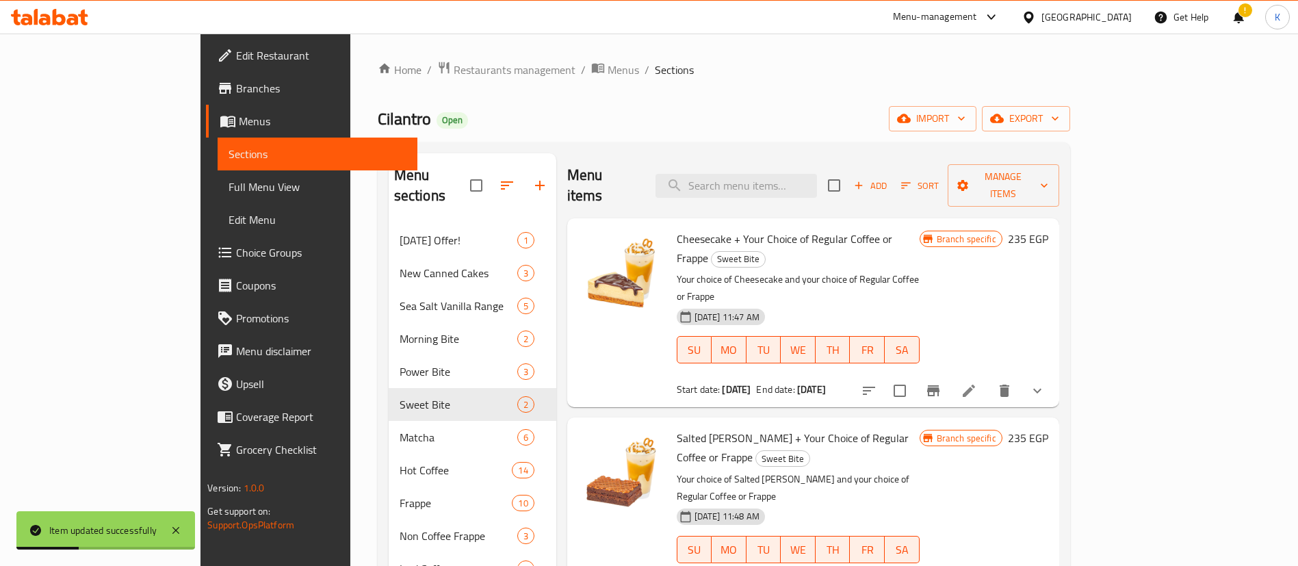
click at [977, 383] on icon at bounding box center [969, 391] width 16 height 16
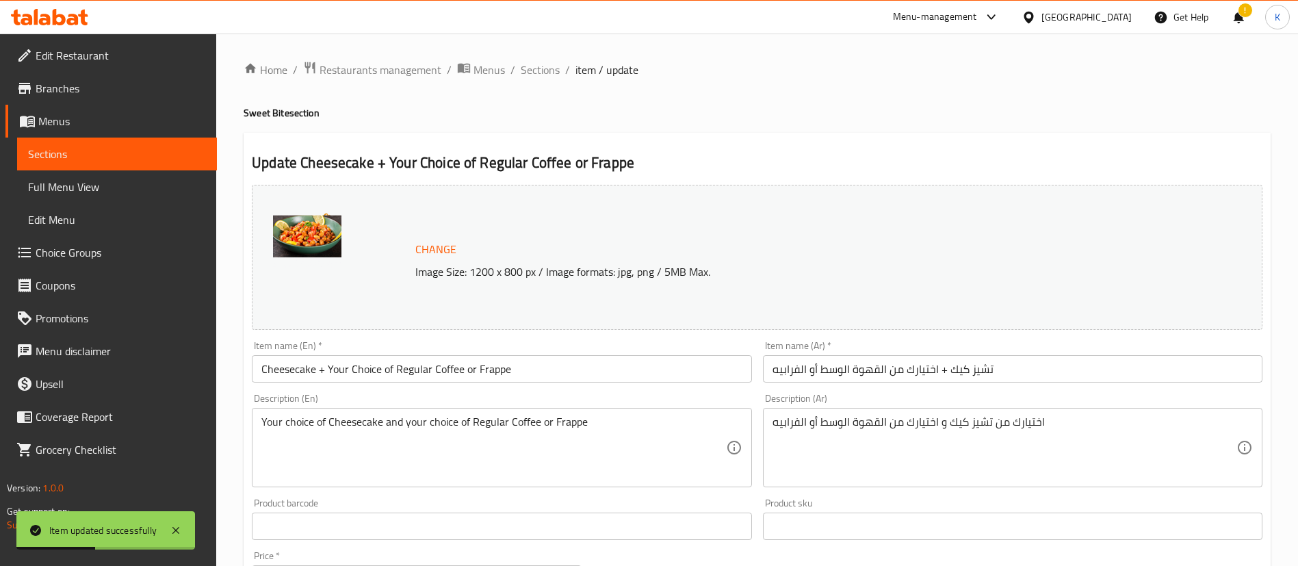
scroll to position [513, 0]
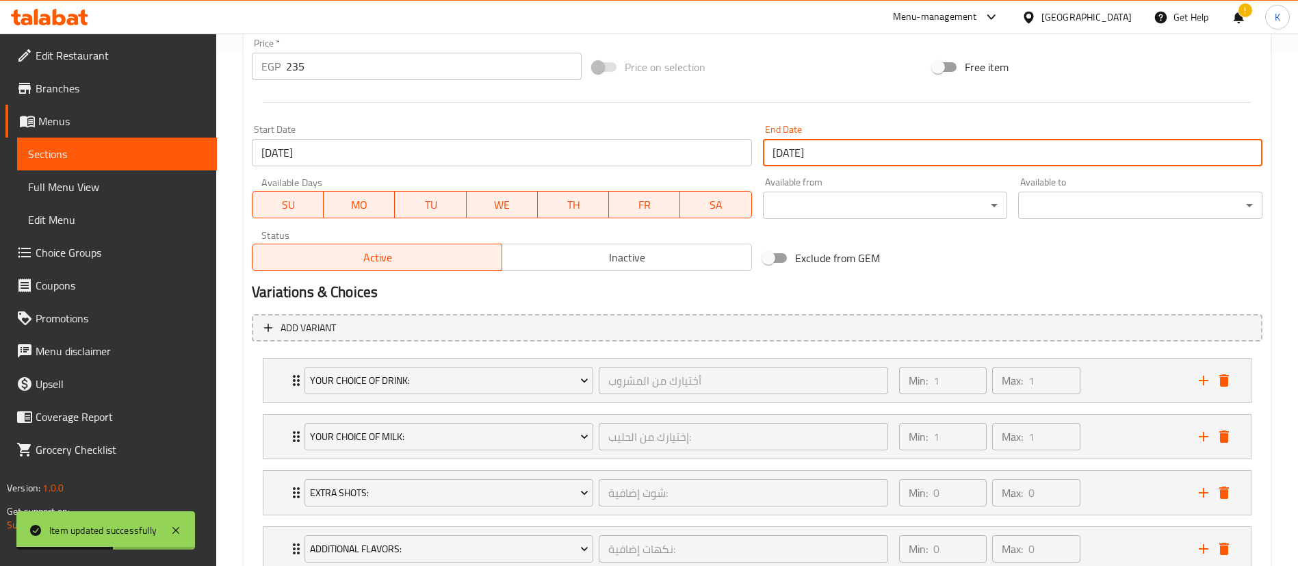
click at [824, 148] on input "[DATE]" at bounding box center [1013, 152] width 500 height 27
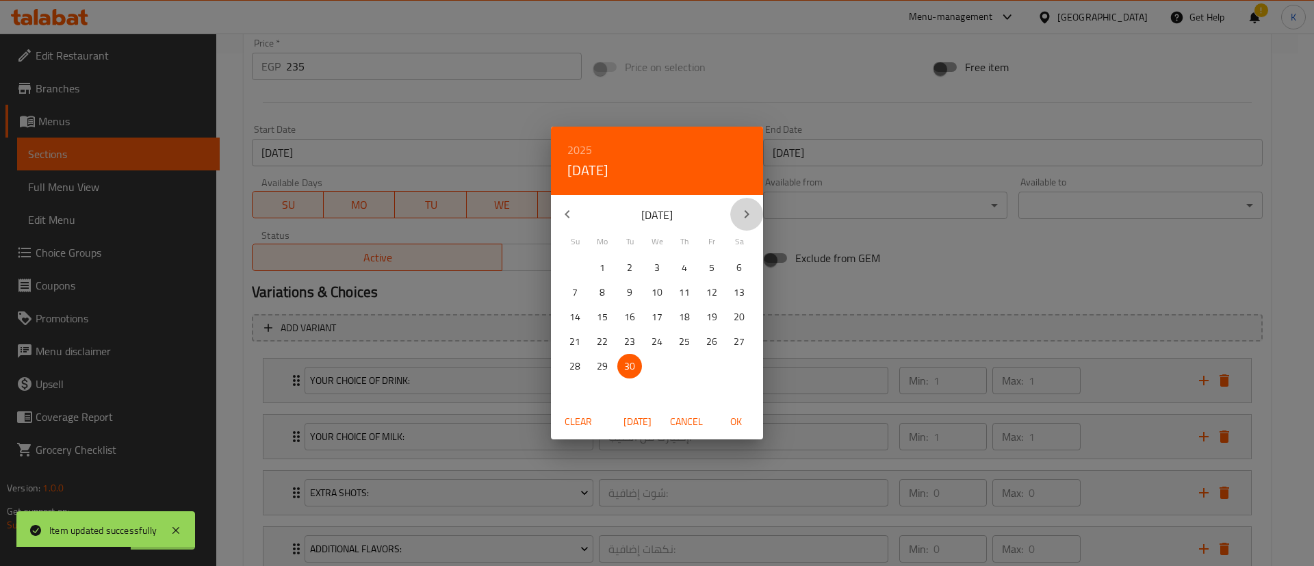
click at [747, 200] on button "button" at bounding box center [746, 214] width 33 height 33
click at [687, 372] on p "30" at bounding box center [684, 366] width 11 height 17
click at [726, 411] on button "OK" at bounding box center [736, 421] width 44 height 25
type input "30-10-2025"
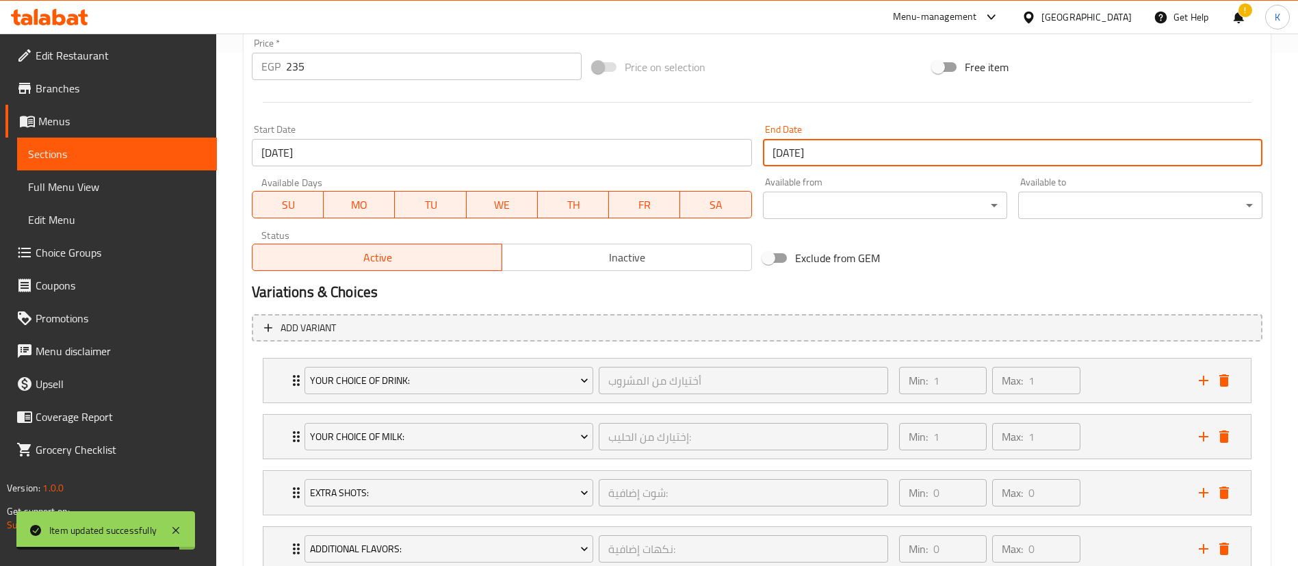
scroll to position [780, 0]
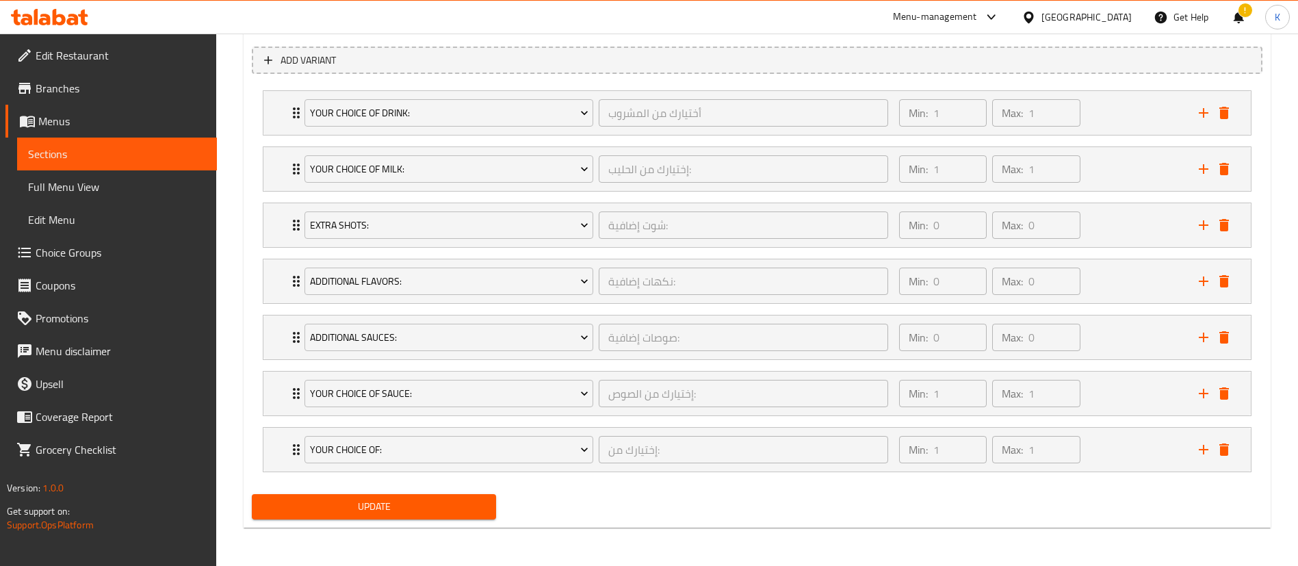
click at [373, 493] on div "Update" at bounding box center [373, 507] width 255 height 36
click at [373, 498] on span "Update" at bounding box center [374, 506] width 222 height 17
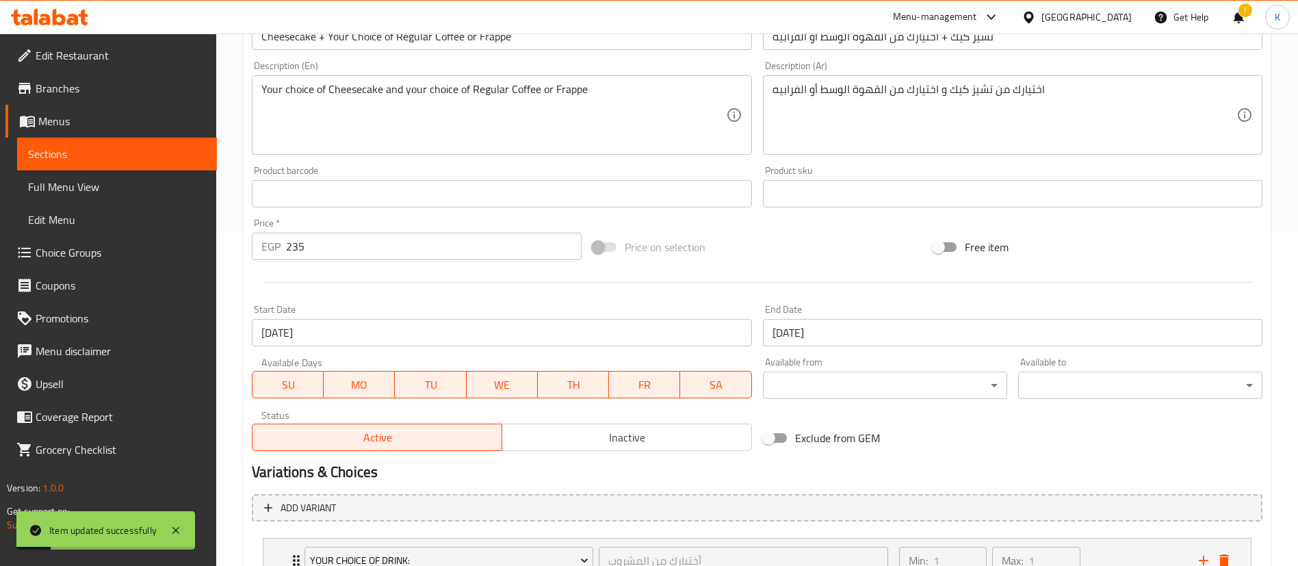
scroll to position [0, 0]
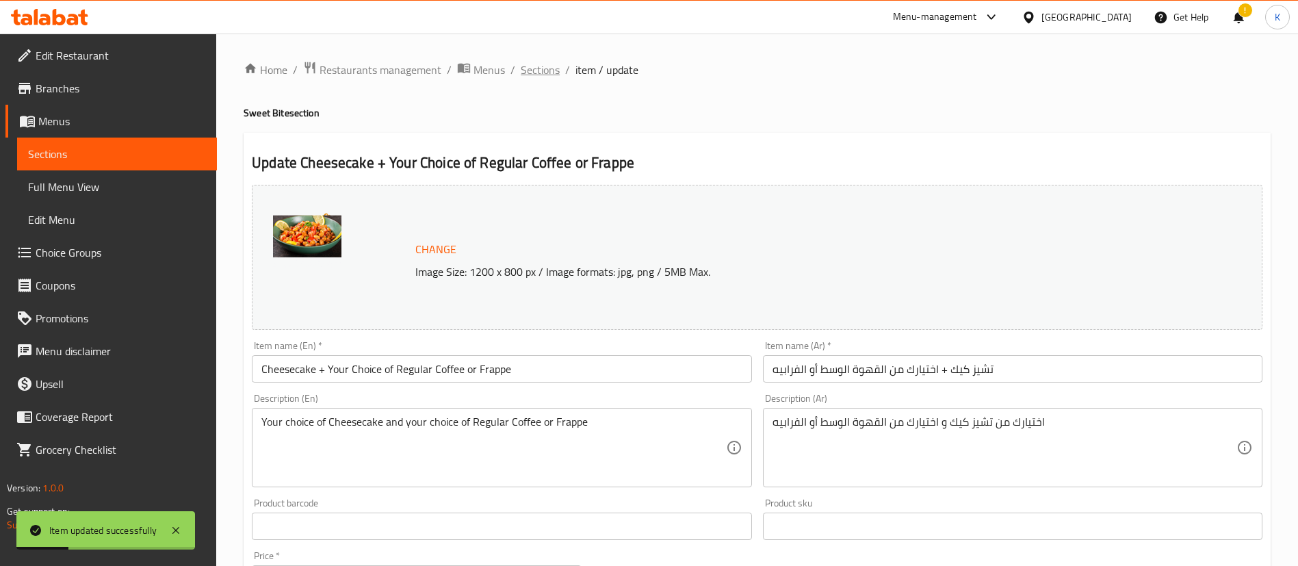
click at [533, 73] on span "Sections" at bounding box center [540, 70] width 39 height 16
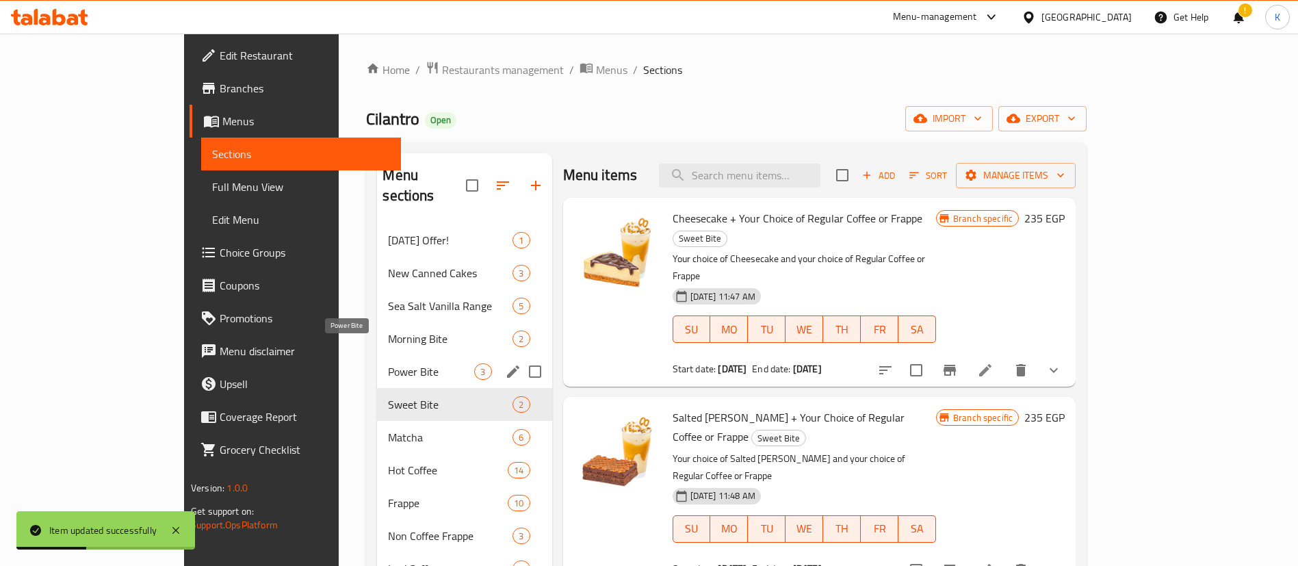
click at [388, 363] on span "Power Bite" at bounding box center [431, 371] width 86 height 16
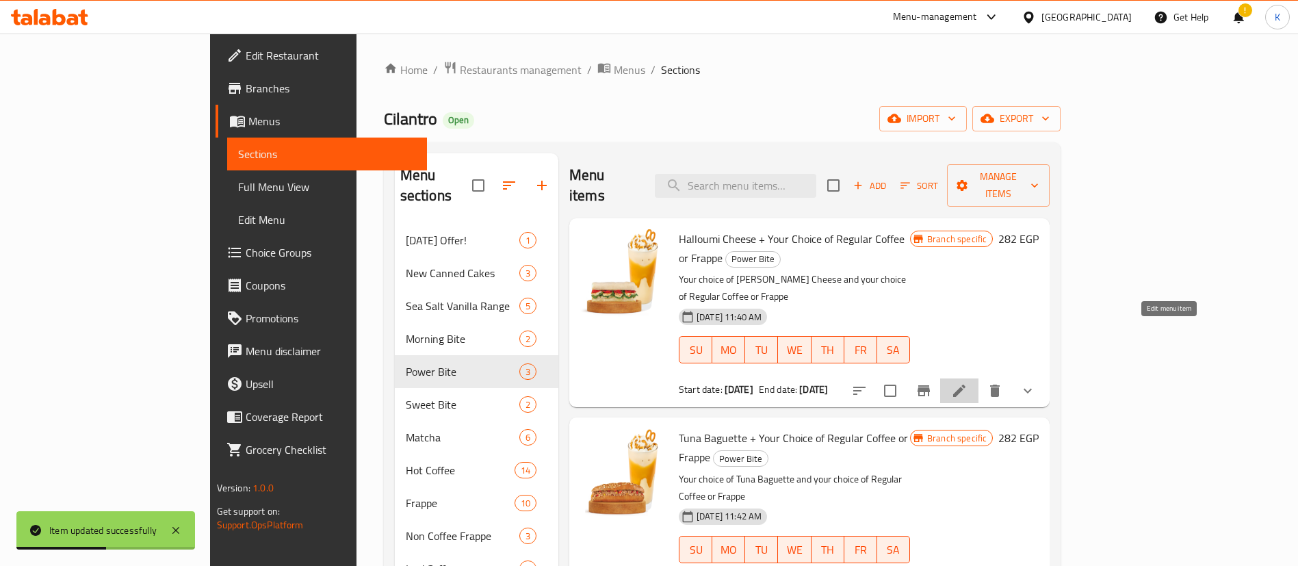
click at [968, 383] on icon at bounding box center [959, 391] width 16 height 16
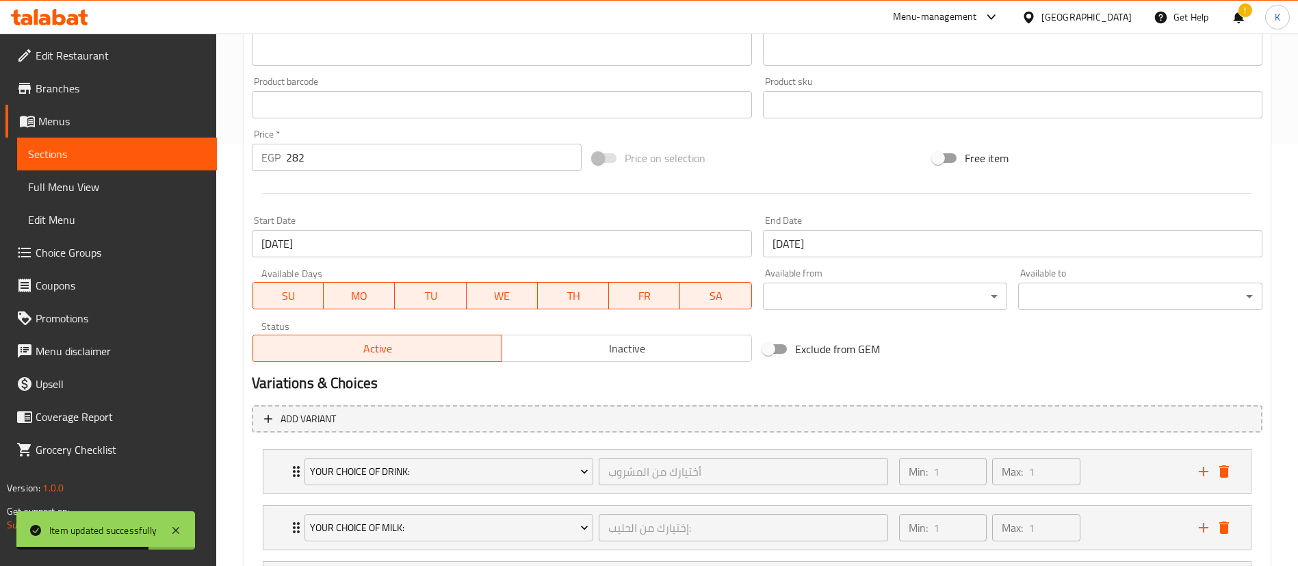
scroll to position [420, 0]
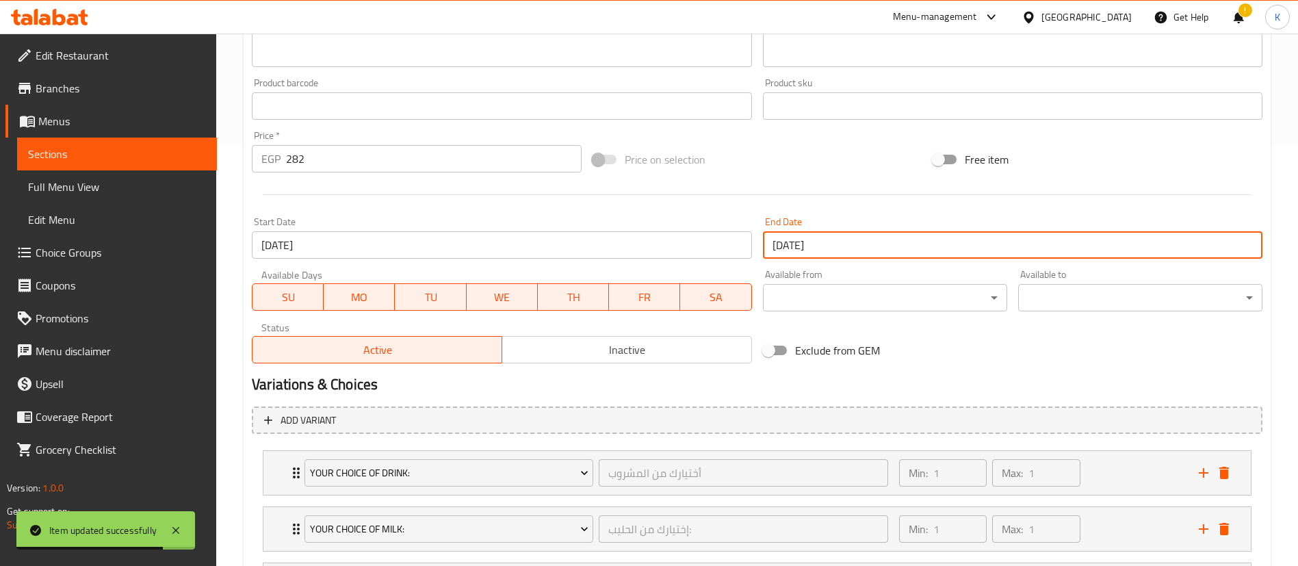
click at [827, 244] on input "[DATE]" at bounding box center [1013, 244] width 500 height 27
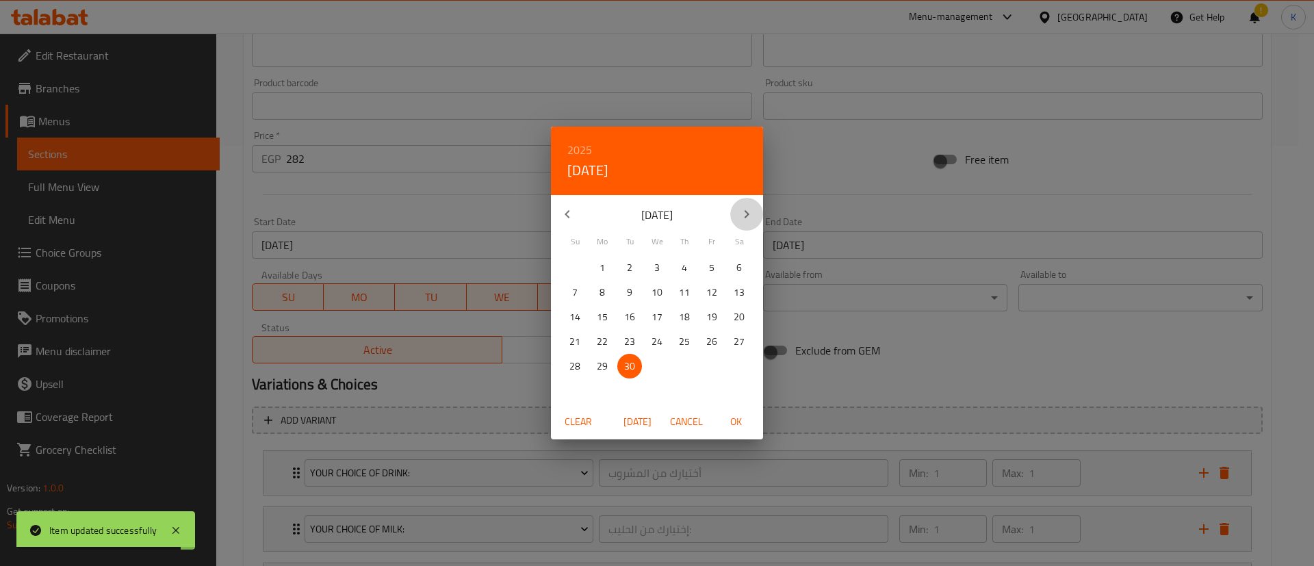
click at [746, 200] on button "button" at bounding box center [746, 214] width 33 height 33
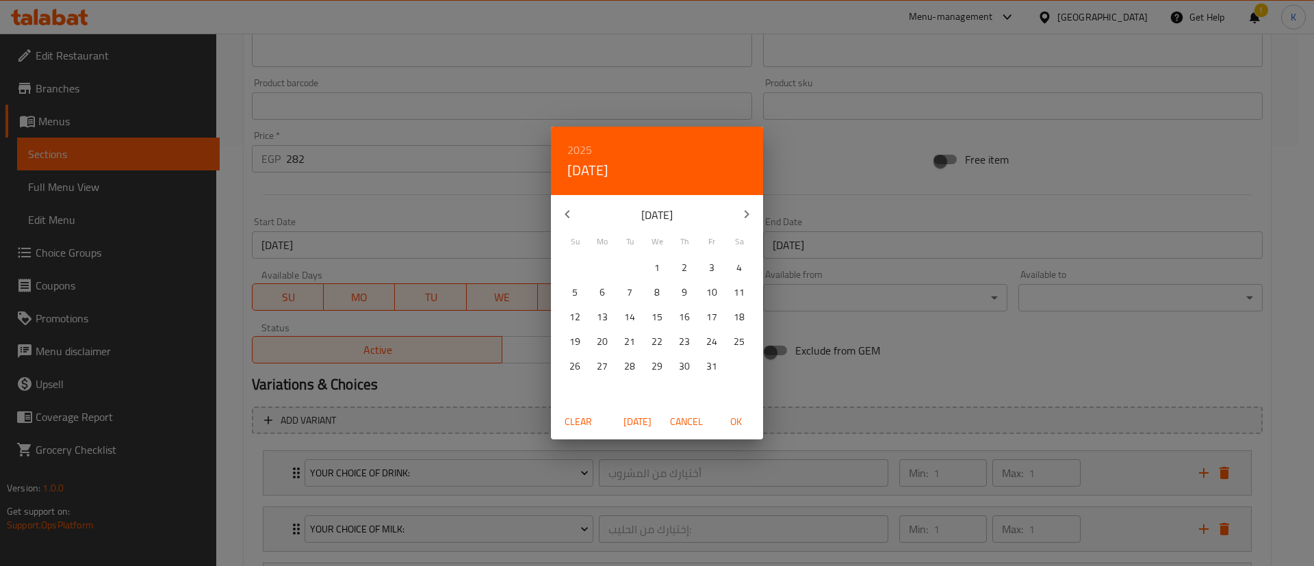
click at [685, 365] on p "30" at bounding box center [684, 366] width 11 height 17
click at [736, 425] on span "OK" at bounding box center [735, 421] width 33 height 17
type input "30-10-2025"
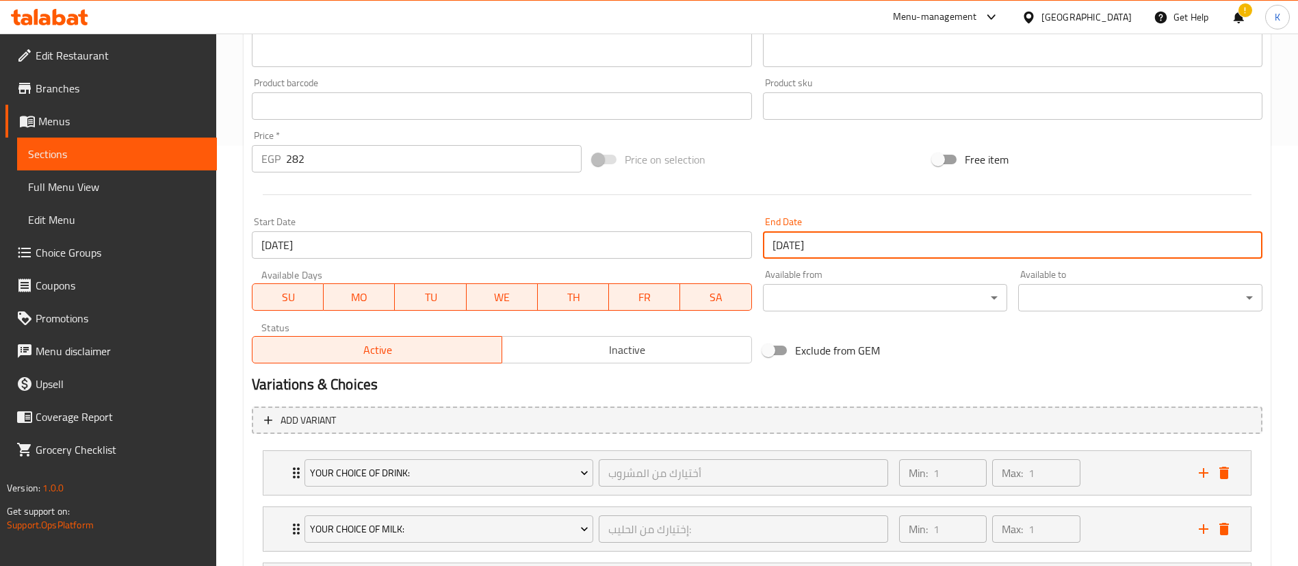
scroll to position [724, 0]
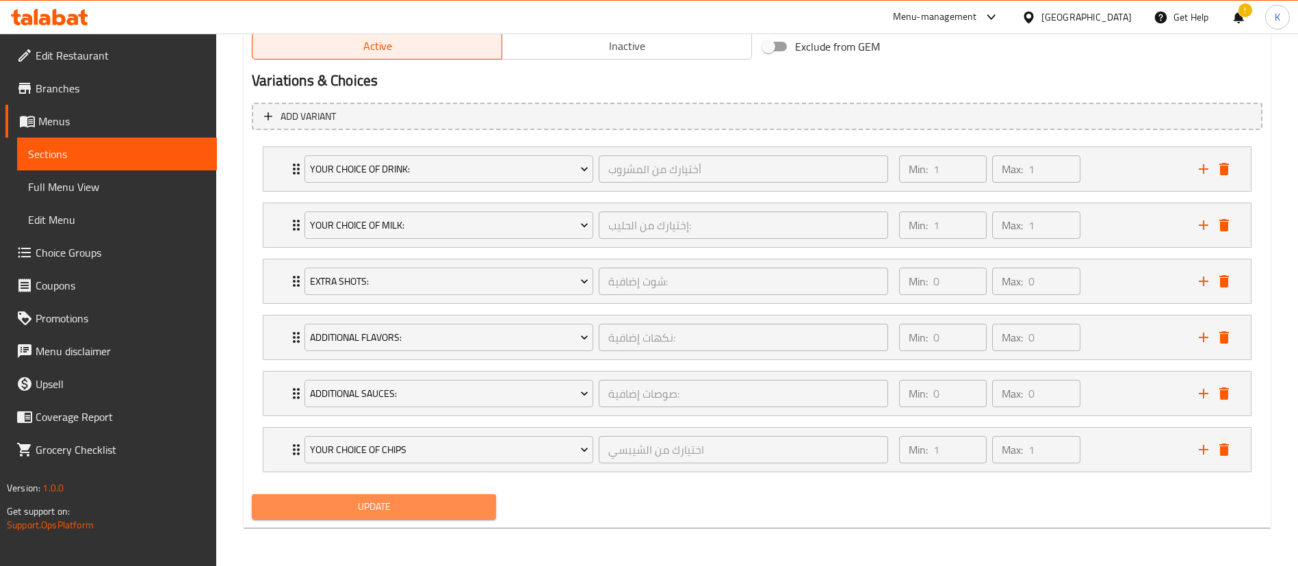
click at [420, 515] on span "Update" at bounding box center [374, 506] width 222 height 17
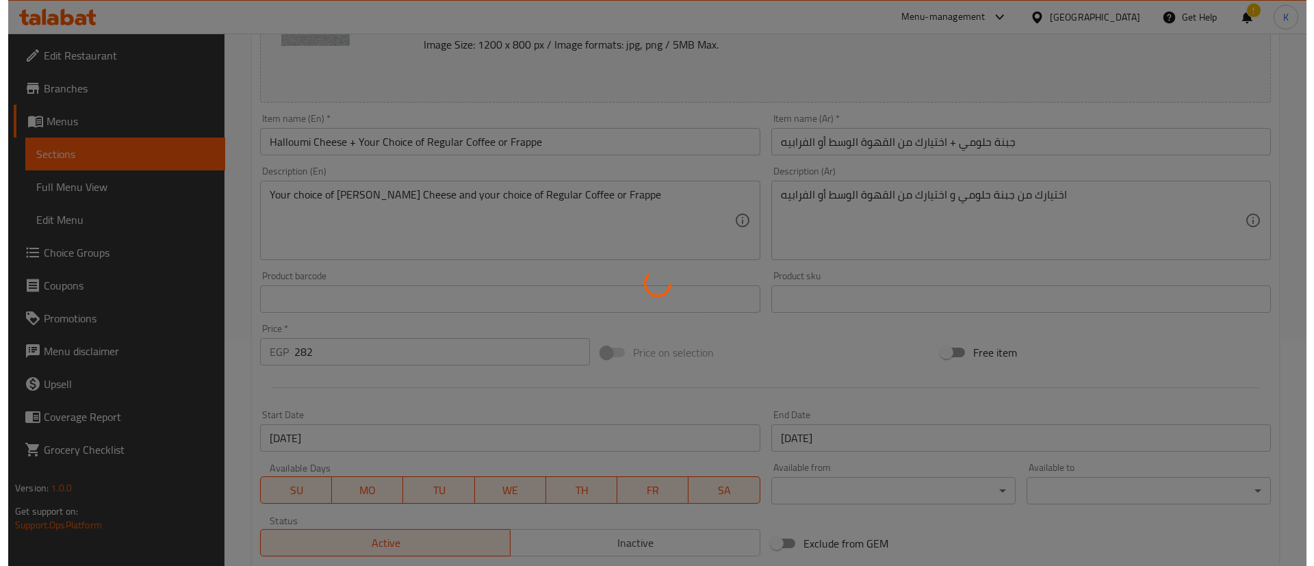
scroll to position [0, 0]
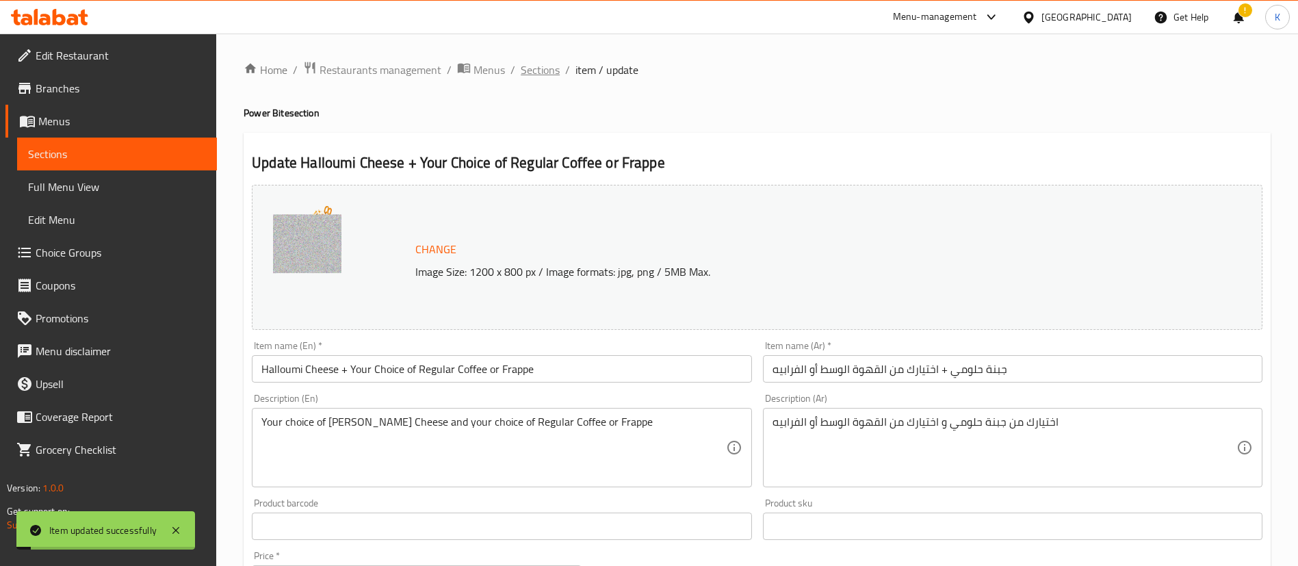
click at [552, 75] on span "Sections" at bounding box center [540, 70] width 39 height 16
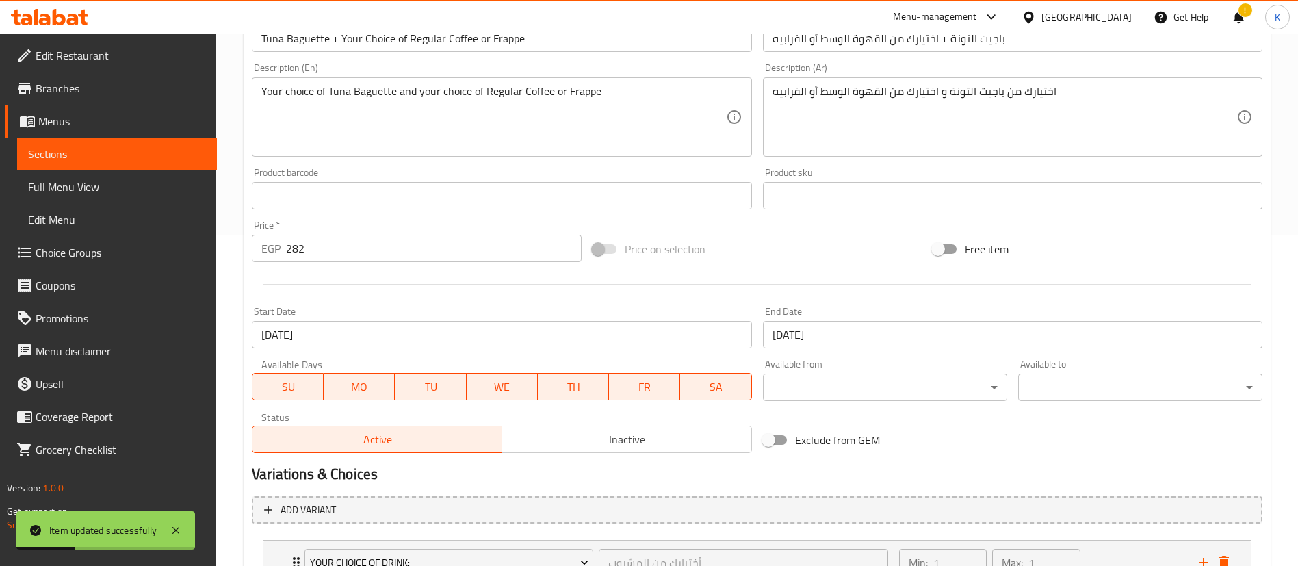
scroll to position [332, 0]
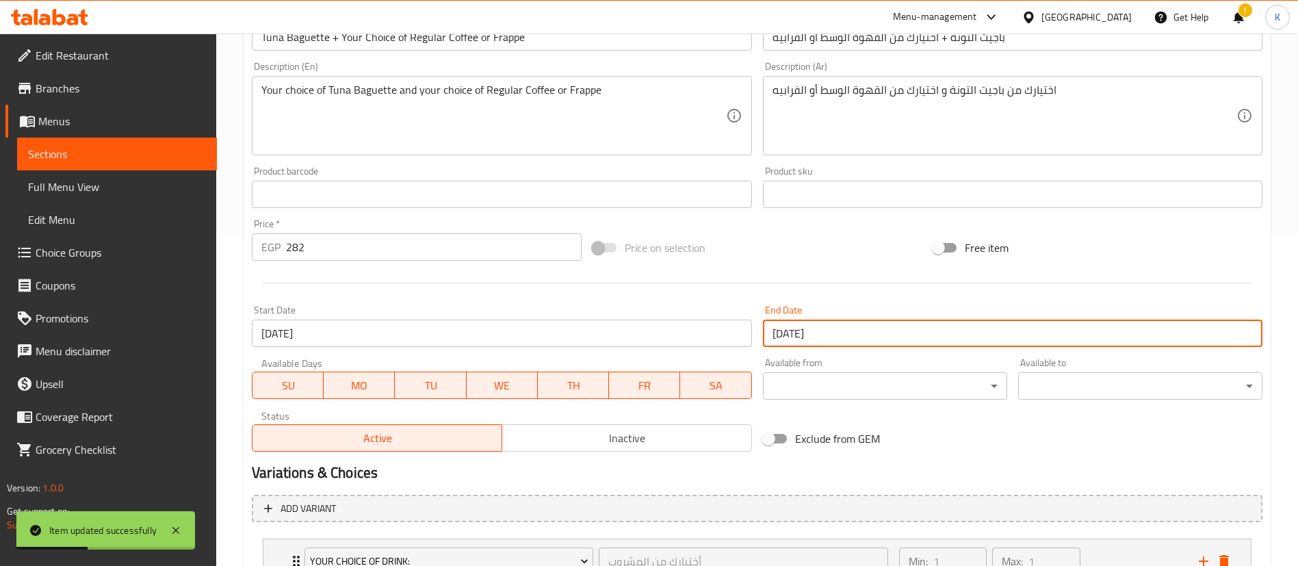
click at [809, 328] on input "[DATE]" at bounding box center [1013, 333] width 500 height 27
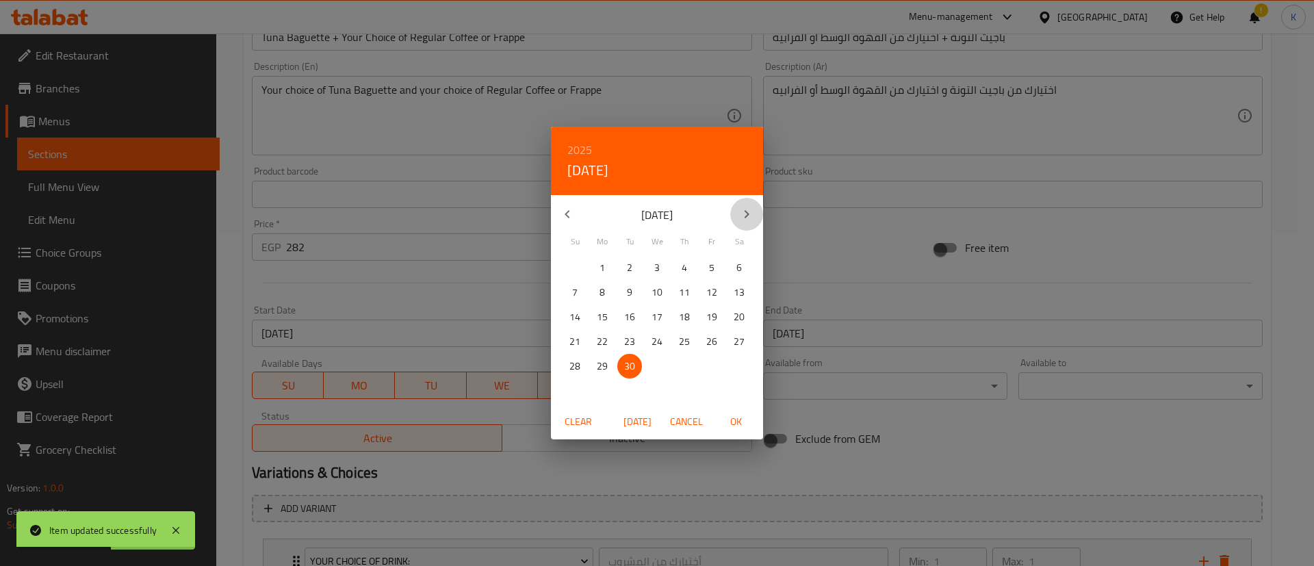
click at [745, 211] on icon "button" at bounding box center [747, 214] width 5 height 8
click at [687, 360] on p "30" at bounding box center [684, 366] width 11 height 17
click at [738, 417] on span "OK" at bounding box center [735, 421] width 33 height 17
type input "30-10-2025"
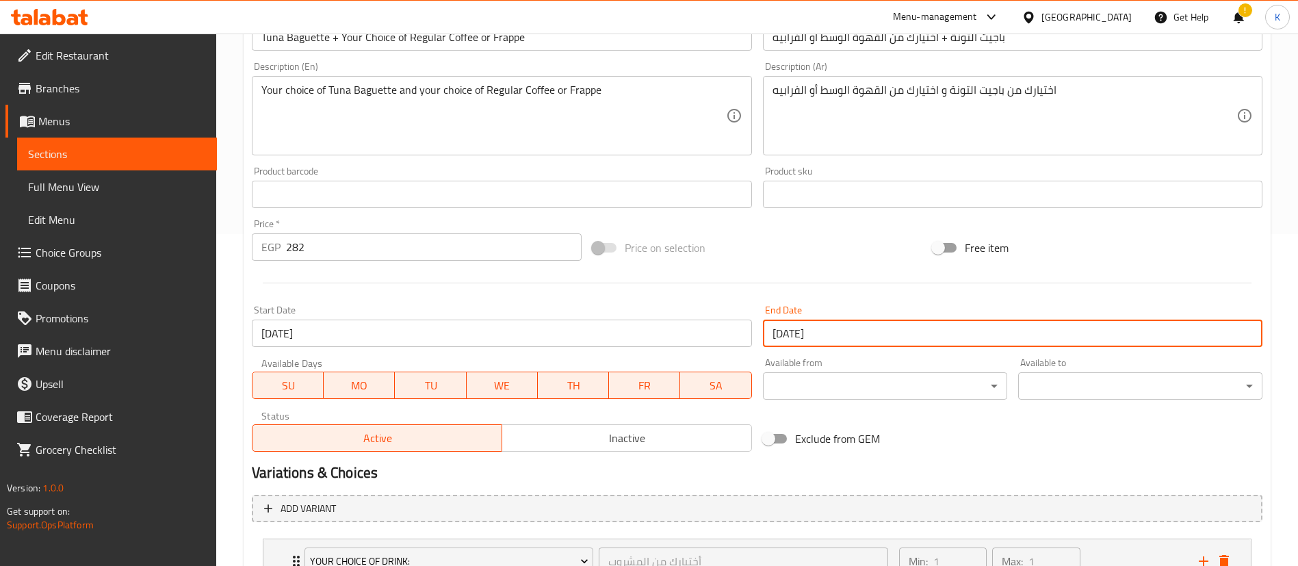
scroll to position [724, 0]
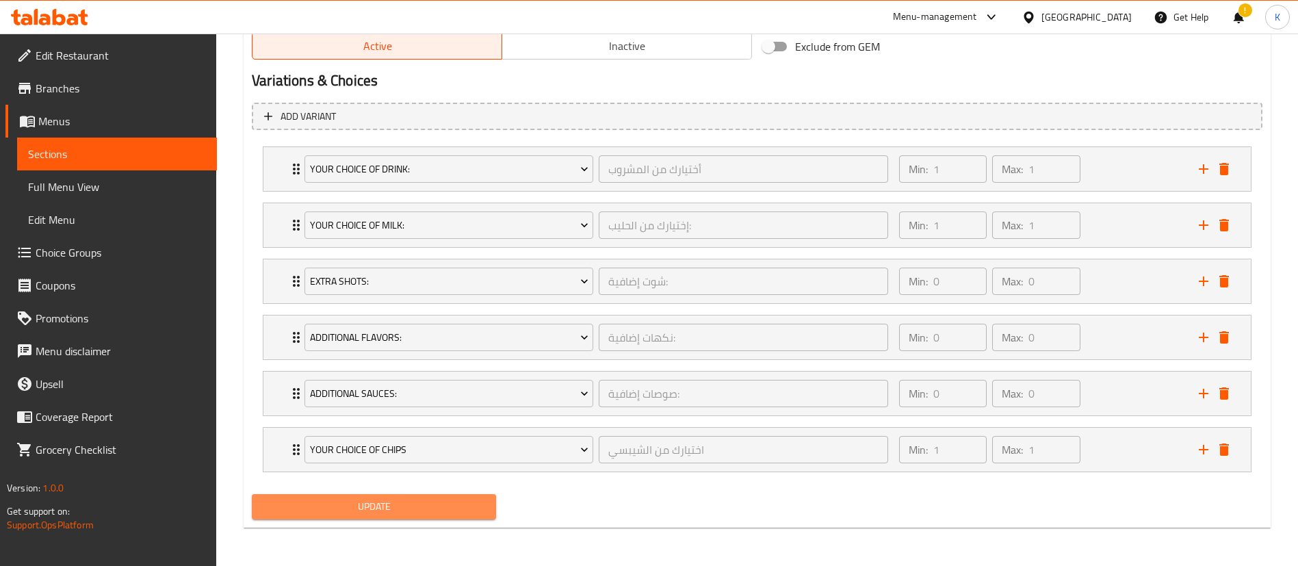
click at [387, 516] on button "Update" at bounding box center [374, 506] width 244 height 25
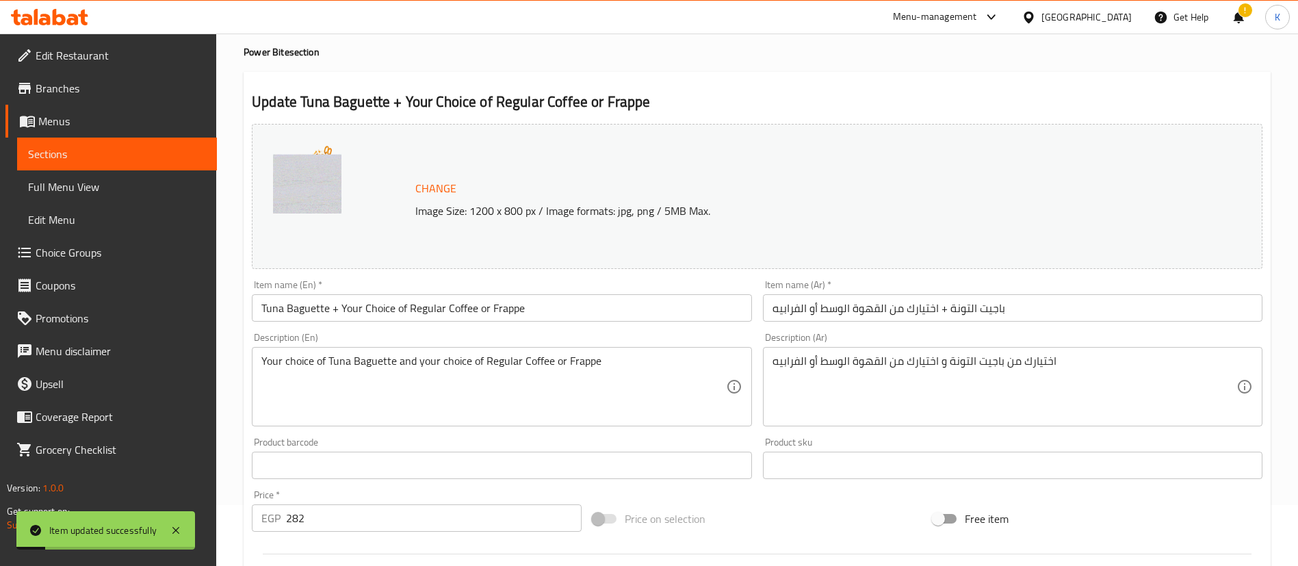
scroll to position [0, 0]
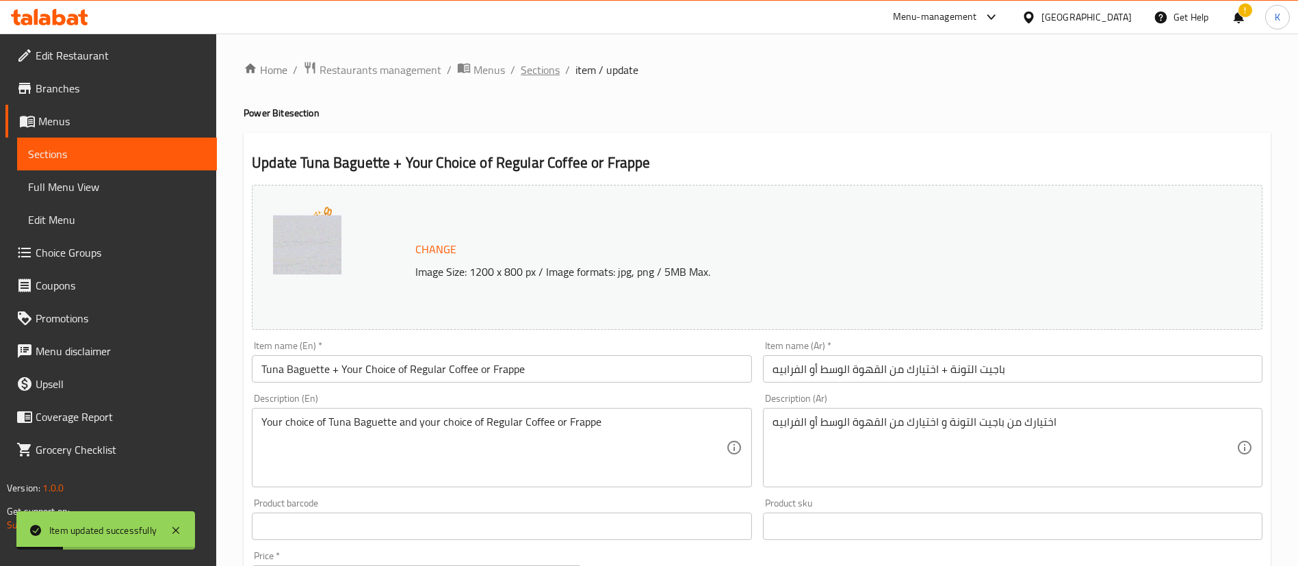
click at [528, 66] on span "Sections" at bounding box center [540, 70] width 39 height 16
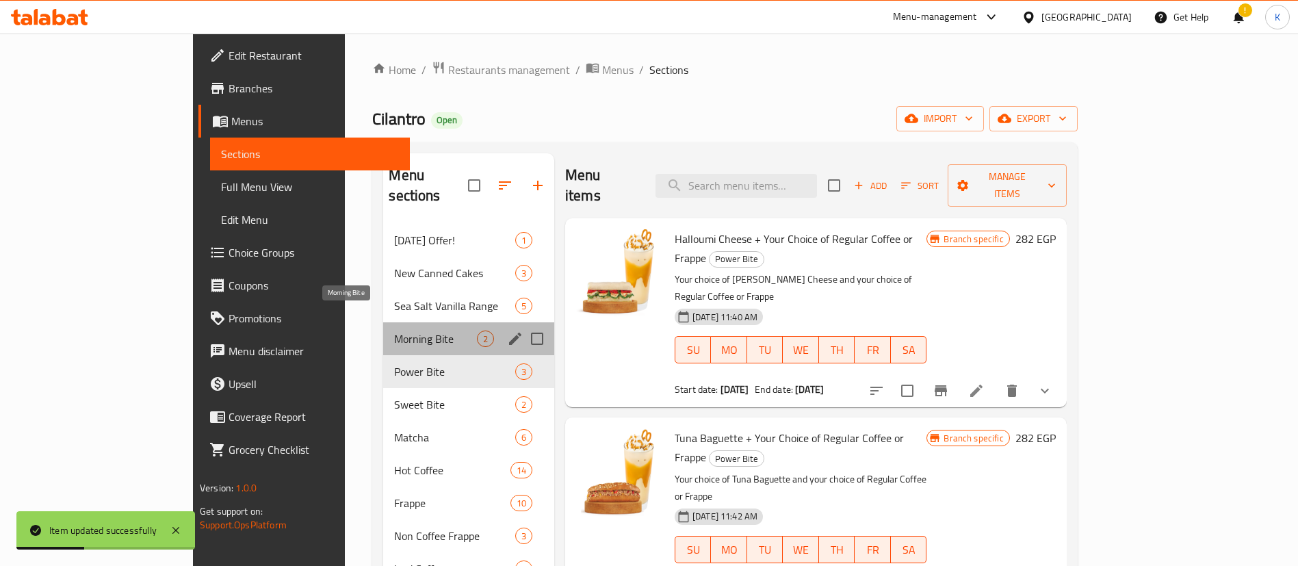
click at [394, 331] on span "Morning Bite" at bounding box center [435, 339] width 82 height 16
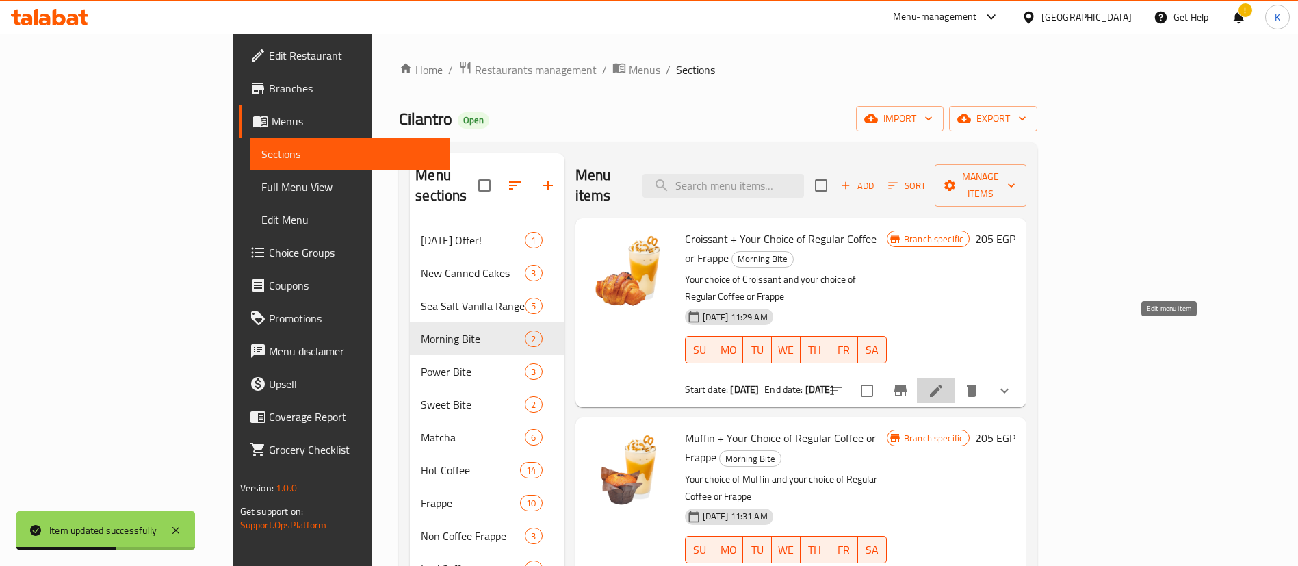
click at [944, 383] on icon at bounding box center [936, 391] width 16 height 16
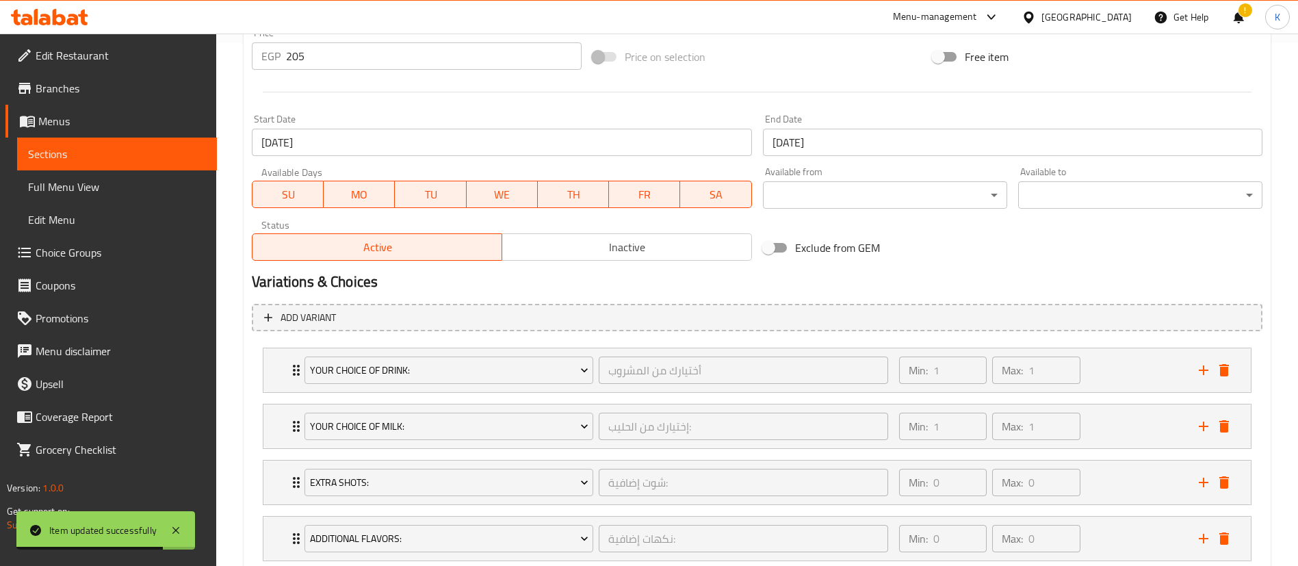
scroll to position [521, 0]
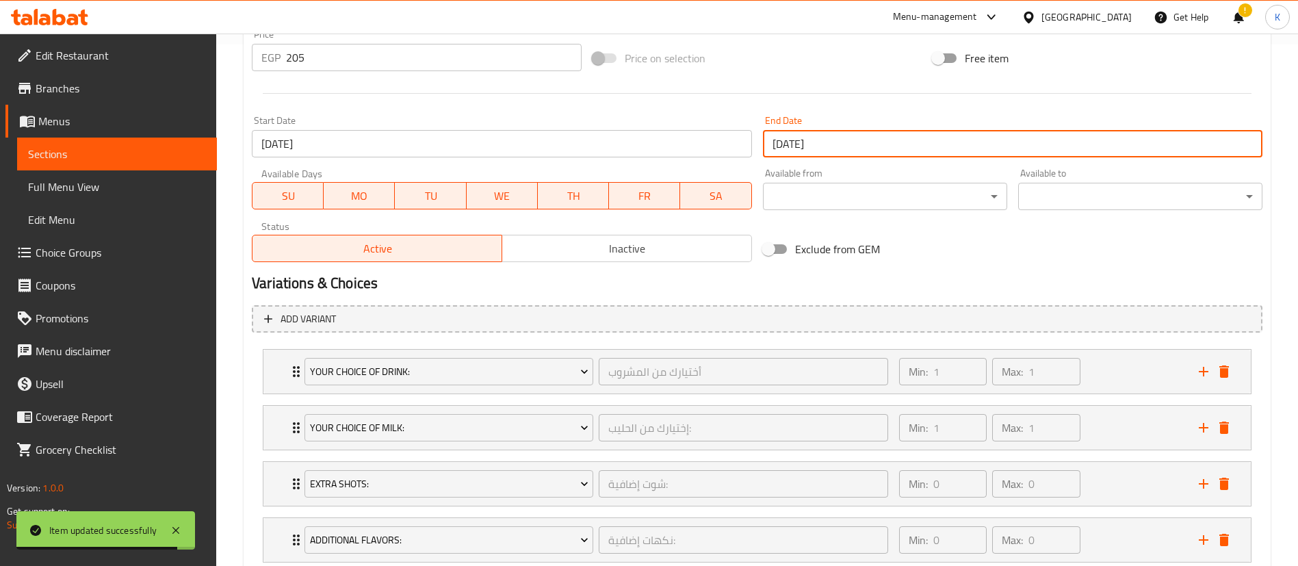
click at [797, 150] on input "[DATE]" at bounding box center [1013, 143] width 500 height 27
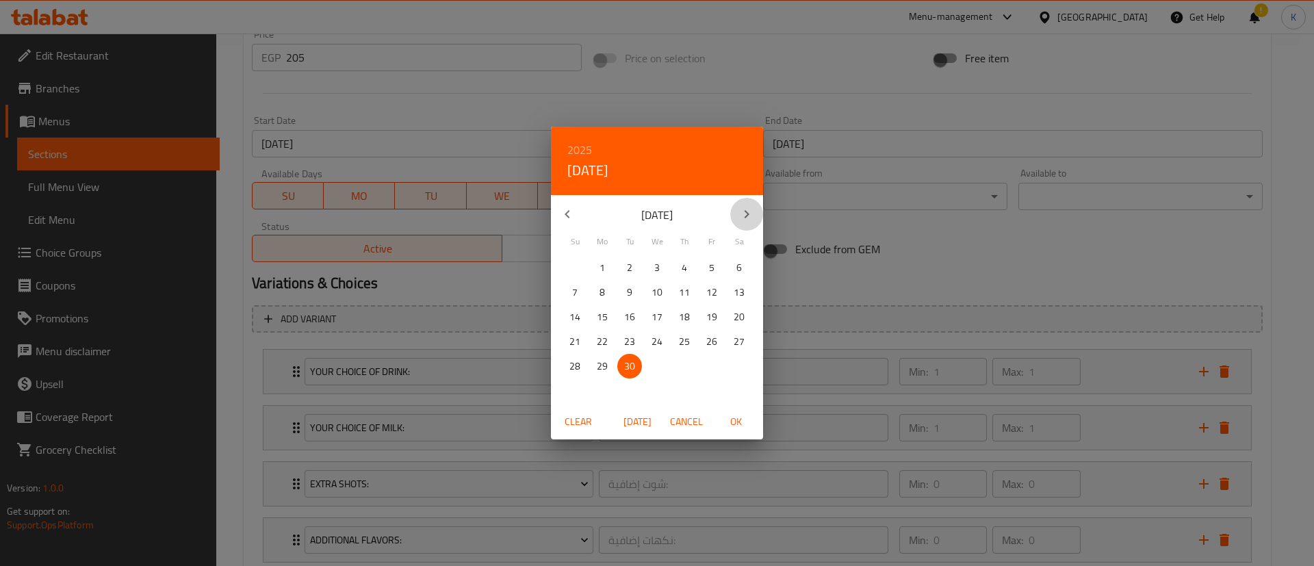
click at [750, 204] on button "button" at bounding box center [746, 214] width 33 height 33
click at [678, 360] on span "30" at bounding box center [684, 366] width 25 height 17
click at [725, 418] on span "OK" at bounding box center [735, 421] width 33 height 17
type input "30-10-2025"
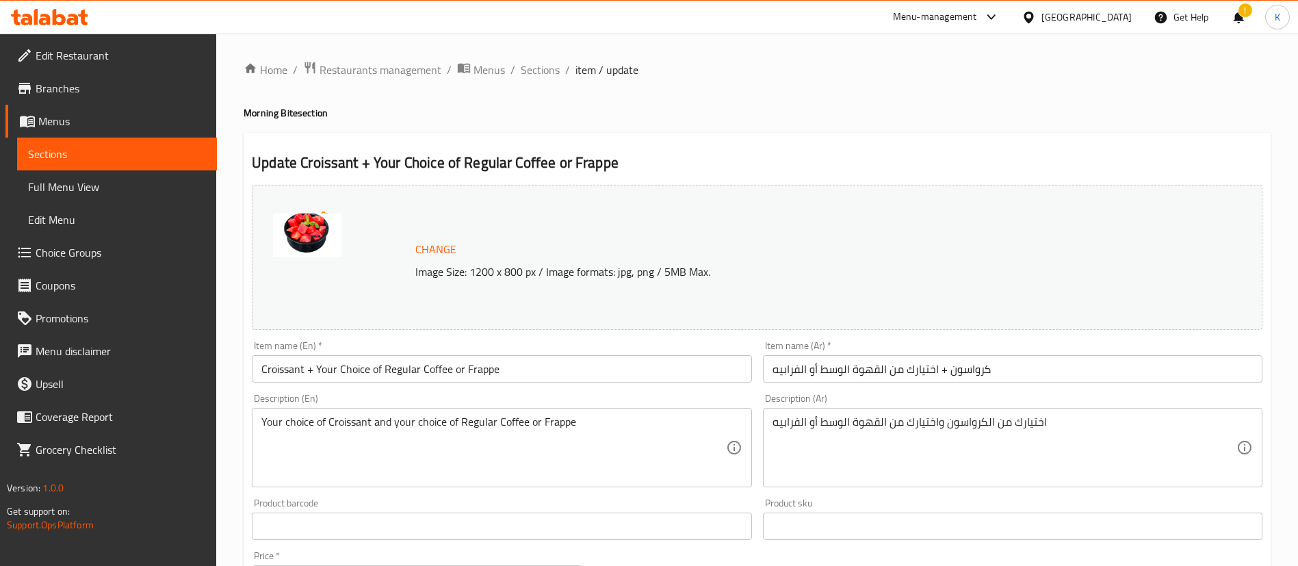
scroll to position [724, 0]
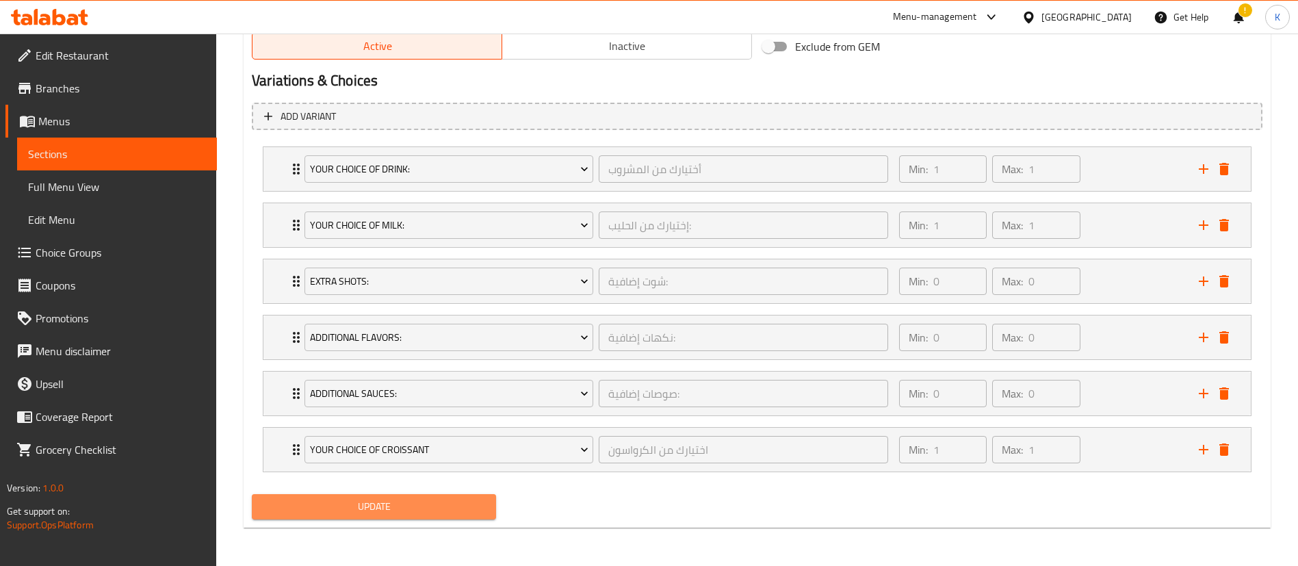
click at [439, 511] on span "Update" at bounding box center [374, 506] width 222 height 17
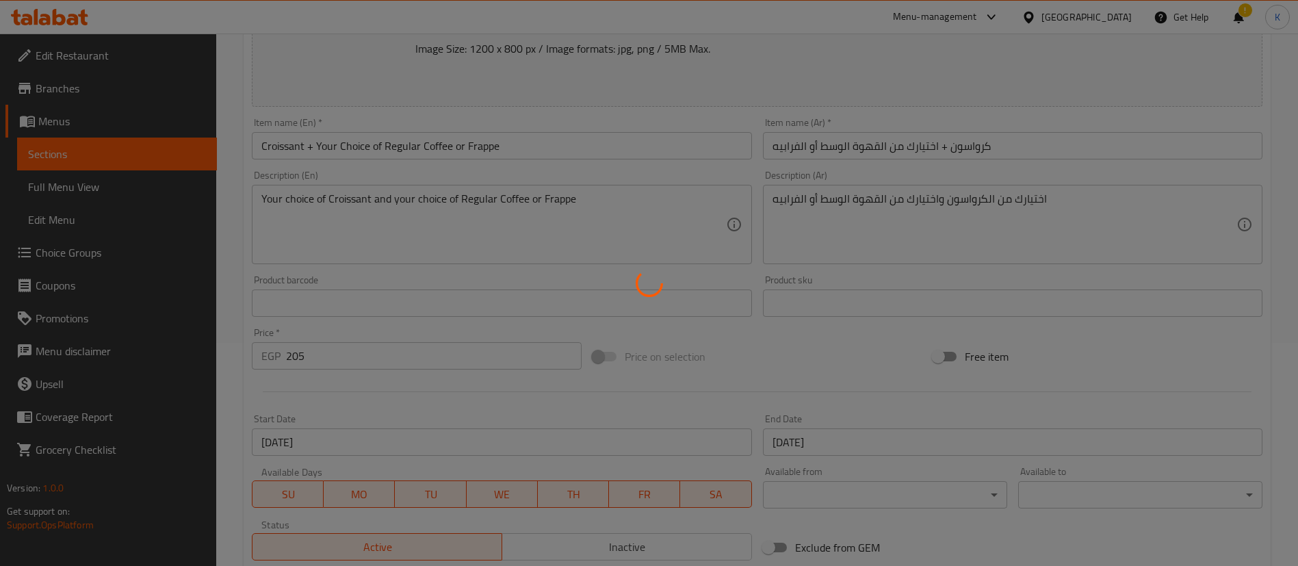
scroll to position [0, 0]
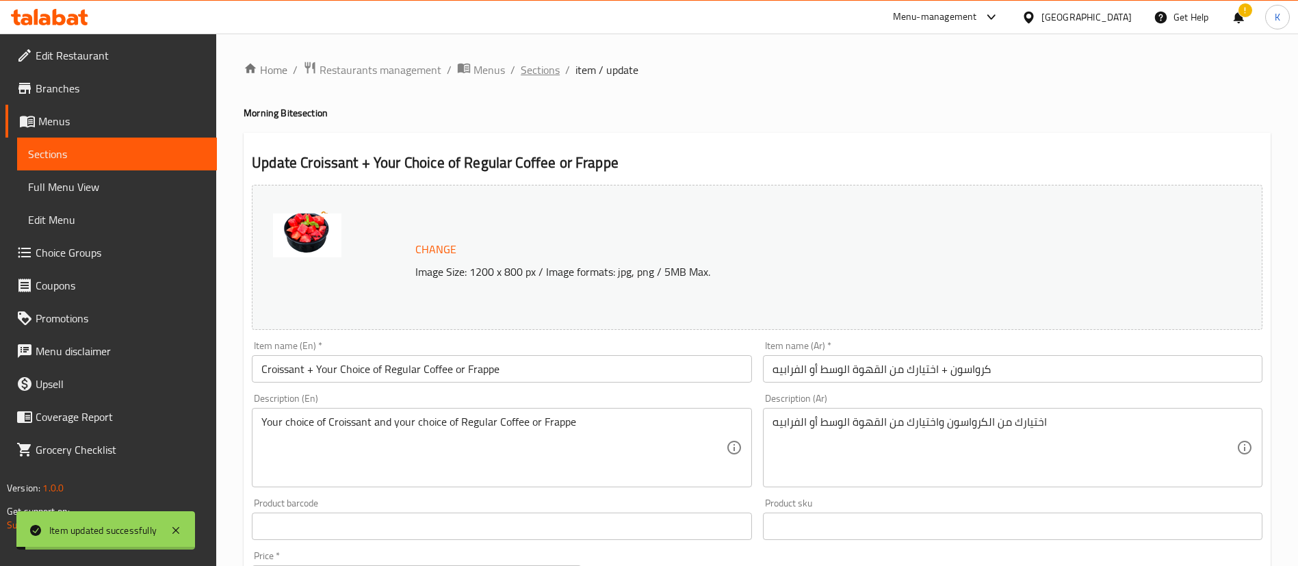
click at [544, 64] on span "Sections" at bounding box center [540, 70] width 39 height 16
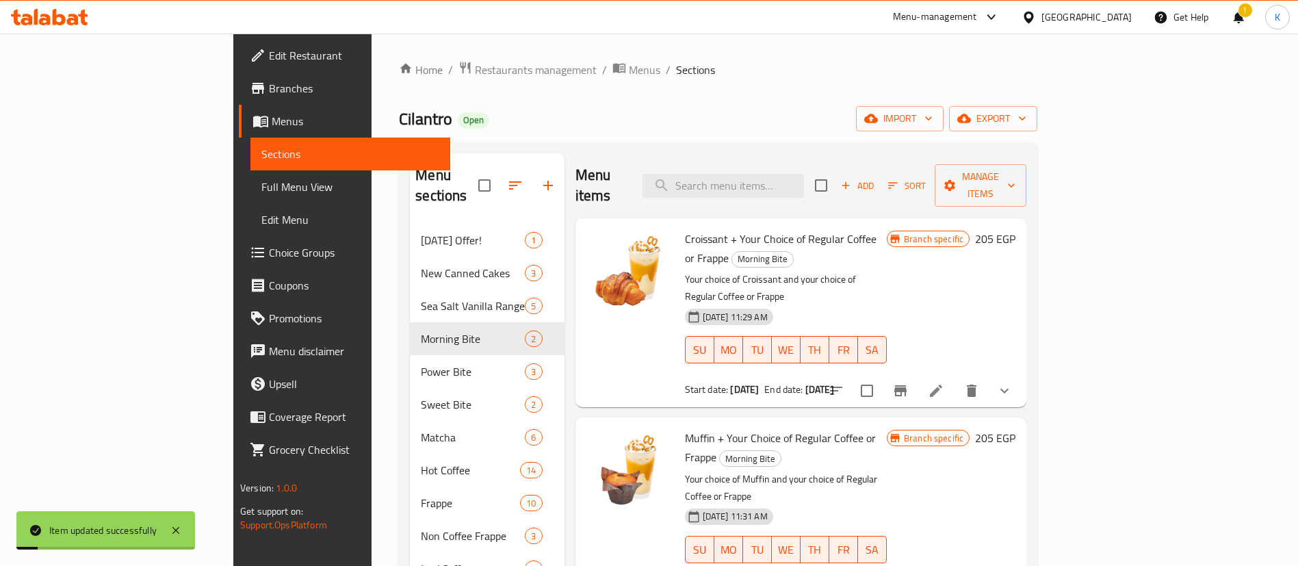
scroll to position [190, 0]
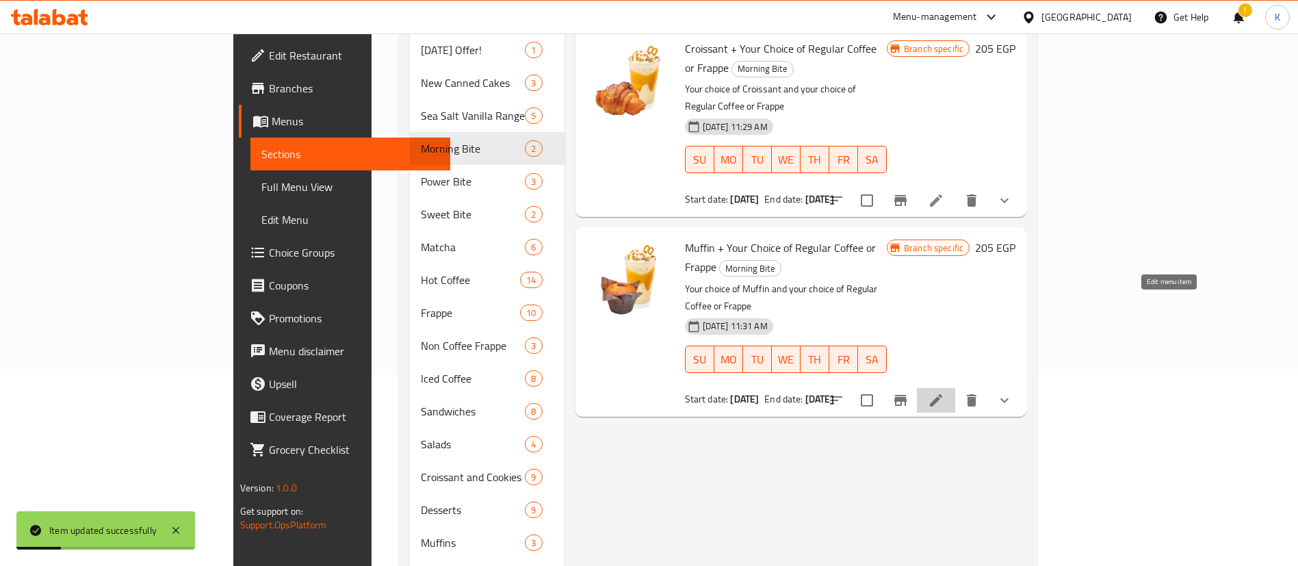
click at [944, 392] on icon at bounding box center [936, 400] width 16 height 16
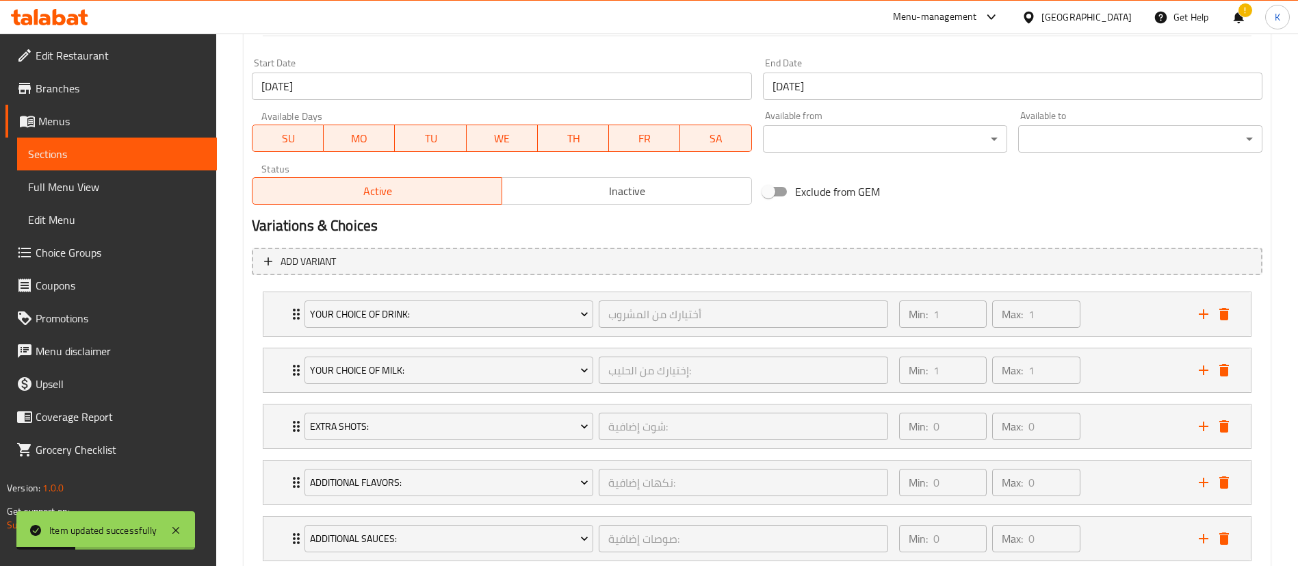
scroll to position [582, 0]
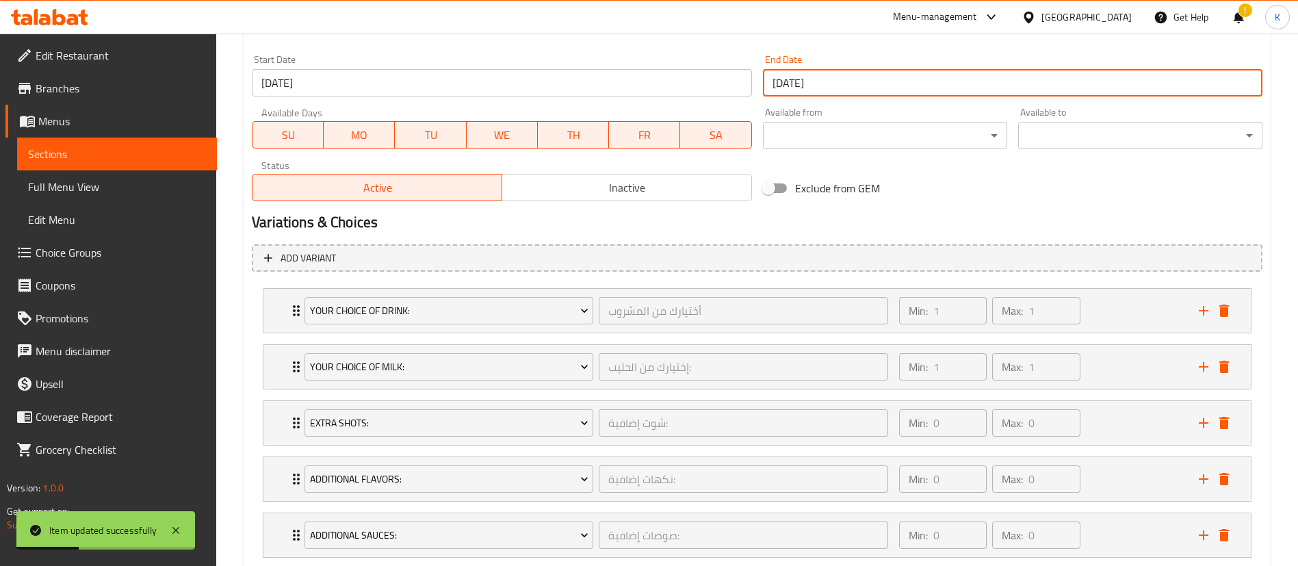
click at [868, 91] on input "[DATE]" at bounding box center [1013, 82] width 500 height 27
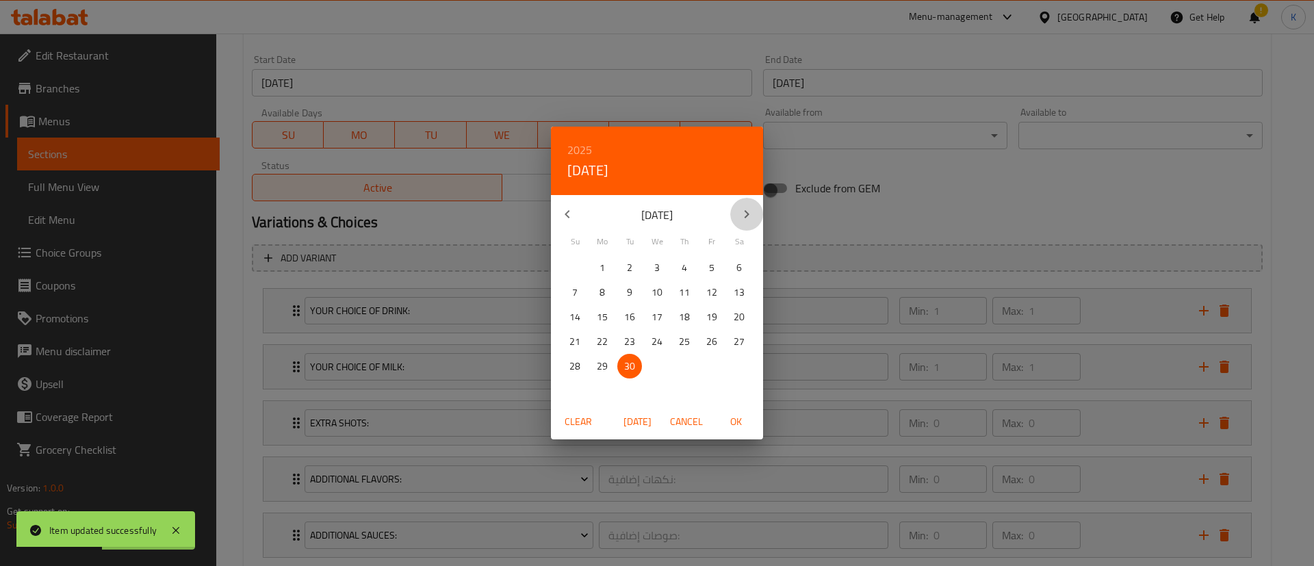
click at [748, 215] on icon "button" at bounding box center [747, 214] width 5 height 8
click at [678, 373] on span "30" at bounding box center [684, 366] width 25 height 17
click at [747, 424] on span "OK" at bounding box center [735, 421] width 33 height 17
type input "30-10-2025"
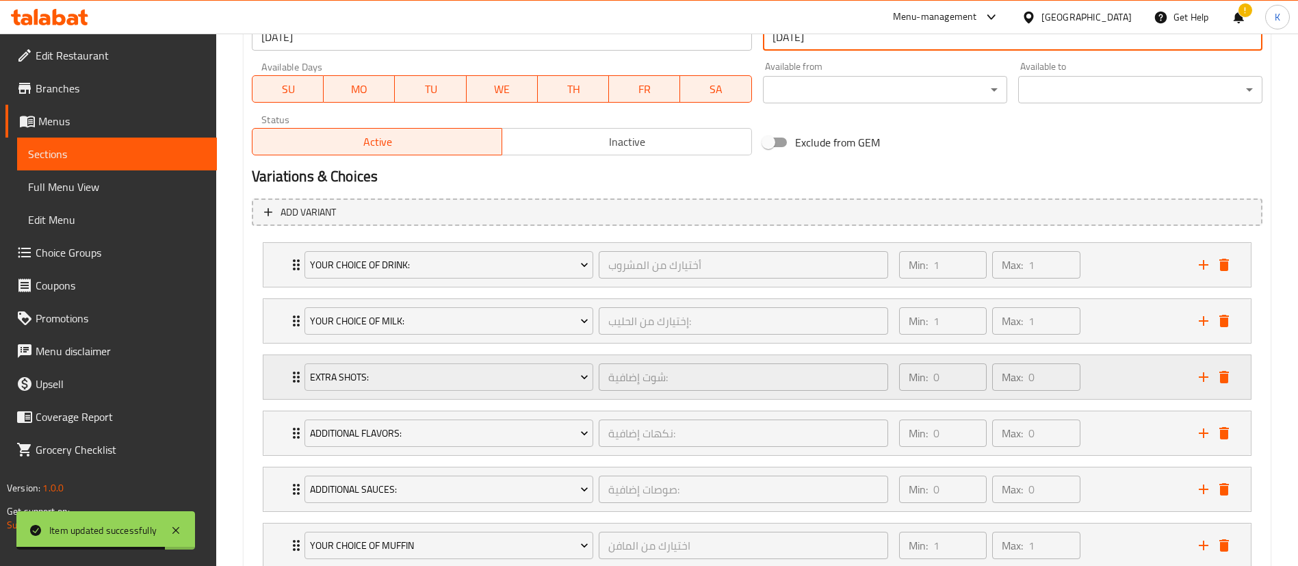
scroll to position [724, 0]
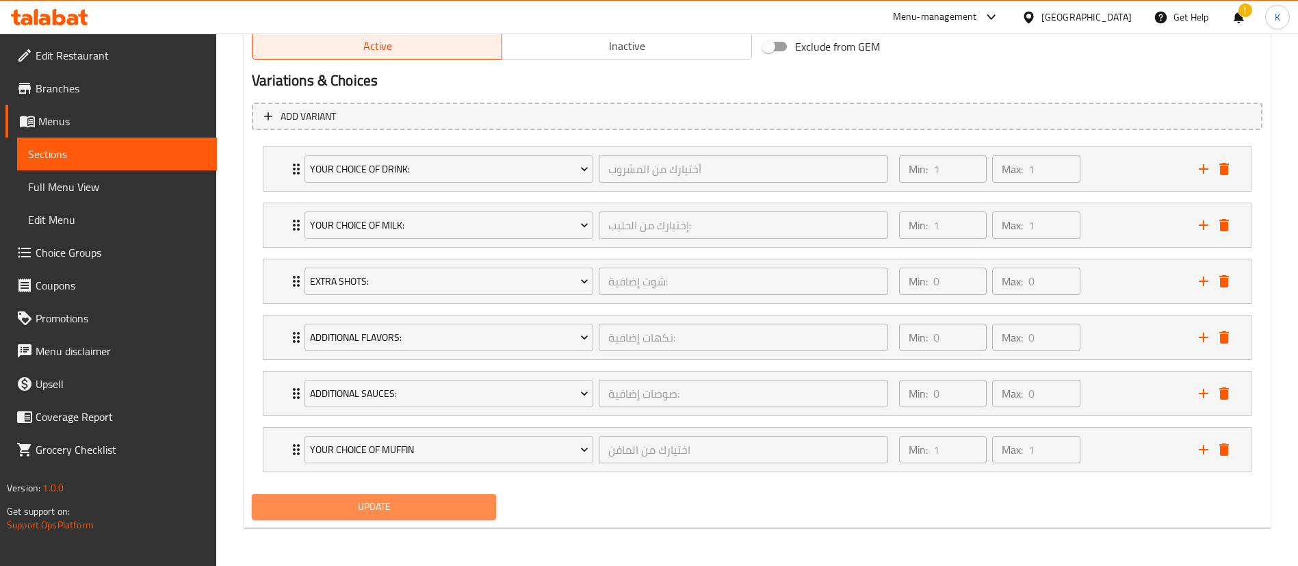
click at [444, 508] on span "Update" at bounding box center [374, 506] width 222 height 17
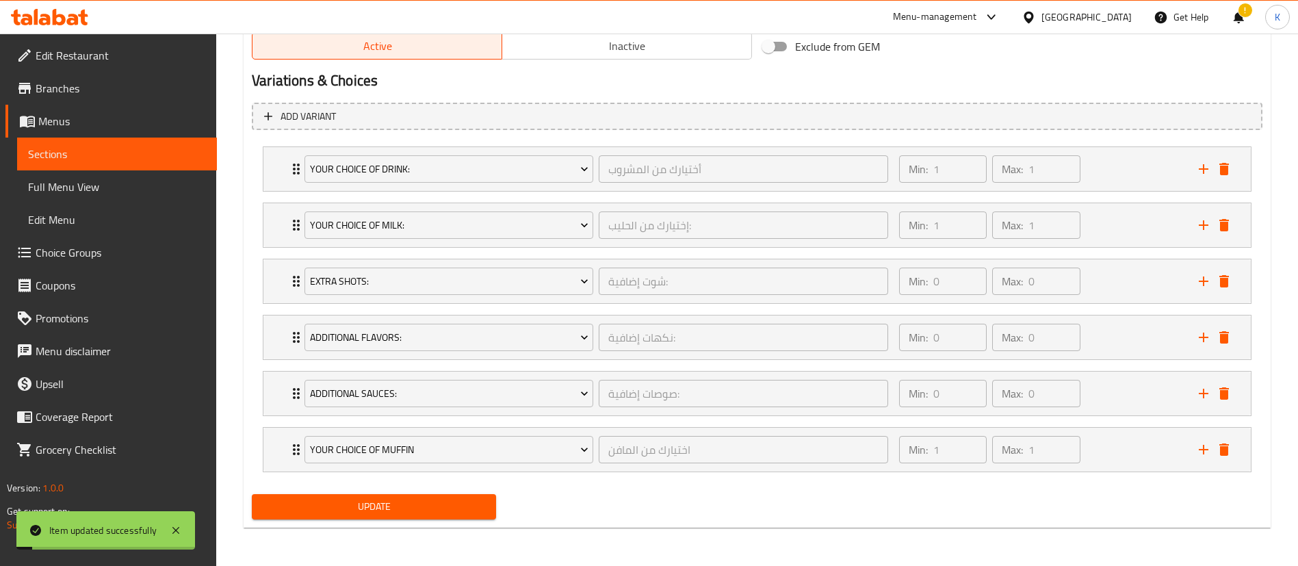
scroll to position [0, 0]
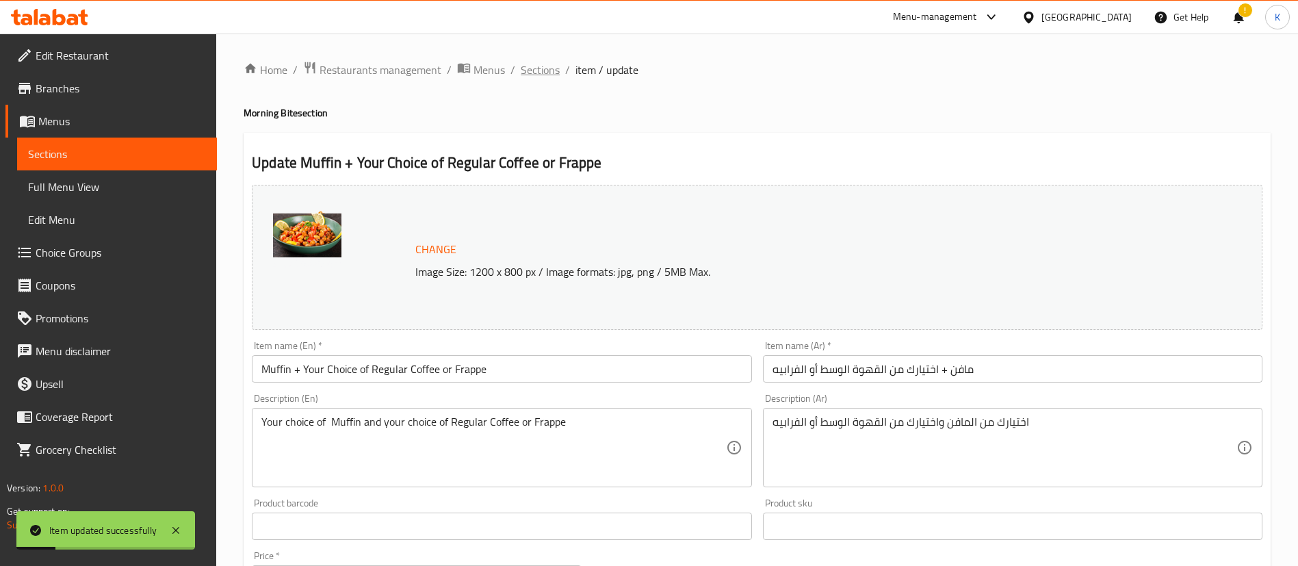
click at [545, 65] on span "Sections" at bounding box center [540, 70] width 39 height 16
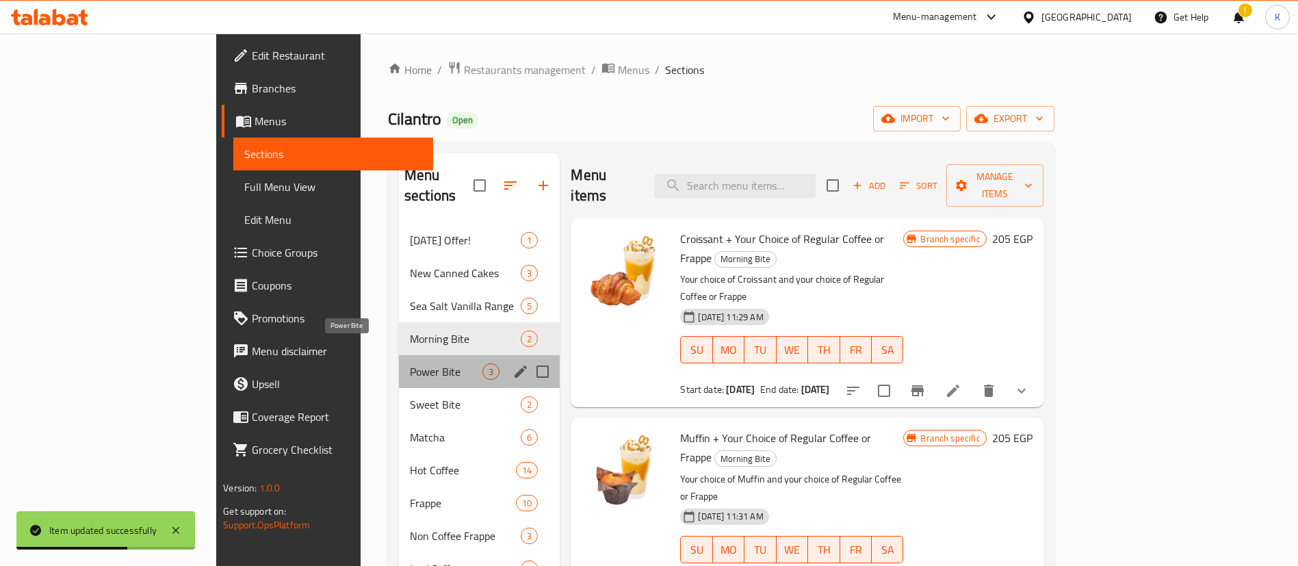
click at [410, 363] on span "Power Bite" at bounding box center [446, 371] width 73 height 16
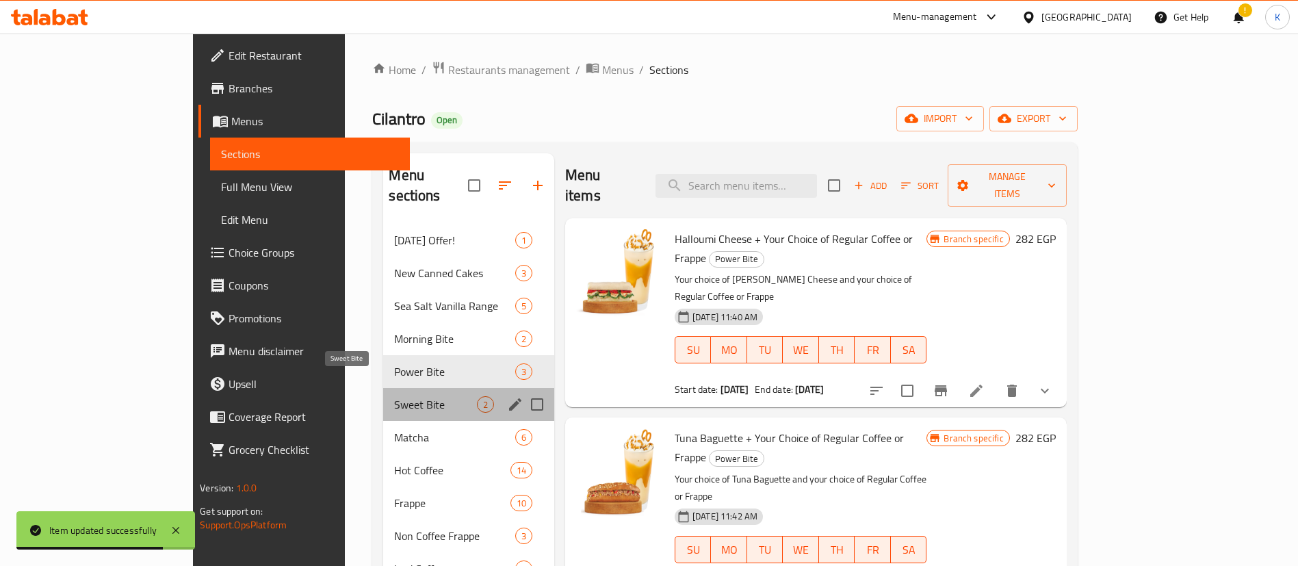
click at [394, 396] on span "Sweet Bite" at bounding box center [435, 404] width 82 height 16
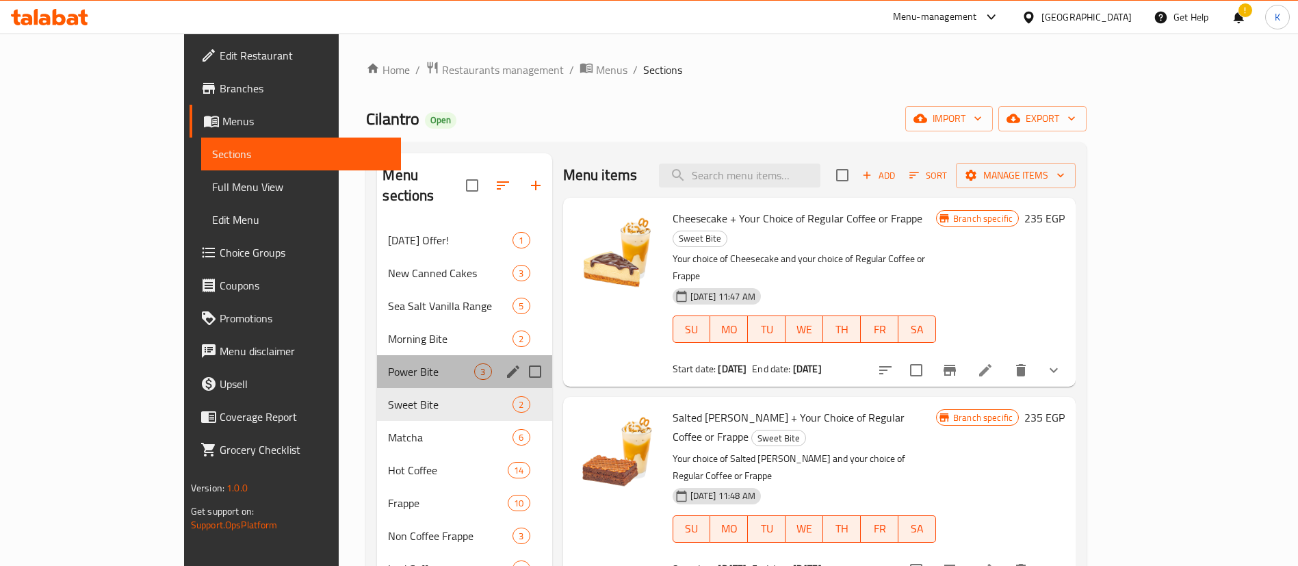
click at [377, 364] on div "Power Bite 3" at bounding box center [464, 371] width 174 height 33
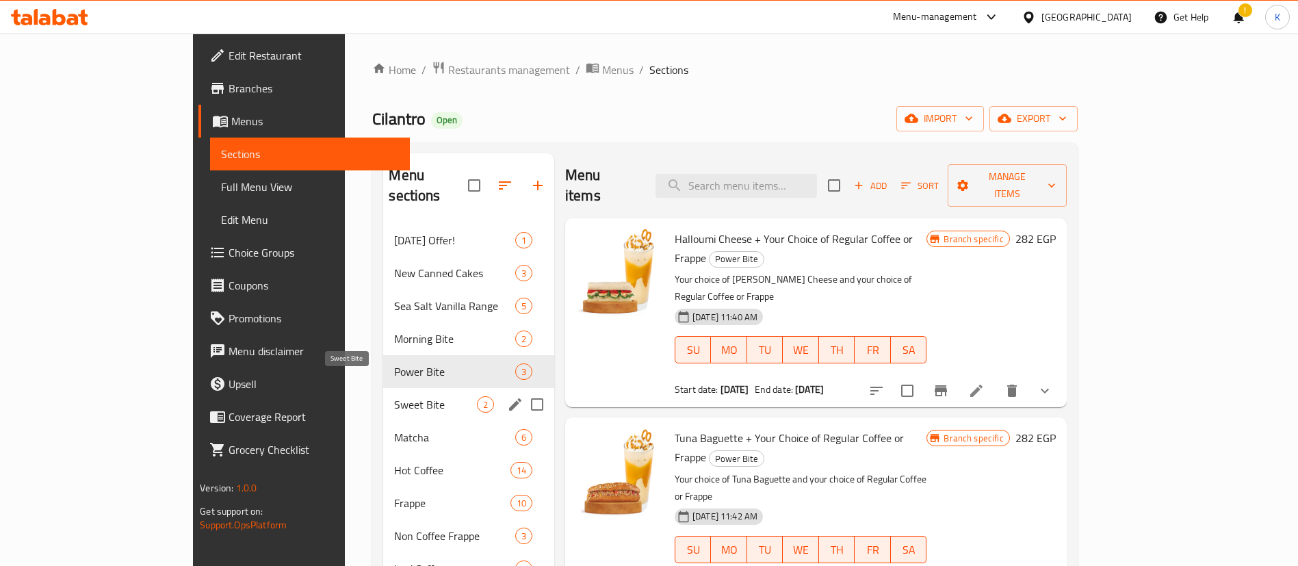
click at [394, 396] on span "Sweet Bite" at bounding box center [435, 404] width 82 height 16
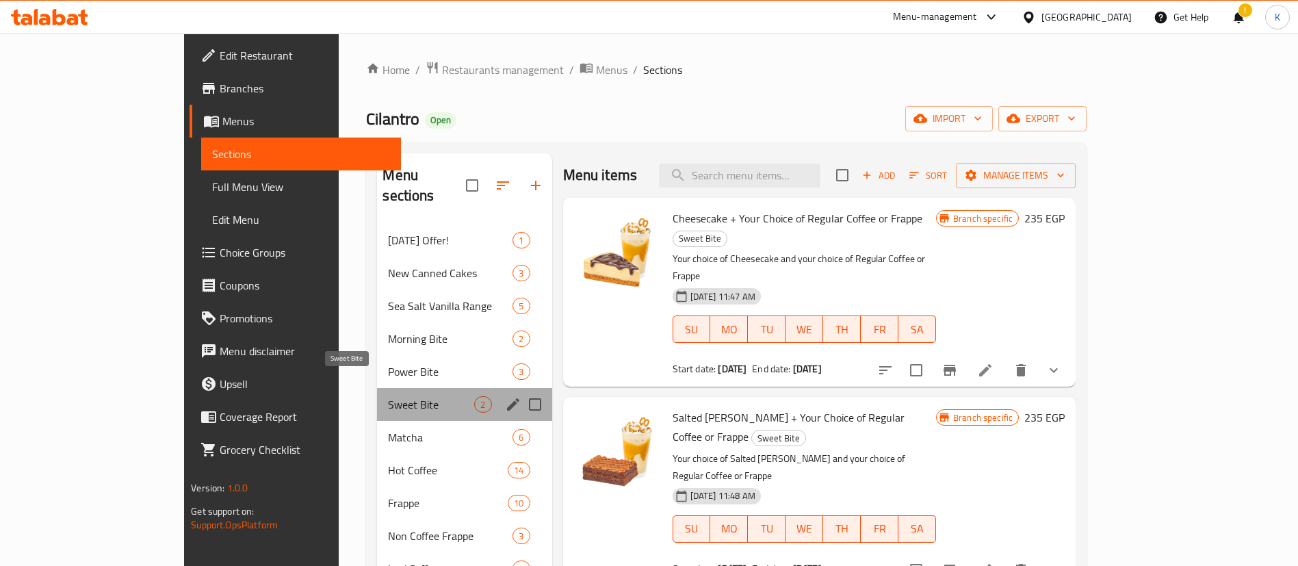
click at [388, 396] on span "Sweet Bite" at bounding box center [431, 404] width 86 height 16
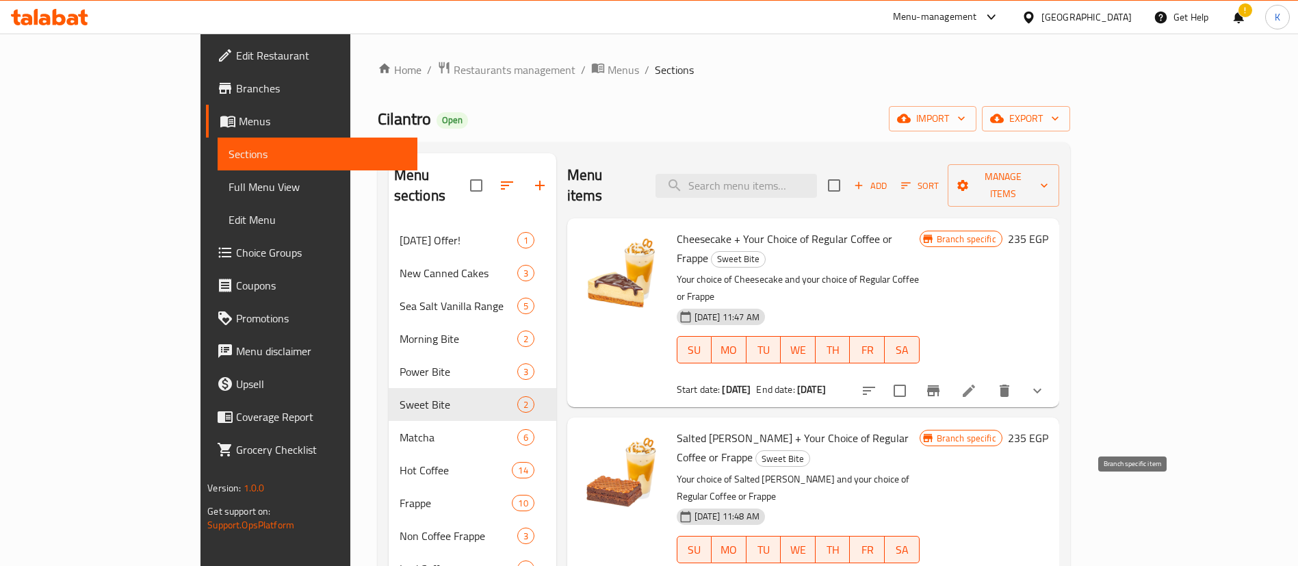
click at [454, 63] on span "Restaurants management" at bounding box center [515, 70] width 122 height 16
